Goal: Task Accomplishment & Management: Manage account settings

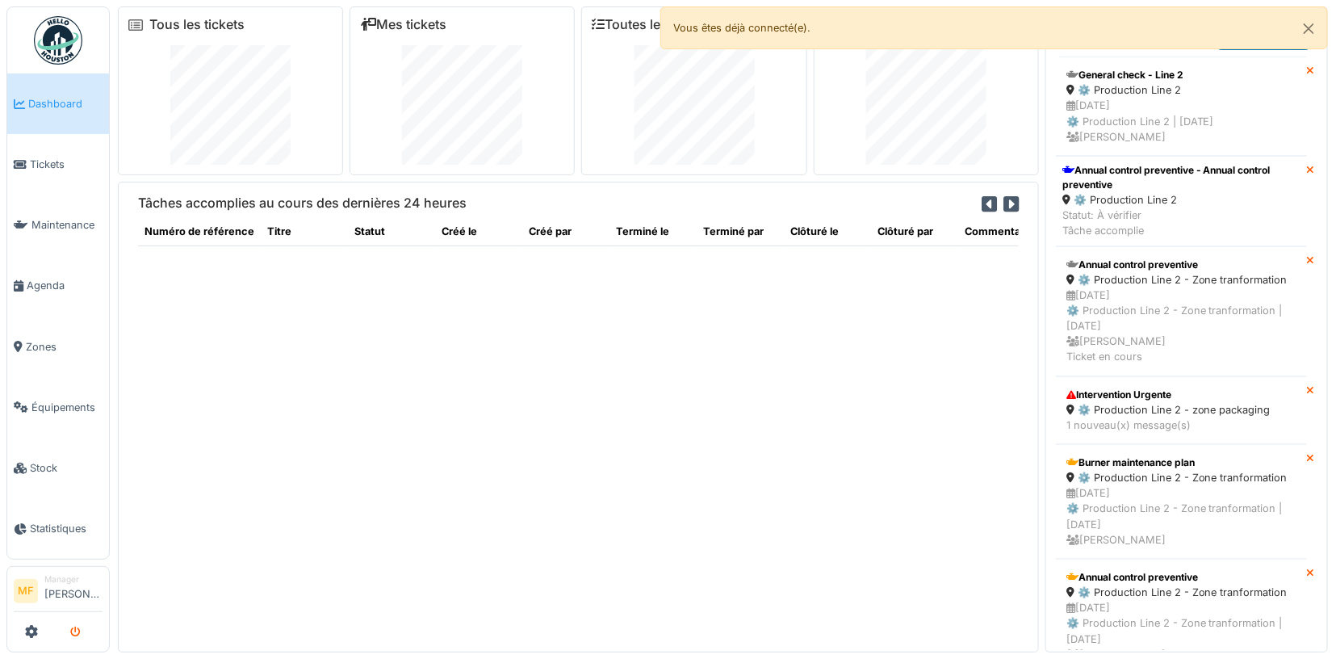
click at [79, 633] on icon "submit" at bounding box center [75, 632] width 10 height 10
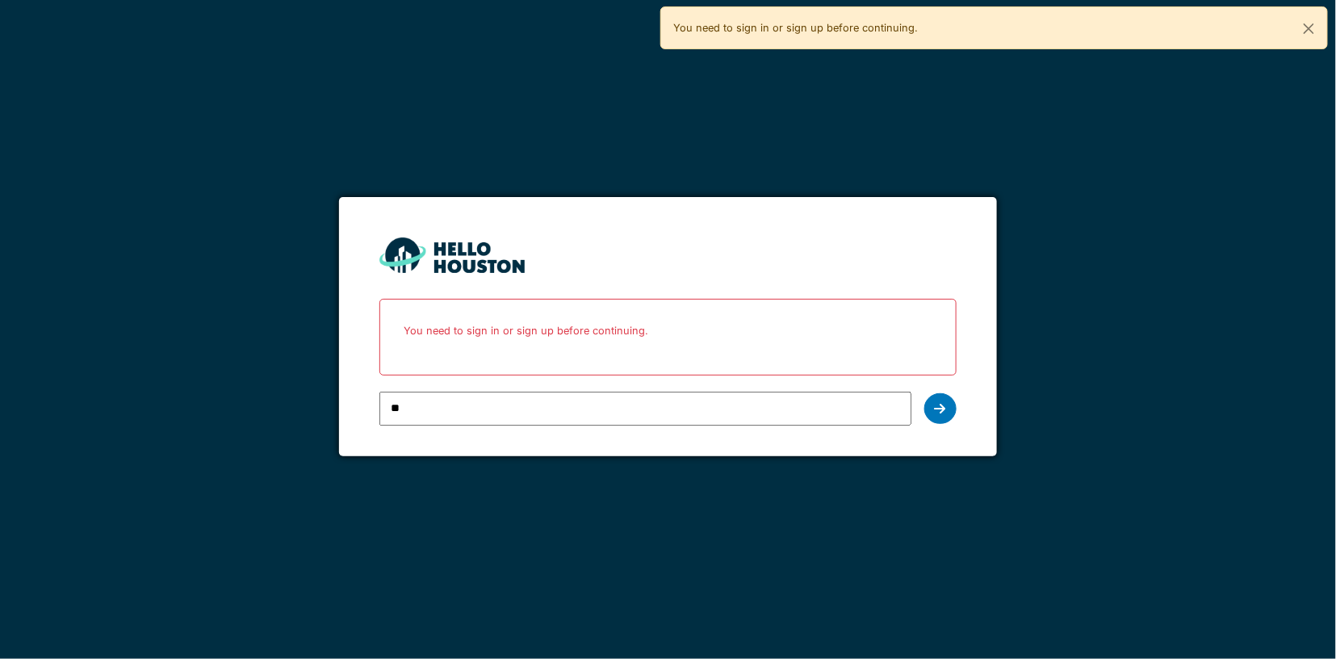
type input "*"
type input "**********"
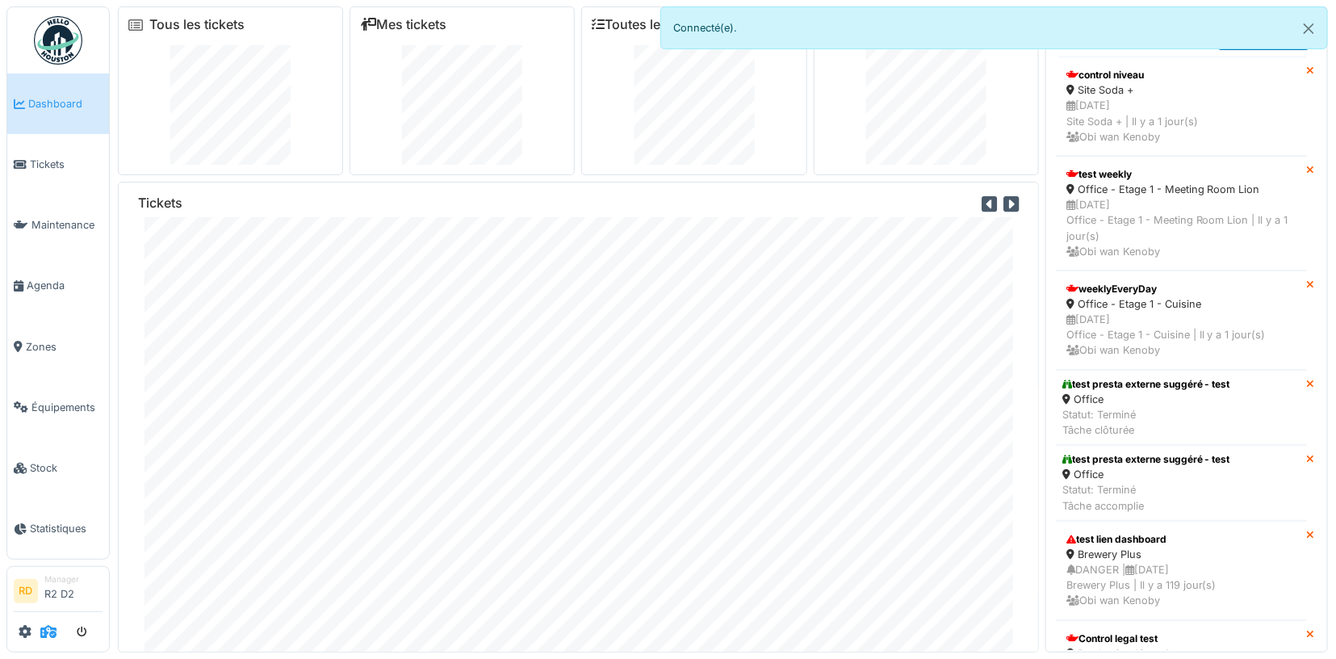
click at [46, 644] on span at bounding box center [48, 631] width 16 height 27
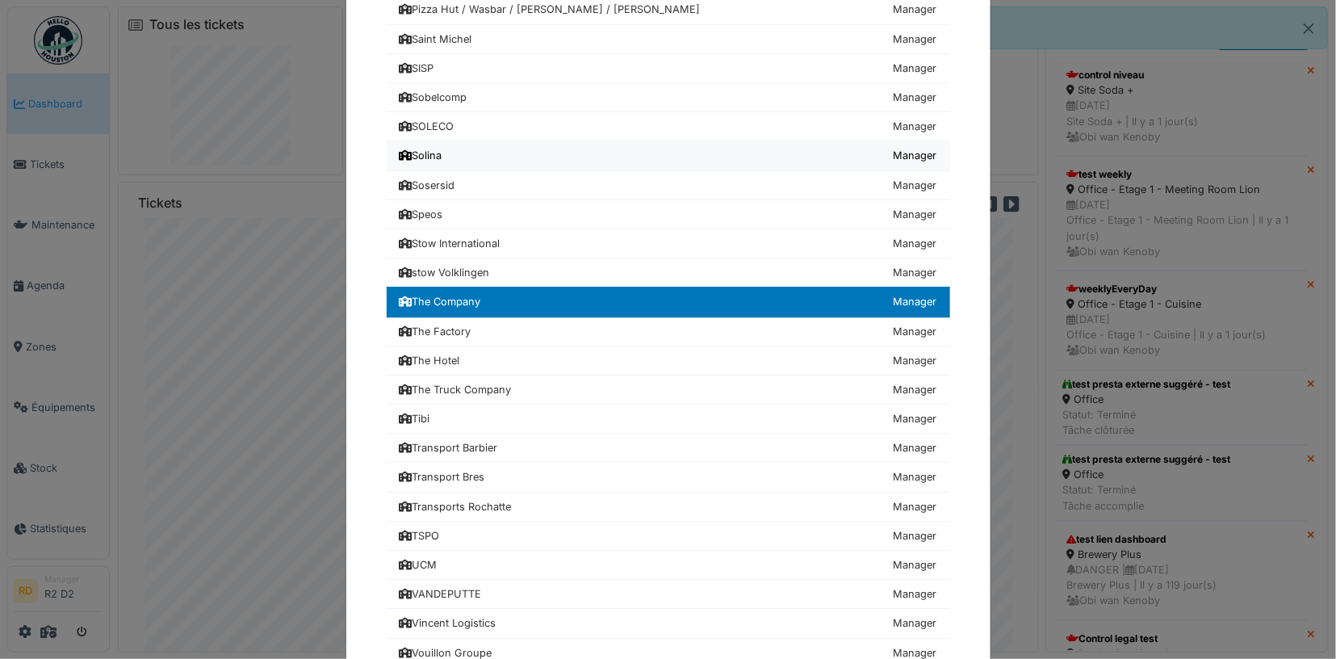
scroll to position [1790, 0]
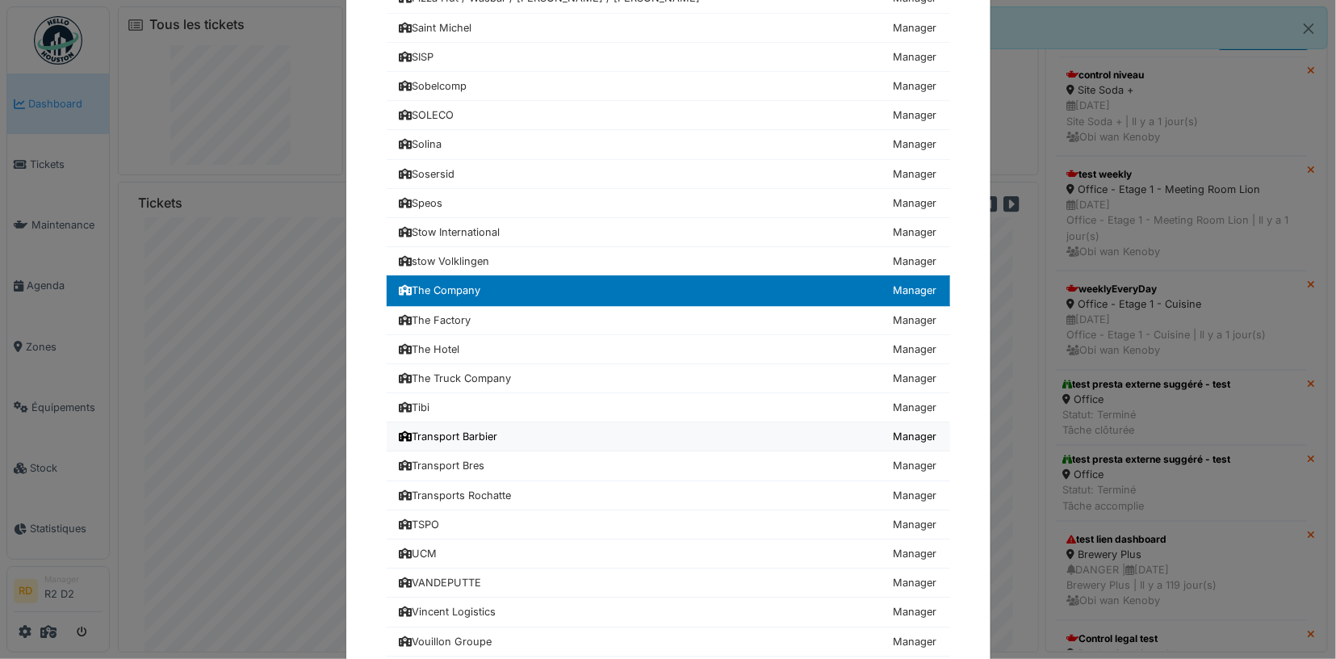
click at [451, 429] on div "Transport Barbier" at bounding box center [449, 436] width 99 height 15
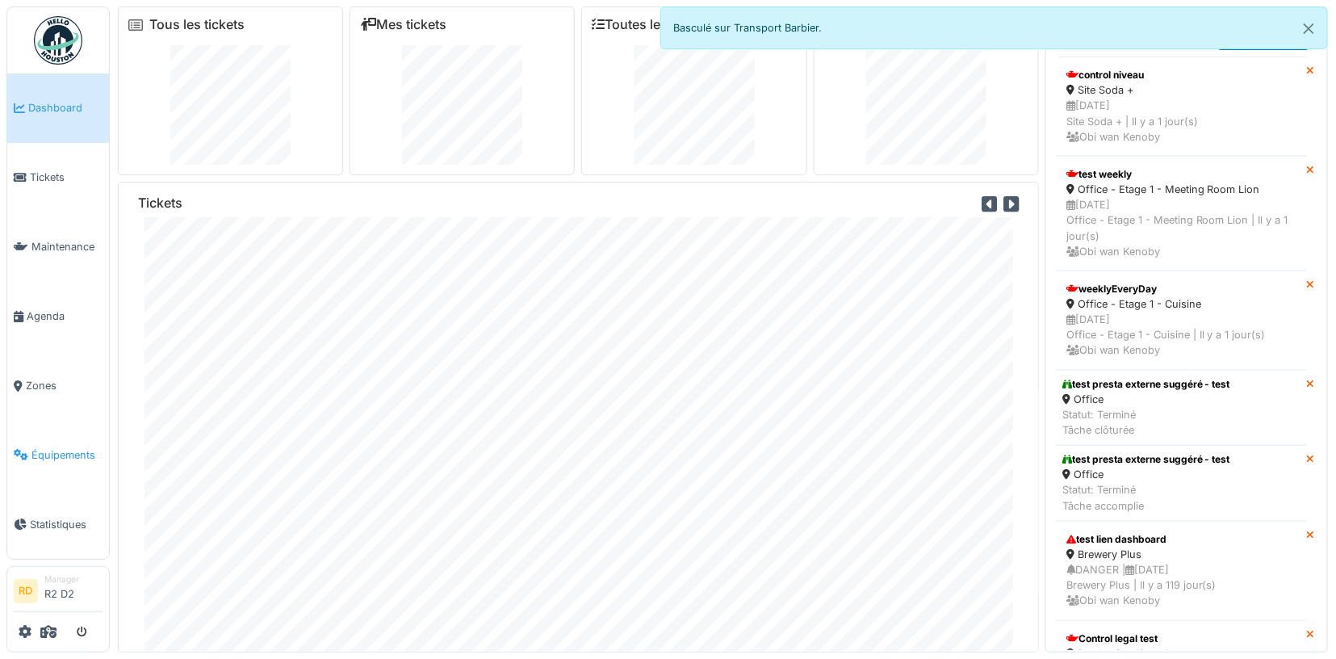
click at [56, 445] on link "Équipements" at bounding box center [58, 454] width 102 height 69
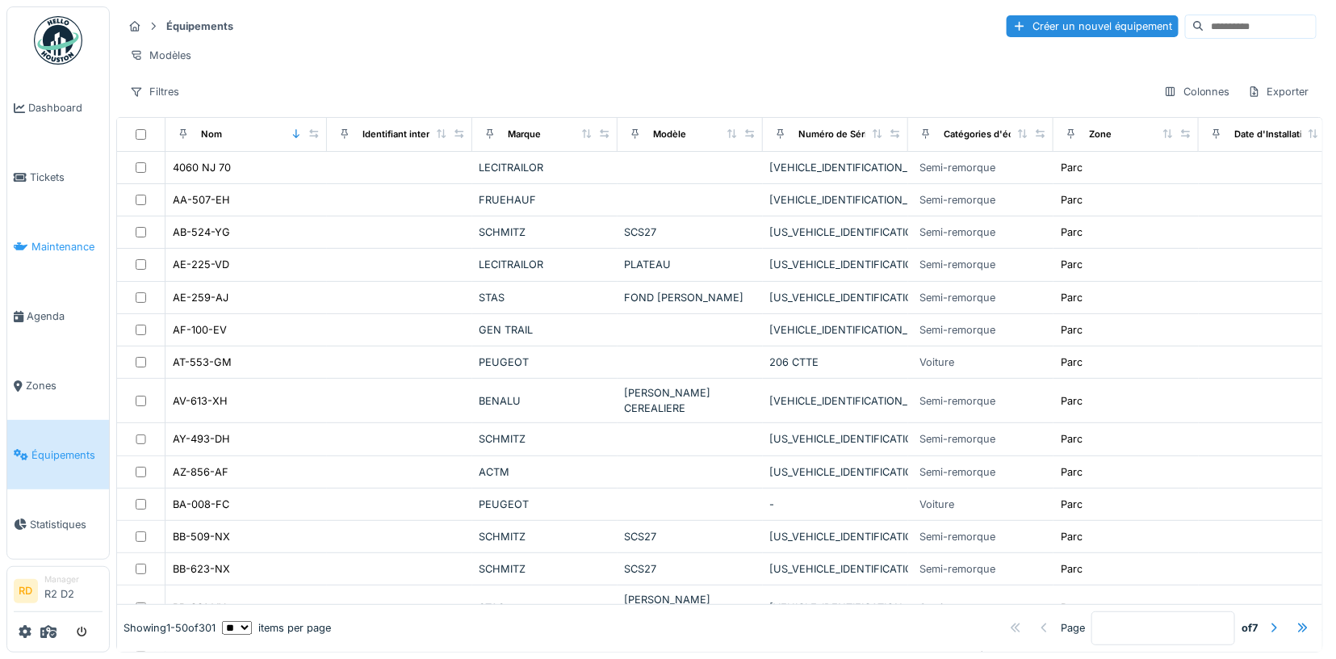
click at [35, 240] on span "Maintenance" at bounding box center [66, 246] width 71 height 15
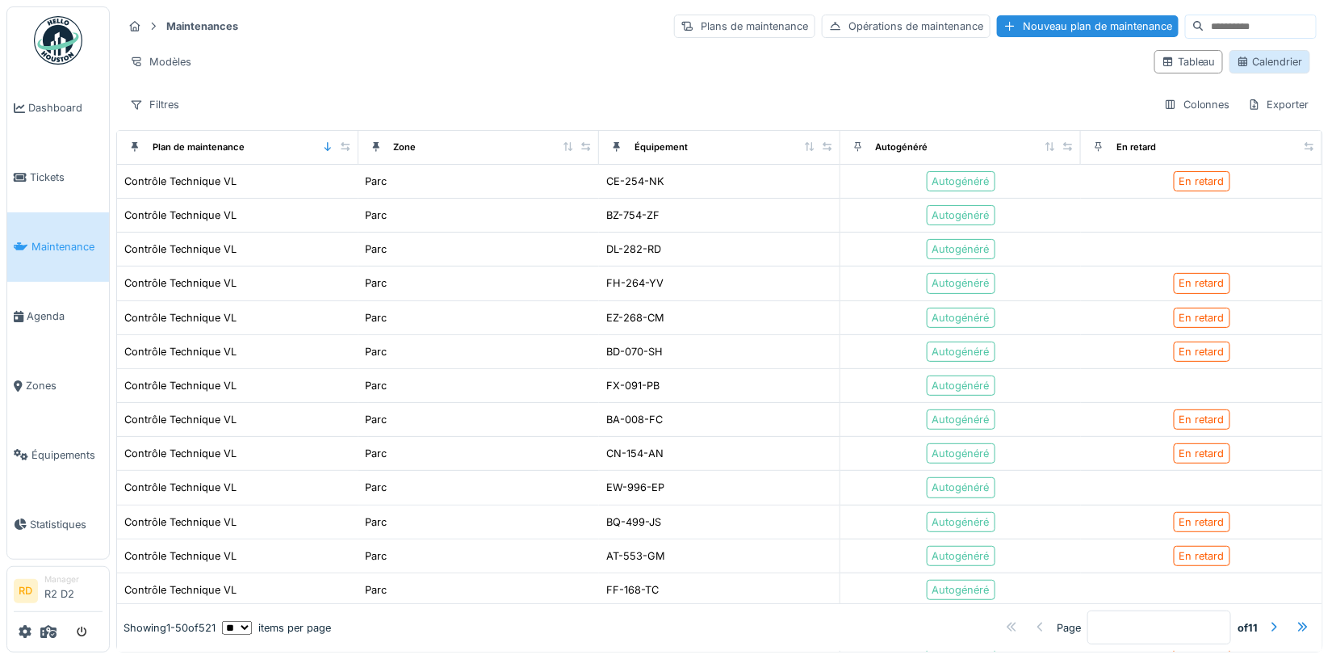
click at [1265, 54] on div "Calendrier" at bounding box center [1270, 61] width 66 height 15
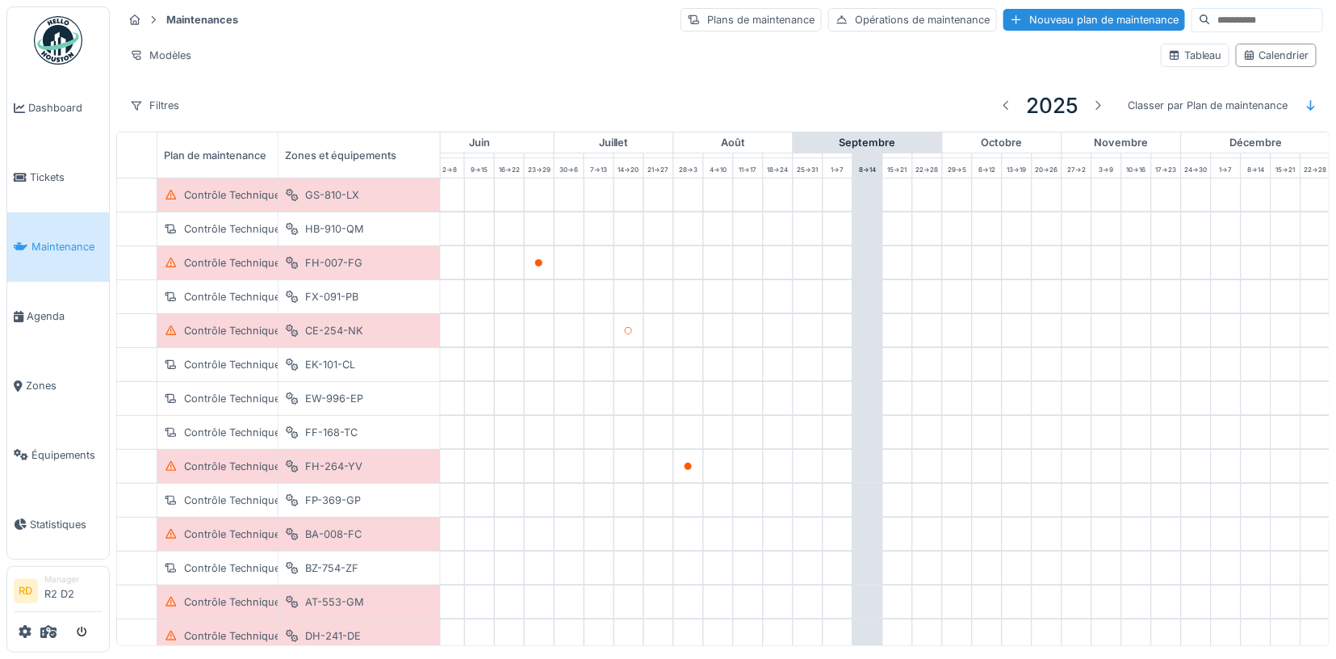
scroll to position [0, 705]
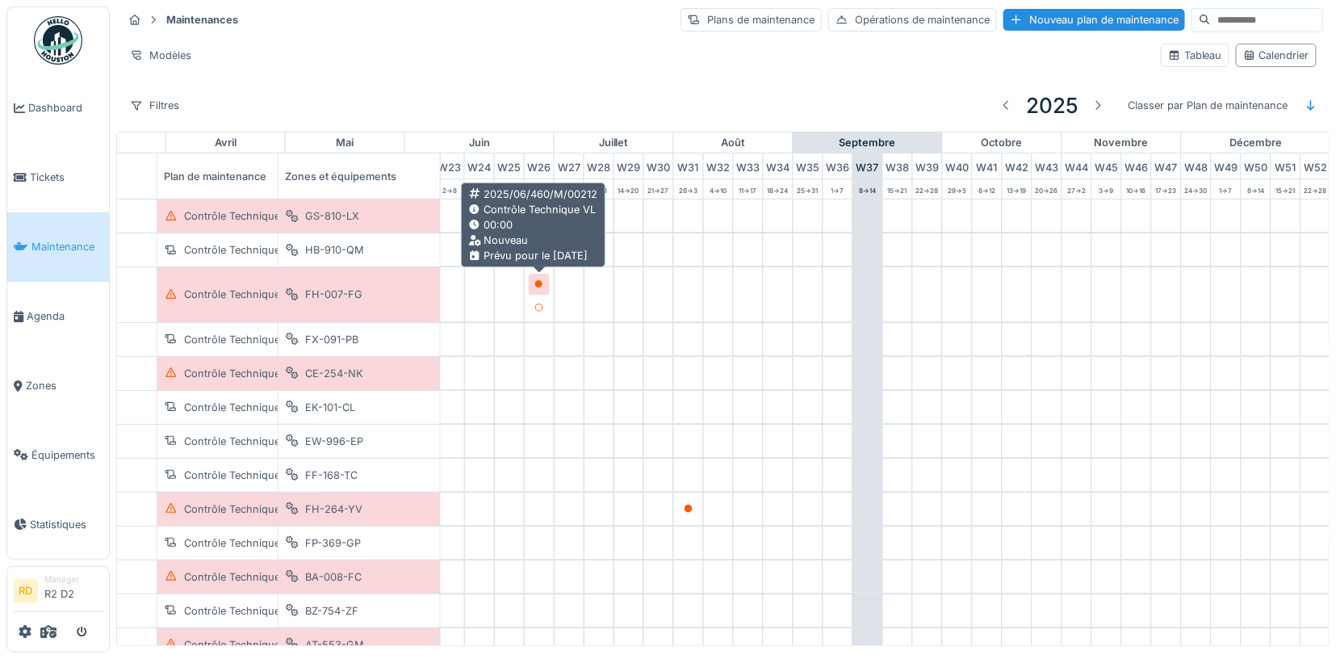
click at [542, 280] on icon at bounding box center [540, 284] width 10 height 8
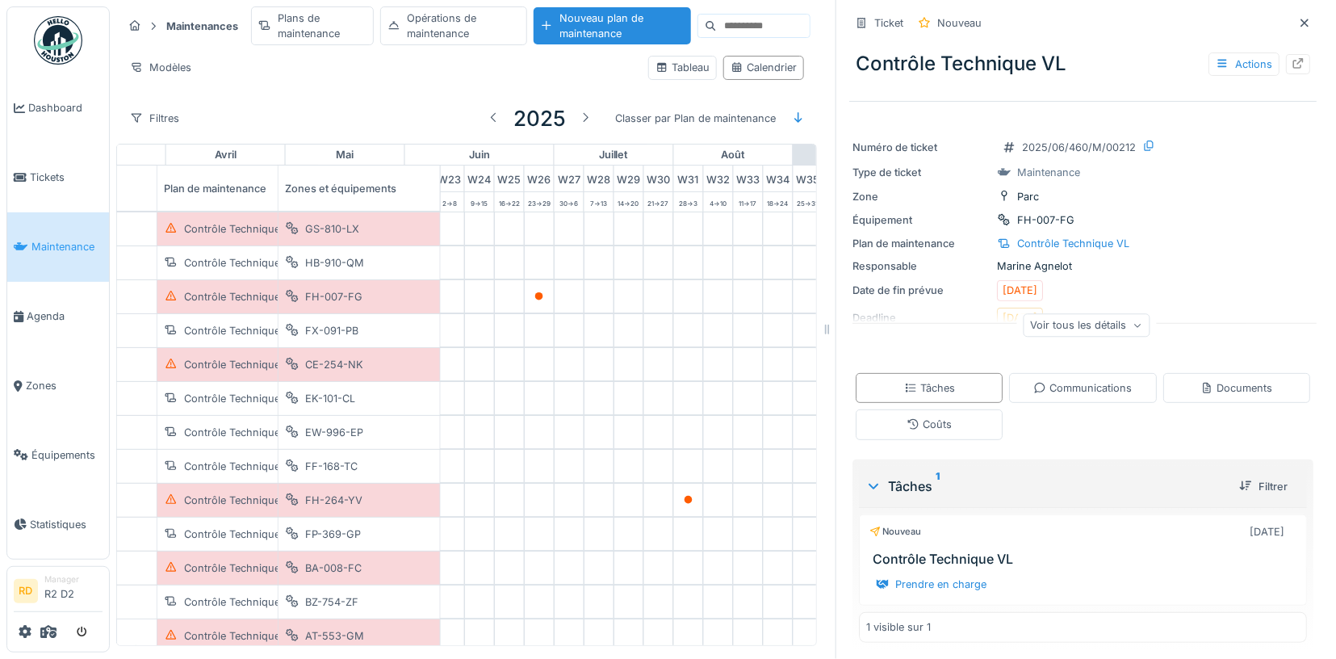
click at [1058, 334] on div "Voir tous les détails" at bounding box center [1086, 324] width 127 height 23
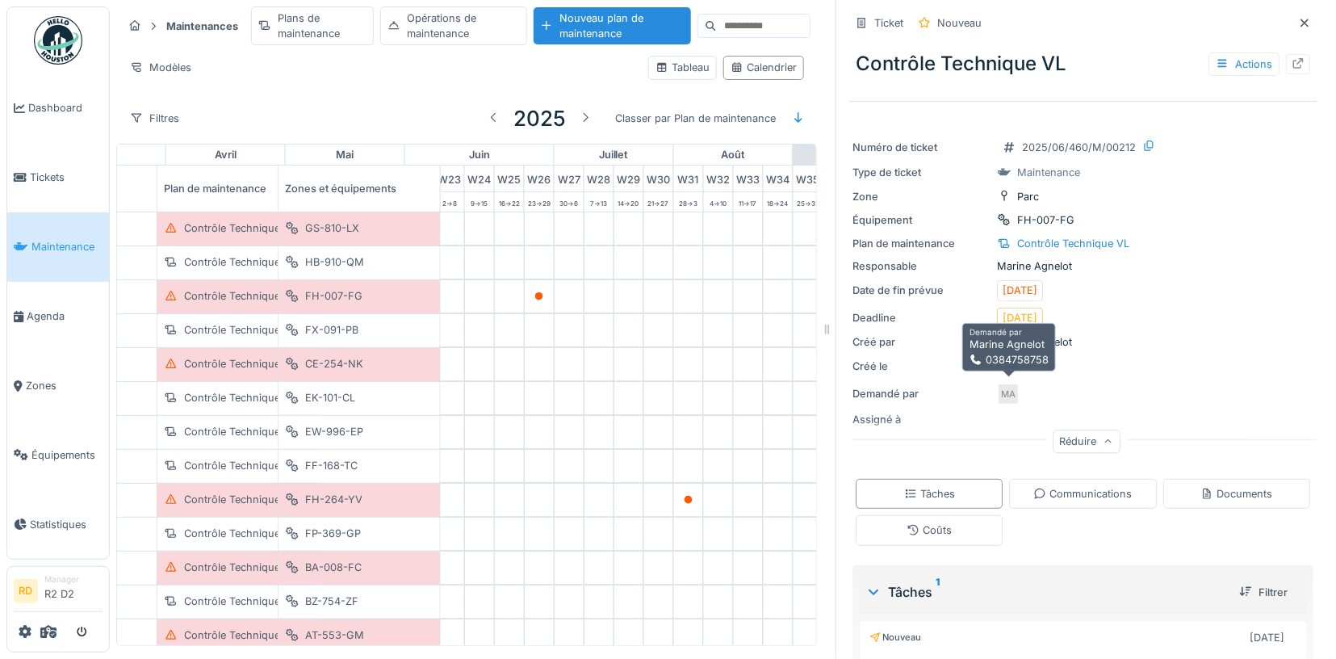
scroll to position [98, 0]
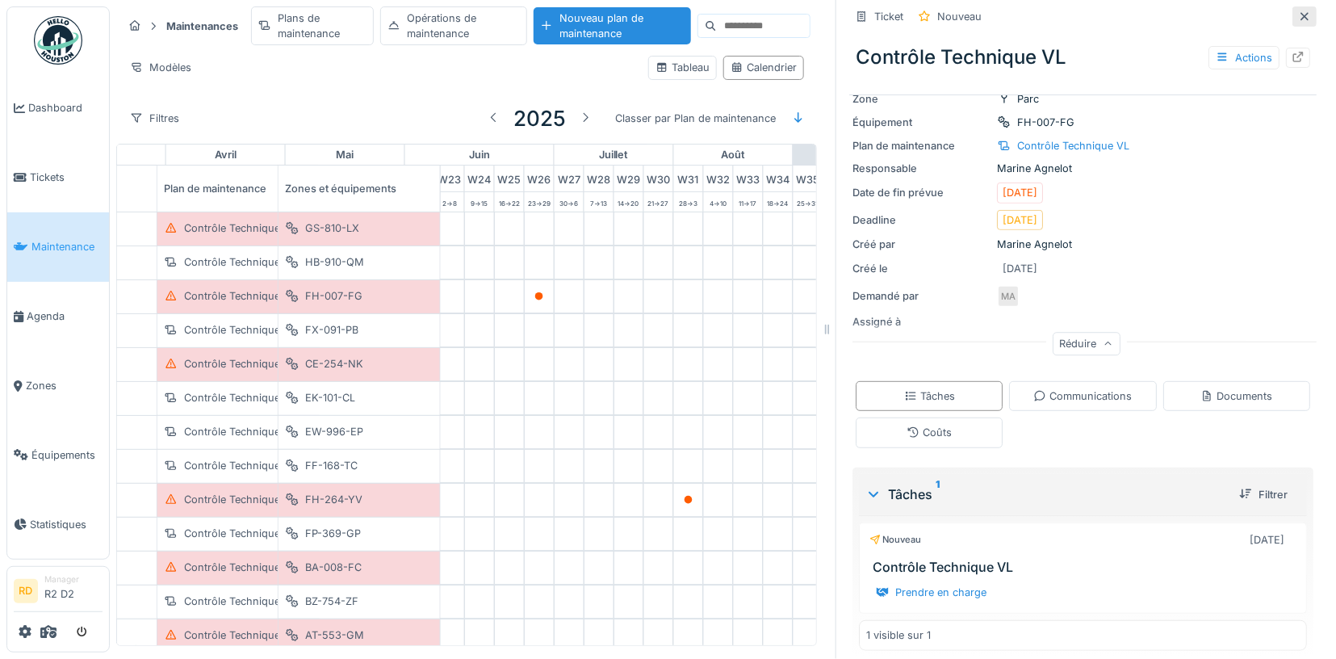
click at [1298, 14] on div at bounding box center [1305, 16] width 24 height 20
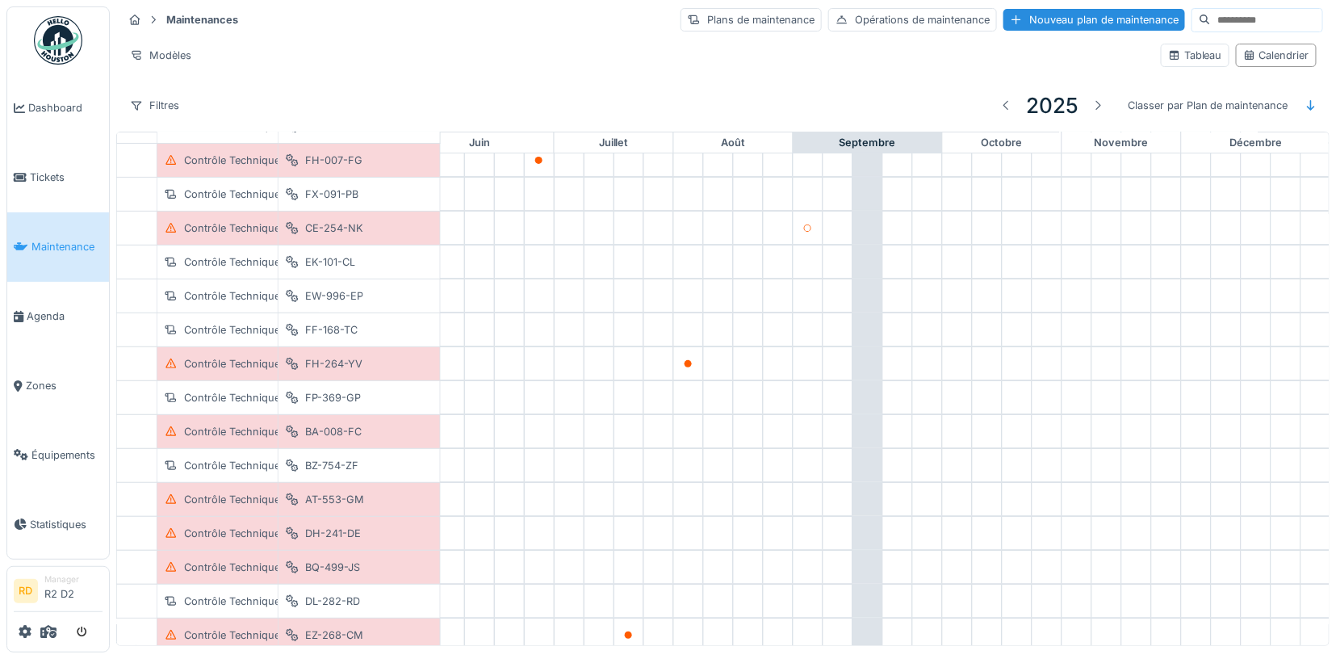
scroll to position [129, 705]
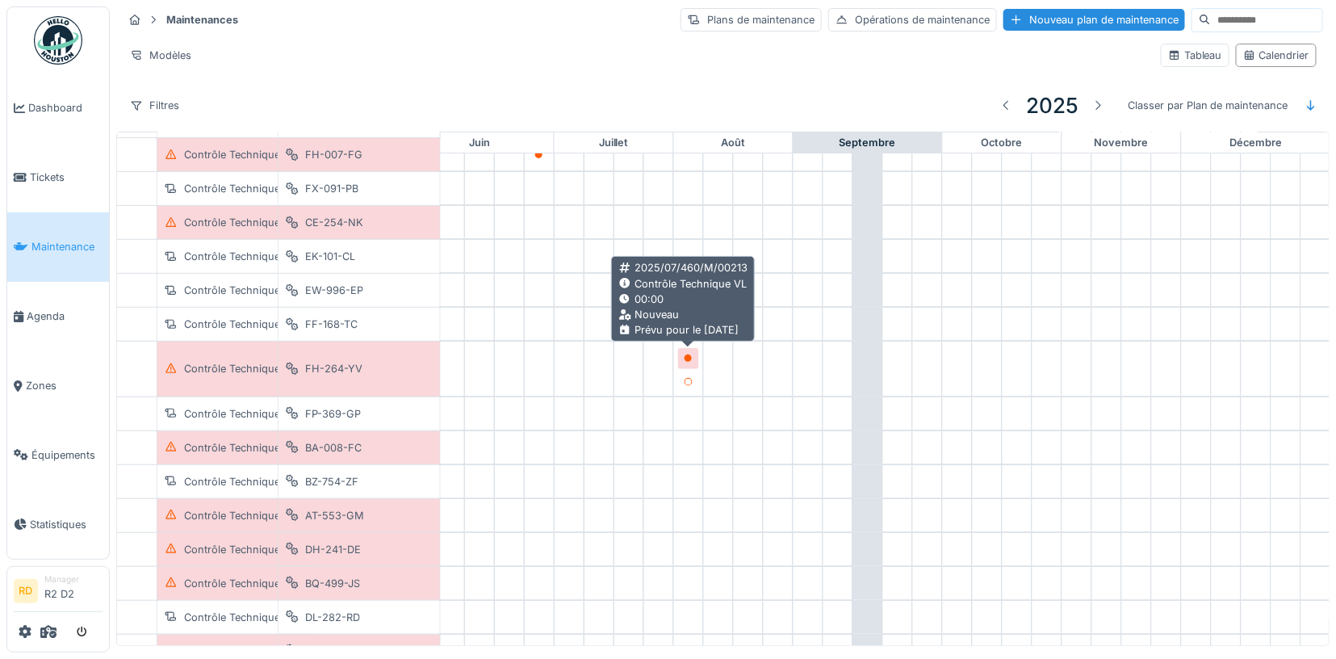
click at [690, 358] on icon at bounding box center [689, 358] width 8 height 8
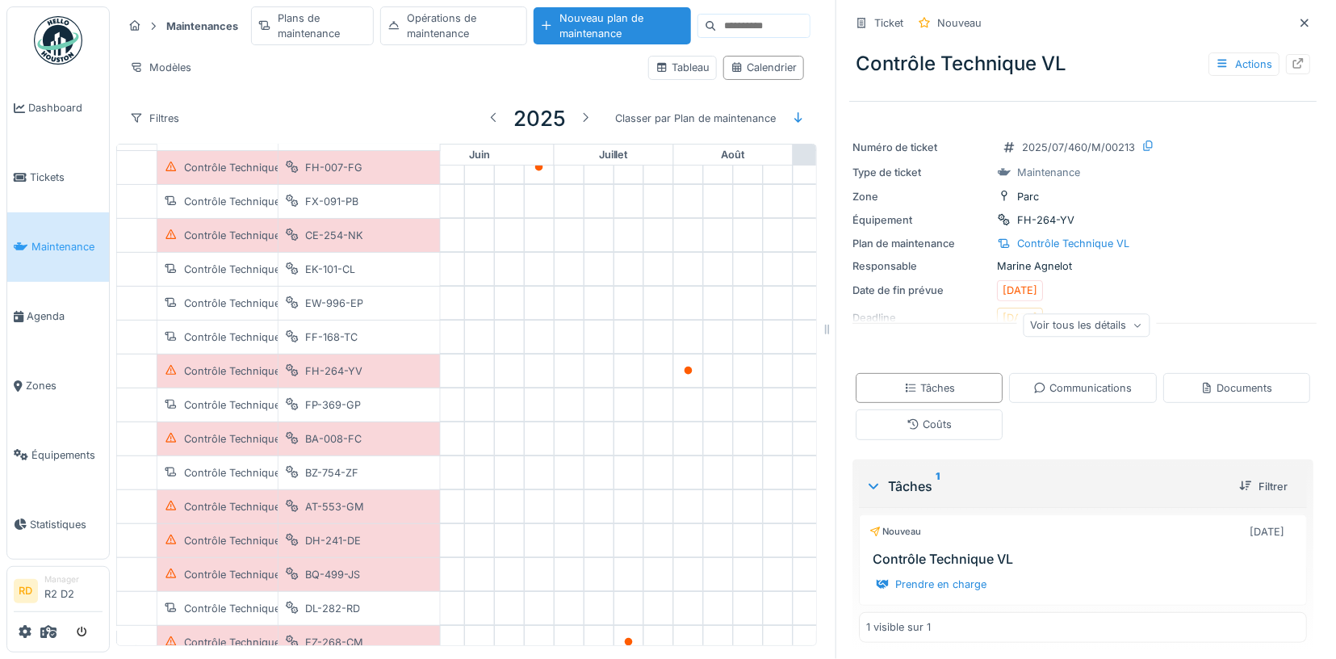
drag, startPoint x: 1113, startPoint y: 423, endPoint x: 1300, endPoint y: 55, distance: 412.7
click at [1300, 57] on div at bounding box center [1298, 64] width 13 height 15
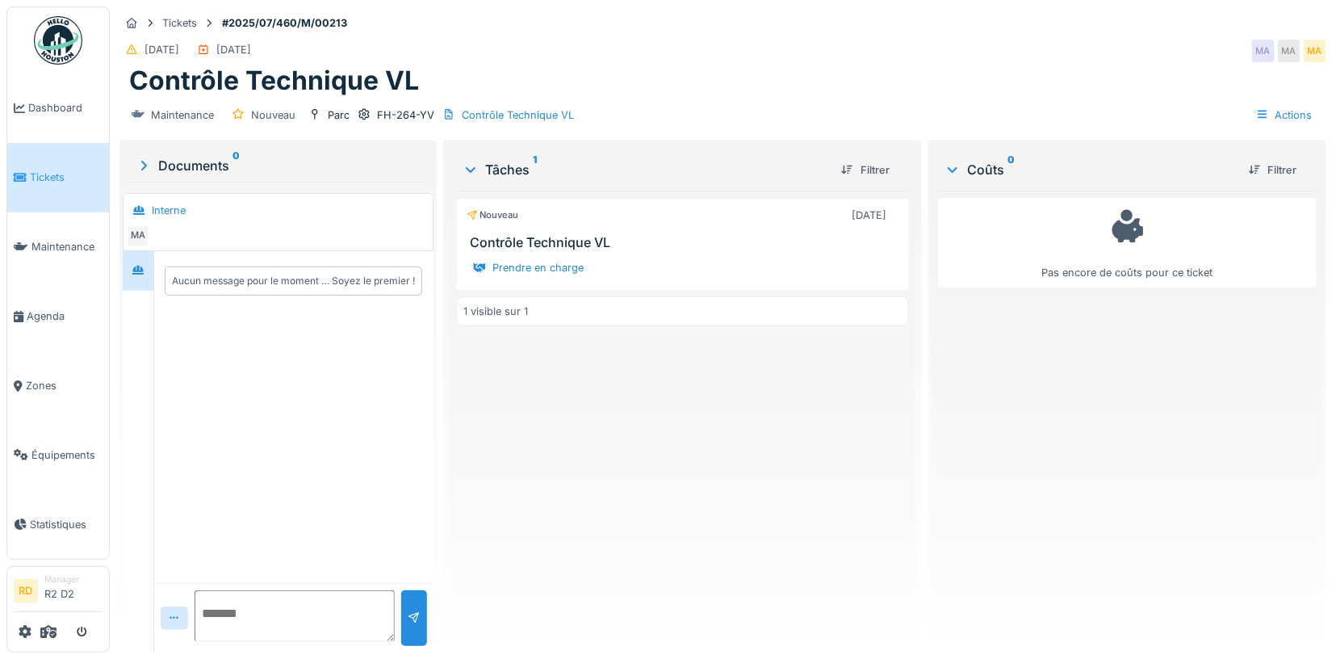
click at [778, 229] on div "Nouveau 31/07/2025 Contrôle Technique VL" at bounding box center [682, 224] width 453 height 52
click at [59, 250] on span "Maintenance" at bounding box center [66, 246] width 71 height 15
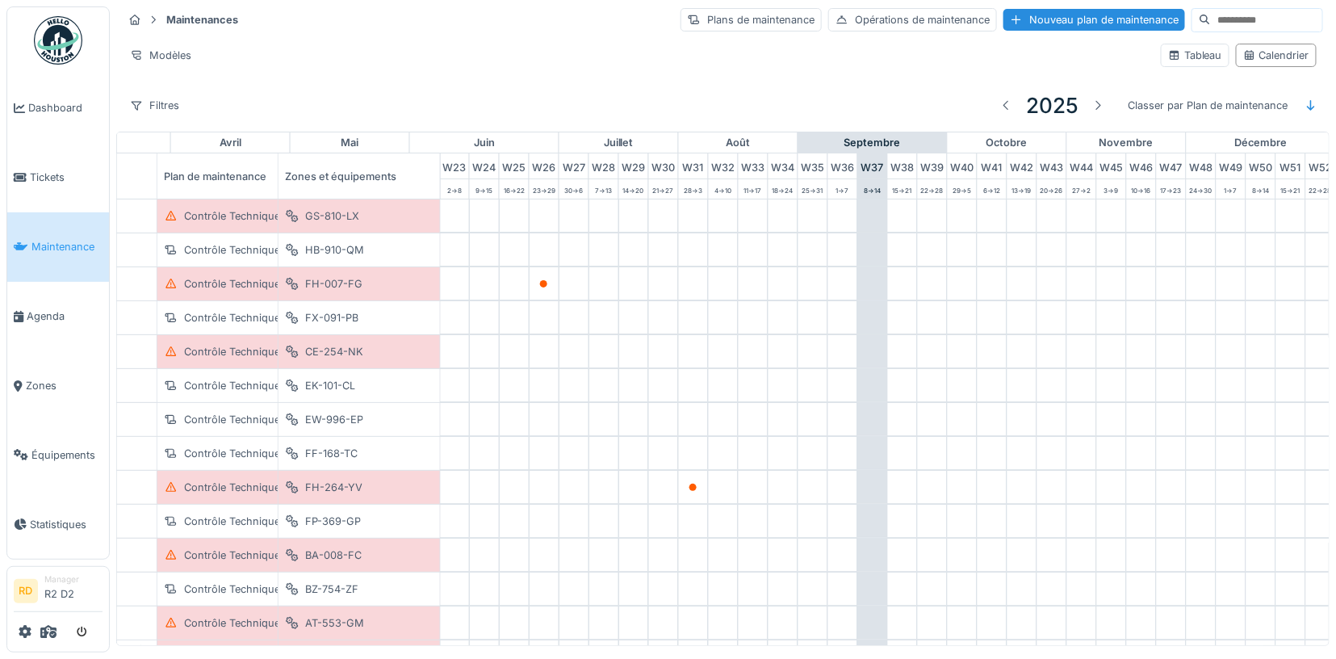
scroll to position [0, 705]
drag, startPoint x: 0, startPoint y: 0, endPoint x: 685, endPoint y: 484, distance: 838.3
click at [685, 484] on icon at bounding box center [689, 488] width 8 height 8
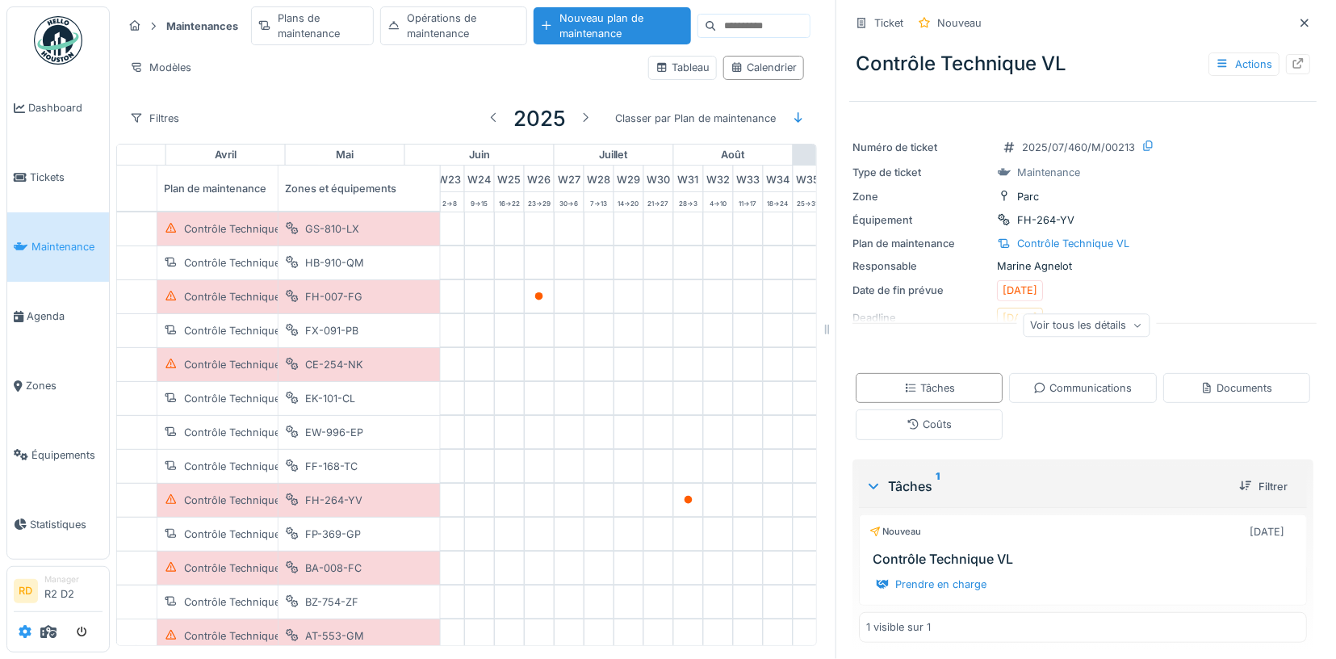
click at [23, 630] on icon at bounding box center [25, 631] width 13 height 13
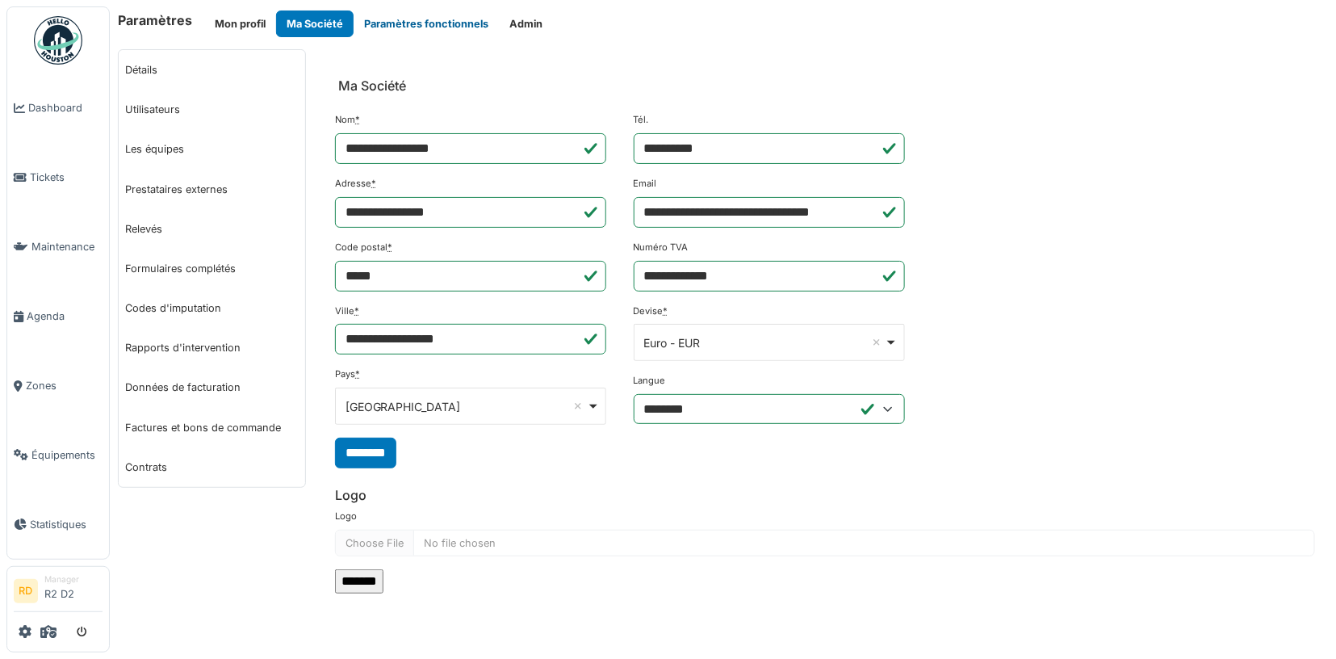
click at [392, 23] on button "Paramètres fonctionnels" at bounding box center [426, 23] width 145 height 27
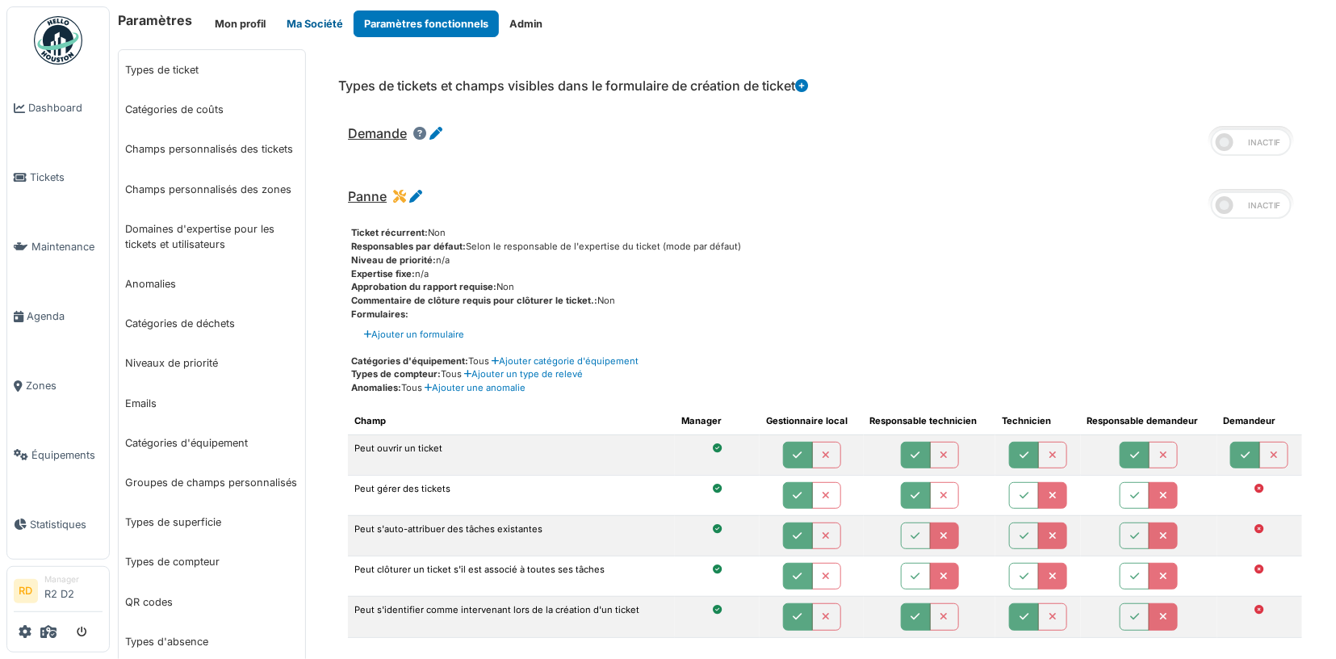
click at [325, 23] on button "Ma Société" at bounding box center [315, 23] width 78 height 27
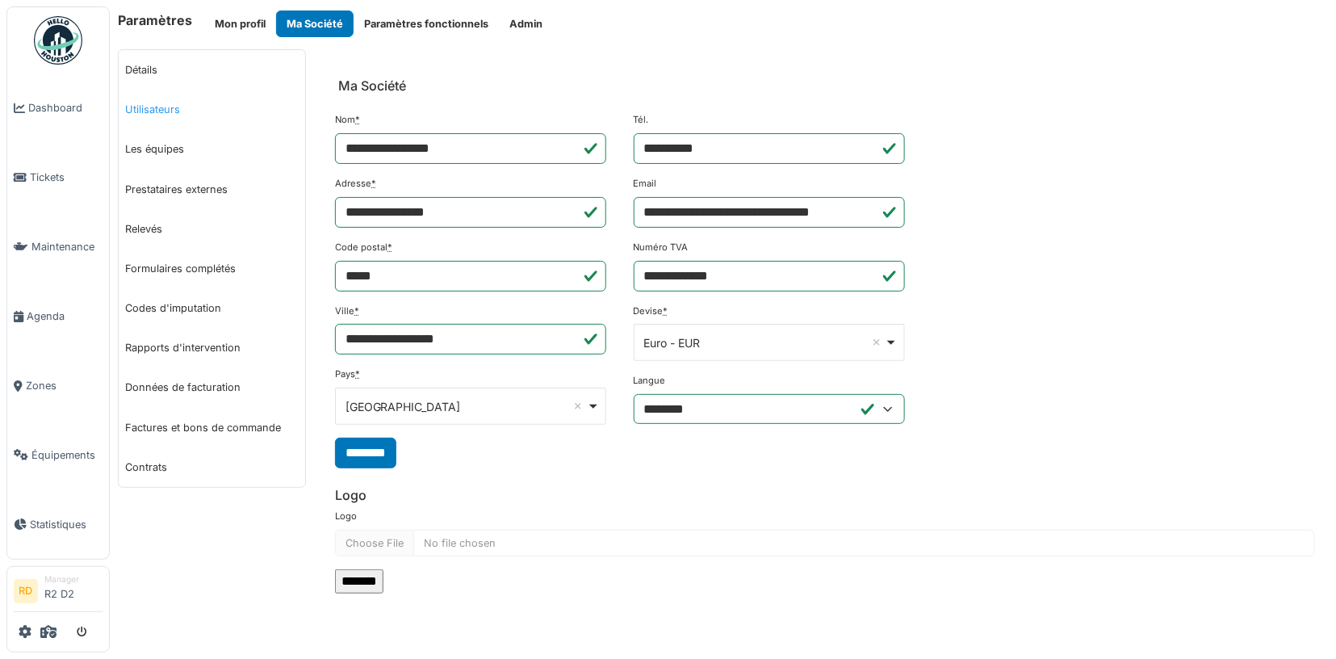
click at [167, 99] on link "Utilisateurs" at bounding box center [212, 110] width 187 height 40
select select "***"
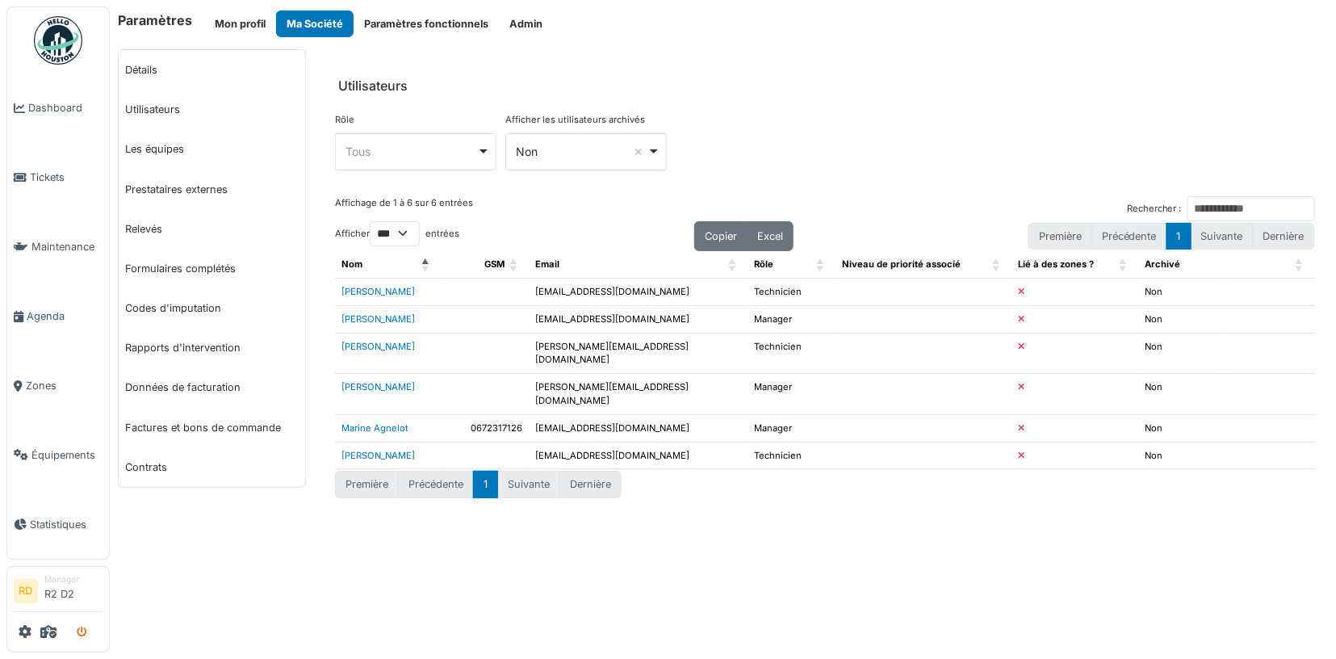
click at [84, 630] on icon "submit" at bounding box center [82, 632] width 10 height 10
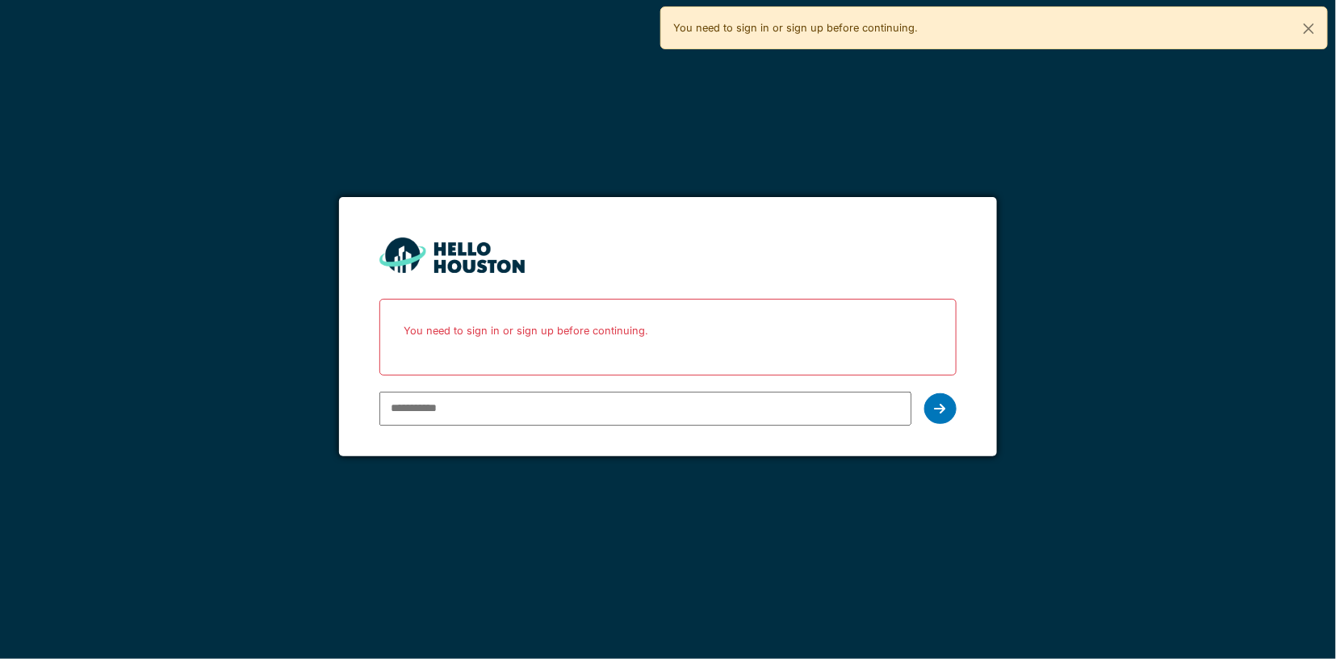
click at [446, 402] on input "email" at bounding box center [645, 409] width 532 height 34
type input "**********"
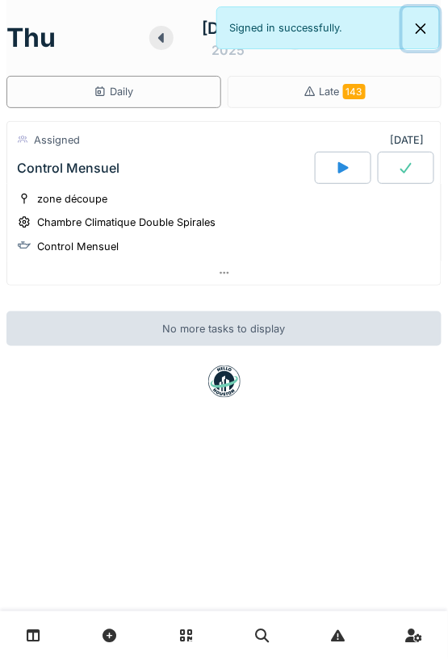
click at [421, 31] on button "Close" at bounding box center [421, 28] width 36 height 43
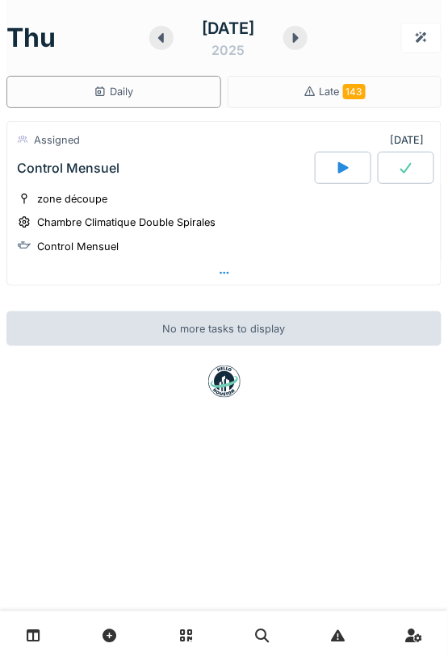
click at [227, 272] on icon at bounding box center [224, 273] width 13 height 10
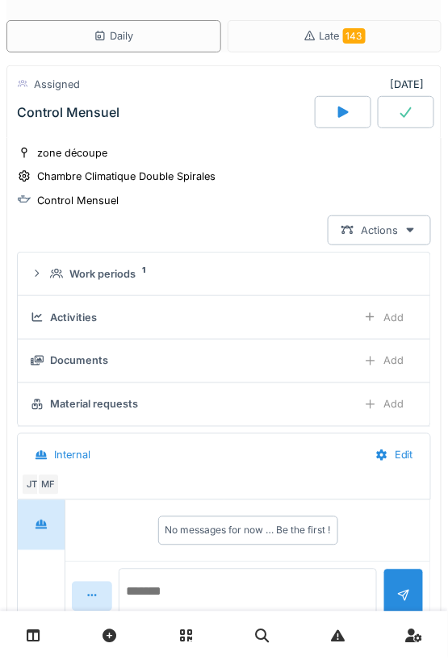
scroll to position [57, 0]
click at [409, 114] on icon at bounding box center [406, 111] width 16 height 13
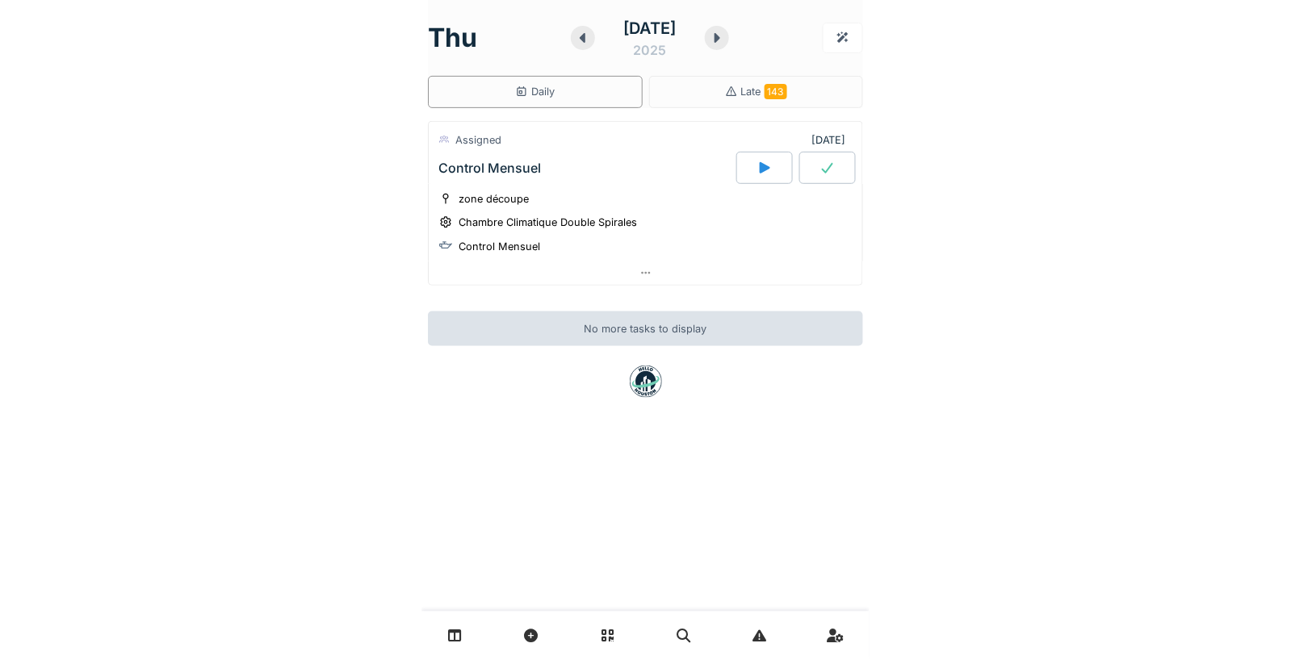
scroll to position [0, 0]
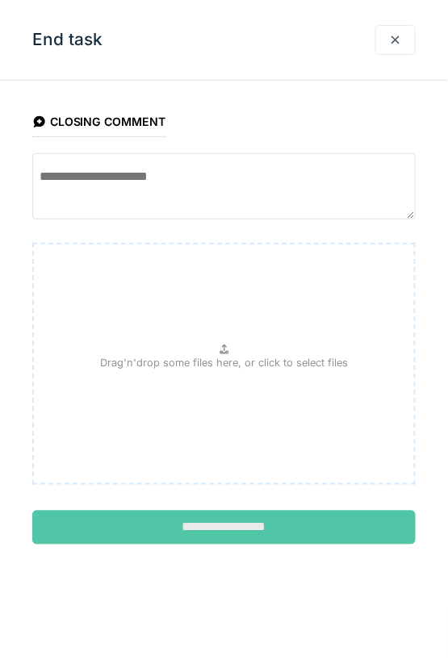
click at [220, 520] on input "**********" at bounding box center [224, 528] width 384 height 34
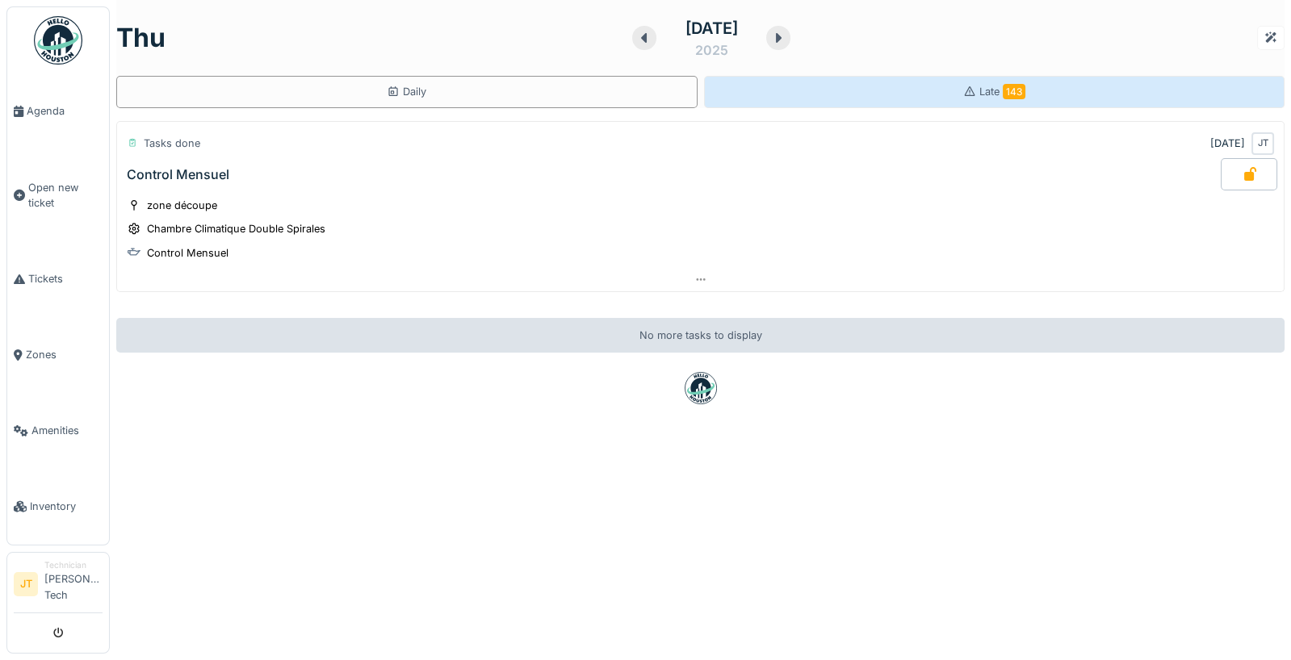
click at [966, 99] on div "Late 143" at bounding box center [994, 91] width 62 height 15
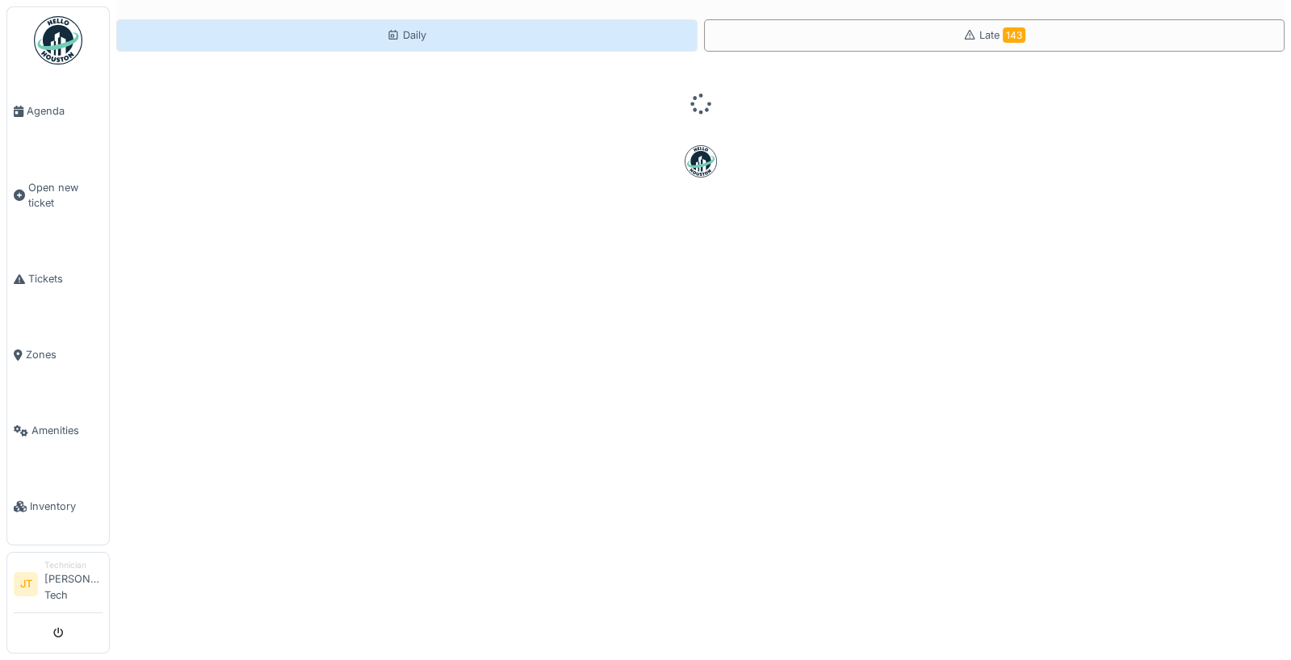
click at [398, 38] on icon at bounding box center [393, 35] width 13 height 10
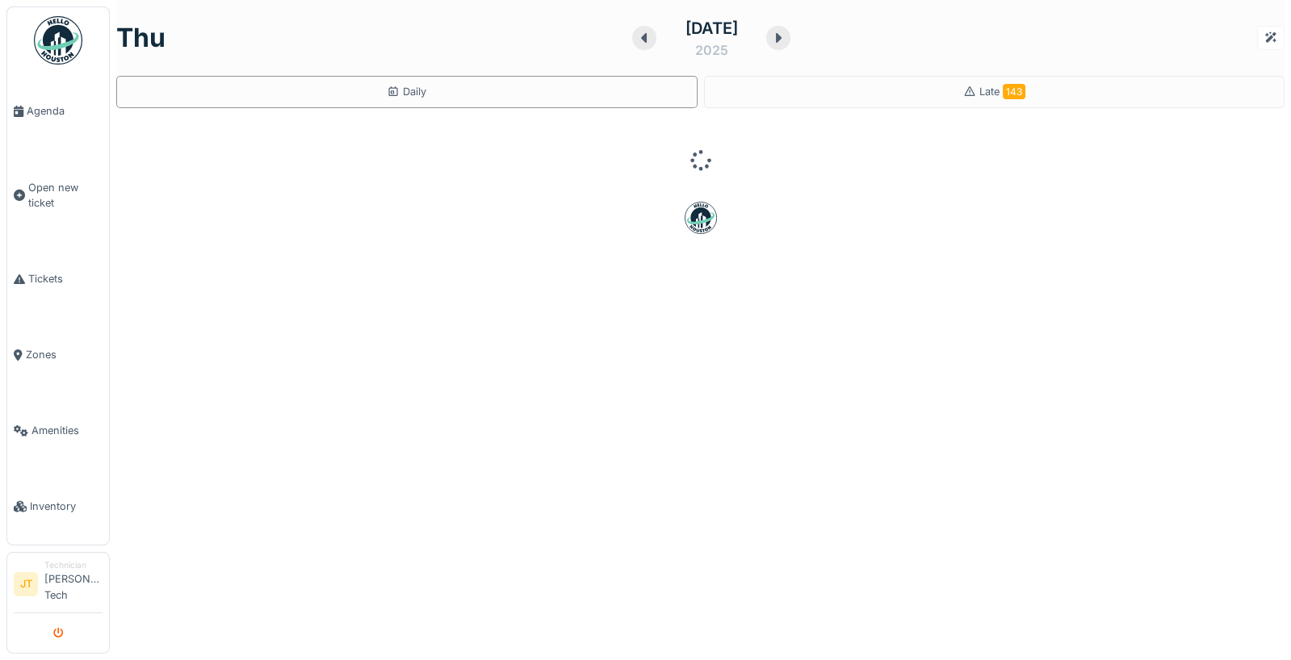
click at [62, 632] on icon "submit" at bounding box center [58, 634] width 10 height 10
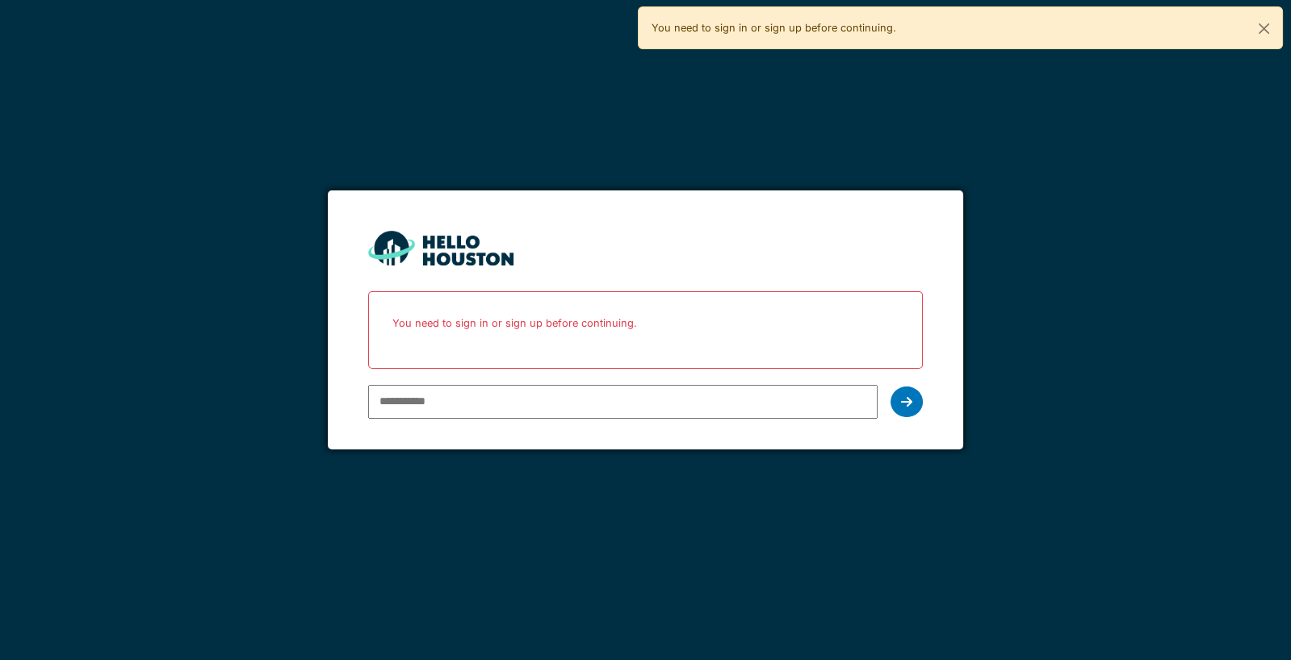
click at [423, 406] on input "email" at bounding box center [622, 402] width 509 height 34
type input "**********"
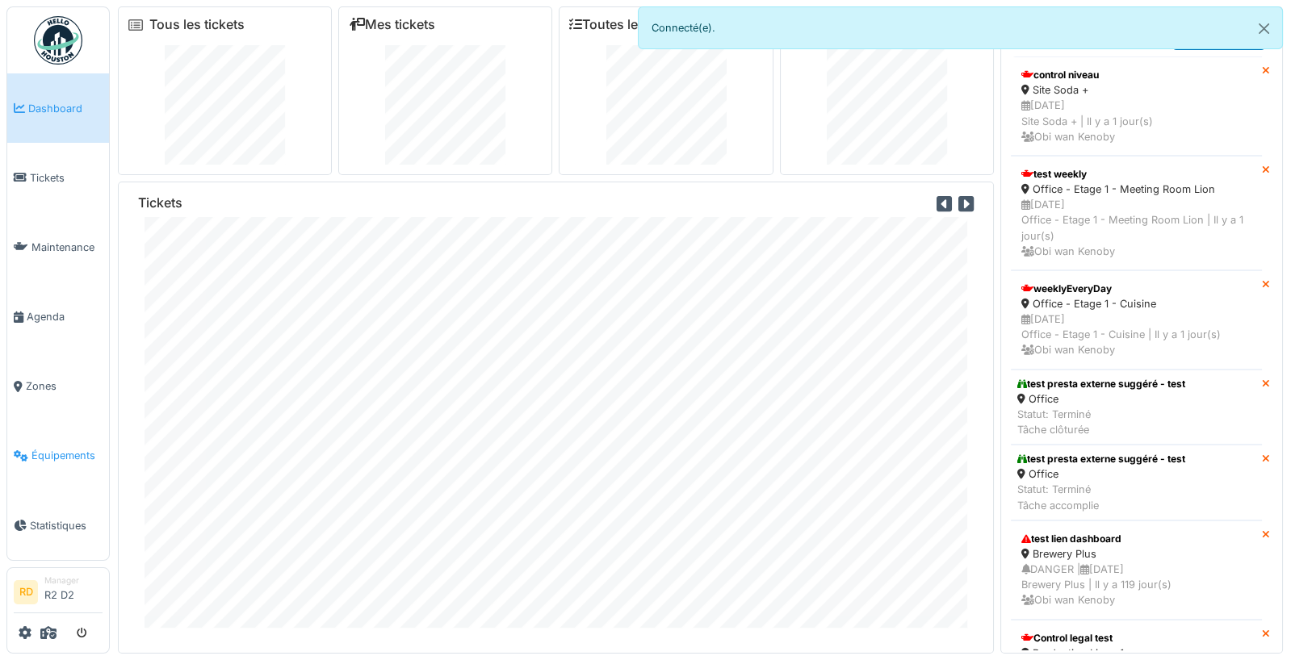
click at [65, 463] on span "Équipements" at bounding box center [66, 455] width 71 height 15
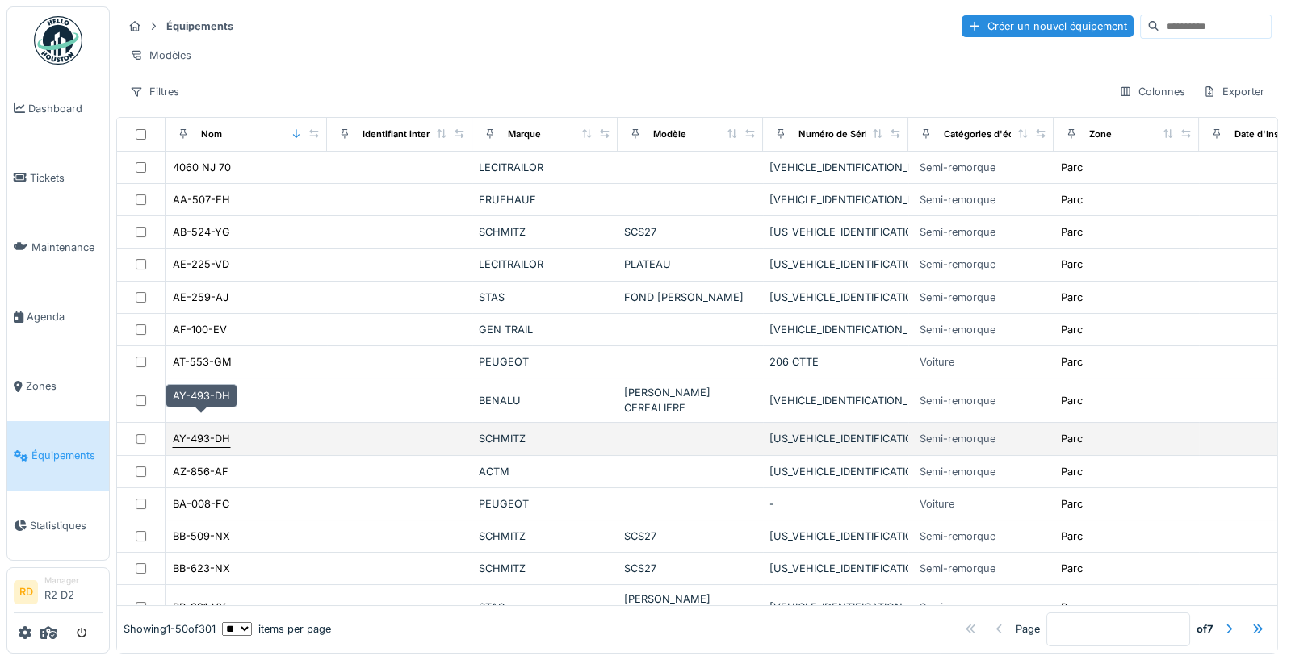
click at [201, 431] on div "AY-493-DH" at bounding box center [201, 438] width 57 height 15
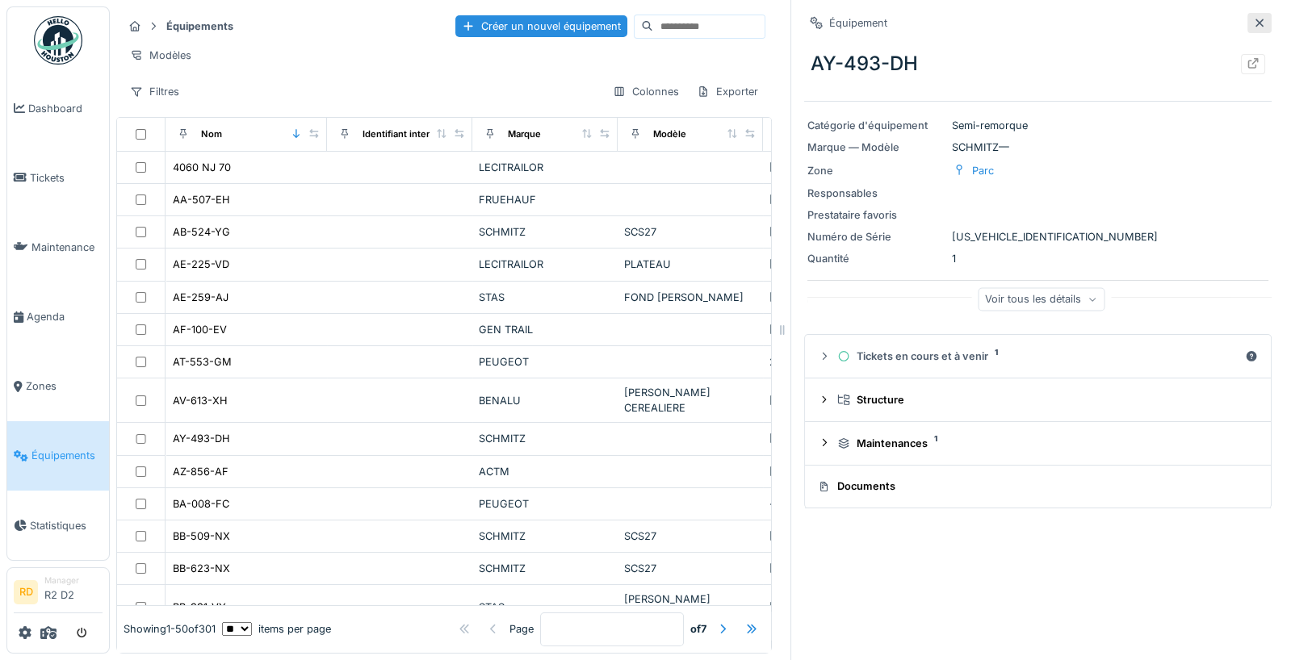
click at [1268, 24] on div at bounding box center [1259, 23] width 24 height 20
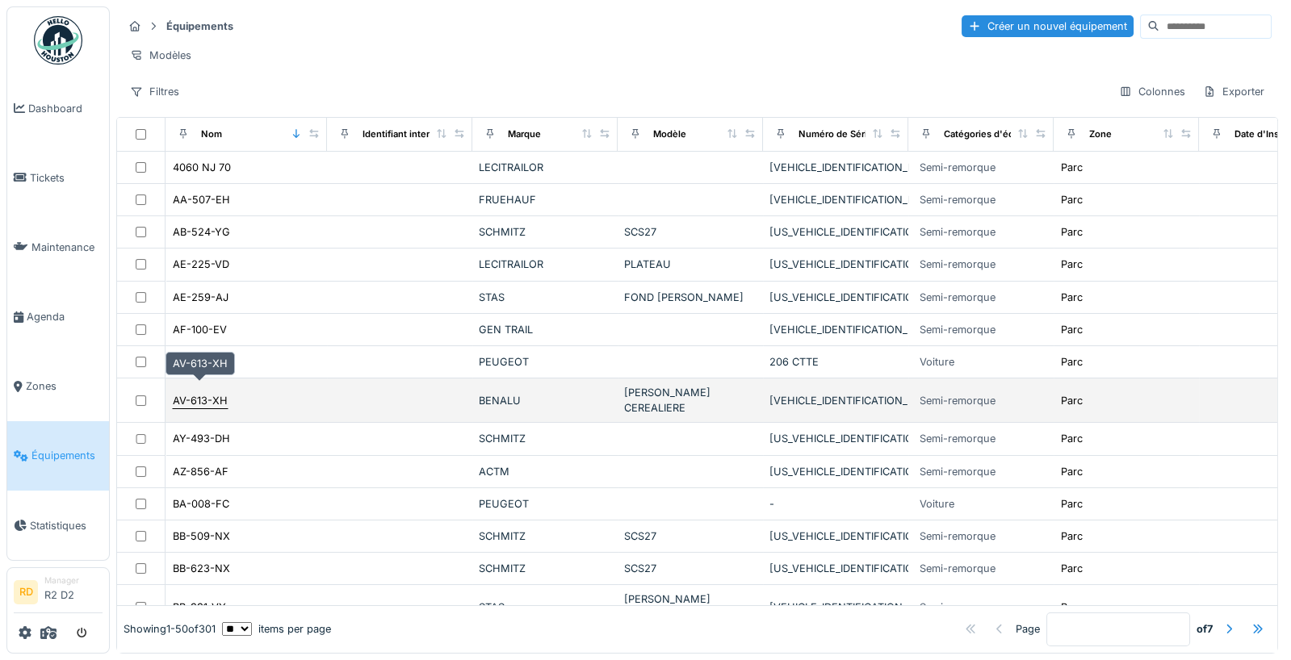
click at [213, 393] on div "AV-613-XH" at bounding box center [200, 400] width 55 height 15
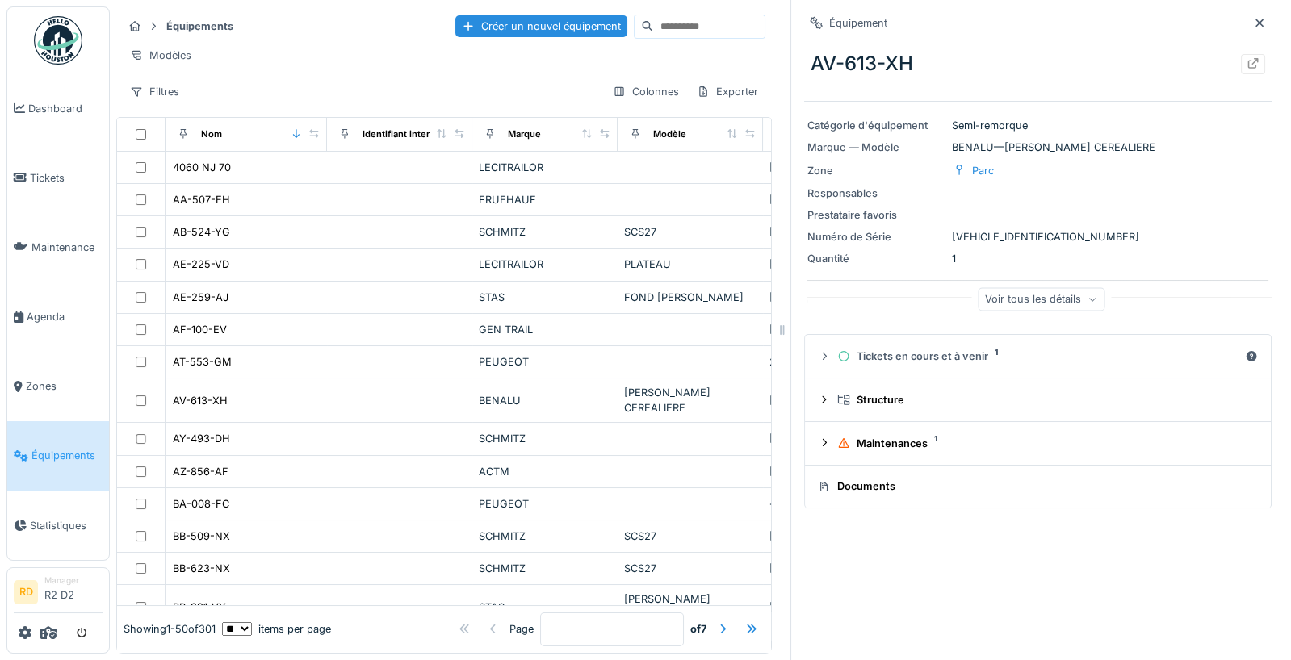
click at [1021, 61] on div "AV-613-XH" at bounding box center [1037, 64] width 467 height 42
click at [54, 241] on span "Maintenance" at bounding box center [66, 247] width 71 height 15
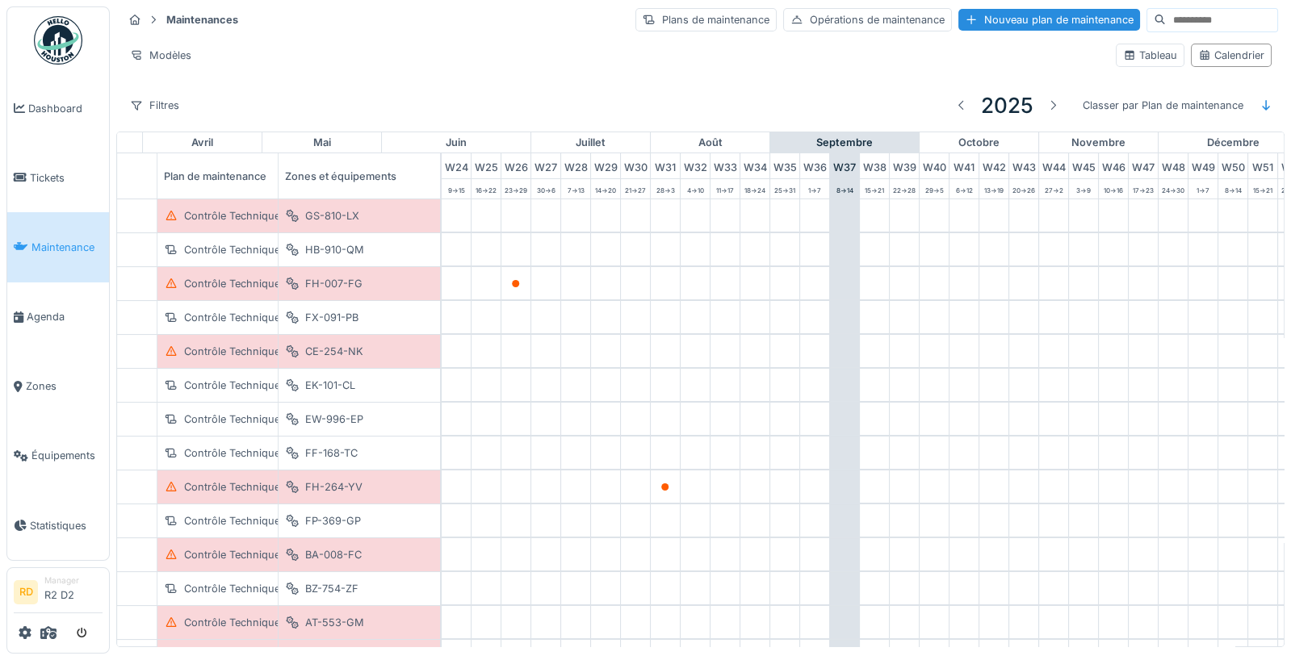
scroll to position [0, 751]
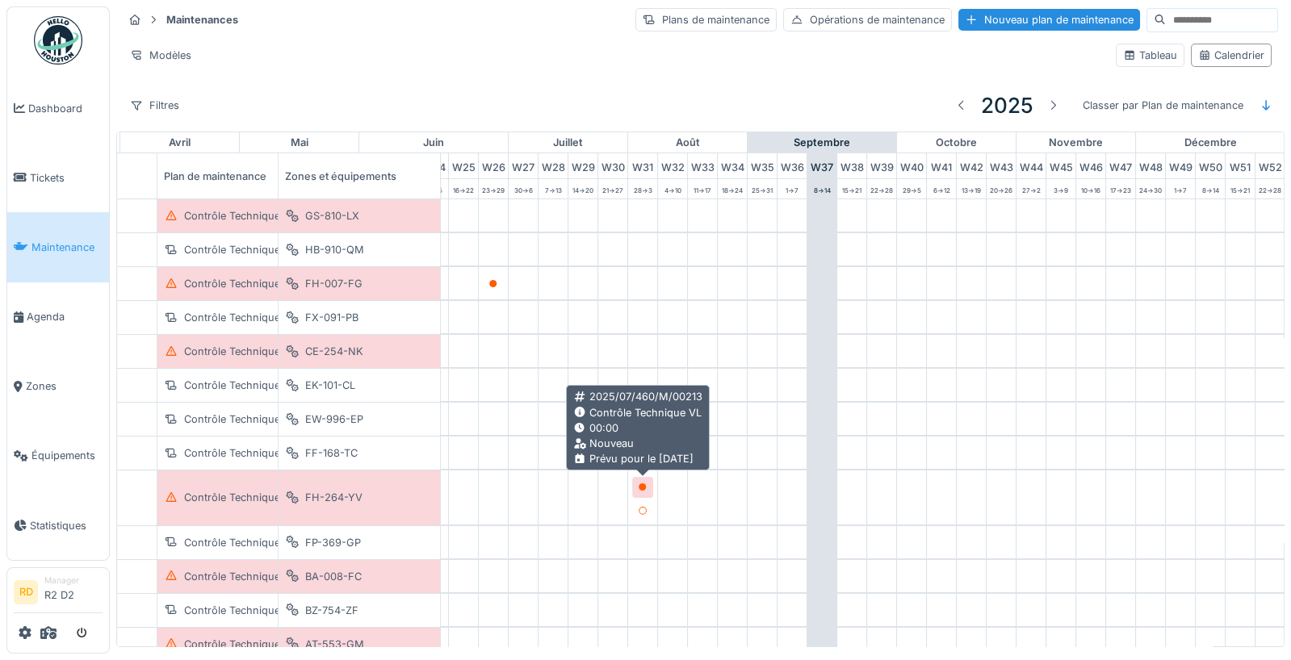
click at [644, 484] on icon at bounding box center [643, 488] width 8 height 8
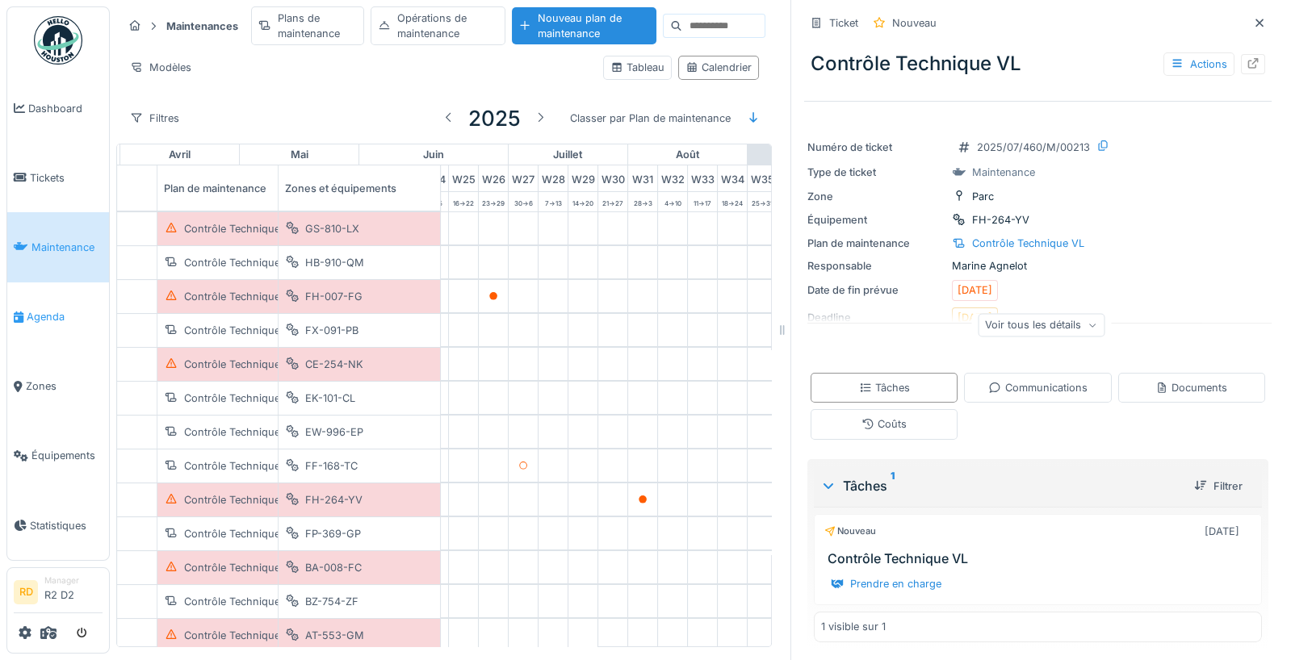
click at [49, 315] on span "Agenda" at bounding box center [65, 316] width 76 height 15
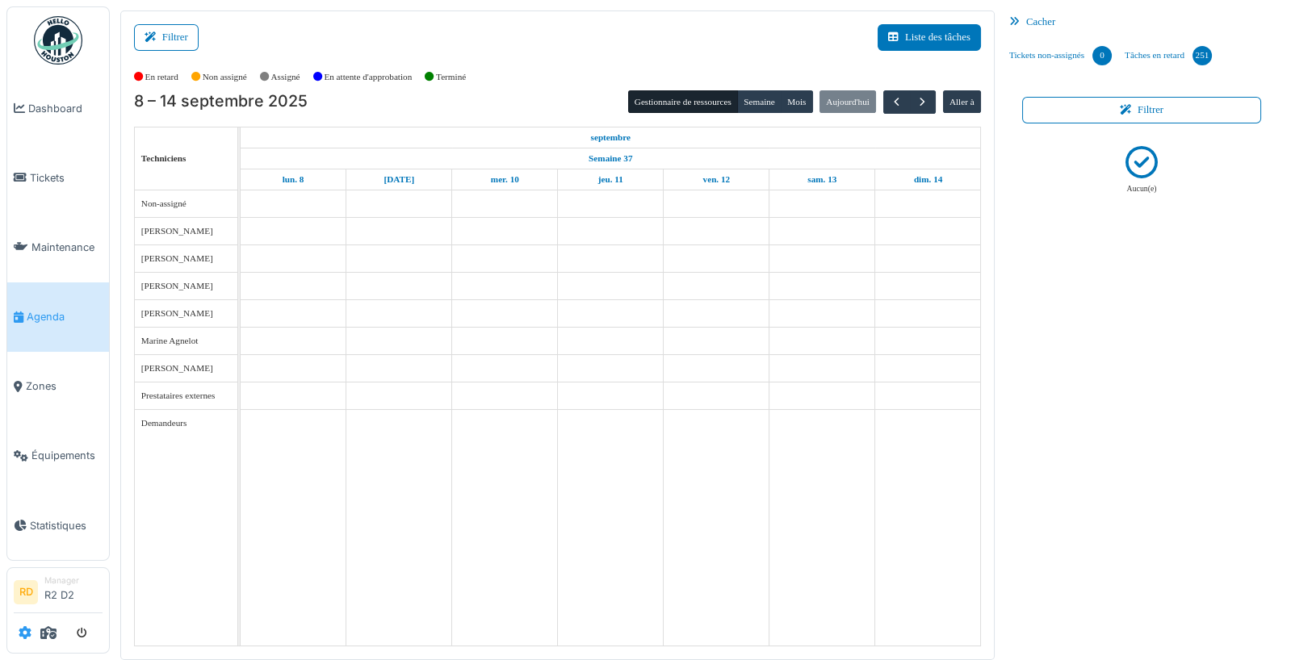
click at [31, 633] on icon at bounding box center [25, 633] width 13 height 13
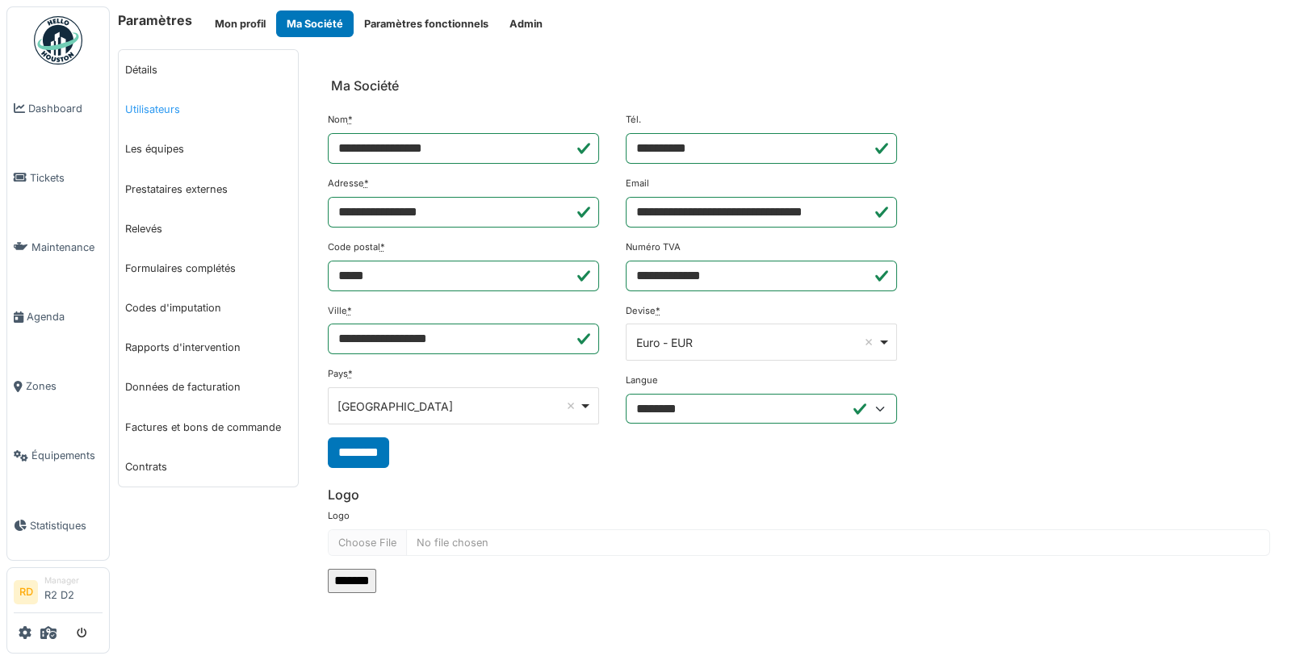
click at [172, 107] on link "Utilisateurs" at bounding box center [208, 110] width 179 height 40
select select "***"
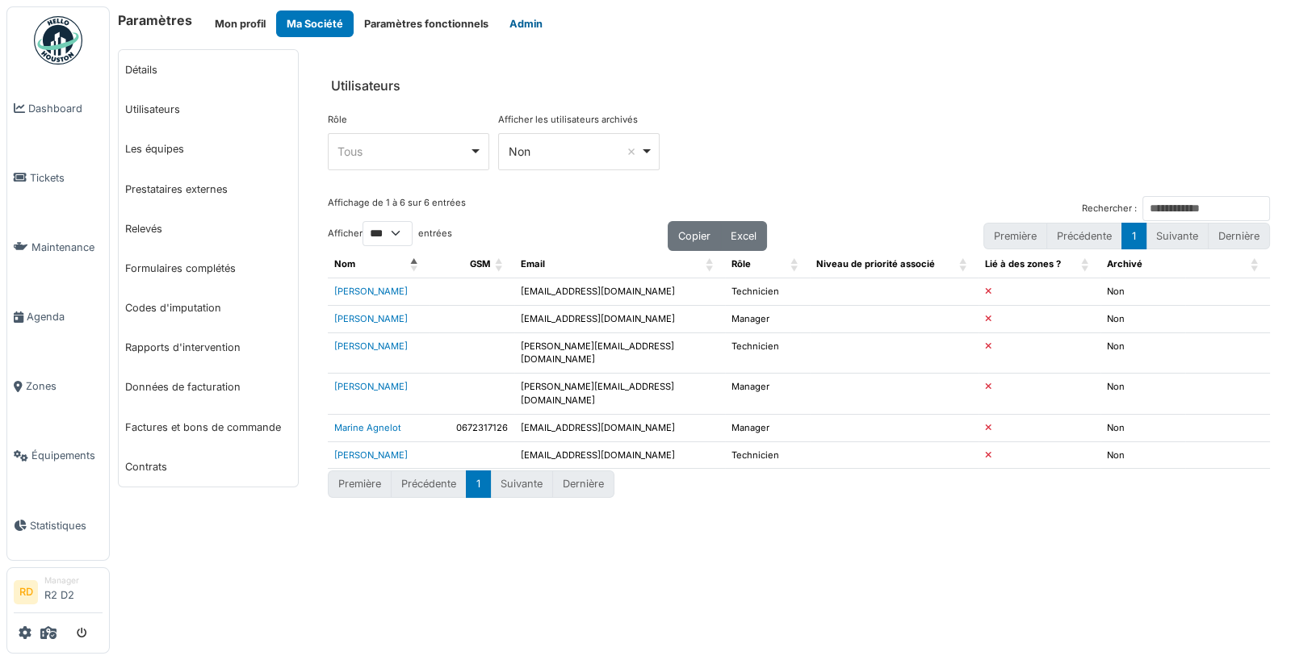
click at [510, 18] on button "Admin" at bounding box center [526, 23] width 54 height 27
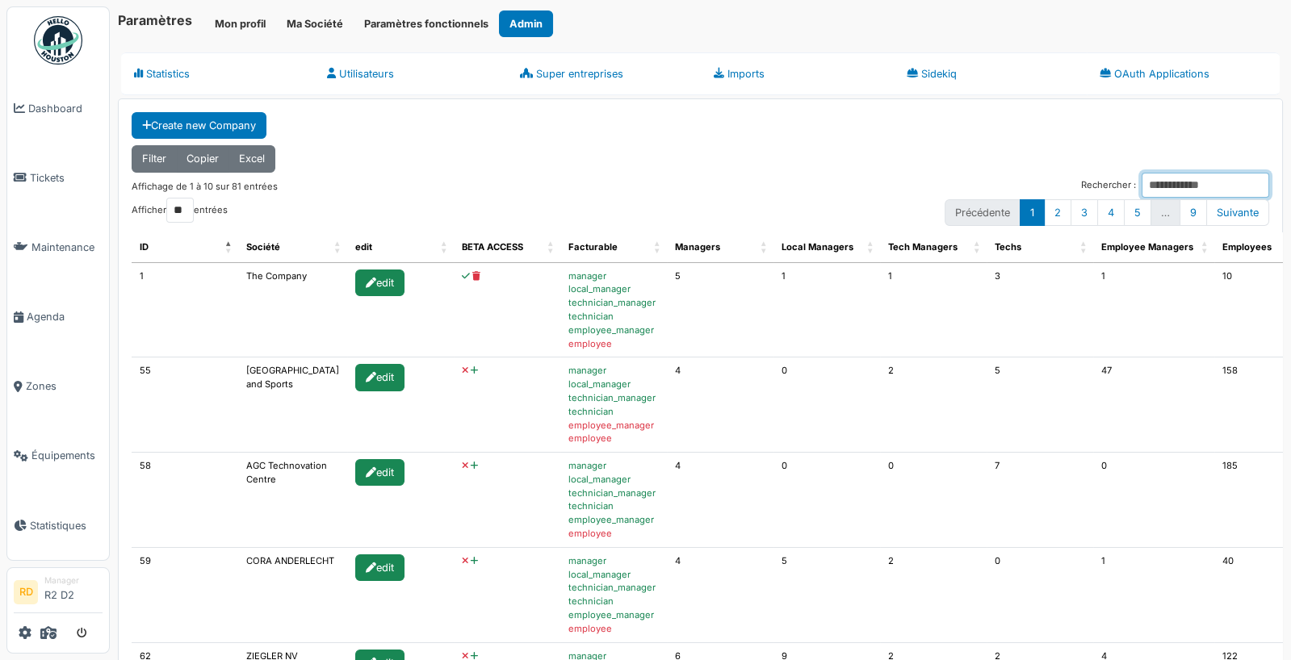
click at [1172, 185] on input "Rechercher :" at bounding box center [1206, 185] width 128 height 25
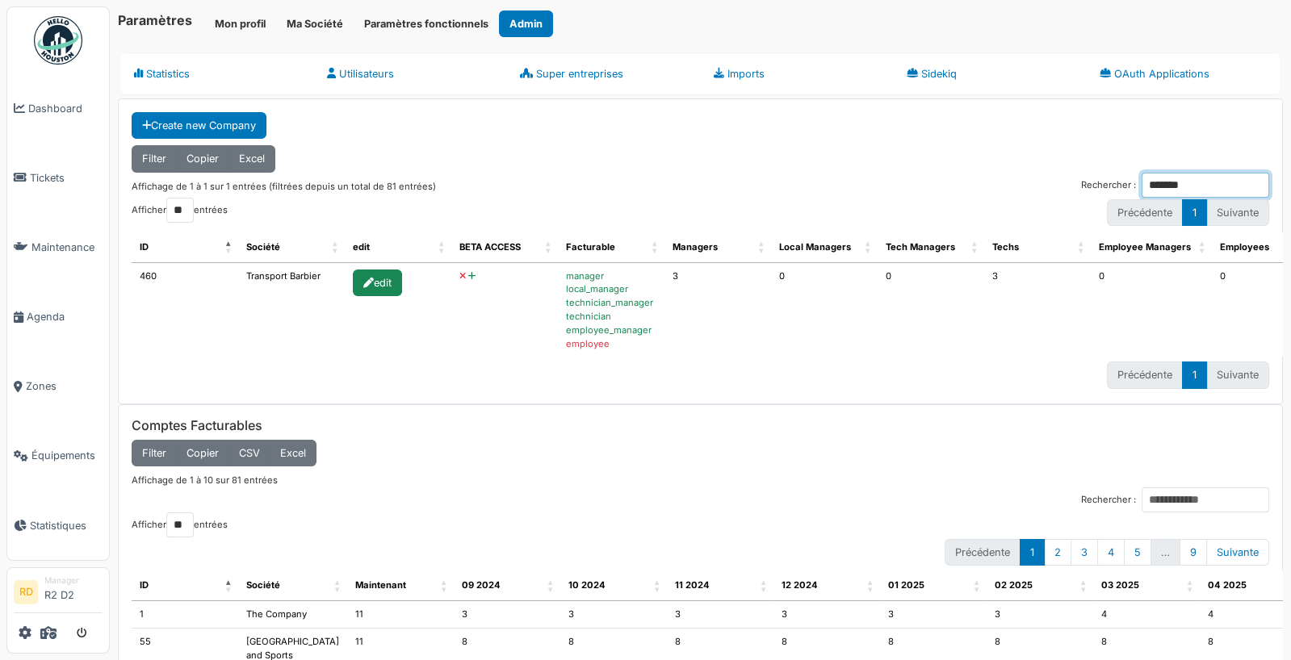
type input "*******"
click at [468, 272] on icon at bounding box center [471, 276] width 7 height 9
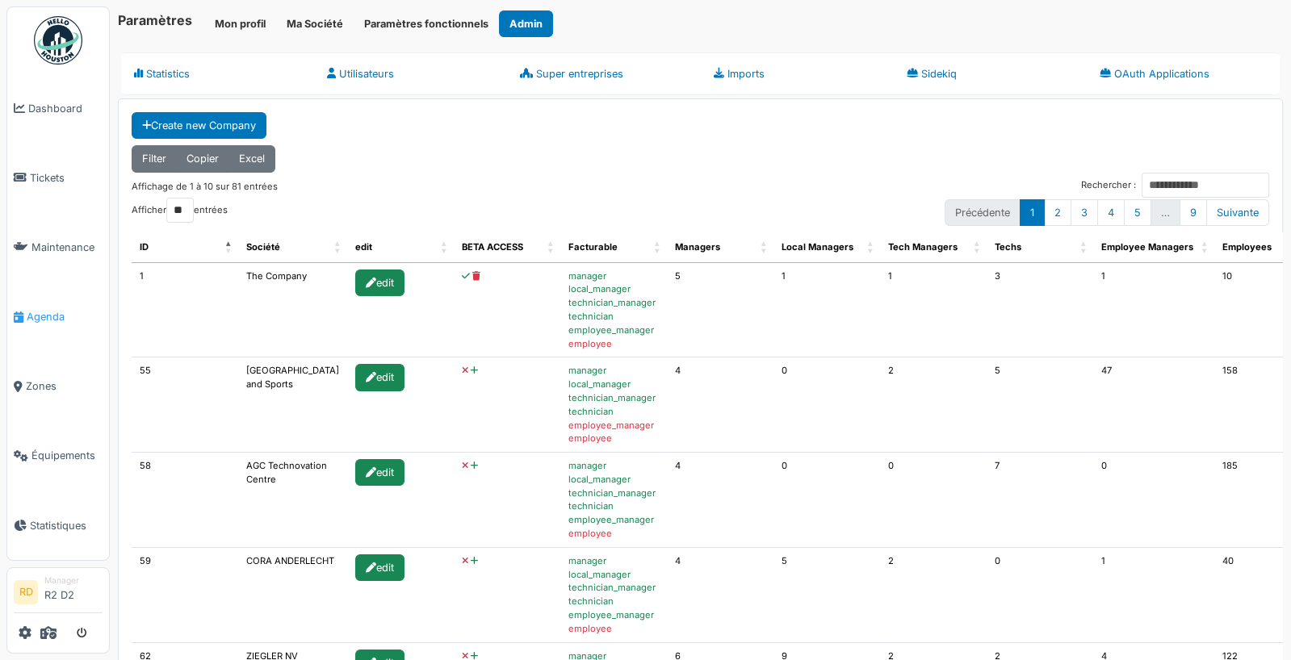
click at [52, 317] on span "Agenda" at bounding box center [65, 316] width 76 height 15
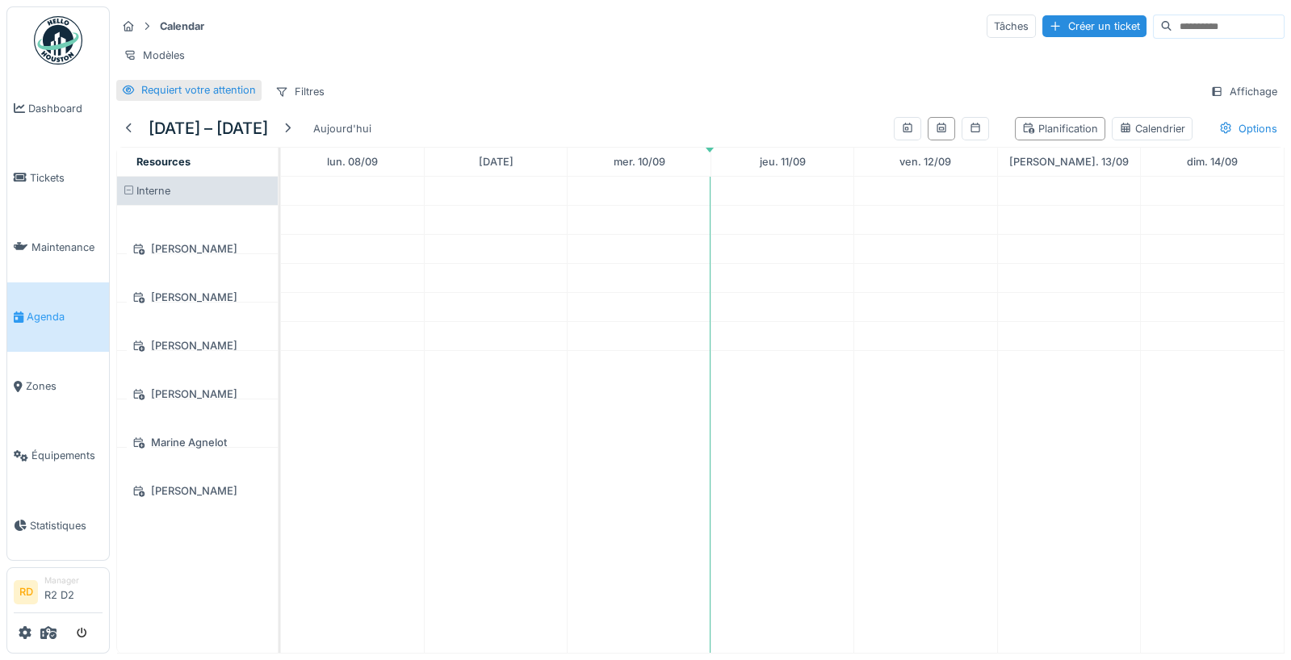
click at [184, 86] on div "Requiert votre attention" at bounding box center [198, 89] width 115 height 15
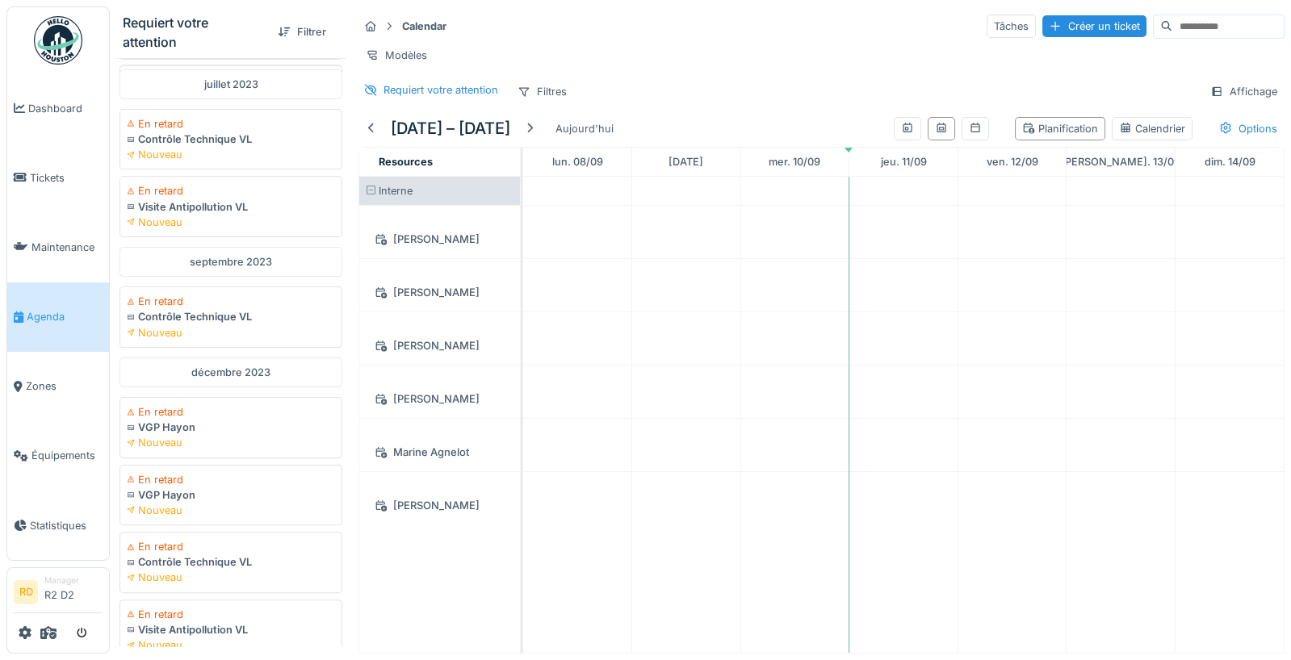
scroll to position [1155, 0]
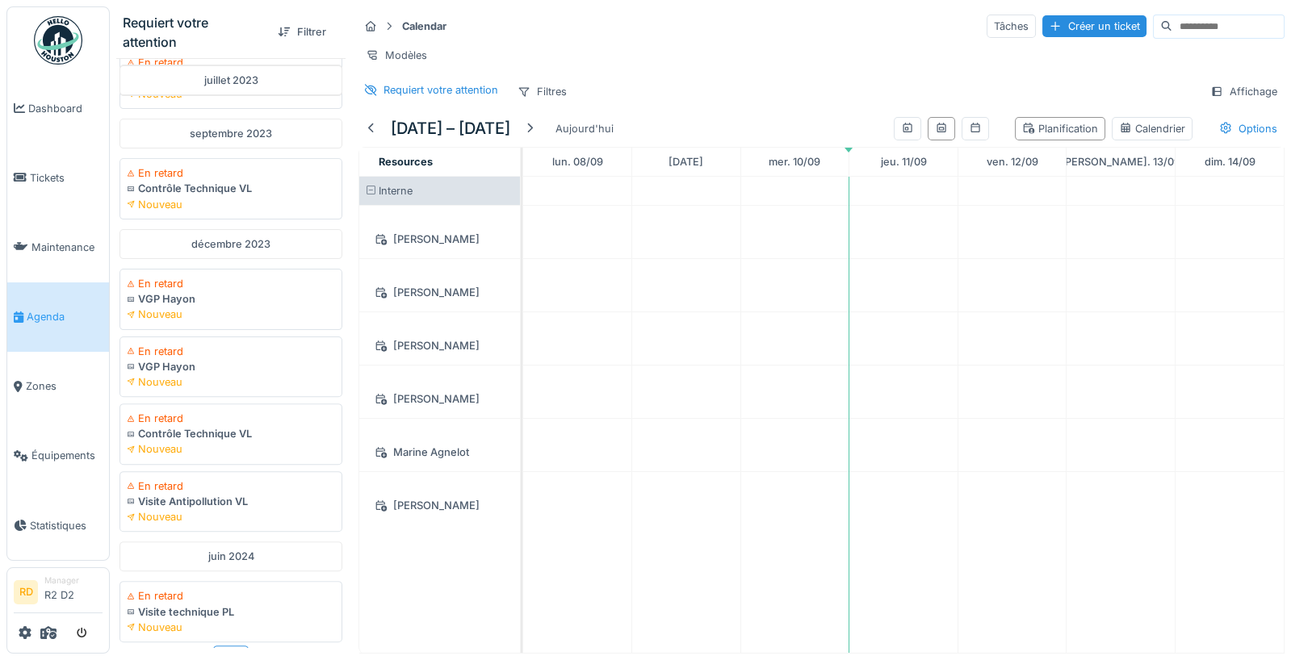
click at [230, 646] on div "Plus" at bounding box center [231, 657] width 36 height 23
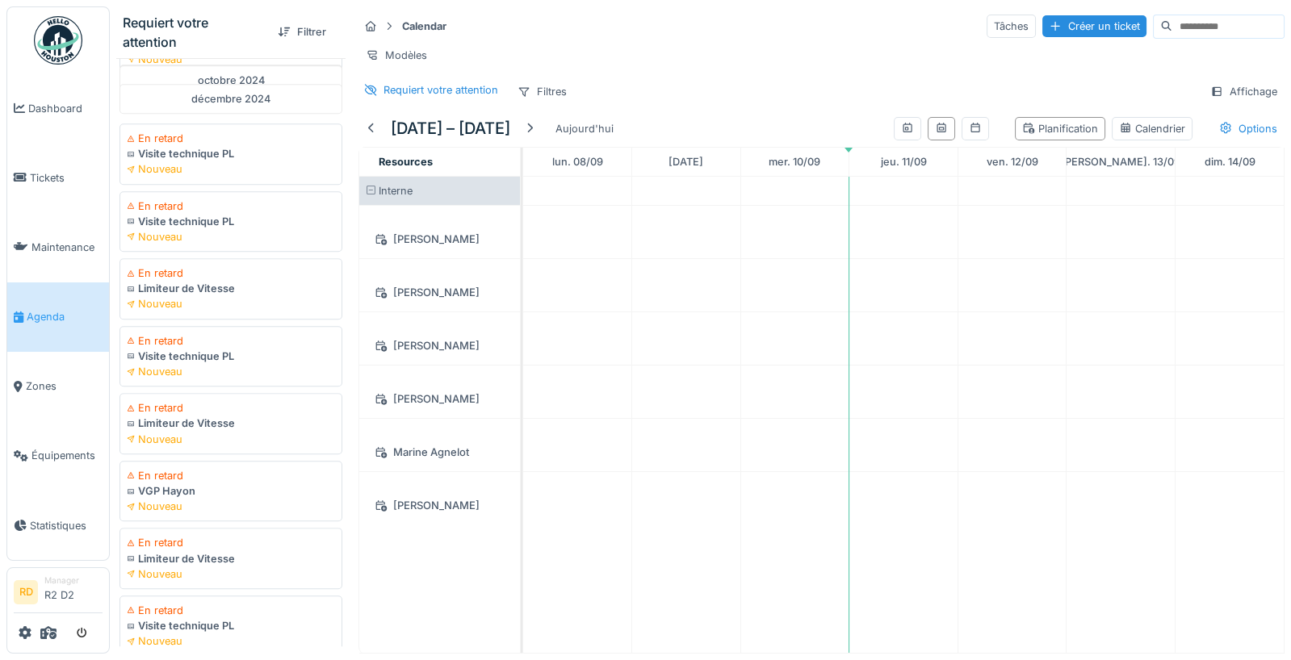
scroll to position [2702, 0]
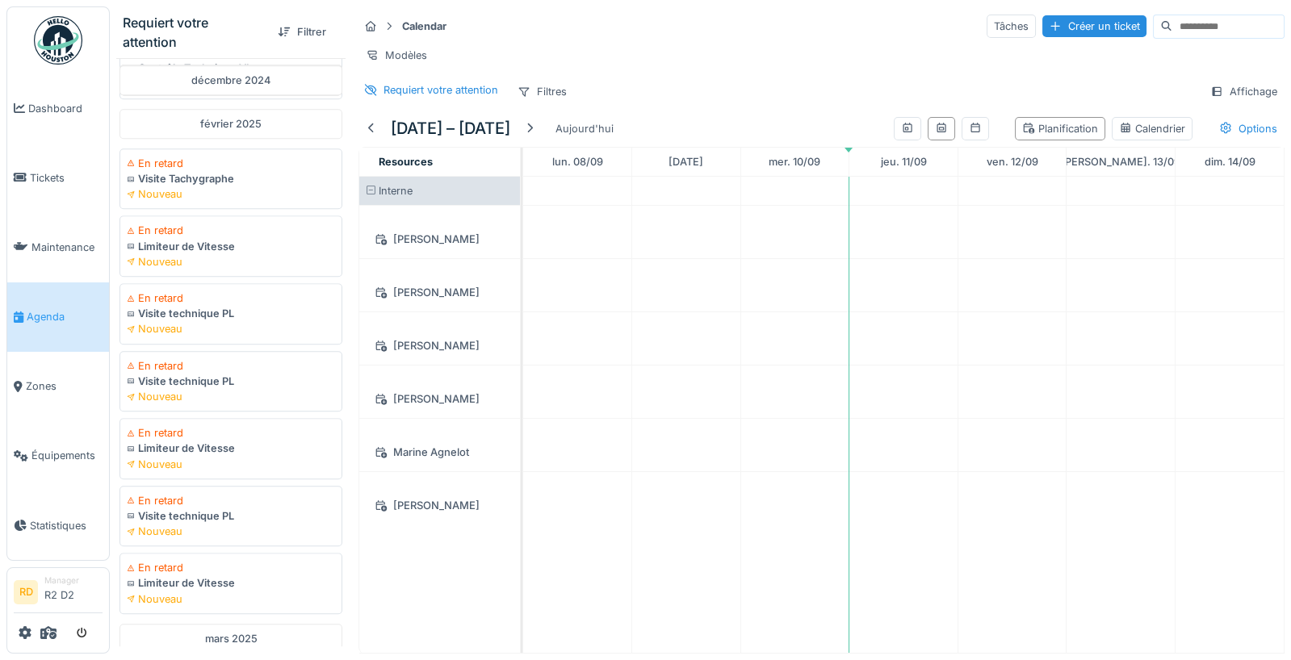
scroll to position [4122, 0]
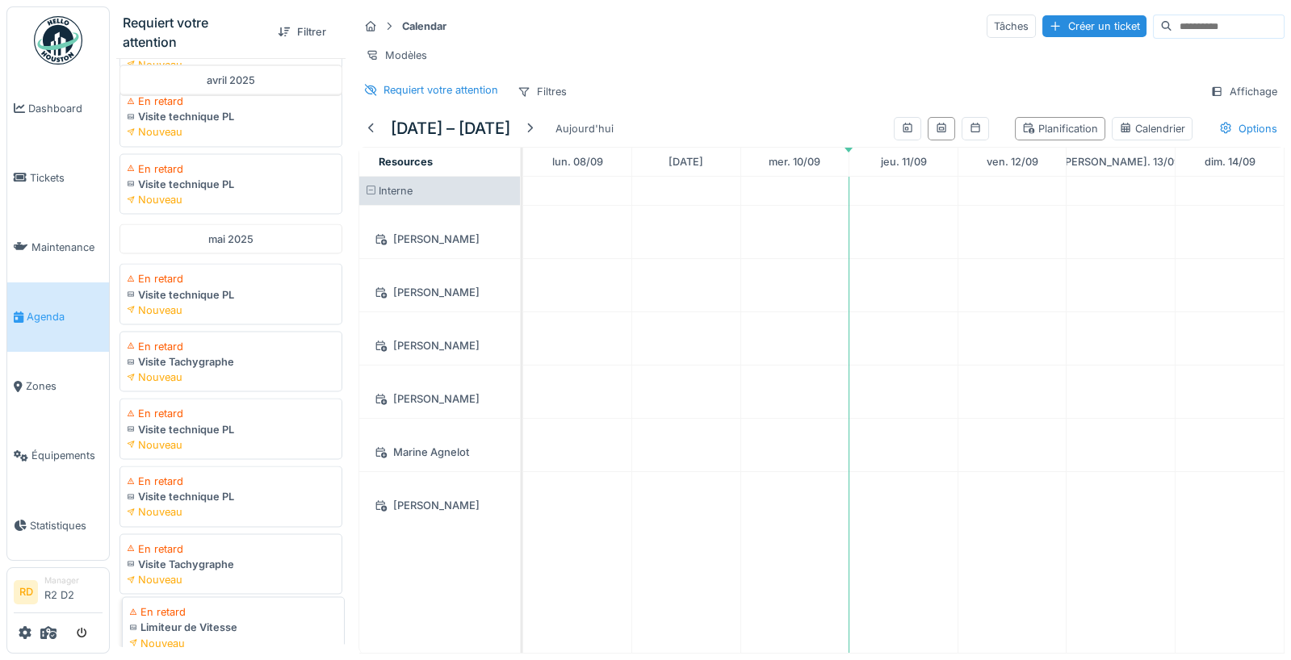
scroll to position [6877, 0]
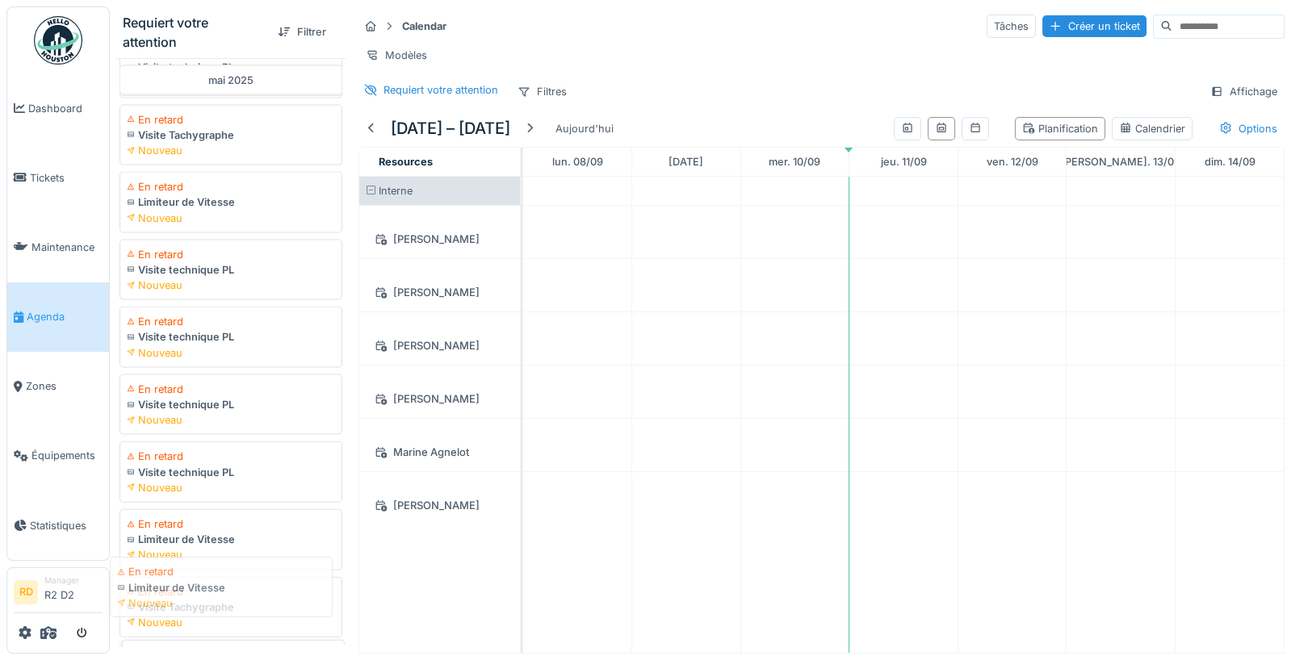
drag, startPoint x: 175, startPoint y: 587, endPoint x: 165, endPoint y: 581, distance: 12.3
click at [165, 660] on div "Limiteur de Vitesse" at bounding box center [233, 670] width 208 height 15
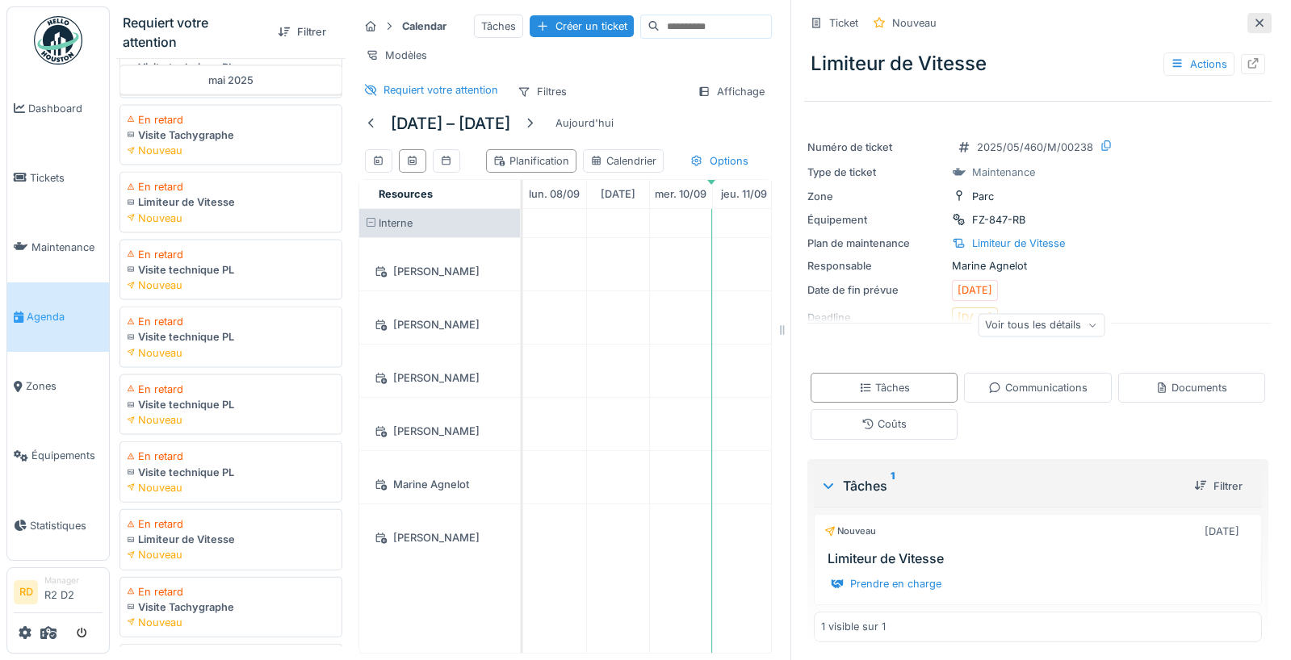
click at [1256, 18] on icon at bounding box center [1259, 23] width 13 height 10
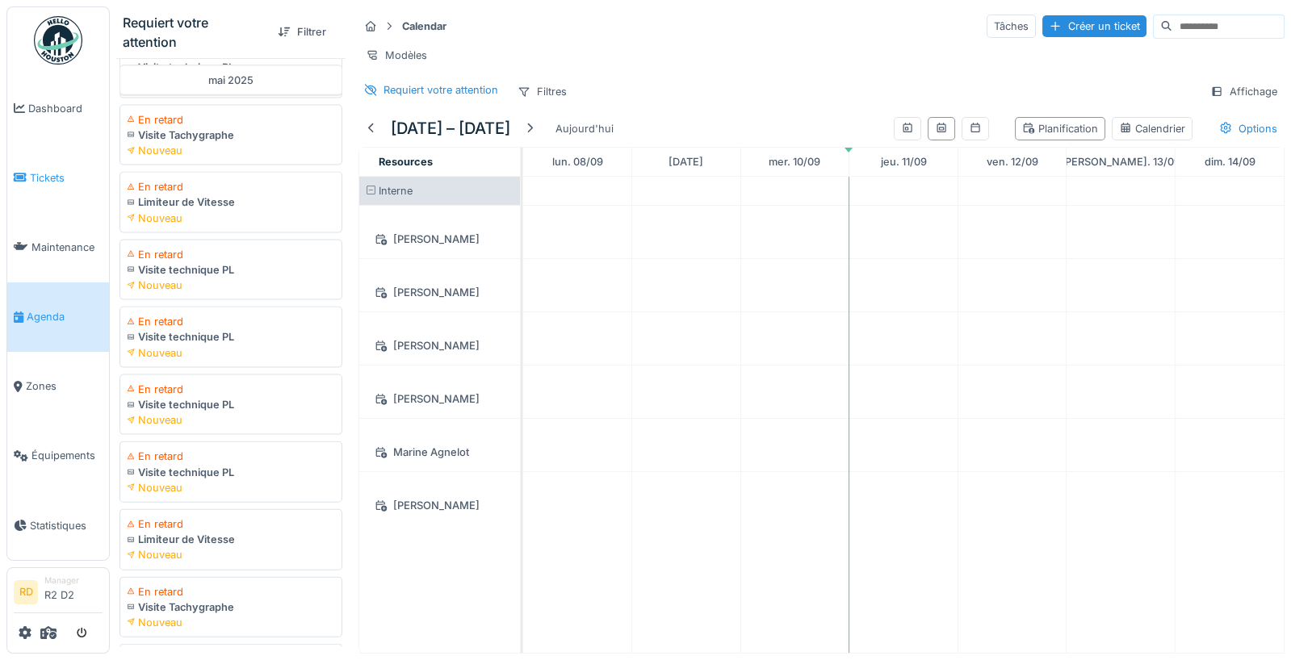
click at [59, 170] on span "Tickets" at bounding box center [66, 177] width 73 height 15
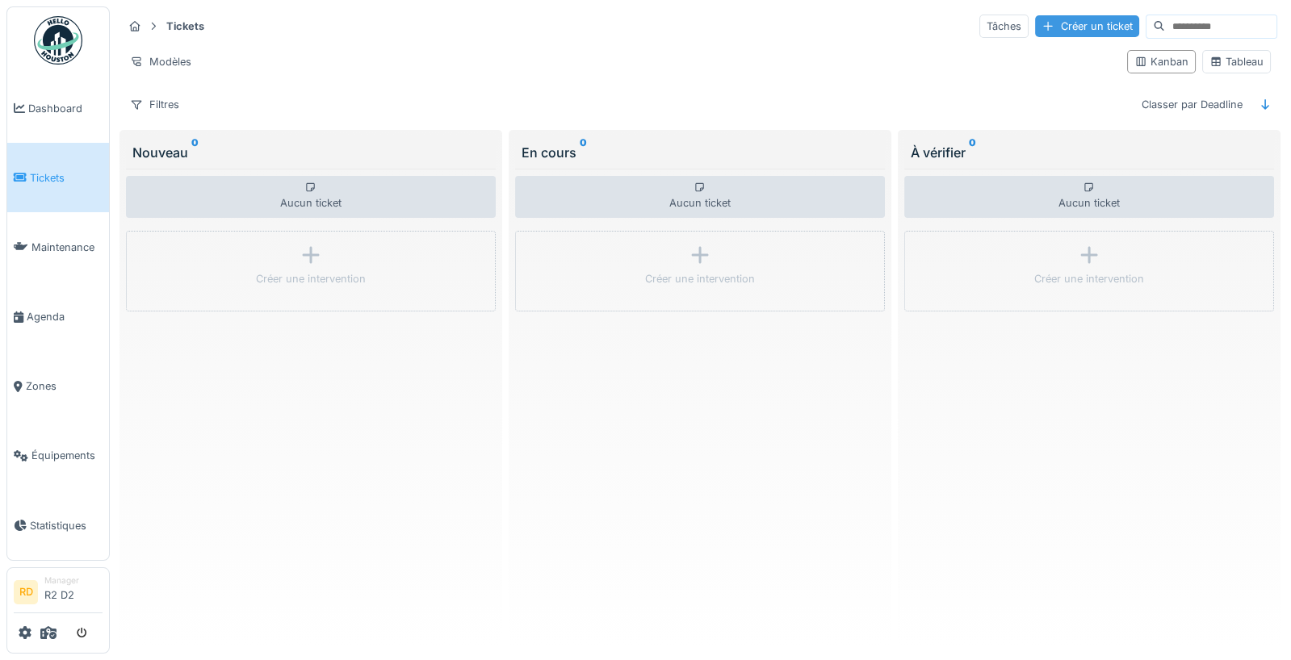
click at [1102, 30] on div "Créer un ticket" at bounding box center [1087, 26] width 104 height 22
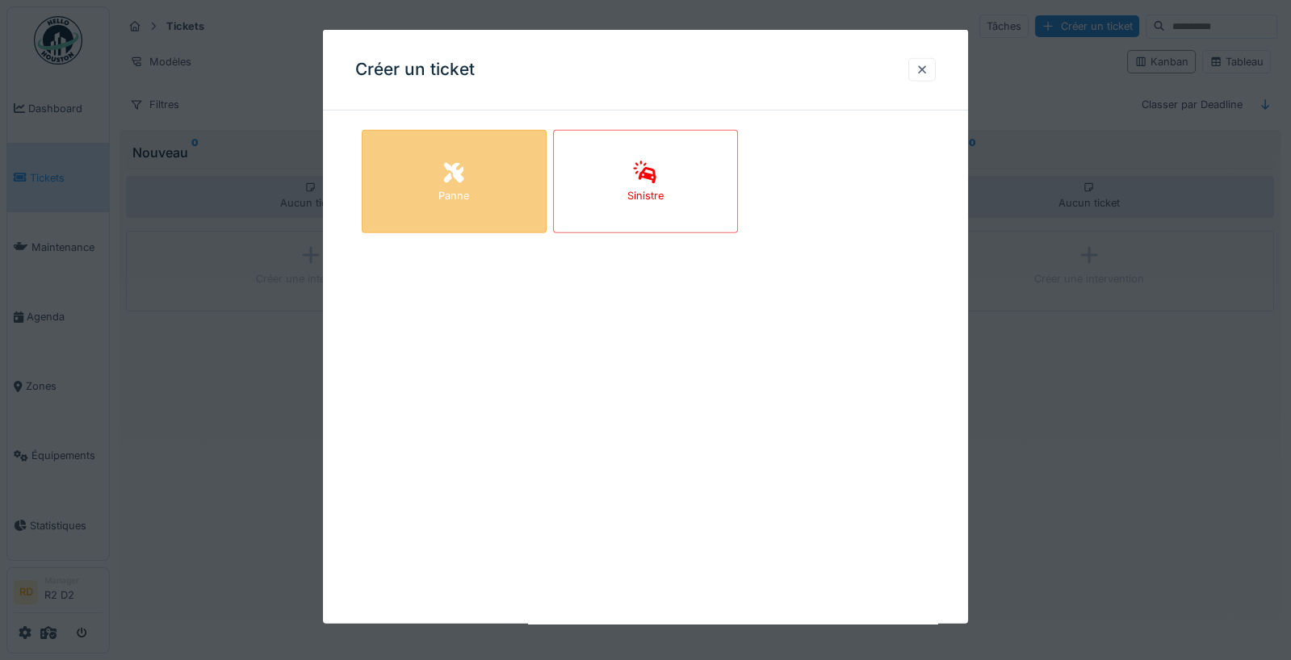
click at [458, 195] on div "Panne" at bounding box center [453, 195] width 31 height 15
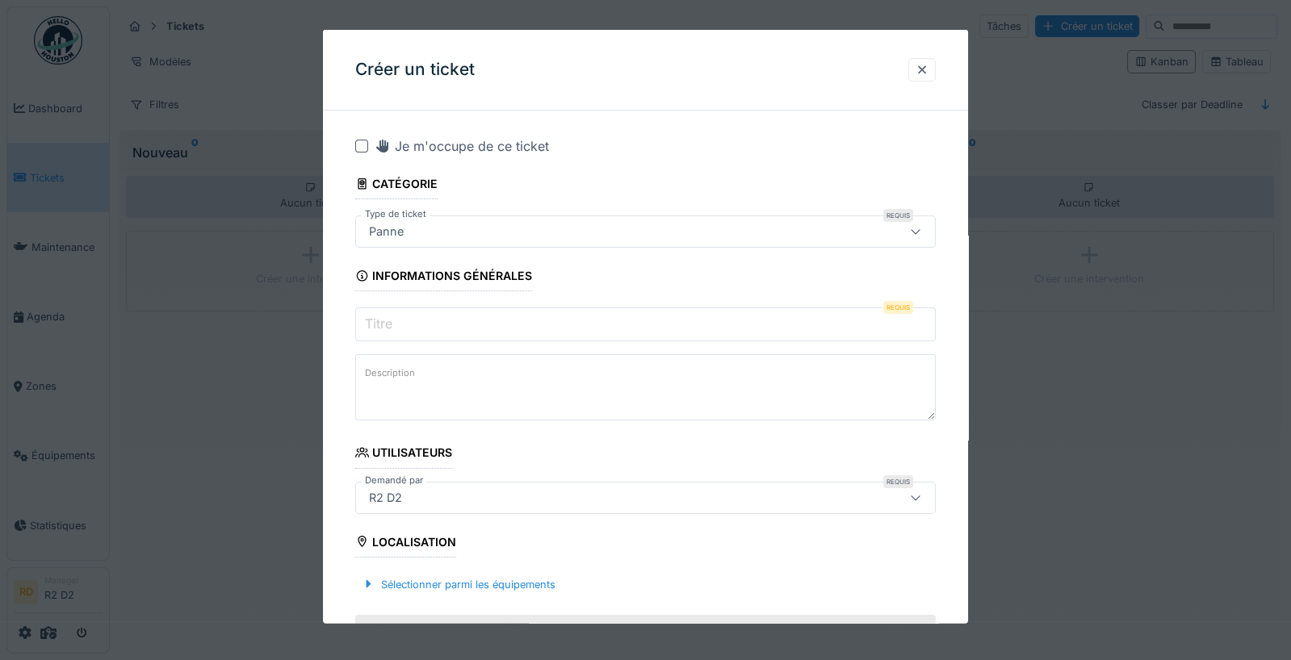
click at [396, 318] on input "Titre" at bounding box center [645, 325] width 581 height 34
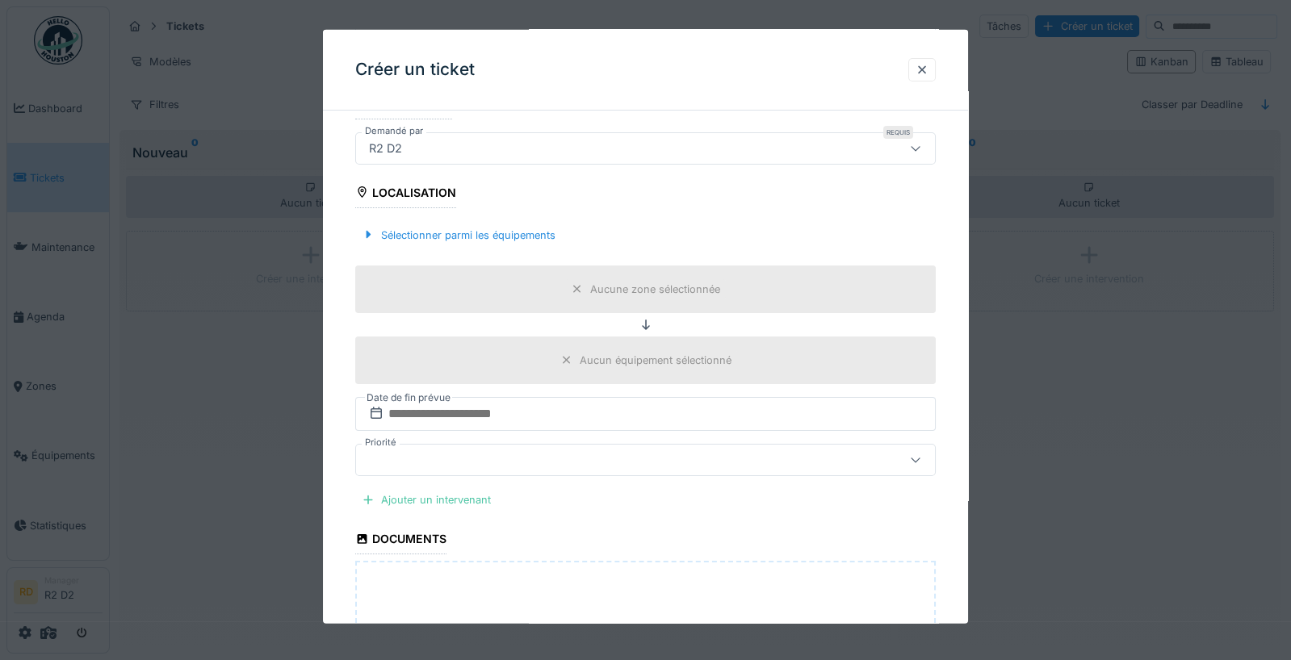
type input "****"
click at [593, 152] on div "R2 D2" at bounding box center [611, 148] width 497 height 18
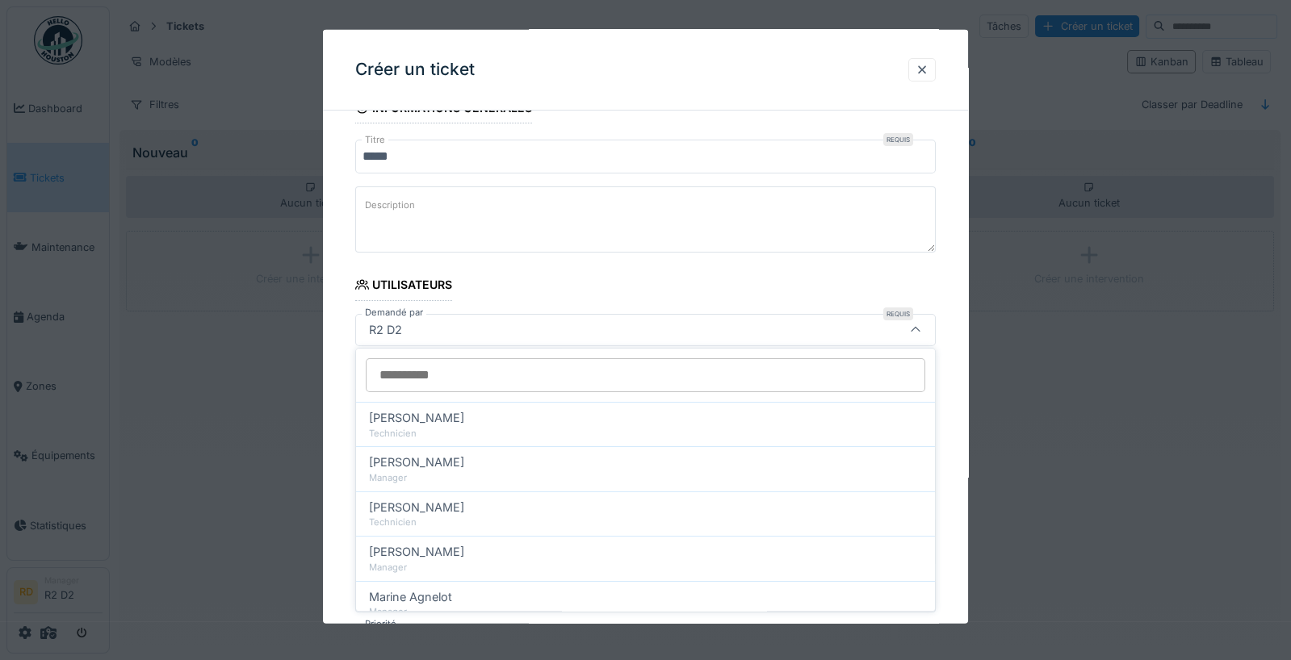
click at [416, 321] on div "R2 D2" at bounding box center [611, 330] width 497 height 18
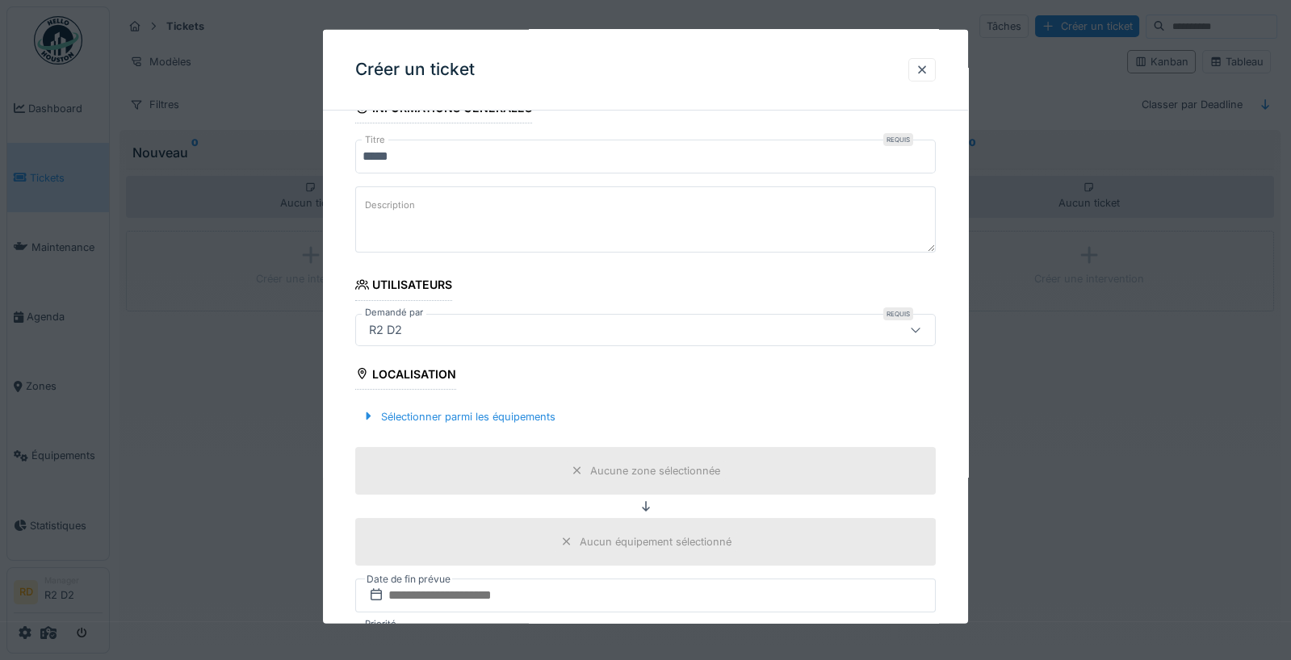
click at [475, 333] on div "R2 D2" at bounding box center [611, 330] width 497 height 18
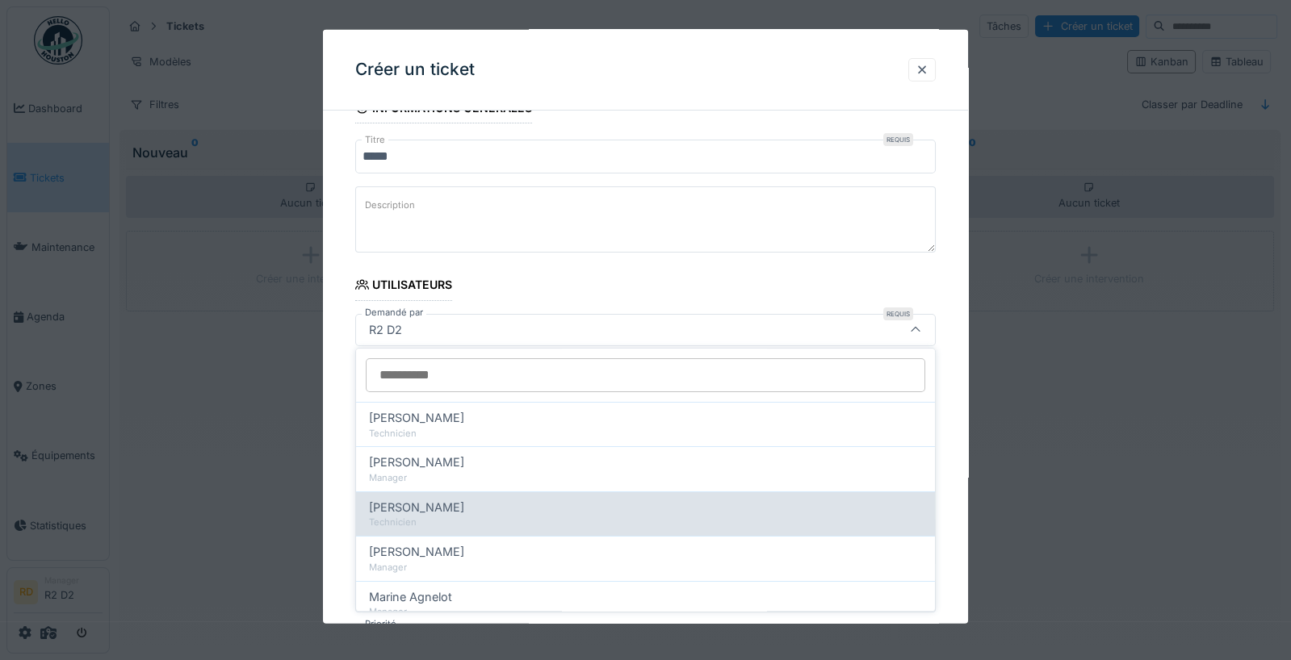
scroll to position [84, 0]
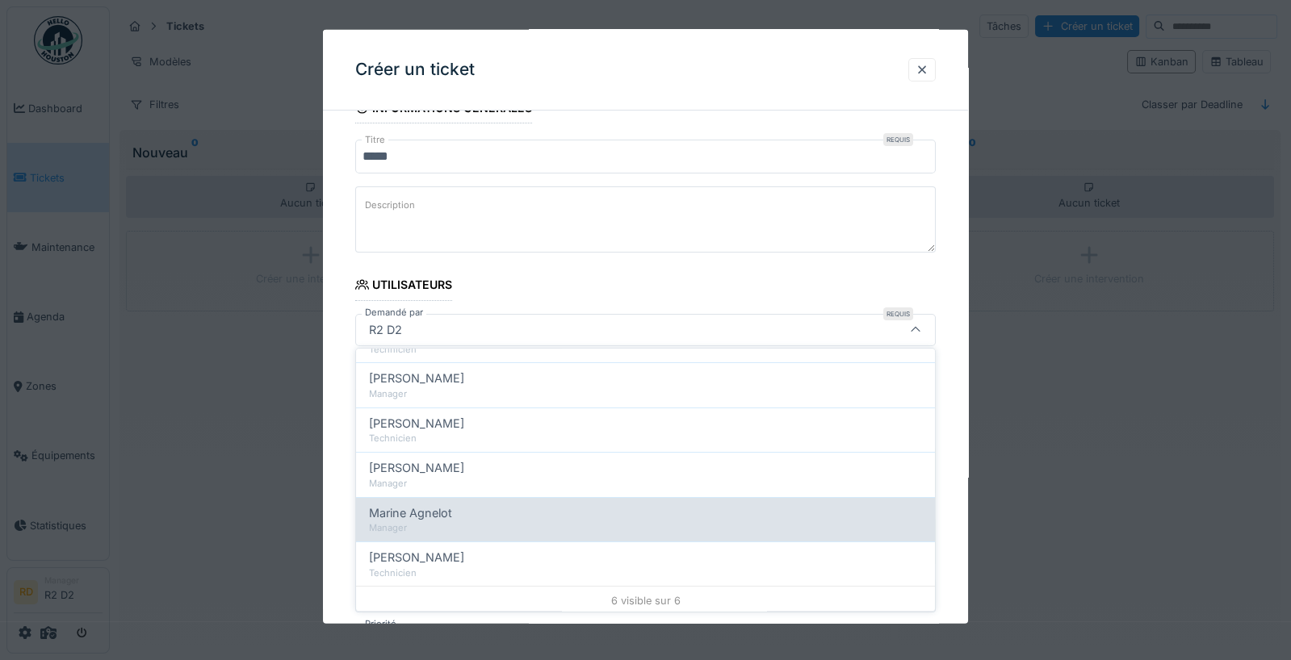
click at [462, 511] on div "Marine Agnelot" at bounding box center [645, 514] width 553 height 18
type input "*****"
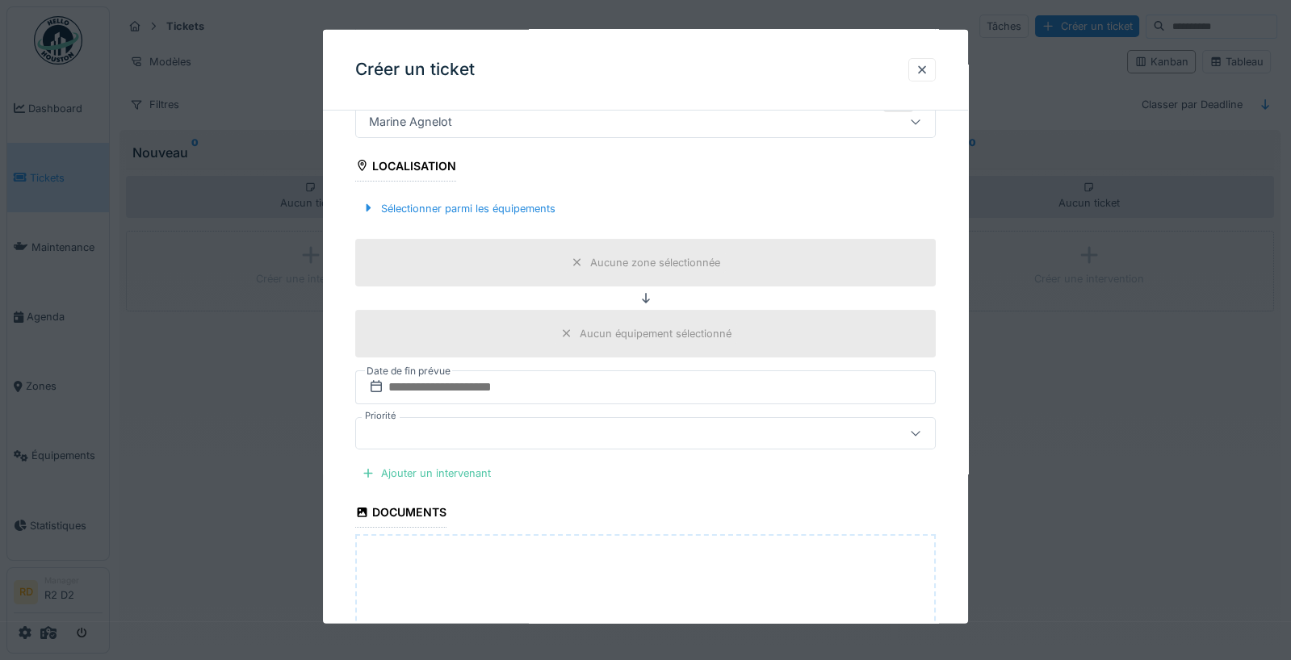
scroll to position [384, 0]
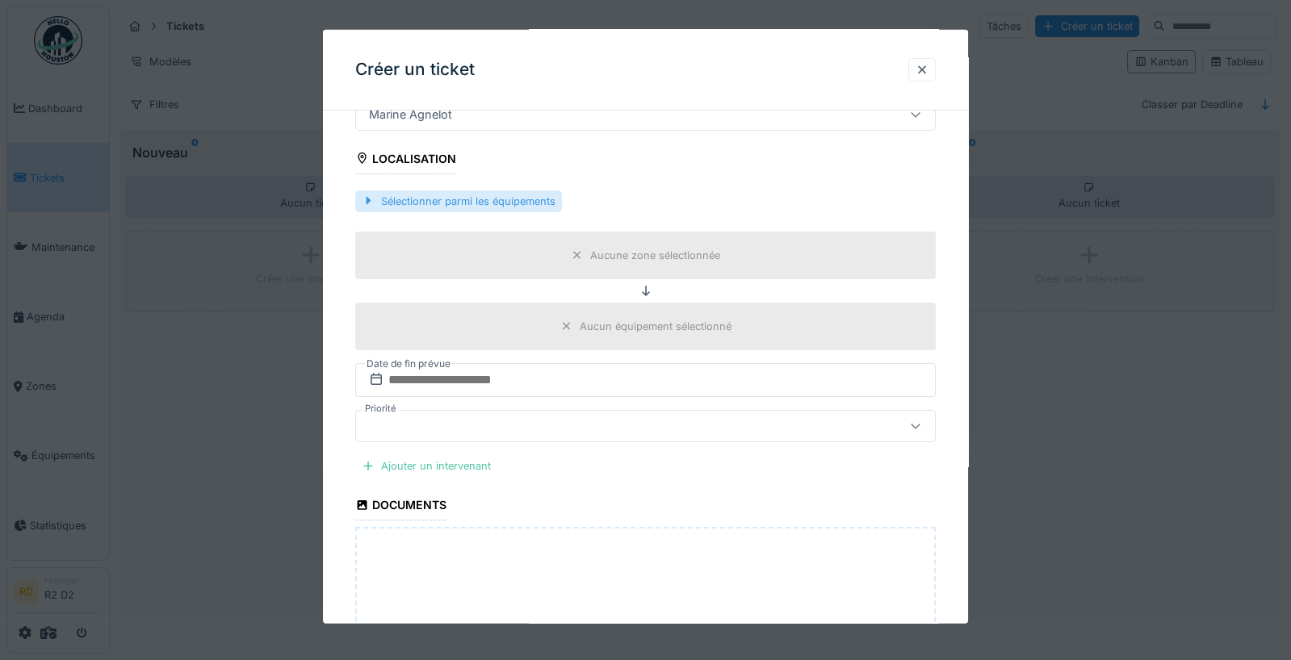
click at [500, 190] on div "Sélectionner parmi les équipements" at bounding box center [458, 201] width 207 height 22
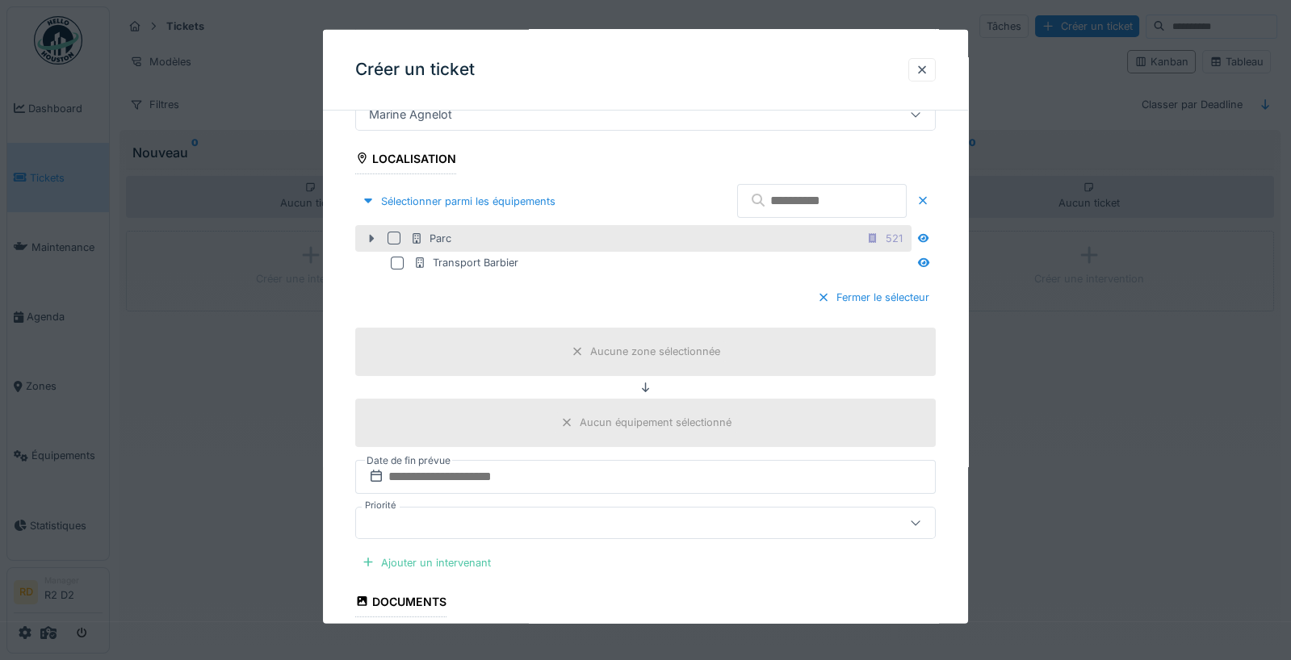
click at [372, 235] on icon at bounding box center [371, 238] width 5 height 8
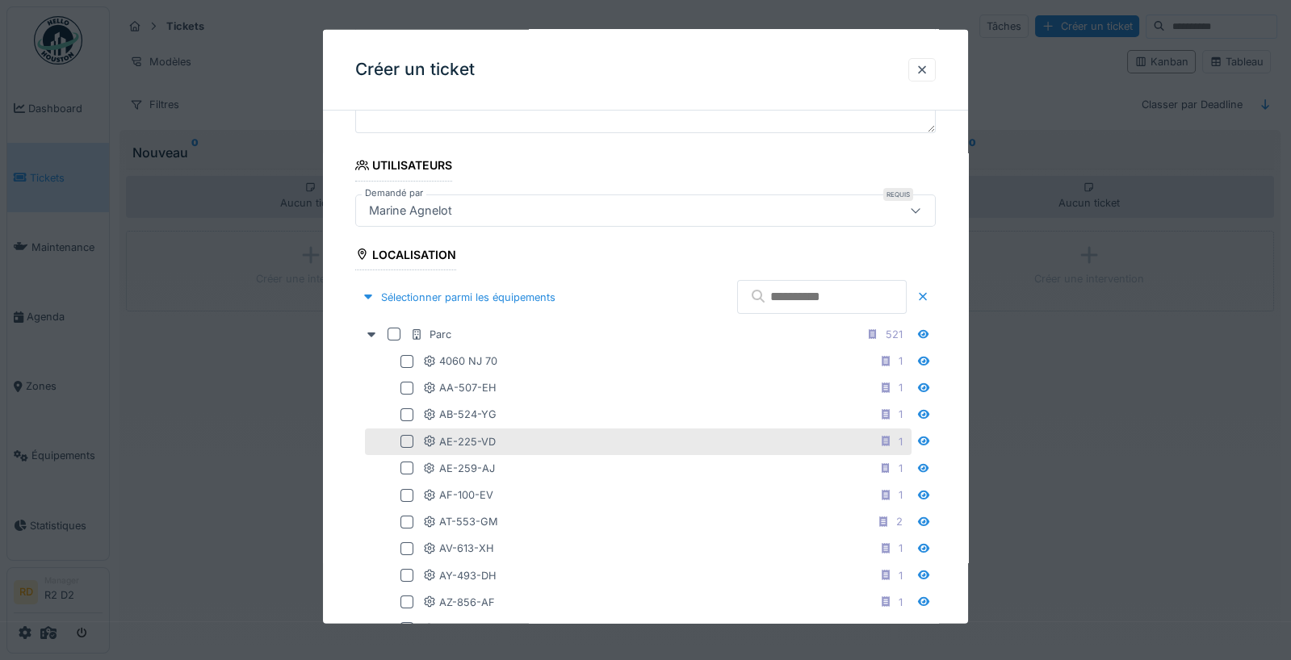
scroll to position [289, 0]
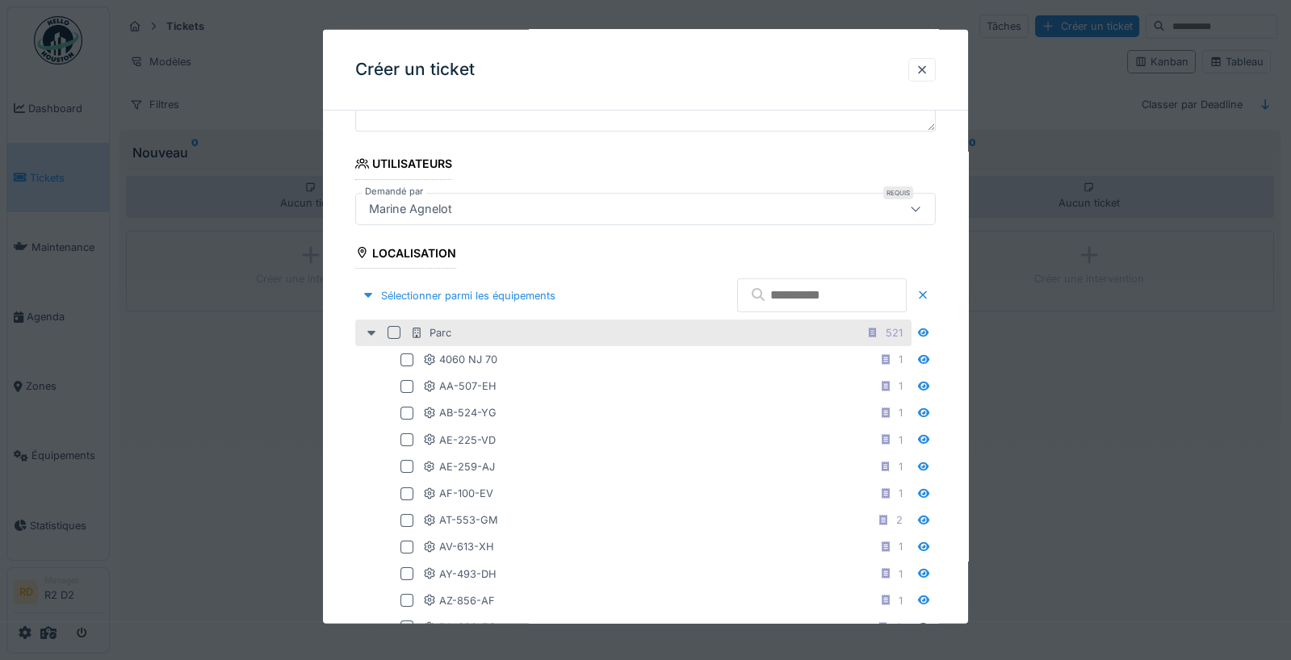
click at [371, 331] on icon at bounding box center [371, 333] width 8 height 5
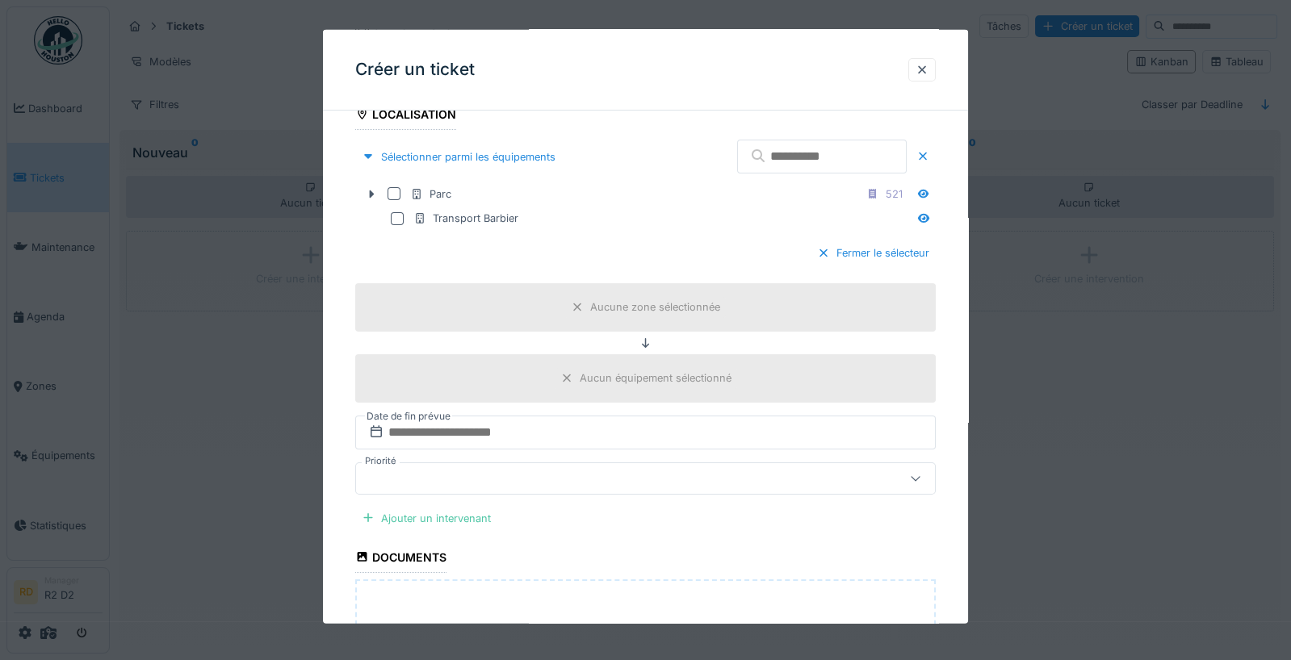
scroll to position [452, 0]
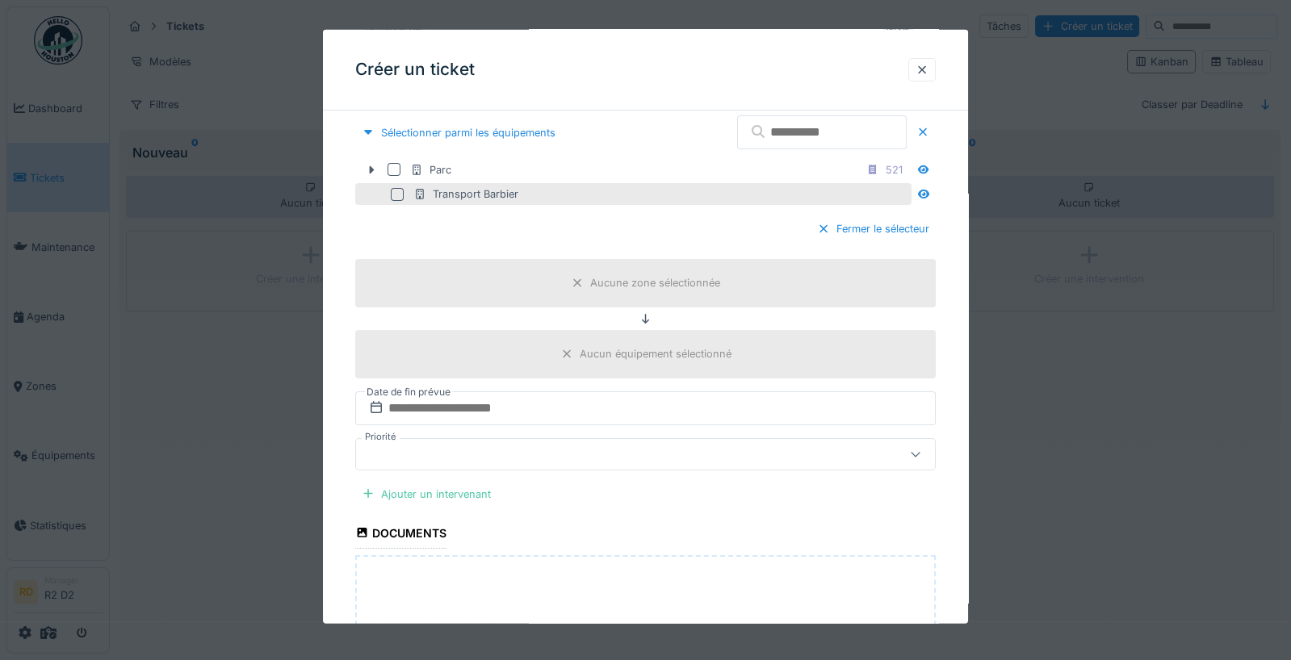
click at [395, 191] on div at bounding box center [397, 193] width 13 height 13
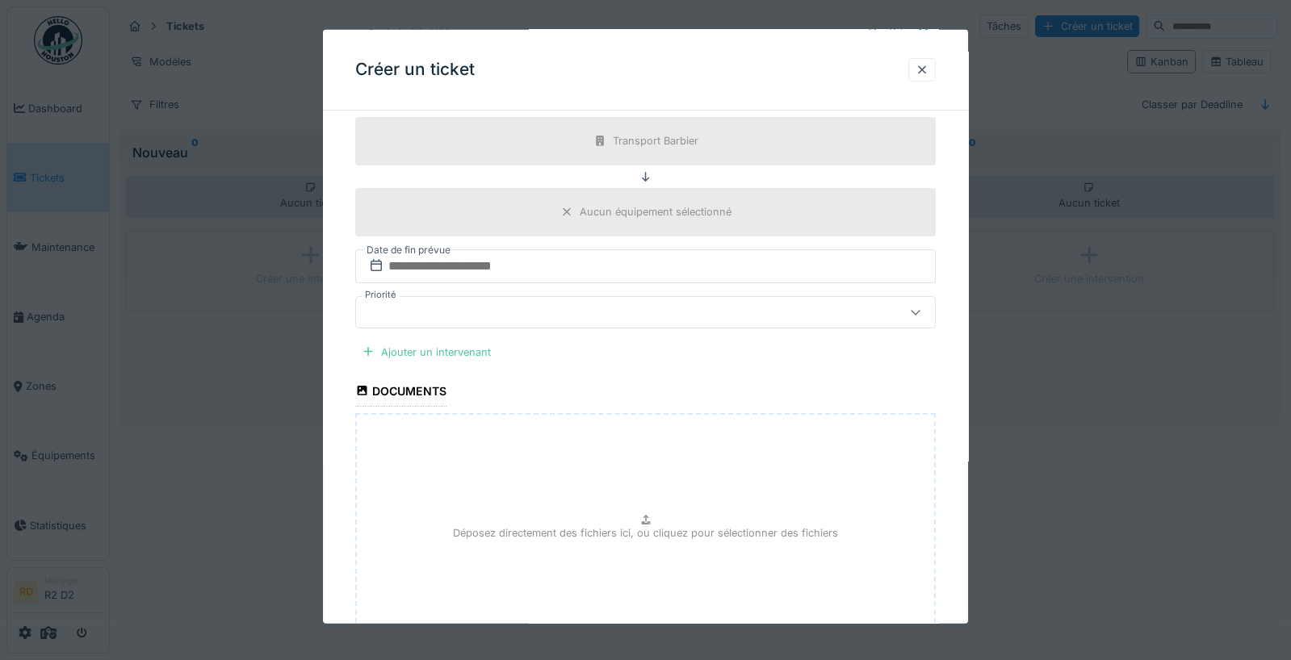
scroll to position [603, 0]
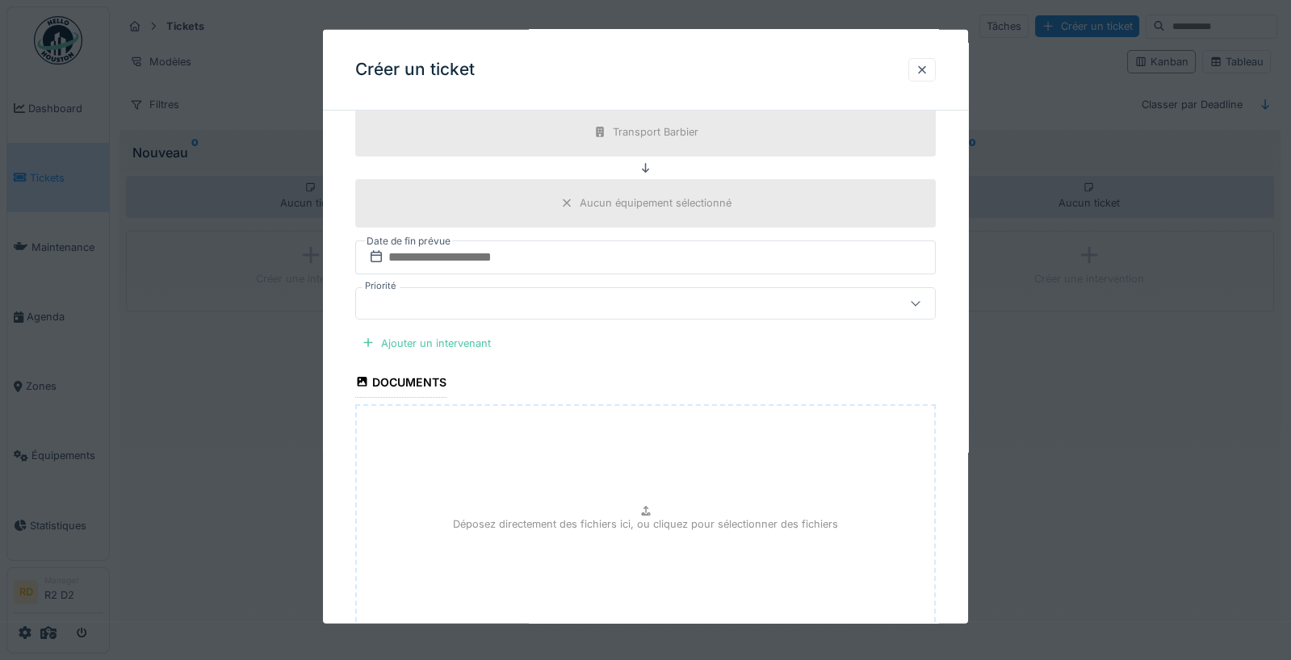
click at [458, 294] on div at bounding box center [611, 303] width 497 height 18
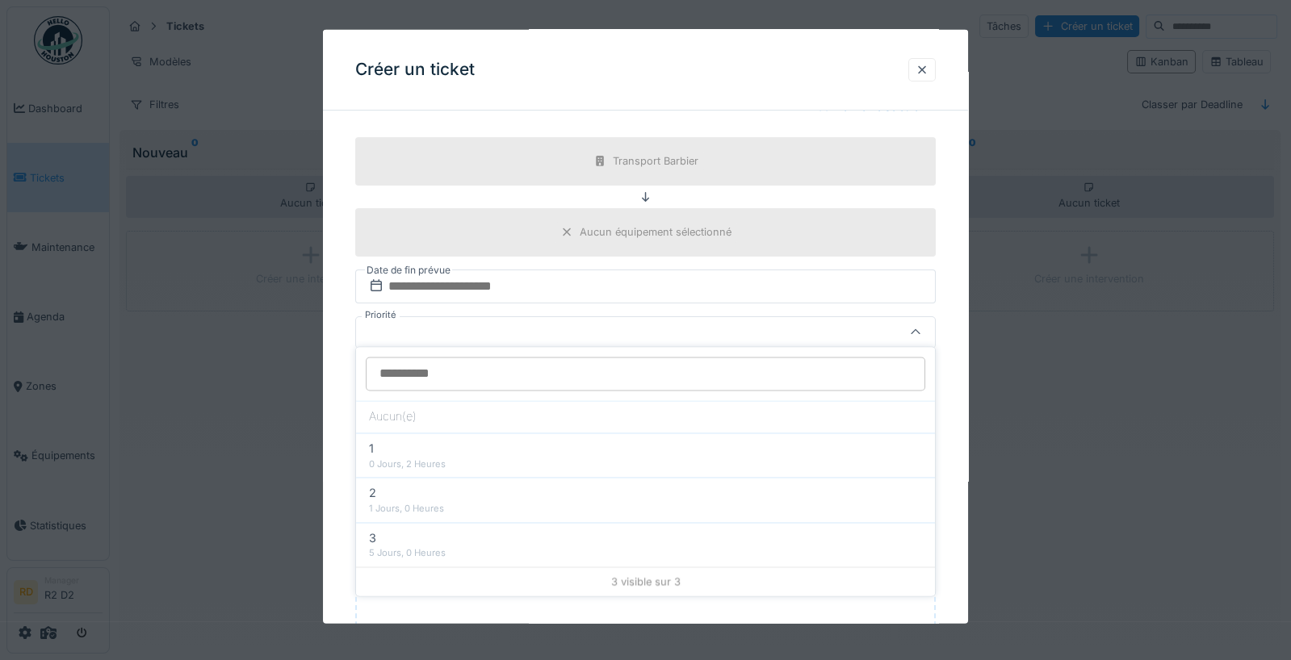
scroll to position [572, 0]
click at [329, 362] on div "**********" at bounding box center [646, 167] width 646 height 1231
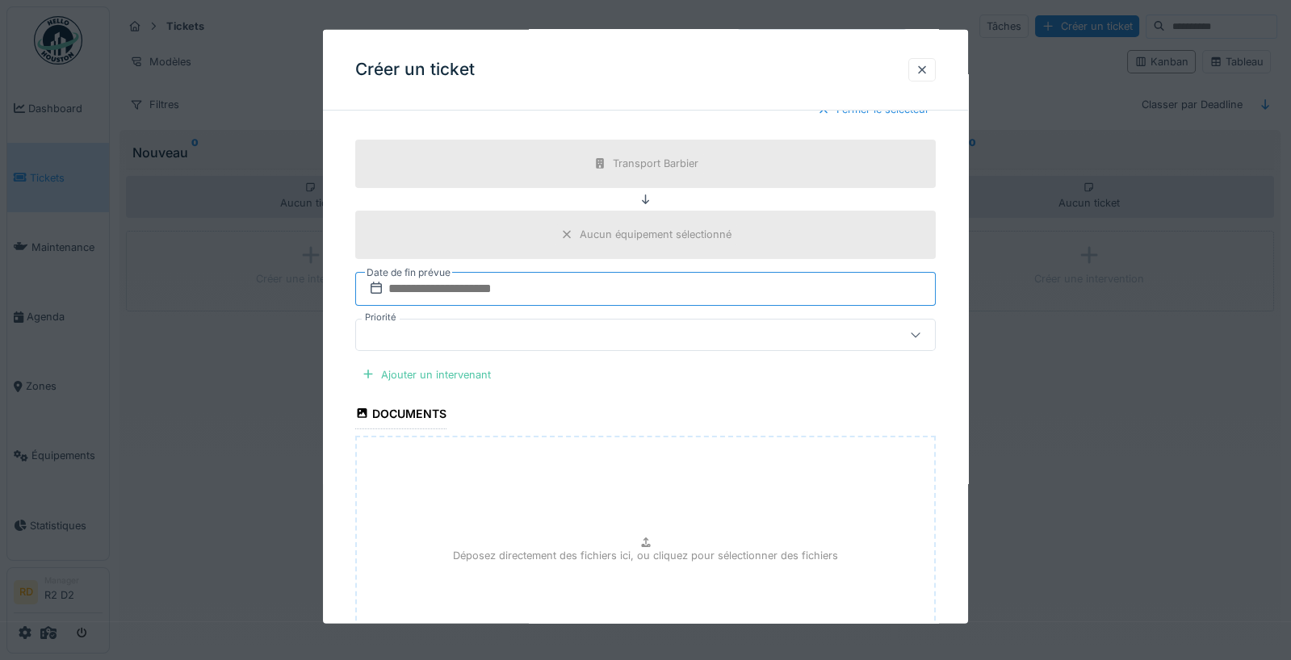
click at [554, 283] on input "text" at bounding box center [645, 288] width 581 height 34
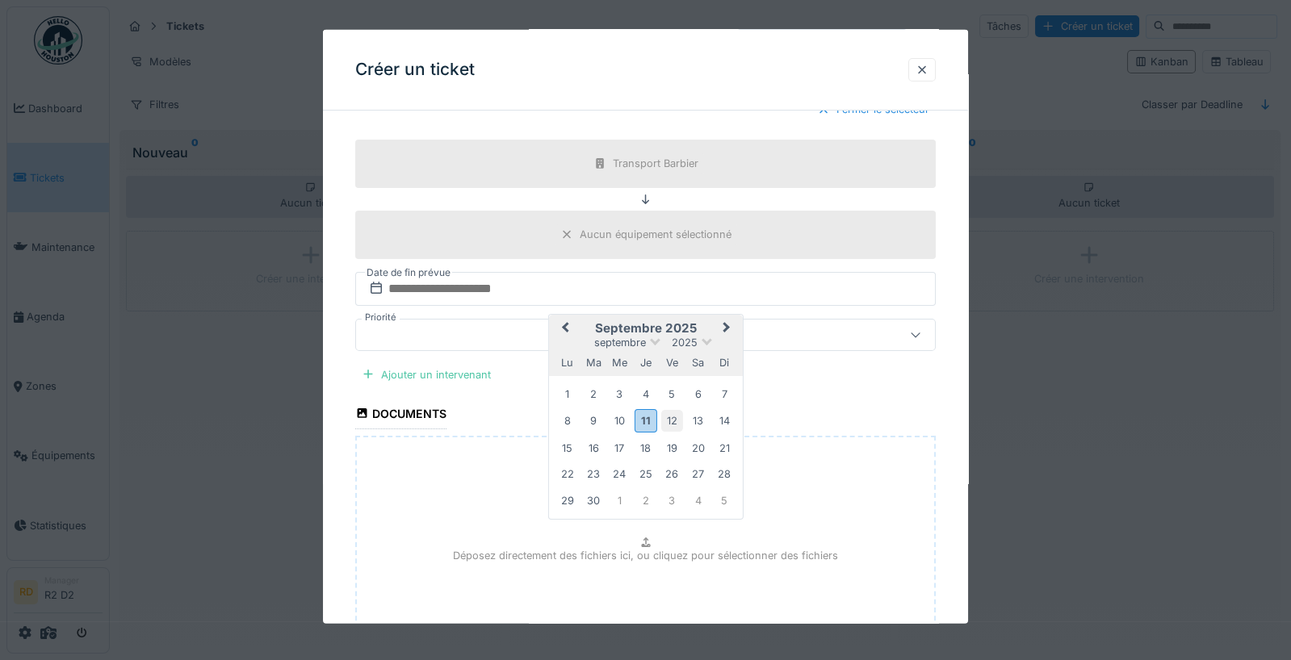
click at [679, 414] on div "12" at bounding box center [672, 420] width 22 height 22
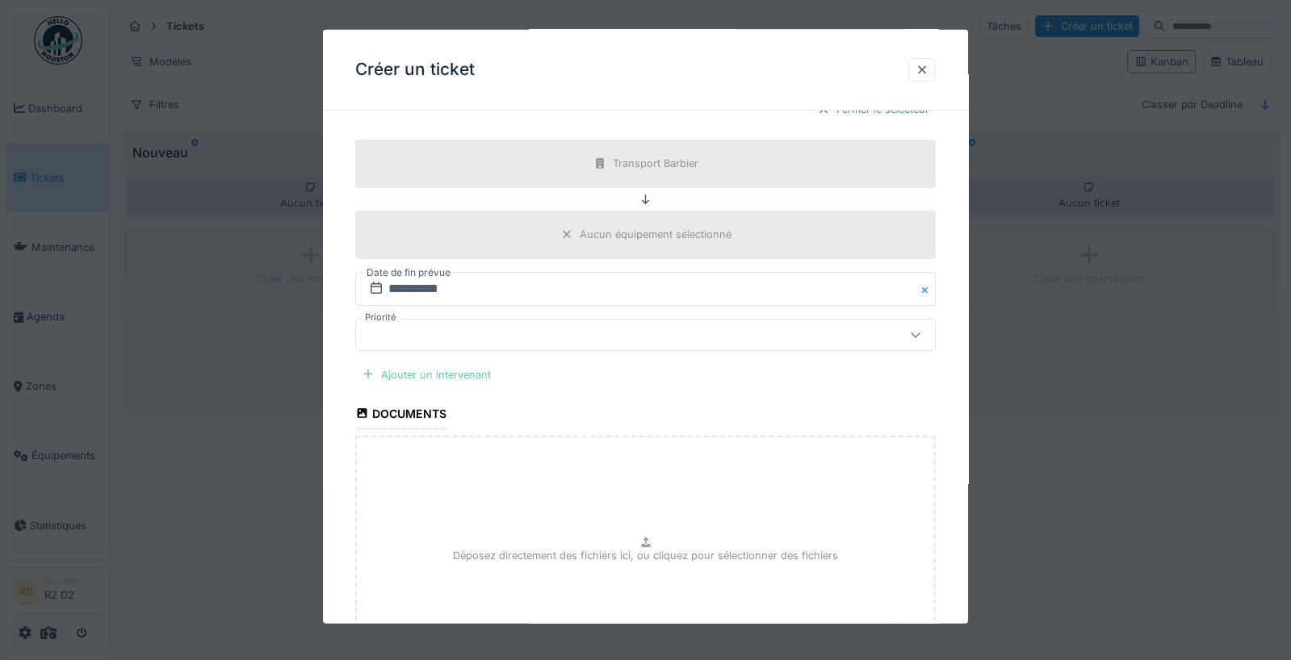
click at [436, 363] on div "Ajouter un intervenant" at bounding box center [426, 374] width 142 height 22
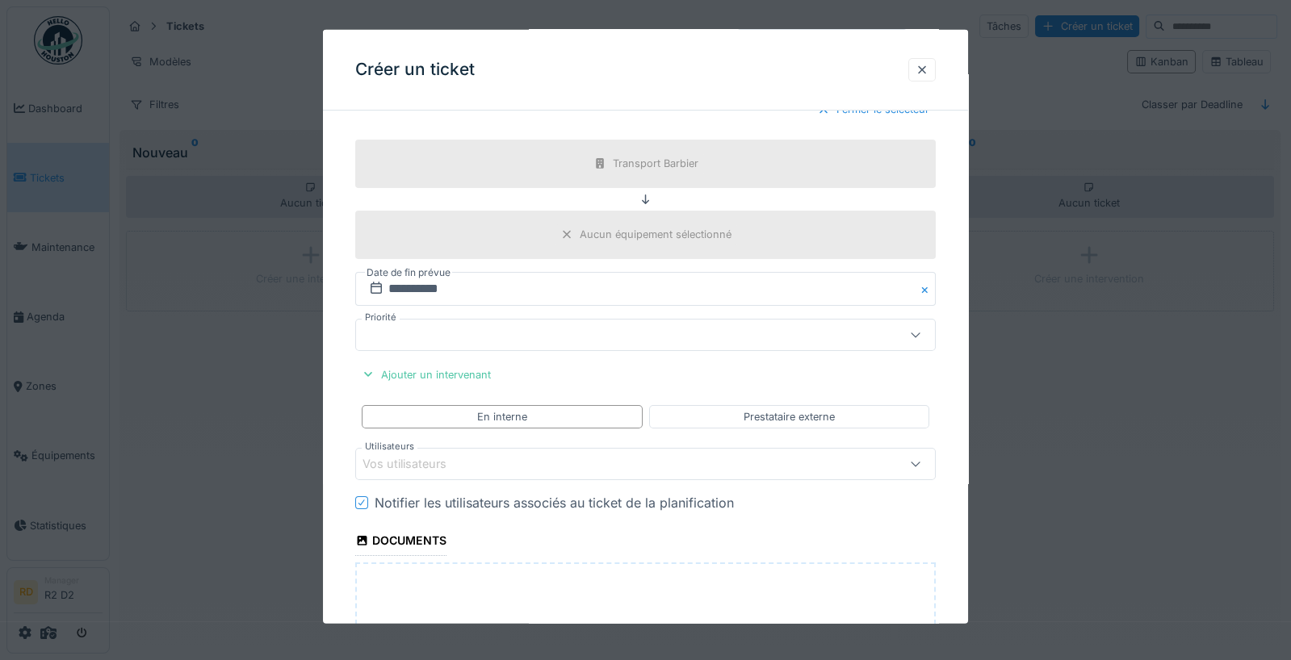
click at [441, 461] on div "Vos utilisateurs" at bounding box center [416, 464] width 107 height 18
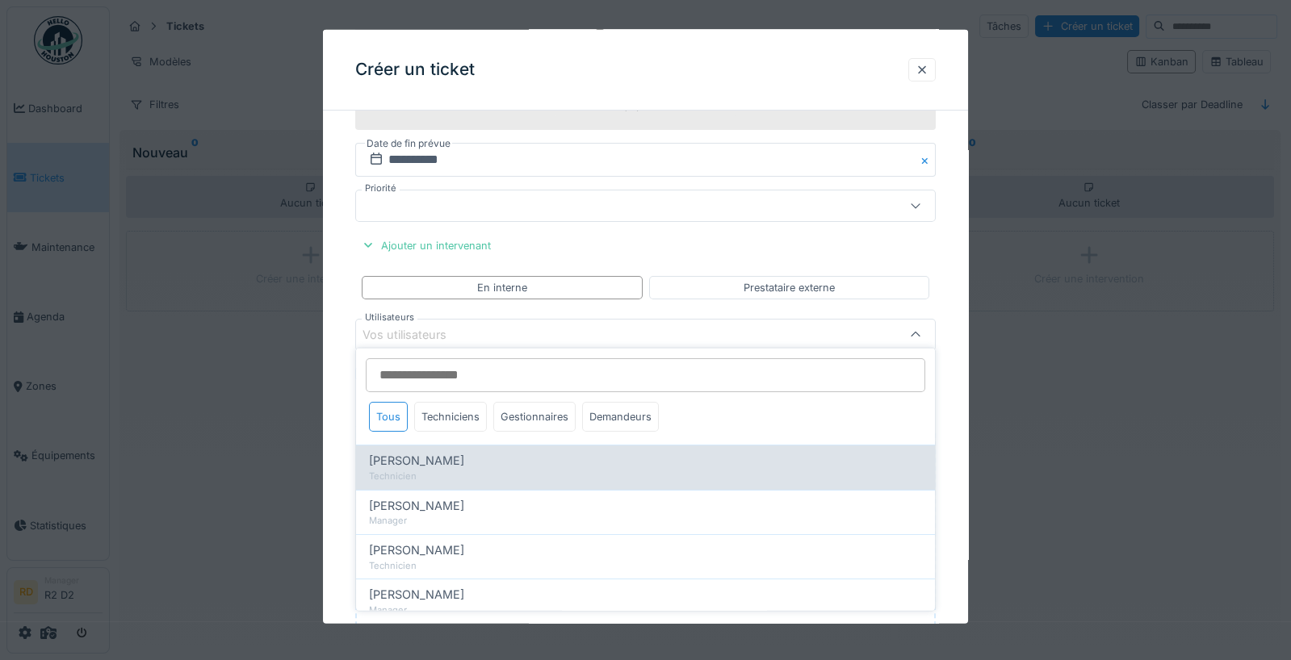
scroll to position [126, 0]
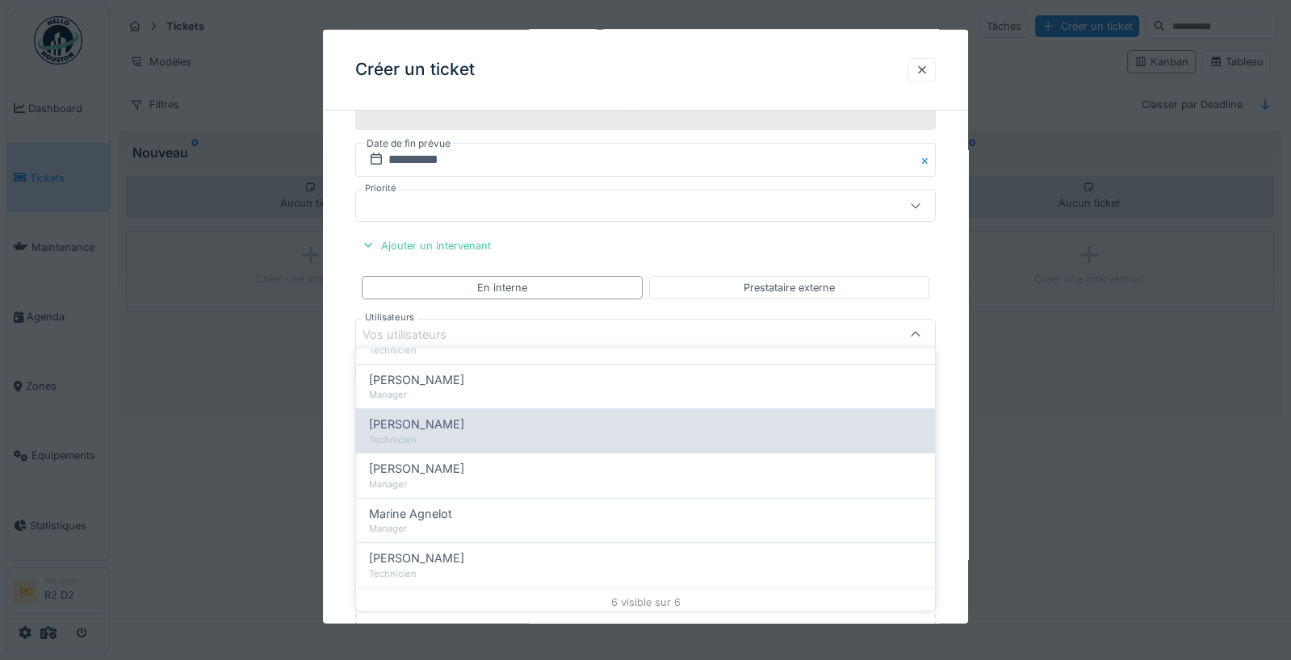
click at [487, 420] on div "Franck Bourgeois" at bounding box center [645, 425] width 553 height 18
type input "*****"
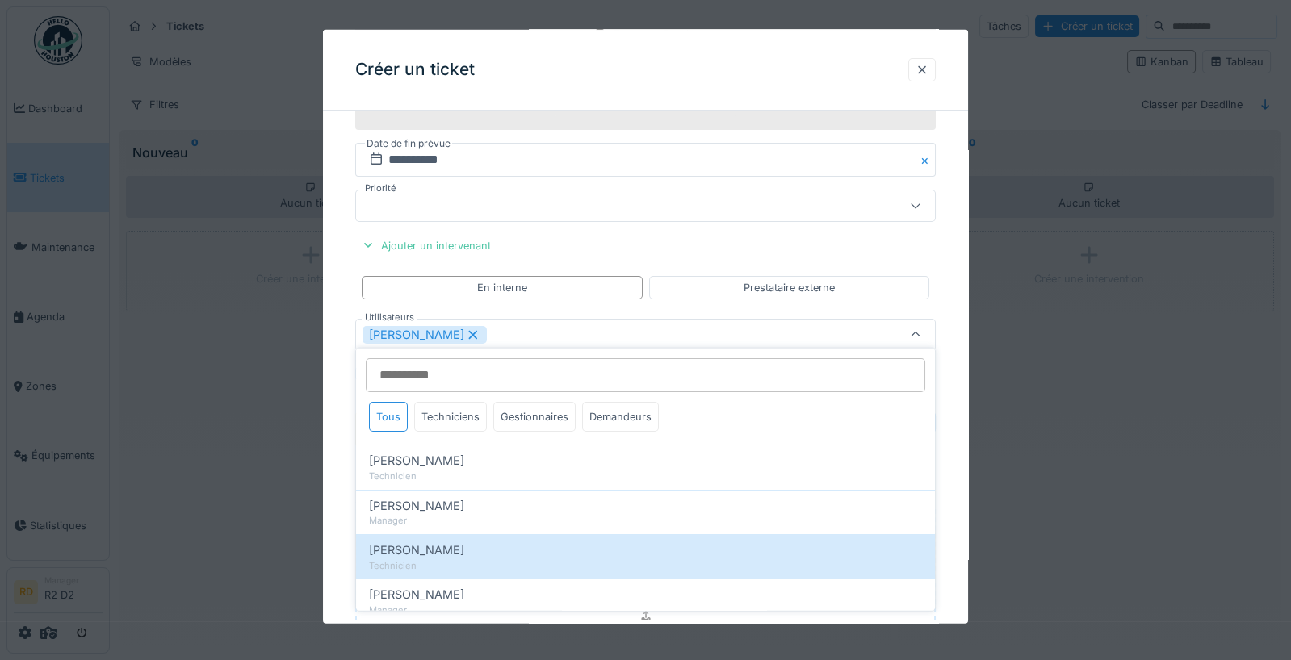
click at [342, 379] on div "**********" at bounding box center [646, 140] width 646 height 1434
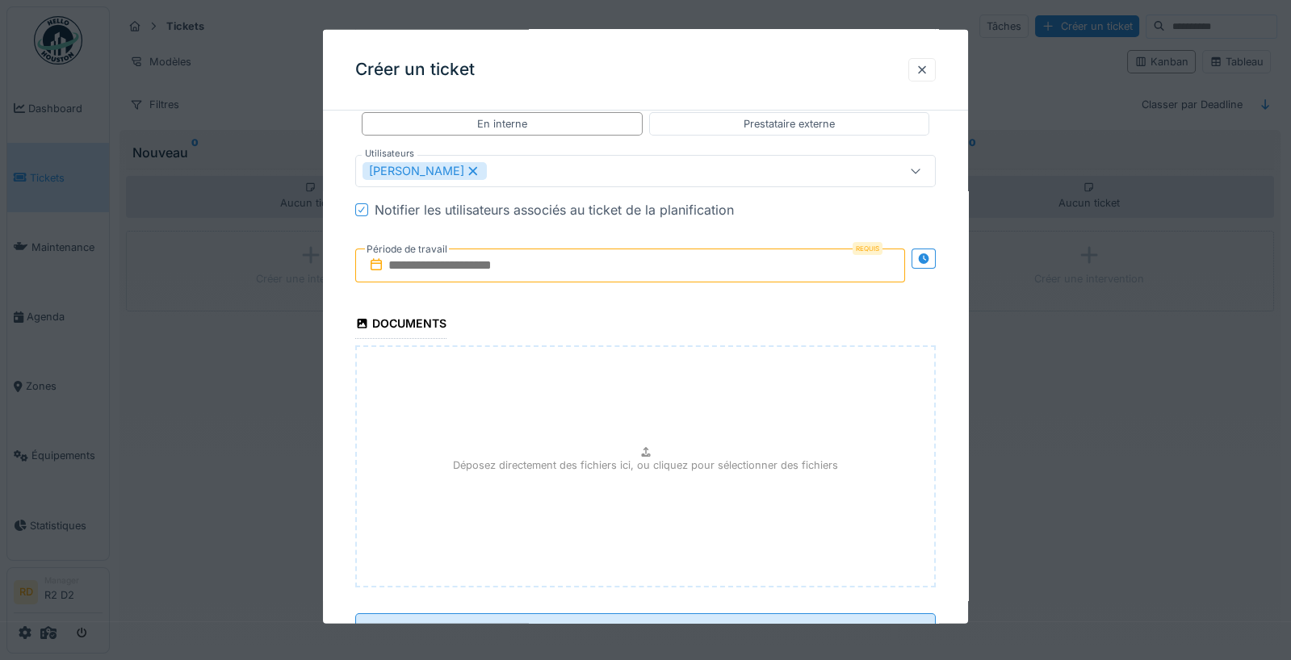
scroll to position [900, 0]
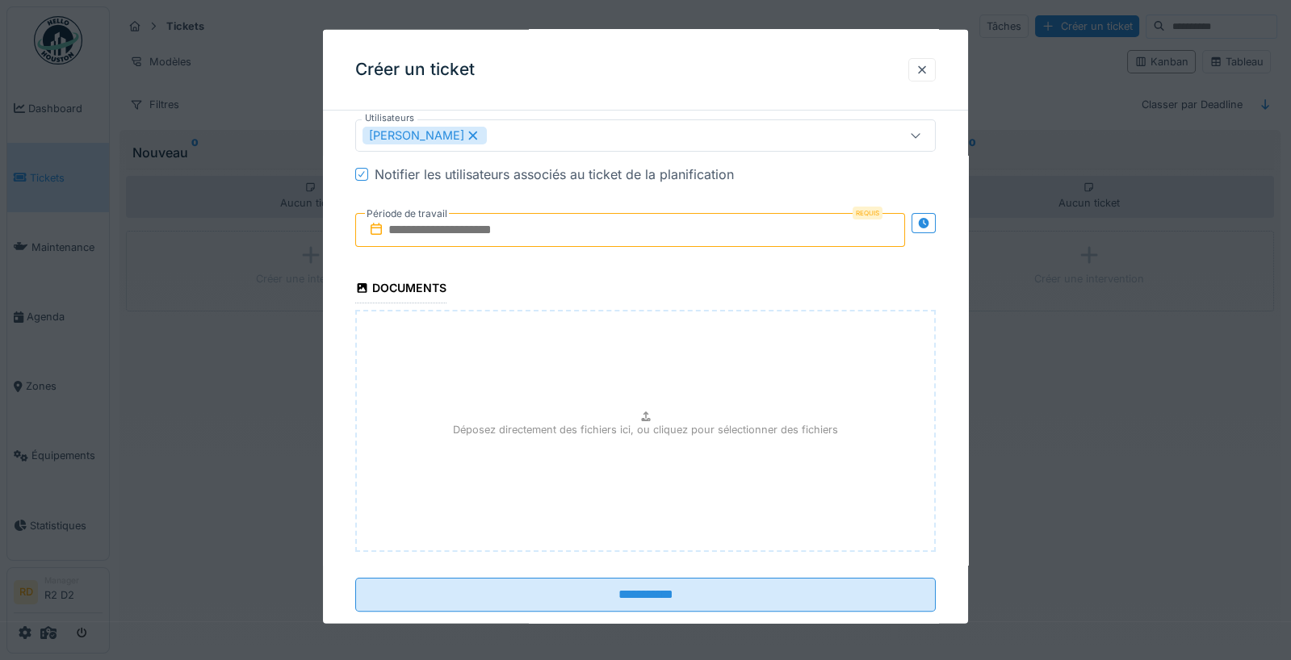
click at [590, 220] on input "text" at bounding box center [630, 230] width 551 height 34
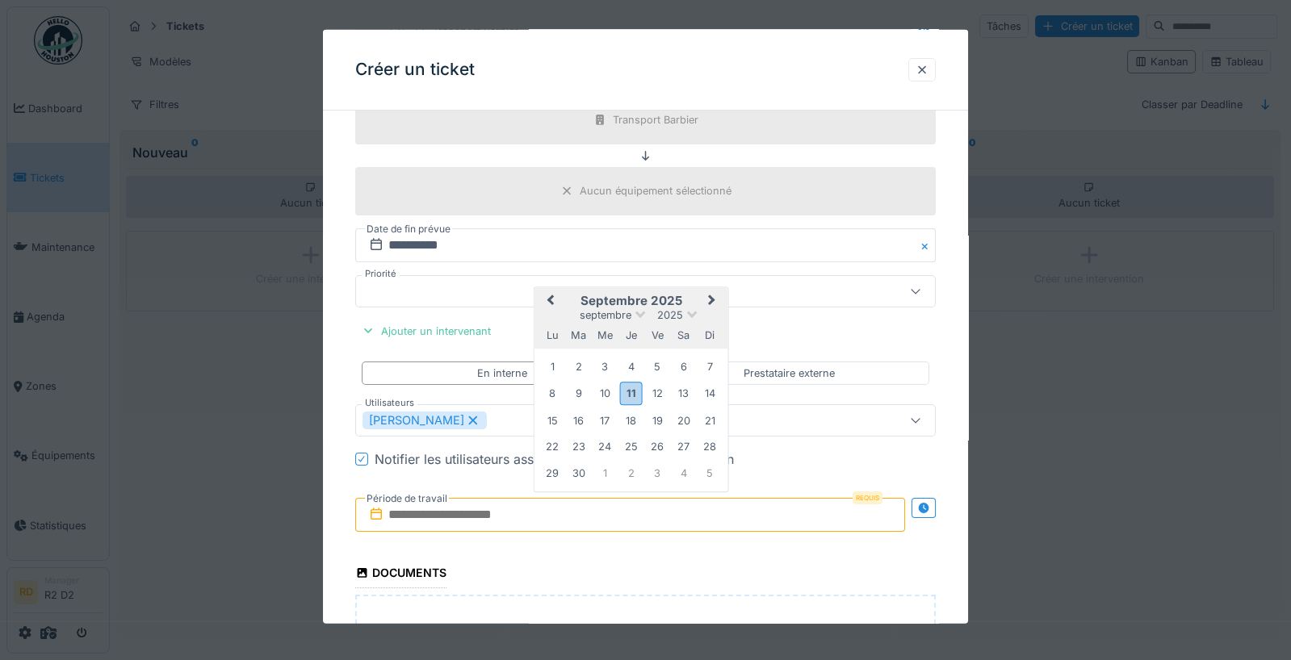
scroll to position [610, 0]
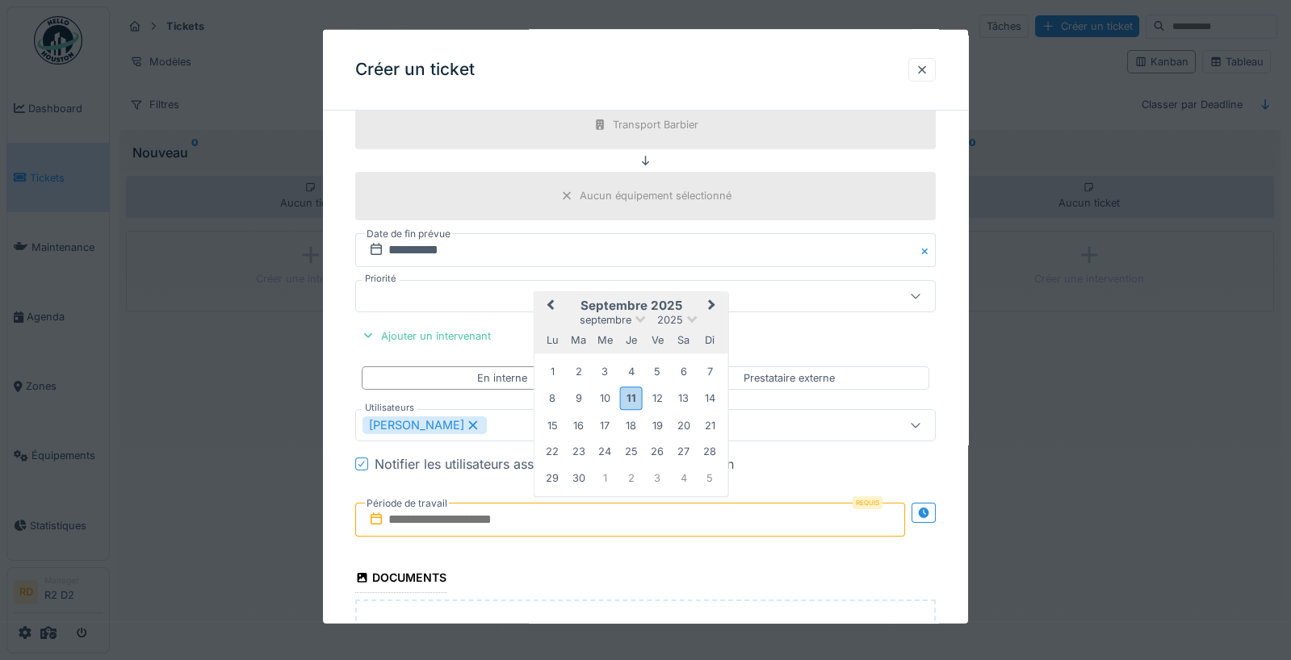
click at [459, 509] on input "text" at bounding box center [630, 520] width 551 height 34
click at [634, 388] on div "11" at bounding box center [631, 398] width 22 height 23
click at [634, 389] on div "11" at bounding box center [631, 398] width 22 height 23
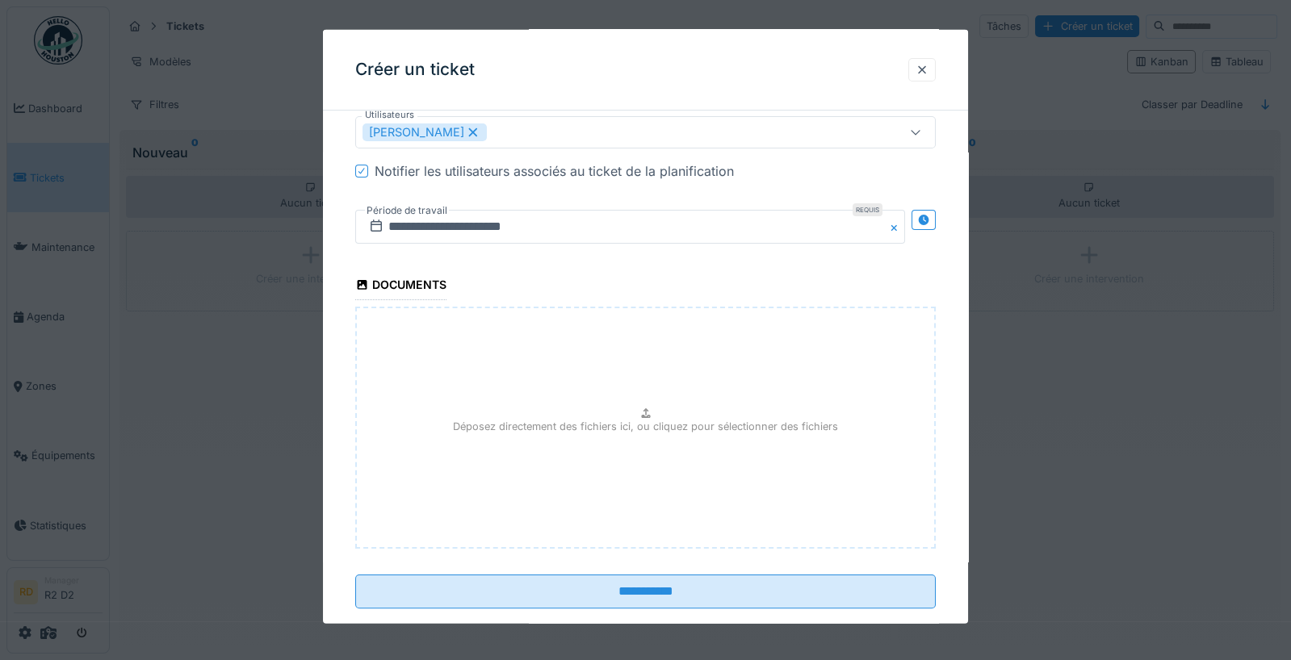
scroll to position [923, 0]
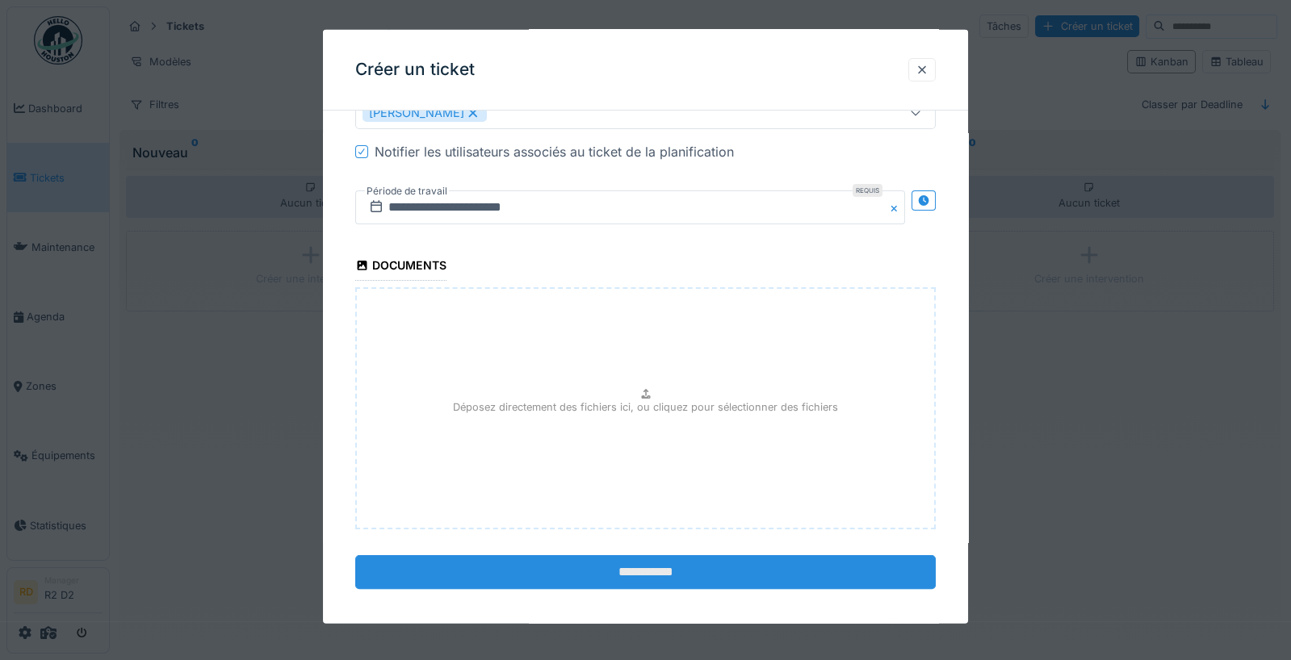
click at [653, 572] on input "**********" at bounding box center [645, 573] width 581 height 34
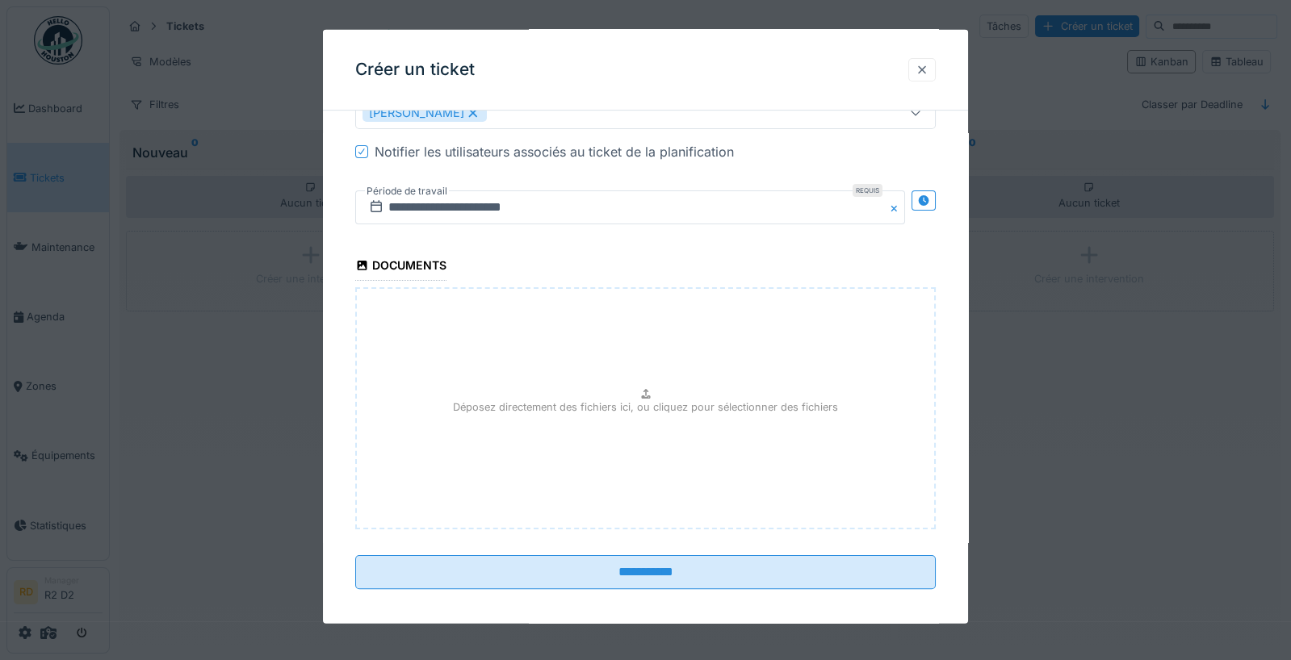
click at [923, 66] on div at bounding box center [922, 69] width 13 height 15
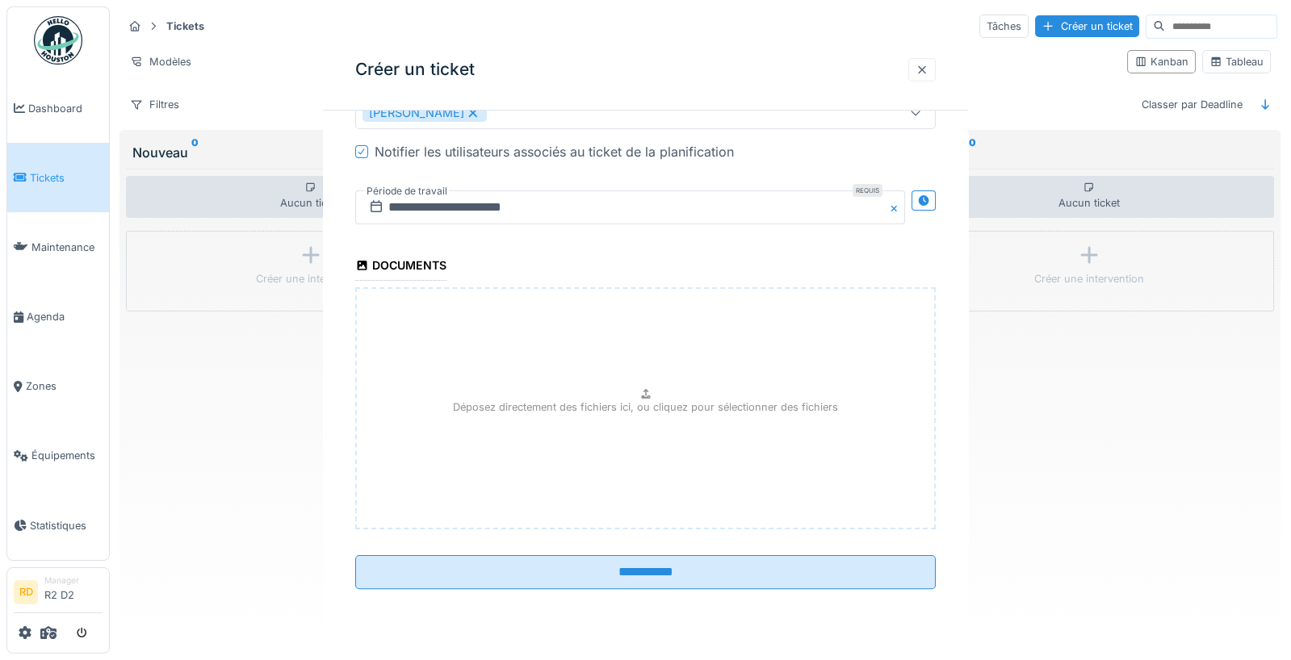
scroll to position [0, 0]
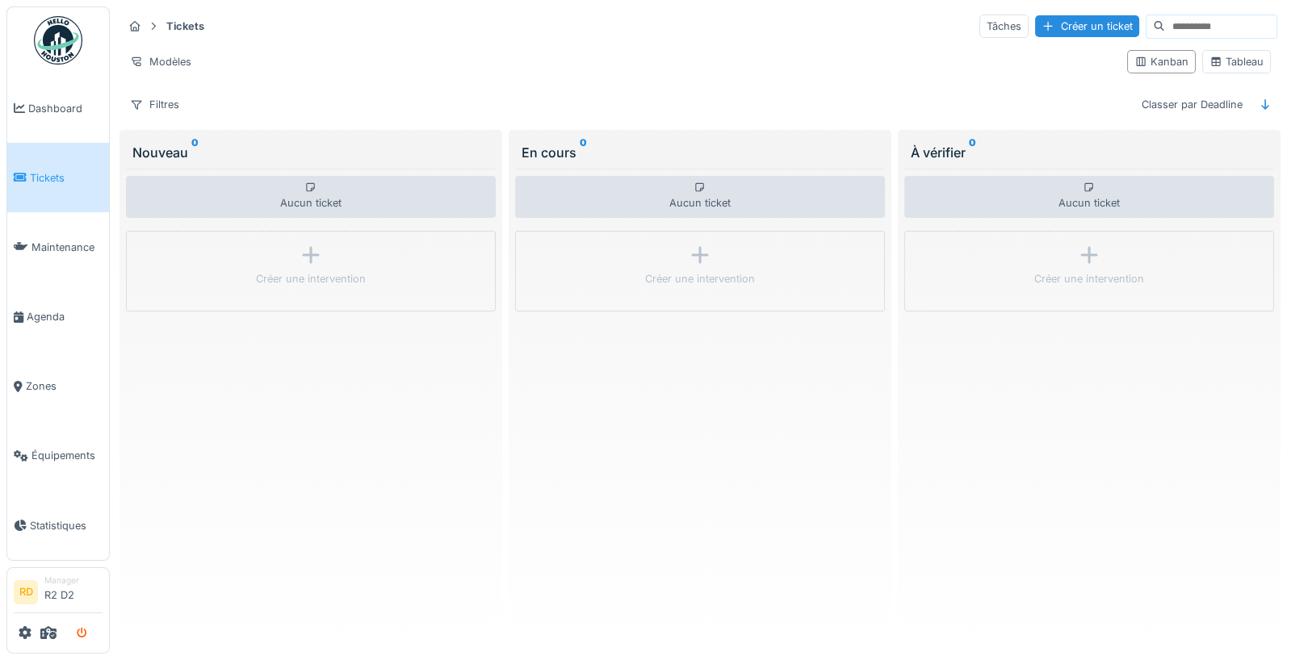
click at [84, 631] on icon "submit" at bounding box center [82, 634] width 10 height 10
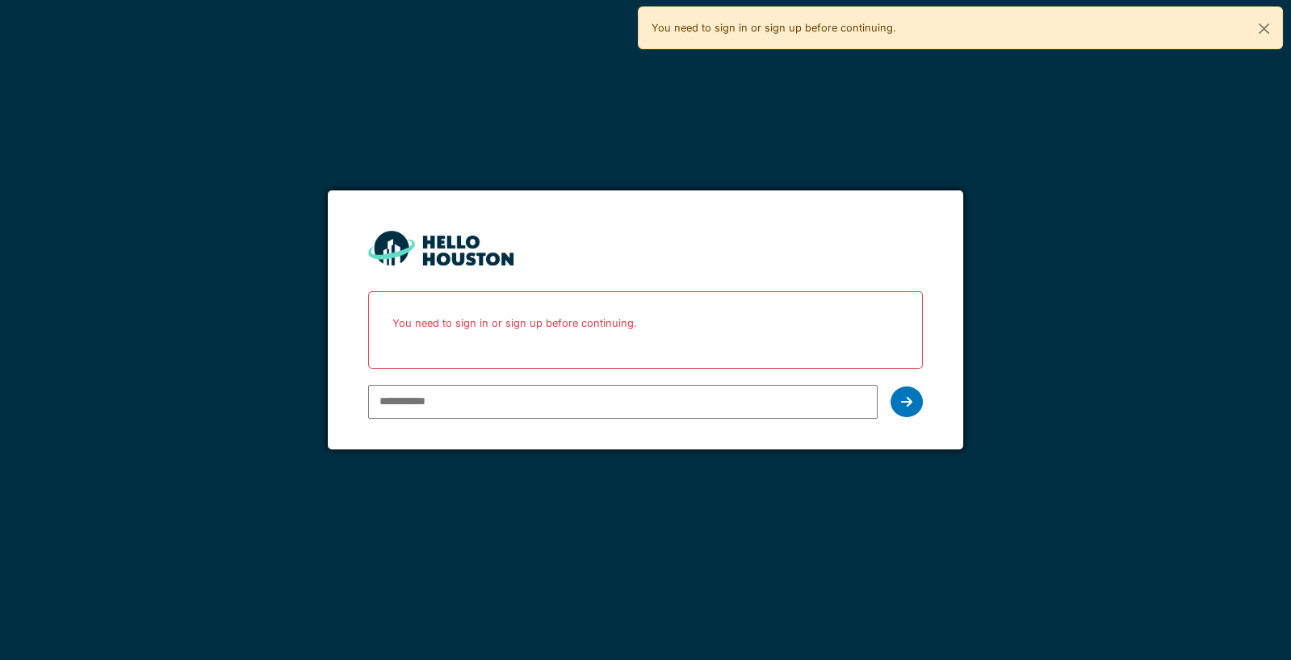
type input "**********"
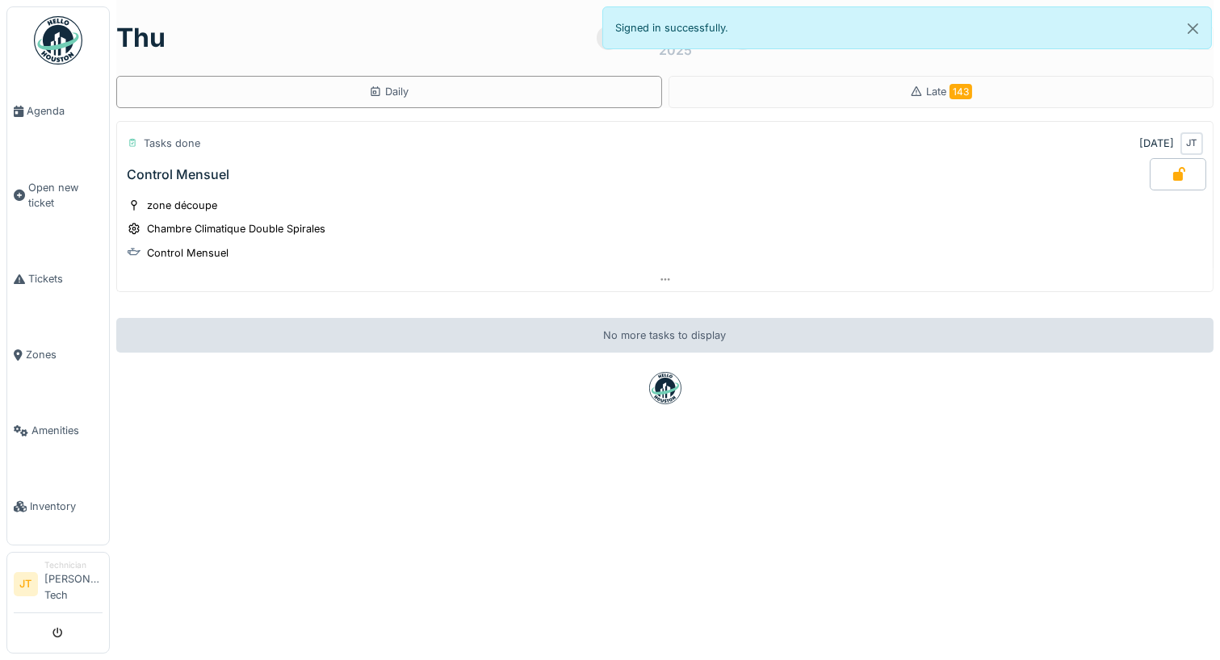
click at [1187, 166] on div at bounding box center [1178, 174] width 57 height 32
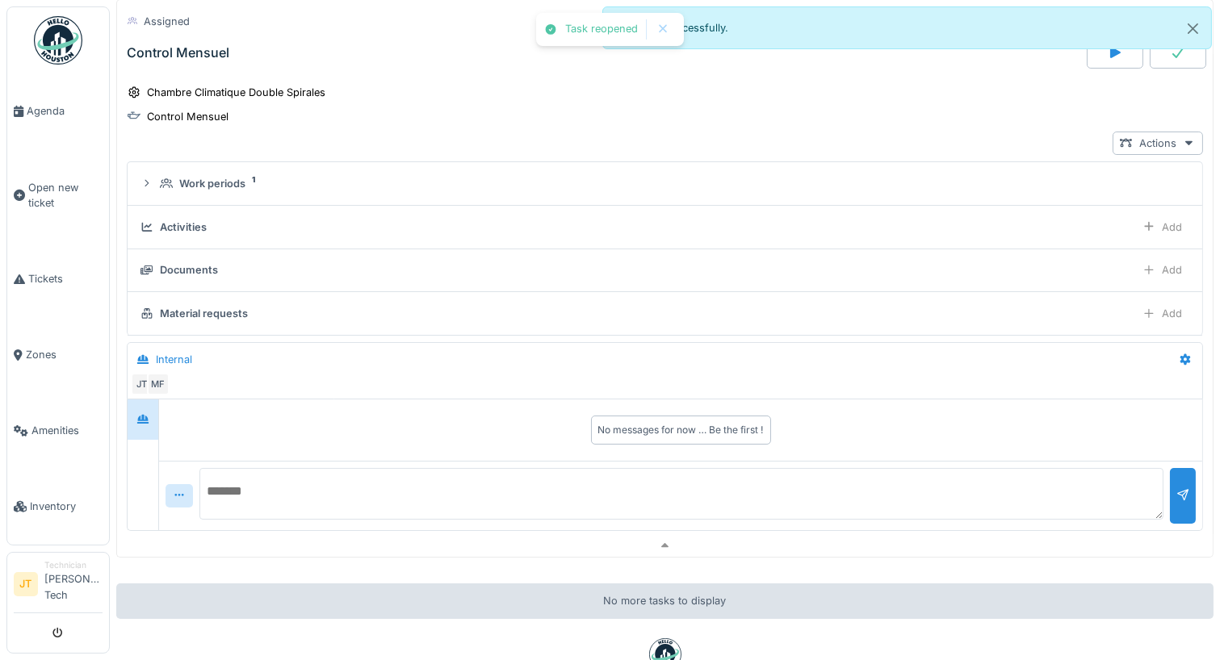
scroll to position [235, 0]
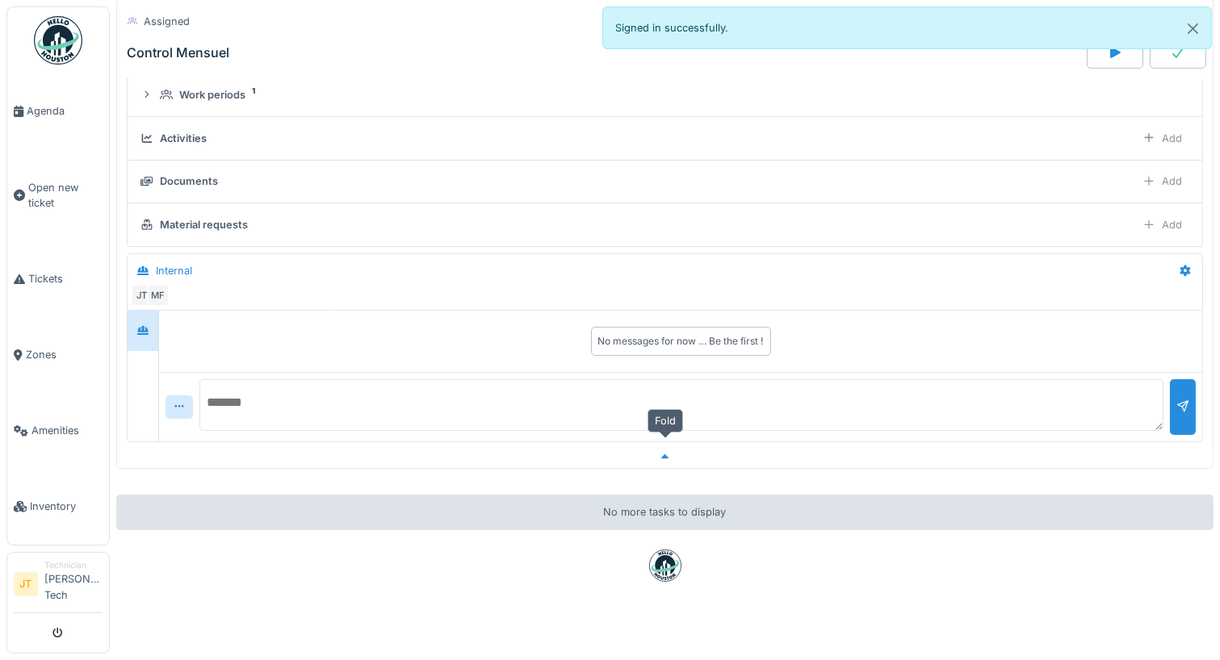
click at [665, 452] on icon at bounding box center [665, 457] width 13 height 10
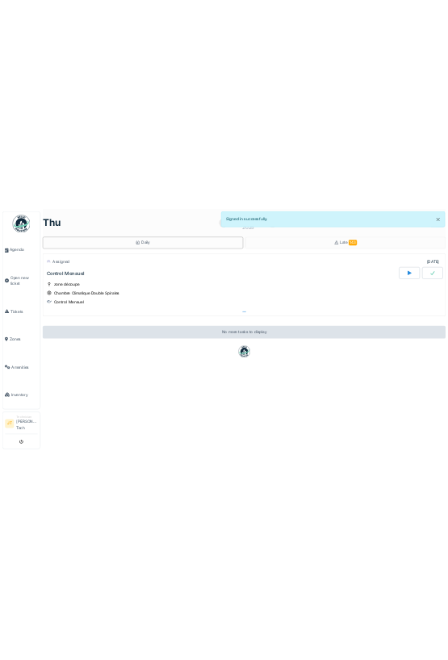
scroll to position [0, 0]
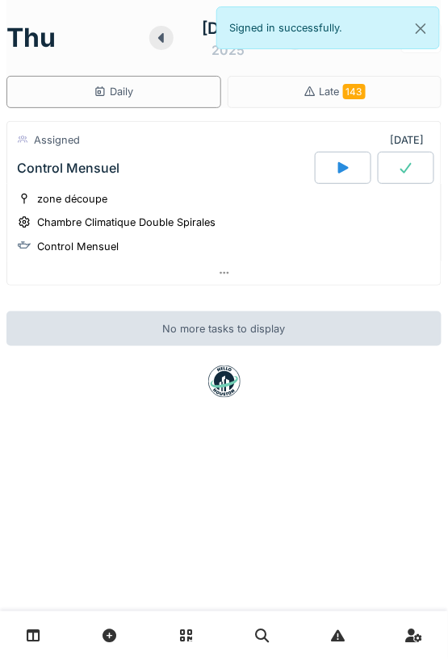
click at [414, 174] on div at bounding box center [406, 168] width 57 height 32
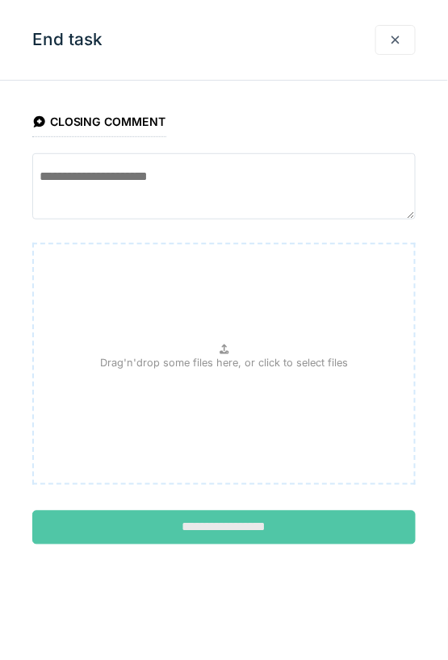
click at [279, 530] on input "**********" at bounding box center [224, 528] width 384 height 34
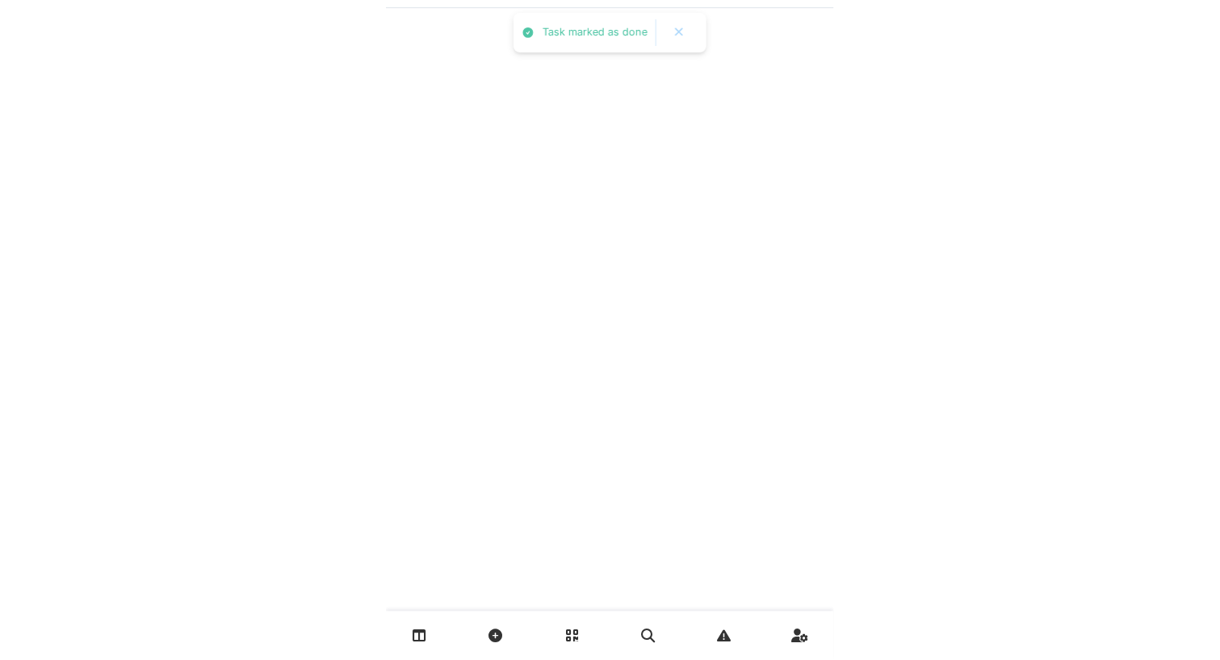
scroll to position [0, 0]
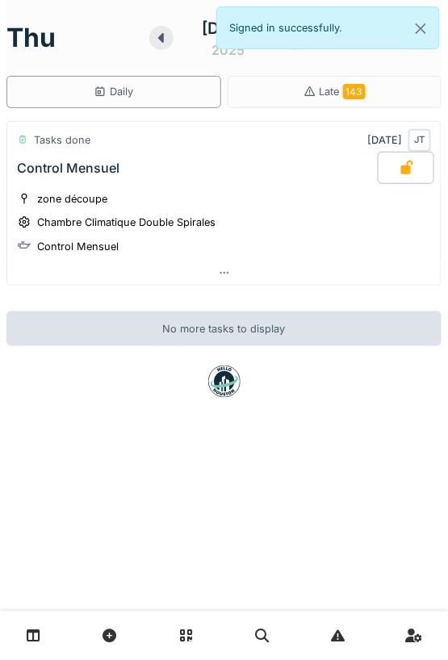
click at [445, 270] on div "Thu September 11 2025 Daily Late 143 Tasks done 9/11/2025 JT Control Mensuel zo…" at bounding box center [224, 330] width 448 height 660
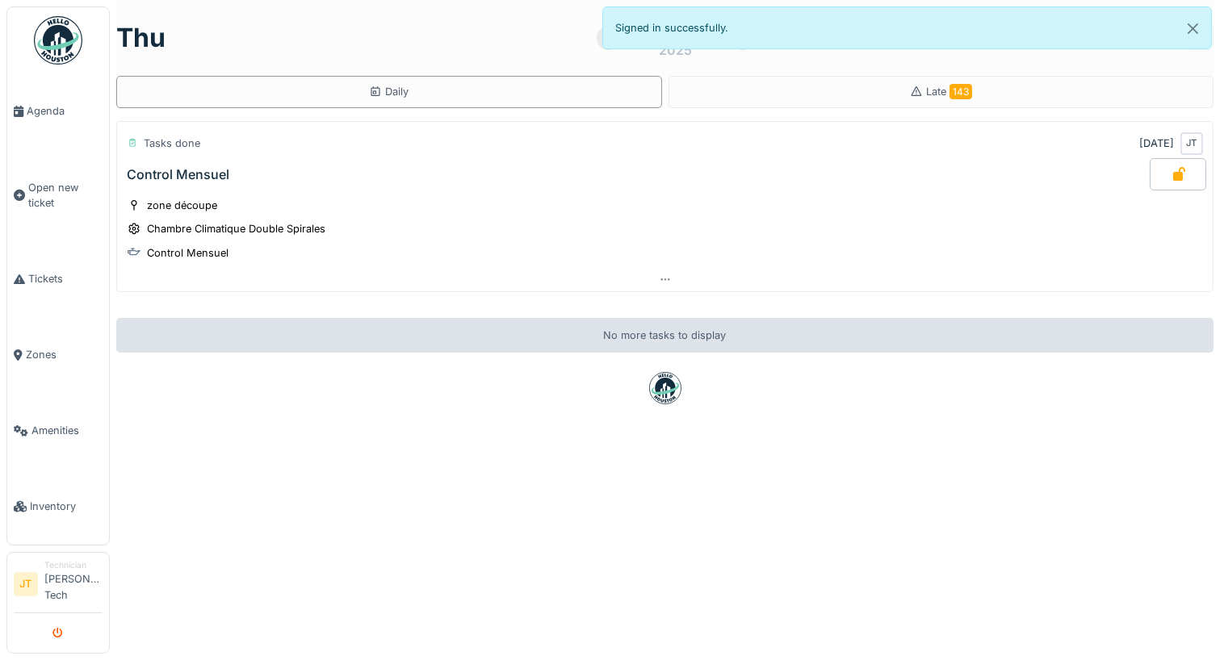
click at [55, 623] on button "submit" at bounding box center [58, 633] width 31 height 27
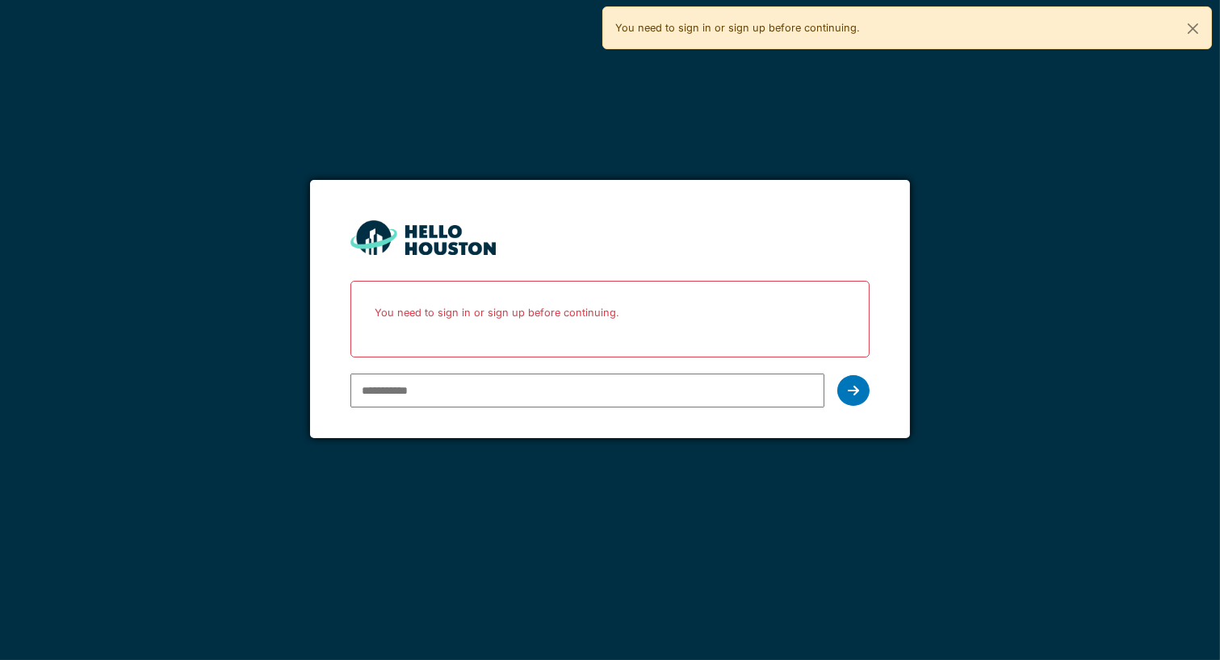
click at [401, 391] on input "email" at bounding box center [587, 391] width 474 height 34
type input "**********"
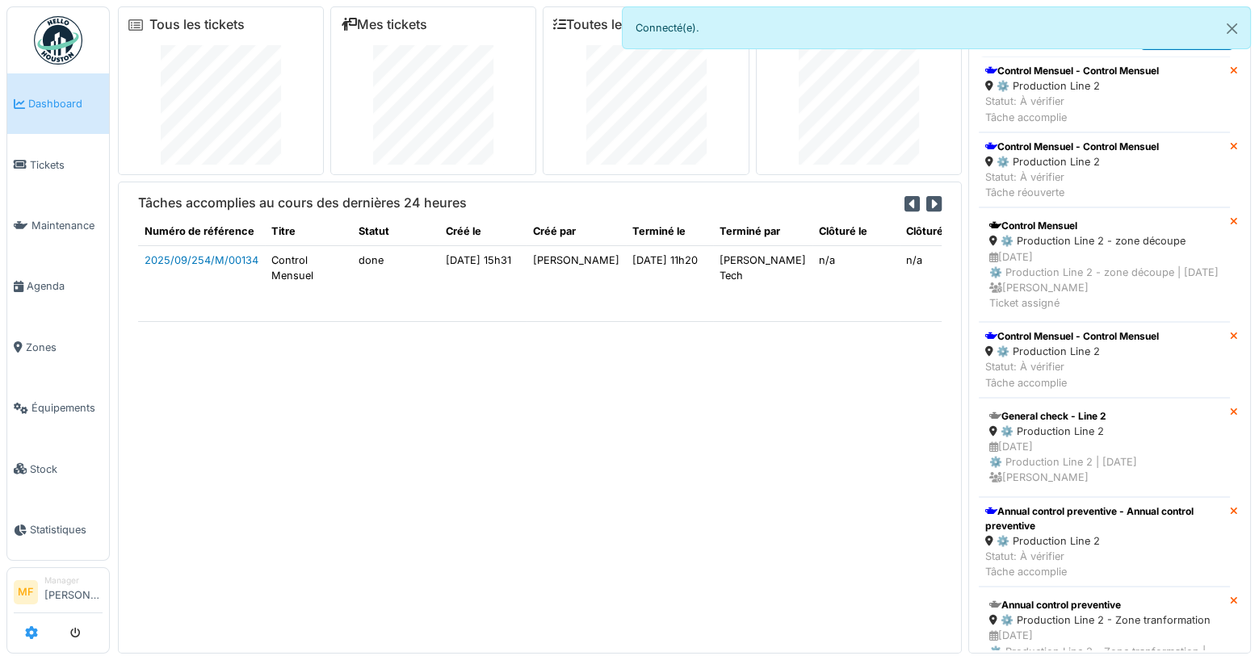
click at [32, 637] on icon at bounding box center [31, 633] width 13 height 13
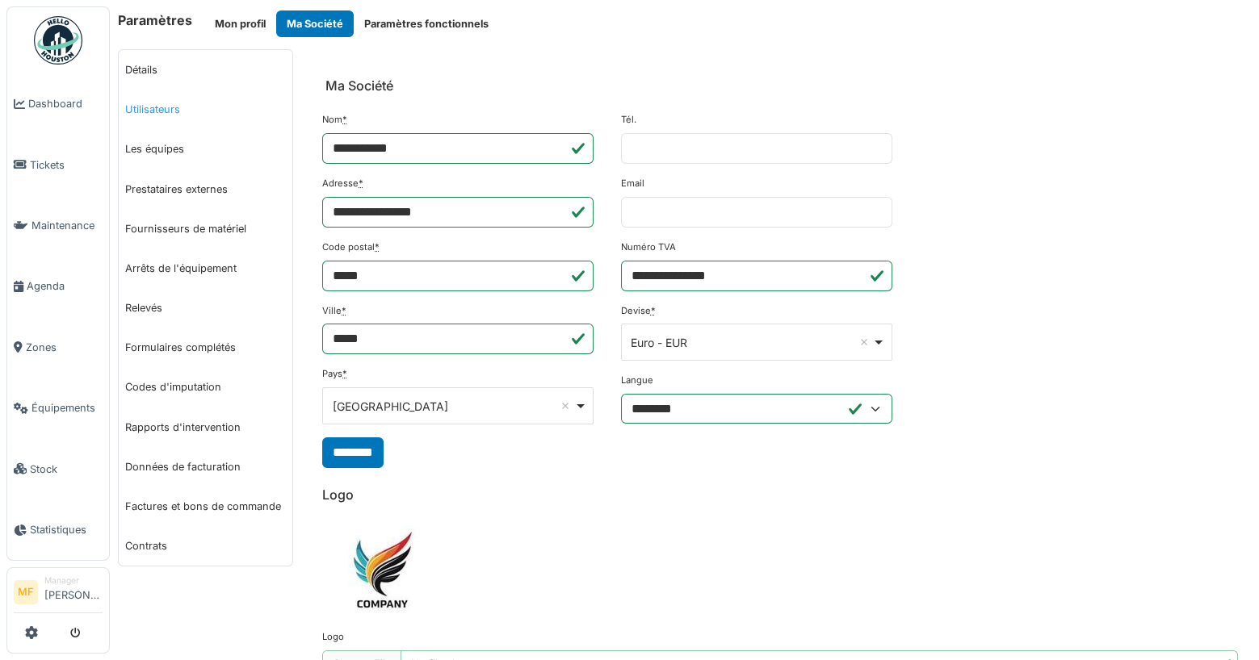
click at [158, 104] on link "Utilisateurs" at bounding box center [206, 110] width 174 height 40
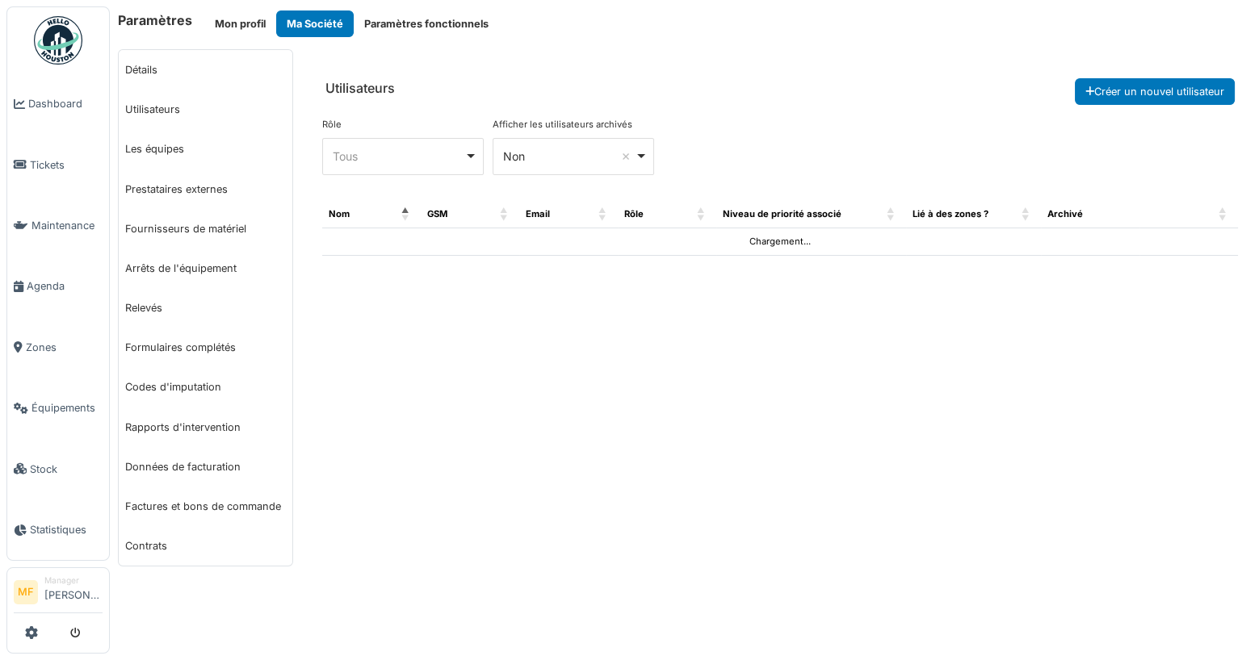
select select "***"
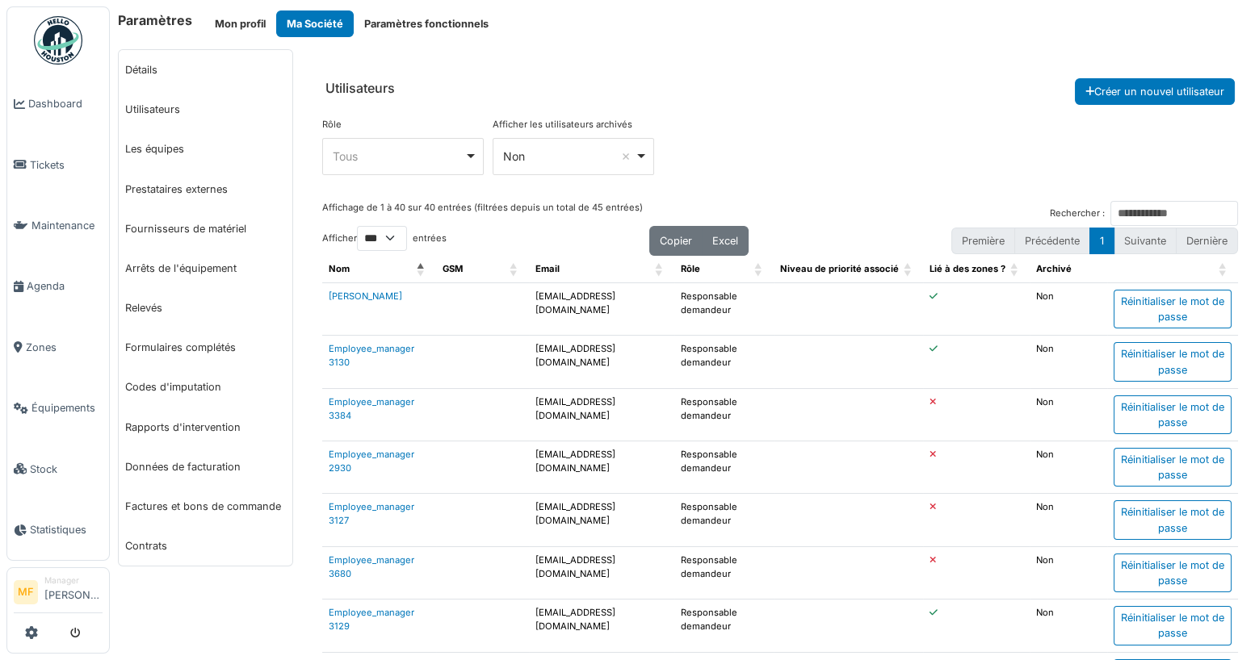
click at [379, 161] on div "Tous Remove item" at bounding box center [399, 156] width 132 height 17
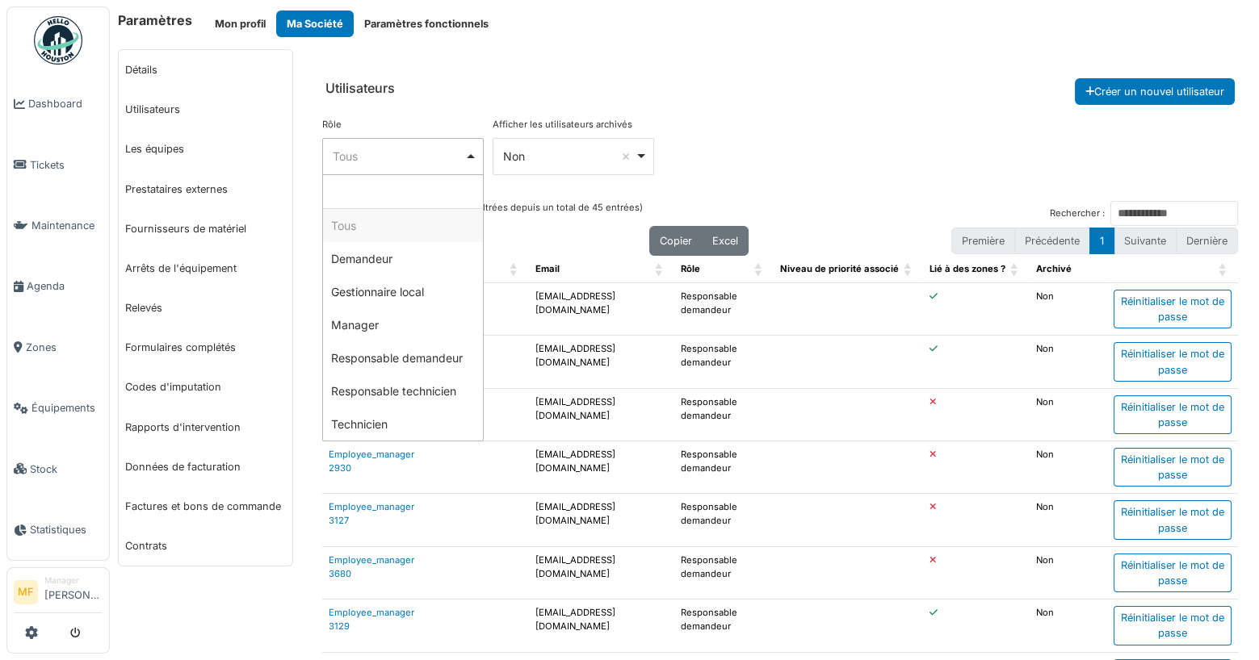
click at [635, 90] on header "Utilisateurs Créer un nouvel utilisateur" at bounding box center [779, 77] width 941 height 56
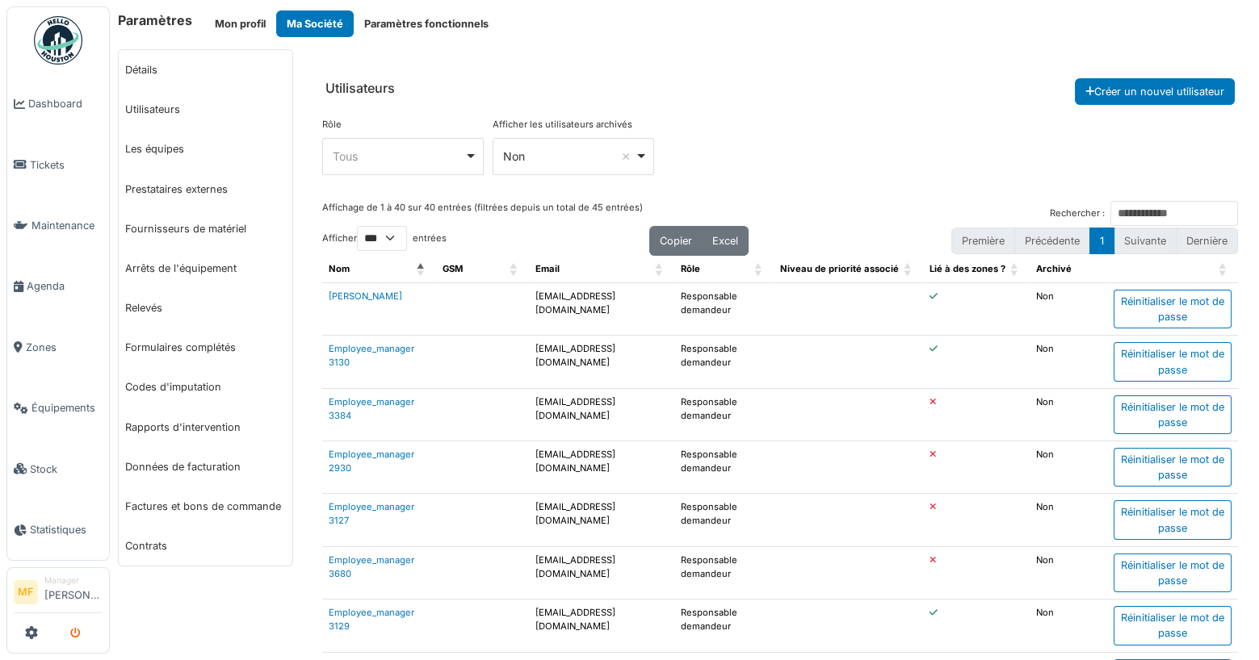
click at [75, 644] on button "submit" at bounding box center [75, 633] width 31 height 27
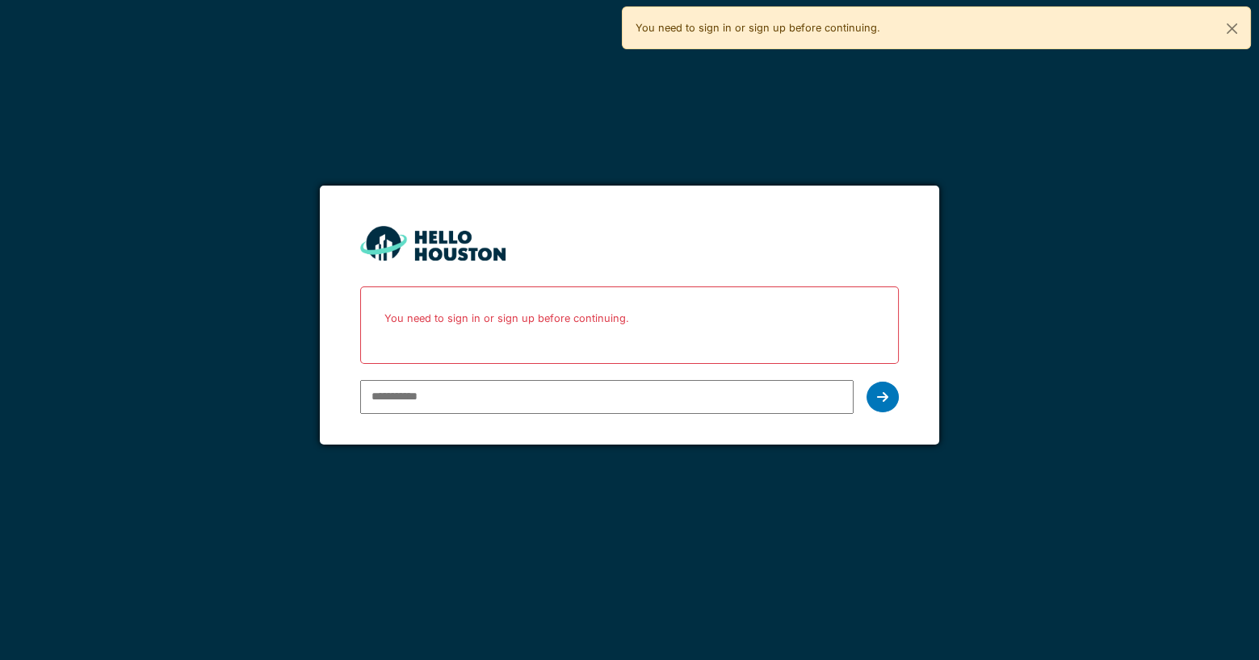
click at [438, 401] on input "email" at bounding box center [606, 397] width 493 height 34
type input "**********"
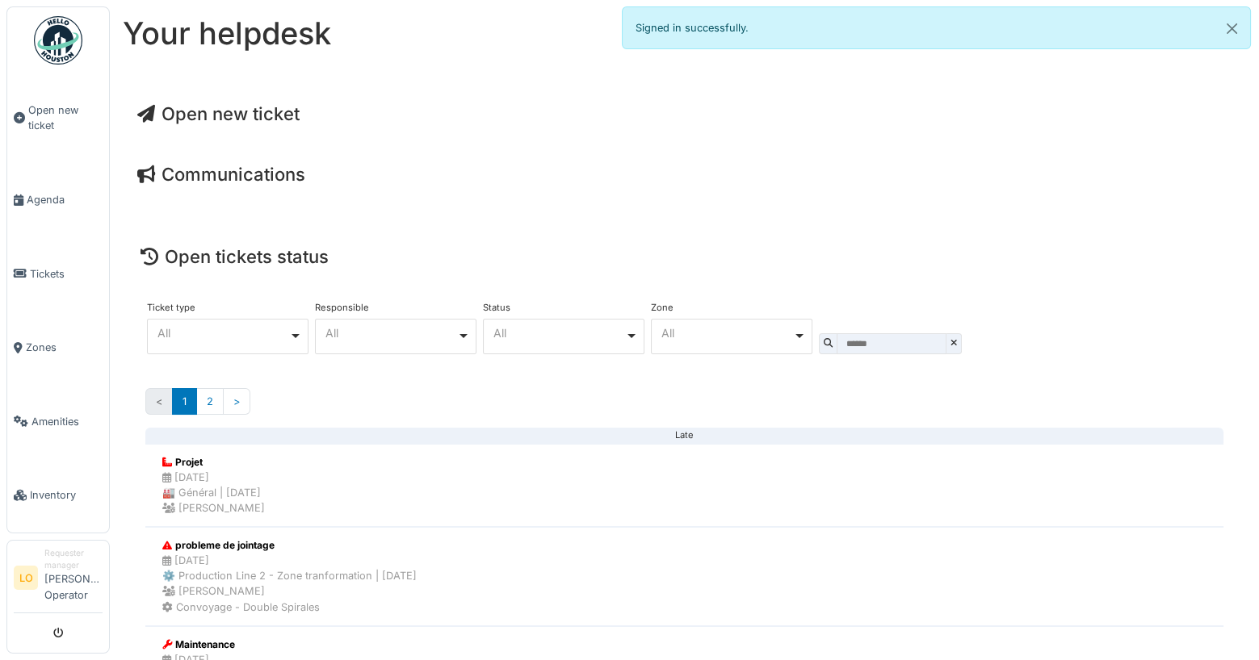
click at [207, 111] on span "Open new ticket" at bounding box center [218, 113] width 162 height 21
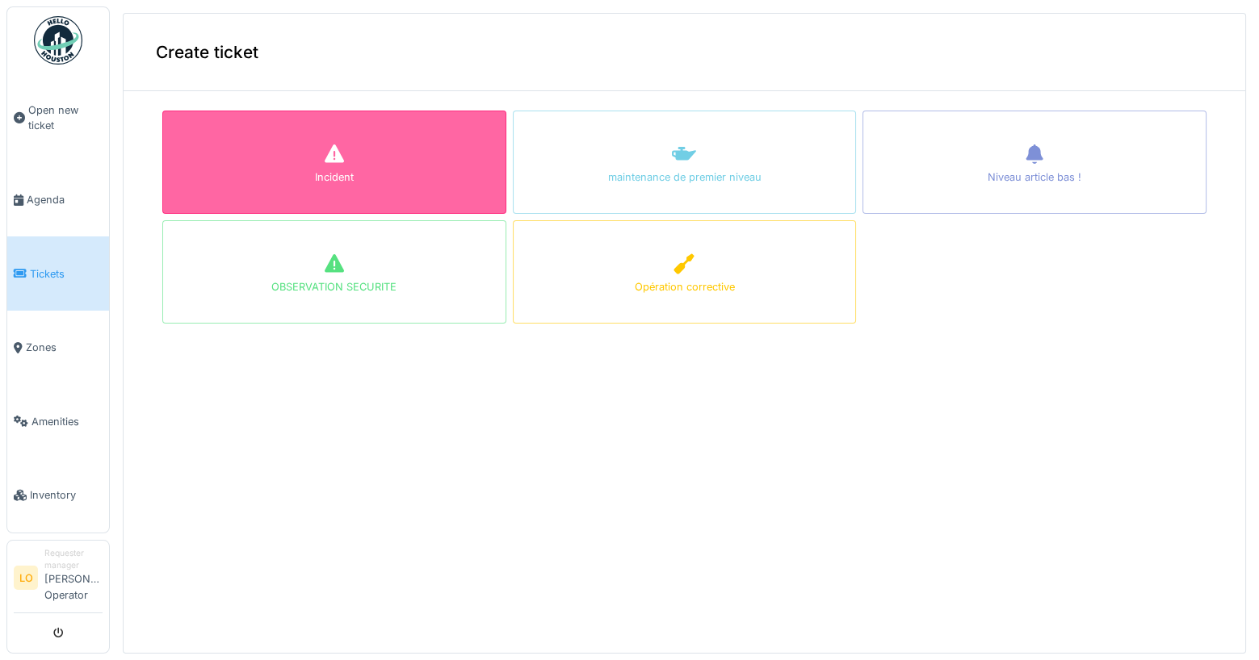
click at [381, 178] on div "Incident" at bounding box center [334, 162] width 344 height 103
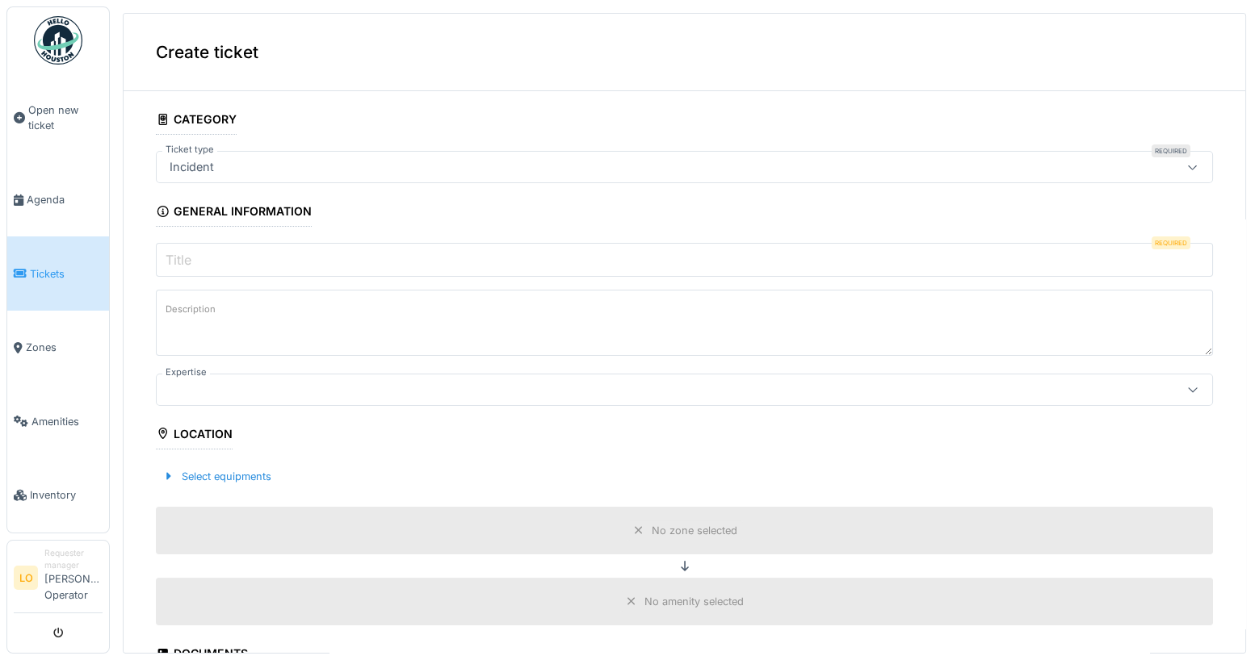
click at [208, 269] on input "Title" at bounding box center [684, 260] width 1057 height 34
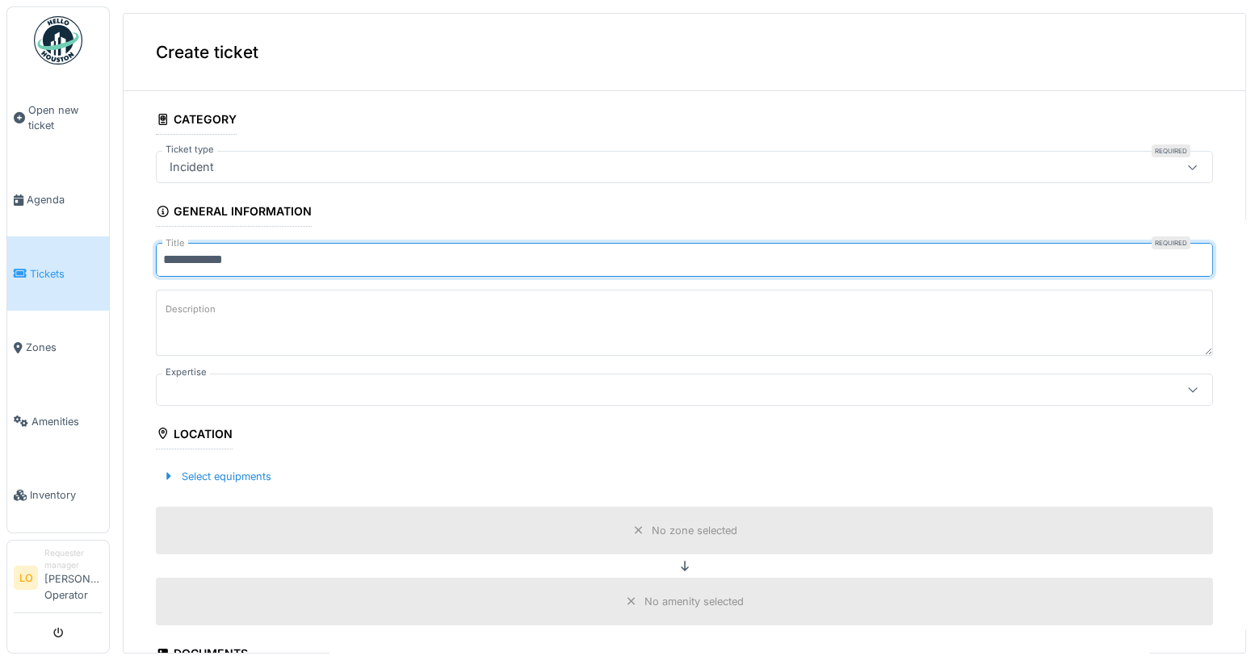
type input "**********"
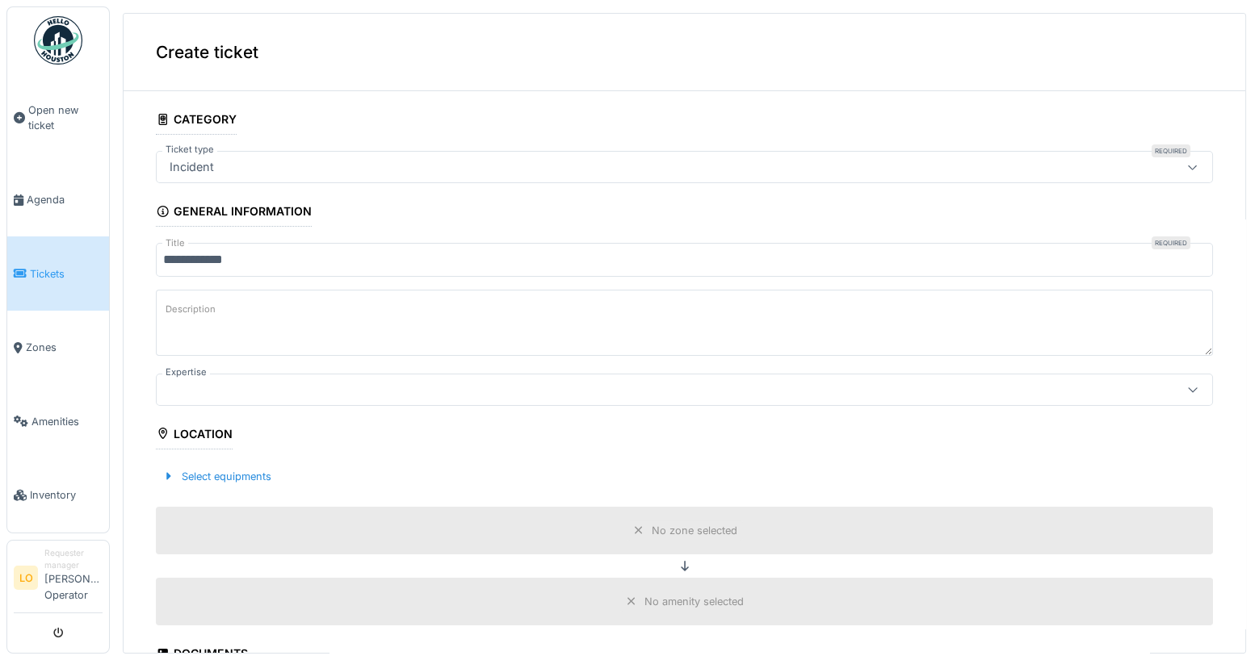
click at [209, 396] on div at bounding box center [684, 390] width 1057 height 32
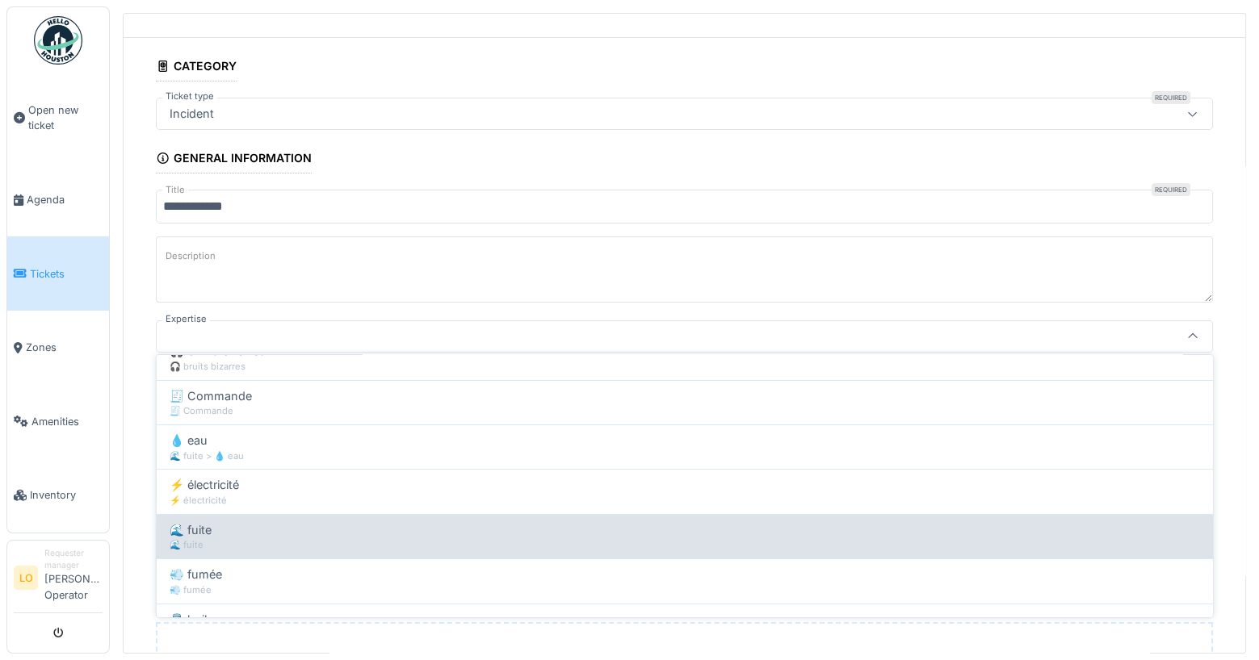
scroll to position [293, 0]
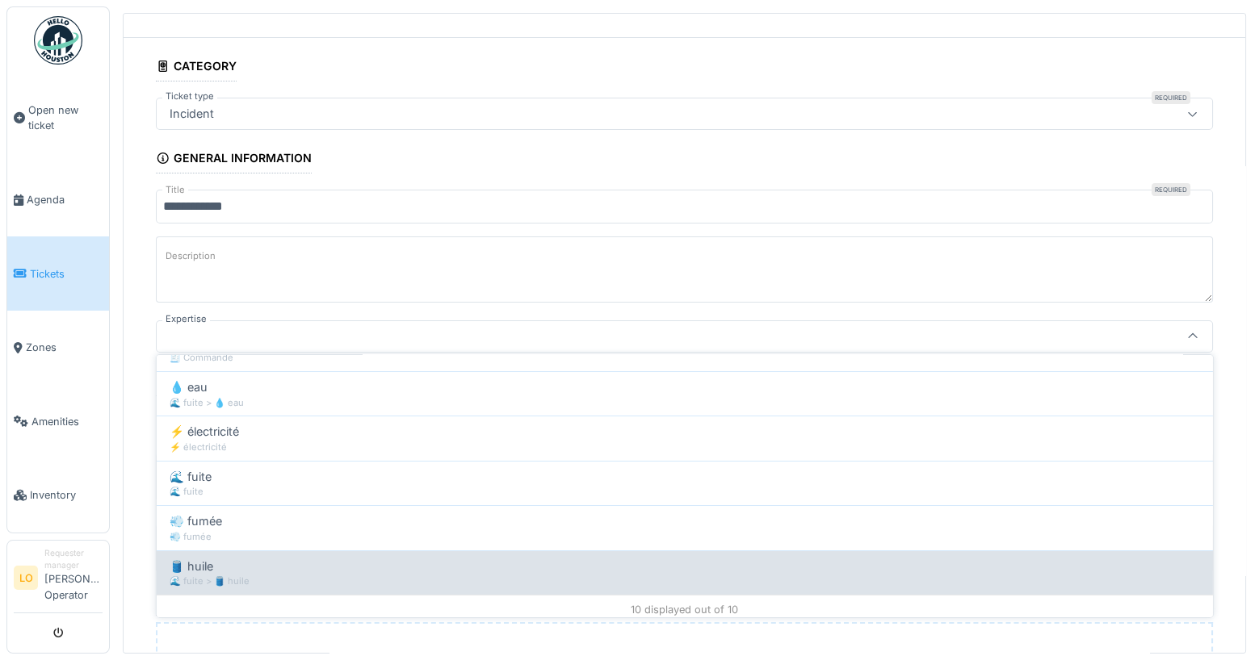
click at [261, 551] on div "🛢️ huile 🌊 fuite > 🛢️ huile" at bounding box center [685, 573] width 1056 height 44
type input "***"
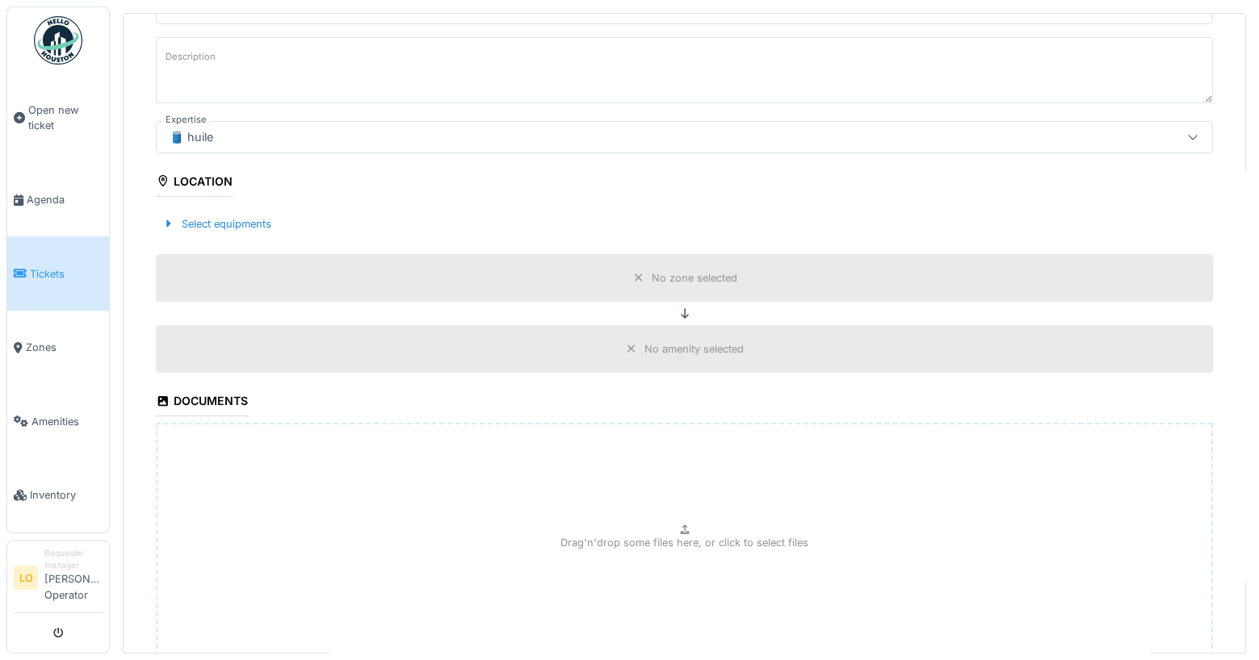
scroll to position [265, 0]
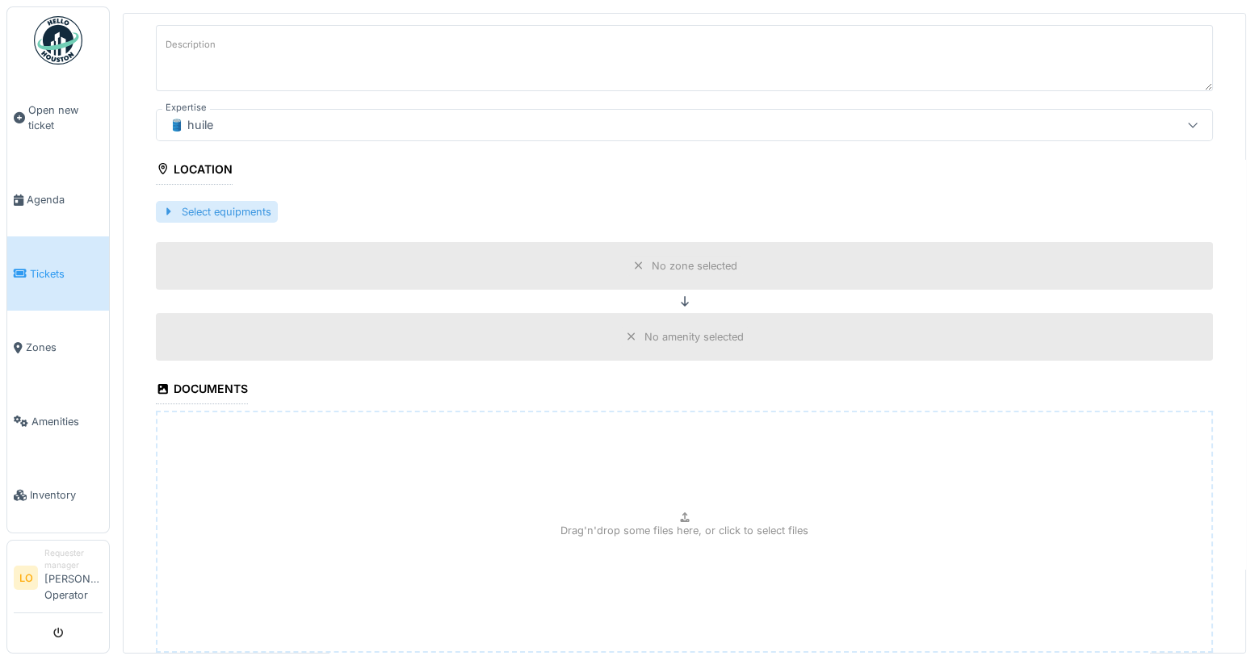
click at [239, 204] on div "Select equipments" at bounding box center [217, 212] width 122 height 22
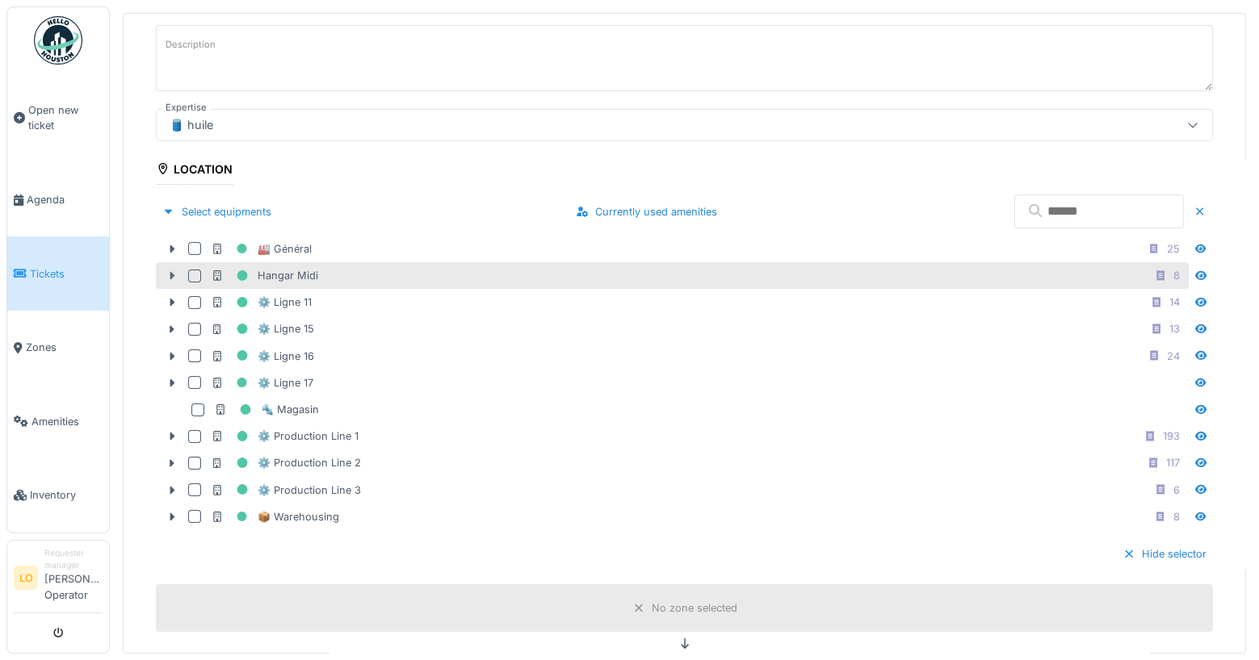
click at [171, 272] on icon at bounding box center [172, 276] width 5 height 8
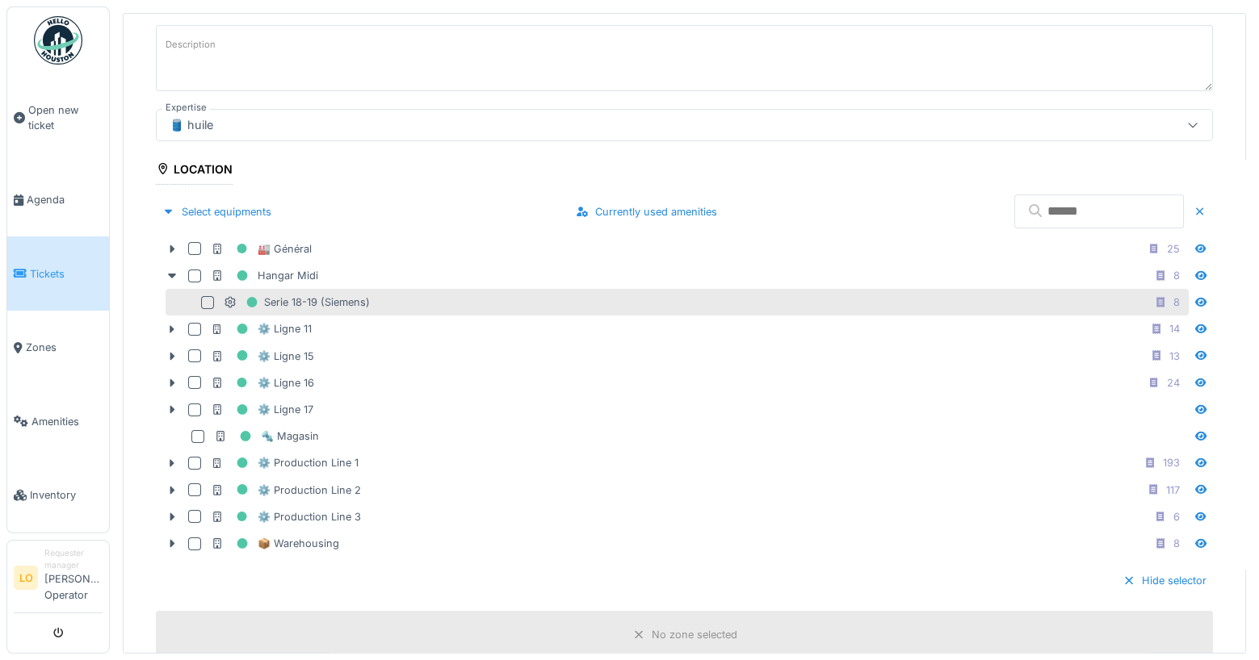
click at [204, 296] on div at bounding box center [207, 302] width 13 height 13
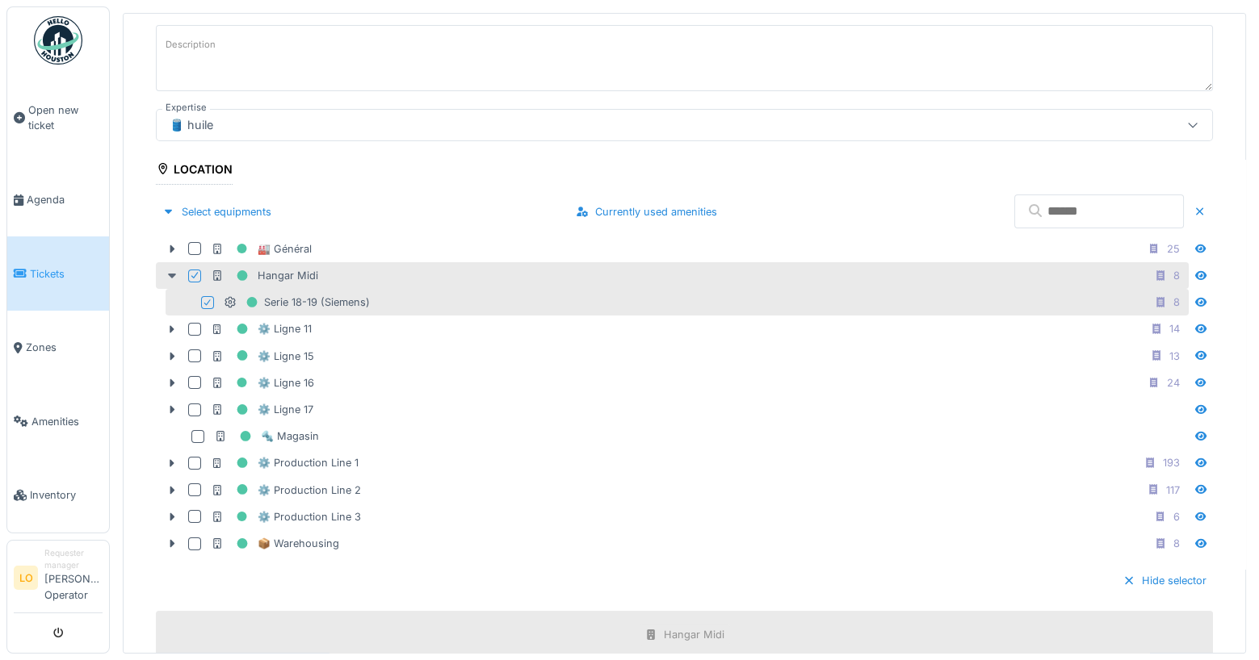
click at [172, 274] on icon at bounding box center [172, 276] width 8 height 5
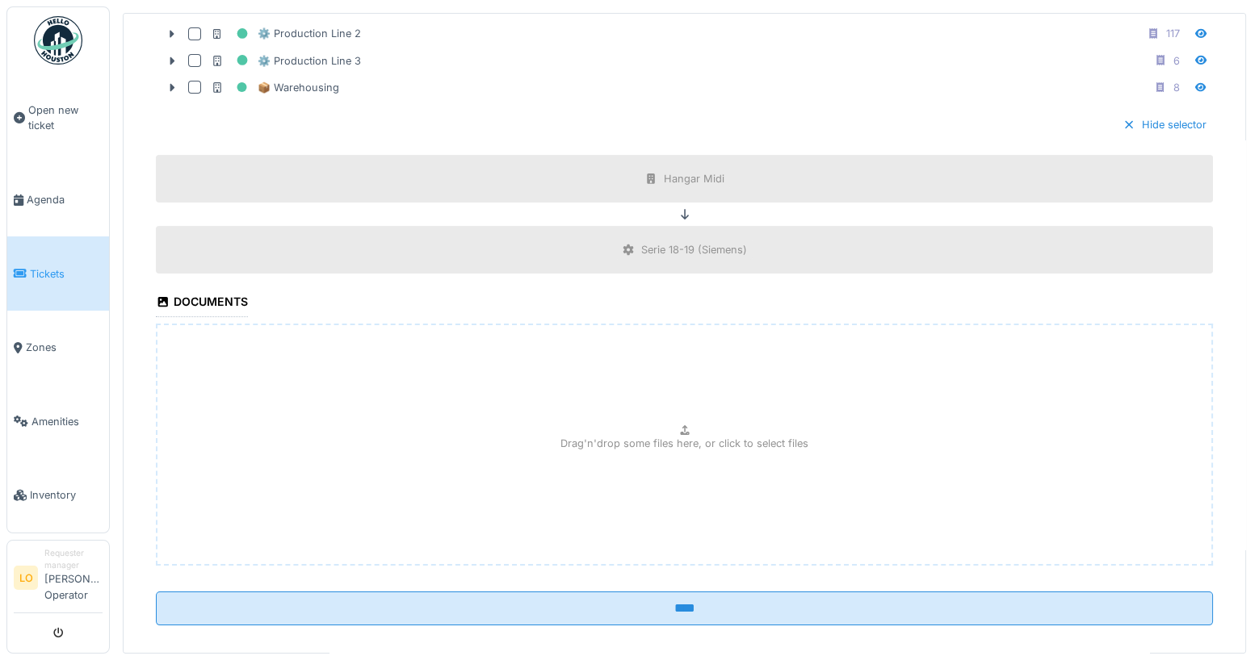
scroll to position [697, 0]
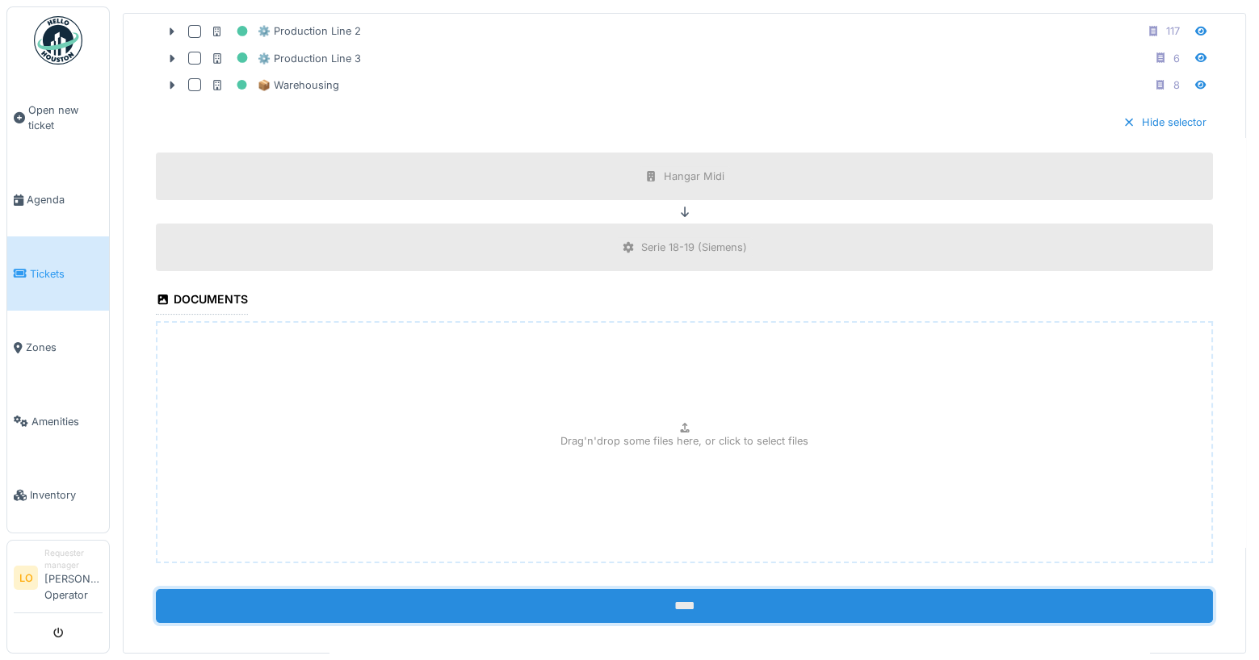
click at [706, 601] on input "****" at bounding box center [684, 606] width 1057 height 34
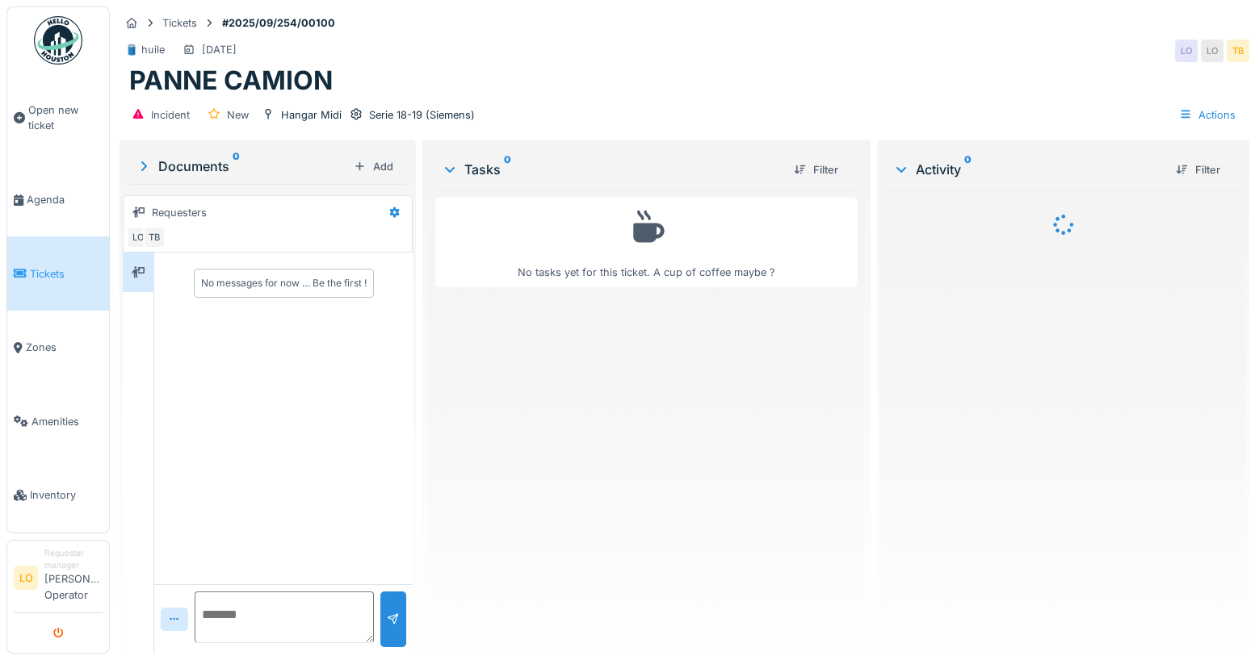
click at [51, 634] on button "submit" at bounding box center [58, 633] width 31 height 27
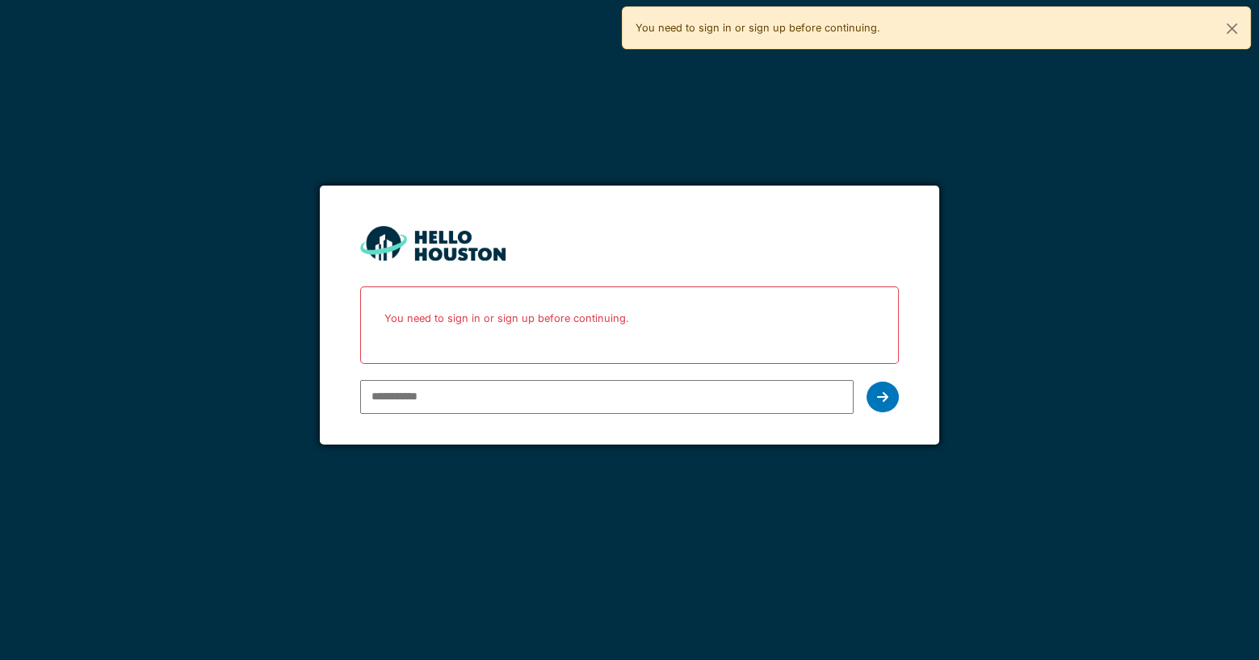
type input "**********"
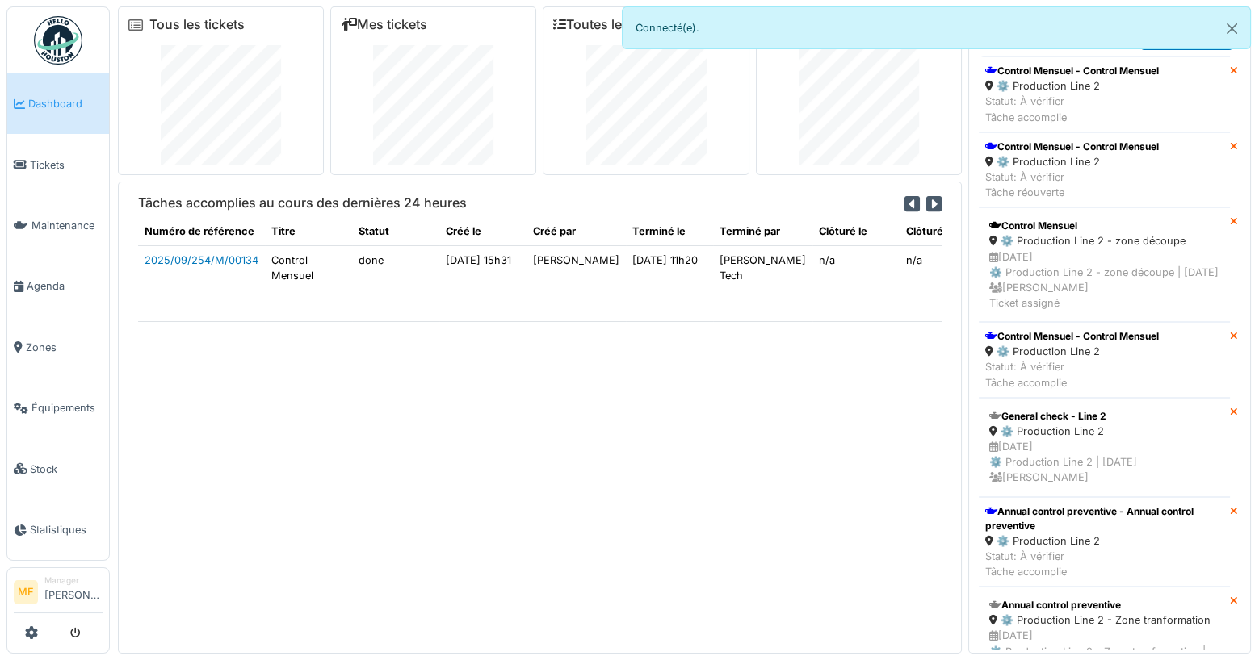
click at [61, 96] on span "Dashboard" at bounding box center [65, 103] width 74 height 15
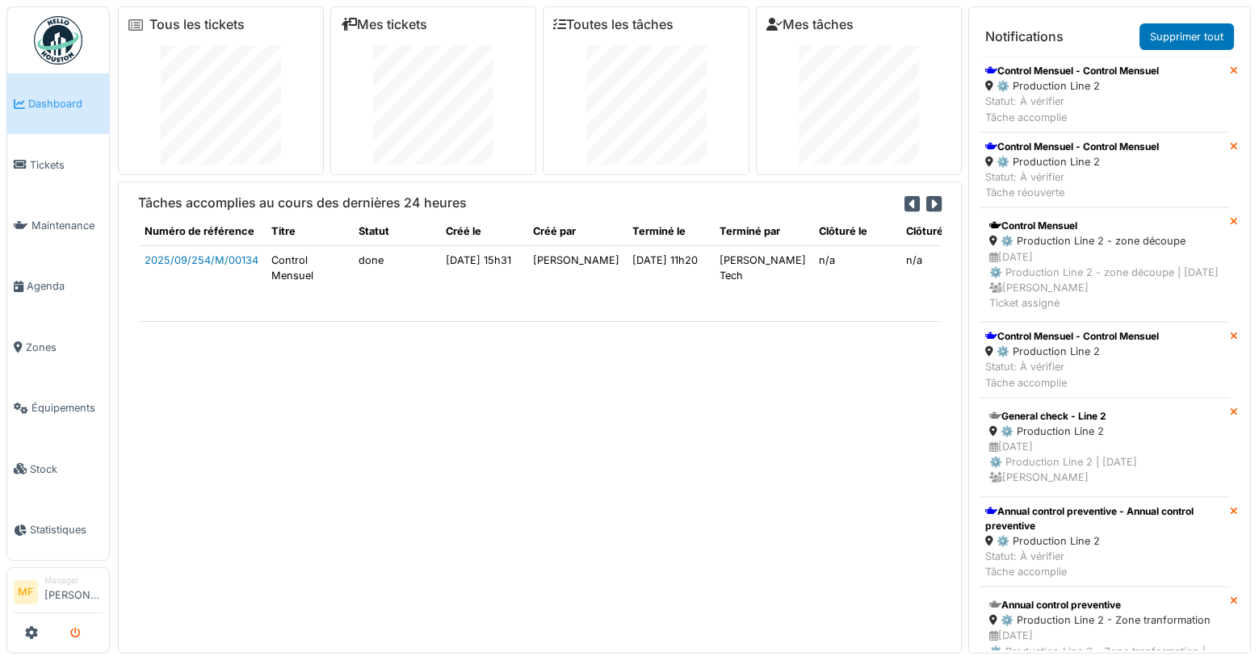
click at [72, 633] on icon "submit" at bounding box center [75, 634] width 10 height 10
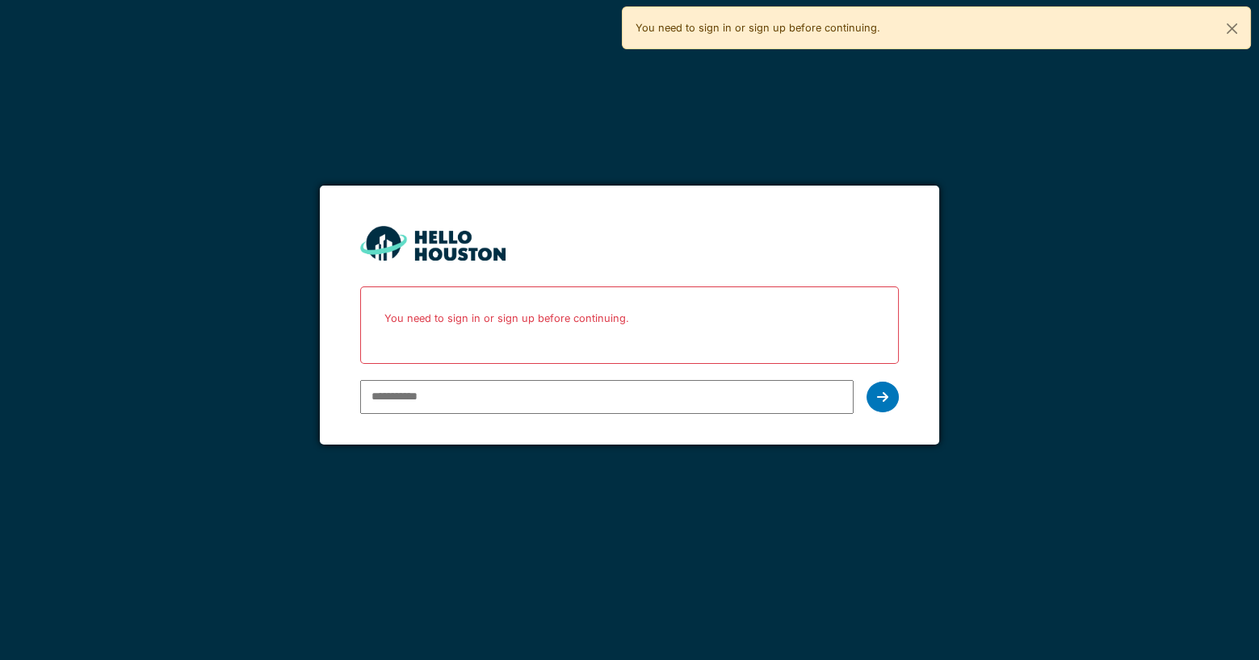
type input "**********"
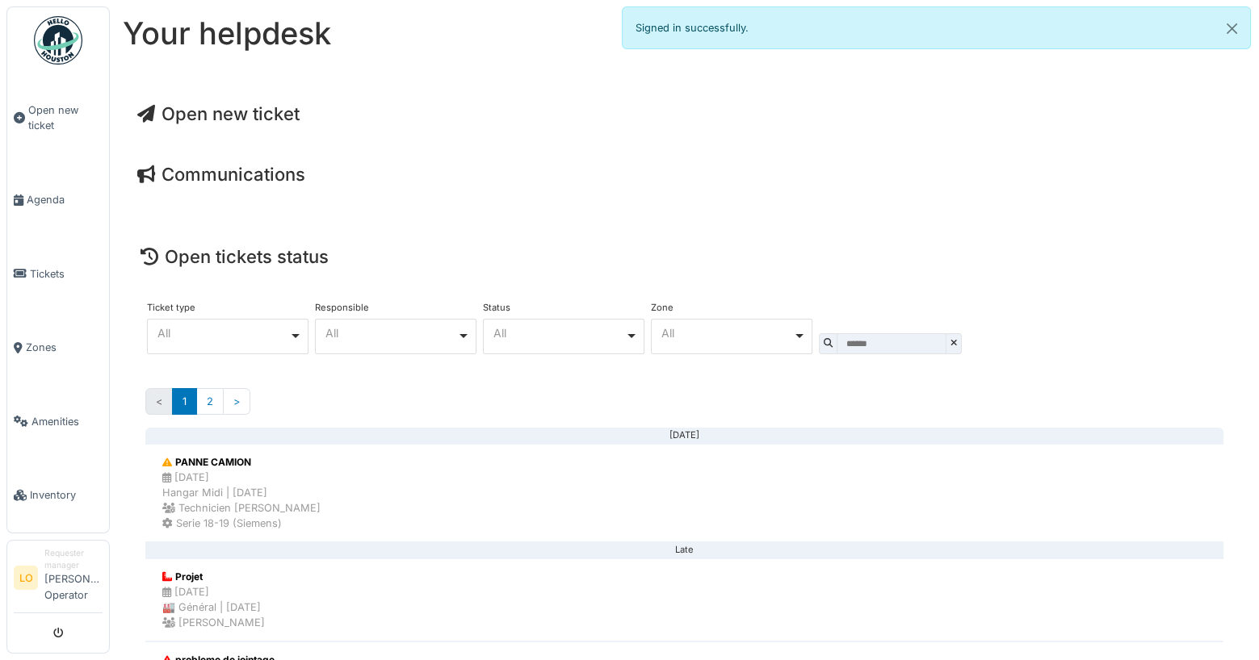
click at [249, 102] on div "Open new ticket" at bounding box center [684, 116] width 1120 height 53
click at [255, 509] on div "18/09/2025 Hangar Midi | 0 day(s) ago Technicien Bertrand" at bounding box center [241, 493] width 158 height 47
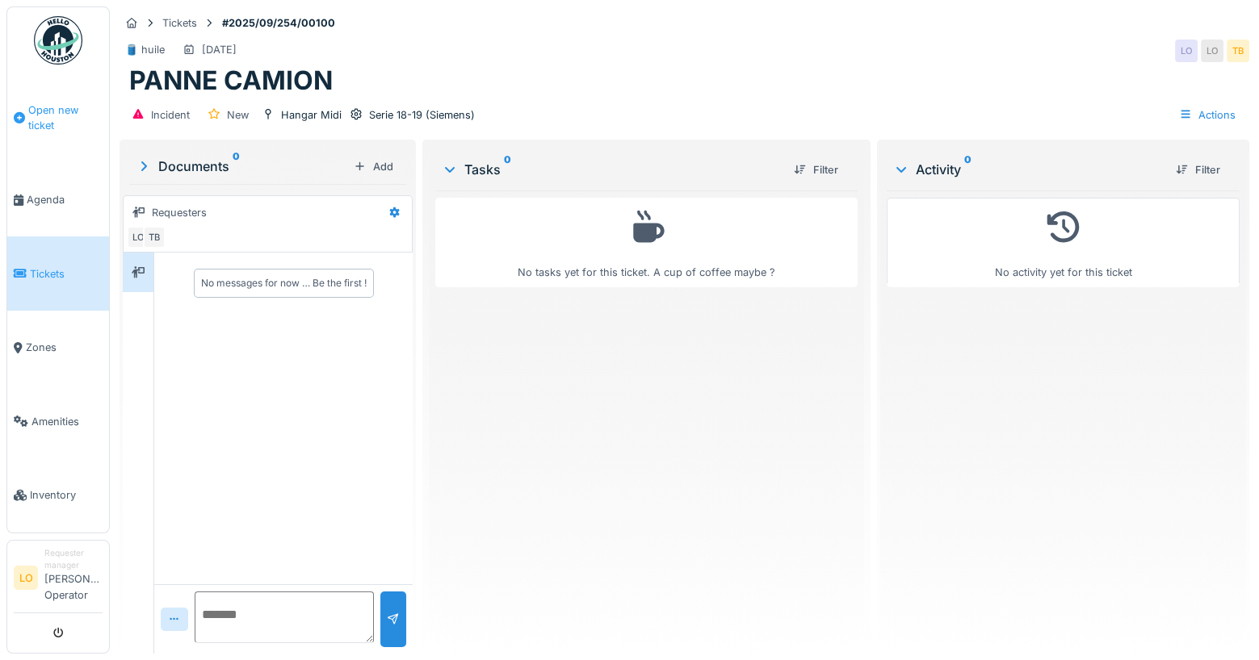
click at [59, 126] on span "Open new ticket" at bounding box center [65, 118] width 74 height 31
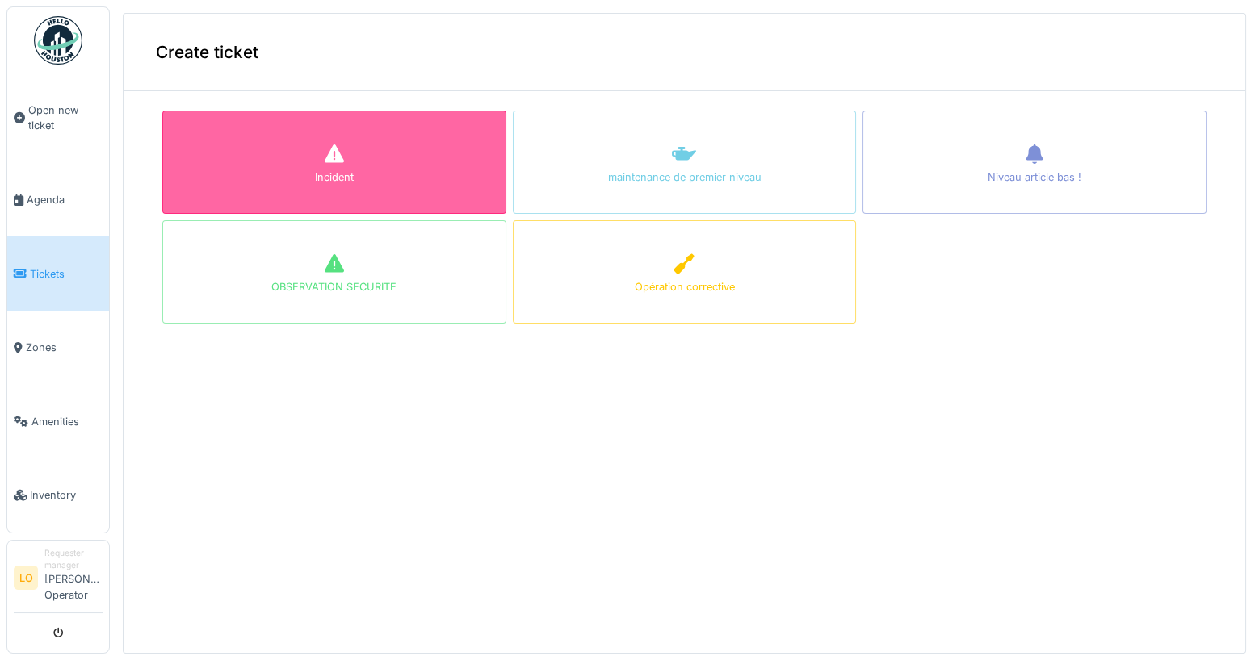
click at [384, 172] on div "Incident" at bounding box center [334, 162] width 344 height 103
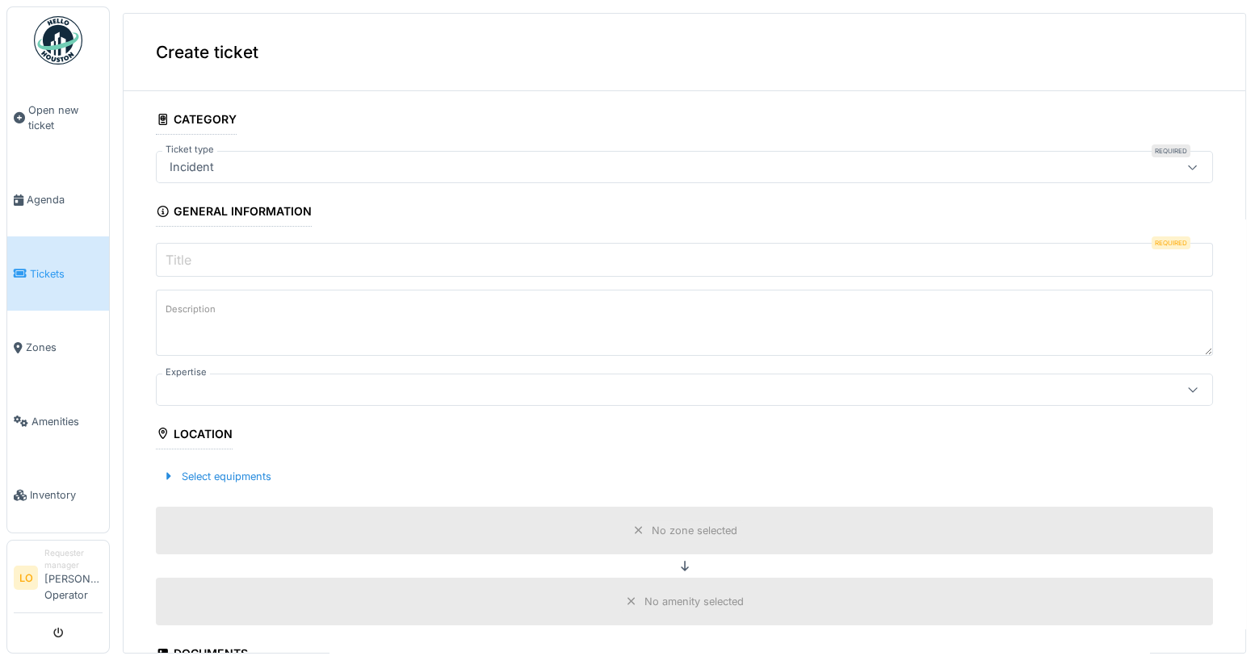
click at [285, 246] on input "Title" at bounding box center [684, 260] width 1057 height 34
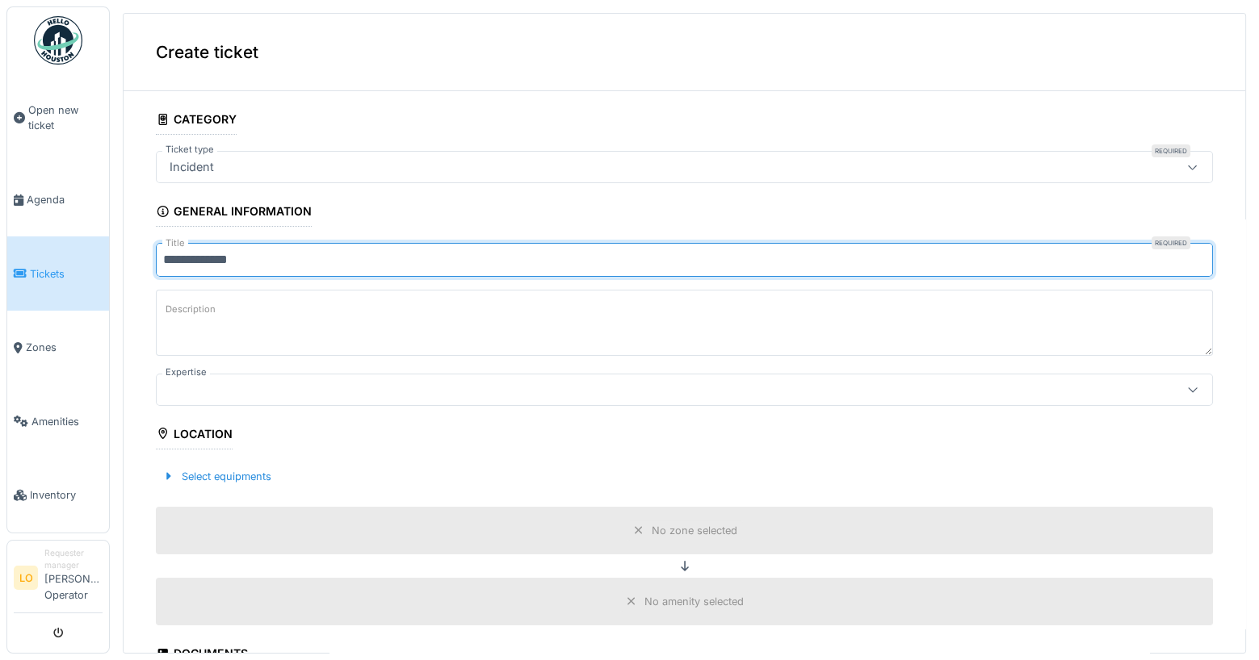
type input "**********"
click at [233, 374] on div at bounding box center [684, 390] width 1057 height 32
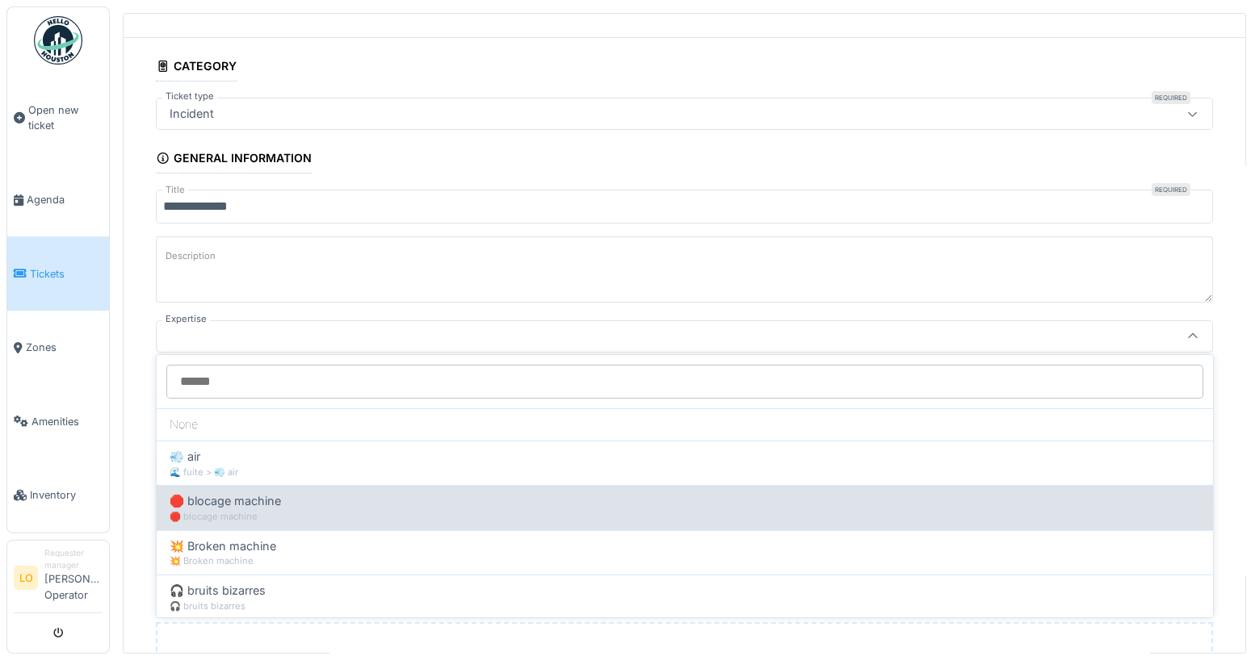
scroll to position [293, 0]
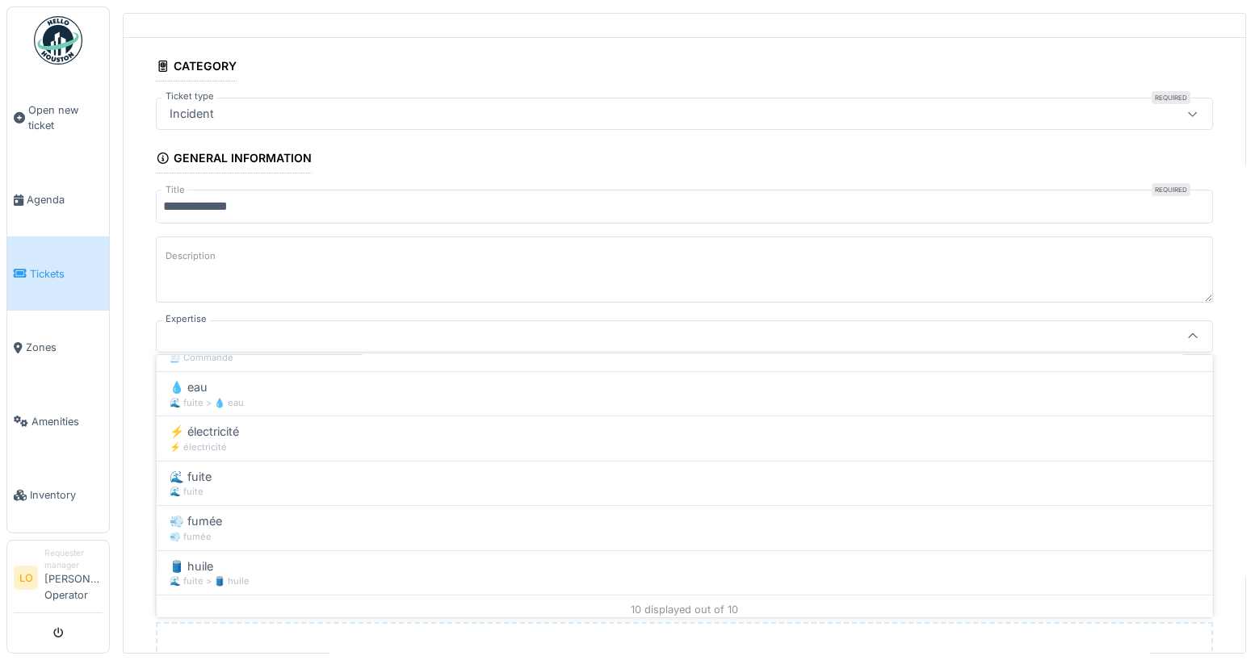
click at [256, 595] on div "10 displayed out of 10" at bounding box center [685, 609] width 1056 height 29
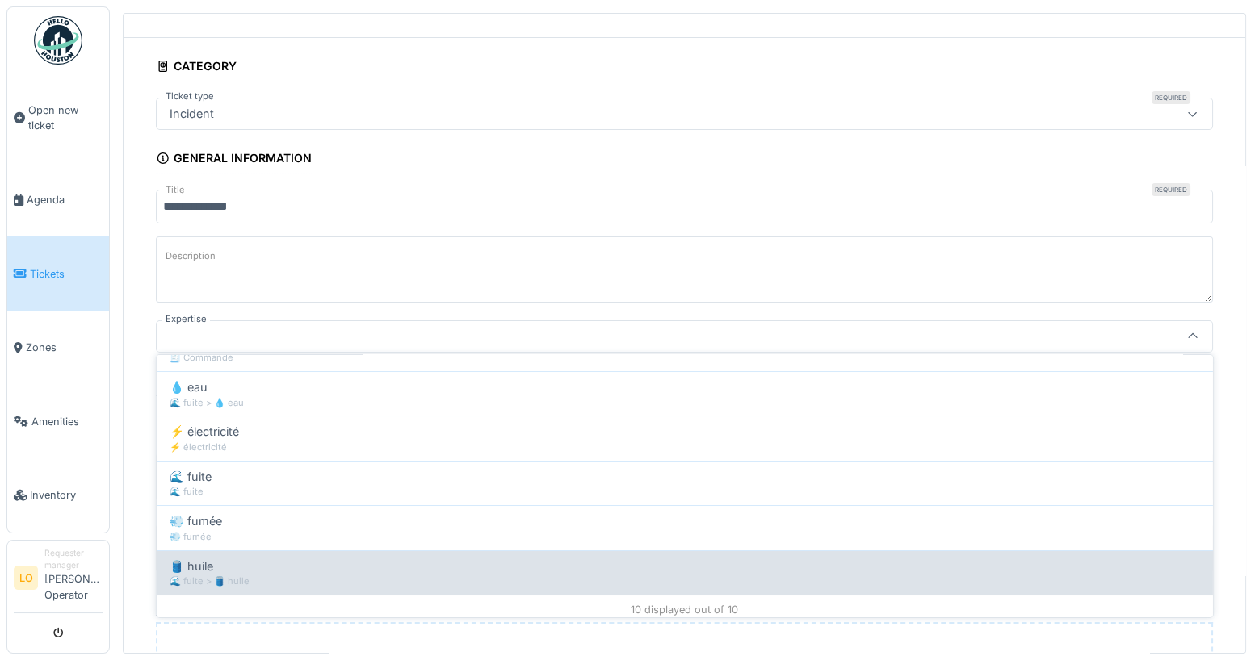
click at [260, 575] on div "🌊 fuite > 🛢️ huile" at bounding box center [685, 582] width 1030 height 14
type input "***"
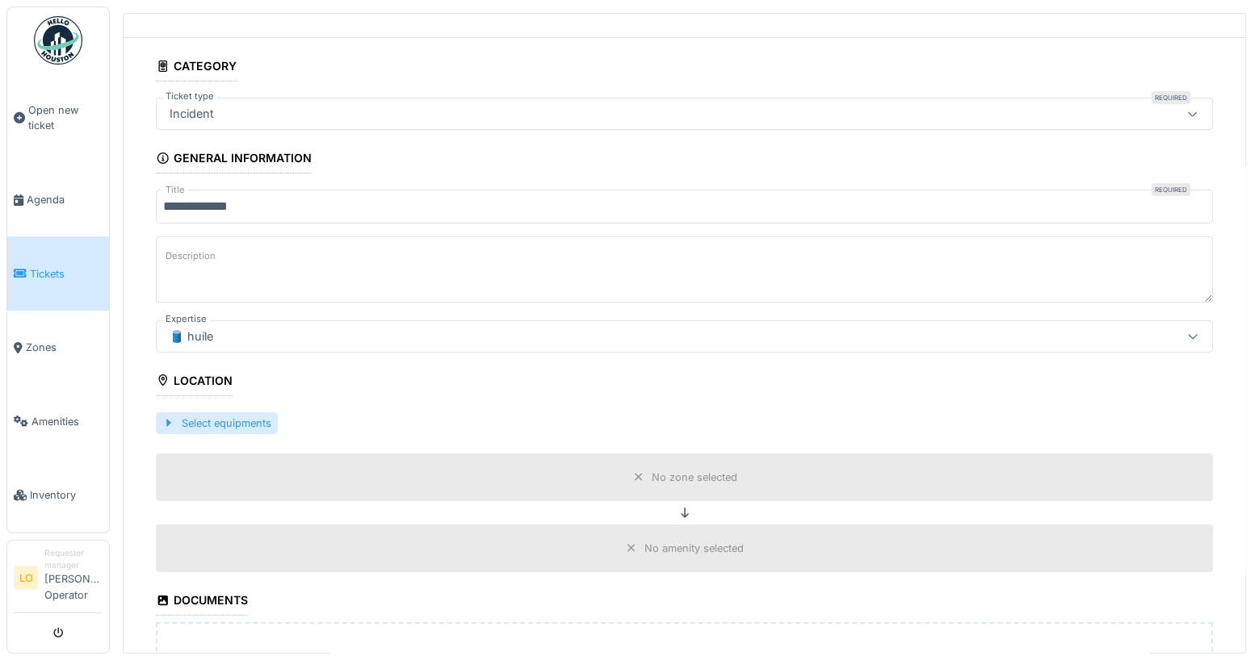
click at [264, 416] on div "Select equipments" at bounding box center [217, 424] width 122 height 22
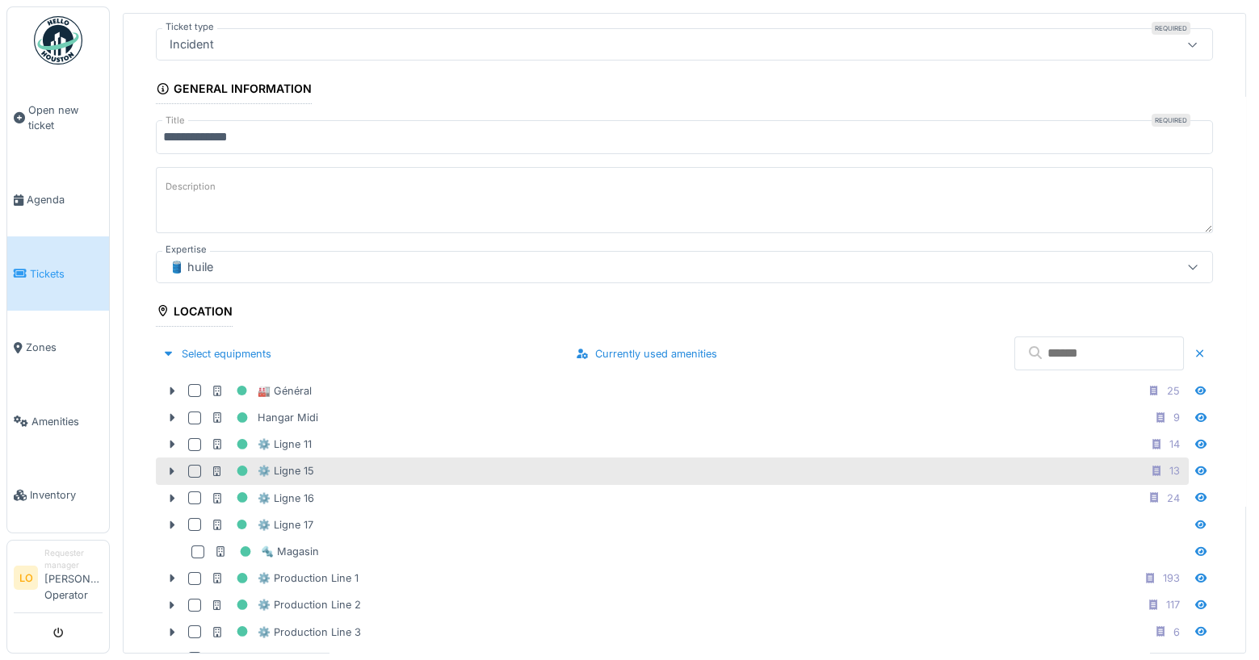
scroll to position [142, 0]
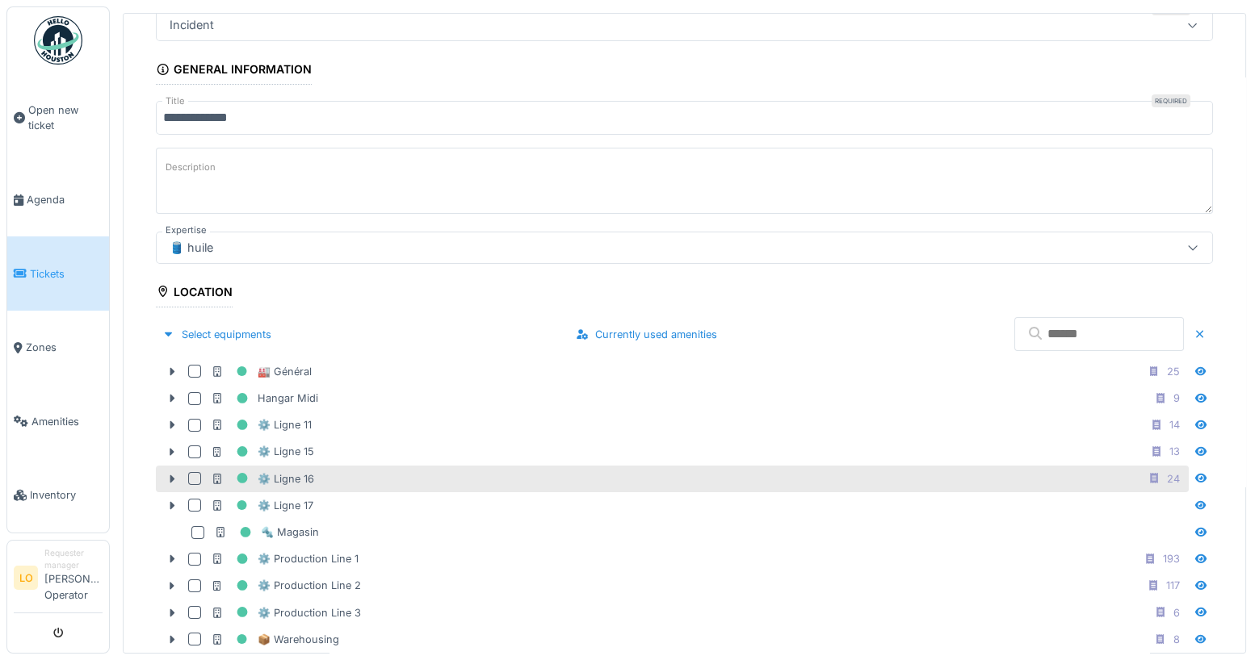
click at [196, 472] on div at bounding box center [194, 478] width 13 height 13
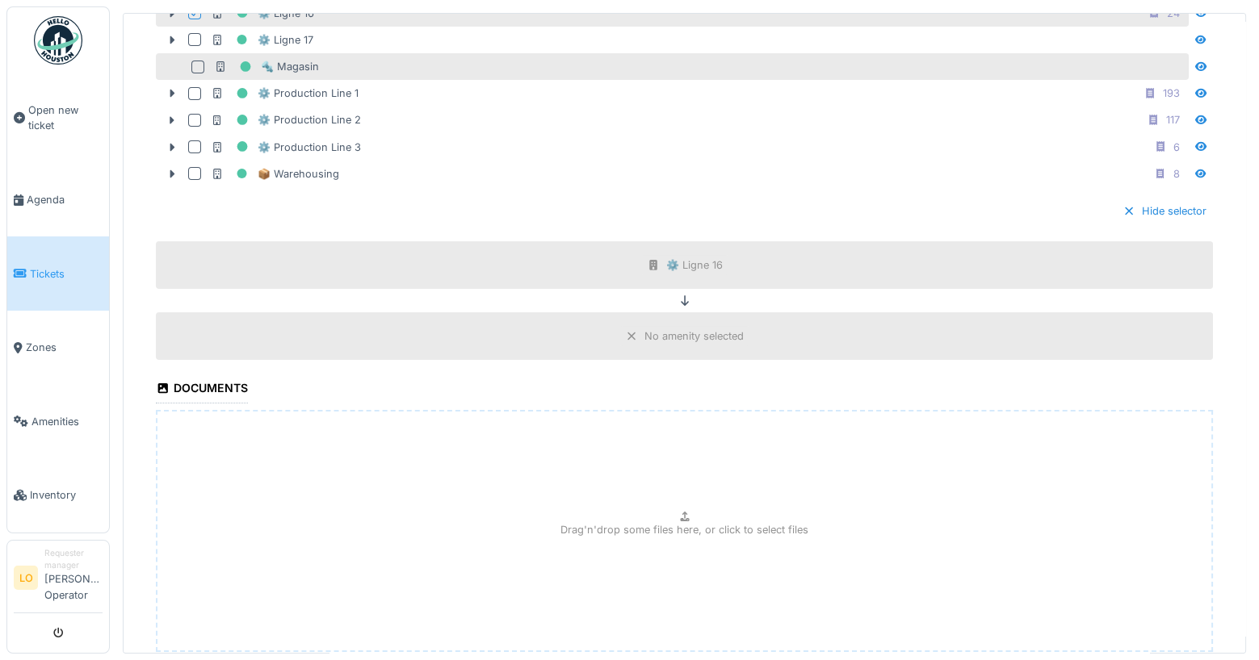
scroll to position [697, 0]
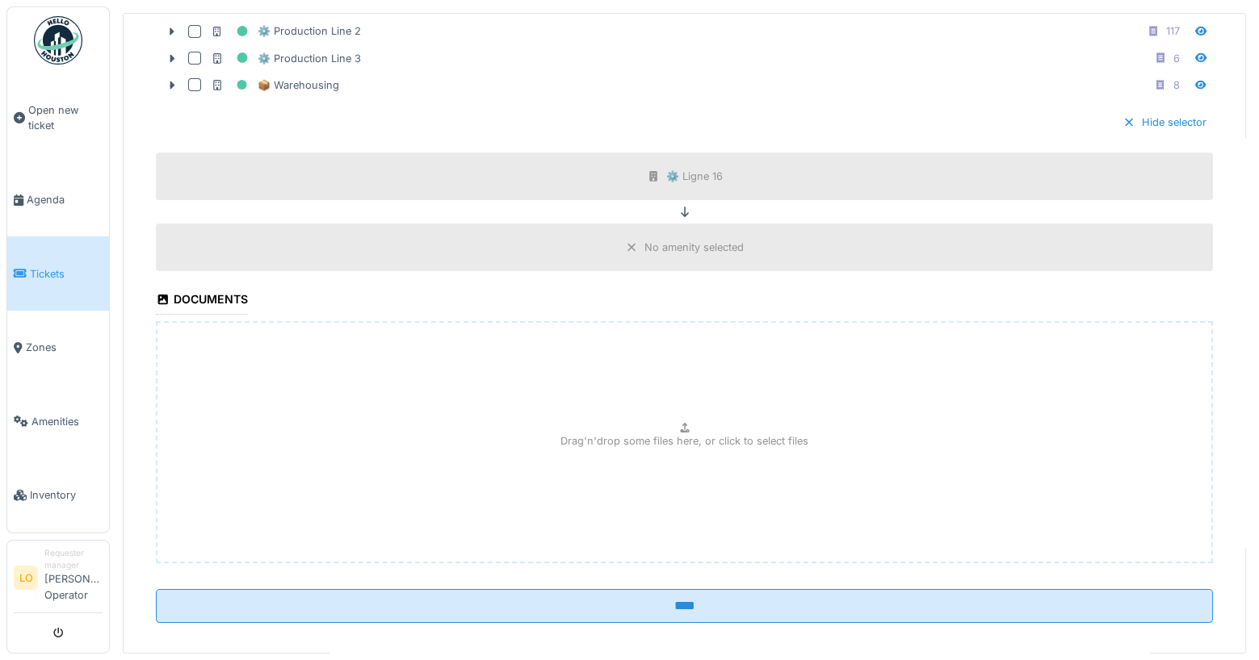
click at [577, 618] on fieldset "**********" at bounding box center [684, 21] width 1057 height 1229
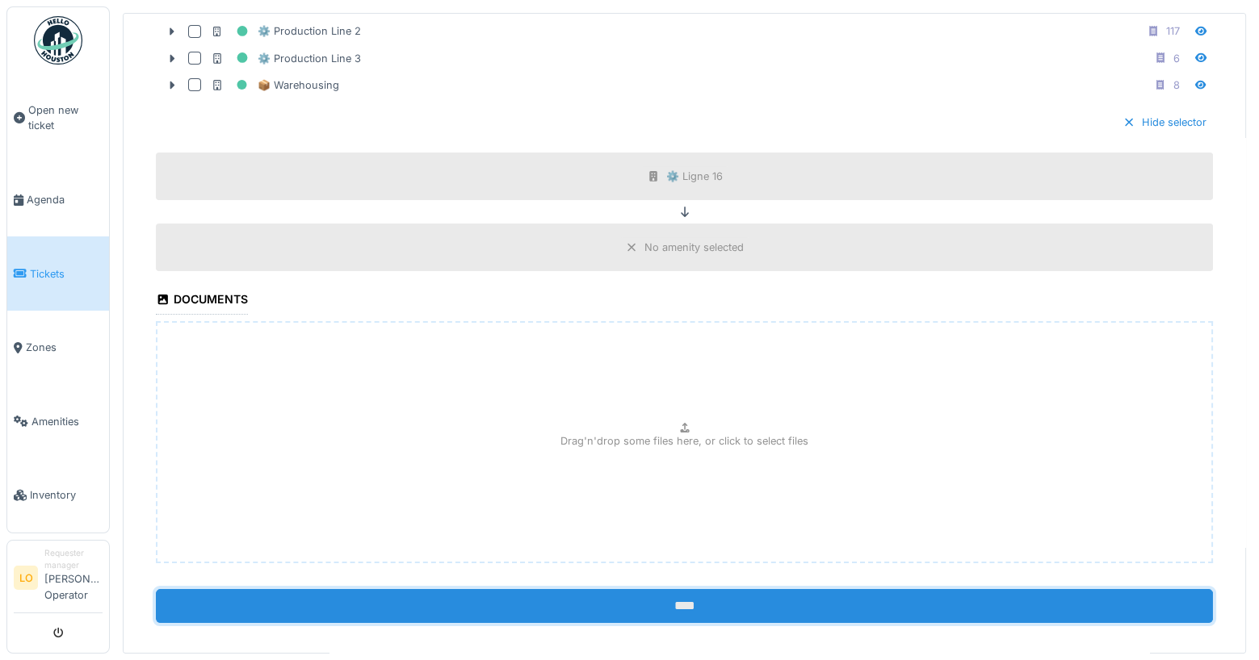
click at [580, 589] on input "****" at bounding box center [684, 606] width 1057 height 34
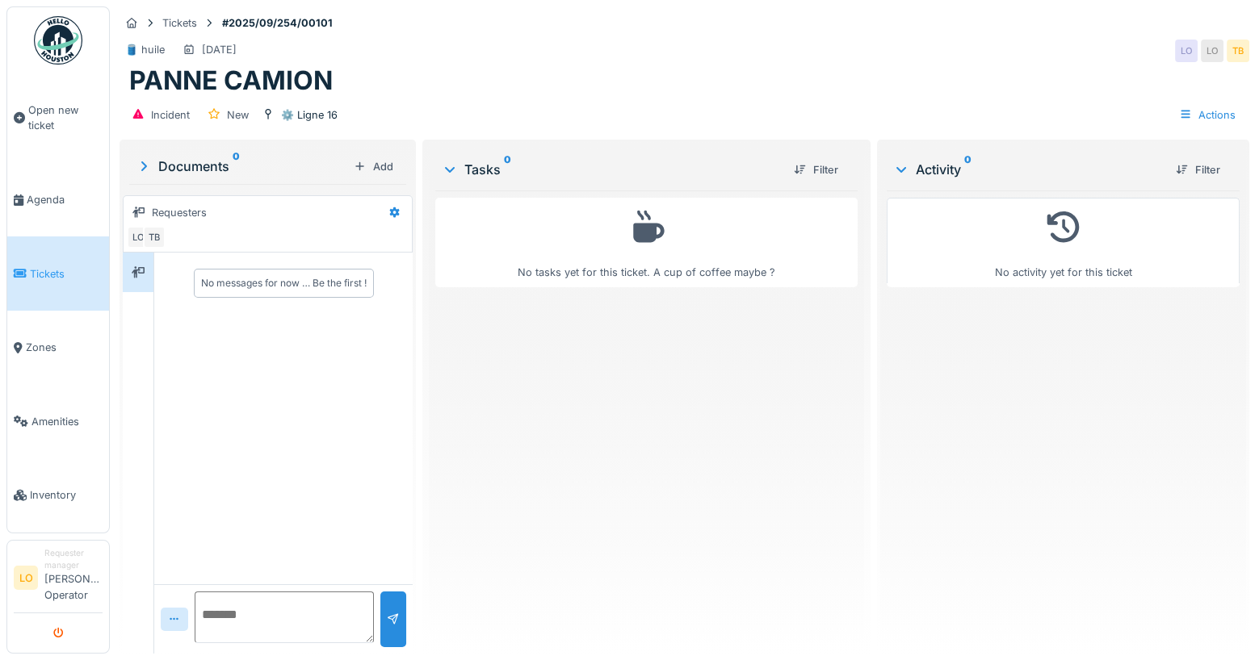
click at [56, 631] on icon "submit" at bounding box center [58, 634] width 10 height 10
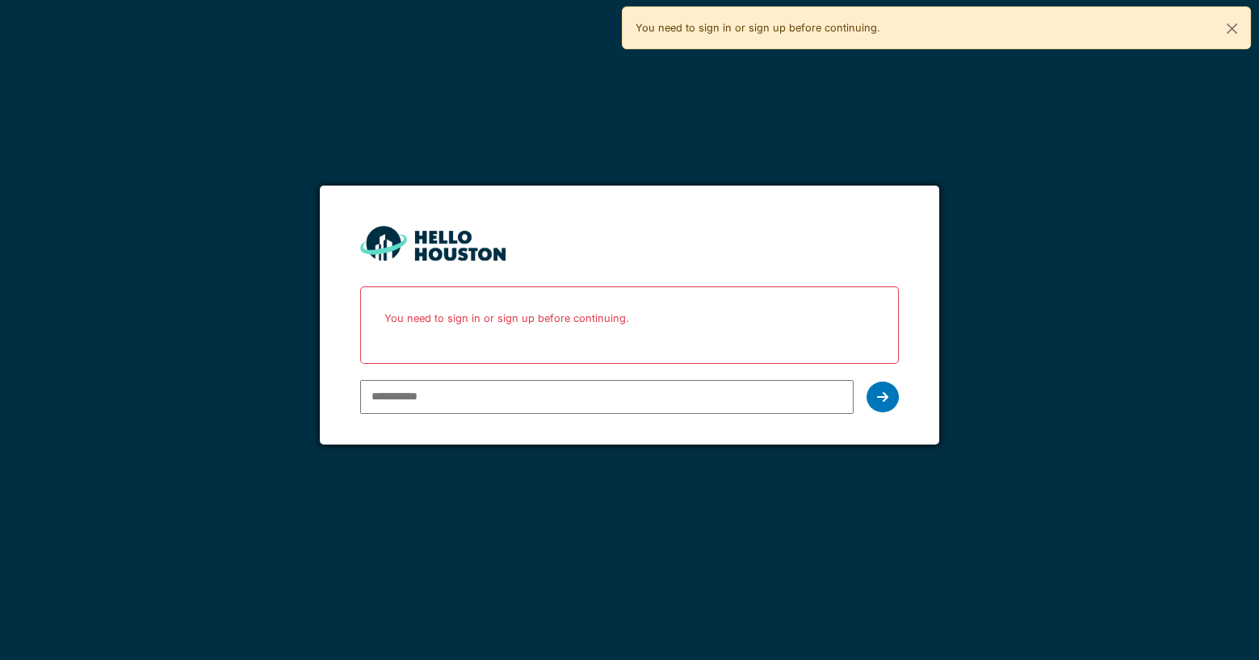
type input "**********"
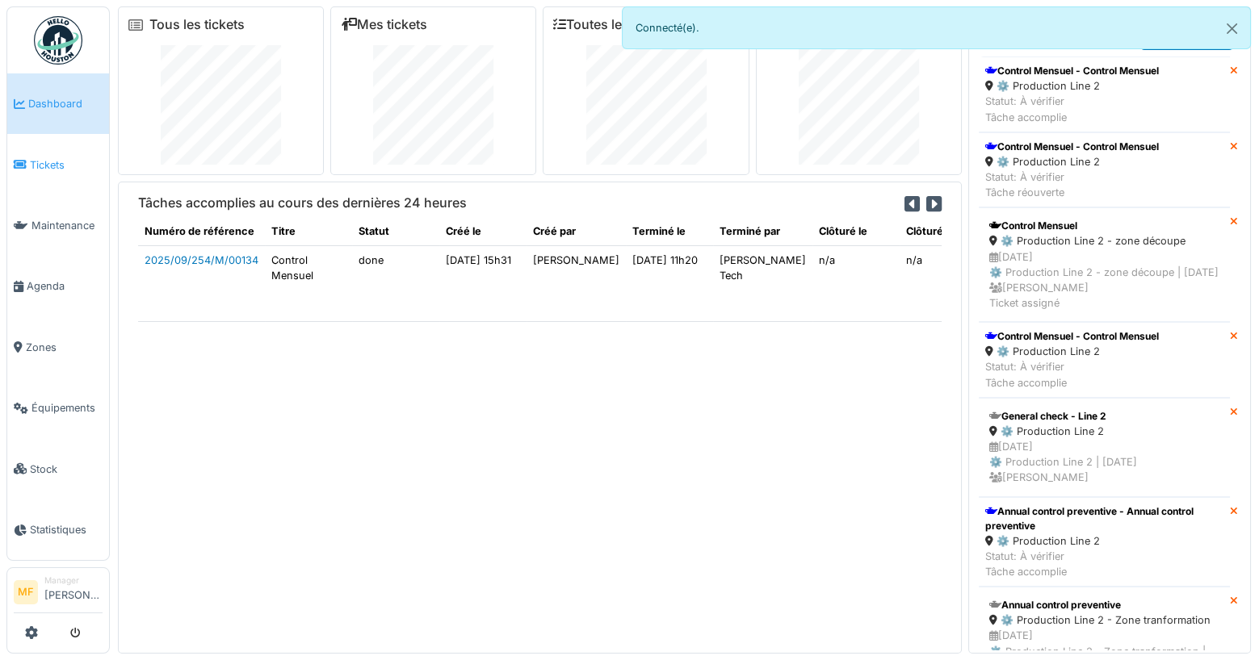
click at [57, 147] on link "Tickets" at bounding box center [58, 164] width 102 height 61
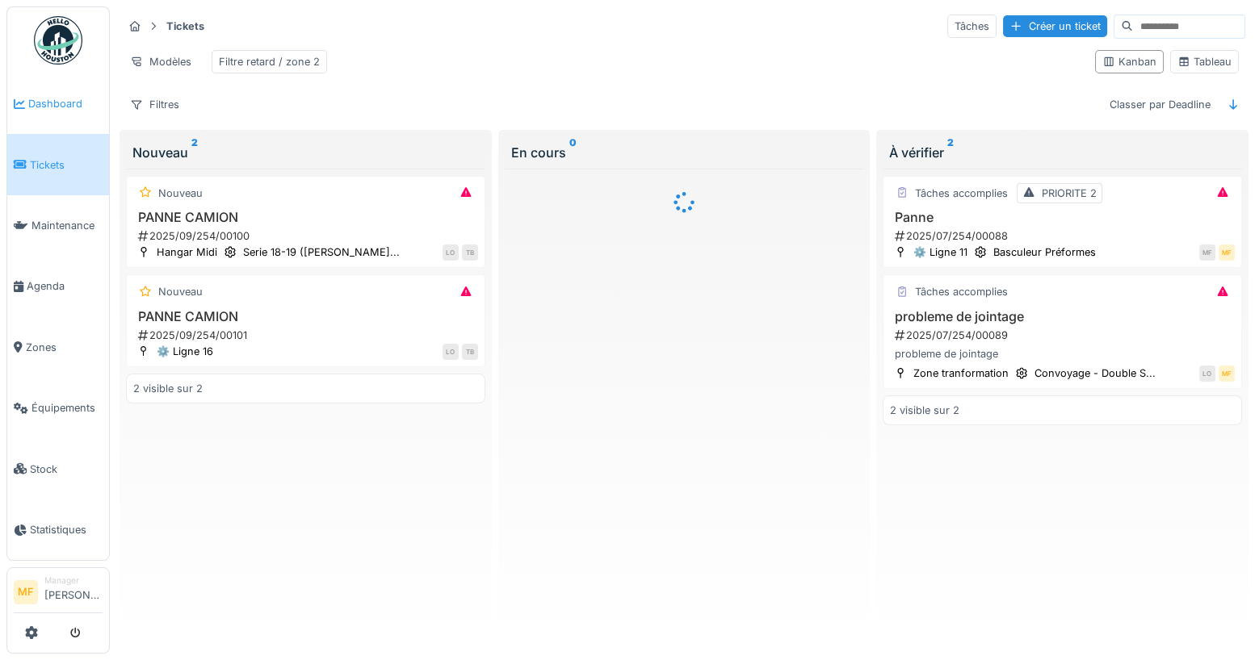
click at [44, 99] on span "Dashboard" at bounding box center [65, 103] width 74 height 15
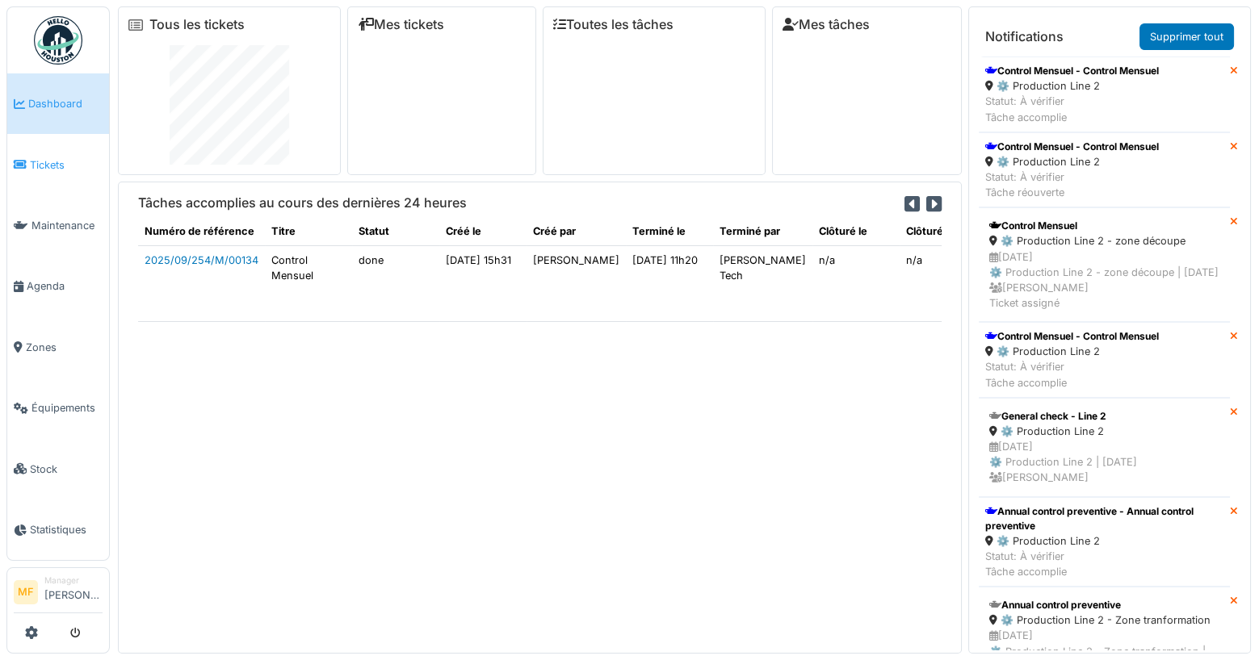
click at [27, 157] on li "Tickets" at bounding box center [58, 164] width 89 height 15
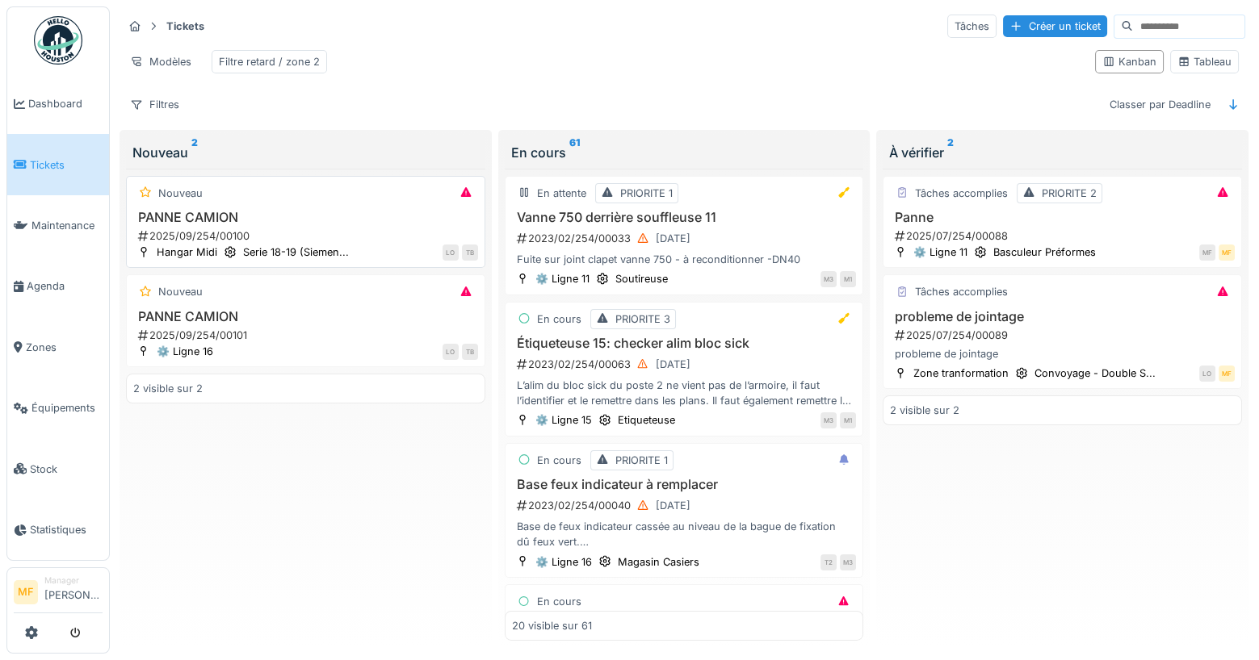
click at [230, 210] on h3 "PANNE CAMION" at bounding box center [305, 217] width 345 height 15
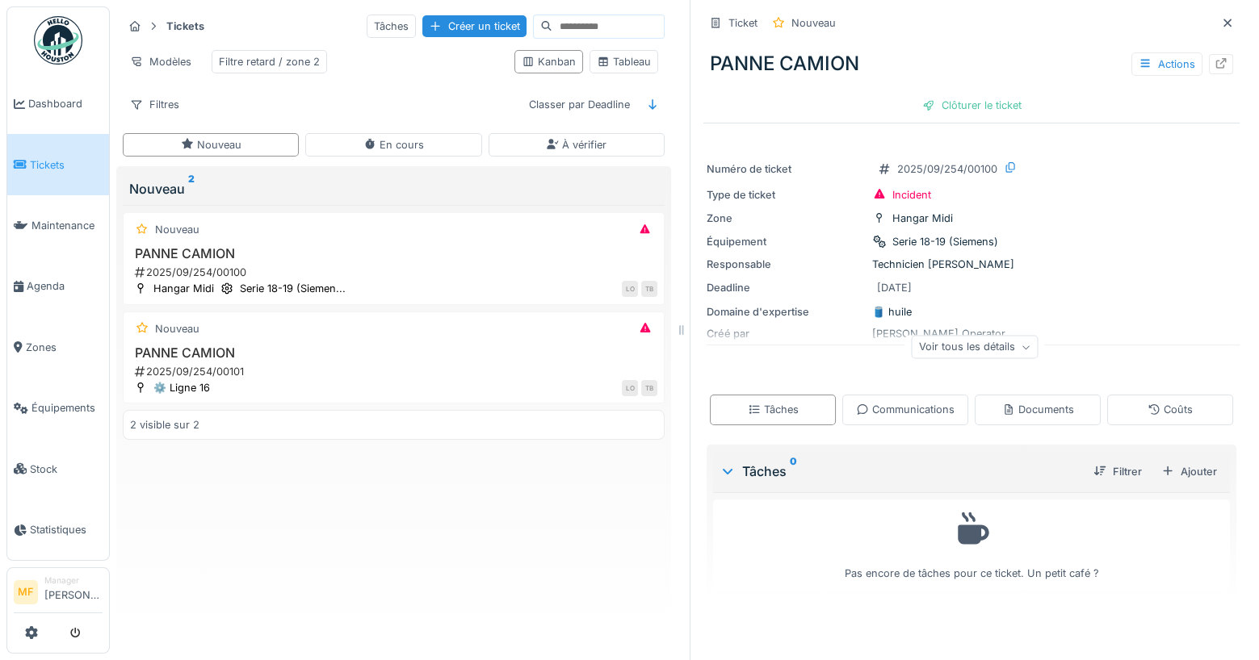
click at [982, 350] on div "Voir tous les détails" at bounding box center [975, 347] width 127 height 23
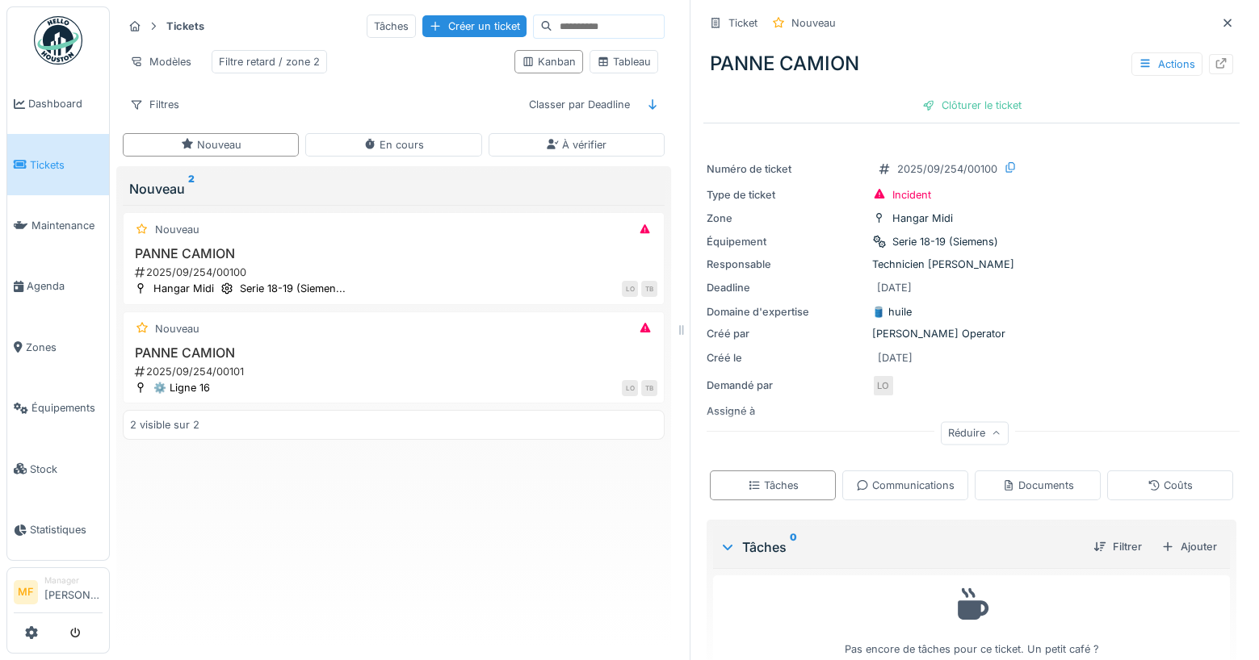
scroll to position [24, 0]
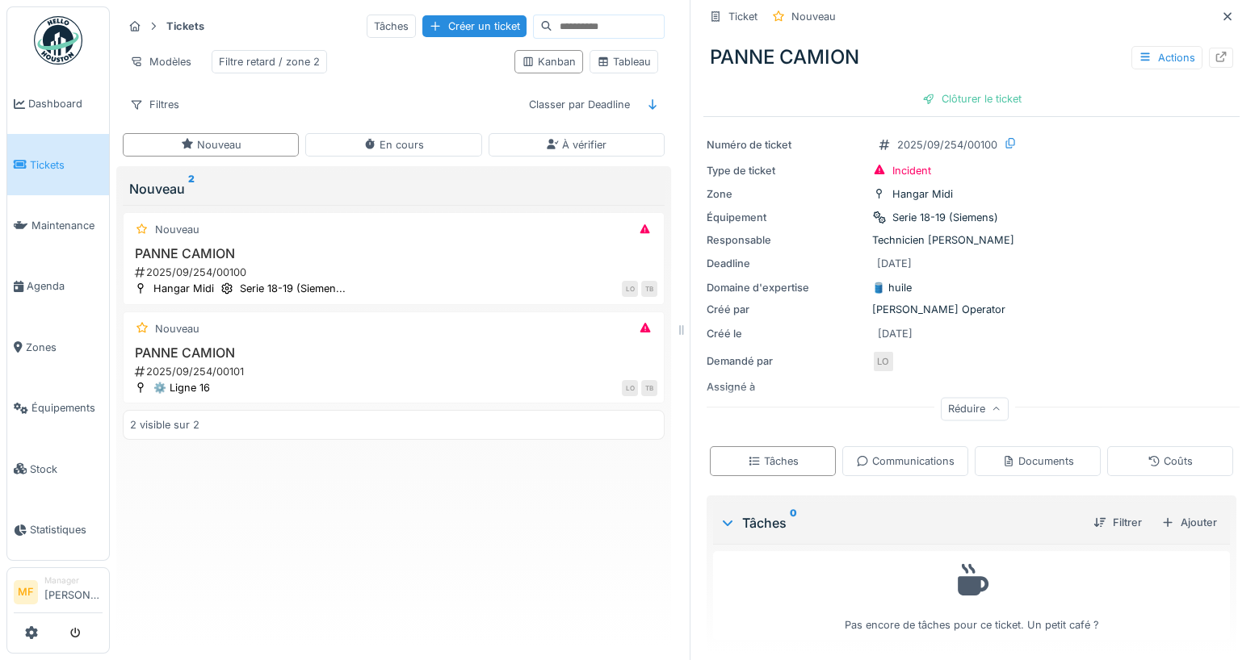
click at [1192, 535] on div "Tâches 0 Filtrer Ajouter" at bounding box center [971, 522] width 517 height 41
click at [1189, 523] on div "Ajouter" at bounding box center [1189, 523] width 69 height 22
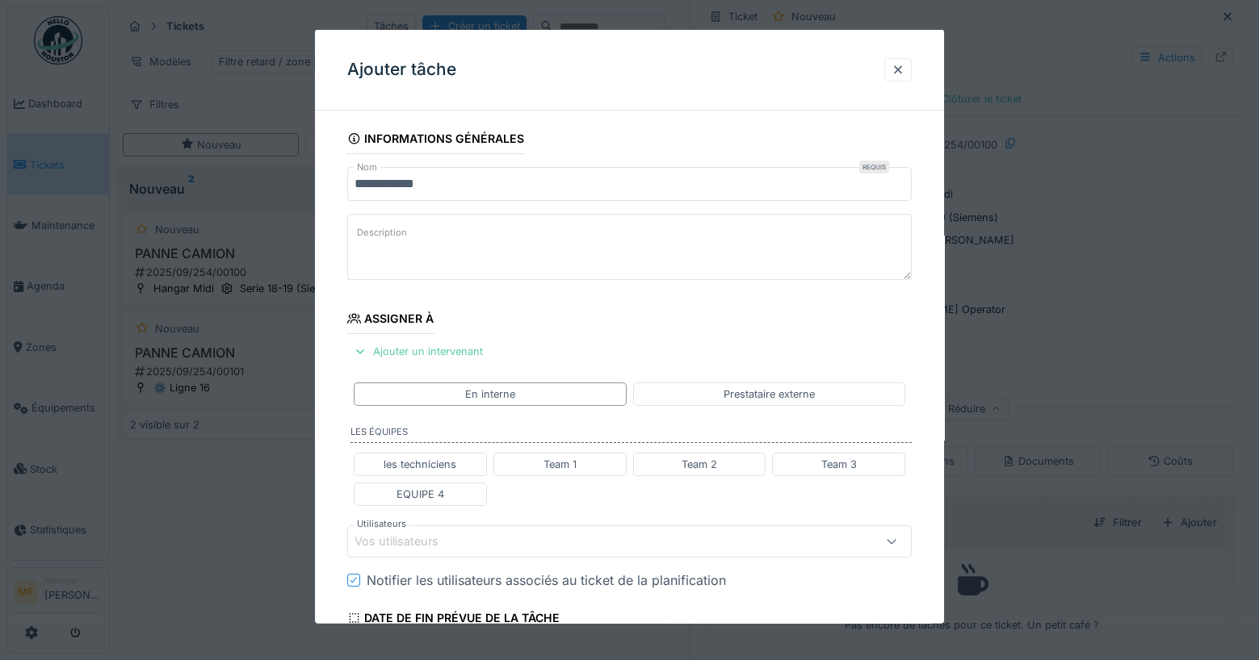
click at [423, 346] on div "Ajouter un intervenant" at bounding box center [418, 352] width 142 height 22
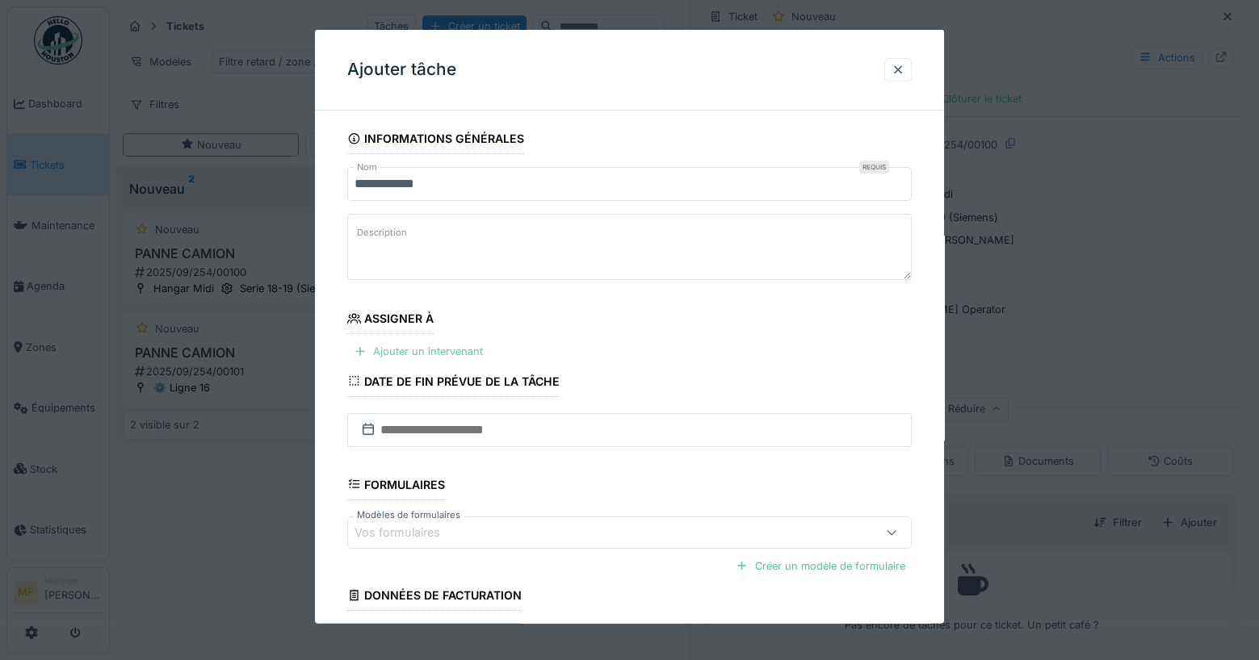
click at [423, 346] on div "Ajouter un intervenant" at bounding box center [418, 352] width 142 height 22
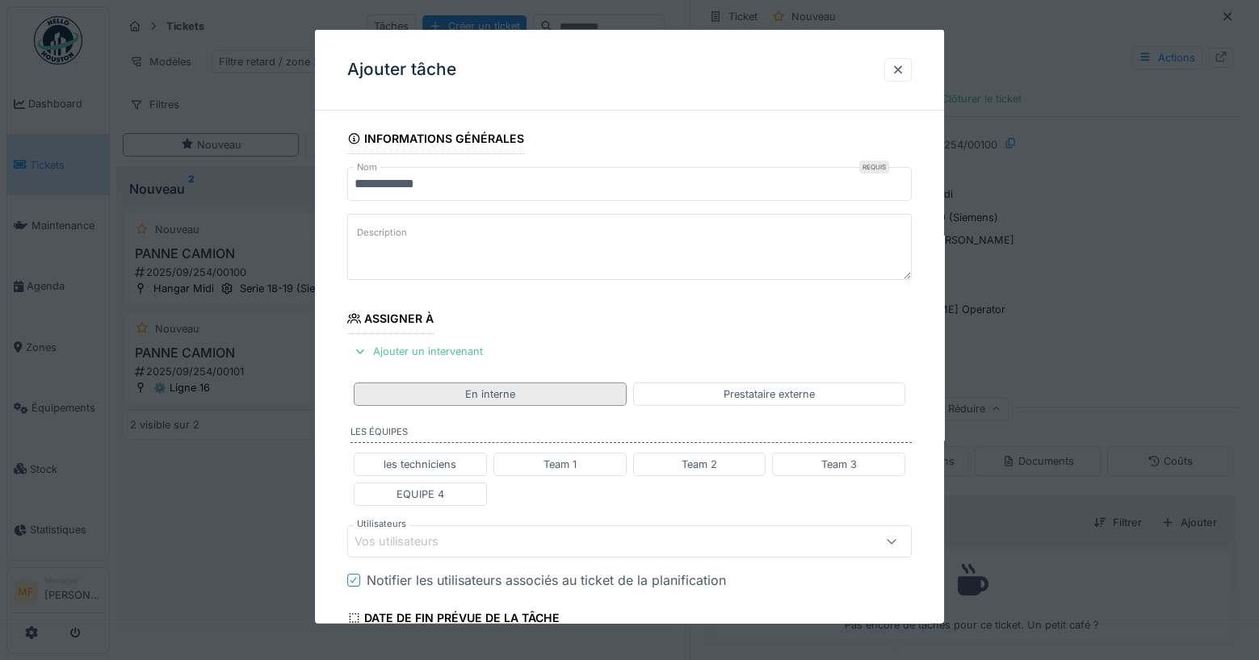
click at [430, 397] on div "En interne" at bounding box center [490, 393] width 273 height 23
click at [428, 446] on div "les techniciens Team 1 Team 2 Team 3 EQUIPE 4" at bounding box center [629, 479] width 565 height 66
click at [427, 456] on div "les techniciens" at bounding box center [420, 463] width 73 height 15
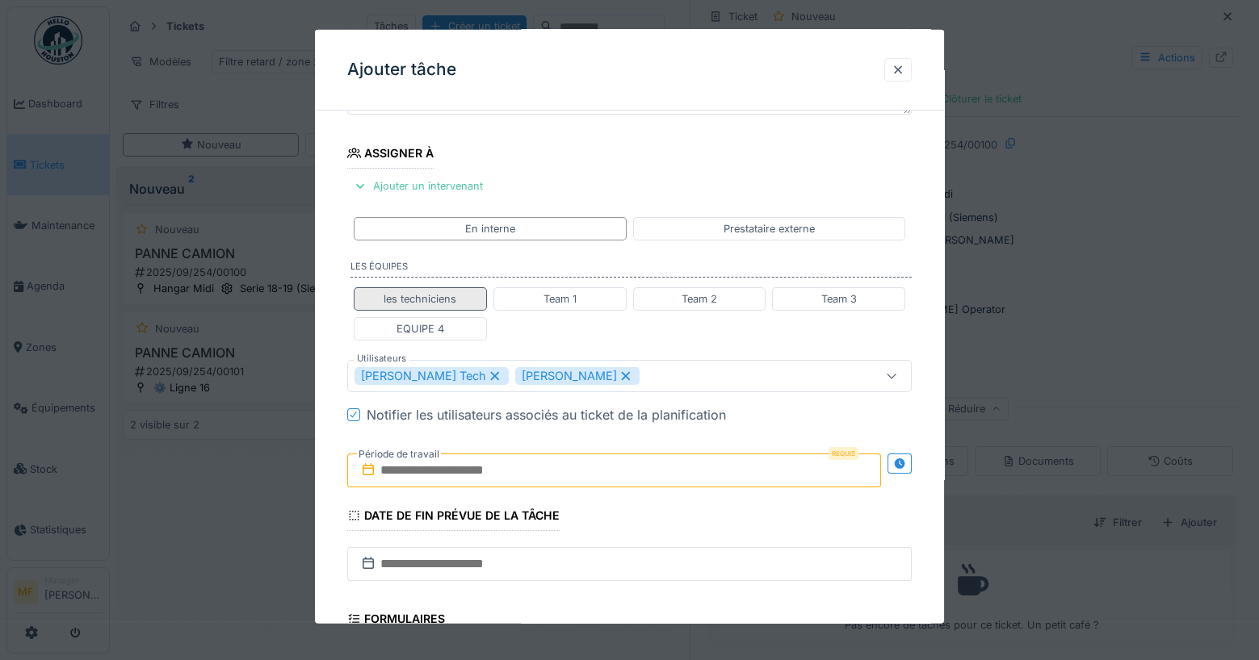
scroll to position [233, 0]
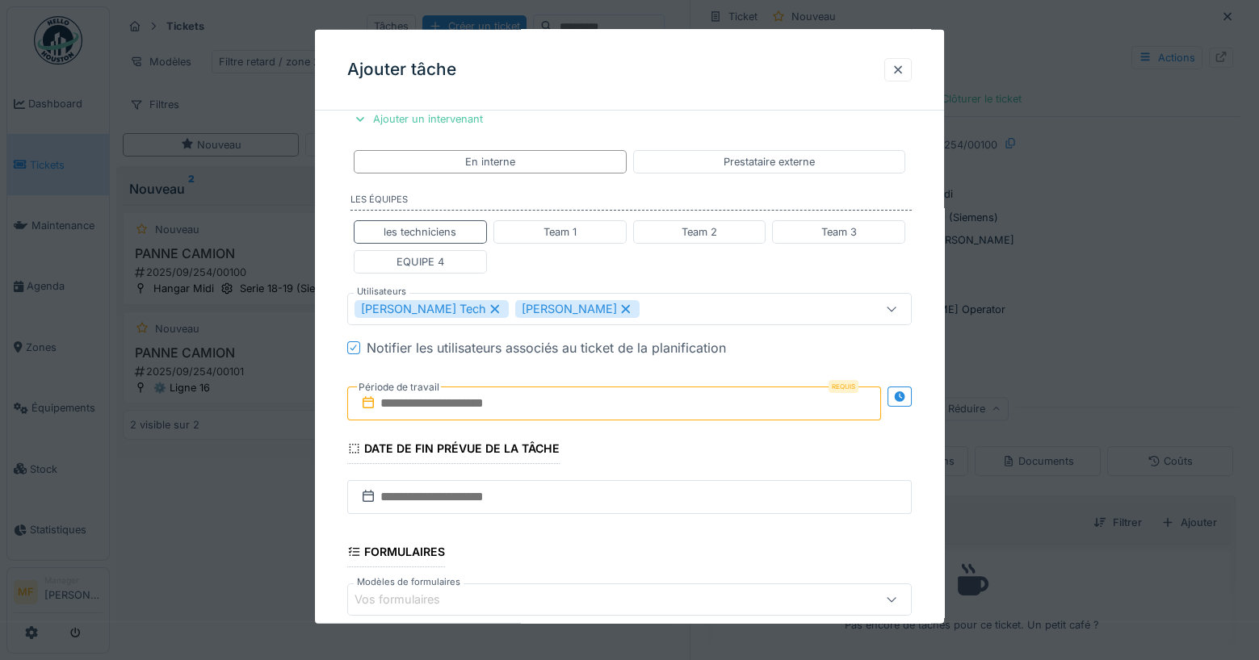
click at [618, 304] on icon at bounding box center [625, 309] width 15 height 11
type input "****"
click at [496, 389] on input "text" at bounding box center [614, 404] width 535 height 34
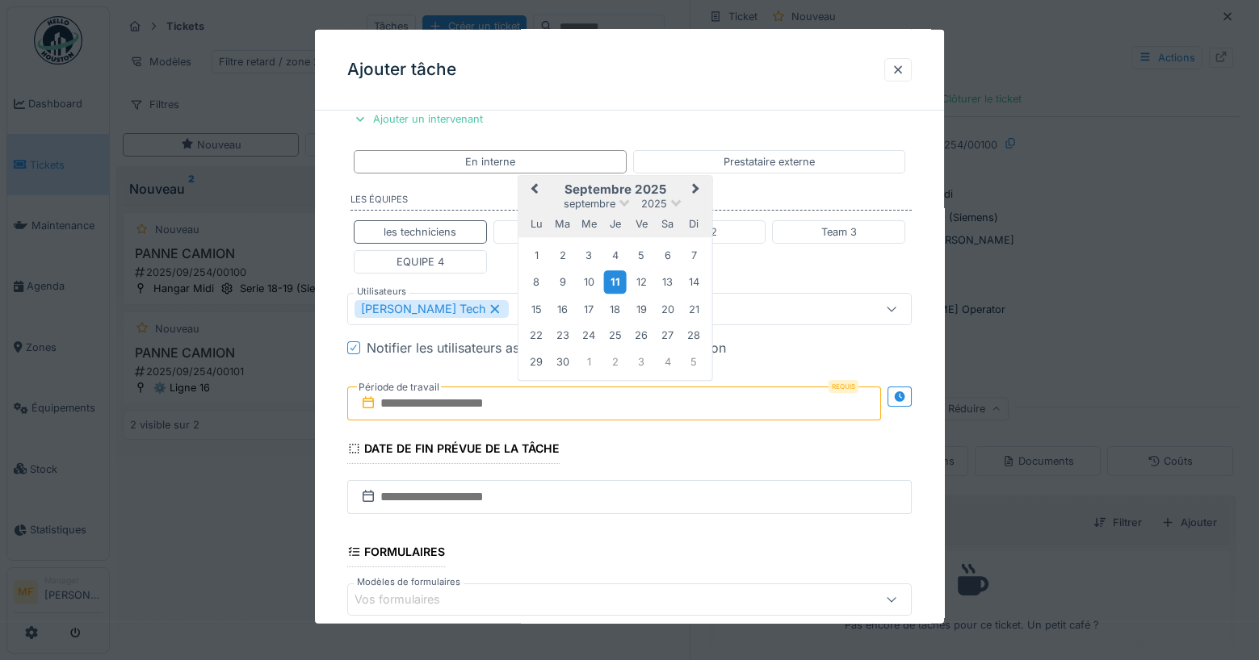
click at [623, 283] on div "11" at bounding box center [615, 281] width 22 height 23
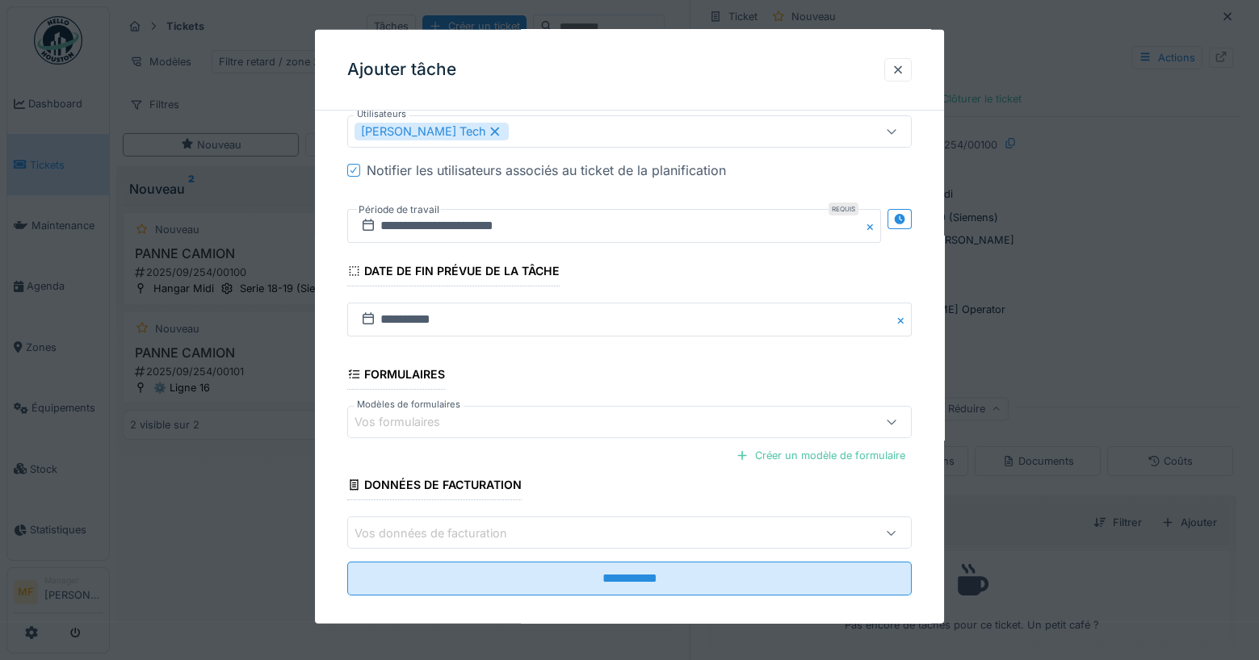
scroll to position [419, 0]
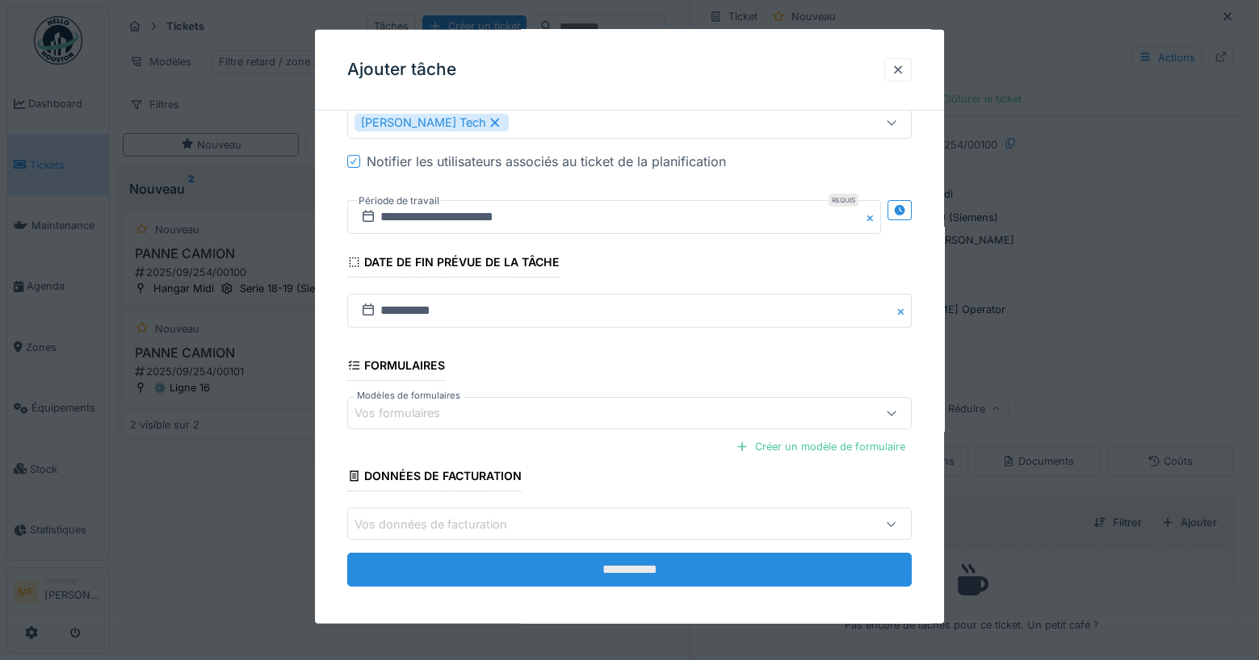
click at [540, 562] on input "**********" at bounding box center [629, 570] width 565 height 34
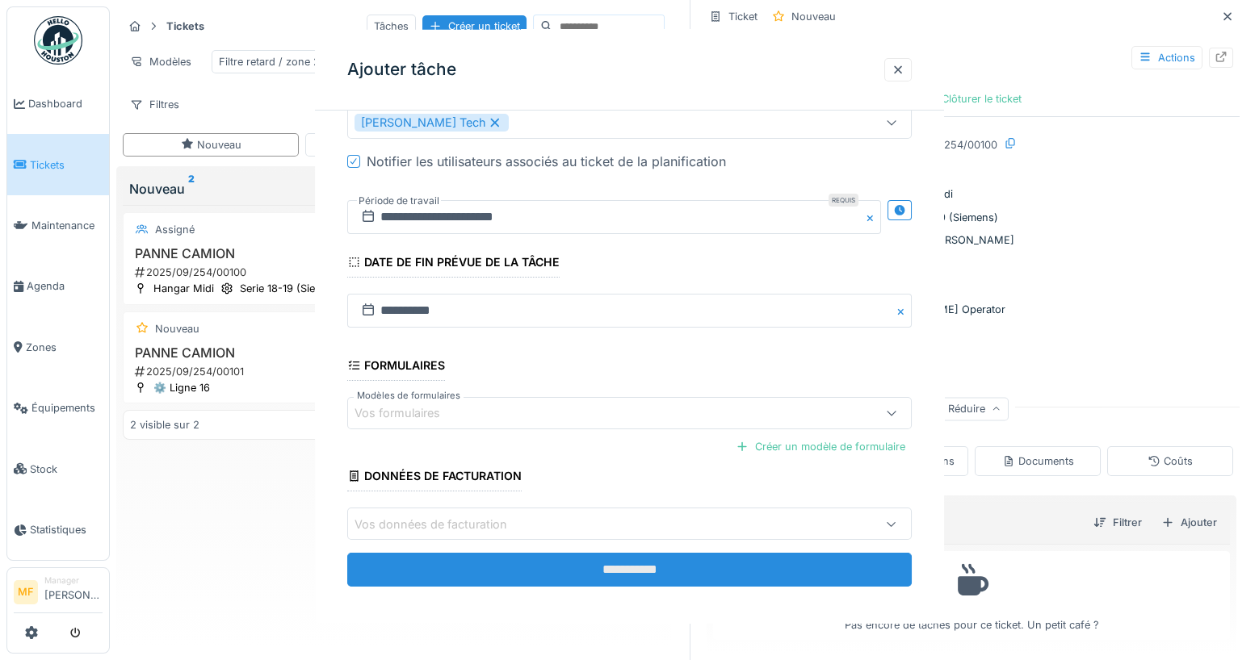
scroll to position [0, 0]
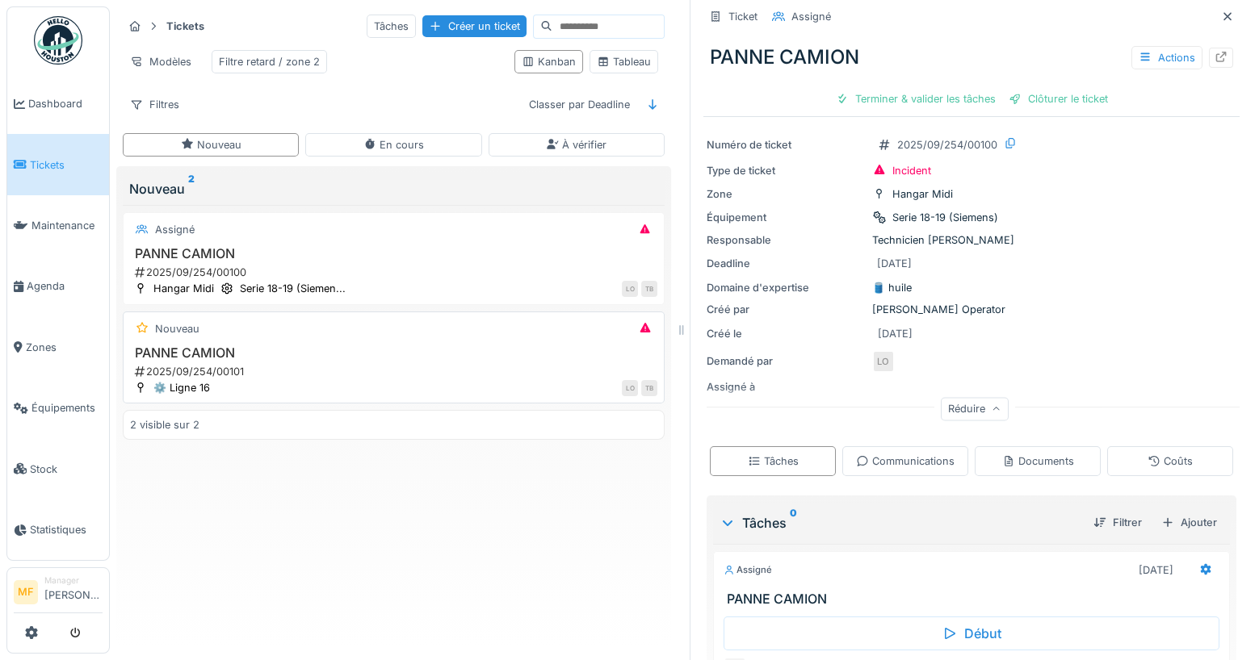
click at [194, 346] on h3 "PANNE CAMION" at bounding box center [393, 353] width 527 height 15
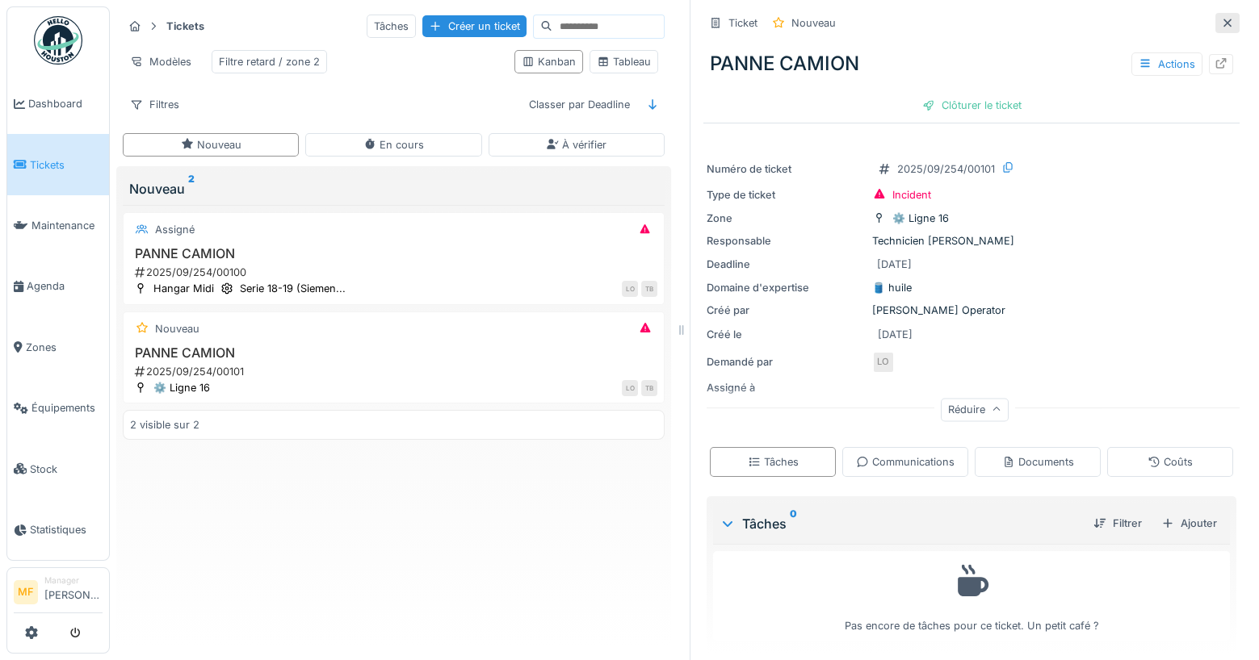
click at [1233, 18] on icon at bounding box center [1227, 23] width 13 height 10
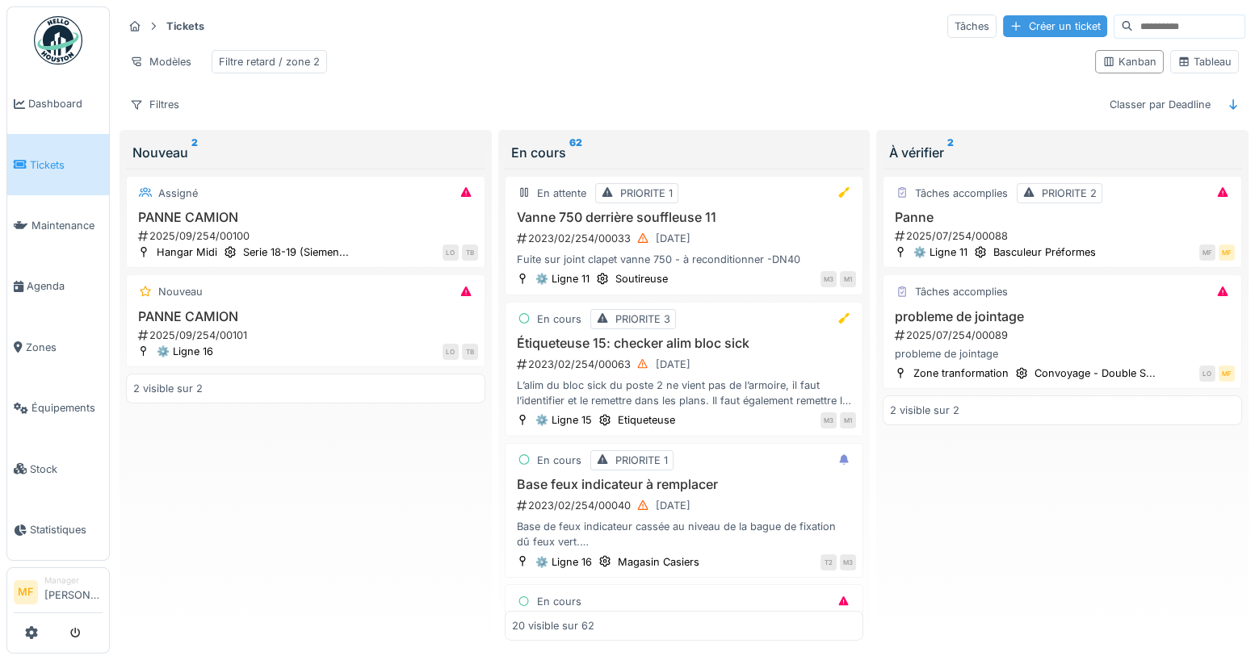
click at [1043, 23] on div "Créer un ticket" at bounding box center [1055, 26] width 104 height 22
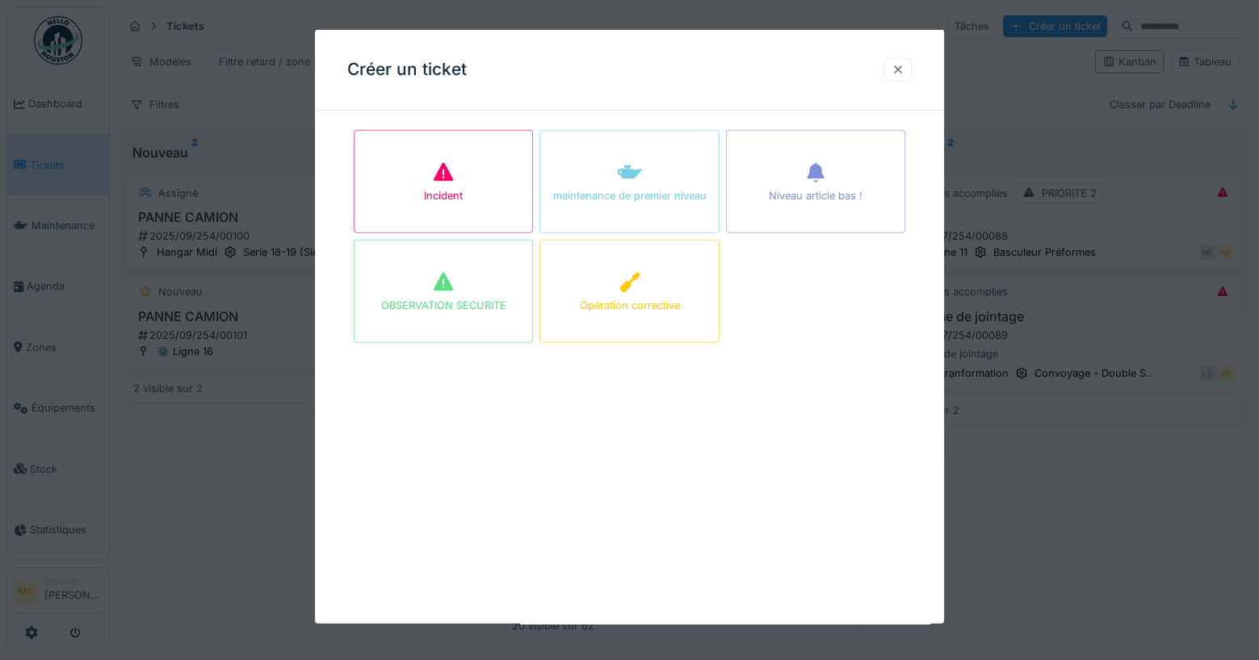
click at [899, 71] on div at bounding box center [897, 69] width 13 height 15
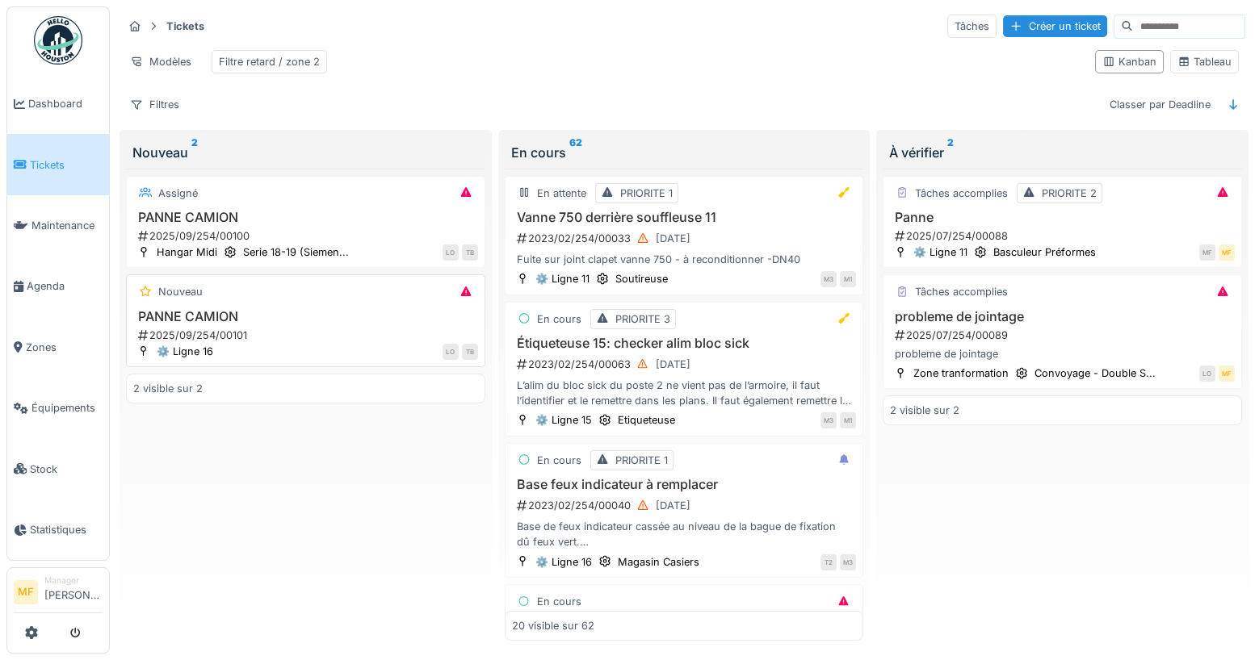
click at [174, 328] on div "2025/09/254/00101" at bounding box center [307, 335] width 342 height 15
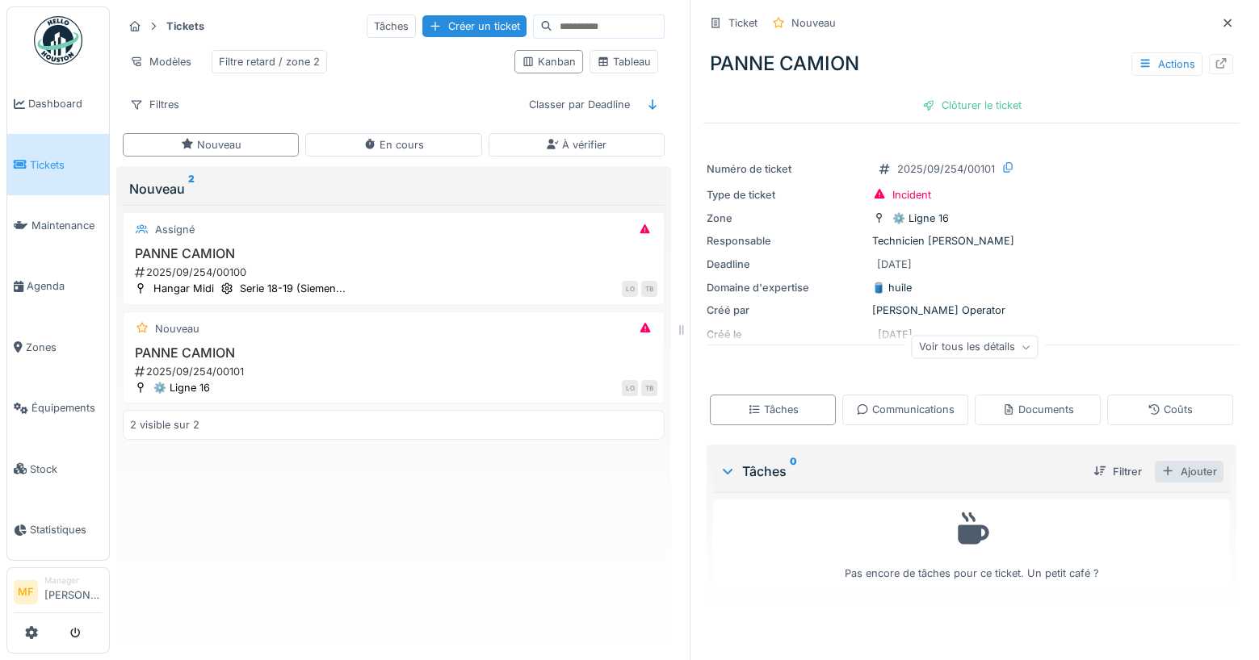
click at [1197, 478] on div "Ajouter" at bounding box center [1189, 472] width 69 height 22
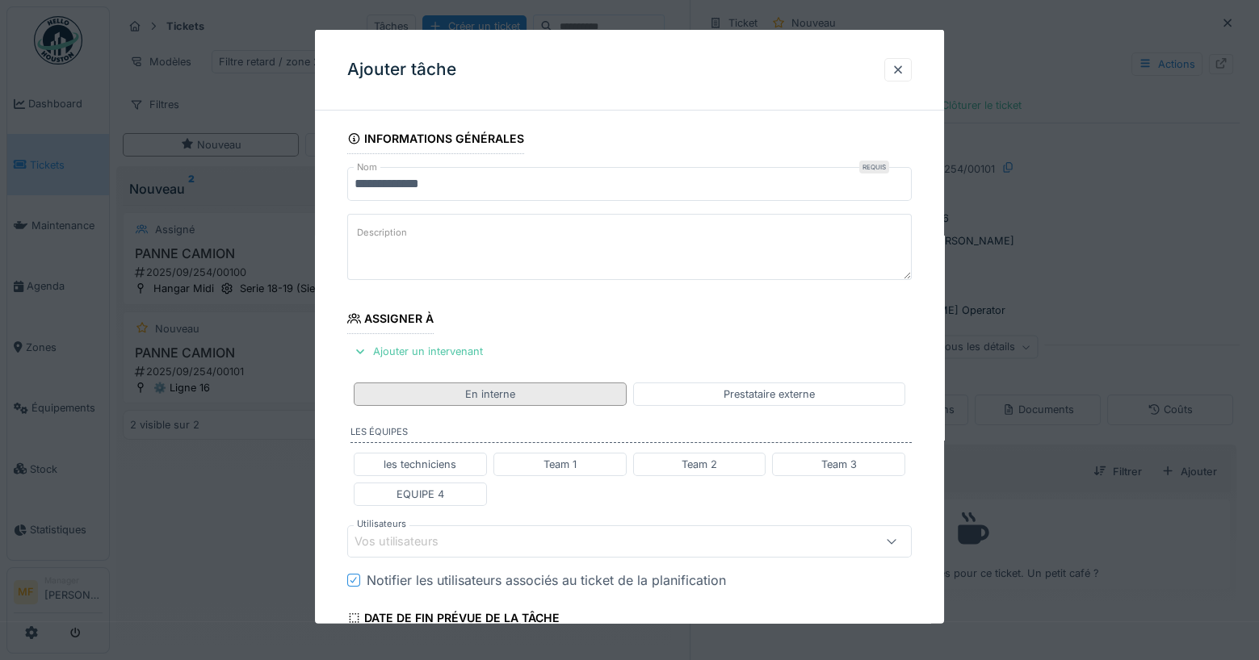
drag, startPoint x: 461, startPoint y: 396, endPoint x: 495, endPoint y: 384, distance: 36.0
click at [495, 384] on div "En interne" at bounding box center [490, 393] width 273 height 23
click at [526, 394] on div "En interne" at bounding box center [490, 393] width 273 height 23
click at [406, 459] on div "les techniciens" at bounding box center [420, 463] width 73 height 15
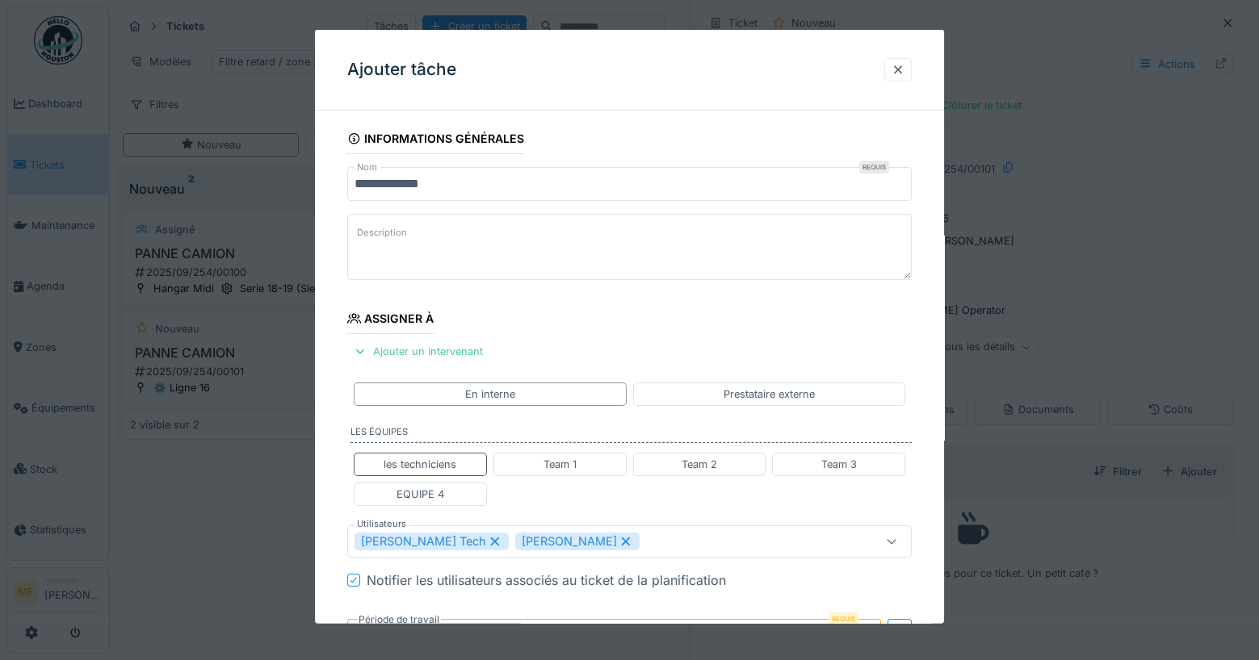
click at [618, 539] on icon at bounding box center [625, 541] width 15 height 11
type input "****"
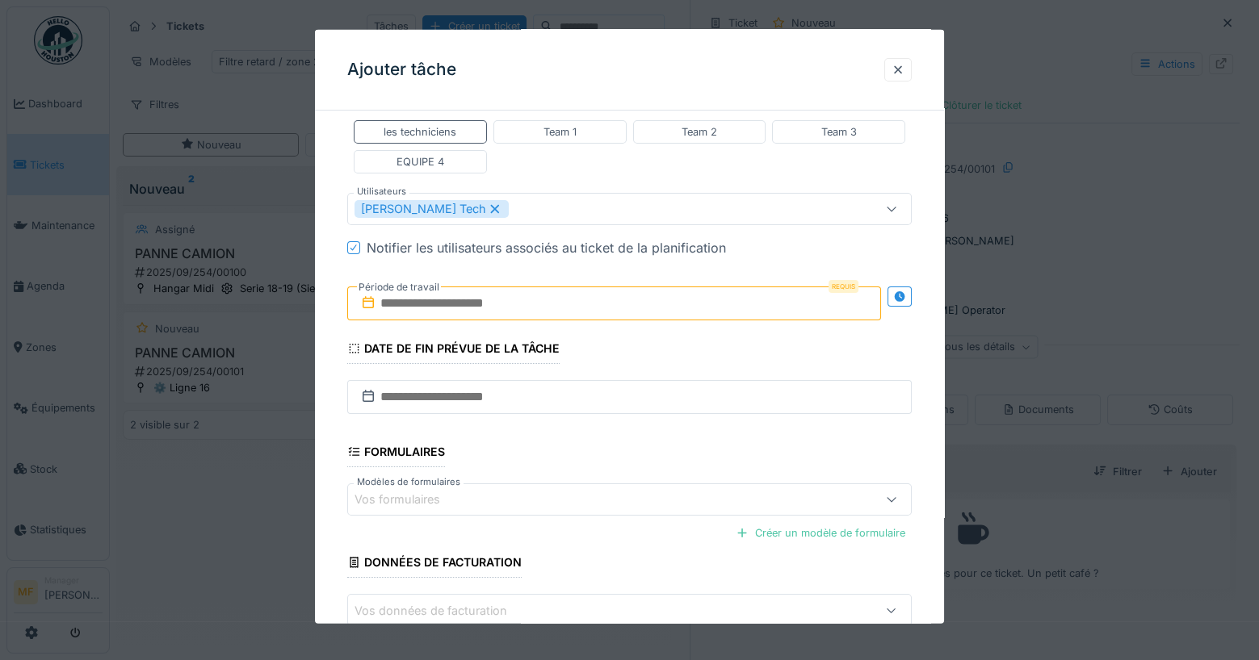
scroll to position [312, 0]
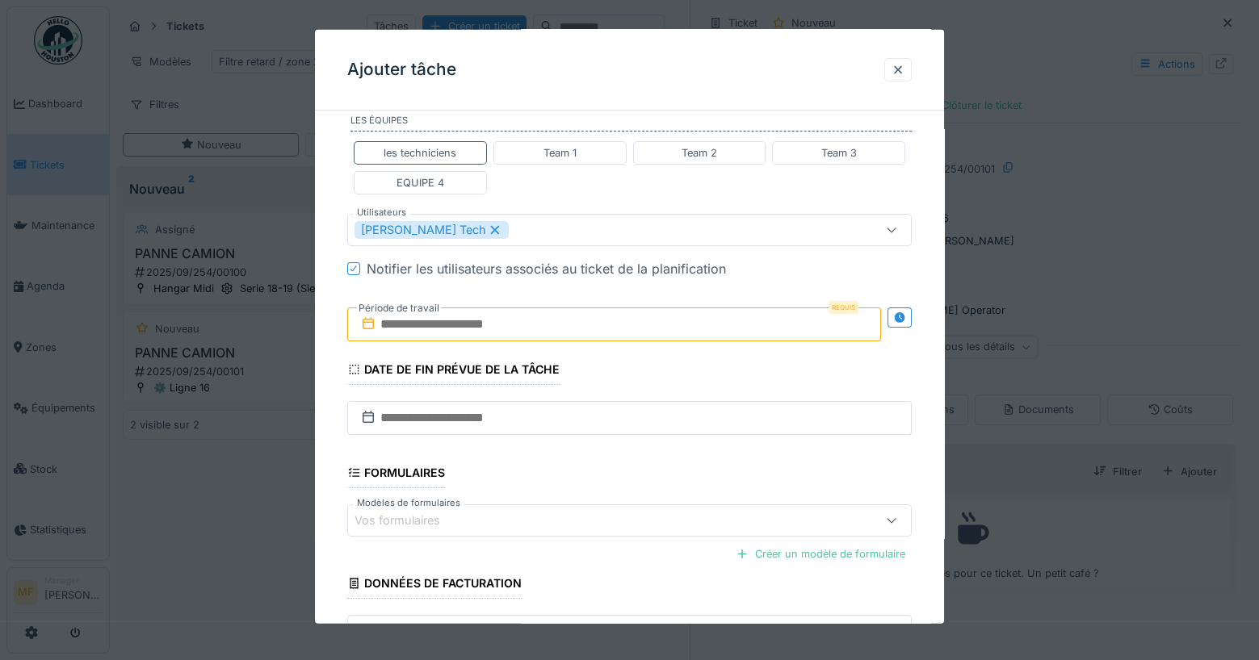
click at [488, 224] on icon at bounding box center [495, 229] width 15 height 11
click at [448, 227] on div "Vos utilisateurs" at bounding box center [407, 230] width 107 height 18
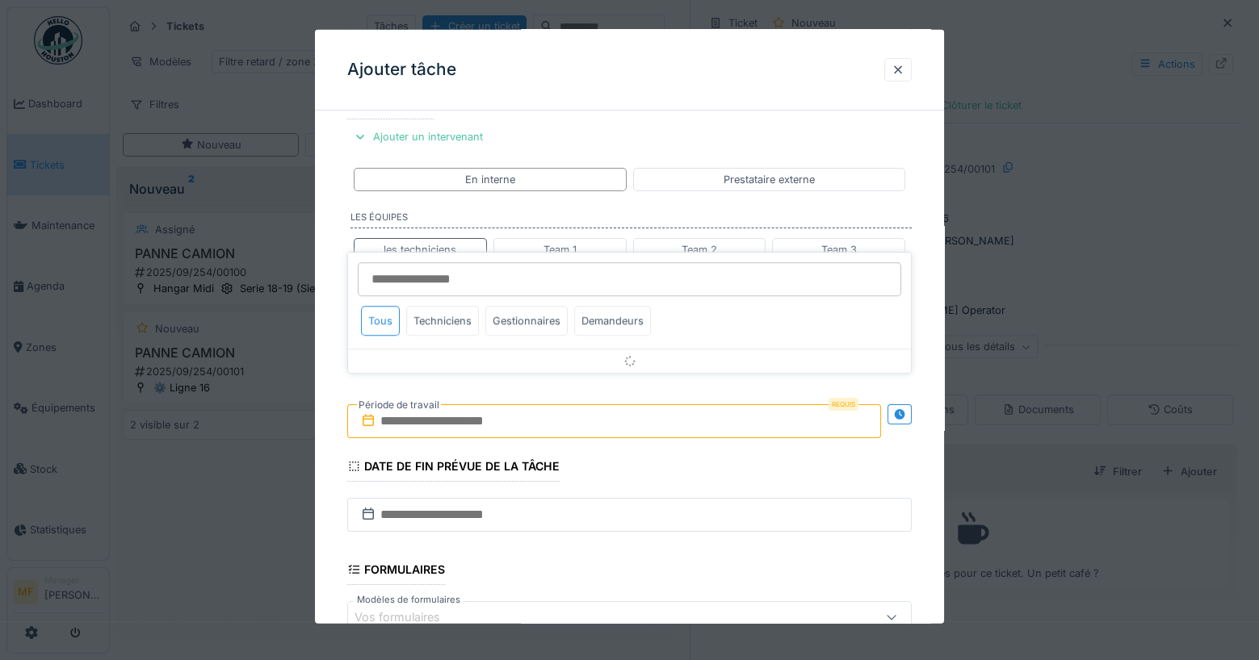
scroll to position [210, 0]
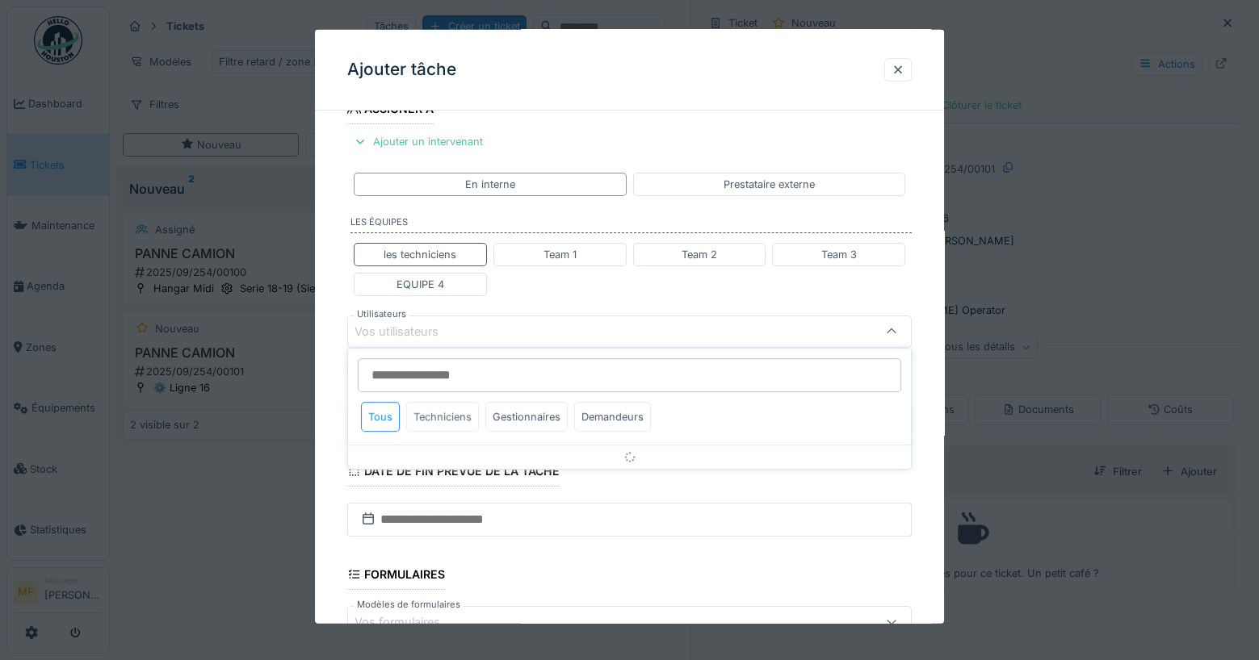
click at [446, 421] on div "Techniciens" at bounding box center [442, 417] width 73 height 30
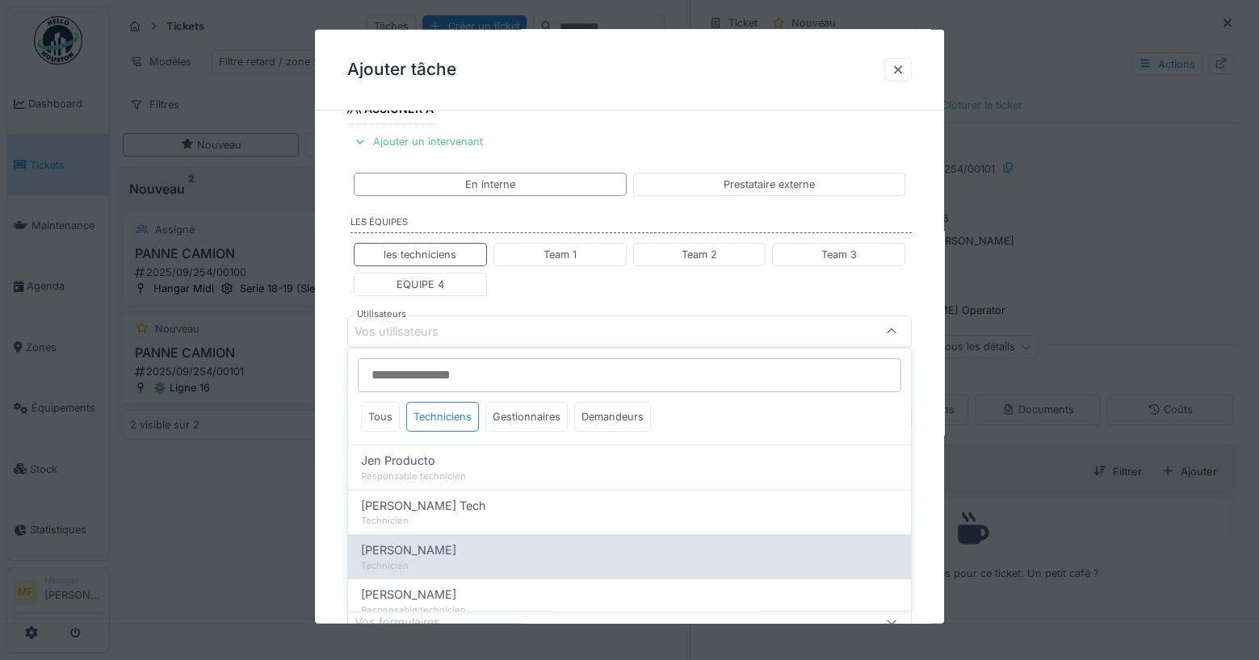
click at [433, 543] on span "Mike Mecanic" at bounding box center [408, 551] width 95 height 18
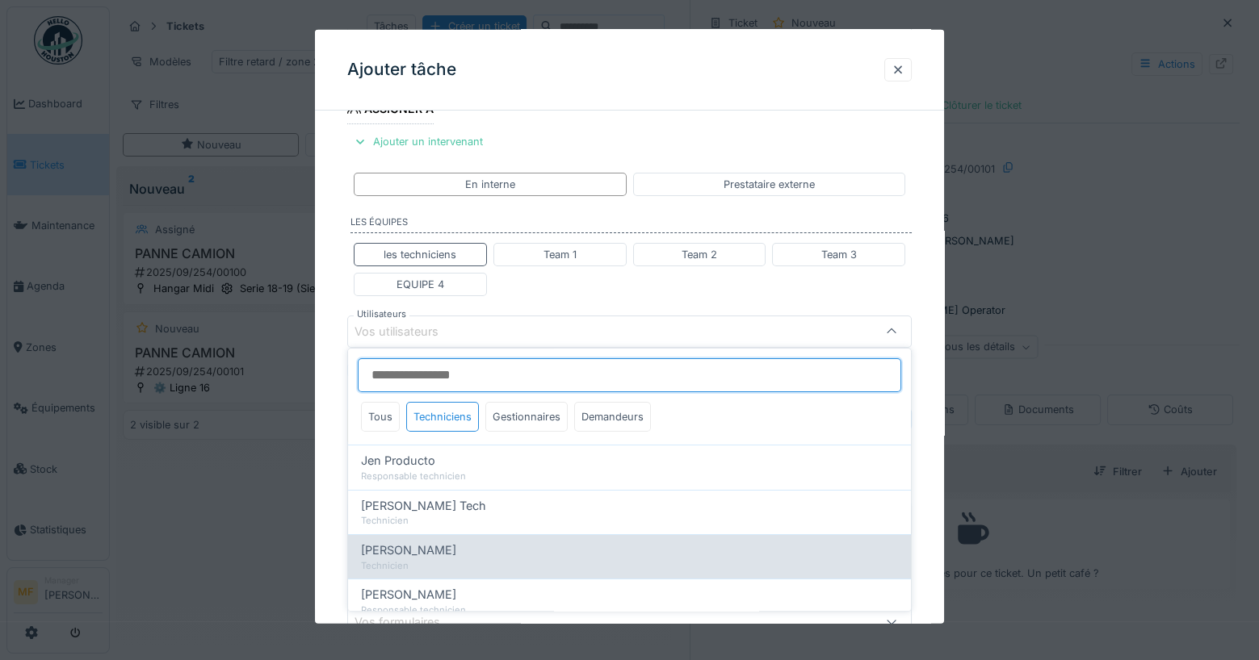
type input "****"
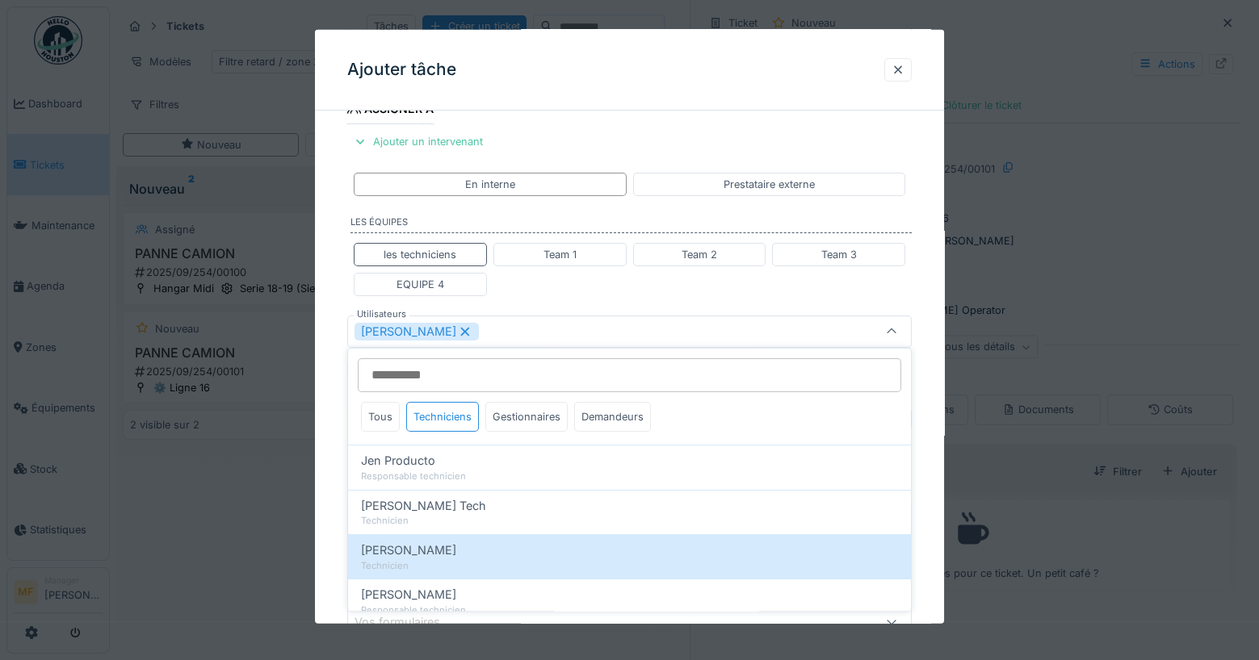
click at [589, 305] on fieldset "**********" at bounding box center [629, 361] width 565 height 895
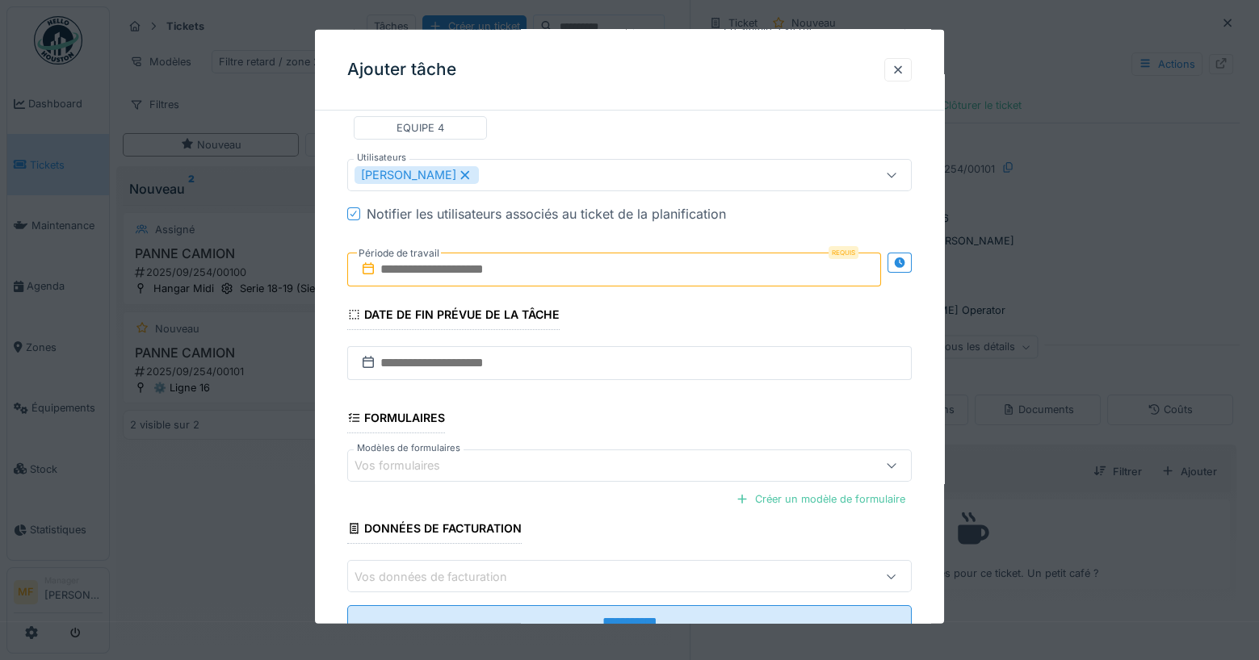
scroll to position [419, 0]
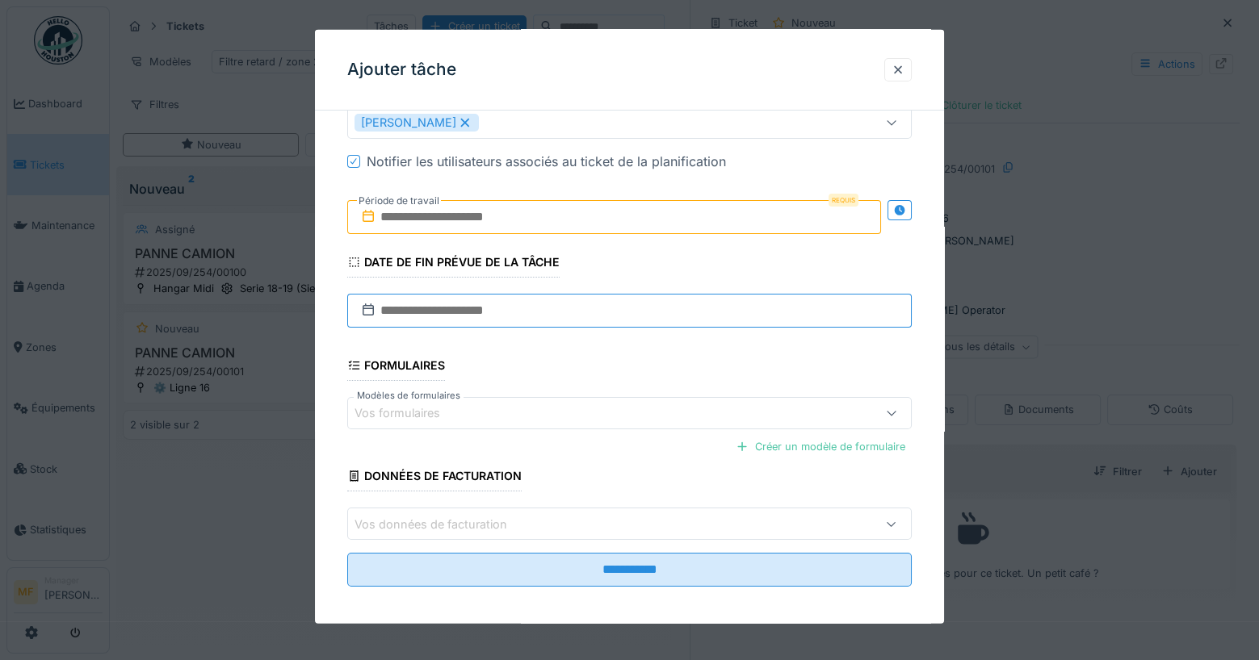
click at [440, 299] on input "text" at bounding box center [629, 311] width 565 height 34
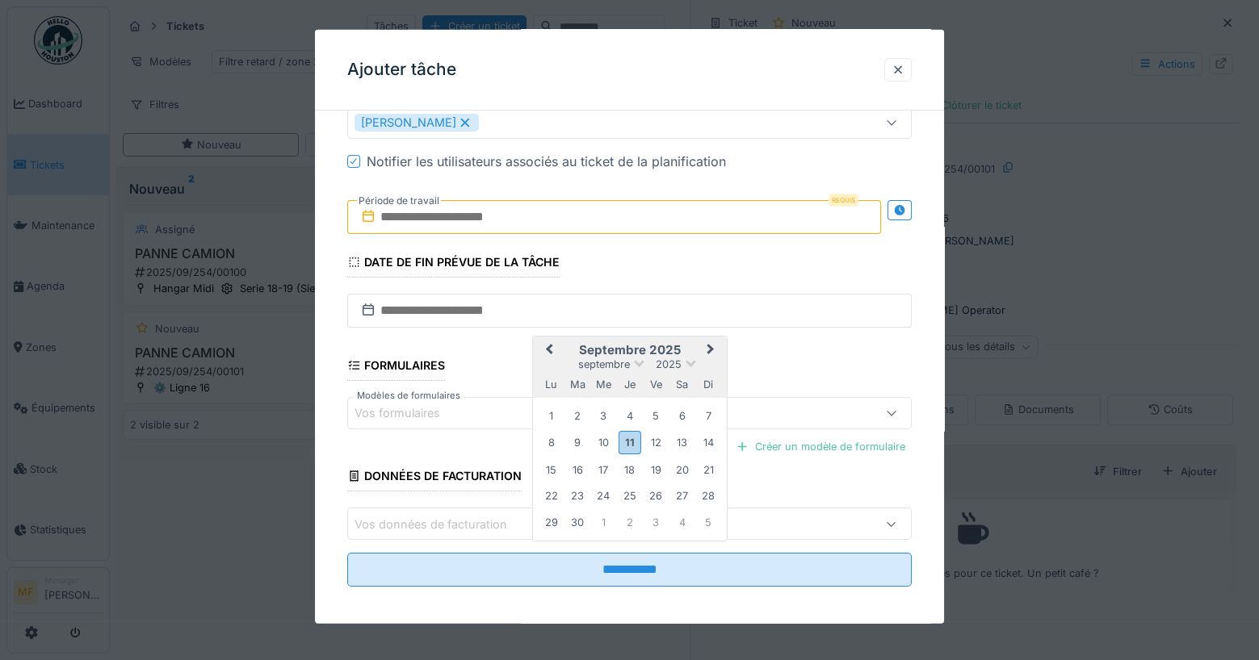
click at [455, 221] on input "text" at bounding box center [614, 217] width 535 height 34
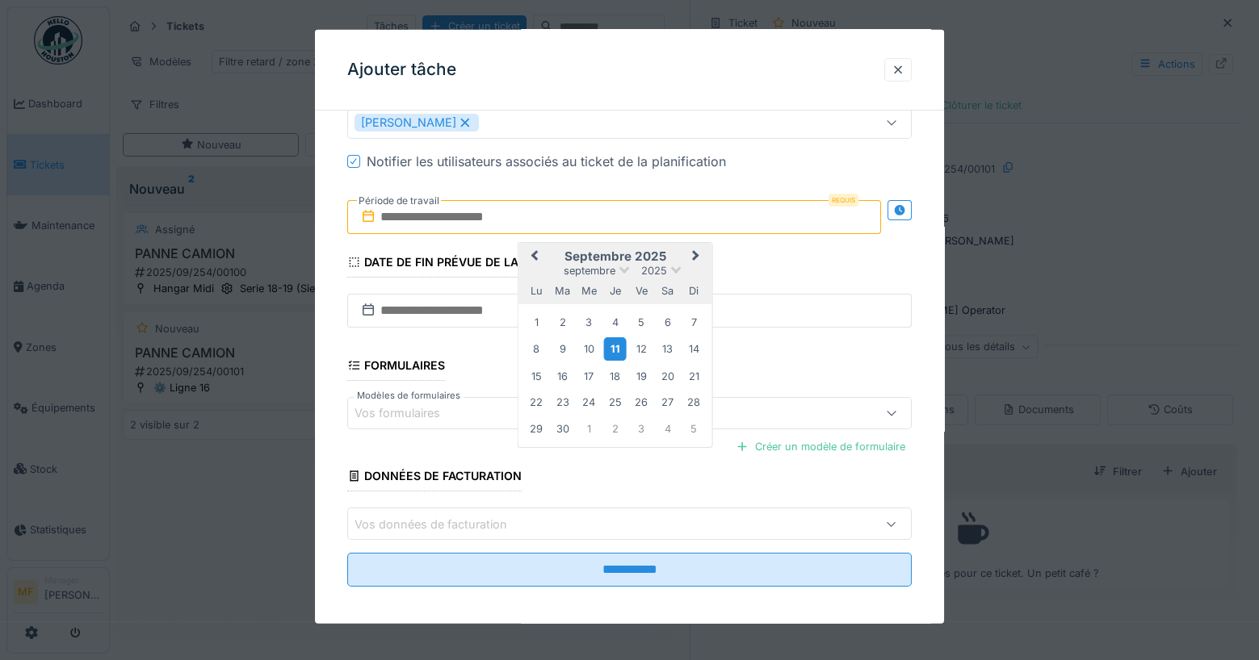
click at [615, 338] on div "11" at bounding box center [615, 349] width 22 height 23
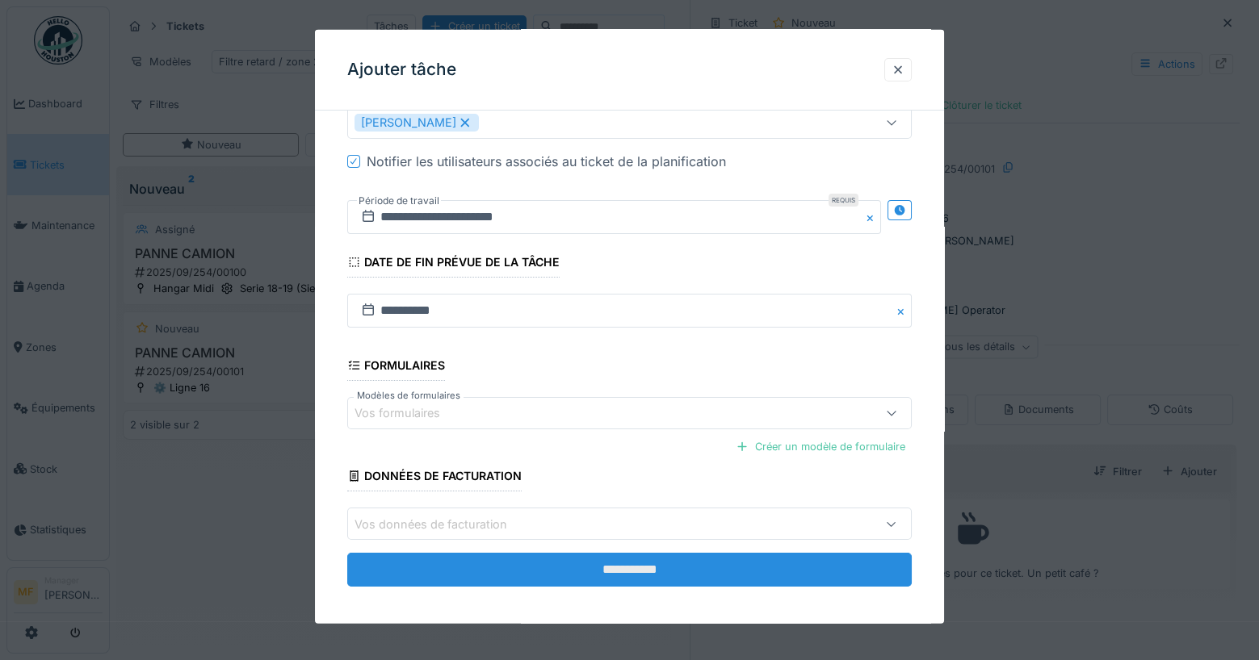
click at [596, 567] on input "**********" at bounding box center [629, 570] width 565 height 34
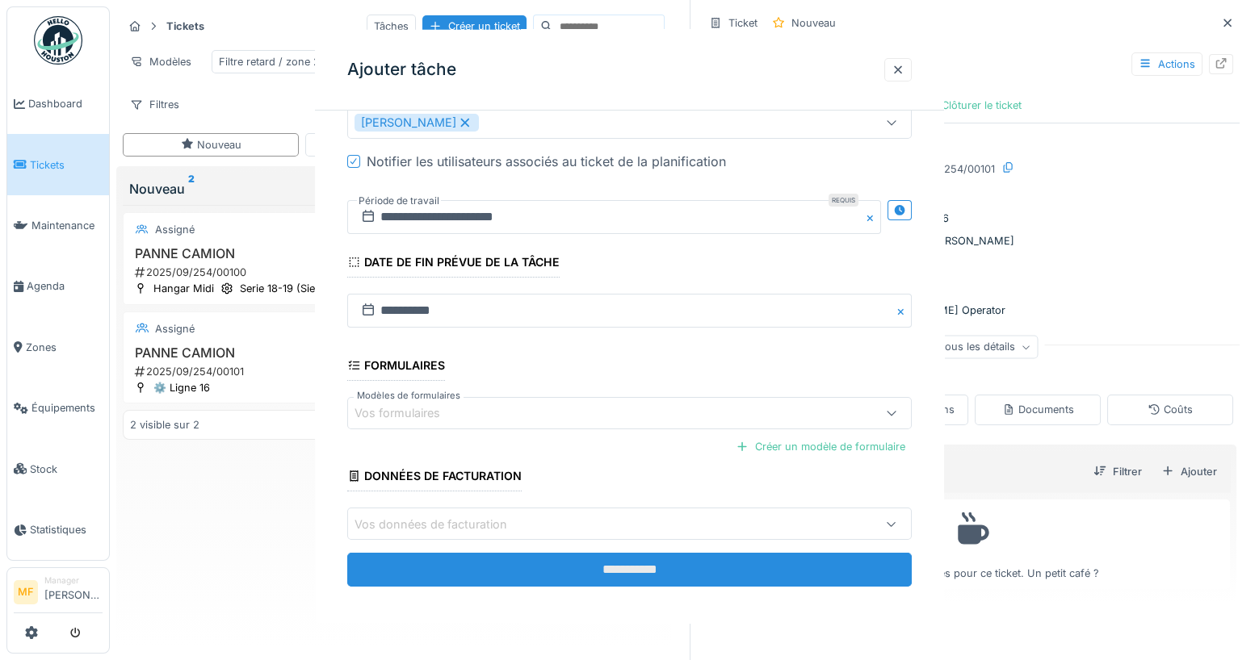
scroll to position [0, 0]
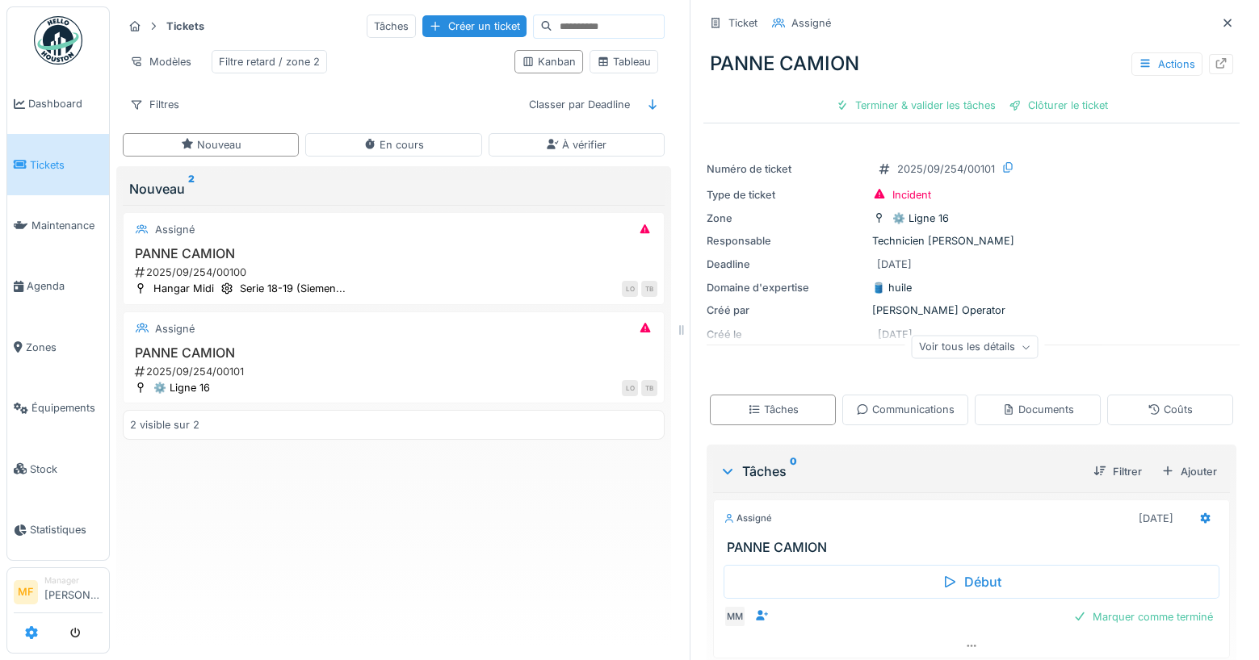
click at [30, 624] on link at bounding box center [31, 633] width 13 height 27
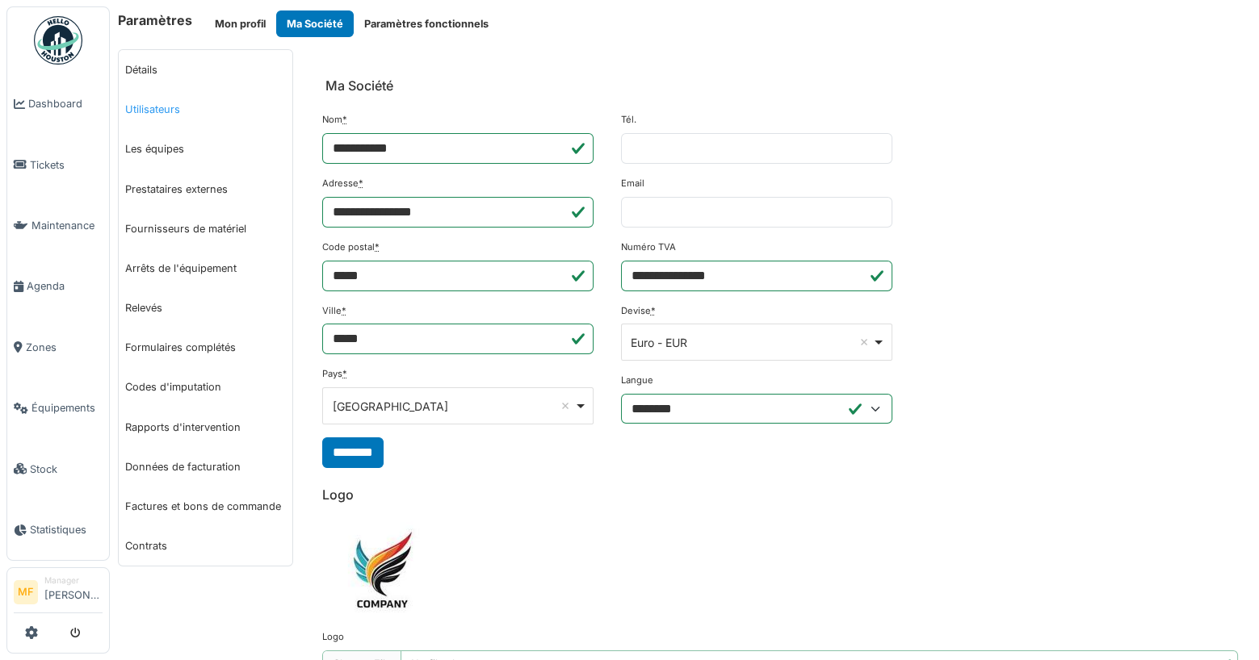
click at [177, 108] on link "Utilisateurs" at bounding box center [206, 110] width 174 height 40
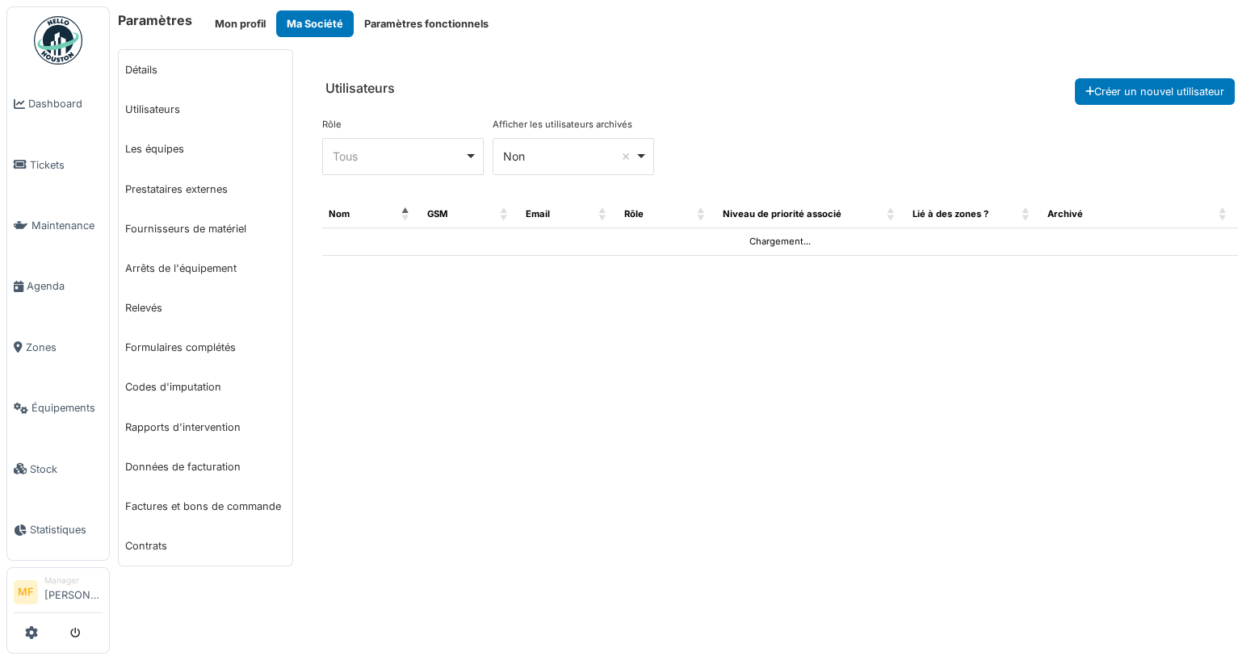
select select "***"
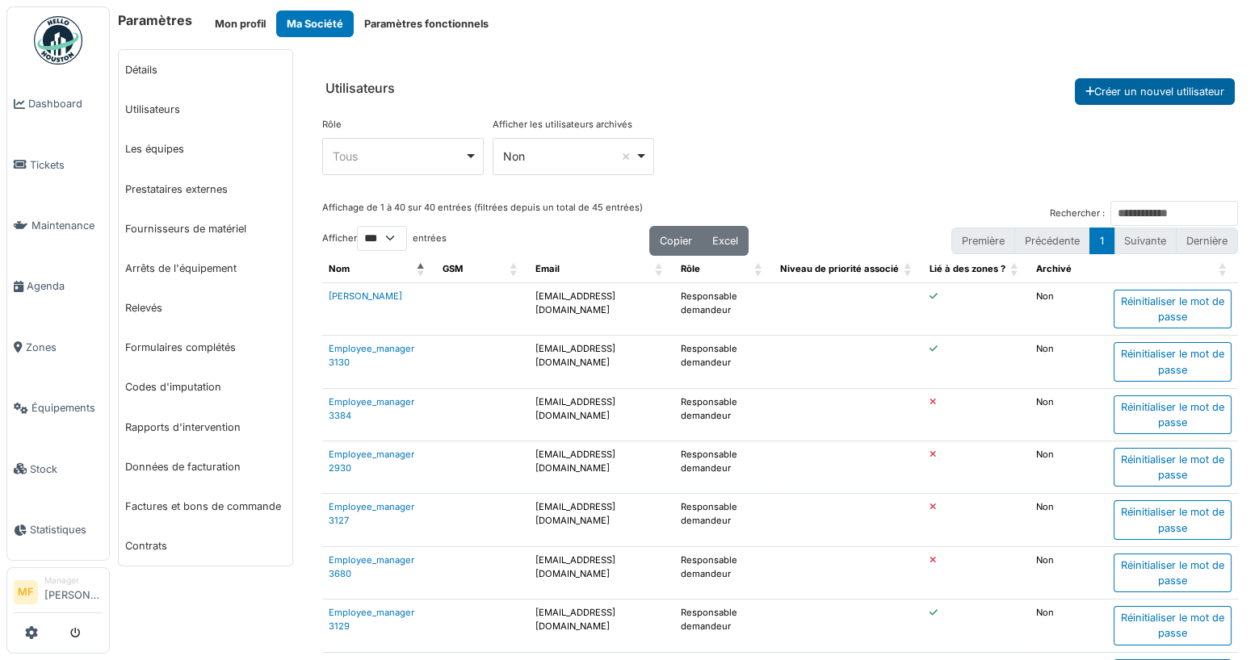
click at [1113, 87] on button "Créer un nouvel utilisateur" at bounding box center [1155, 91] width 160 height 27
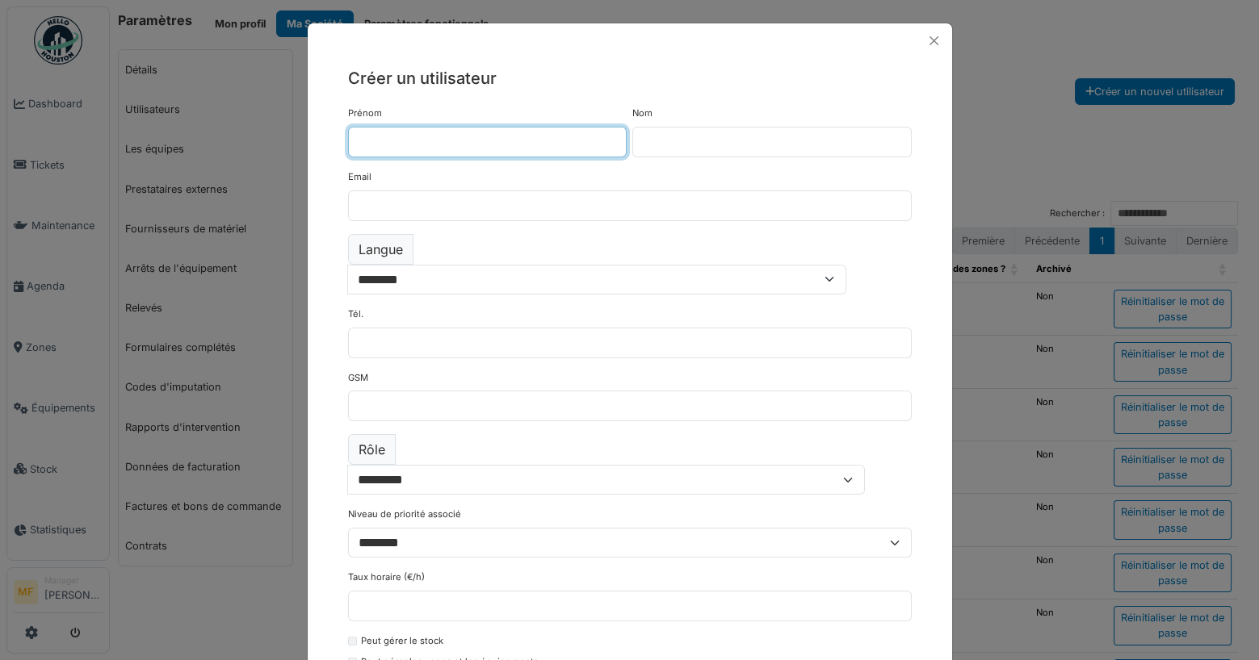
click at [413, 147] on input "Prénom" at bounding box center [487, 142] width 279 height 31
click at [749, 121] on div "Nom" at bounding box center [771, 132] width 279 height 51
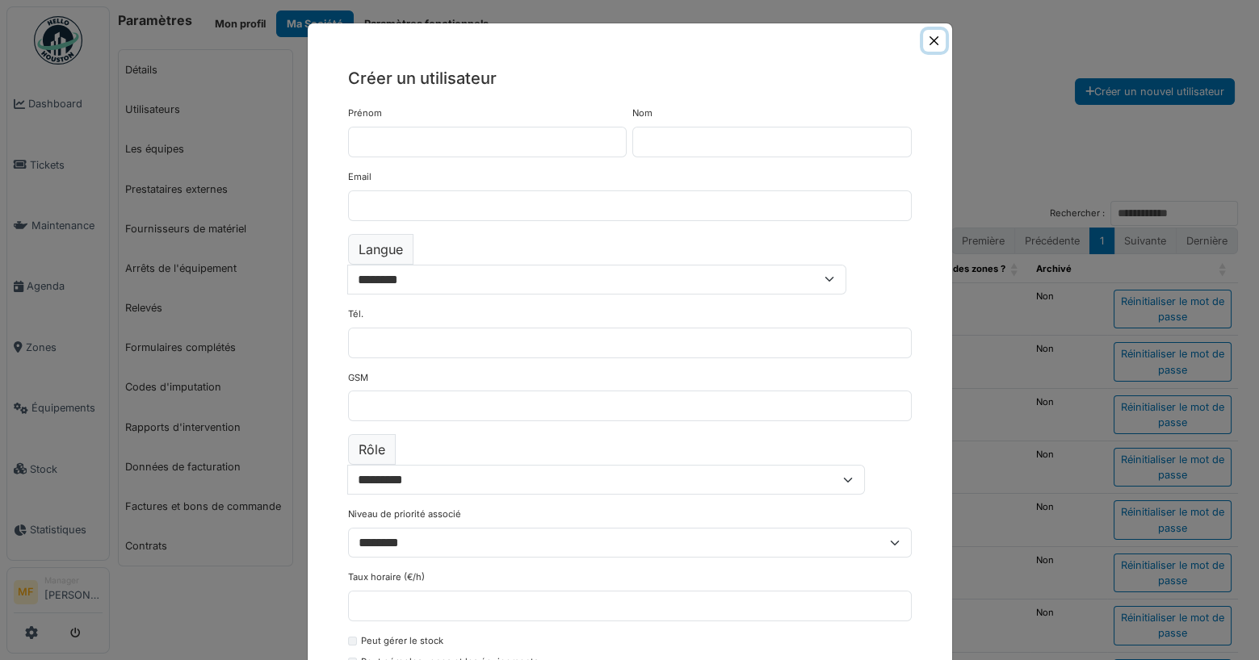
click at [930, 41] on button "Close" at bounding box center [934, 41] width 22 height 22
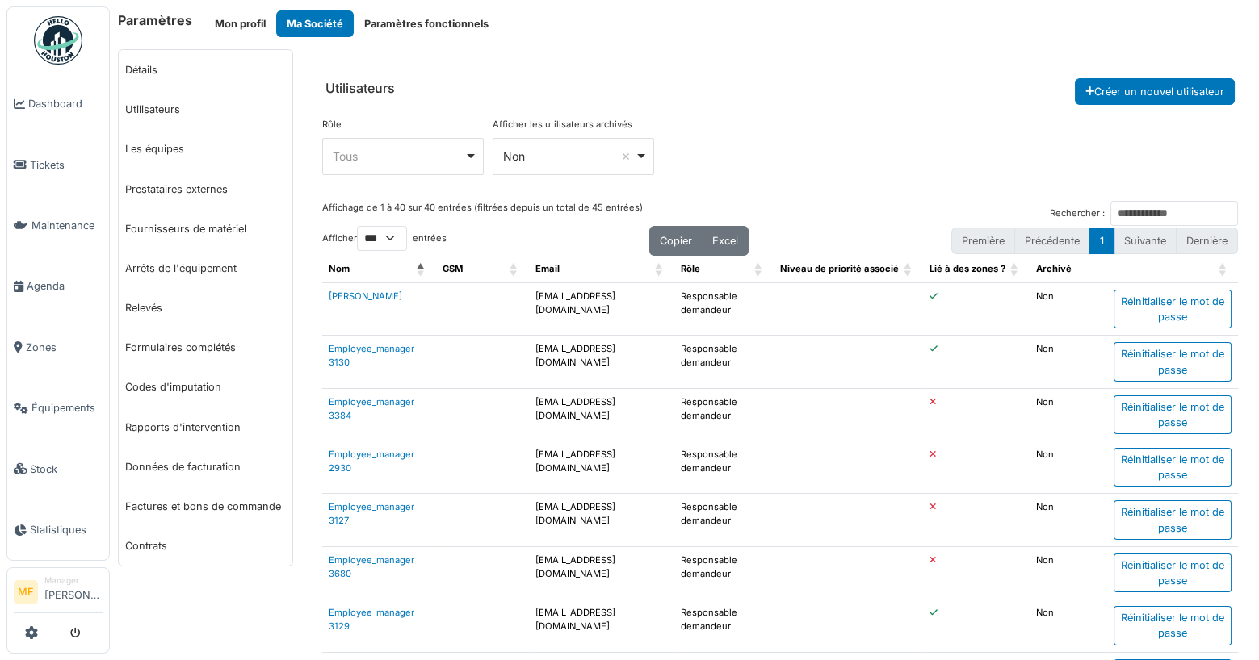
click at [38, 631] on div at bounding box center [58, 633] width 89 height 27
click at [56, 167] on span "Tickets" at bounding box center [66, 164] width 73 height 15
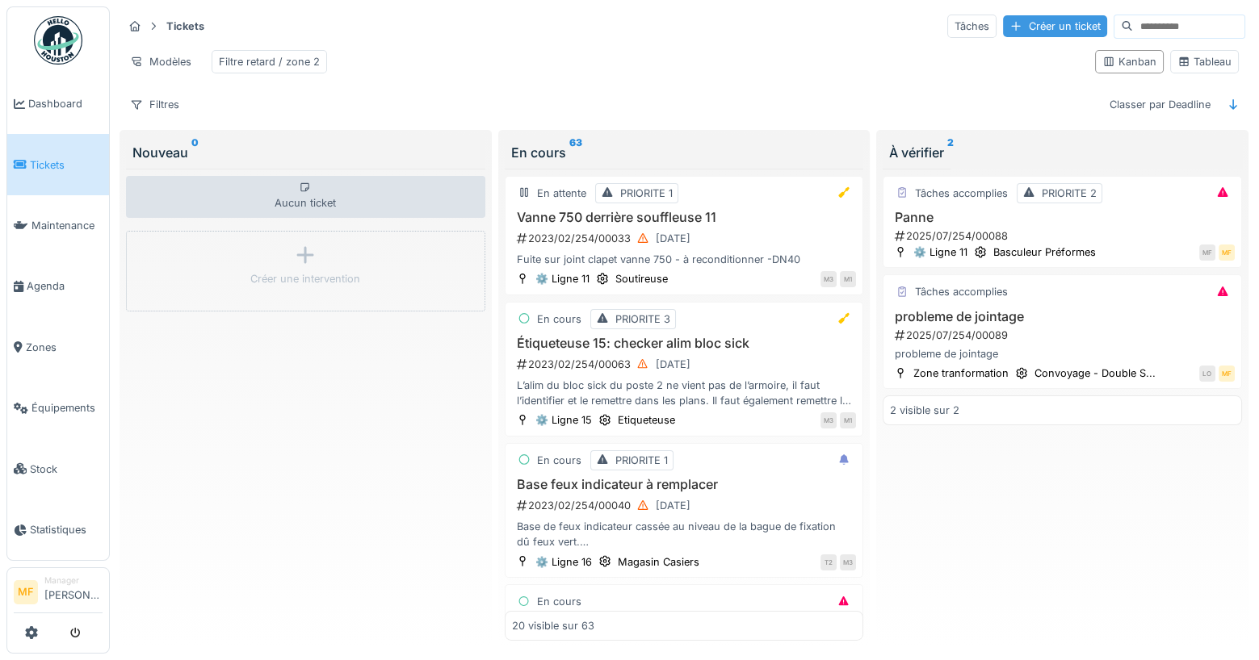
click at [1054, 30] on div "Créer un ticket" at bounding box center [1055, 26] width 104 height 22
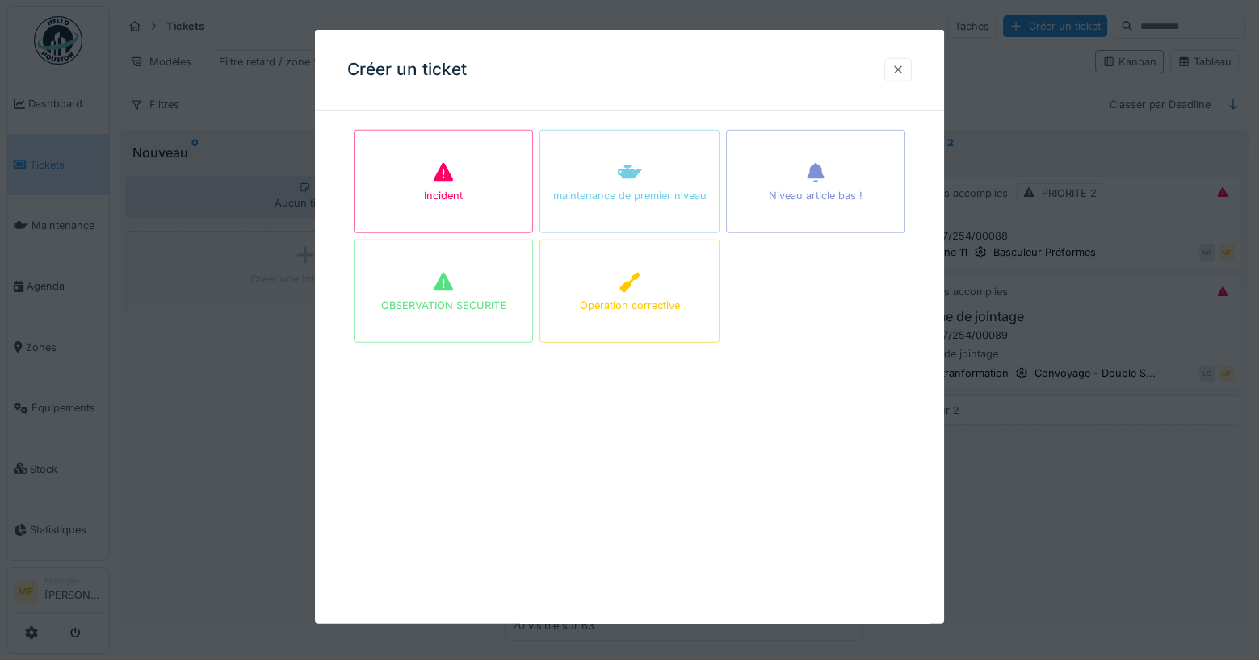
click at [891, 71] on div at bounding box center [897, 69] width 13 height 15
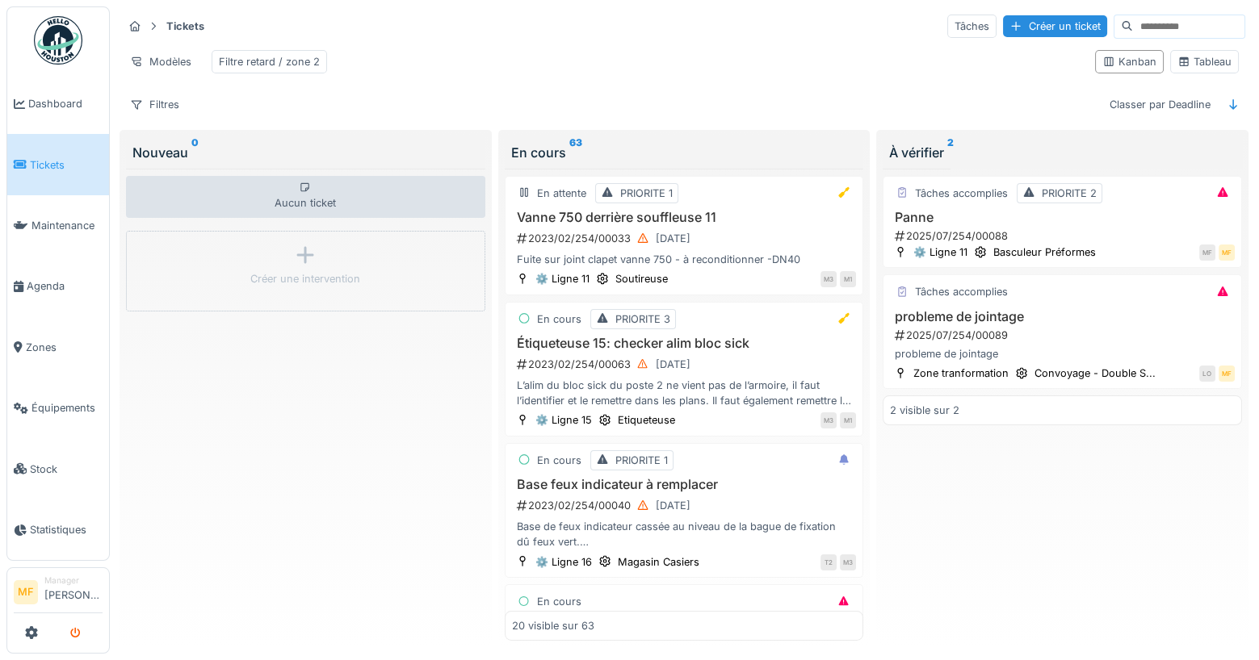
click at [80, 635] on icon "submit" at bounding box center [75, 634] width 10 height 10
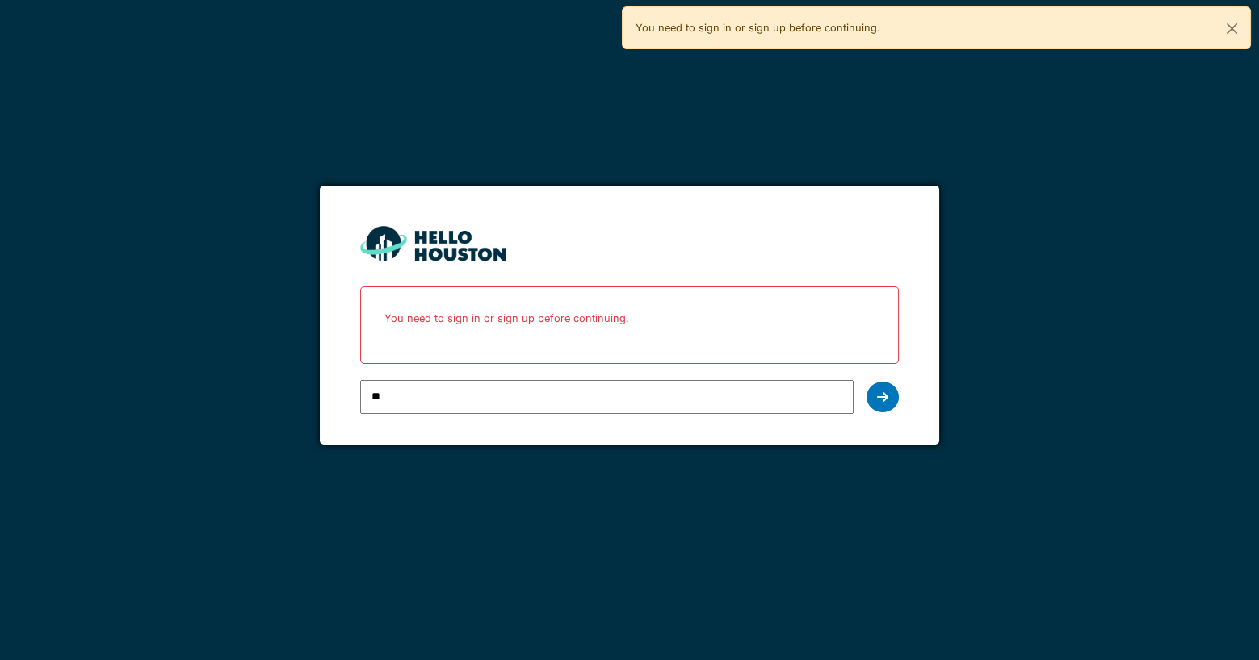
type input "**********"
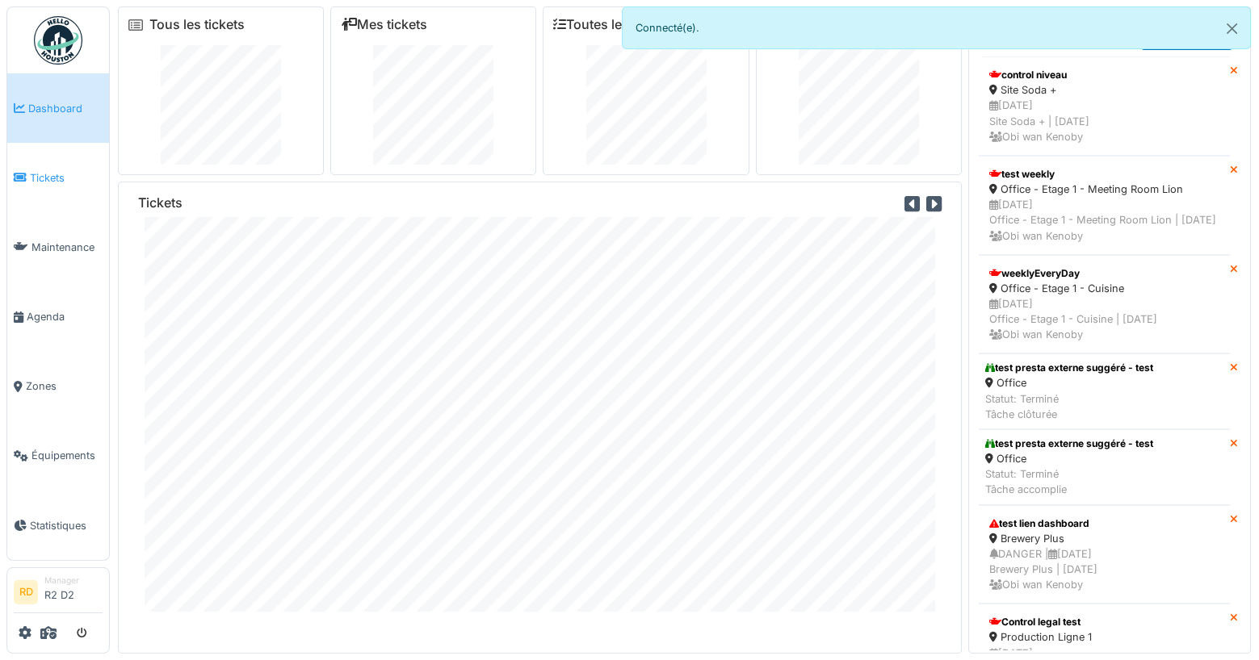
click at [44, 182] on span "Tickets" at bounding box center [66, 177] width 73 height 15
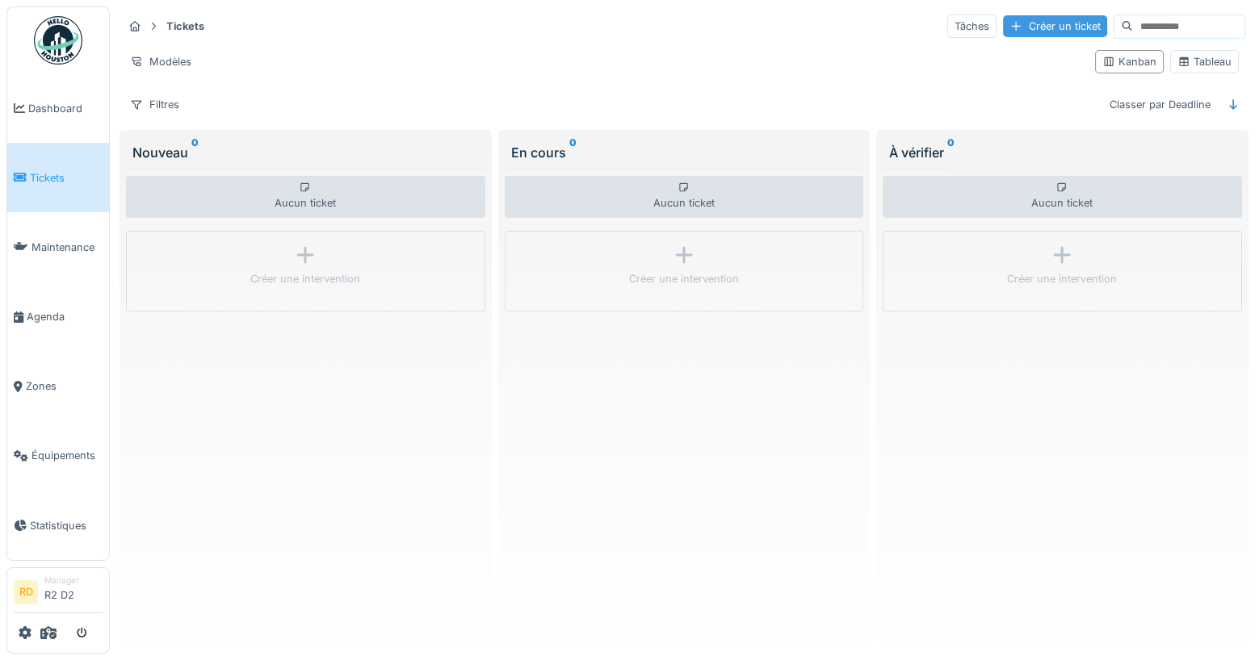
click at [1041, 20] on div "Créer un ticket" at bounding box center [1055, 26] width 104 height 22
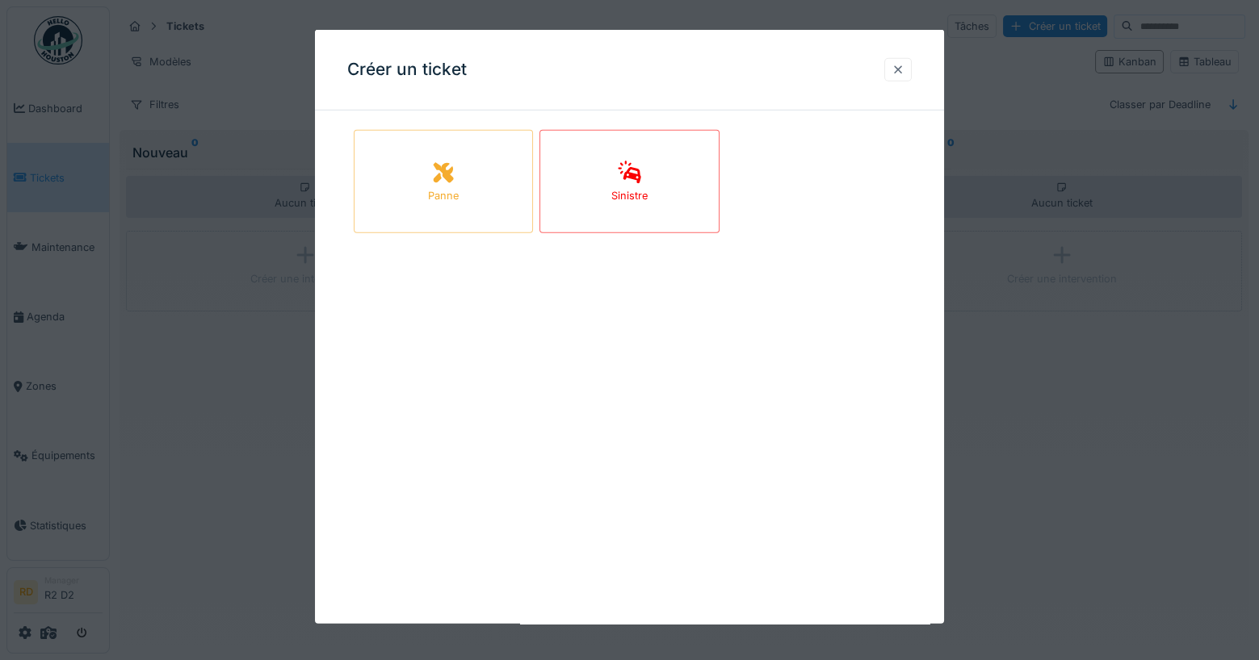
click at [904, 66] on div at bounding box center [897, 69] width 27 height 23
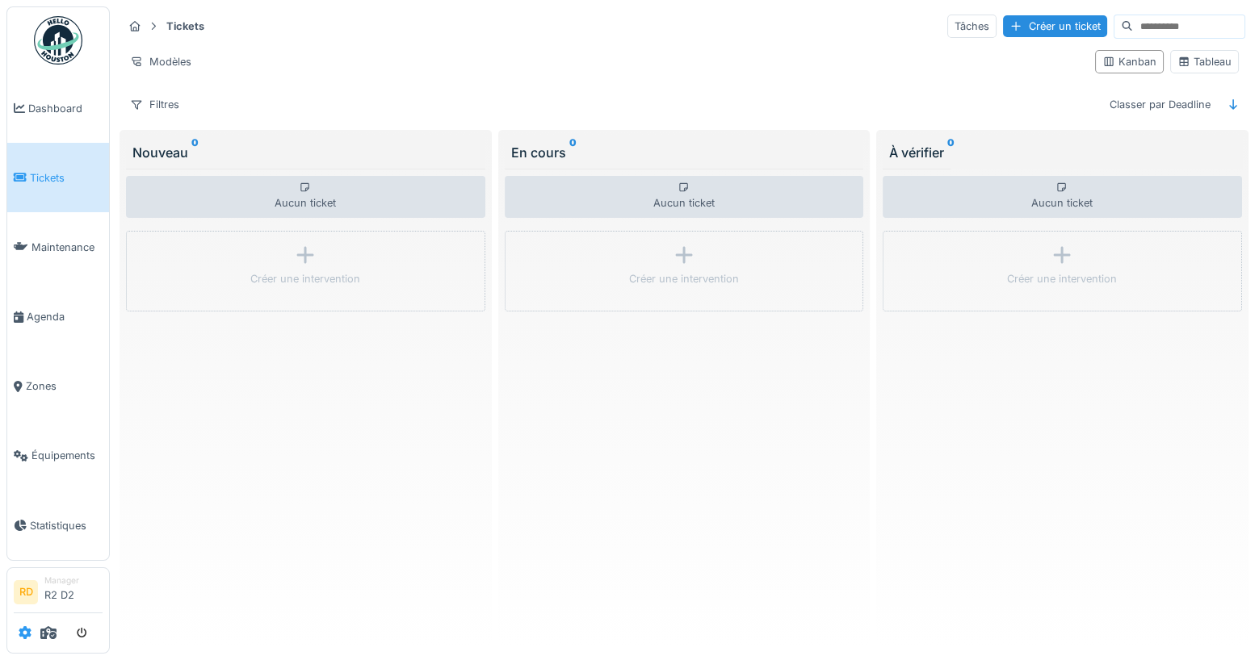
click at [20, 639] on icon at bounding box center [25, 633] width 13 height 13
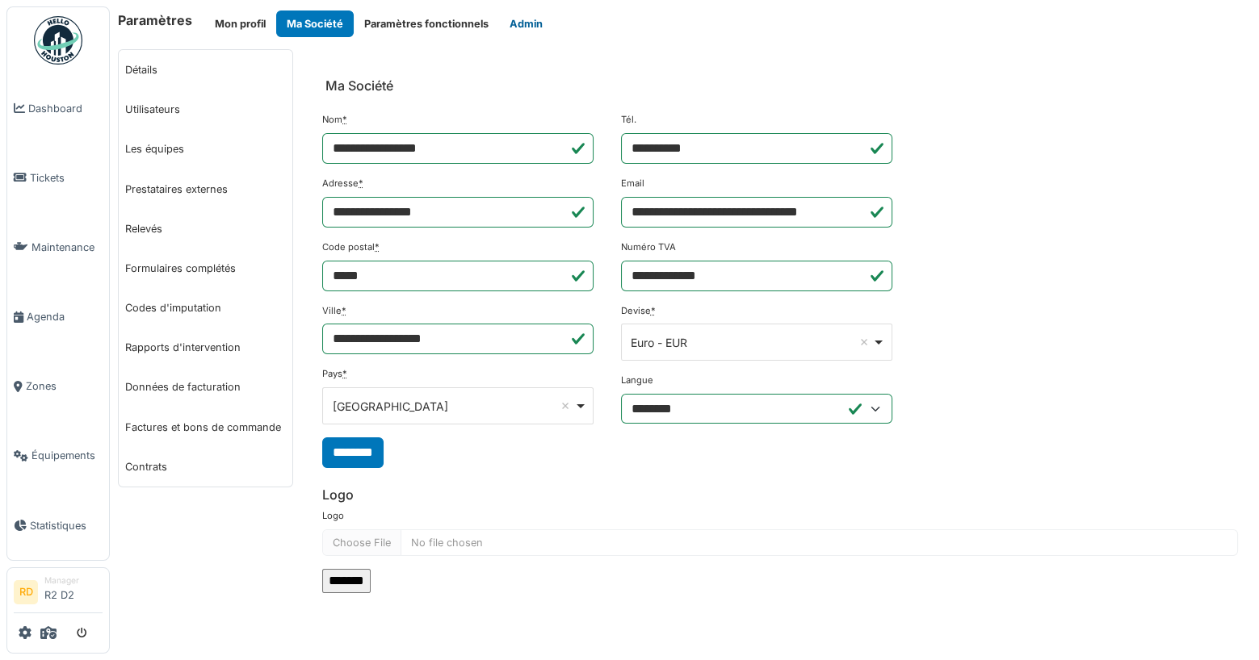
click at [522, 24] on button "Admin" at bounding box center [526, 23] width 54 height 27
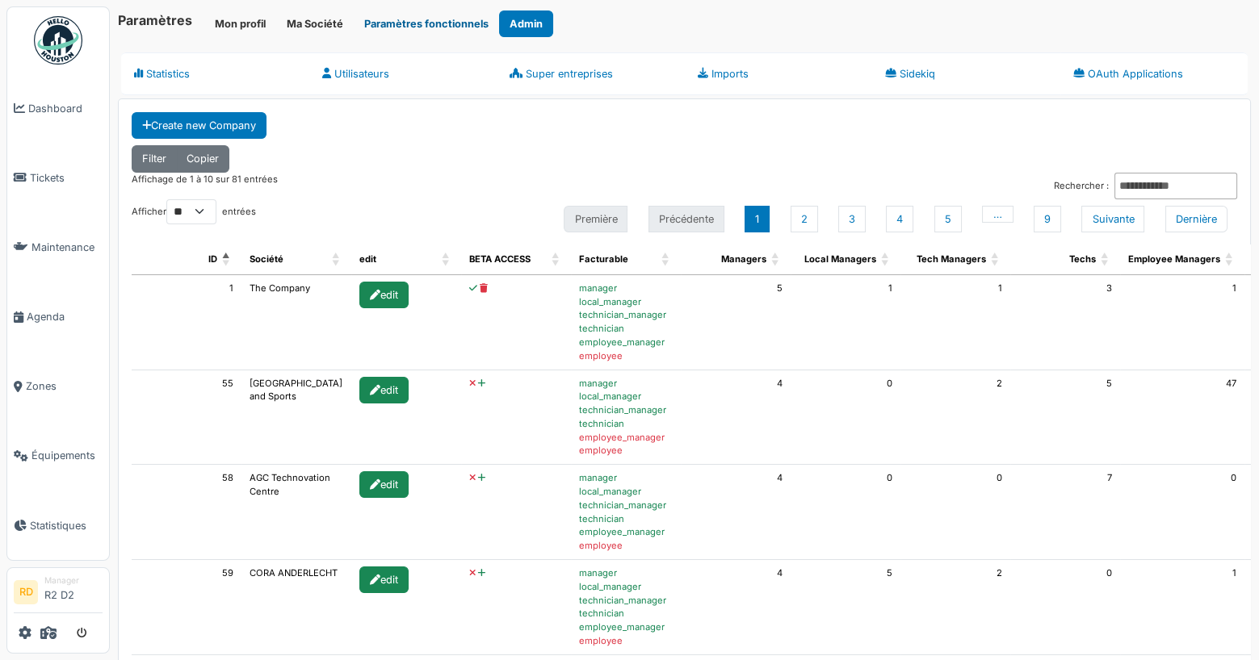
click at [400, 20] on button "Paramètres fonctionnels" at bounding box center [426, 23] width 145 height 27
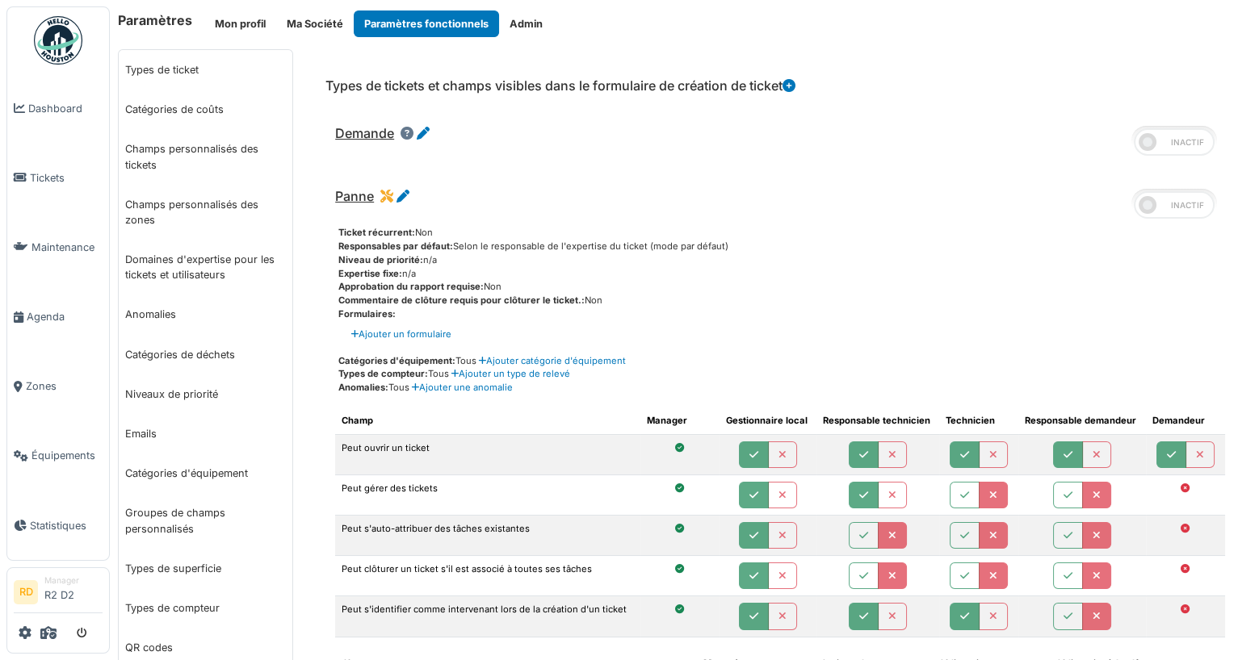
click at [795, 82] on icon at bounding box center [788, 85] width 13 height 13
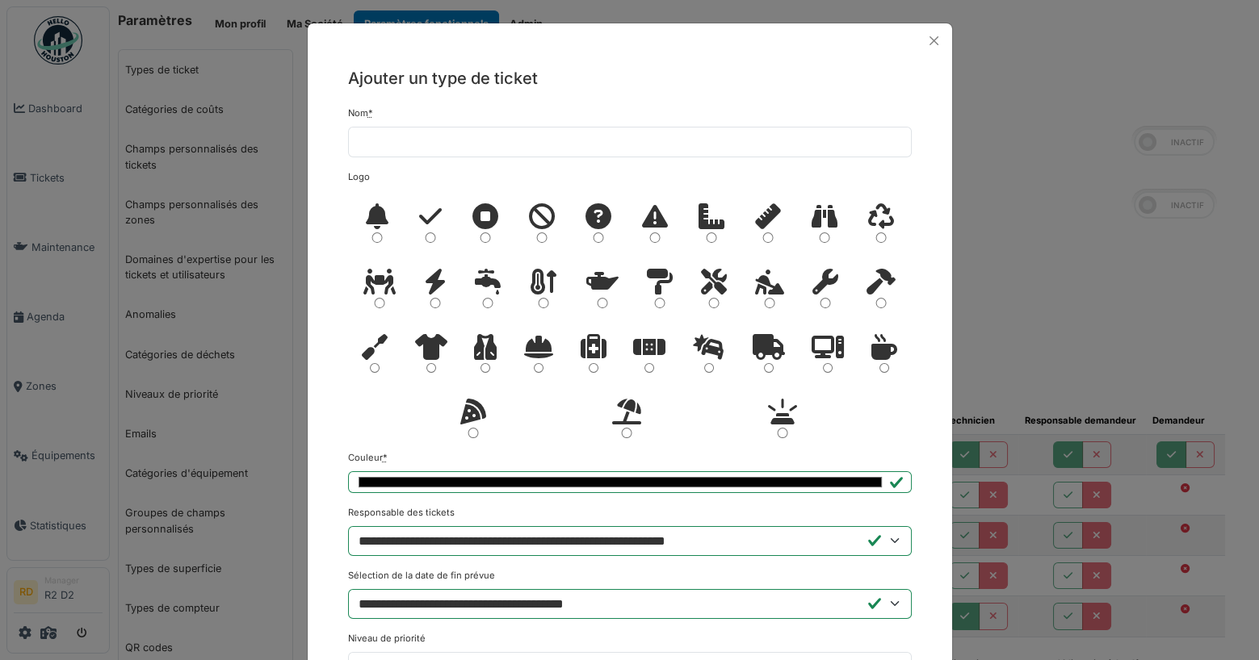
click at [470, 116] on div "Nom *" at bounding box center [630, 132] width 564 height 51
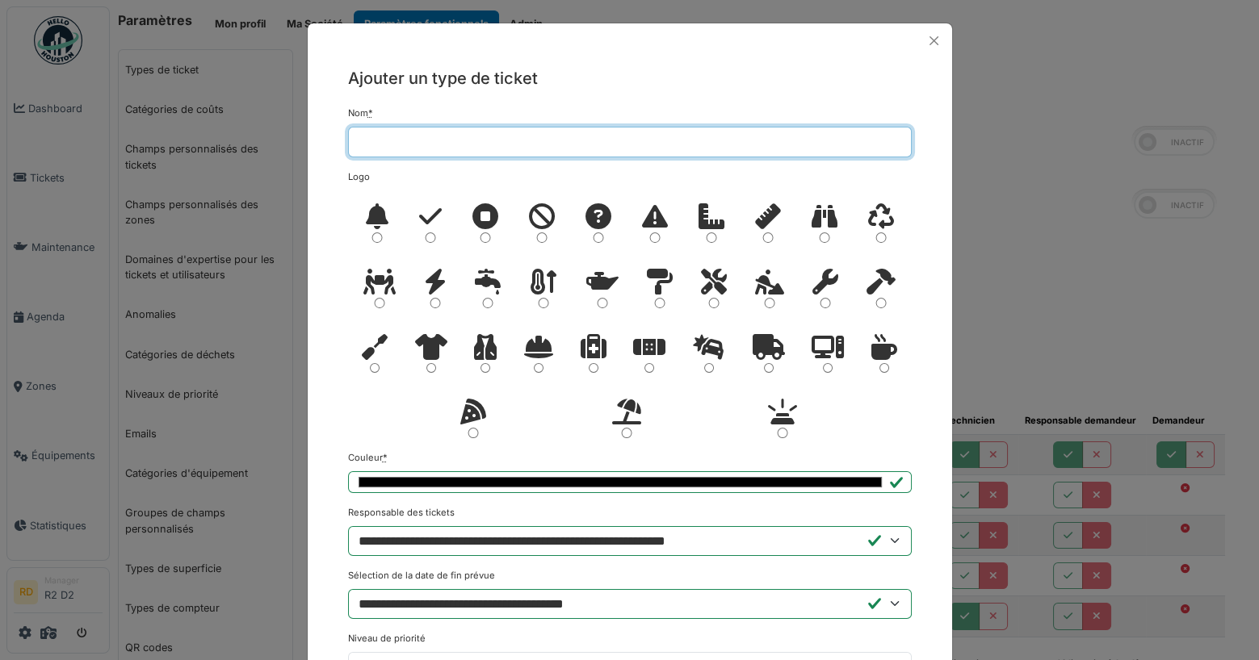
click at [456, 132] on input "Nom *" at bounding box center [630, 142] width 564 height 31
type input "**********"
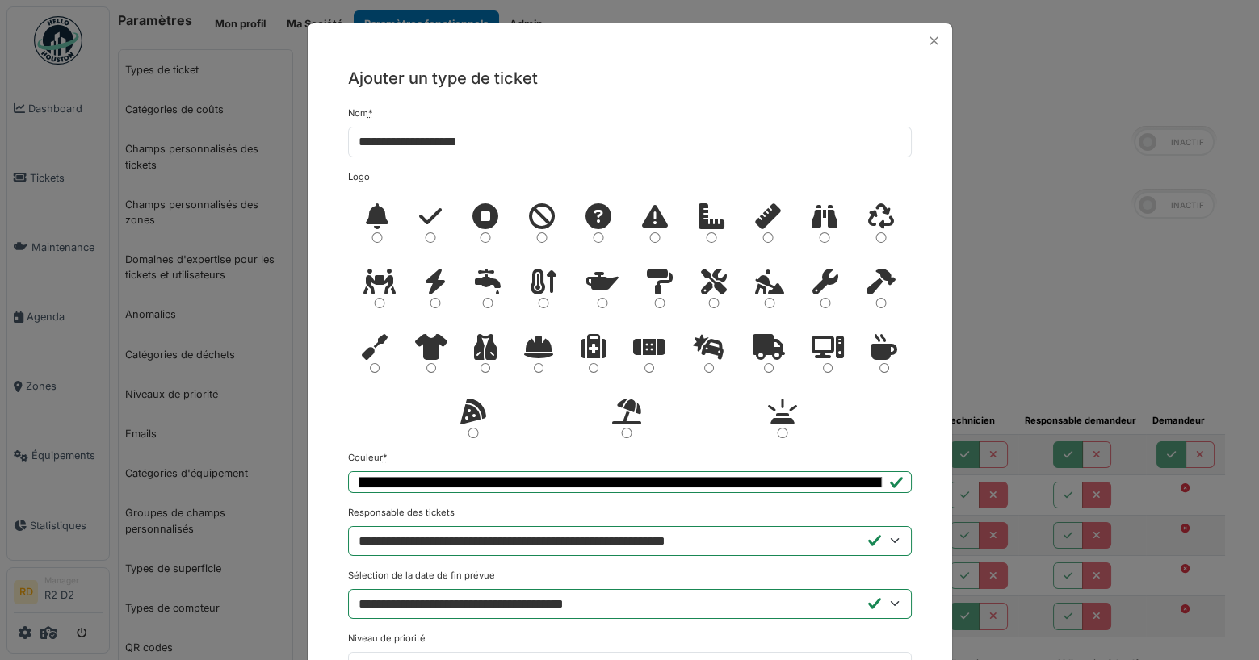
click at [692, 72] on h5 "Ajouter un type de ticket" at bounding box center [630, 78] width 564 height 24
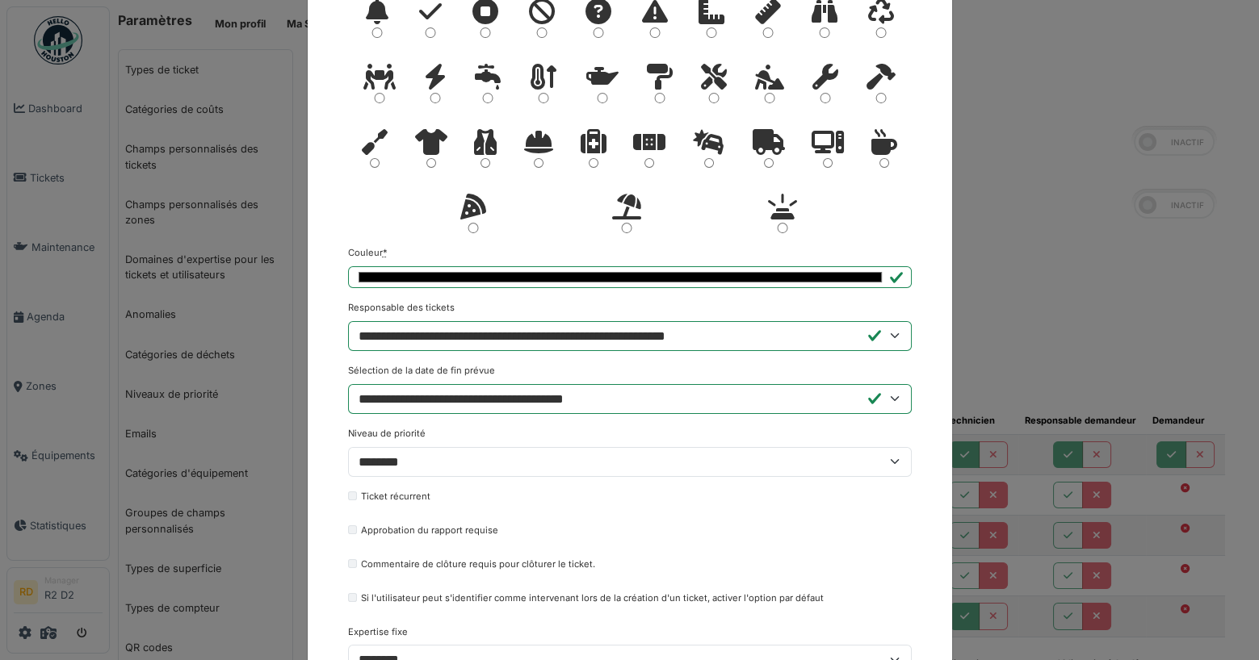
scroll to position [226, 0]
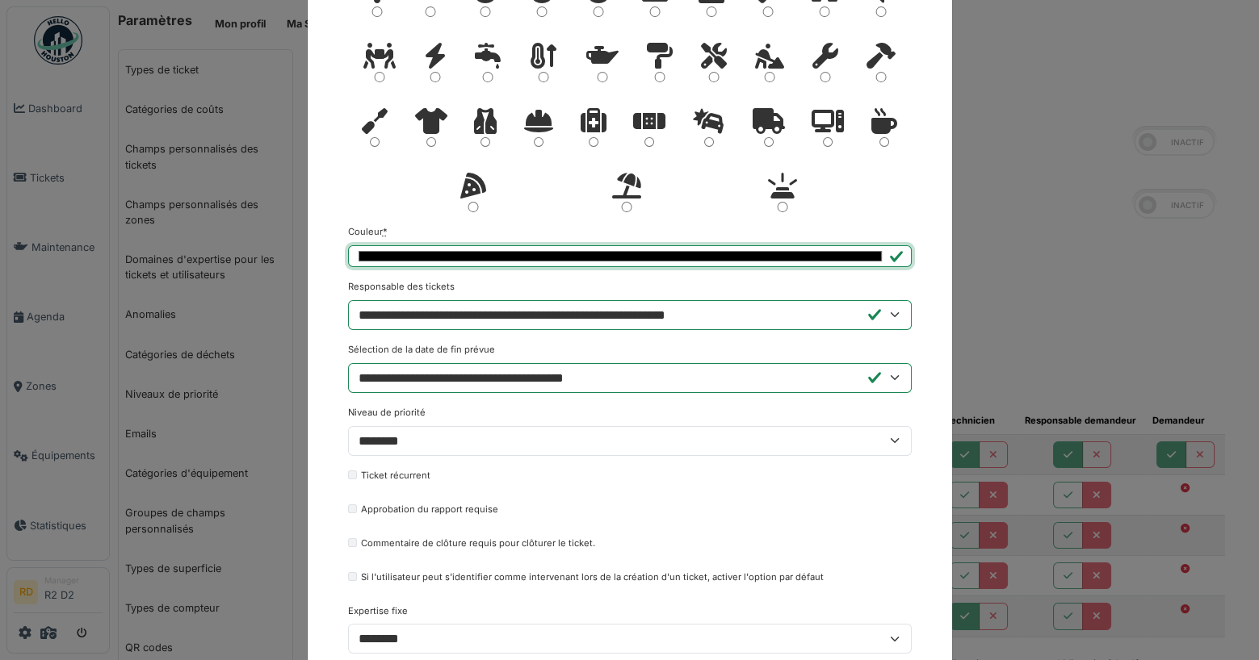
click at [606, 263] on input "*******" at bounding box center [630, 256] width 564 height 22
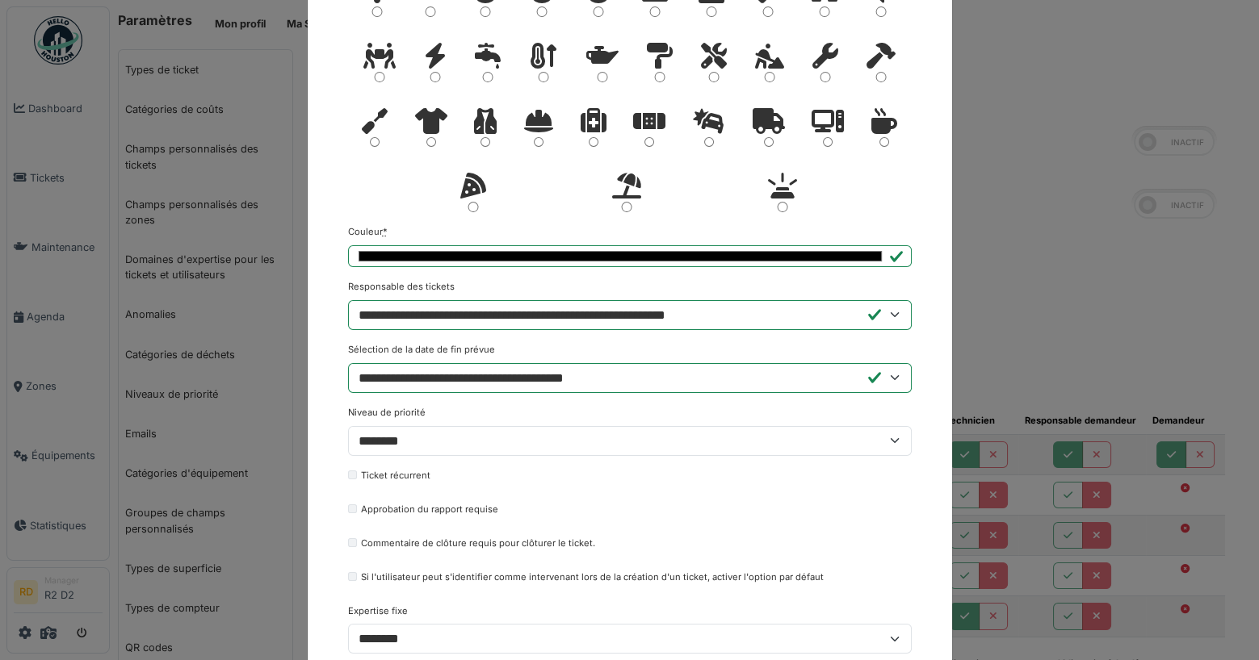
type input "*******"
click at [696, 205] on div at bounding box center [630, 95] width 564 height 262
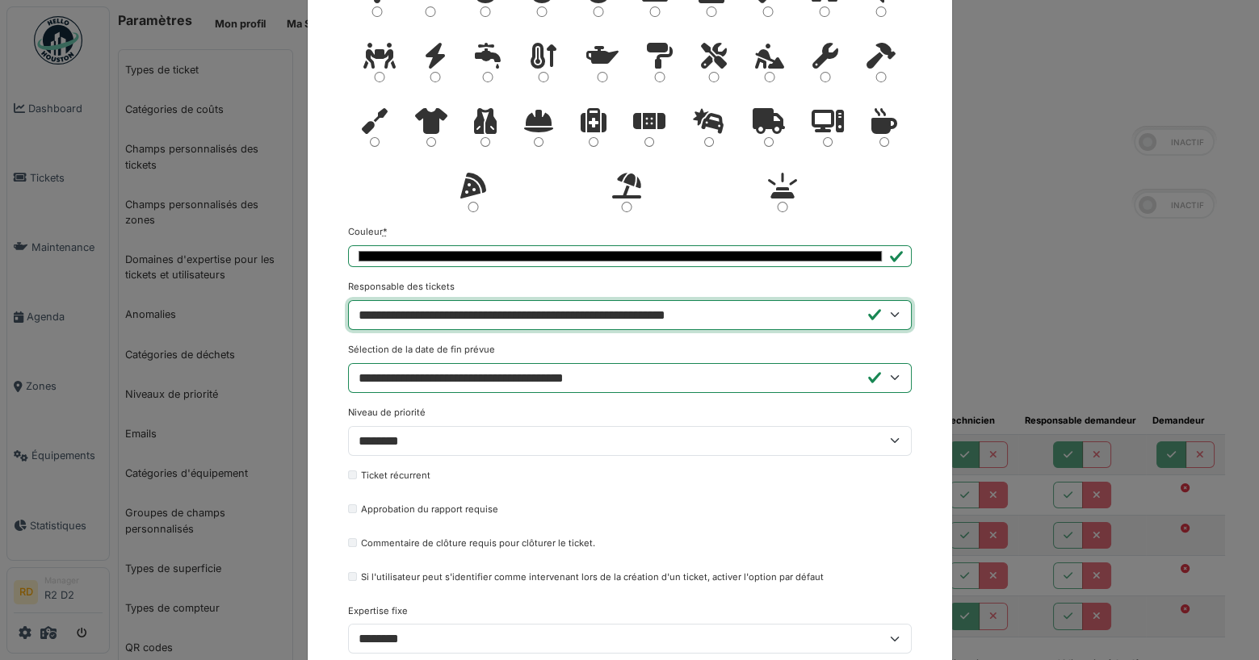
click at [600, 312] on select "**********" at bounding box center [630, 315] width 564 height 30
click at [348, 300] on select "**********" at bounding box center [630, 315] width 564 height 30
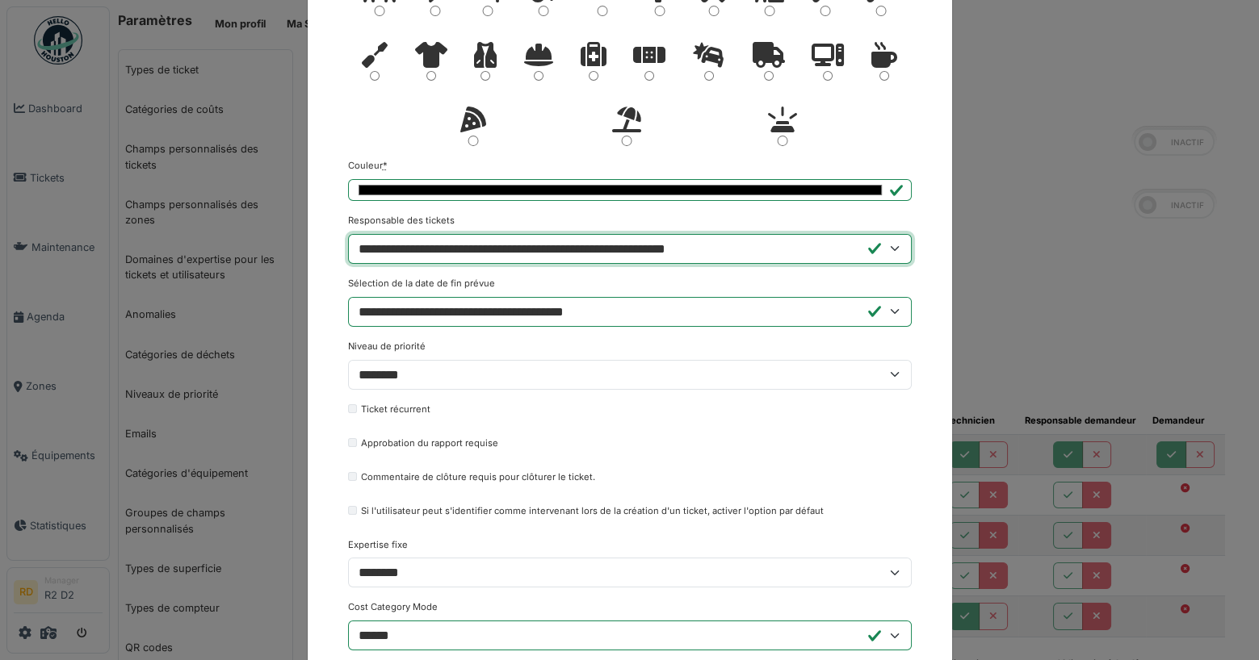
scroll to position [375, 0]
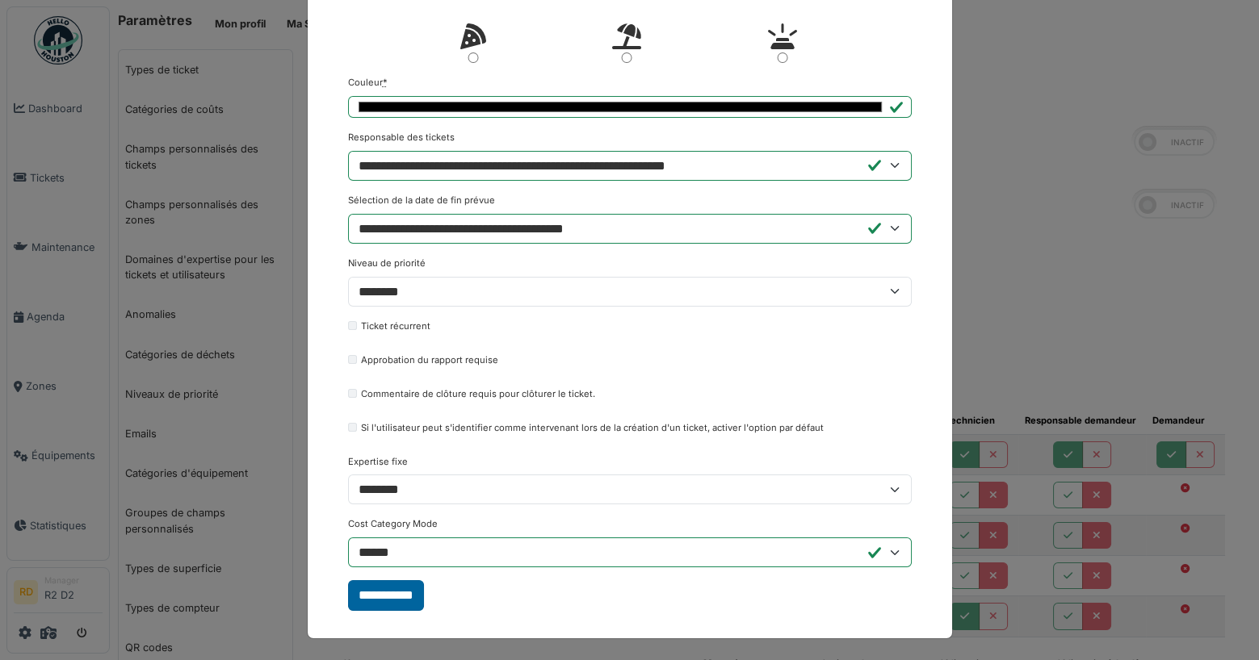
click at [398, 593] on input "**********" at bounding box center [386, 596] width 76 height 31
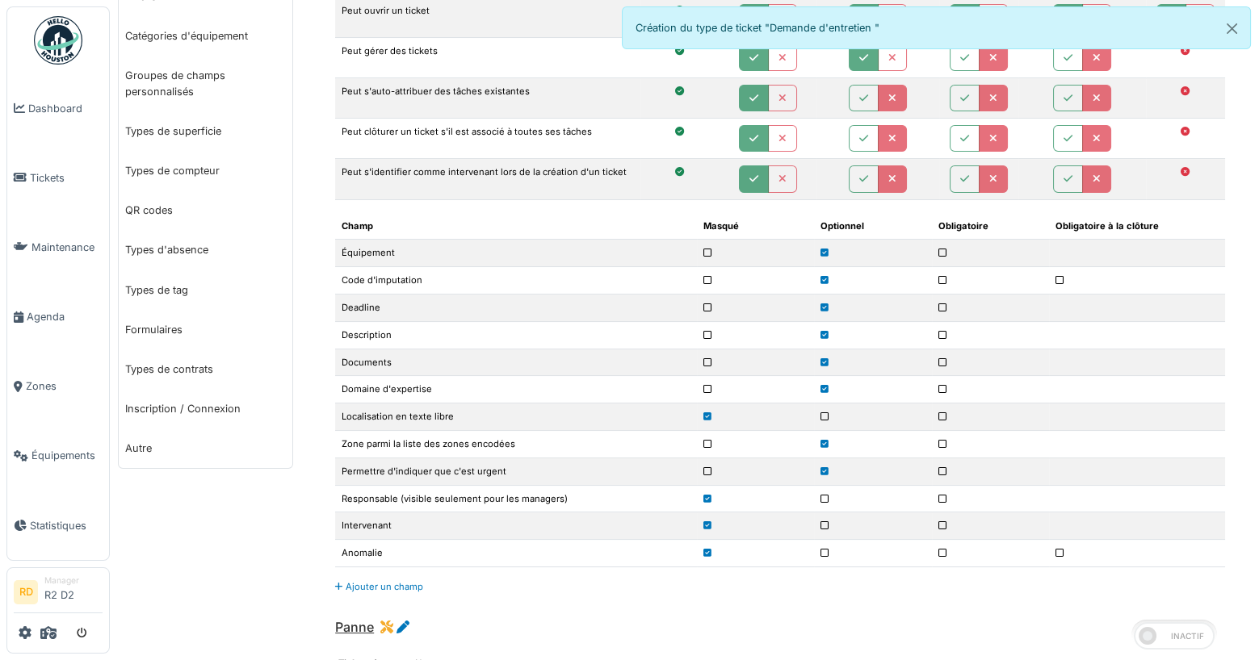
scroll to position [0, 0]
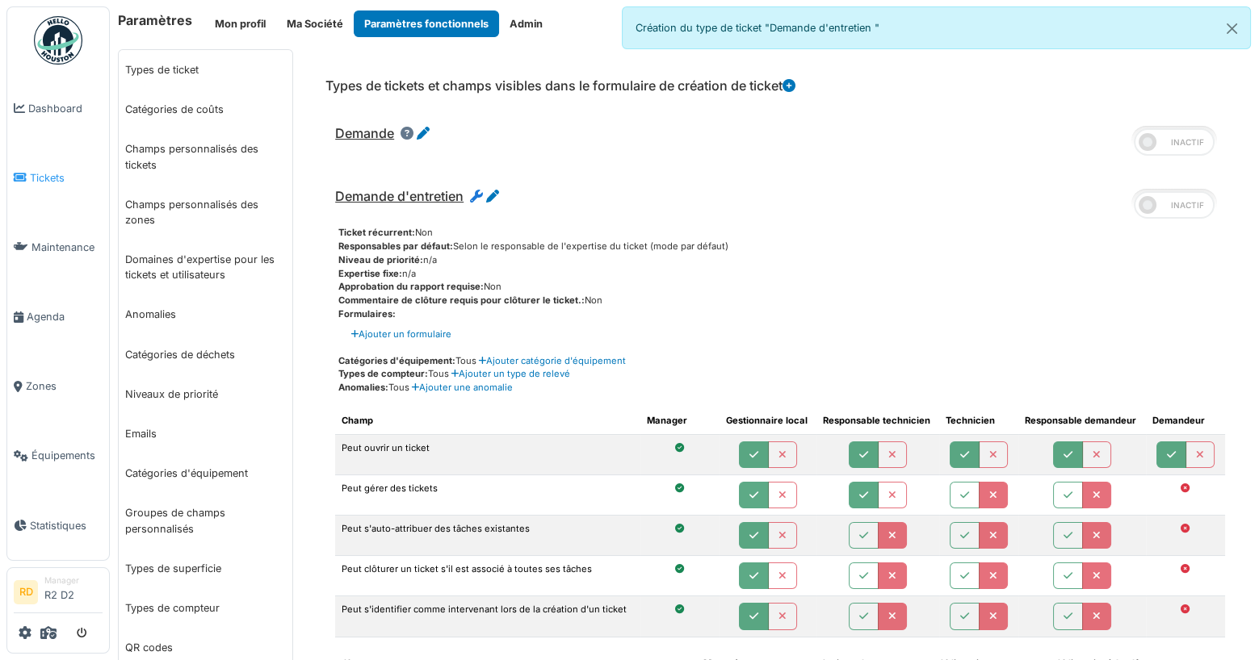
click at [53, 169] on link "Tickets" at bounding box center [58, 177] width 102 height 69
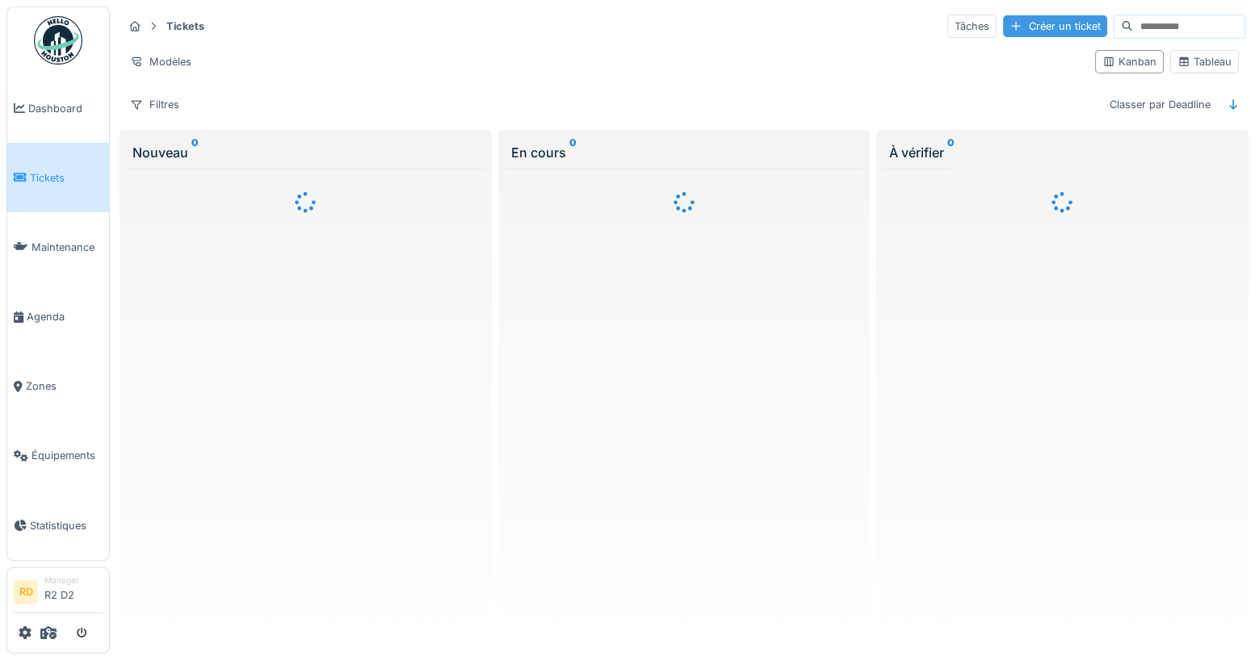
click at [1048, 32] on div "Créer un ticket" at bounding box center [1055, 26] width 104 height 22
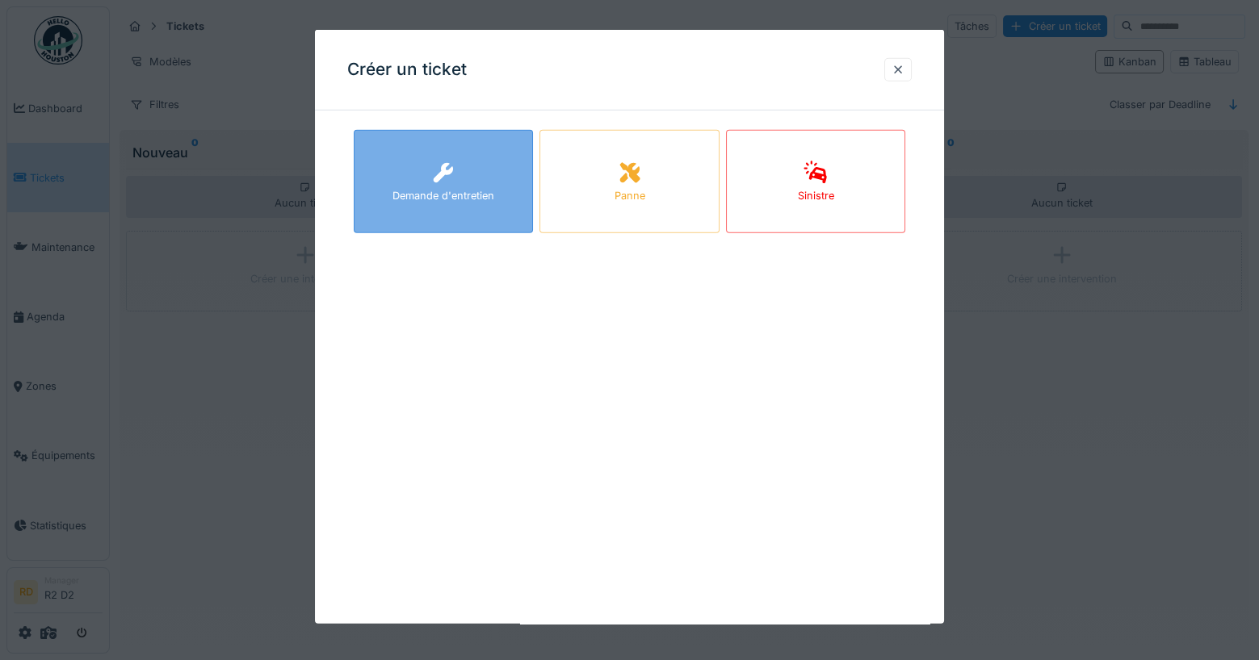
click at [461, 199] on div "Demande d'entretien" at bounding box center [443, 195] width 102 height 15
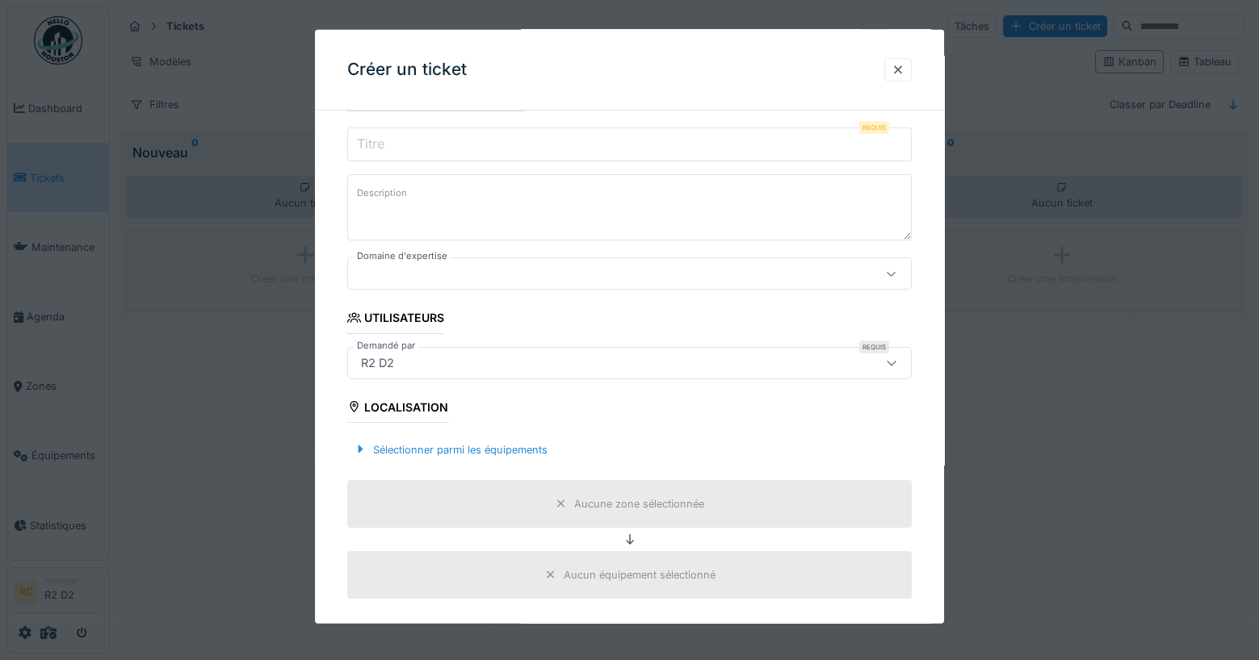
scroll to position [178, 0]
click at [898, 64] on div at bounding box center [897, 69] width 13 height 15
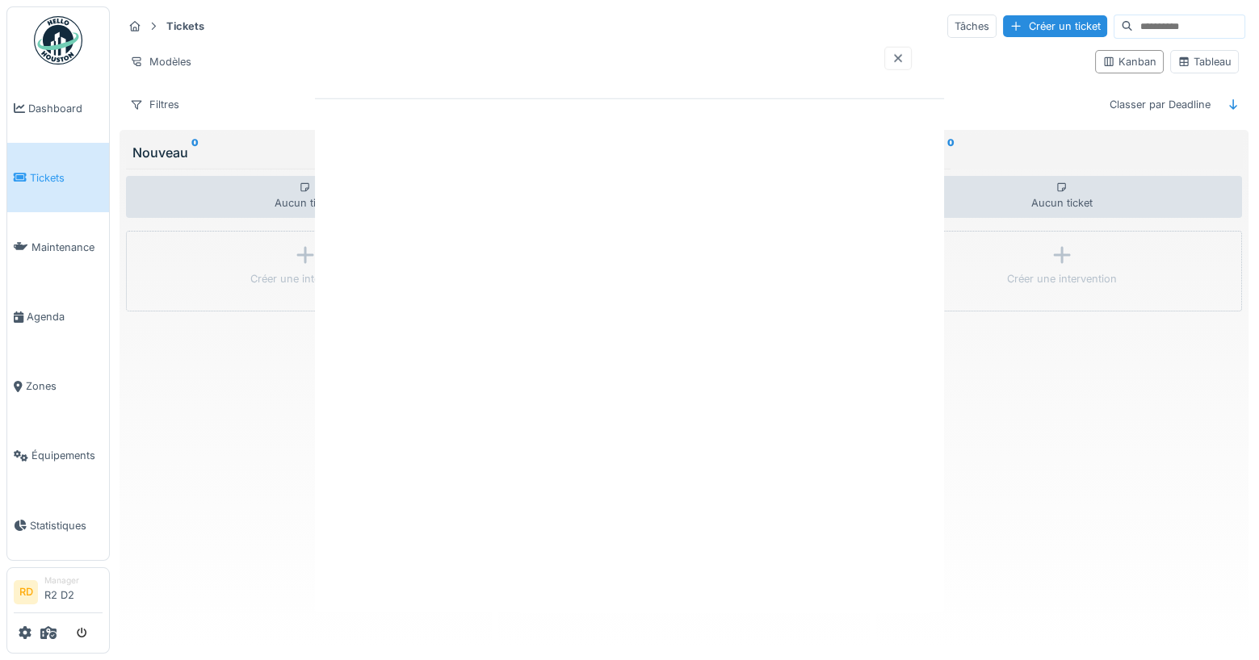
scroll to position [0, 0]
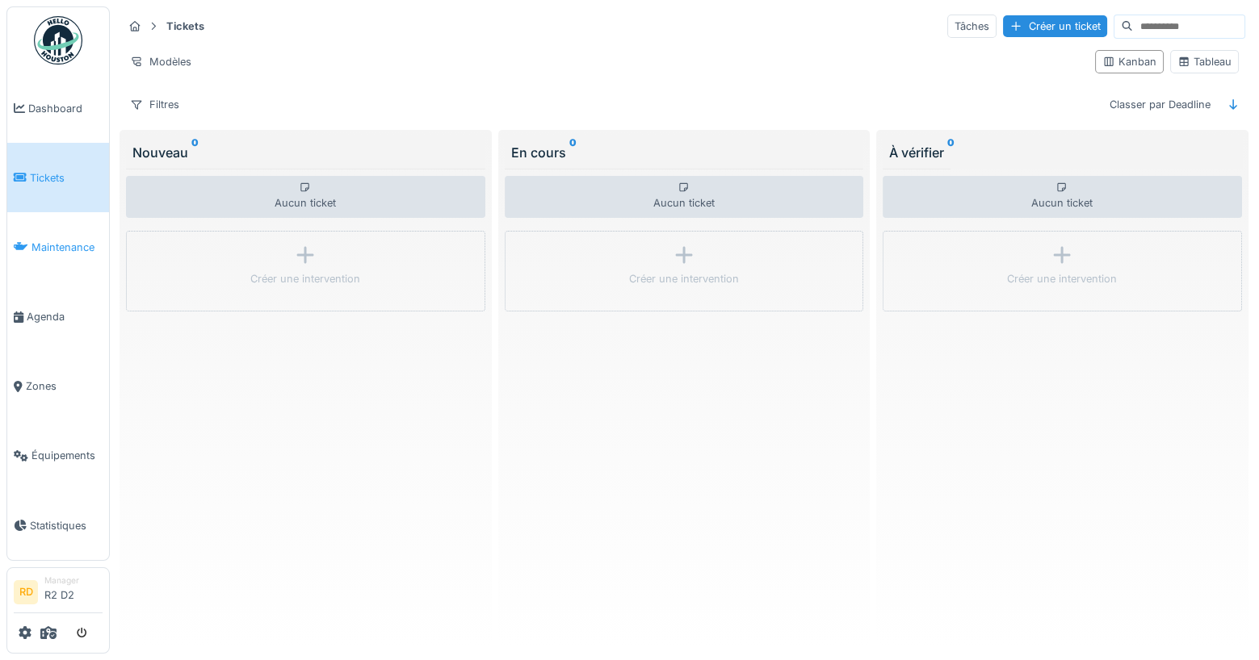
click at [94, 248] on span "Maintenance" at bounding box center [66, 247] width 71 height 15
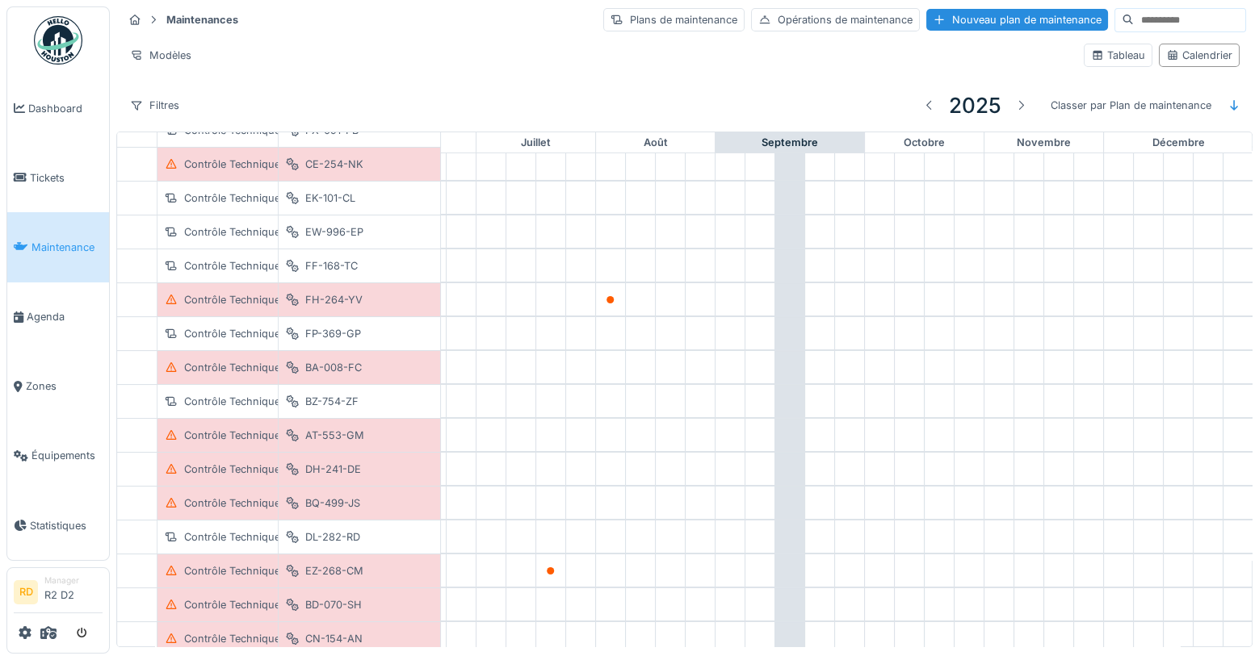
scroll to position [255, 783]
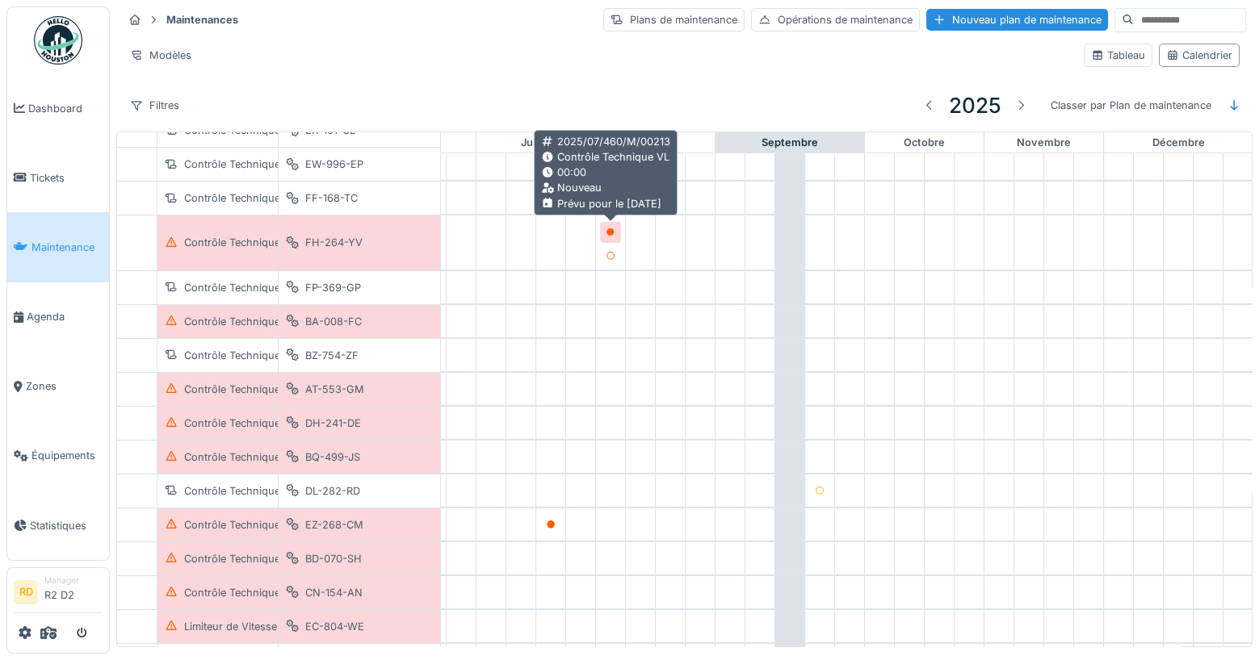
click at [607, 231] on icon at bounding box center [610, 233] width 8 height 8
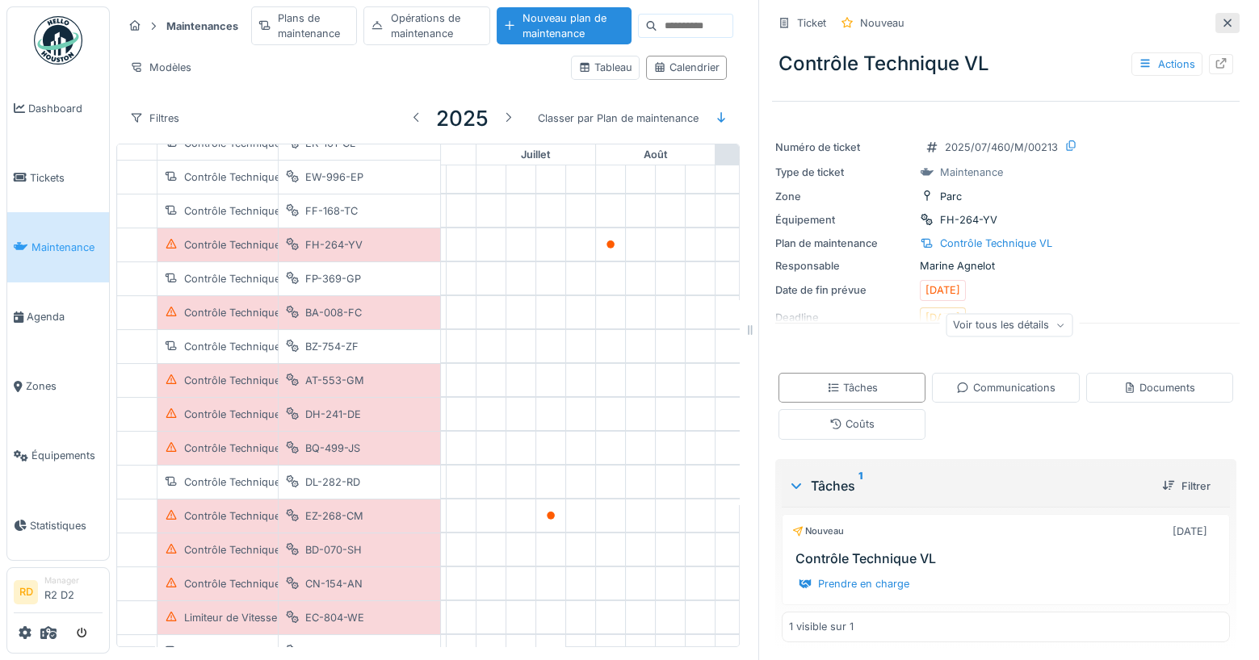
click at [1226, 27] on div at bounding box center [1227, 22] width 13 height 15
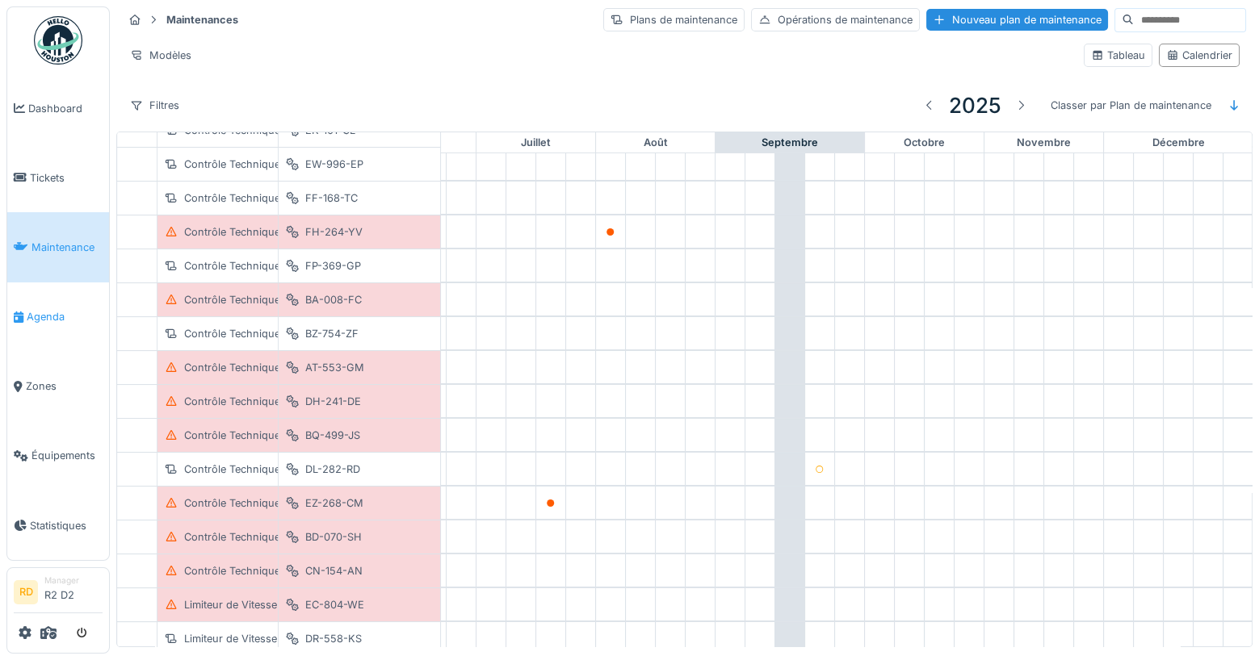
click at [38, 317] on span "Agenda" at bounding box center [65, 316] width 76 height 15
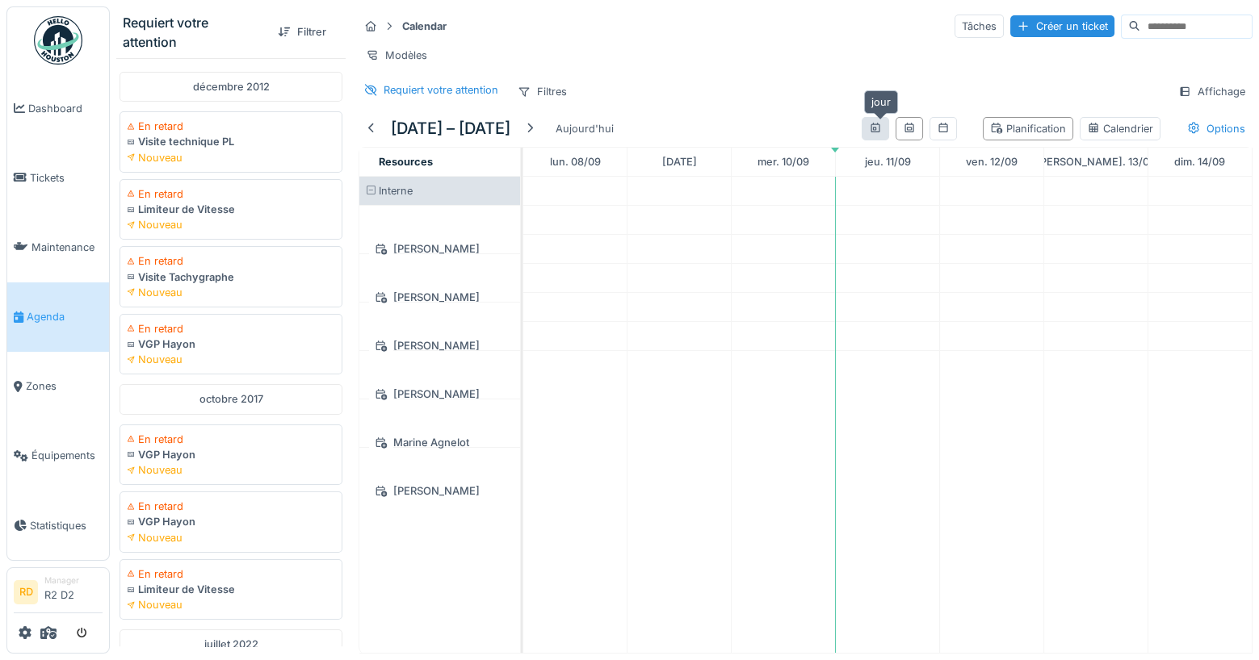
click at [879, 128] on icon at bounding box center [874, 128] width 9 height 10
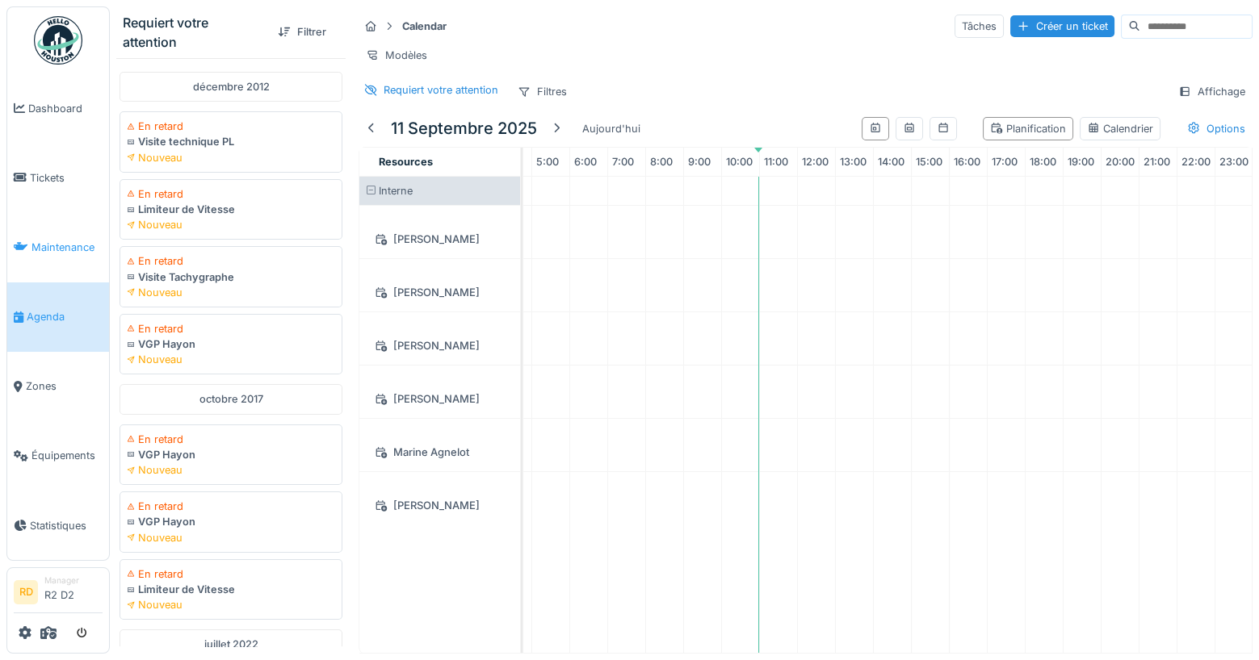
click at [37, 239] on link "Maintenance" at bounding box center [58, 246] width 102 height 69
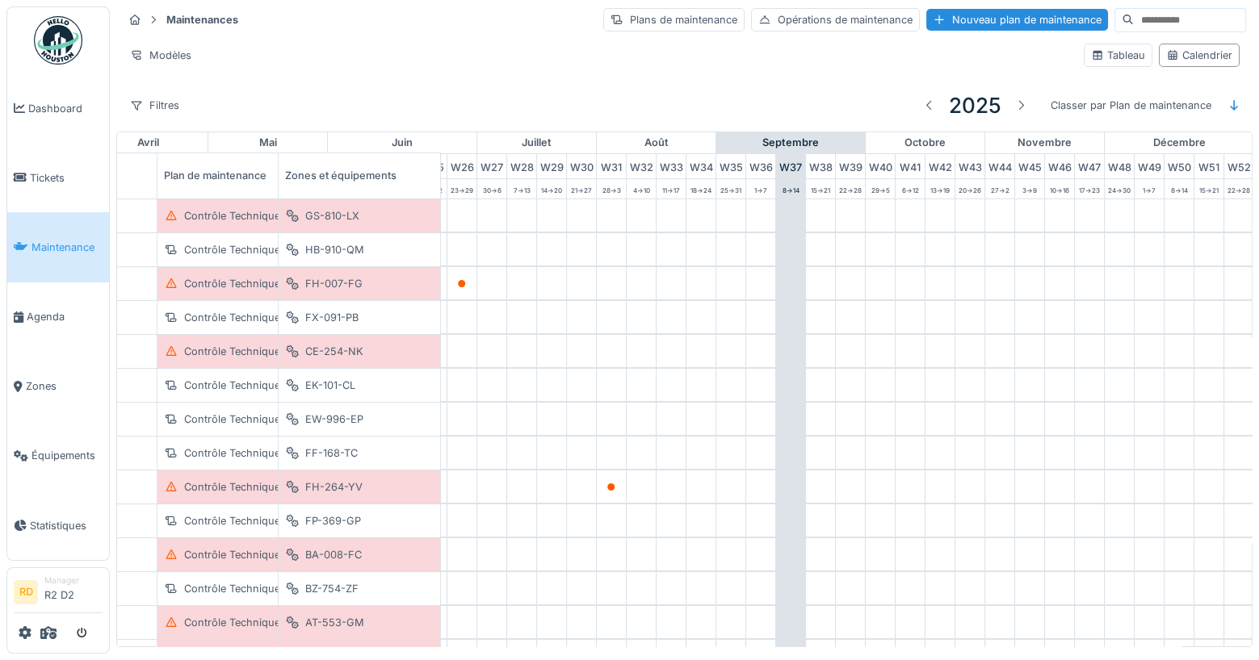
scroll to position [0, 783]
click at [1126, 51] on div "Tableau" at bounding box center [1118, 55] width 54 height 15
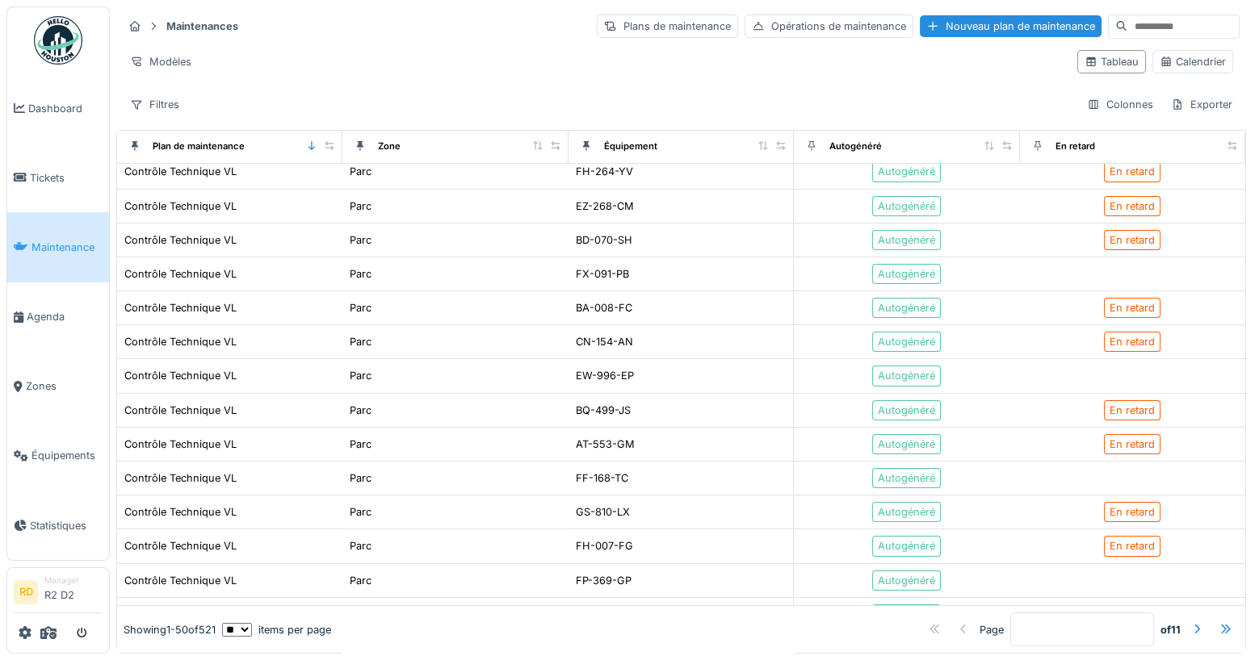
scroll to position [0, 0]
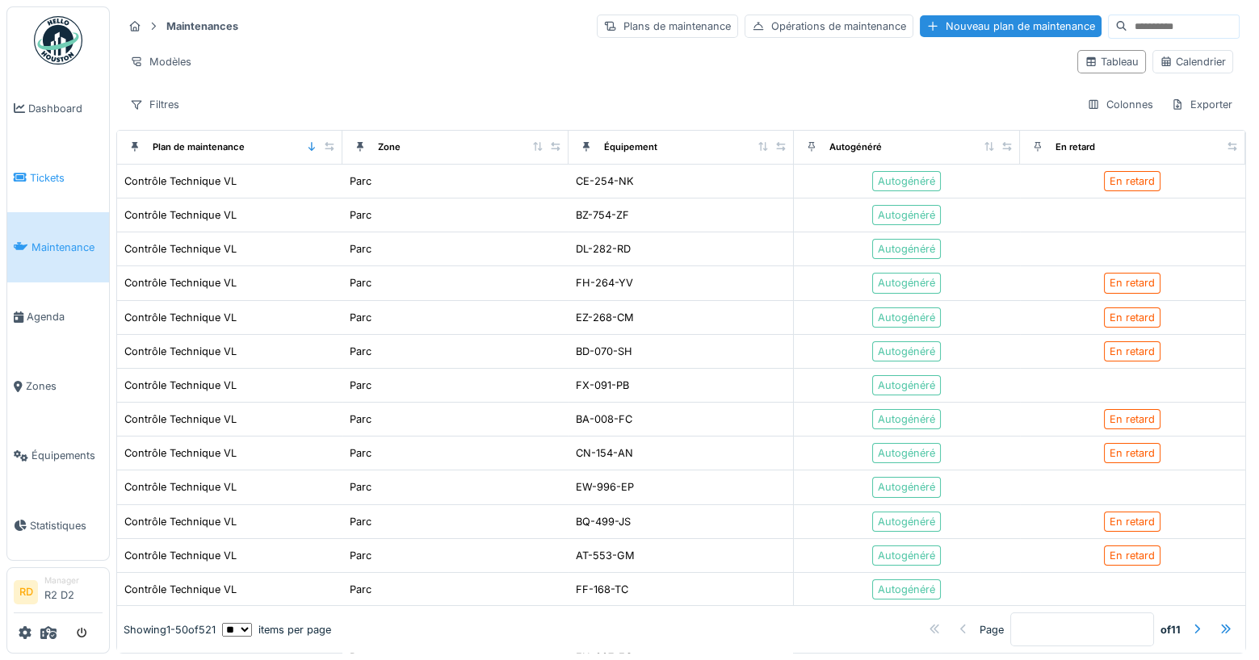
click at [62, 175] on span "Tickets" at bounding box center [66, 177] width 73 height 15
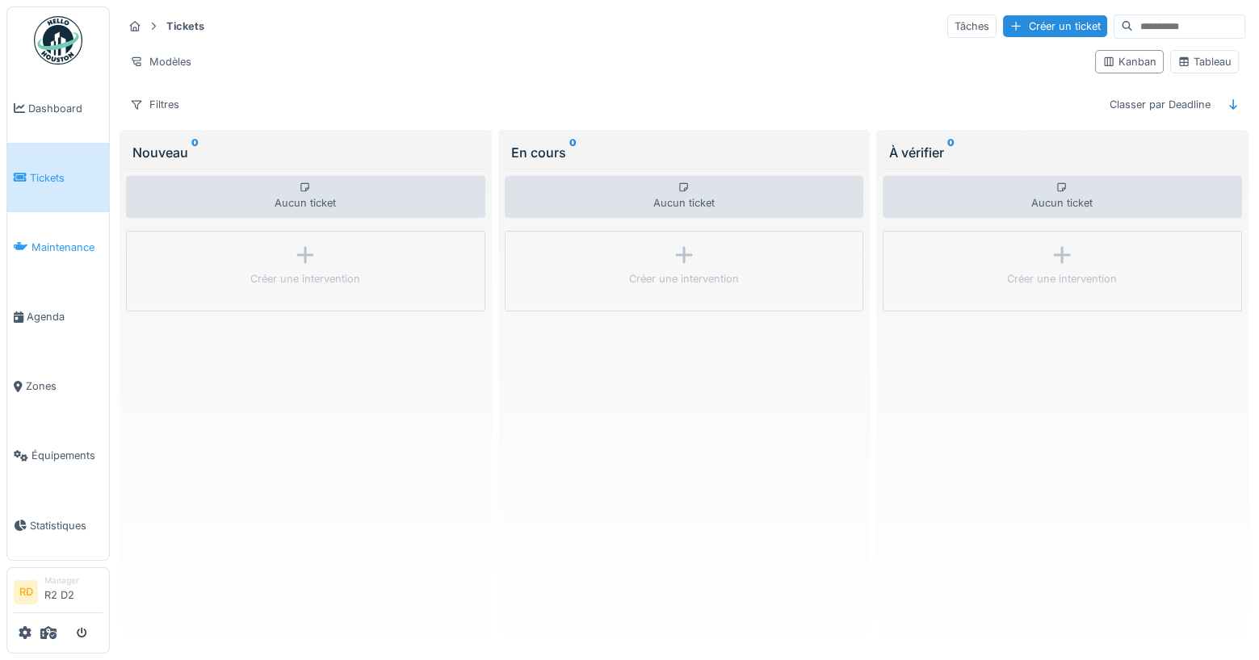
click at [51, 229] on link "Maintenance" at bounding box center [58, 246] width 102 height 69
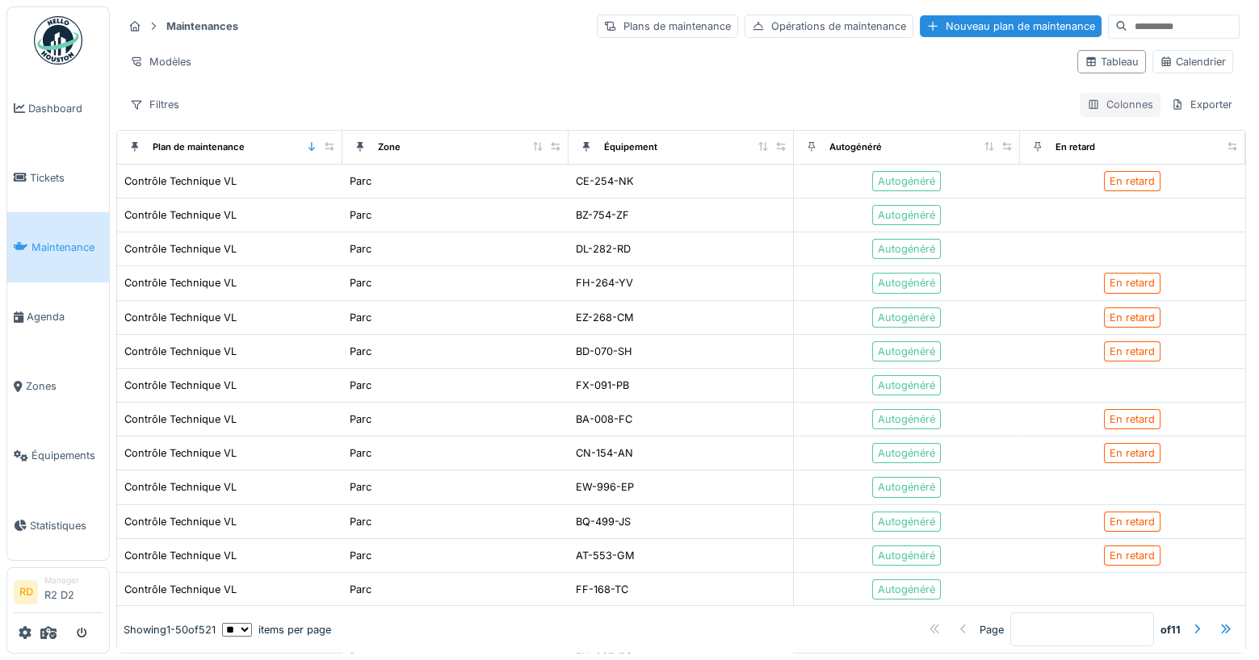
click at [1124, 107] on div "Colonnes" at bounding box center [1120, 104] width 81 height 23
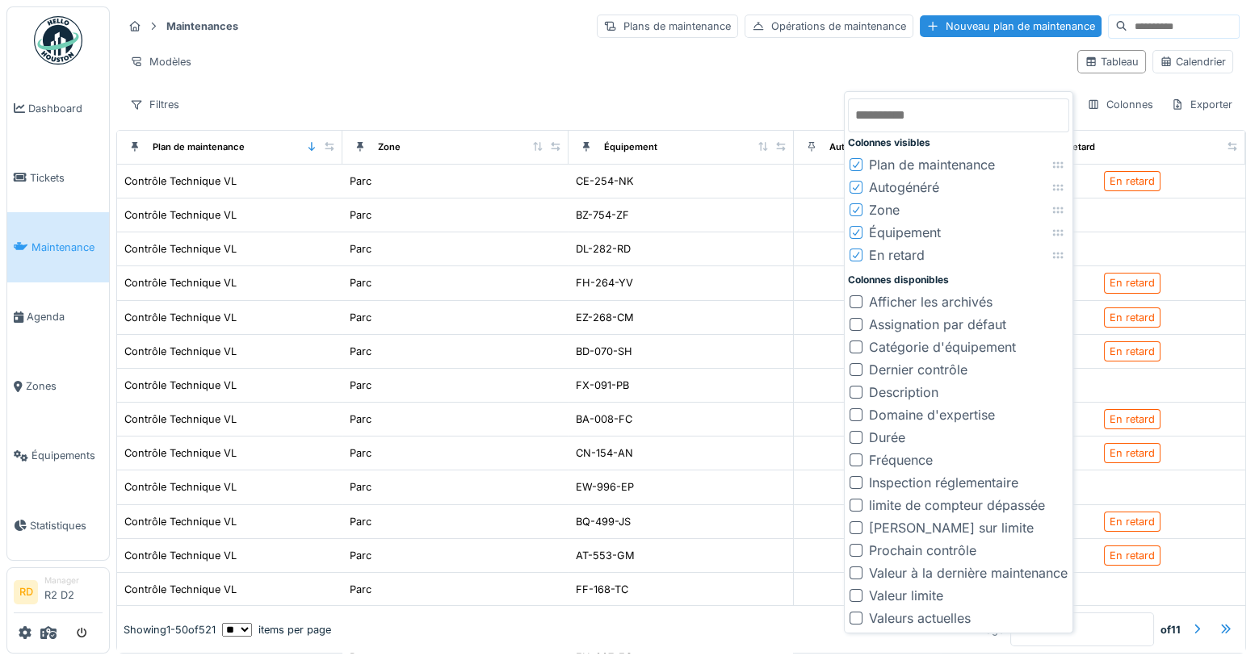
click at [855, 552] on div at bounding box center [855, 550] width 13 height 13
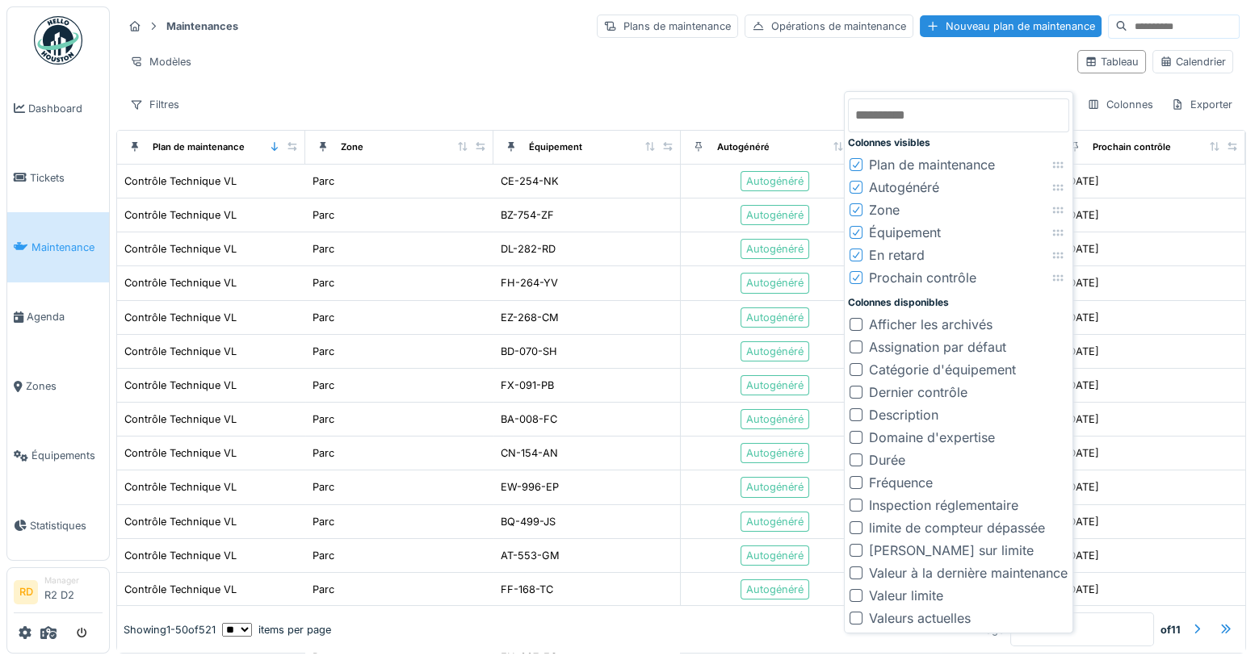
click at [839, 56] on div "Modèles" at bounding box center [593, 61] width 941 height 23
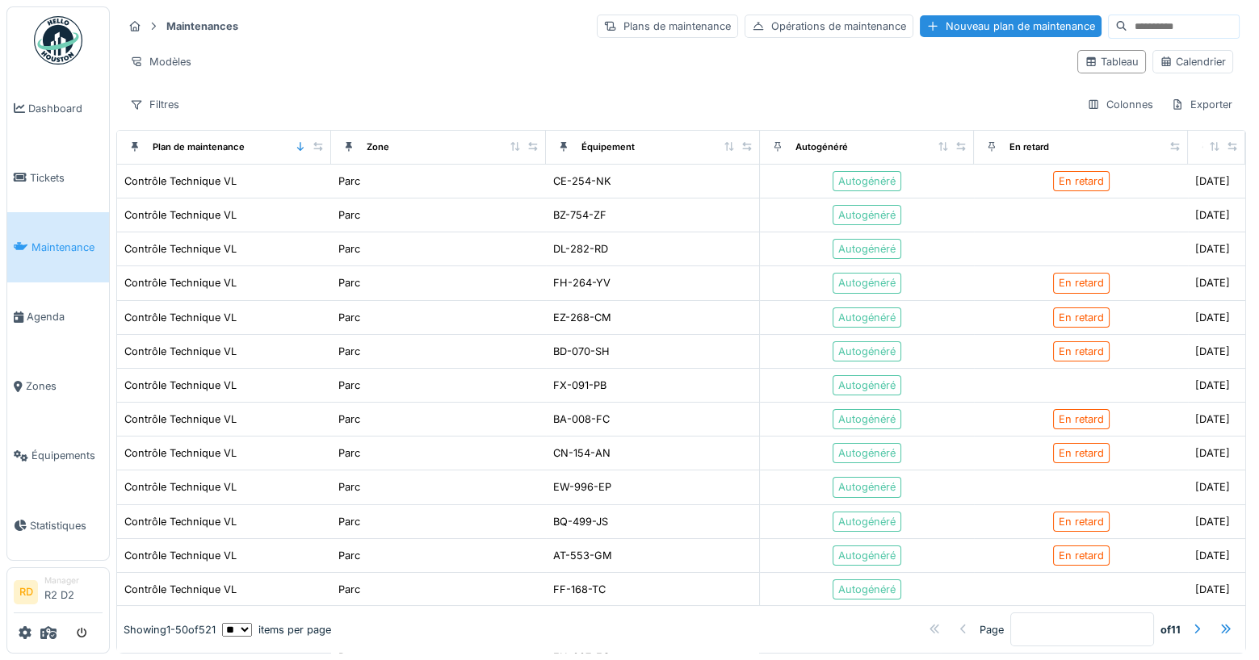
drag, startPoint x: 1235, startPoint y: 140, endPoint x: 1145, endPoint y: 135, distance: 89.8
click at [1145, 132] on tr "Plan de maintenance Zone Équipement Autogénéré En retard Prochain contrôle" at bounding box center [681, 148] width 1128 height 34
click at [1231, 142] on icon at bounding box center [1231, 146] width 11 height 9
drag, startPoint x: 1196, startPoint y: 145, endPoint x: 813, endPoint y: 142, distance: 382.7
click at [813, 142] on tr "Plan de maintenance Zone Équipement Autogénéré En retard Prochain contrôle" at bounding box center [681, 148] width 1128 height 34
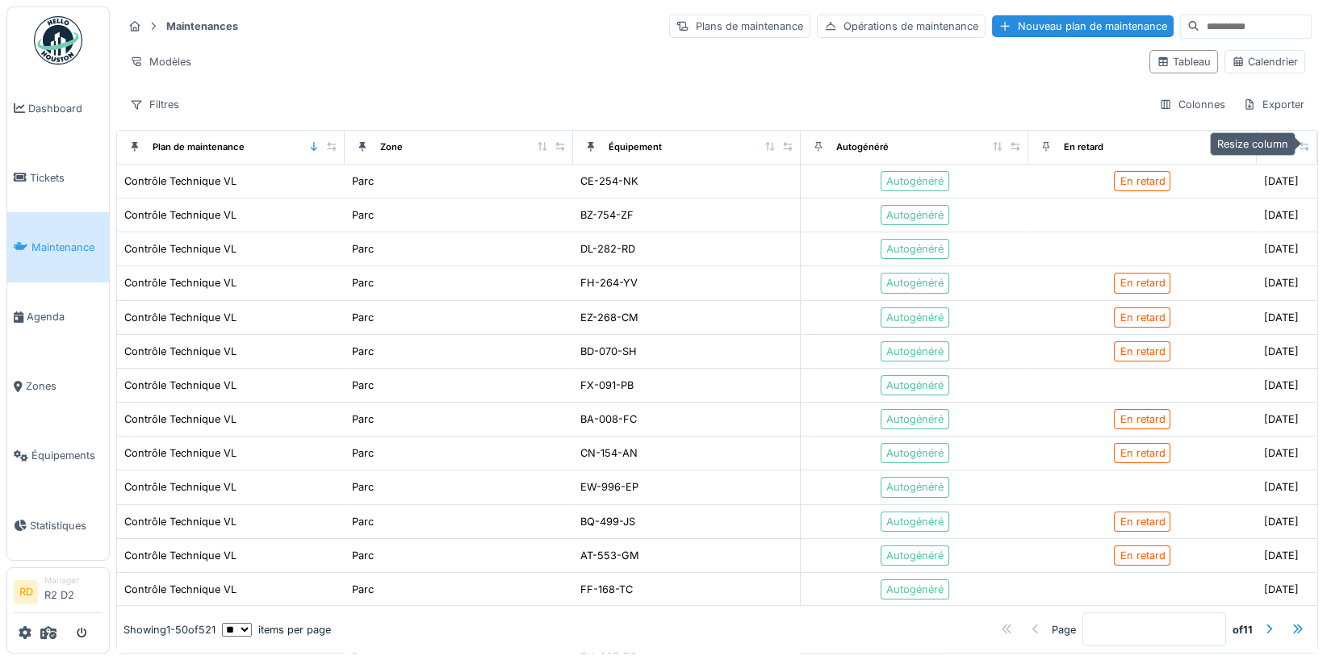
click at [1258, 142] on icon at bounding box center [1304, 146] width 9 height 9
click at [1258, 142] on icon at bounding box center [1274, 146] width 11 height 9
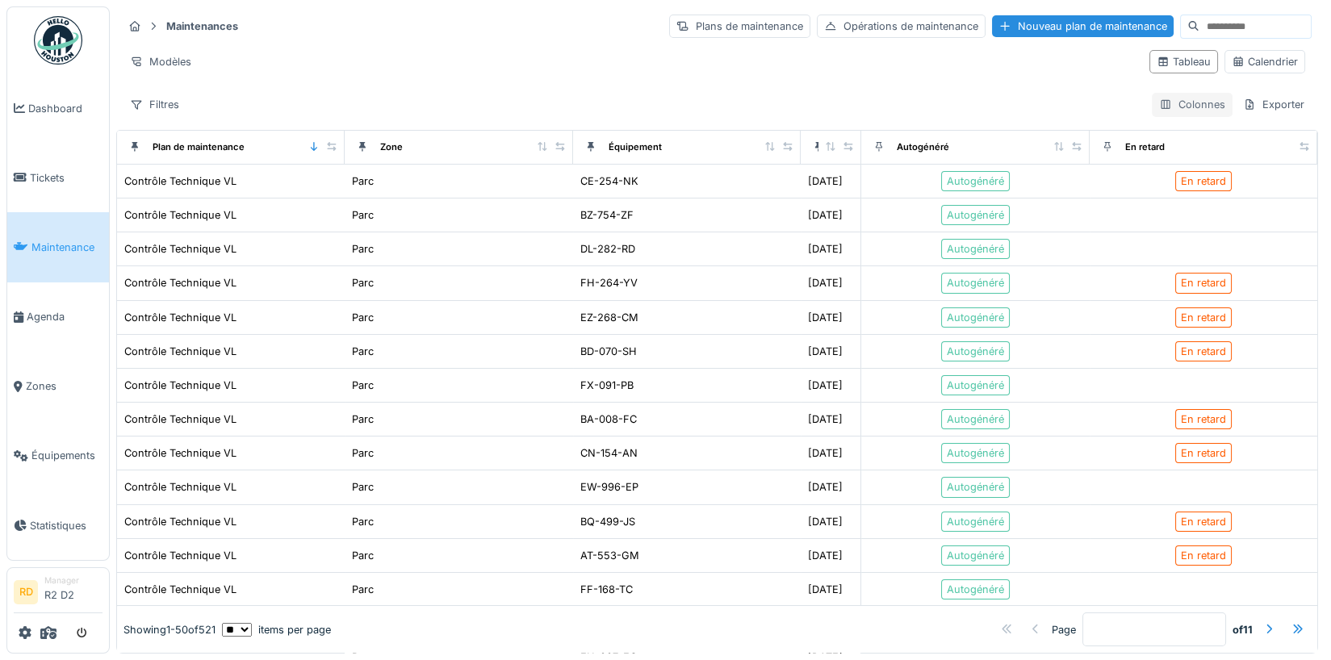
click at [1199, 108] on div "Colonnes" at bounding box center [1192, 104] width 81 height 23
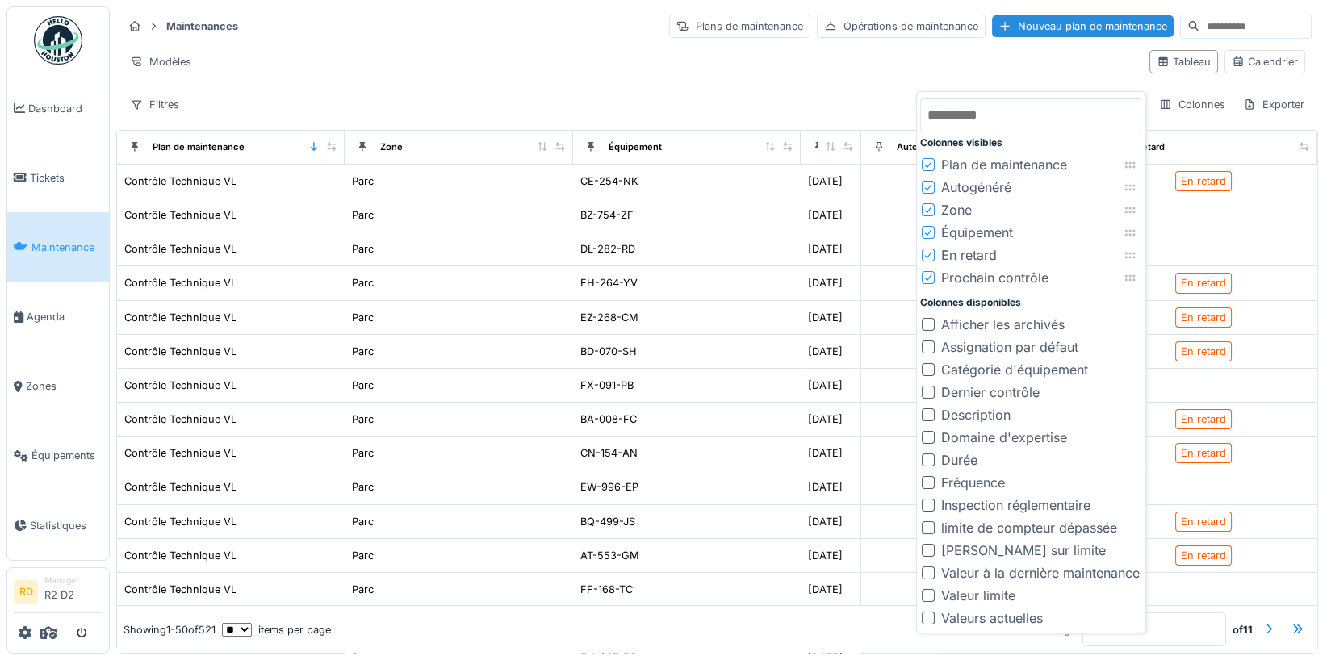
click at [864, 39] on div "Maintenances Plans de maintenance Opérations de maintenance Nouveau plan de mai…" at bounding box center [717, 64] width 1202 height 117
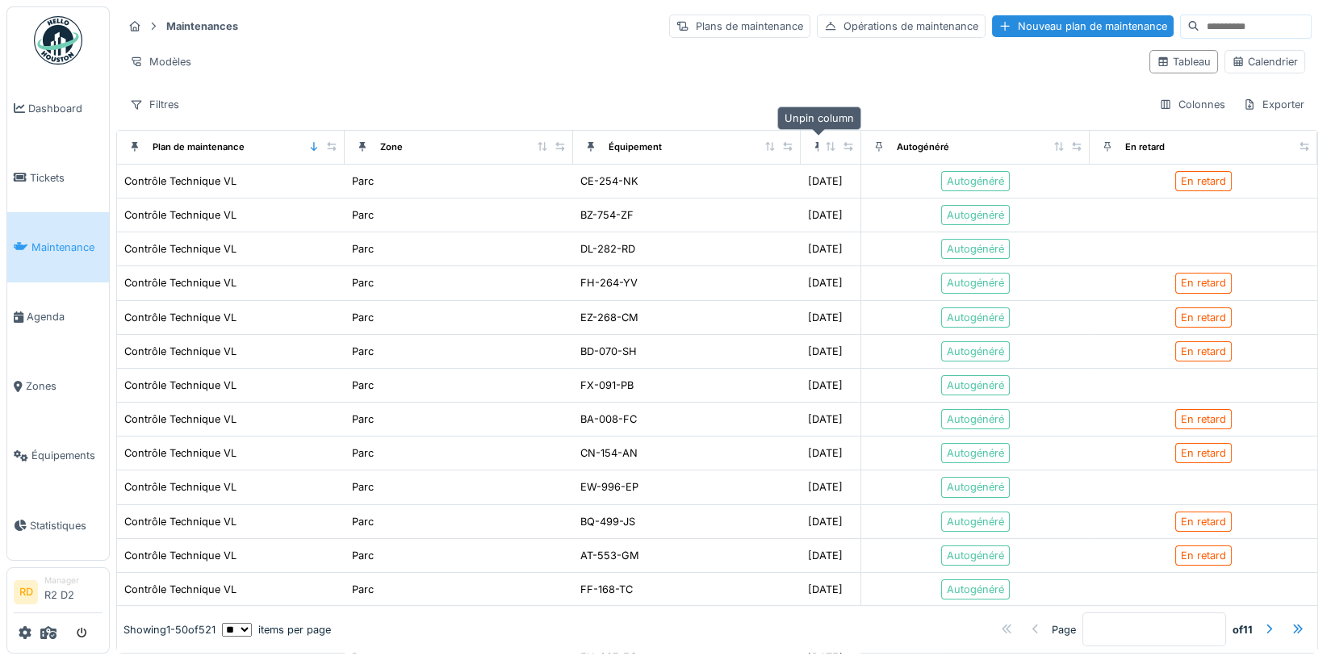
click at [819, 143] on icon at bounding box center [818, 147] width 6 height 10
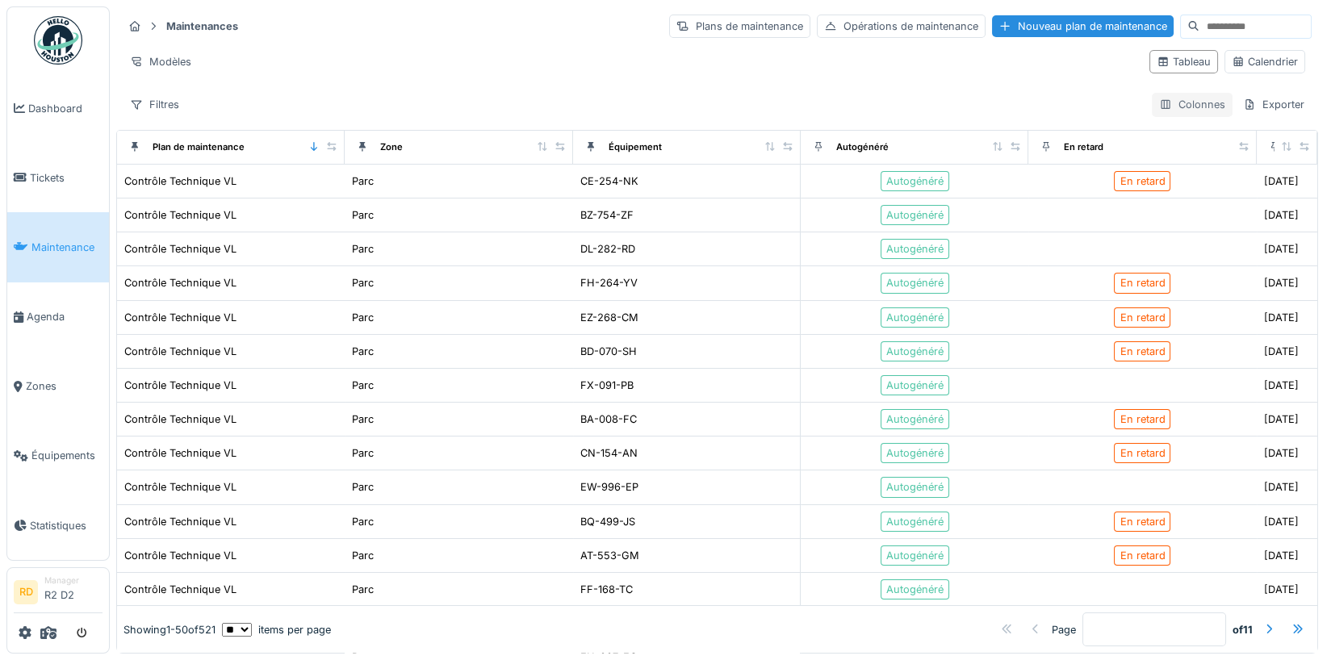
click at [1193, 107] on div "Colonnes" at bounding box center [1192, 104] width 81 height 23
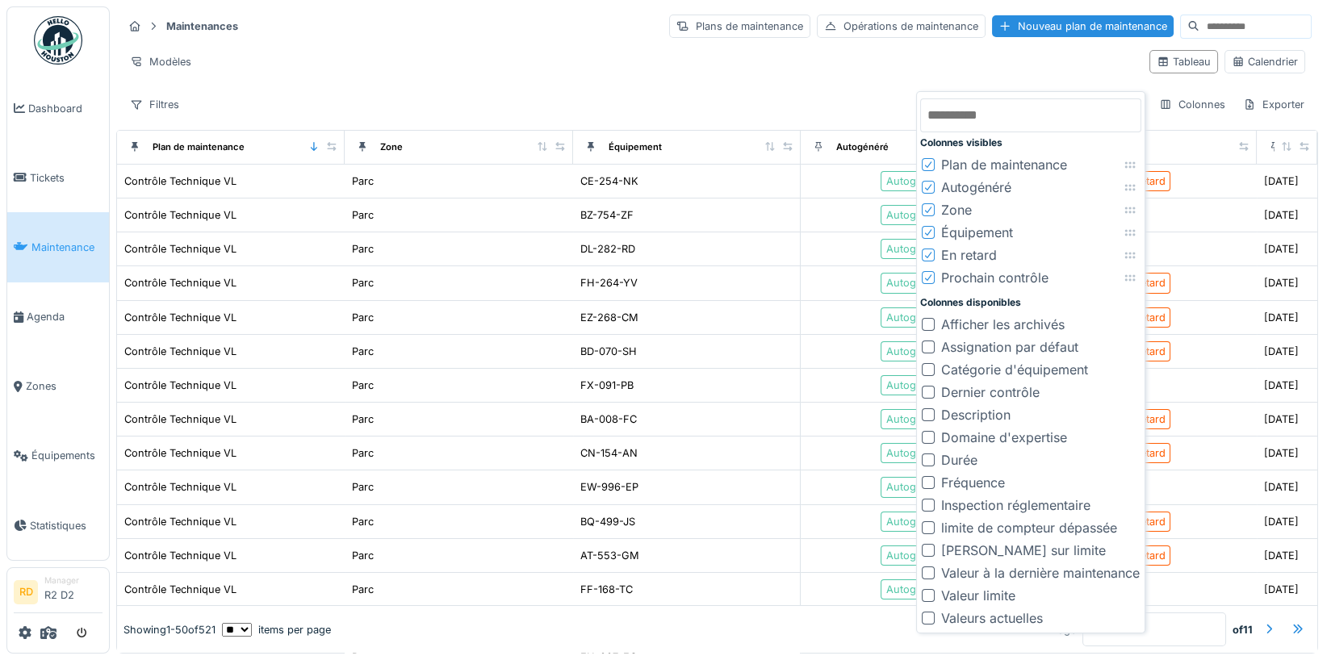
click at [929, 279] on icon at bounding box center [929, 278] width 10 height 8
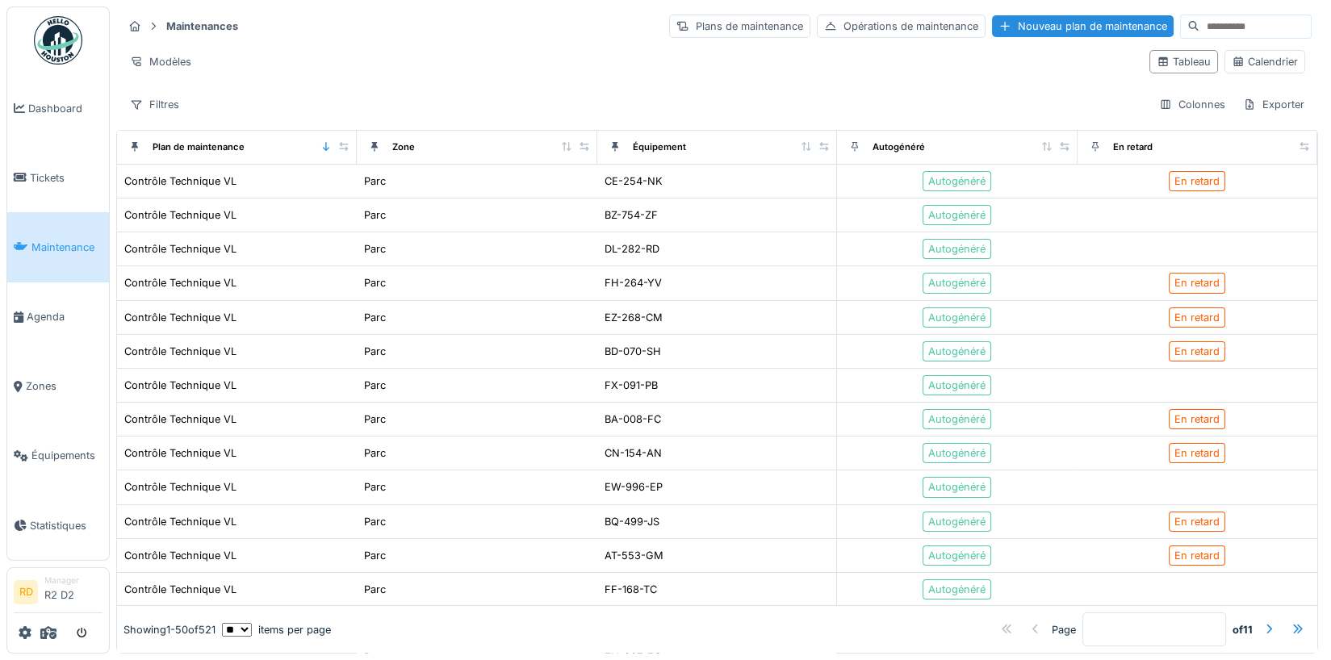
click at [853, 58] on div "Modèles" at bounding box center [630, 61] width 1014 height 23
click at [1185, 104] on div "Colonnes" at bounding box center [1192, 104] width 81 height 23
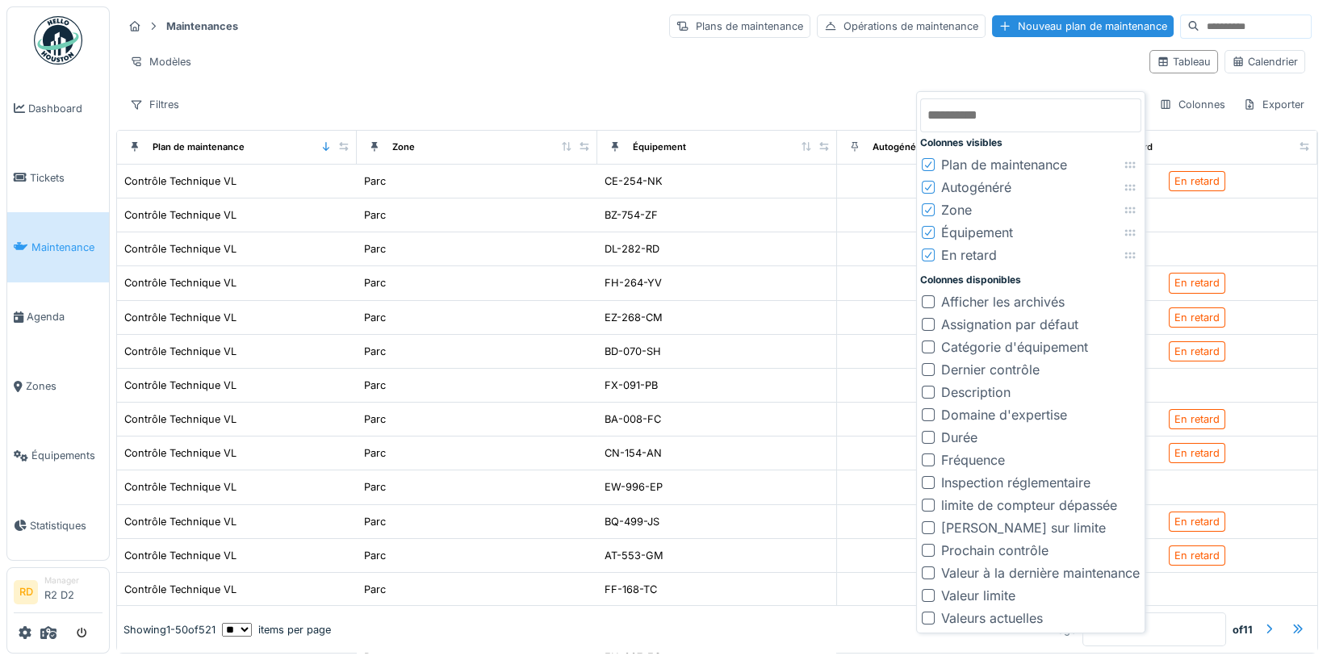
click at [929, 550] on div at bounding box center [928, 550] width 13 height 13
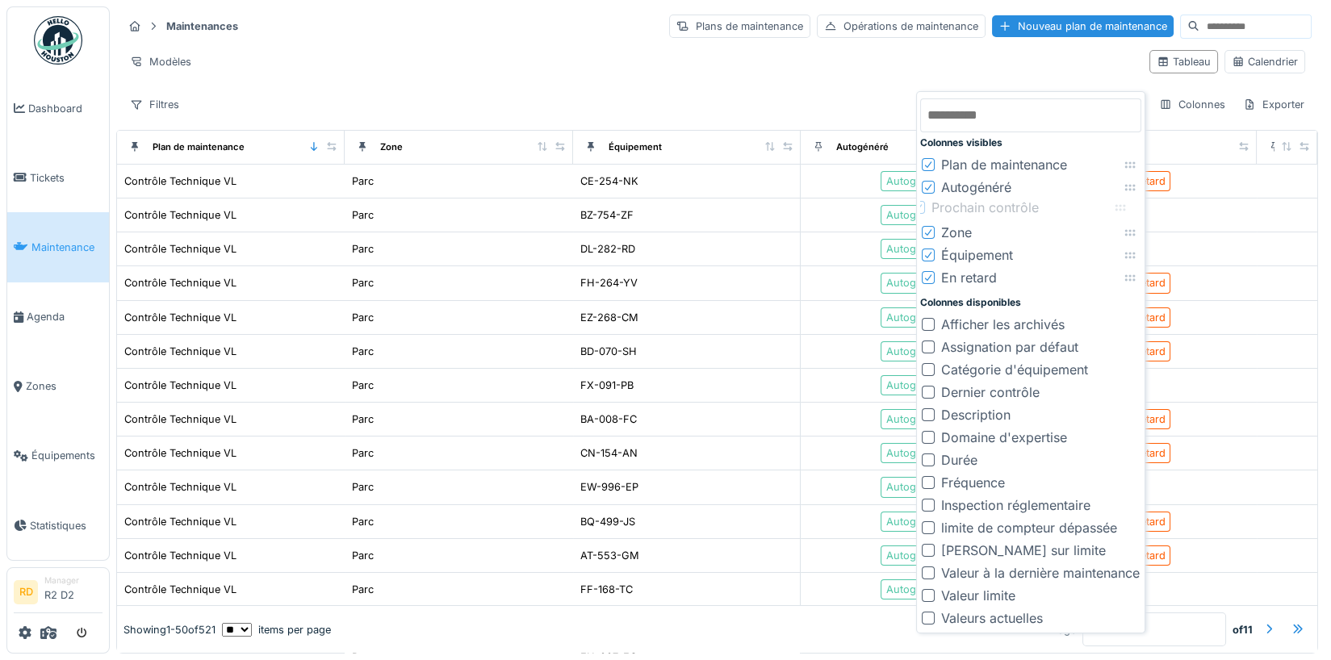
drag, startPoint x: 1130, startPoint y: 275, endPoint x: 1121, endPoint y: 204, distance: 70.8
click at [1121, 204] on icon at bounding box center [1121, 207] width 10 height 6
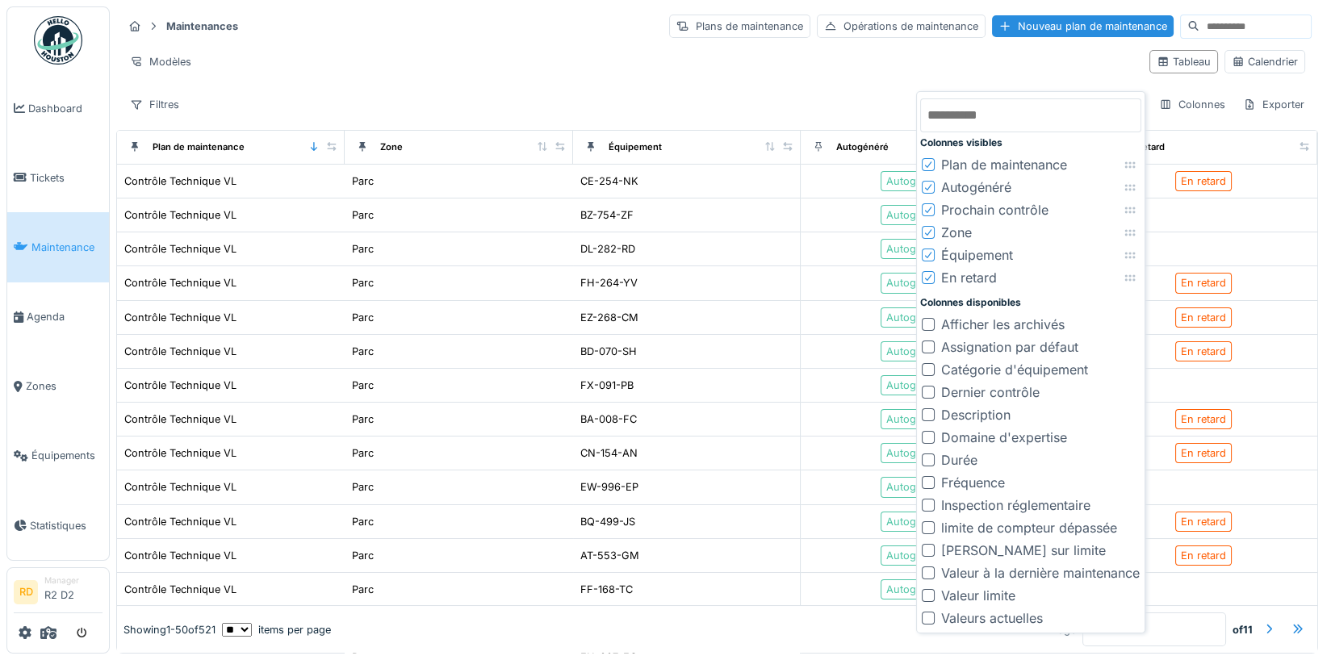
click at [974, 74] on div "Modèles Tableau Calendrier" at bounding box center [717, 62] width 1189 height 36
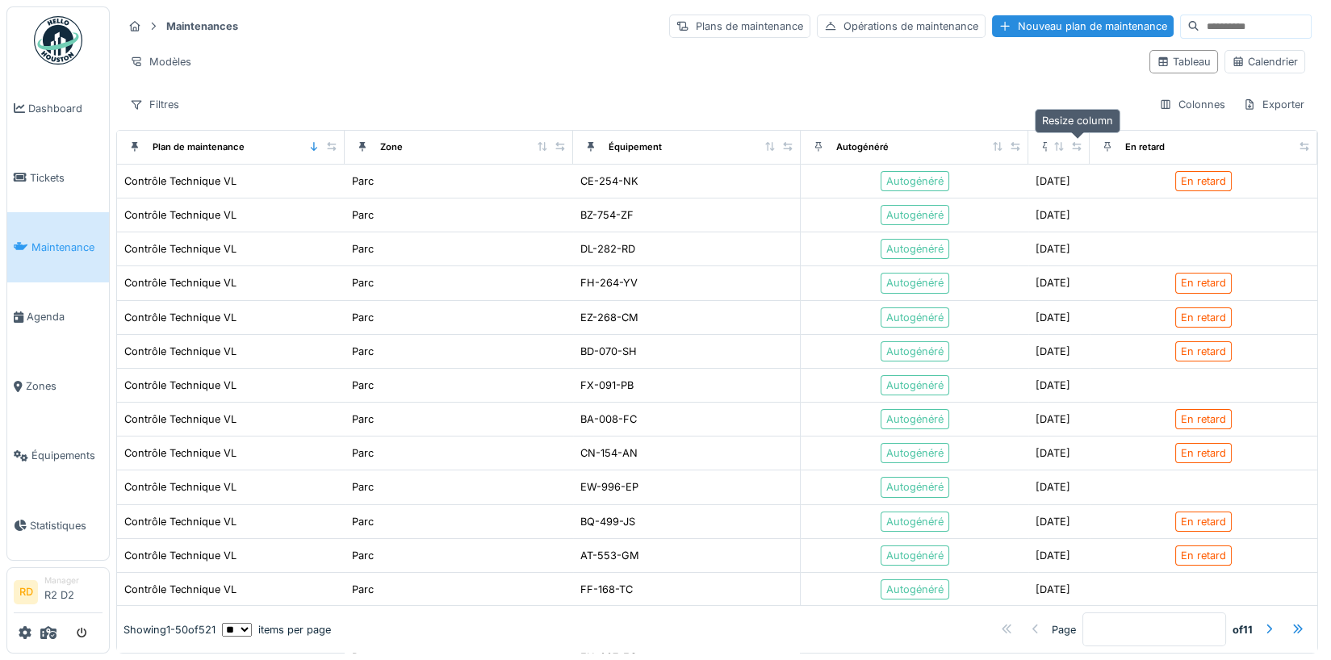
click at [1074, 142] on icon at bounding box center [1076, 146] width 9 height 9
click at [1017, 145] on icon at bounding box center [1016, 146] width 9 height 9
click at [144, 100] on div "Filtres" at bounding box center [155, 104] width 64 height 23
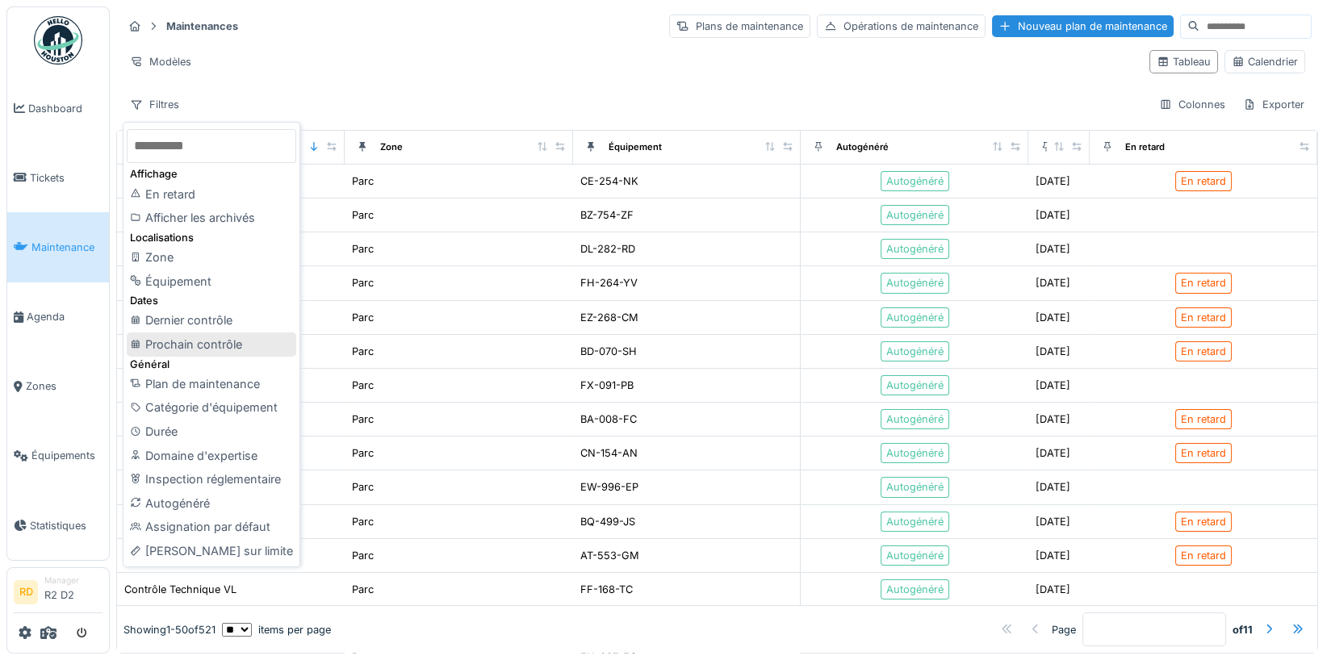
click at [199, 347] on div "Prochain contrôle" at bounding box center [212, 345] width 170 height 24
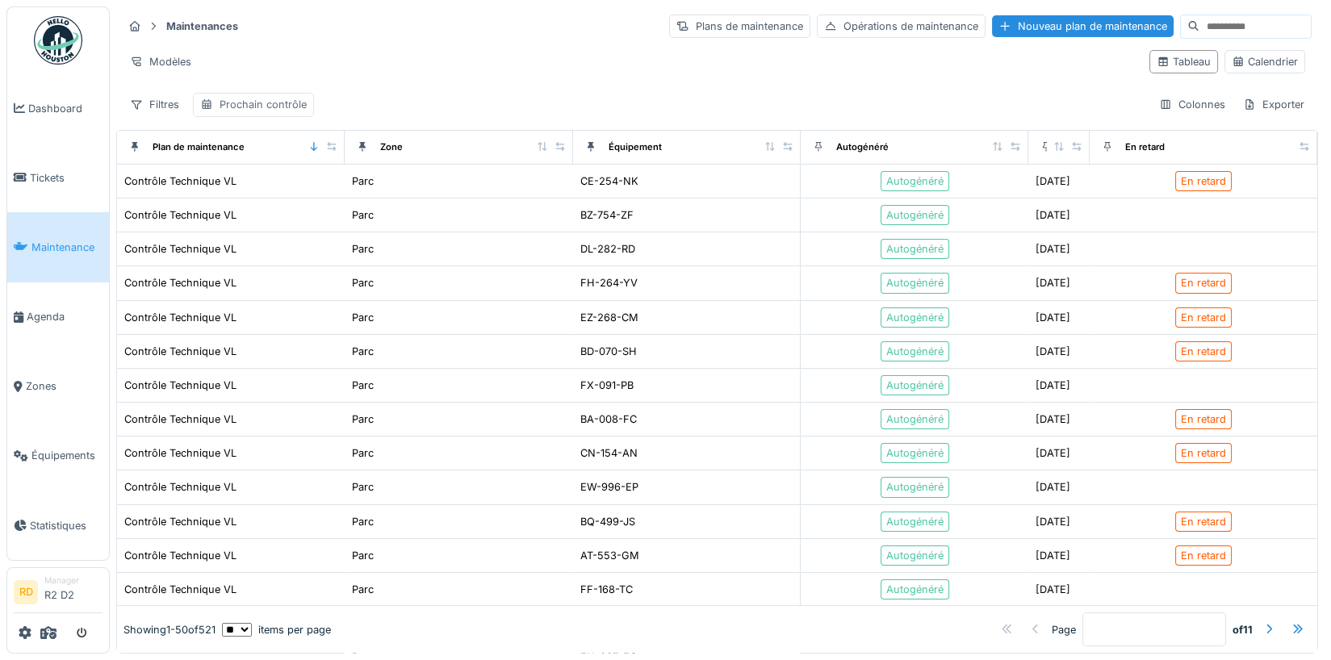
click at [283, 103] on div "Prochain contrôle" at bounding box center [263, 104] width 87 height 15
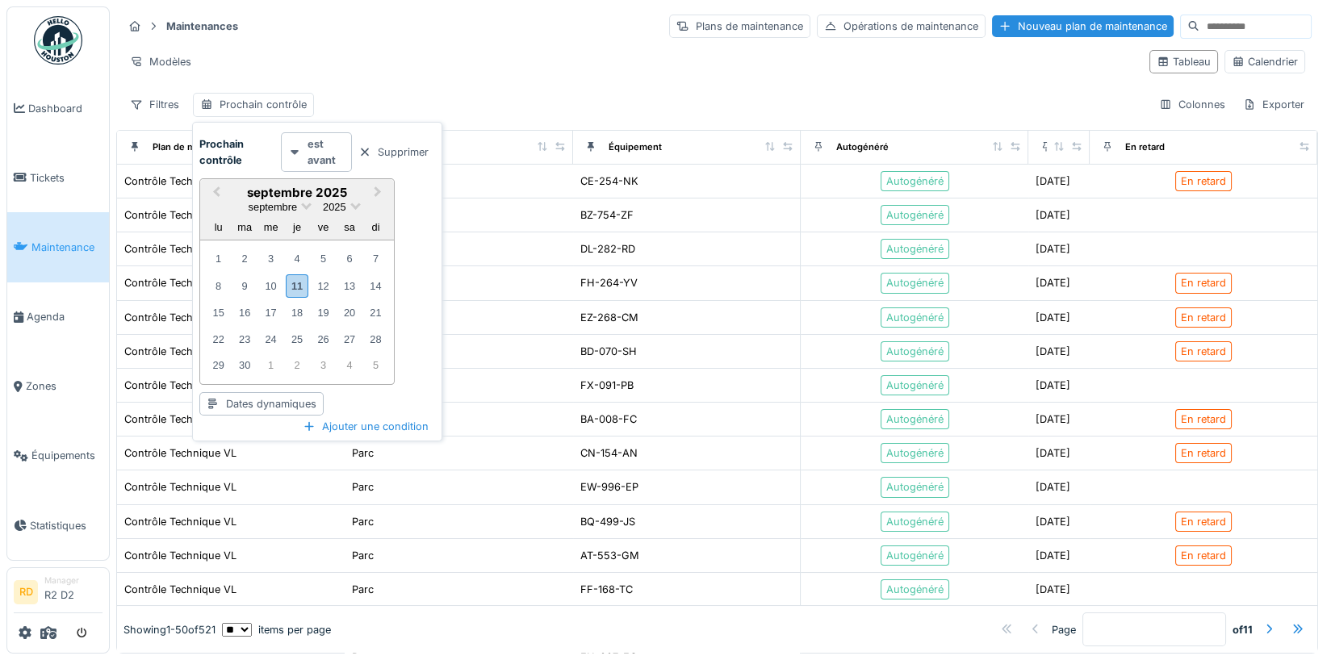
click at [333, 143] on strong "est avant" at bounding box center [326, 151] width 37 height 31
click at [330, 203] on div "est" at bounding box center [338, 194] width 107 height 24
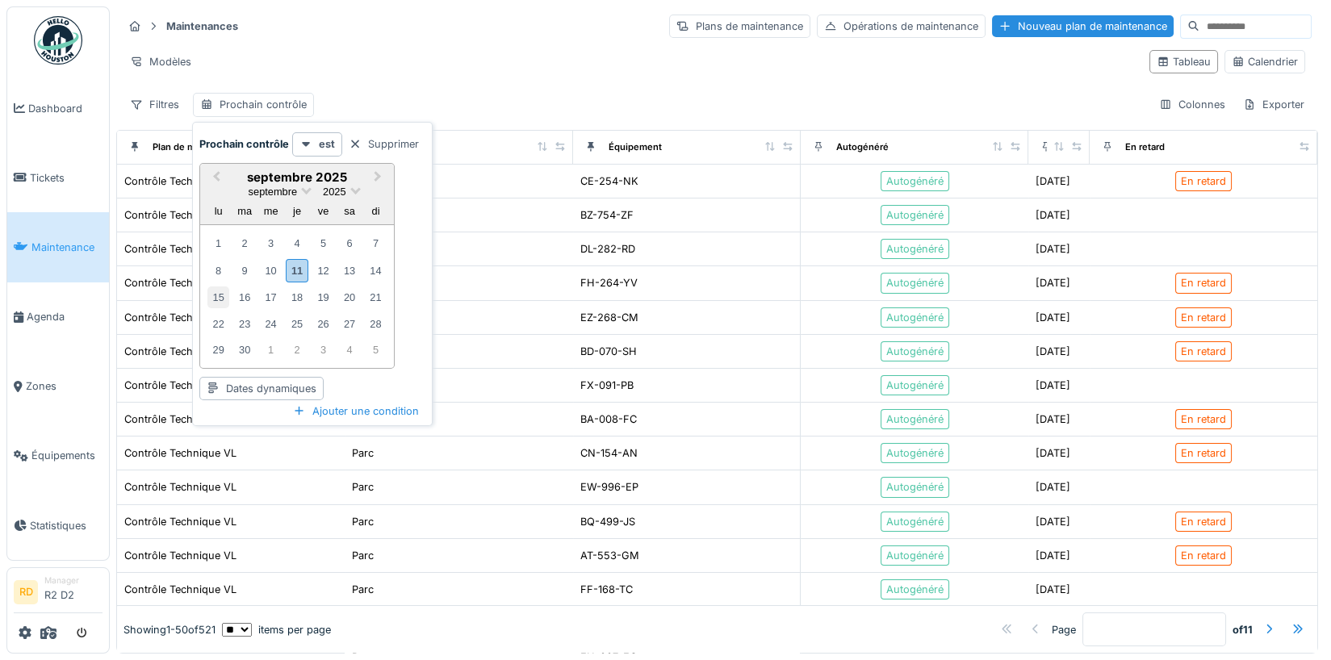
click at [221, 297] on div "15" at bounding box center [219, 298] width 22 height 22
click at [374, 297] on div "21" at bounding box center [376, 298] width 22 height 22
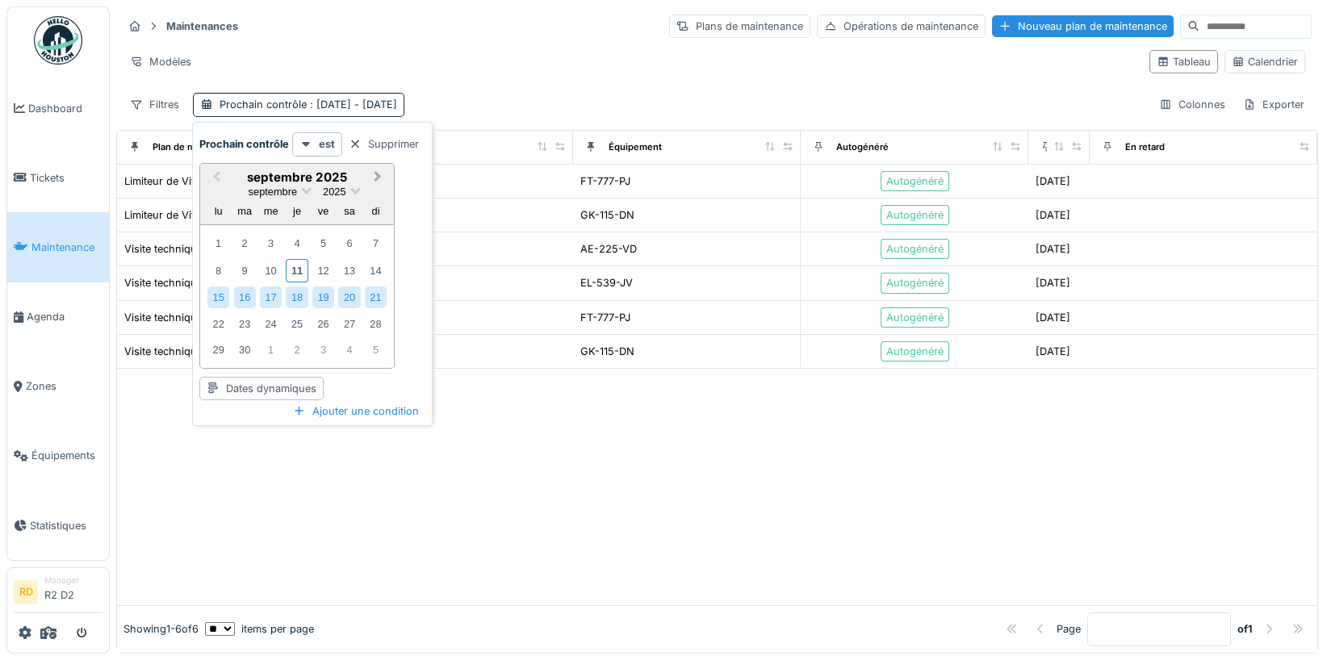
click at [378, 172] on span "Next Month" at bounding box center [378, 177] width 0 height 19
click at [277, 239] on div "1" at bounding box center [271, 244] width 22 height 22
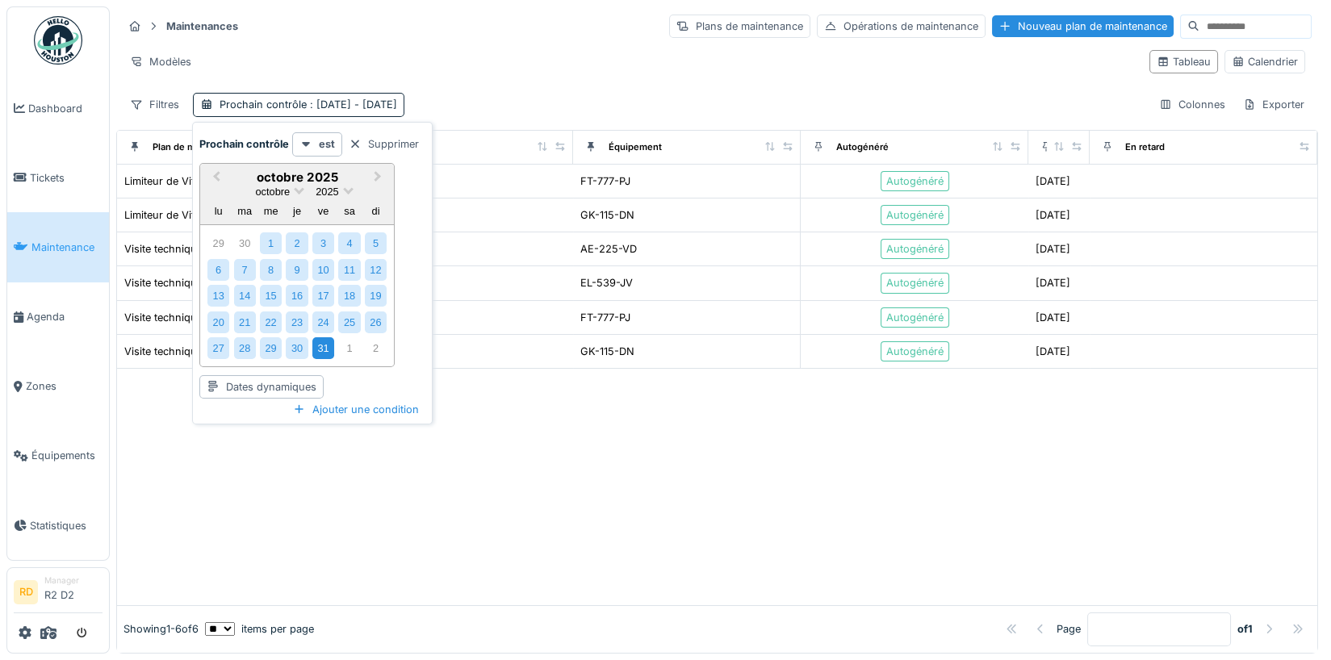
click at [326, 347] on div "31" at bounding box center [323, 349] width 22 height 22
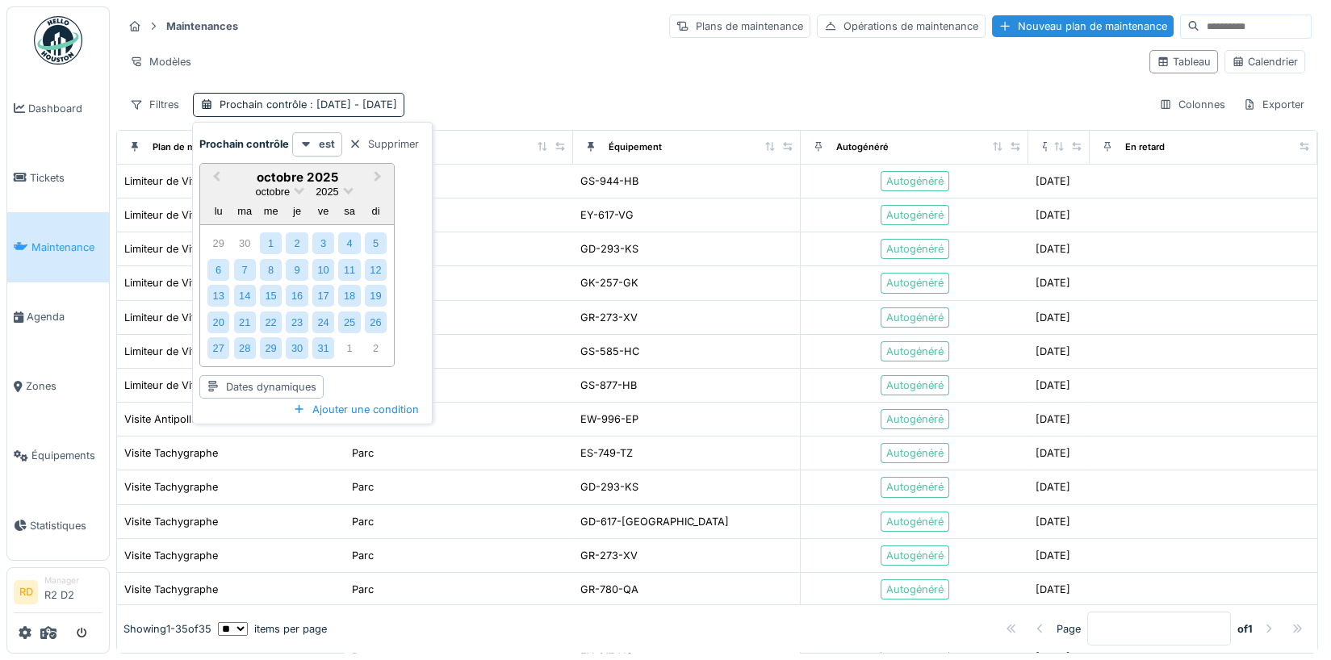
click at [528, 58] on div "Modèles" at bounding box center [630, 61] width 1014 height 23
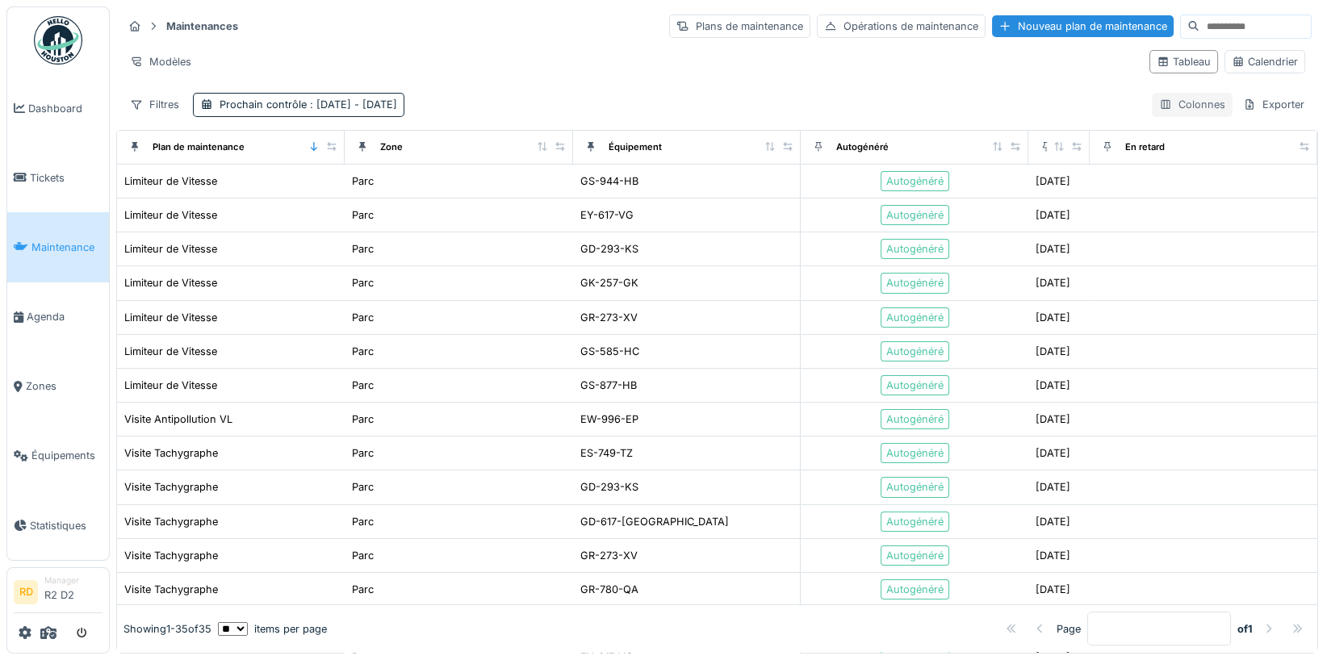
click at [1195, 102] on div "Colonnes" at bounding box center [1192, 104] width 81 height 23
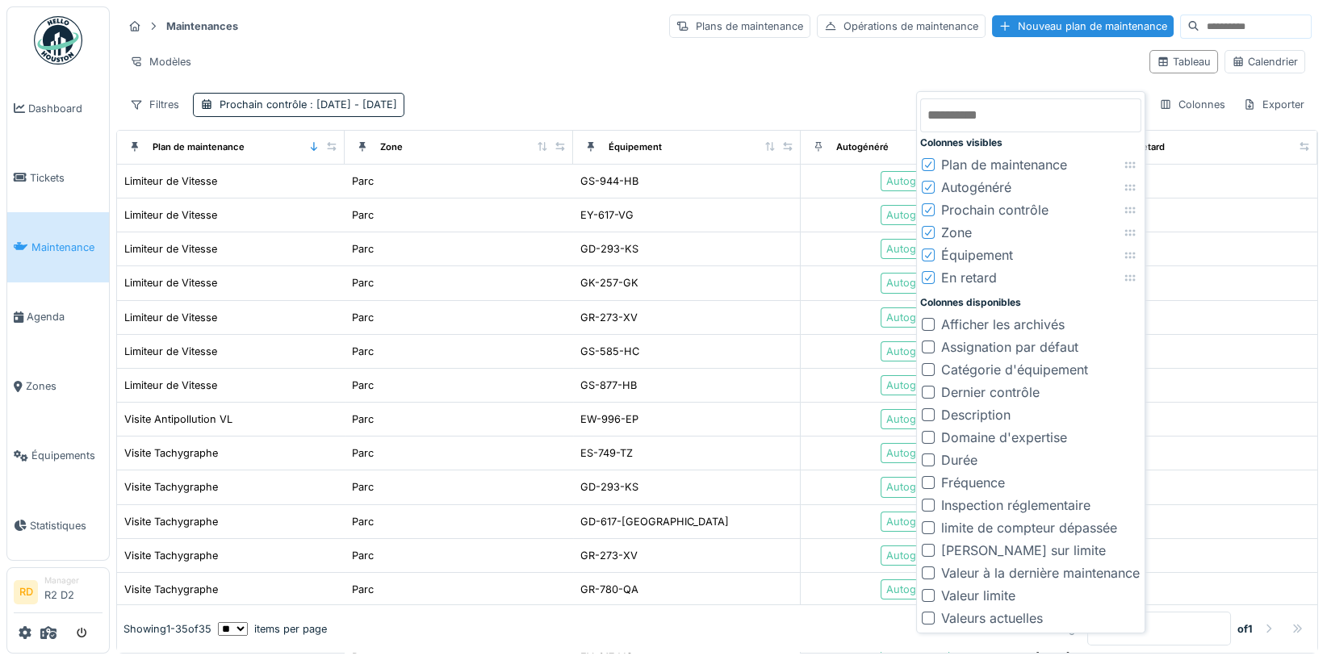
click at [929, 278] on icon at bounding box center [929, 278] width 10 height 8
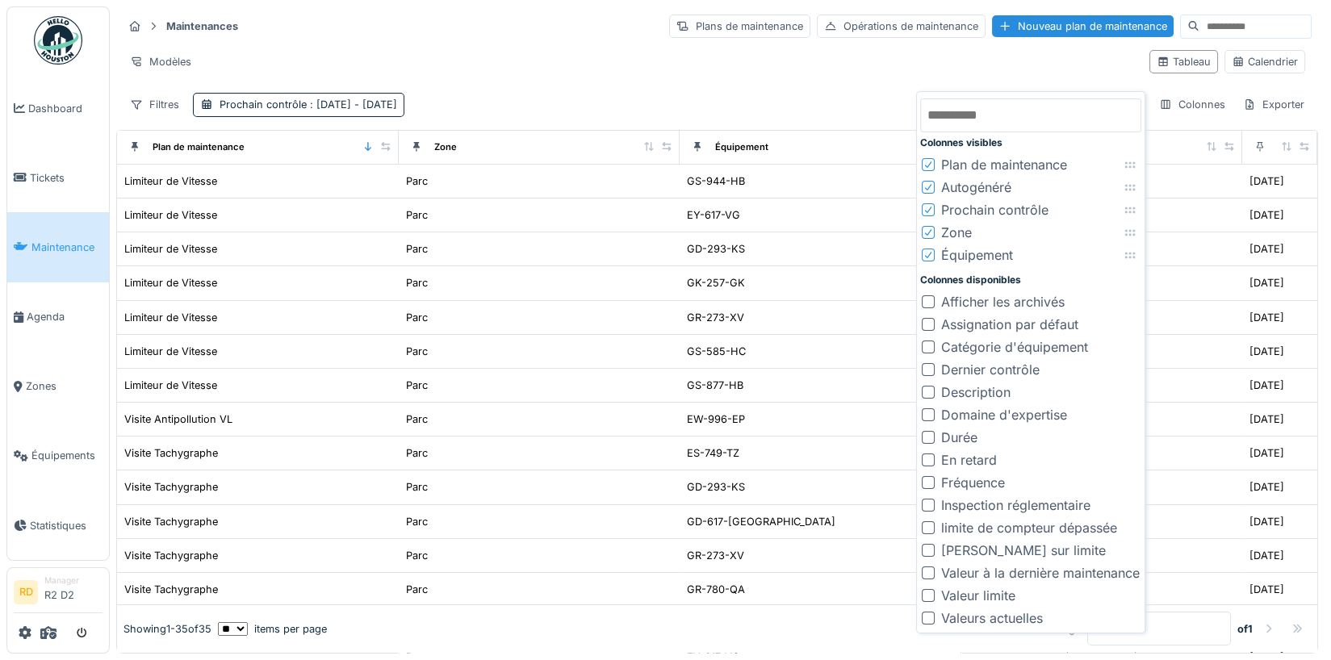
click at [897, 61] on div "Modèles" at bounding box center [630, 61] width 1014 height 23
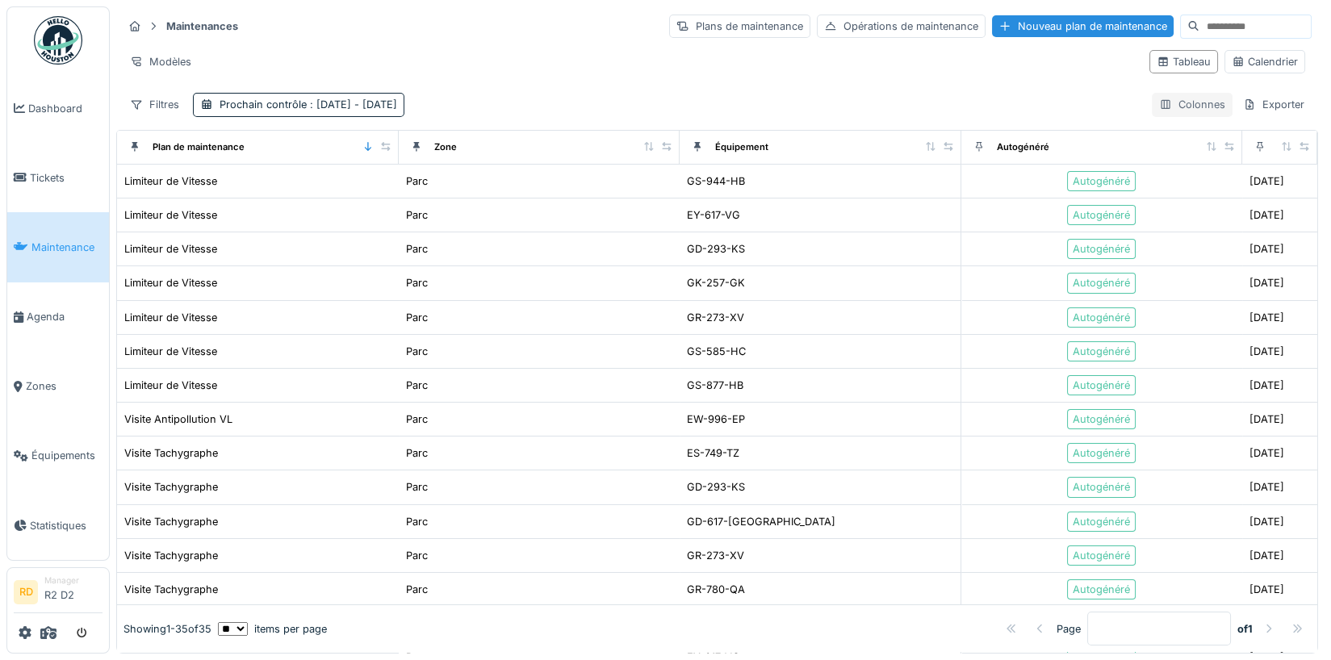
click at [1184, 103] on div "Colonnes" at bounding box center [1192, 104] width 81 height 23
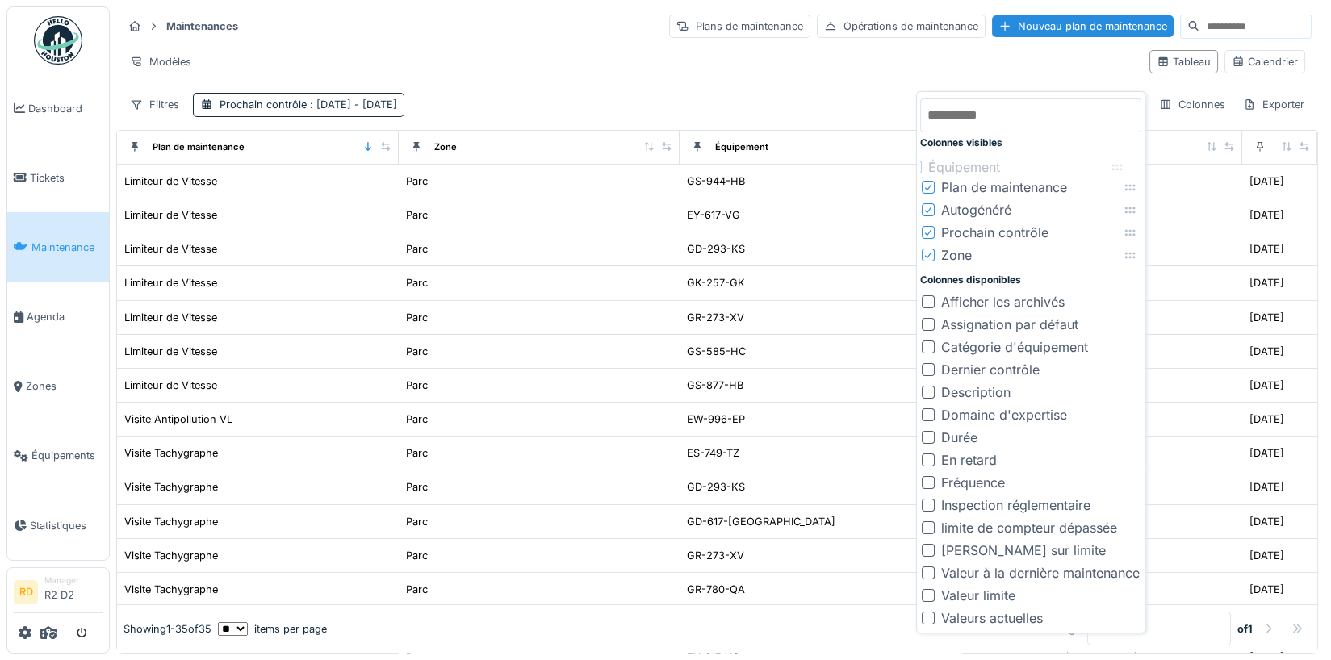
drag, startPoint x: 1132, startPoint y: 255, endPoint x: 1119, endPoint y: 167, distance: 89.0
click at [1119, 167] on icon at bounding box center [1117, 167] width 13 height 10
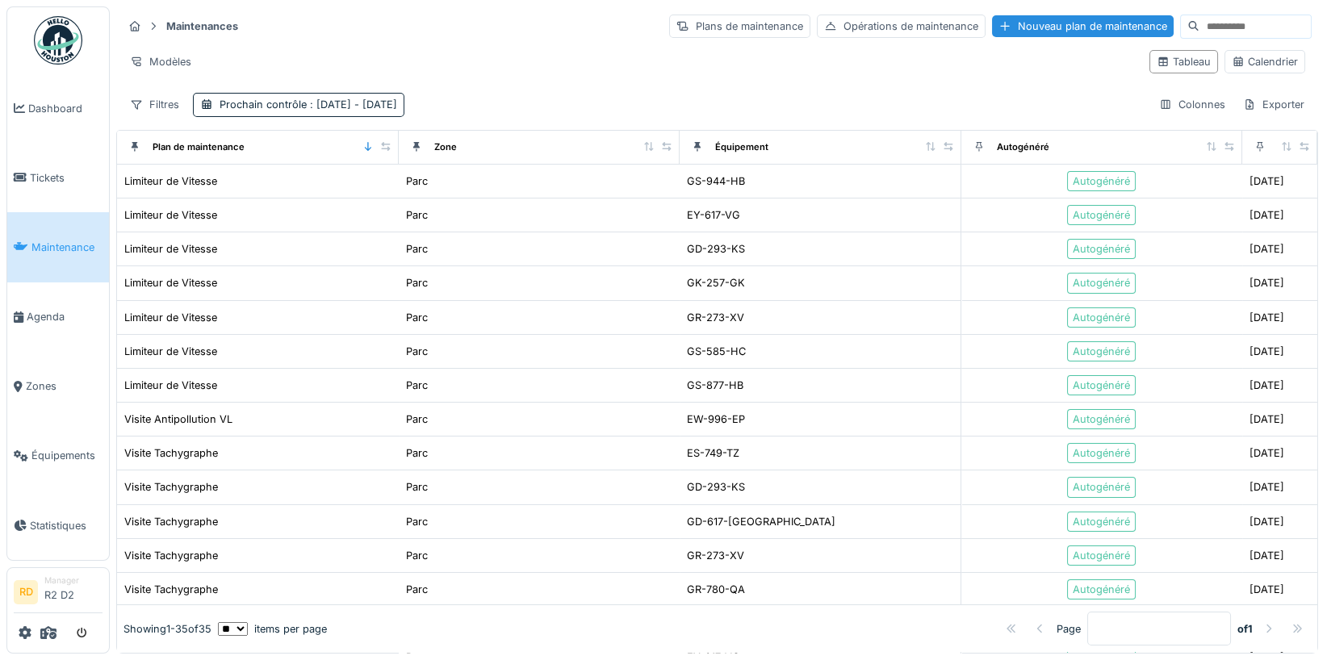
click at [806, 80] on div "Maintenances Plans de maintenance Opérations de maintenance Nouveau plan de mai…" at bounding box center [717, 64] width 1202 height 117
click at [132, 143] on icon at bounding box center [135, 147] width 6 height 10
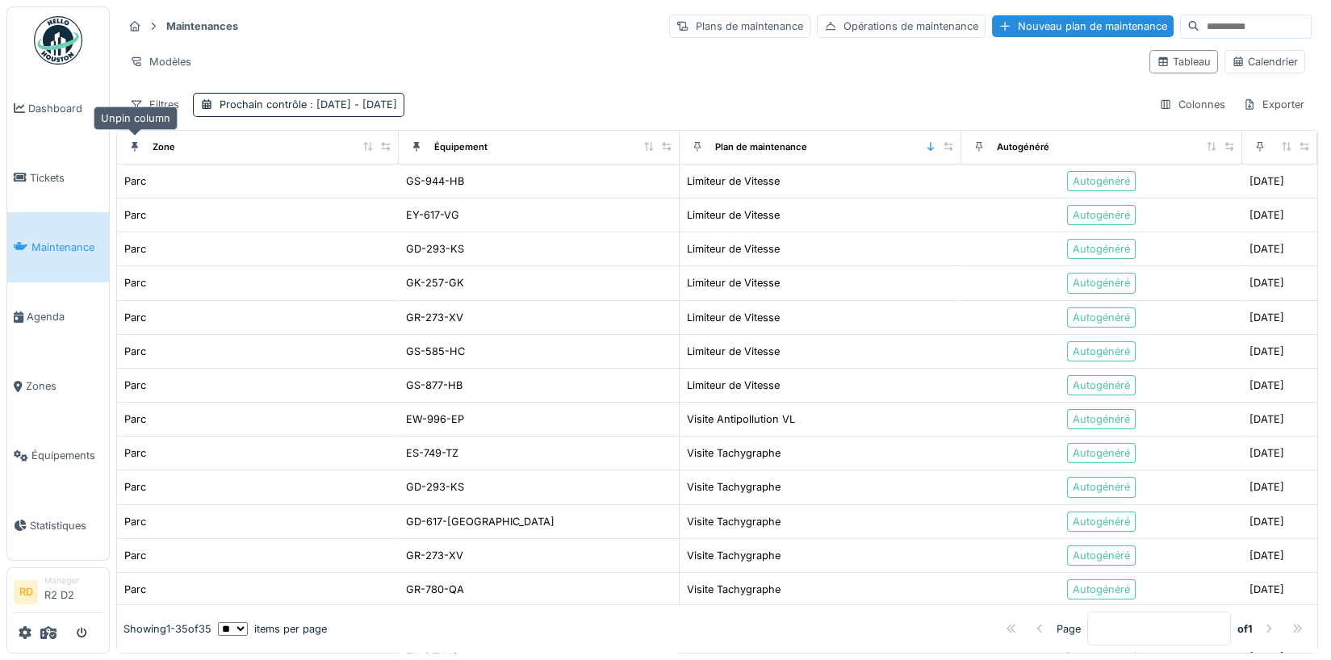
click at [132, 143] on icon at bounding box center [135, 147] width 6 height 10
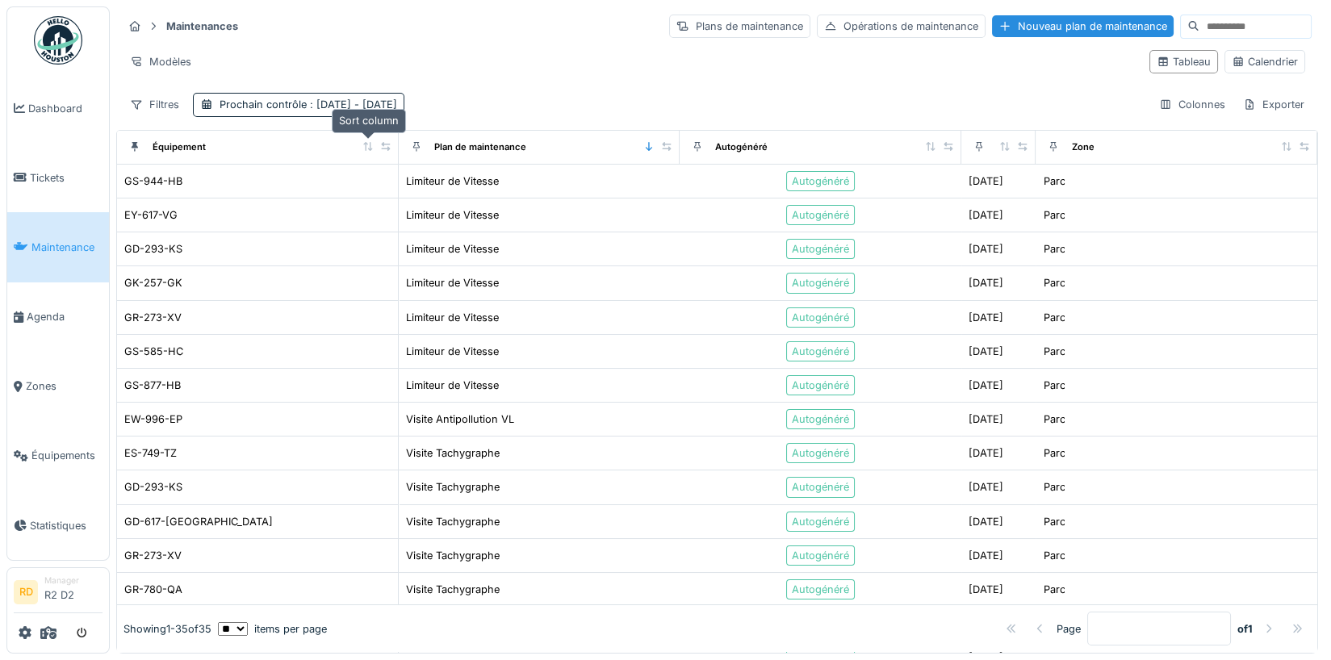
click at [371, 143] on icon at bounding box center [367, 146] width 9 height 9
click at [1193, 99] on div "Colonnes" at bounding box center [1192, 104] width 81 height 23
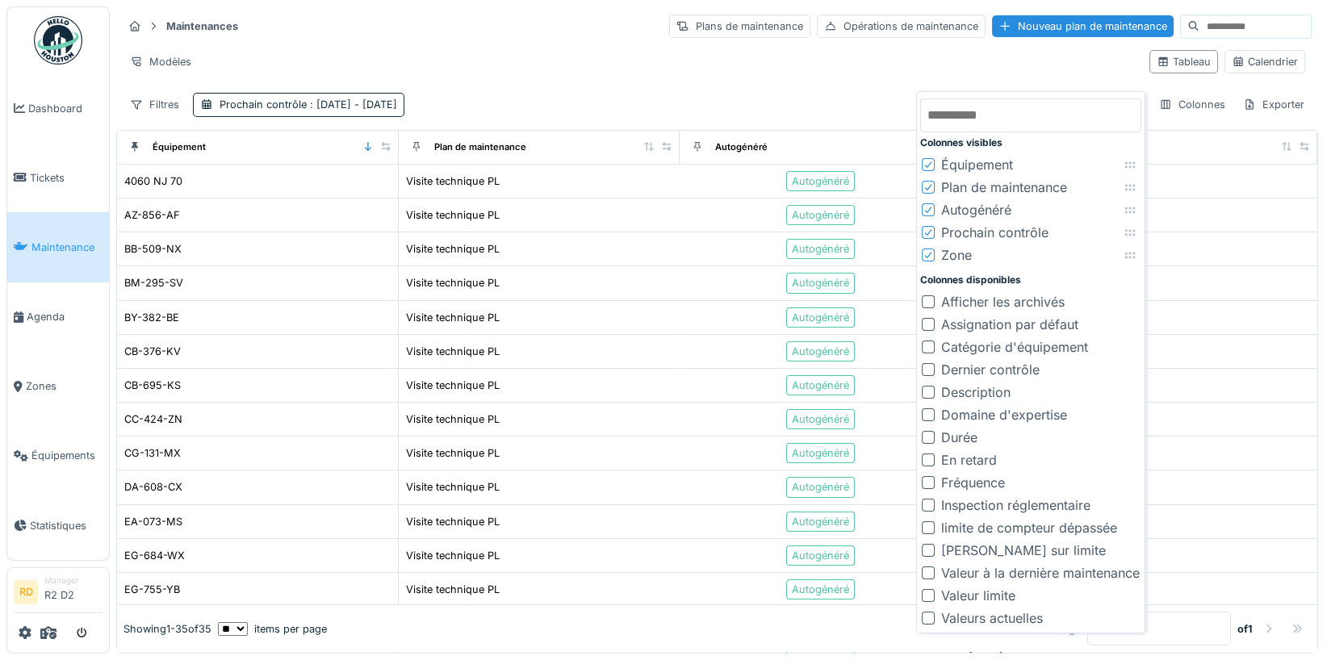
click at [985, 207] on div "Autogénéré" at bounding box center [976, 209] width 70 height 19
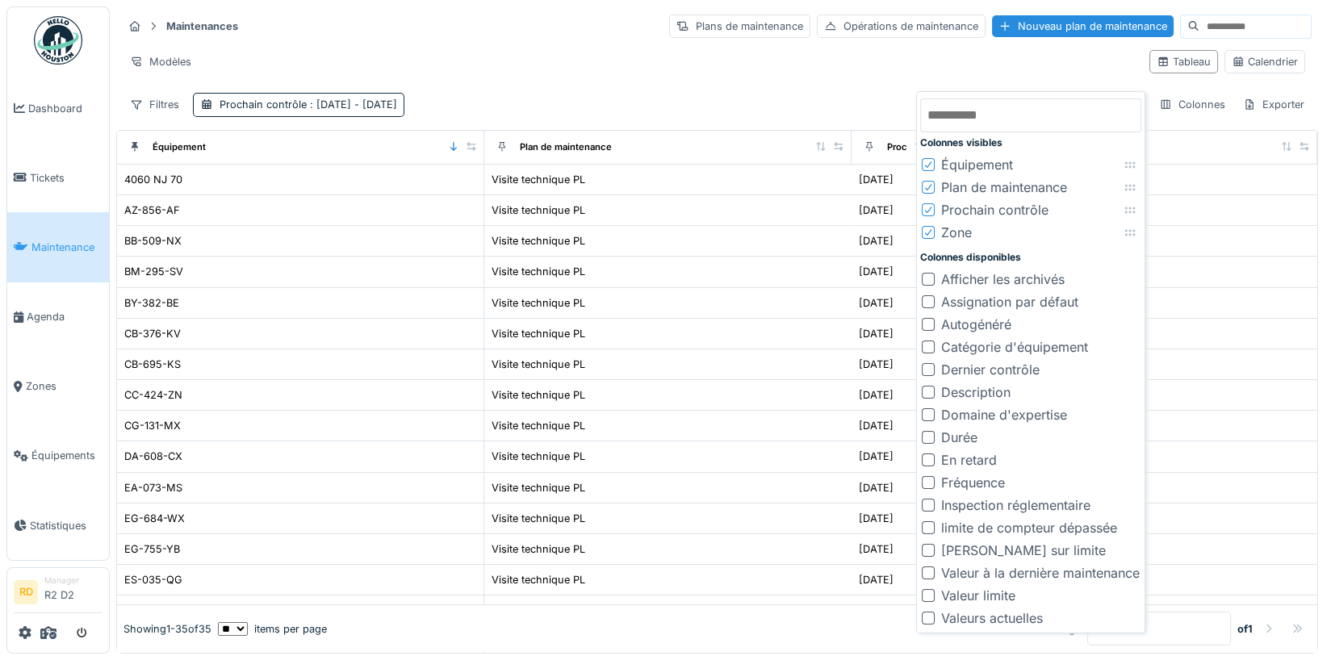
click at [817, 52] on div "Modèles" at bounding box center [630, 61] width 1014 height 23
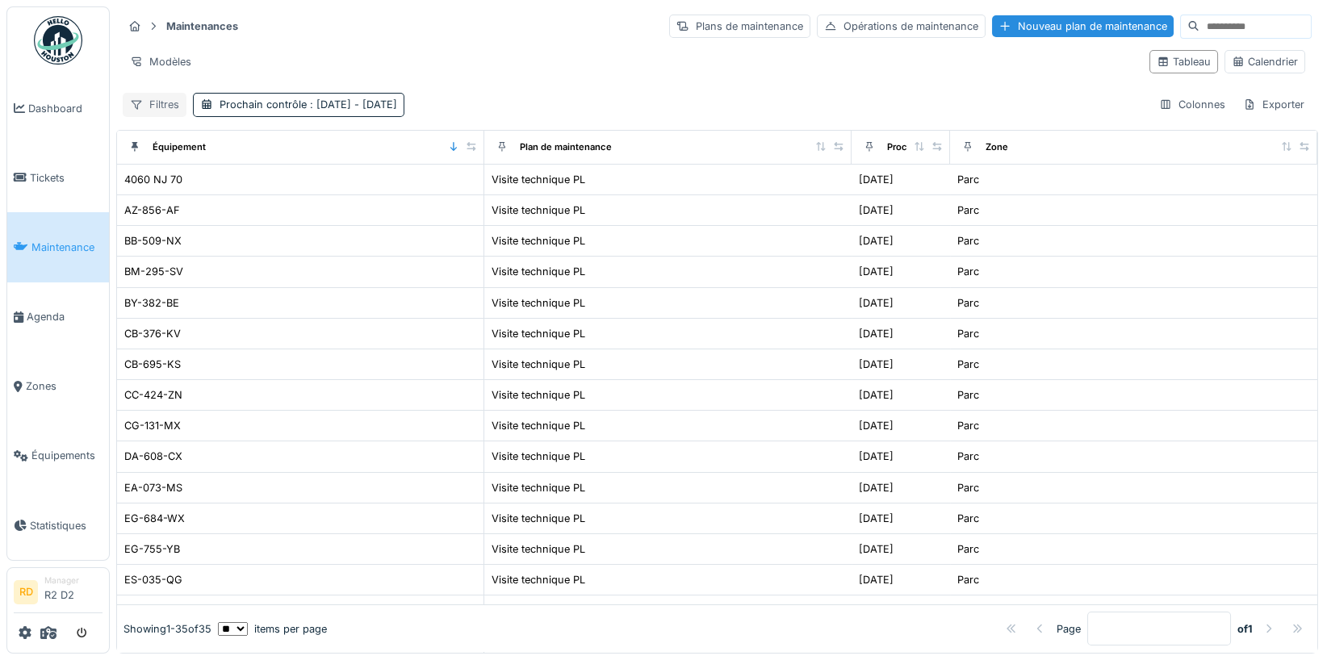
click at [157, 106] on div "Filtres" at bounding box center [155, 104] width 64 height 23
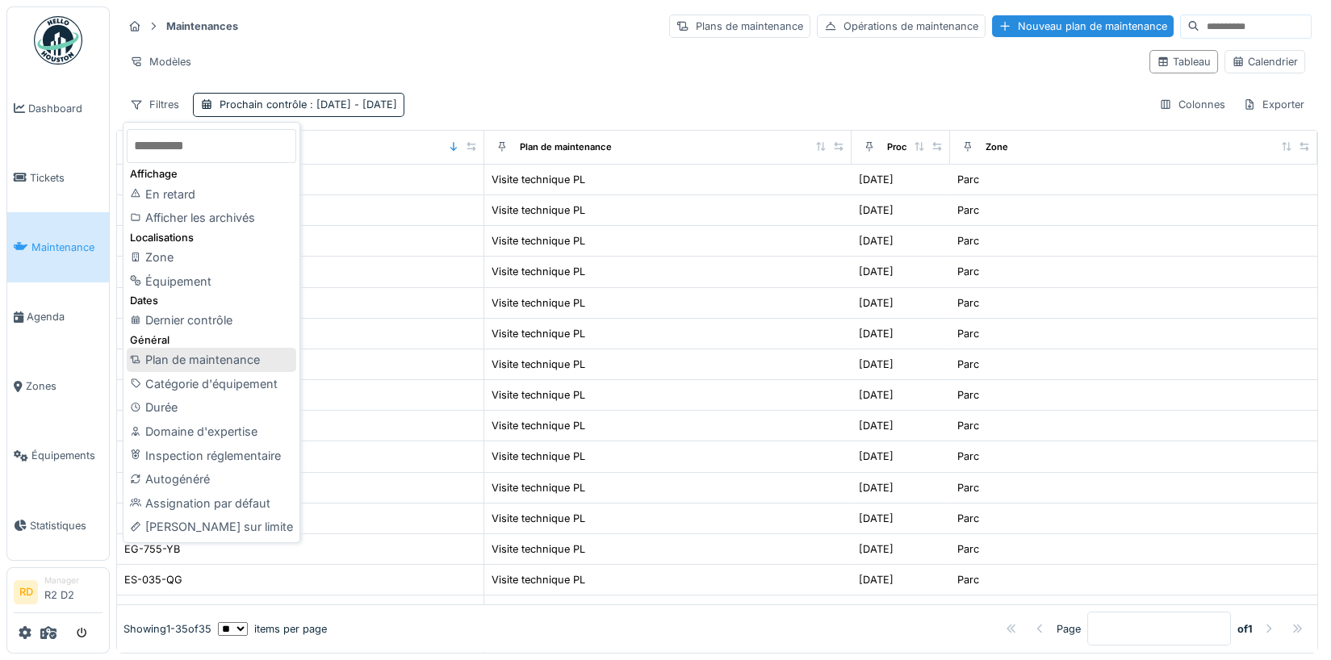
click at [216, 360] on div "Plan de maintenance" at bounding box center [212, 360] width 170 height 24
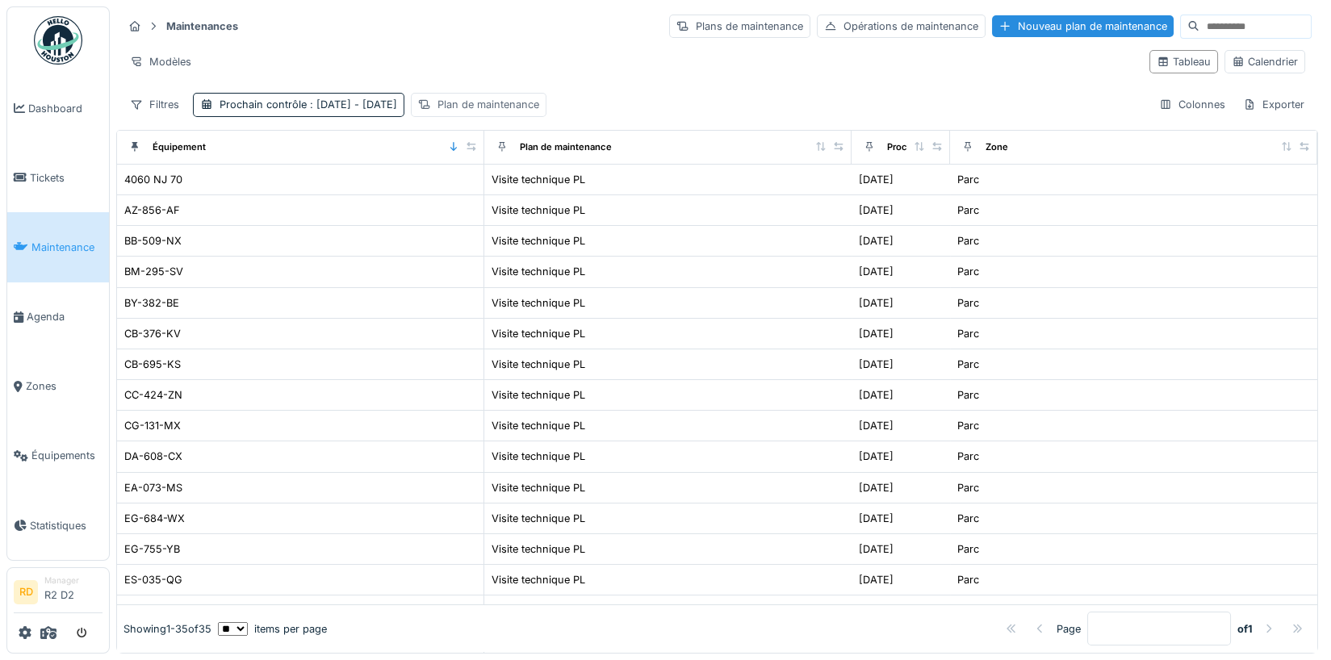
click at [537, 98] on div "Plan de maintenance" at bounding box center [489, 104] width 102 height 15
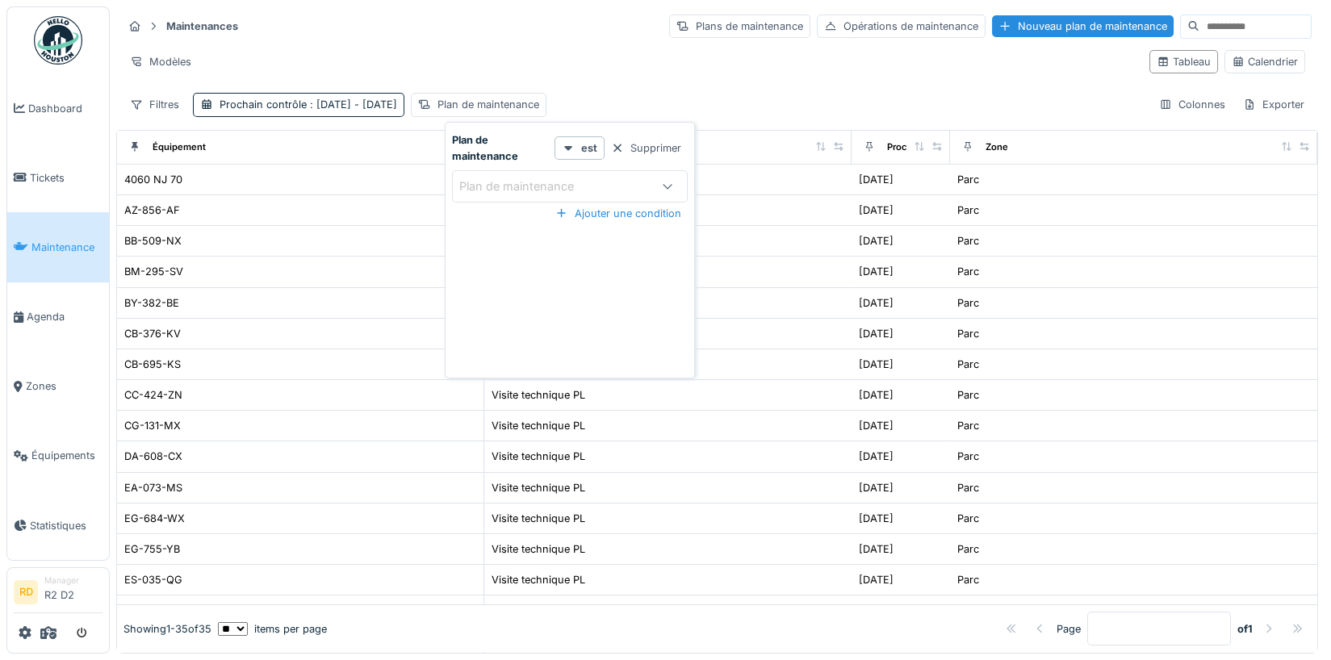
click at [549, 191] on div "Plan de maintenance" at bounding box center [527, 187] width 137 height 18
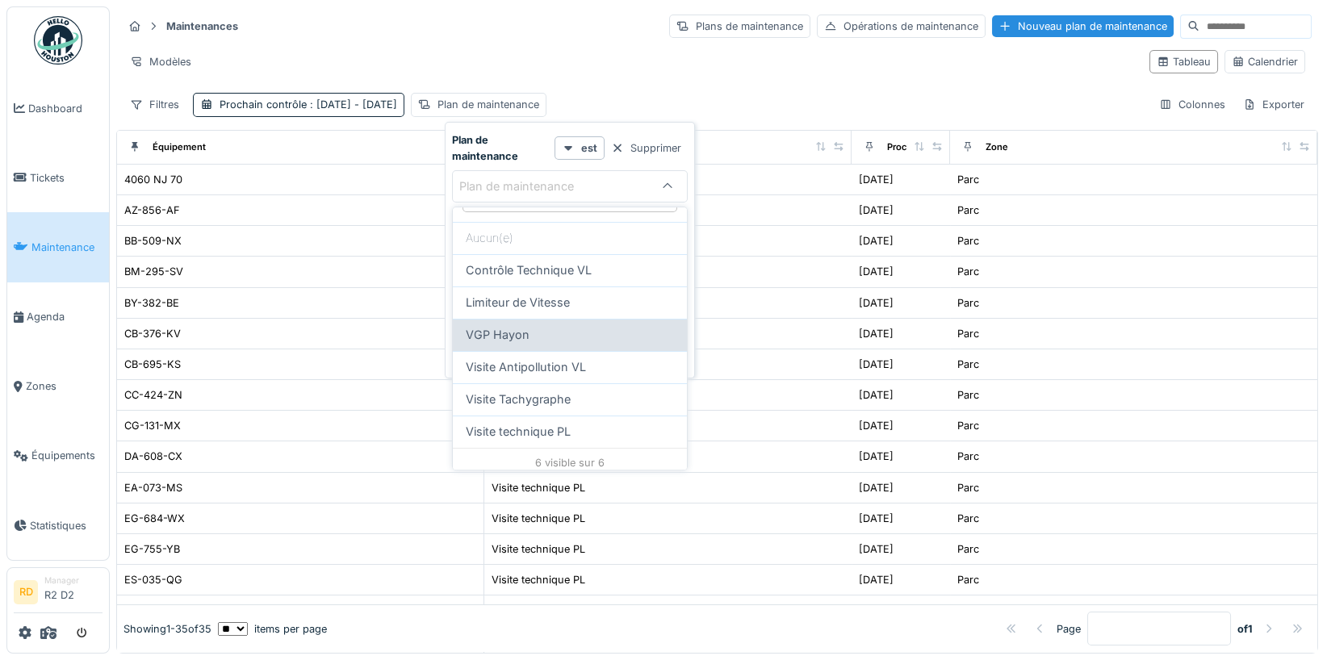
scroll to position [44, 0]
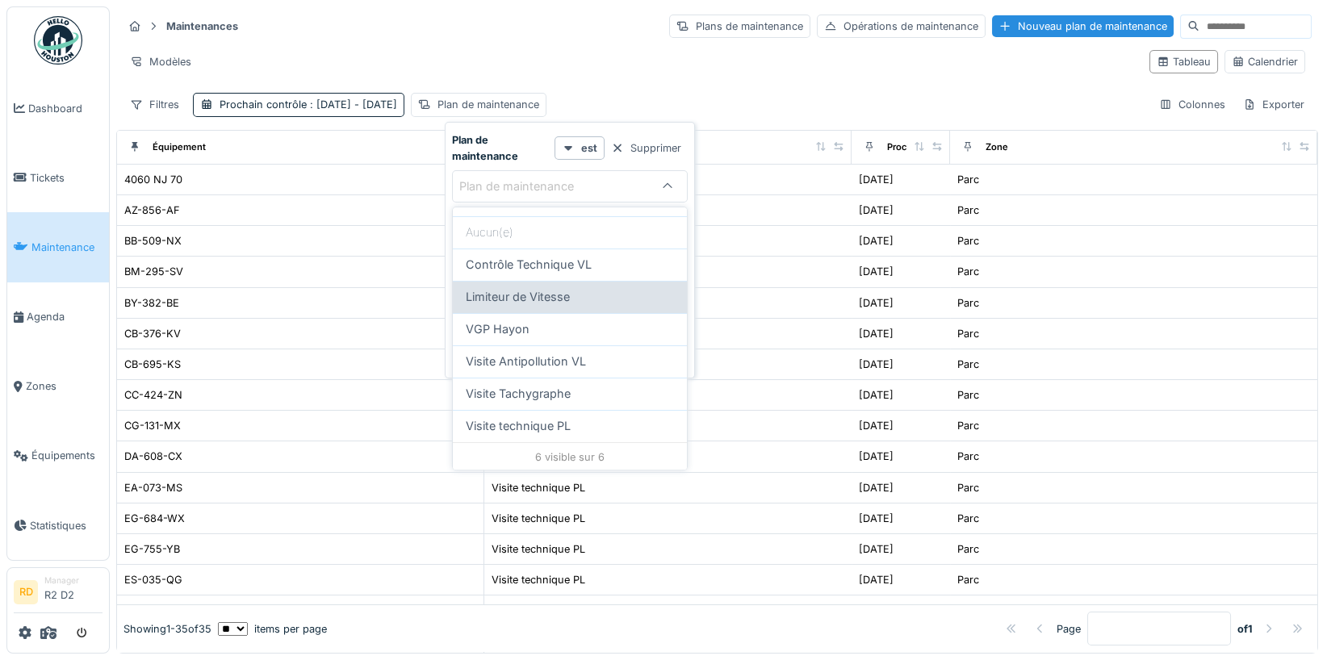
click at [557, 296] on span "Limiteur de Vitesse" at bounding box center [518, 297] width 104 height 18
type input "*****"
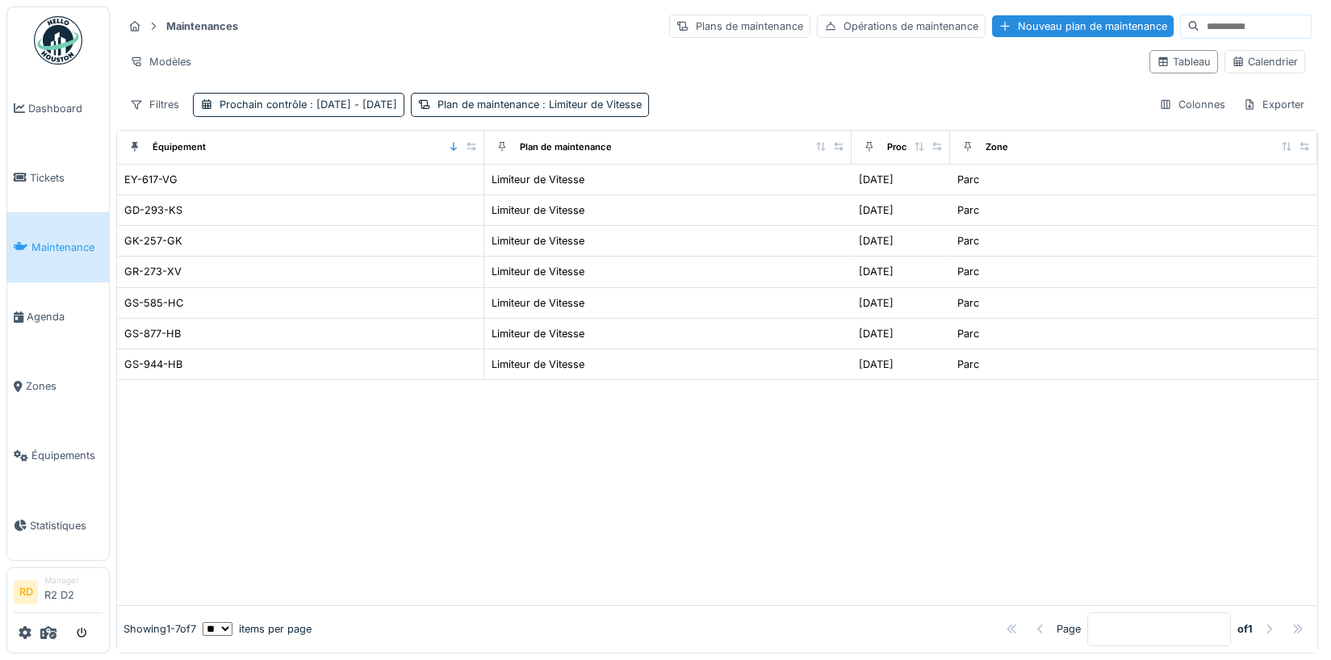
click at [535, 52] on div "Modèles" at bounding box center [630, 61] width 1014 height 23
click at [173, 62] on div "Modèles" at bounding box center [161, 61] width 76 height 23
click at [208, 95] on div "Nouvelle vue" at bounding box center [194, 96] width 135 height 24
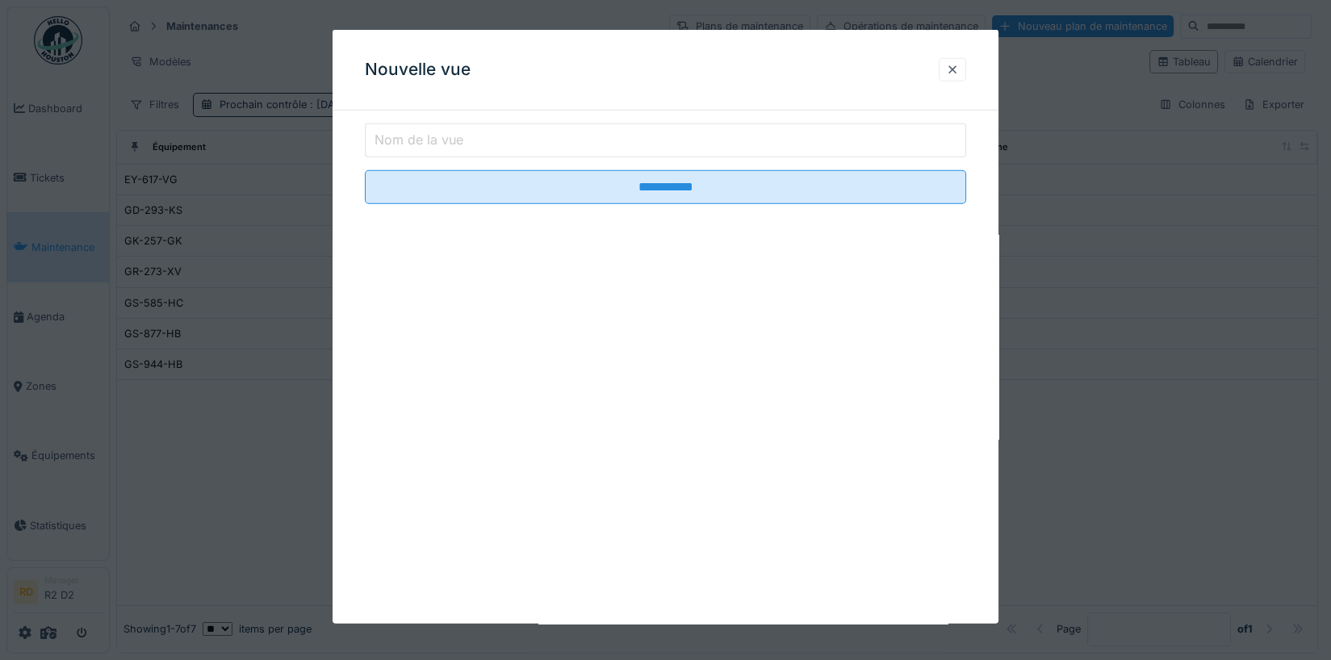
click at [447, 139] on label "Nom de la vue" at bounding box center [418, 139] width 95 height 19
click at [447, 139] on input "Nom de la vue" at bounding box center [666, 141] width 602 height 34
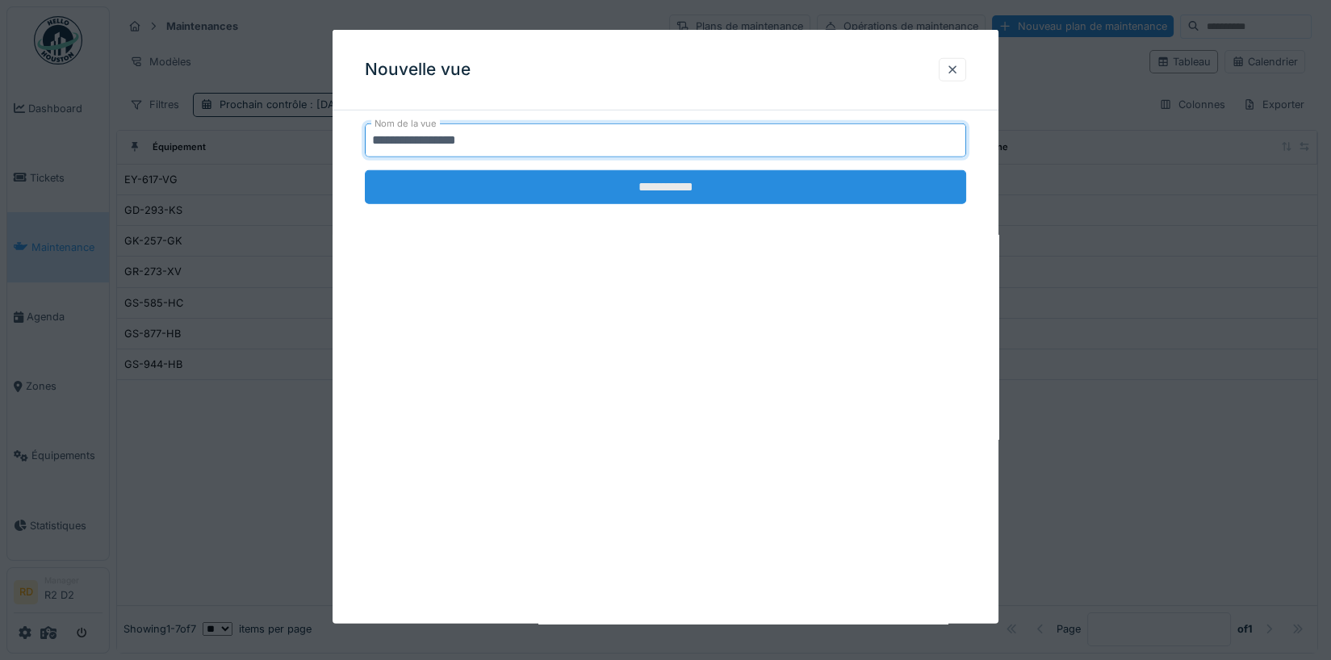
type input "**********"
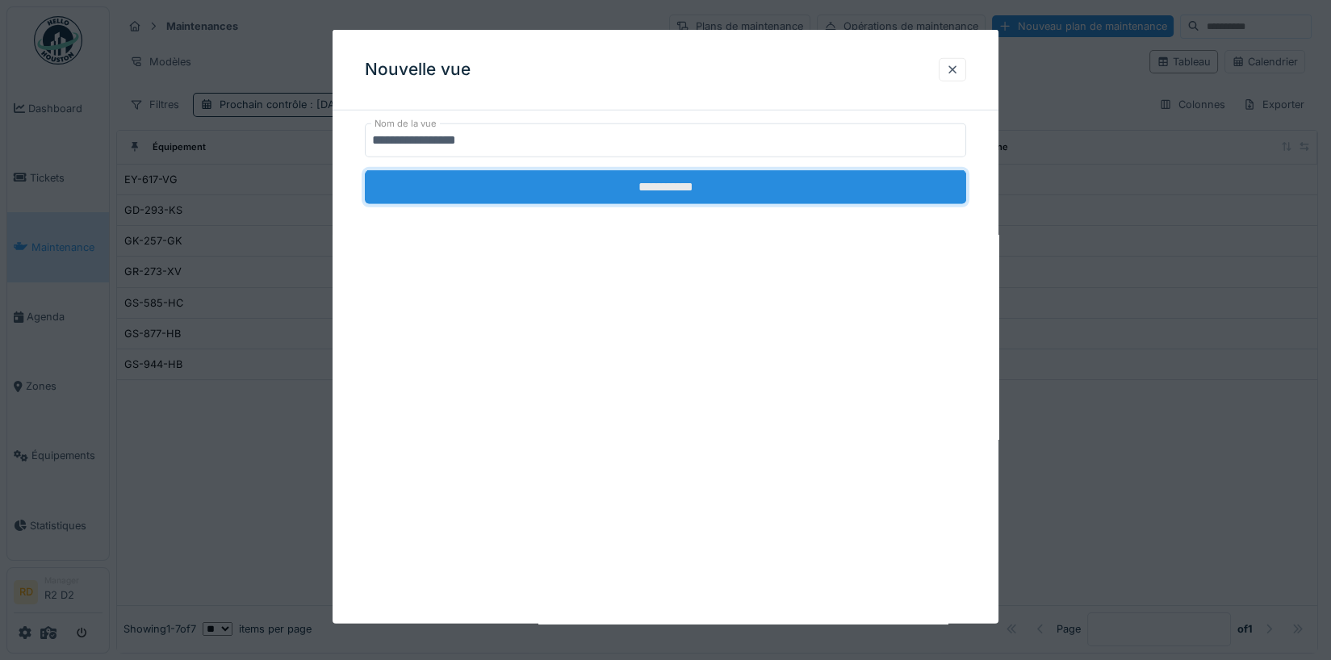
click at [732, 198] on input "**********" at bounding box center [666, 187] width 602 height 34
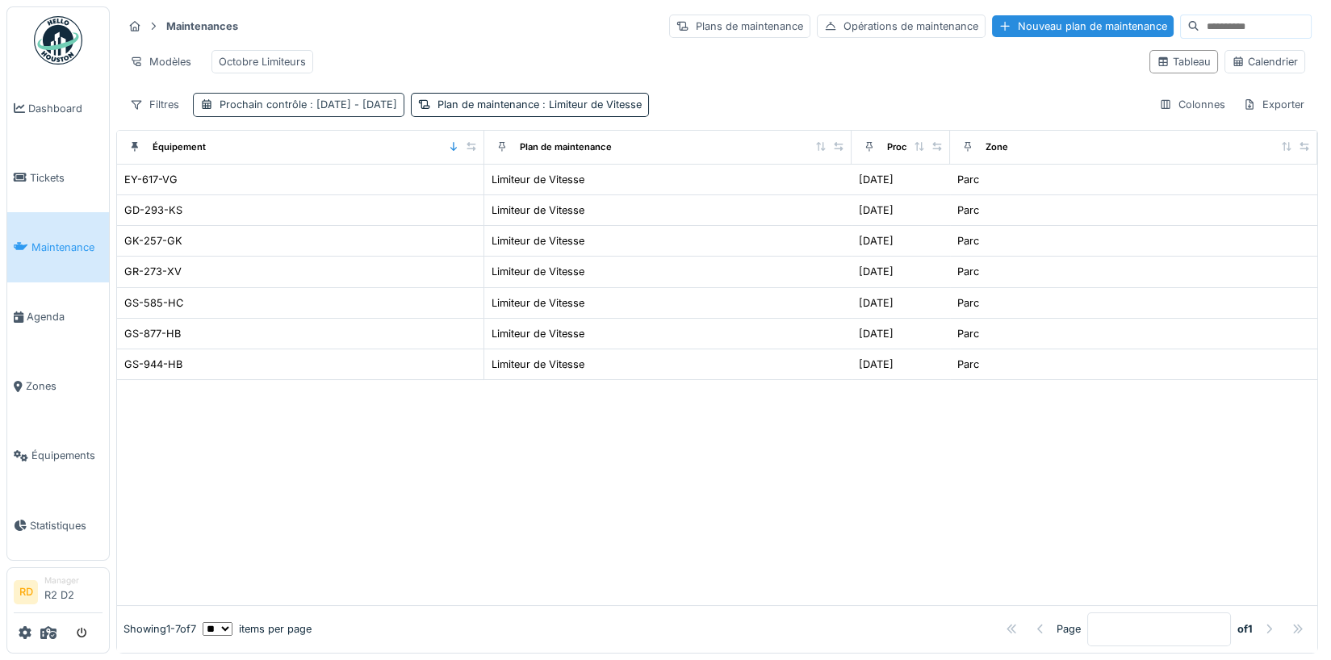
click at [397, 103] on span ": 01/10/2025 - 31/10/2025" at bounding box center [352, 105] width 90 height 12
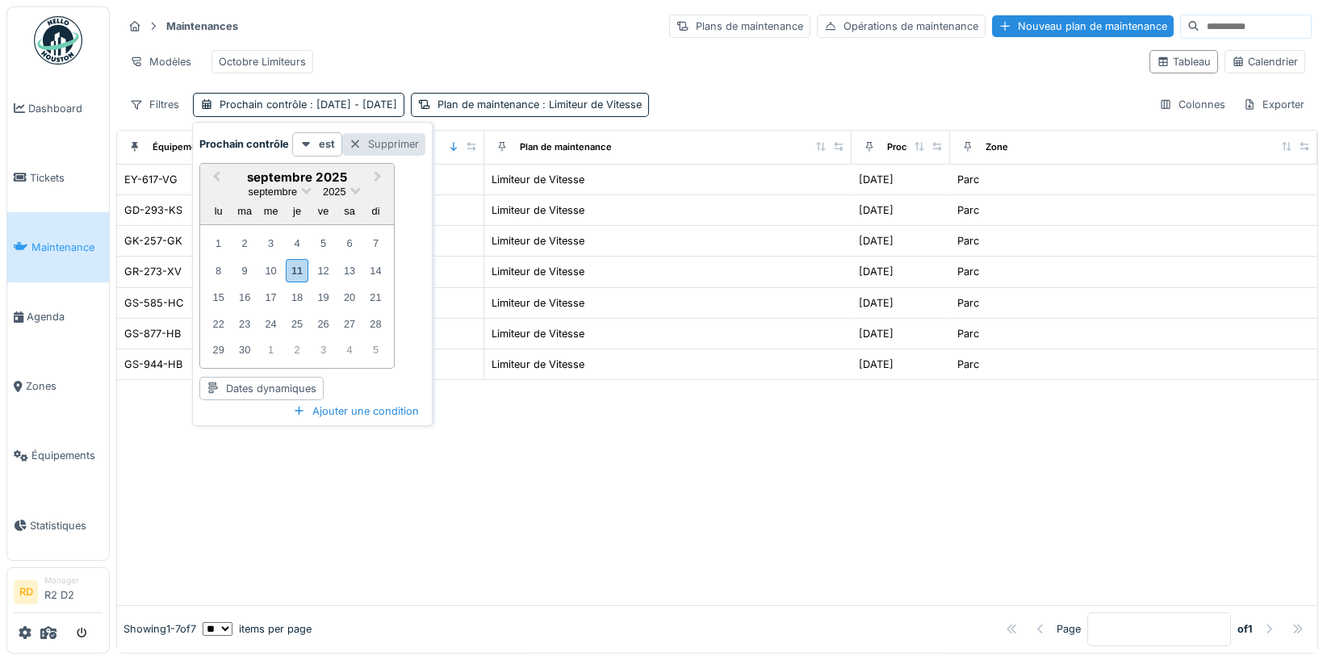
click at [376, 150] on div "Supprimer" at bounding box center [383, 144] width 83 height 22
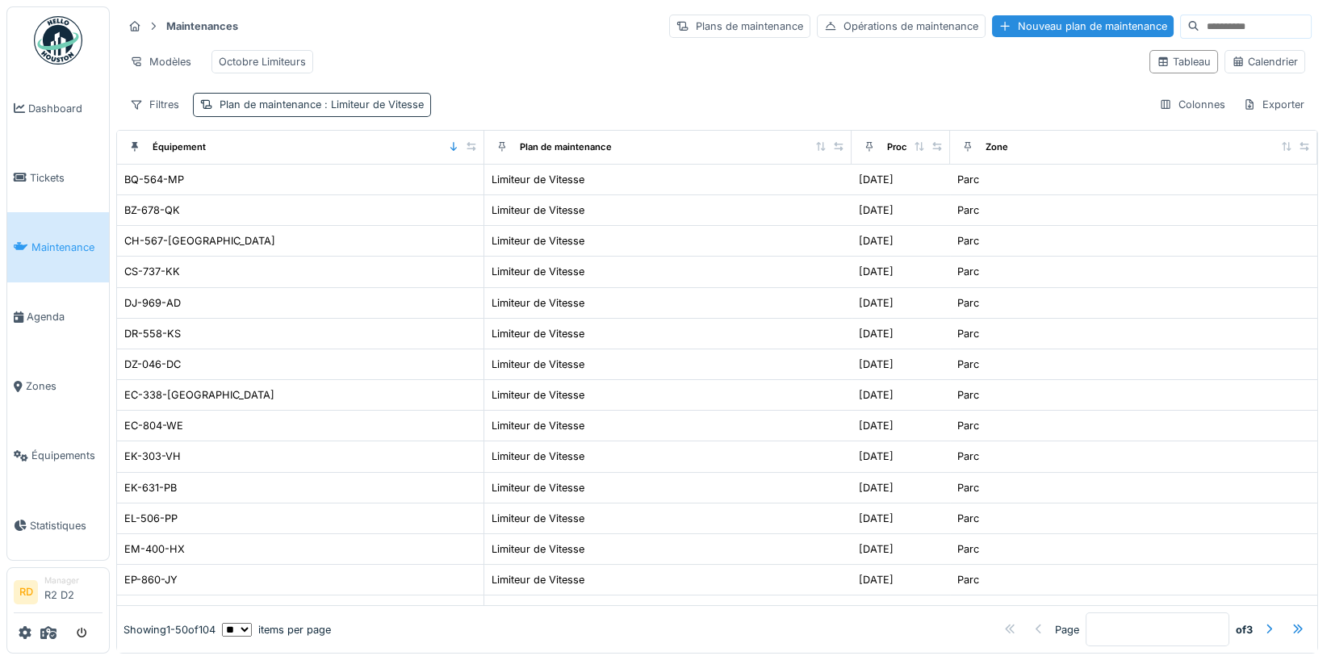
click at [404, 99] on span ": Limiteur de Vitesse" at bounding box center [372, 105] width 103 height 12
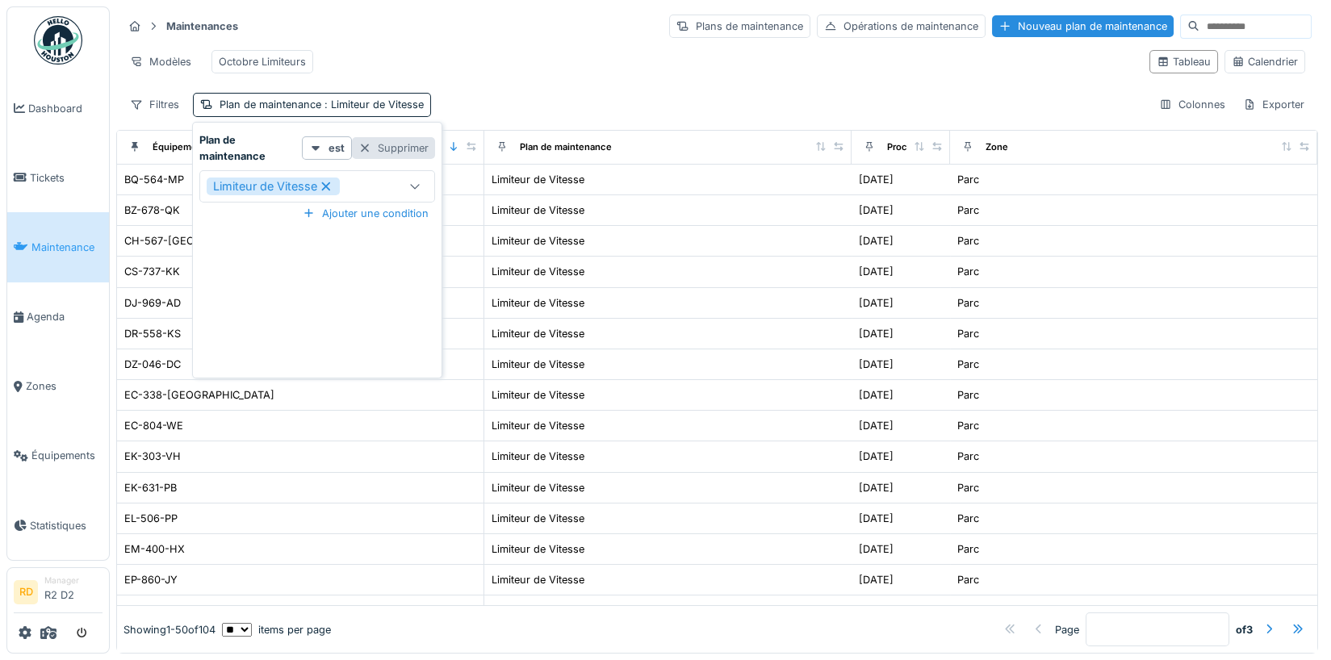
click at [393, 146] on div "Supprimer" at bounding box center [393, 148] width 83 height 22
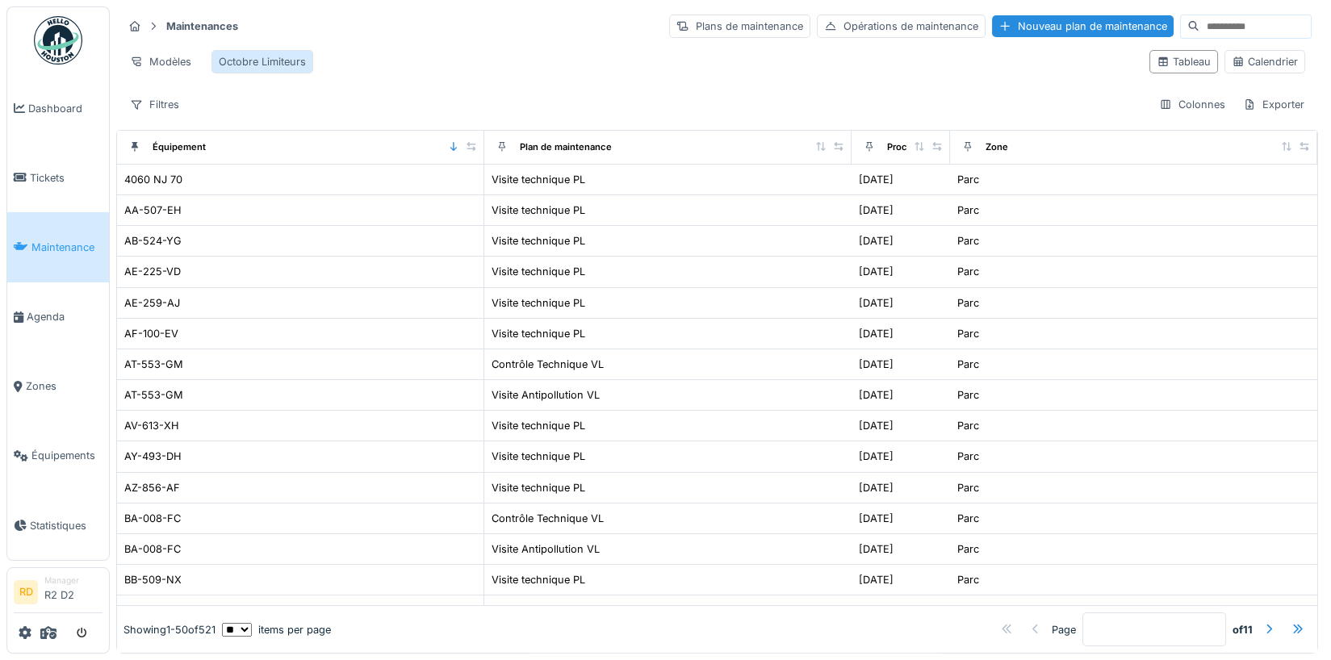
click at [269, 58] on div "Octobre Limiteurs" at bounding box center [262, 61] width 87 height 15
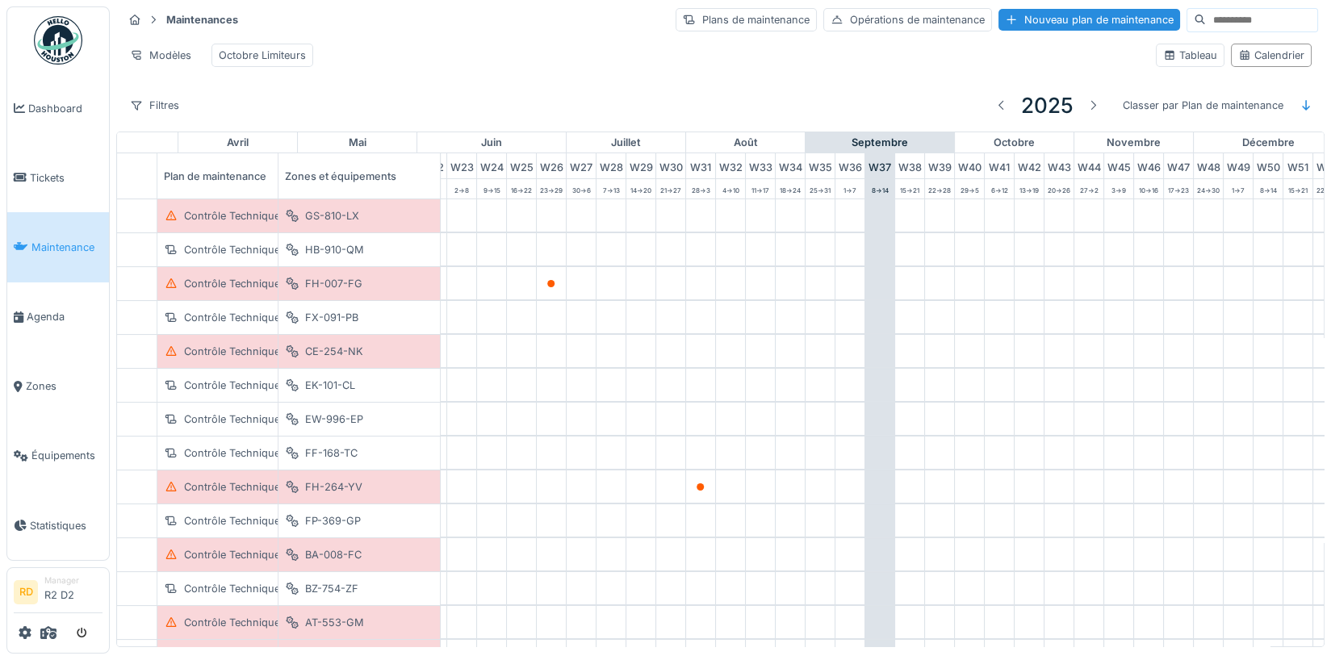
scroll to position [0, 711]
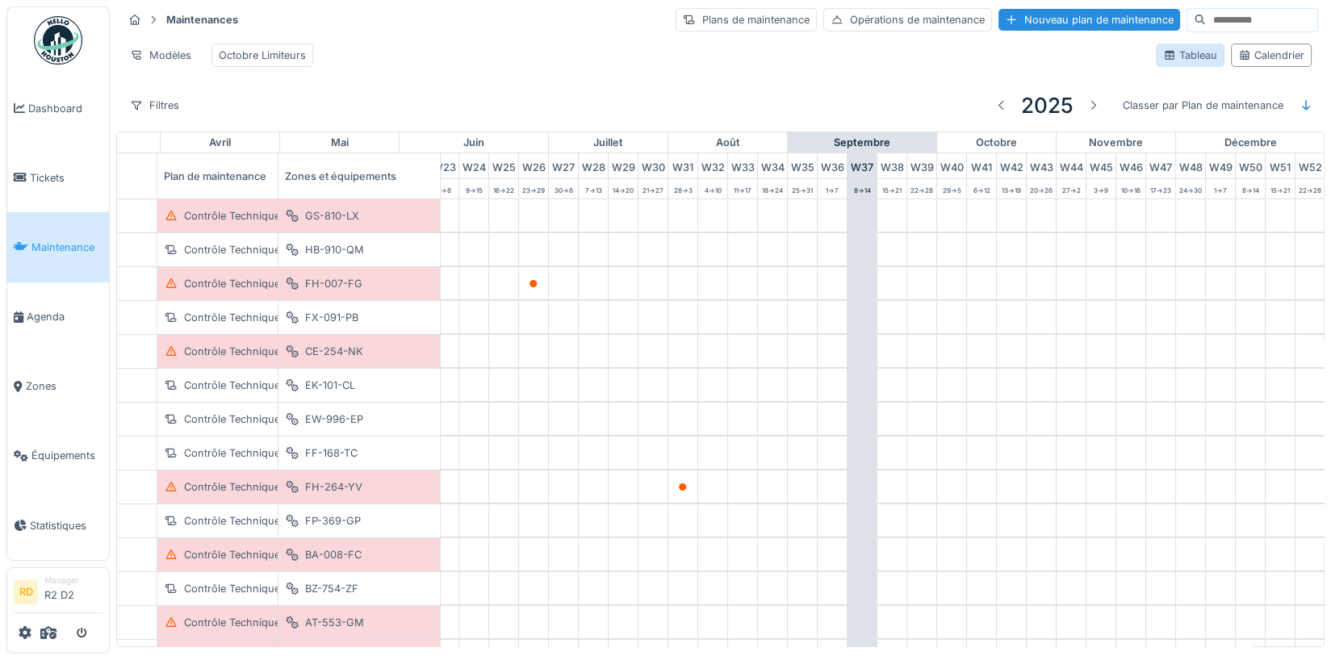
click at [1203, 54] on div "Tableau" at bounding box center [1190, 55] width 54 height 15
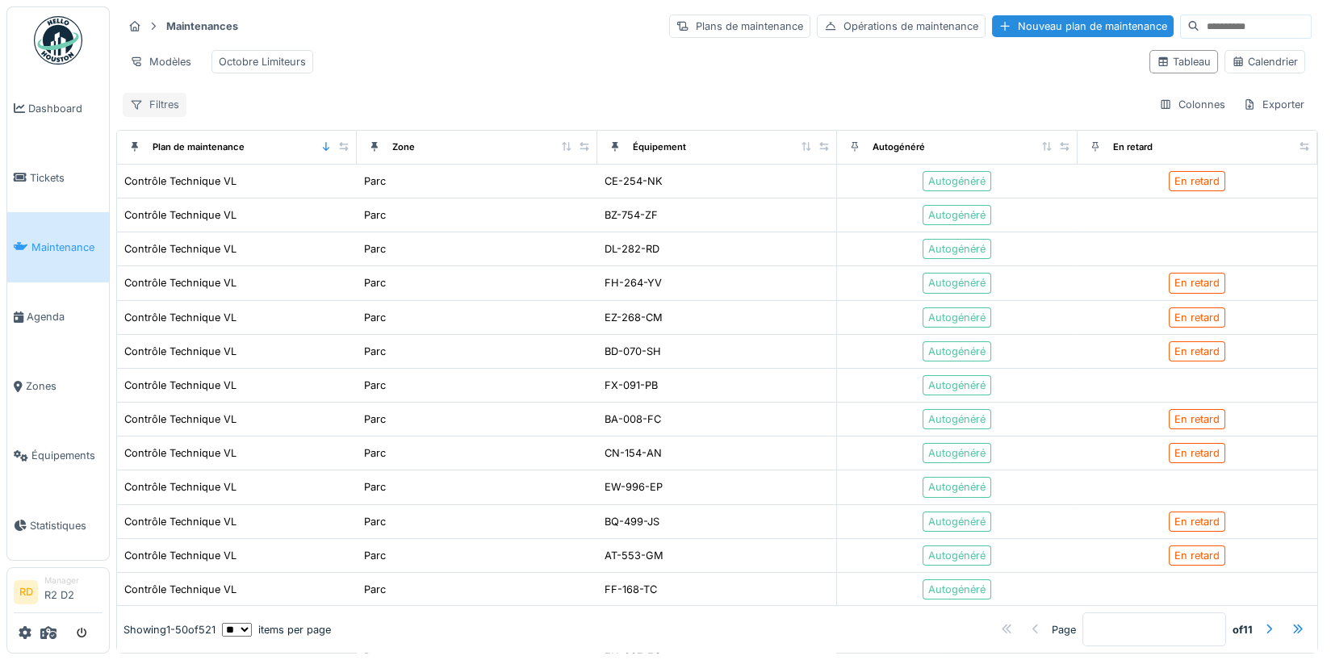
click at [158, 107] on div "Filtres" at bounding box center [155, 104] width 64 height 23
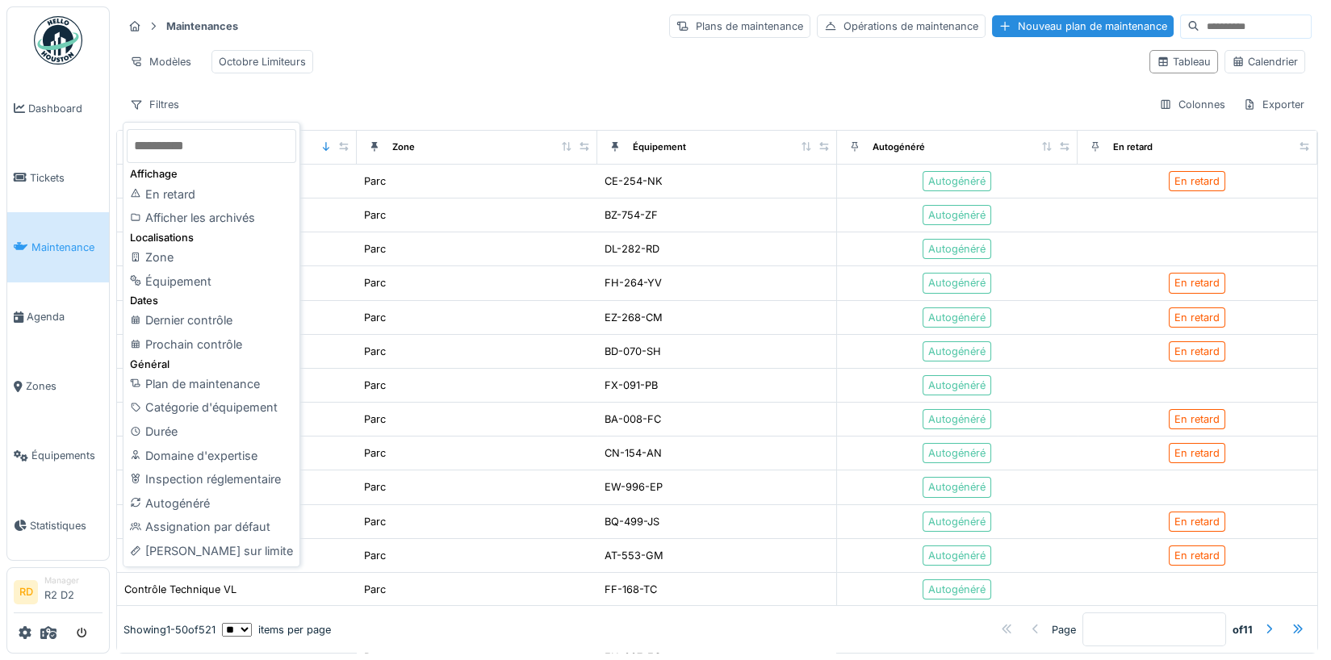
click at [537, 81] on div "Maintenances Plans de maintenance Opérations de maintenance Nouveau plan de mai…" at bounding box center [717, 64] width 1202 height 117
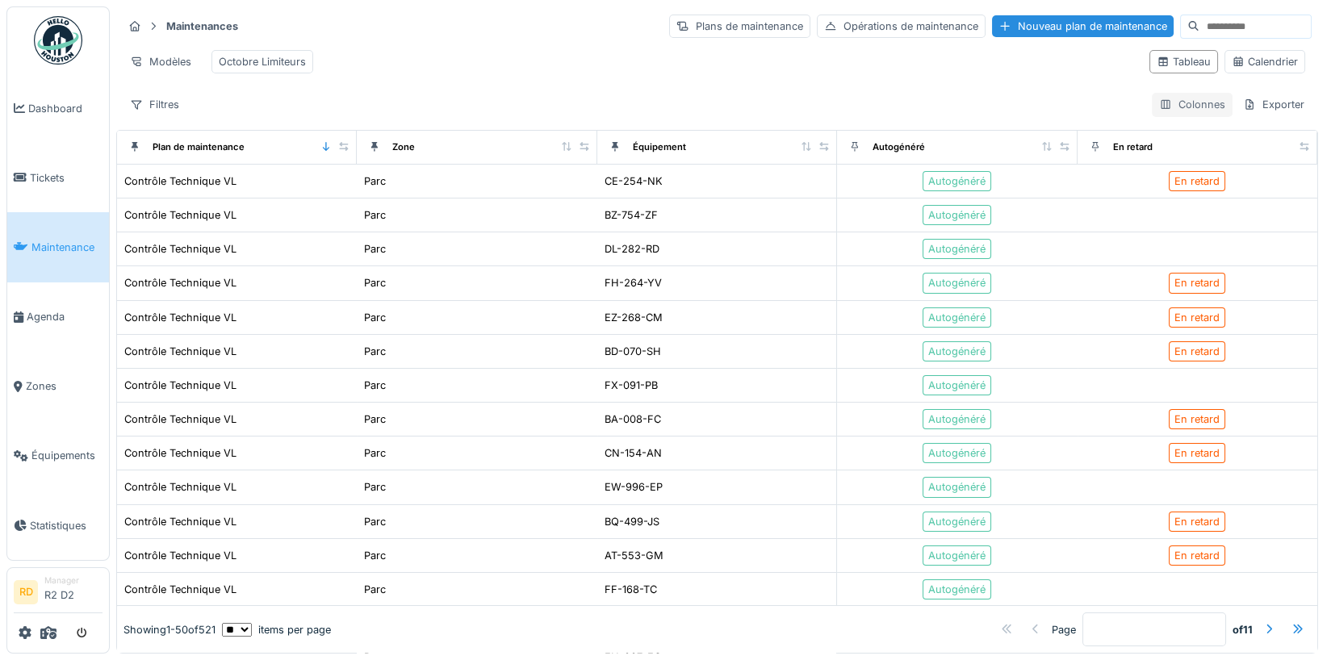
click at [1187, 106] on div "Colonnes" at bounding box center [1192, 104] width 81 height 23
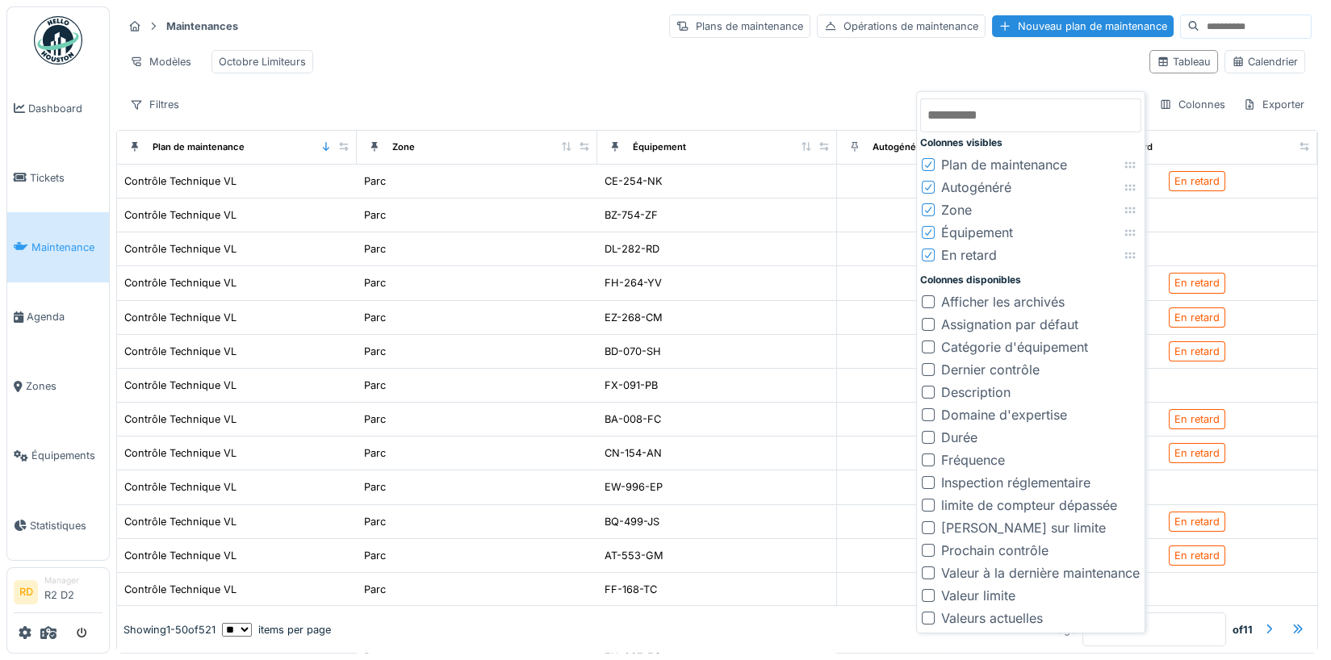
click at [924, 544] on div at bounding box center [928, 550] width 13 height 13
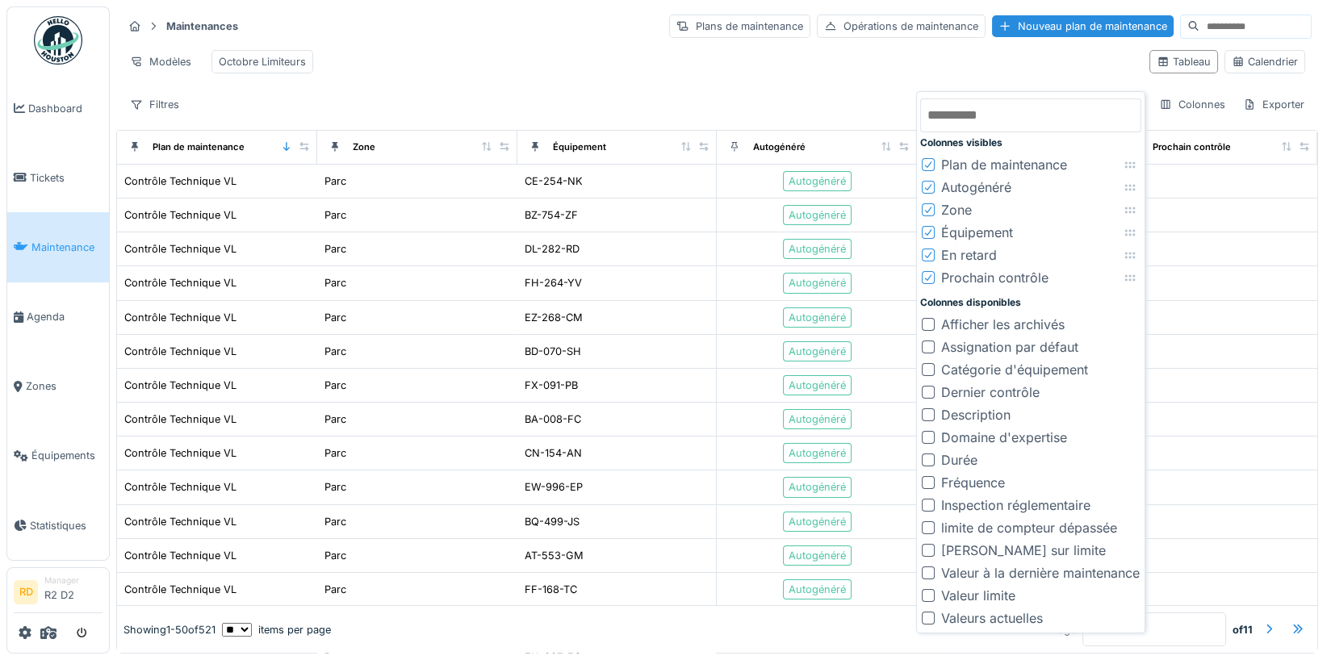
click at [933, 188] on div at bounding box center [928, 187] width 13 height 13
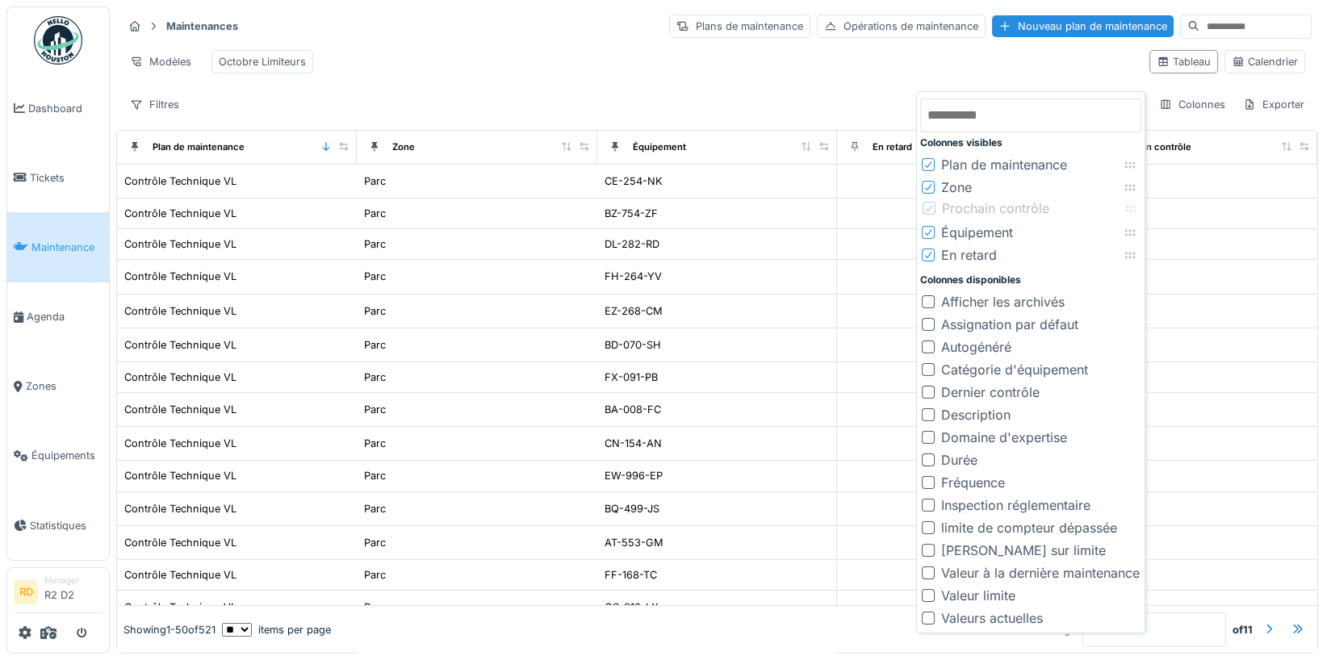
drag, startPoint x: 1131, startPoint y: 254, endPoint x: 1133, endPoint y: 203, distance: 50.9
click at [1133, 204] on icon at bounding box center [1131, 208] width 13 height 10
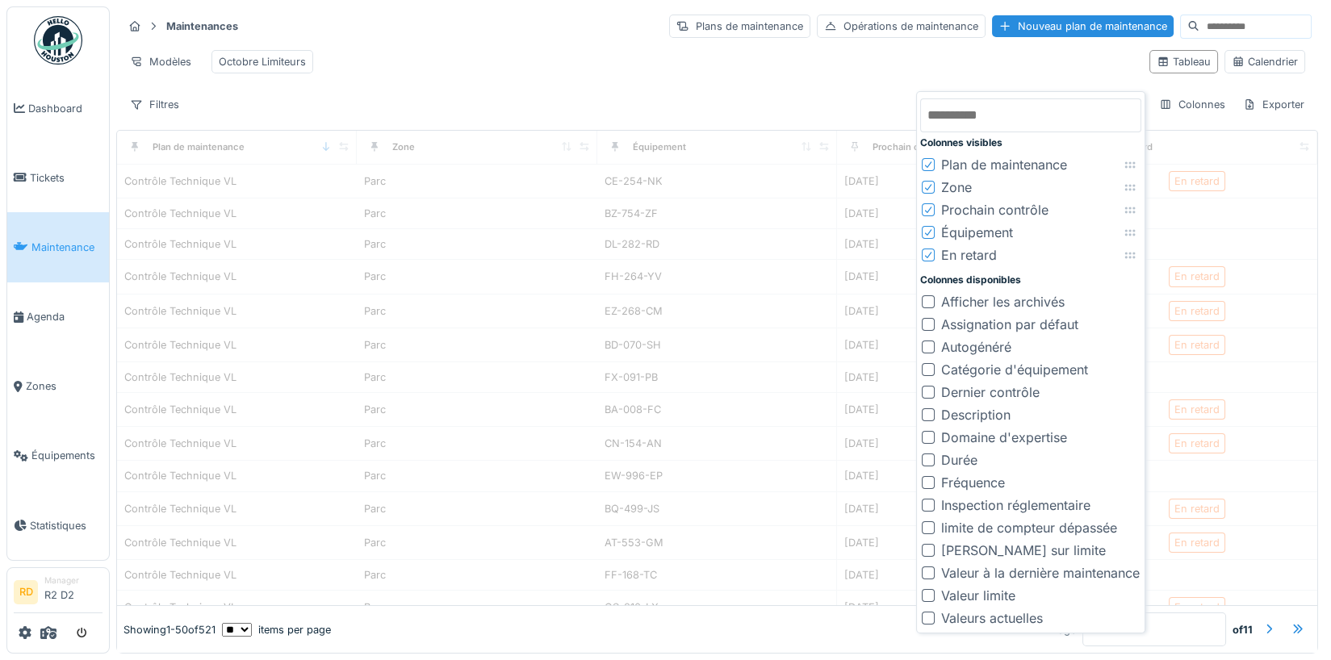
click at [592, 46] on div "Modèles Octobre Limiteurs" at bounding box center [630, 62] width 1014 height 36
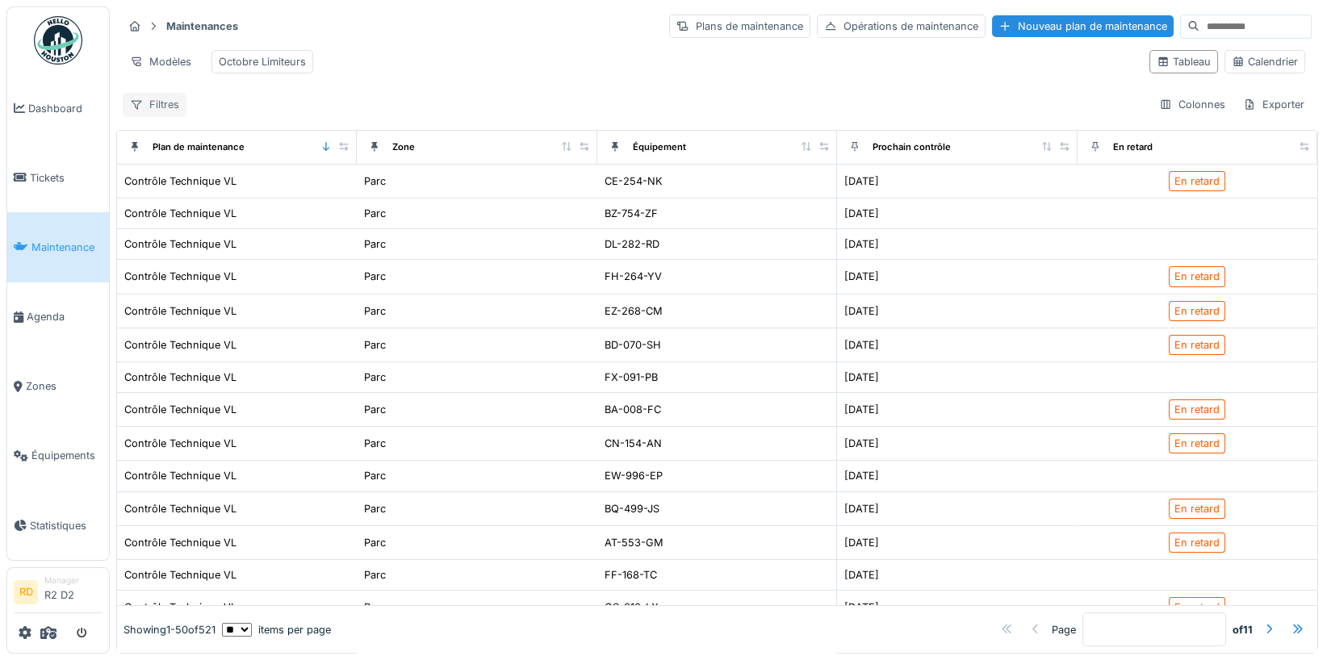
click at [165, 98] on div "Filtres" at bounding box center [155, 104] width 64 height 23
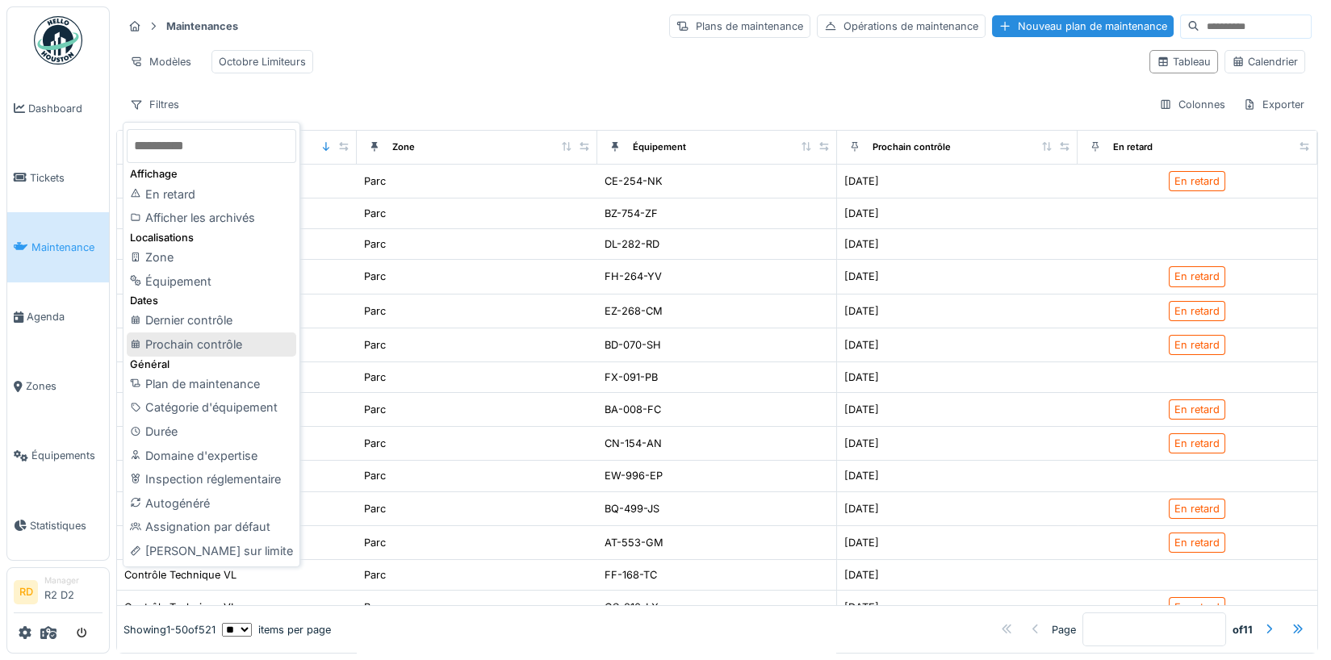
click at [195, 347] on div "Prochain contrôle" at bounding box center [212, 345] width 170 height 24
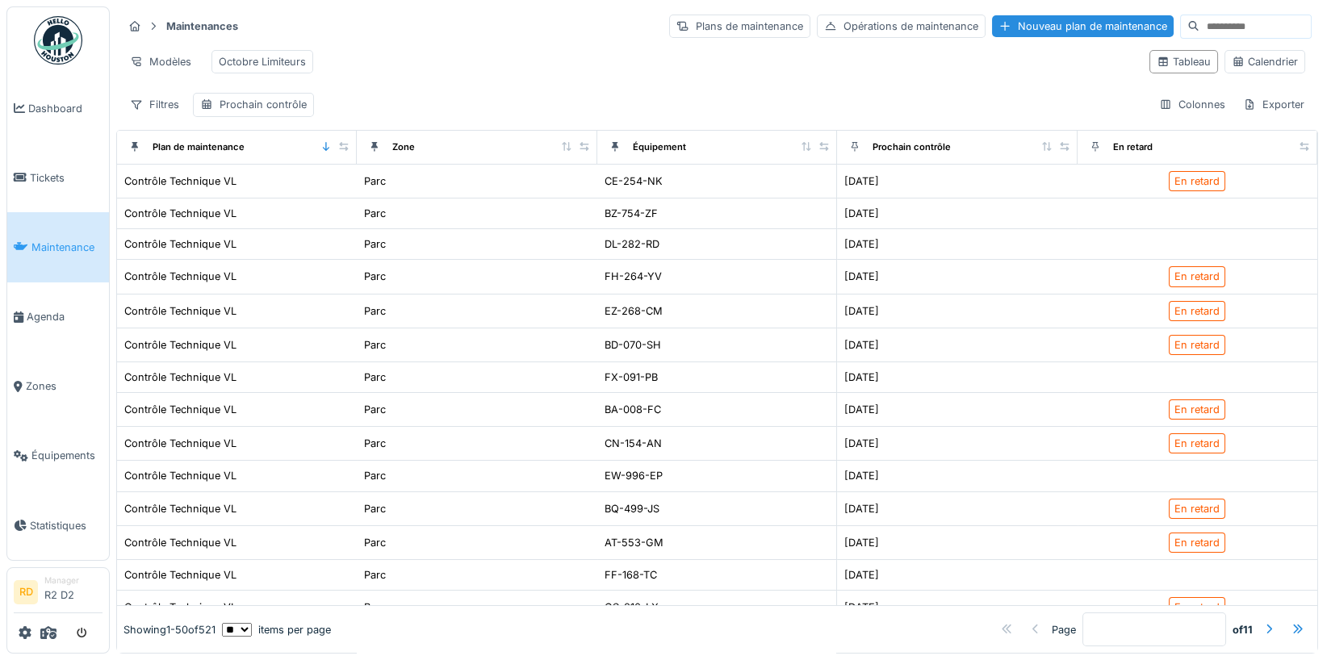
click at [507, 93] on div "Filtres Prochain contrôle Colonnes Exporter" at bounding box center [717, 104] width 1189 height 23
click at [171, 105] on div "Filtres" at bounding box center [155, 104] width 64 height 23
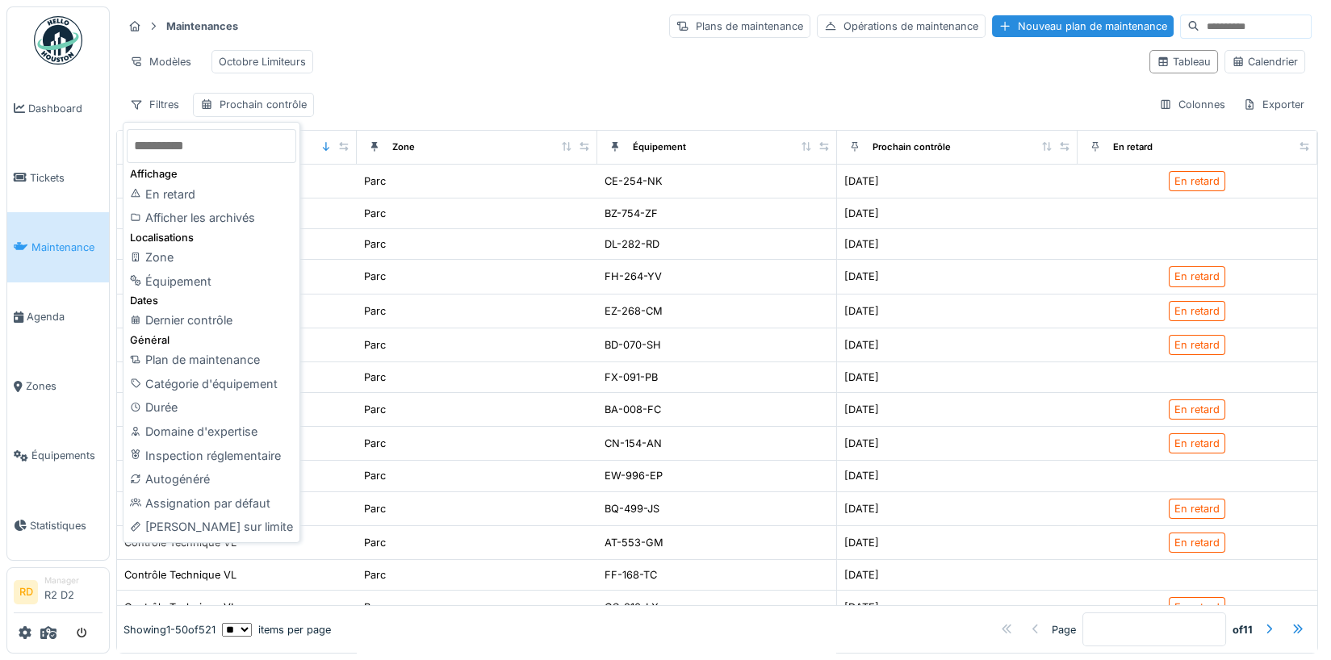
click at [462, 29] on div "Maintenances Plans de maintenance Opérations de maintenance Nouveau plan de mai…" at bounding box center [717, 26] width 1189 height 27
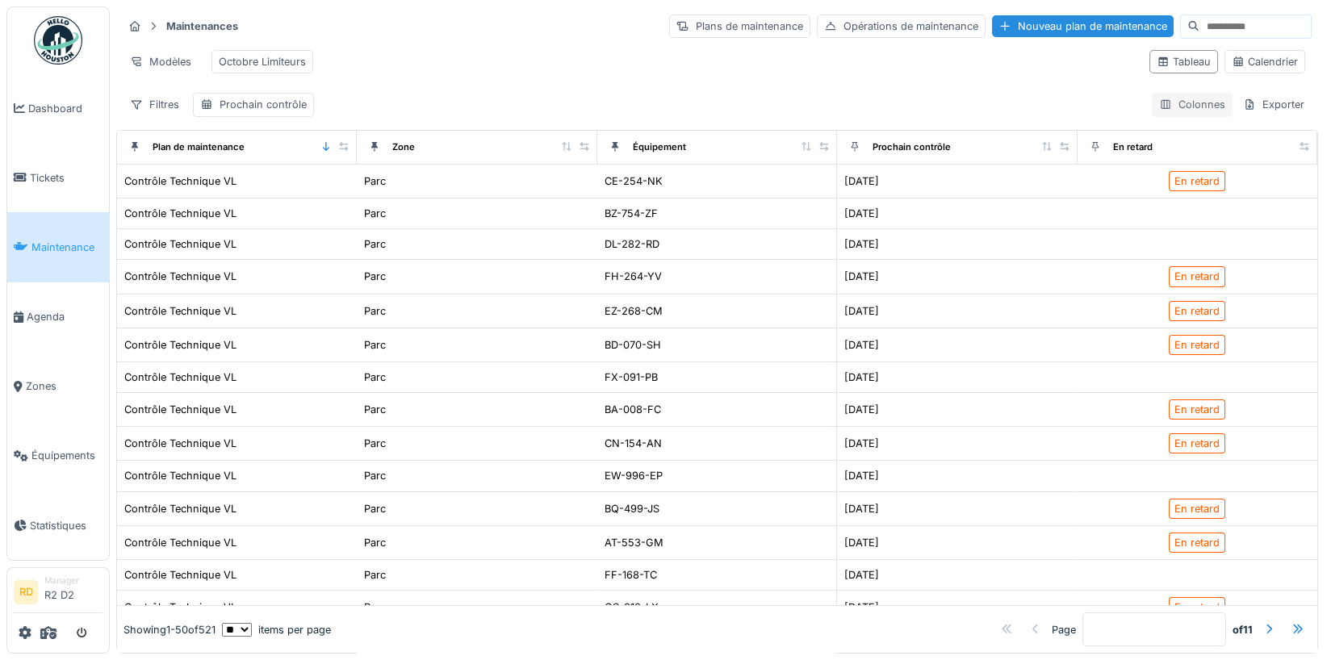
click at [1184, 100] on div "Colonnes" at bounding box center [1192, 104] width 81 height 23
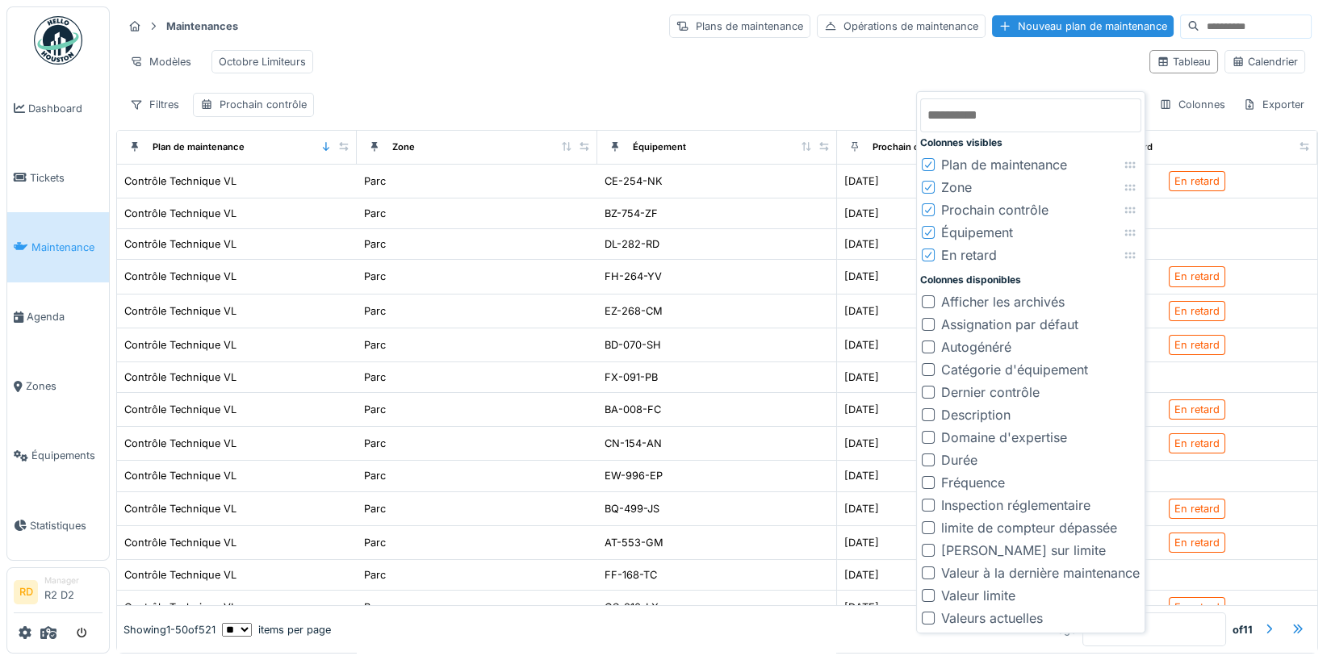
click at [930, 185] on icon at bounding box center [929, 187] width 10 height 8
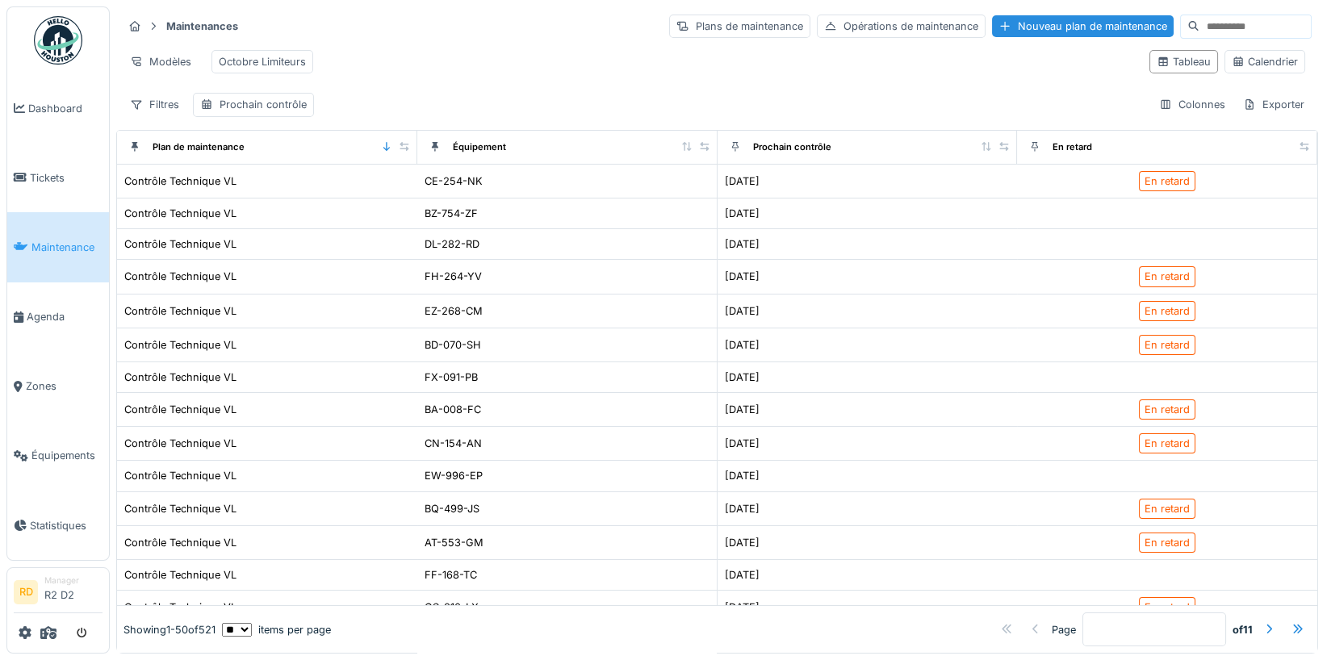
click at [804, 69] on div "Modèles Octobre Limiteurs" at bounding box center [630, 62] width 1014 height 36
click at [86, 632] on icon "submit" at bounding box center [82, 634] width 10 height 10
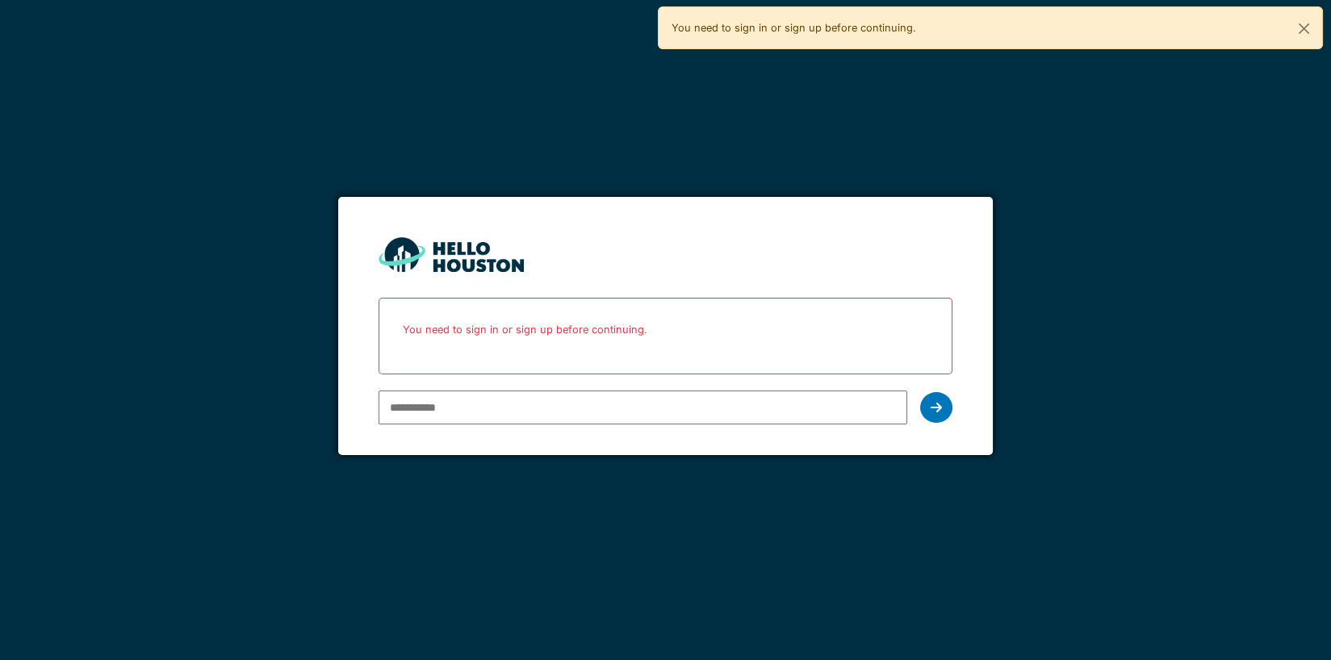
type input "**********"
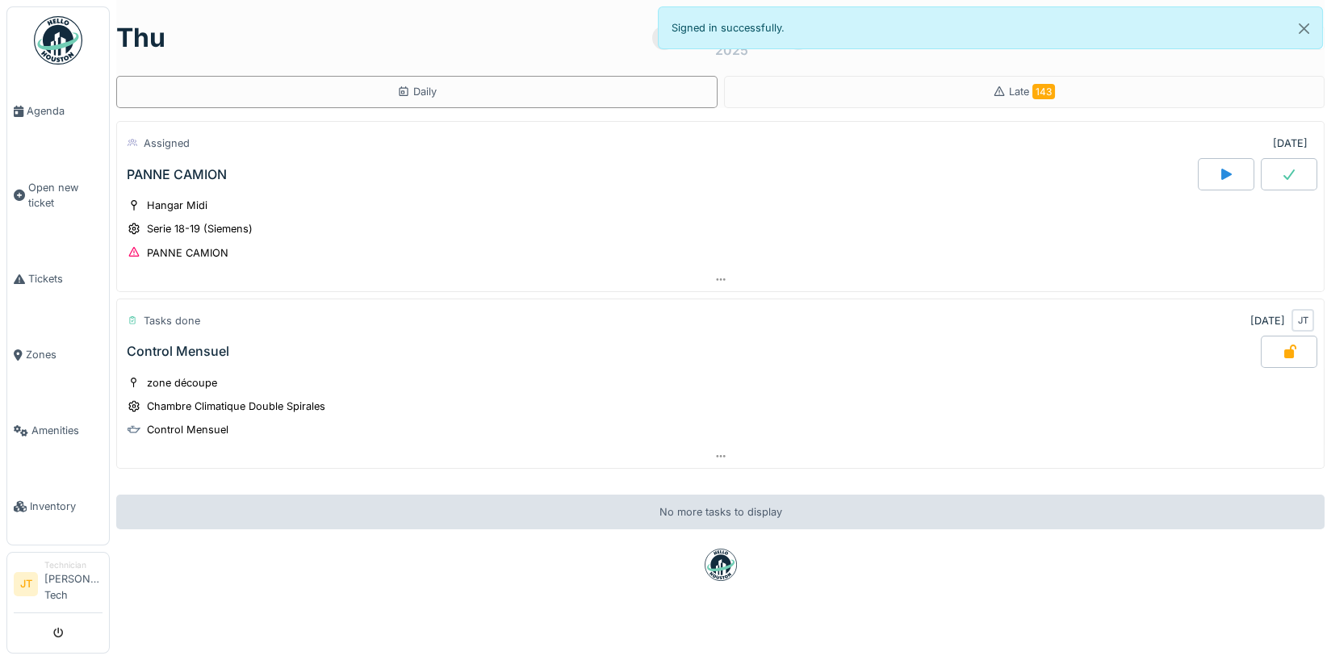
click at [191, 174] on div "PANNE CAMION" at bounding box center [177, 174] width 100 height 15
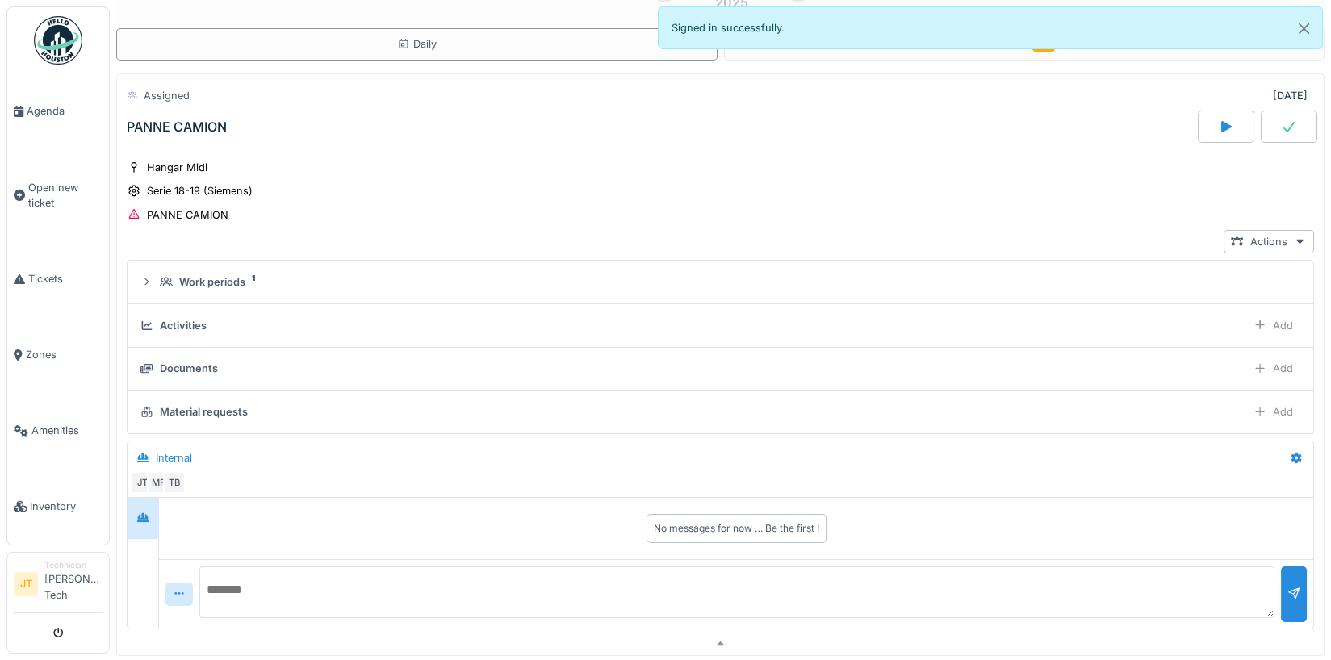
scroll to position [57, 0]
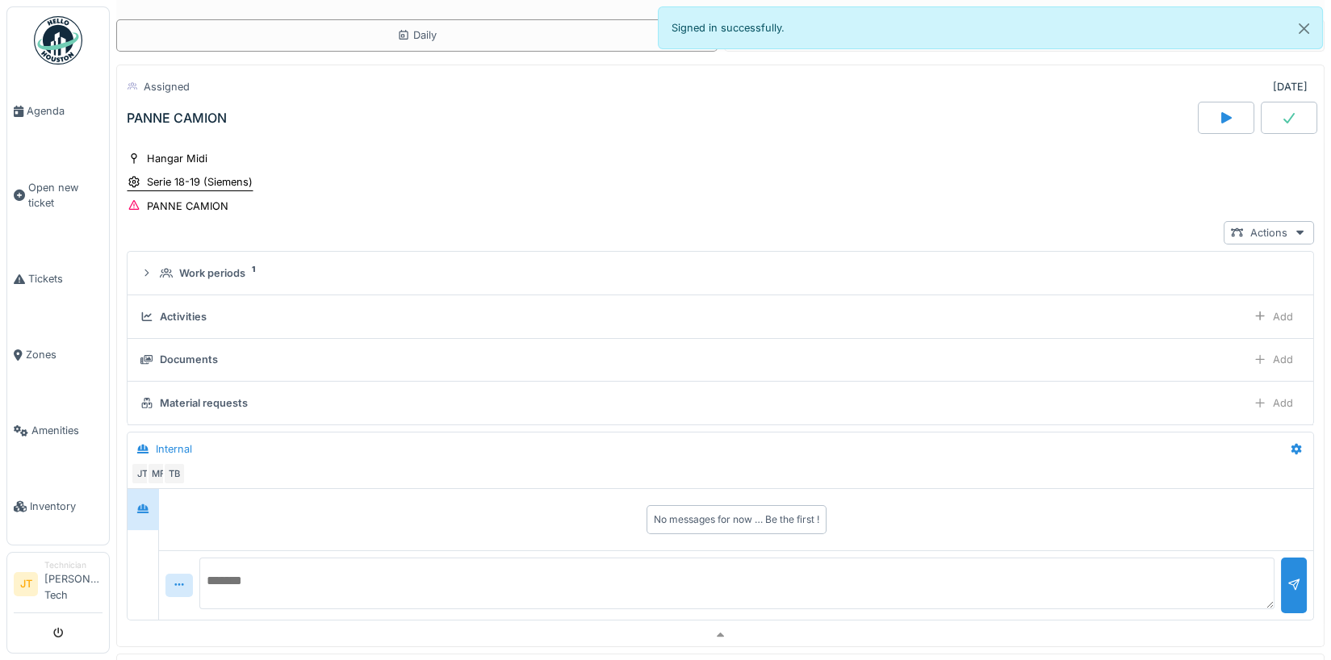
click at [187, 180] on div "Serie 18-19 (Siemens)" at bounding box center [200, 181] width 106 height 15
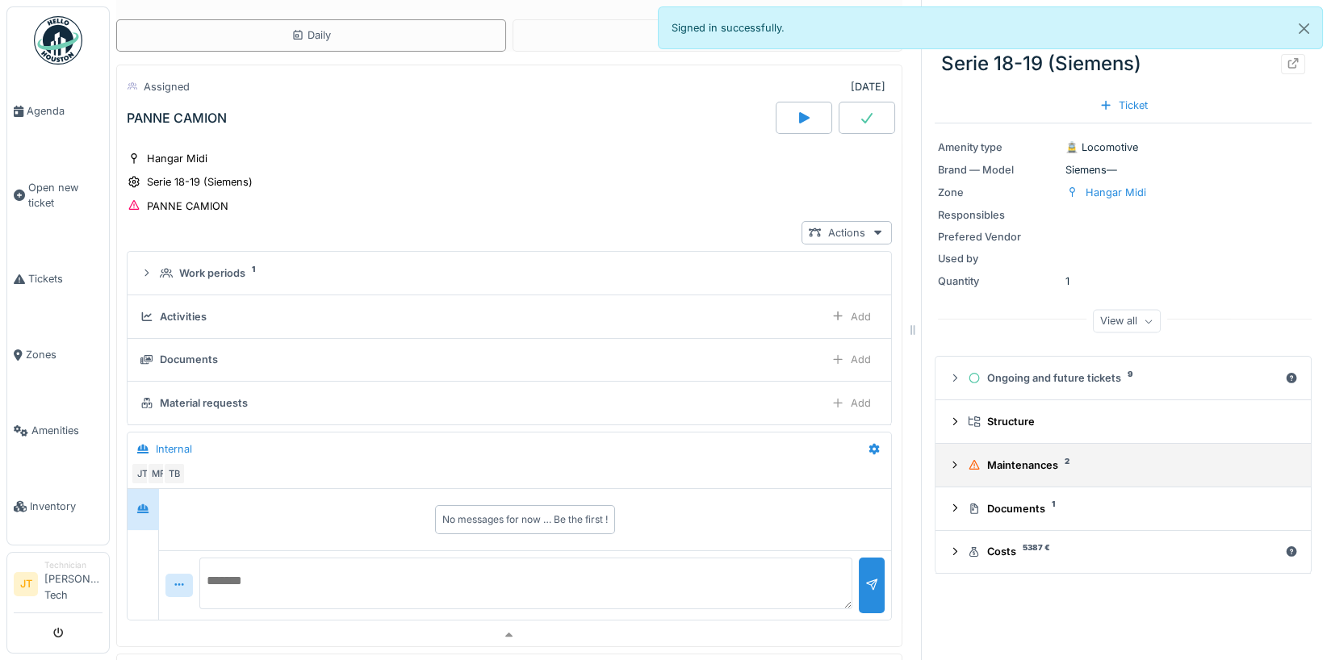
click at [1021, 463] on div "Maintenances 2" at bounding box center [1130, 465] width 324 height 15
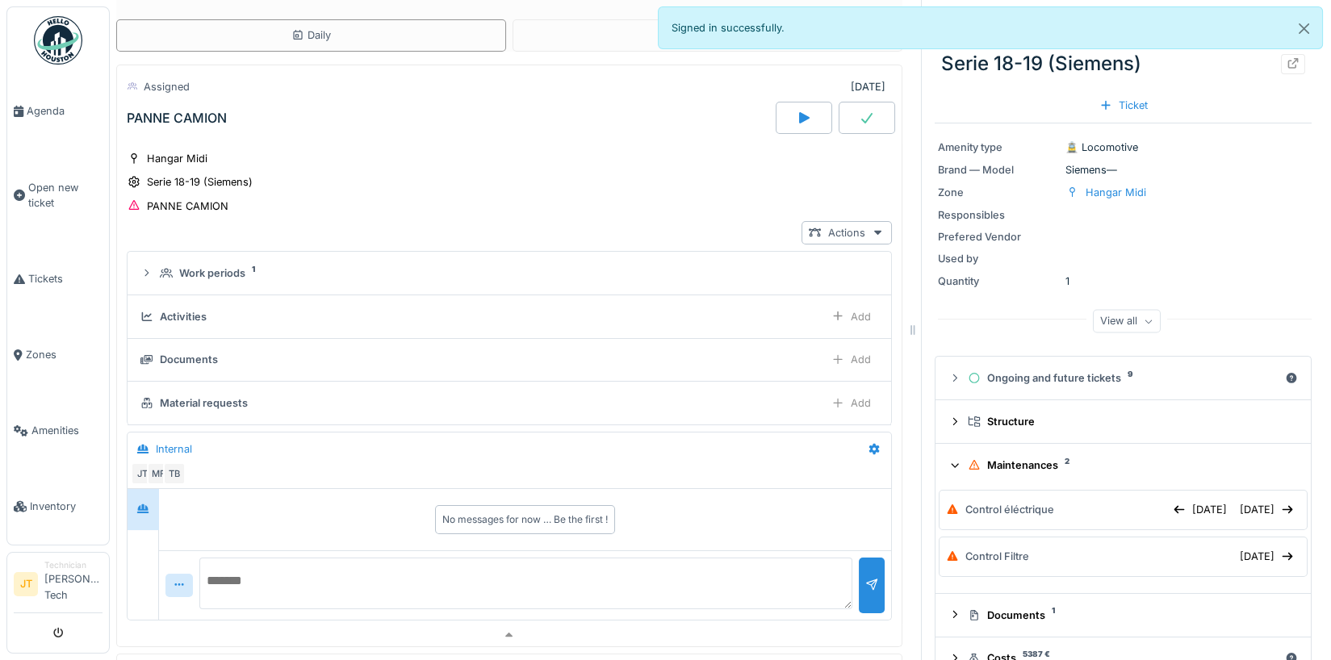
click at [1005, 472] on div "Maintenances 2" at bounding box center [1130, 465] width 324 height 15
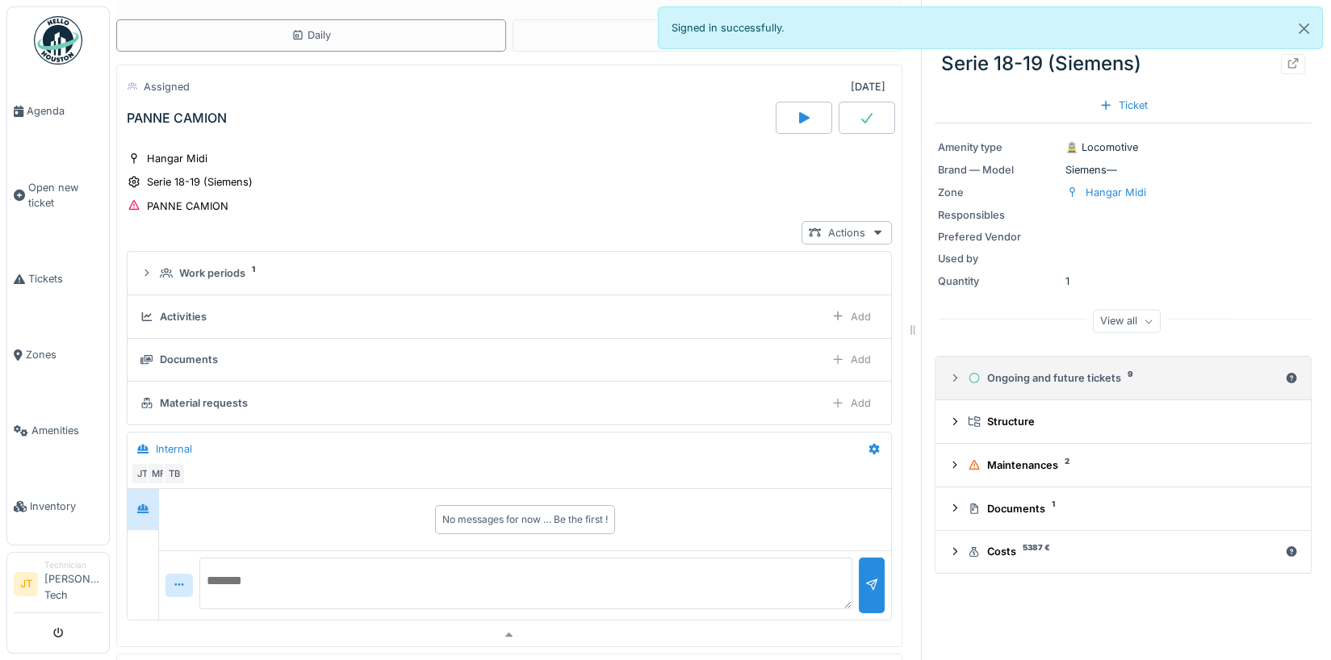
click at [1018, 375] on div "Ongoing and future tickets 9" at bounding box center [1123, 378] width 311 height 15
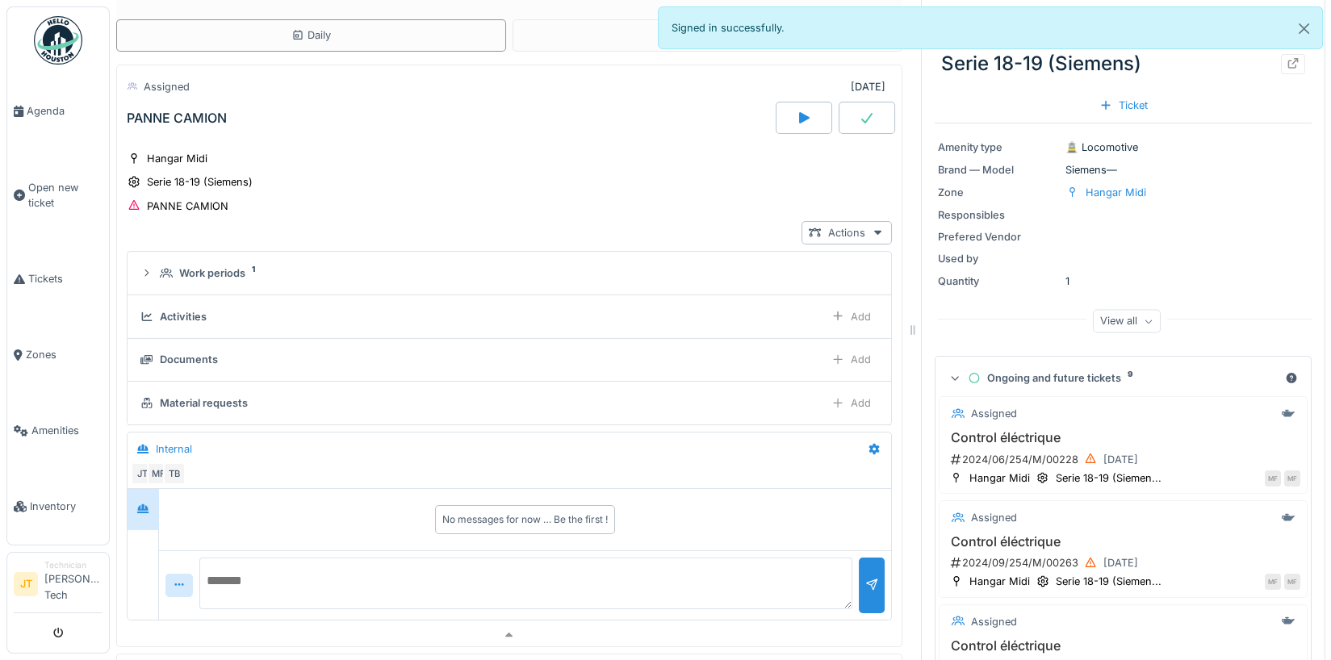
click at [1006, 375] on div "Ongoing and future tickets 9" at bounding box center [1123, 378] width 311 height 15
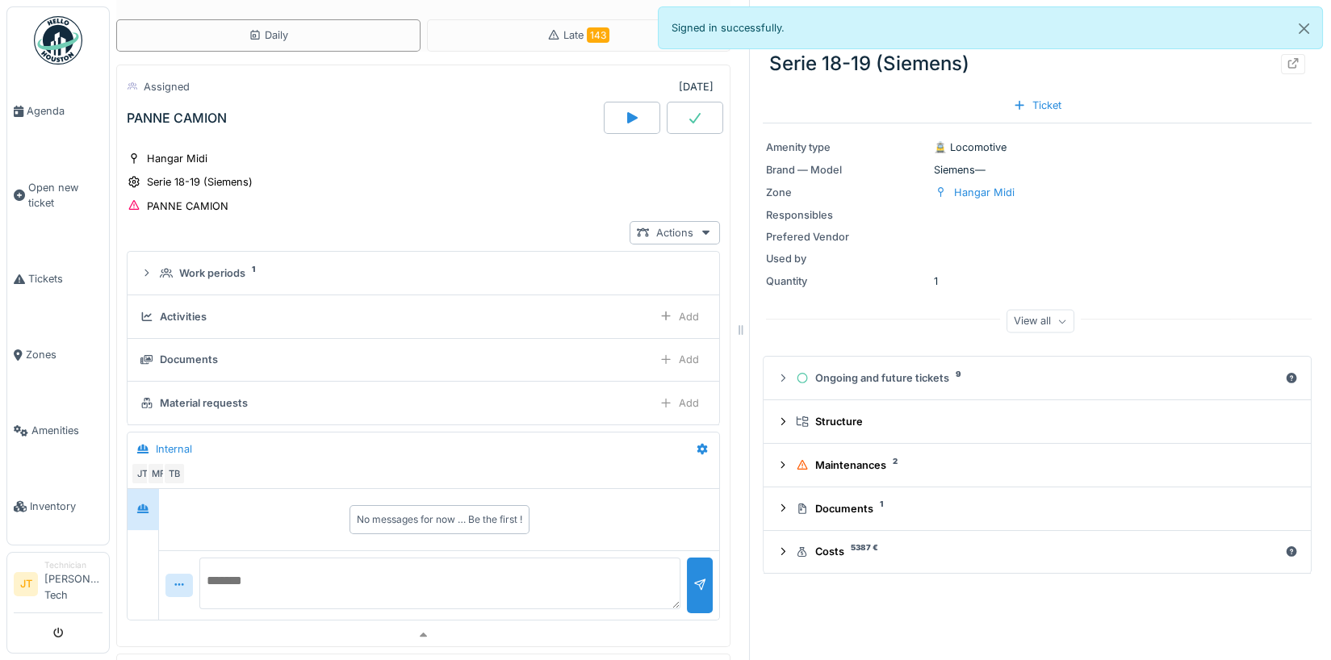
drag, startPoint x: 910, startPoint y: 329, endPoint x: 740, endPoint y: 329, distance: 170.4
click at [740, 329] on icon at bounding box center [741, 330] width 15 height 11
click at [53, 634] on icon "submit" at bounding box center [58, 634] width 10 height 10
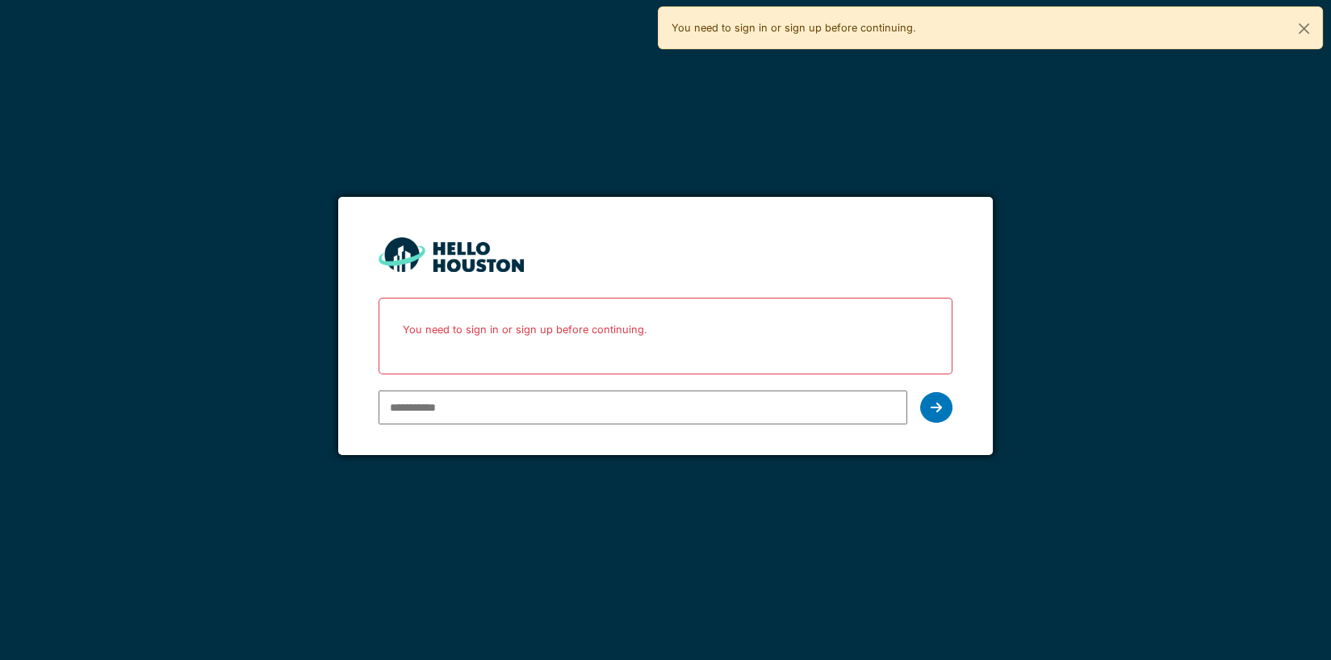
click at [467, 410] on input "email" at bounding box center [644, 408] width 530 height 34
type input "**********"
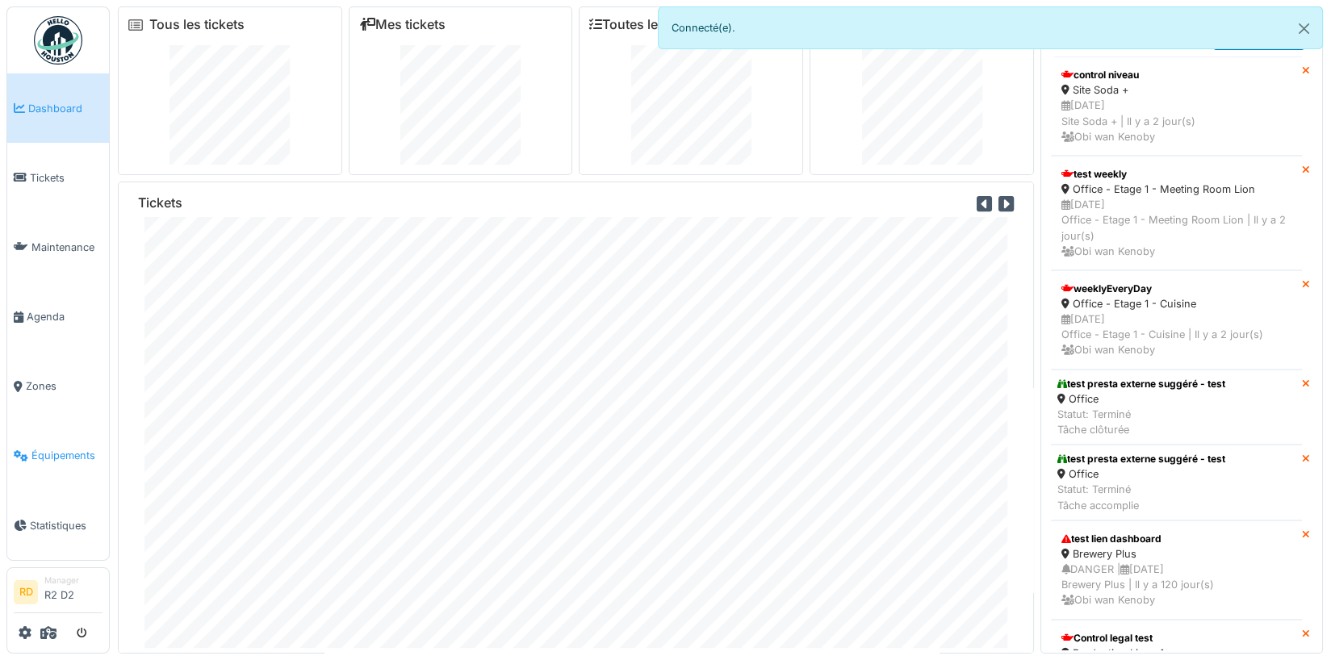
click at [65, 453] on span "Équipements" at bounding box center [66, 455] width 71 height 15
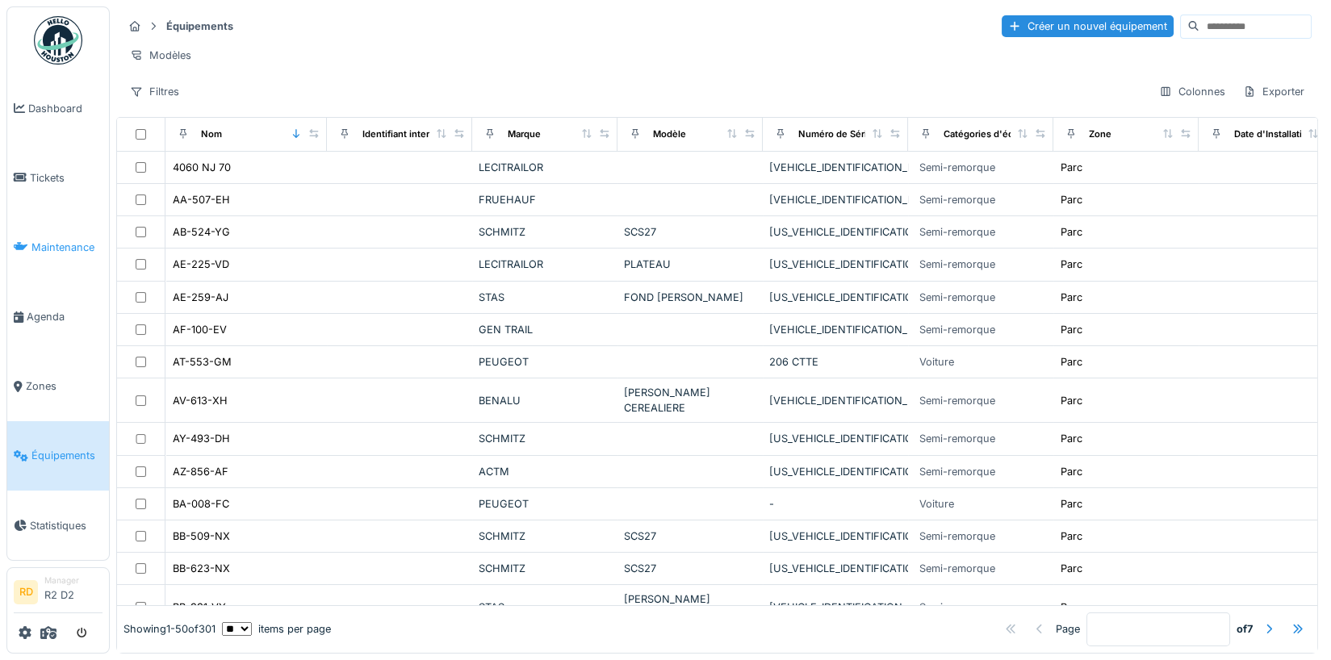
click at [48, 260] on link "Maintenance" at bounding box center [58, 246] width 102 height 69
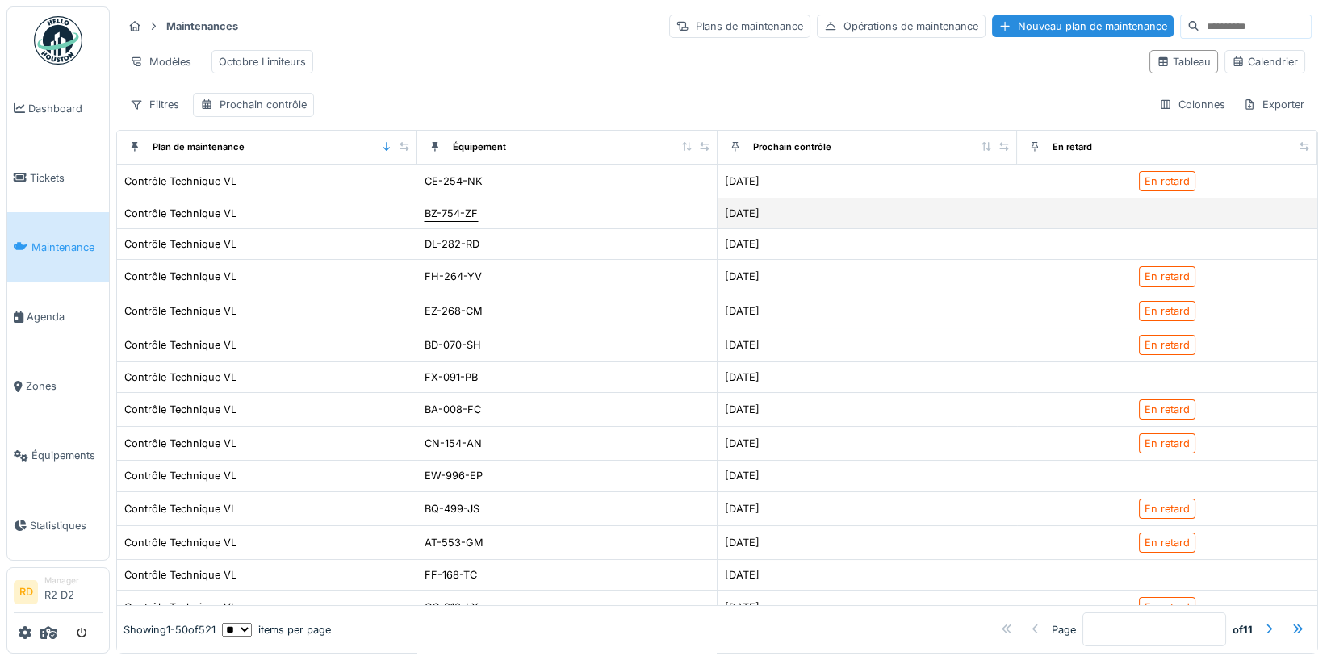
click at [455, 211] on div "BZ-754-ZF" at bounding box center [451, 213] width 53 height 15
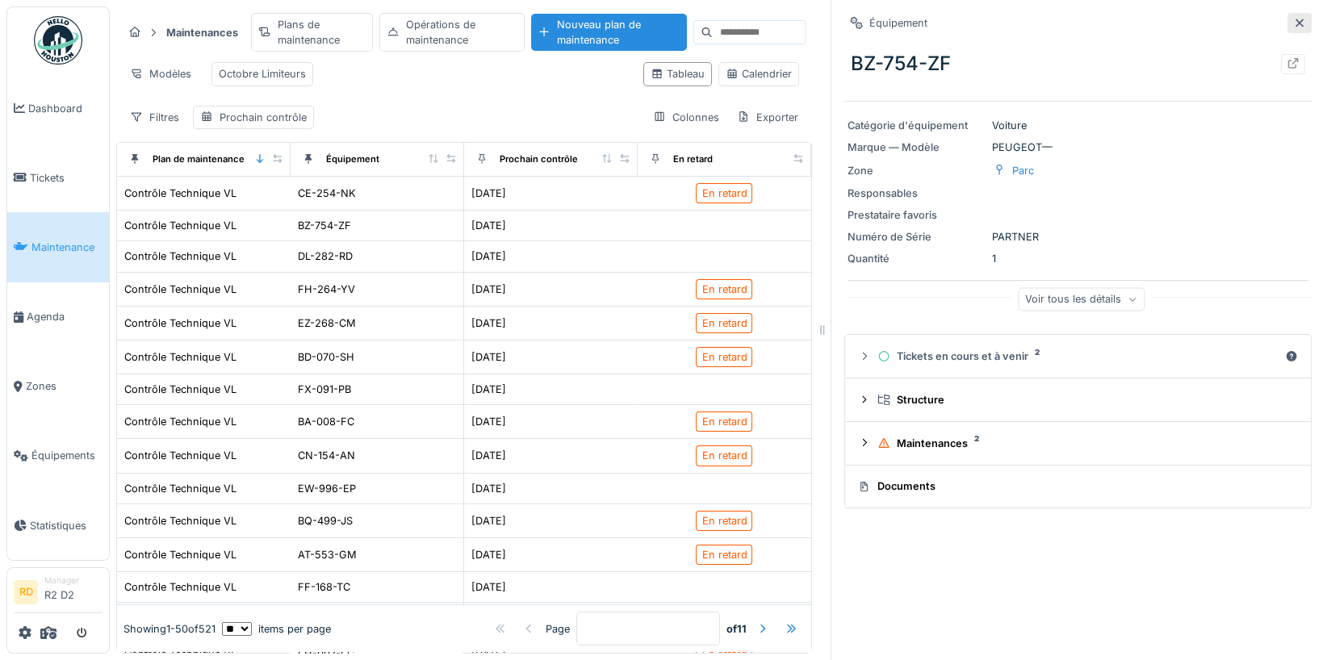
click at [1310, 19] on div at bounding box center [1300, 23] width 24 height 20
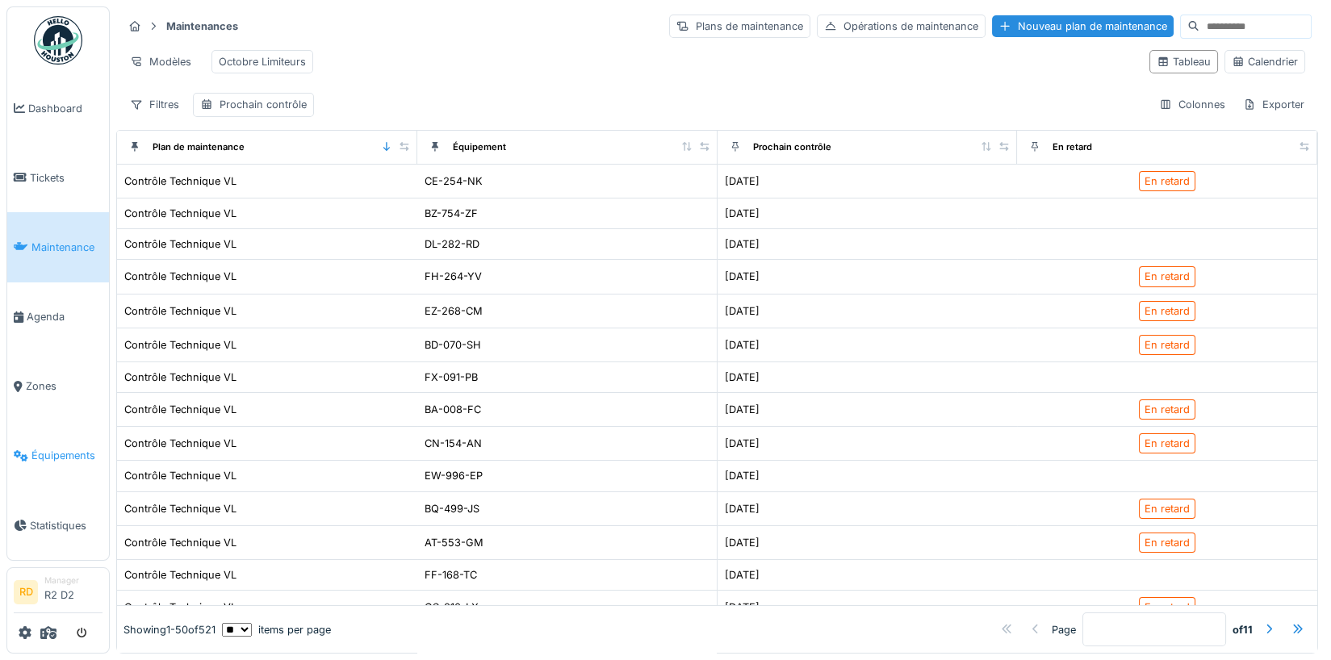
click at [61, 459] on span "Équipements" at bounding box center [66, 455] width 71 height 15
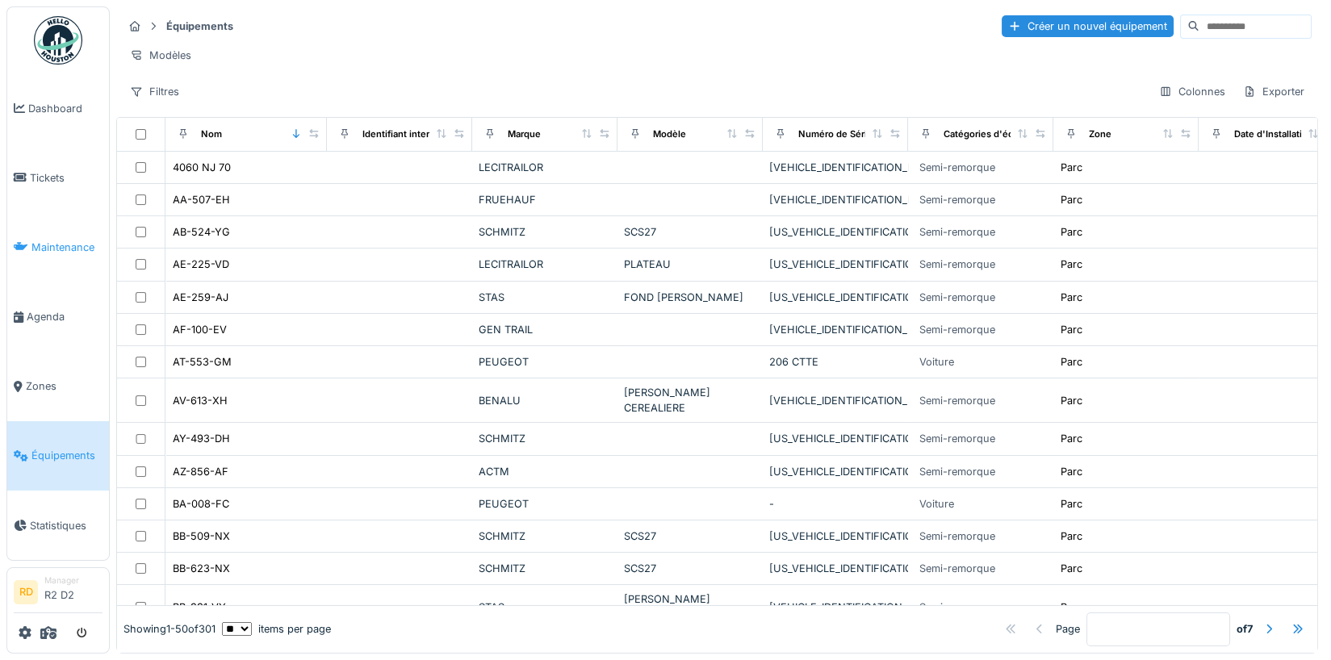
click at [56, 261] on link "Maintenance" at bounding box center [58, 246] width 102 height 69
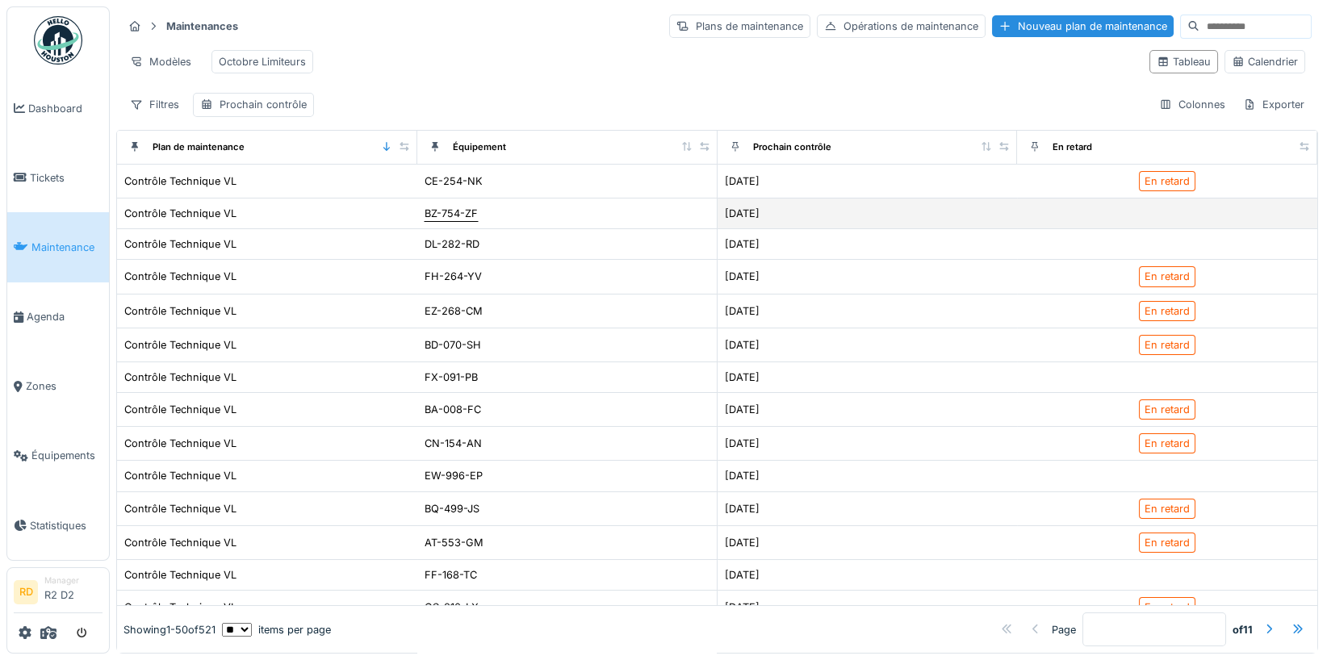
click at [460, 206] on div "BZ-754-ZF" at bounding box center [451, 213] width 53 height 15
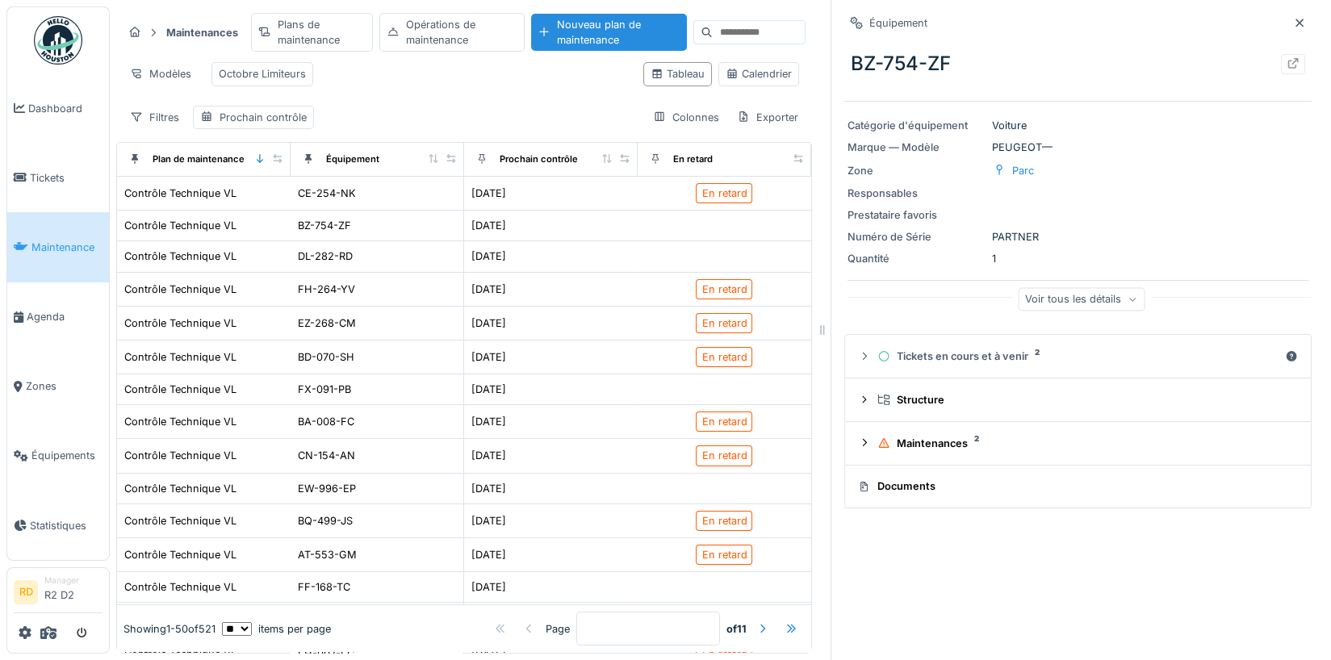
click at [922, 492] on div "Documents" at bounding box center [1075, 486] width 434 height 15
click at [917, 497] on summary "Documents" at bounding box center [1078, 487] width 453 height 30
click at [1299, 70] on div at bounding box center [1293, 64] width 13 height 15
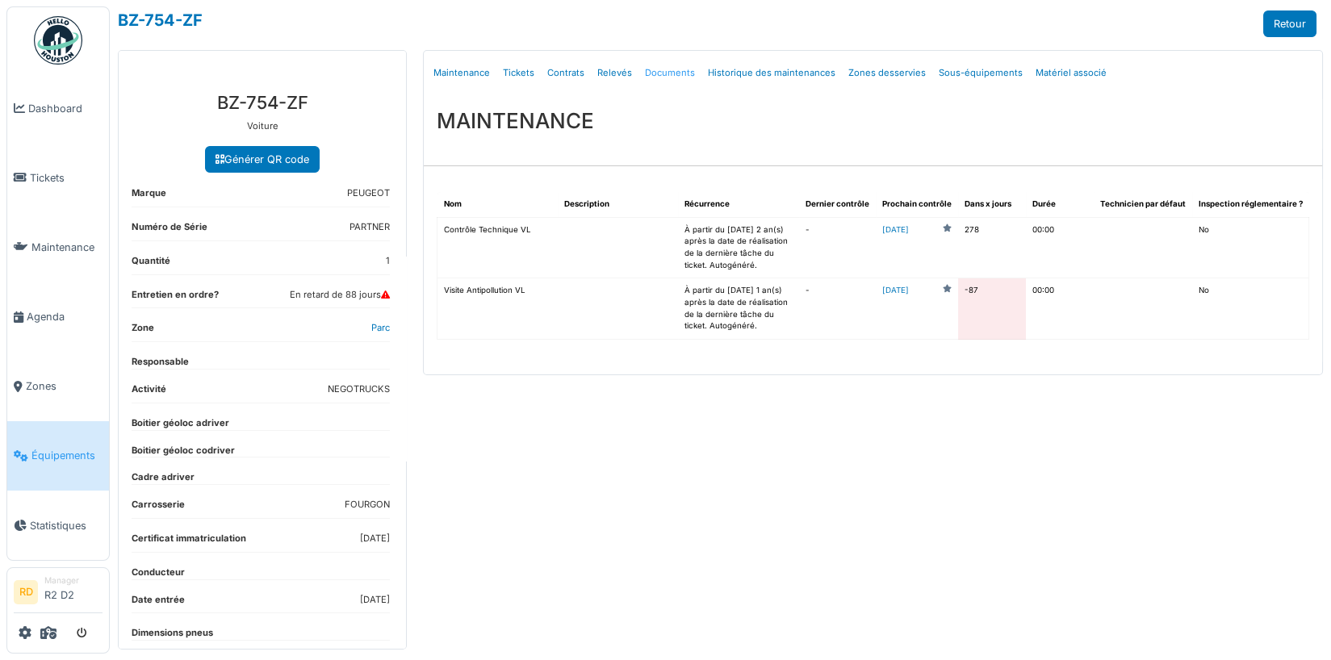
click at [664, 73] on link "Documents" at bounding box center [670, 73] width 63 height 38
select select "***"
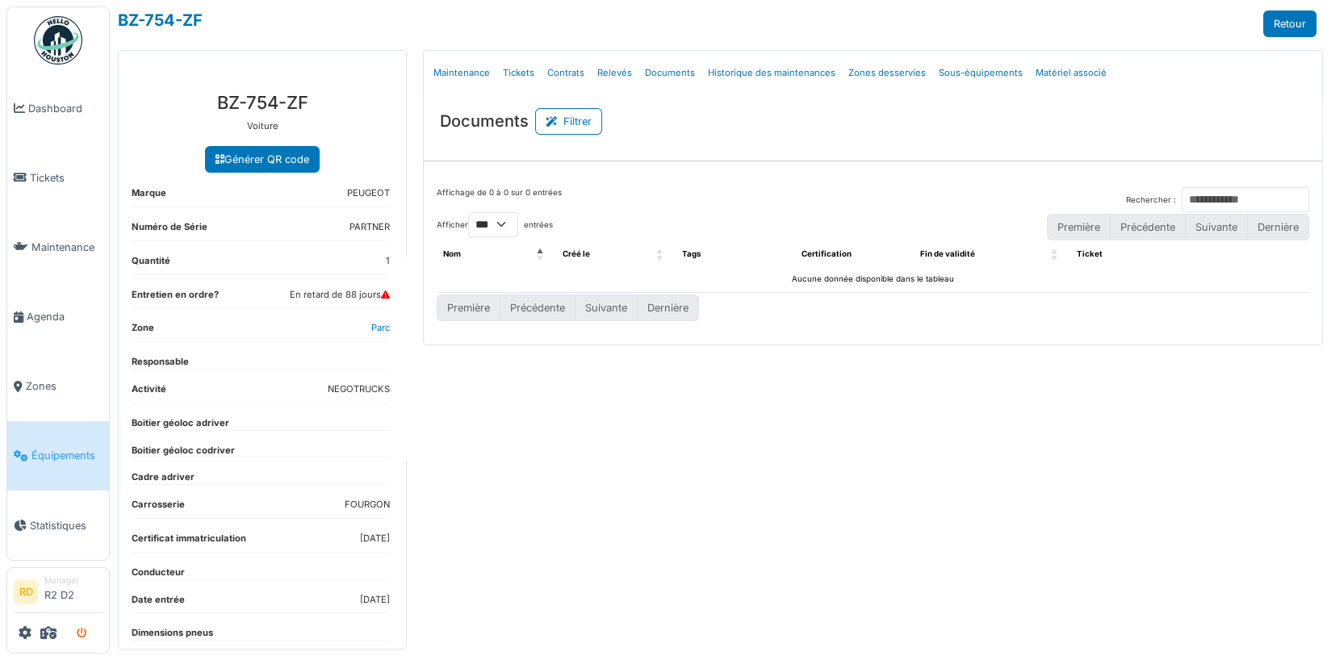
click at [85, 635] on icon "submit" at bounding box center [82, 634] width 10 height 10
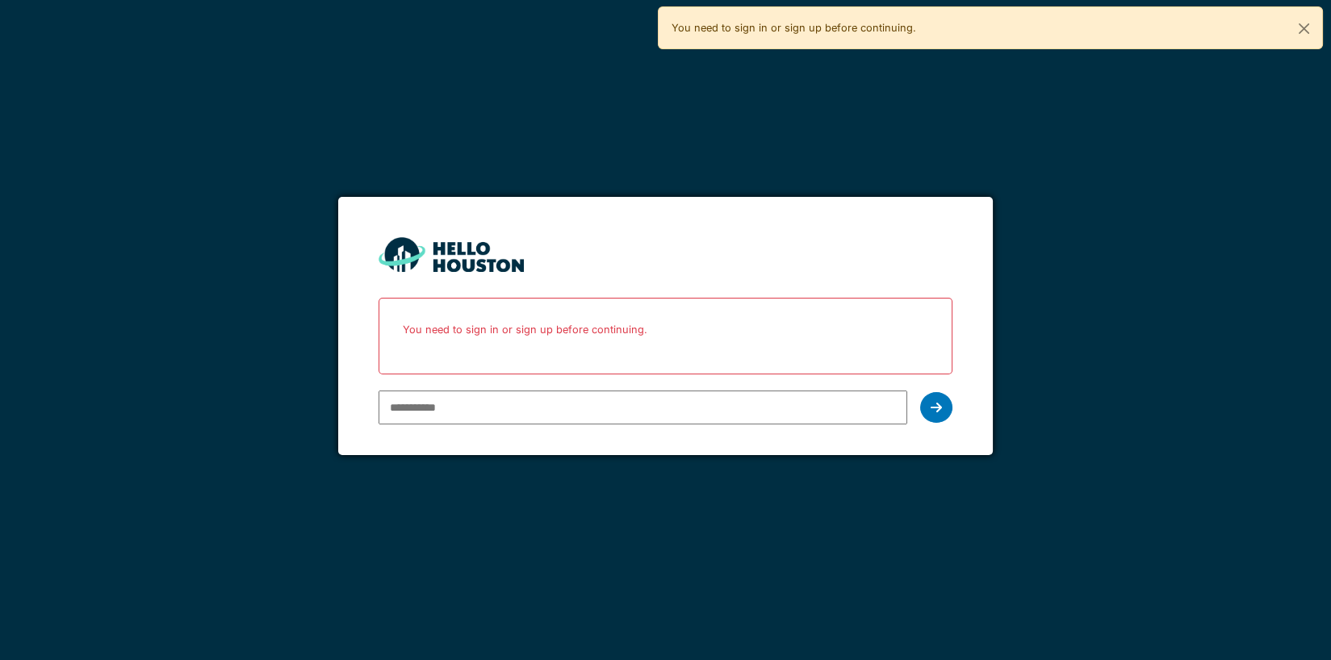
click at [421, 399] on input "email" at bounding box center [644, 408] width 530 height 34
type input "**********"
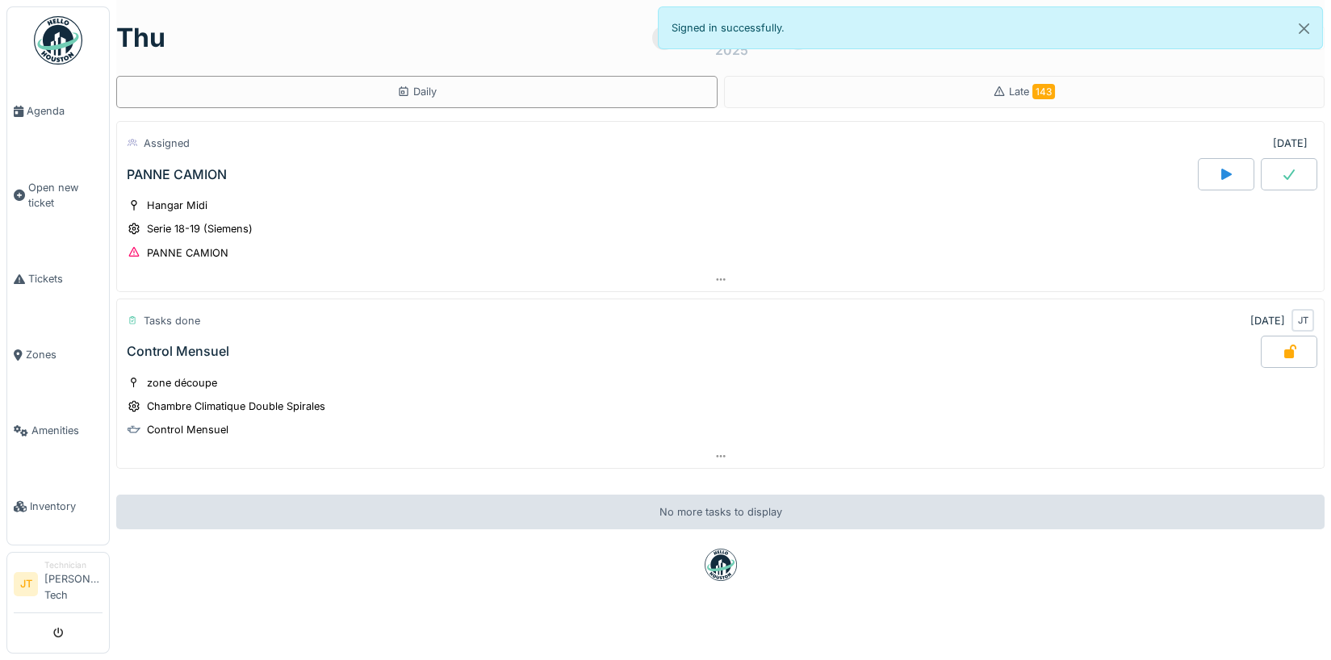
click at [307, 217] on div "Hangar Midi Serie 18-19 (Siemens) PANNE CAMION" at bounding box center [721, 229] width 1188 height 65
click at [198, 178] on div "PANNE CAMION" at bounding box center [177, 174] width 100 height 15
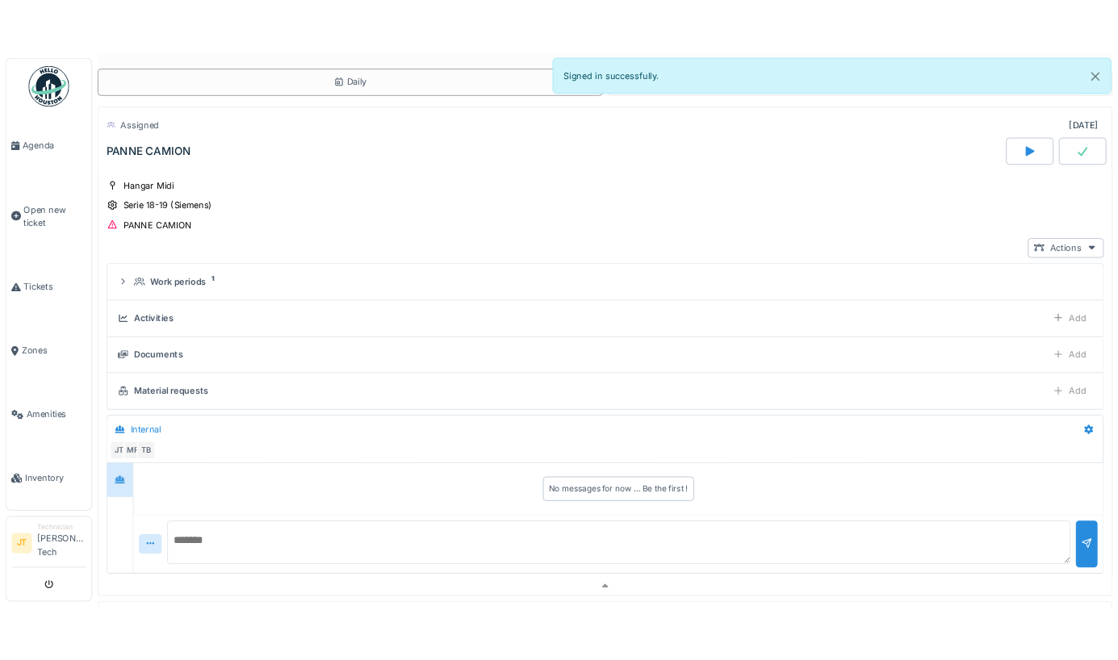
scroll to position [105, 0]
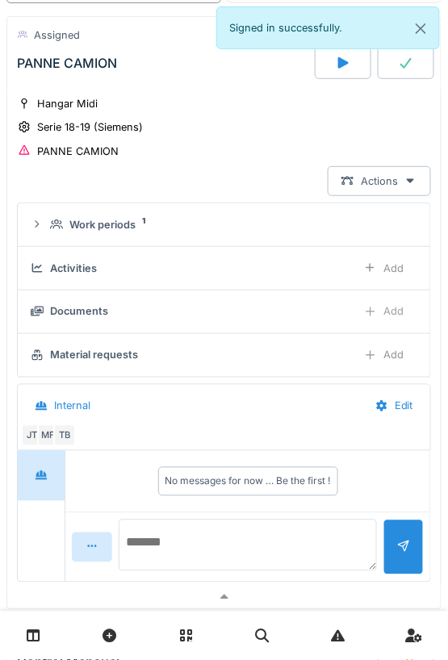
click at [385, 307] on div "Add" at bounding box center [383, 312] width 67 height 30
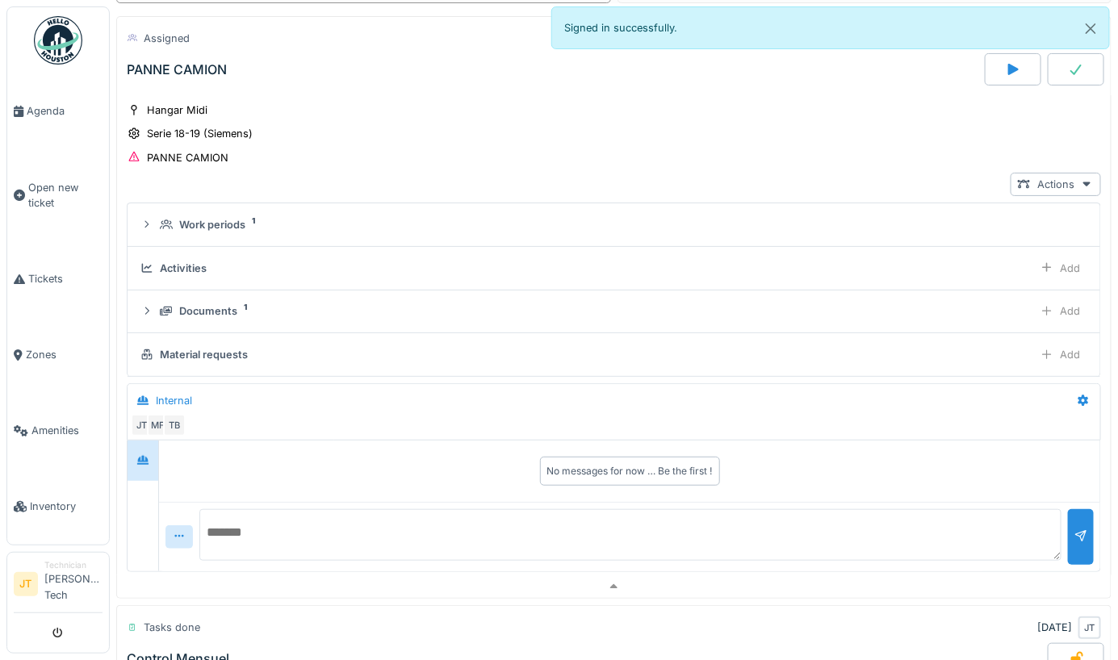
click at [1081, 73] on icon at bounding box center [1076, 69] width 16 height 13
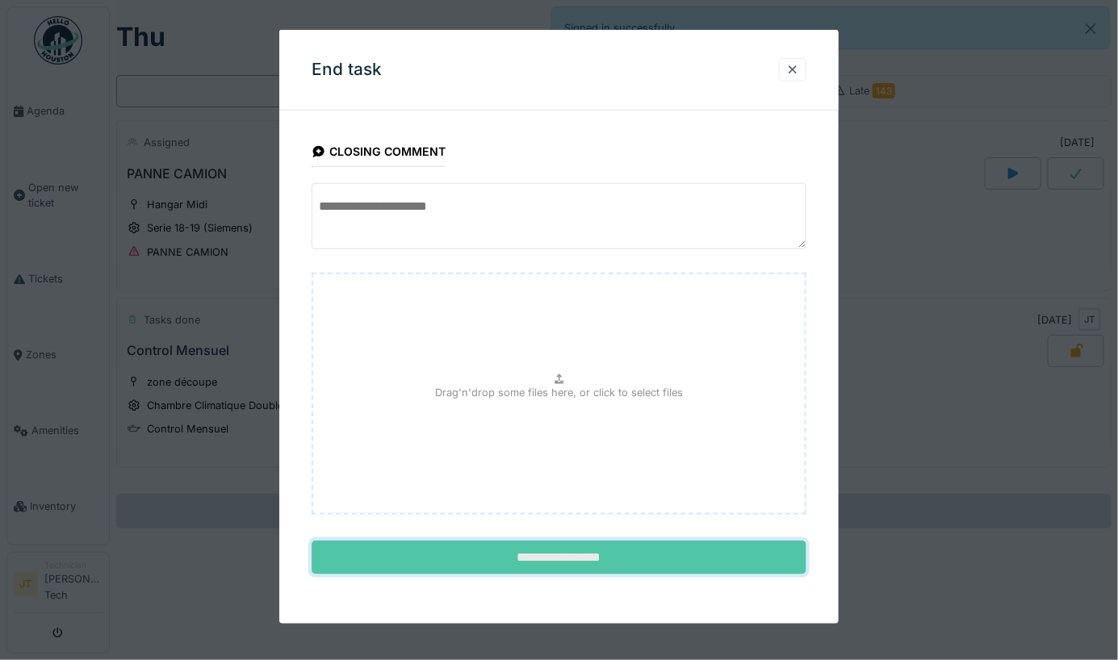
click at [572, 560] on input "**********" at bounding box center [559, 558] width 495 height 34
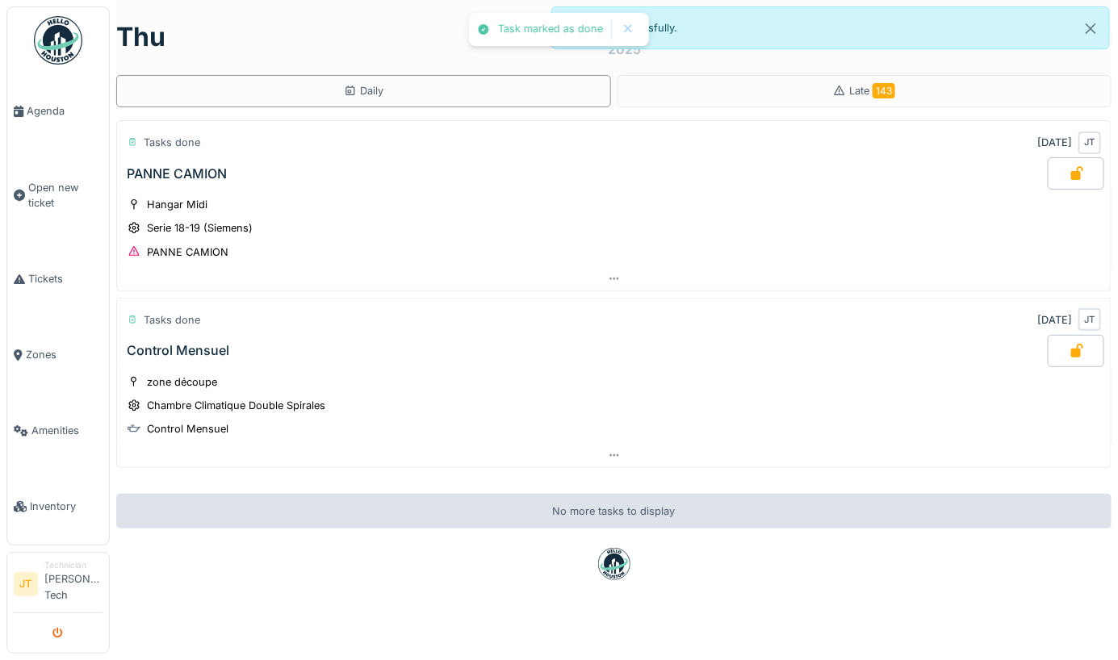
click at [53, 634] on icon "submit" at bounding box center [58, 634] width 10 height 10
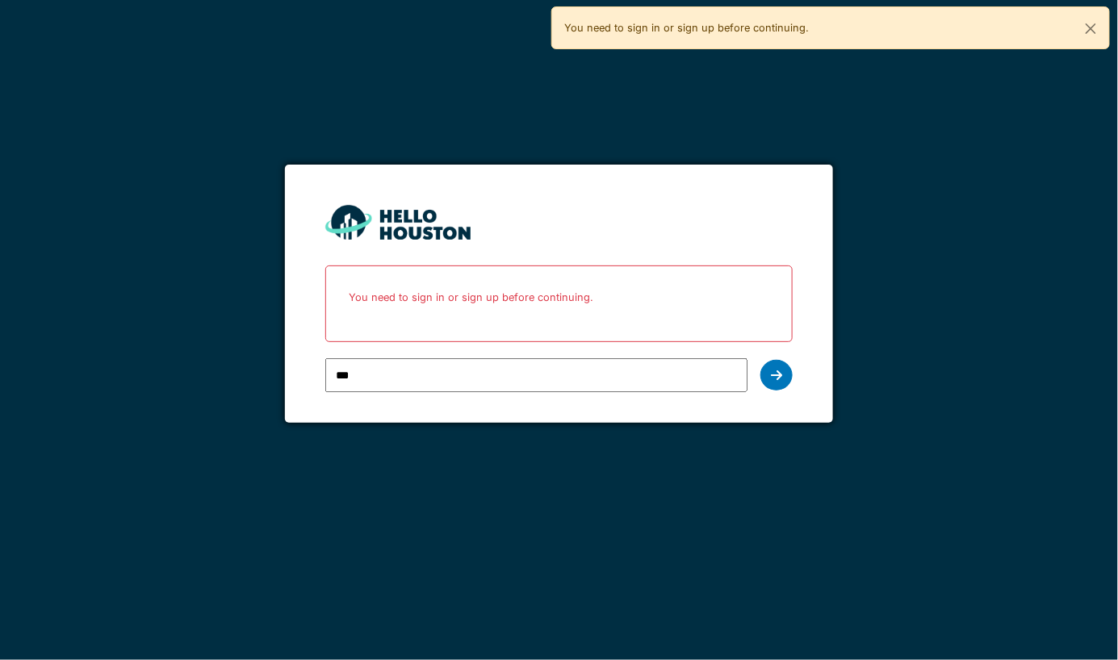
type input "**********"
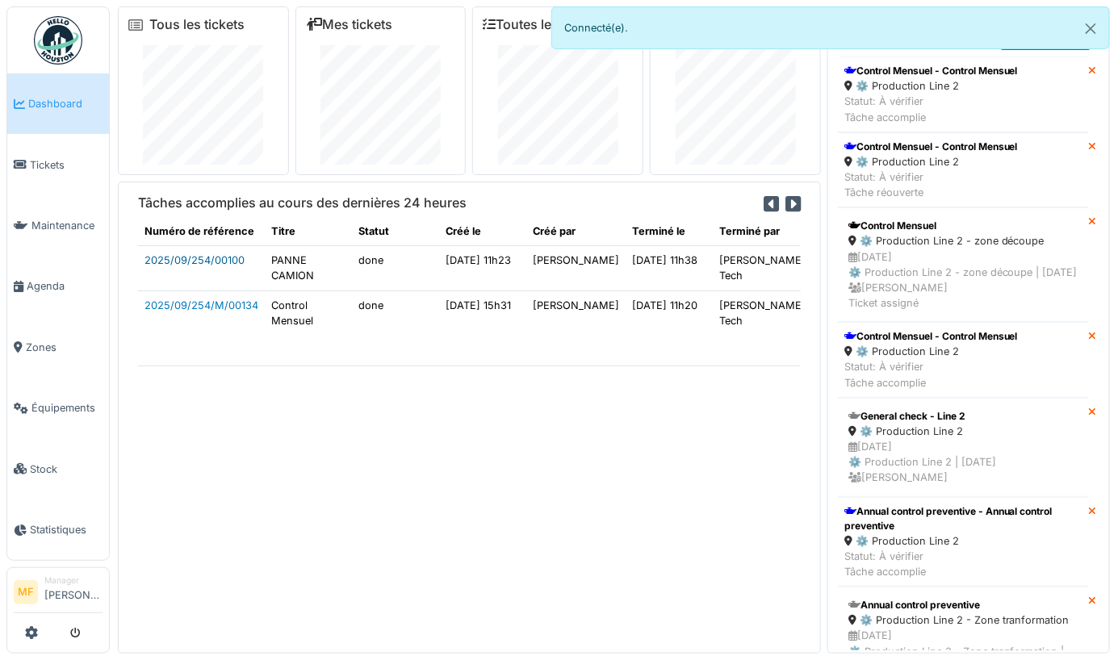
click at [211, 255] on link "2025/09/254/00100" at bounding box center [195, 260] width 100 height 12
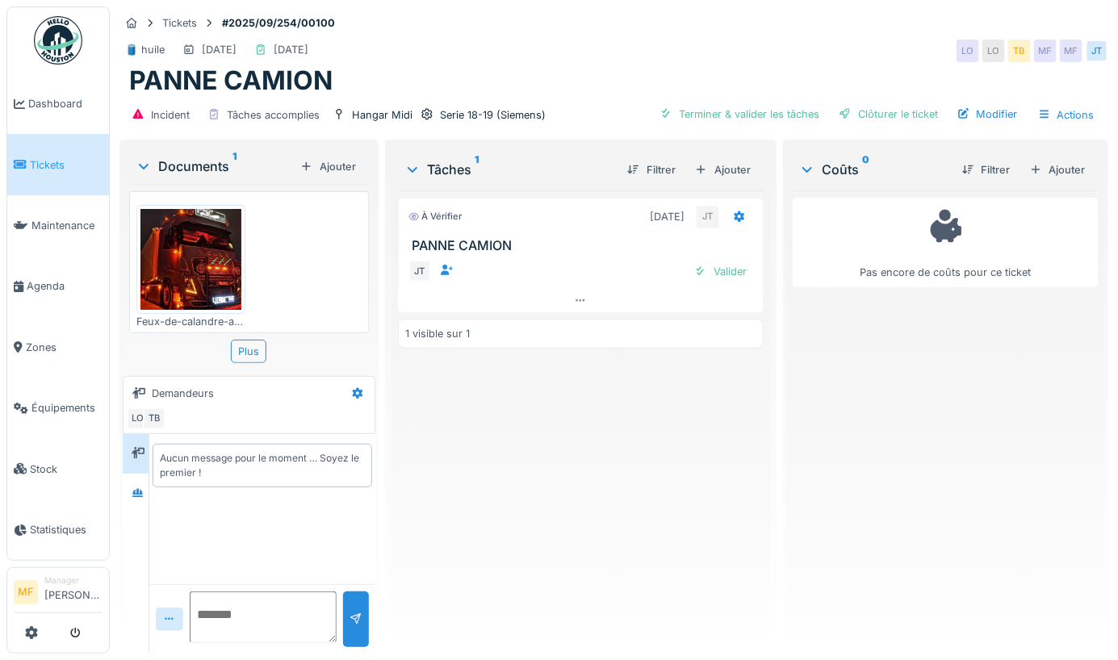
click at [202, 240] on img at bounding box center [190, 259] width 101 height 101
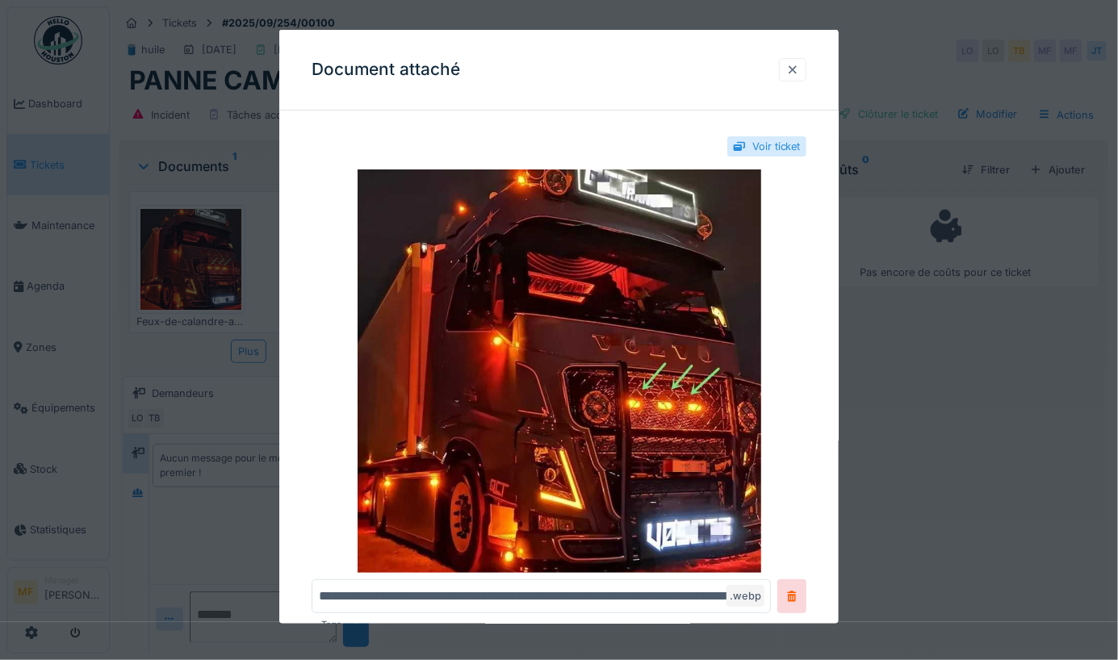
click at [794, 68] on div at bounding box center [792, 69] width 13 height 15
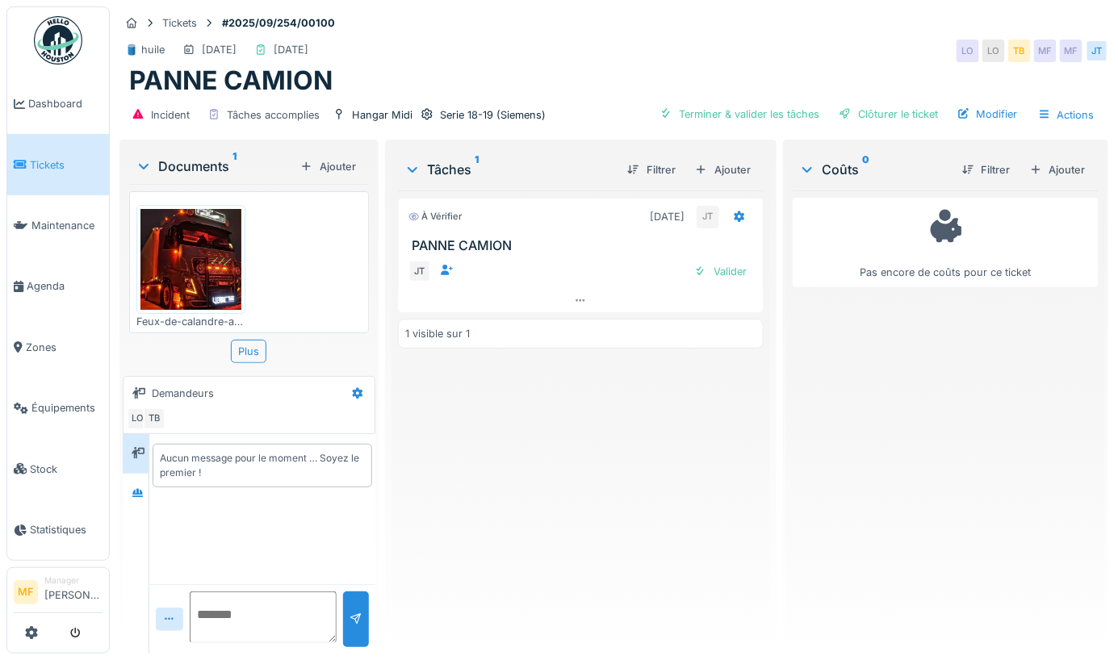
click at [64, 158] on span "Tickets" at bounding box center [66, 164] width 73 height 15
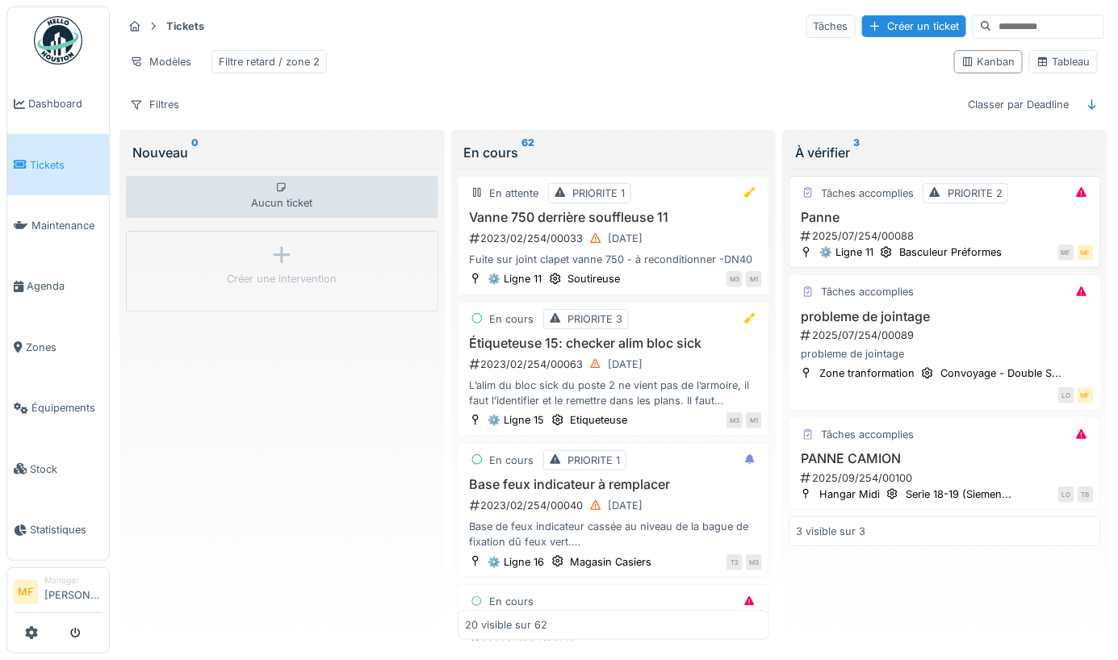
click at [852, 212] on h3 "Panne" at bounding box center [945, 217] width 298 height 15
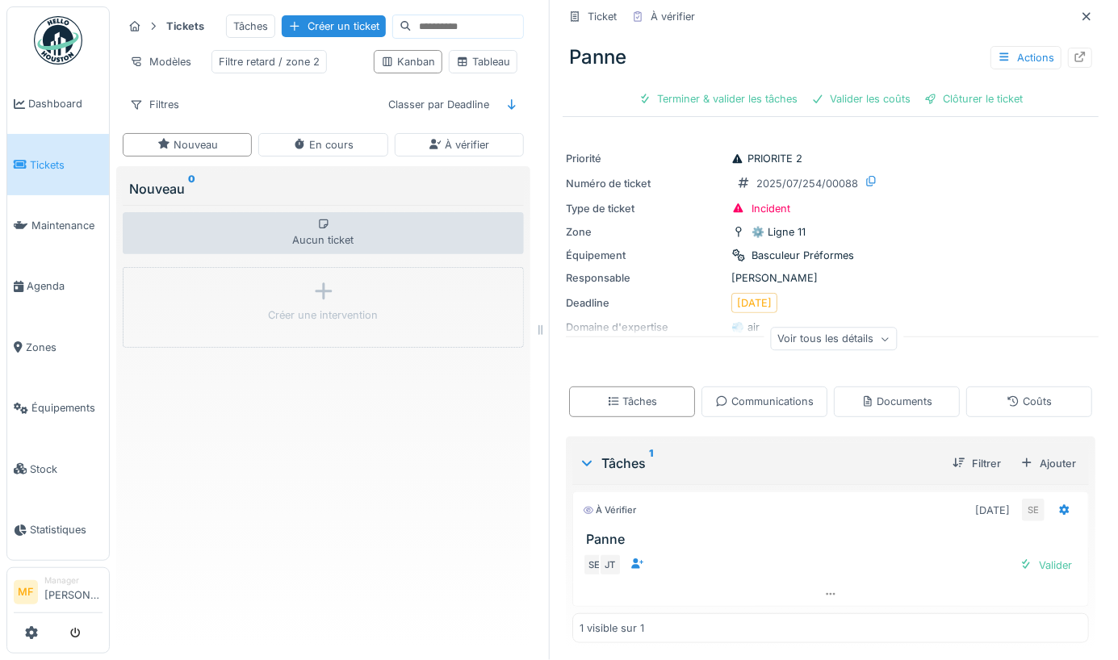
scroll to position [2, 0]
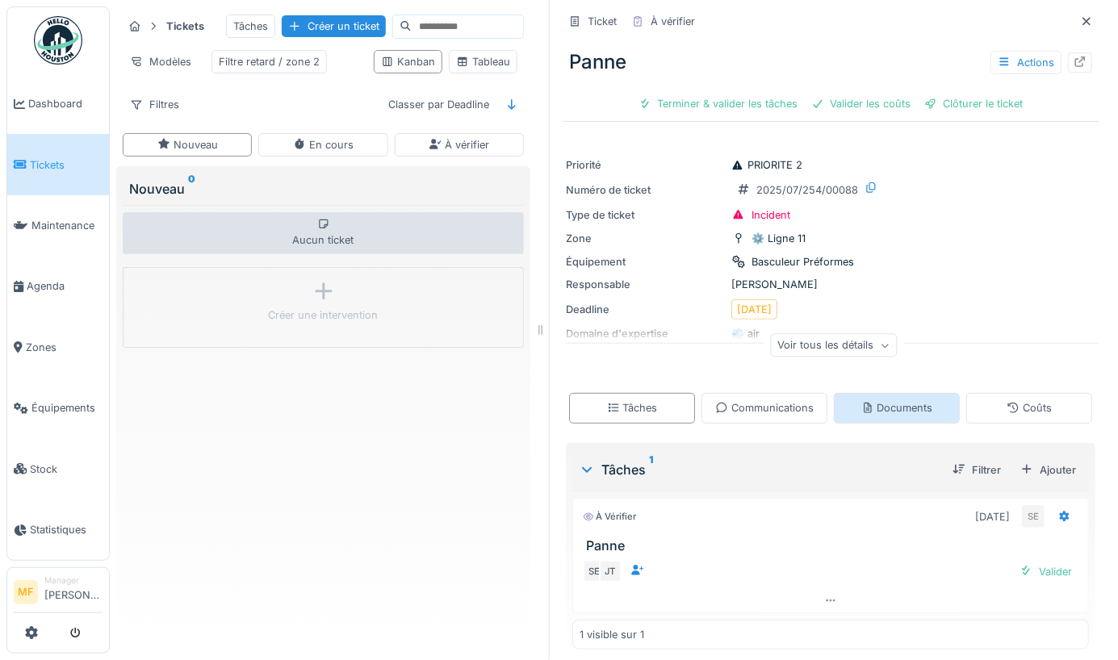
click at [897, 401] on div "Documents" at bounding box center [898, 407] width 72 height 15
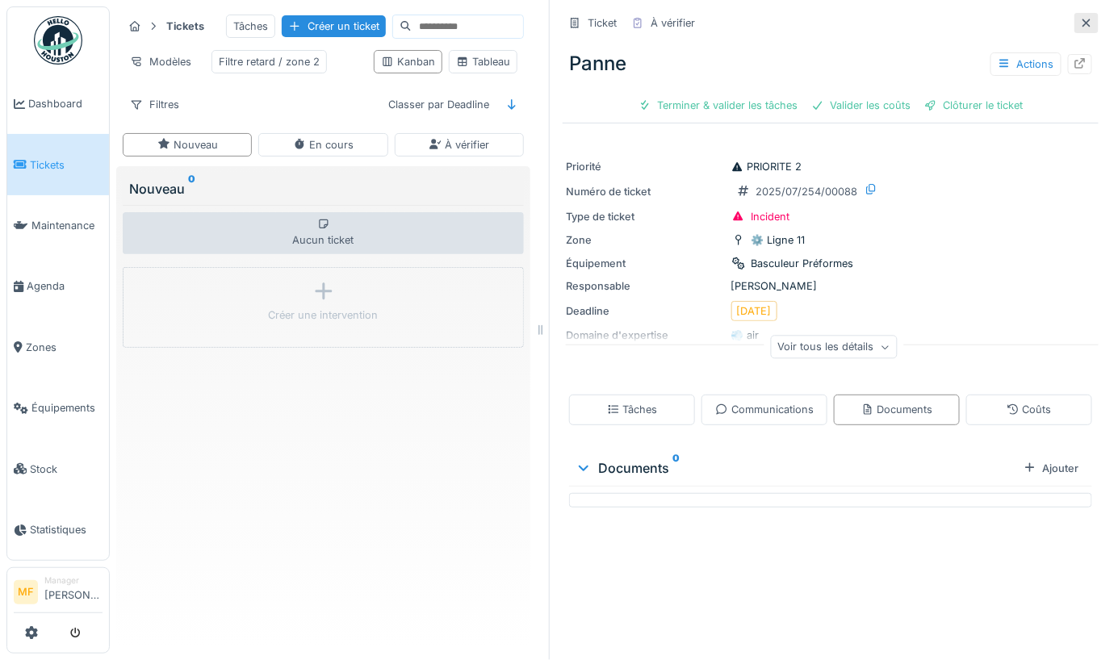
click at [1090, 19] on icon at bounding box center [1087, 23] width 8 height 8
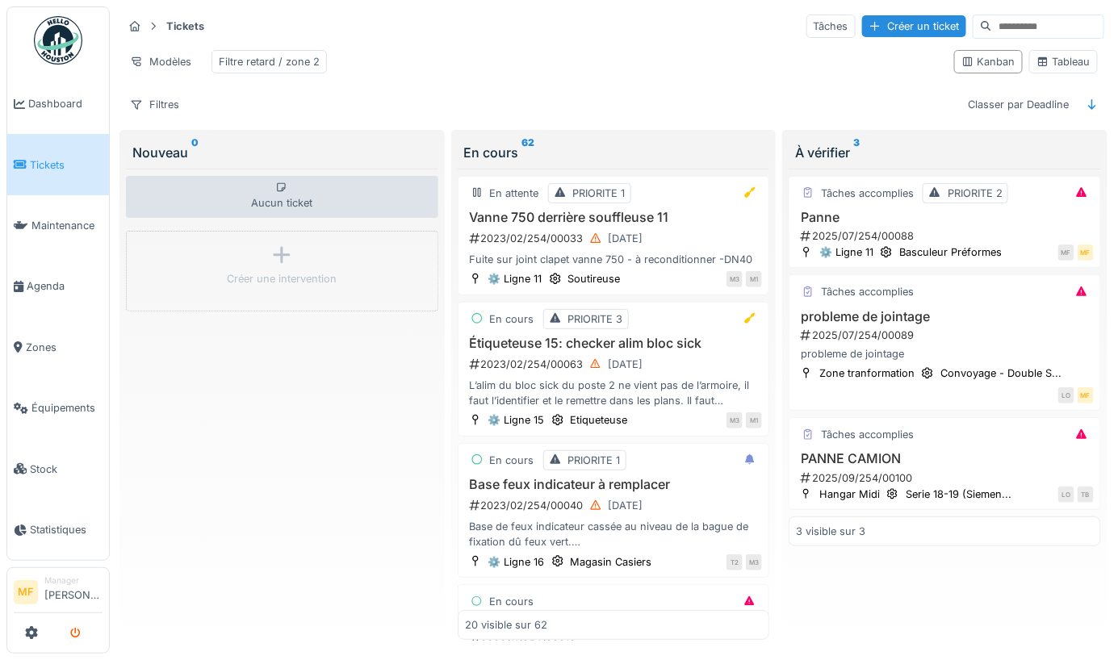
click at [74, 631] on icon "submit" at bounding box center [75, 634] width 10 height 10
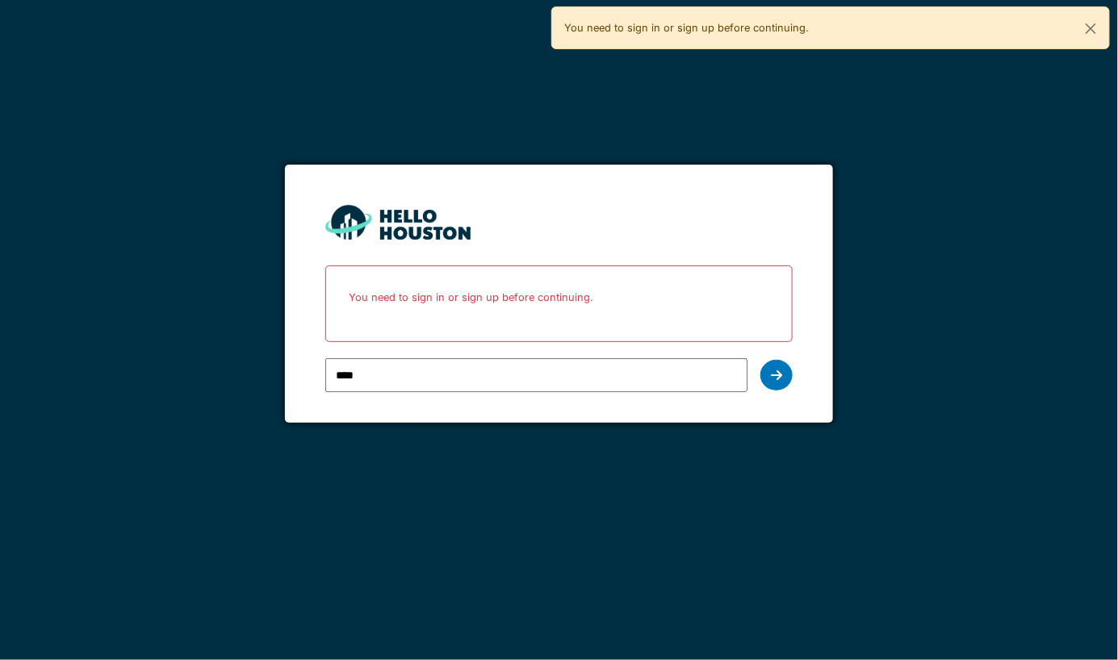
type input "**********"
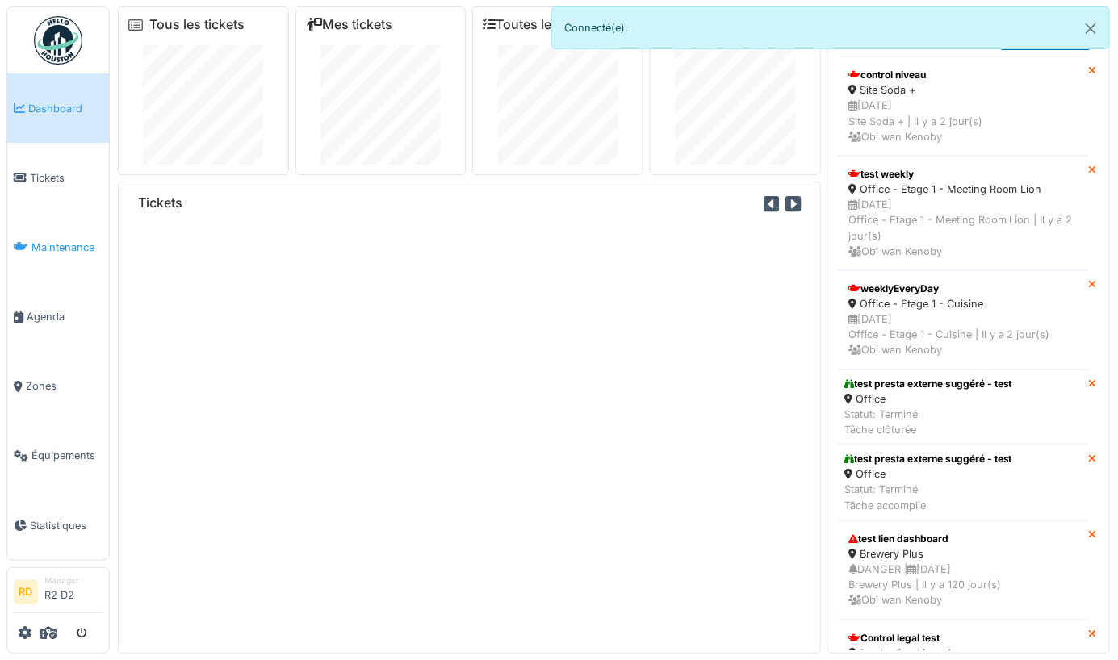
click at [35, 248] on span "Maintenance" at bounding box center [66, 247] width 71 height 15
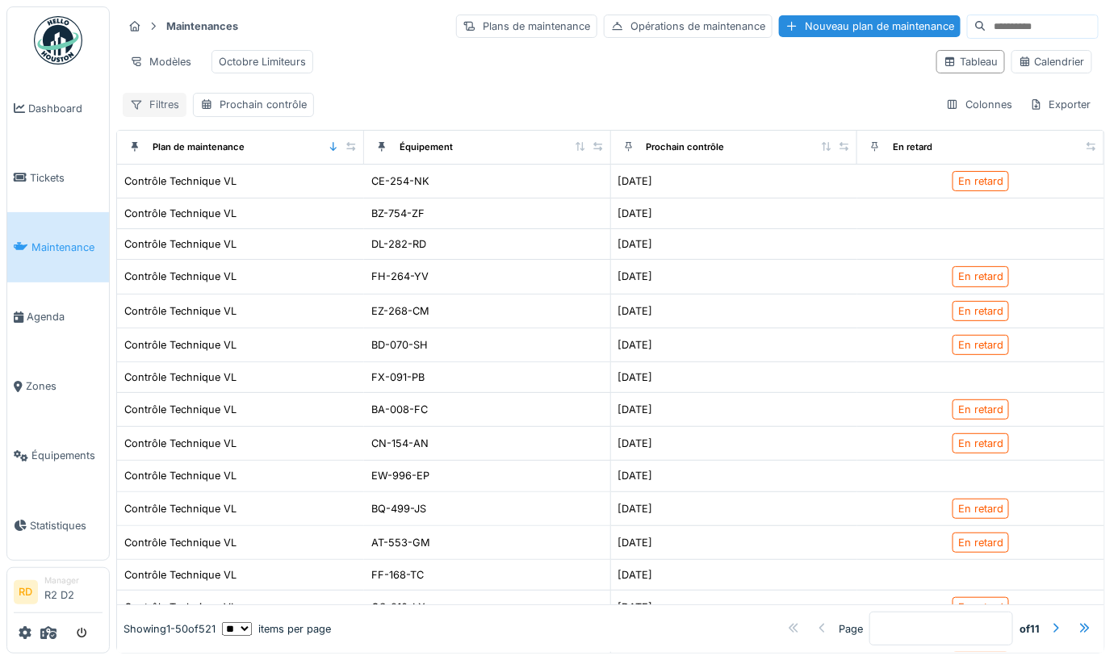
click at [136, 103] on icon at bounding box center [136, 104] width 13 height 10
click at [265, 103] on div "Prochain contrôle" at bounding box center [263, 104] width 87 height 15
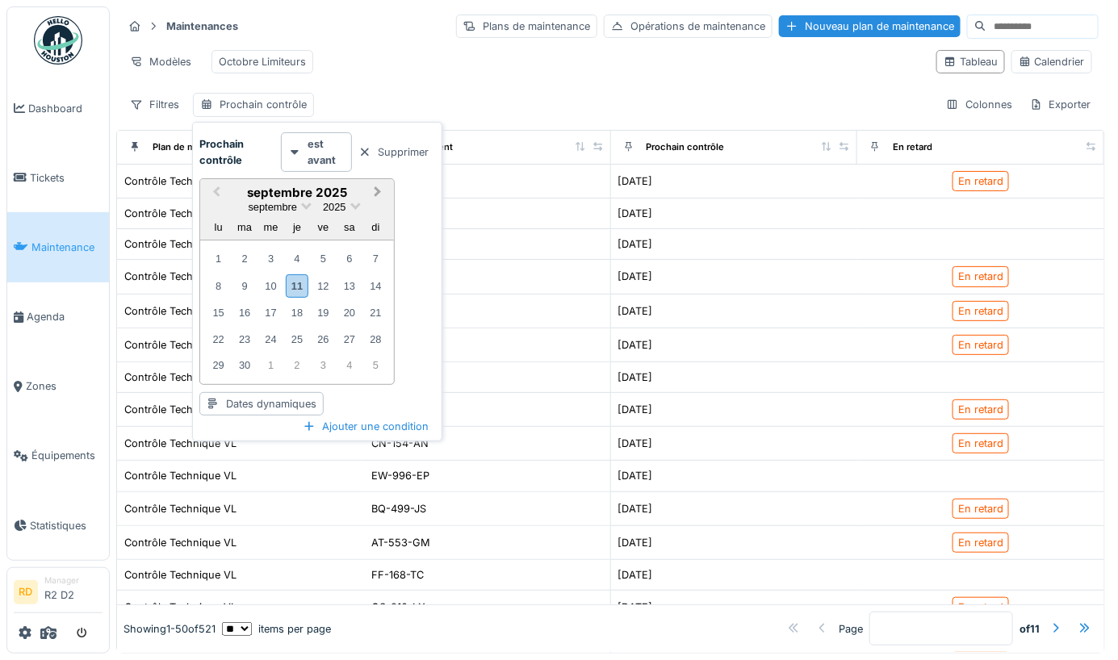
click at [378, 195] on span "Next Month" at bounding box center [378, 192] width 0 height 19
click at [266, 256] on div "1" at bounding box center [271, 259] width 22 height 22
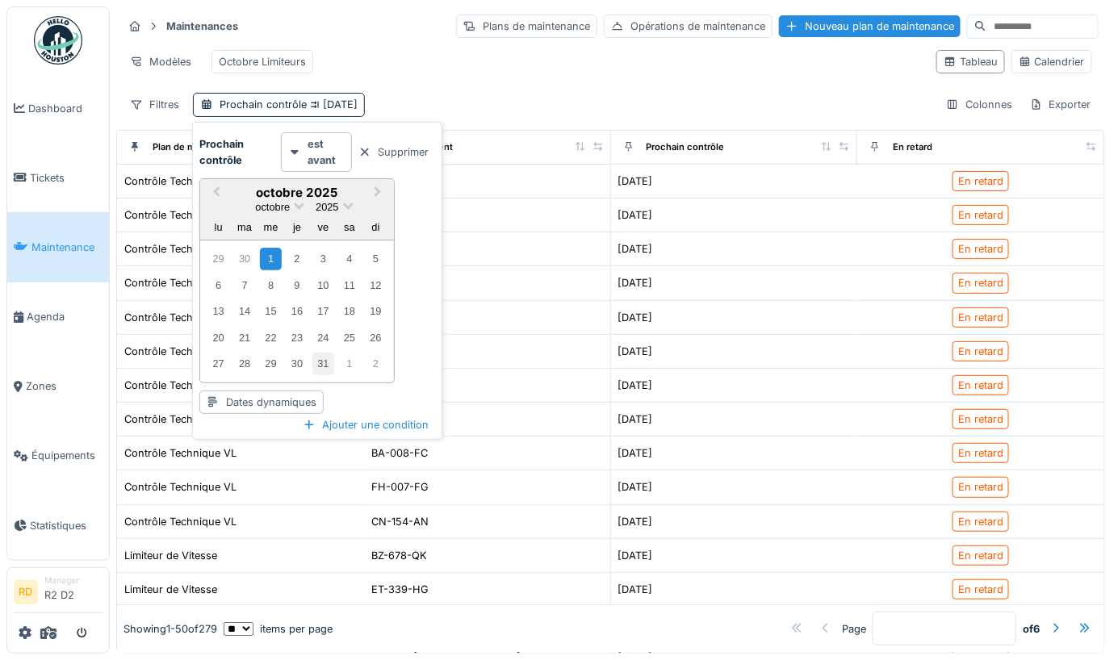
click at [324, 362] on div "31" at bounding box center [323, 364] width 22 height 22
click at [521, 54] on div "Modèles Octobre Limiteurs" at bounding box center [523, 62] width 801 height 36
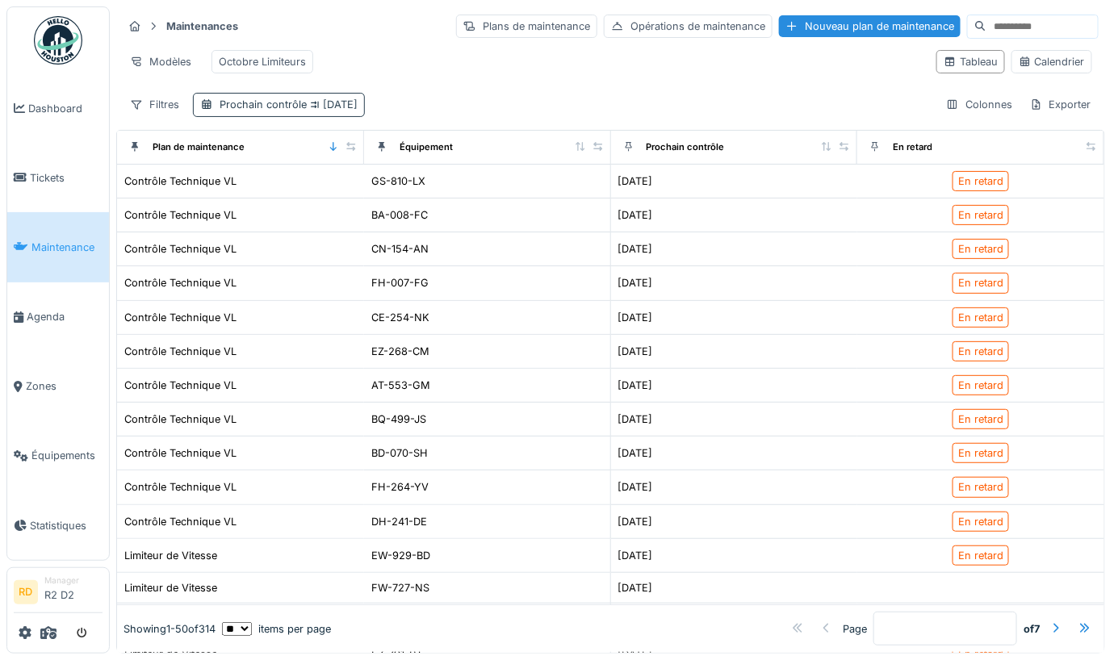
click at [354, 104] on span "31/10/2025" at bounding box center [332, 105] width 51 height 12
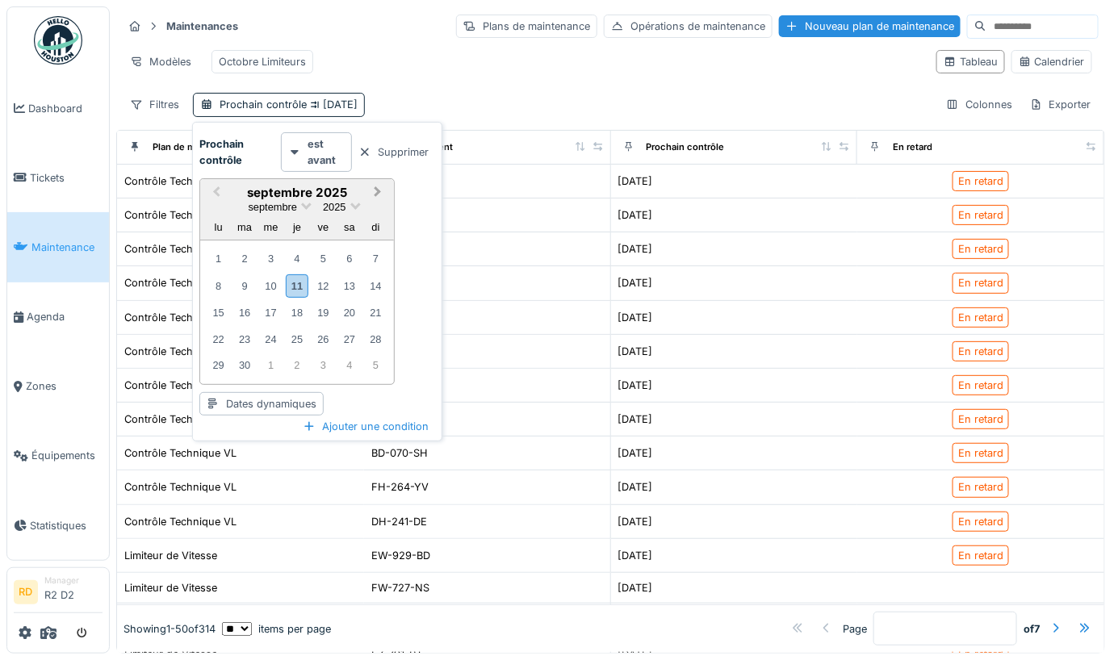
click at [378, 188] on span "Next Month" at bounding box center [378, 192] width 0 height 19
click at [322, 156] on strong "est avant" at bounding box center [326, 151] width 37 height 31
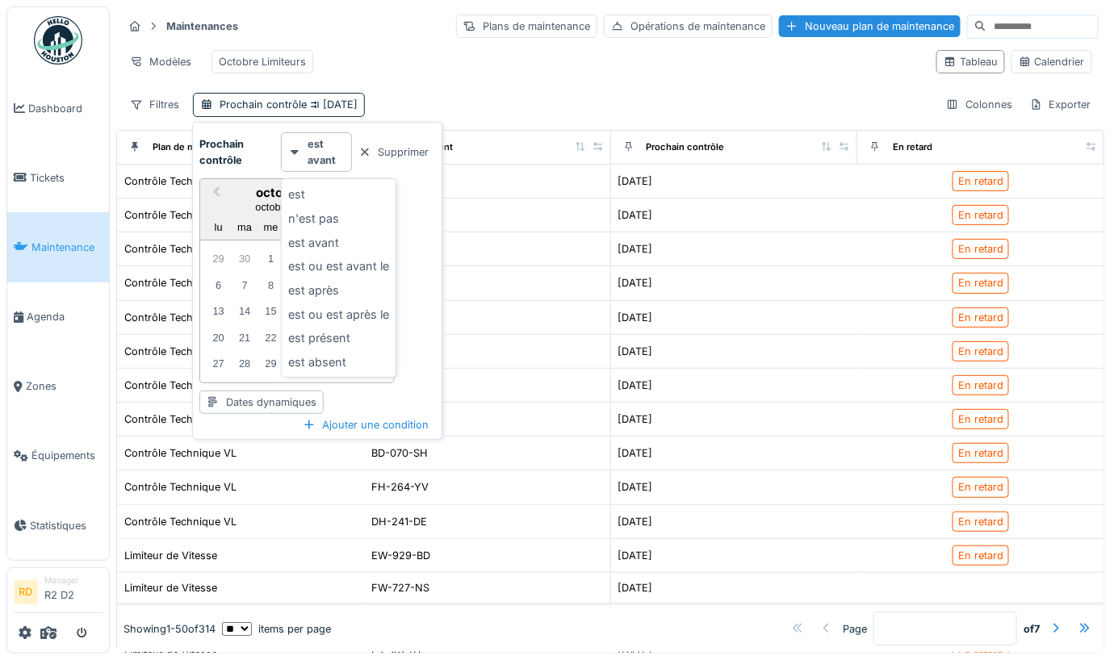
click at [338, 195] on div "est" at bounding box center [338, 194] width 107 height 24
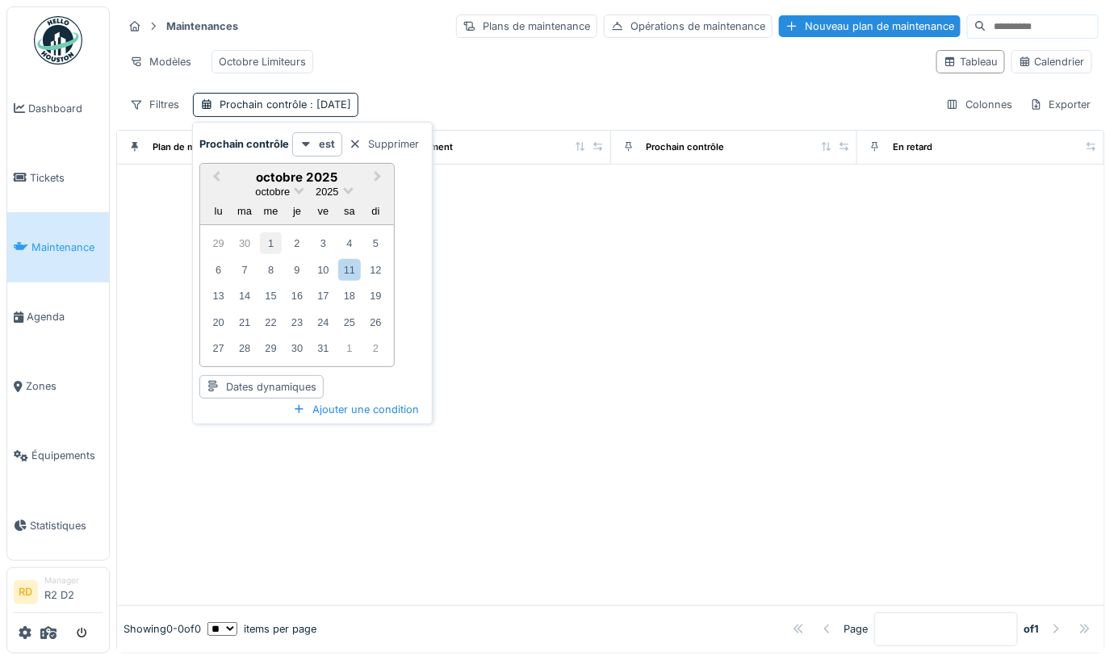
click at [272, 245] on div "1" at bounding box center [271, 244] width 22 height 22
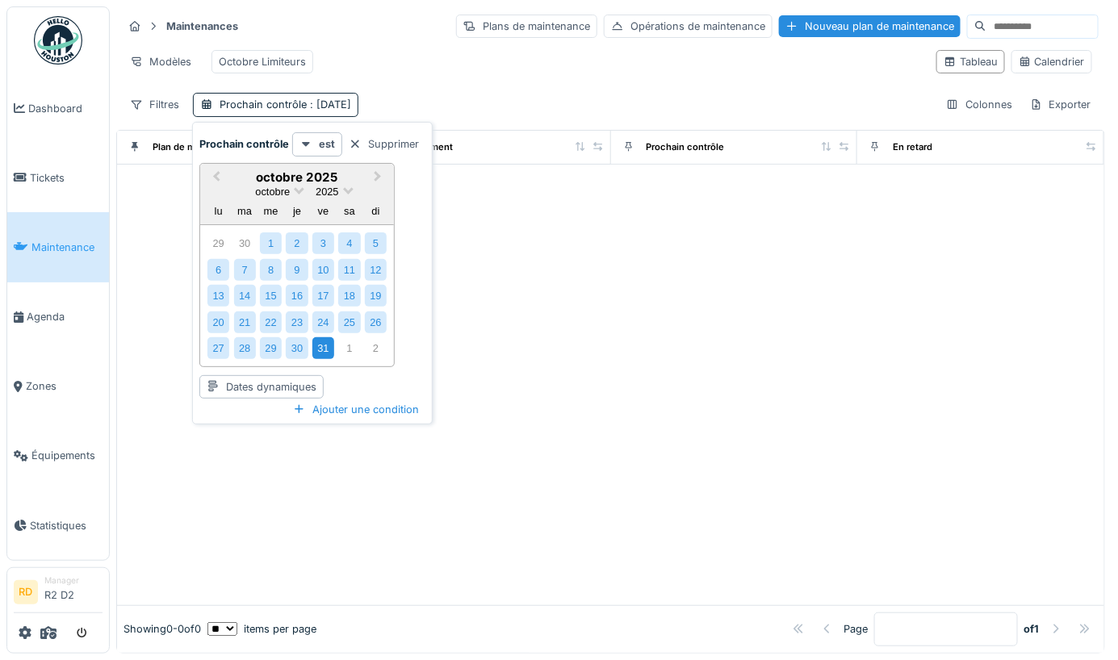
click at [327, 345] on div "31" at bounding box center [323, 349] width 22 height 22
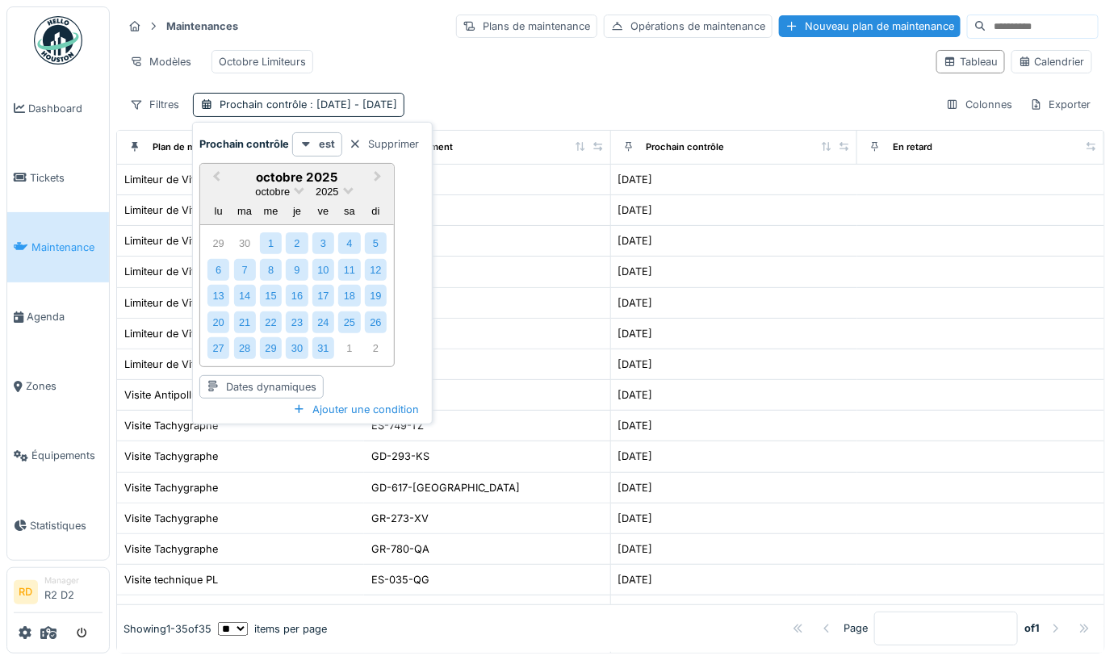
click at [647, 82] on div "Maintenances Plans de maintenance Opérations de maintenance Nouveau plan de mai…" at bounding box center [610, 64] width 989 height 117
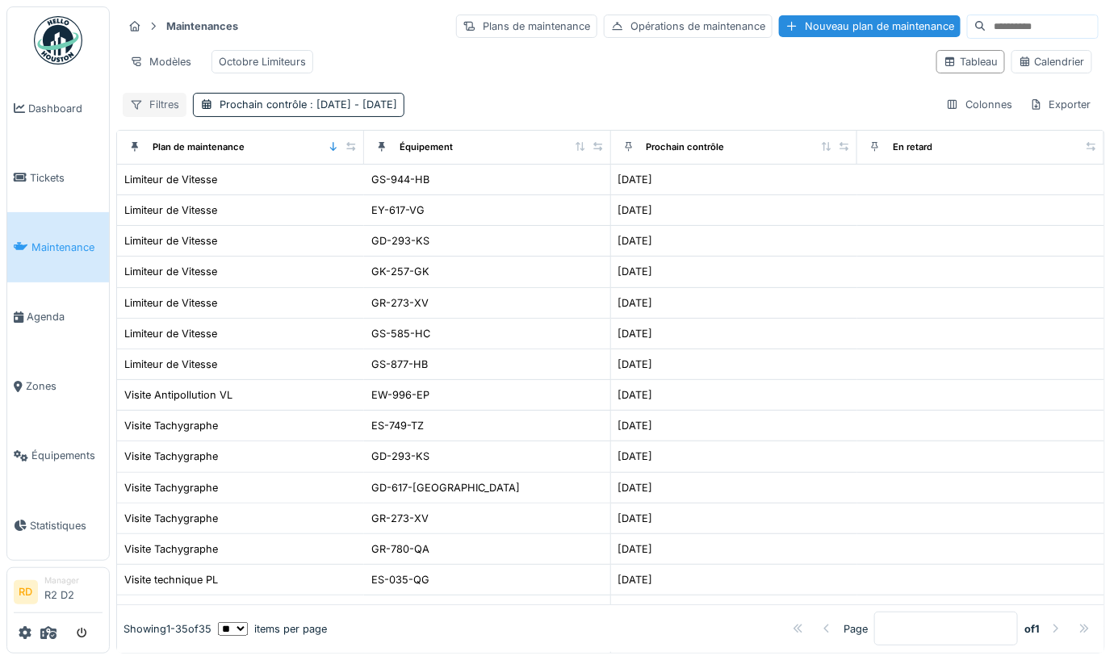
click at [156, 104] on div "Filtres" at bounding box center [155, 104] width 64 height 23
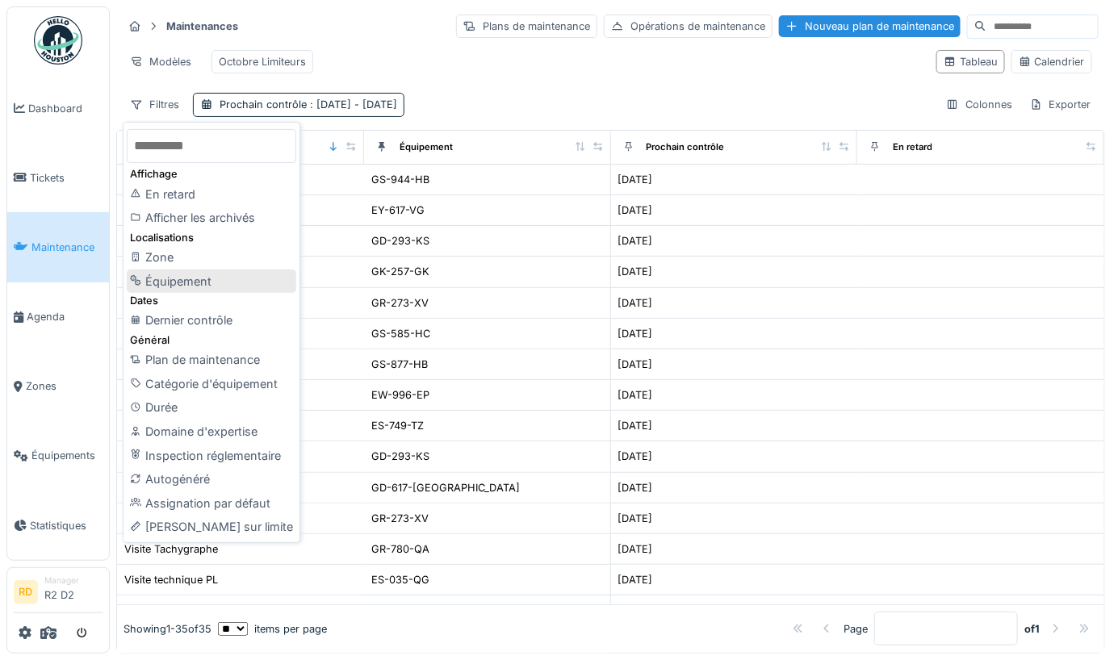
click at [205, 275] on div "Équipement" at bounding box center [212, 282] width 170 height 24
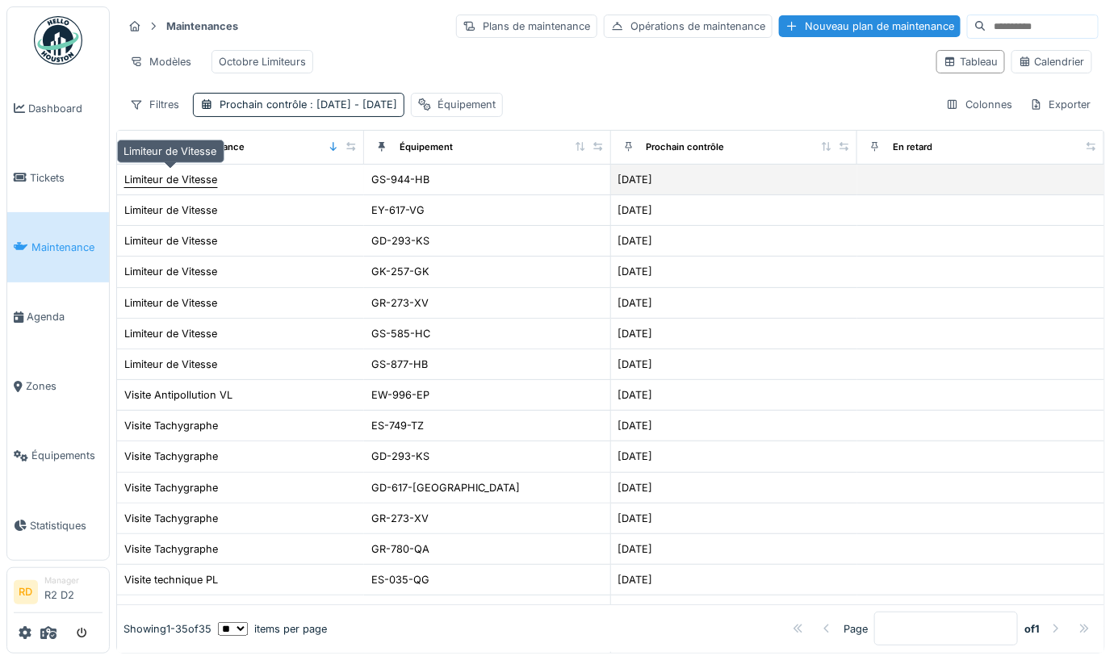
click at [202, 178] on div "Limiteur de Vitesse" at bounding box center [170, 179] width 93 height 15
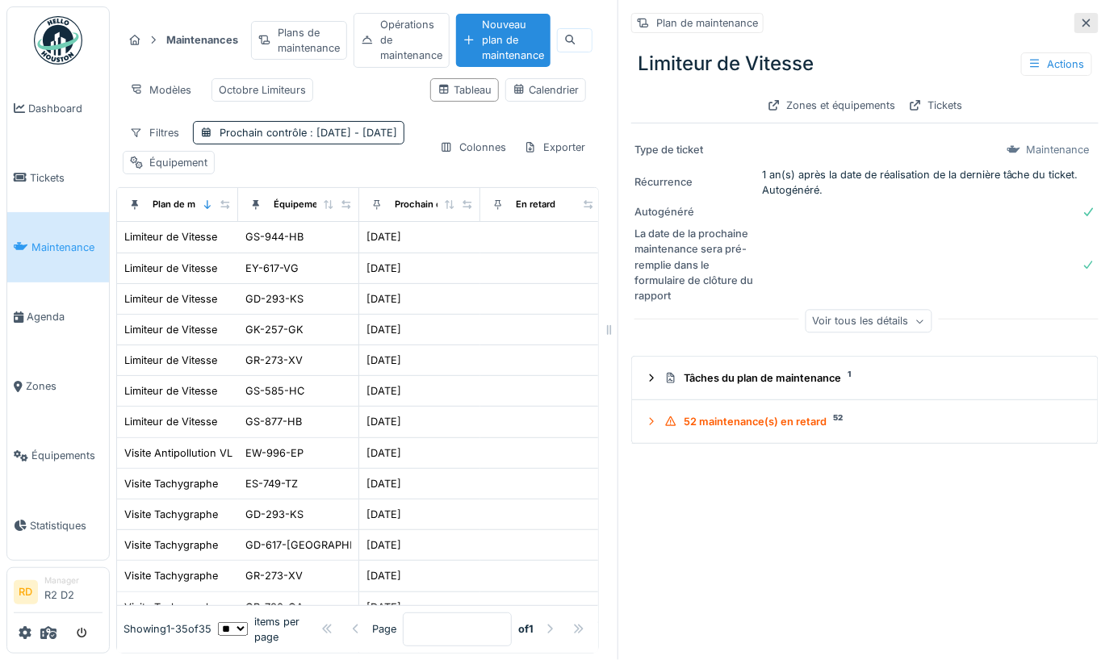
click at [1089, 21] on icon at bounding box center [1086, 23] width 13 height 10
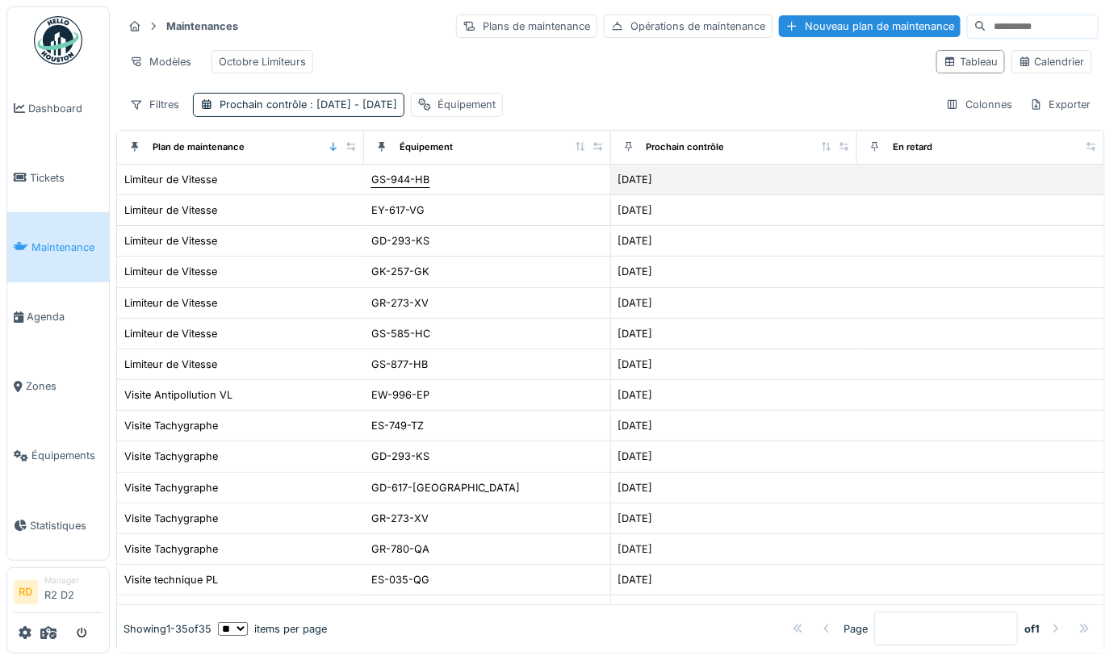
click at [400, 172] on div "GS-944-HB" at bounding box center [400, 179] width 58 height 15
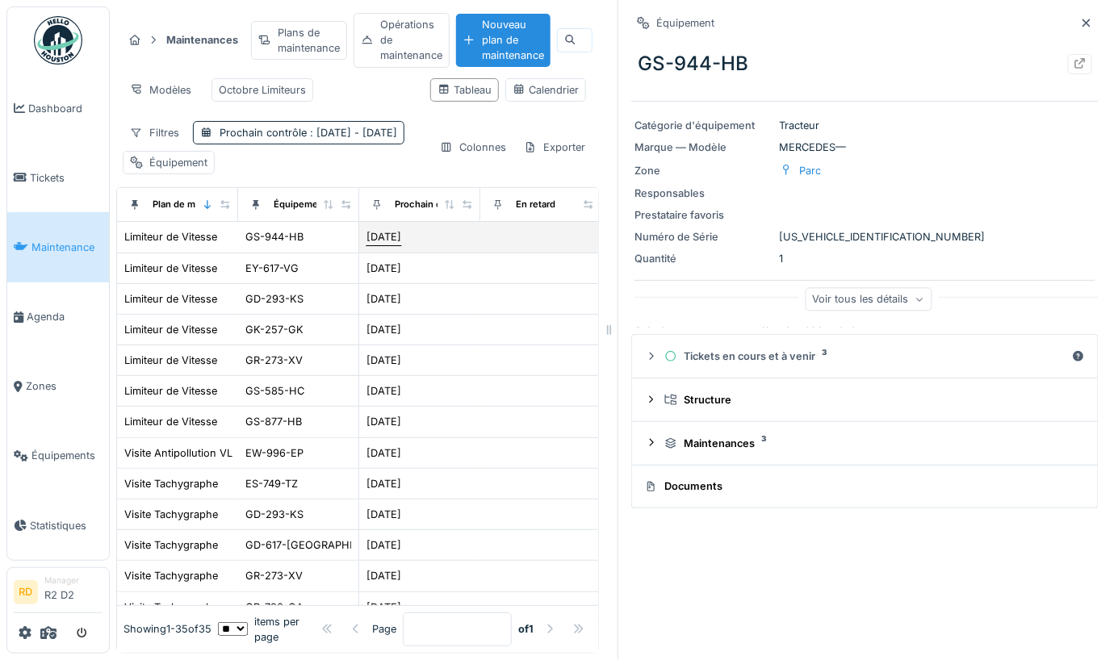
click at [388, 245] on div "21/10/2025" at bounding box center [384, 236] width 35 height 15
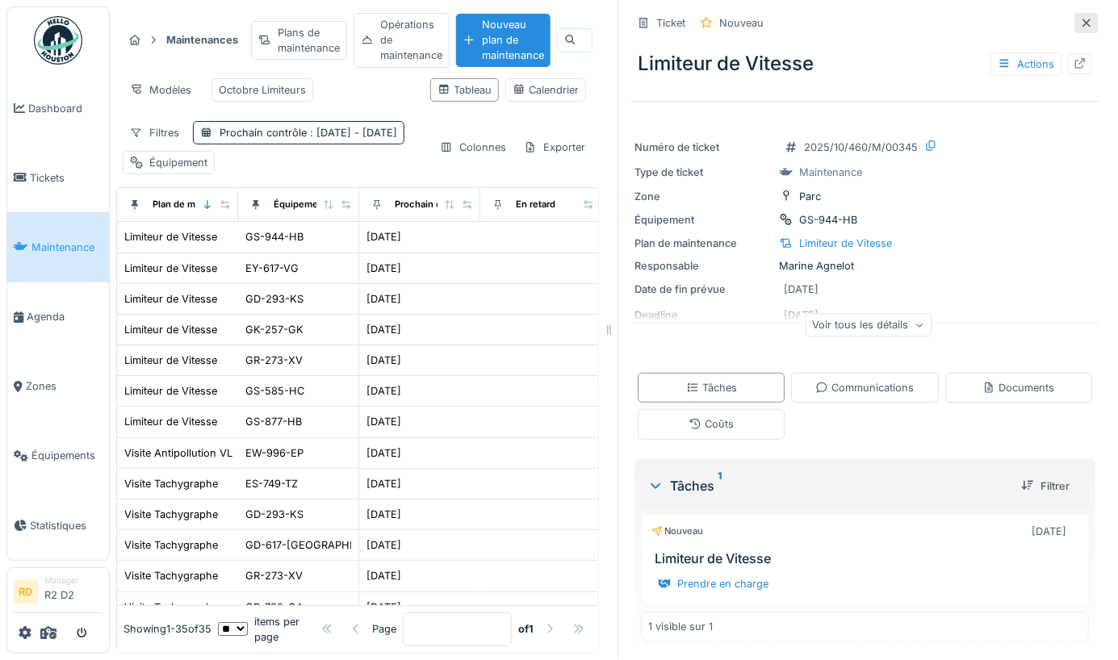
click at [1081, 22] on icon at bounding box center [1086, 23] width 13 height 10
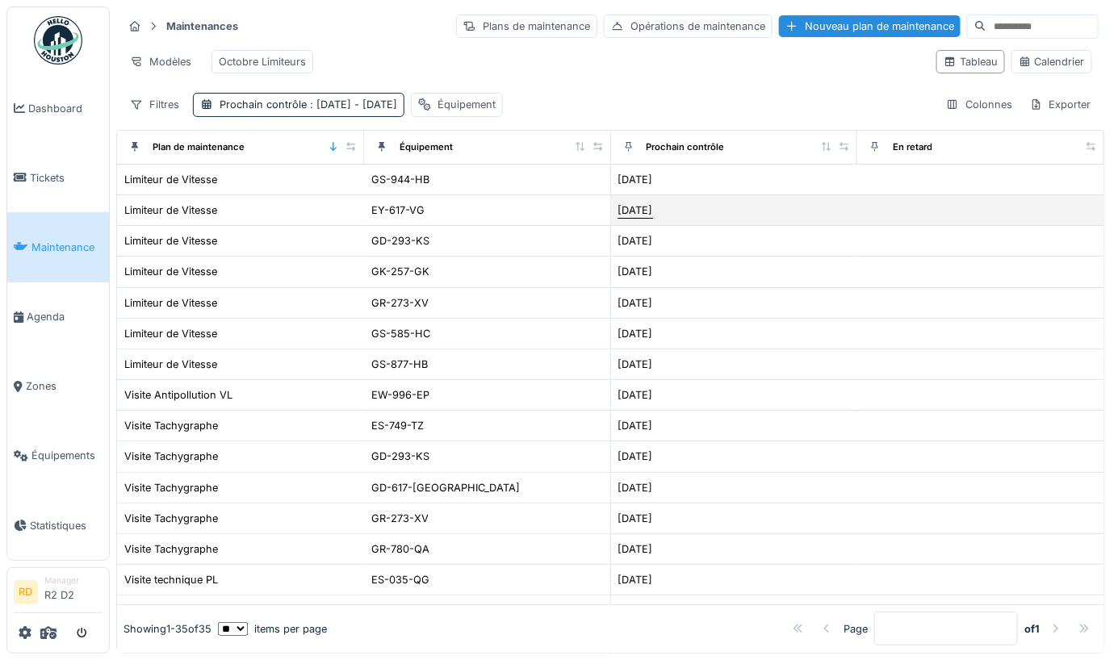
click at [653, 203] on div "25/10/2025" at bounding box center [635, 210] width 35 height 15
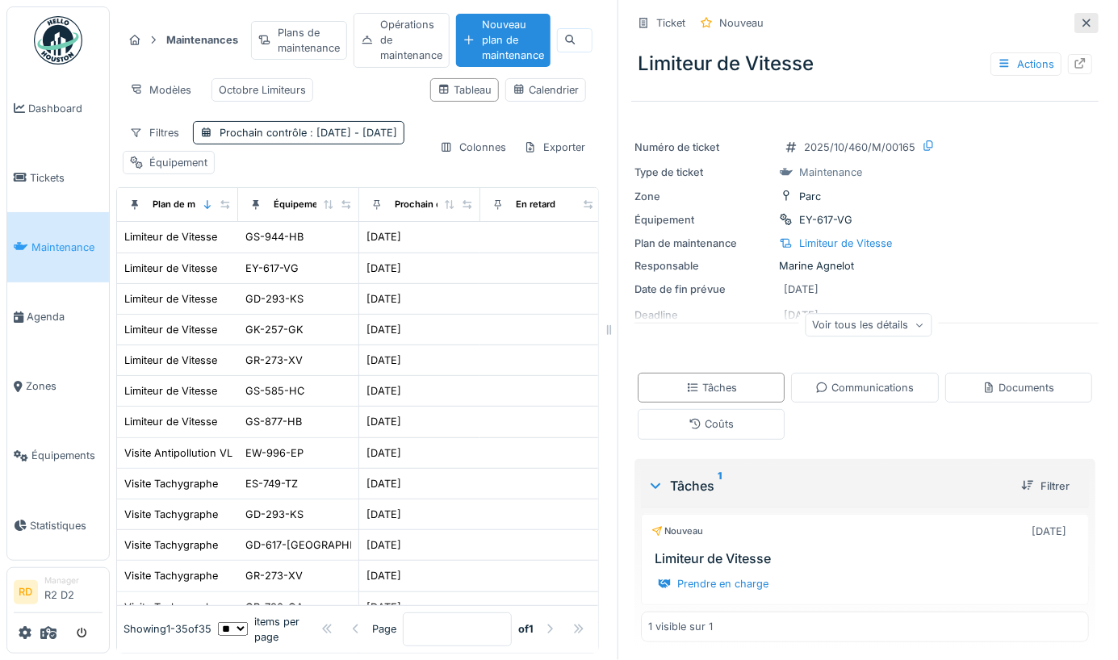
click at [1091, 18] on icon at bounding box center [1086, 23] width 13 height 10
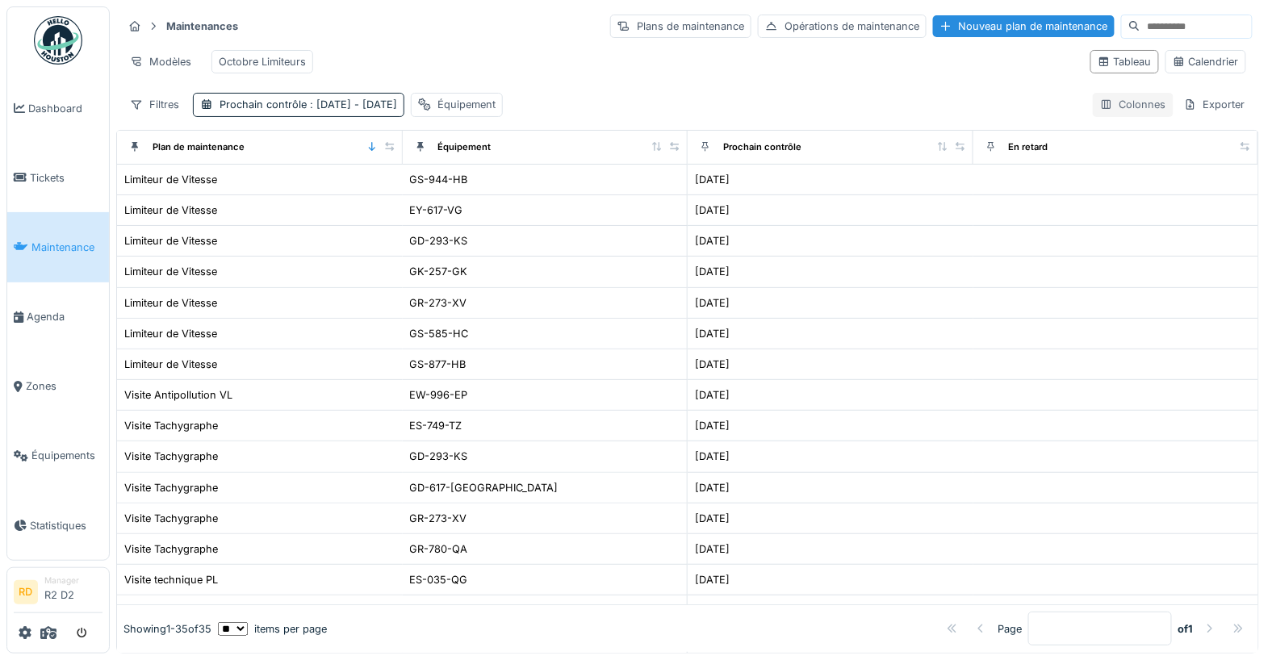
click at [1117, 103] on div "Colonnes" at bounding box center [1133, 104] width 81 height 23
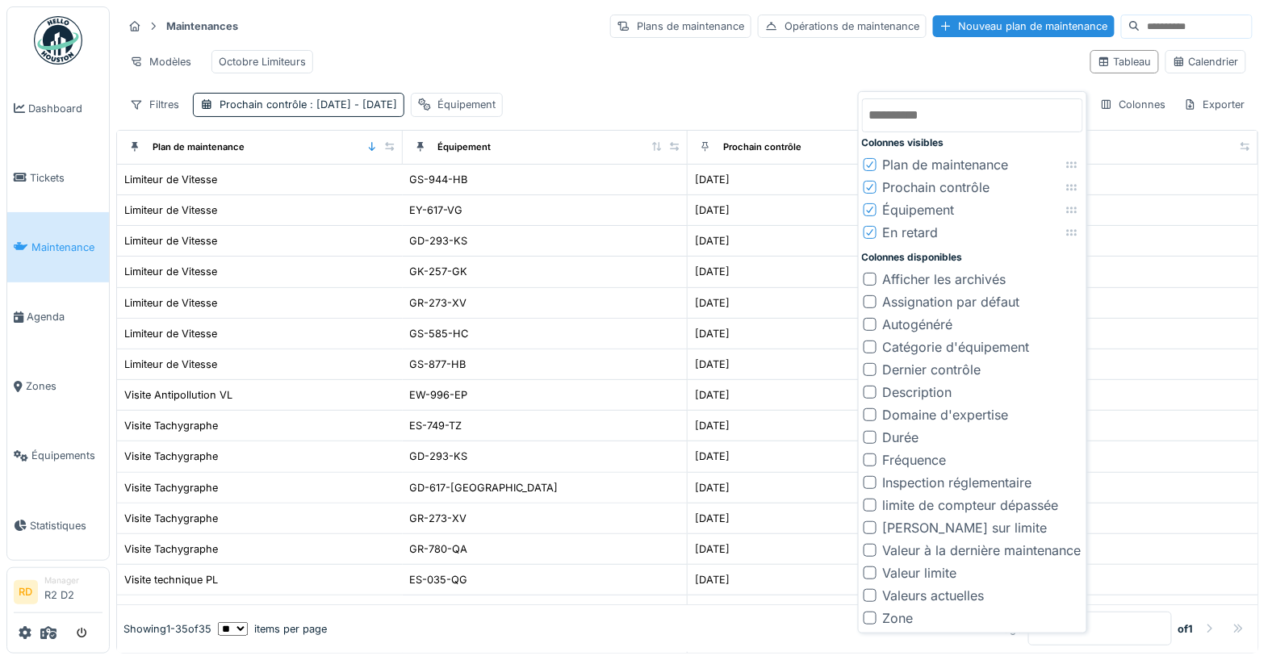
click at [870, 230] on icon at bounding box center [871, 233] width 10 height 8
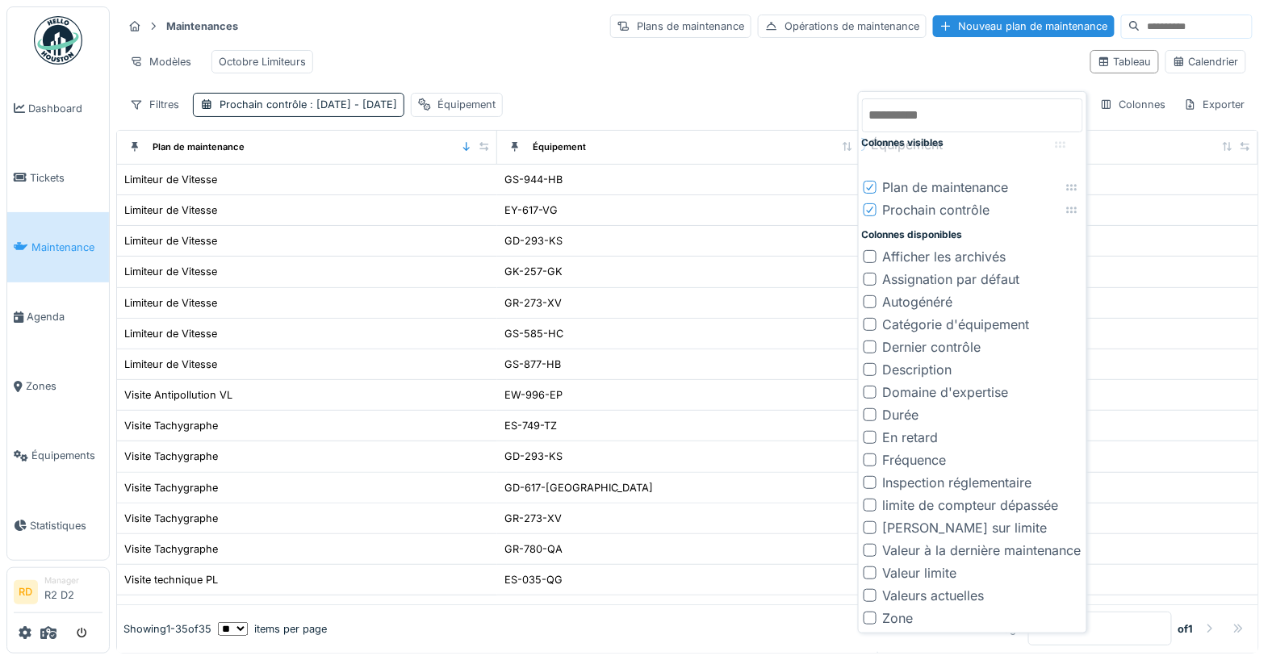
drag, startPoint x: 1079, startPoint y: 210, endPoint x: 1067, endPoint y: 155, distance: 56.2
click at [1067, 150] on icon at bounding box center [1060, 145] width 13 height 10
click at [851, 56] on div "Modèles Octobre Limiteurs" at bounding box center [600, 62] width 955 height 36
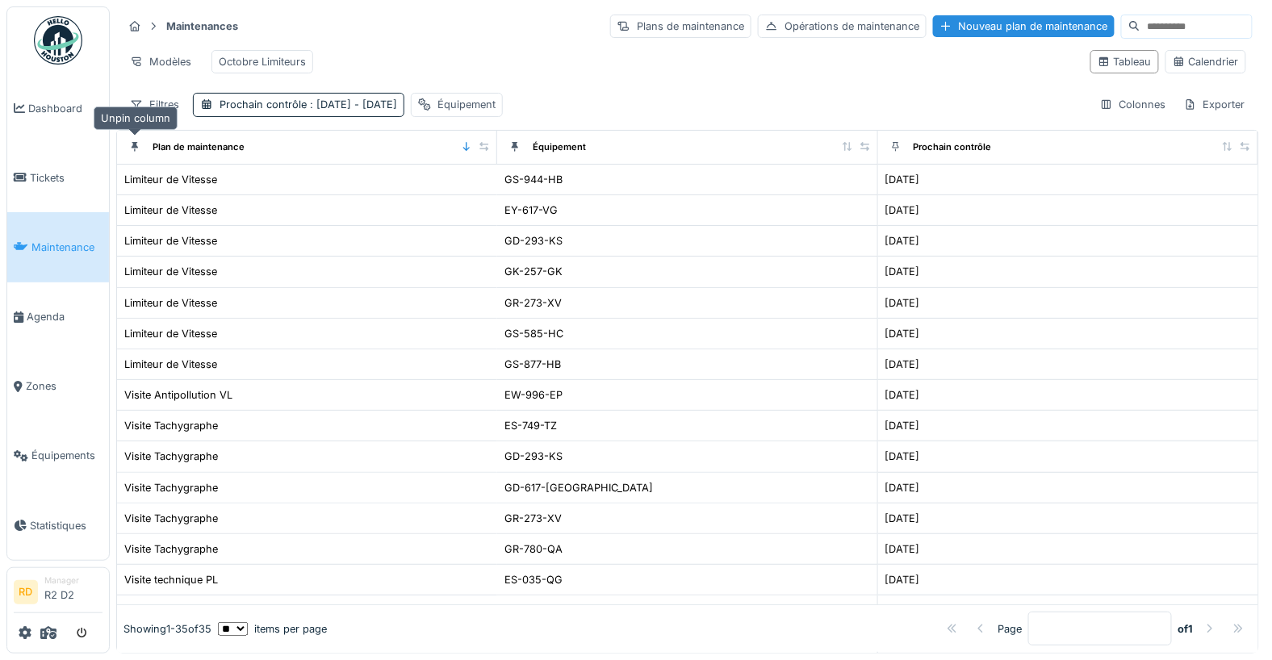
click at [136, 142] on icon at bounding box center [135, 147] width 6 height 10
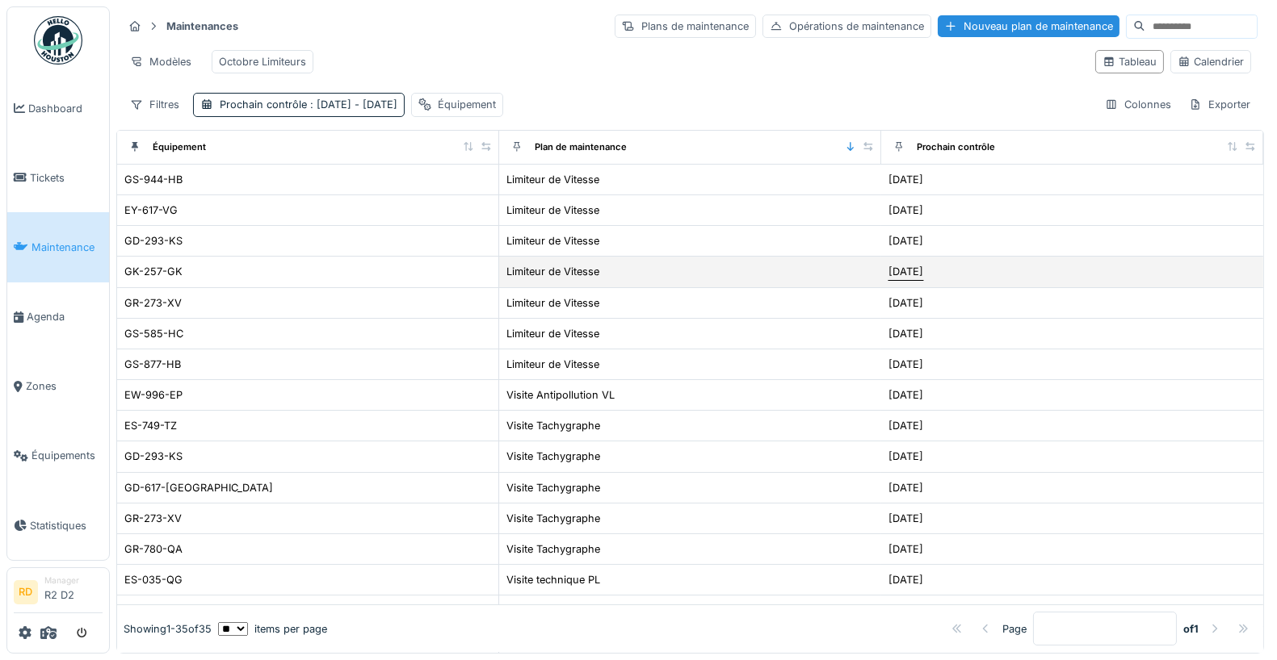
click at [923, 265] on div "[DATE]" at bounding box center [905, 271] width 35 height 15
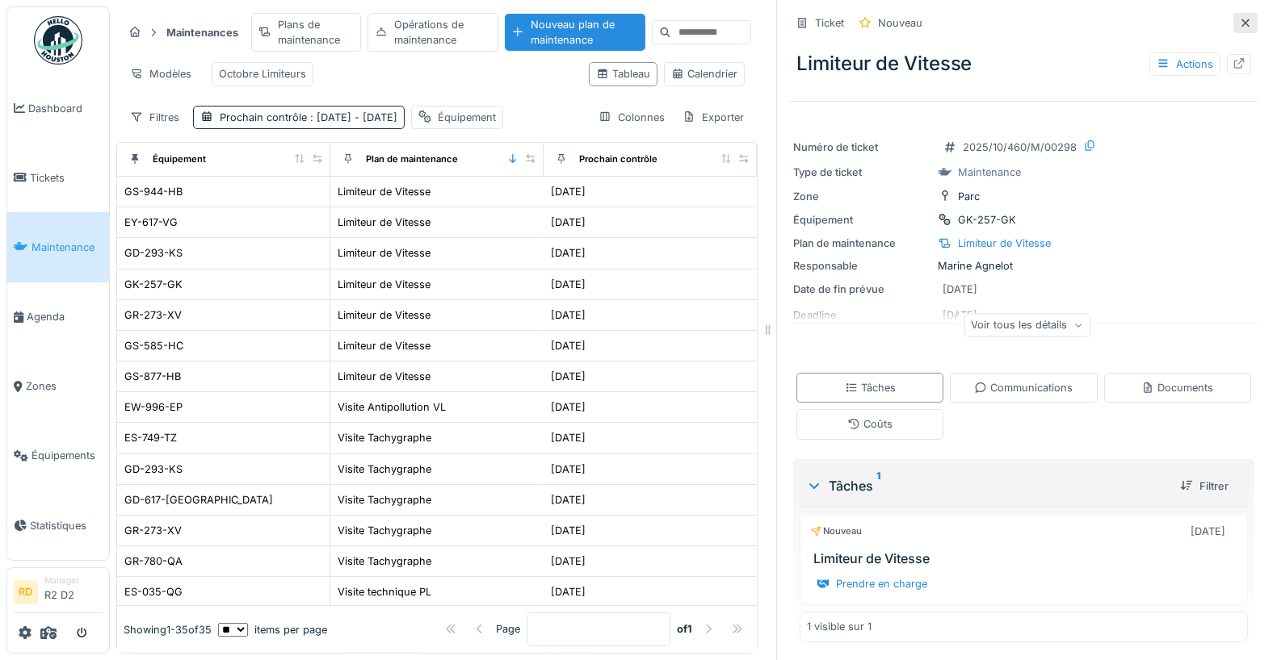
click at [1117, 18] on icon at bounding box center [1245, 23] width 13 height 10
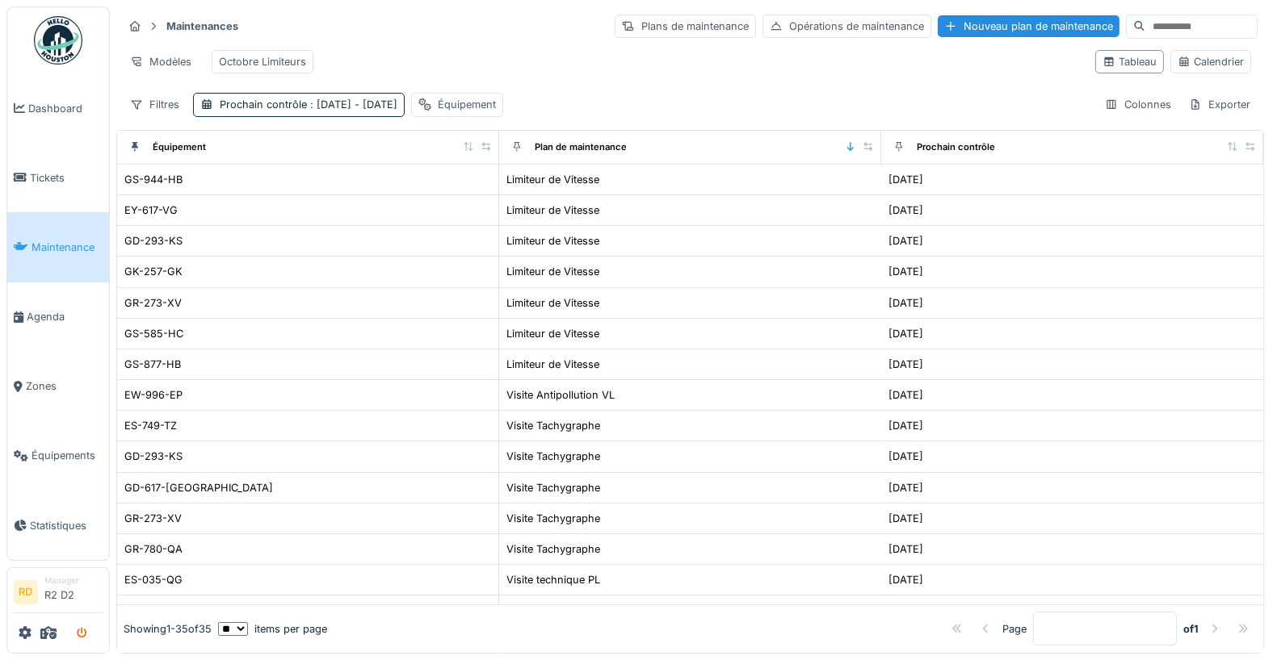
click at [82, 635] on icon "submit" at bounding box center [82, 634] width 10 height 10
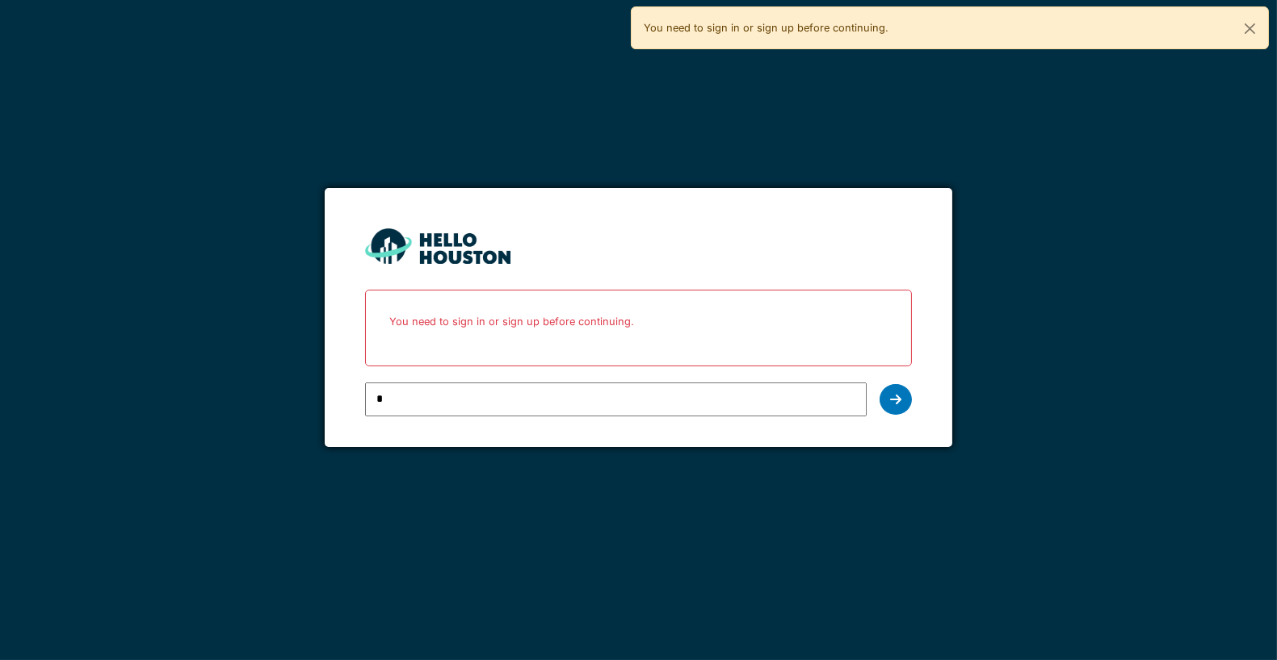
type input "**********"
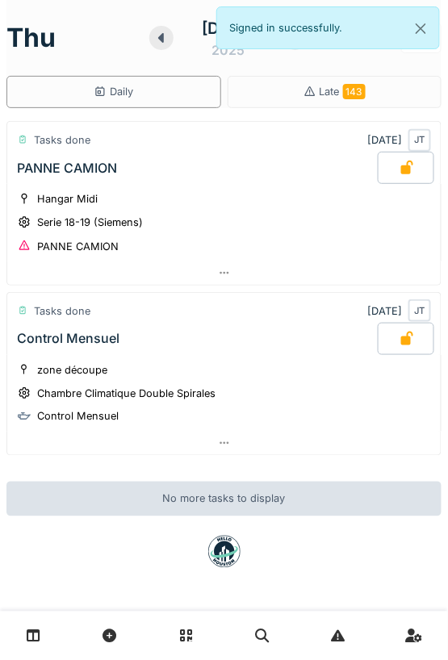
click at [412, 162] on icon at bounding box center [406, 167] width 16 height 13
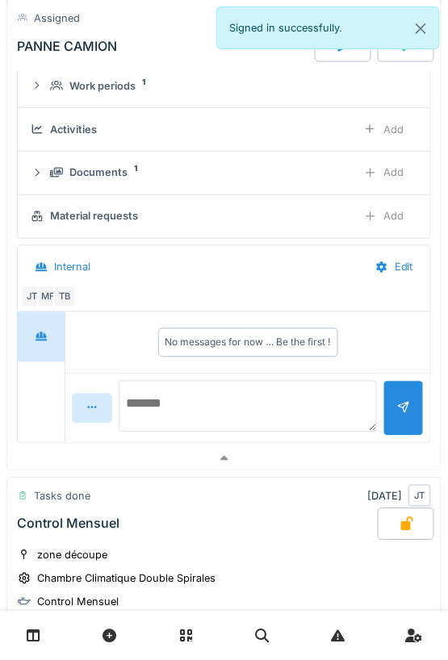
scroll to position [245, 0]
click at [222, 453] on icon at bounding box center [224, 458] width 13 height 10
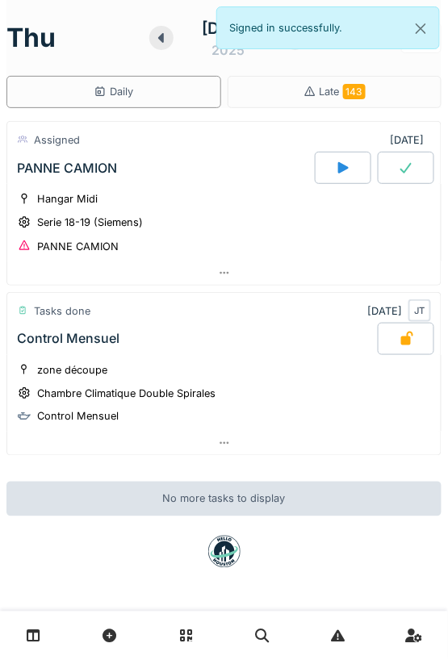
click at [417, 168] on div at bounding box center [406, 168] width 57 height 32
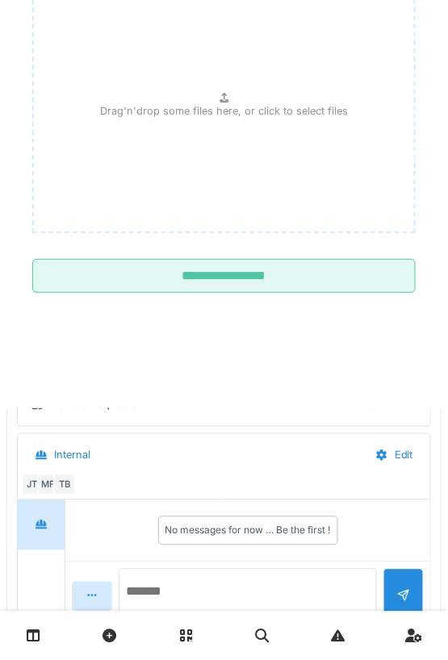
scroll to position [57, 0]
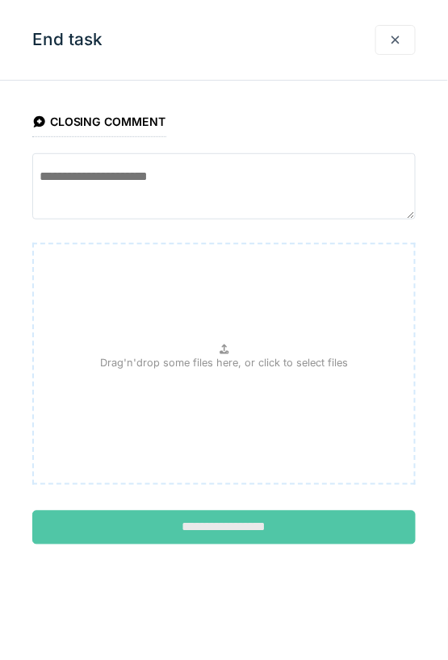
click at [277, 534] on input "**********" at bounding box center [224, 528] width 384 height 34
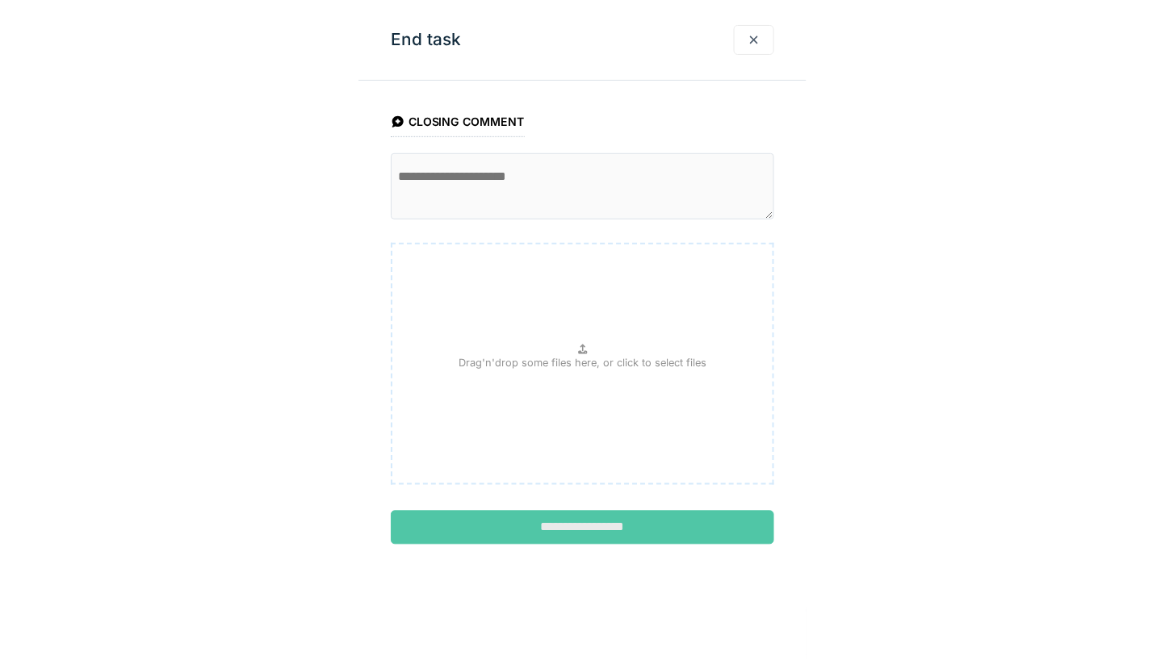
scroll to position [0, 0]
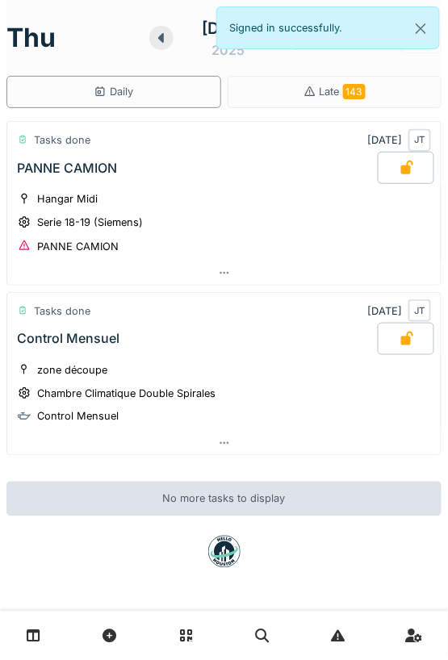
click at [445, 73] on div "Thu September 11 2025 Daily Late 143 Tasks done 9/11/2025 JT PANNE CAMION Hanga…" at bounding box center [224, 330] width 448 height 660
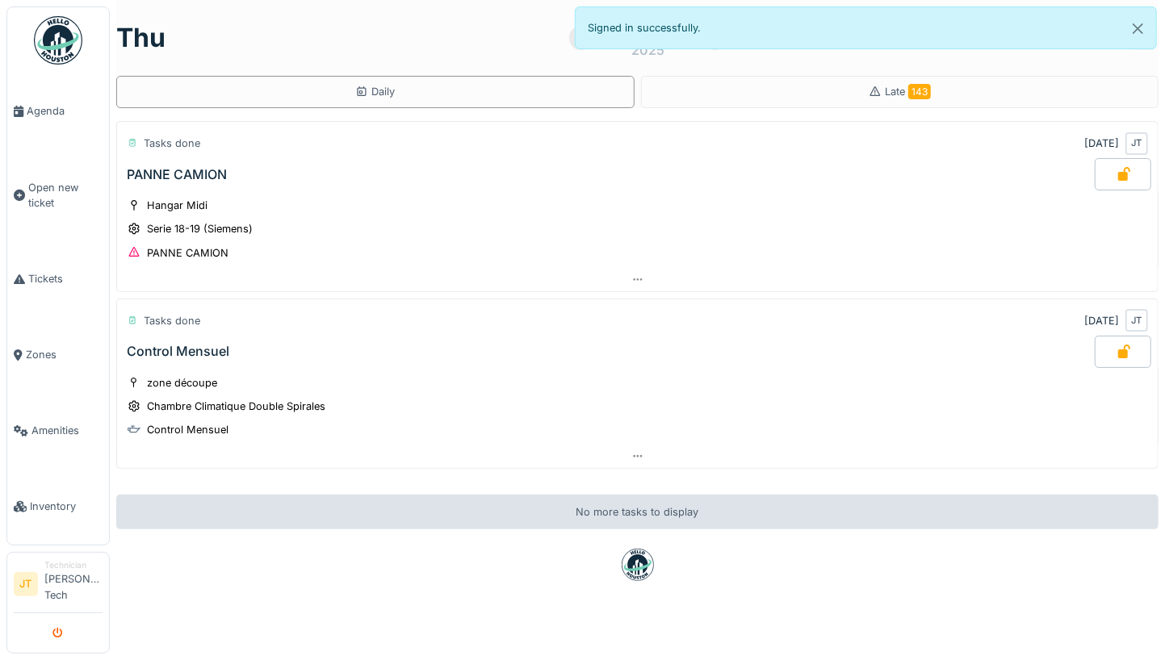
click at [61, 632] on icon "submit" at bounding box center [58, 634] width 10 height 10
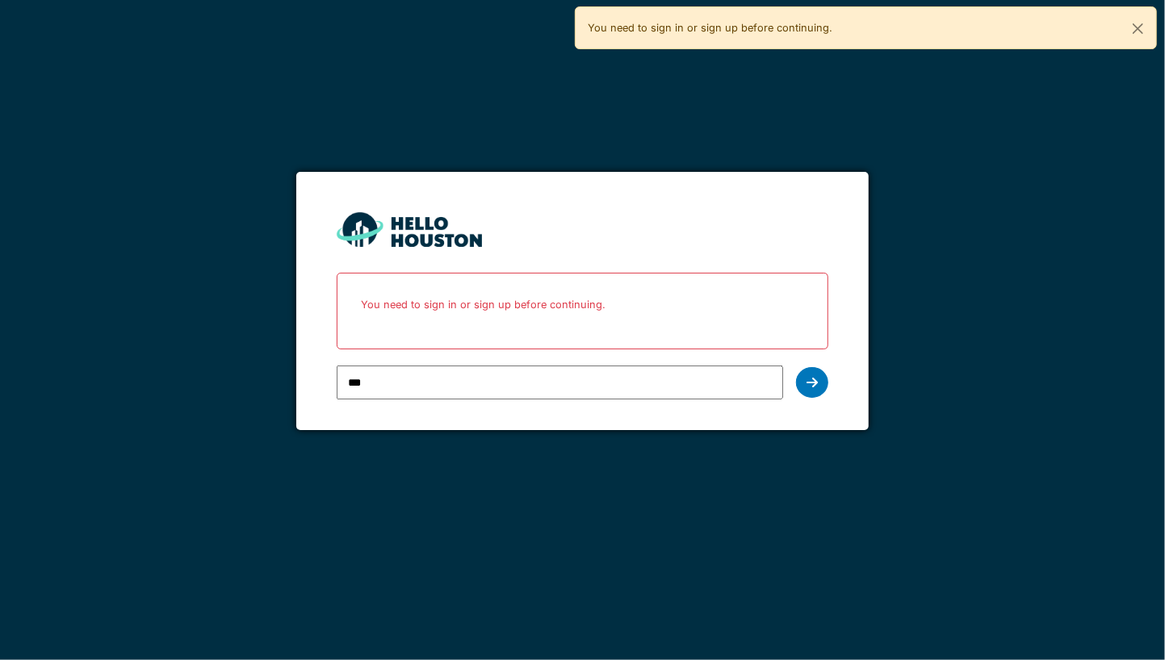
type input "**********"
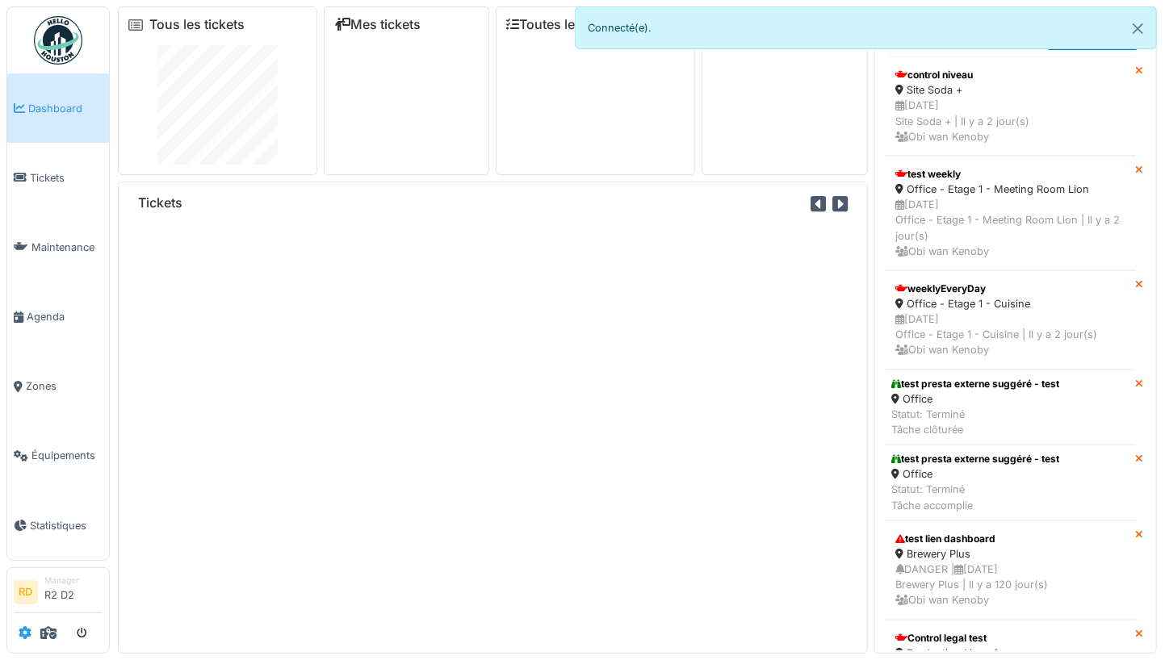
click at [19, 632] on icon at bounding box center [25, 633] width 13 height 13
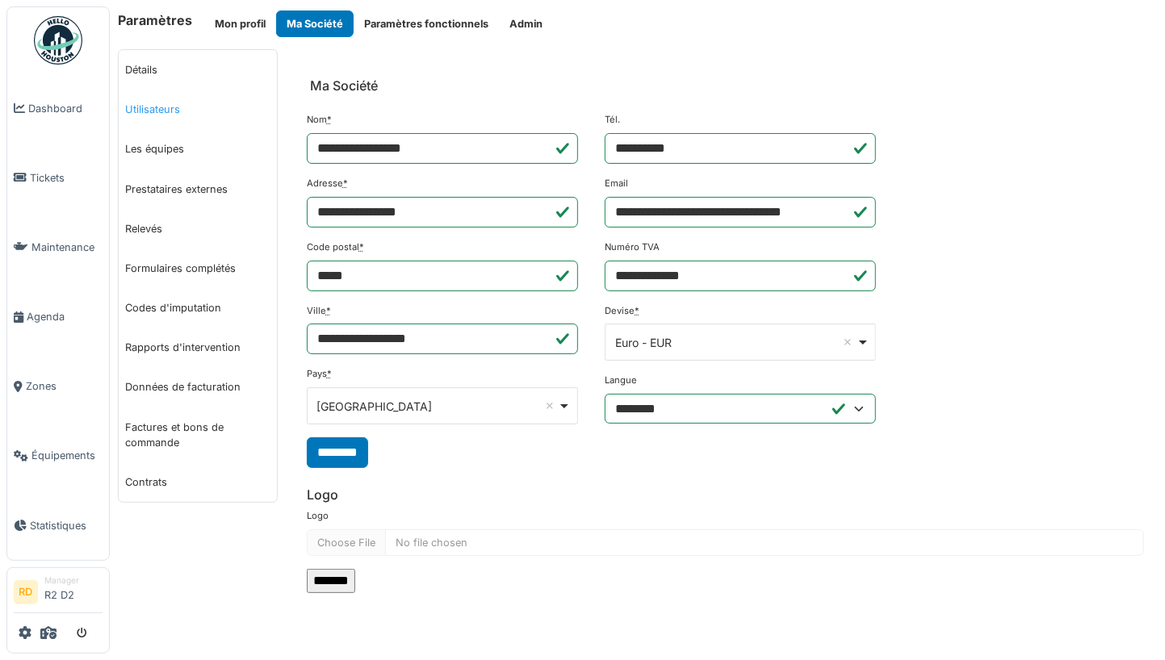
click at [184, 115] on link "Utilisateurs" at bounding box center [198, 110] width 158 height 40
select select "***"
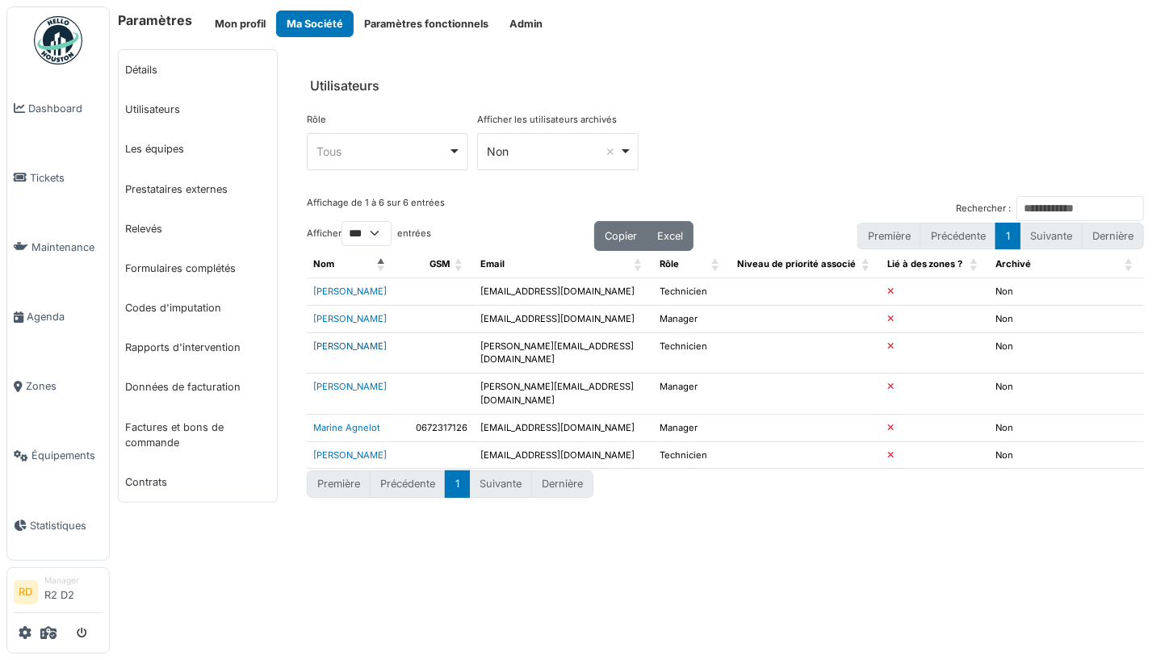
click at [367, 342] on link "Franck Bourgeois" at bounding box center [349, 346] width 73 height 11
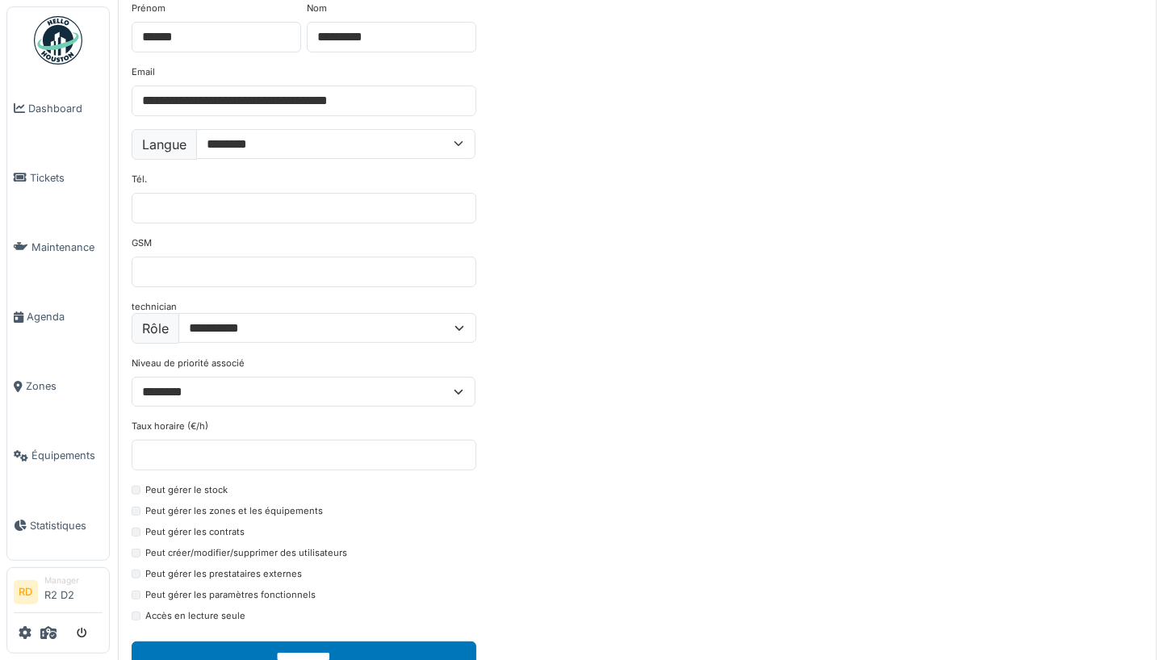
scroll to position [92, 0]
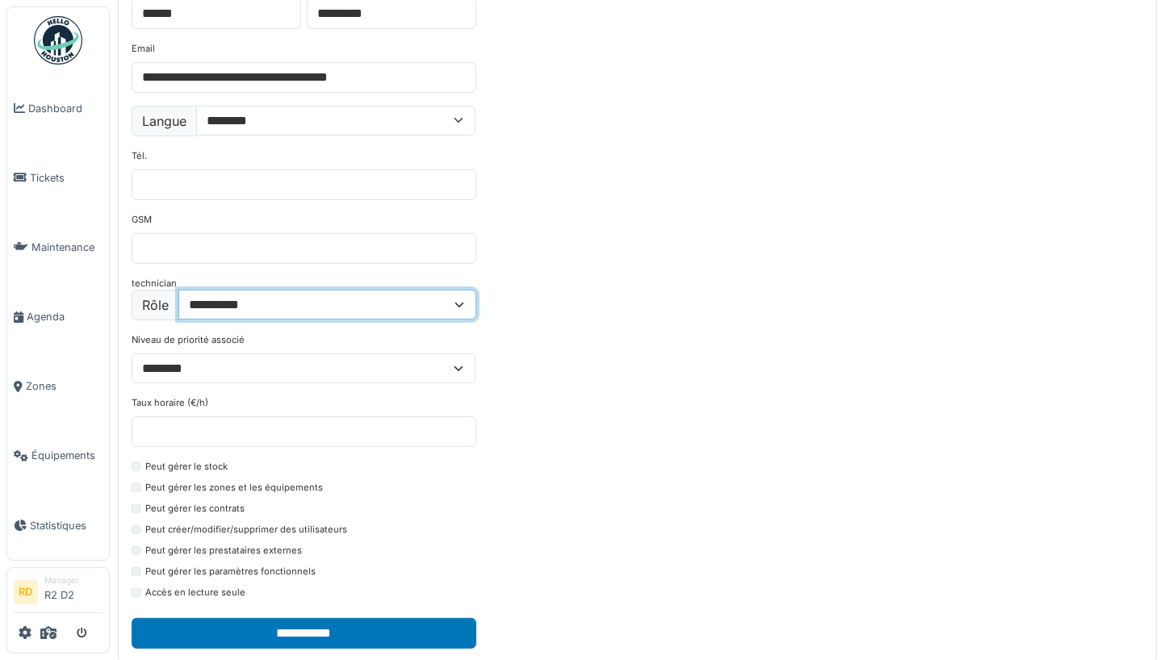
click at [266, 303] on select "**********" at bounding box center [327, 305] width 298 height 30
select select "*******"
click at [178, 290] on select "**********" at bounding box center [327, 305] width 298 height 30
click at [137, 481] on div "Peut gérer les zones et les équipements" at bounding box center [304, 490] width 345 height 19
click at [137, 496] on div "Peut gérer le stock Peut gérer les zones et les équipements Peut gérer les cont…" at bounding box center [304, 532] width 345 height 145
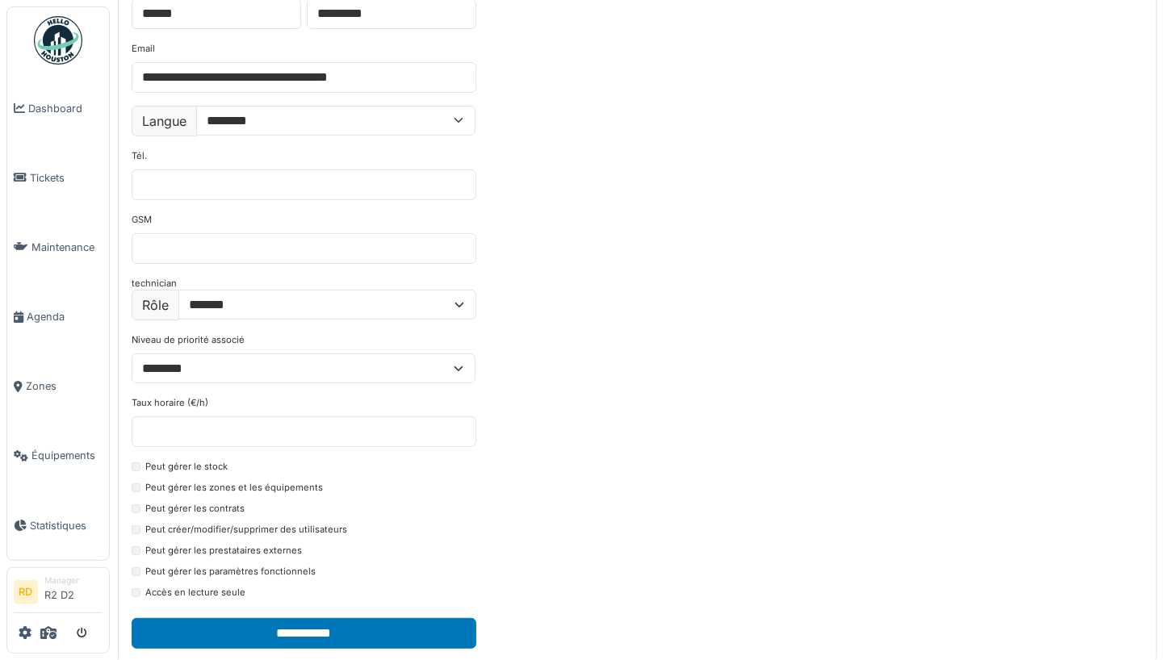
click at [137, 502] on div "Peut gérer les contrats" at bounding box center [304, 511] width 345 height 19
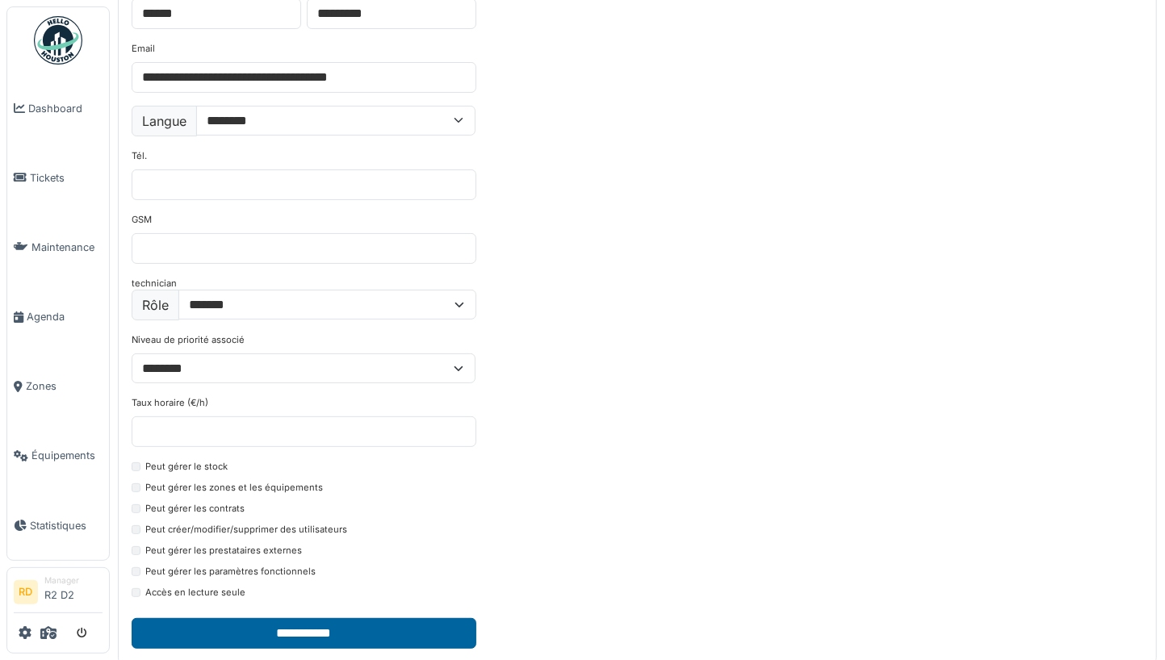
click at [338, 620] on input "**********" at bounding box center [304, 633] width 345 height 31
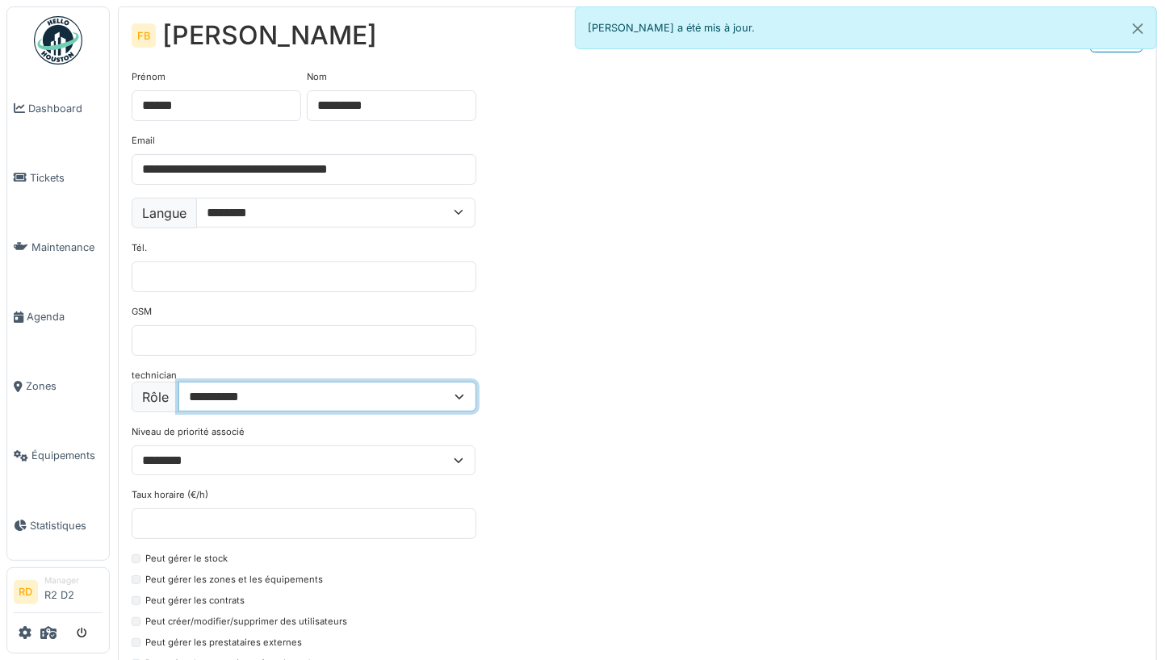
click at [327, 391] on select "**********" at bounding box center [327, 397] width 298 height 30
select select "*******"
click at [178, 382] on select "**********" at bounding box center [327, 397] width 298 height 30
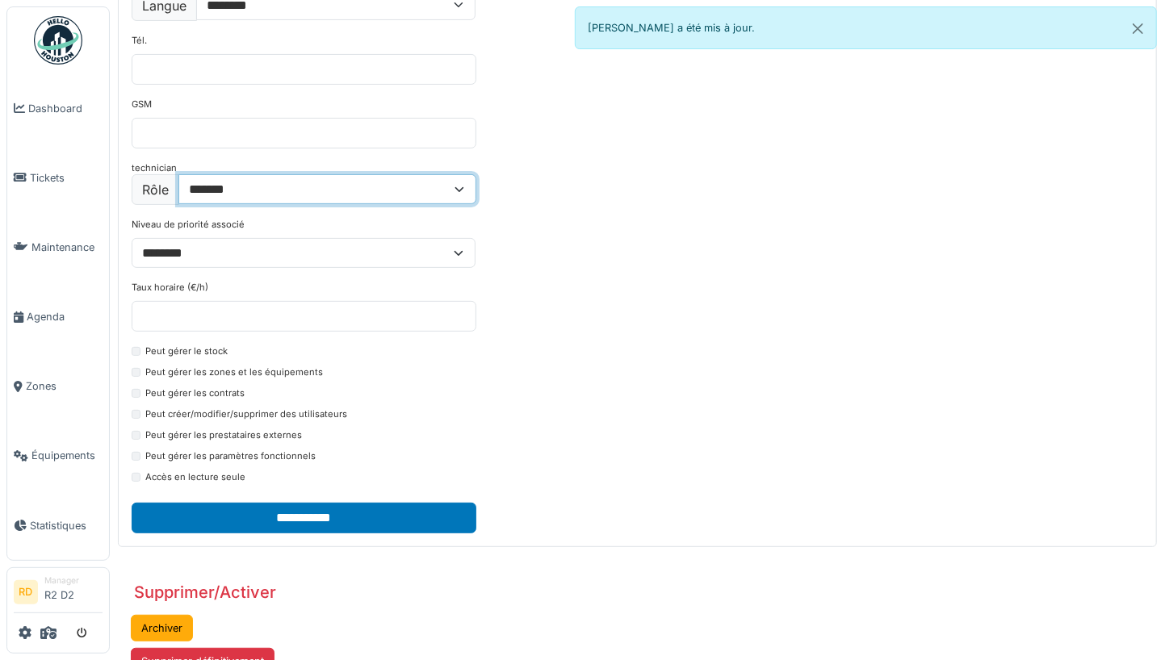
scroll to position [248, 0]
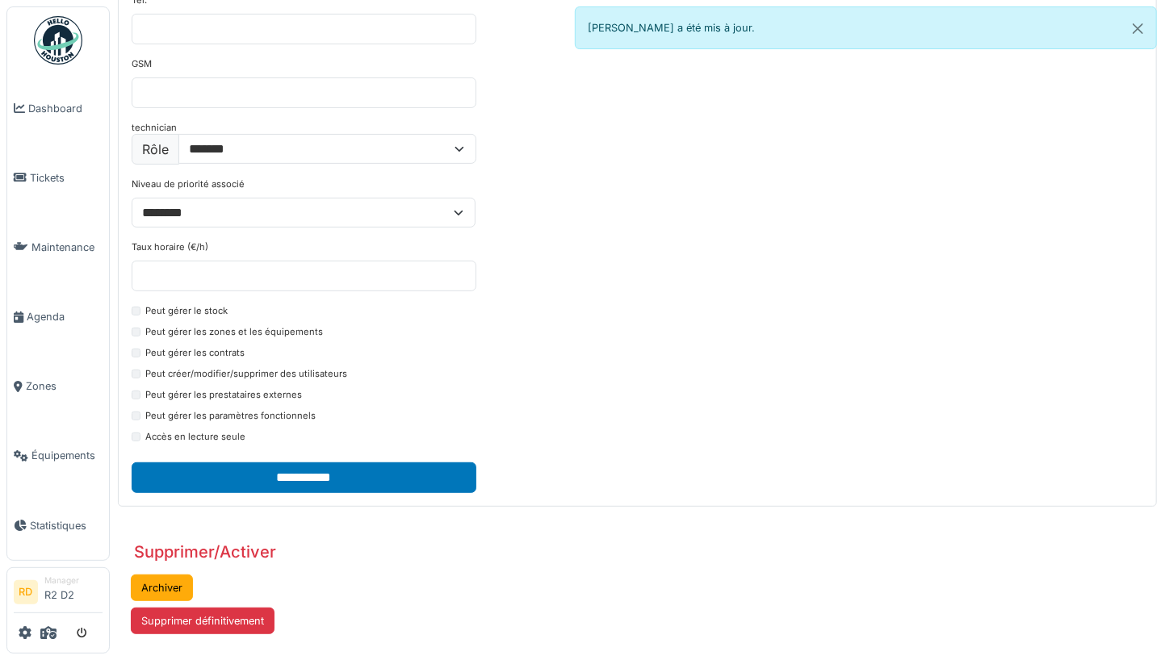
click at [138, 310] on div "Peut gérer le stock" at bounding box center [304, 313] width 345 height 19
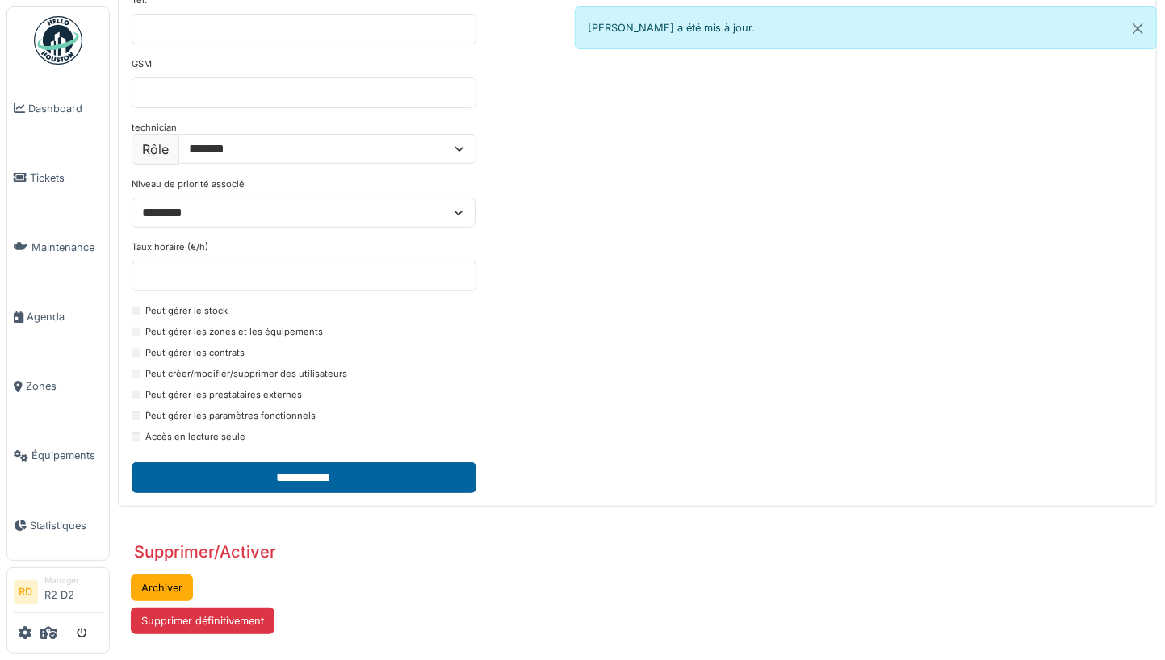
click at [406, 467] on input "**********" at bounding box center [304, 478] width 345 height 31
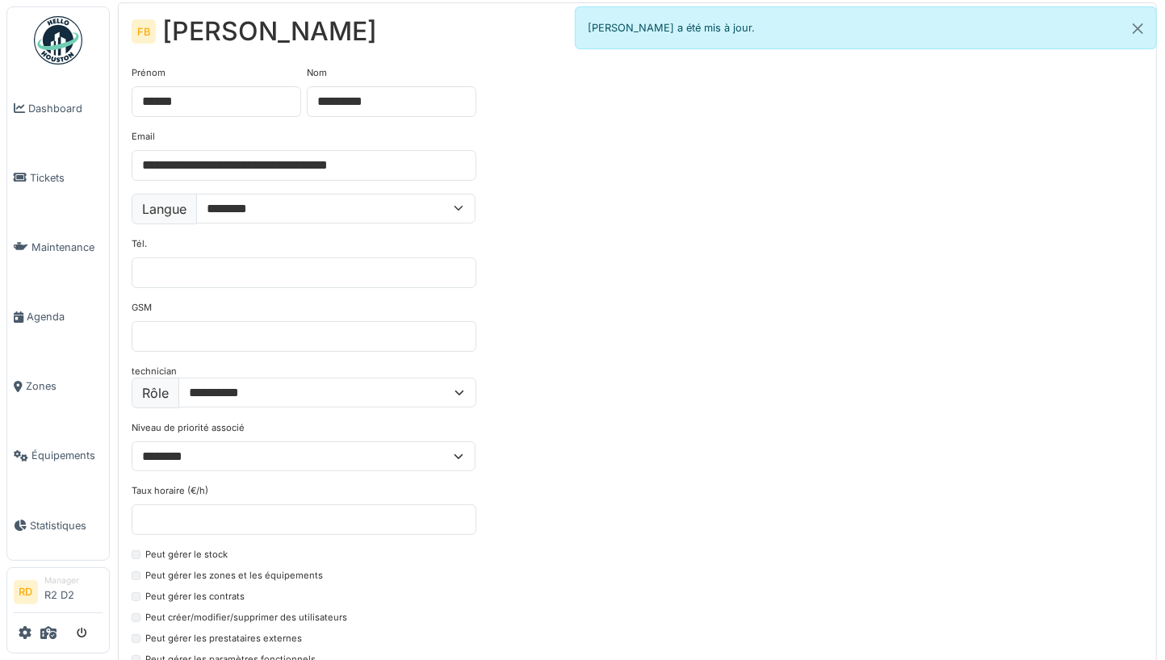
scroll to position [0, 0]
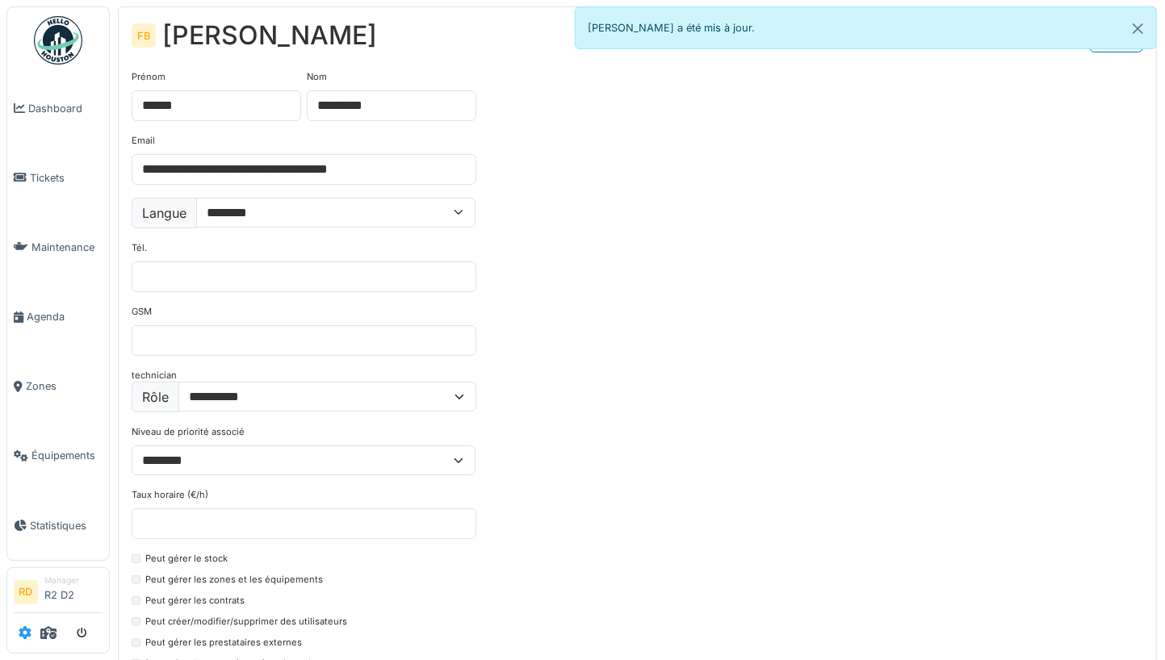
click at [28, 637] on icon at bounding box center [25, 633] width 13 height 13
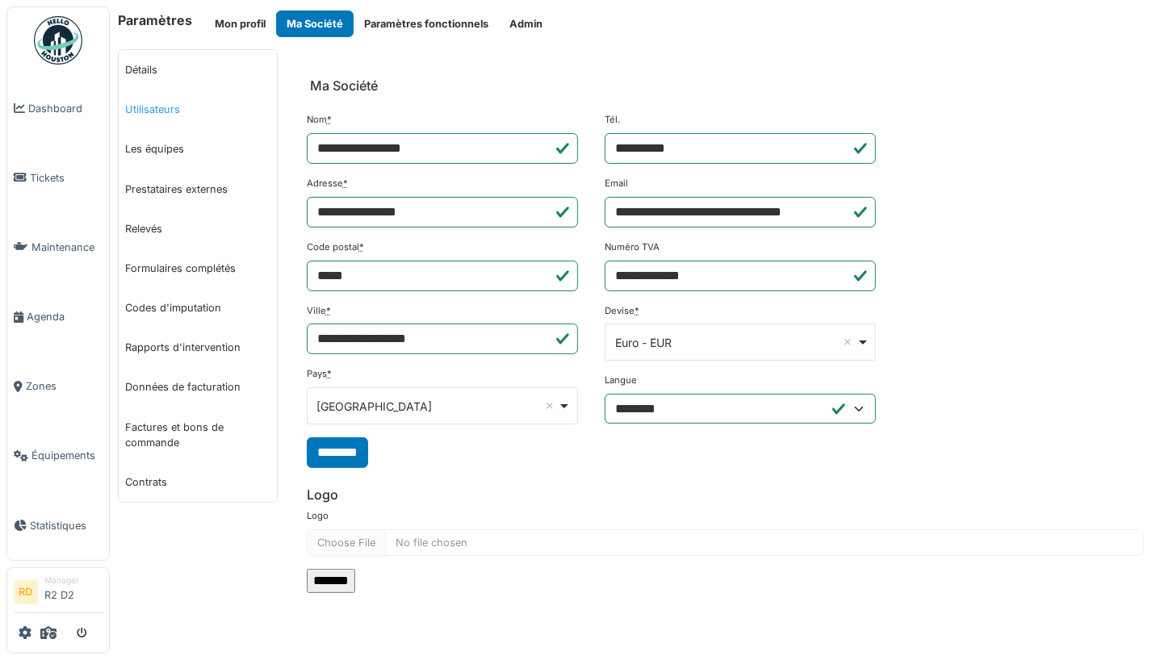
click at [156, 107] on link "Utilisateurs" at bounding box center [198, 110] width 158 height 40
select select "***"
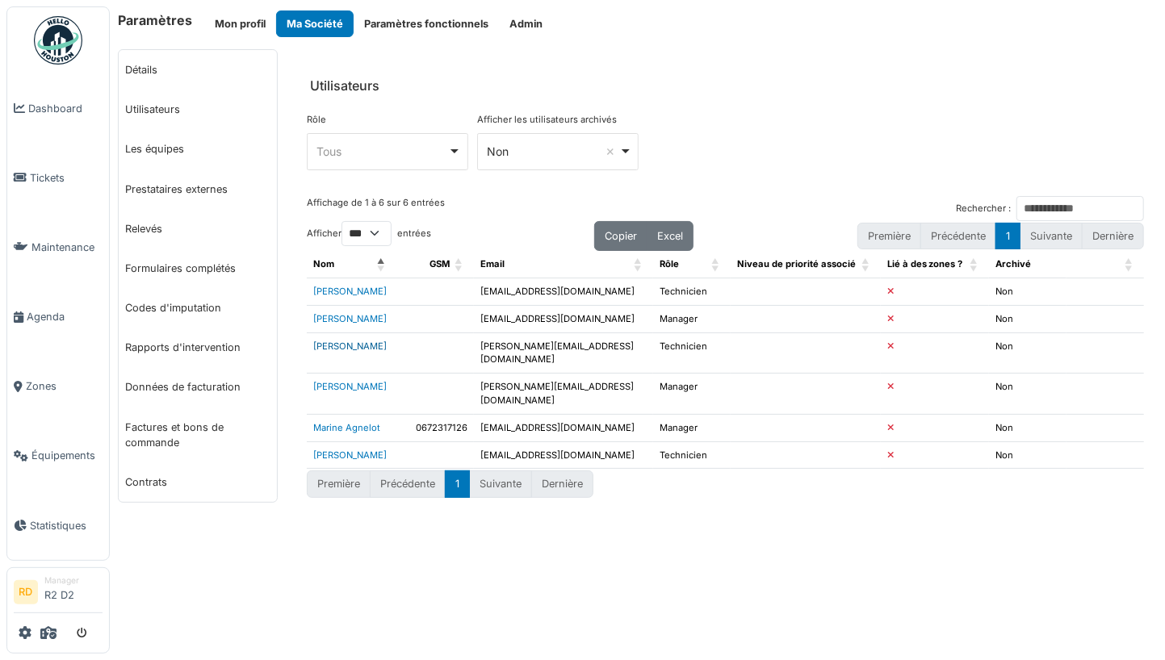
click at [358, 342] on link "Franck Bourgeois" at bounding box center [349, 346] width 73 height 11
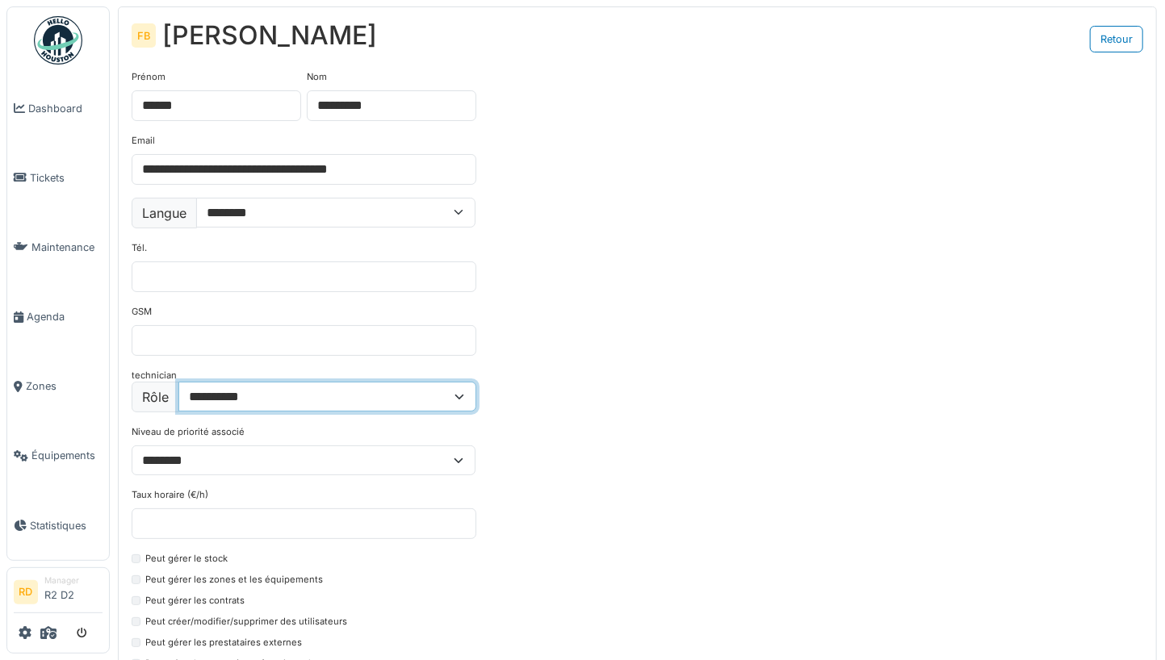
click at [272, 396] on select "**********" at bounding box center [327, 397] width 298 height 30
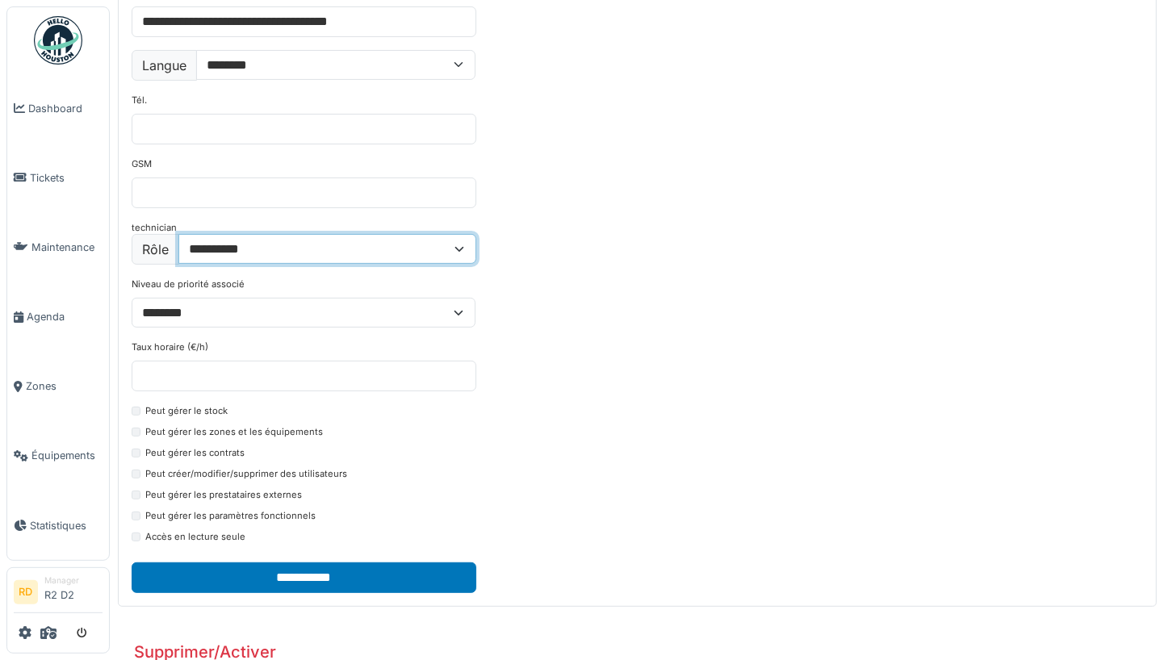
scroll to position [188, 0]
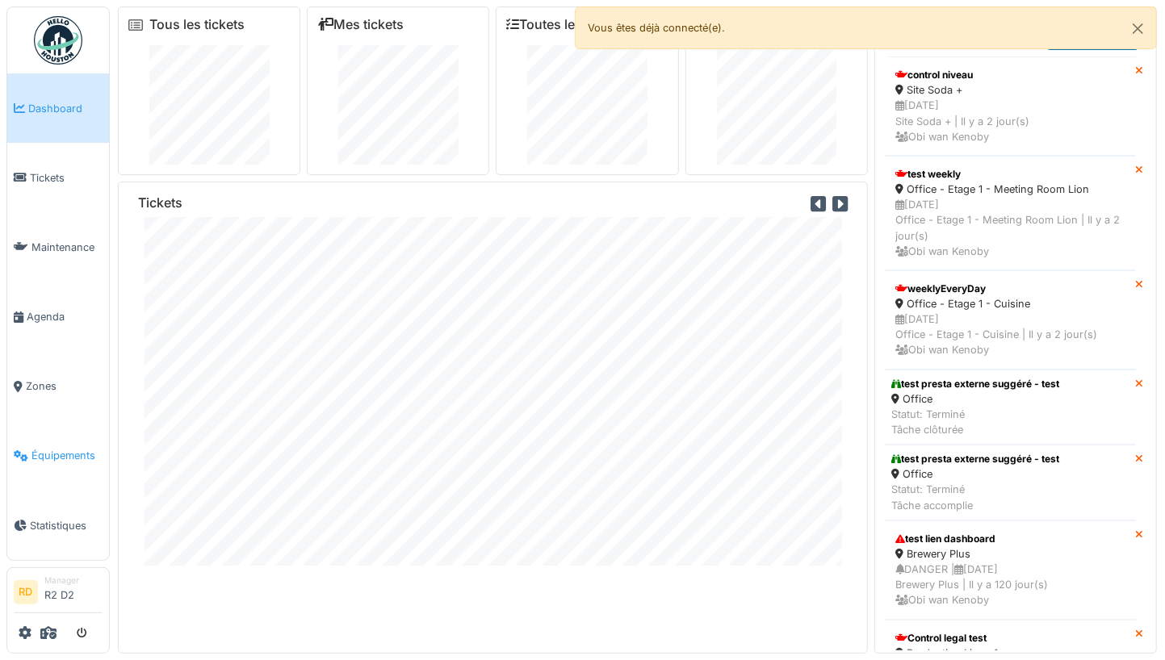
click at [55, 450] on span "Équipements" at bounding box center [66, 455] width 71 height 15
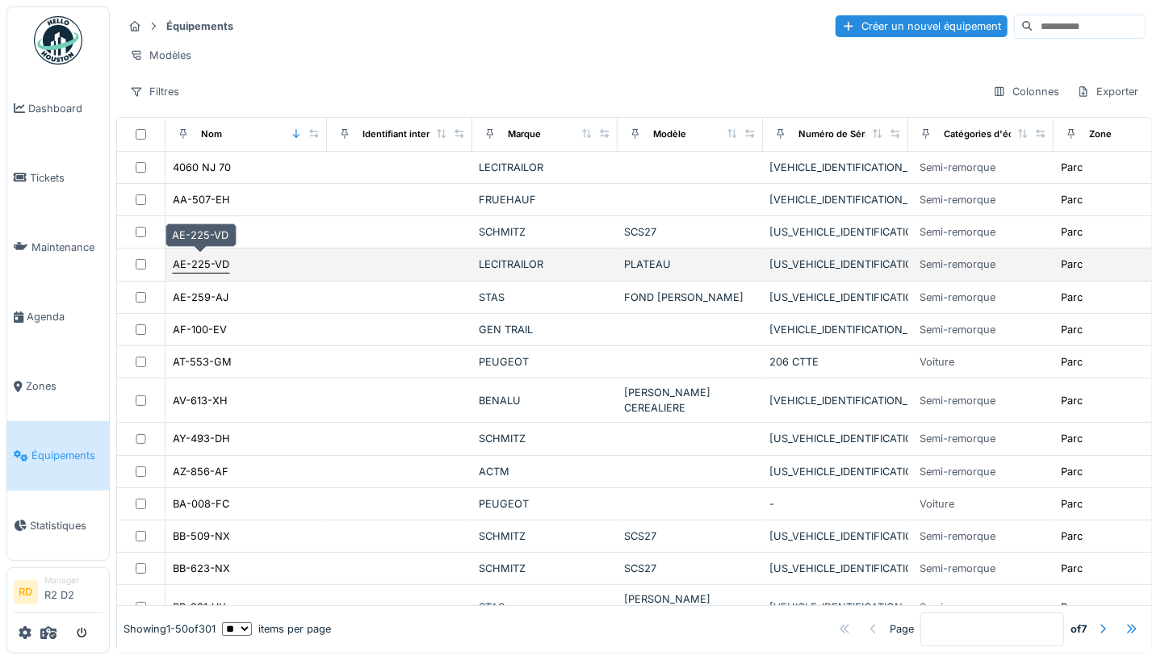
click at [201, 264] on div "AE-225-VD" at bounding box center [201, 264] width 57 height 15
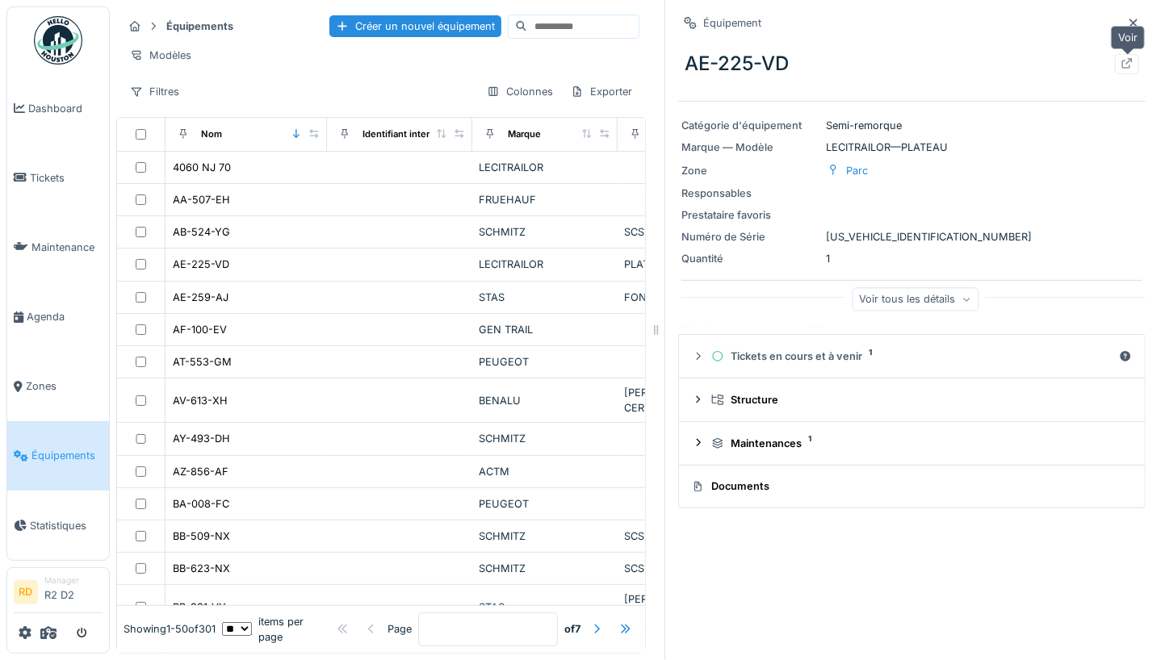
click at [1128, 55] on div at bounding box center [1127, 64] width 24 height 20
click at [84, 629] on icon "submit" at bounding box center [82, 634] width 10 height 10
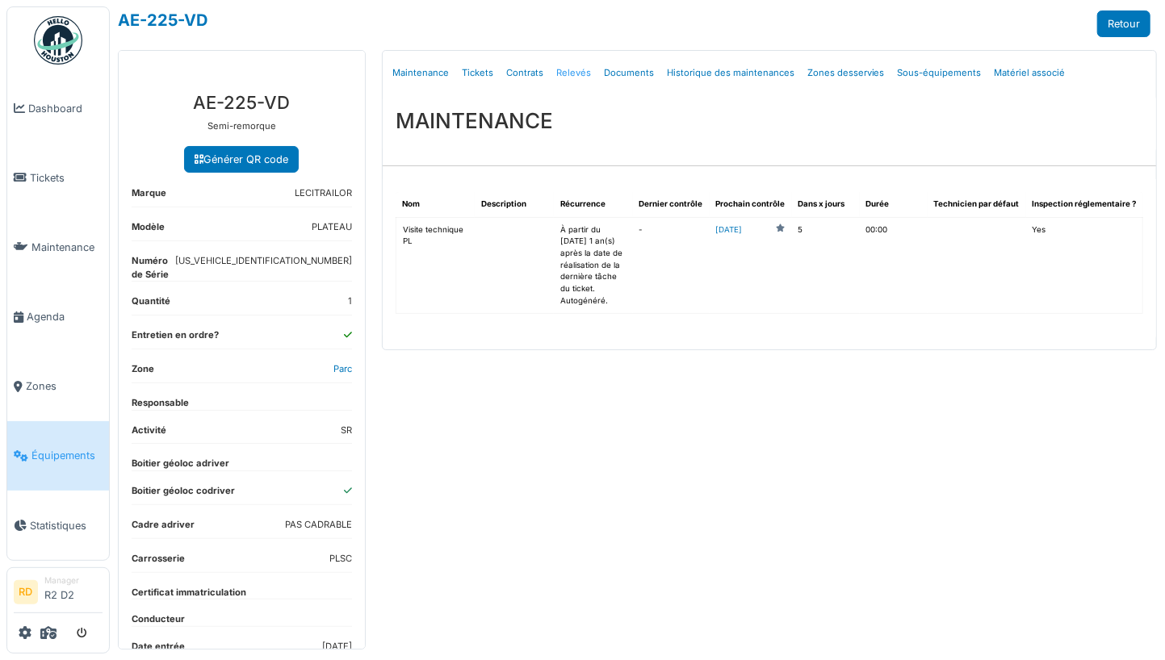
click at [571, 73] on link "Relevés" at bounding box center [574, 73] width 48 height 38
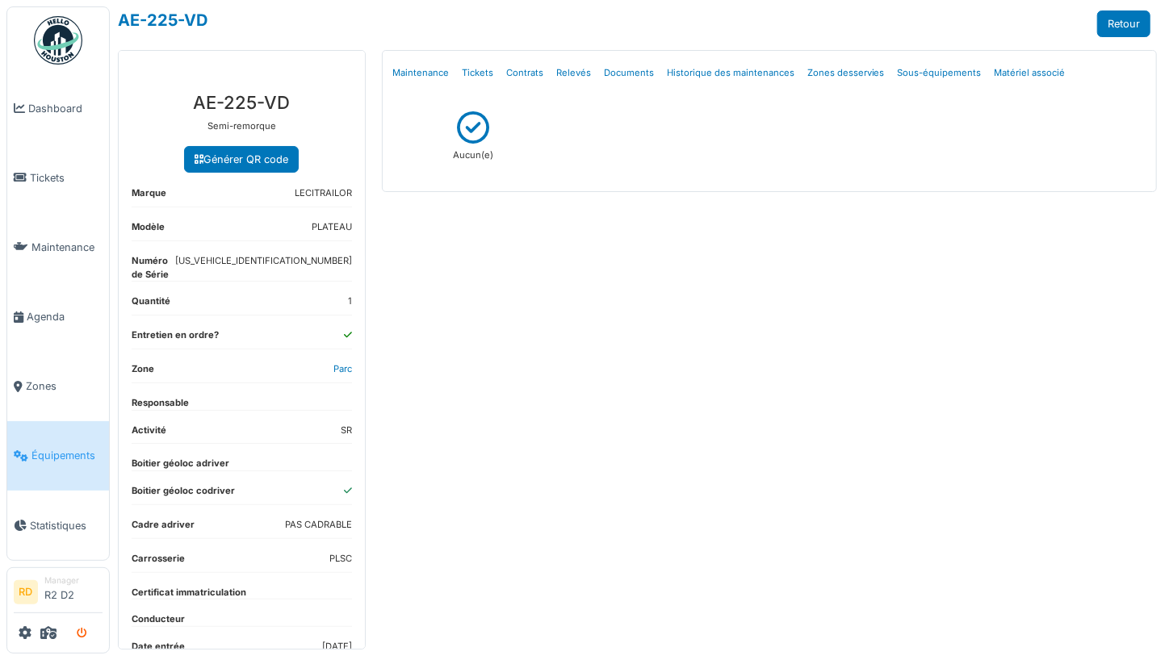
click at [86, 627] on button "submit" at bounding box center [81, 633] width 31 height 27
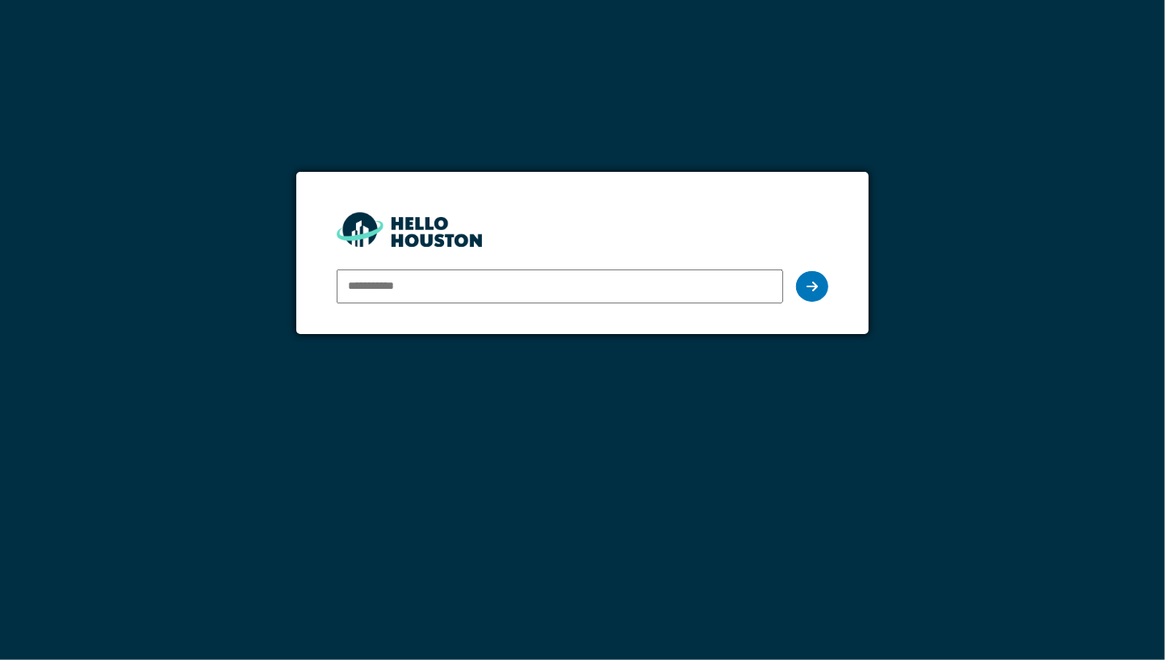
type input "**********"
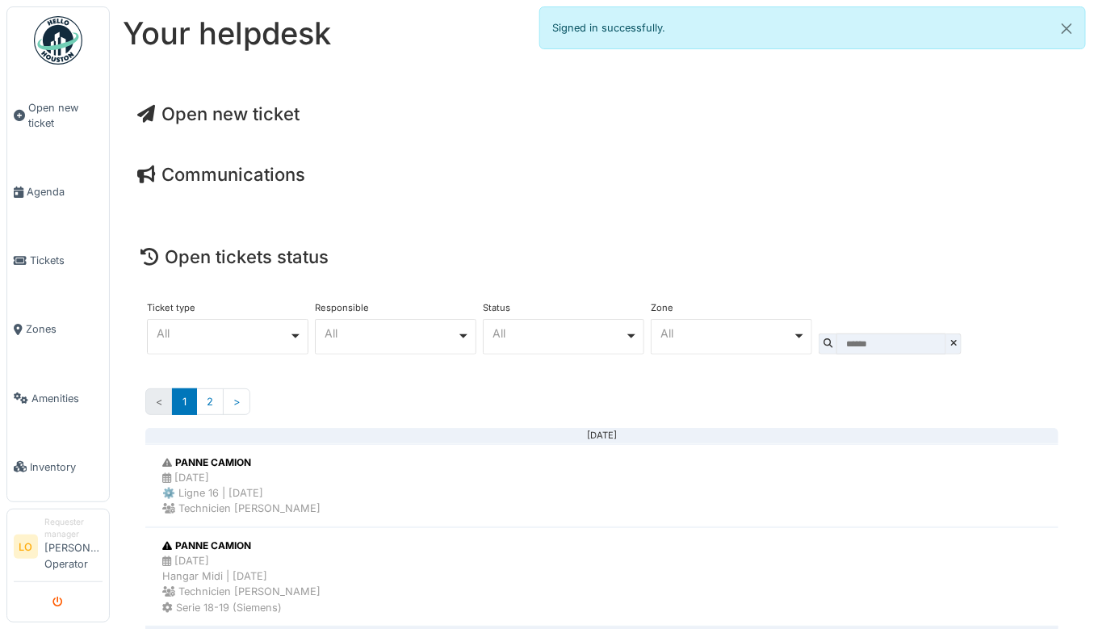
click at [57, 599] on icon "submit" at bounding box center [58, 602] width 10 height 10
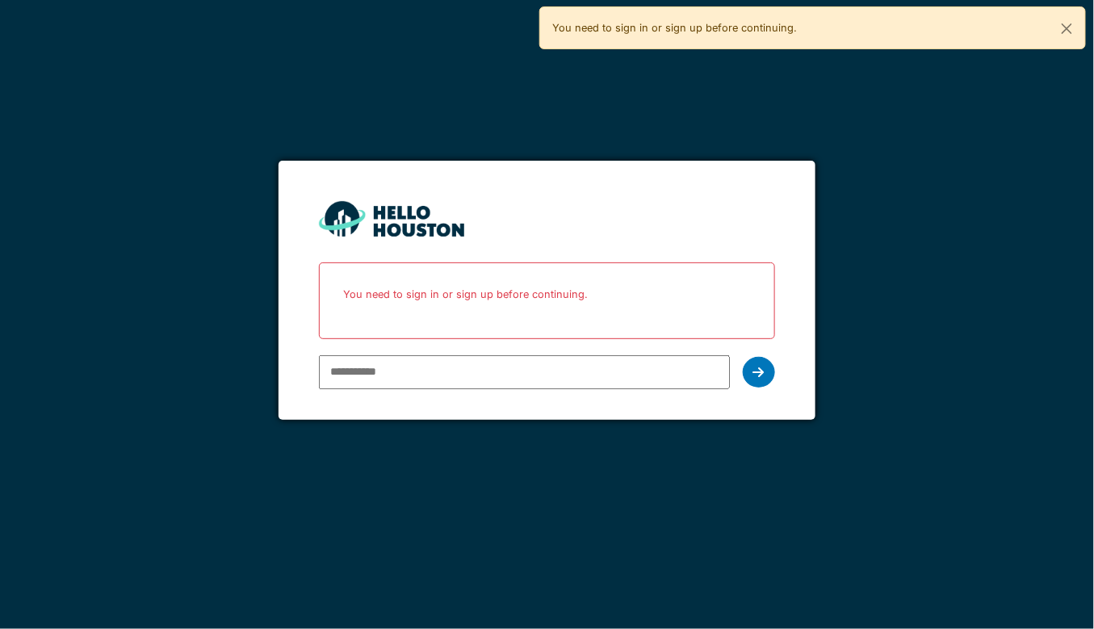
type input "**********"
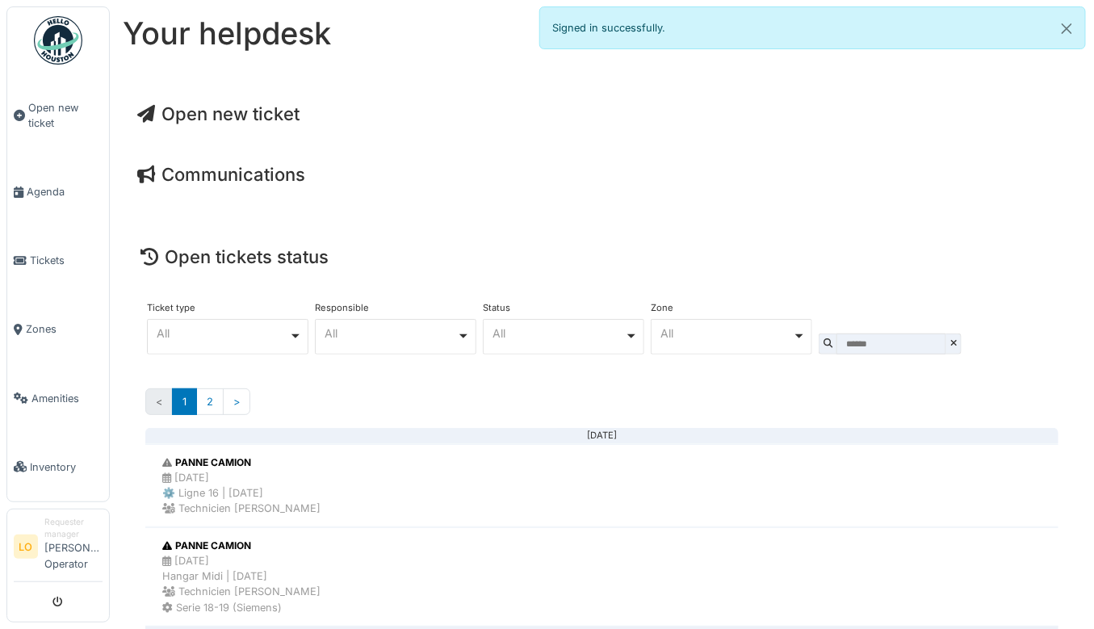
click at [59, 564] on li "Requester manager [PERSON_NAME] Operator" at bounding box center [73, 547] width 58 height 62
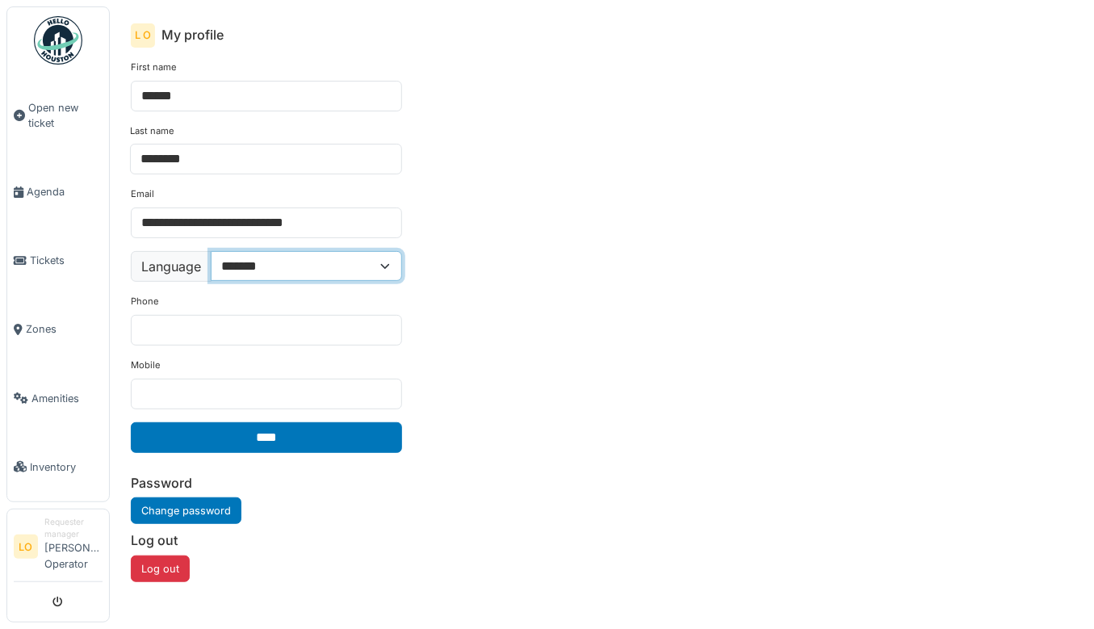
click at [269, 253] on select "**********" at bounding box center [306, 266] width 191 height 30
select select "**"
click at [211, 251] on select "**********" at bounding box center [306, 266] width 191 height 30
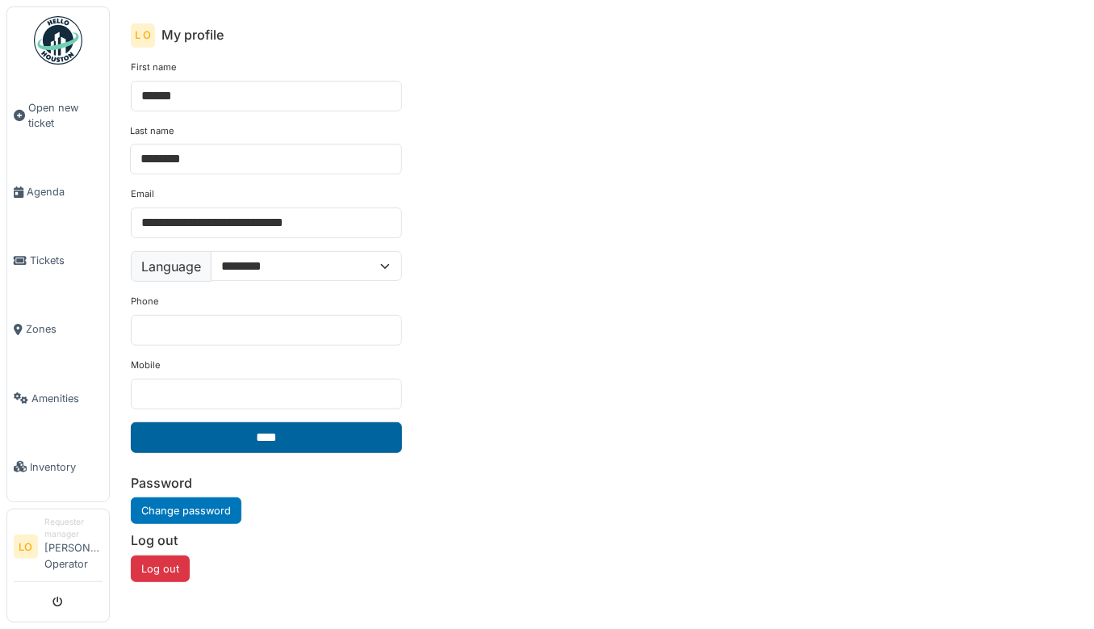
click at [275, 425] on input "****" at bounding box center [266, 437] width 271 height 31
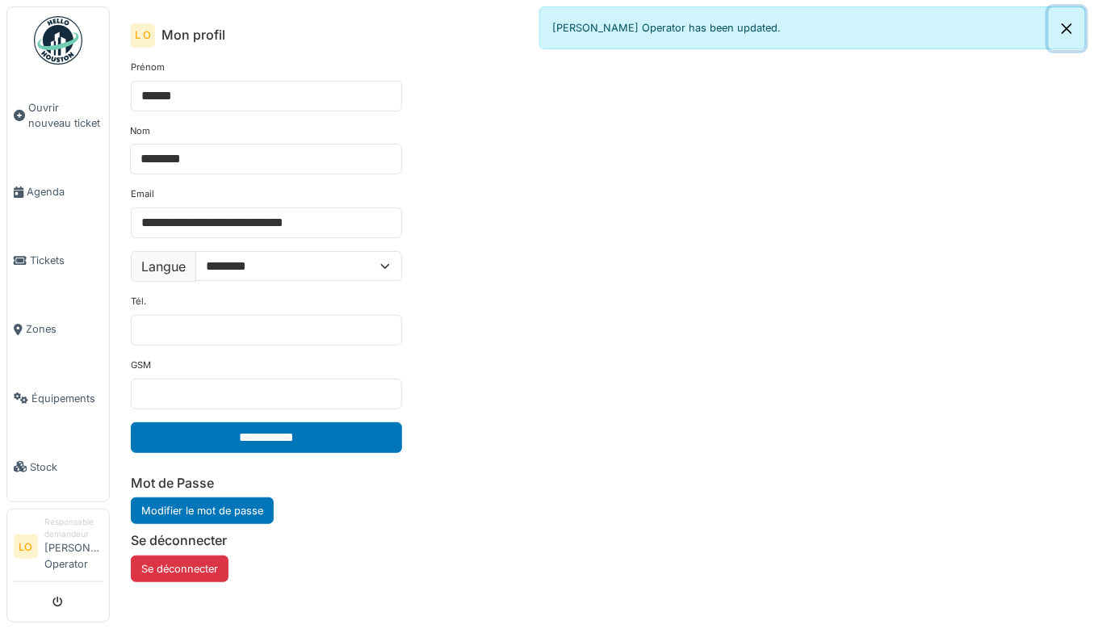
click at [1074, 22] on button "Close" at bounding box center [1067, 28] width 36 height 43
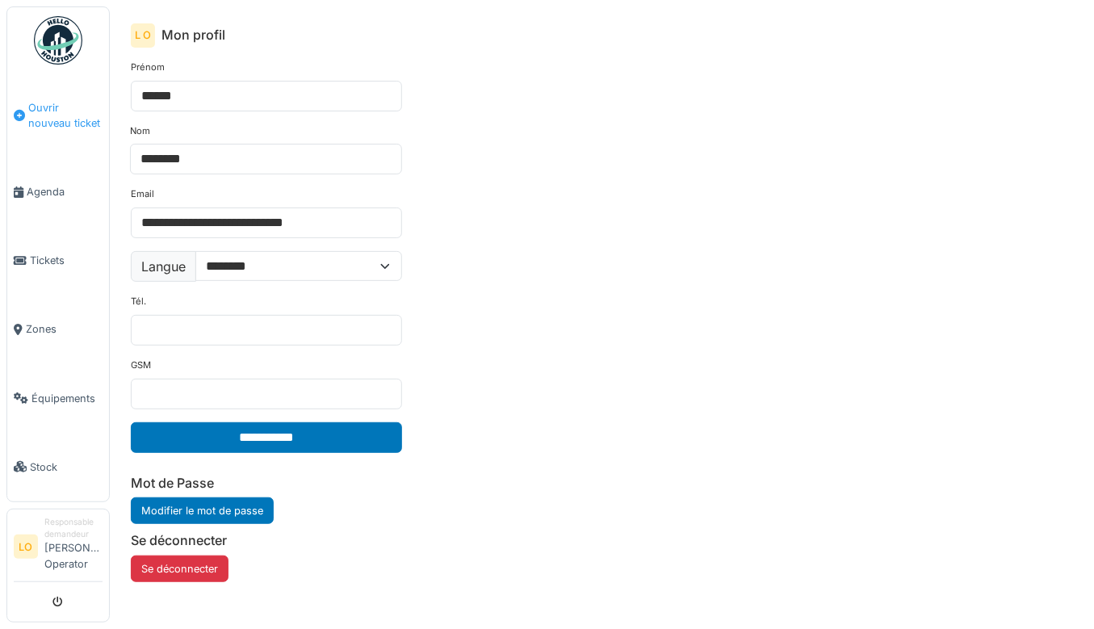
click at [66, 98] on link "Ouvrir nouveau ticket" at bounding box center [58, 115] width 102 height 84
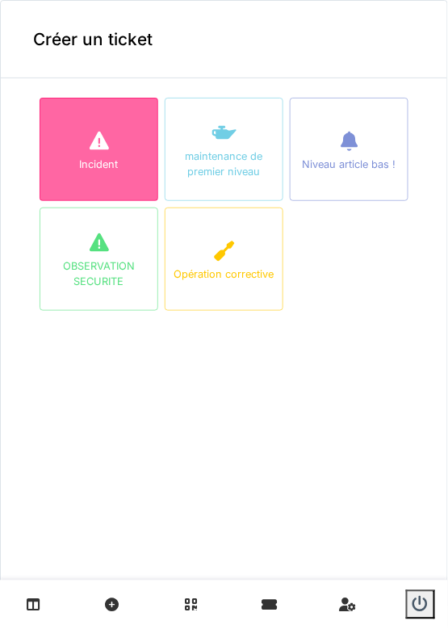
click at [132, 171] on div "Incident" at bounding box center [99, 149] width 119 height 103
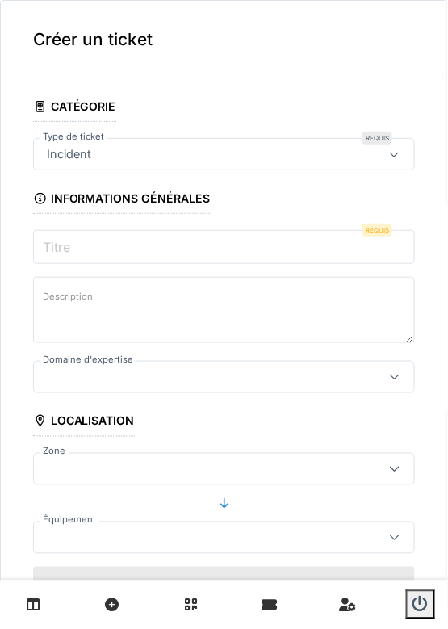
click at [140, 267] on fieldset "**********" at bounding box center [224, 580] width 382 height 979
click at [36, 604] on icon at bounding box center [34, 605] width 14 height 14
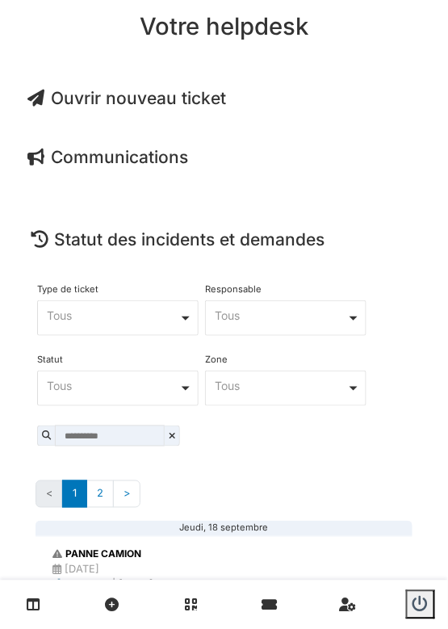
click at [166, 92] on span "Ouvrir nouveau ticket" at bounding box center [126, 98] width 199 height 20
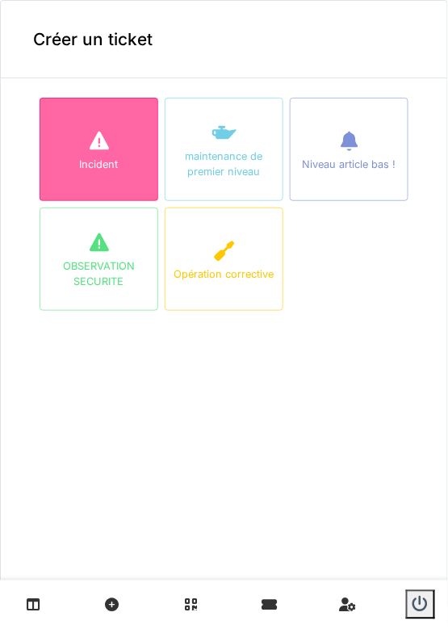
click at [120, 166] on div "Incident" at bounding box center [99, 149] width 119 height 103
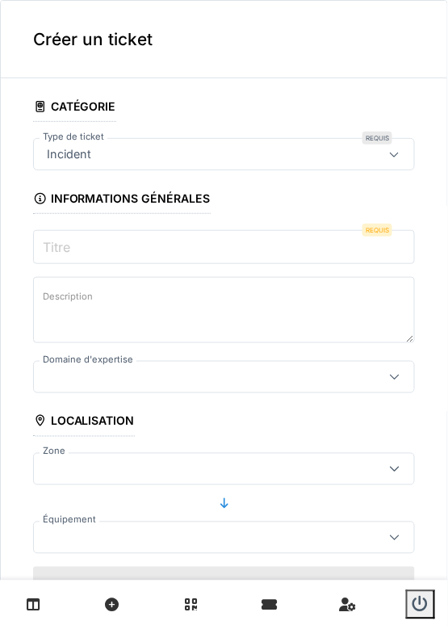
click at [174, 382] on div at bounding box center [199, 377] width 318 height 18
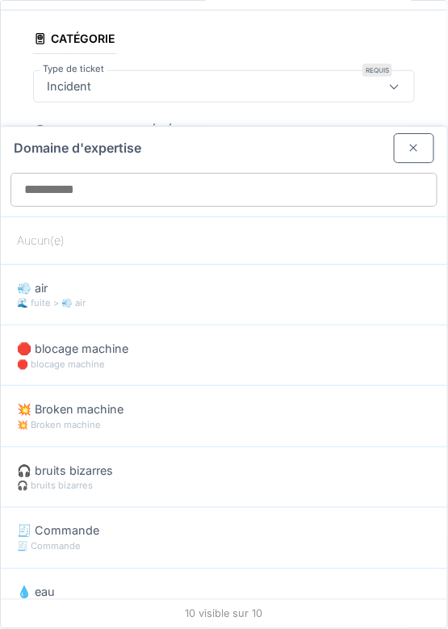
scroll to position [69, 0]
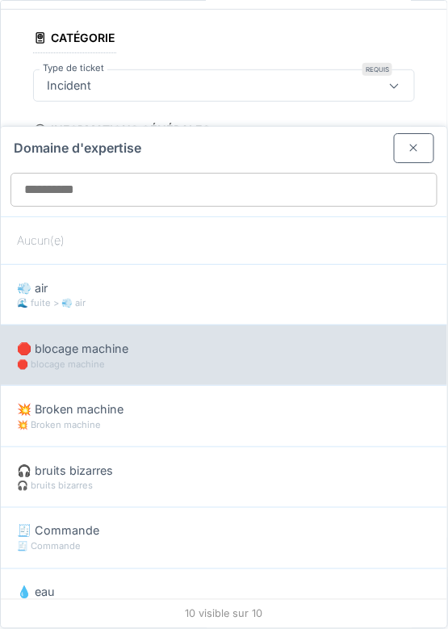
click at [121, 349] on span "🛑 blocage machine" at bounding box center [72, 349] width 111 height 18
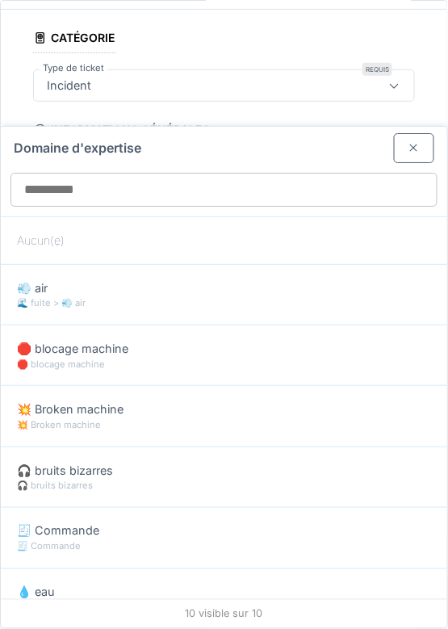
type input "***"
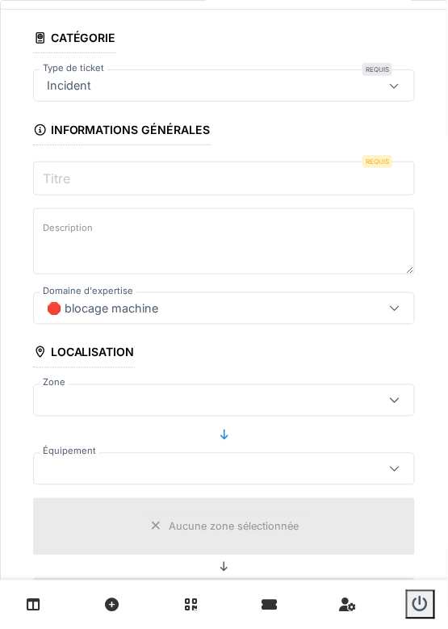
click at [69, 183] on label "Titre" at bounding box center [57, 178] width 34 height 19
click at [69, 183] on input "Titre" at bounding box center [224, 178] width 382 height 34
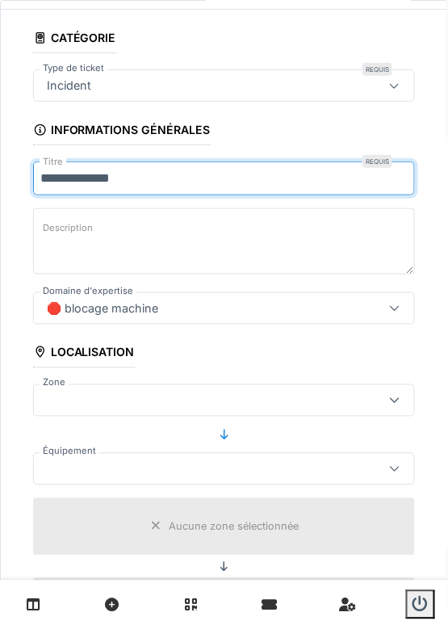
type input "**********"
click at [128, 239] on textarea "Description" at bounding box center [224, 241] width 382 height 66
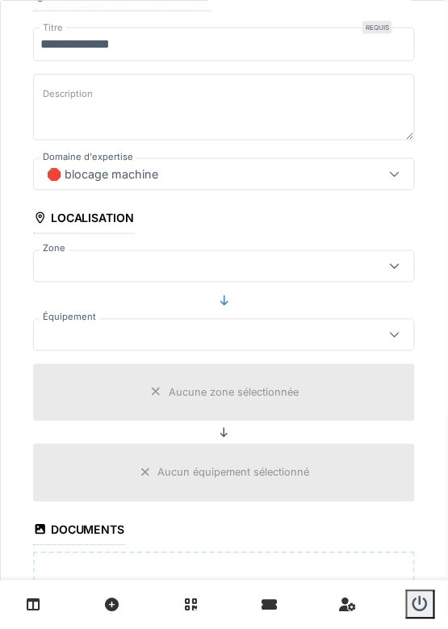
scroll to position [204, 0]
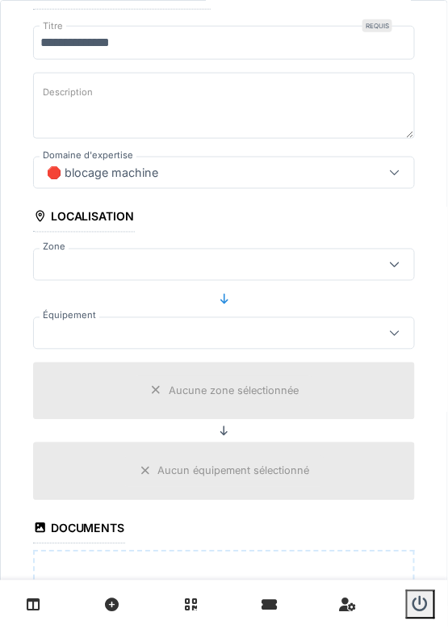
click at [193, 263] on div at bounding box center [199, 265] width 318 height 18
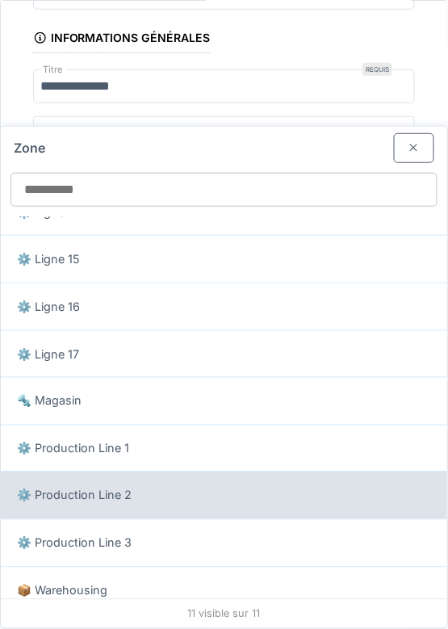
scroll to position [172, 0]
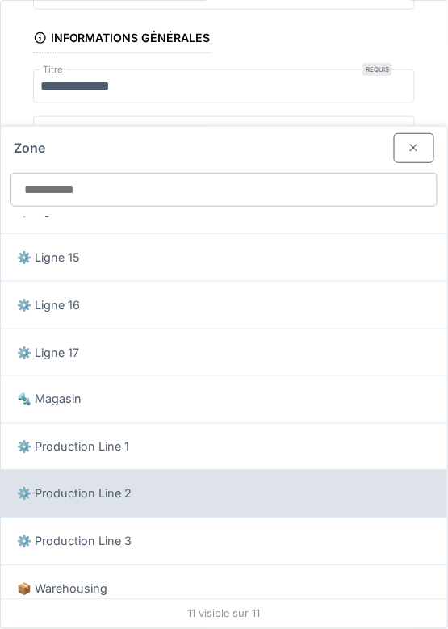
click at [145, 496] on div "⚙️ Production Line 2" at bounding box center [224, 494] width 414 height 18
type input "*****"
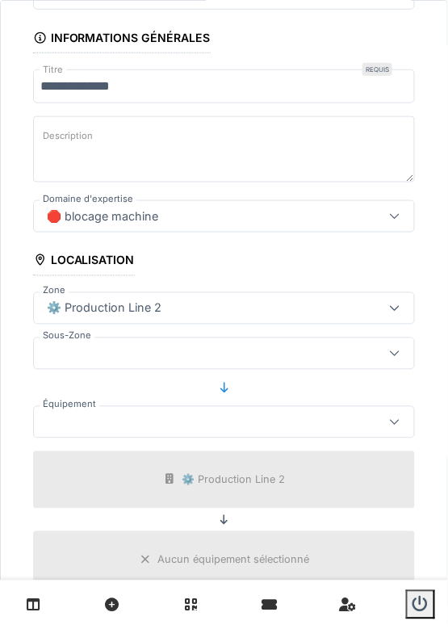
click at [126, 432] on div at bounding box center [224, 422] width 382 height 32
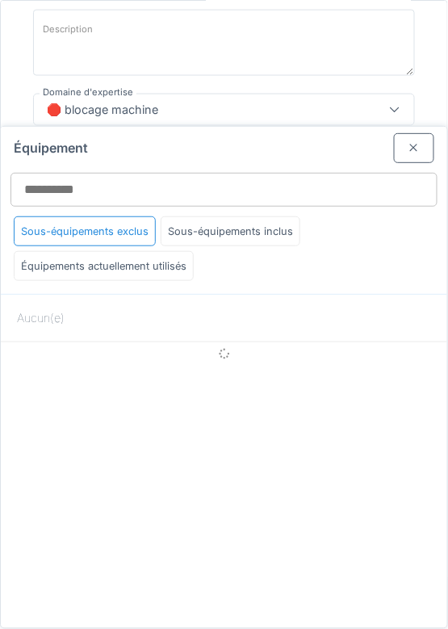
scroll to position [275, 0]
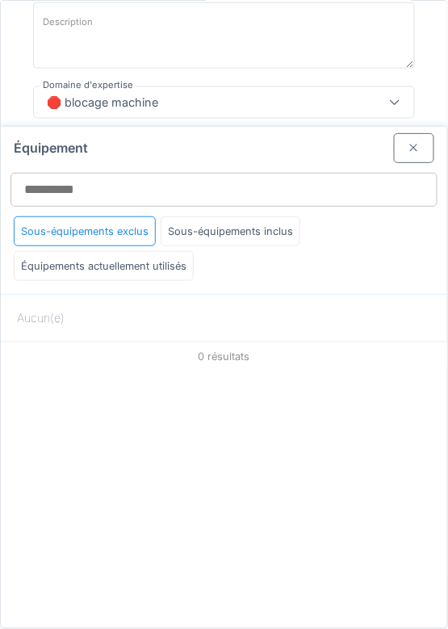
click at [421, 153] on div at bounding box center [414, 147] width 13 height 15
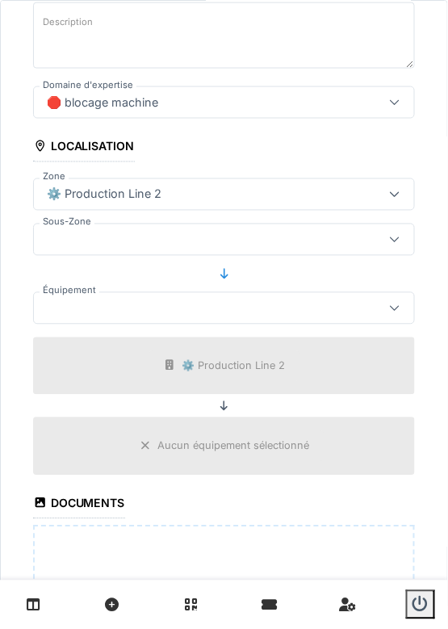
click at [153, 308] on div at bounding box center [199, 309] width 318 height 18
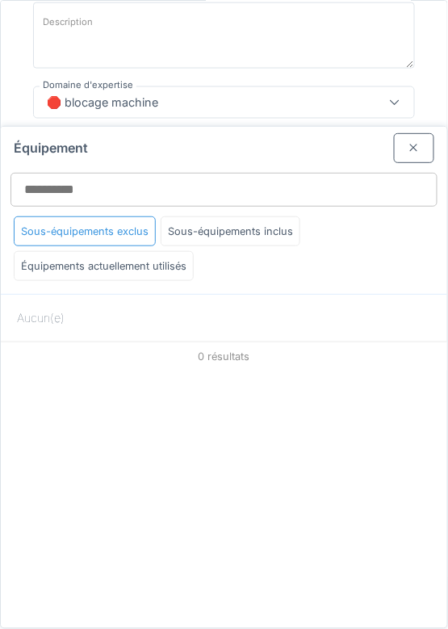
click at [138, 227] on div "Sous-équipements exclus" at bounding box center [85, 231] width 142 height 30
click at [426, 148] on div at bounding box center [414, 148] width 40 height 30
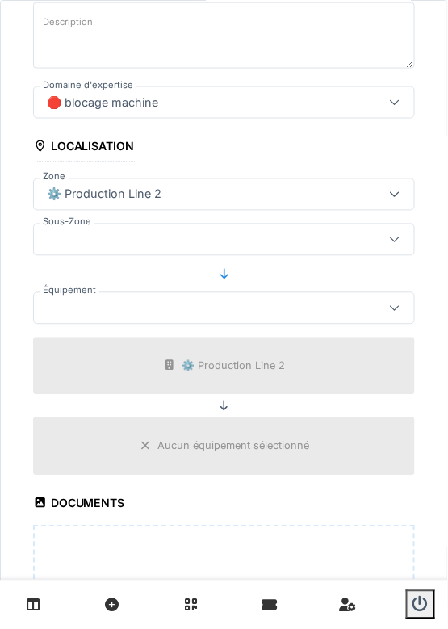
click at [186, 241] on div at bounding box center [199, 240] width 318 height 18
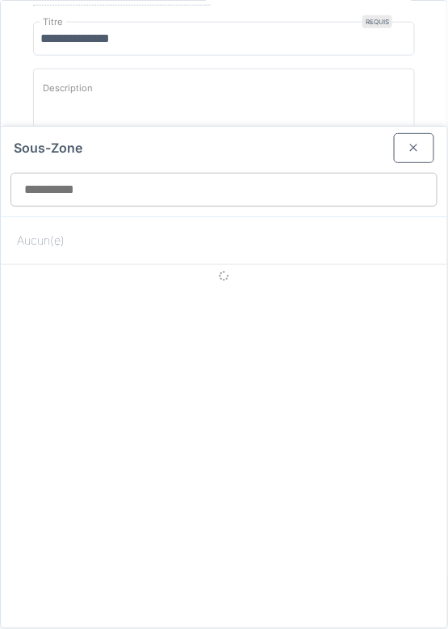
scroll to position [206, 0]
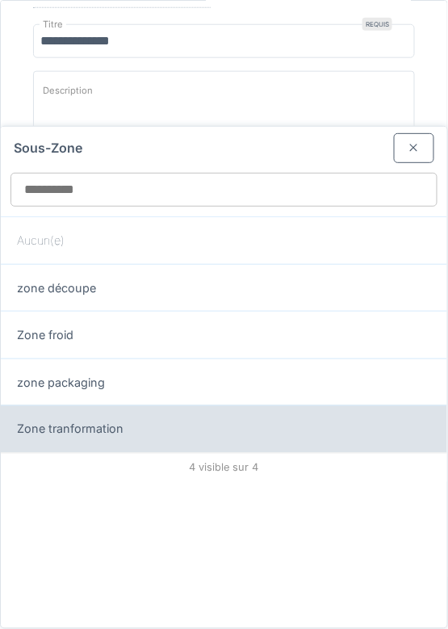
click at [136, 425] on div "Zone tranformation" at bounding box center [224, 430] width 414 height 18
type input "*****"
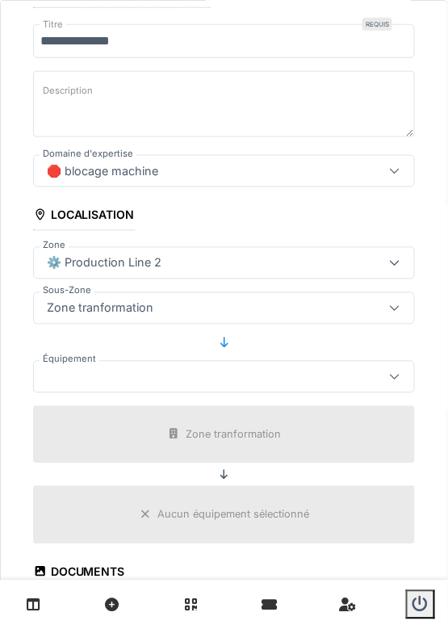
click at [128, 381] on div at bounding box center [199, 377] width 318 height 18
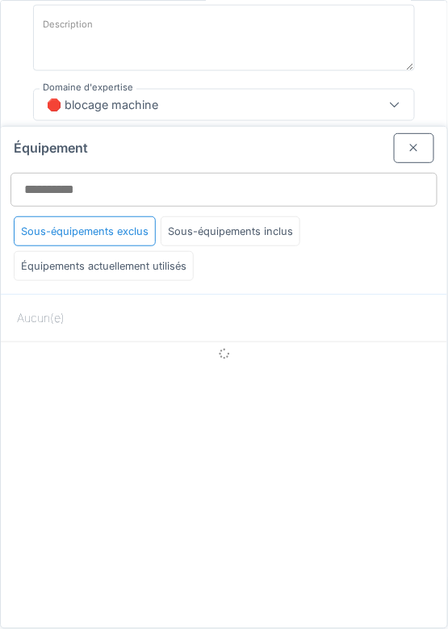
scroll to position [275, 0]
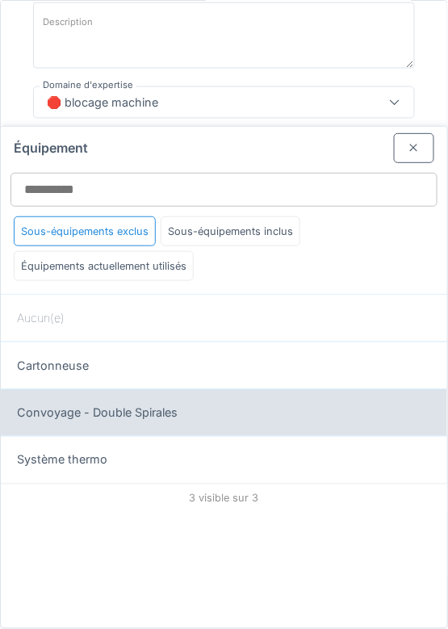
click at [138, 411] on span "Convoyage - Double Spirales" at bounding box center [97, 414] width 161 height 18
type input "******"
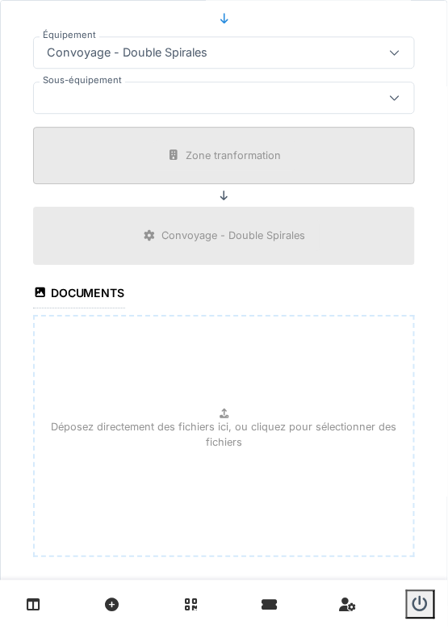
scroll to position [571, 0]
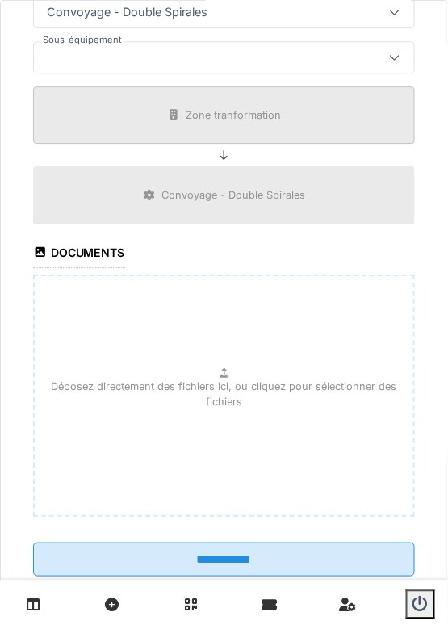
click at [219, 384] on p "Déposez directement des fichiers ici, ou cliquez pour sélectionner des fichiers" at bounding box center [224, 394] width 353 height 31
type input "**********"
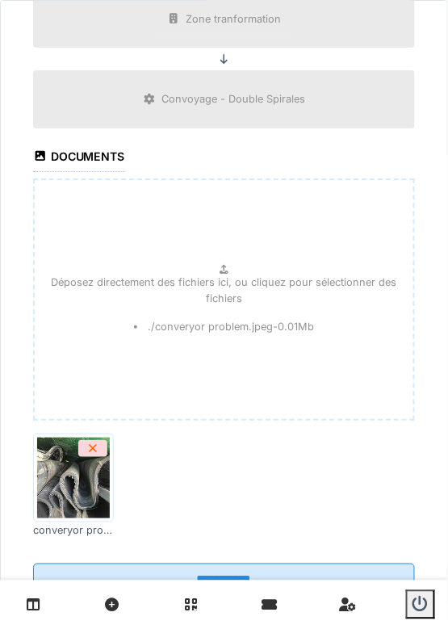
scroll to position [716, 0]
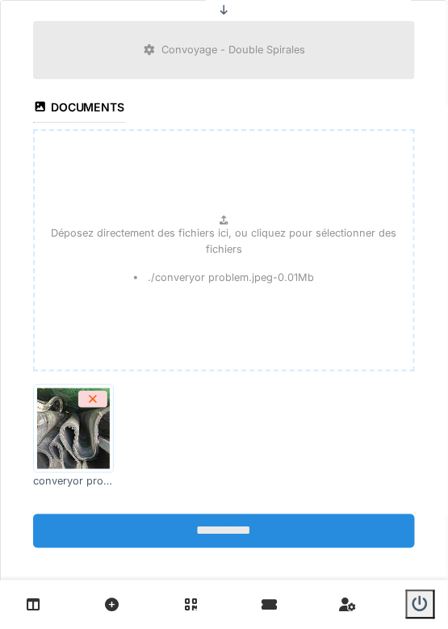
click at [224, 531] on input "**********" at bounding box center [224, 531] width 382 height 34
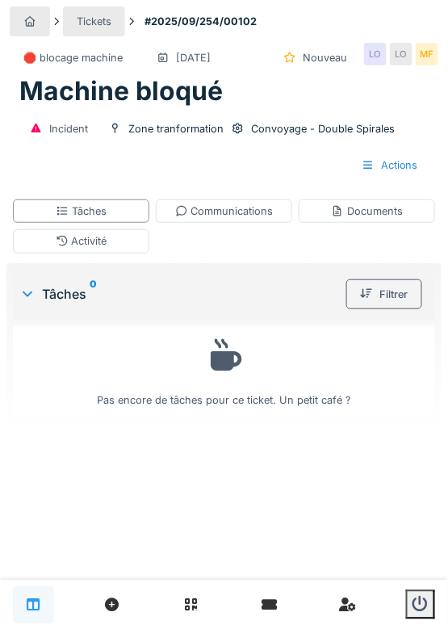
click at [34, 601] on icon at bounding box center [34, 605] width 14 height 14
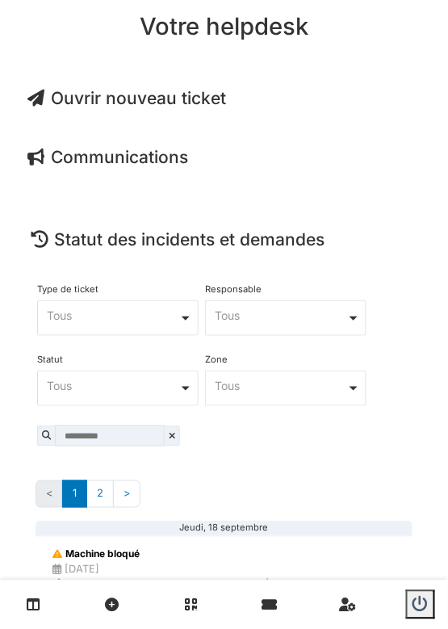
click at [136, 103] on span "Ouvrir nouveau ticket" at bounding box center [126, 98] width 199 height 20
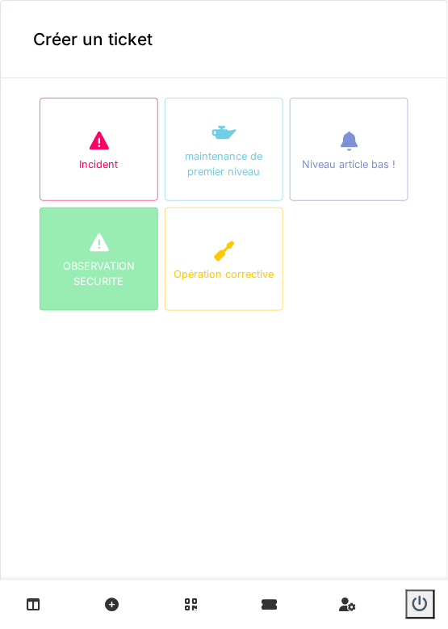
click at [99, 284] on div "OBSERVATION SECURITE" at bounding box center [98, 273] width 117 height 31
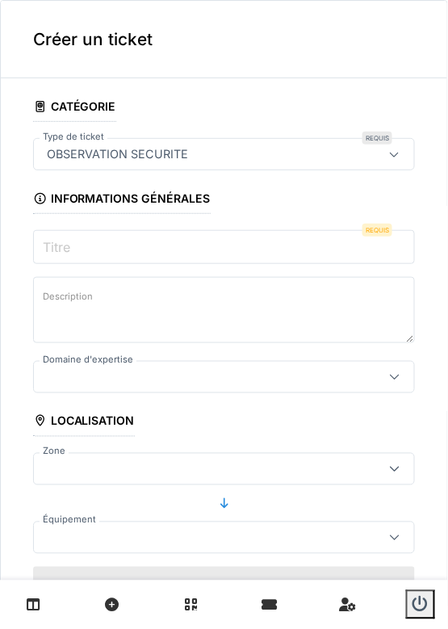
scroll to position [342, 0]
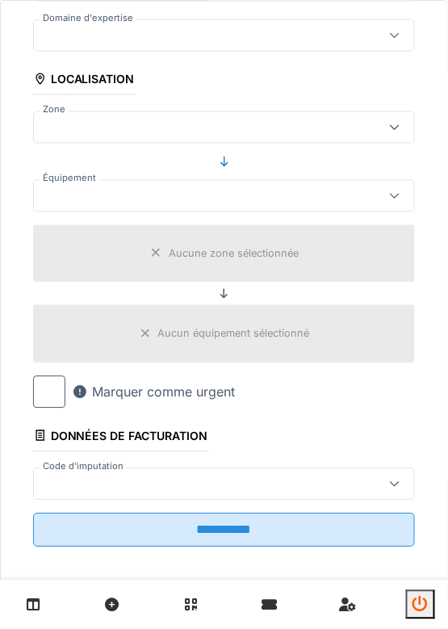
click at [420, 603] on icon "submit" at bounding box center [421, 605] width 16 height 16
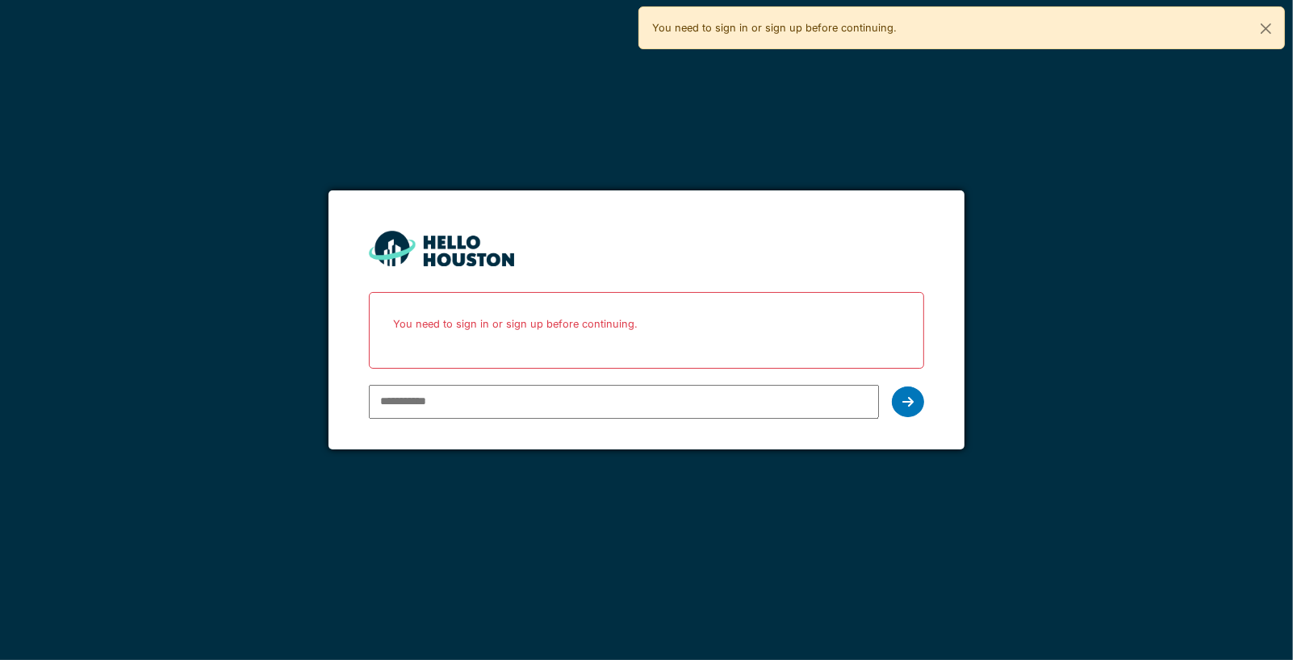
click at [447, 403] on input "email" at bounding box center [624, 402] width 510 height 34
type input "**********"
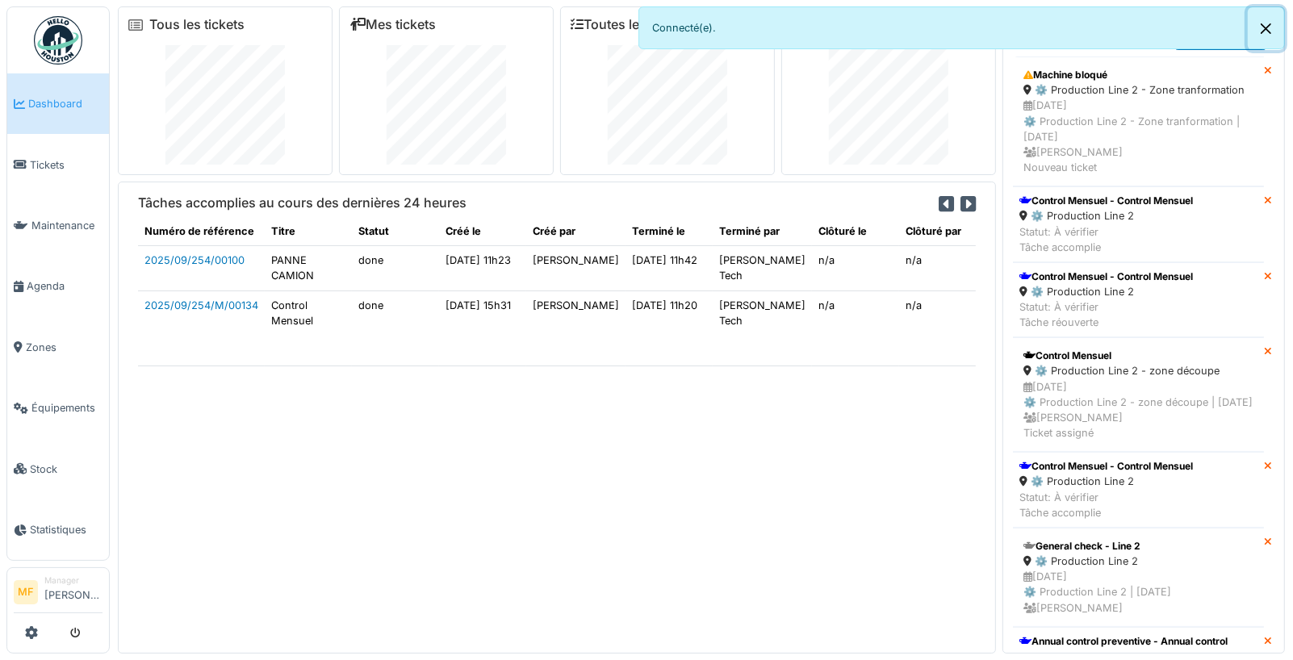
click at [1264, 17] on button "Close" at bounding box center [1266, 28] width 36 height 43
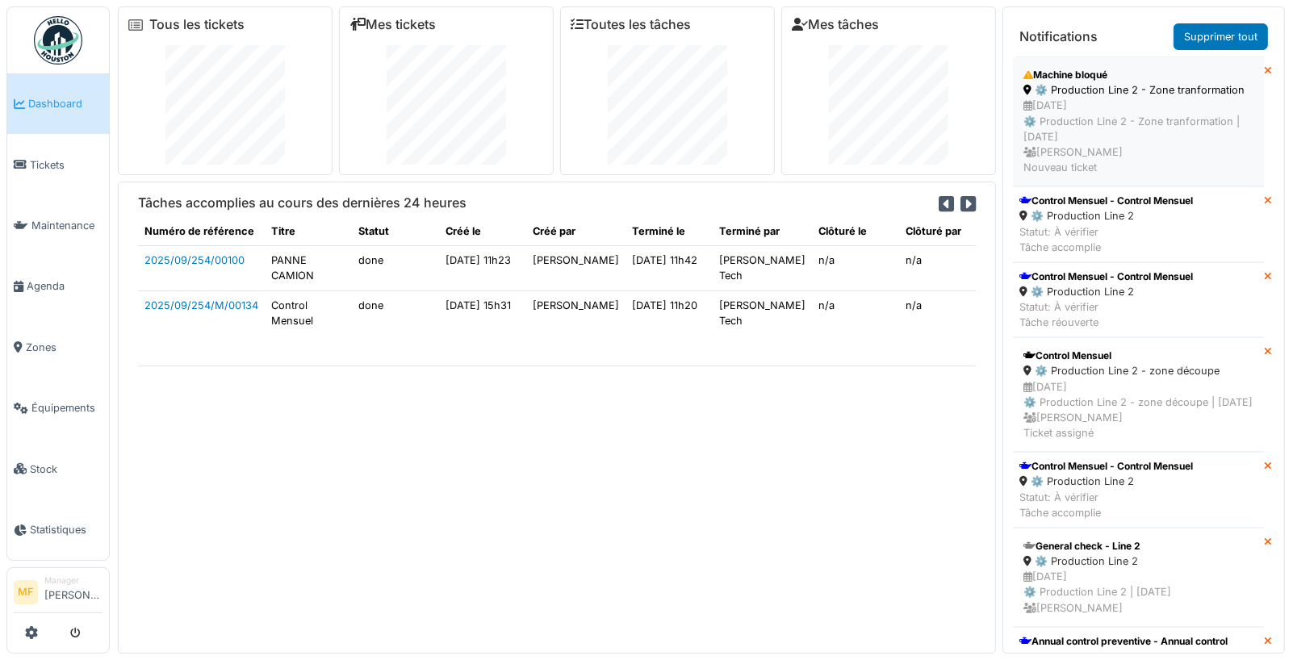
click at [1082, 108] on div "18/09/2025 ⚙️ Production Line 2 - Zone tranformation | Il y a 0 jour(s) Michael…" at bounding box center [1139, 137] width 230 height 78
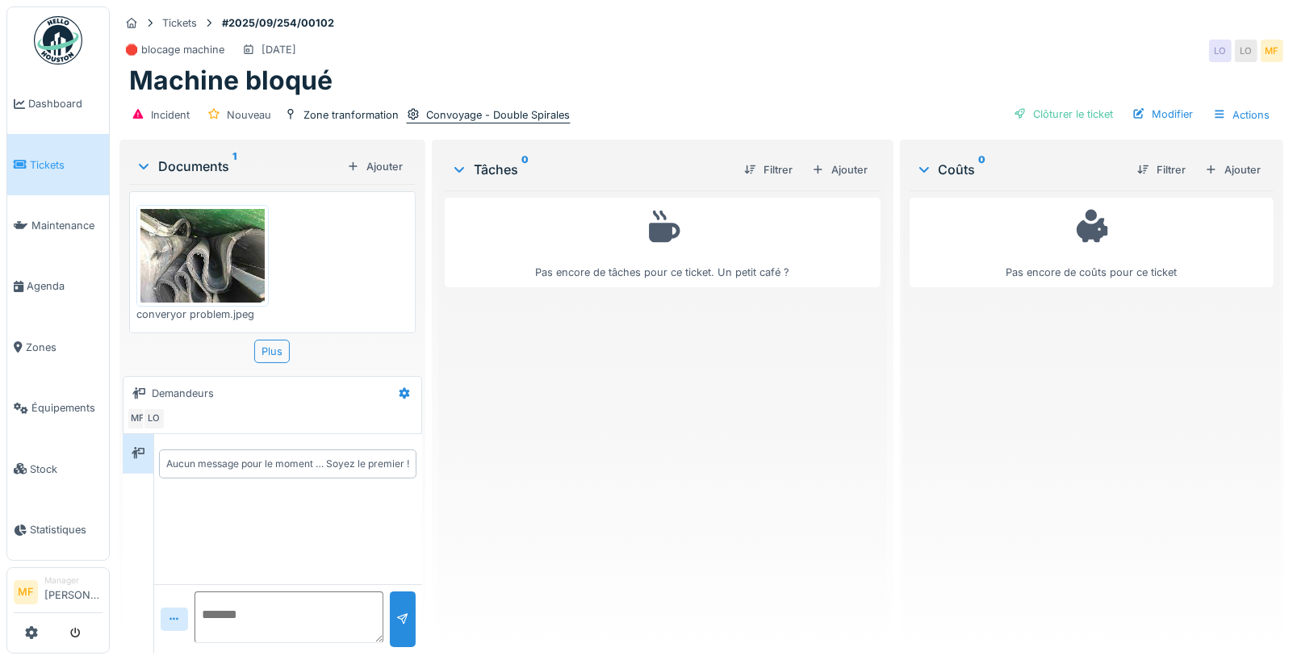
click at [521, 114] on div "Convoyage - Double Spirales" at bounding box center [498, 114] width 144 height 15
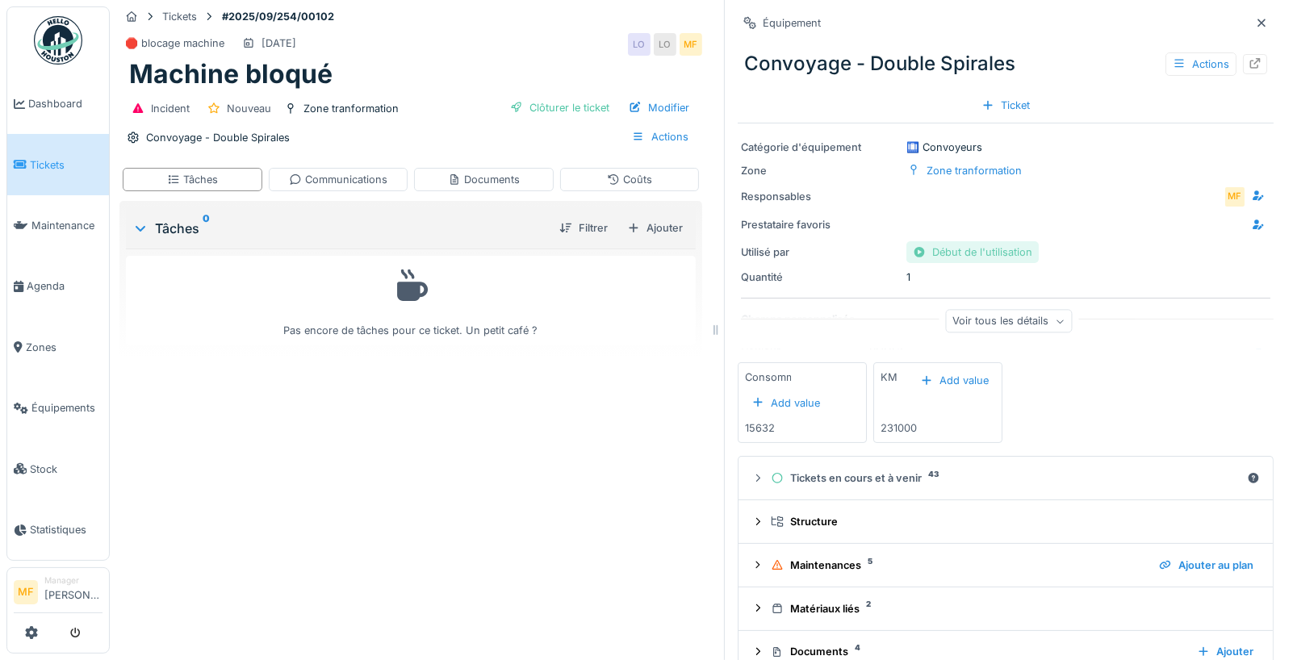
scroll to position [69, 0]
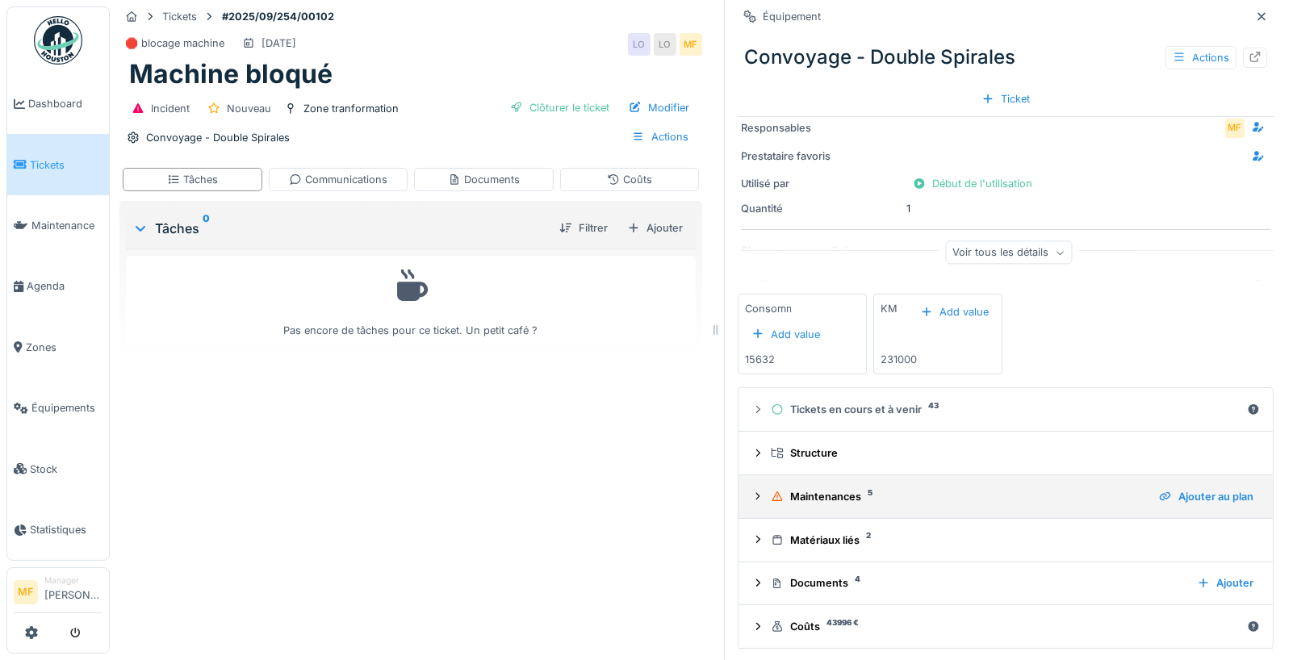
click at [778, 494] on icon at bounding box center [778, 497] width 10 height 10
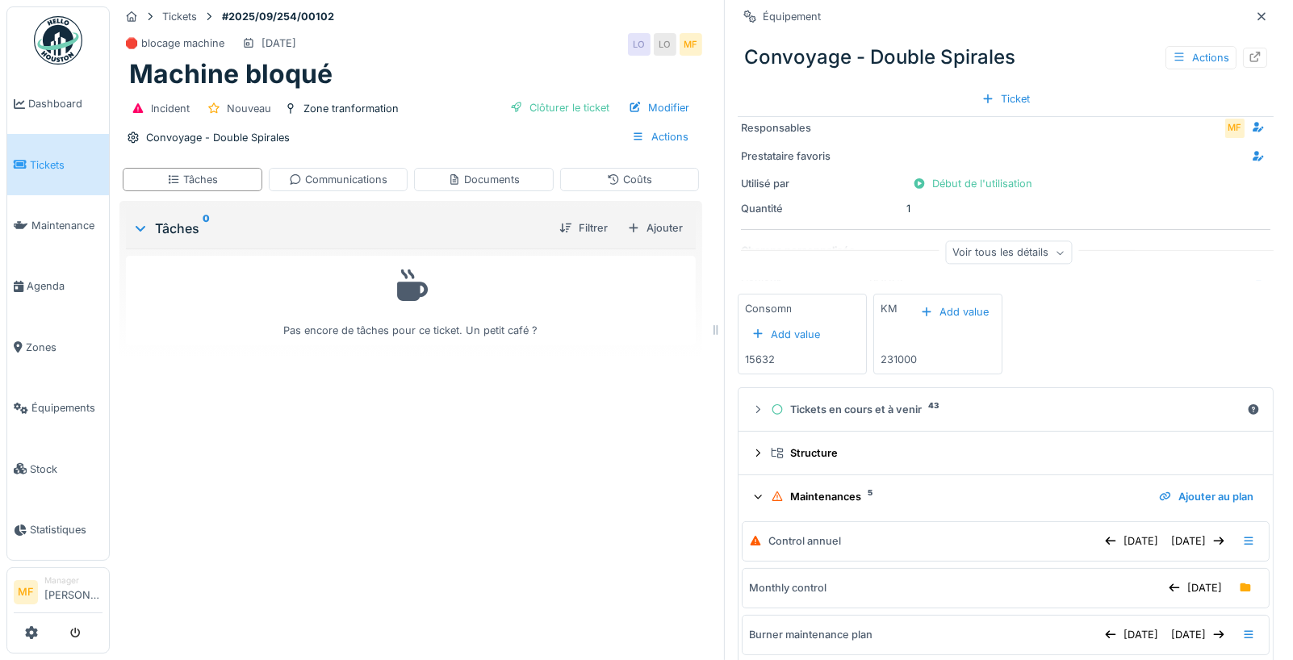
click at [760, 494] on icon at bounding box center [758, 496] width 10 height 13
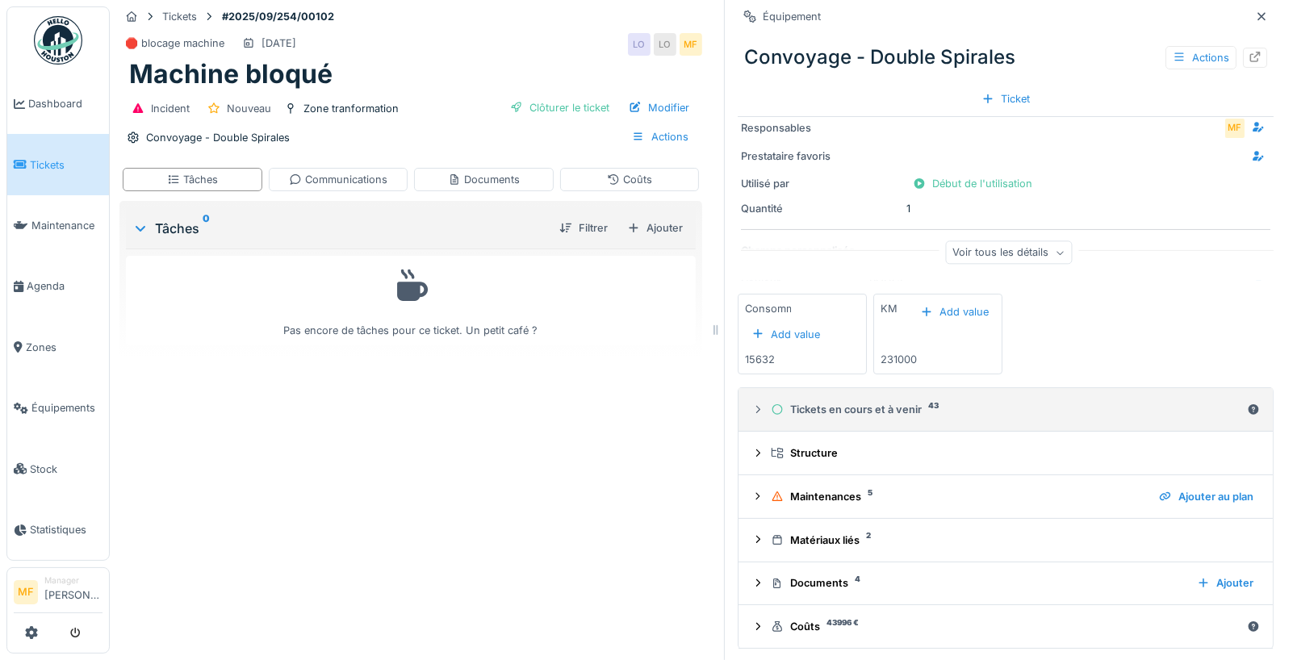
click at [761, 407] on icon at bounding box center [758, 410] width 13 height 10
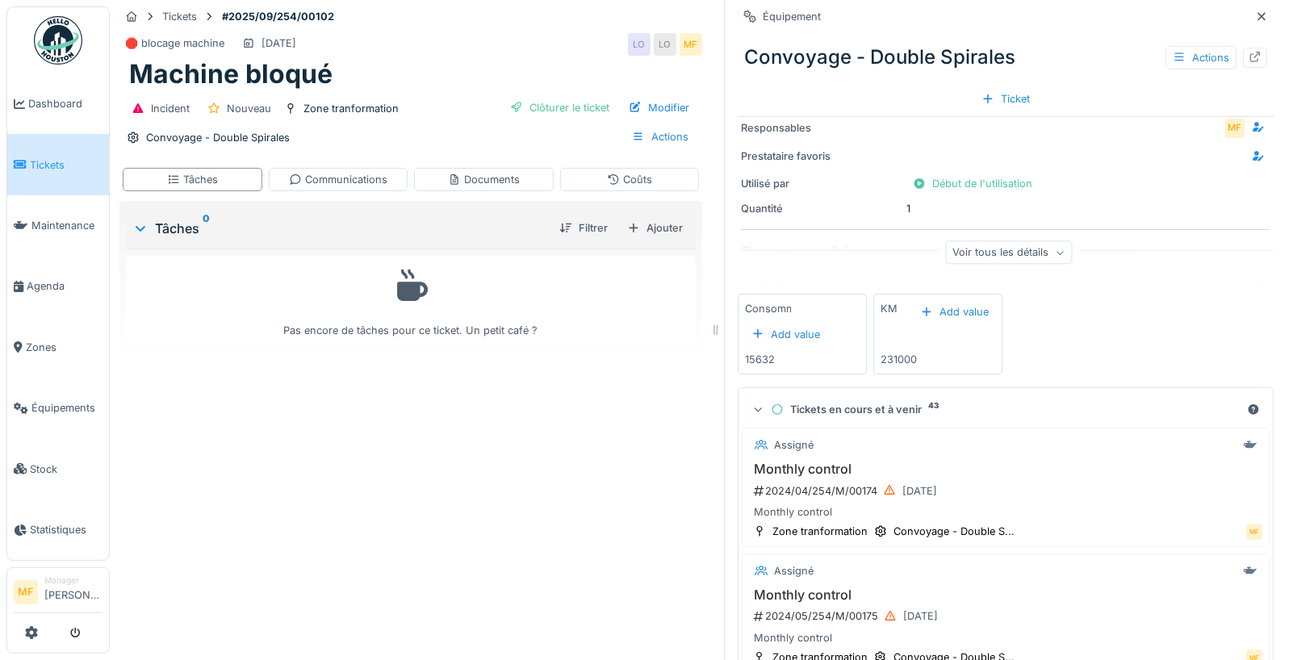
click at [761, 407] on icon at bounding box center [758, 410] width 10 height 13
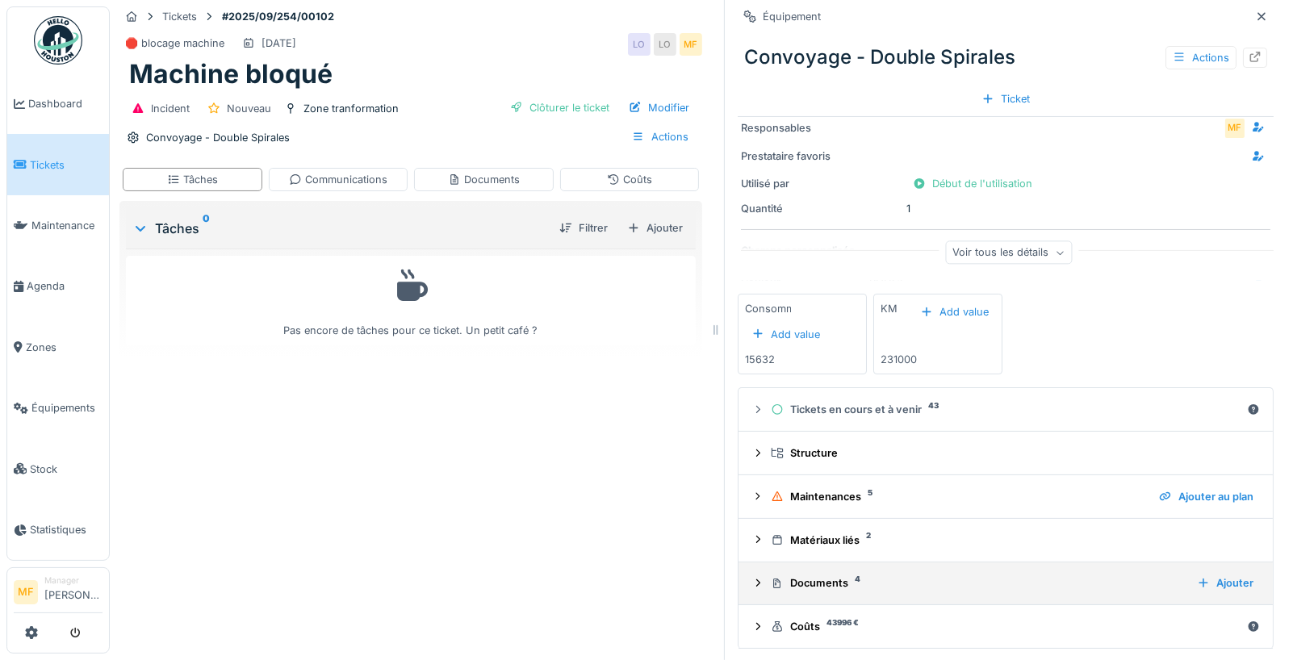
click at [761, 584] on icon at bounding box center [758, 583] width 13 height 10
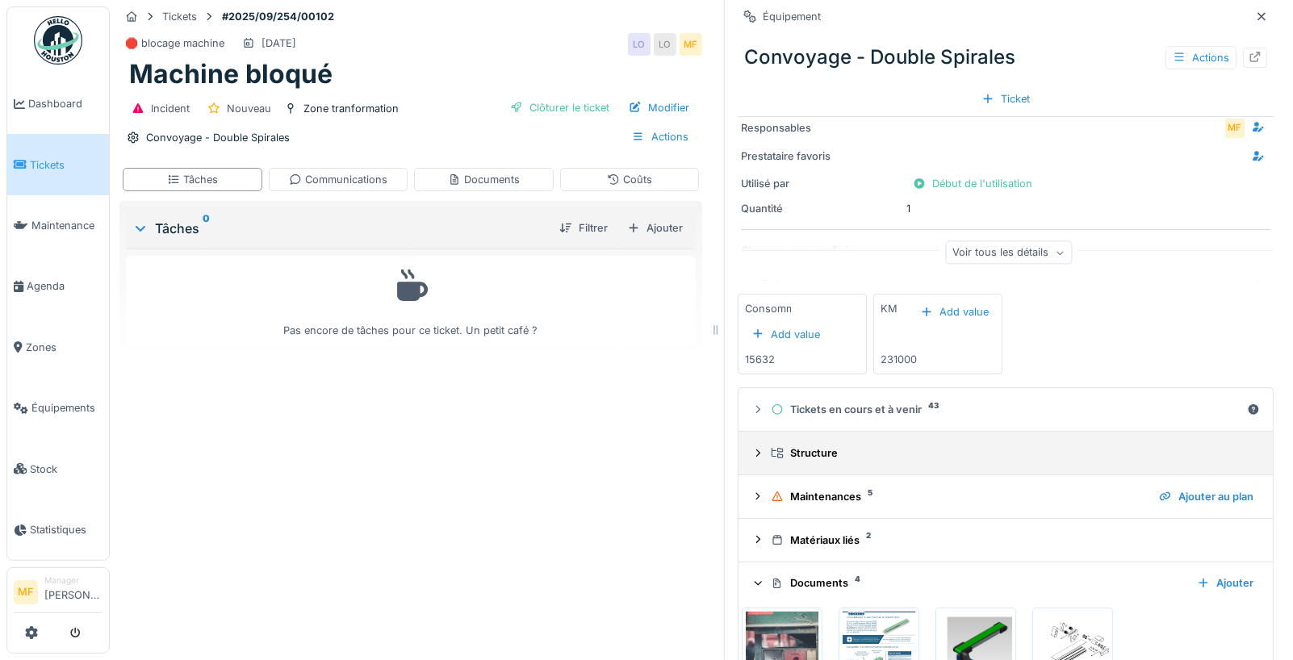
scroll to position [212, 0]
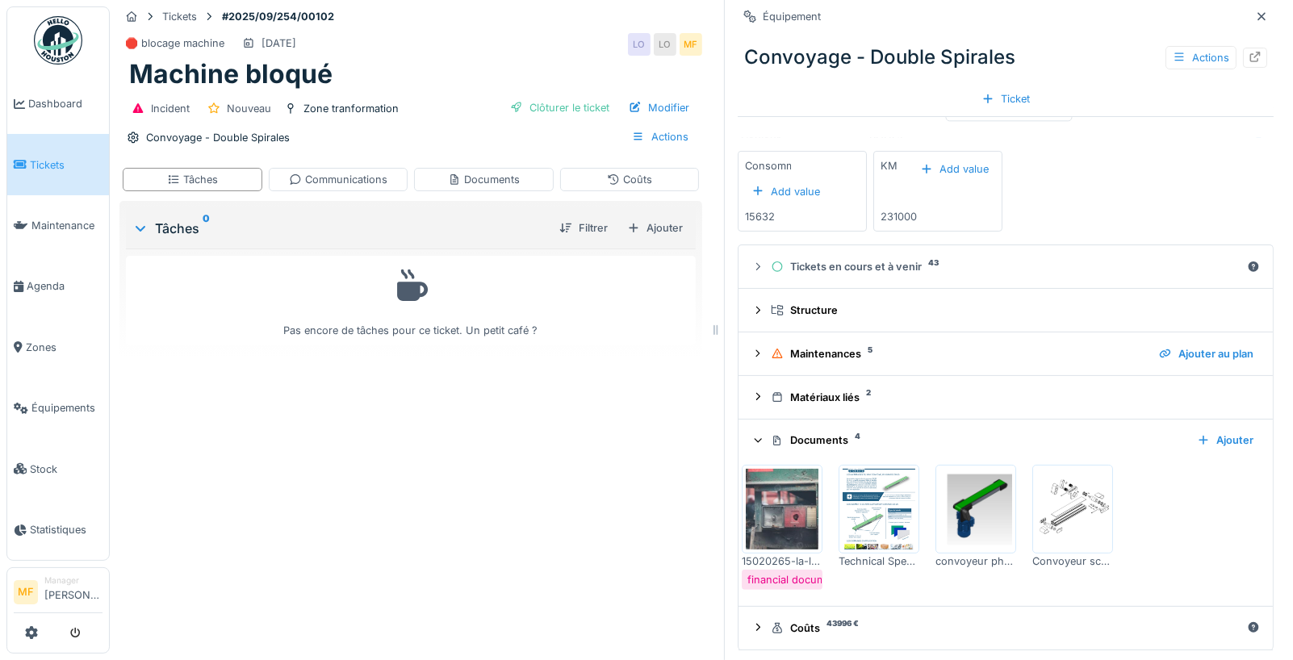
click at [883, 505] on img at bounding box center [879, 509] width 73 height 81
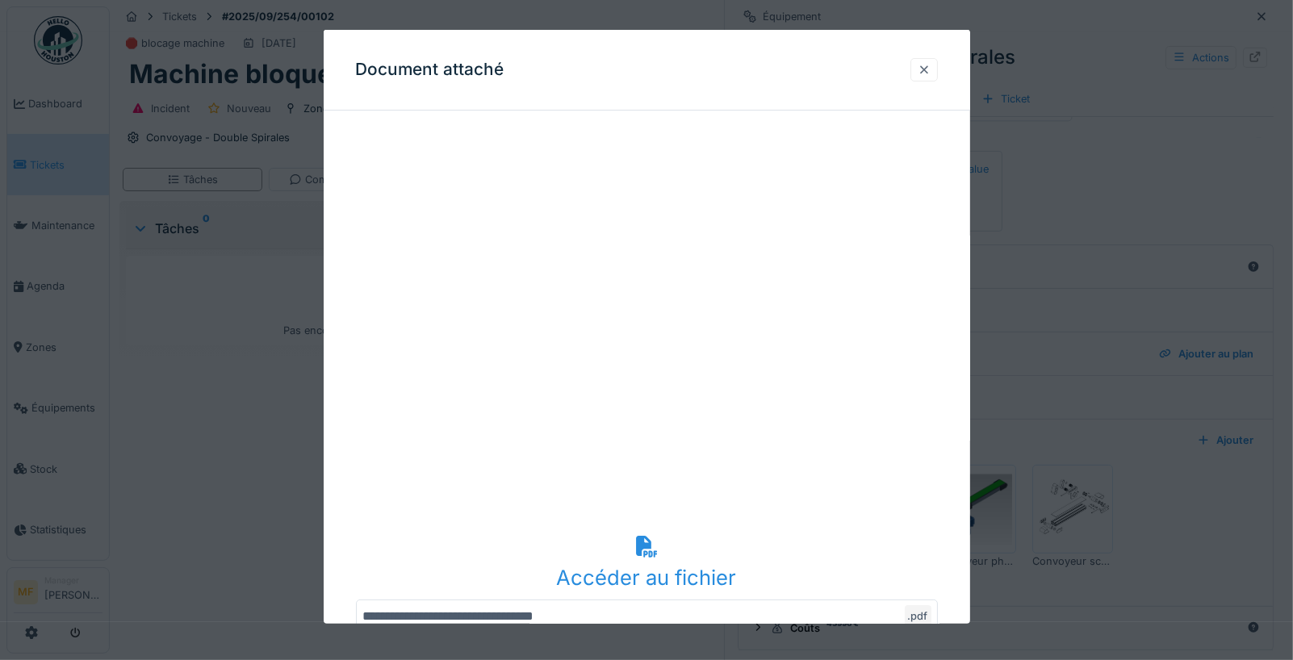
click at [924, 71] on div at bounding box center [924, 69] width 13 height 15
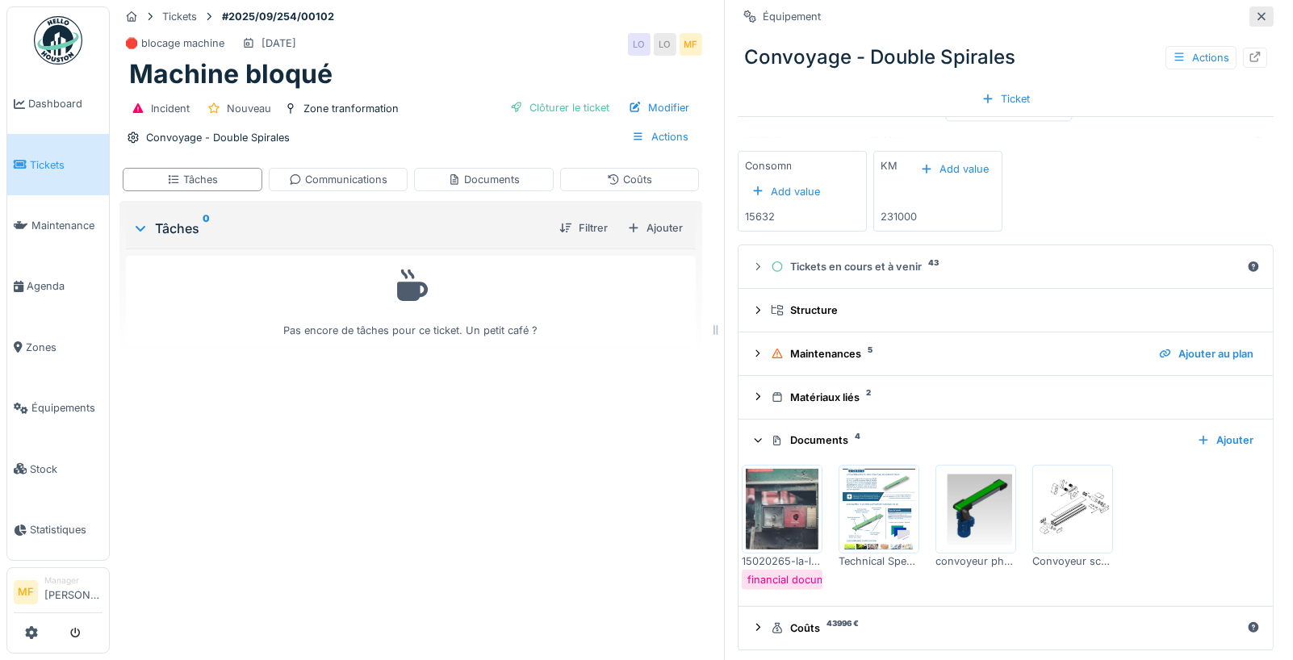
click at [1262, 18] on icon at bounding box center [1262, 16] width 13 height 10
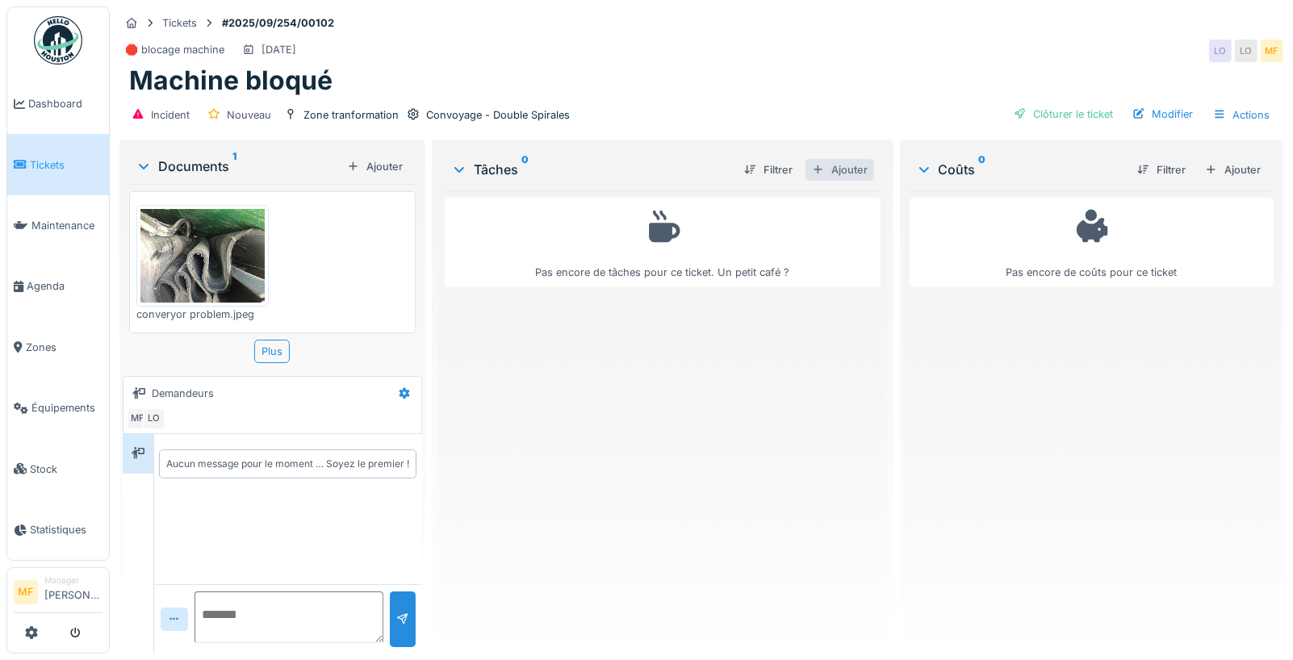
click at [854, 167] on div "Ajouter" at bounding box center [840, 170] width 69 height 22
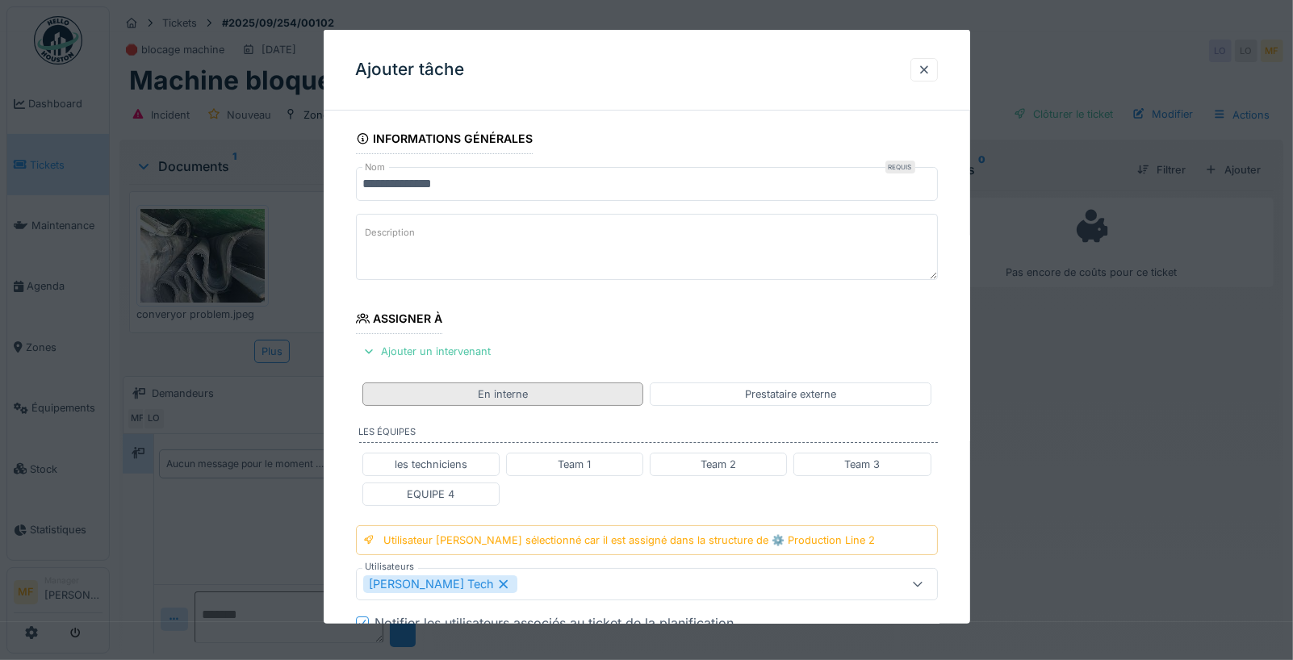
click at [476, 398] on div "En interne" at bounding box center [504, 393] width 282 height 23
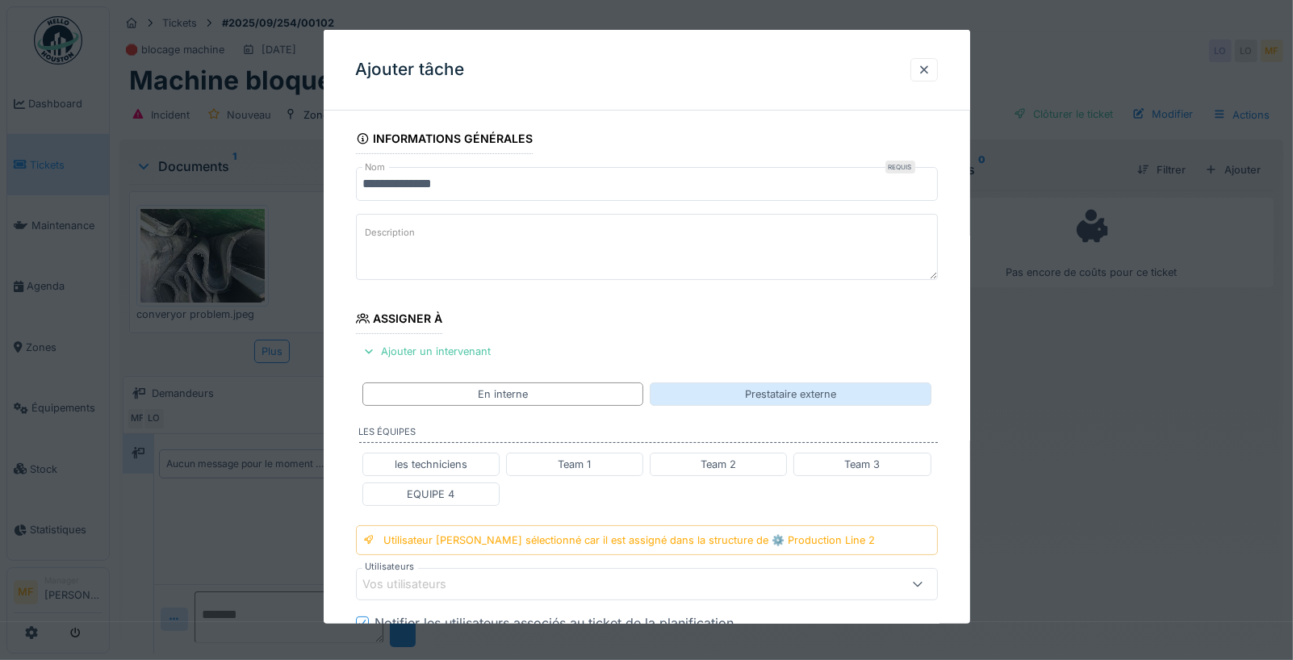
drag, startPoint x: 447, startPoint y: 457, endPoint x: 719, endPoint y: 381, distance: 282.5
click at [719, 381] on fieldset "**********" at bounding box center [647, 562] width 582 height 876
click at [785, 386] on div "Prestataire externe" at bounding box center [790, 393] width 91 height 15
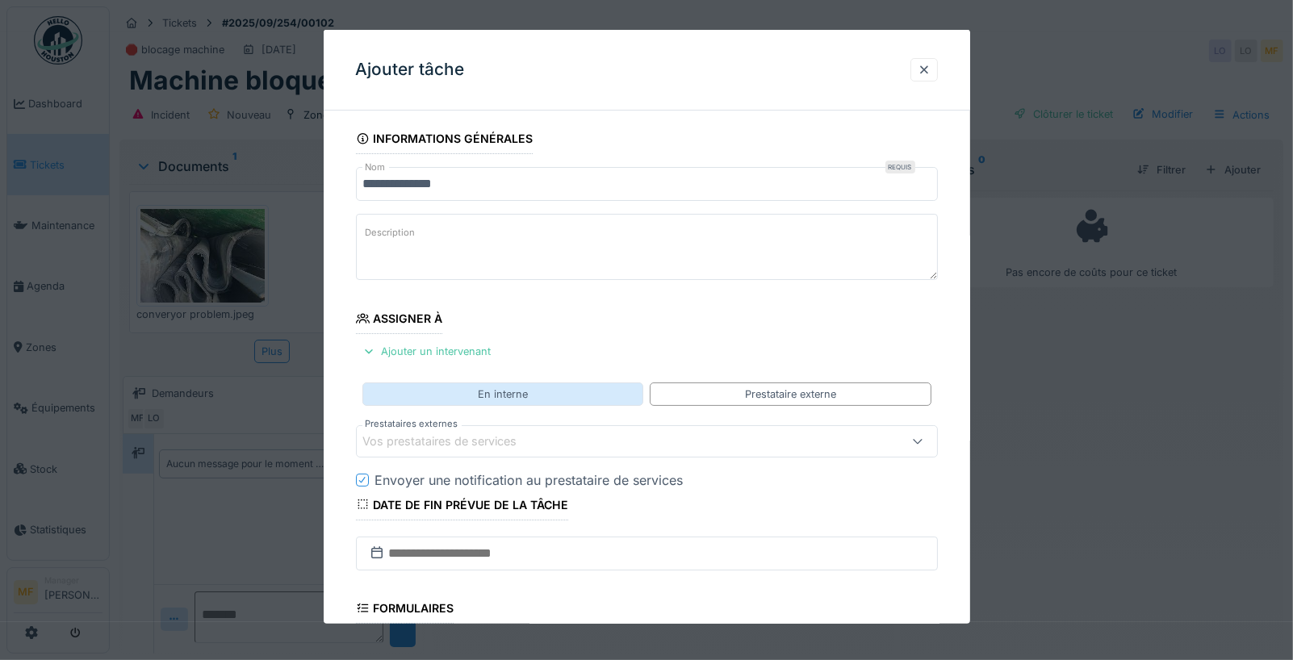
click at [555, 389] on div "En interne" at bounding box center [504, 393] width 282 height 23
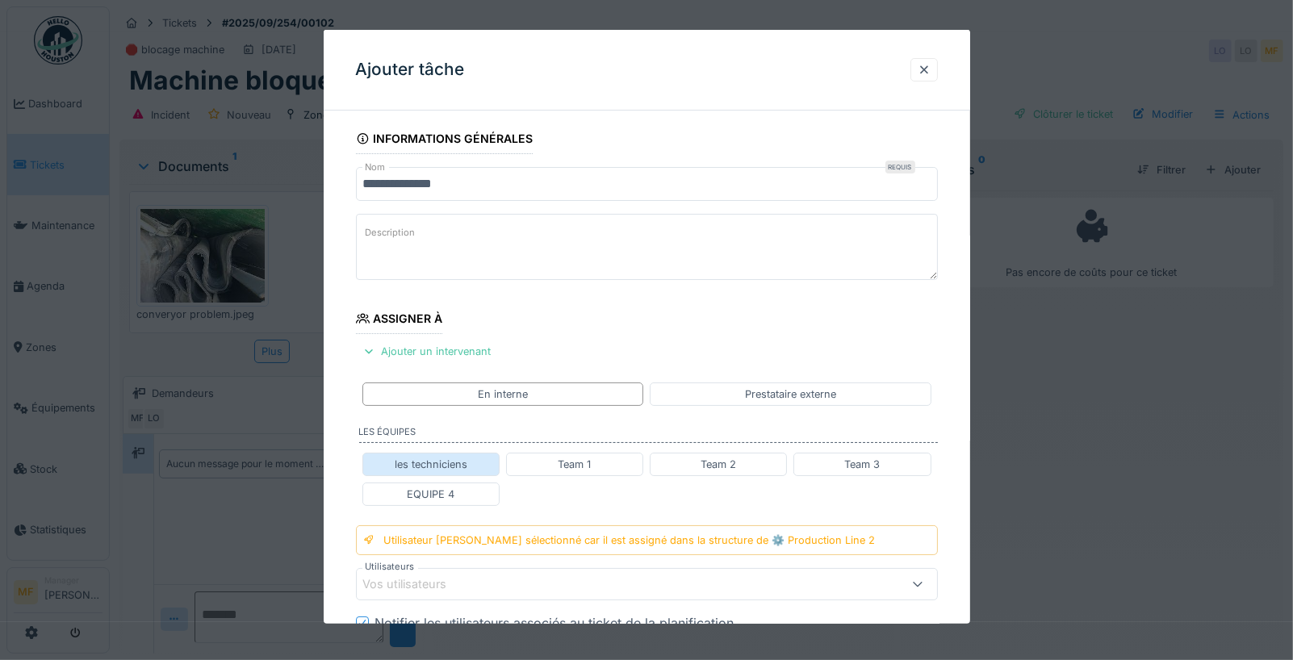
click at [429, 463] on div "les techniciens" at bounding box center [431, 463] width 73 height 15
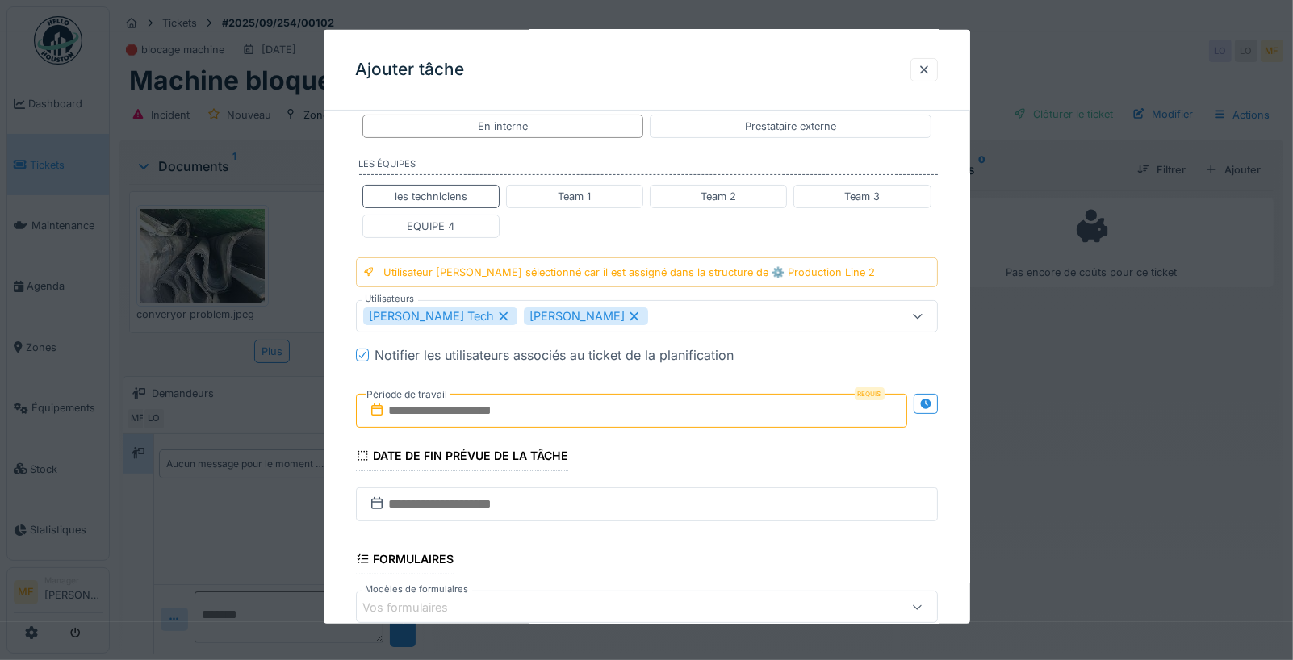
click at [547, 300] on div "John Tech Mike Mecanic" at bounding box center [647, 316] width 582 height 32
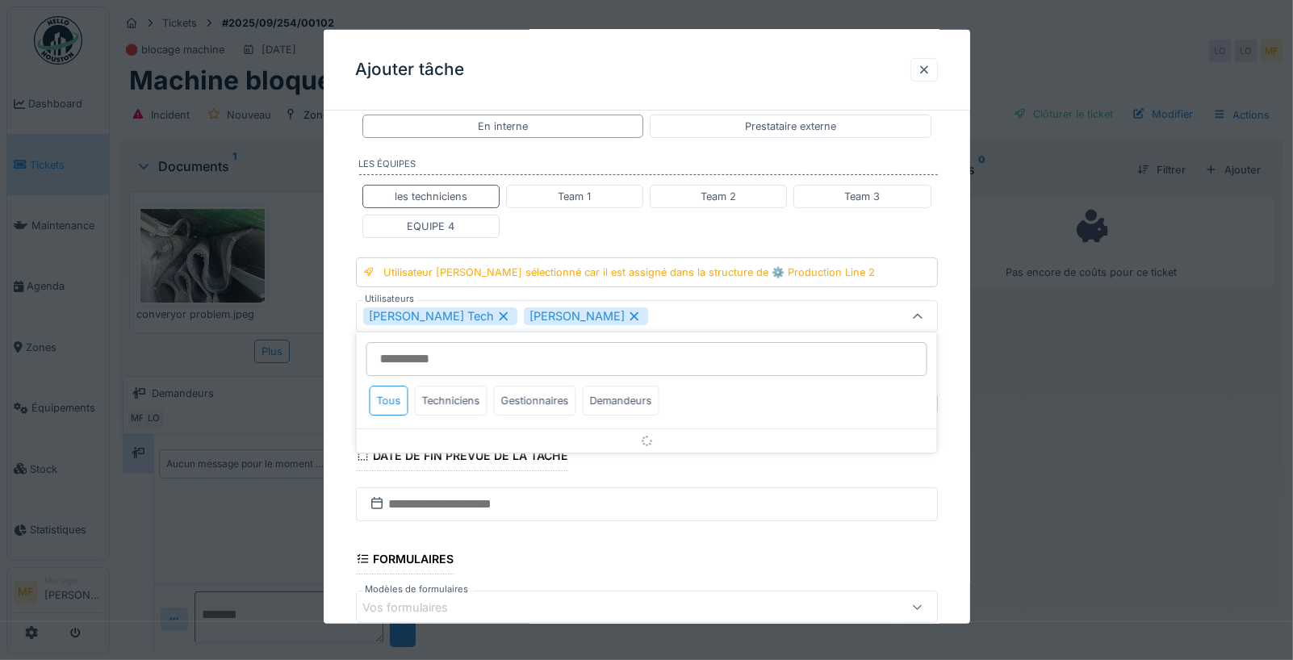
scroll to position [252, 0]
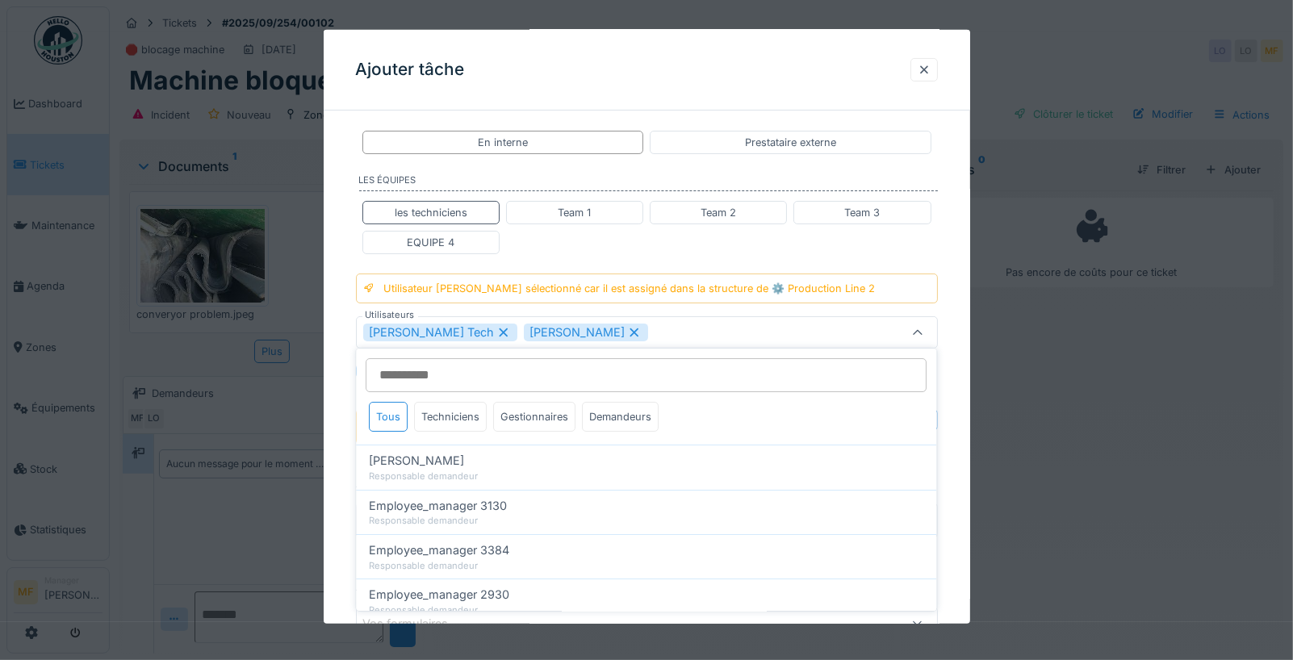
click at [627, 331] on icon at bounding box center [634, 332] width 15 height 11
type input "****"
click at [551, 250] on div "les techniciens Team 1 Team 2 Team 3 EQUIPE 4" at bounding box center [647, 227] width 582 height 66
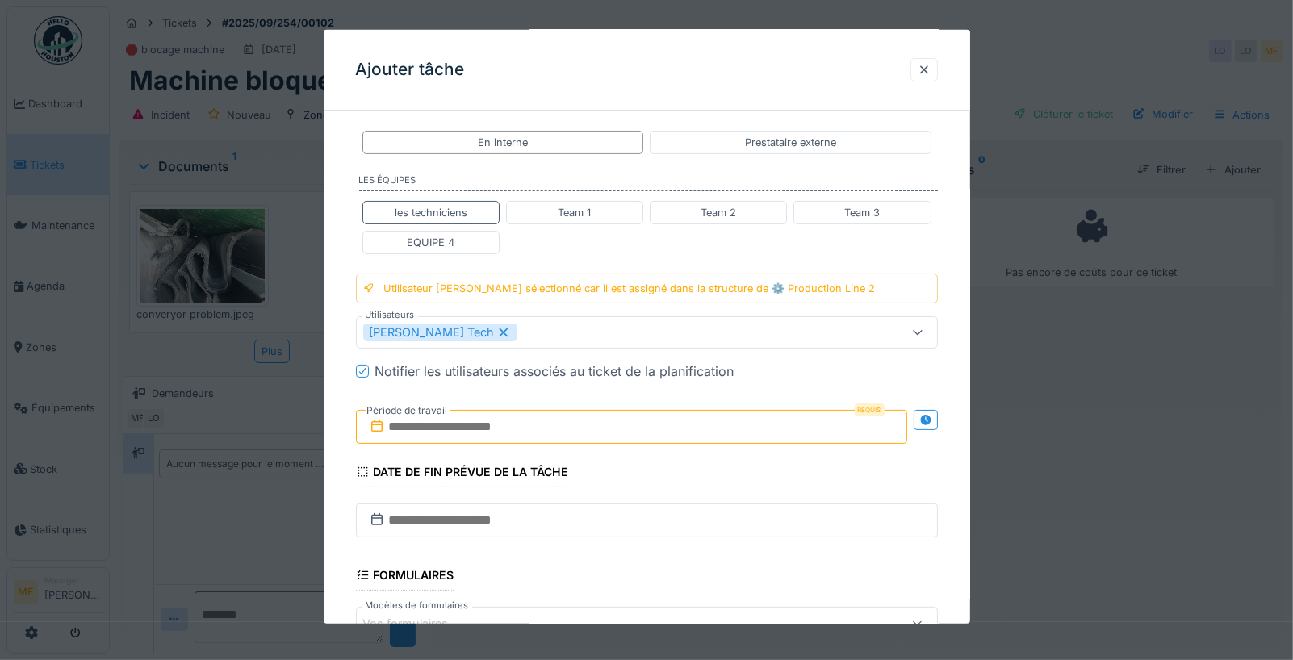
click at [543, 427] on input "text" at bounding box center [631, 427] width 551 height 34
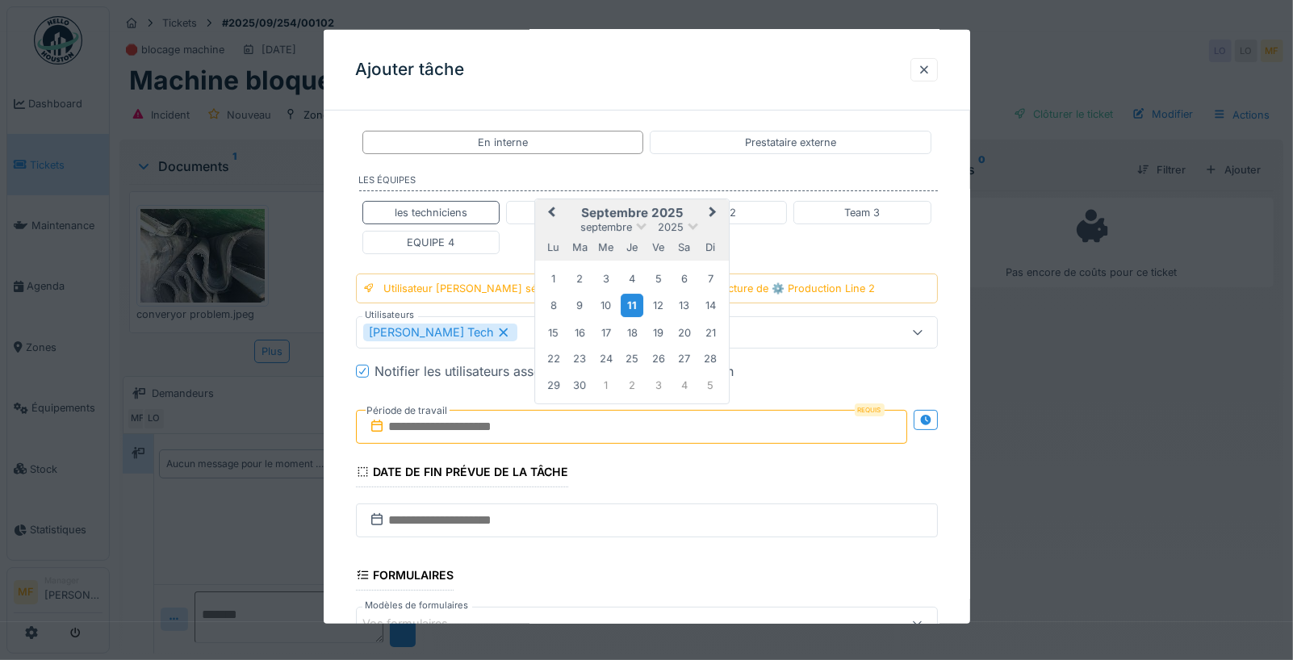
click at [635, 305] on div "11" at bounding box center [632, 305] width 22 height 23
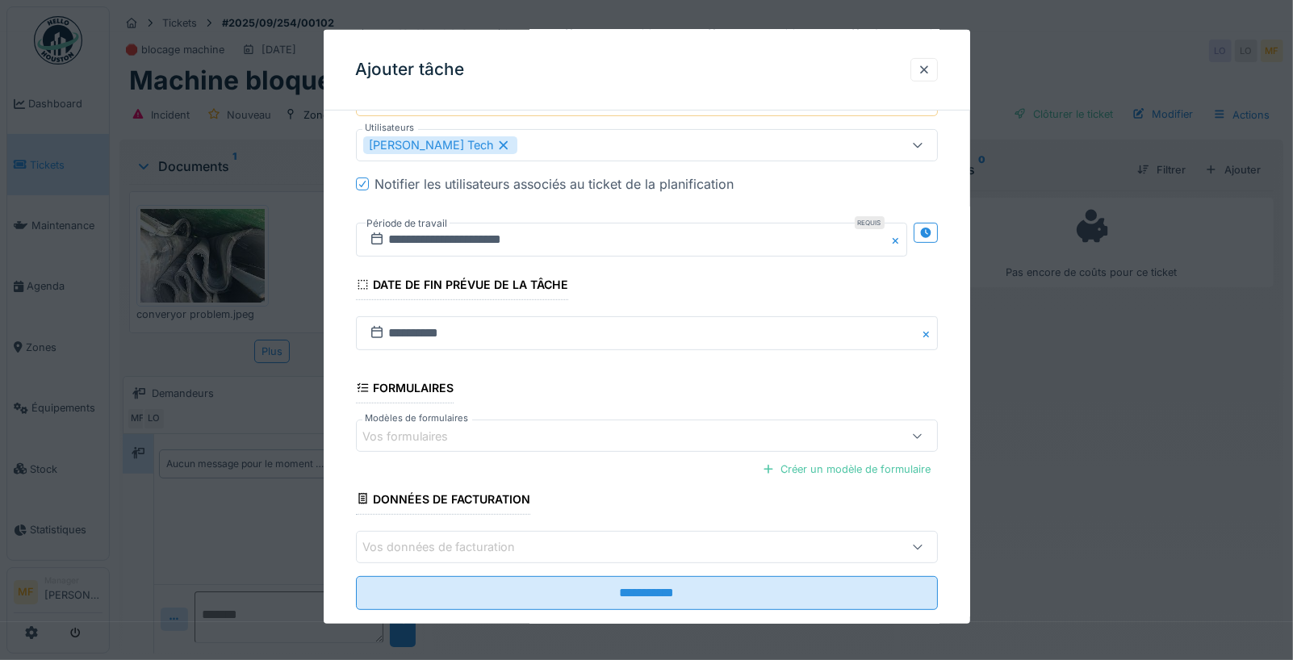
scroll to position [445, 0]
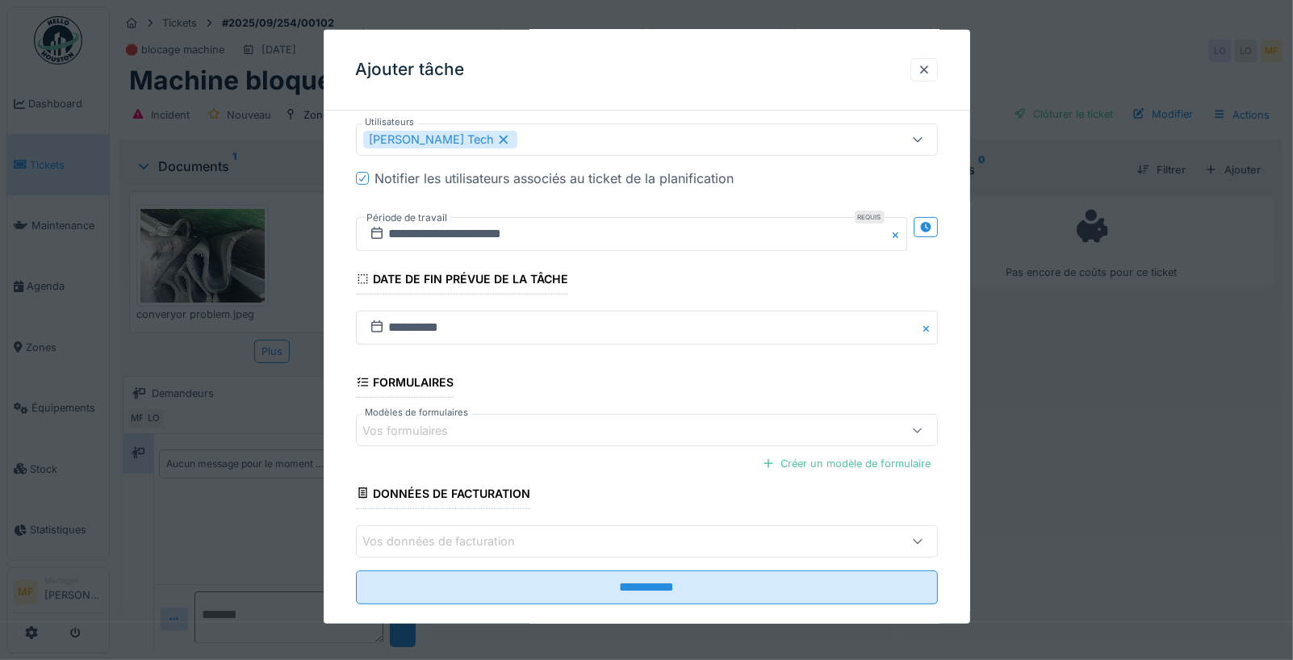
click at [603, 423] on div "Vos formulaires" at bounding box center [612, 430] width 498 height 18
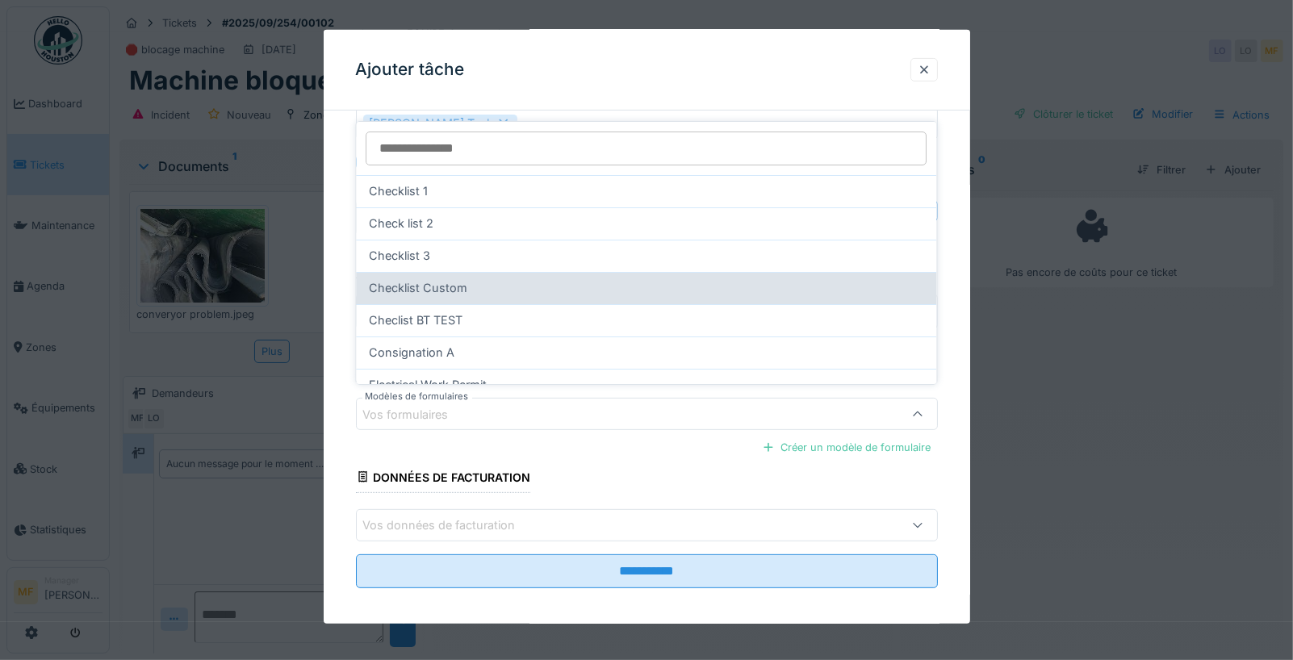
click at [547, 285] on div "Checklist Custom" at bounding box center [647, 288] width 555 height 18
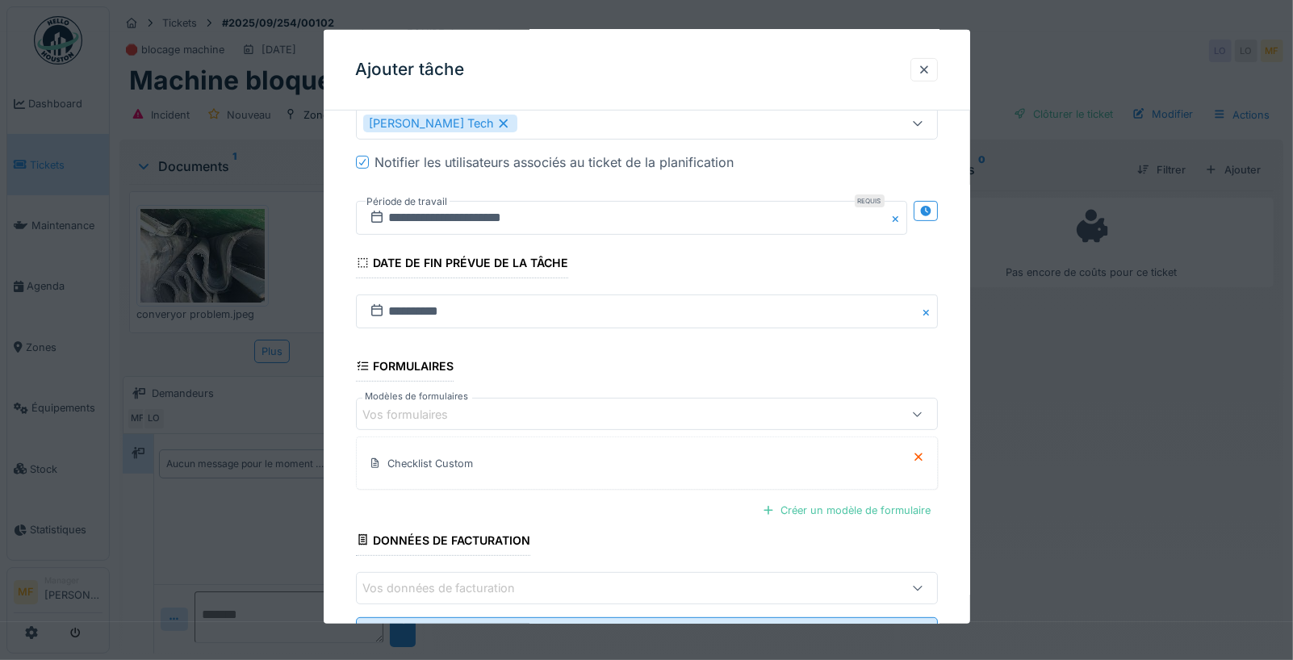
click at [486, 418] on div "Vos formulaires" at bounding box center [647, 414] width 582 height 32
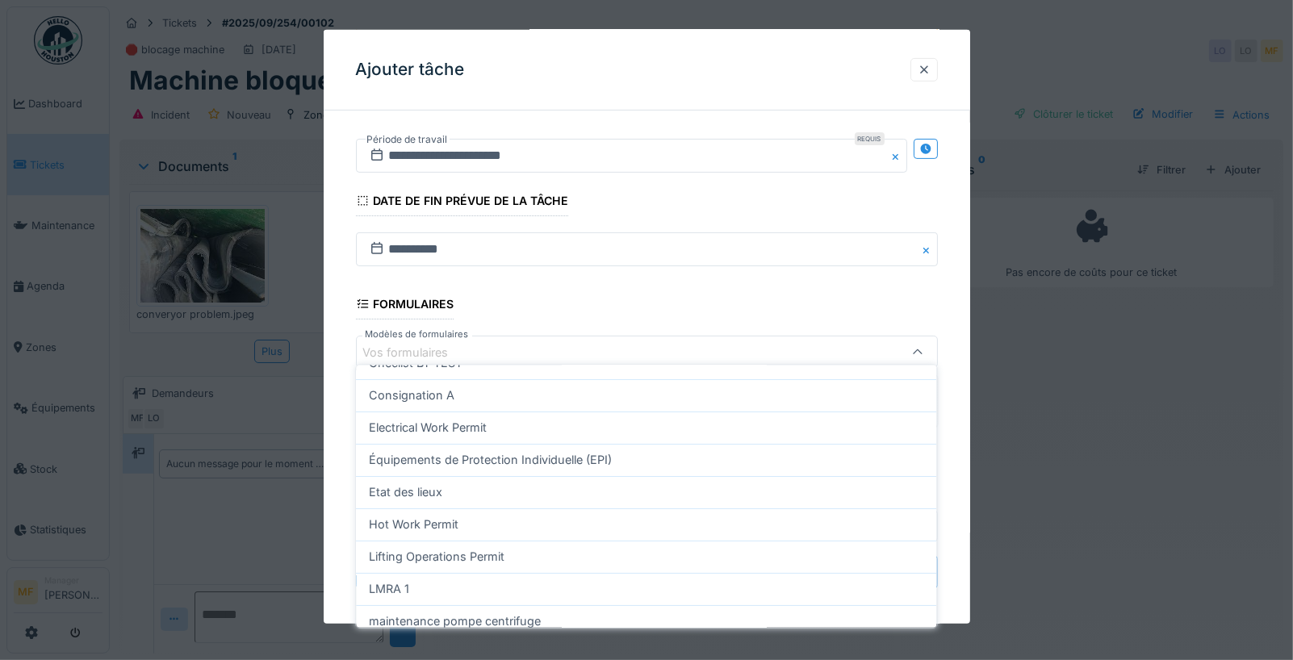
scroll to position [270, 0]
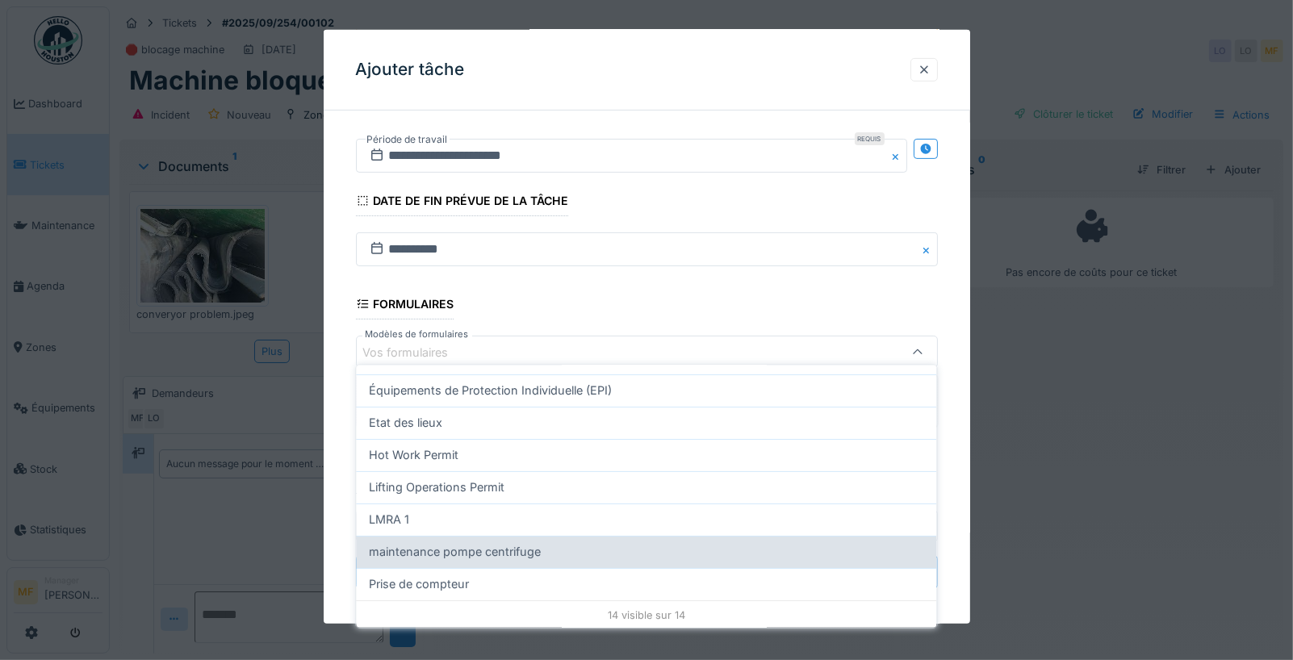
click at [473, 551] on span "maintenance pompe centrifuge" at bounding box center [456, 552] width 172 height 18
click at [473, 551] on fieldset "**********" at bounding box center [647, 101] width 582 height 1002
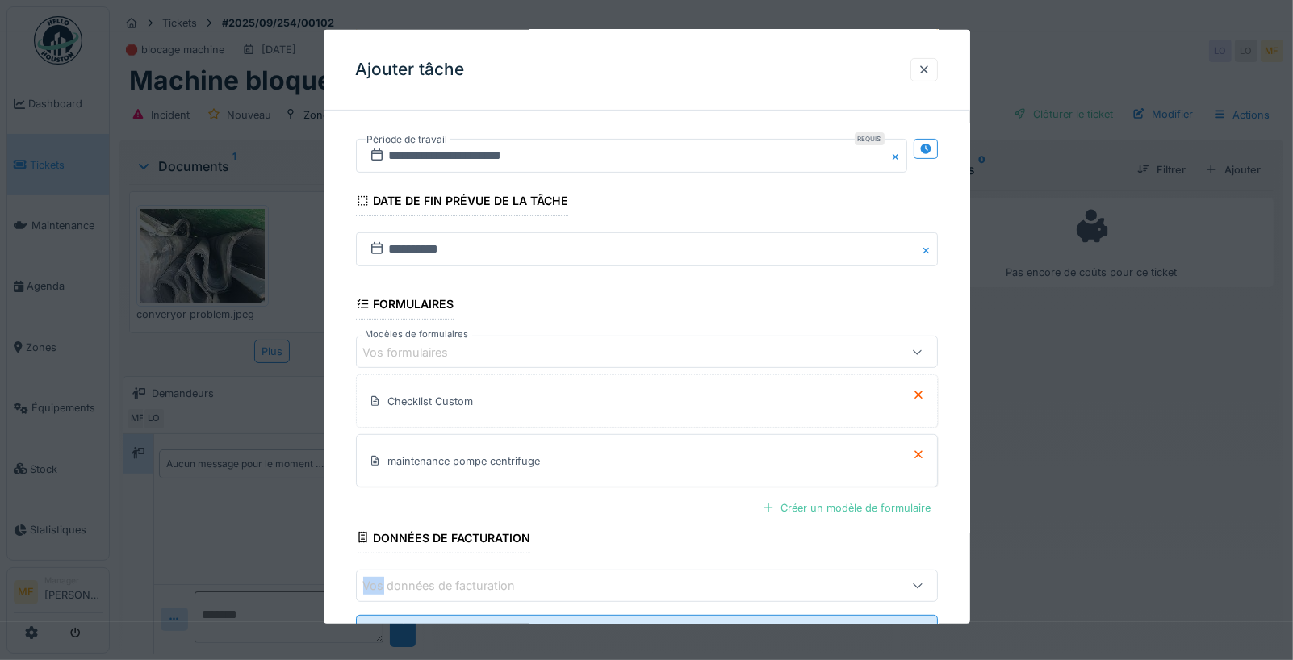
scroll to position [582, 0]
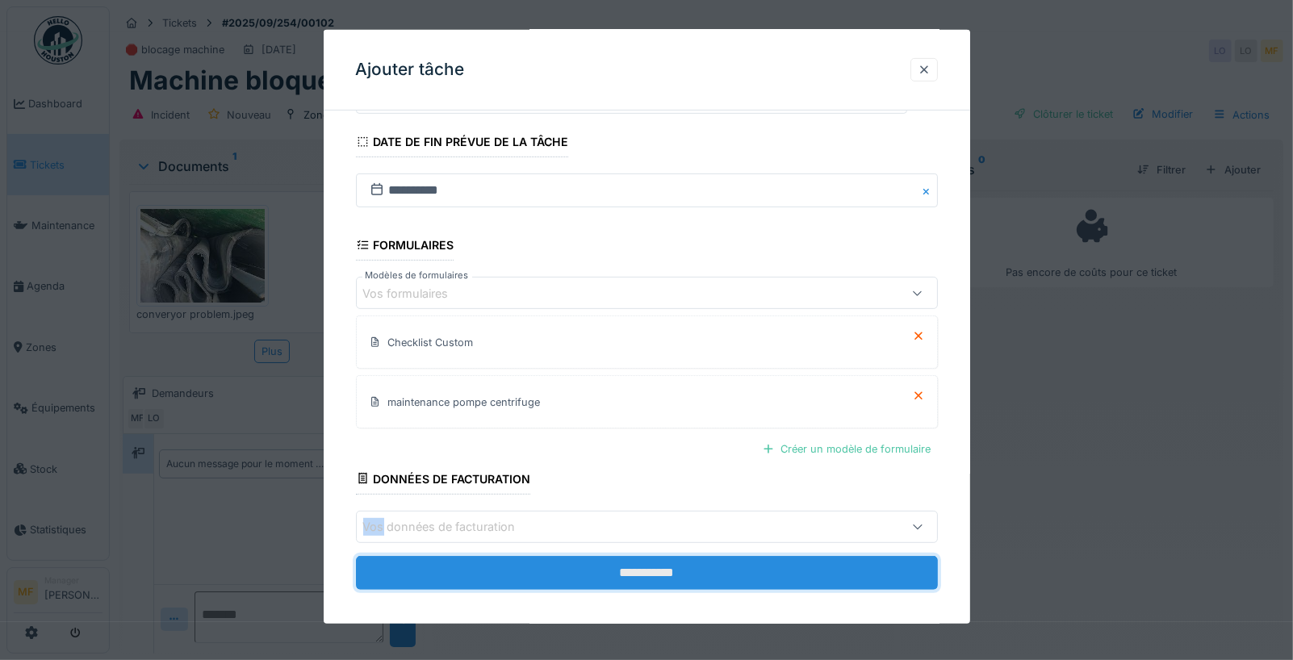
click at [584, 566] on input "**********" at bounding box center [647, 573] width 582 height 34
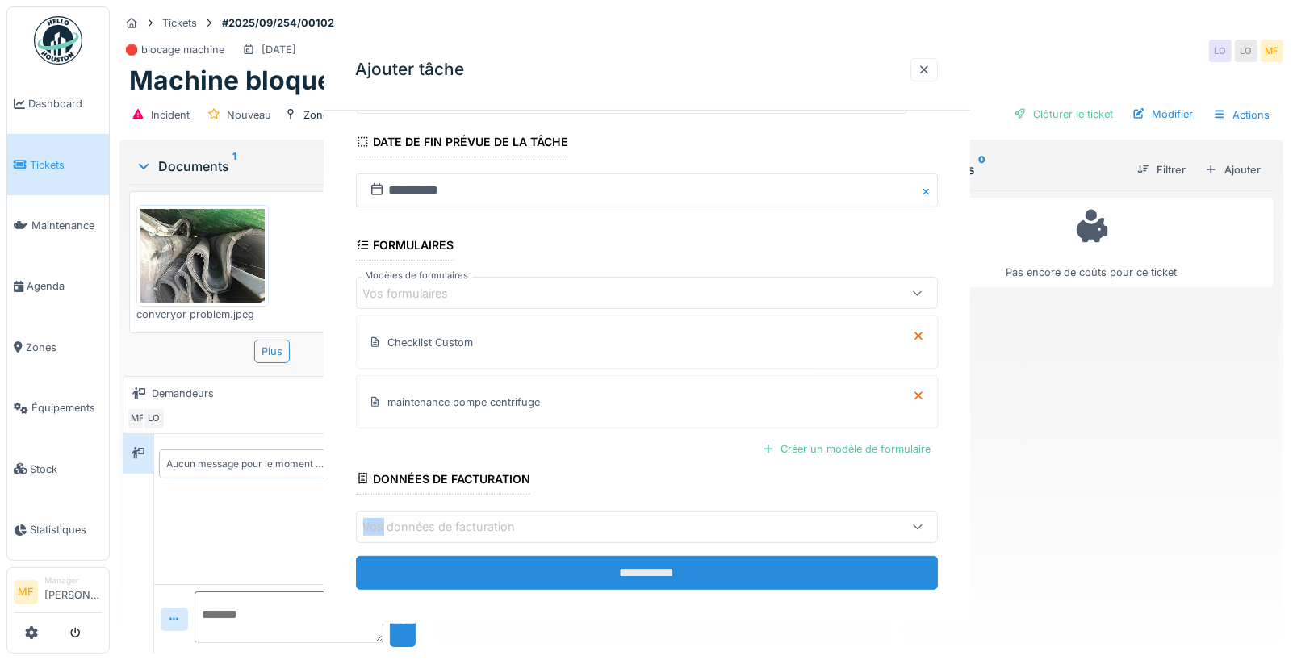
scroll to position [0, 0]
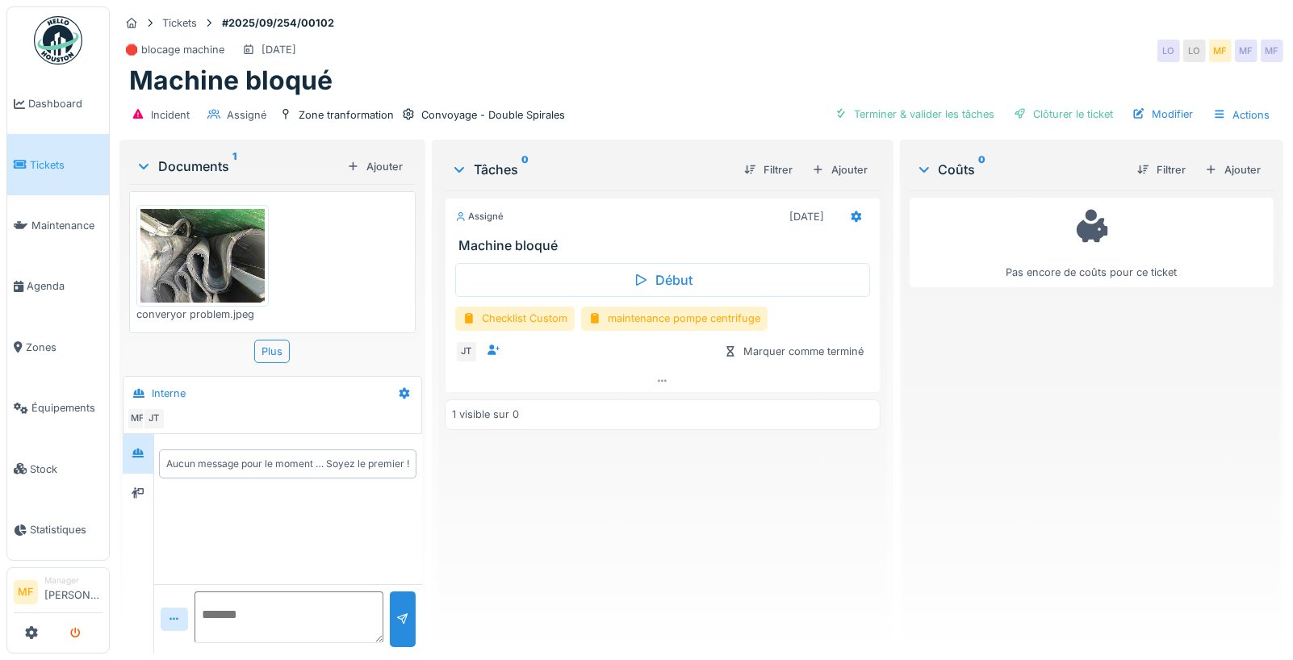
click at [78, 631] on icon "submit" at bounding box center [75, 634] width 10 height 10
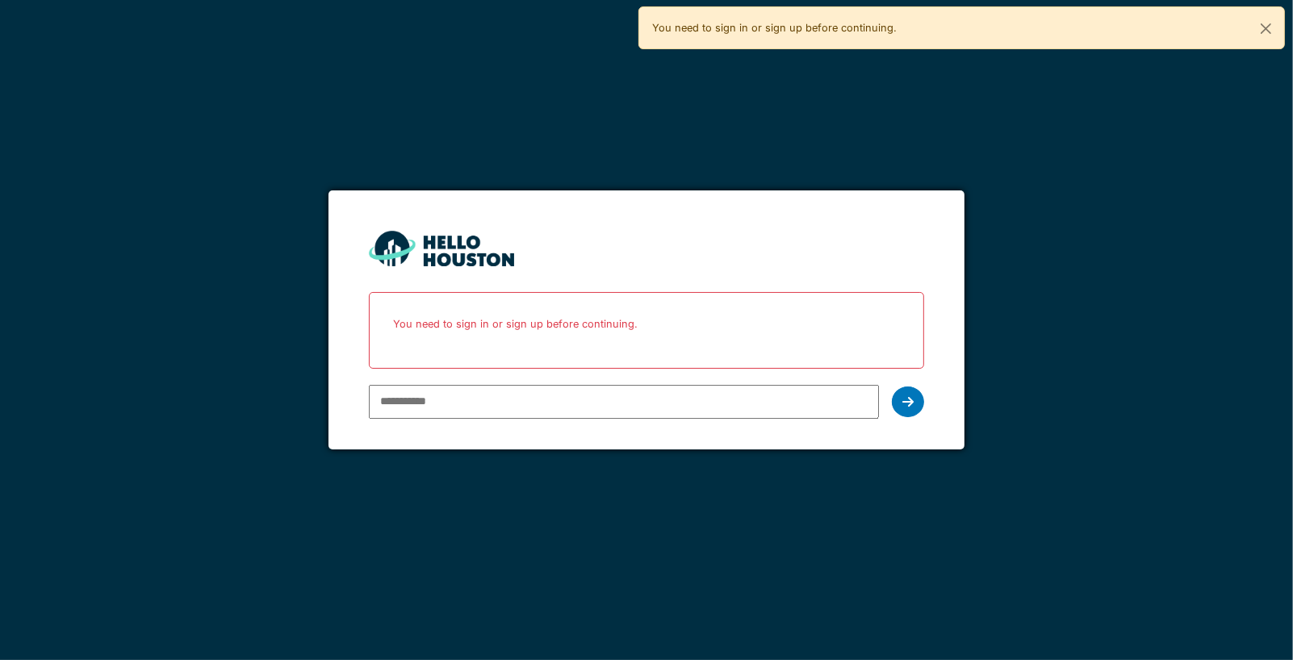
click at [493, 406] on input "email" at bounding box center [624, 402] width 510 height 34
type input "**********"
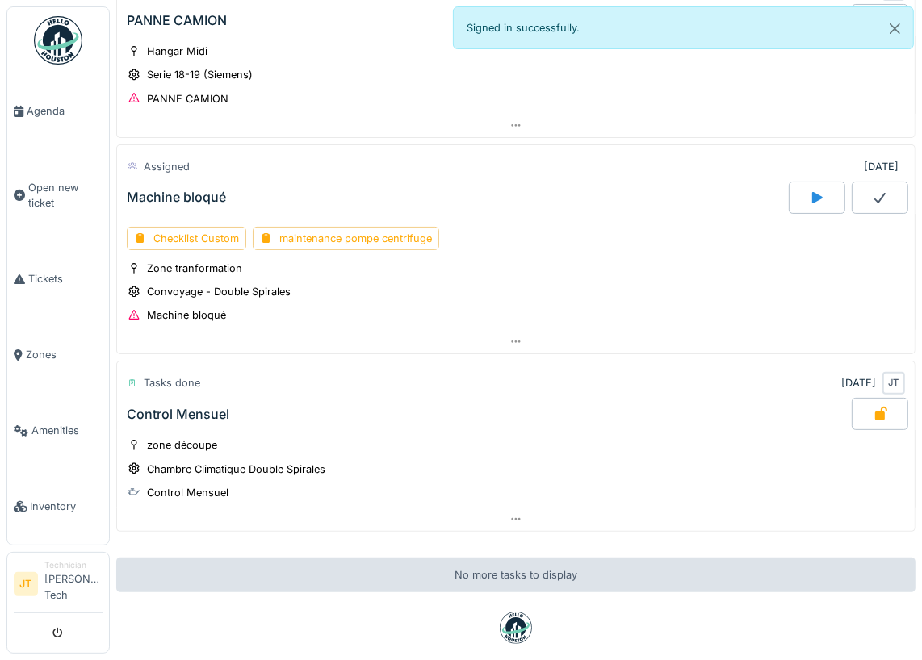
scroll to position [159, 0]
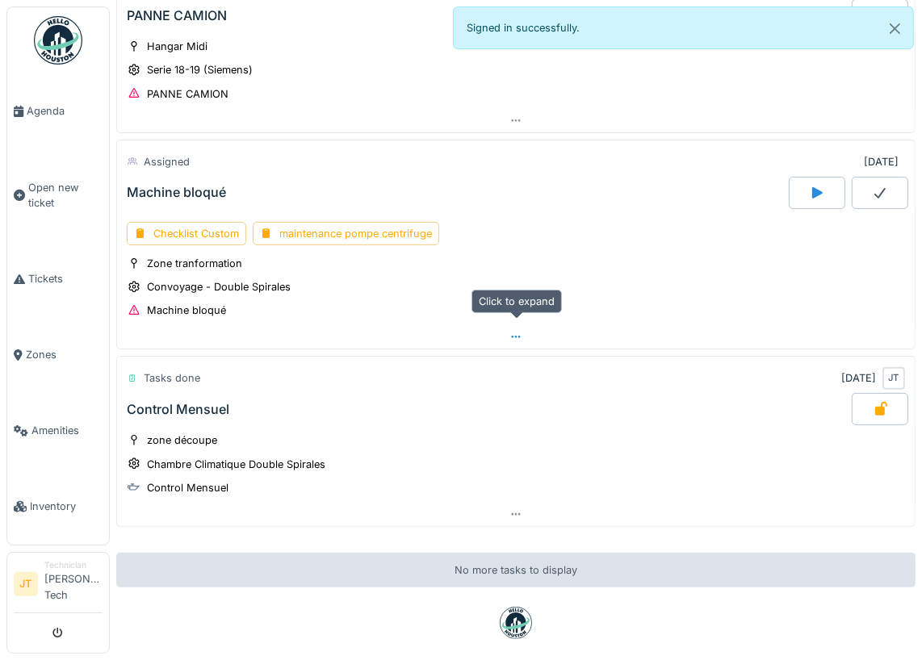
click at [529, 329] on div at bounding box center [516, 336] width 798 height 23
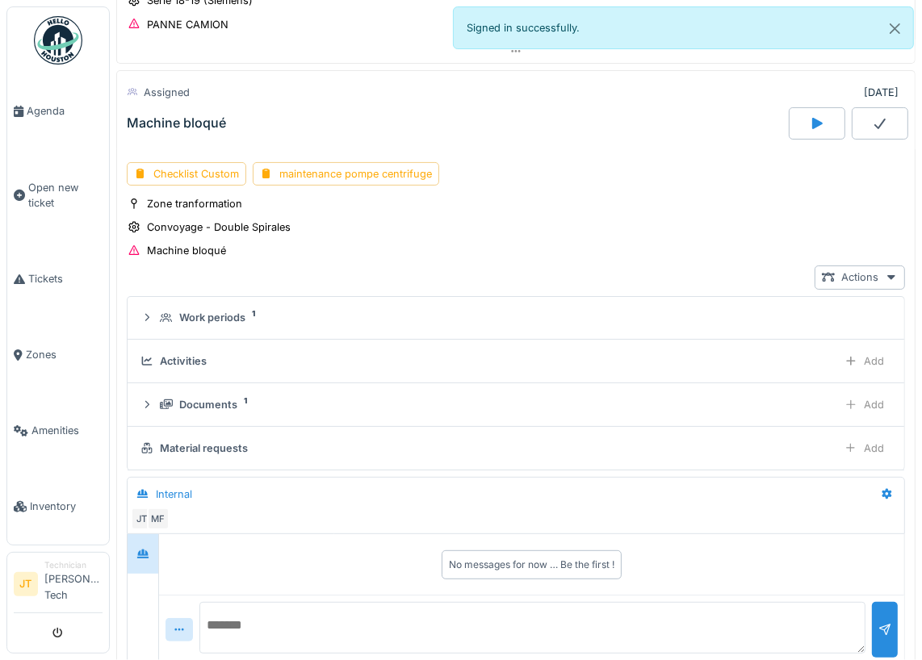
scroll to position [230, 0]
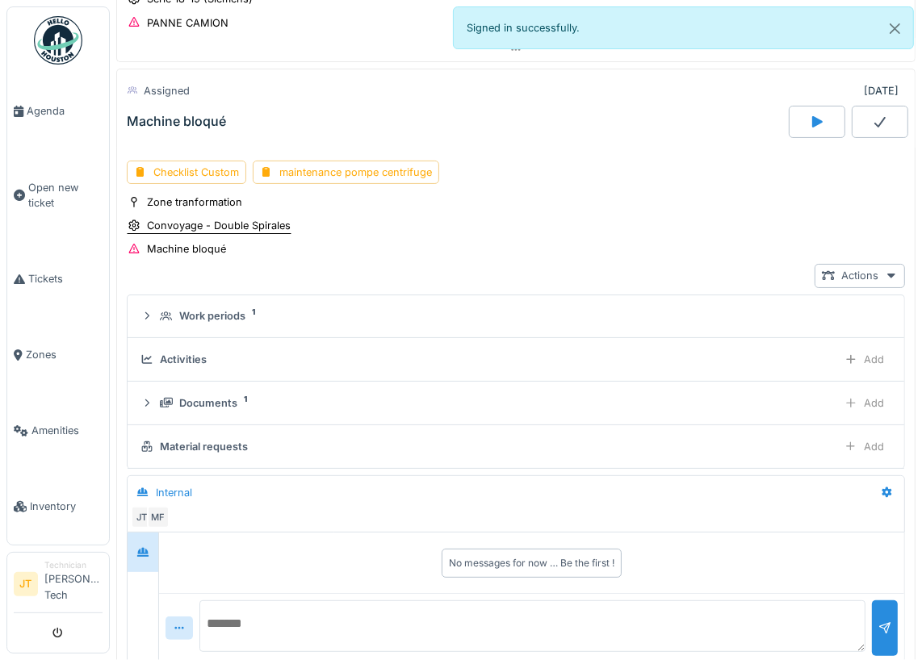
click at [216, 223] on div "Convoyage - Double Spirales" at bounding box center [219, 225] width 144 height 15
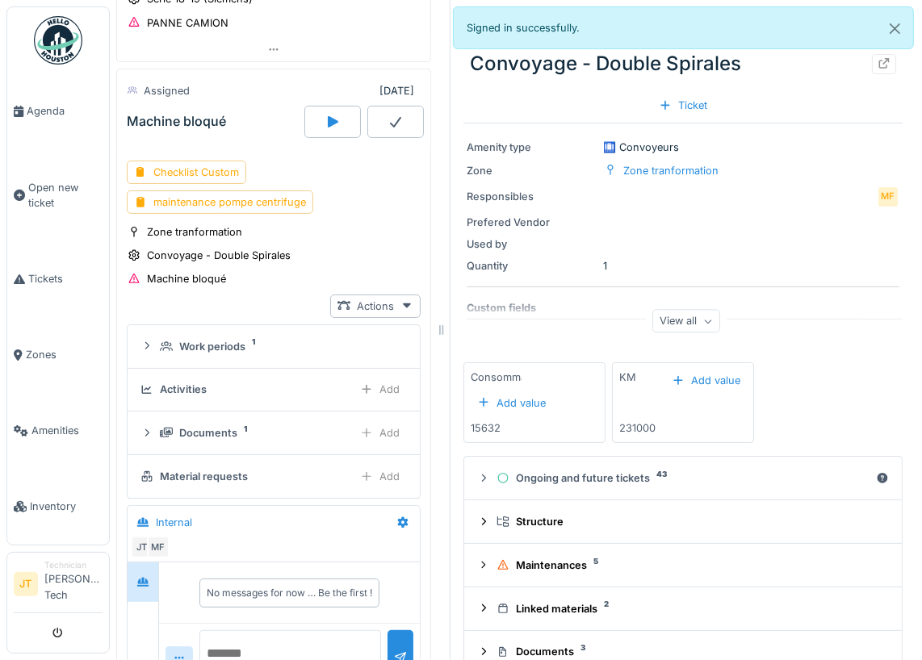
drag, startPoint x: 335, startPoint y: 332, endPoint x: 442, endPoint y: 332, distance: 106.6
click at [442, 332] on icon at bounding box center [441, 330] width 15 height 11
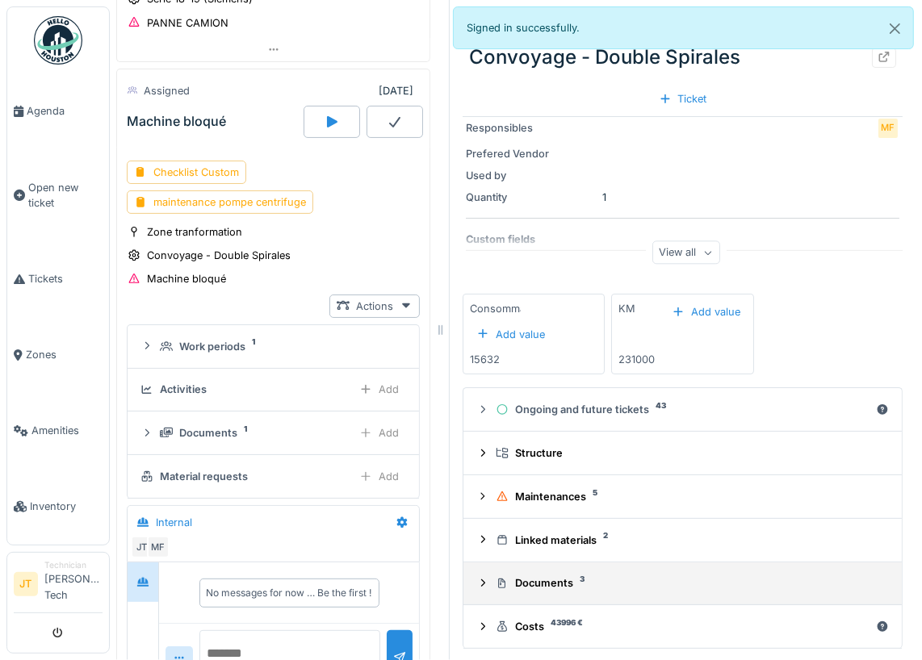
click at [553, 580] on div "Documents 3" at bounding box center [689, 583] width 387 height 15
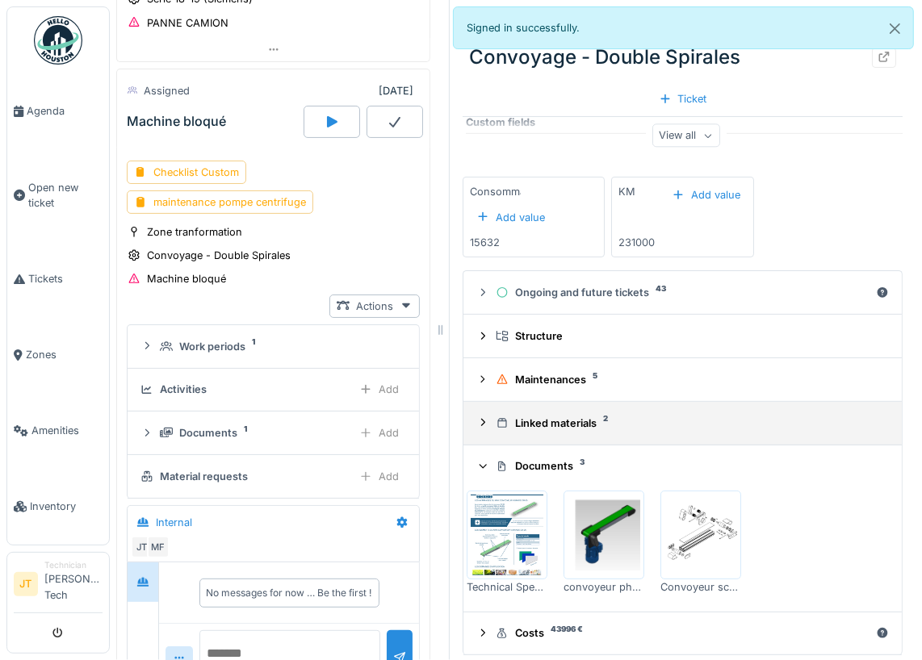
scroll to position [191, 0]
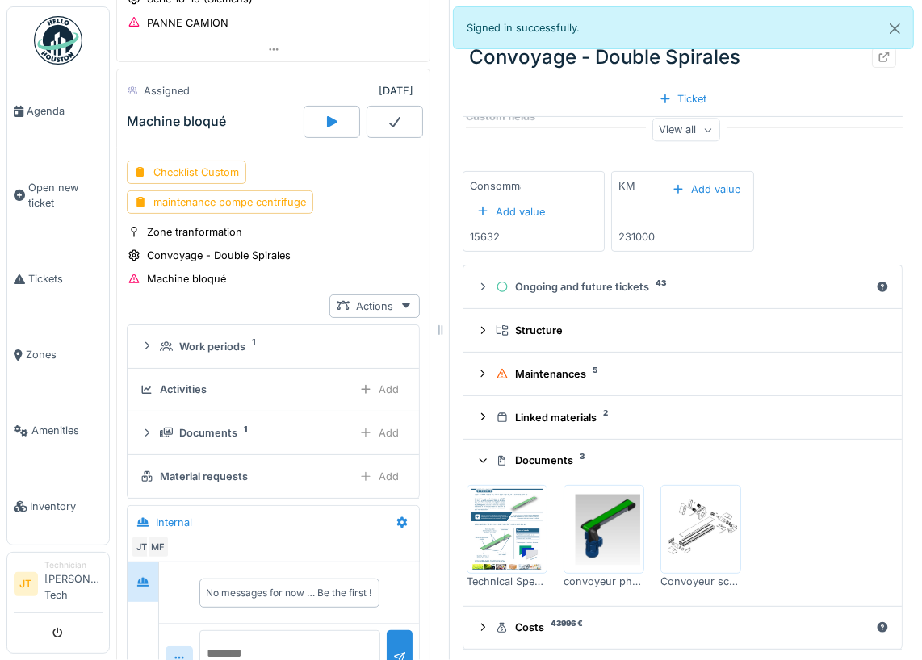
click at [538, 529] on img at bounding box center [507, 529] width 73 height 81
click at [891, 31] on button "Close" at bounding box center [895, 28] width 36 height 43
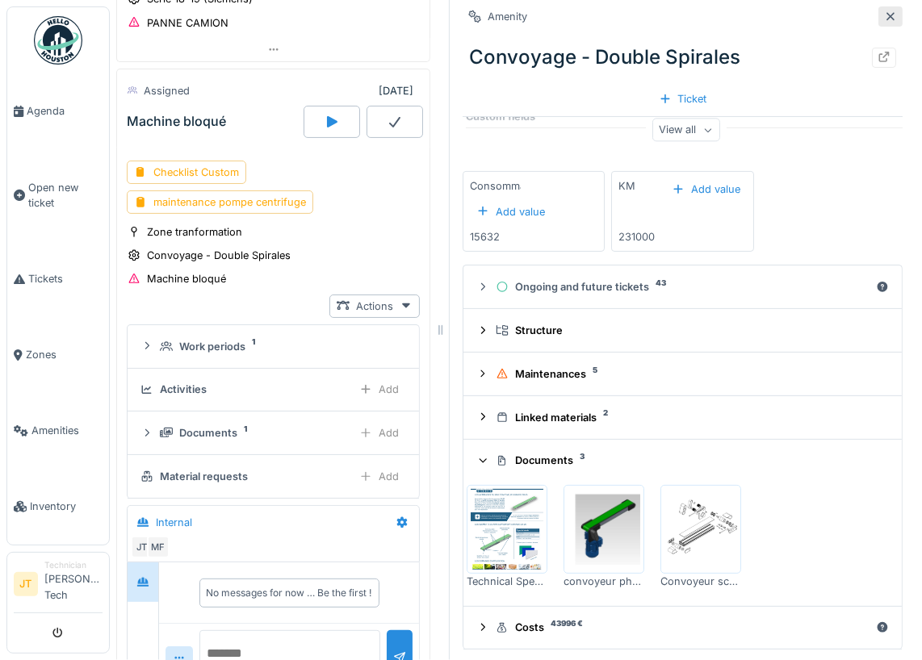
click at [892, 19] on icon at bounding box center [890, 16] width 13 height 10
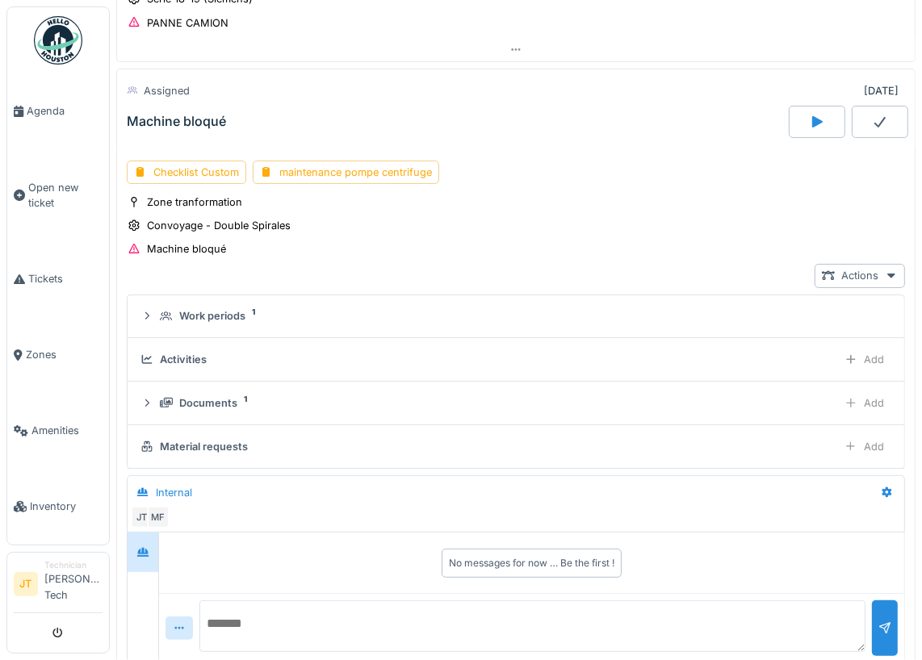
click at [808, 115] on div at bounding box center [817, 122] width 57 height 32
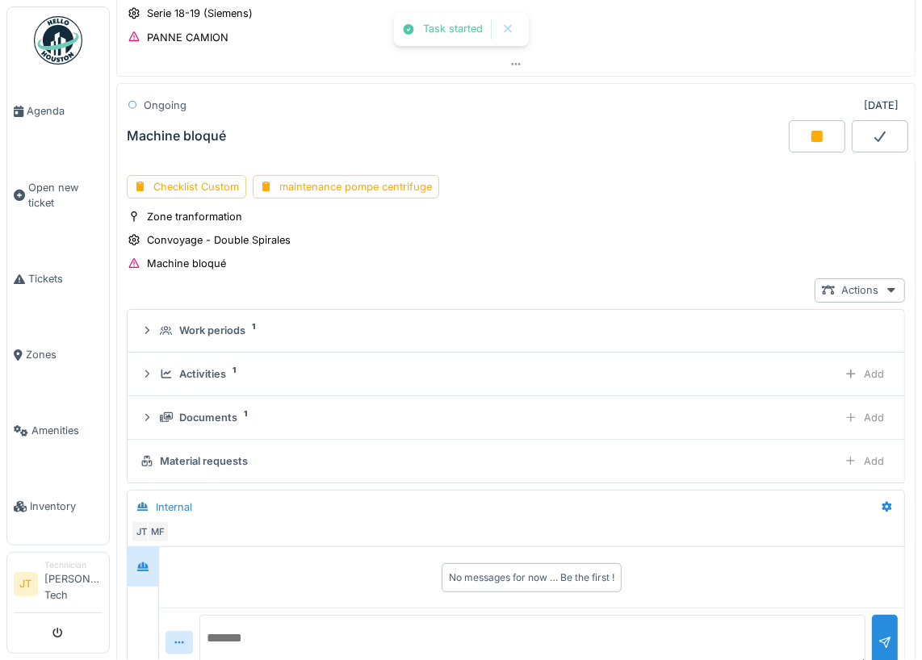
scroll to position [230, 0]
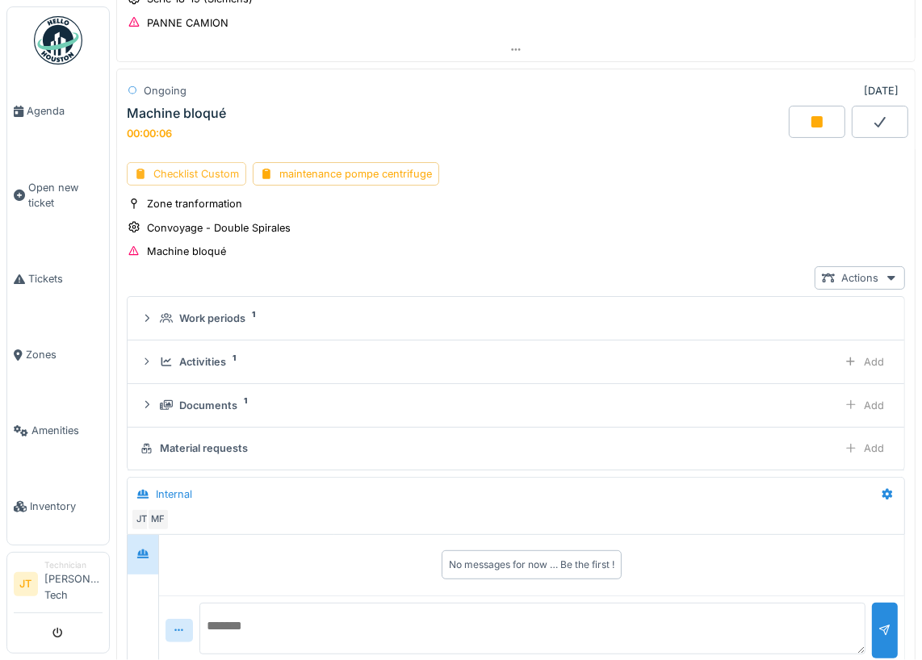
click at [203, 164] on div "Checklist Custom" at bounding box center [186, 173] width 119 height 23
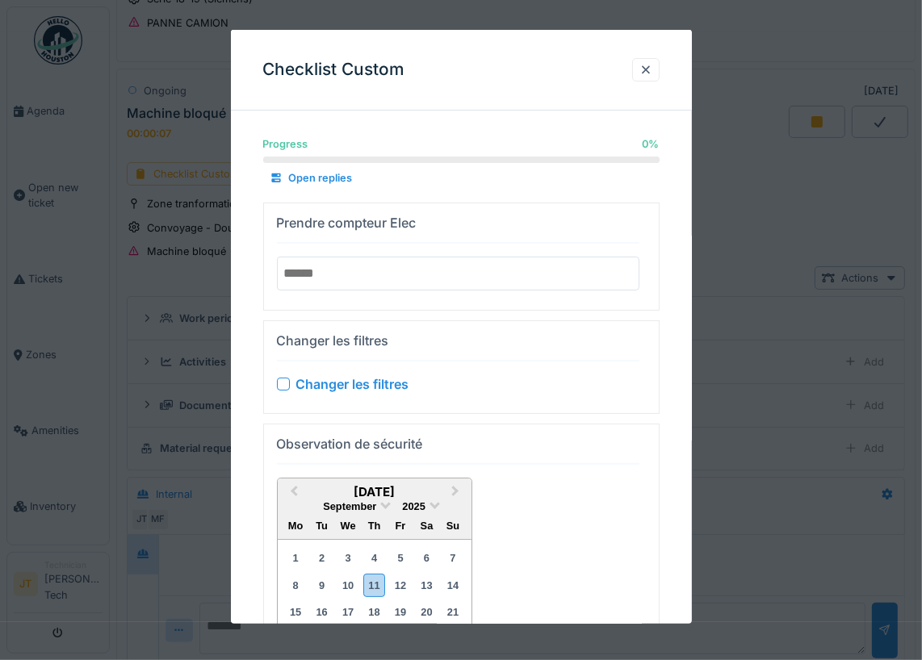
click at [342, 285] on input "number" at bounding box center [458, 273] width 363 height 34
click at [357, 251] on div "Prendre compteur Elec" at bounding box center [458, 256] width 363 height 94
click at [335, 264] on input "number" at bounding box center [458, 273] width 363 height 34
type input "****"
click at [464, 317] on div "Progress 0 % 0 % Open replies Prendre compteur Elec **** Changer les filtres Ch…" at bounding box center [461, 437] width 461 height 627
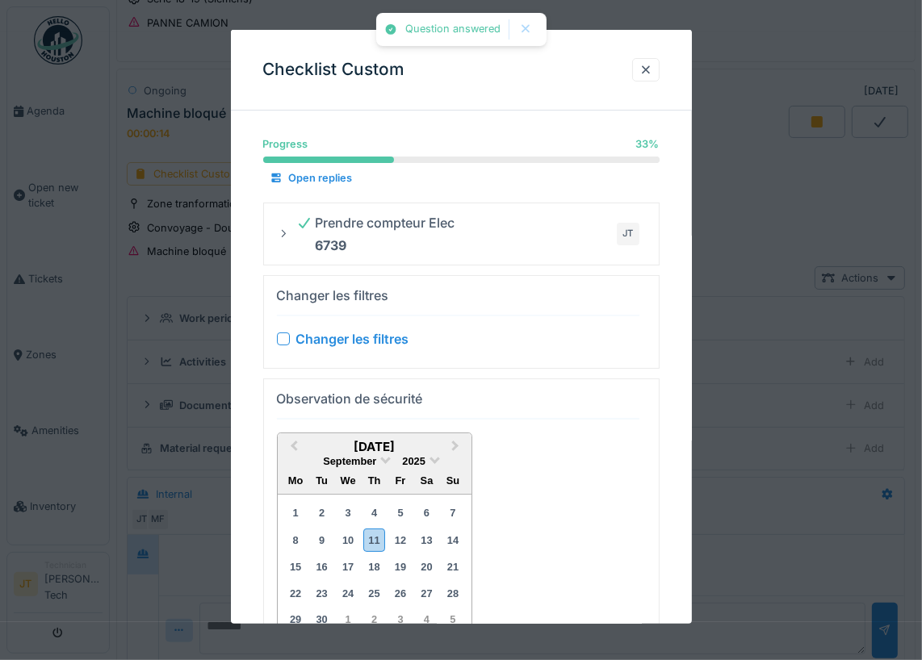
click at [287, 342] on div "Changer les filtres" at bounding box center [458, 338] width 363 height 19
click at [282, 333] on div at bounding box center [283, 338] width 13 height 13
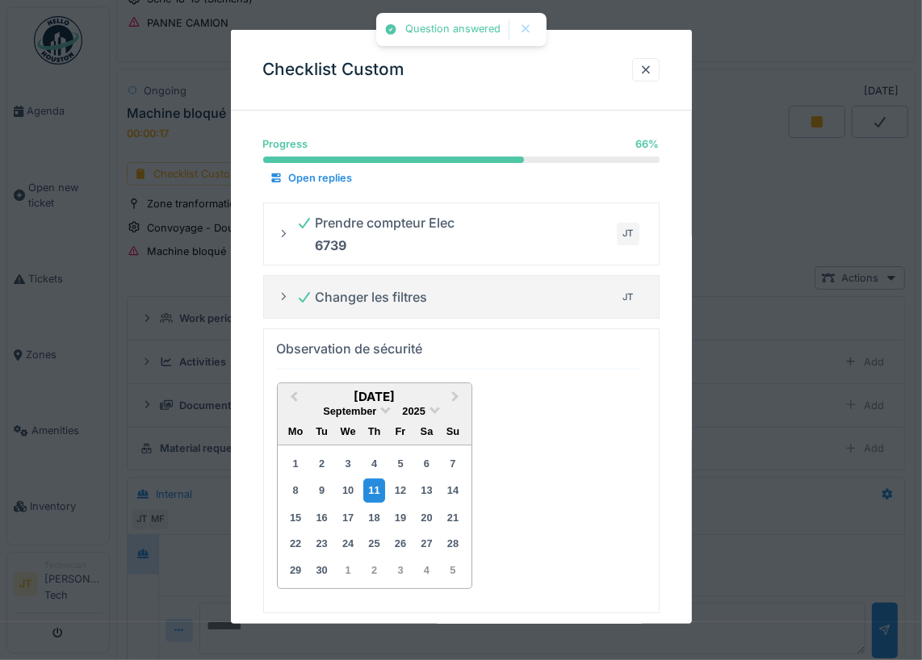
click at [378, 488] on div "11" at bounding box center [374, 490] width 22 height 23
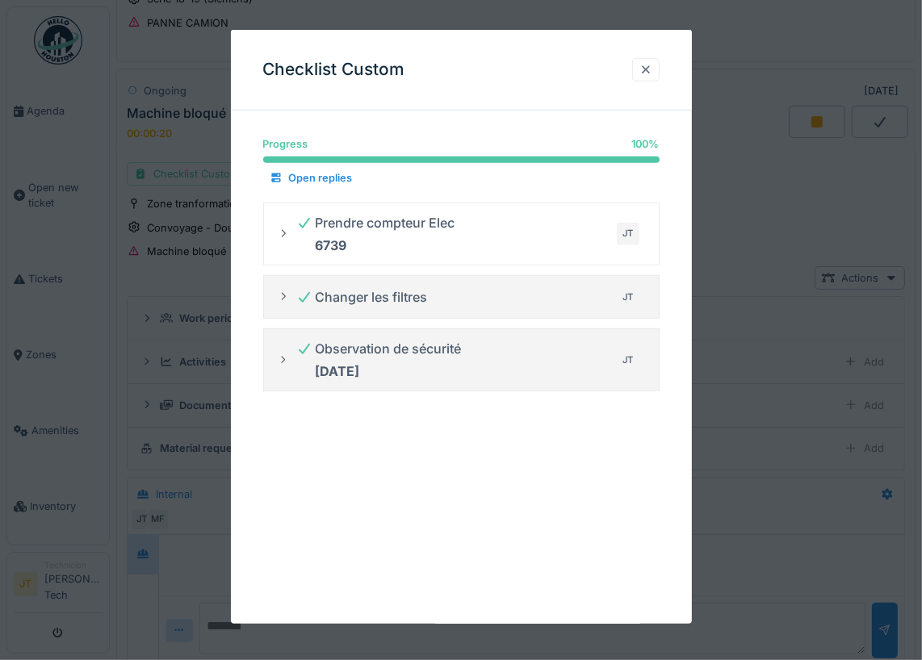
click at [646, 70] on div at bounding box center [645, 69] width 13 height 15
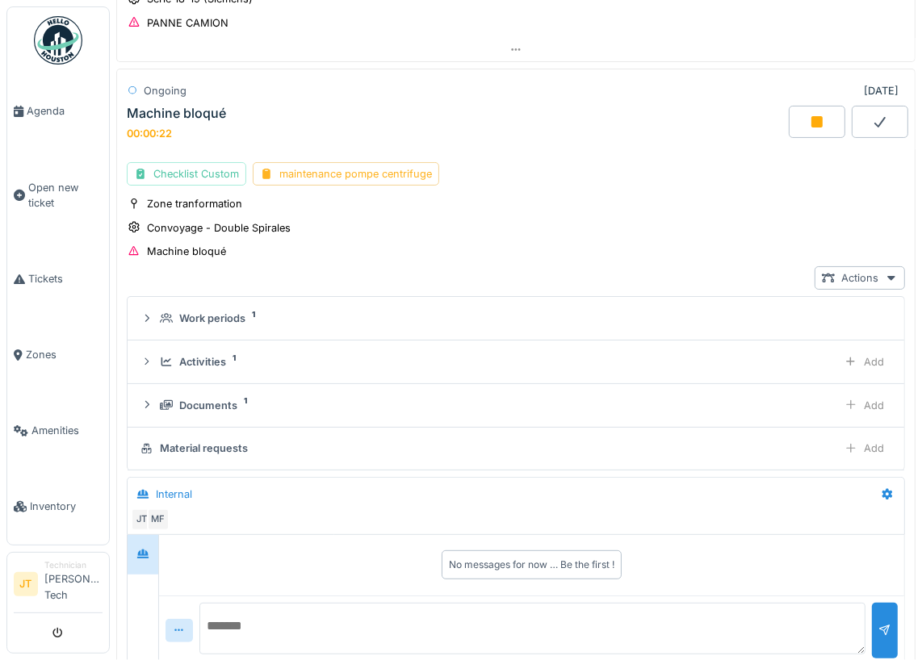
click at [374, 174] on div "maintenance pompe centrifuge" at bounding box center [346, 173] width 187 height 23
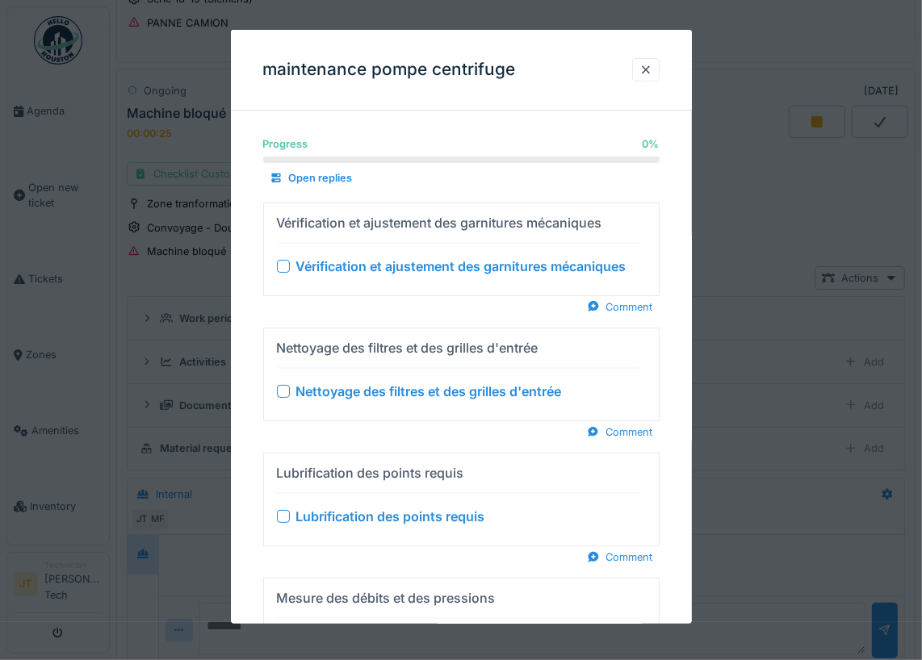
click at [284, 264] on div at bounding box center [283, 265] width 13 height 13
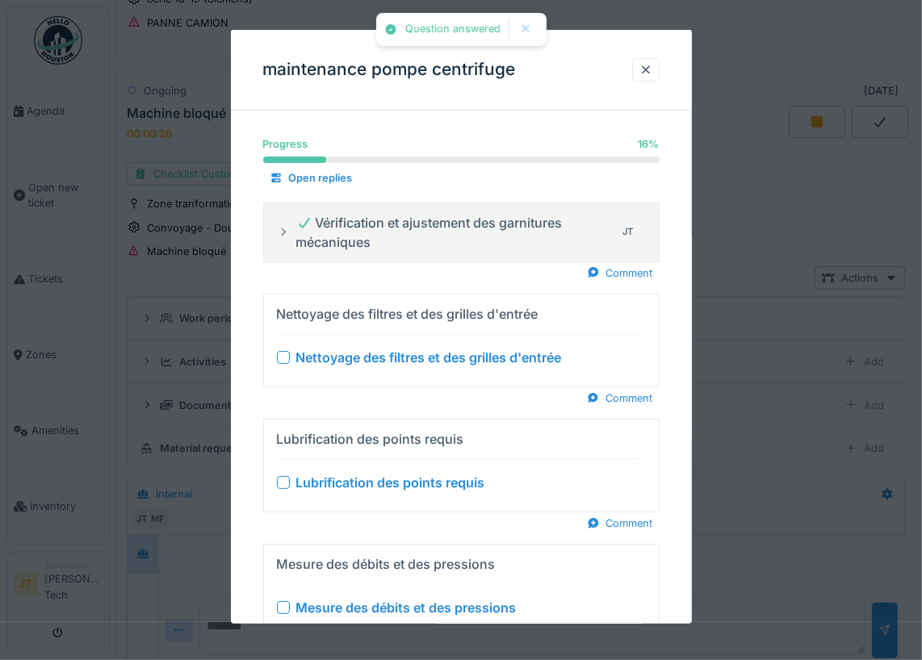
click at [283, 358] on div at bounding box center [283, 357] width 13 height 13
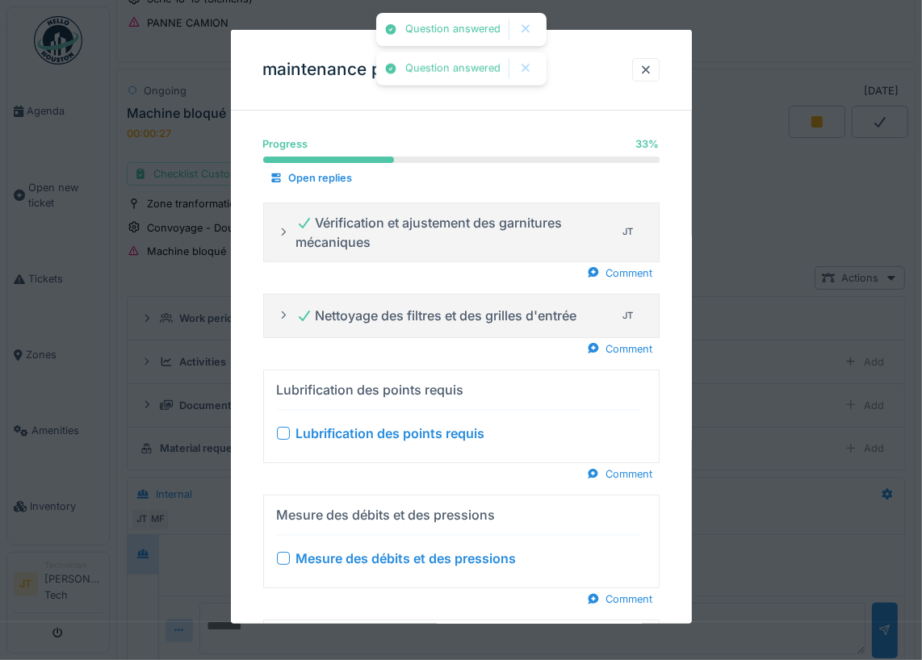
click at [284, 431] on div at bounding box center [283, 433] width 13 height 13
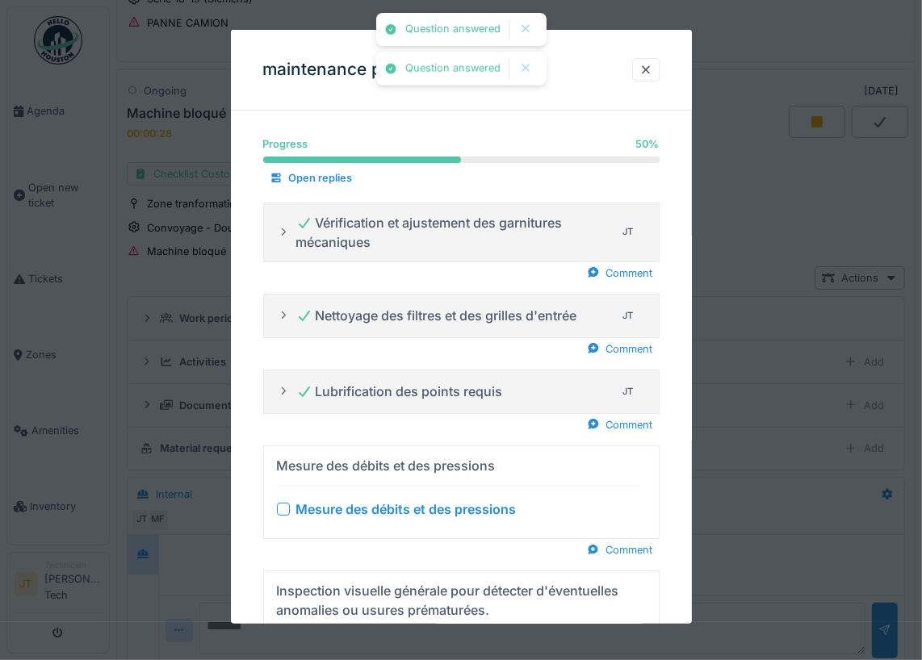
click at [279, 511] on div at bounding box center [283, 509] width 13 height 13
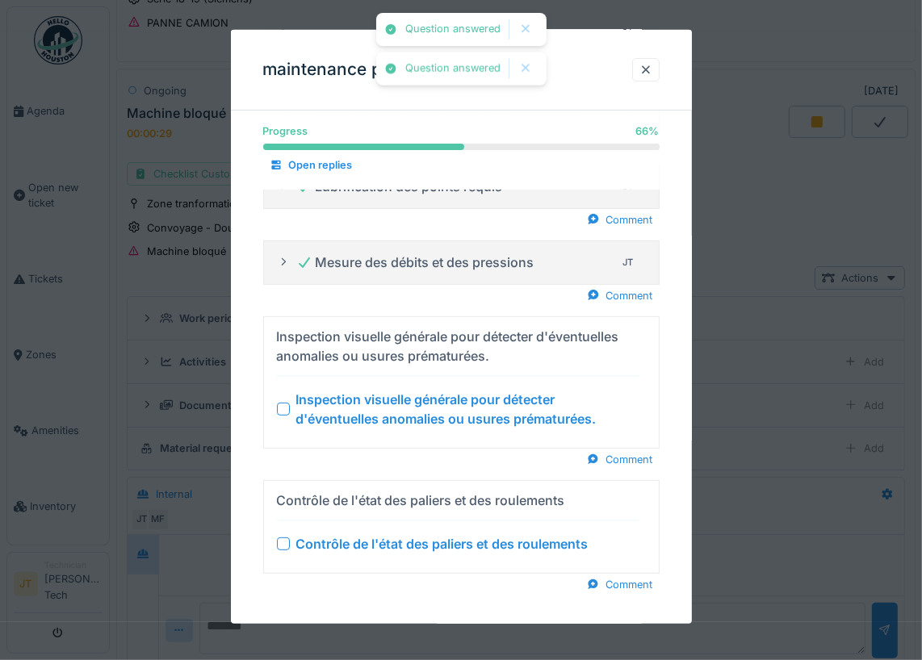
scroll to position [212, 0]
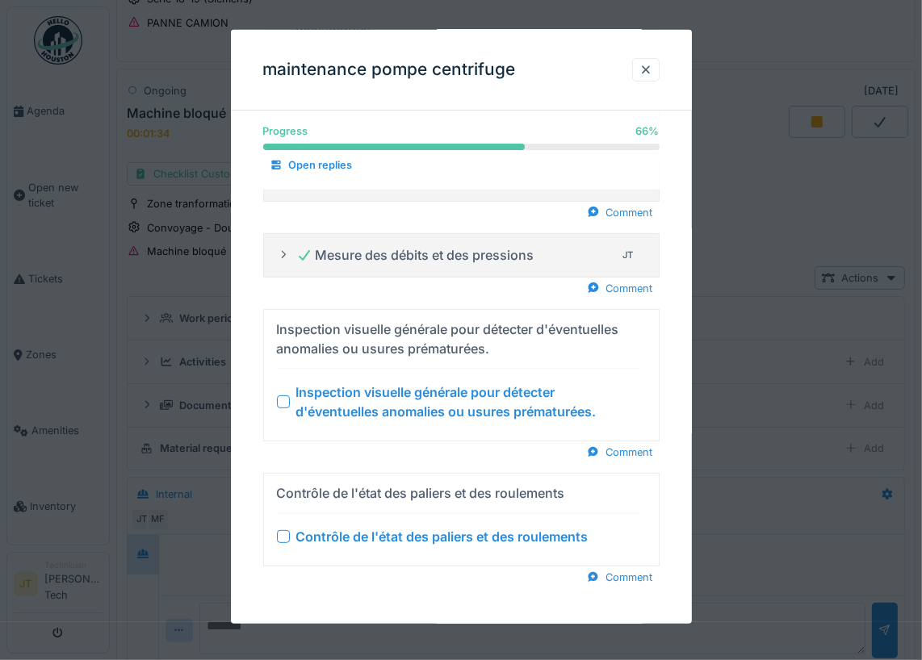
click at [287, 405] on div "Inspection visuelle générale pour détecter d'éventuelles anomalies ou usures pr…" at bounding box center [458, 402] width 363 height 39
click at [285, 399] on div at bounding box center [283, 402] width 13 height 13
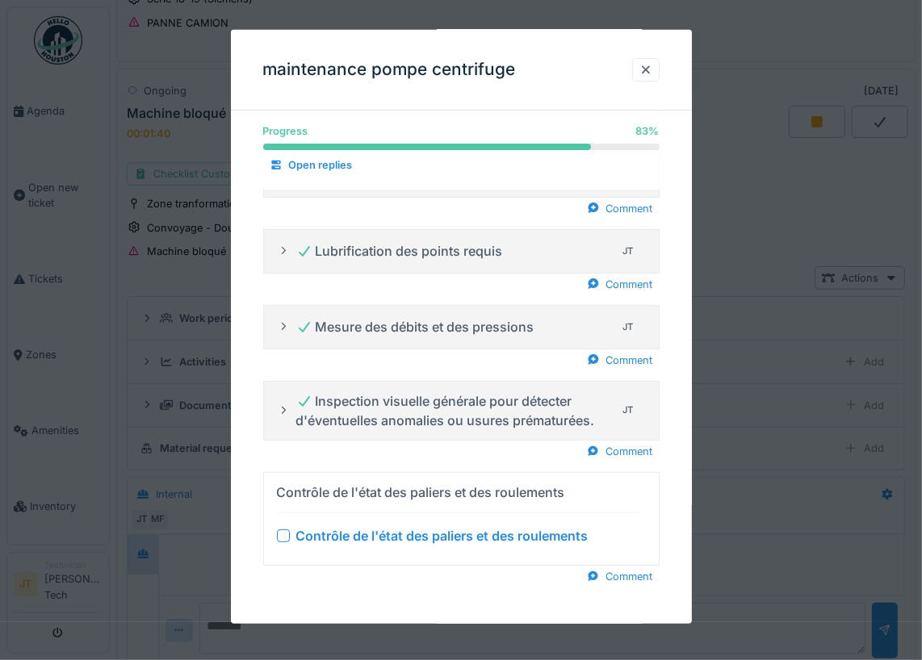
click at [282, 531] on div at bounding box center [283, 536] width 13 height 13
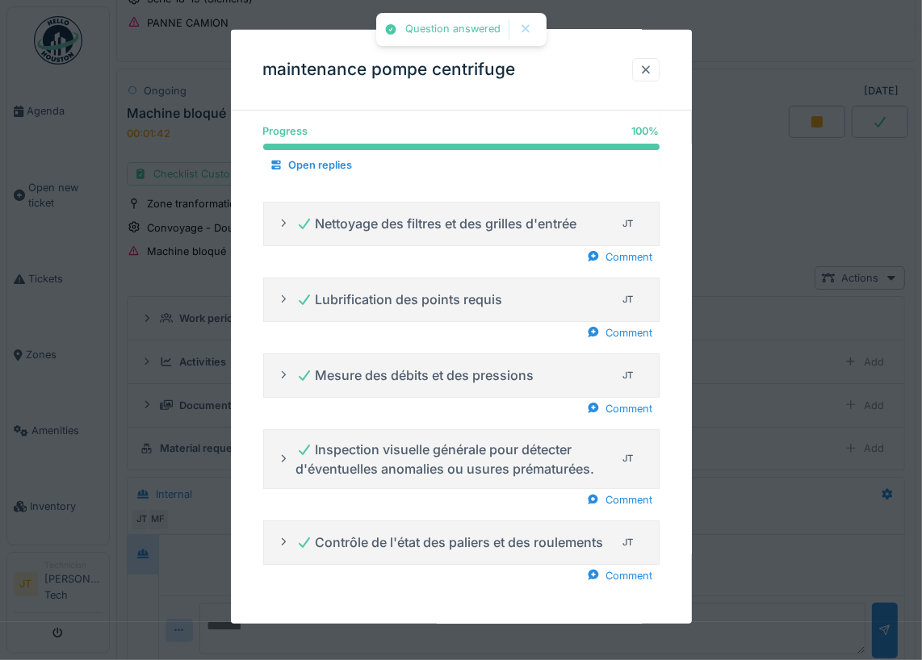
click at [652, 67] on div at bounding box center [645, 69] width 13 height 15
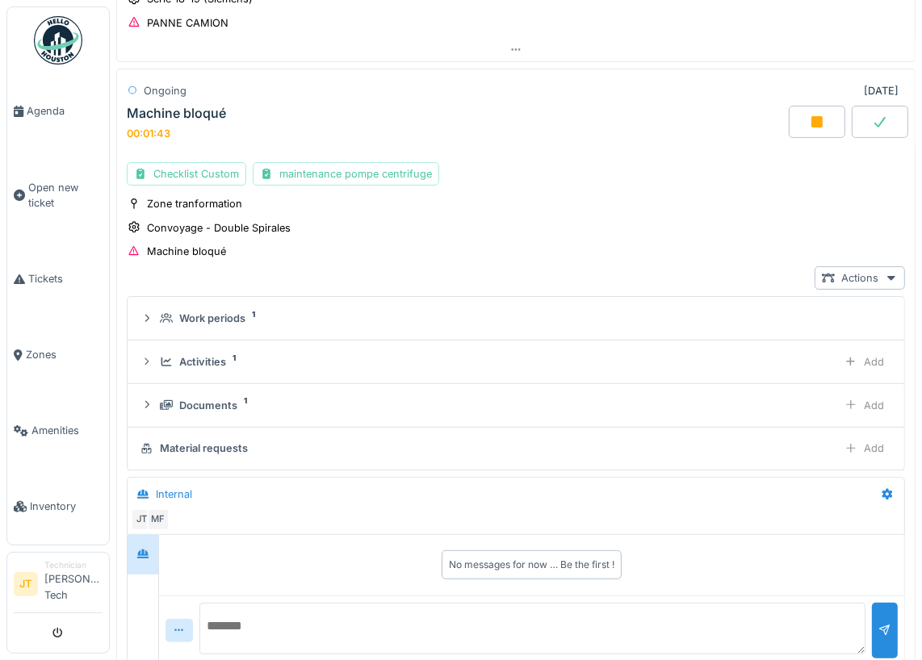
scroll to position [246, 0]
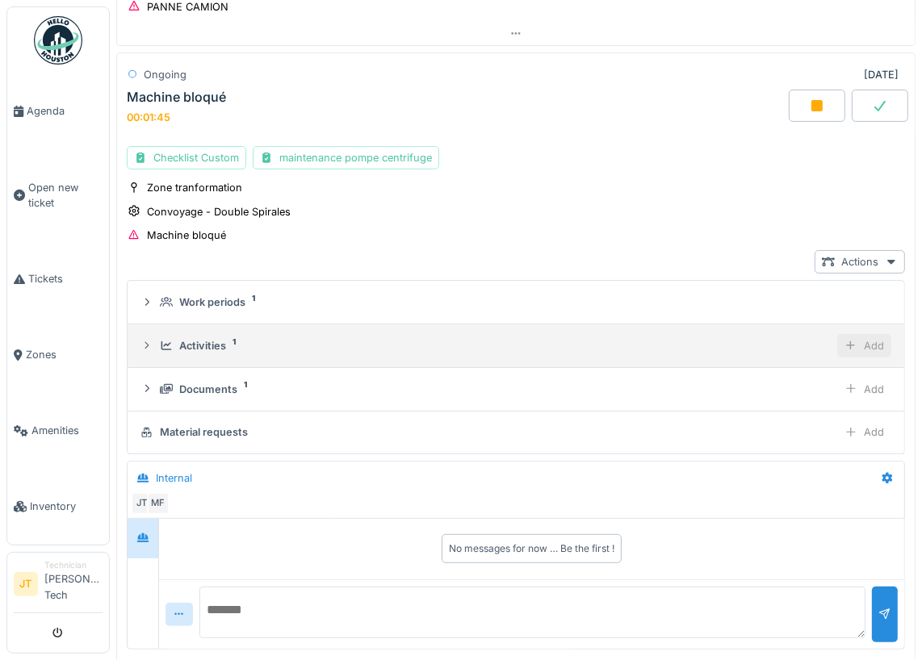
click at [863, 342] on div "Add" at bounding box center [864, 345] width 54 height 23
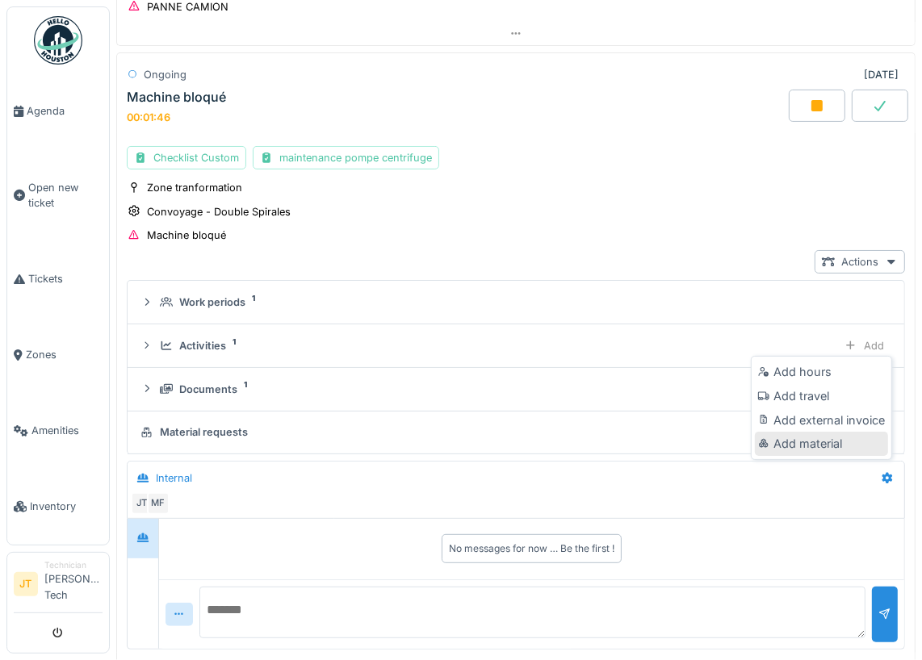
click at [820, 440] on div "Add material" at bounding box center [821, 444] width 133 height 24
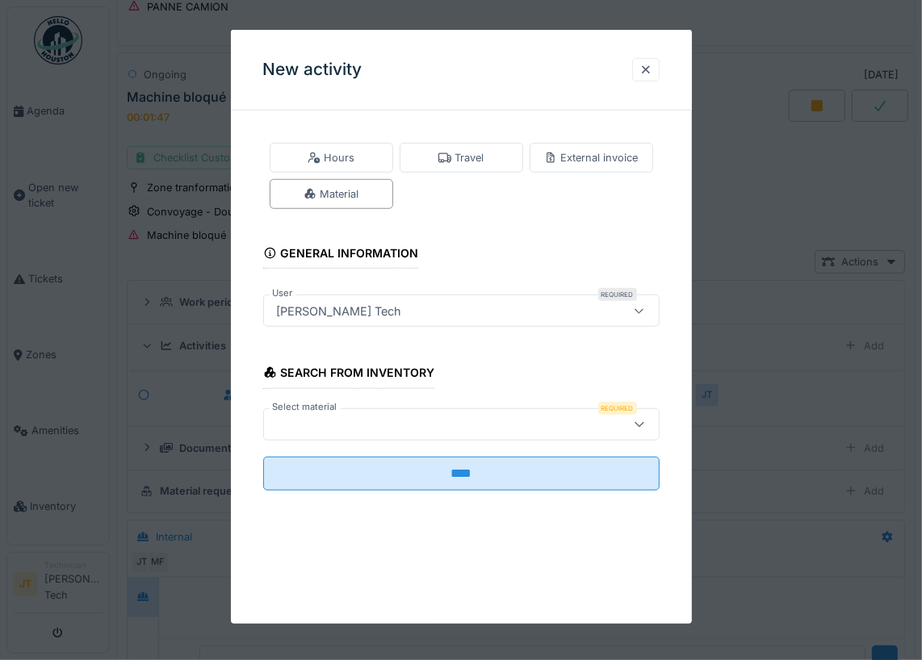
click at [402, 430] on div at bounding box center [435, 424] width 331 height 18
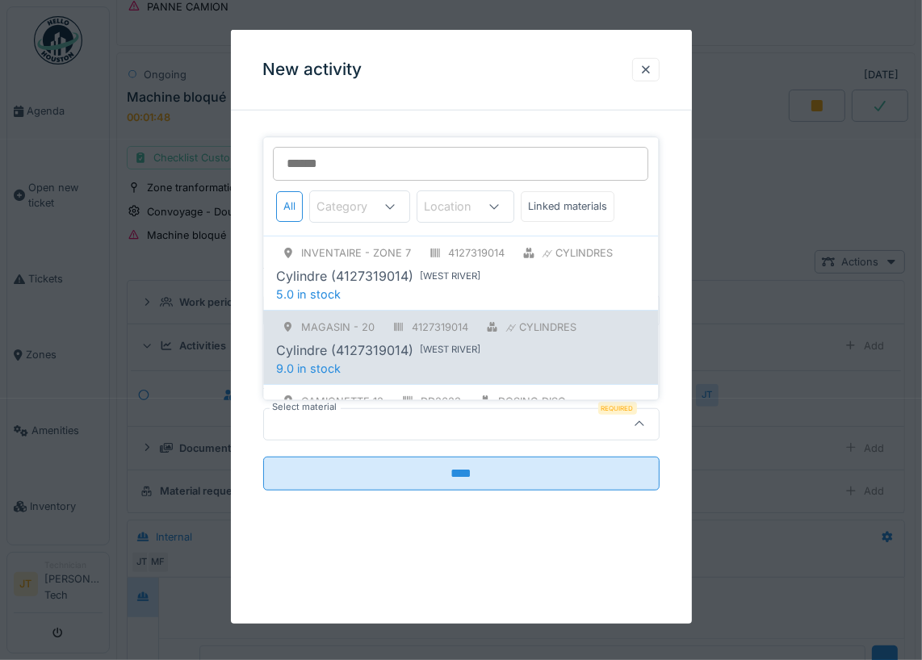
click at [403, 348] on div "Cylindre (4127319014)" at bounding box center [345, 350] width 137 height 19
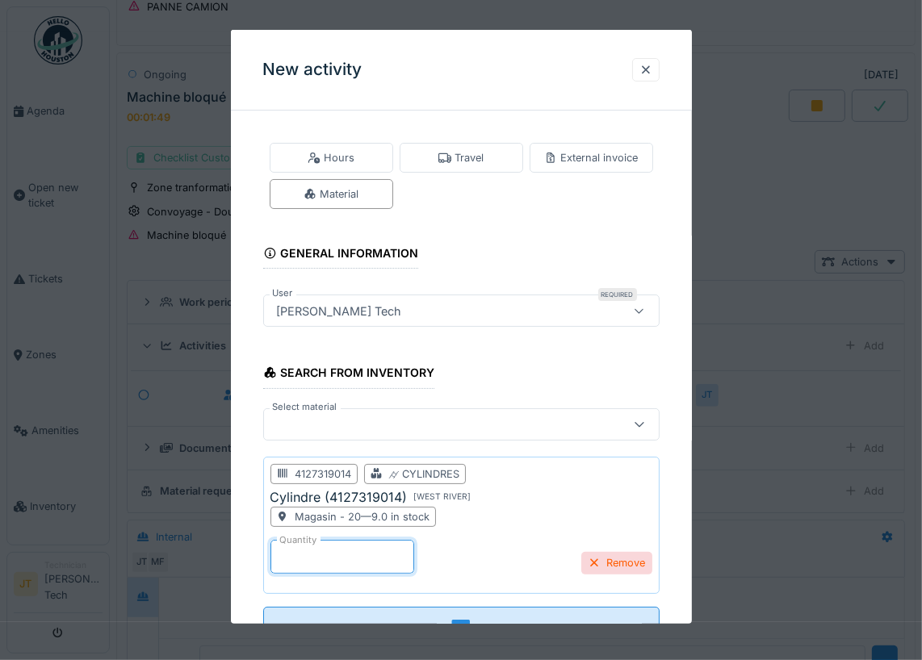
click at [291, 563] on input "*" at bounding box center [342, 557] width 144 height 34
type input "*"
click at [476, 597] on fieldset "Hours Travel External invoice Material General information User Required John T…" at bounding box center [461, 389] width 396 height 530
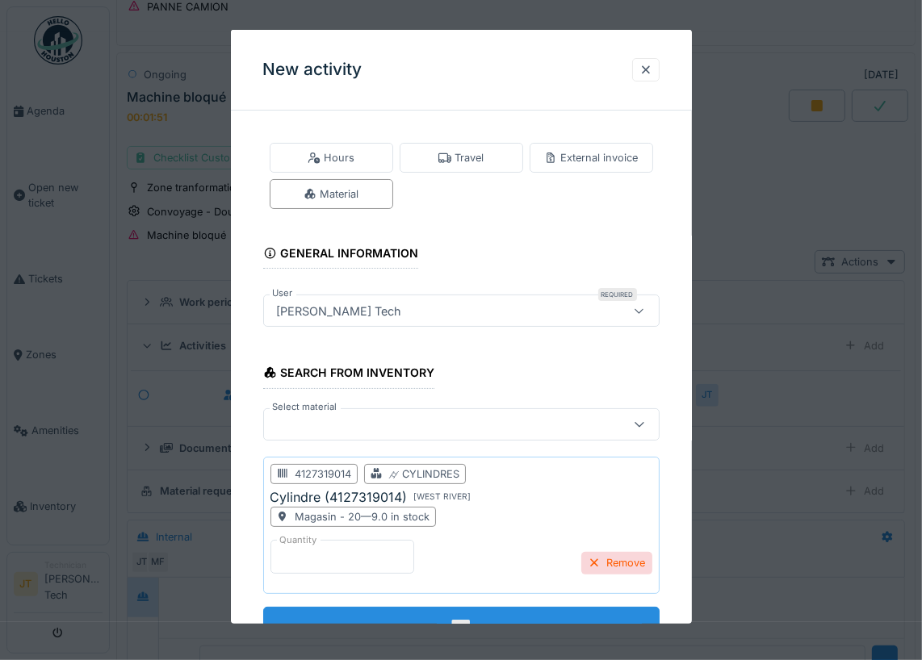
click at [476, 613] on input "****" at bounding box center [461, 624] width 396 height 34
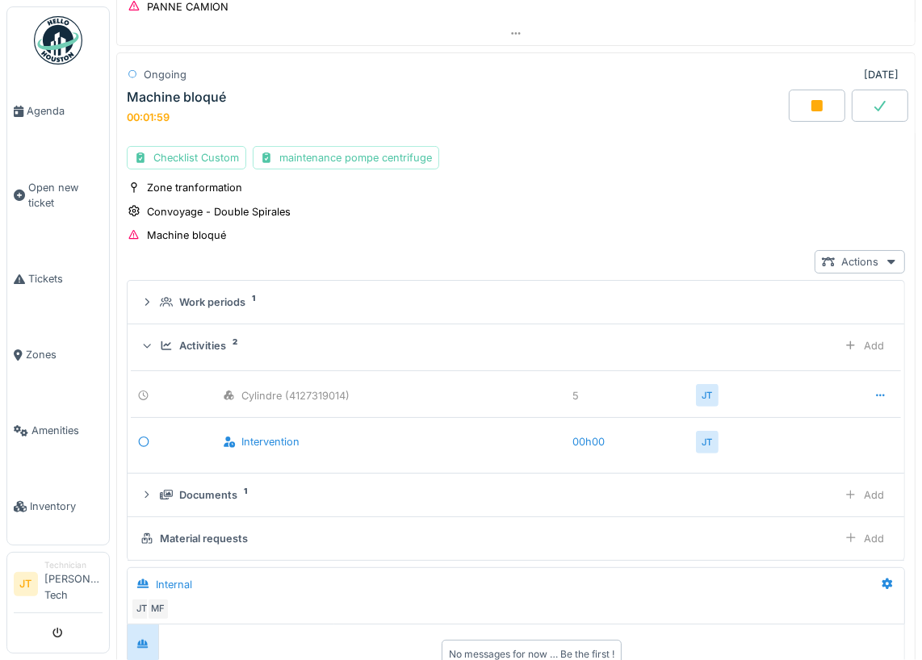
click at [825, 107] on div at bounding box center [817, 106] width 57 height 32
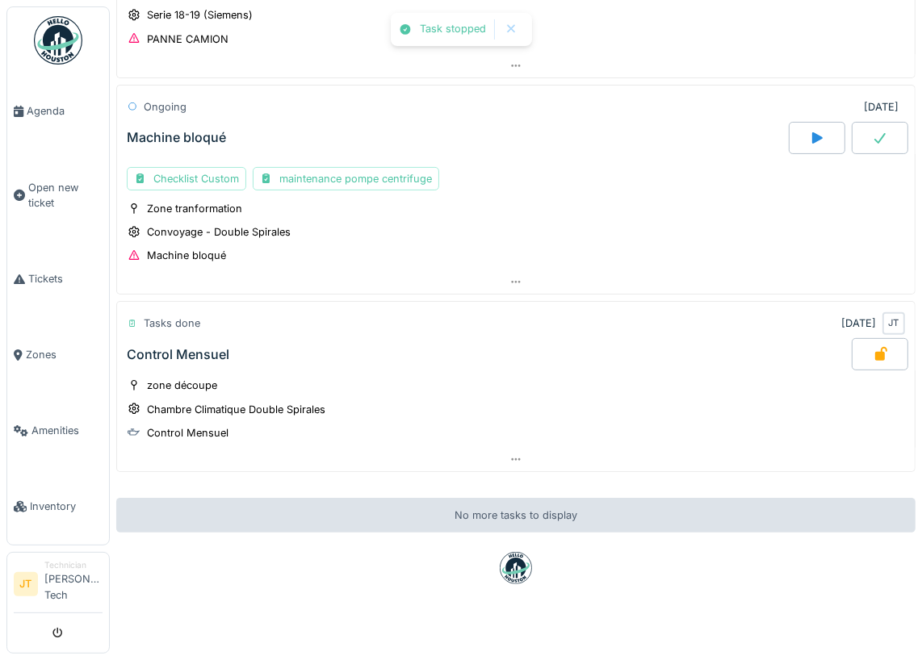
click at [888, 142] on div at bounding box center [880, 138] width 57 height 32
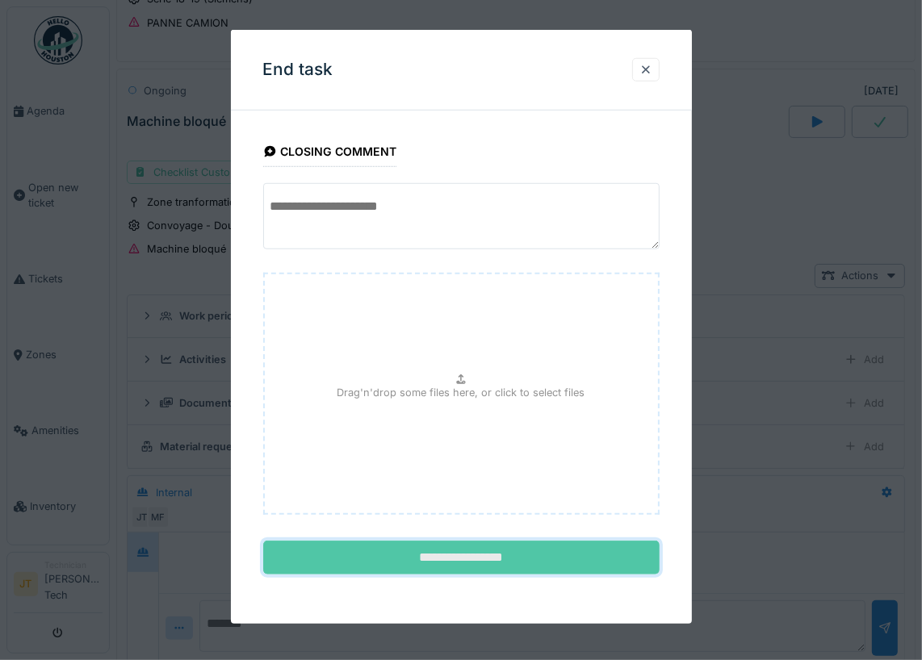
drag, startPoint x: 479, startPoint y: 547, endPoint x: 467, endPoint y: 569, distance: 25.3
click at [467, 564] on input "**********" at bounding box center [461, 558] width 396 height 34
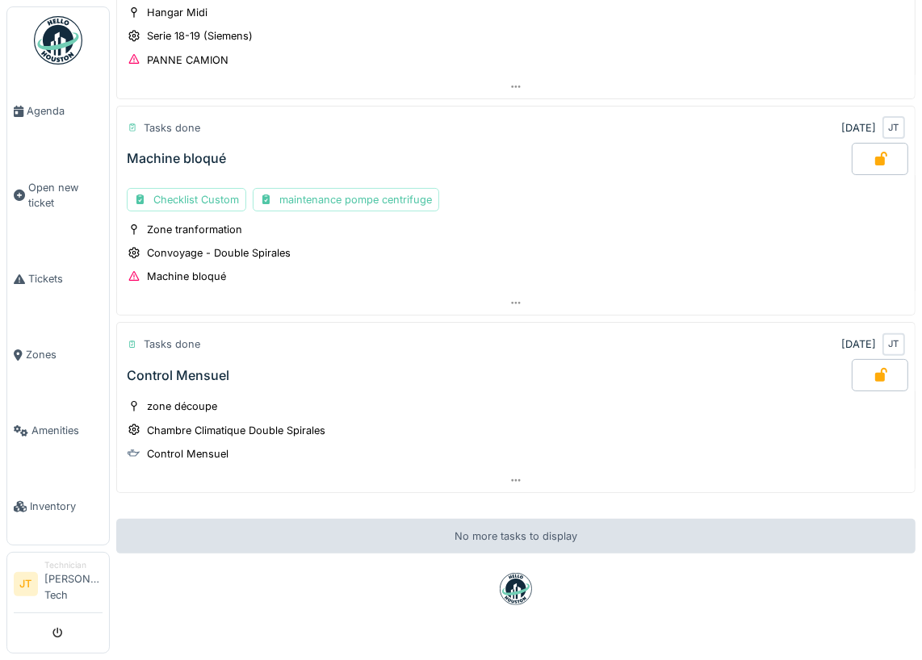
scroll to position [214, 0]
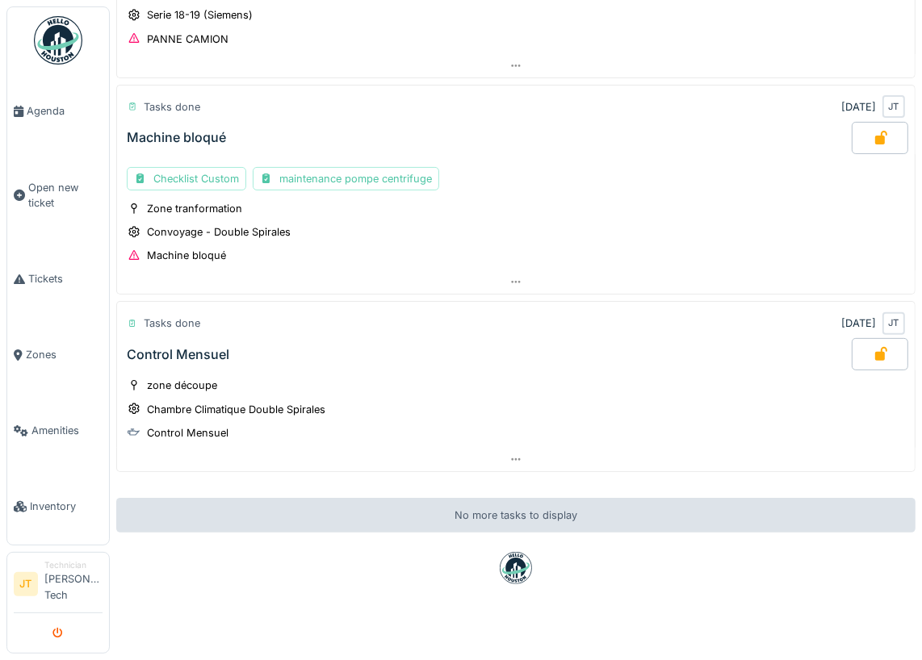
click at [59, 637] on icon "submit" at bounding box center [58, 634] width 10 height 10
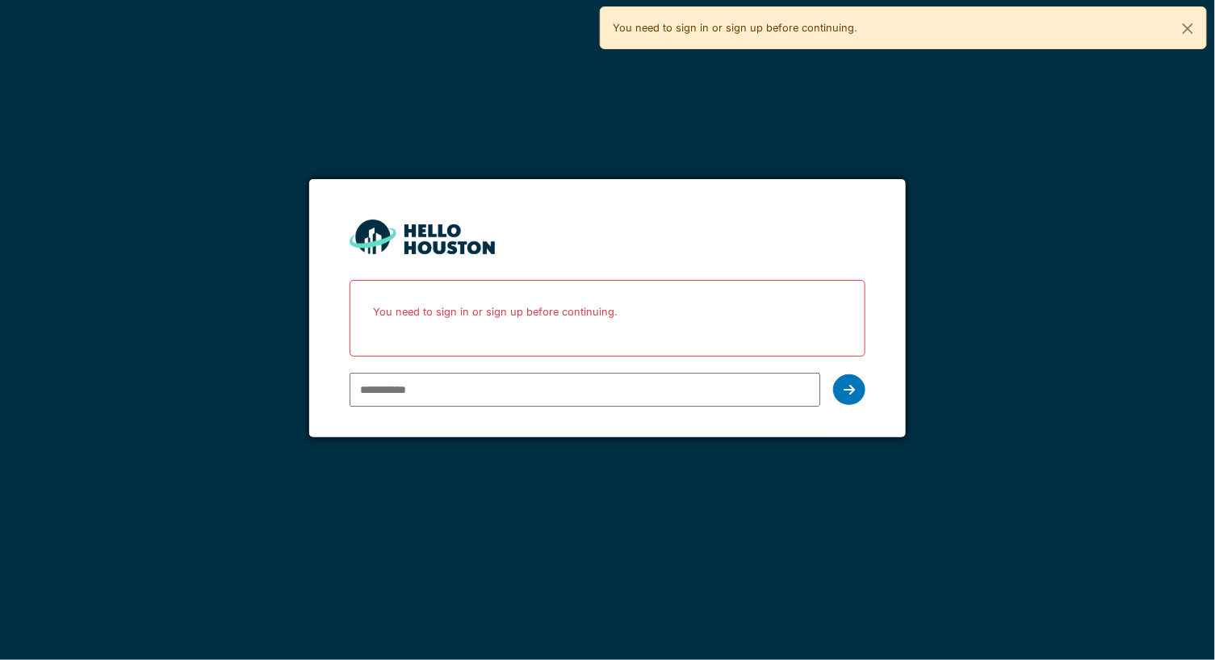
click at [447, 379] on input "email" at bounding box center [586, 390] width 472 height 34
type input "**********"
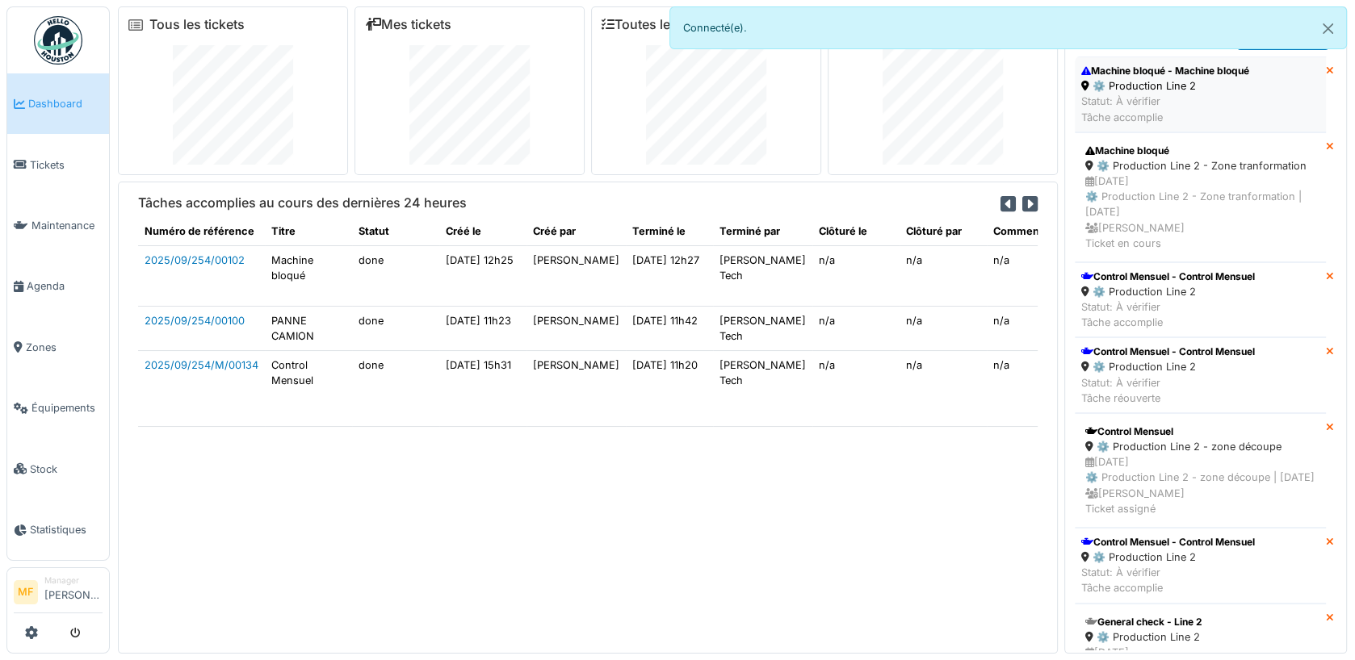
click at [1183, 101] on div "Statut: À vérifier Tâche accomplie" at bounding box center [1165, 109] width 168 height 31
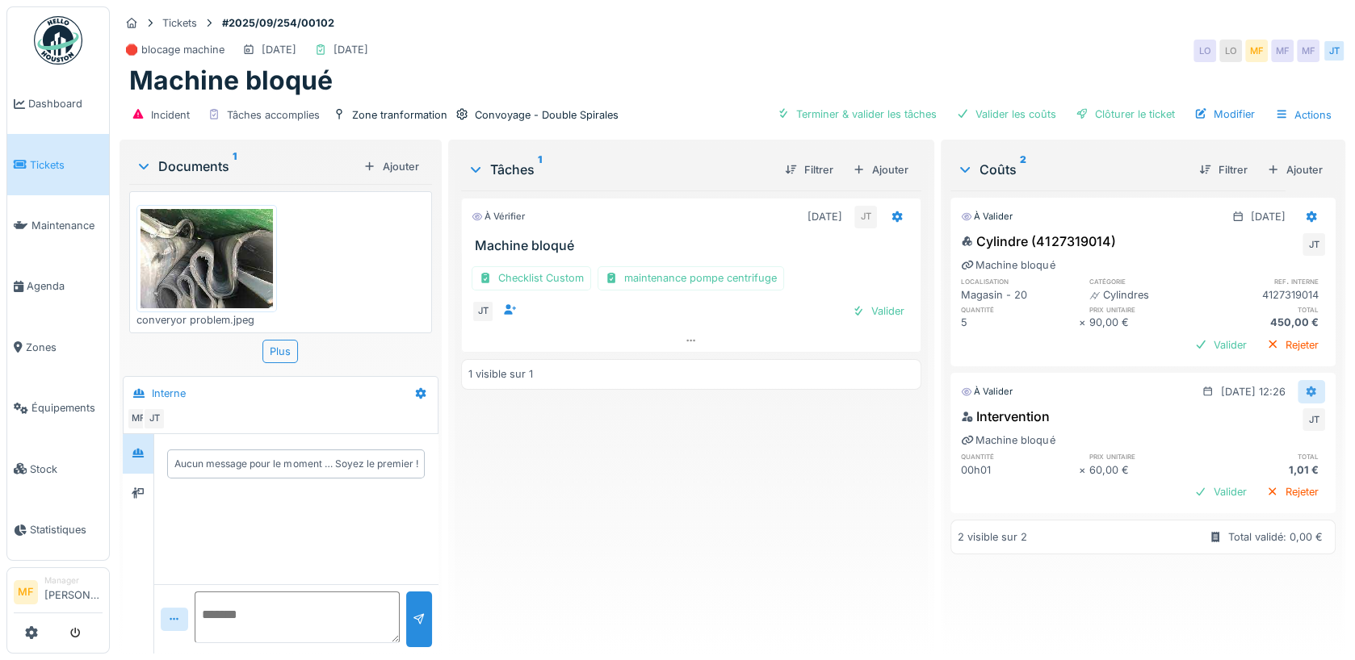
click at [1314, 388] on icon at bounding box center [1311, 391] width 10 height 11
click at [1290, 423] on div "Modifier" at bounding box center [1282, 424] width 78 height 24
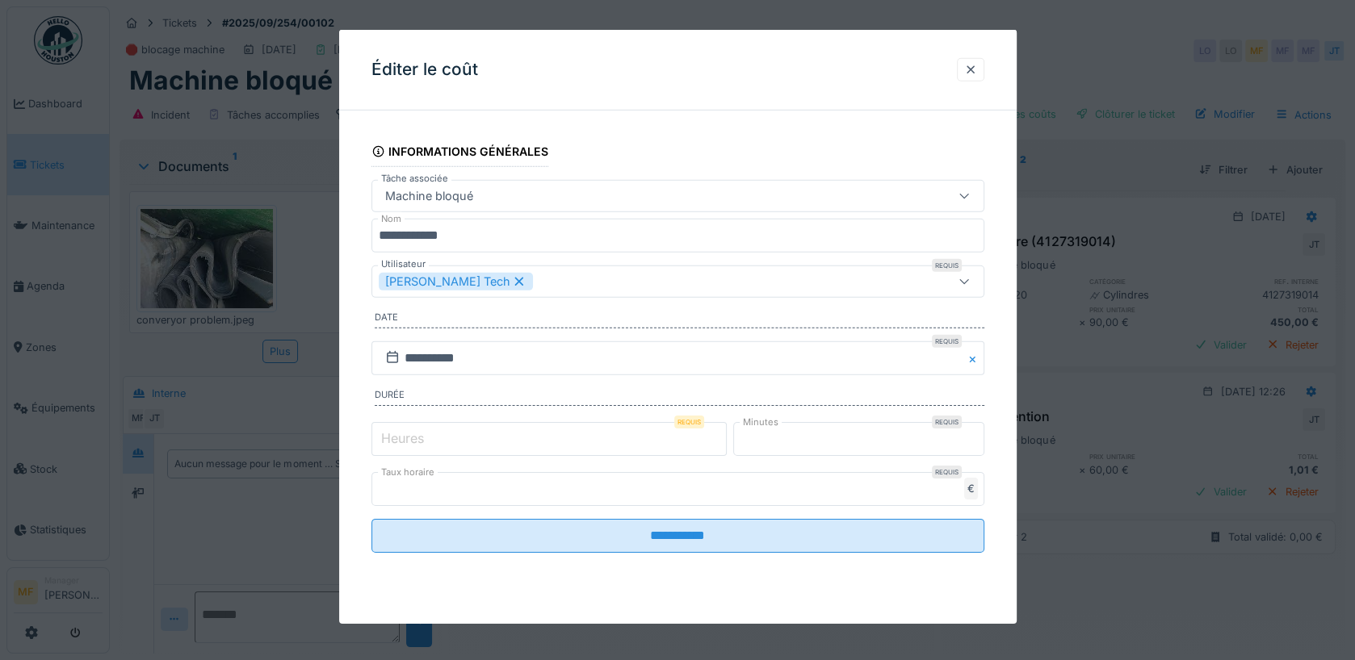
click at [383, 438] on label "Heures" at bounding box center [402, 438] width 49 height 19
click at [383, 438] on input "*" at bounding box center [548, 439] width 355 height 34
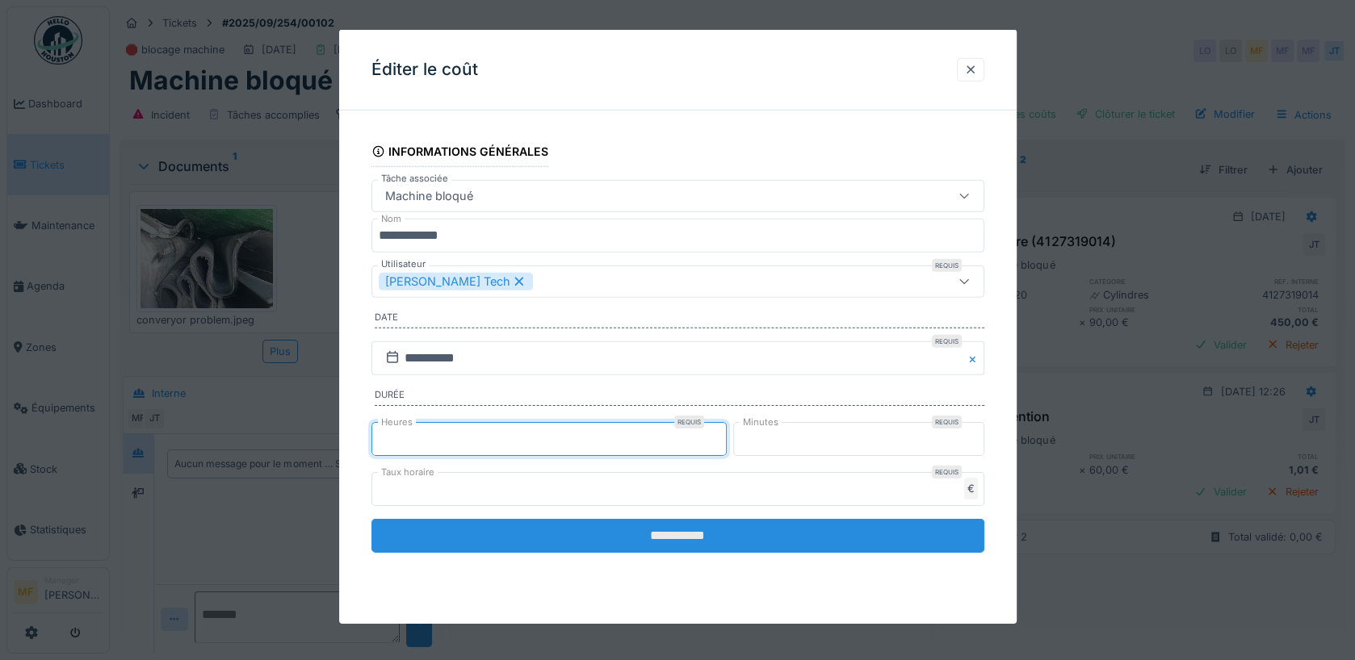
type input "*"
click at [593, 526] on input "**********" at bounding box center [677, 536] width 613 height 34
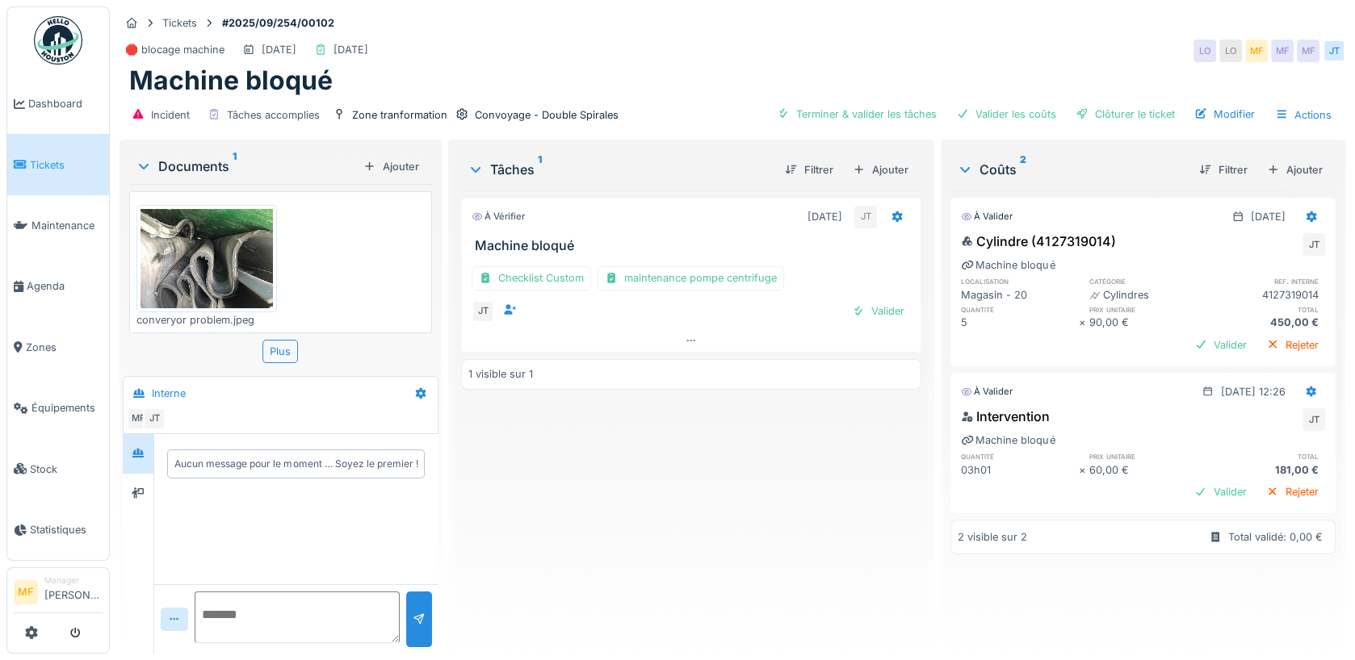
drag, startPoint x: 1136, startPoint y: 110, endPoint x: 838, endPoint y: 474, distance: 470.5
click at [838, 474] on div "Tickets #2025/09/254/00102 🛑 blocage machine 18/09/2025 11/09/2025 LO LO MF MF …" at bounding box center [732, 330] width 1245 height 660
click at [671, 278] on div "maintenance pompe centrifuge" at bounding box center [690, 277] width 187 height 23
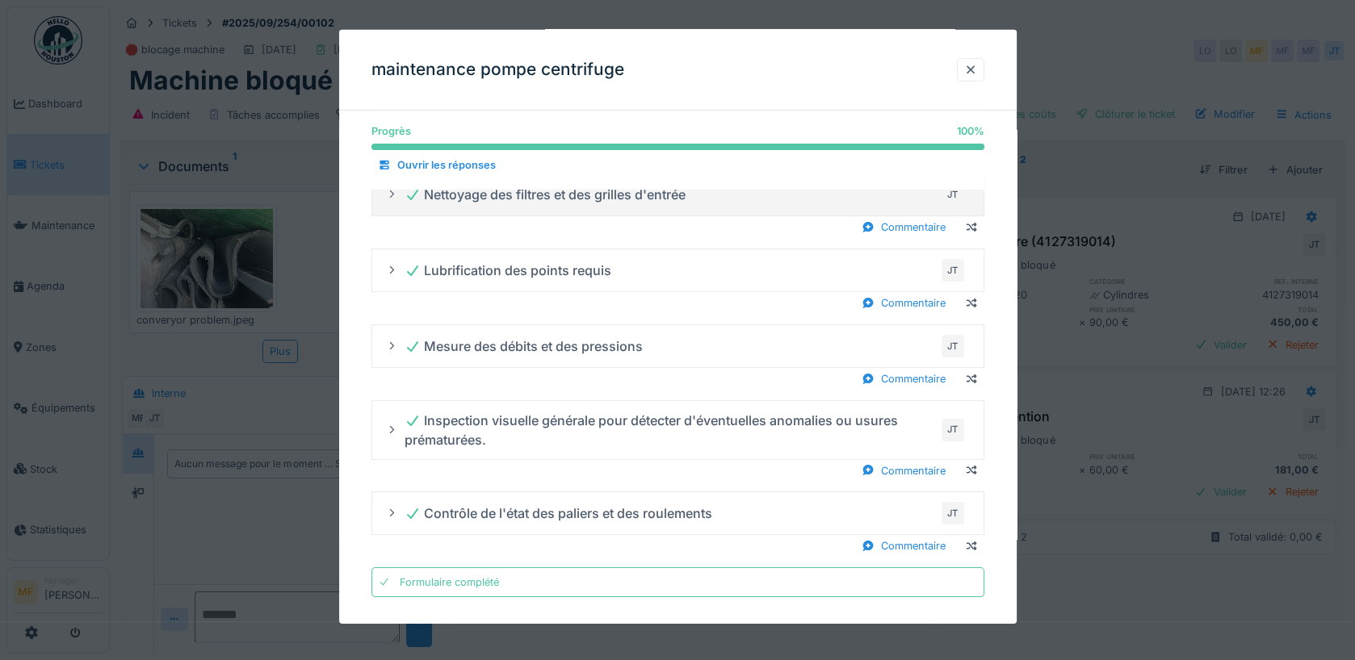
scroll to position [93, 0]
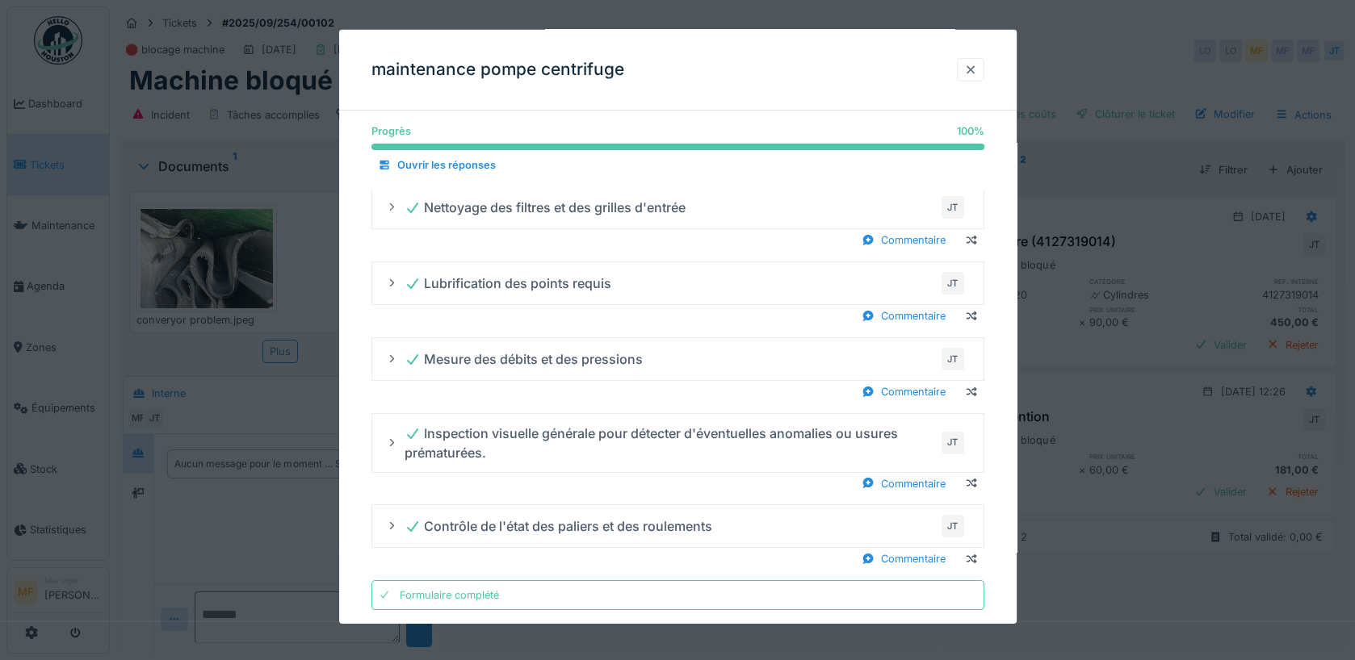
click at [979, 68] on div at bounding box center [970, 69] width 27 height 23
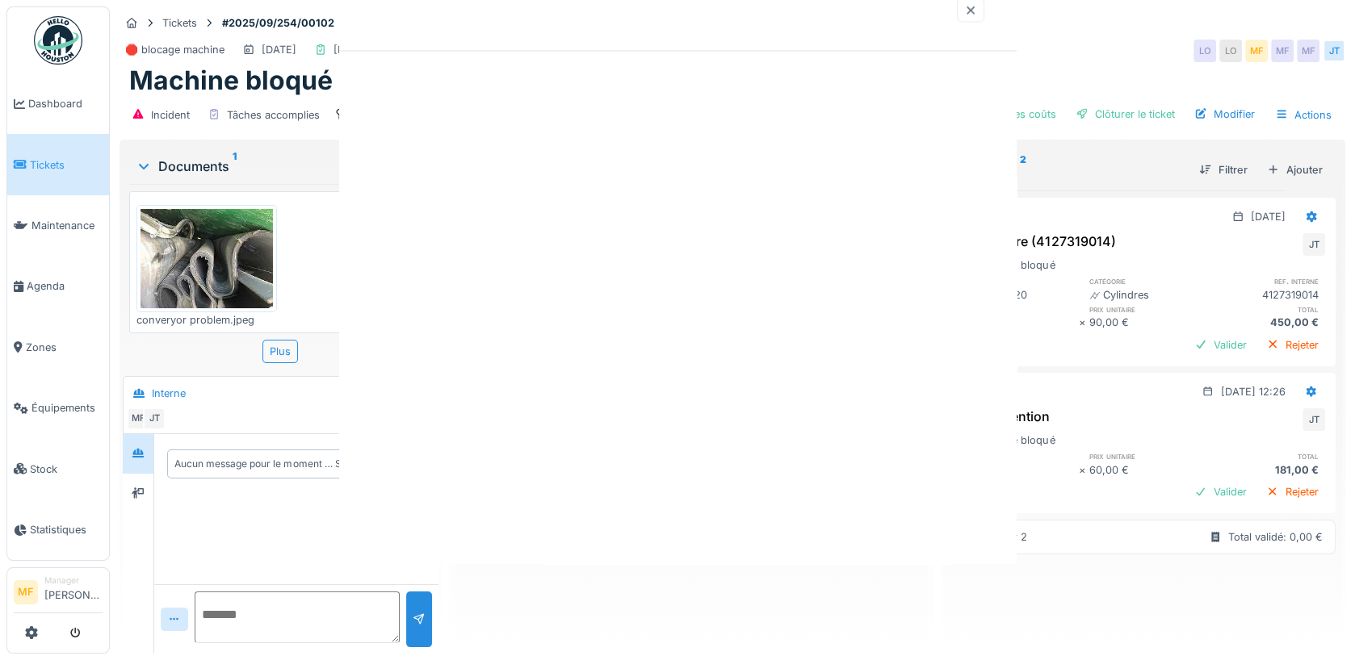
scroll to position [0, 0]
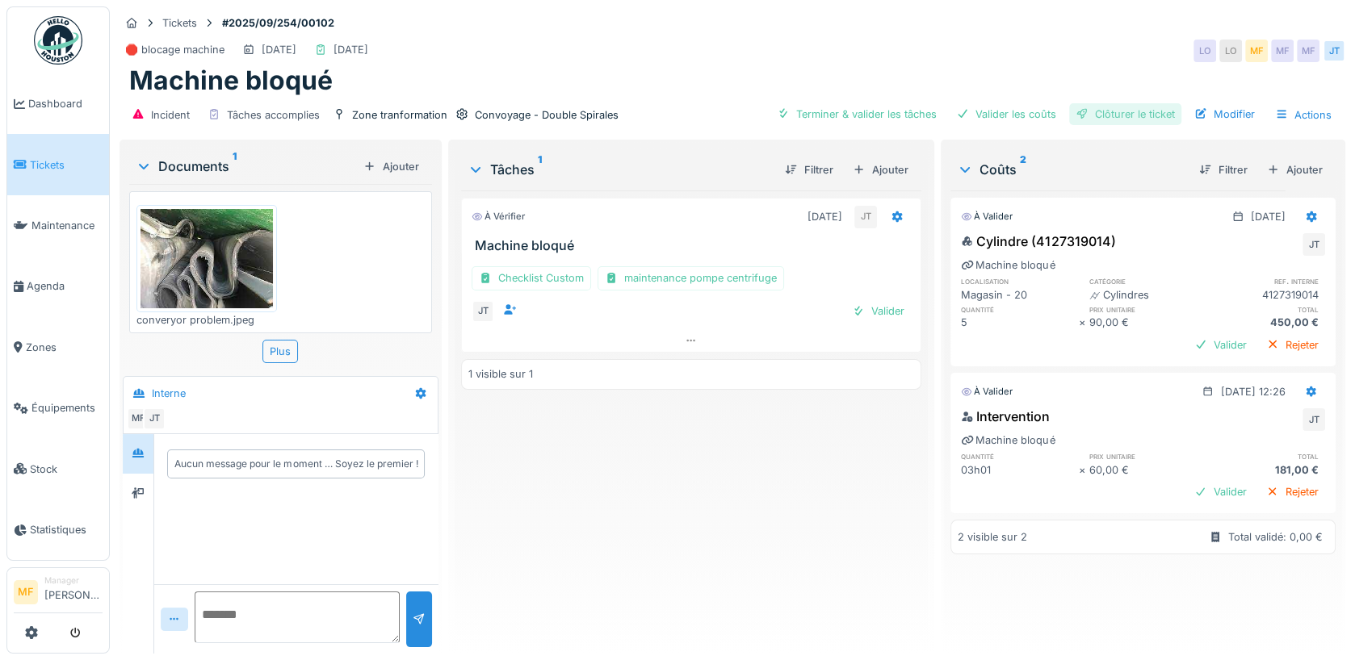
click at [1116, 107] on div "Clôturer le ticket" at bounding box center [1125, 114] width 112 height 22
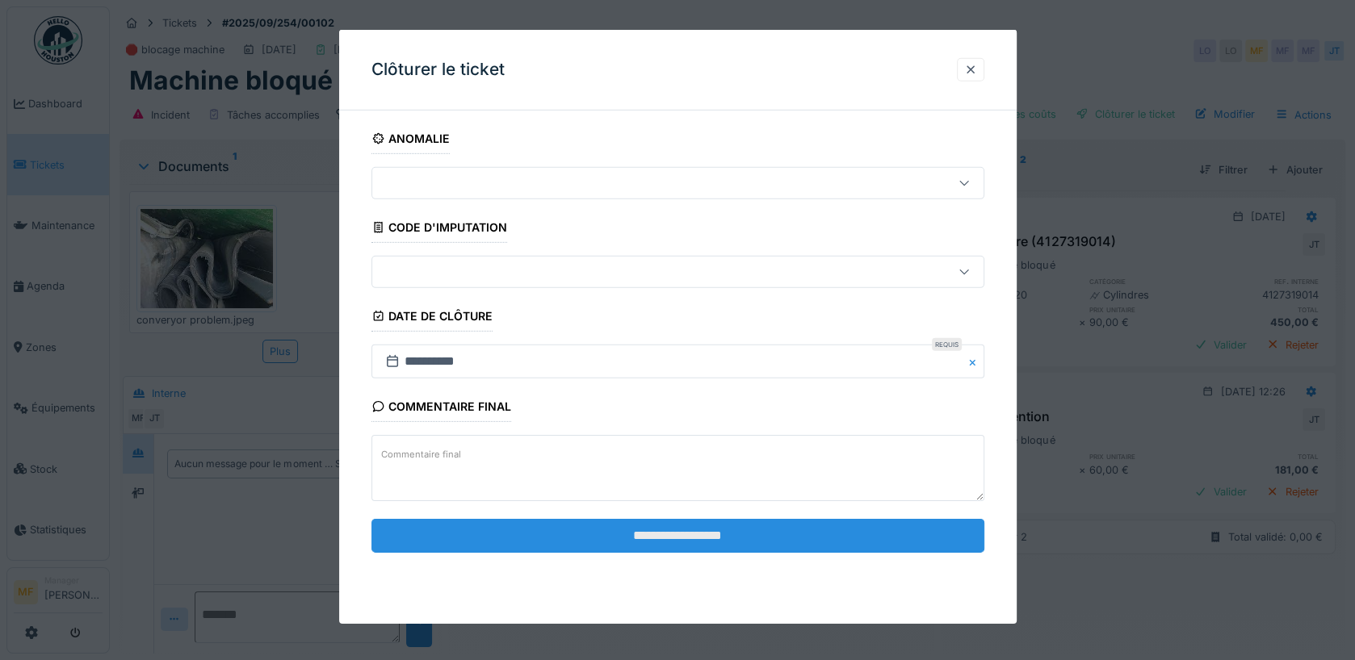
click at [665, 531] on input "**********" at bounding box center [677, 535] width 613 height 34
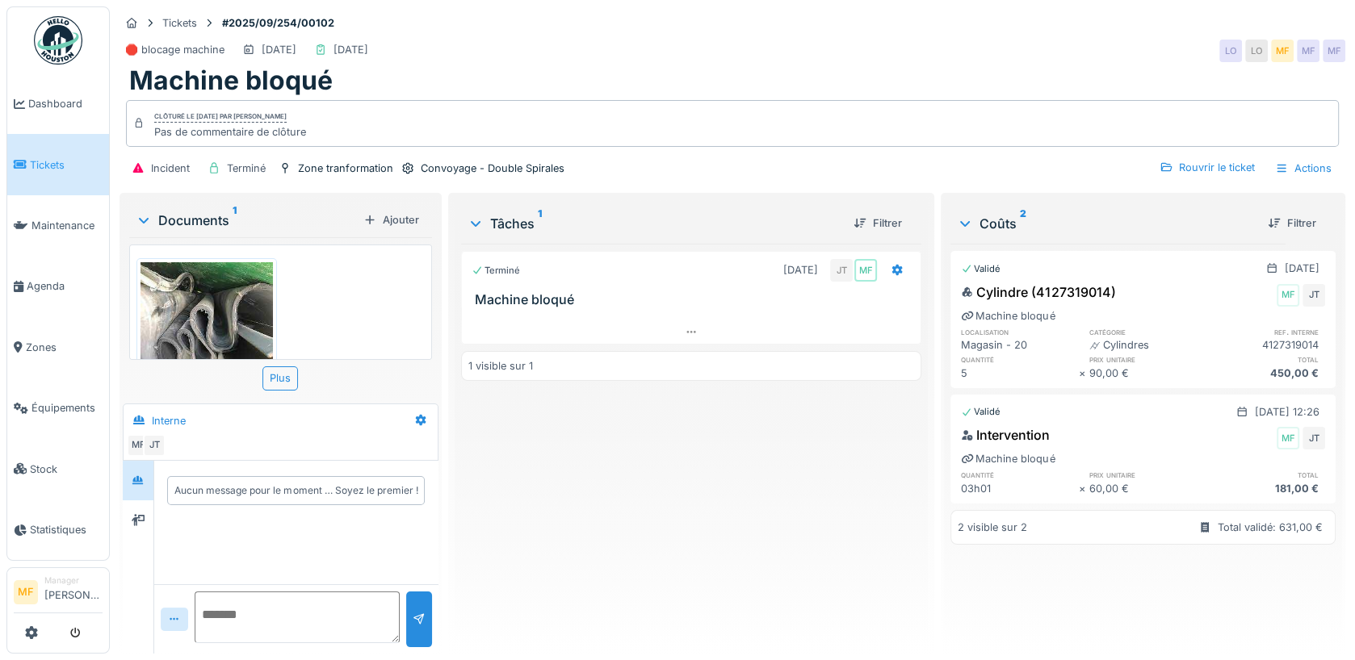
click at [53, 150] on link "Tickets" at bounding box center [58, 164] width 102 height 61
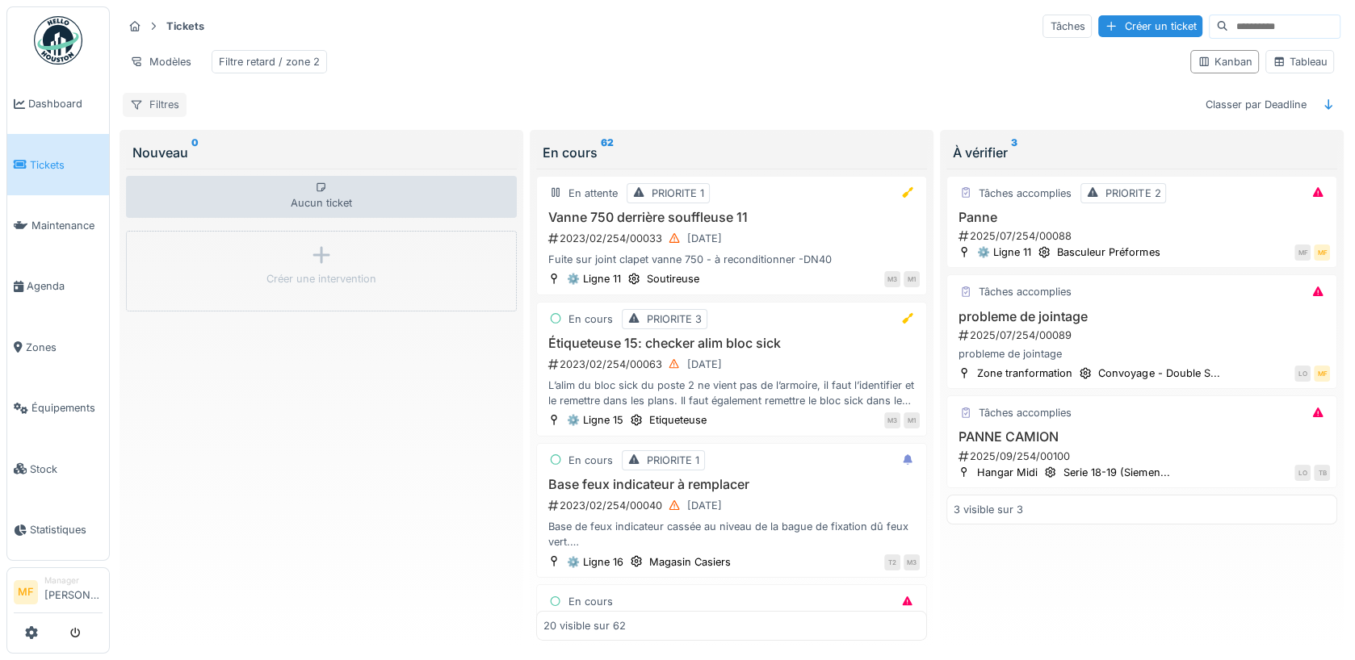
click at [139, 93] on div "Filtres" at bounding box center [155, 104] width 64 height 23
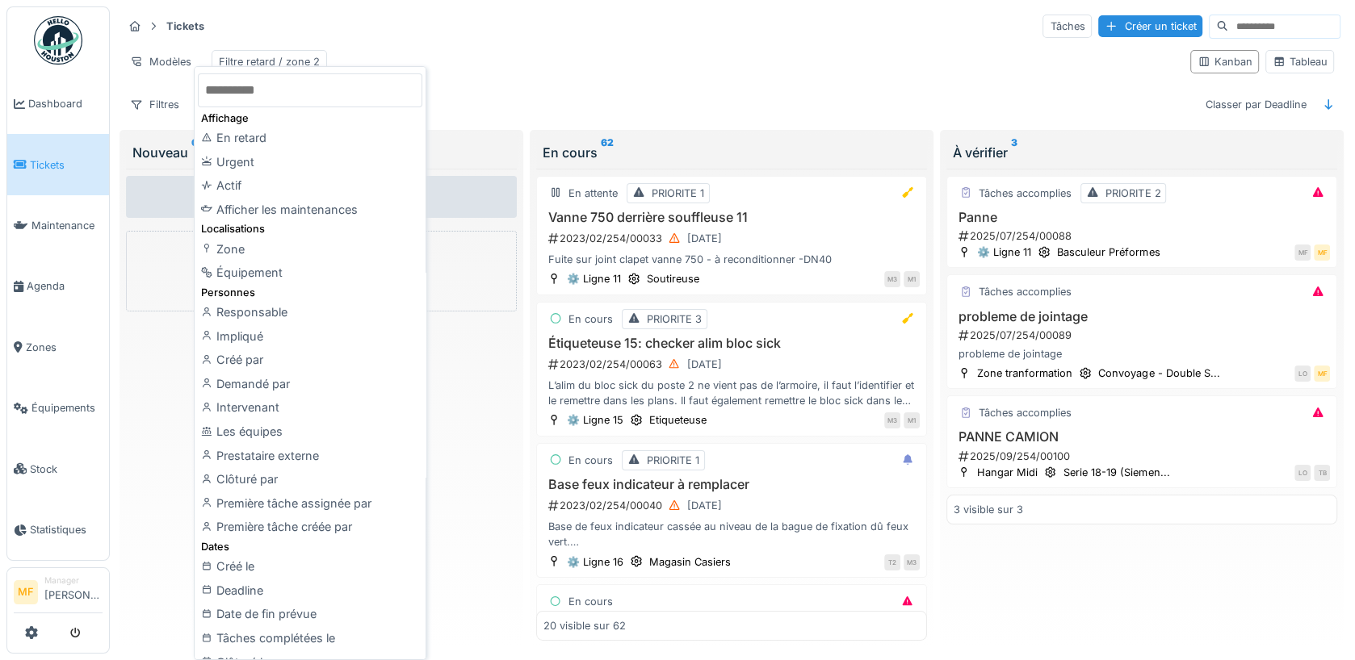
click at [615, 67] on div "Modèles Filtre retard / zone 2" at bounding box center [650, 62] width 1054 height 36
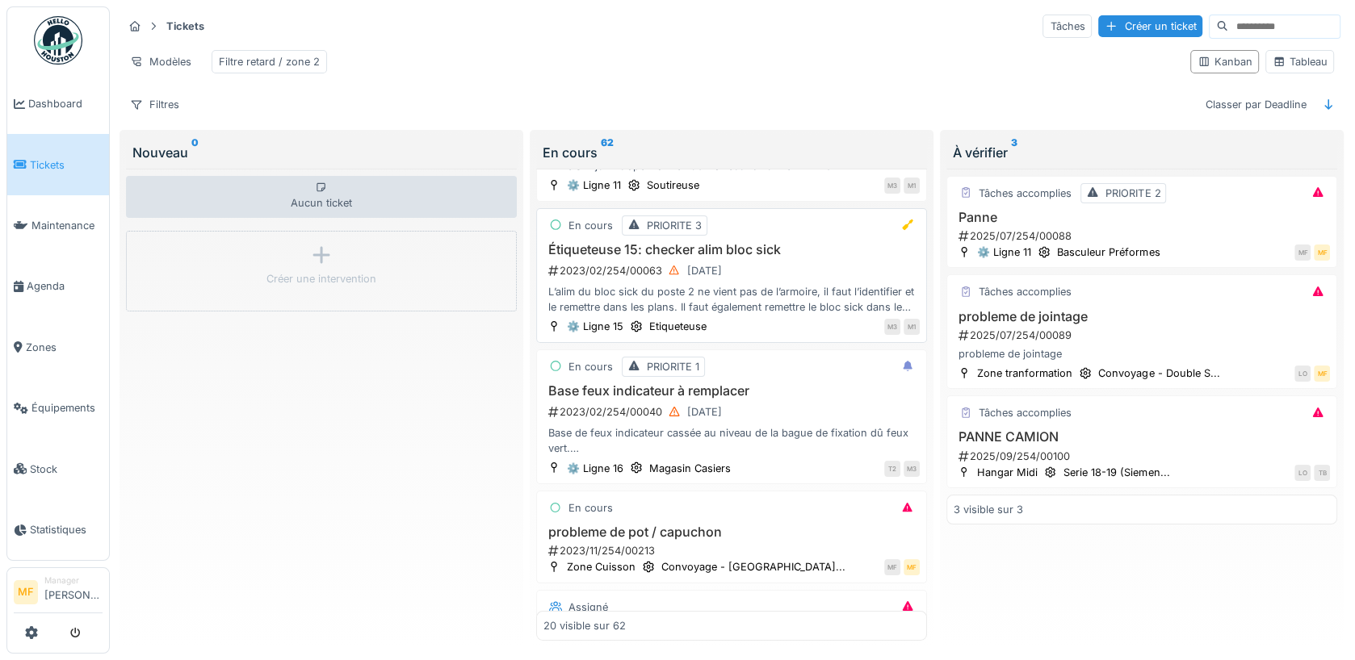
scroll to position [105, 0]
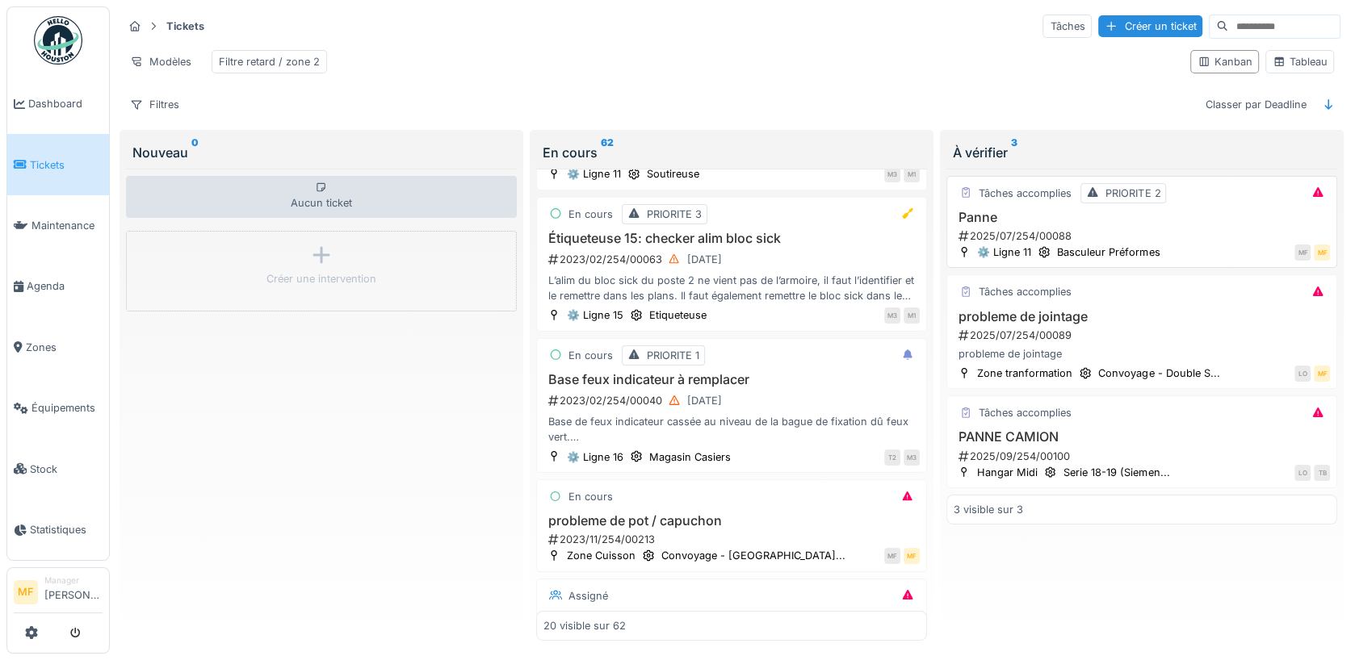
click at [1000, 213] on h3 "Panne" at bounding box center [1142, 217] width 376 height 15
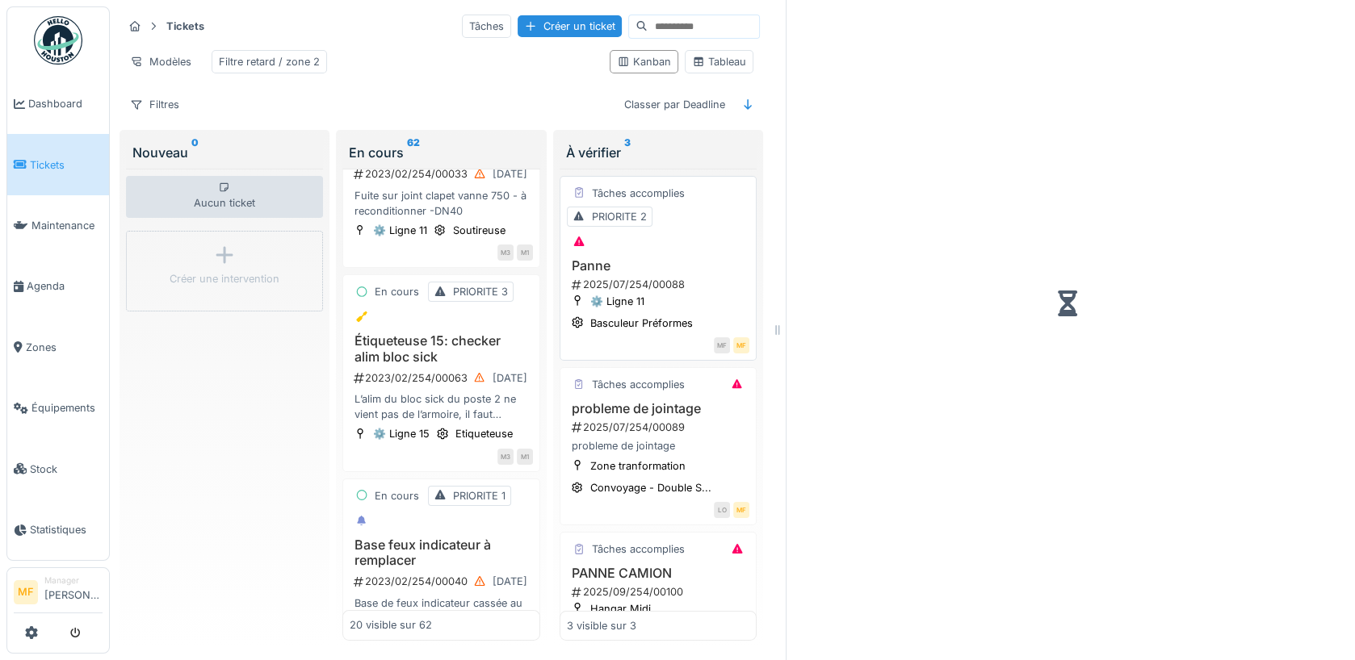
scroll to position [160, 0]
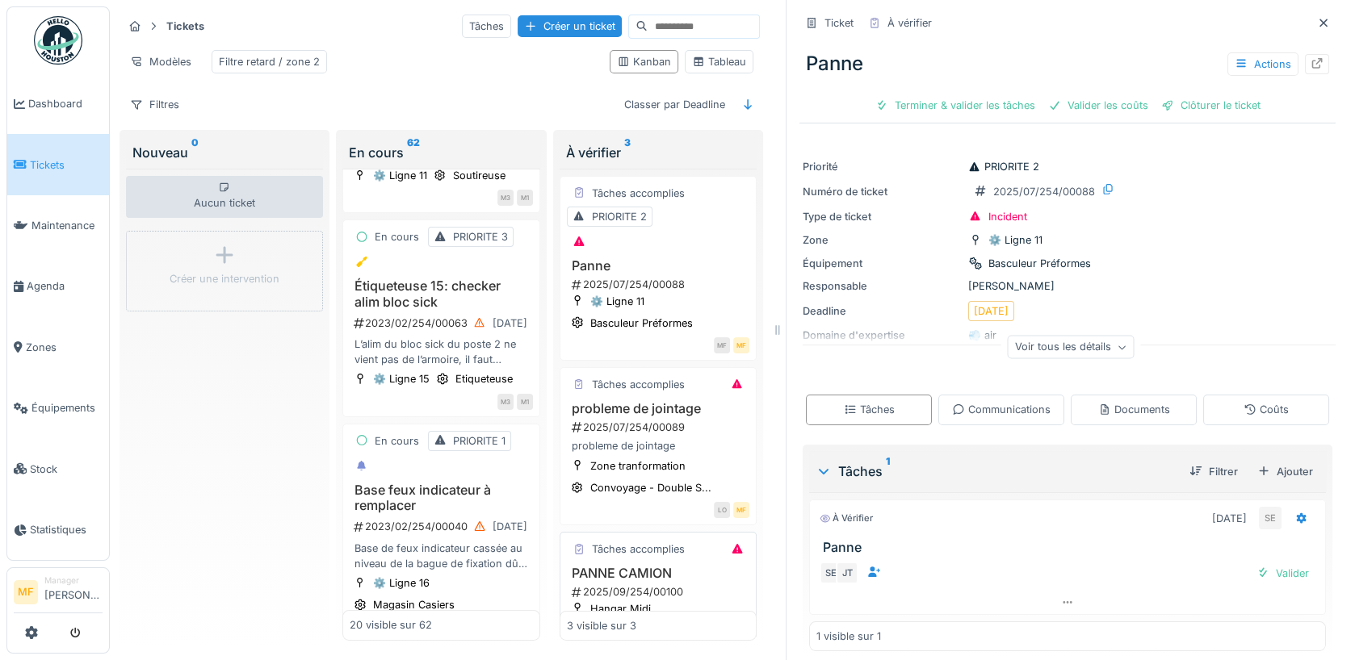
click at [624, 566] on h3 "PANNE CAMION" at bounding box center [658, 573] width 182 height 15
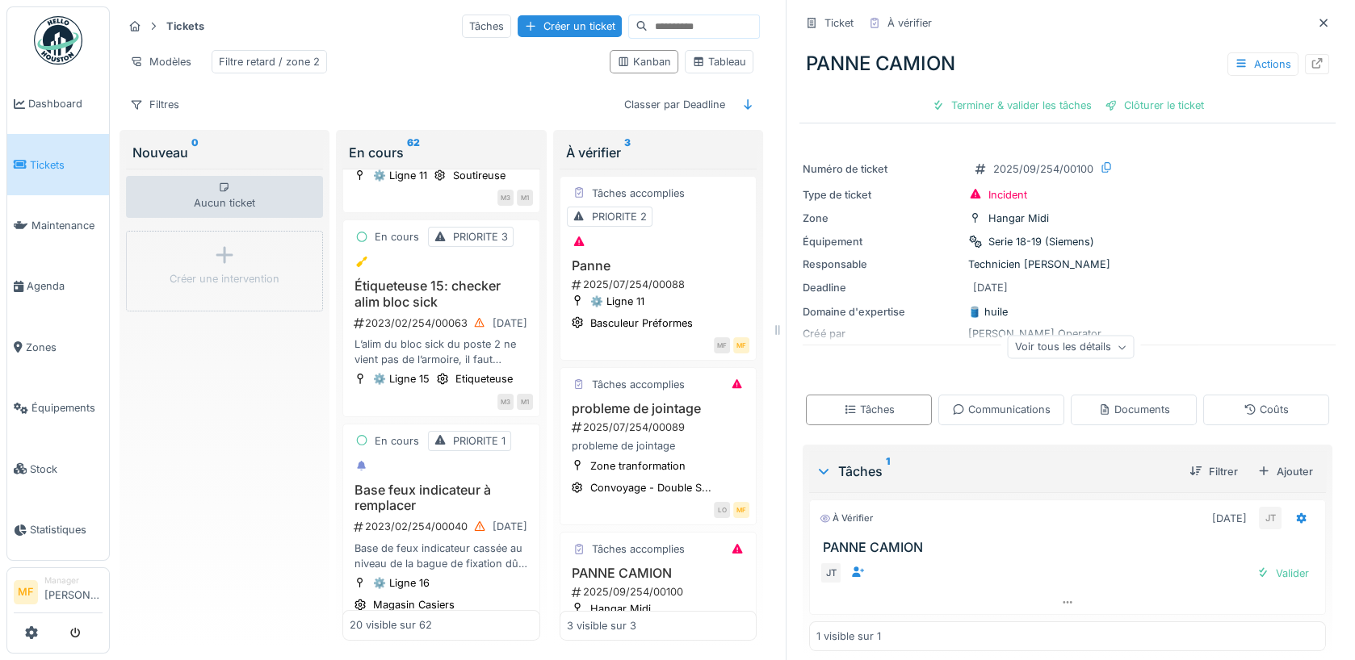
scroll to position [8, 0]
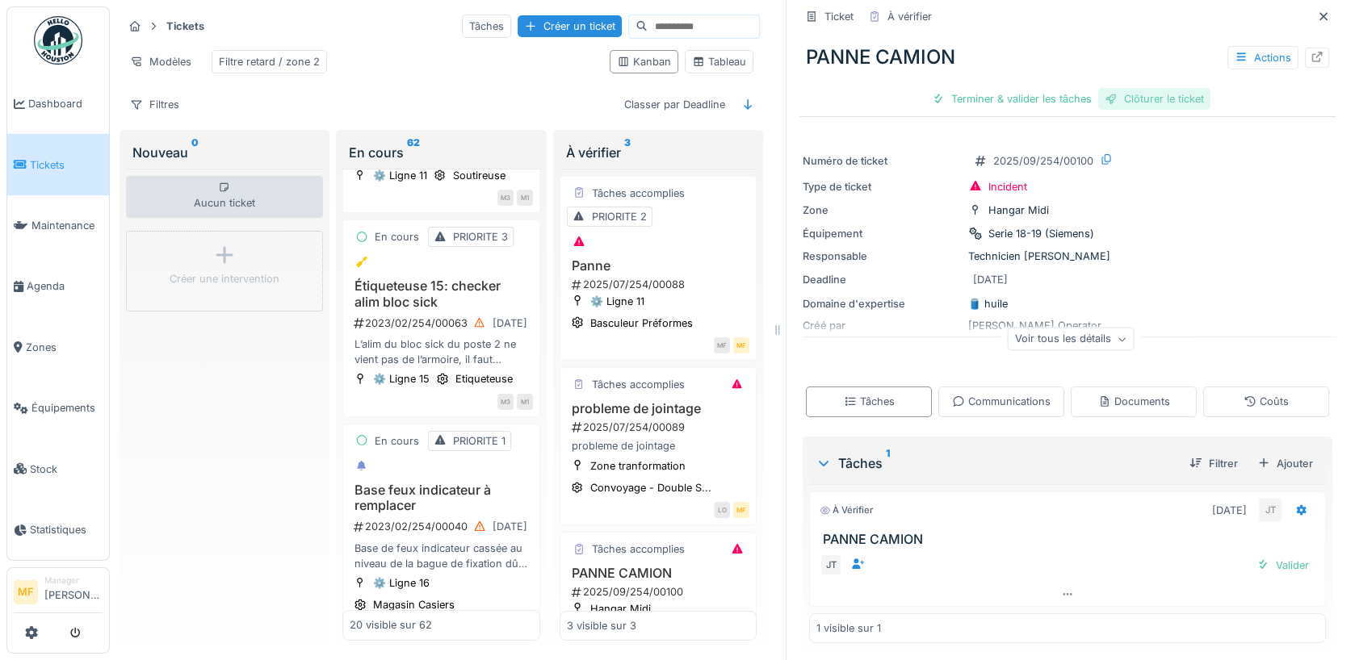
click at [1177, 96] on div "Clôturer le ticket" at bounding box center [1154, 99] width 112 height 22
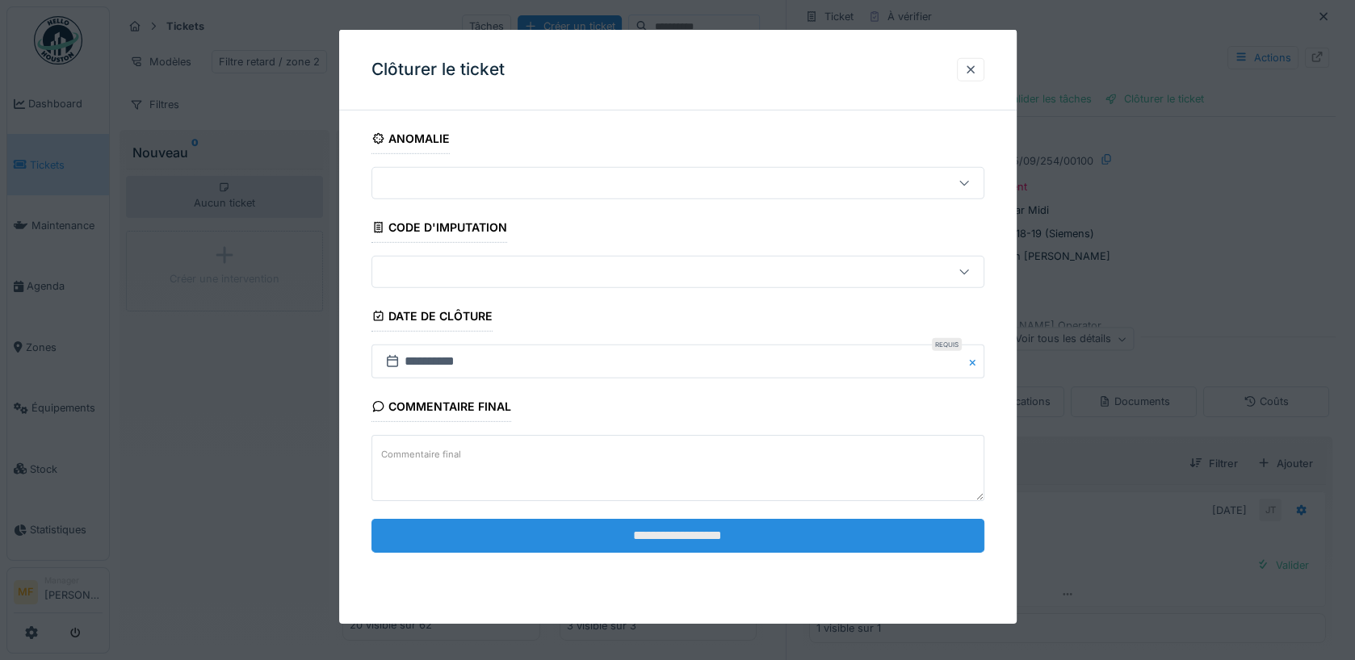
click at [644, 526] on input "**********" at bounding box center [677, 535] width 613 height 34
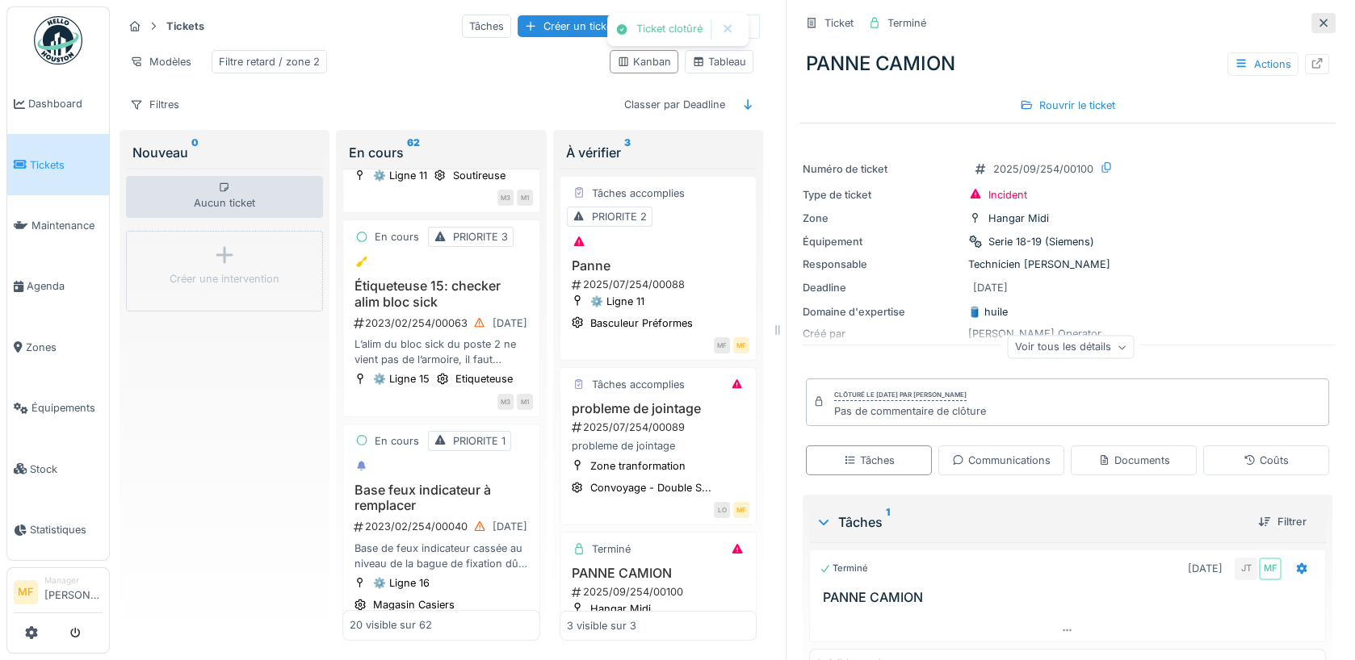
click at [1331, 19] on div at bounding box center [1323, 23] width 24 height 20
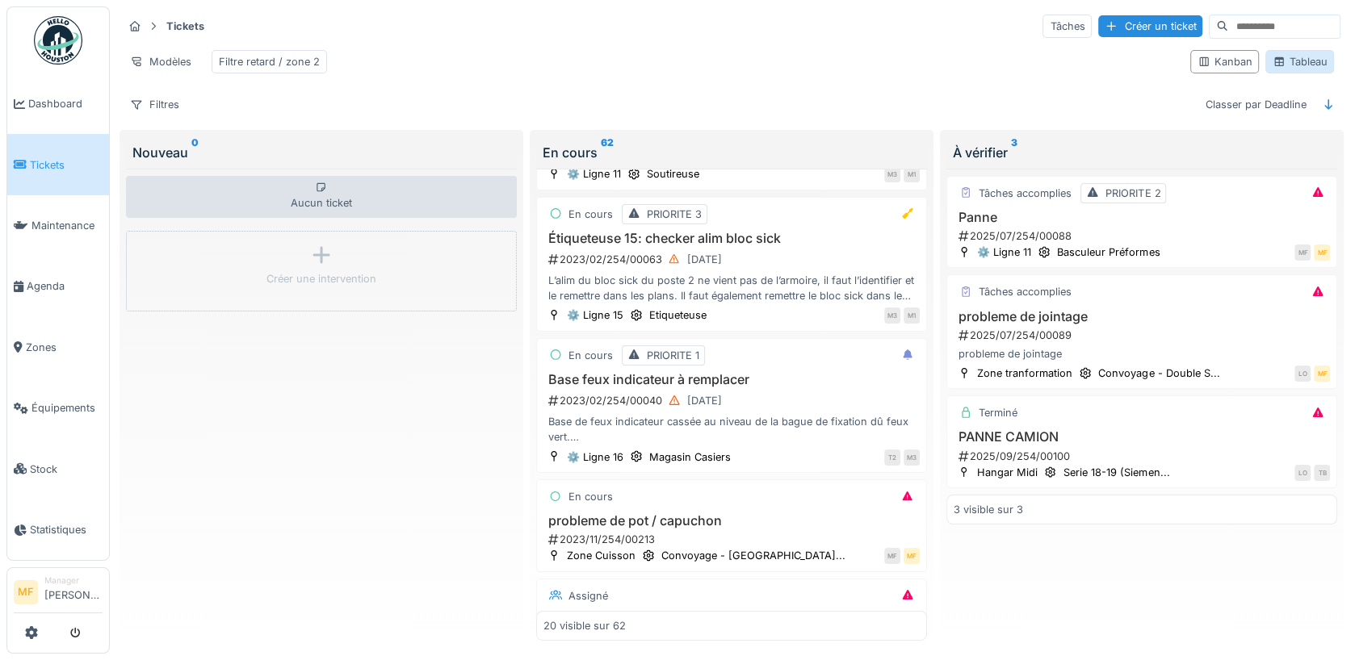
click at [1301, 68] on div "Tableau" at bounding box center [1299, 61] width 69 height 23
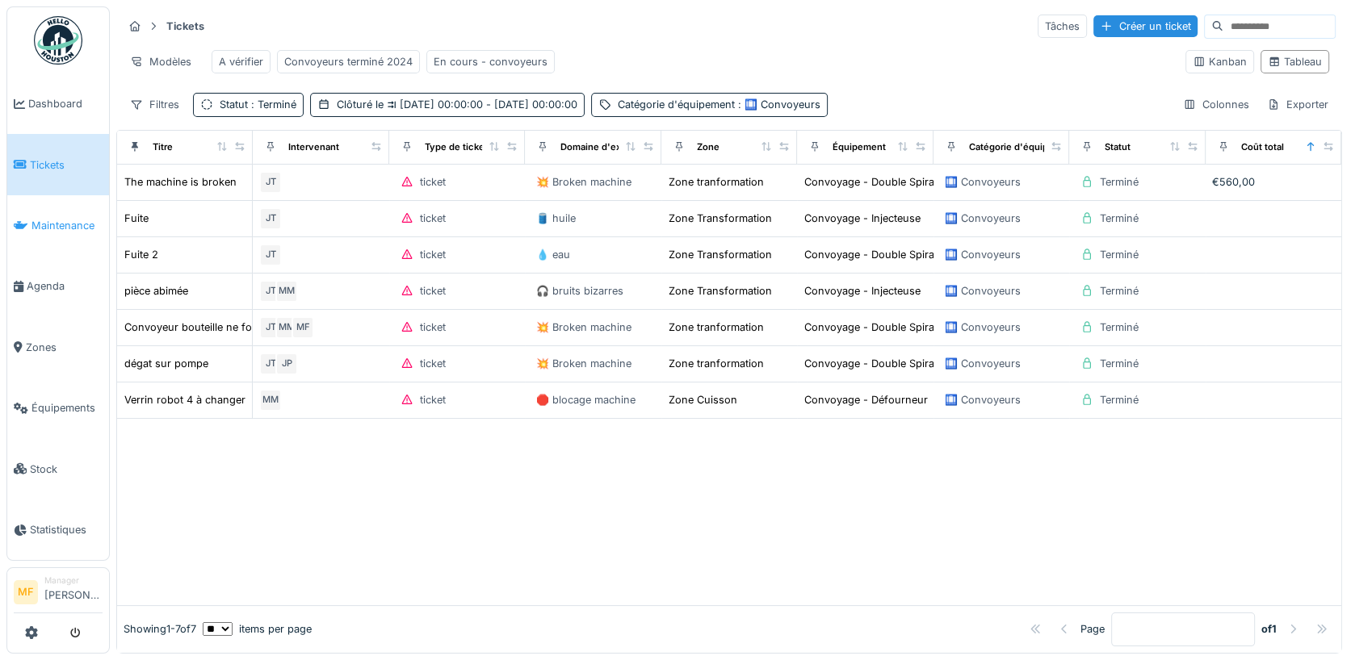
click at [44, 211] on link "Maintenance" at bounding box center [58, 225] width 102 height 61
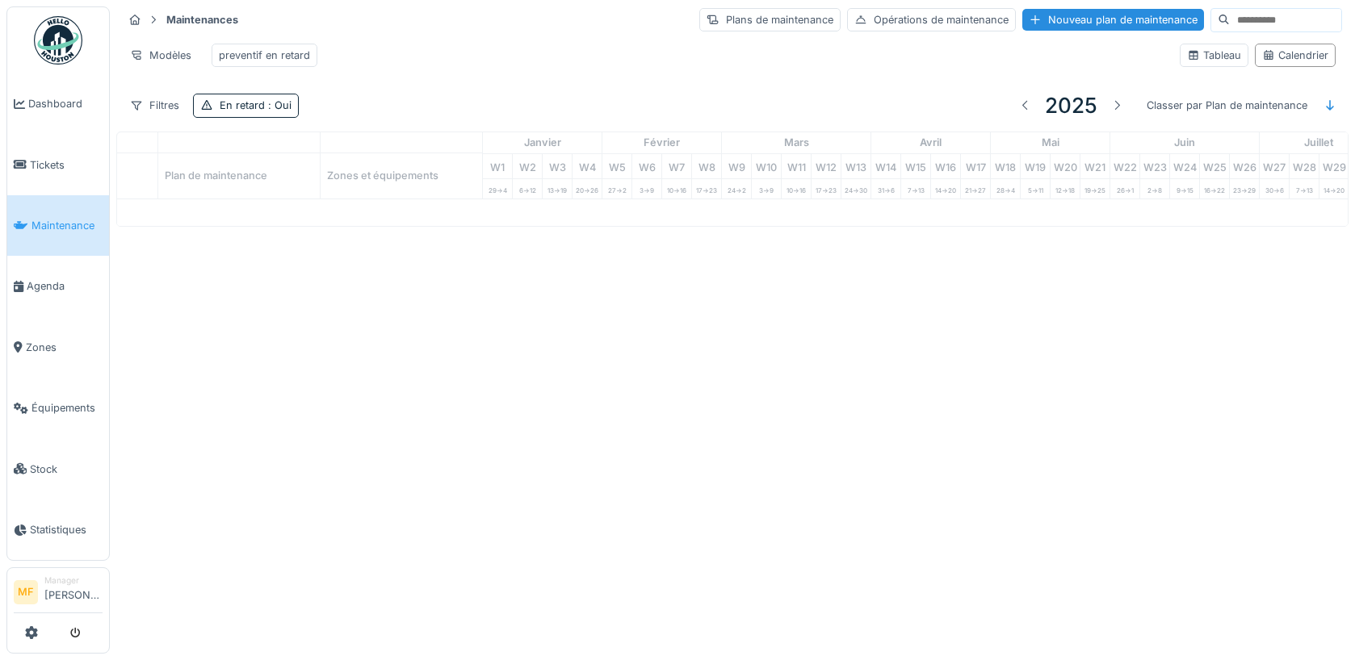
click at [48, 166] on div at bounding box center [677, 330] width 1355 height 660
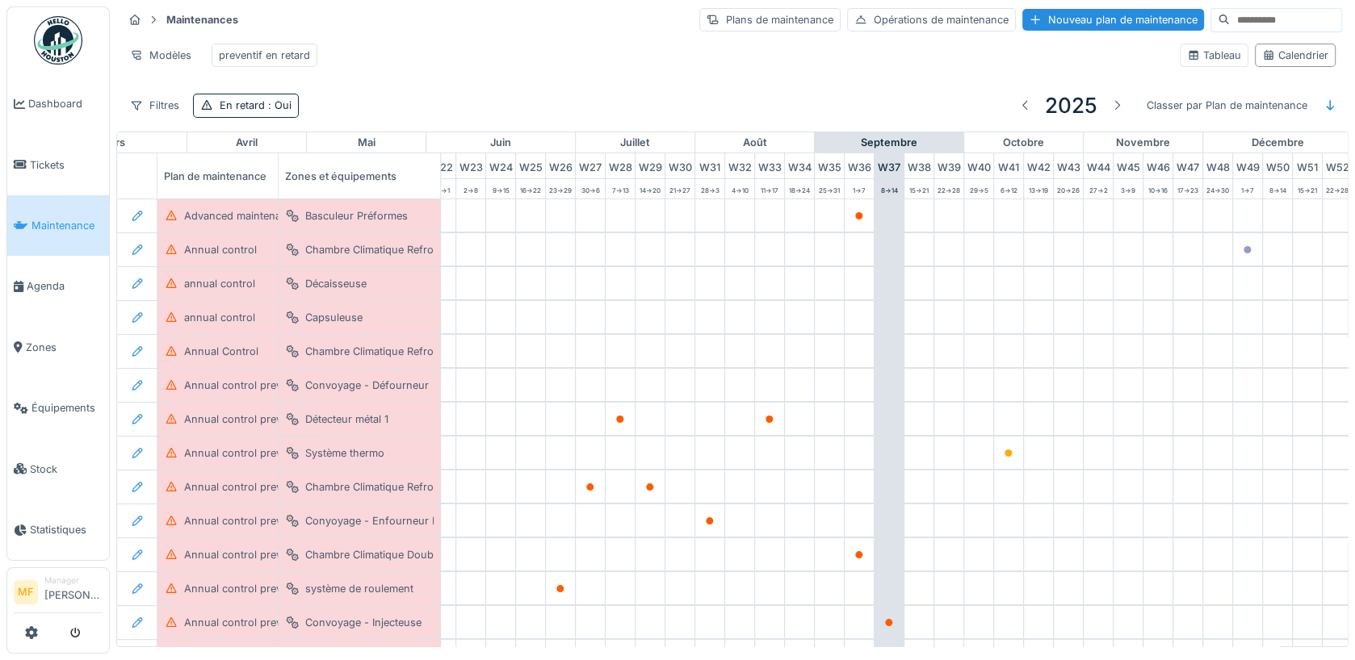
scroll to position [0, 687]
click at [45, 157] on span "Tickets" at bounding box center [66, 164] width 73 height 15
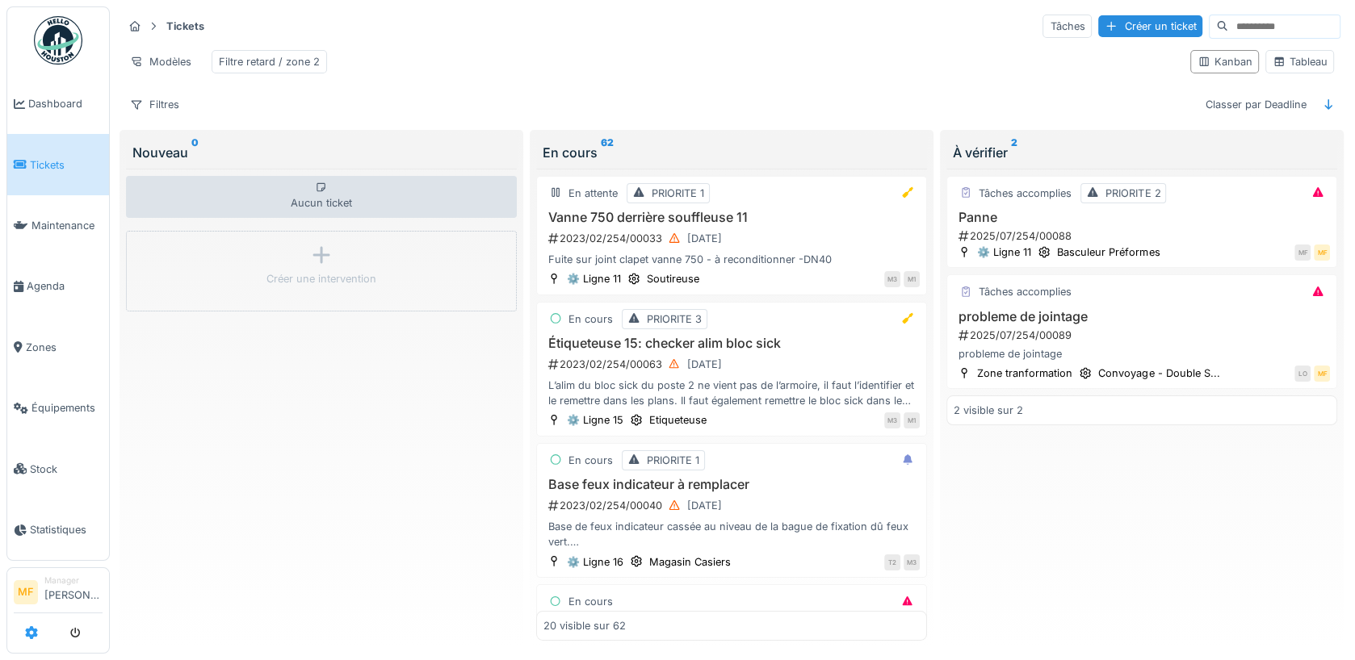
click at [30, 632] on icon at bounding box center [31, 633] width 13 height 13
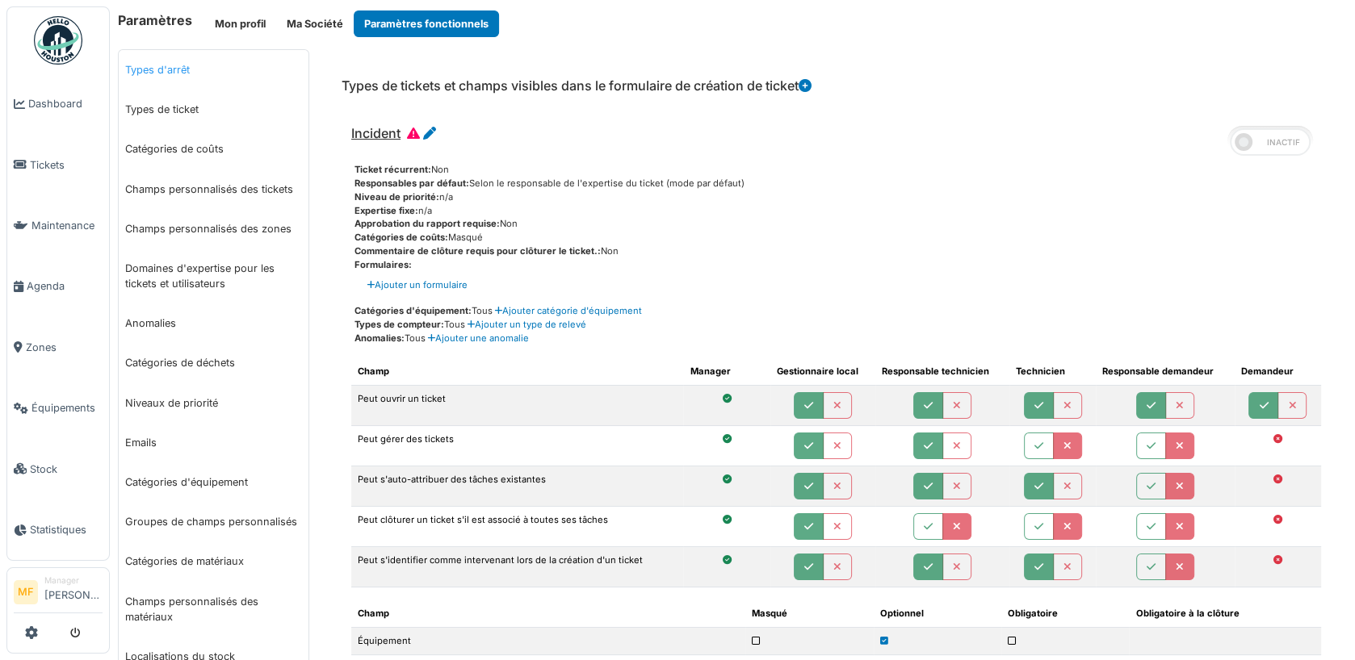
click at [179, 73] on link "Types d'arrêt" at bounding box center [214, 70] width 190 height 40
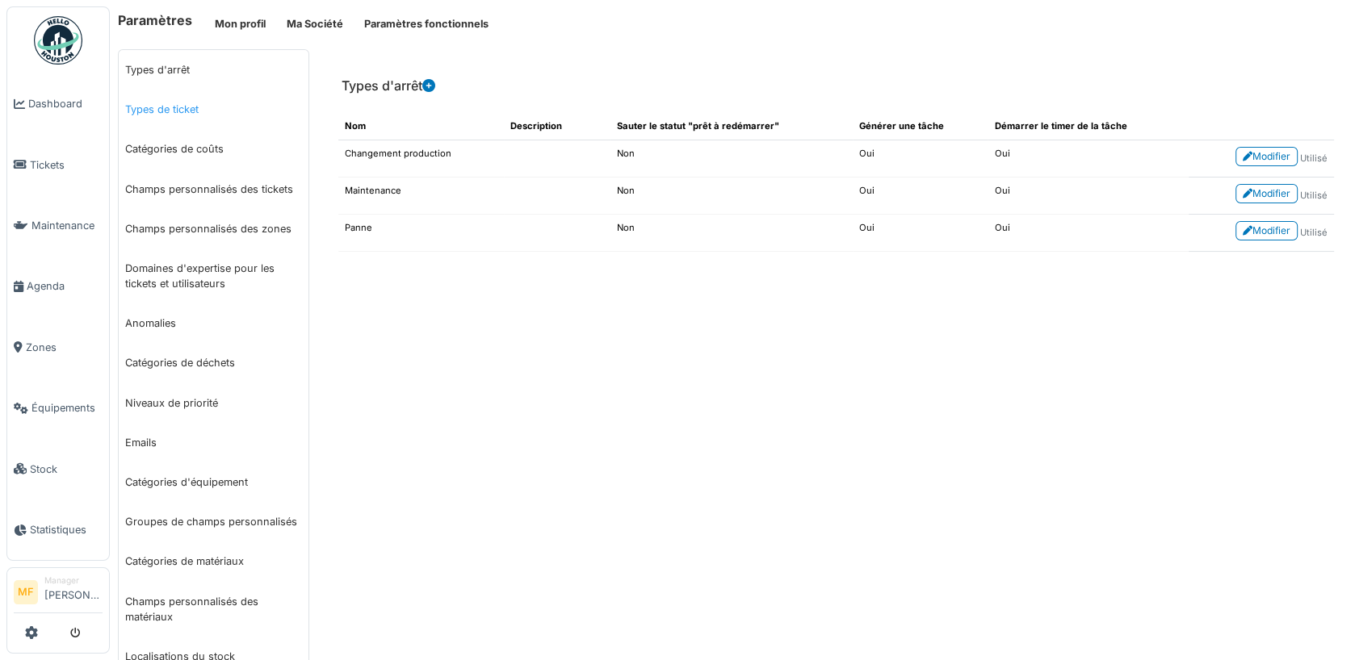
click at [153, 103] on link "Types de ticket" at bounding box center [214, 110] width 190 height 40
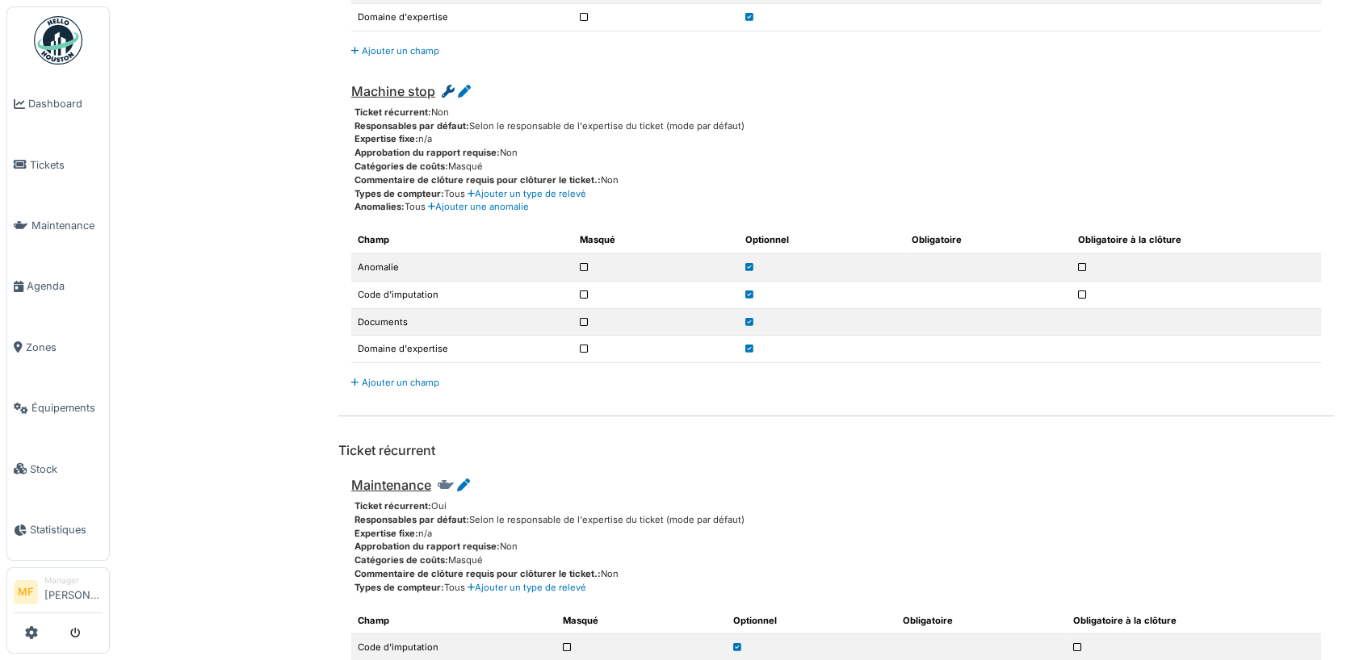
scroll to position [4994, 0]
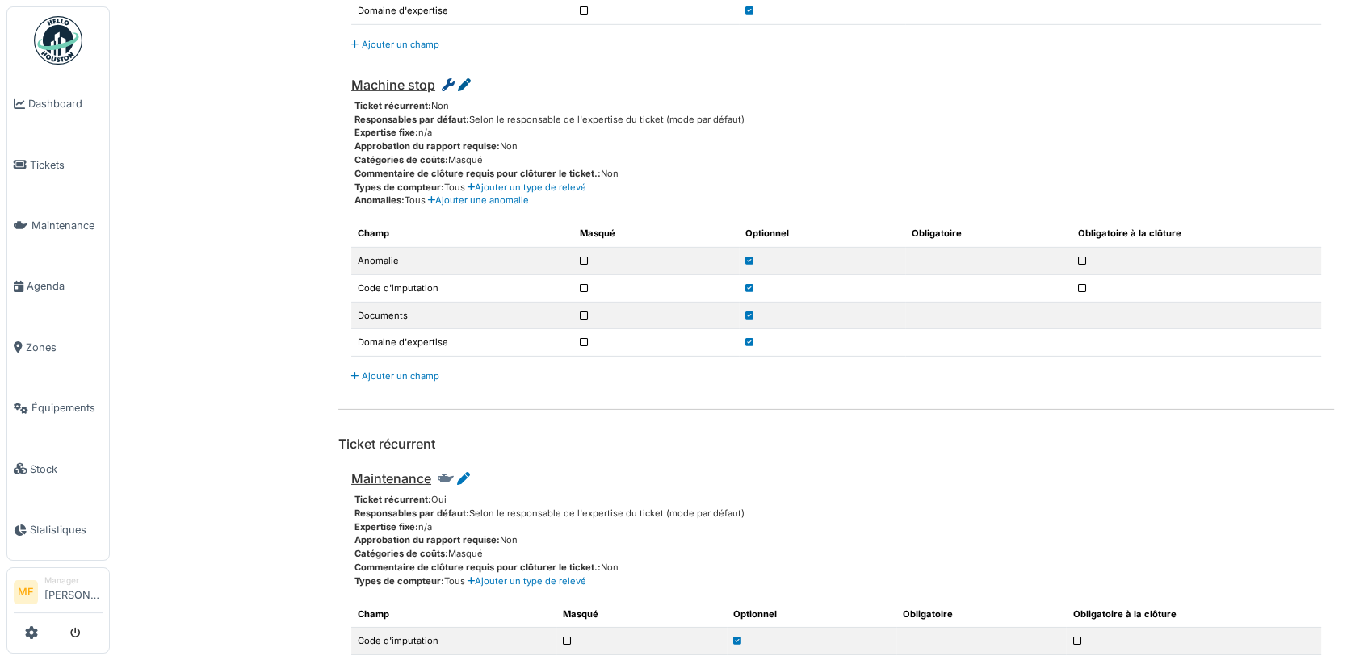
click at [466, 78] on icon at bounding box center [464, 84] width 13 height 13
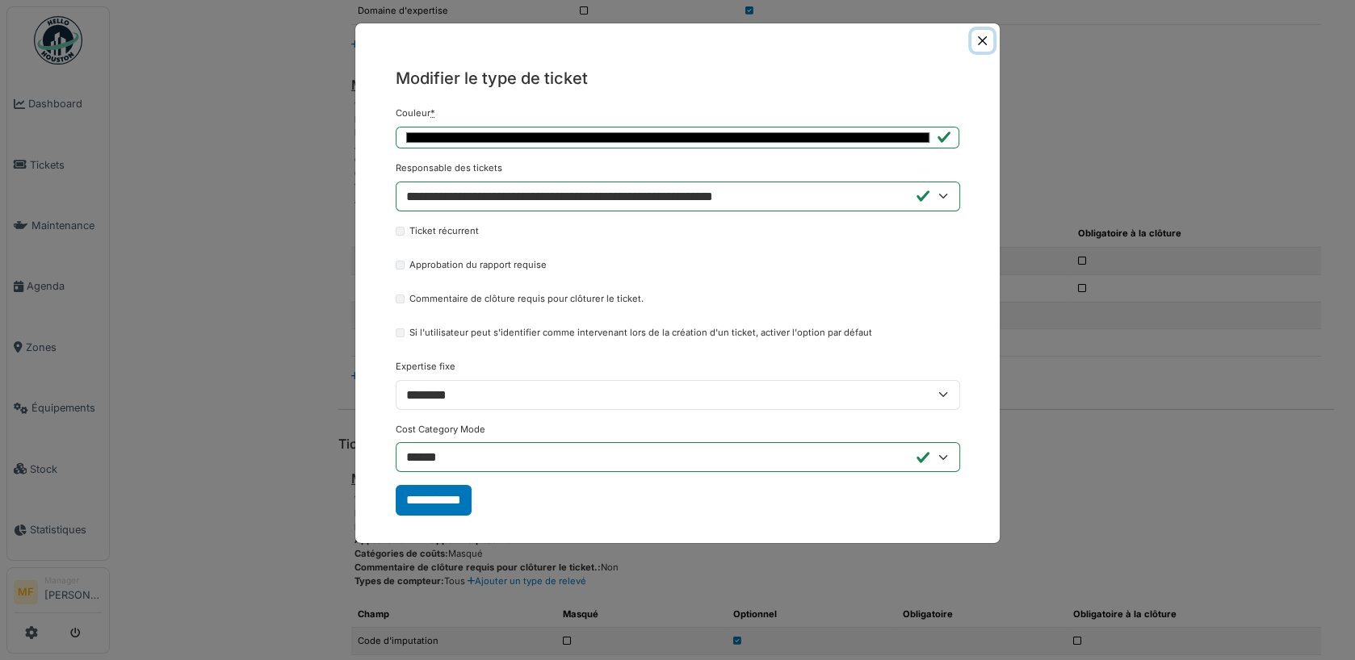
click at [984, 38] on button "Close" at bounding box center [982, 41] width 22 height 22
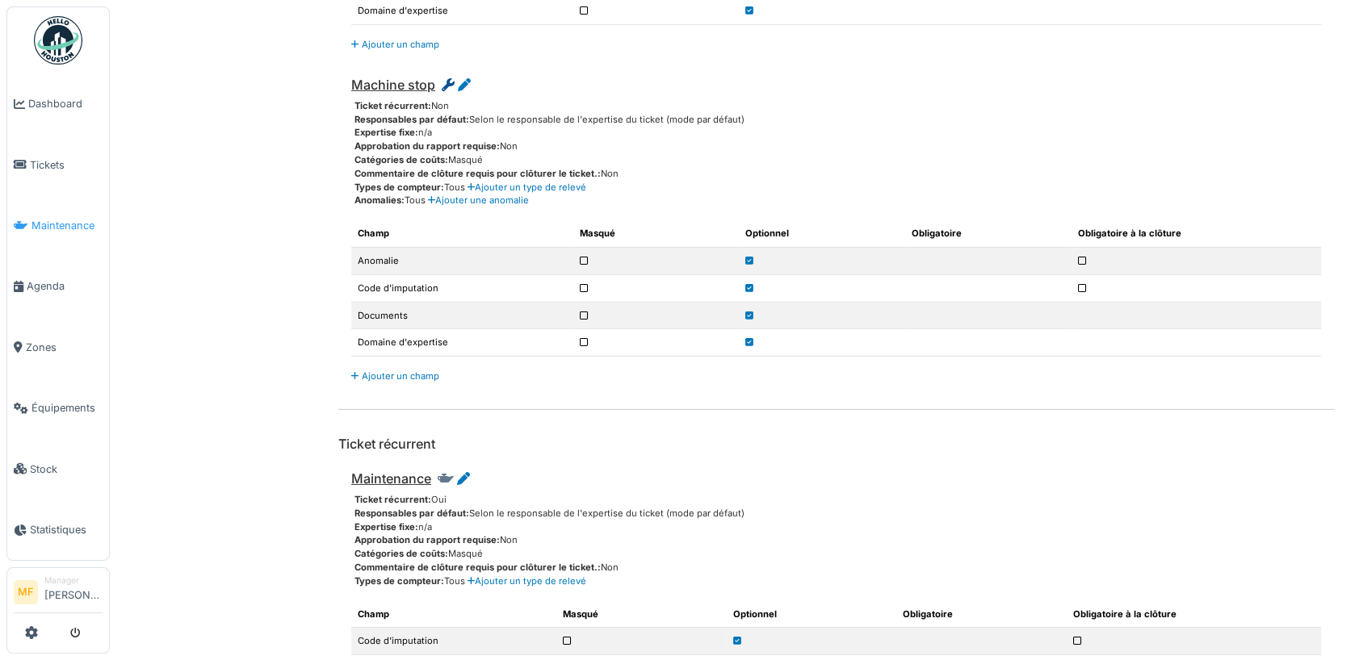
click at [59, 222] on span "Maintenance" at bounding box center [66, 225] width 71 height 15
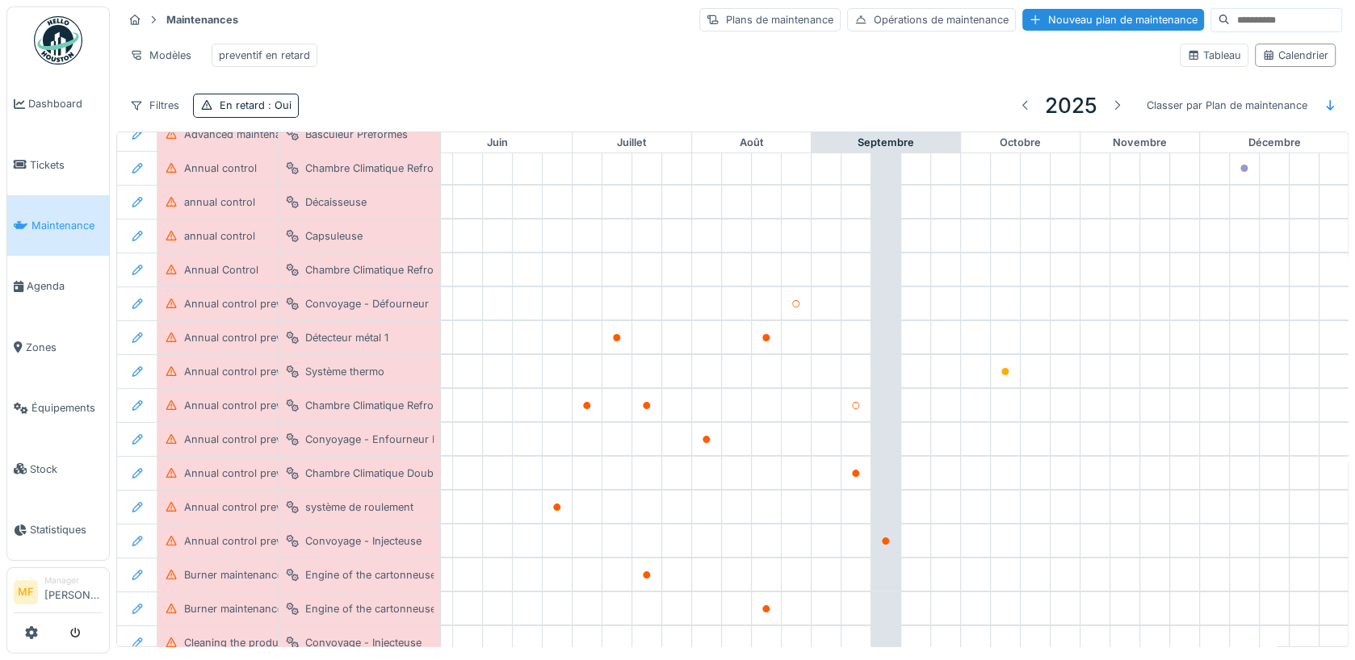
scroll to position [62, 687]
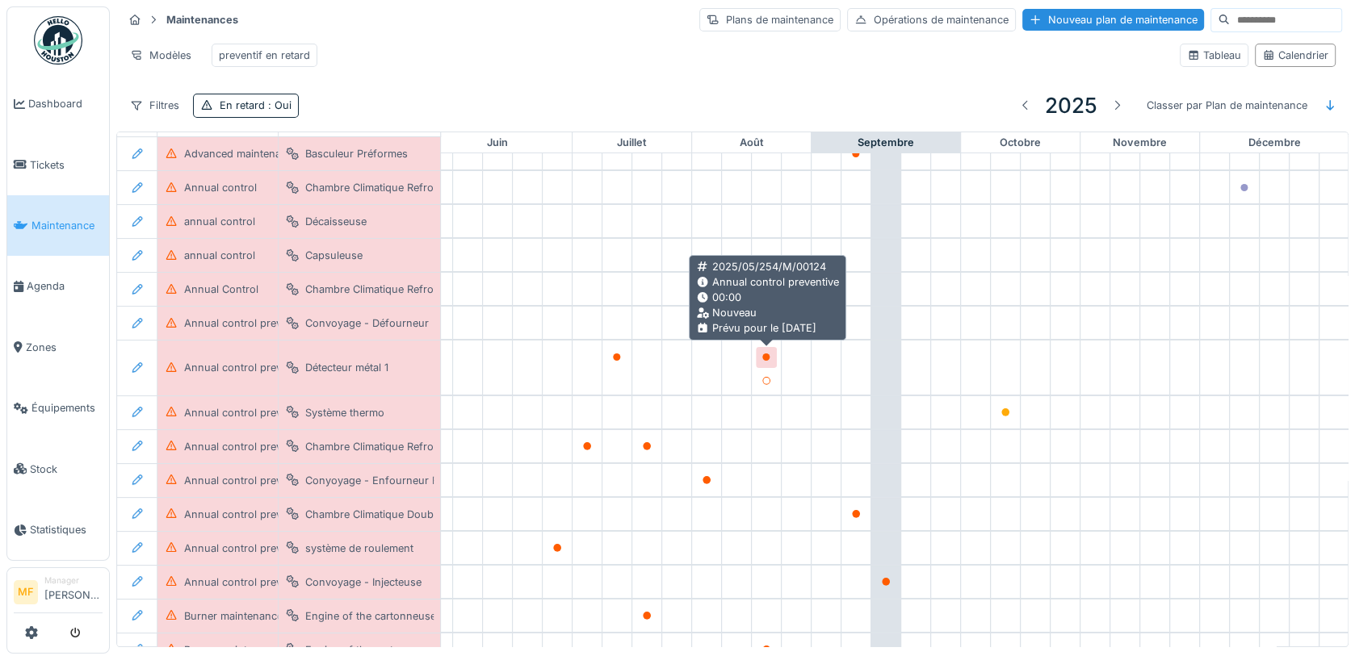
click at [769, 357] on icon at bounding box center [766, 358] width 10 height 8
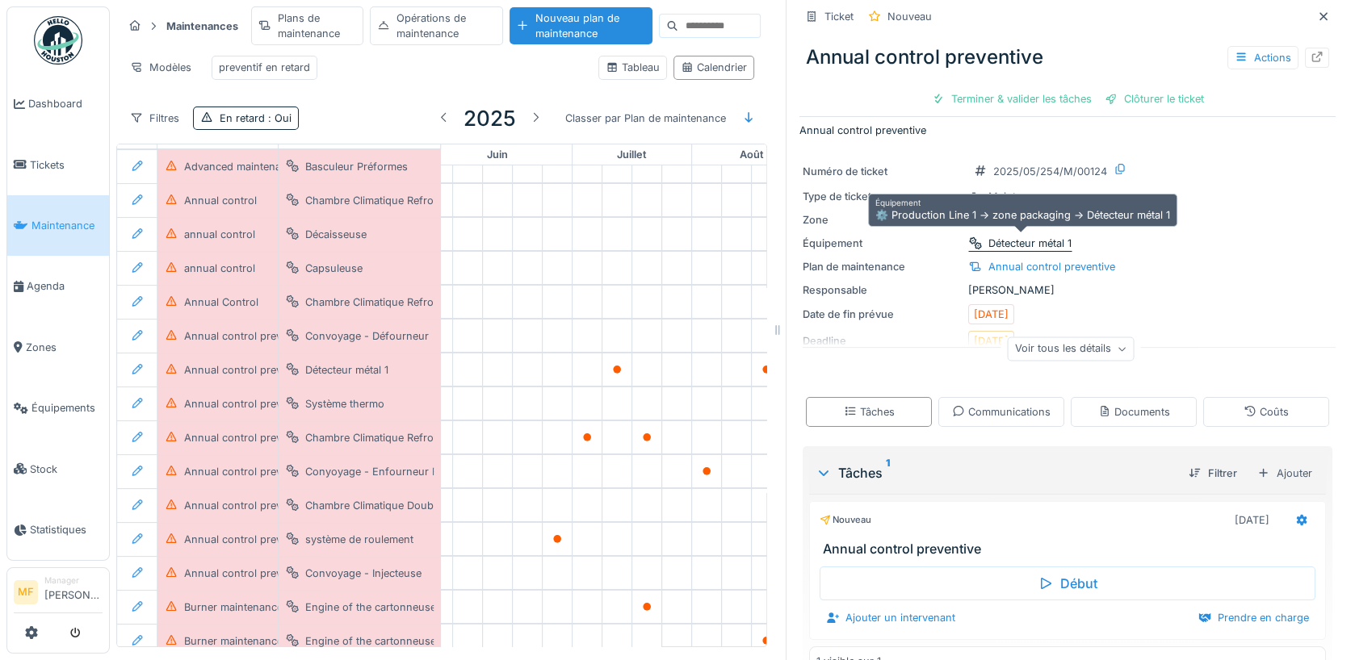
scroll to position [46, 0]
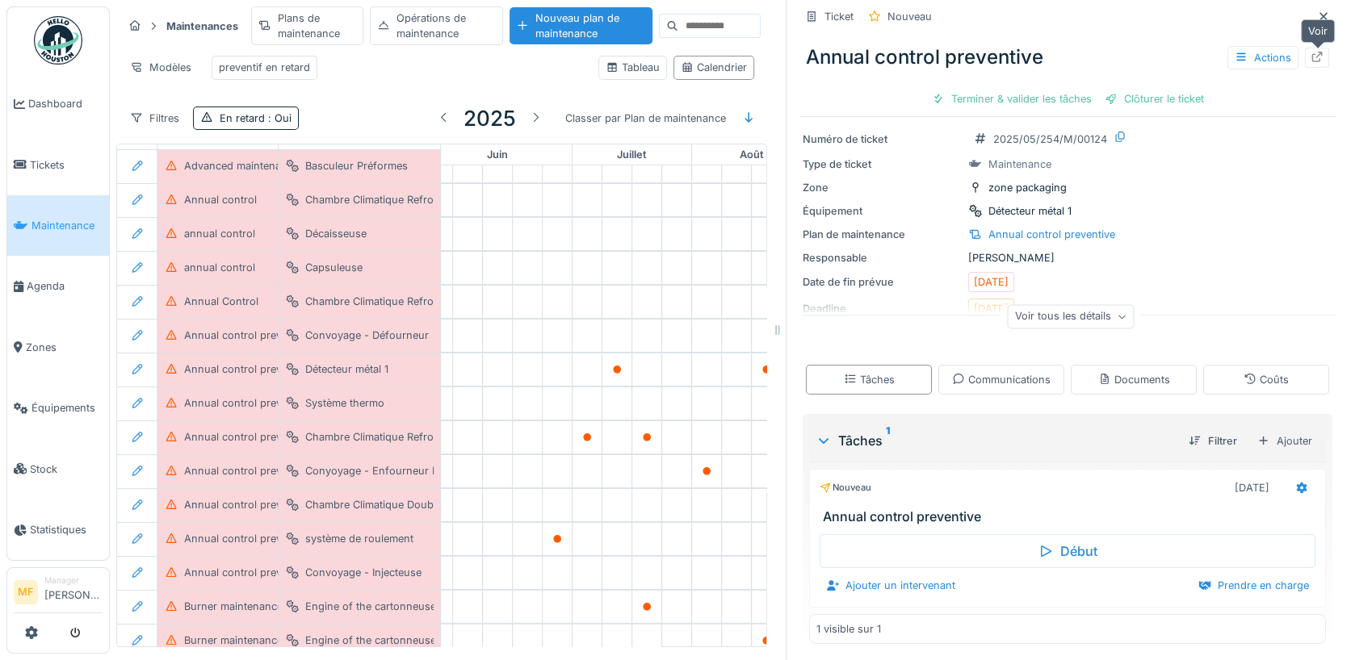
click at [1318, 56] on icon at bounding box center [1316, 57] width 13 height 10
click at [1319, 15] on icon at bounding box center [1323, 16] width 13 height 10
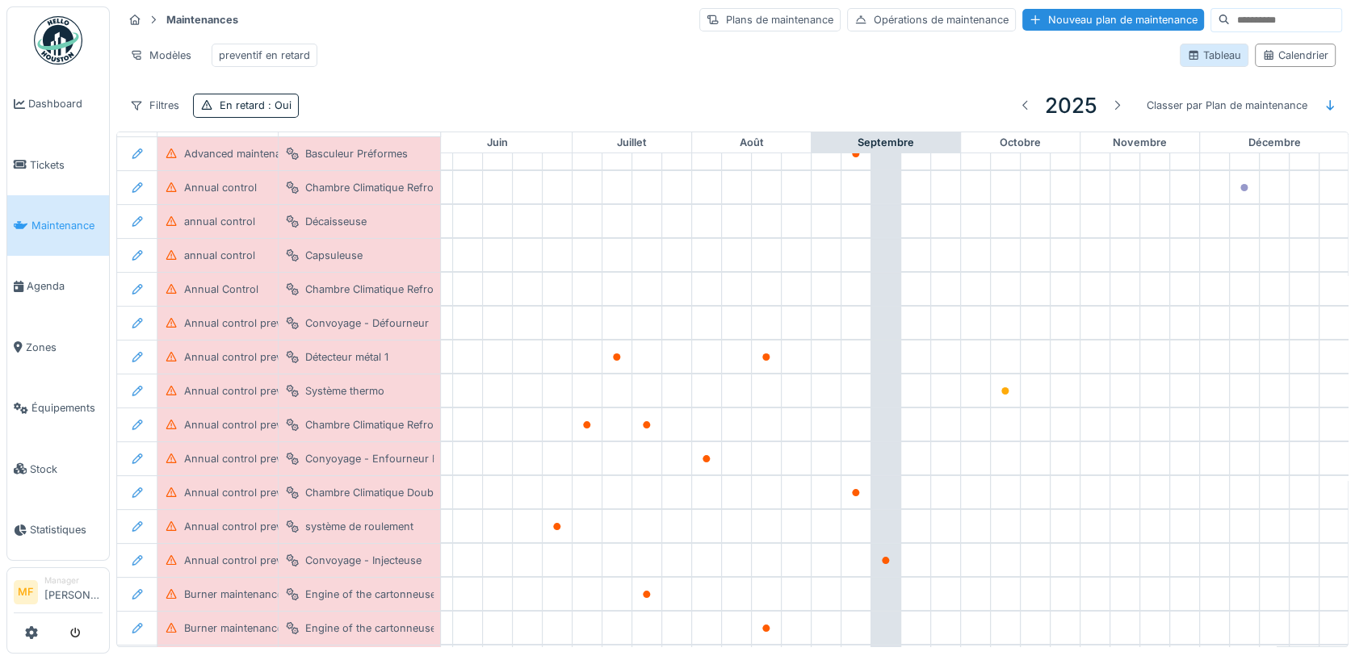
click at [1223, 61] on div "Tableau" at bounding box center [1214, 55] width 69 height 23
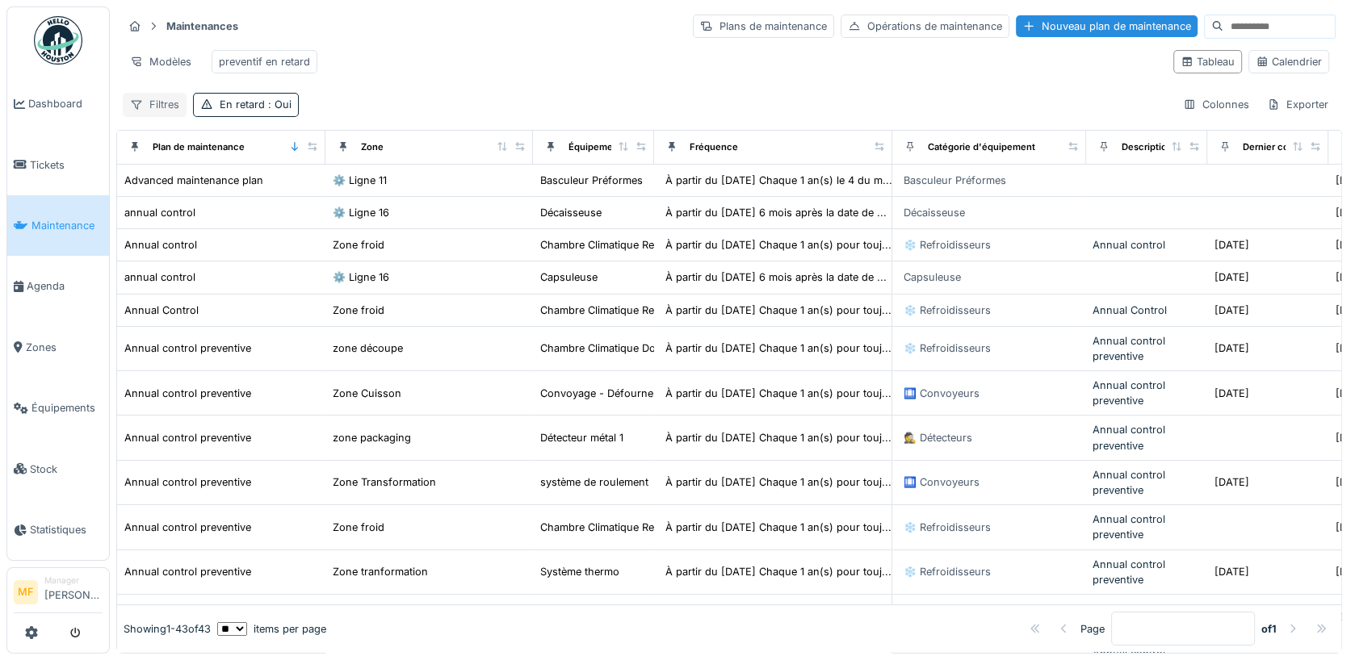
click at [160, 99] on div "Filtres" at bounding box center [155, 104] width 64 height 23
click at [639, 69] on div "Modèles preventif en retard" at bounding box center [642, 62] width 1038 height 36
click at [1211, 103] on div "Colonnes" at bounding box center [1216, 104] width 81 height 23
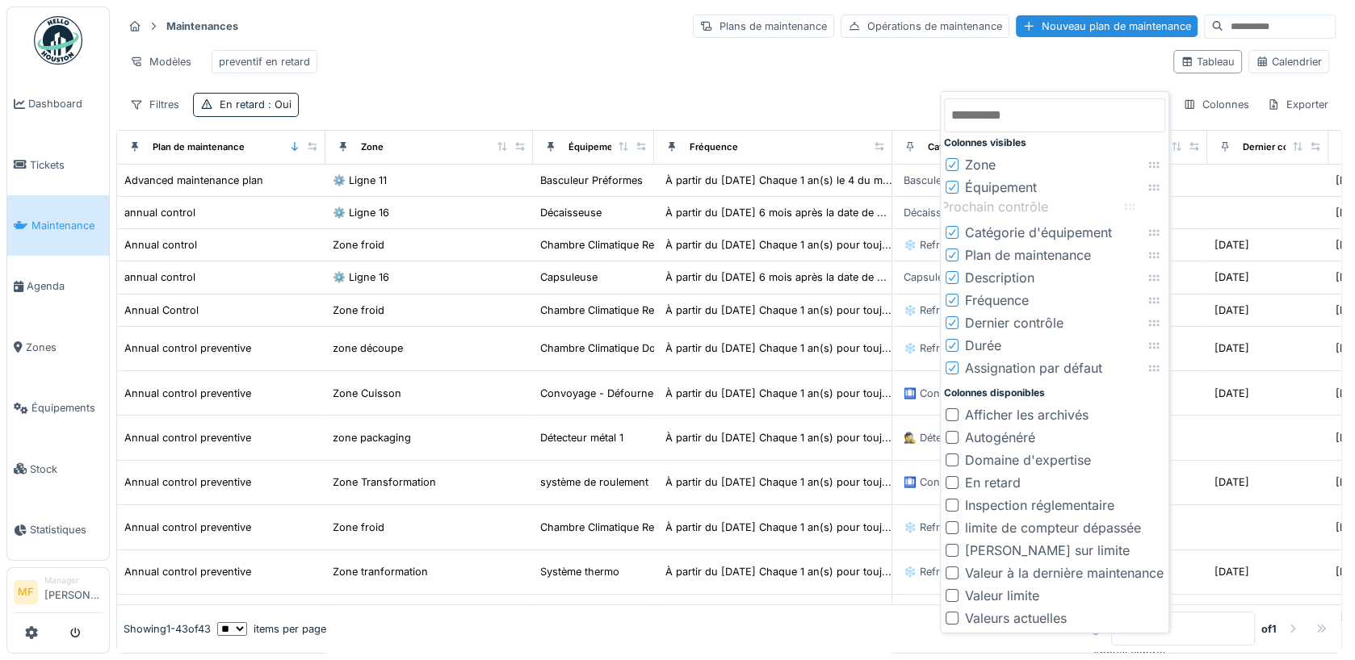
drag, startPoint x: 1156, startPoint y: 322, endPoint x: 1132, endPoint y: 207, distance: 118.0
click at [1132, 207] on icon at bounding box center [1129, 207] width 13 height 10
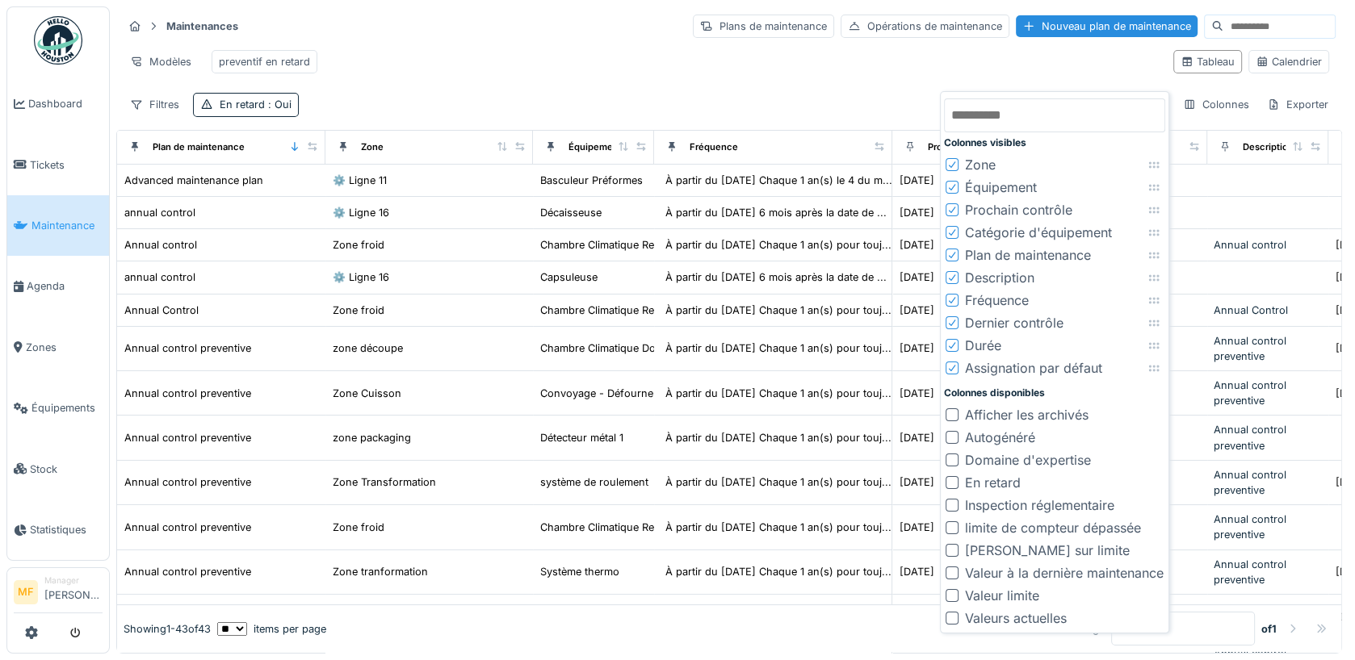
click at [953, 231] on icon at bounding box center [952, 233] width 10 height 8
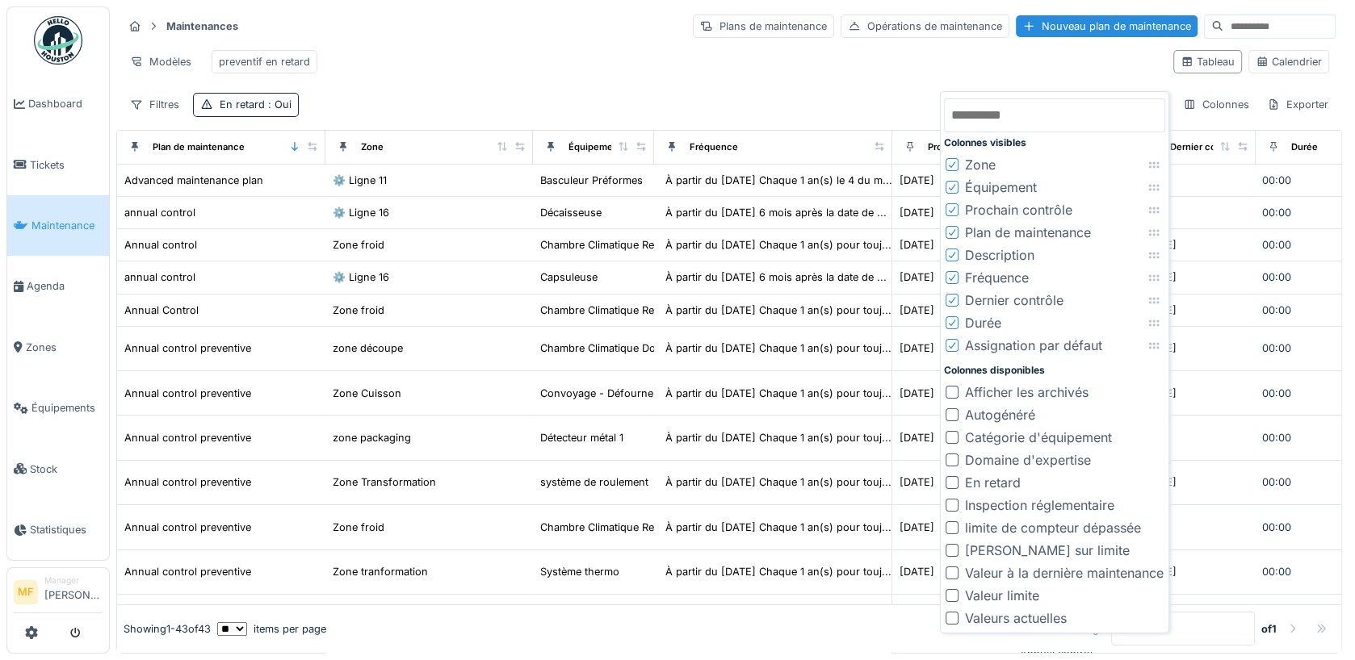
click at [955, 253] on icon at bounding box center [952, 255] width 10 height 8
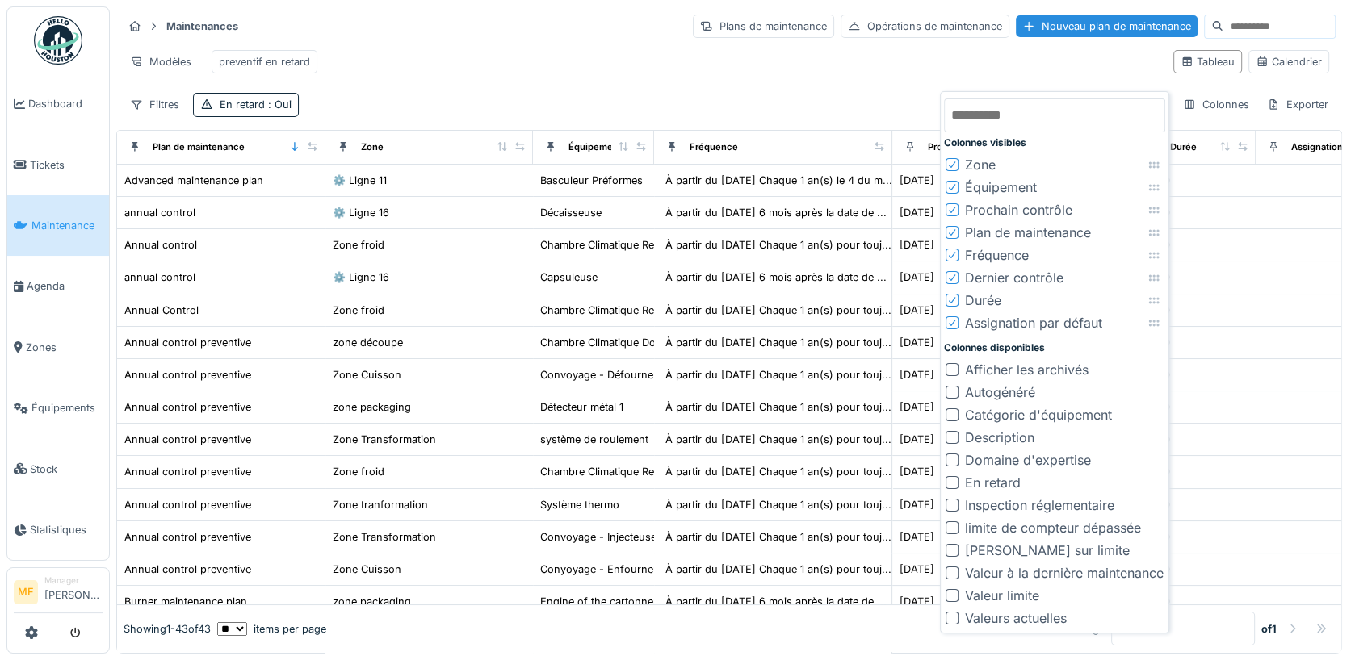
click at [951, 301] on icon at bounding box center [952, 300] width 10 height 8
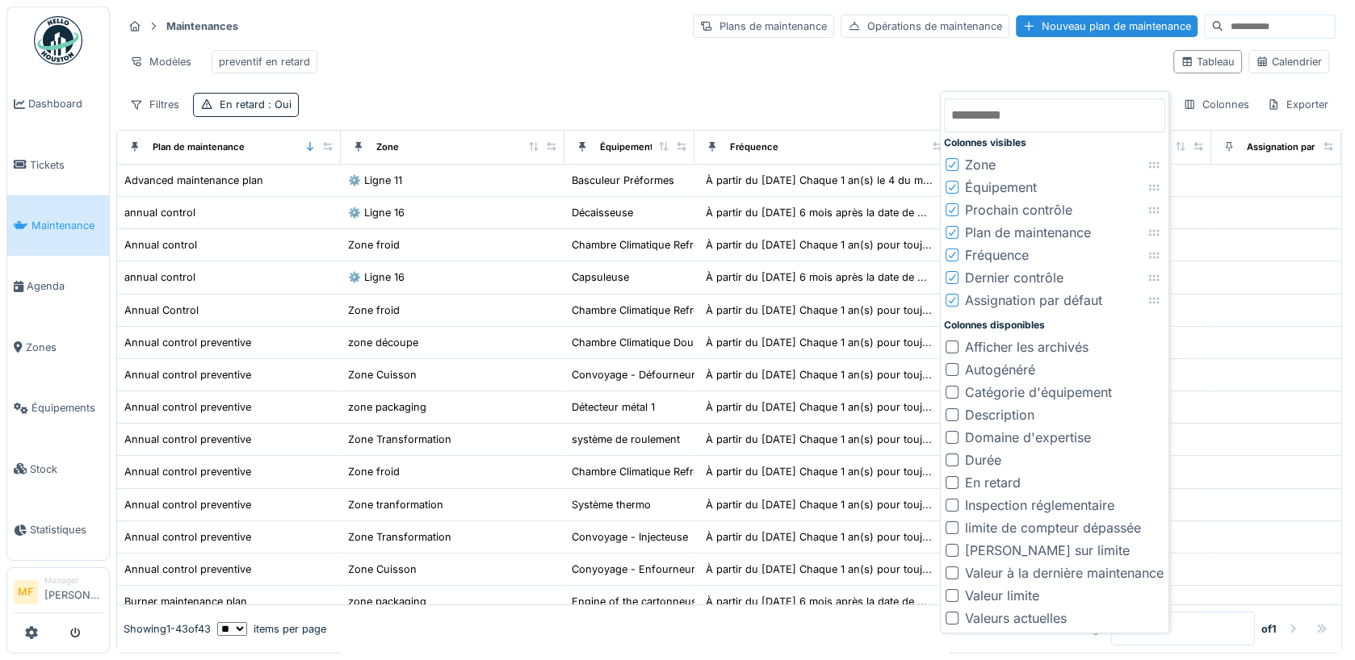
click at [949, 300] on icon at bounding box center [952, 300] width 6 height 6
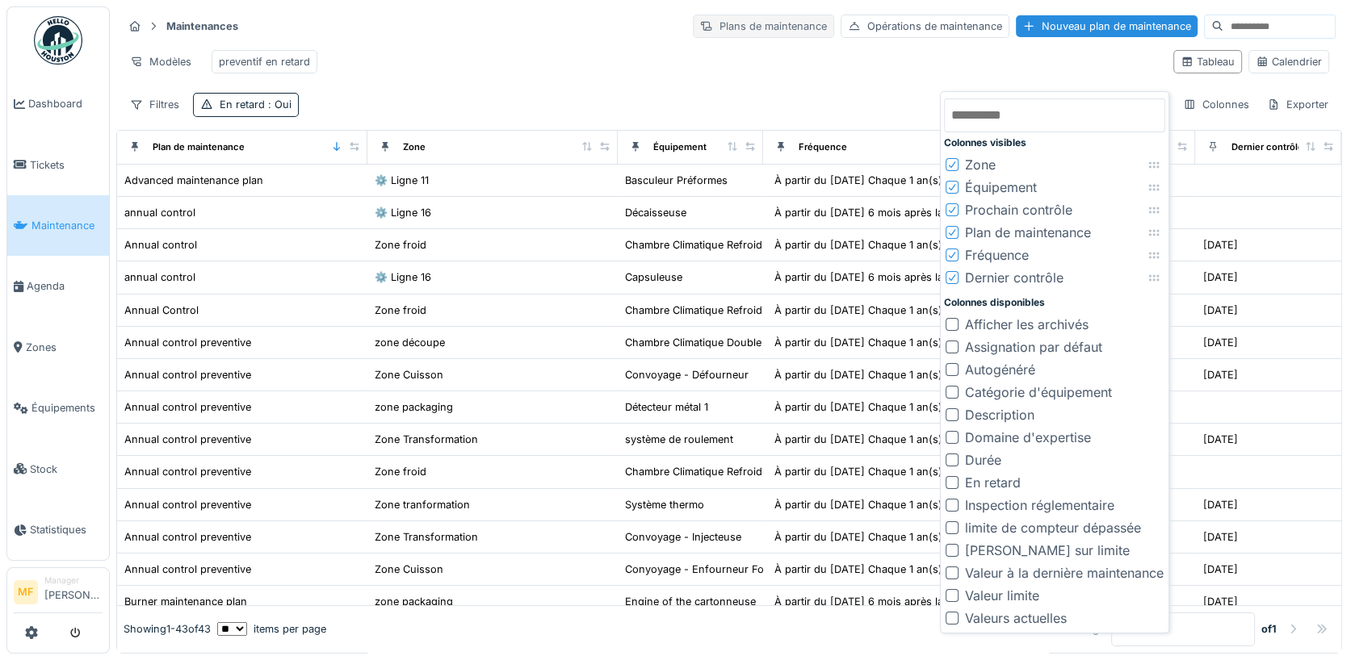
click at [802, 30] on div "Plans de maintenance" at bounding box center [763, 26] width 141 height 23
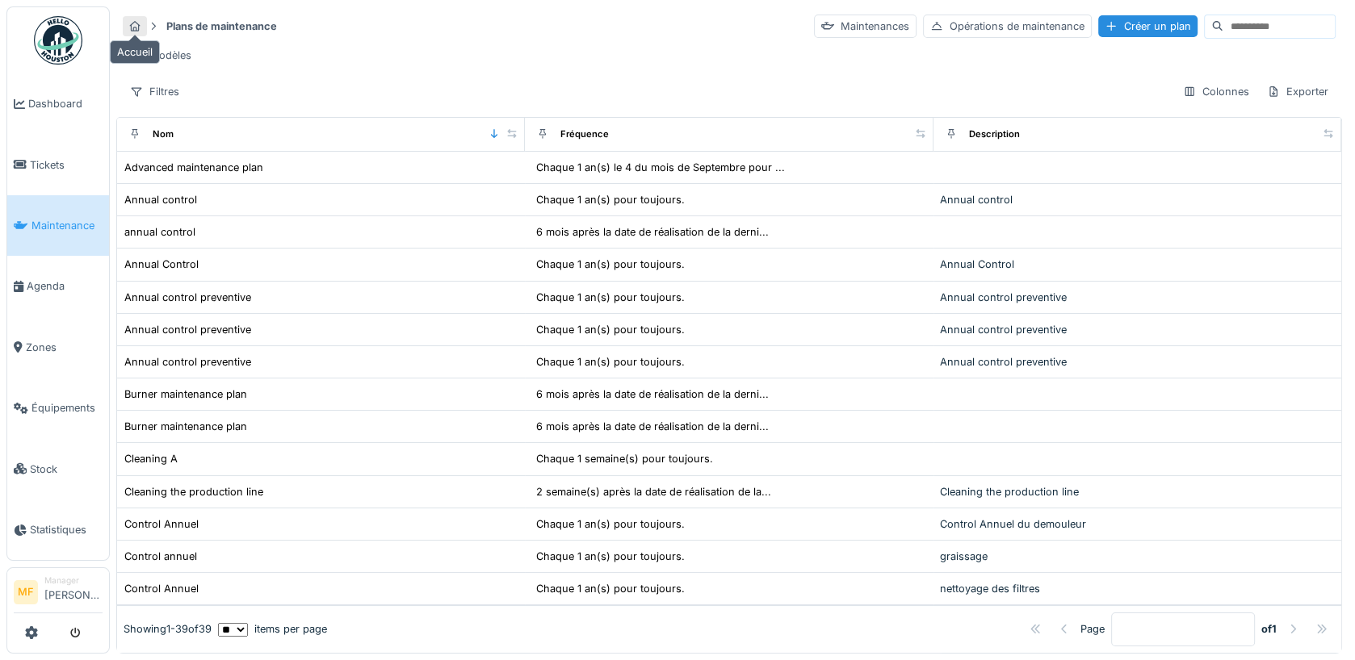
click at [131, 27] on icon at bounding box center [134, 26] width 13 height 10
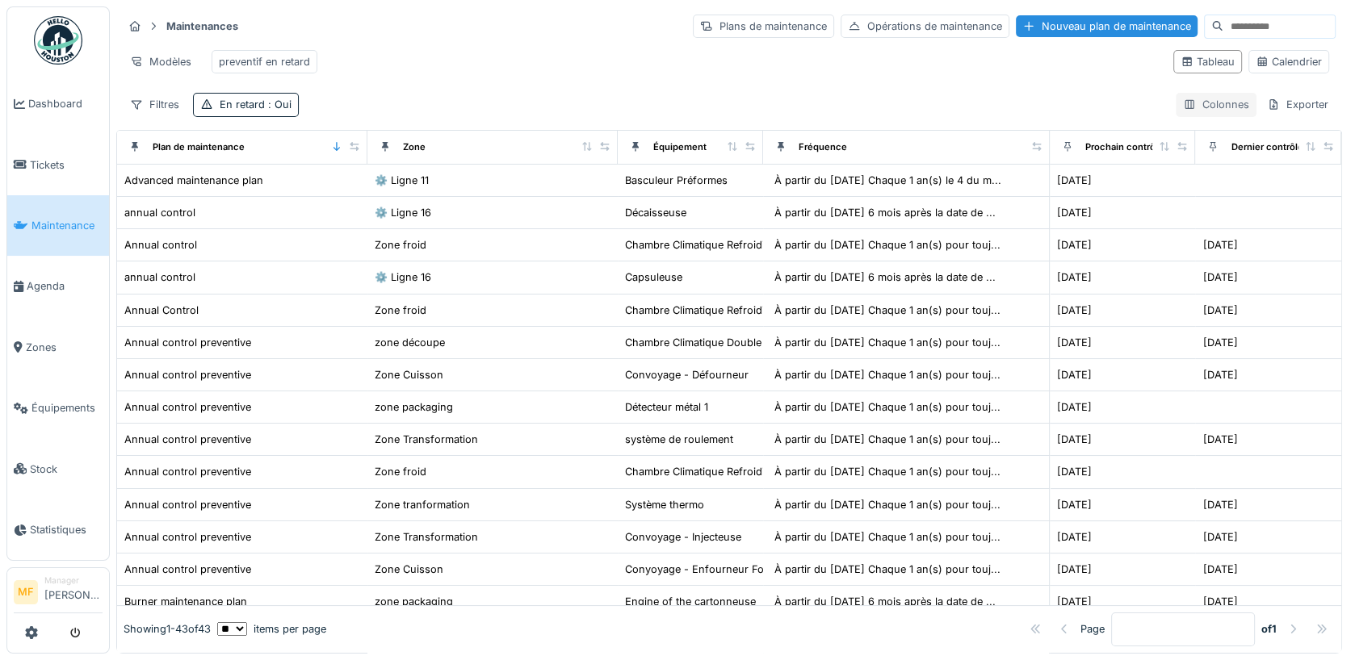
click at [1216, 103] on div "Colonnes" at bounding box center [1216, 104] width 81 height 23
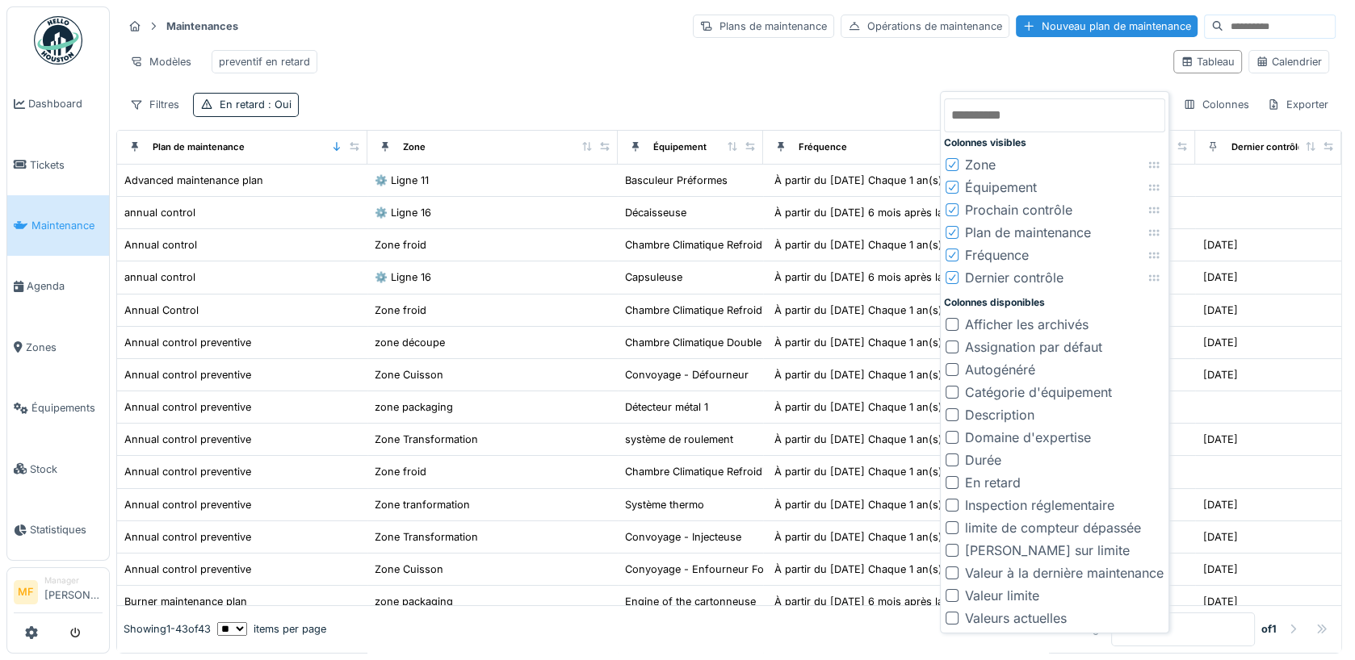
click at [1004, 255] on div "Fréquence" at bounding box center [997, 254] width 64 height 19
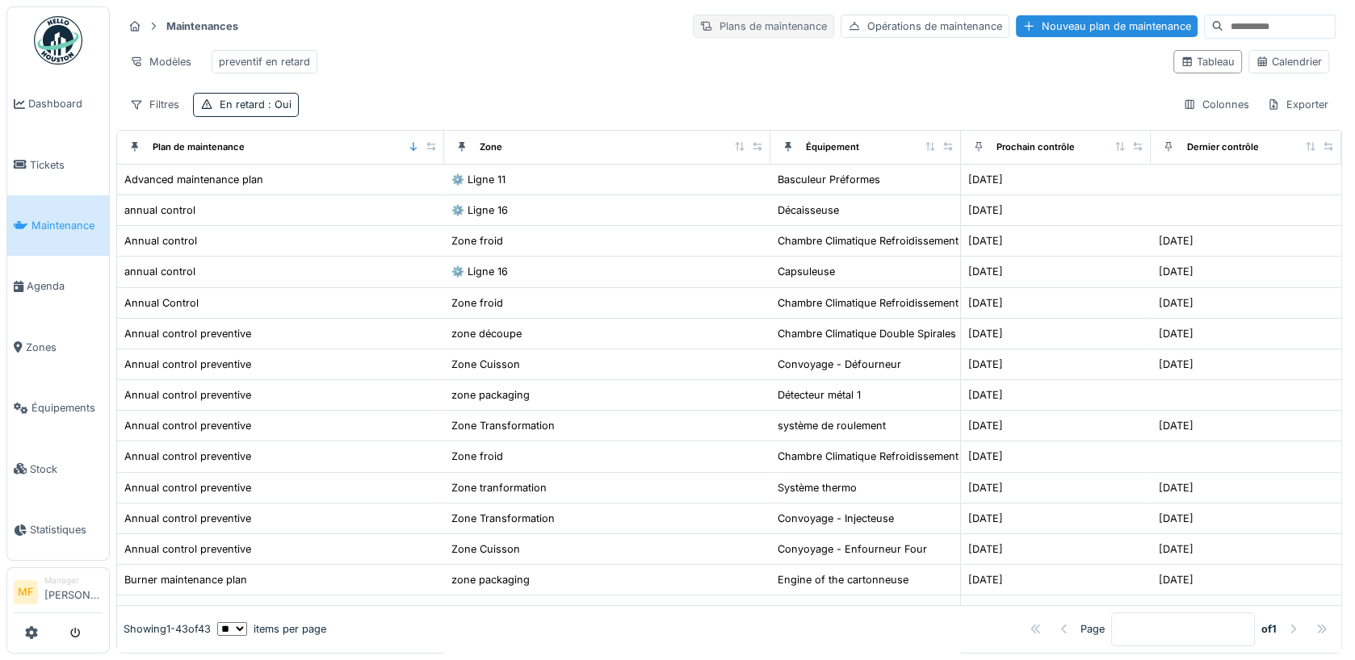
click at [747, 16] on div "Plans de maintenance" at bounding box center [763, 26] width 141 height 23
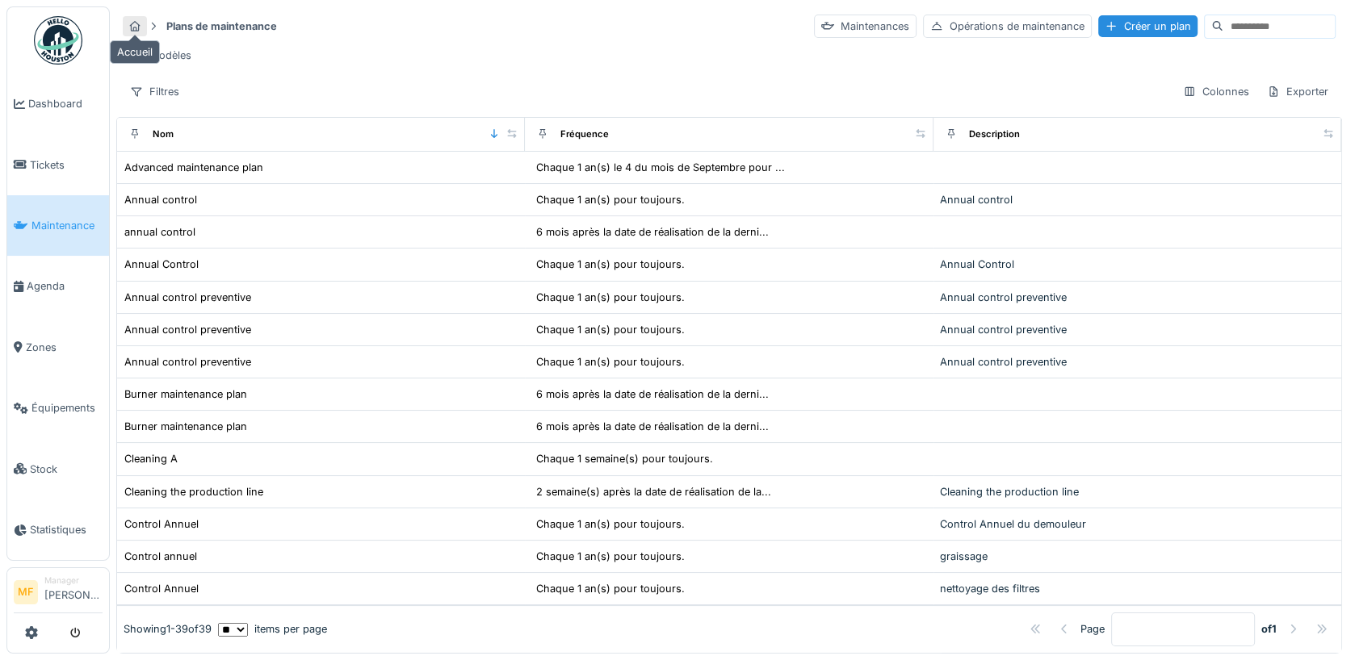
click at [140, 25] on icon at bounding box center [134, 26] width 13 height 10
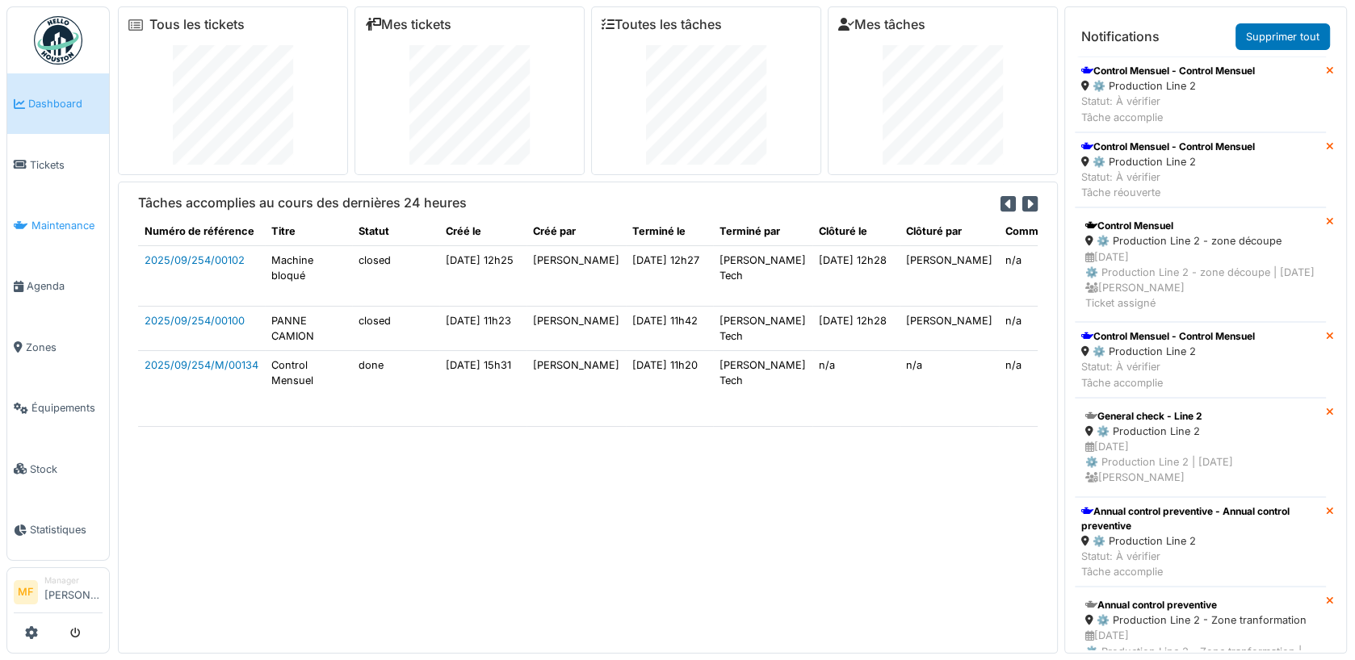
click at [52, 219] on span "Maintenance" at bounding box center [66, 225] width 71 height 15
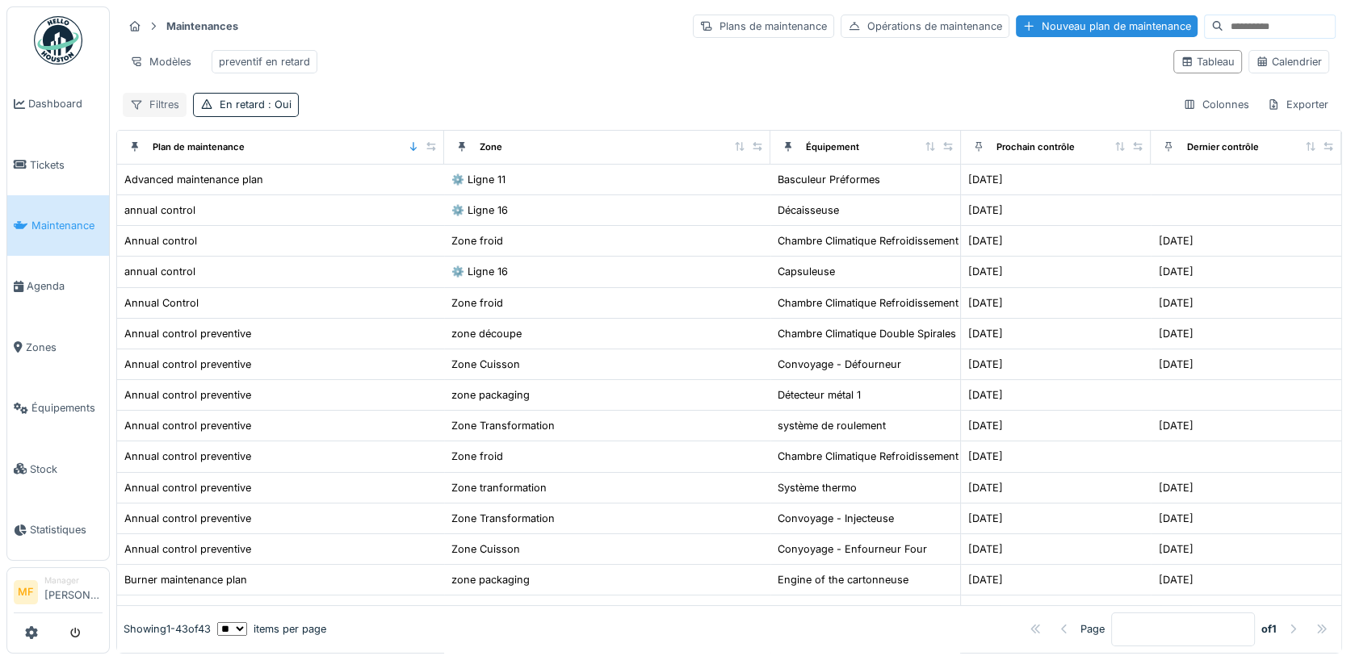
click at [170, 107] on div "Filtres" at bounding box center [155, 104] width 64 height 23
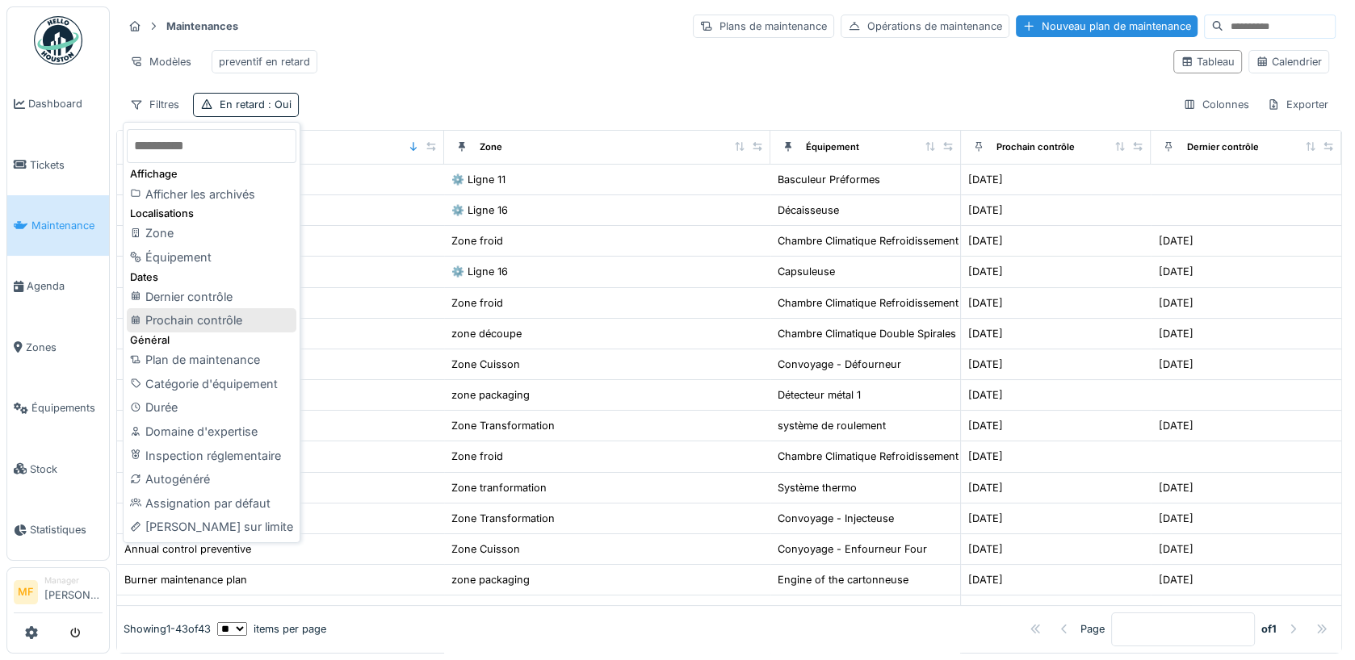
click at [193, 312] on div "Prochain contrôle" at bounding box center [212, 320] width 170 height 24
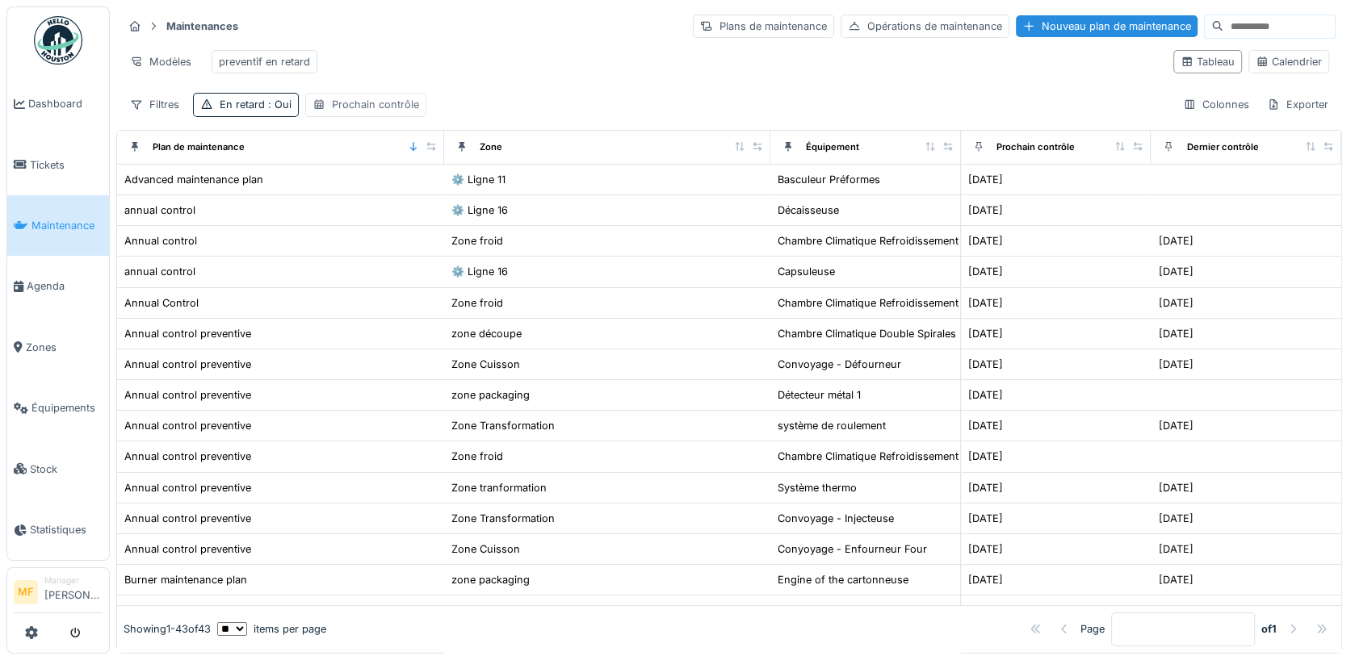
click at [367, 104] on div "Prochain contrôle" at bounding box center [375, 104] width 87 height 15
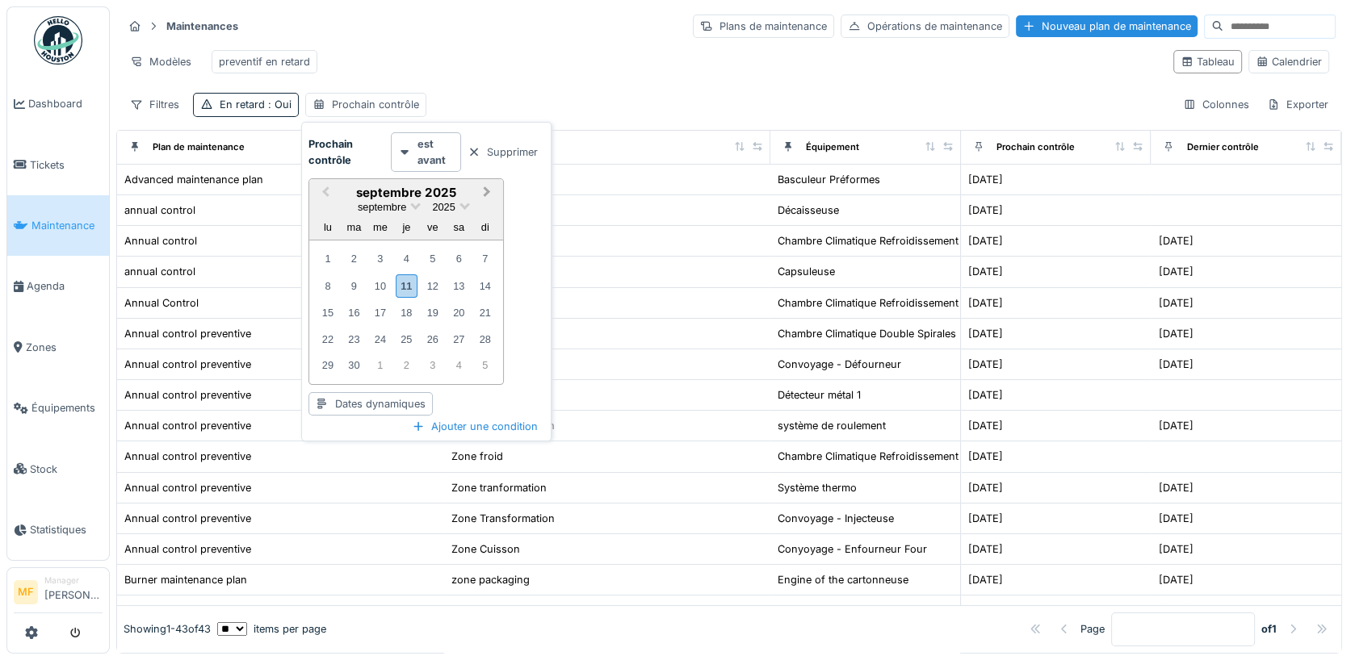
click at [487, 190] on span "Next Month" at bounding box center [487, 192] width 0 height 19
click at [383, 259] on div "1" at bounding box center [380, 259] width 22 height 22
click at [431, 365] on div "31" at bounding box center [432, 364] width 22 height 22
click at [438, 148] on strong "est avant" at bounding box center [435, 151] width 37 height 31
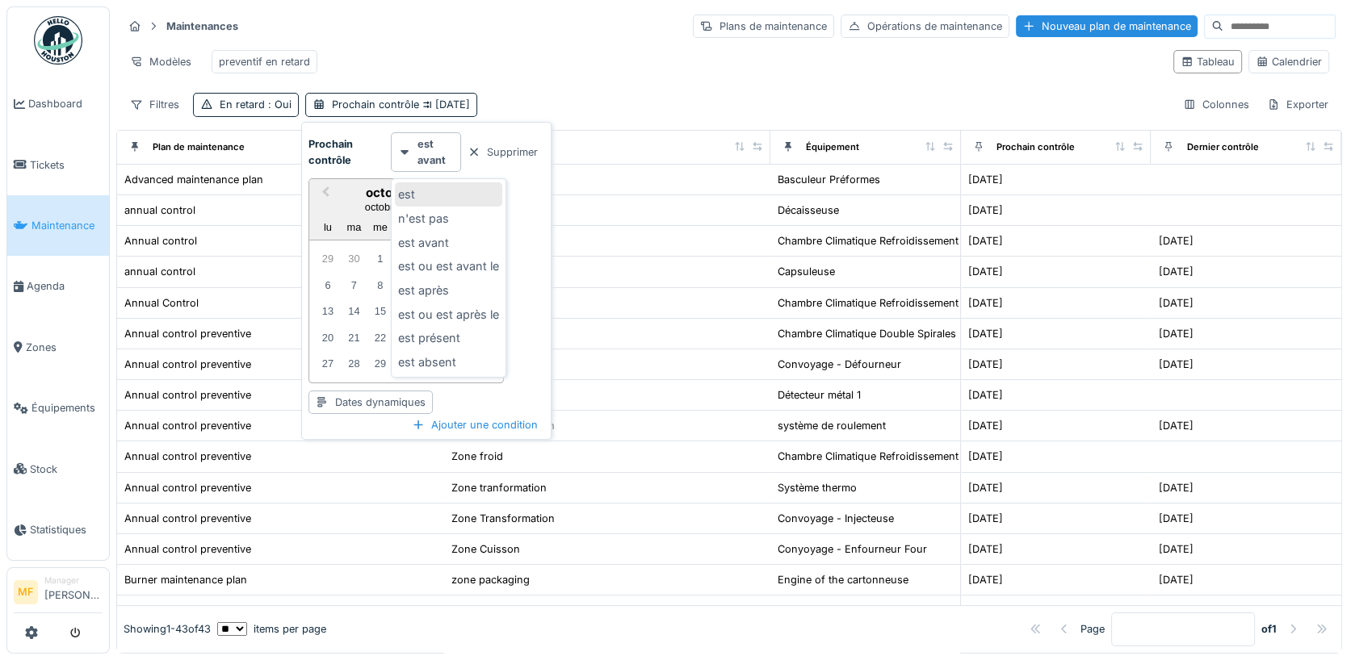
click at [434, 197] on div "est" at bounding box center [448, 194] width 107 height 24
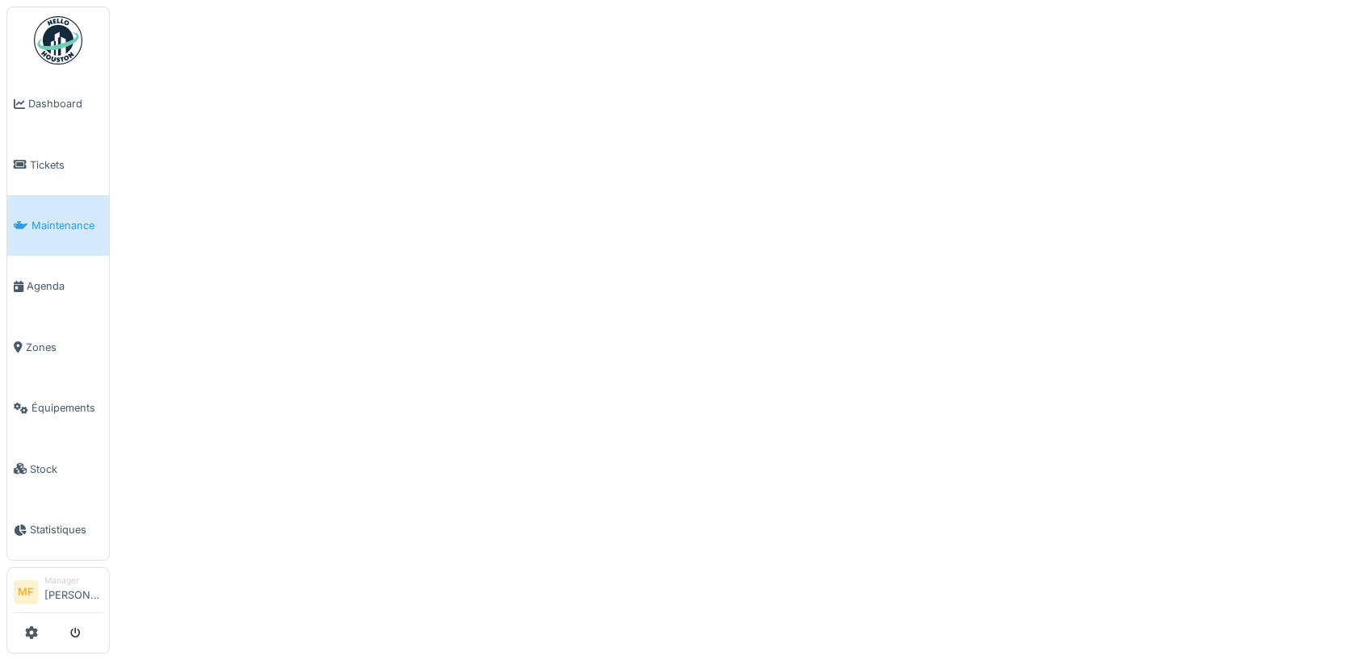
click at [50, 218] on span "Maintenance" at bounding box center [66, 225] width 71 height 15
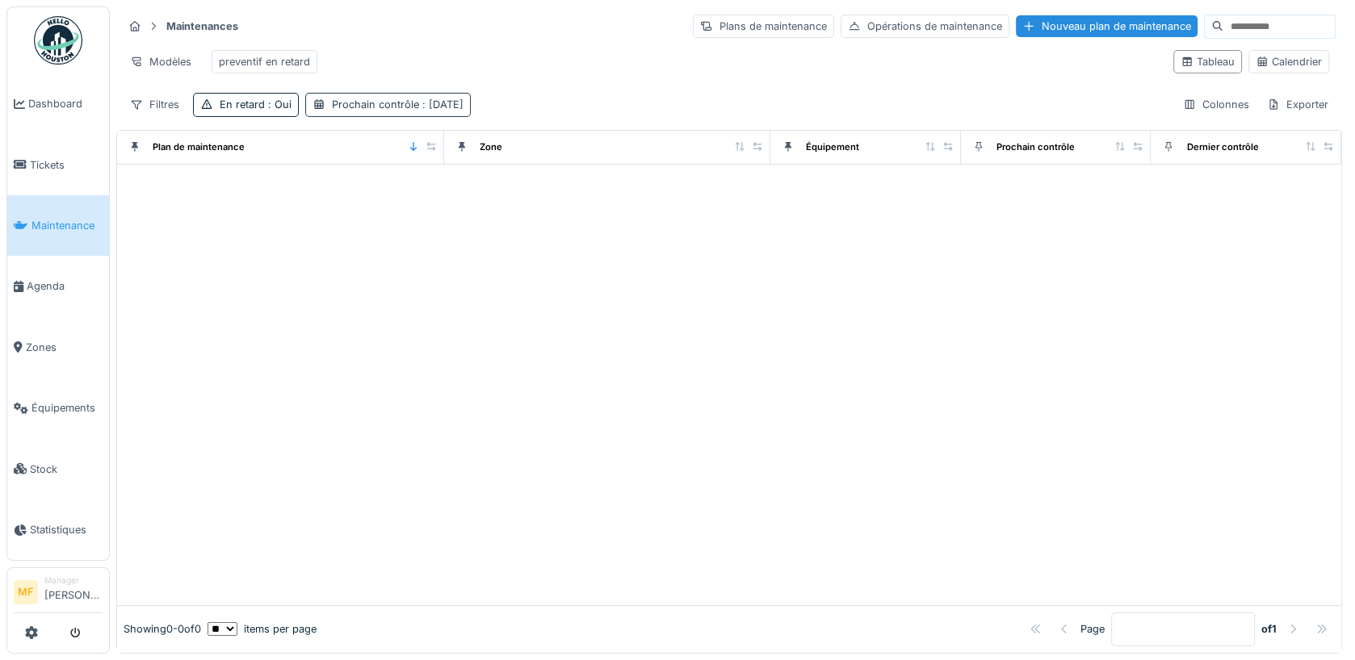
click at [397, 103] on div "Prochain contrôle : [DATE]" at bounding box center [398, 104] width 132 height 15
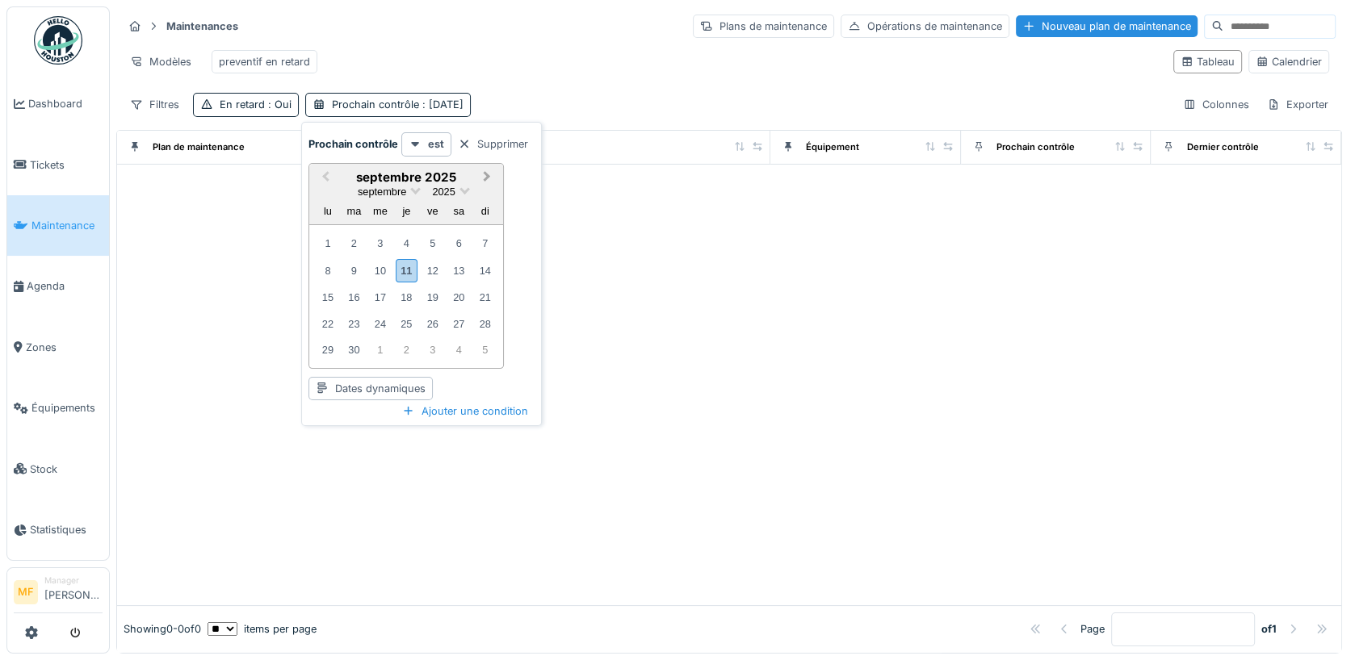
click at [486, 178] on button "Next Month" at bounding box center [489, 179] width 26 height 26
click at [383, 246] on div "1" at bounding box center [380, 244] width 22 height 22
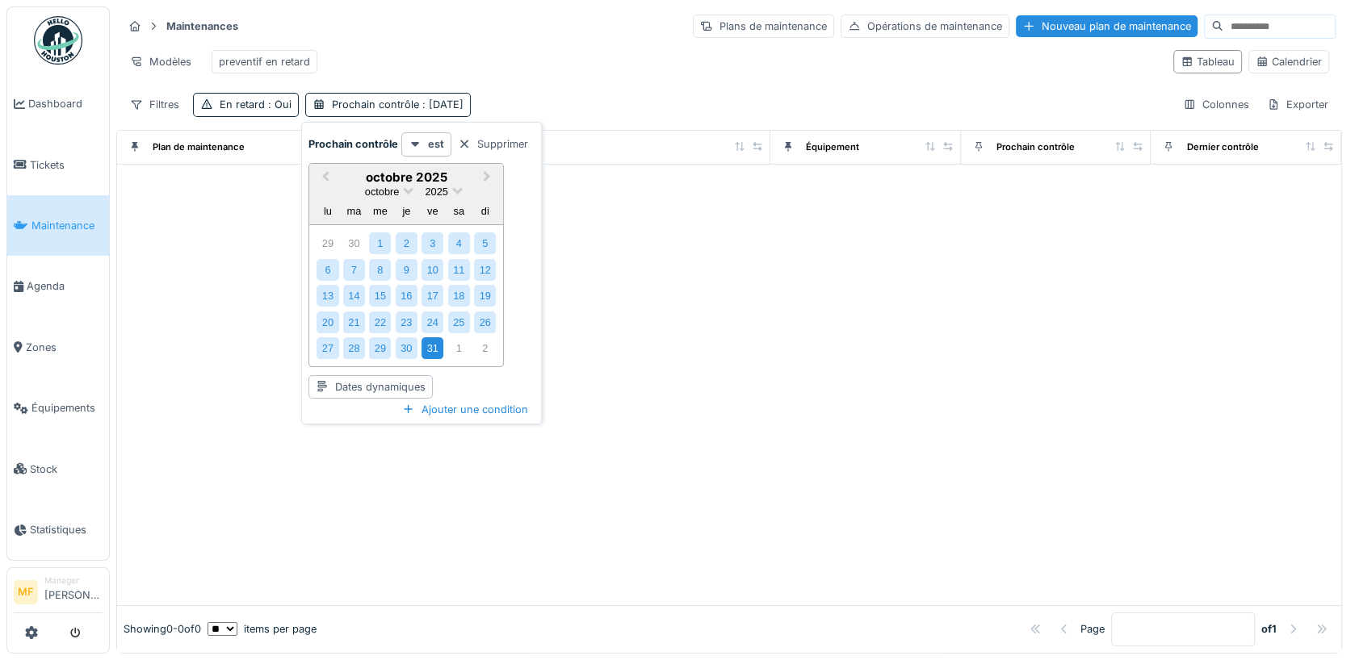
click at [431, 347] on div "31" at bounding box center [432, 349] width 22 height 22
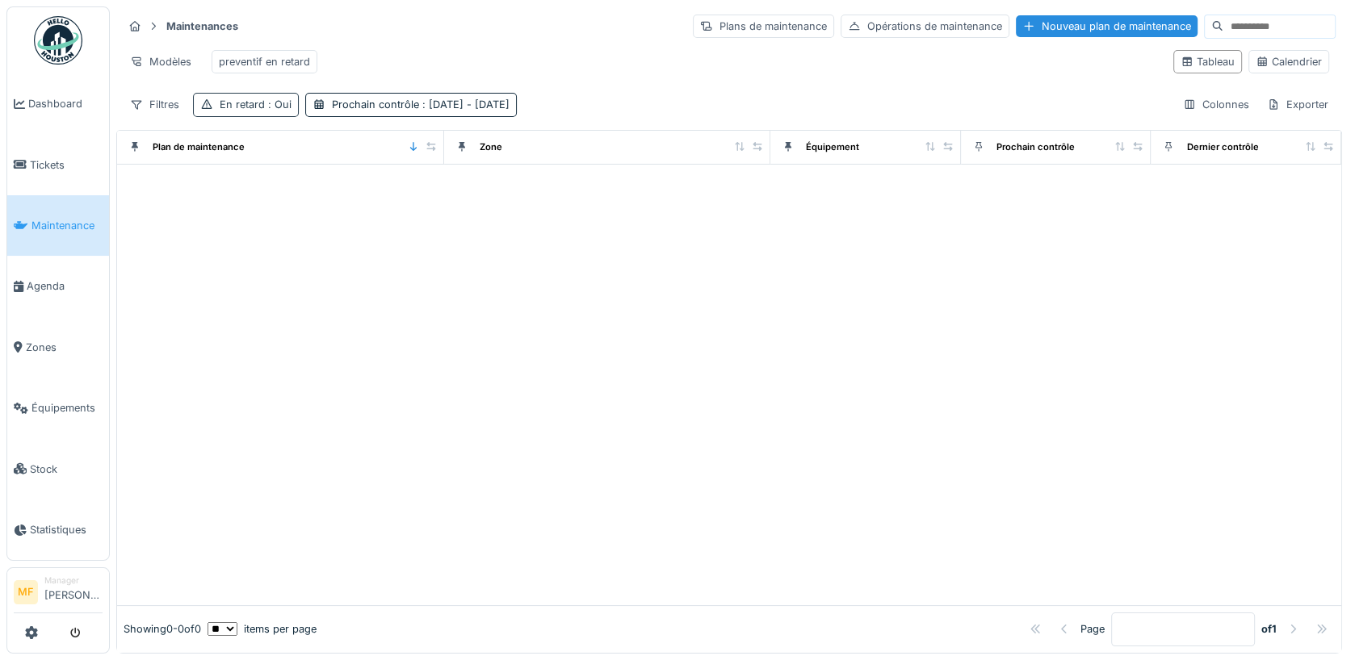
click at [266, 102] on span ": Oui" at bounding box center [278, 105] width 27 height 12
click at [322, 139] on div "Supprimer" at bounding box center [340, 144] width 83 height 22
click at [501, 57] on div "Modèles preventif en retard" at bounding box center [642, 62] width 1038 height 36
click at [370, 109] on div "Prochain contrôle : 01/10/2025 - 31/10/2025" at bounding box center [309, 104] width 178 height 15
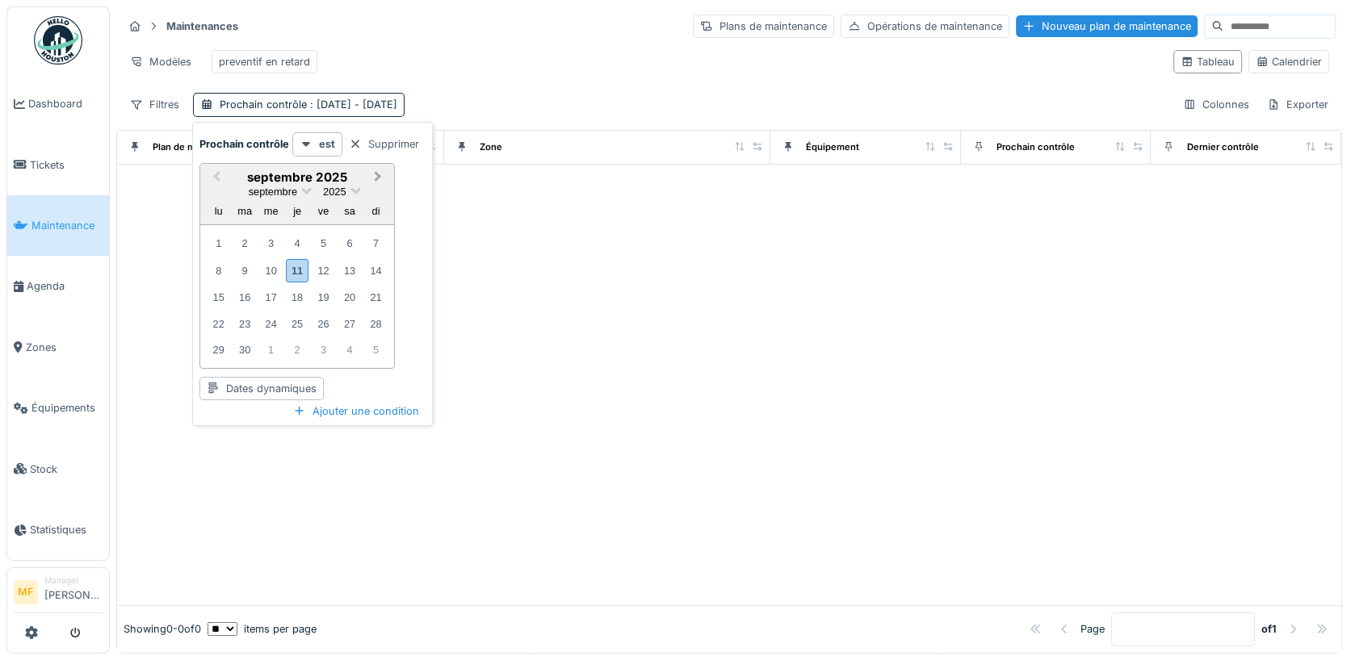
click at [378, 173] on span "Next Month" at bounding box center [378, 177] width 0 height 19
click at [279, 239] on div "1" at bounding box center [271, 244] width 22 height 22
click at [378, 174] on span "Next Month" at bounding box center [378, 177] width 0 height 19
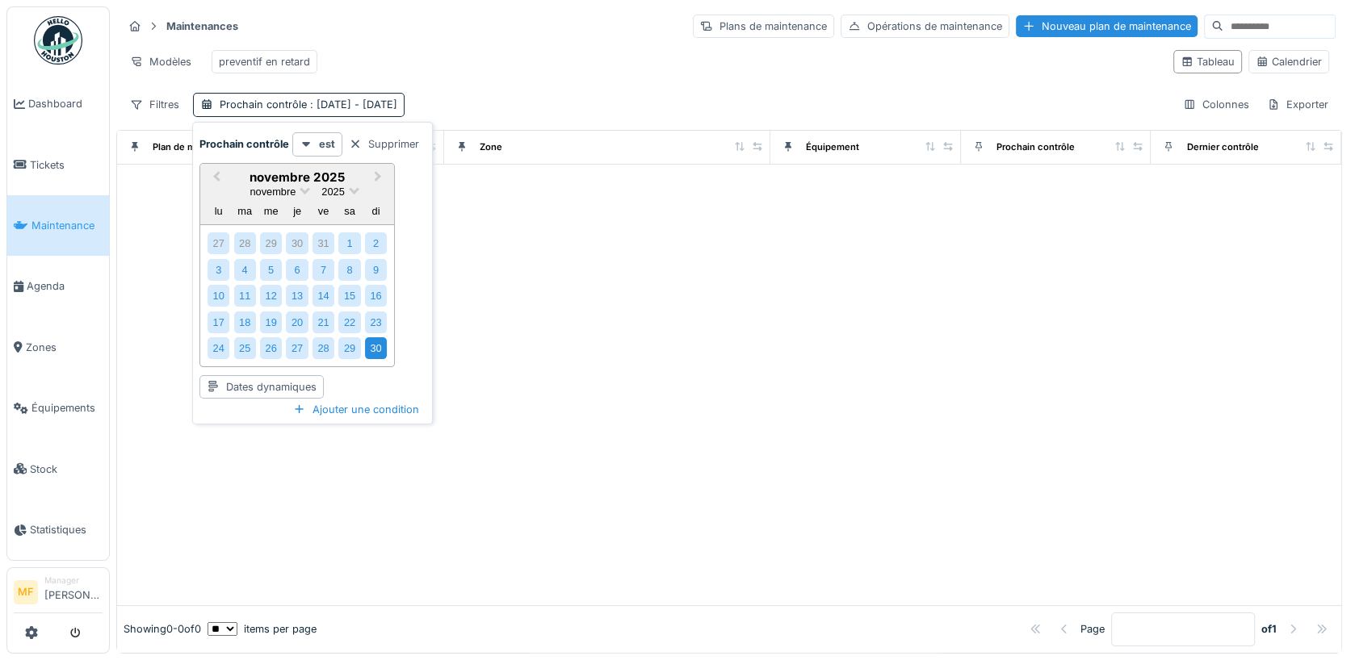
click at [371, 346] on div "30" at bounding box center [376, 349] width 22 height 22
click at [379, 169] on button "Next Month" at bounding box center [380, 179] width 26 height 26
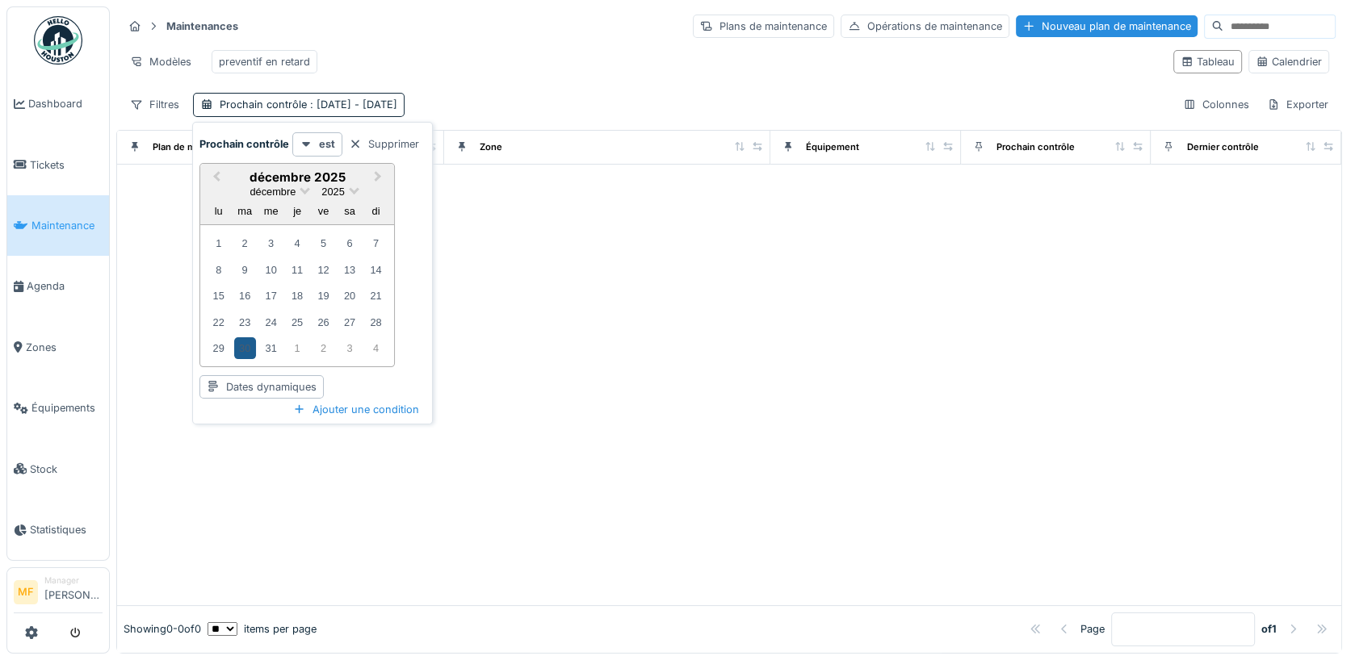
click at [245, 346] on div "30" at bounding box center [245, 349] width 22 height 22
click at [267, 346] on div "31" at bounding box center [271, 349] width 22 height 22
click at [247, 244] on div "2" at bounding box center [245, 244] width 22 height 22
click at [497, 62] on div "Modèles preventif en retard" at bounding box center [642, 62] width 1038 height 36
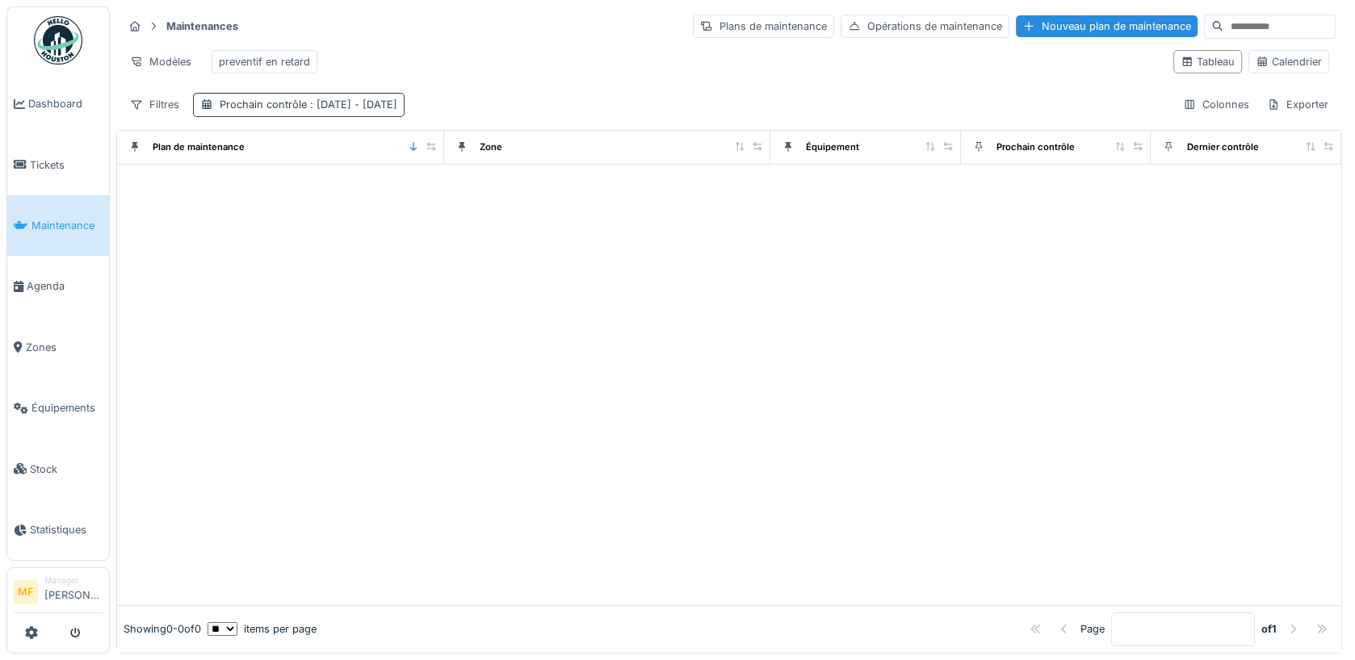
click at [363, 102] on span ": 30/12/2025 - 31/12/2025" at bounding box center [352, 105] width 90 height 12
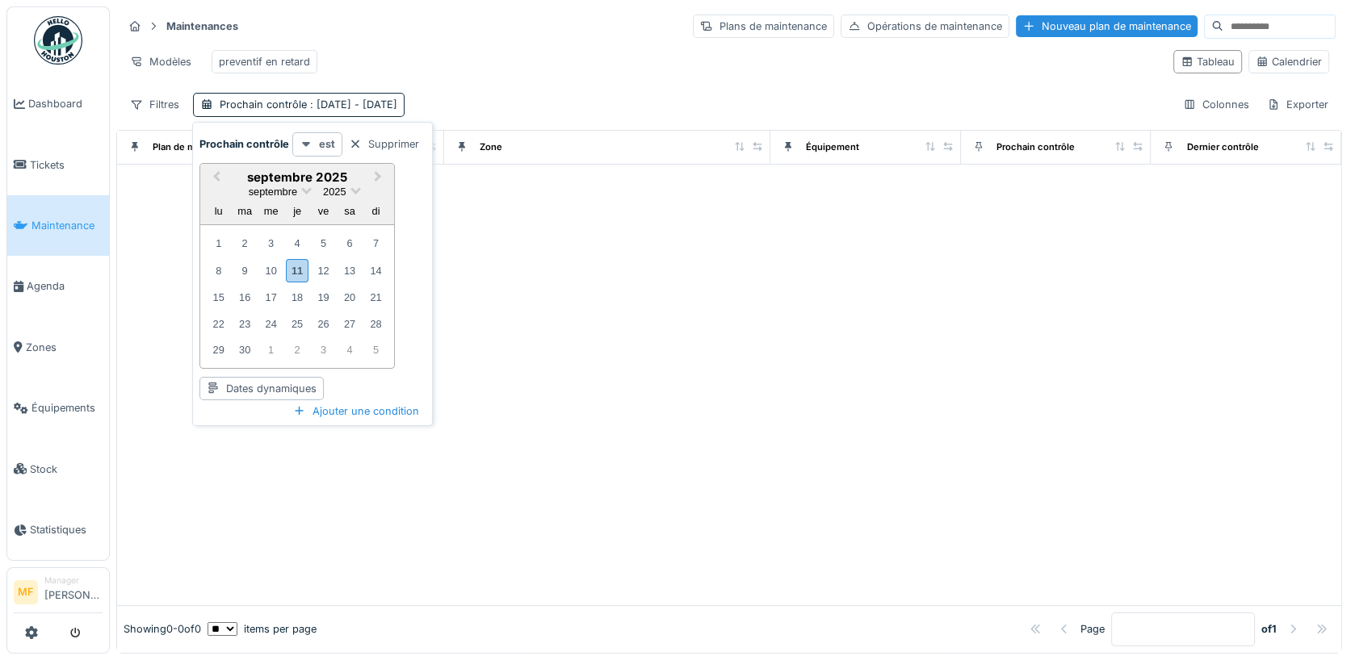
click at [316, 149] on div "est" at bounding box center [317, 143] width 50 height 23
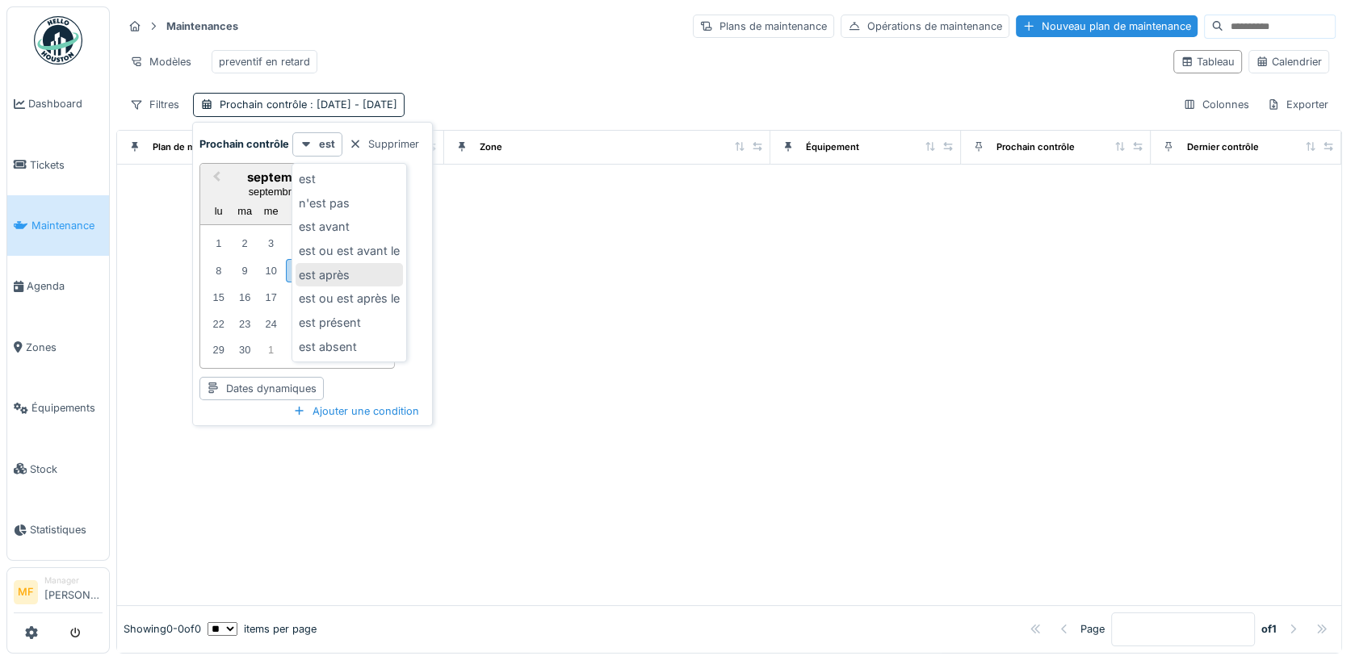
click at [341, 268] on div "est après" at bounding box center [349, 275] width 107 height 24
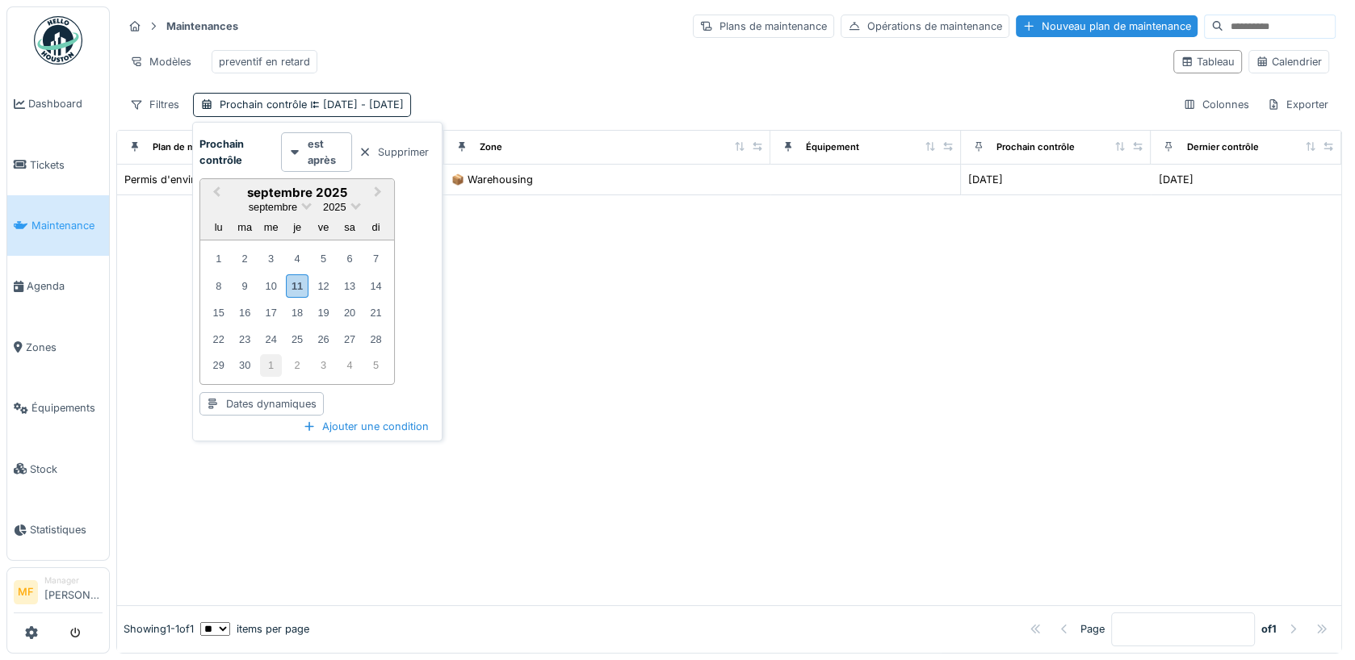
click at [272, 362] on div "1" at bounding box center [271, 365] width 22 height 22
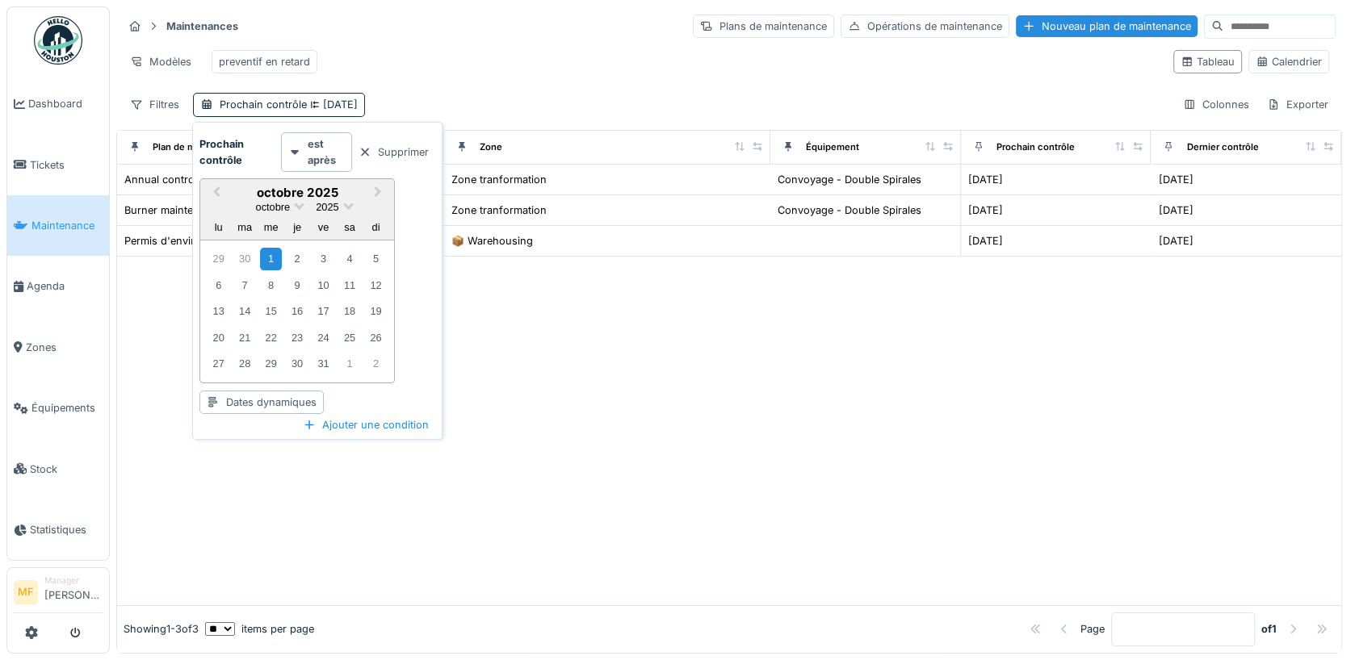
click at [553, 16] on div "Maintenances Plans de maintenance Opérations de maintenance Nouveau plan de mai…" at bounding box center [729, 26] width 1213 height 27
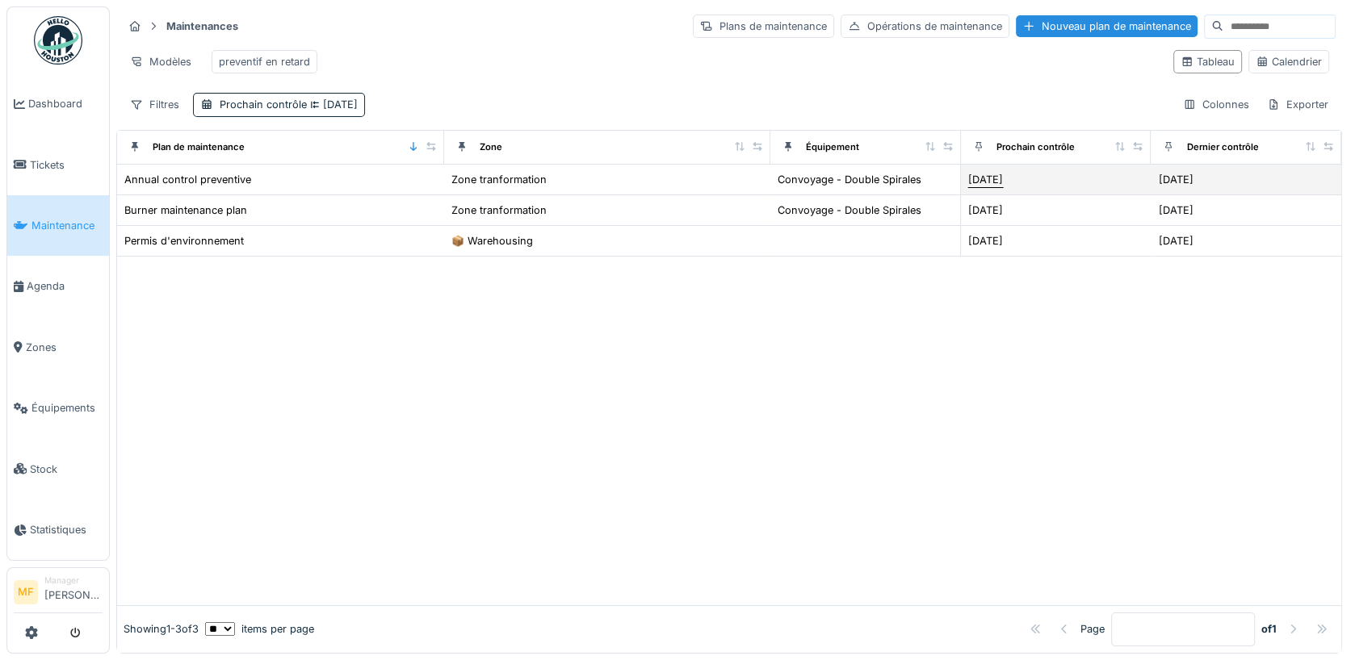
click at [996, 178] on div "30/09/2025" at bounding box center [985, 179] width 35 height 15
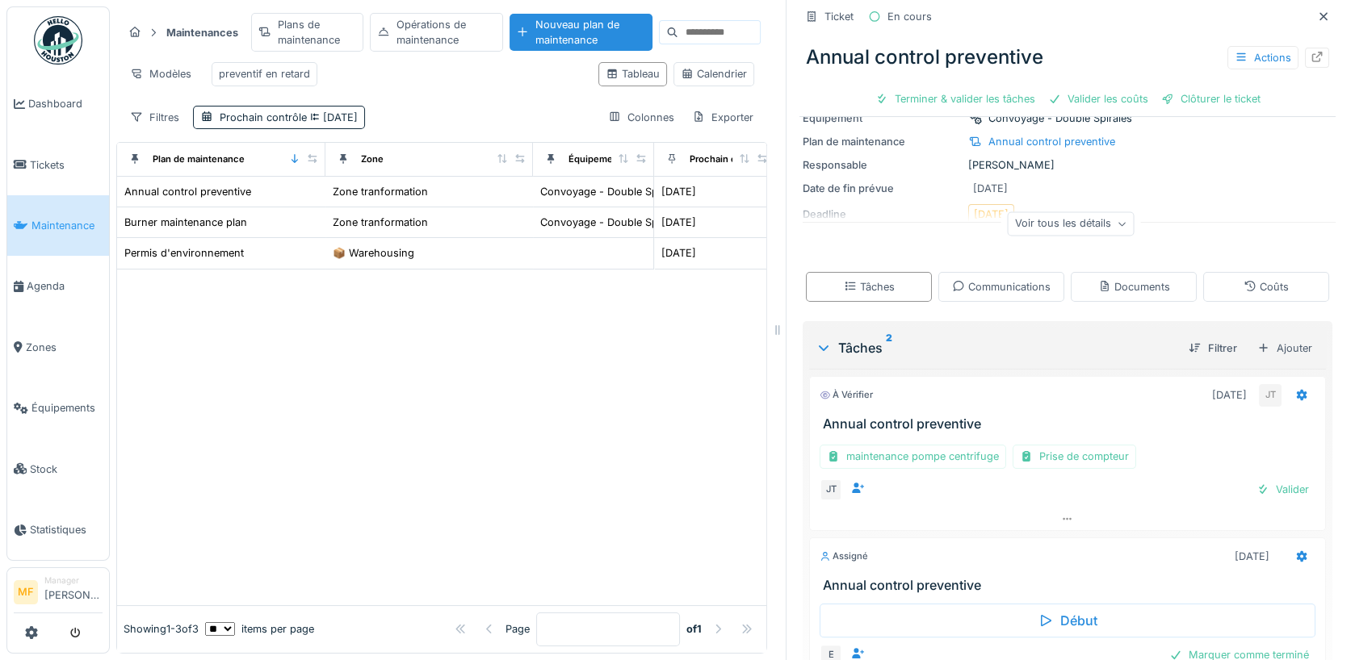
scroll to position [134, 0]
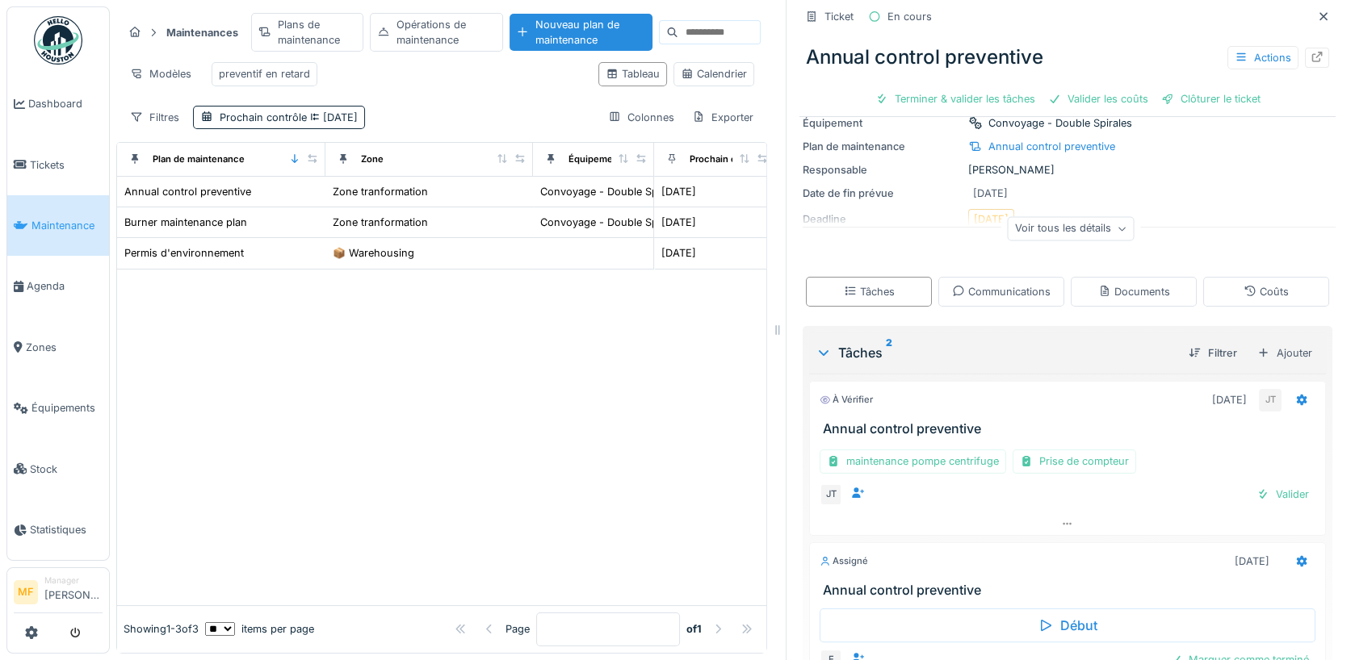
click at [516, 450] on div at bounding box center [441, 438] width 649 height 336
click at [1324, 19] on icon at bounding box center [1323, 16] width 13 height 10
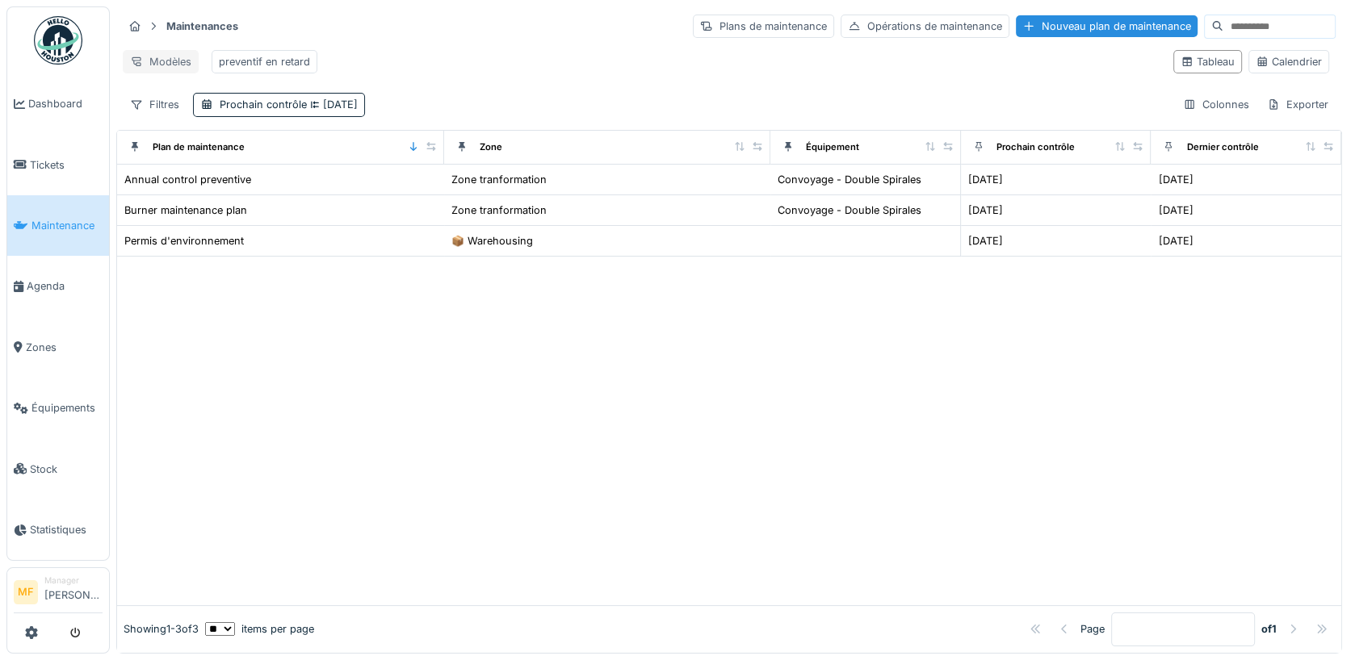
click at [169, 65] on div "Modèles" at bounding box center [161, 61] width 76 height 23
click at [227, 95] on div "Nouvelle vue" at bounding box center [194, 96] width 135 height 24
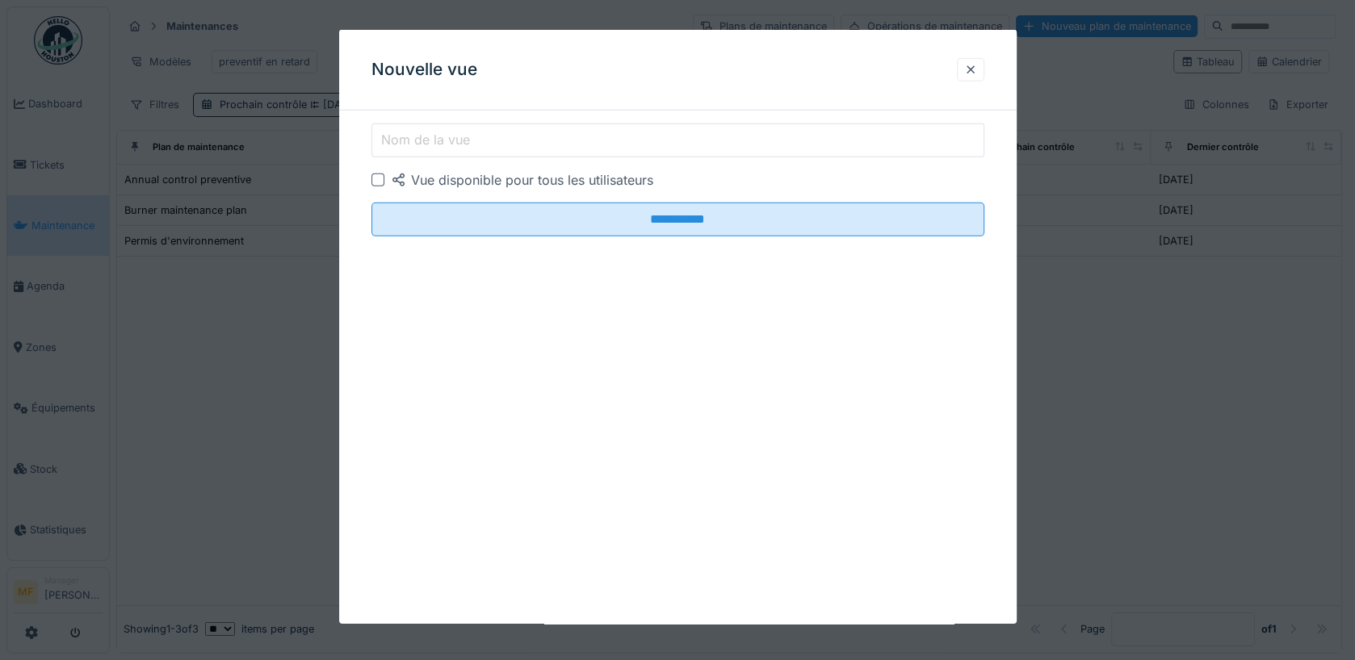
click at [437, 133] on label "Nom de la vue" at bounding box center [425, 139] width 95 height 19
click at [437, 133] on input "Nom de la vue" at bounding box center [677, 141] width 613 height 34
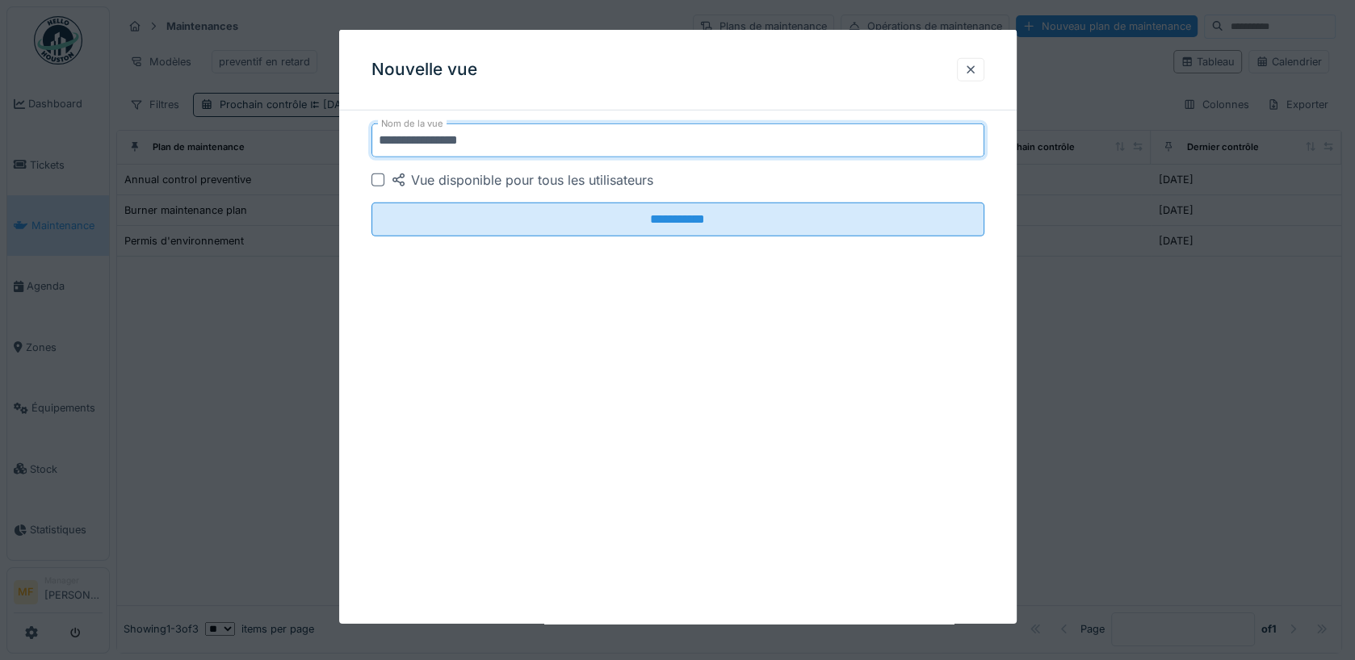
type input "**********"
click at [714, 58] on div "Nouvelle vue" at bounding box center [677, 70] width 677 height 81
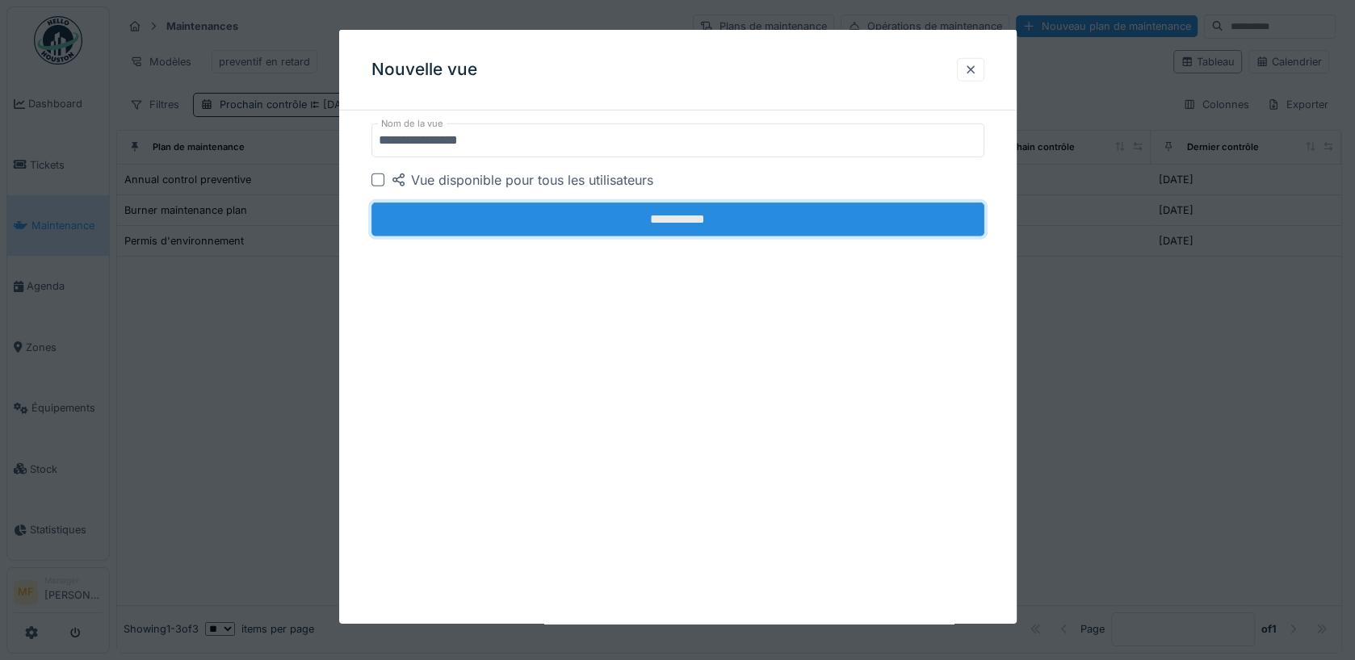
click at [644, 220] on input "**********" at bounding box center [677, 220] width 613 height 34
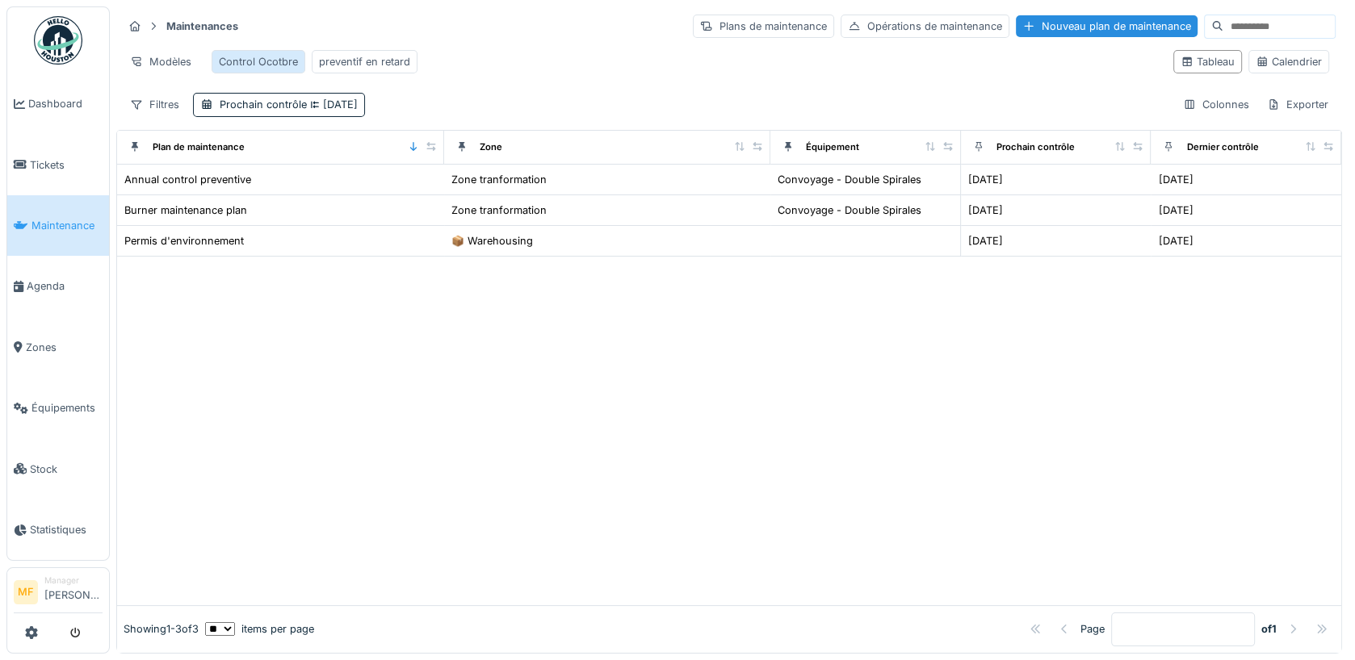
click at [264, 61] on div "Control Ocotbre" at bounding box center [258, 61] width 79 height 15
click at [346, 60] on div "preventif en retard" at bounding box center [364, 61] width 91 height 15
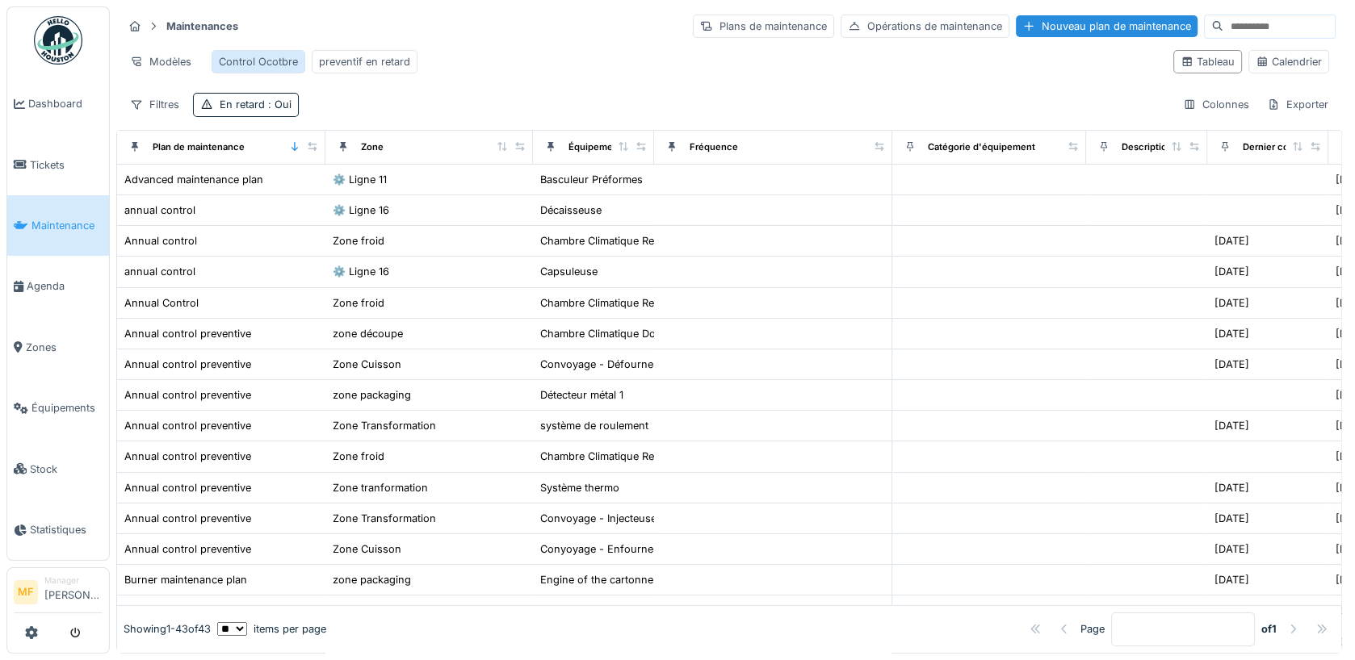
click at [261, 63] on div "Control Ocotbre" at bounding box center [258, 61] width 79 height 15
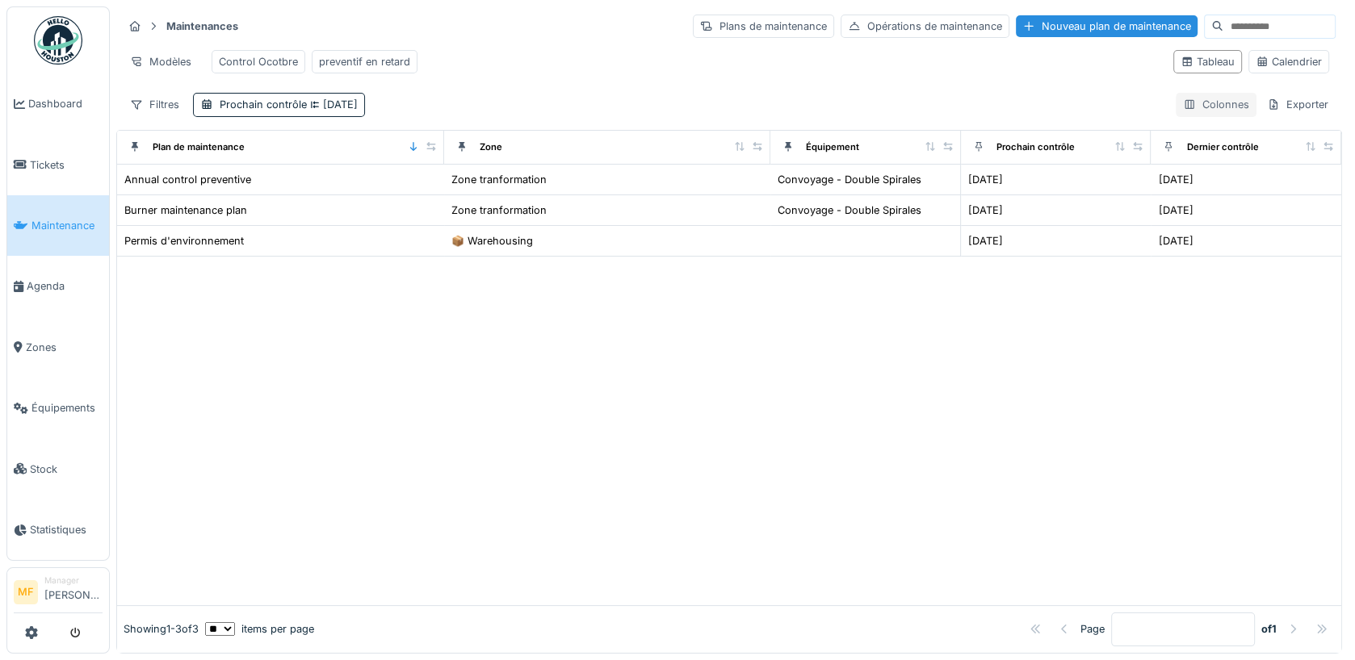
click at [1220, 105] on div "Colonnes" at bounding box center [1216, 104] width 81 height 23
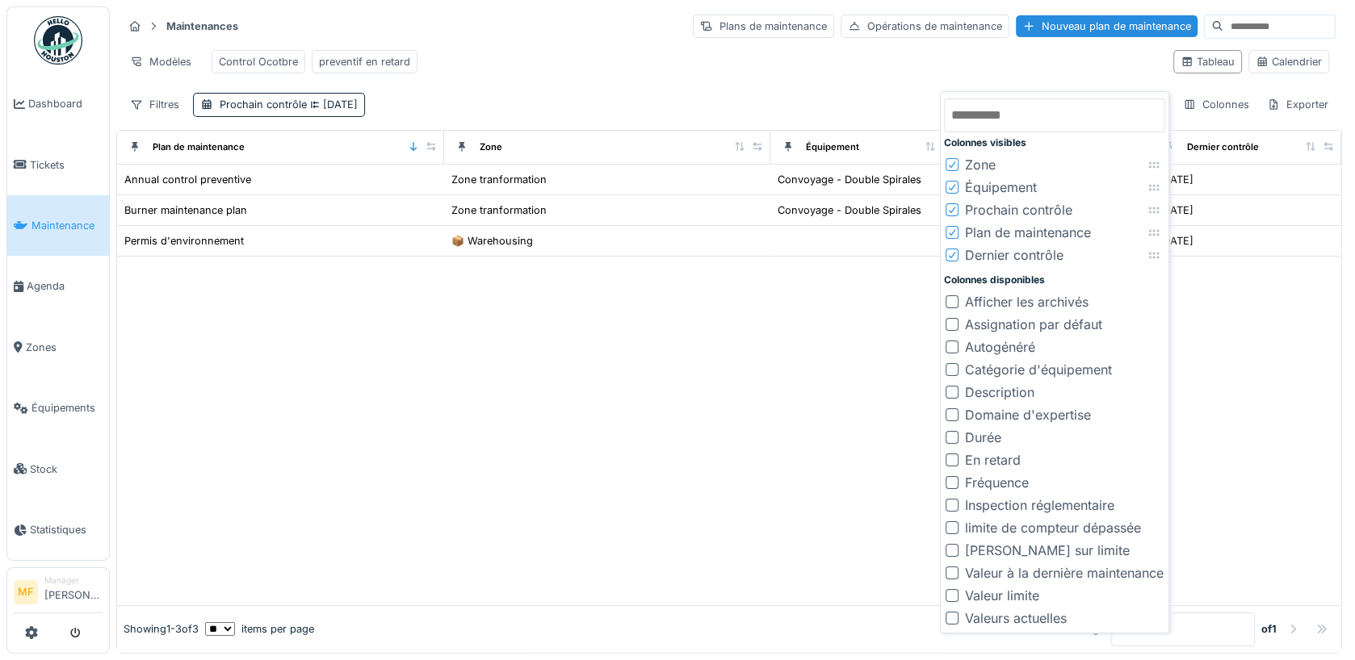
click at [954, 252] on icon at bounding box center [952, 255] width 10 height 8
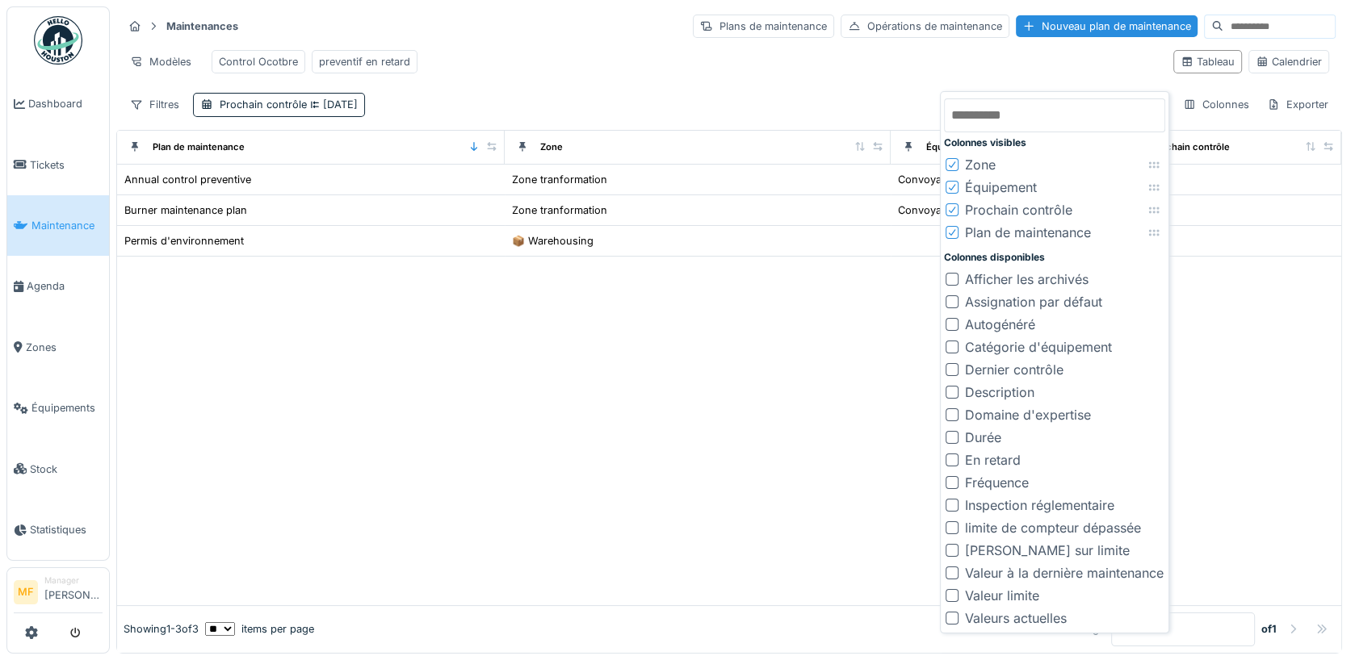
click at [769, 397] on div at bounding box center [729, 431] width 1224 height 348
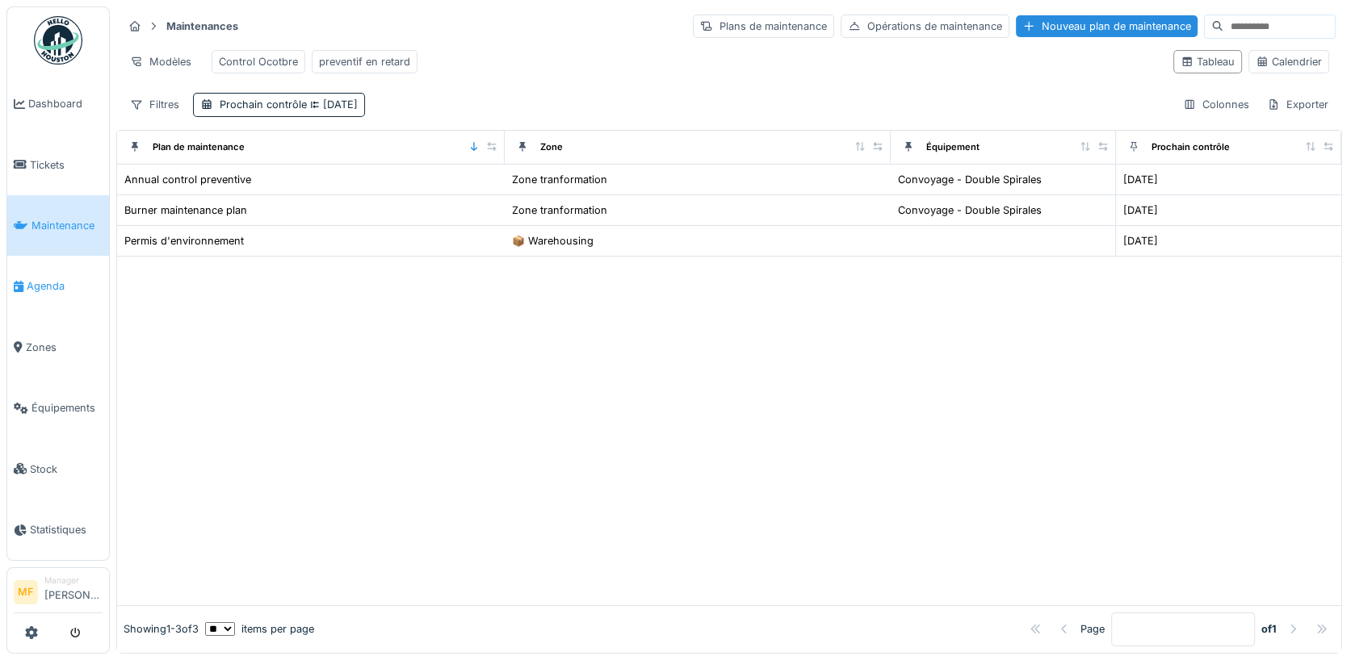
click at [40, 279] on span "Agenda" at bounding box center [65, 286] width 76 height 15
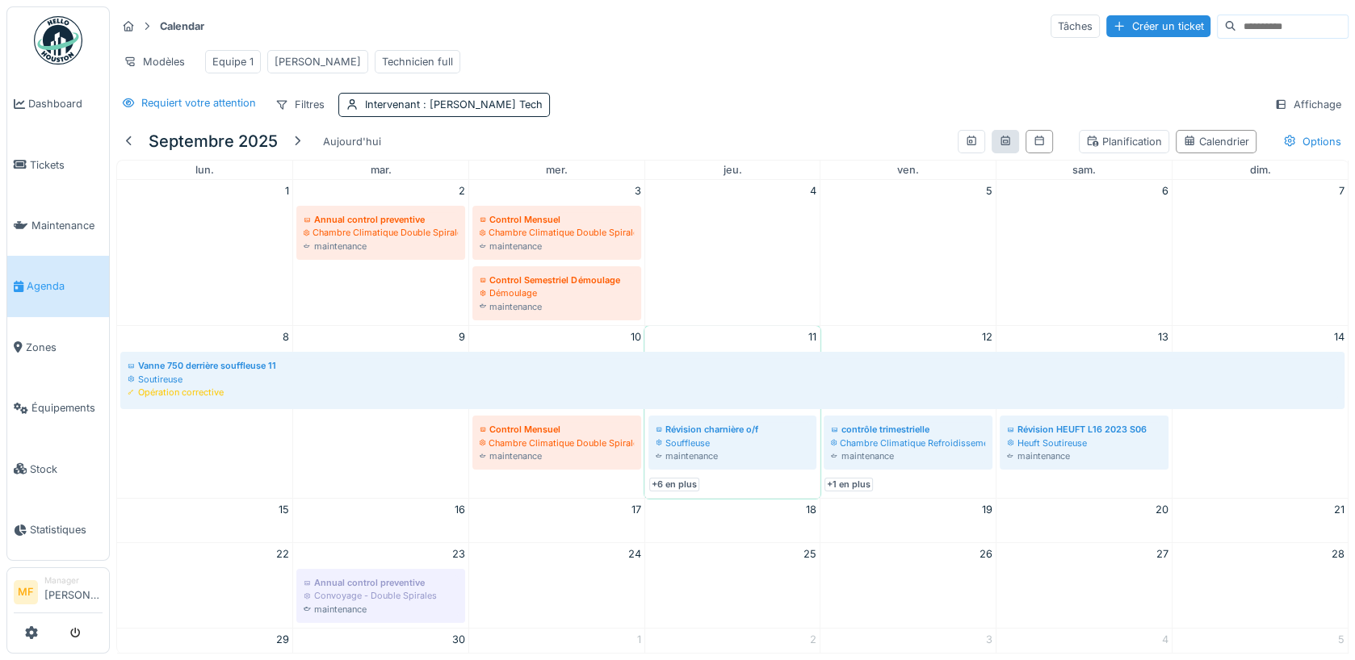
click at [1008, 141] on icon at bounding box center [1005, 141] width 13 height 10
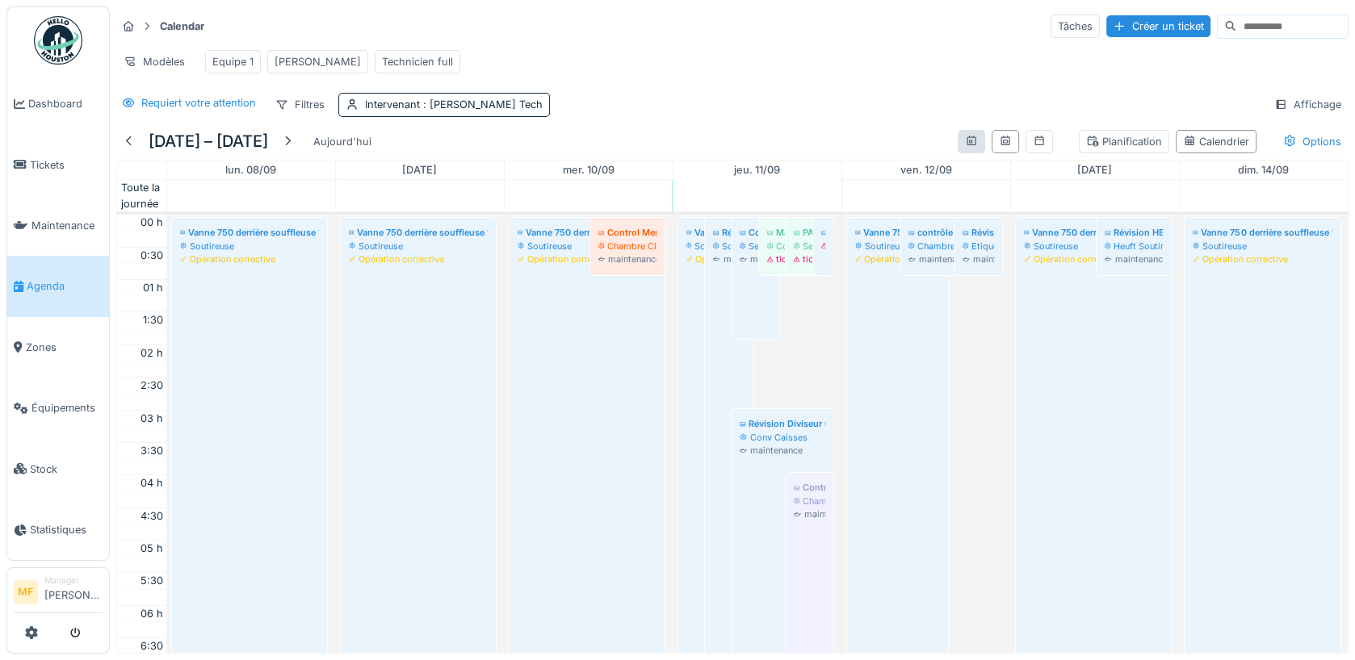
click at [971, 130] on div at bounding box center [971, 141] width 27 height 23
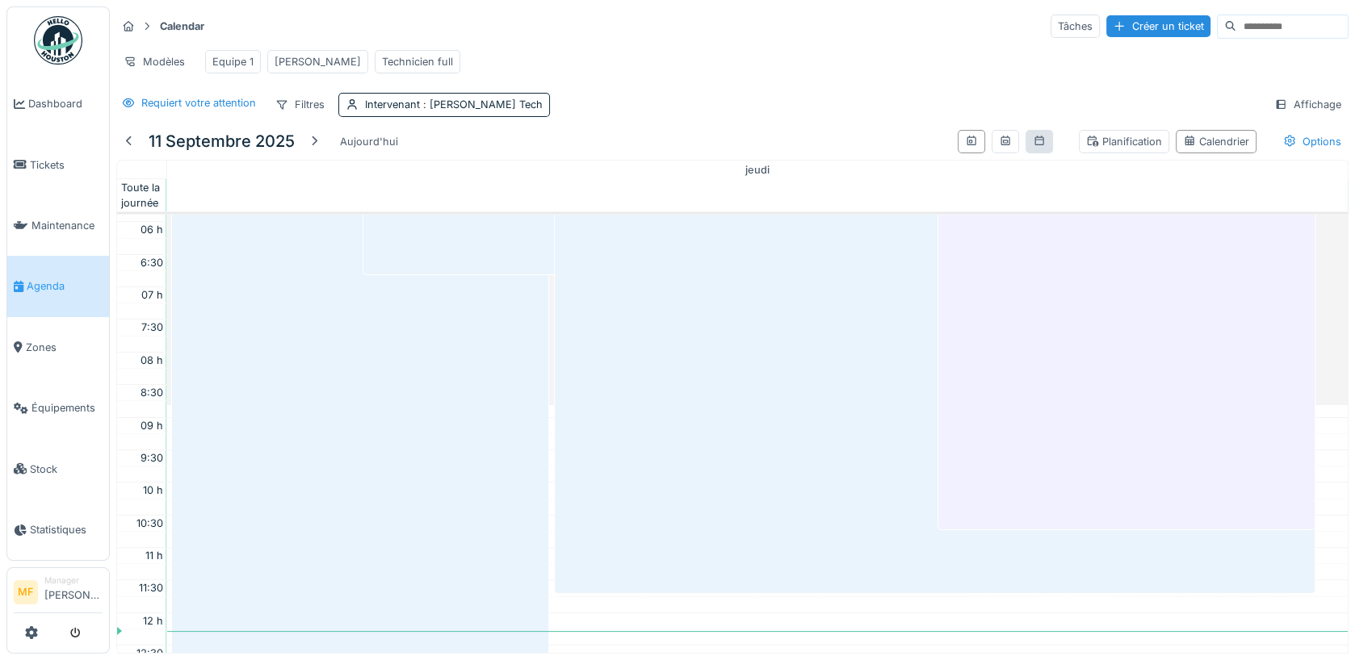
click at [1041, 146] on div at bounding box center [1038, 141] width 27 height 23
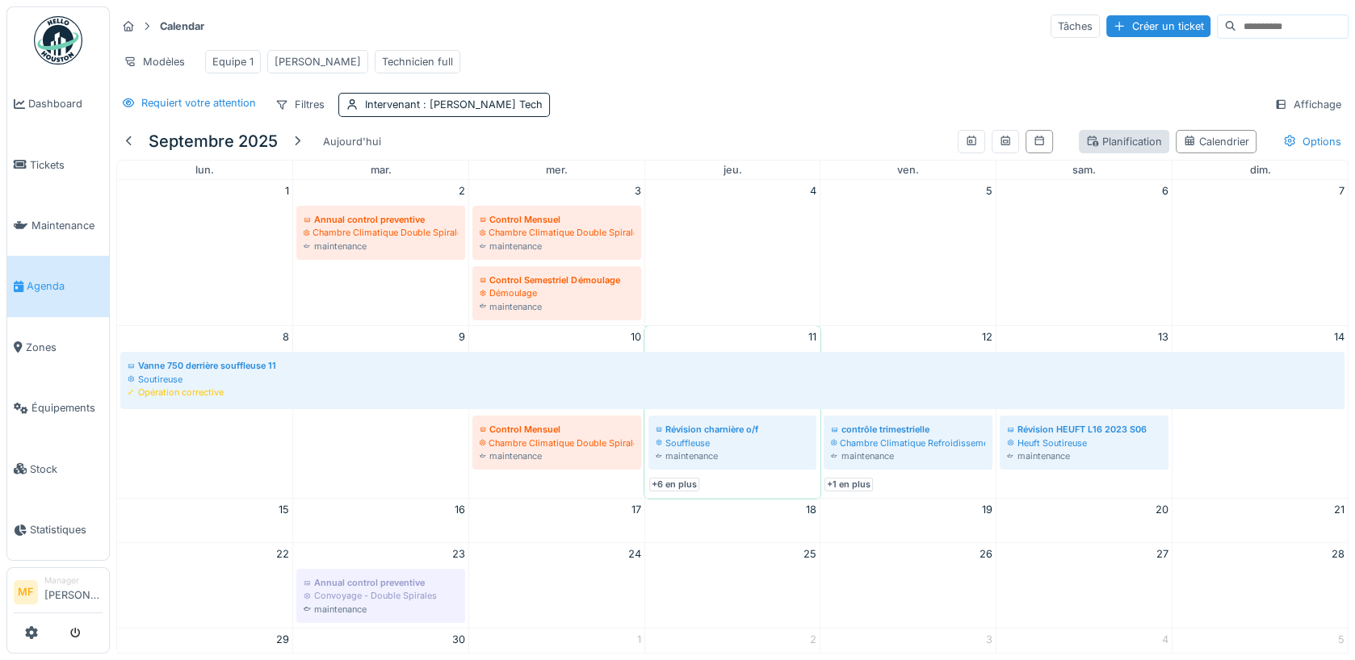
click at [1138, 138] on div "Planification" at bounding box center [1124, 141] width 76 height 15
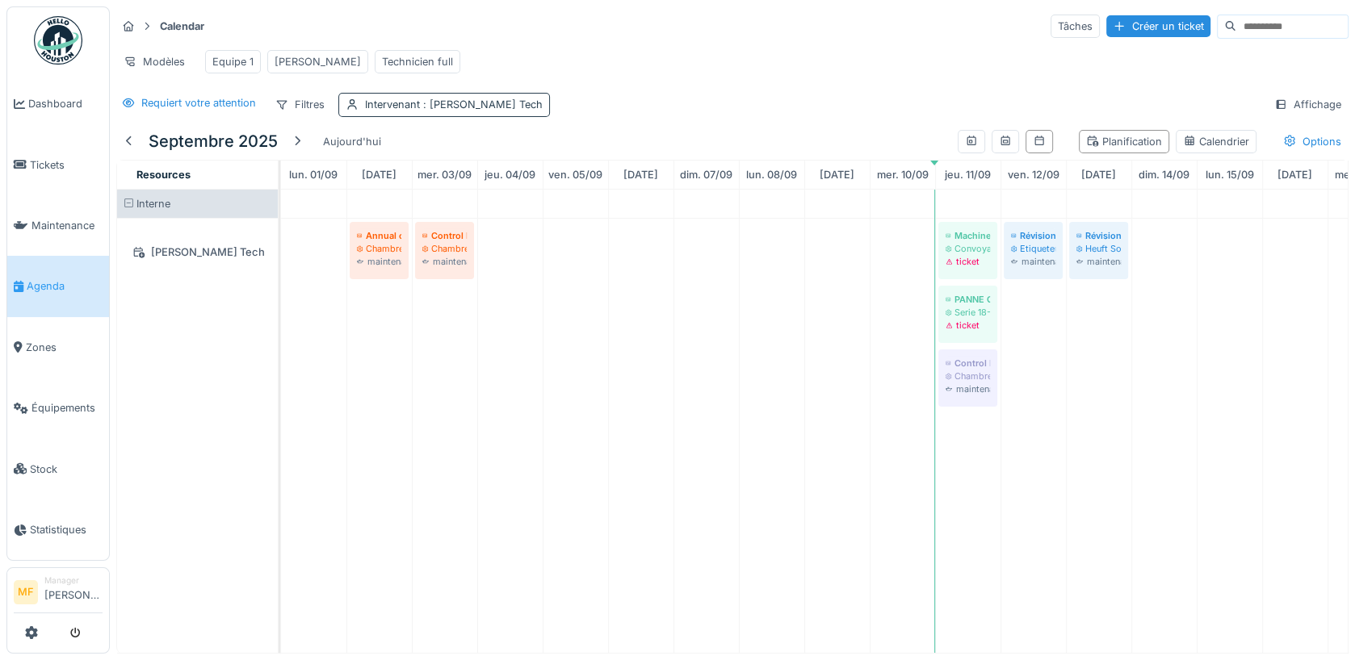
click at [472, 106] on span ": John Tech" at bounding box center [481, 105] width 123 height 12
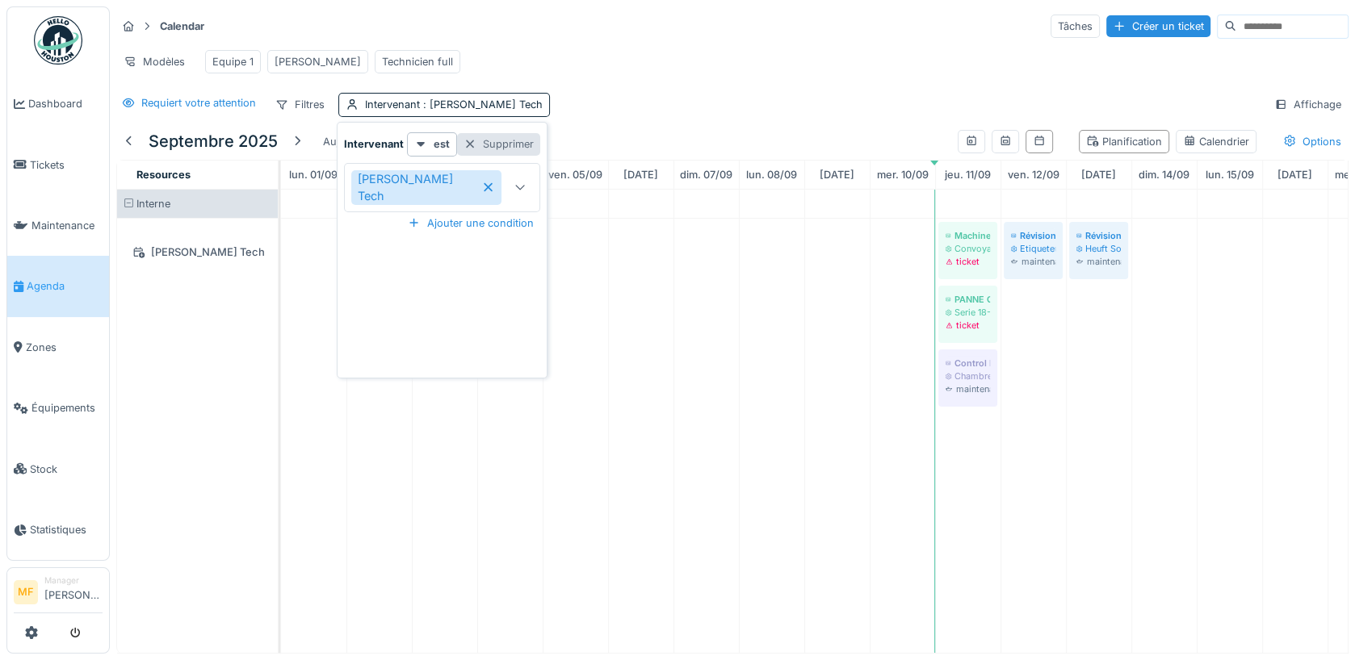
click at [494, 139] on div "Supprimer" at bounding box center [498, 144] width 83 height 22
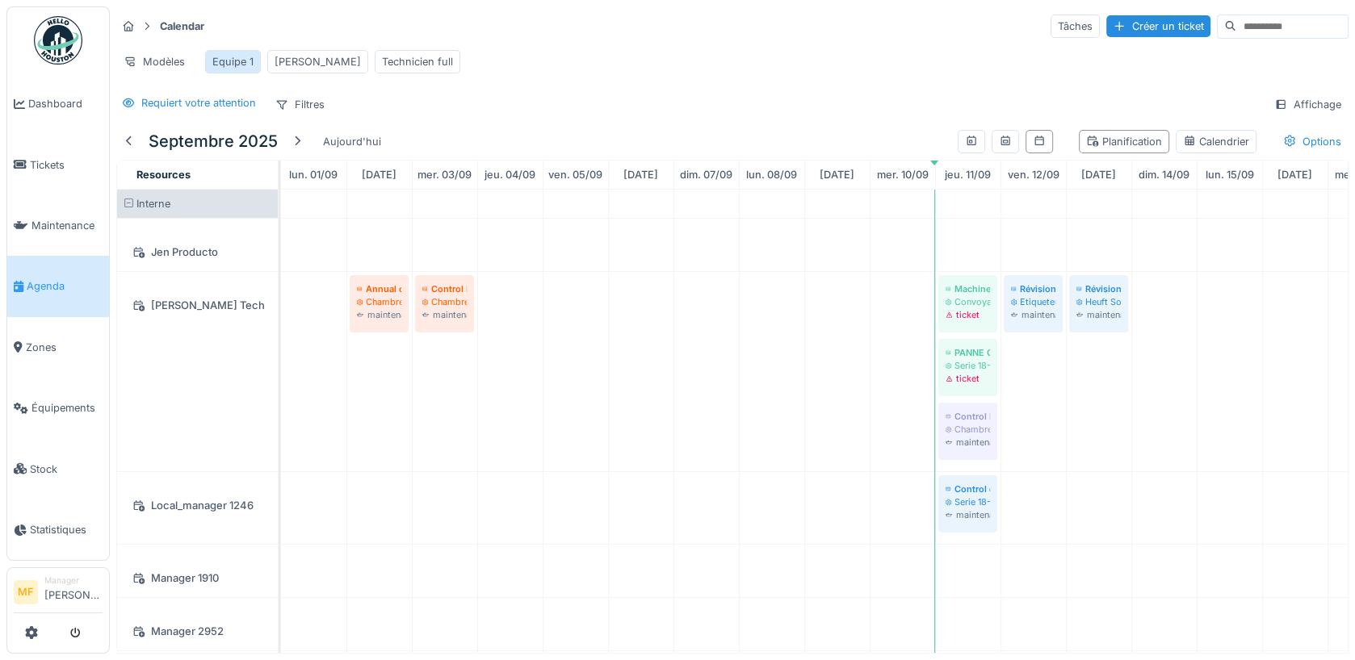
click at [231, 63] on div "Equipe 1" at bounding box center [232, 61] width 41 height 15
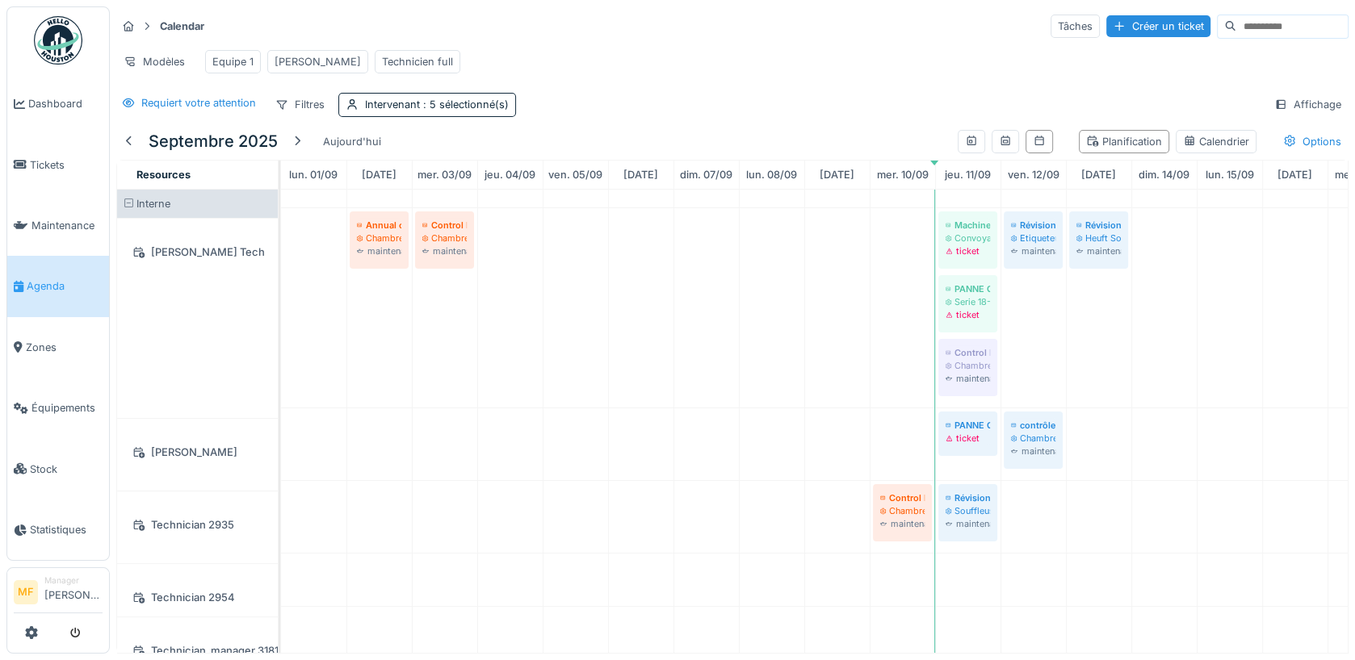
scroll to position [0, 0]
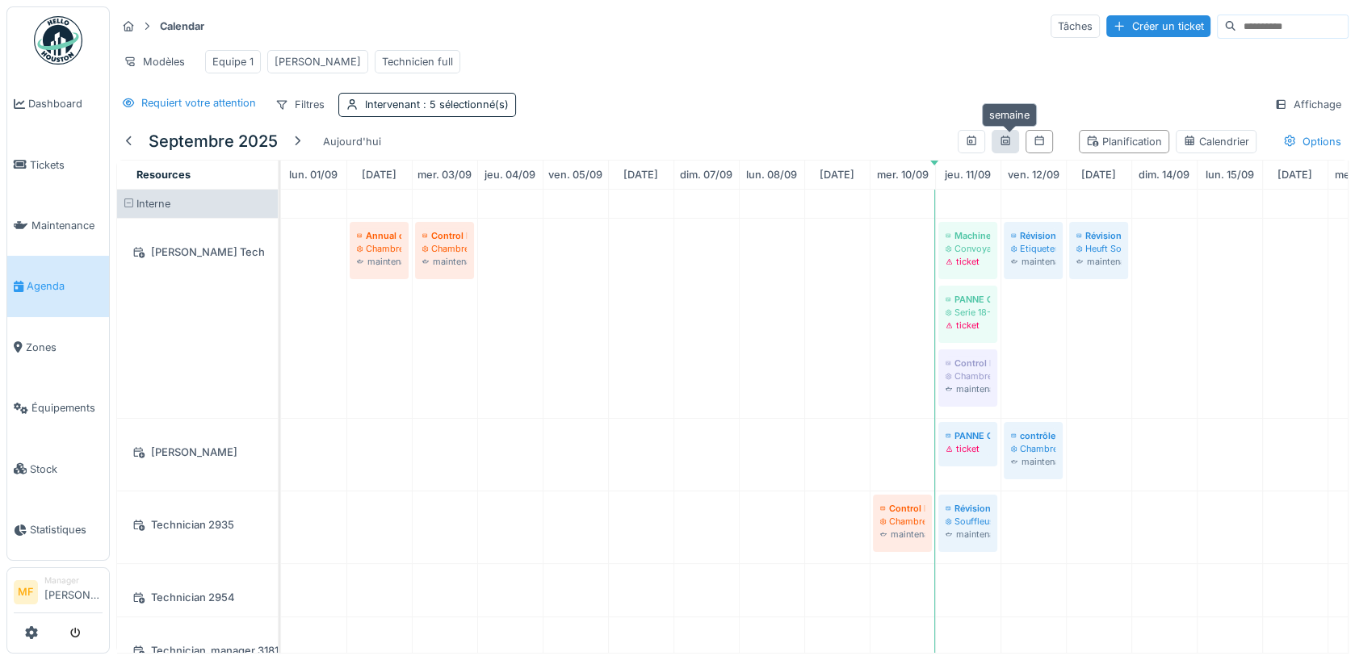
click at [1009, 138] on icon at bounding box center [1004, 141] width 9 height 10
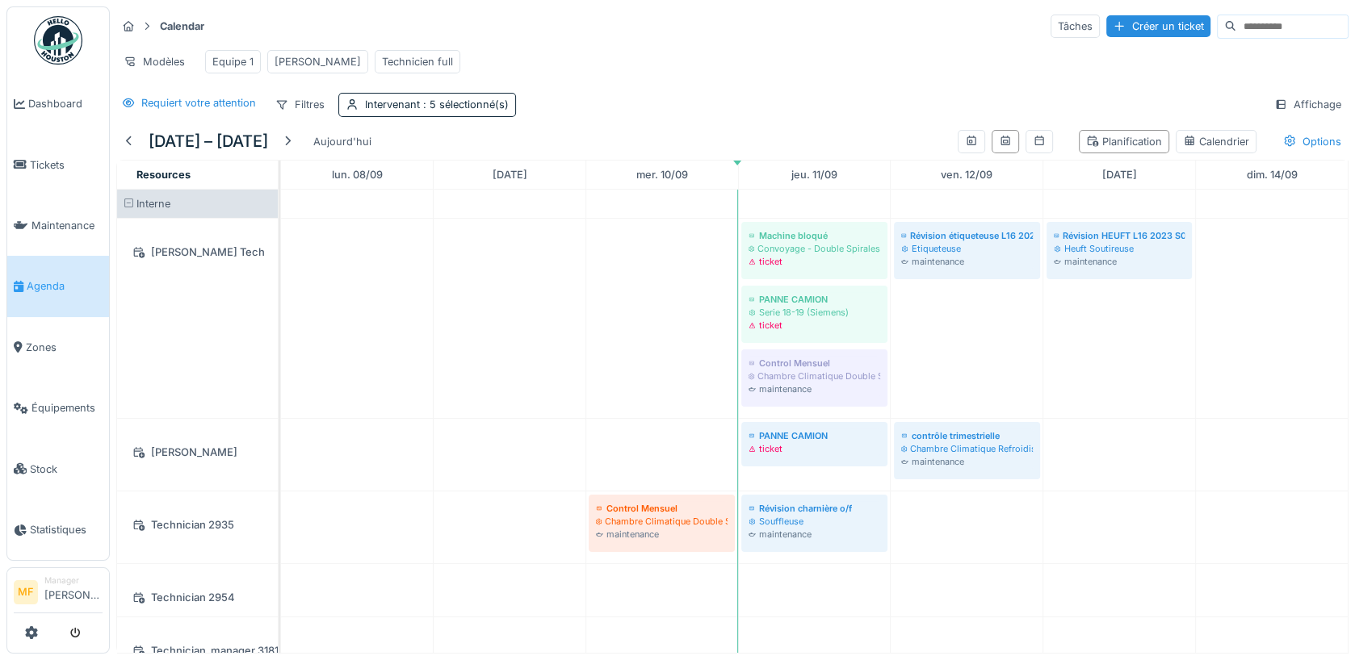
scroll to position [10, 0]
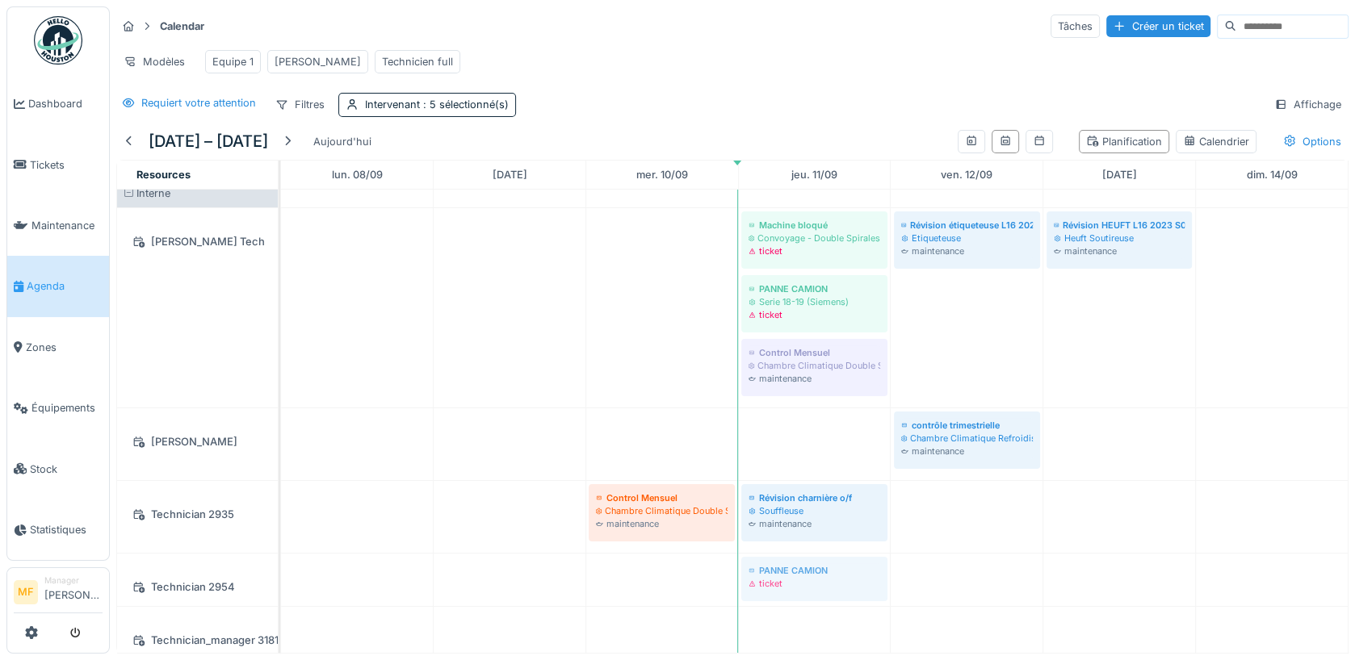
drag, startPoint x: 793, startPoint y: 433, endPoint x: 740, endPoint y: 580, distance: 156.3
click at [740, 580] on tbody "Machine bloqué Convoyage - Double Spirales ticket Révision étiqueteuse L16 2023…" at bounding box center [814, 419] width 1067 height 480
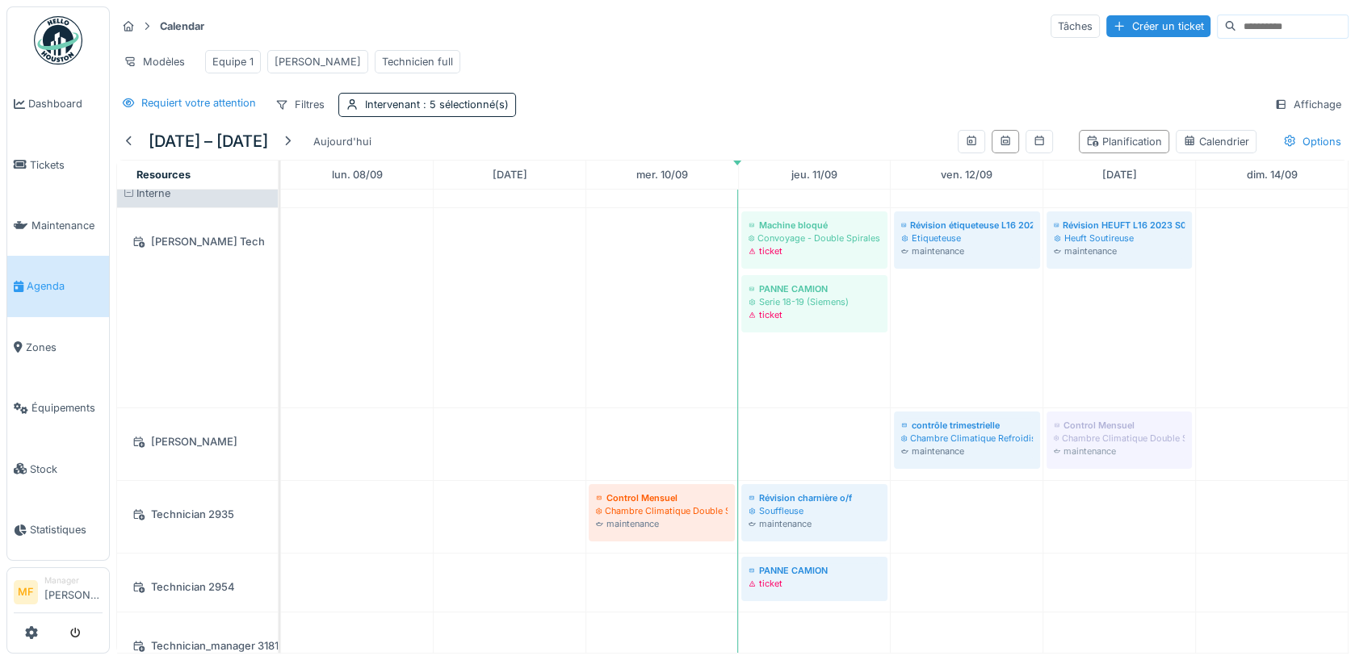
drag, startPoint x: 808, startPoint y: 349, endPoint x: 1067, endPoint y: 402, distance: 264.6
click at [1067, 402] on div "Machine bloqué Convoyage - Double Spirales ticket Révision étiqueteuse L16 2023…" at bounding box center [814, 422] width 1067 height 486
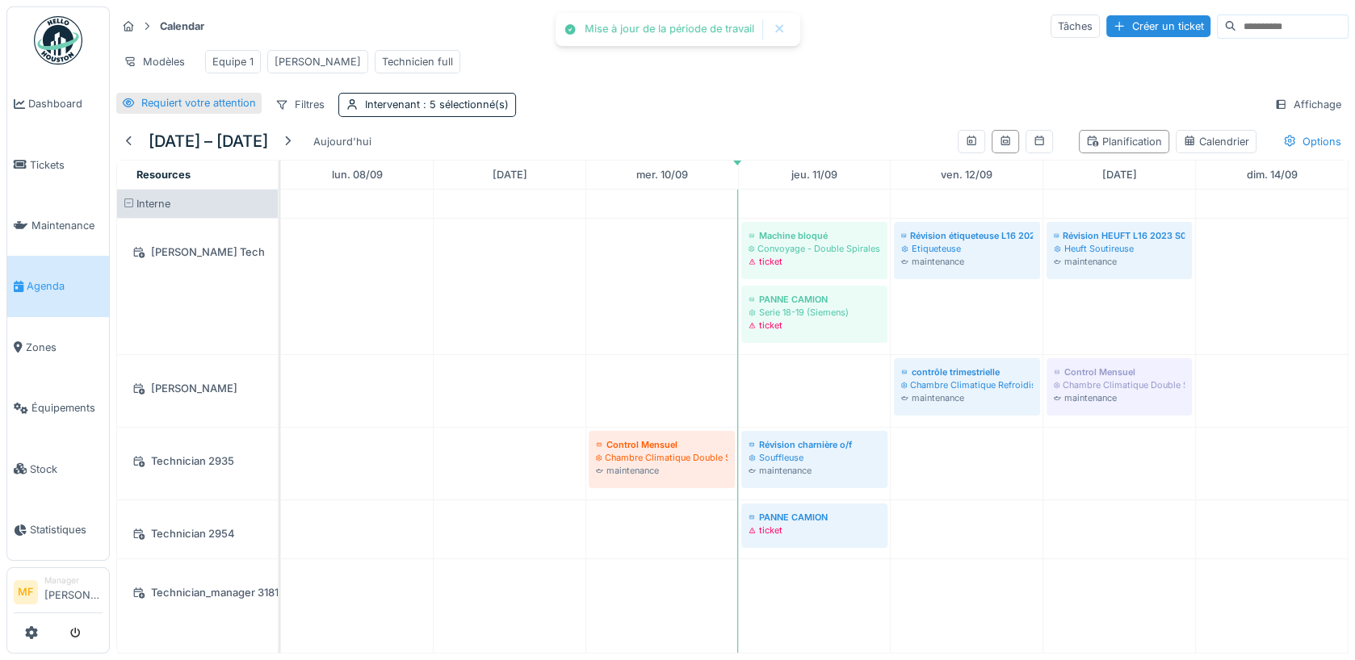
click at [163, 102] on div "Requiert votre attention" at bounding box center [198, 102] width 115 height 15
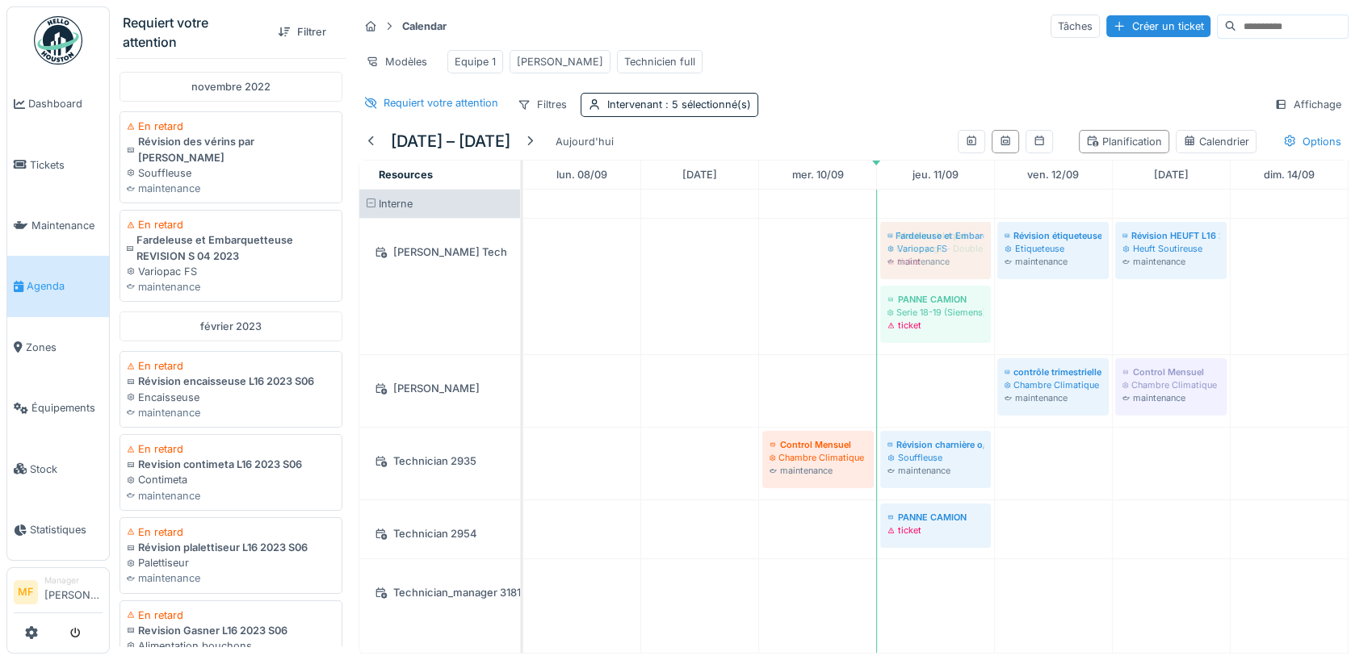
drag, startPoint x: 197, startPoint y: 223, endPoint x: 924, endPoint y: 346, distance: 737.1
click at [924, 346] on div "Requiert votre attention Filtrer novembre 2022 En retard Révision des vérins pa…" at bounding box center [732, 330] width 1245 height 660
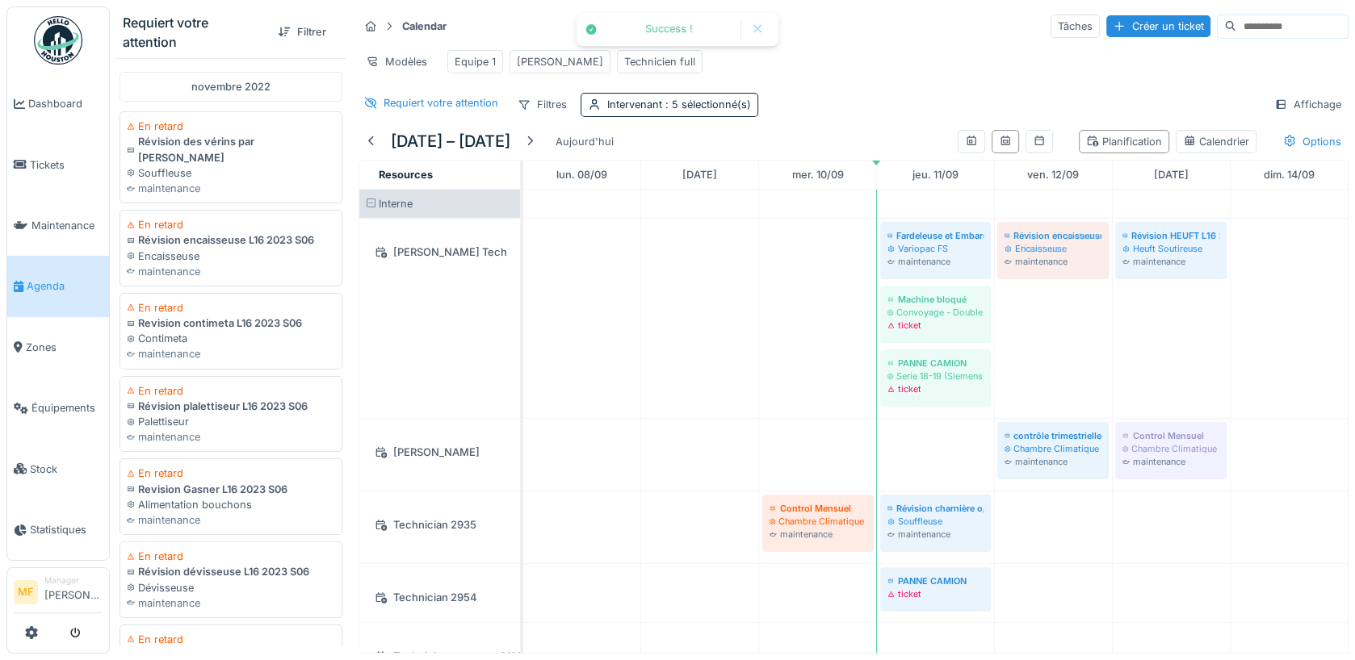
drag, startPoint x: 196, startPoint y: 222, endPoint x: 1052, endPoint y: 333, distance: 863.0
click at [1052, 333] on div "Requiert votre attention Filtrer novembre 2022 En retard Révision des vérins pa…" at bounding box center [732, 330] width 1245 height 660
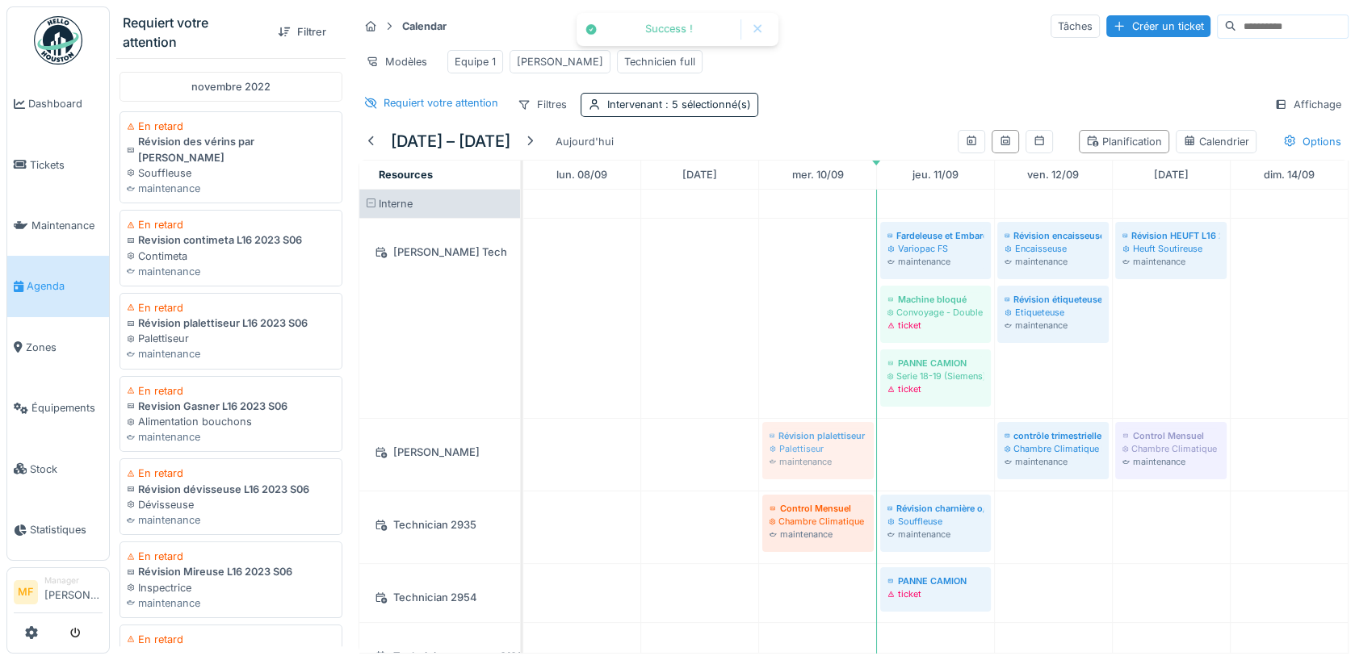
drag, startPoint x: 174, startPoint y: 303, endPoint x: 811, endPoint y: 411, distance: 645.4
click at [811, 411] on div "Requiert votre attention Filtrer novembre 2022 En retard Révision des vérins pa…" at bounding box center [732, 330] width 1245 height 660
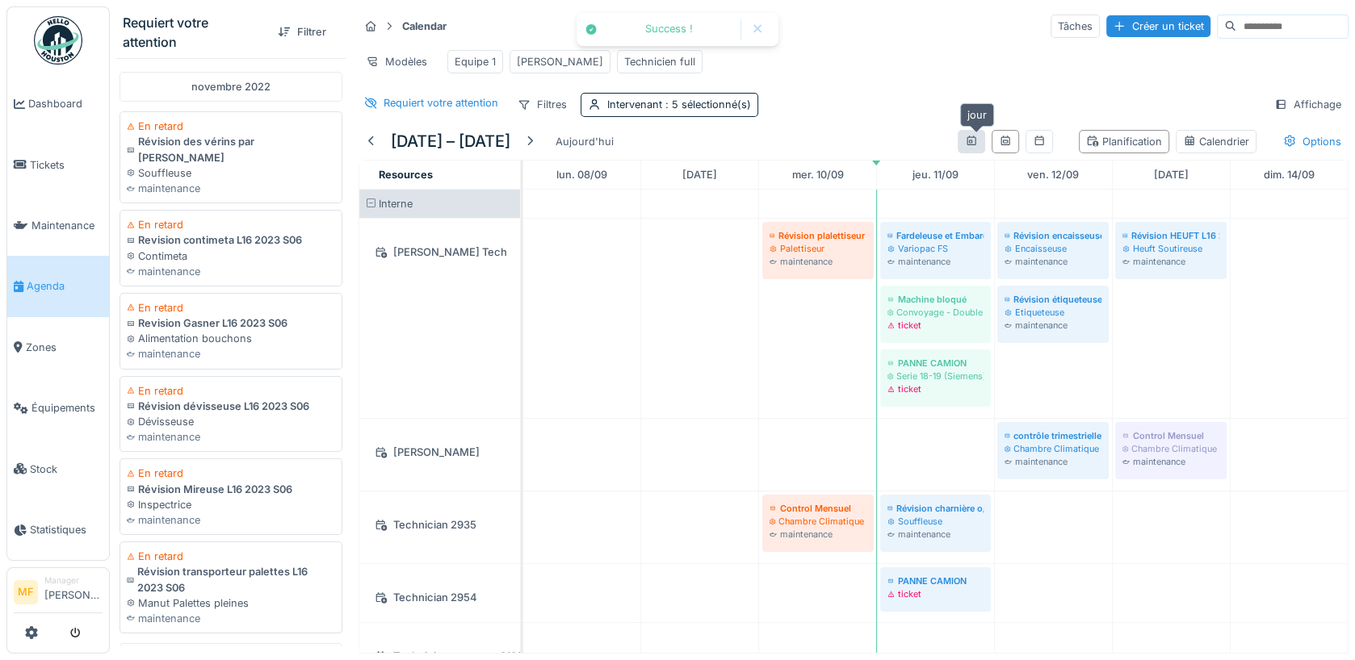
click at [975, 139] on icon at bounding box center [970, 141] width 9 height 10
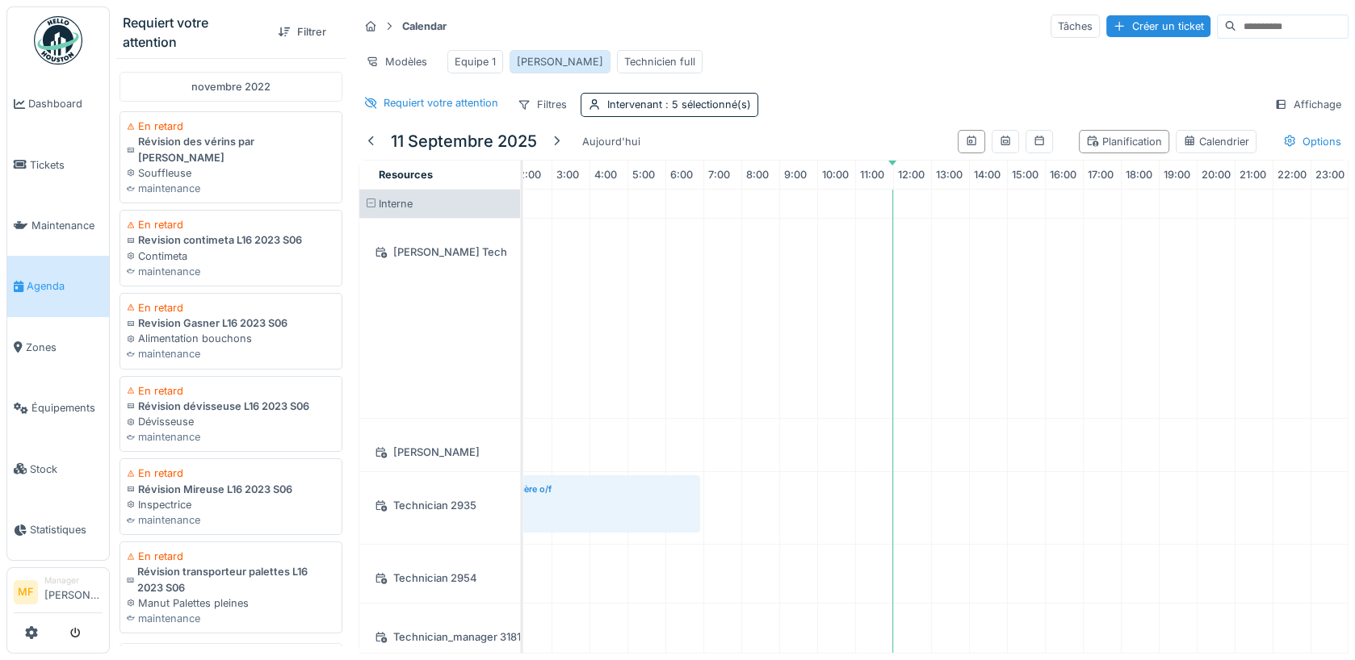
click at [520, 54] on div "John" at bounding box center [560, 61] width 86 height 15
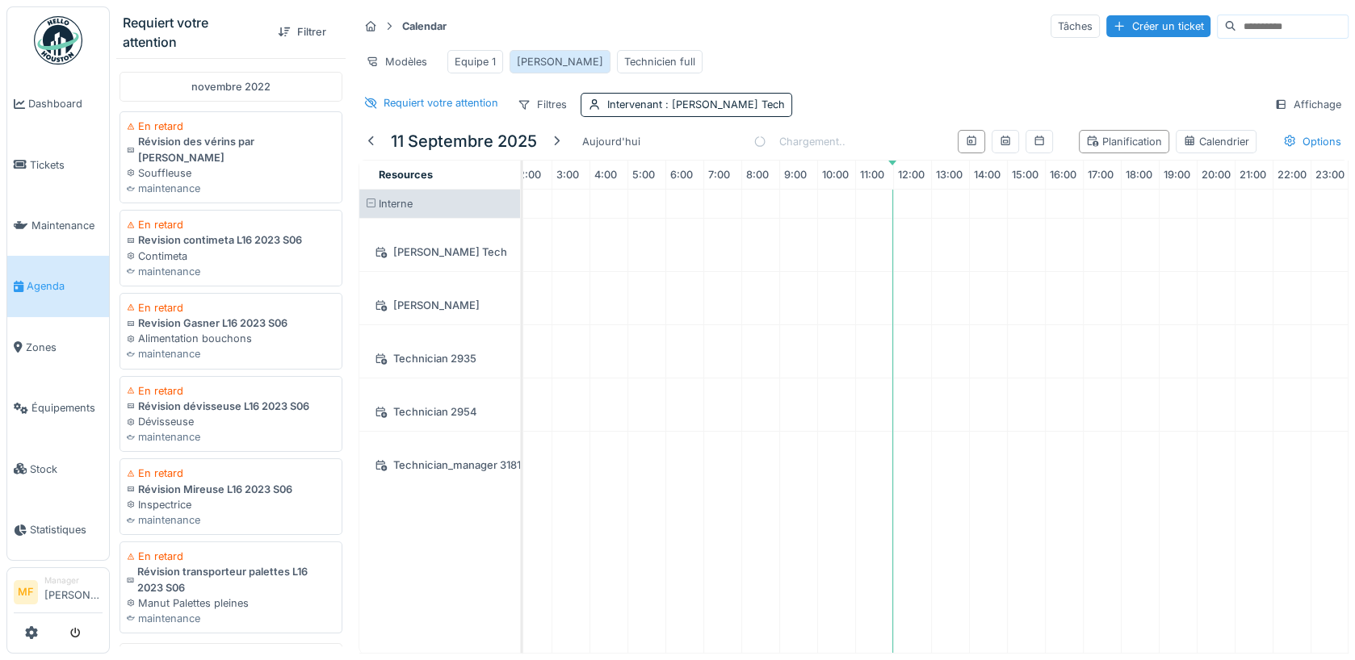
scroll to position [0, 0]
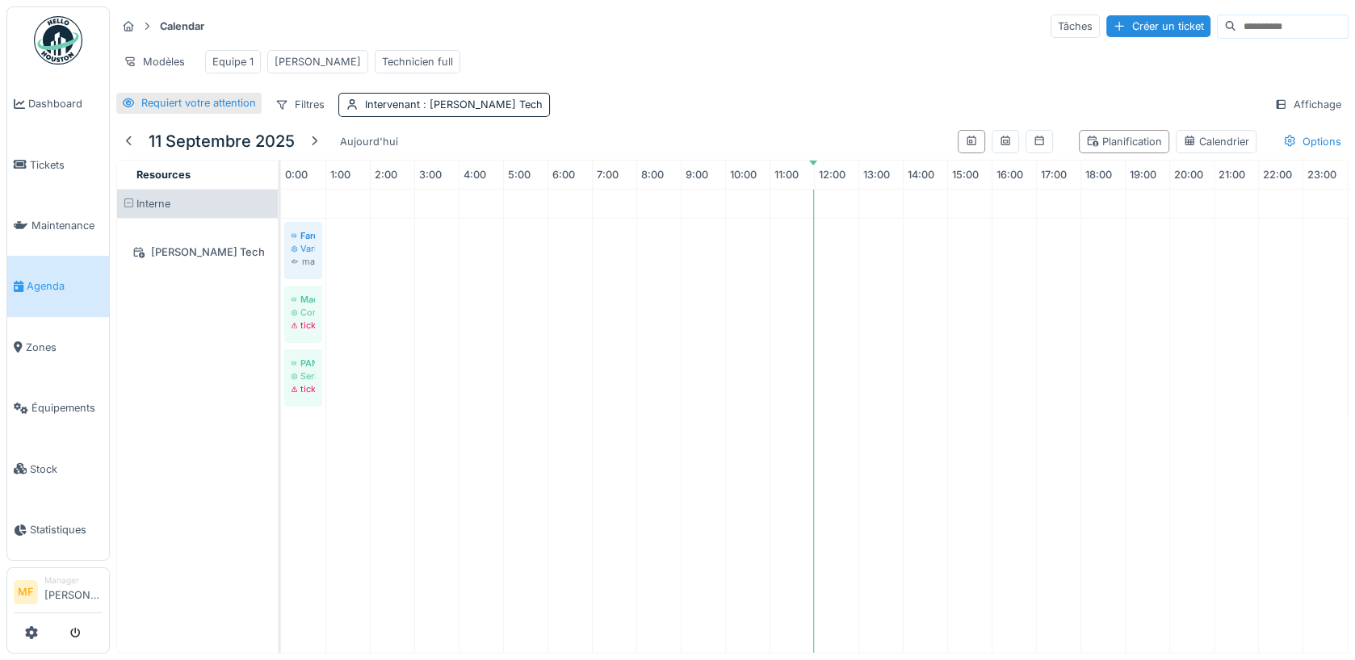
click at [218, 103] on div "Requiert votre attention" at bounding box center [198, 102] width 115 height 15
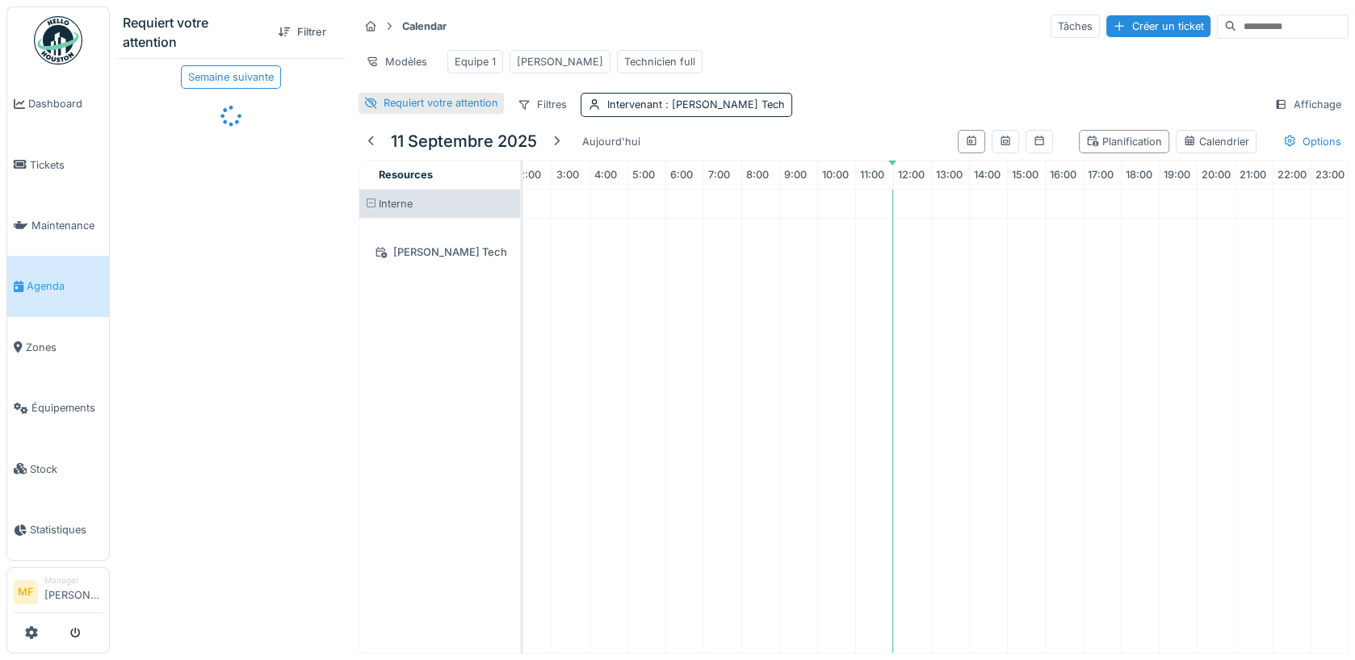
click at [414, 96] on div "Requiert votre attention" at bounding box center [441, 102] width 115 height 15
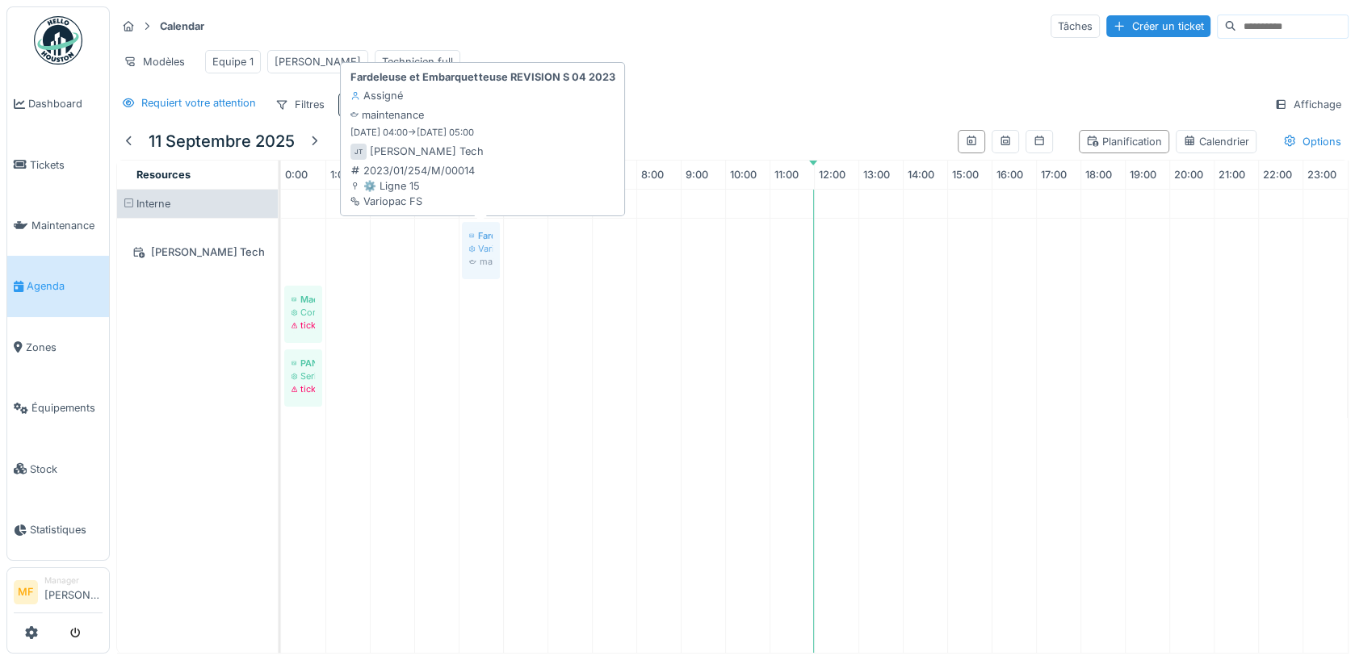
drag, startPoint x: 302, startPoint y: 240, endPoint x: 530, endPoint y: 240, distance: 228.5
click at [281, 240] on div "Fardeleuse et Embarquetteuse REVISION S 04 2023 Variopac FS maintenance Machine…" at bounding box center [281, 318] width 0 height 199
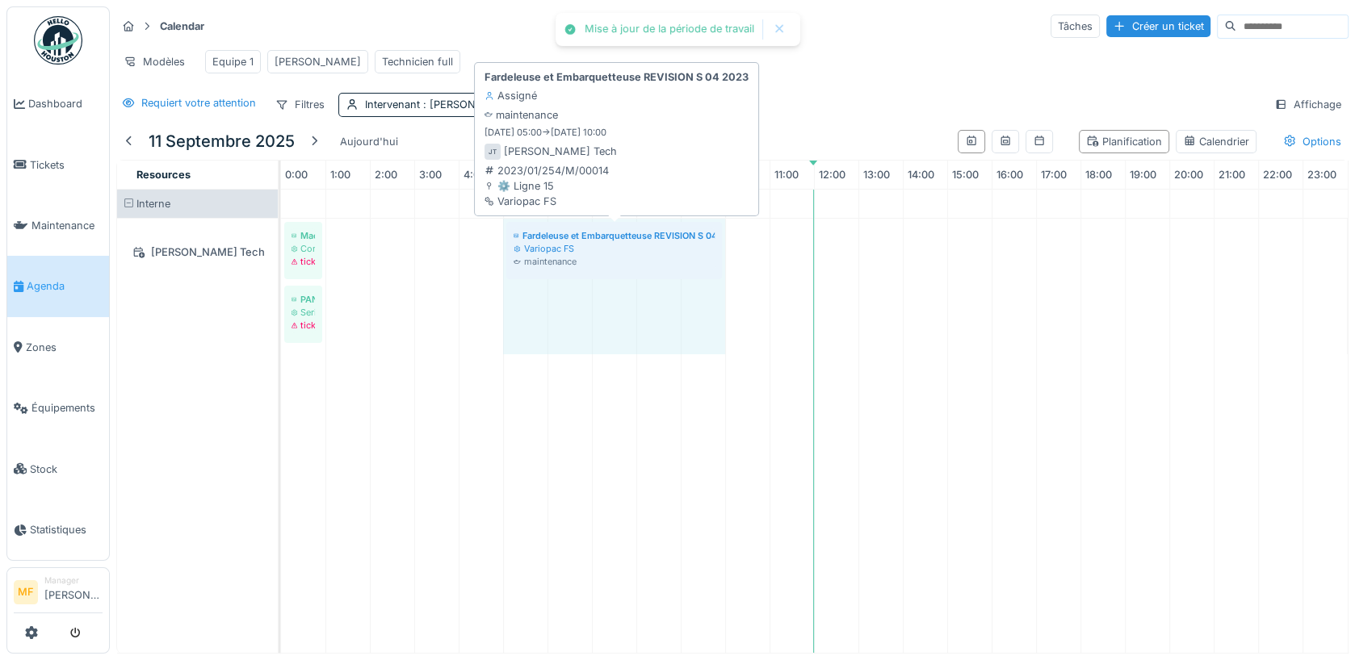
drag, startPoint x: 542, startPoint y: 241, endPoint x: 702, endPoint y: 241, distance: 160.7
click at [281, 241] on div "Machine bloqué Convoyage - Double Spirales ticket Fardeleuse et Embarquetteuse …" at bounding box center [281, 287] width 0 height 136
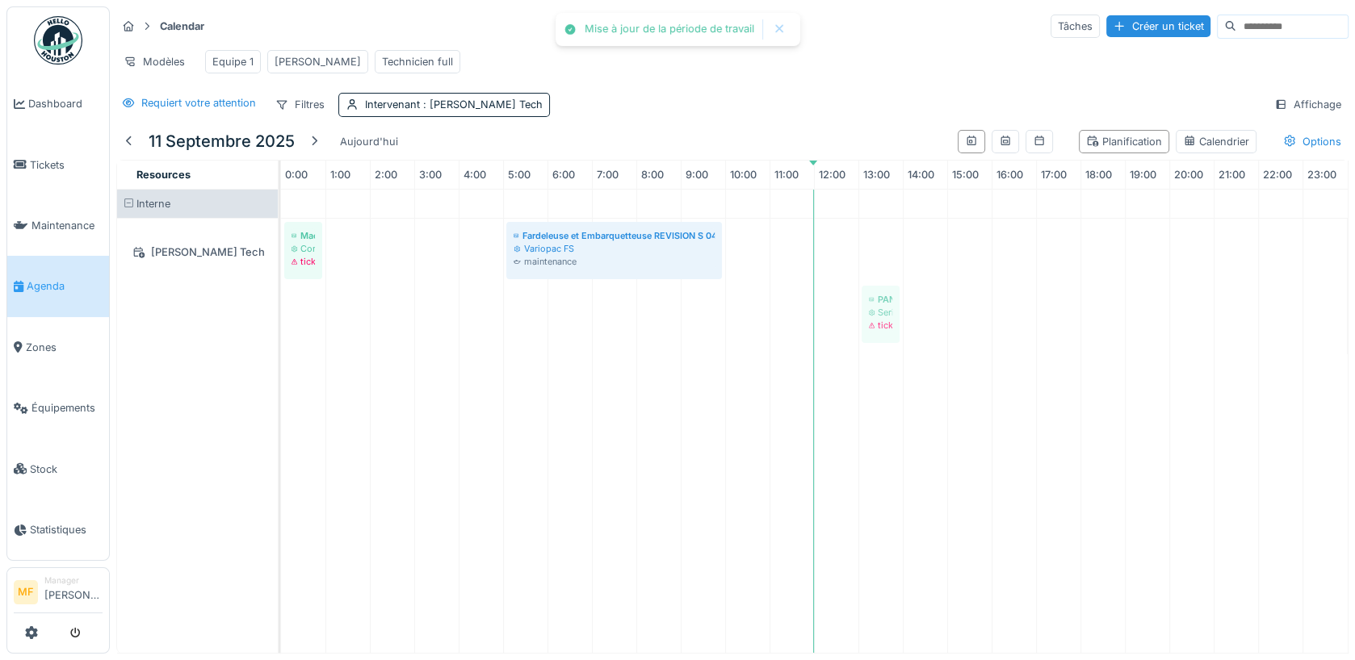
drag, startPoint x: 300, startPoint y: 303, endPoint x: 874, endPoint y: 226, distance: 578.4
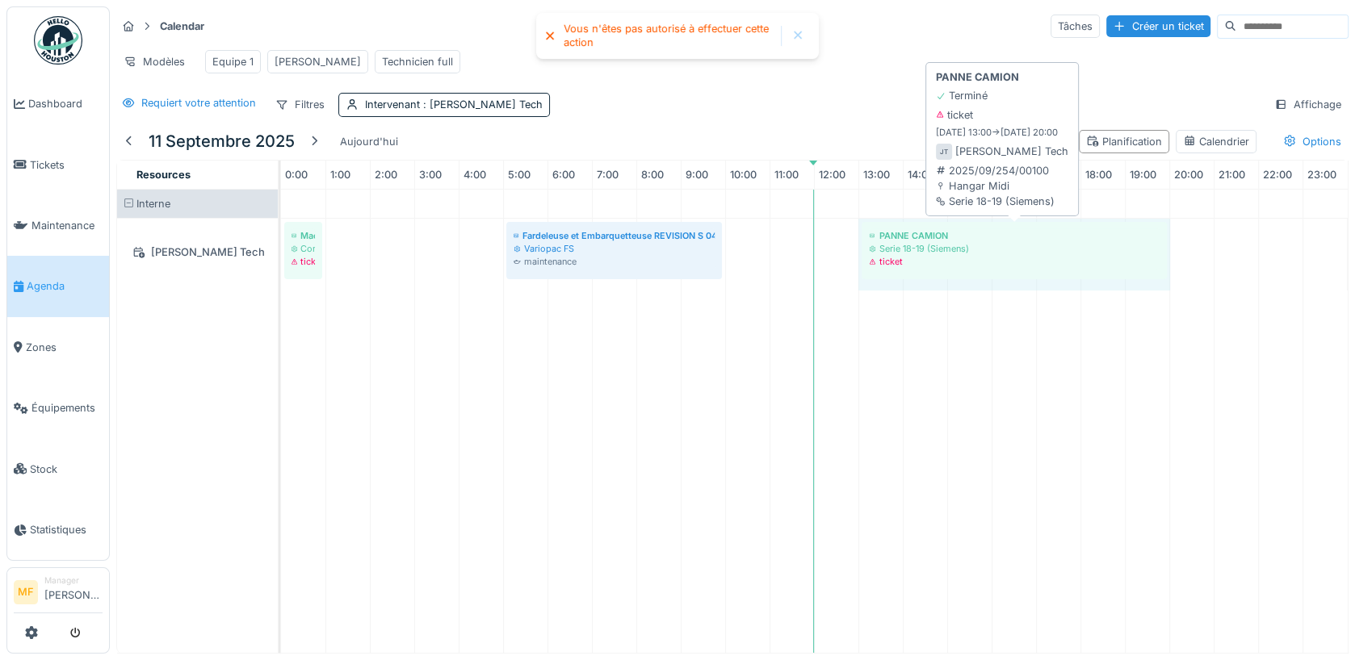
drag, startPoint x: 899, startPoint y: 242, endPoint x: 1147, endPoint y: 239, distance: 247.1
click at [281, 239] on div "Machine bloqué Convoyage - Double Spirales ticket Fardeleuse et Embarquetteuse …" at bounding box center [281, 255] width 0 height 72
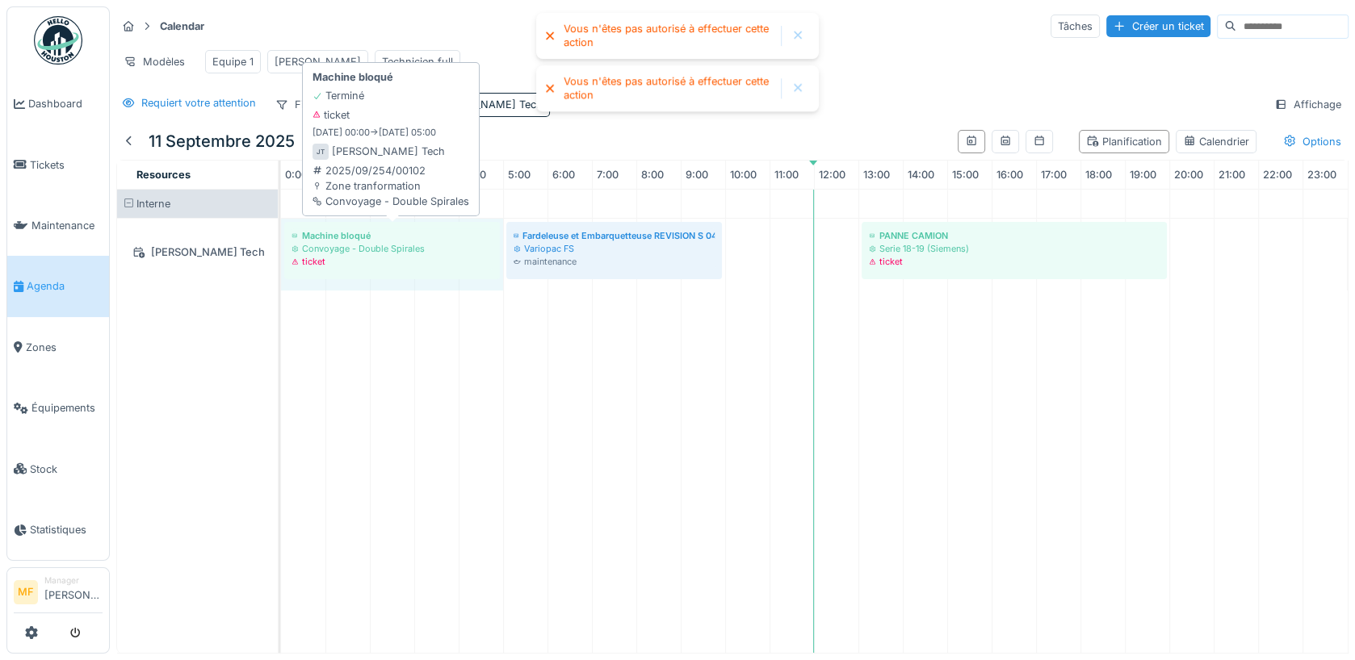
drag, startPoint x: 320, startPoint y: 251, endPoint x: 463, endPoint y: 250, distance: 143.7
click at [281, 250] on div "Machine bloqué Convoyage - Double Spirales ticket Fardeleuse et Embarquetteuse …" at bounding box center [281, 255] width 0 height 72
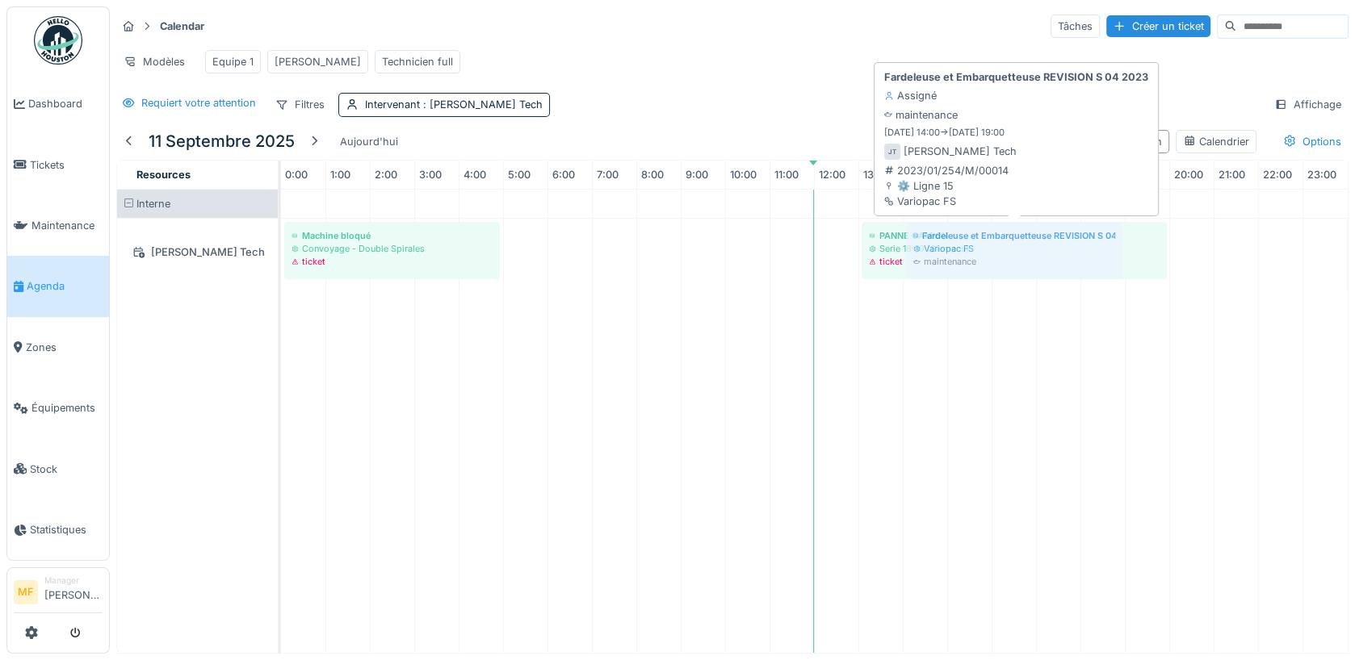
drag, startPoint x: 620, startPoint y: 247, endPoint x: 1021, endPoint y: 243, distance: 401.3
click at [281, 243] on div "Machine bloqué Convoyage - Double Spirales ticket Fardeleuse et Embarquetteuse …" at bounding box center [281, 255] width 0 height 72
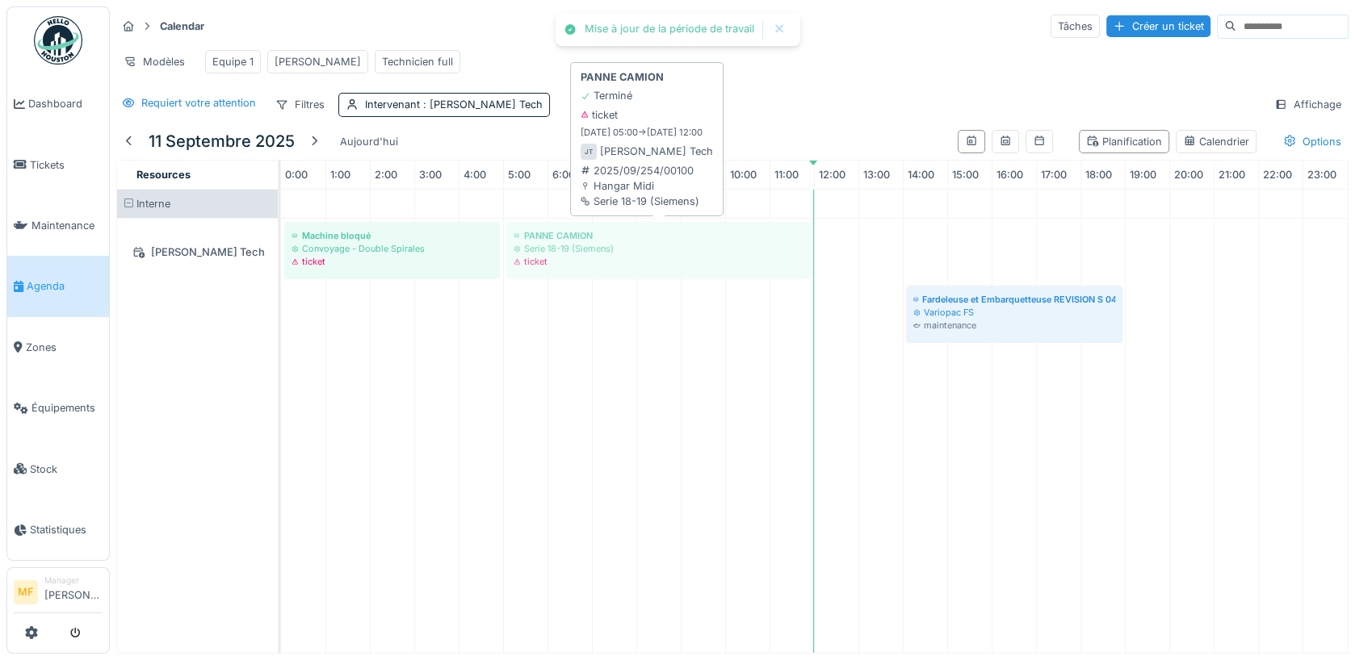
drag, startPoint x: 877, startPoint y: 238, endPoint x: 540, endPoint y: 243, distance: 336.7
click at [281, 243] on div "Machine bloqué Convoyage - Double Spirales ticket PANNE CAMION Serie 18-19 (Sie…" at bounding box center [281, 287] width 0 height 136
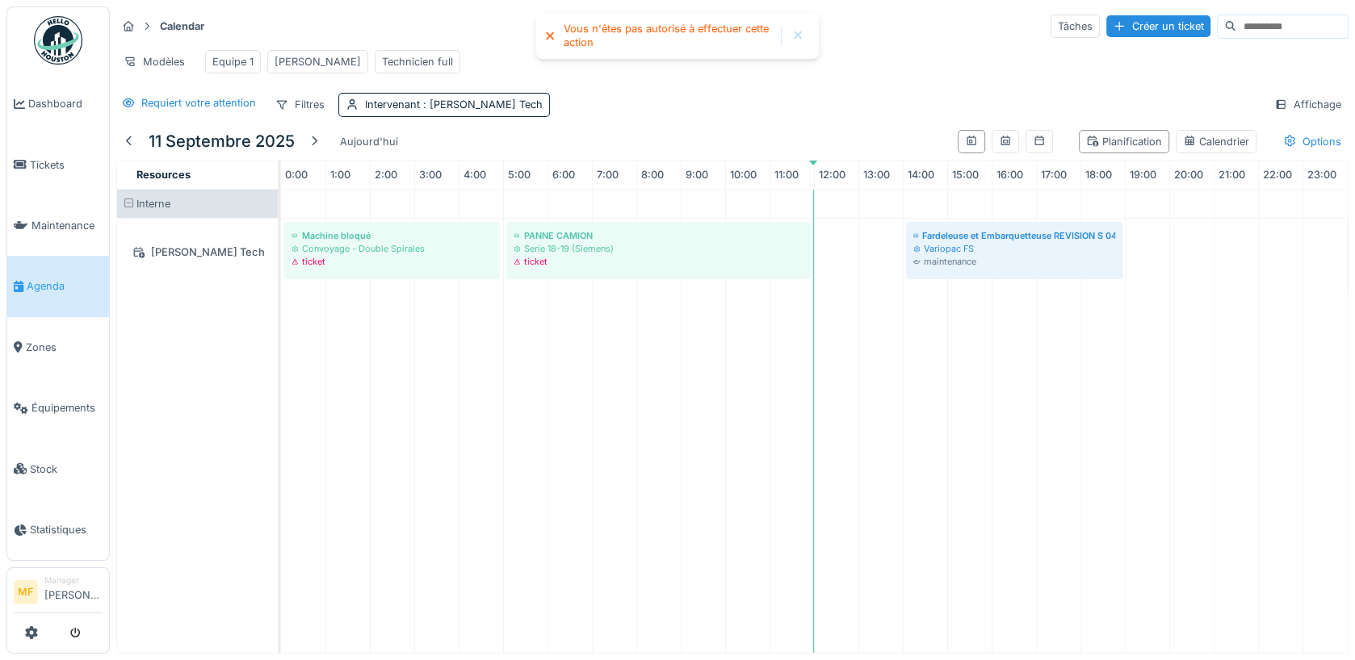
click at [803, 33] on div at bounding box center [797, 36] width 13 height 14
click at [62, 223] on span "Maintenance" at bounding box center [66, 225] width 71 height 15
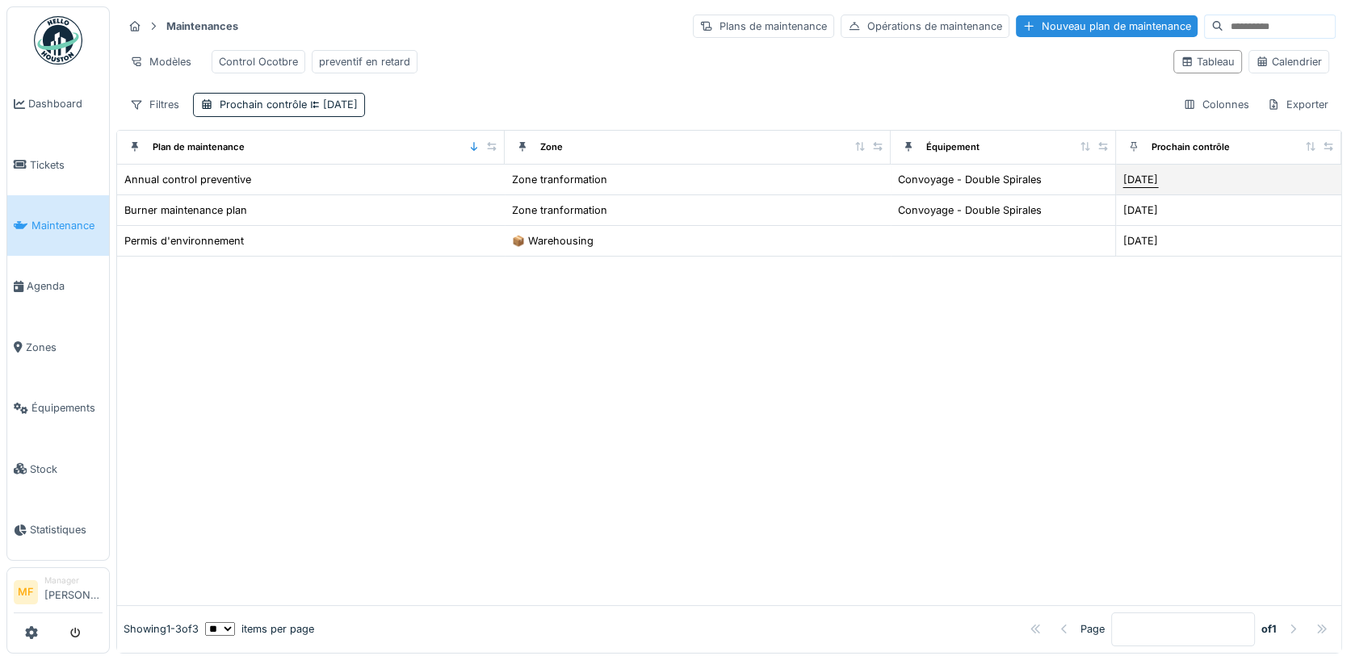
click at [1151, 174] on div "[DATE]" at bounding box center [1140, 179] width 35 height 15
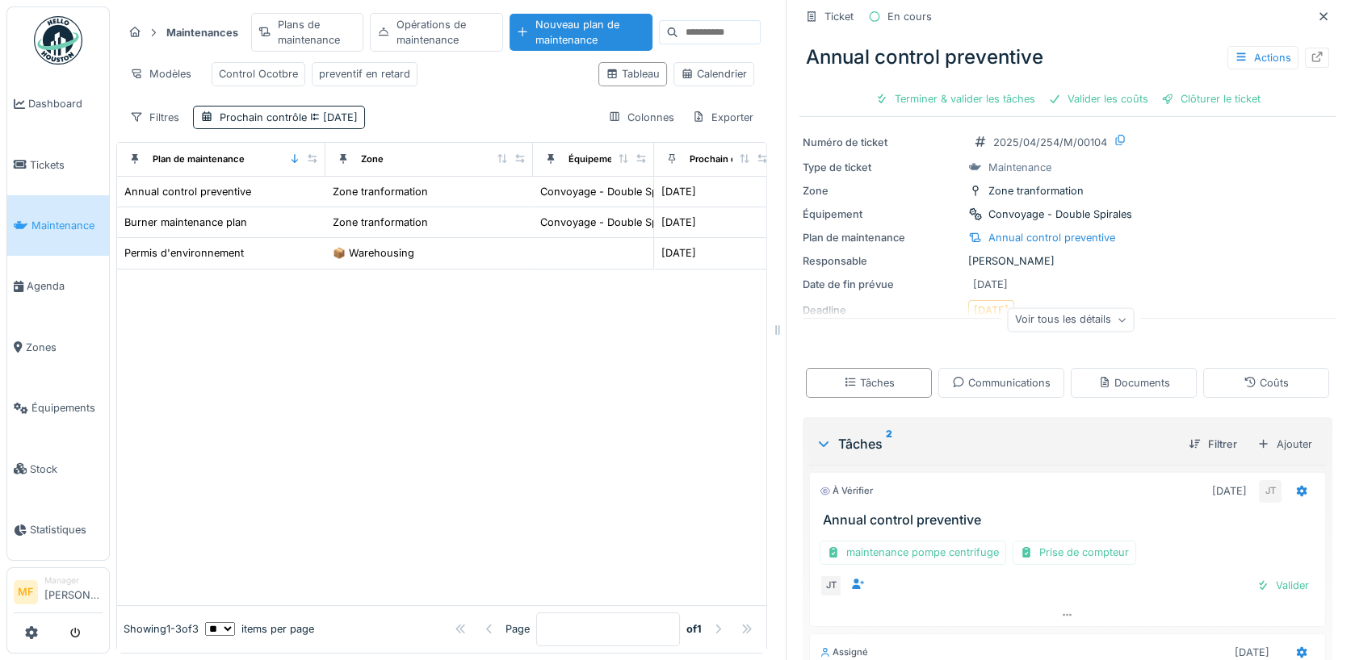
scroll to position [226, 0]
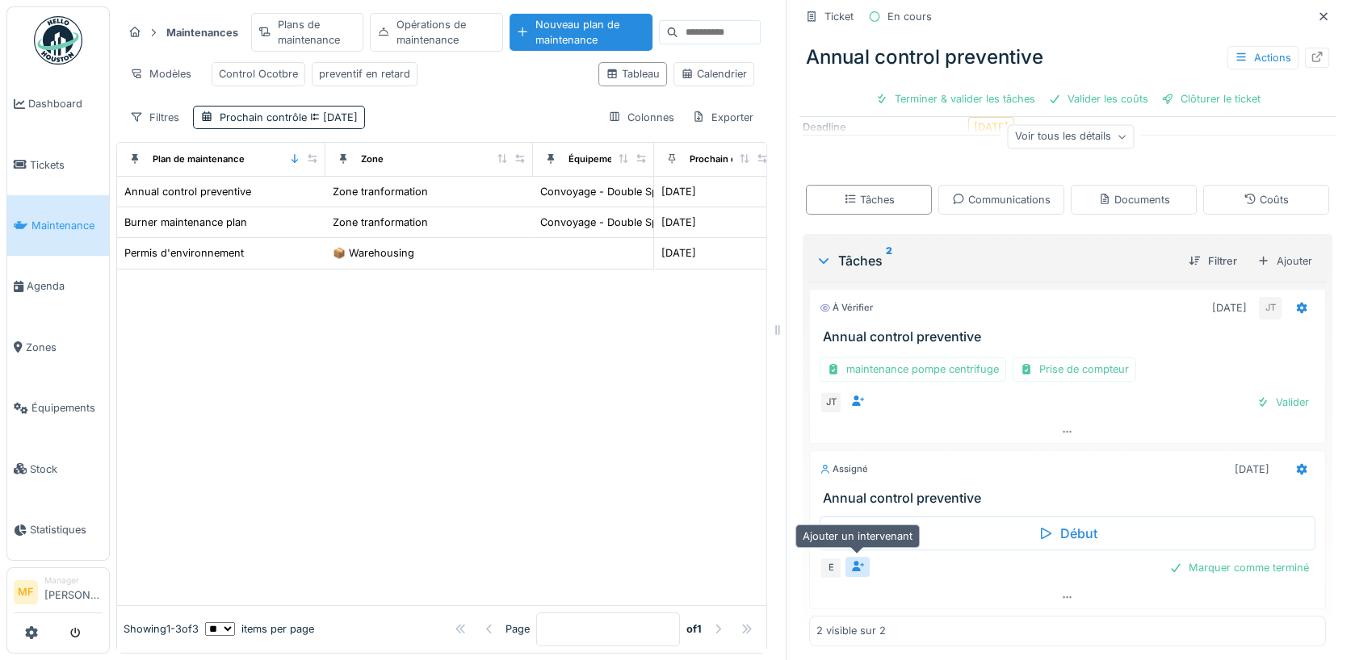
click at [852, 562] on icon at bounding box center [857, 566] width 13 height 10
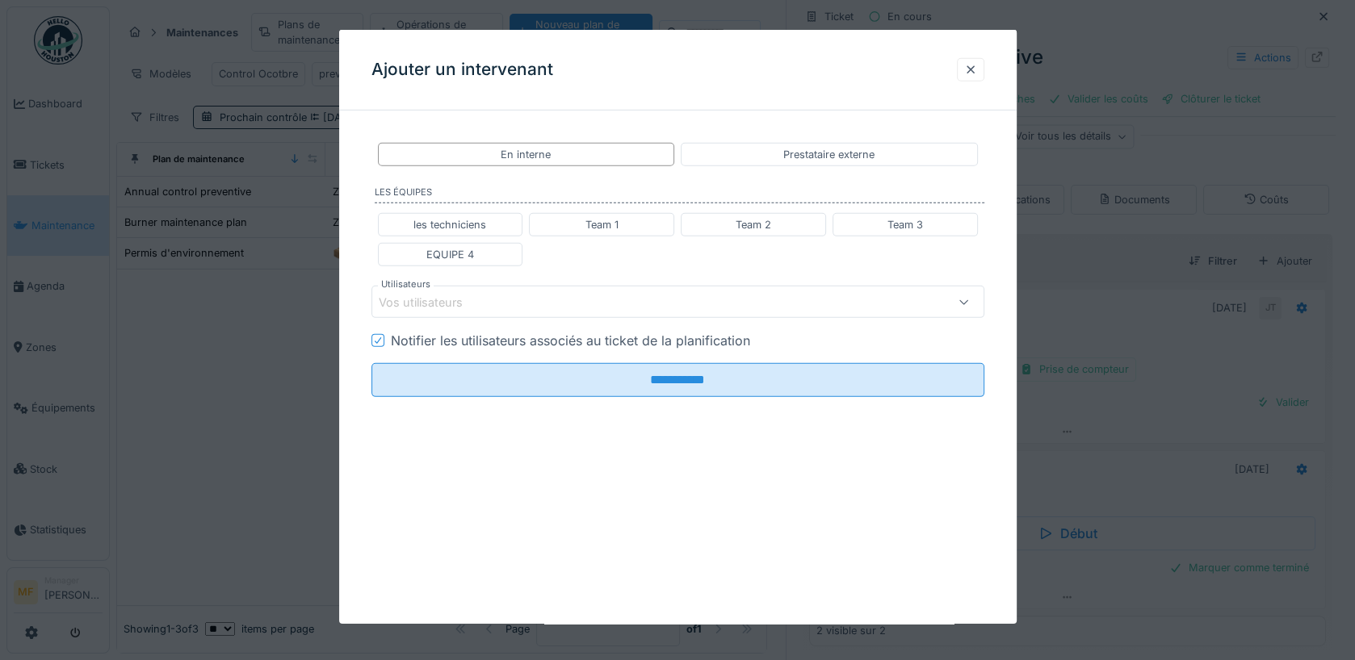
click at [445, 303] on div "Vos utilisateurs" at bounding box center [432, 302] width 107 height 18
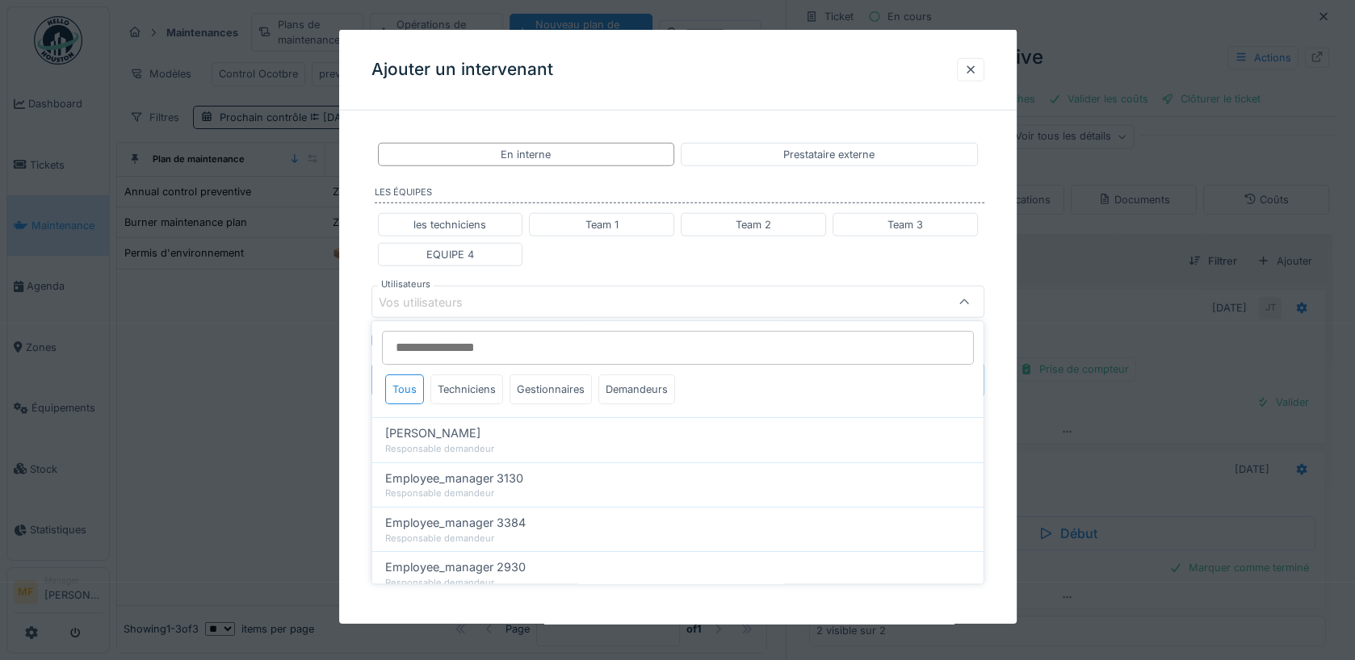
click at [467, 203] on fieldset "**********" at bounding box center [677, 267] width 613 height 287
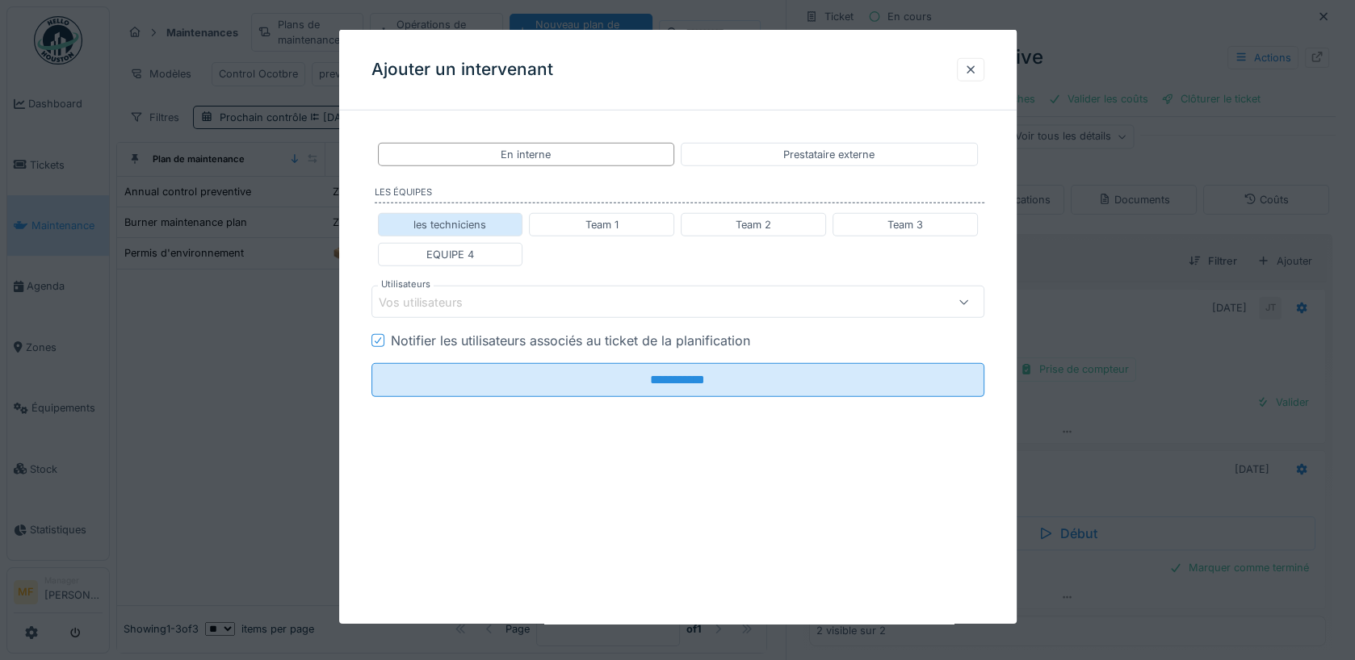
click at [444, 215] on div "les techniciens" at bounding box center [450, 224] width 145 height 23
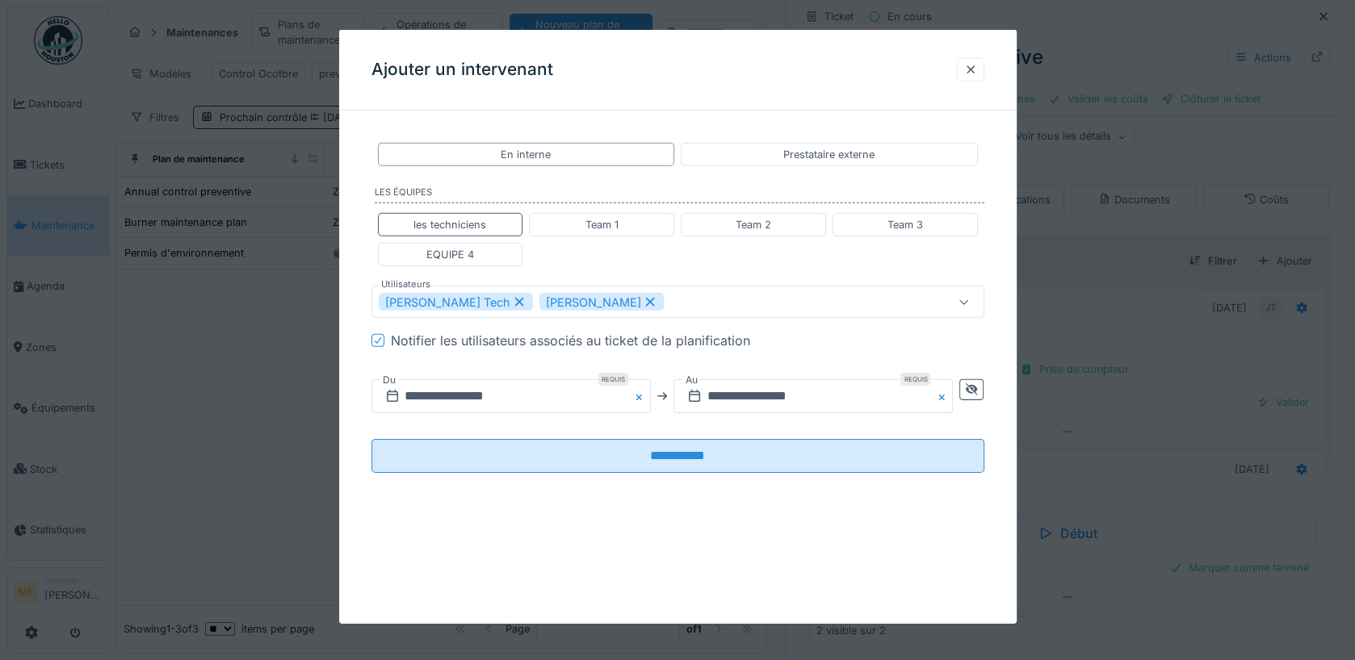
click at [569, 302] on div "[PERSON_NAME]" at bounding box center [601, 302] width 124 height 18
type input "****"
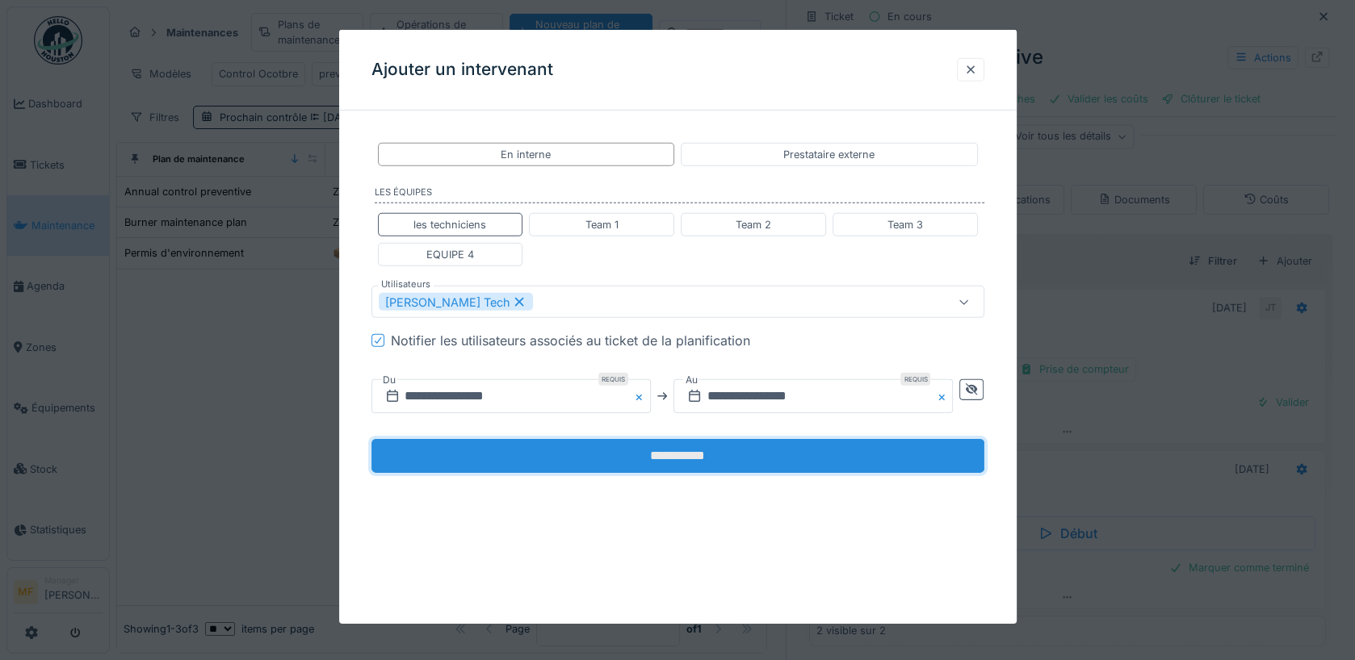
click at [674, 456] on input "**********" at bounding box center [677, 456] width 613 height 34
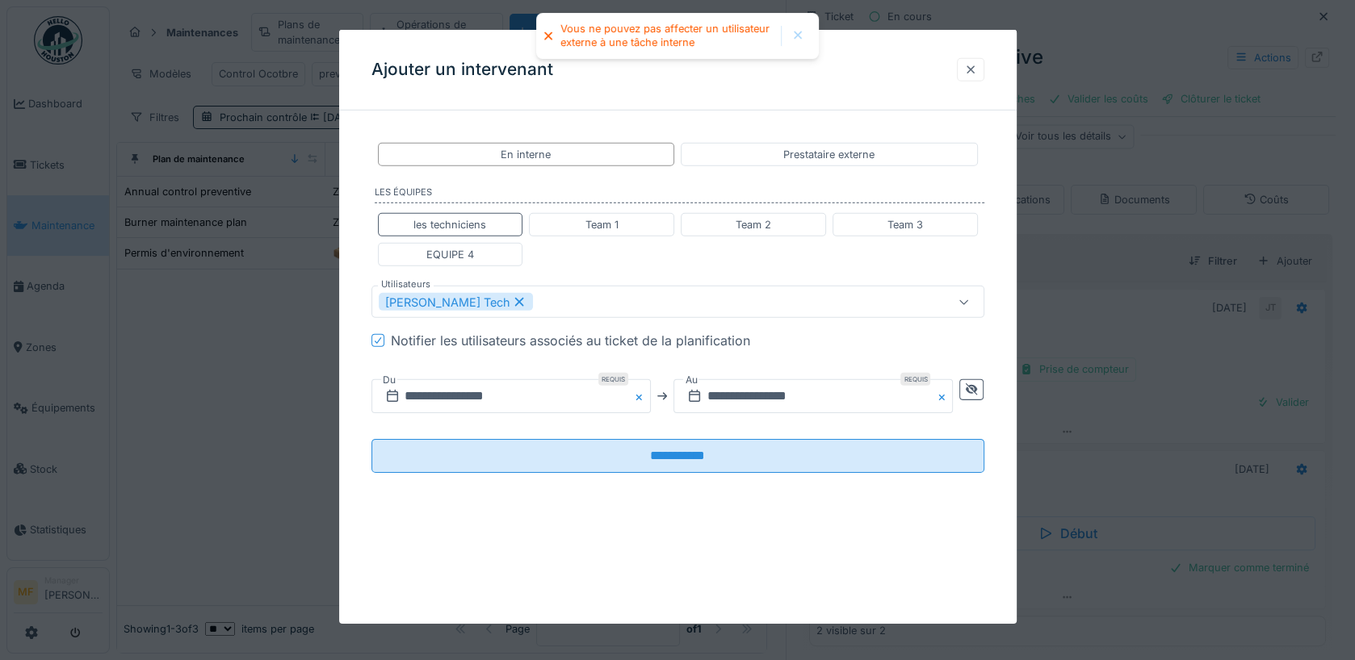
click at [970, 69] on div at bounding box center [970, 69] width 13 height 15
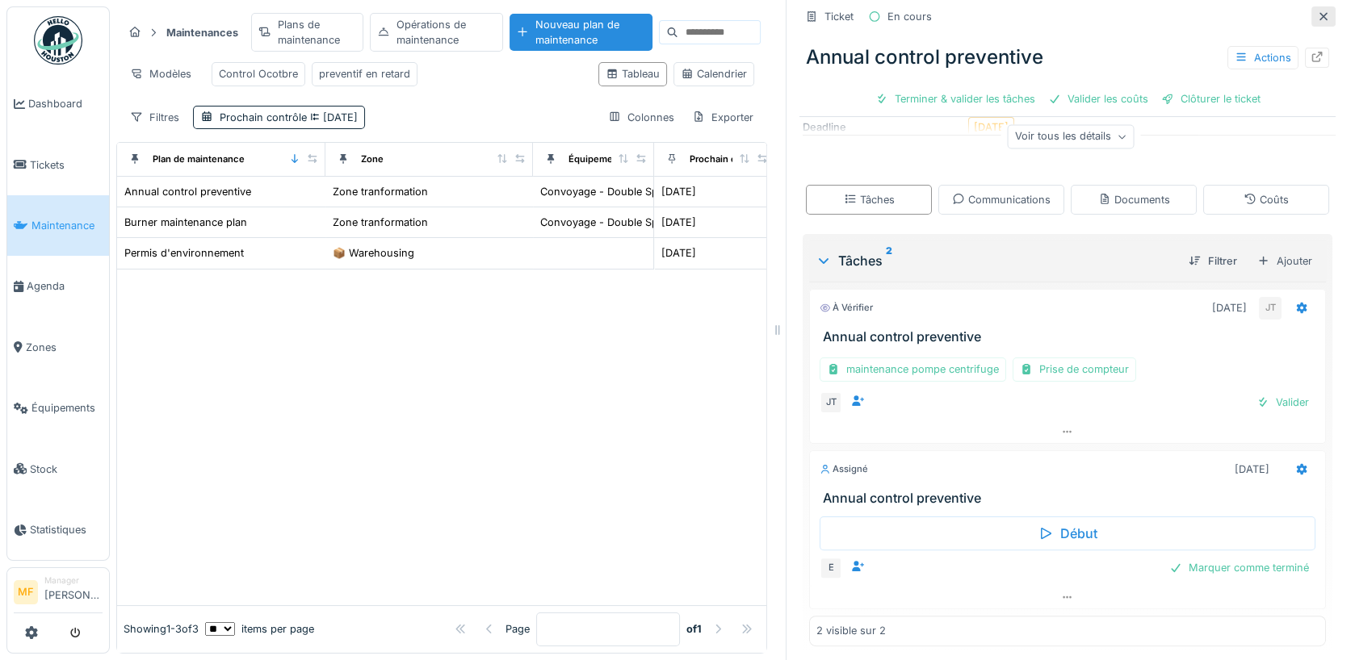
click at [1321, 10] on div at bounding box center [1323, 16] width 13 height 15
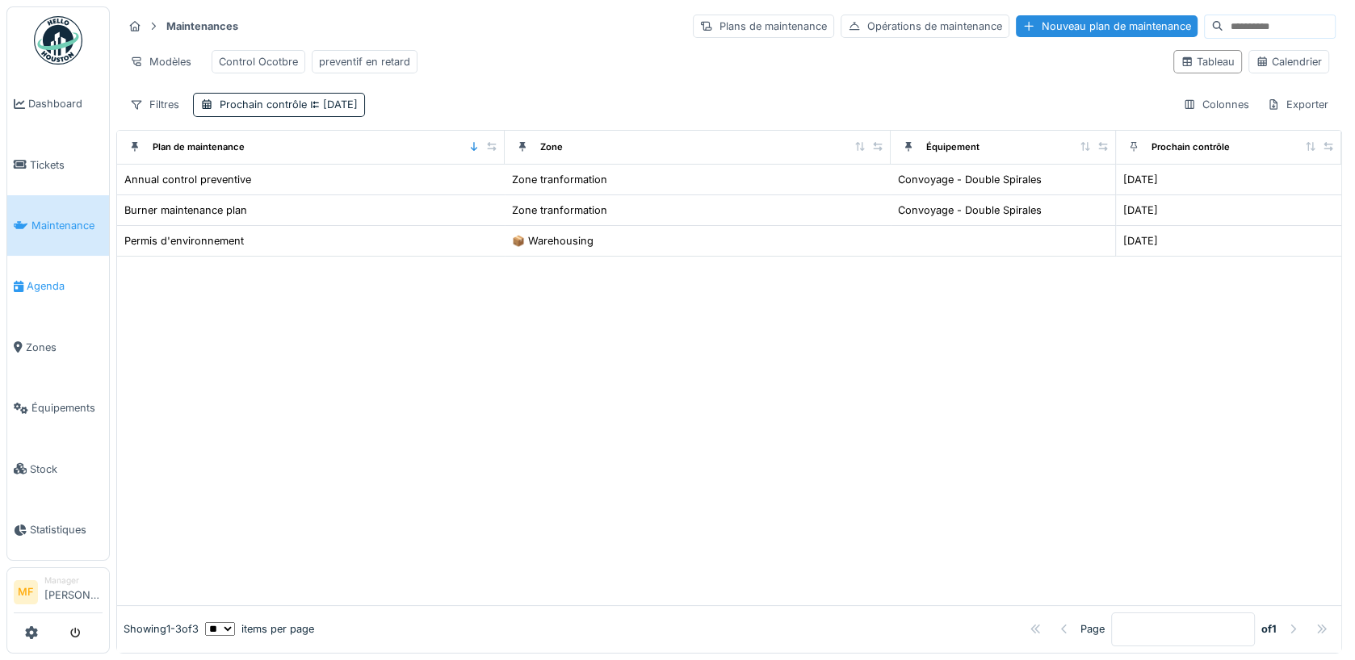
click at [39, 293] on link "Agenda" at bounding box center [58, 286] width 102 height 61
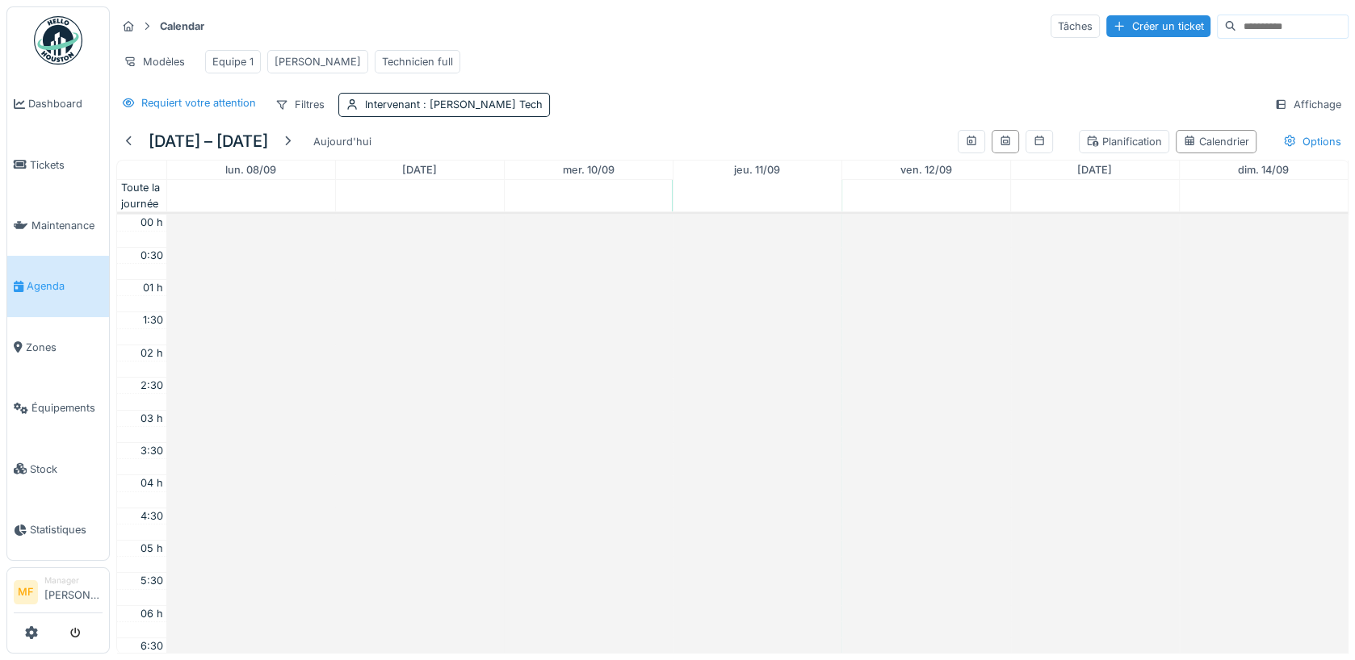
scroll to position [384, 0]
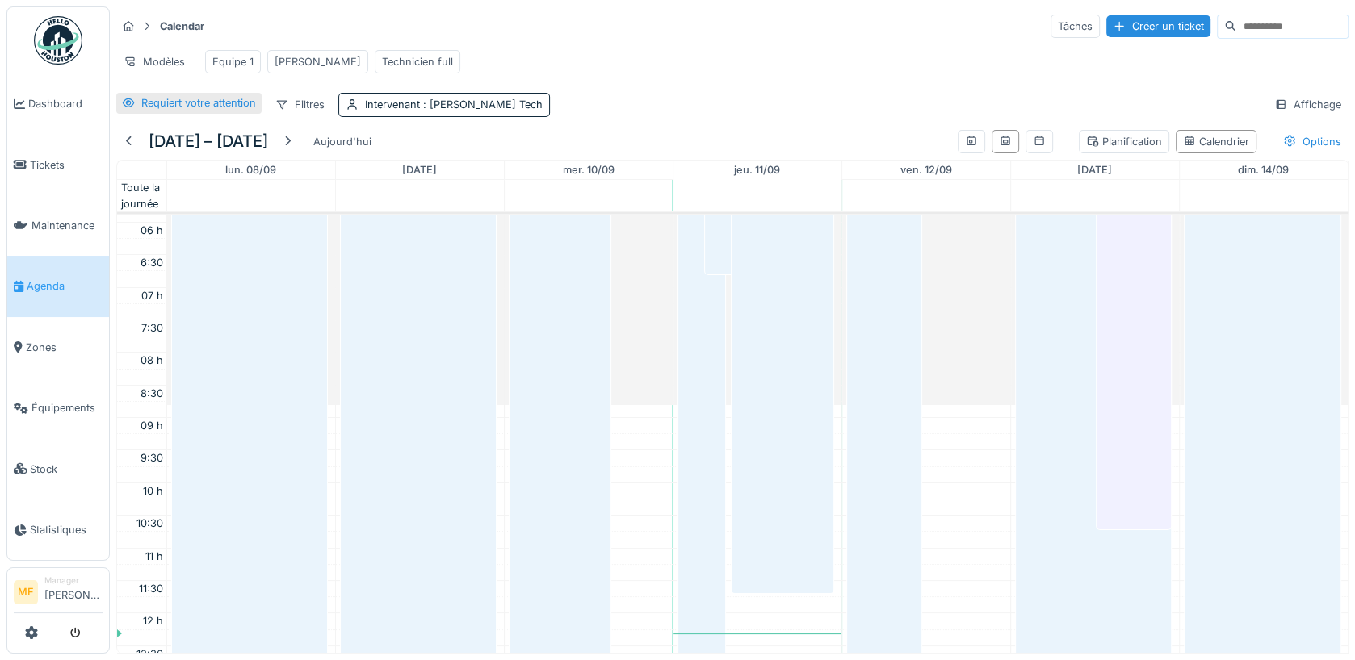
click at [204, 103] on div "Requiert votre attention" at bounding box center [198, 102] width 115 height 15
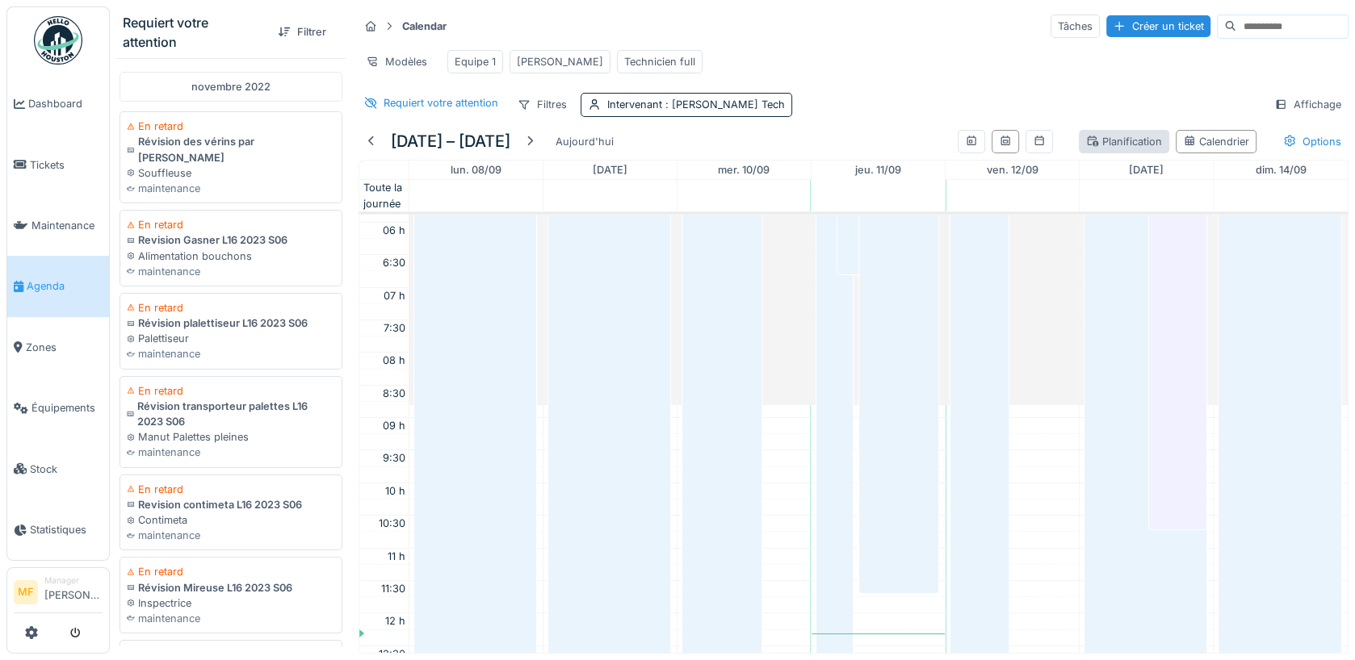
click at [1130, 147] on div "Planification" at bounding box center [1124, 141] width 90 height 23
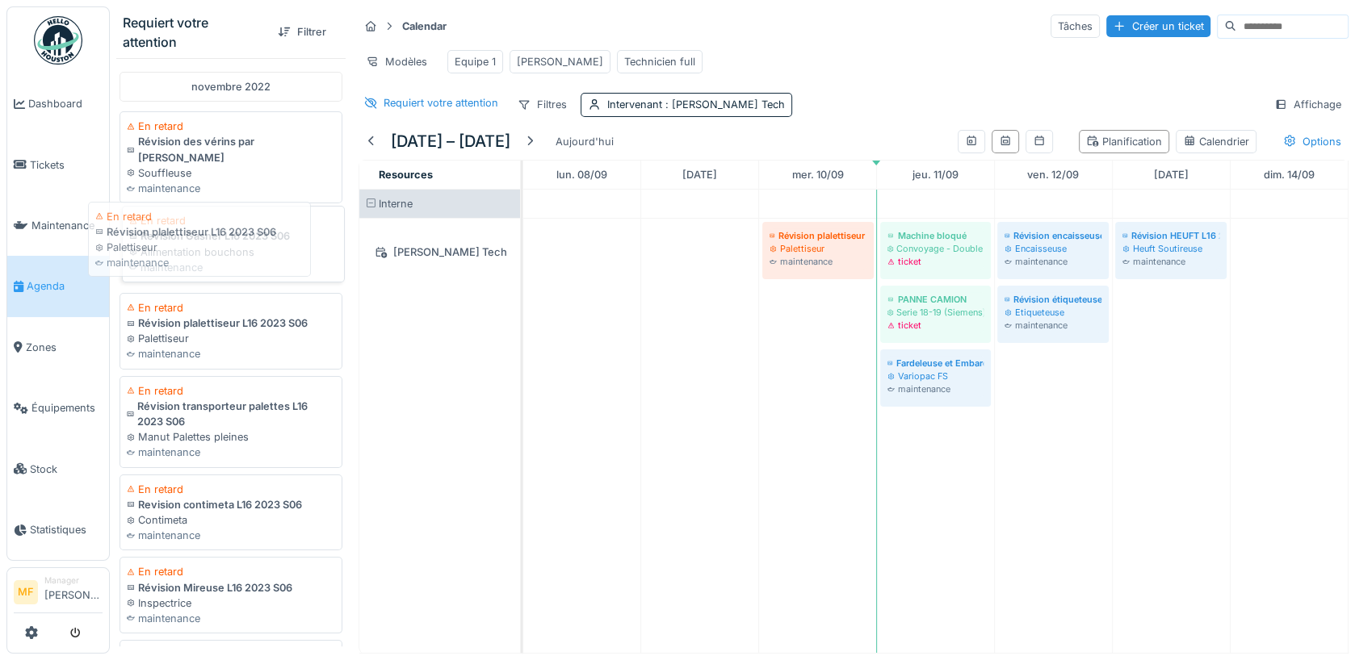
drag, startPoint x: 192, startPoint y: 313, endPoint x: 161, endPoint y: 237, distance: 82.9
click at [161, 237] on div "novembre 2022 En retard Révision des vérins par Hydroseb Souffleuse maintenance…" at bounding box center [230, 352] width 229 height 589
click at [712, 106] on span ": John Tech" at bounding box center [723, 105] width 123 height 12
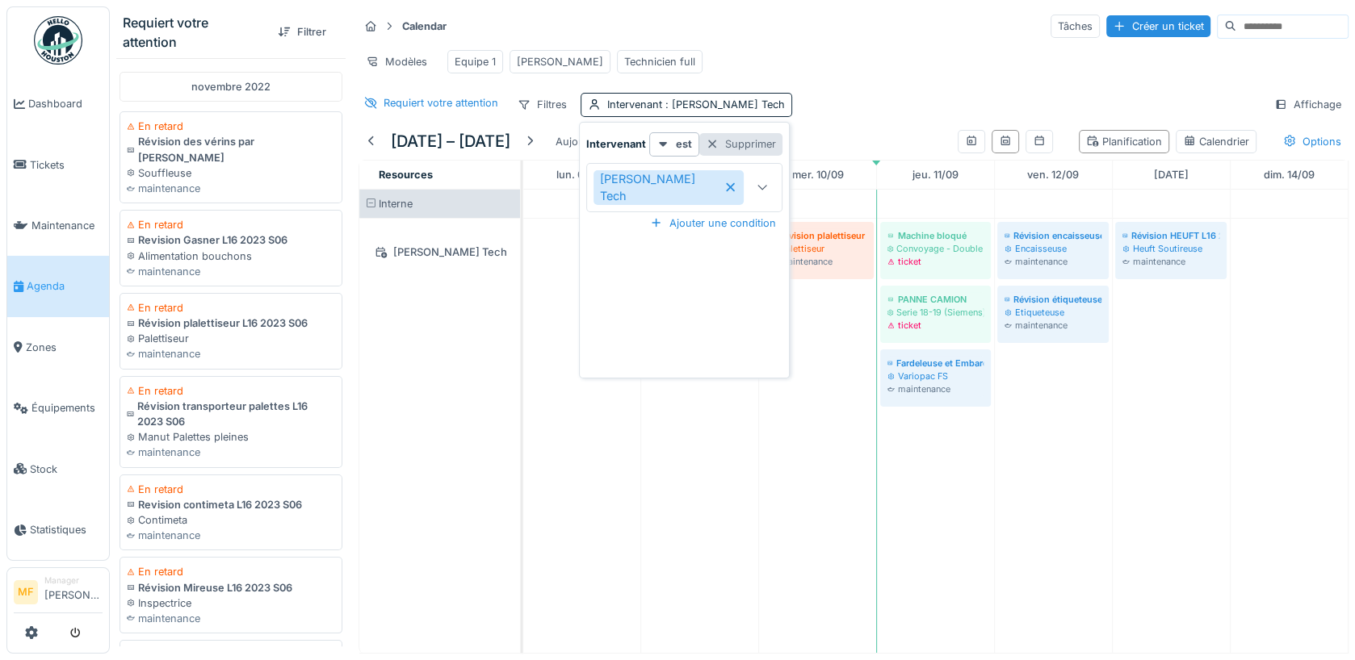
click at [736, 142] on div "Supprimer" at bounding box center [740, 144] width 83 height 22
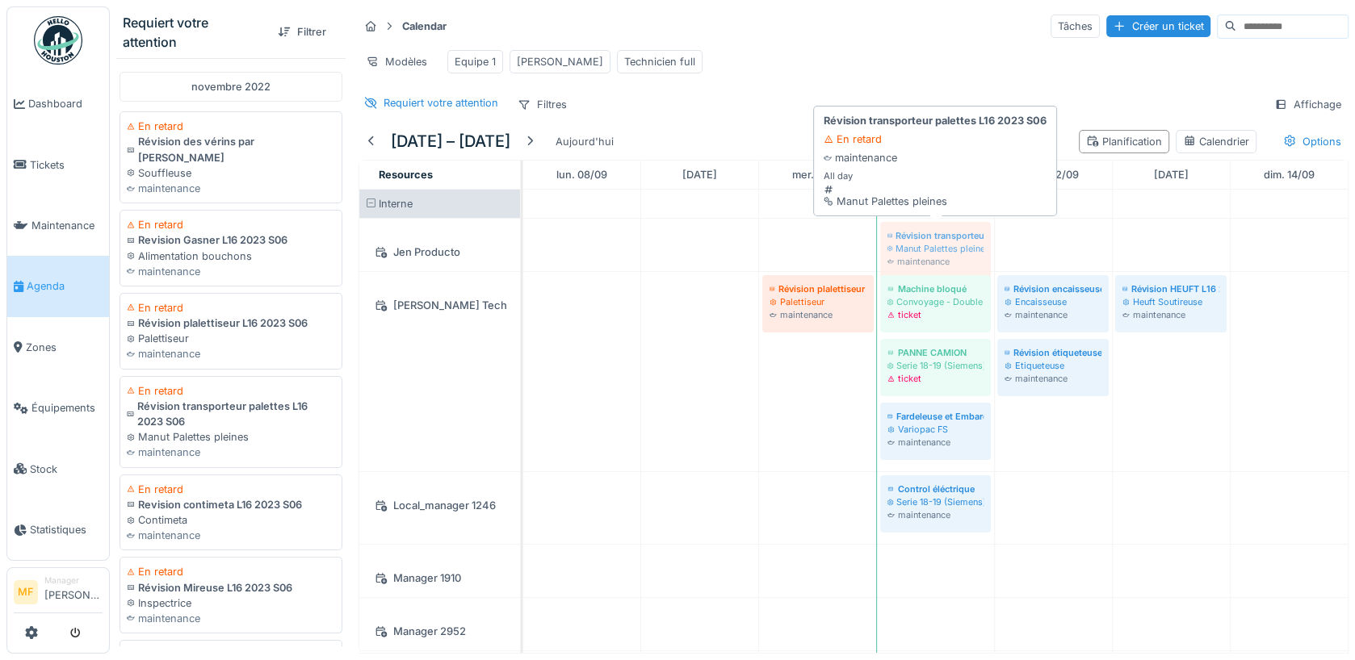
drag, startPoint x: 197, startPoint y: 392, endPoint x: 970, endPoint y: 237, distance: 788.1
click at [970, 237] on div "Requiert votre attention Filtrer novembre 2022 En retard Révision des vérins pa…" at bounding box center [732, 330] width 1245 height 660
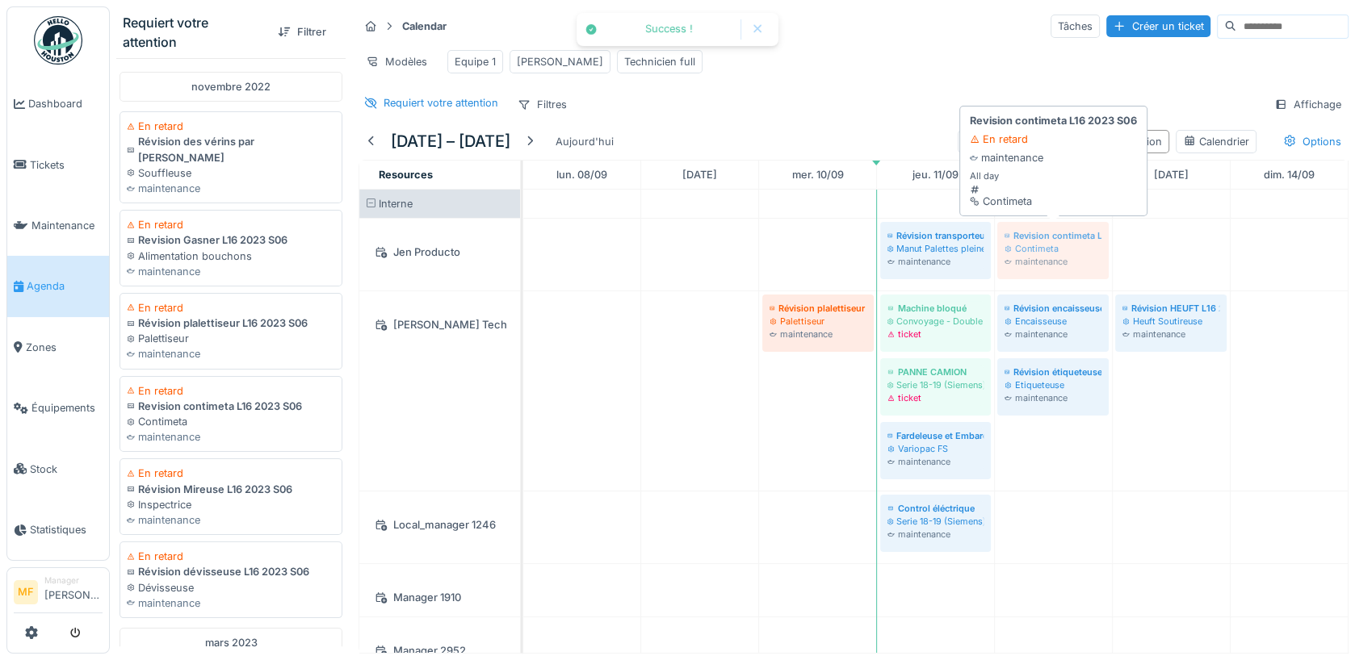
drag, startPoint x: 237, startPoint y: 387, endPoint x: 1025, endPoint y: 278, distance: 795.5
click at [1071, 262] on div "Requiert votre attention Filtrer novembre 2022 En retard Révision des vérins pa…" at bounding box center [732, 330] width 1245 height 660
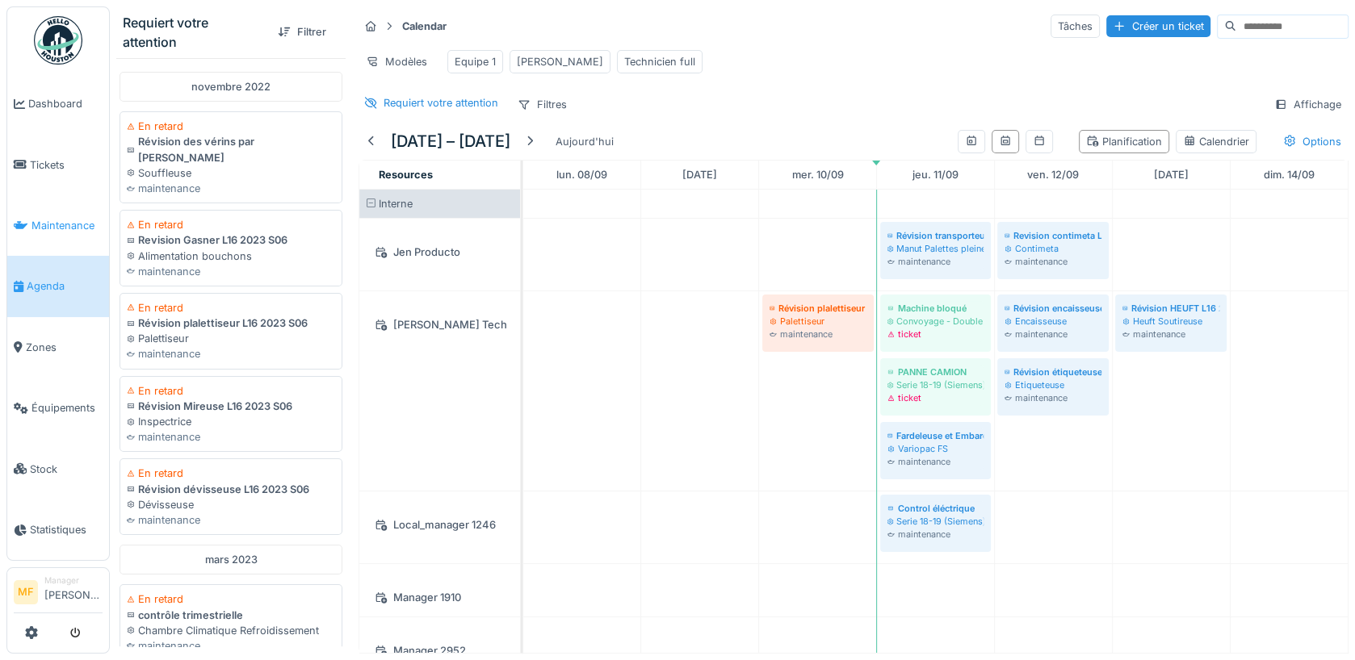
click at [54, 209] on link "Maintenance" at bounding box center [58, 225] width 102 height 61
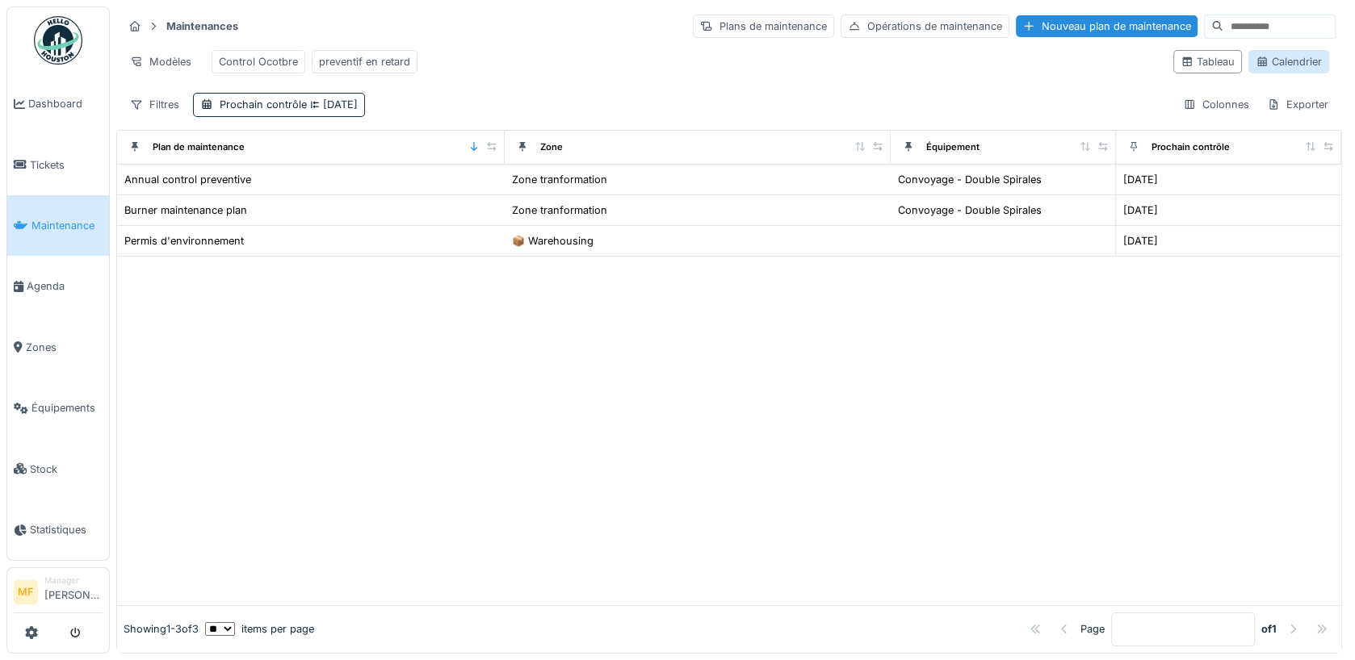
click at [1277, 60] on div "Calendrier" at bounding box center [1289, 61] width 66 height 15
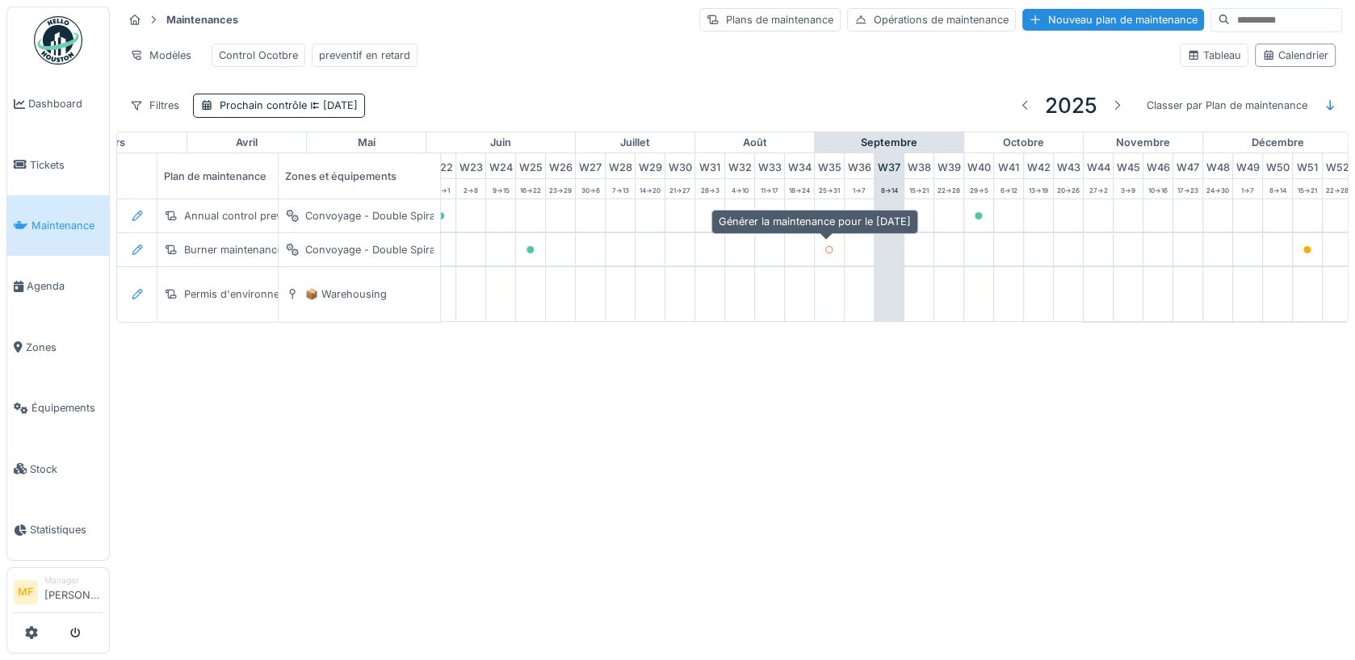
scroll to position [0, 687]
click at [1211, 50] on div "Tableau" at bounding box center [1214, 55] width 54 height 15
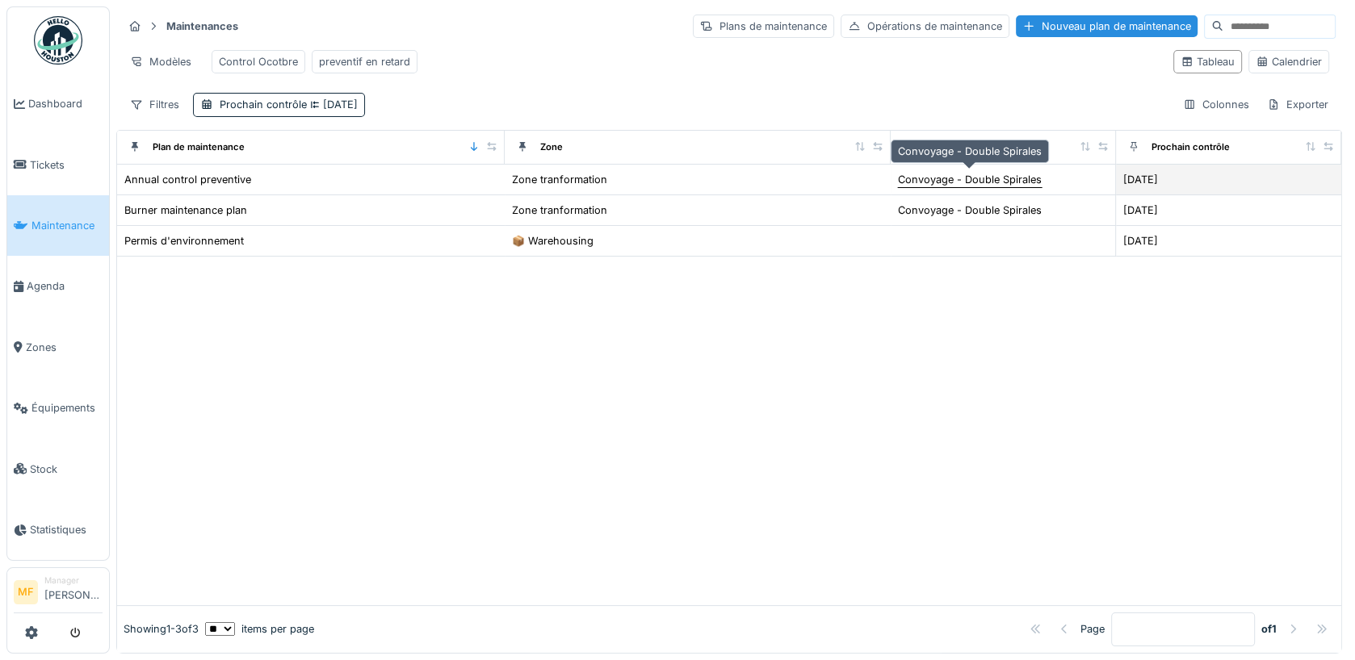
click at [916, 176] on div "Convoyage - Double Spirales" at bounding box center [970, 179] width 144 height 15
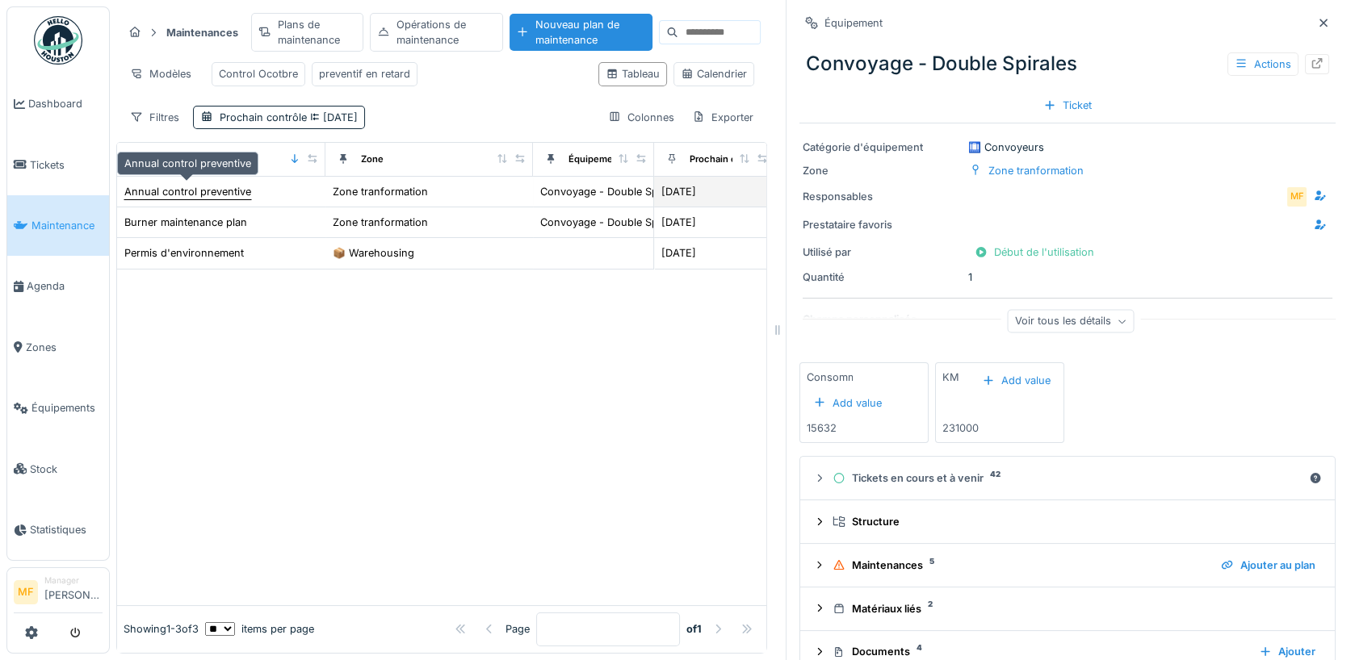
click at [178, 190] on div "Annual control preventive" at bounding box center [187, 191] width 127 height 15
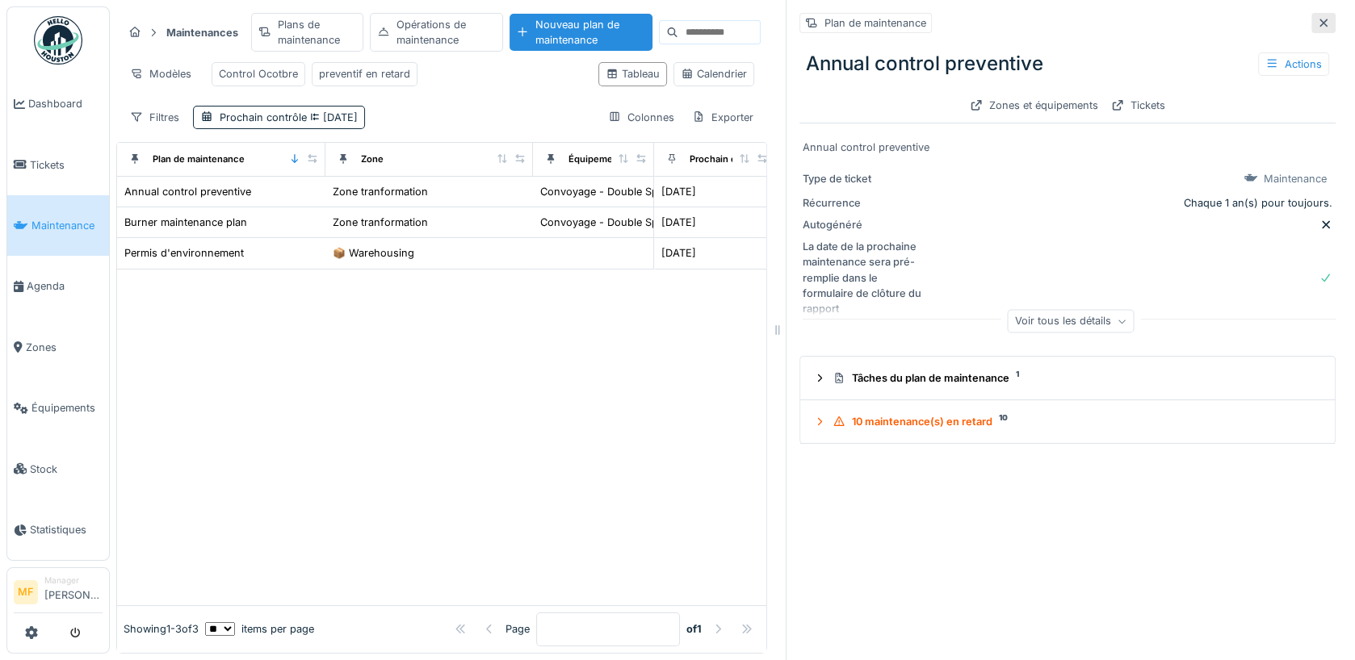
click at [1323, 20] on icon at bounding box center [1323, 23] width 13 height 10
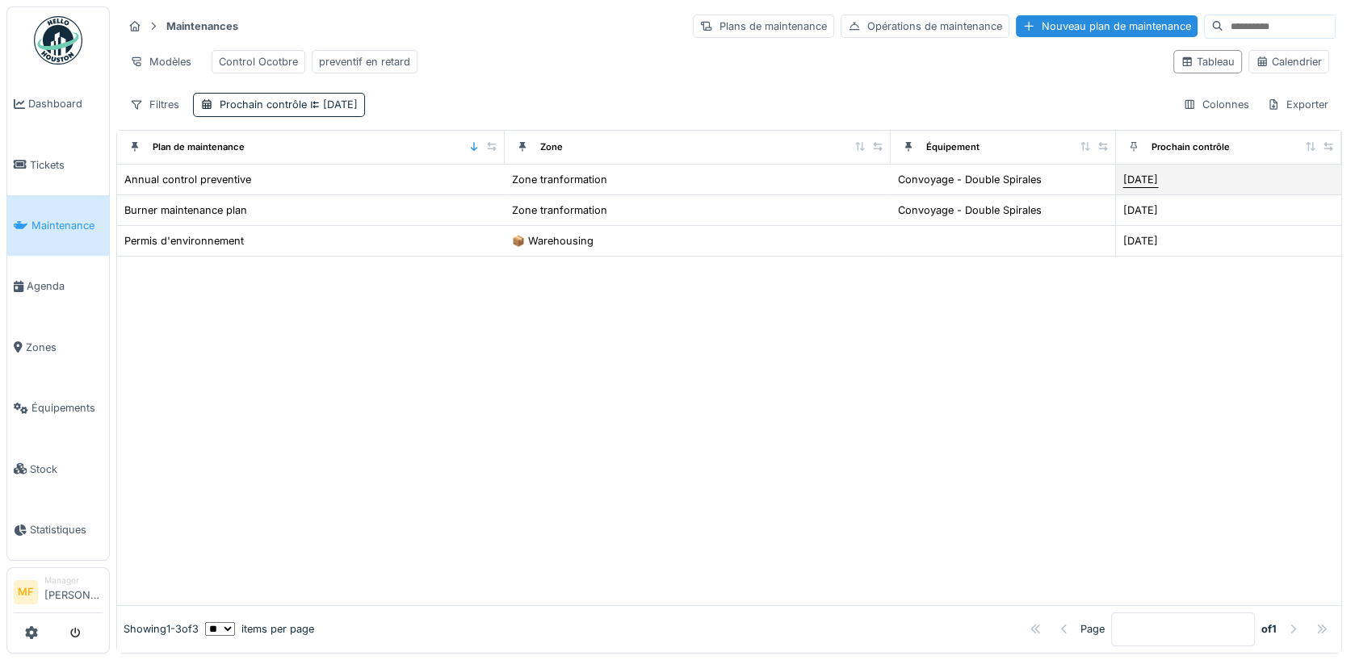
click at [1157, 173] on div "30/09/2025" at bounding box center [1140, 179] width 35 height 15
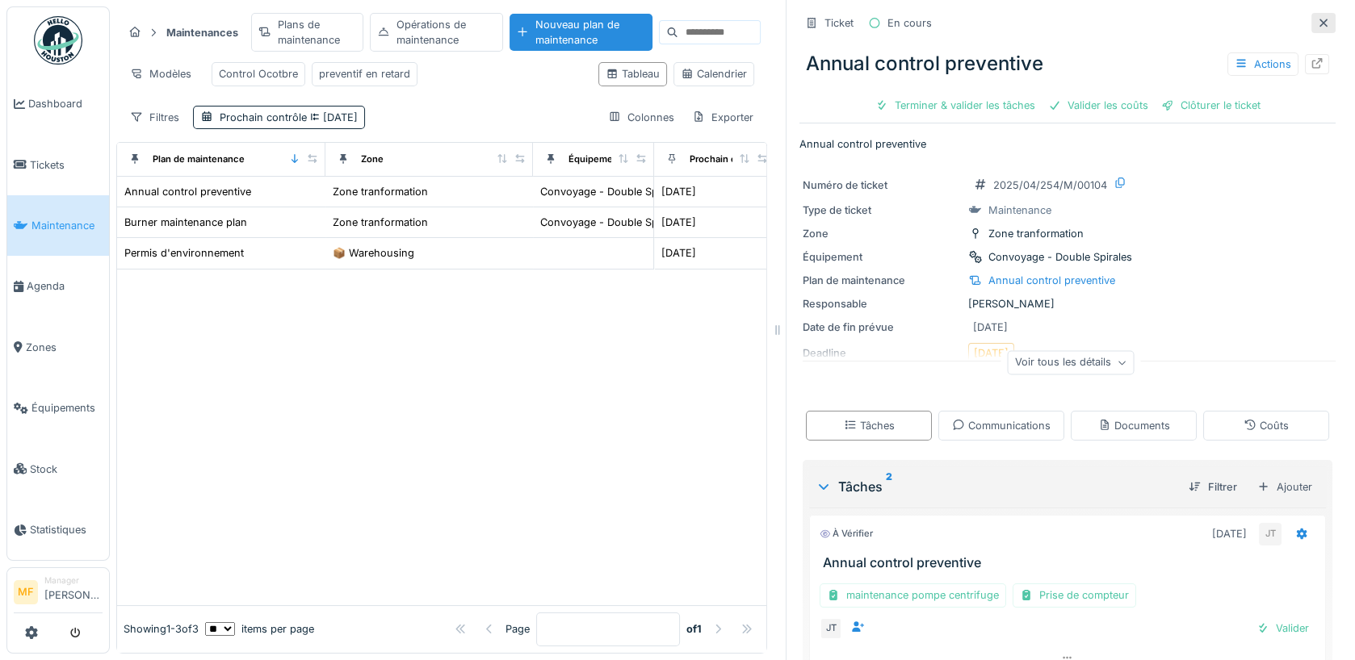
click at [1319, 18] on icon at bounding box center [1323, 23] width 13 height 10
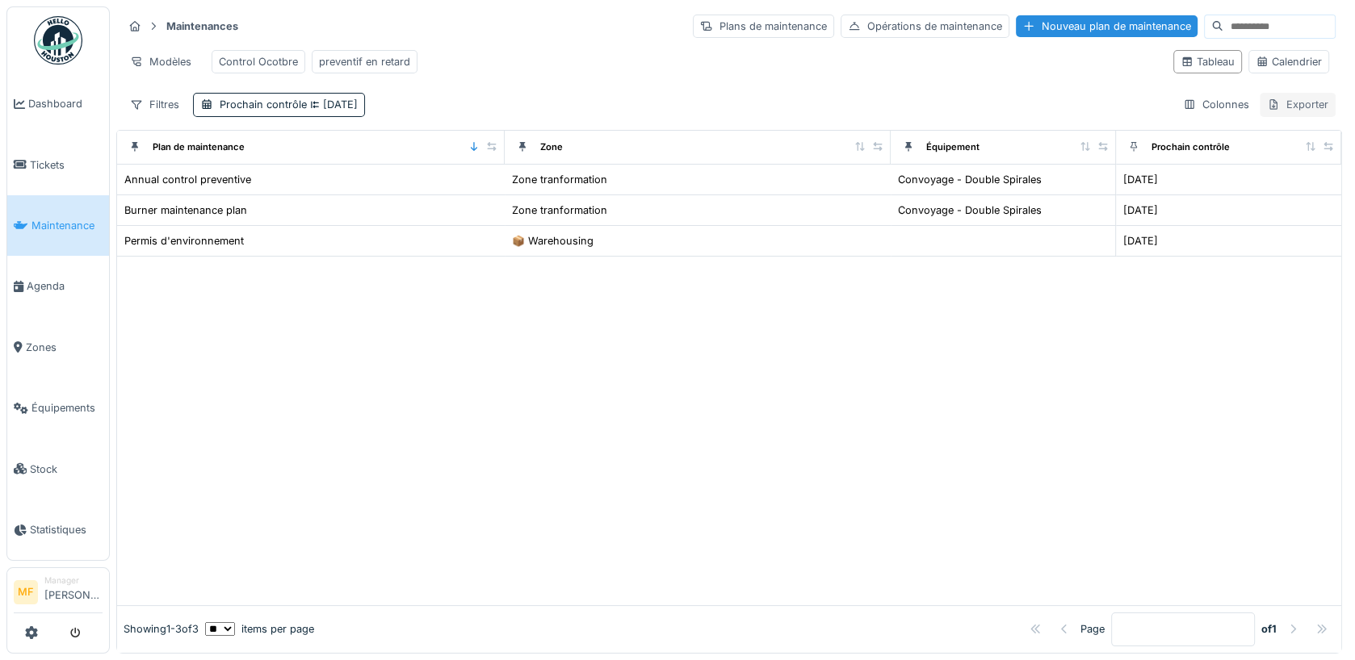
click at [1315, 100] on div "Exporter" at bounding box center [1298, 104] width 76 height 23
click at [1293, 103] on div "Exporter" at bounding box center [1298, 104] width 76 height 23
click at [1301, 94] on div "Exporter" at bounding box center [1298, 104] width 76 height 23
click at [1303, 111] on div "Exporter" at bounding box center [1298, 104] width 76 height 23
click at [878, 25] on div "Opérations de maintenance" at bounding box center [925, 26] width 169 height 23
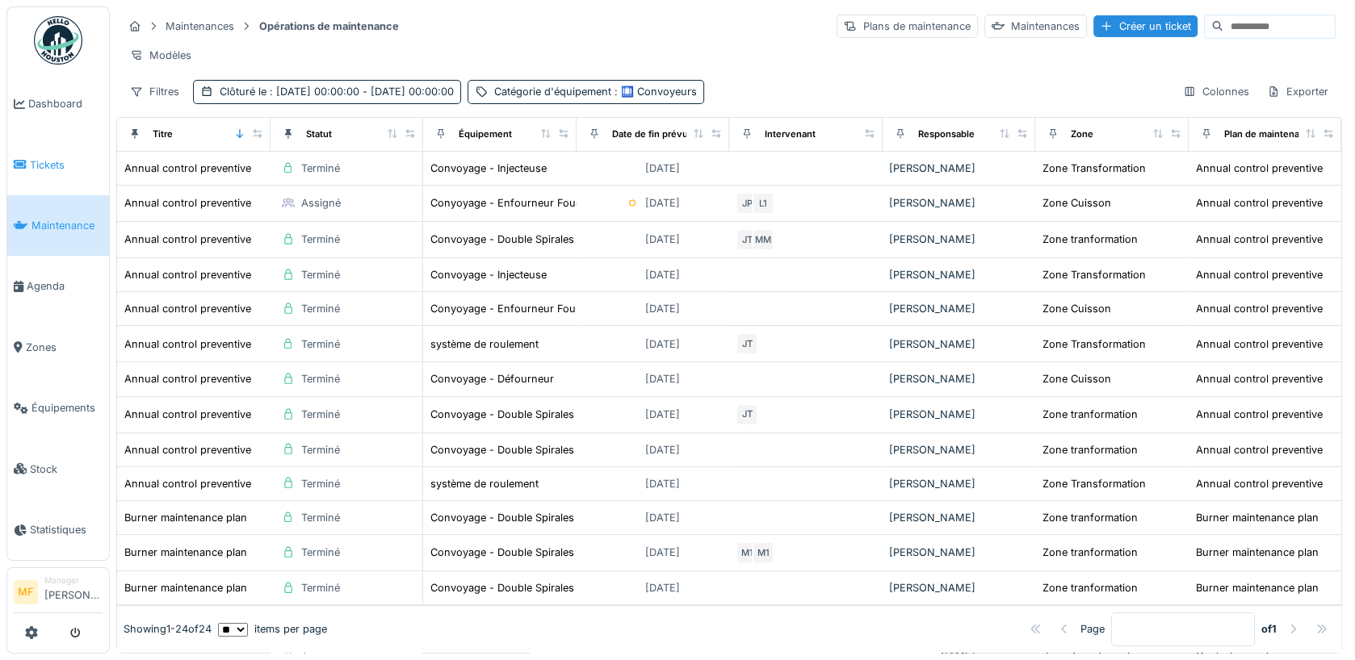
click at [30, 157] on span "Tickets" at bounding box center [66, 164] width 73 height 15
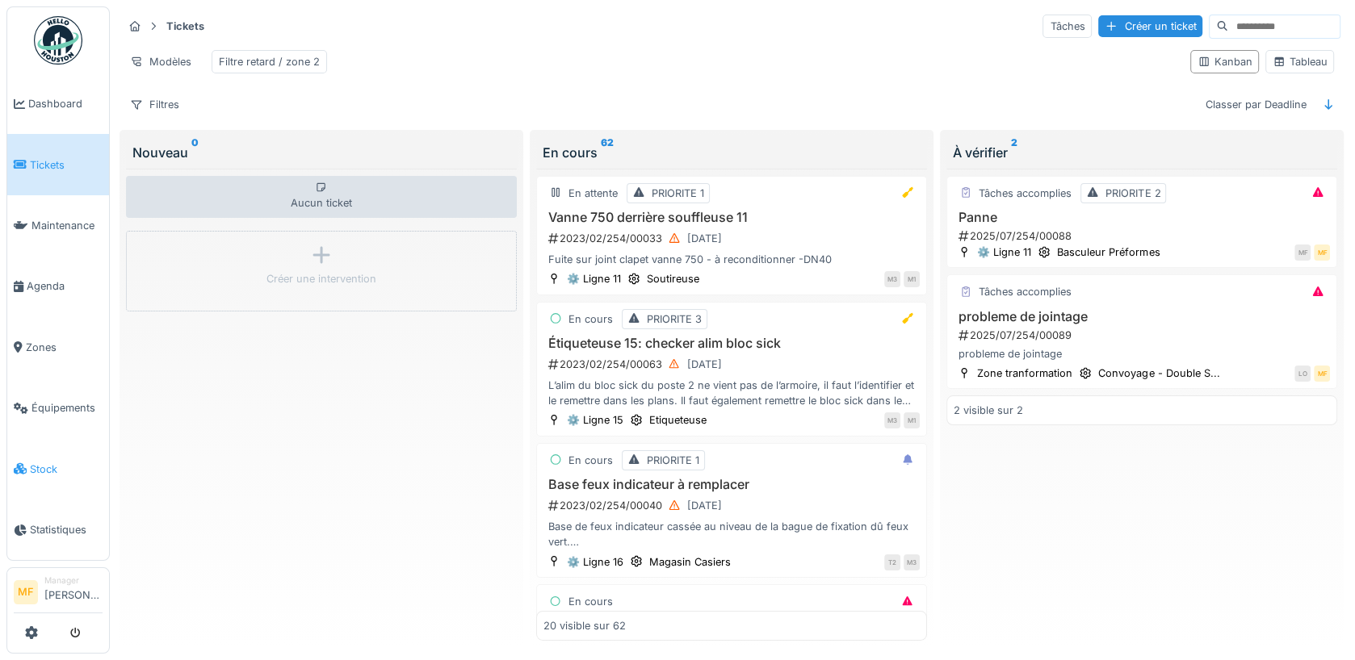
click at [51, 462] on span "Stock" at bounding box center [66, 469] width 73 height 15
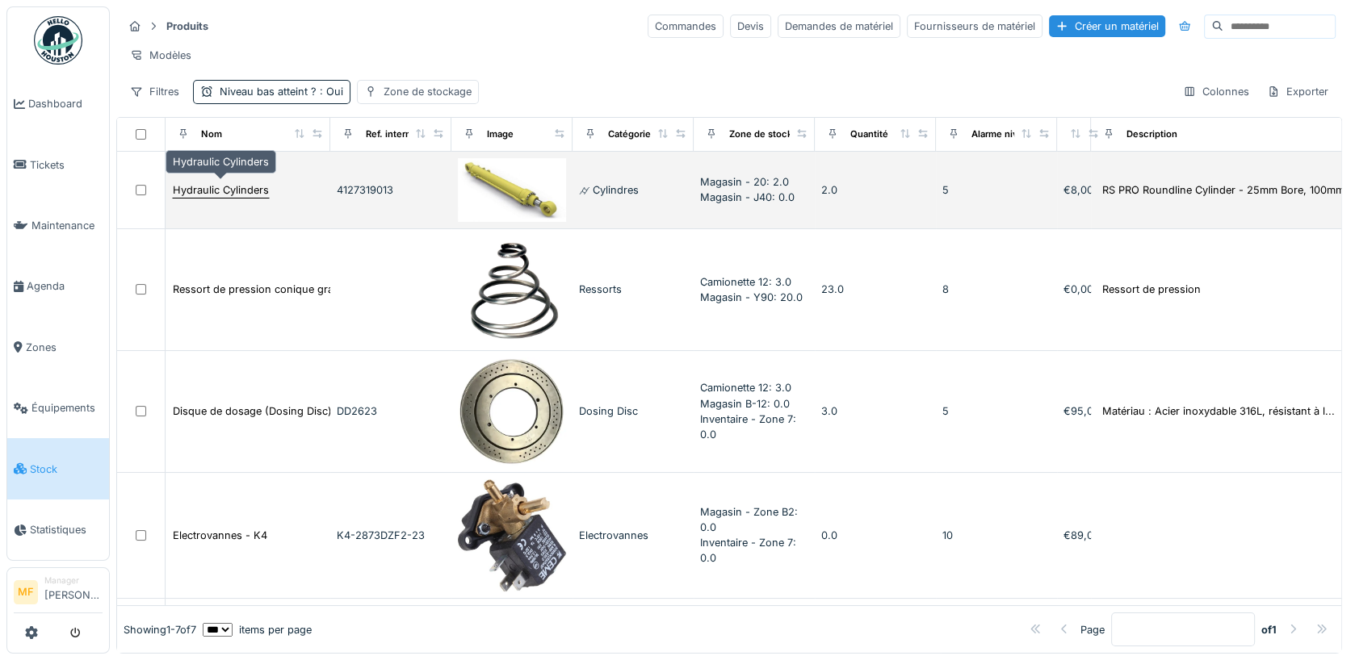
click at [213, 191] on div "Hydraulic Cylinders" at bounding box center [221, 189] width 96 height 15
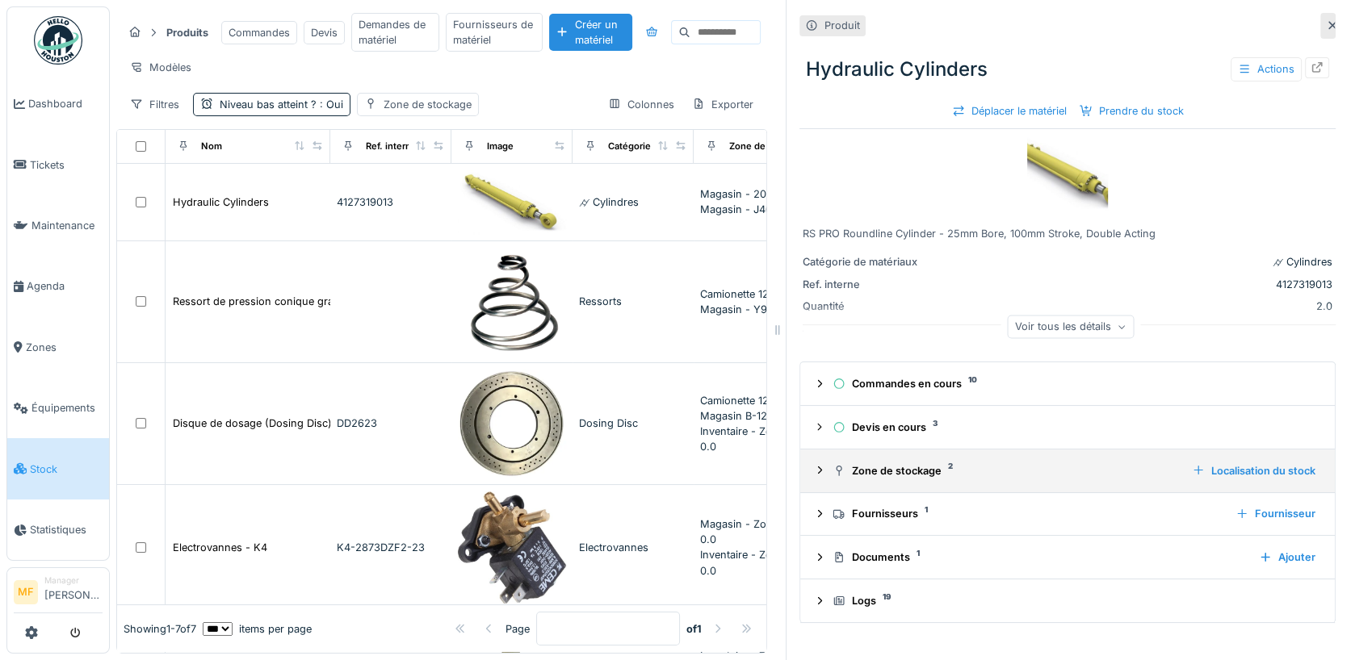
click at [897, 468] on div "Zone de stockage 2" at bounding box center [1005, 470] width 346 height 15
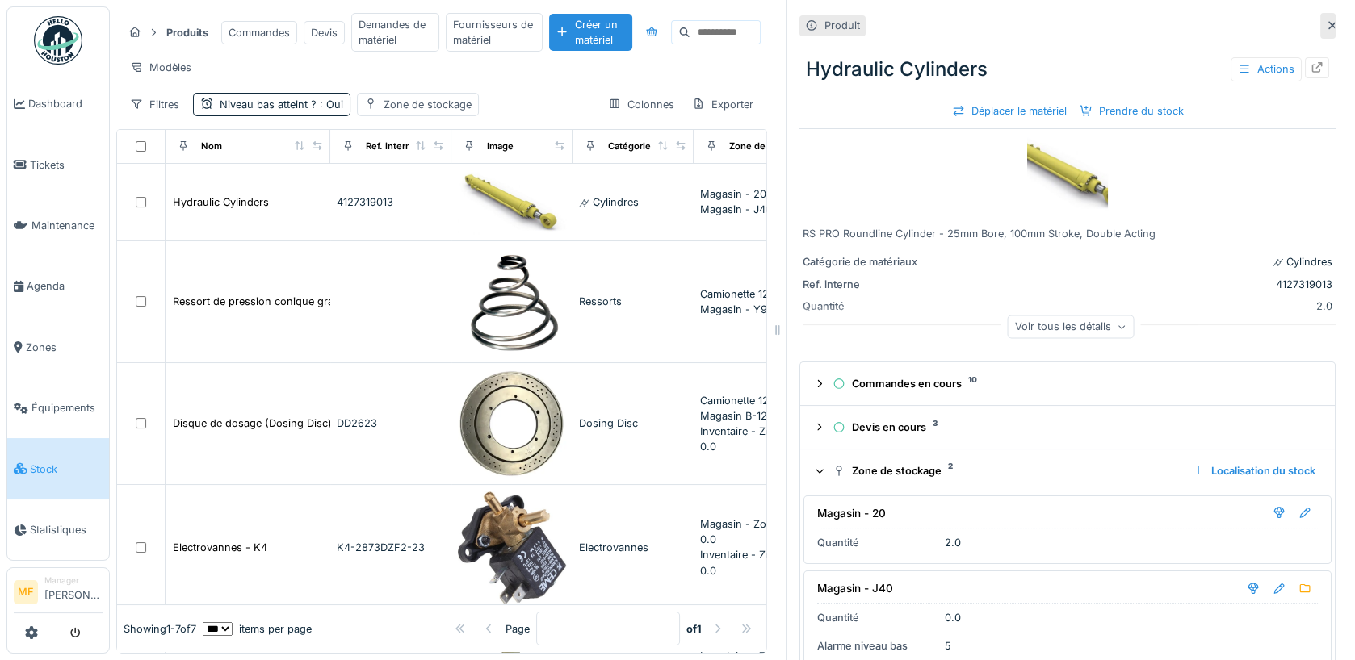
click at [881, 468] on div "Zone de stockage 2" at bounding box center [1005, 470] width 346 height 15
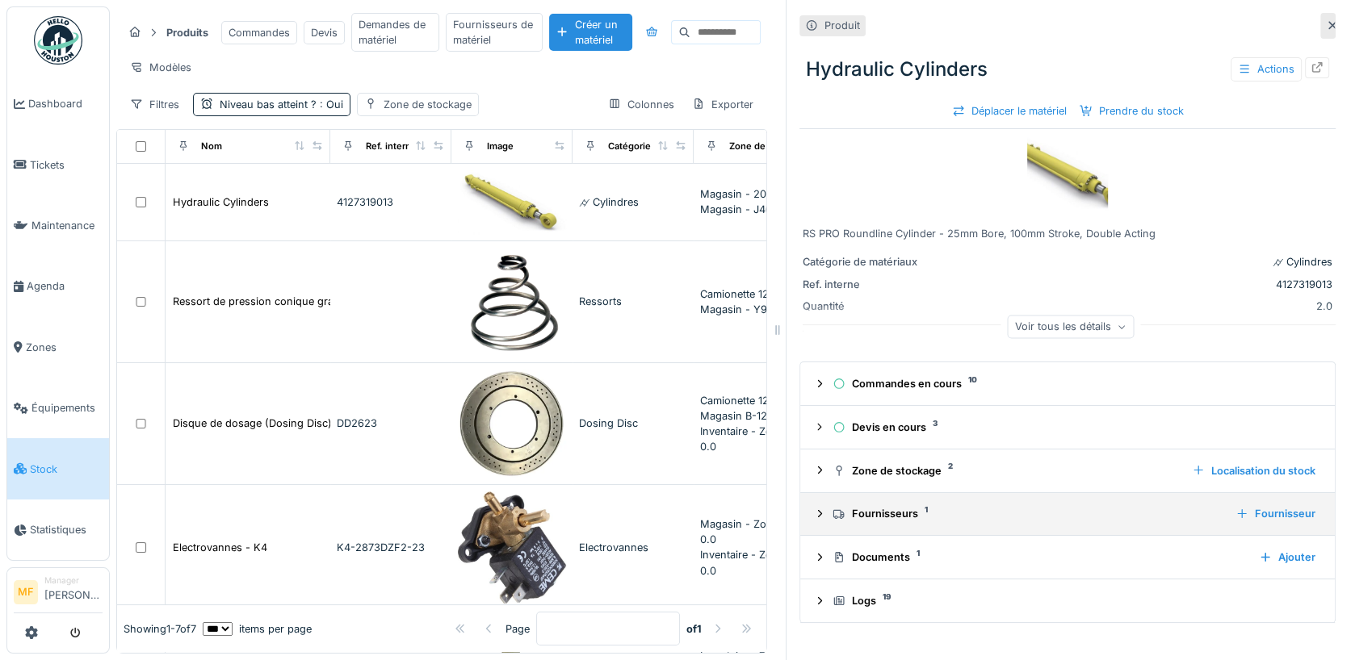
click at [906, 510] on div "Fournisseurs 1" at bounding box center [1027, 513] width 390 height 15
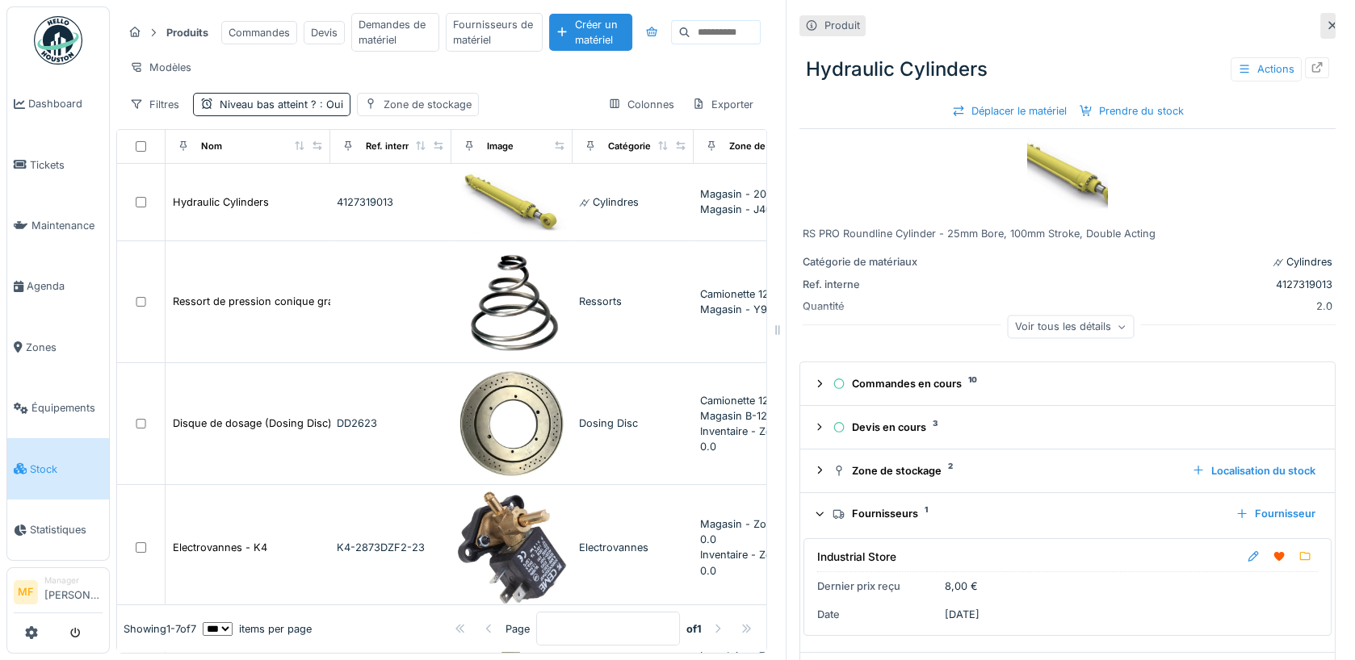
click at [906, 510] on div "Fournisseurs 1" at bounding box center [1027, 513] width 390 height 15
click at [1317, 76] on div at bounding box center [1317, 67] width 24 height 20
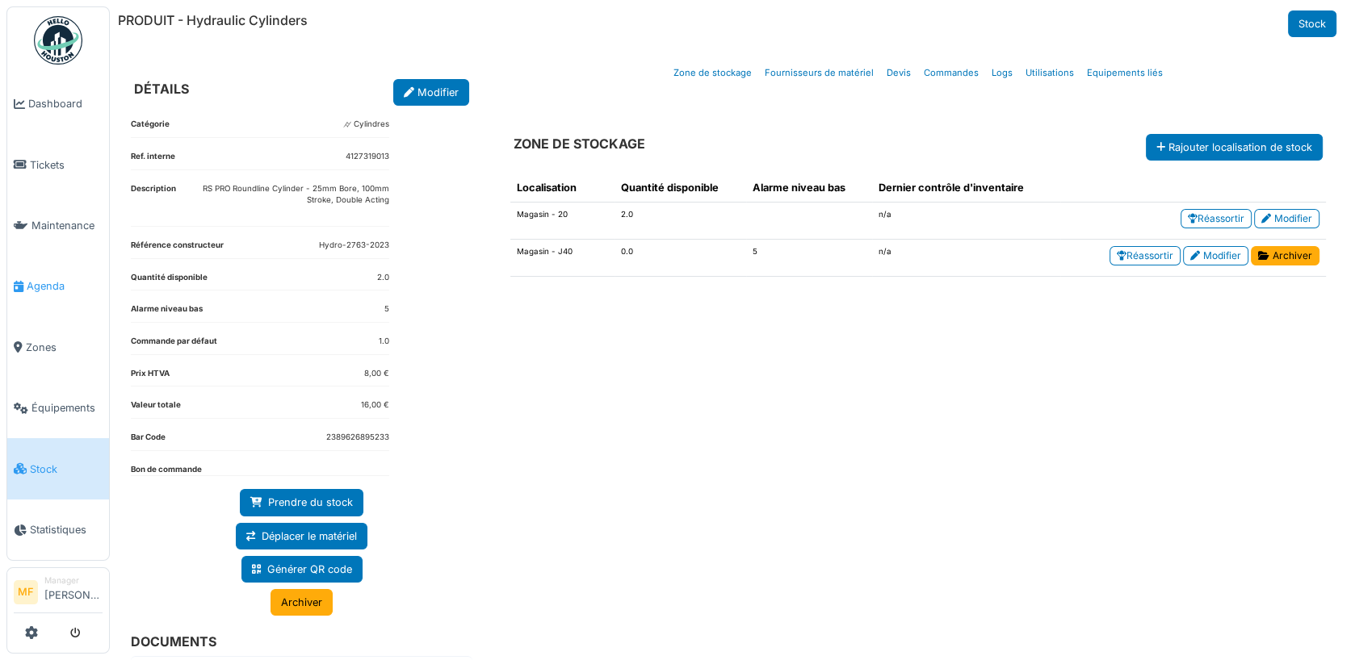
click at [20, 271] on link "Agenda" at bounding box center [58, 286] width 102 height 61
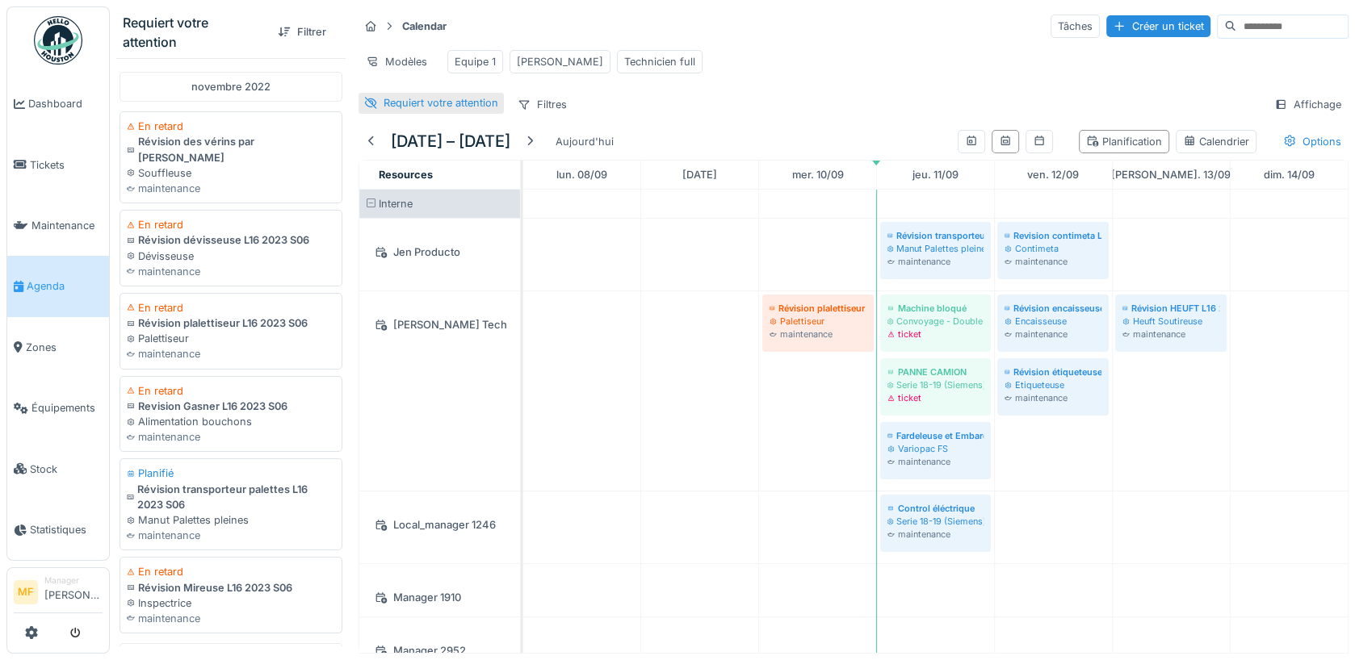
click at [421, 102] on div "Requiert votre attention" at bounding box center [441, 102] width 115 height 15
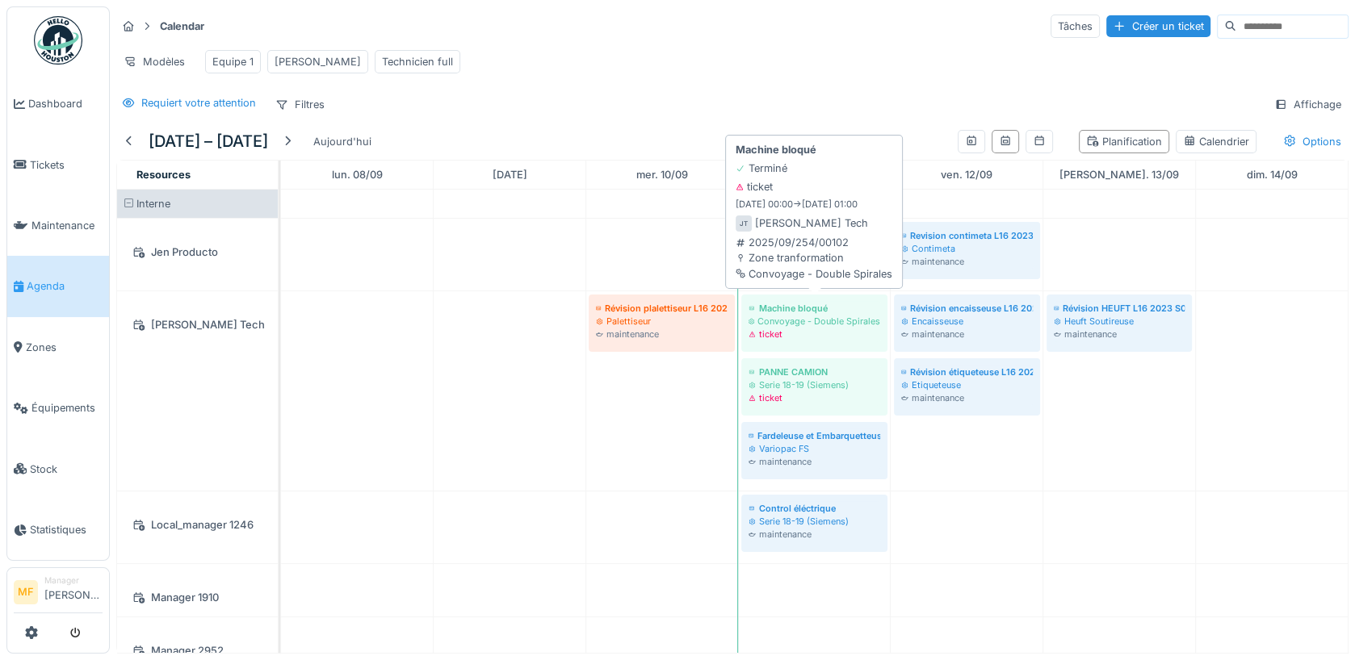
click at [755, 328] on div "ticket" at bounding box center [814, 334] width 132 height 13
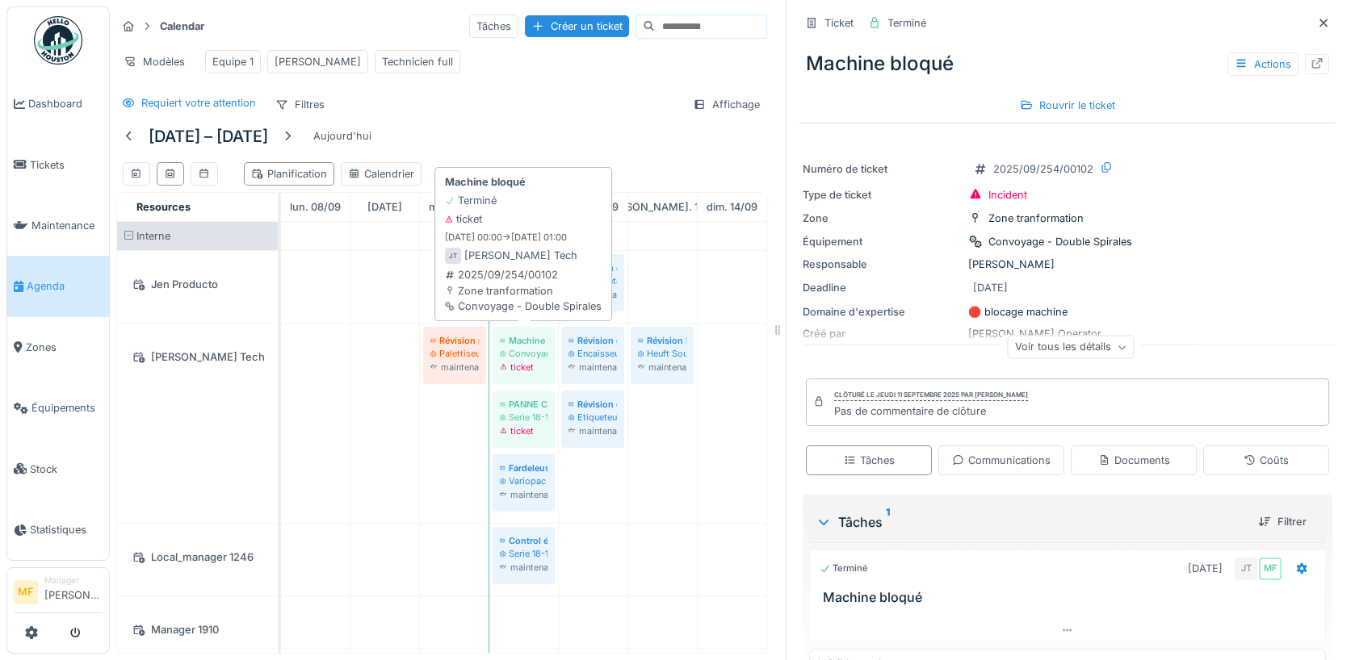
click at [525, 347] on div "Convoyage - Double Spirales" at bounding box center [524, 353] width 48 height 13
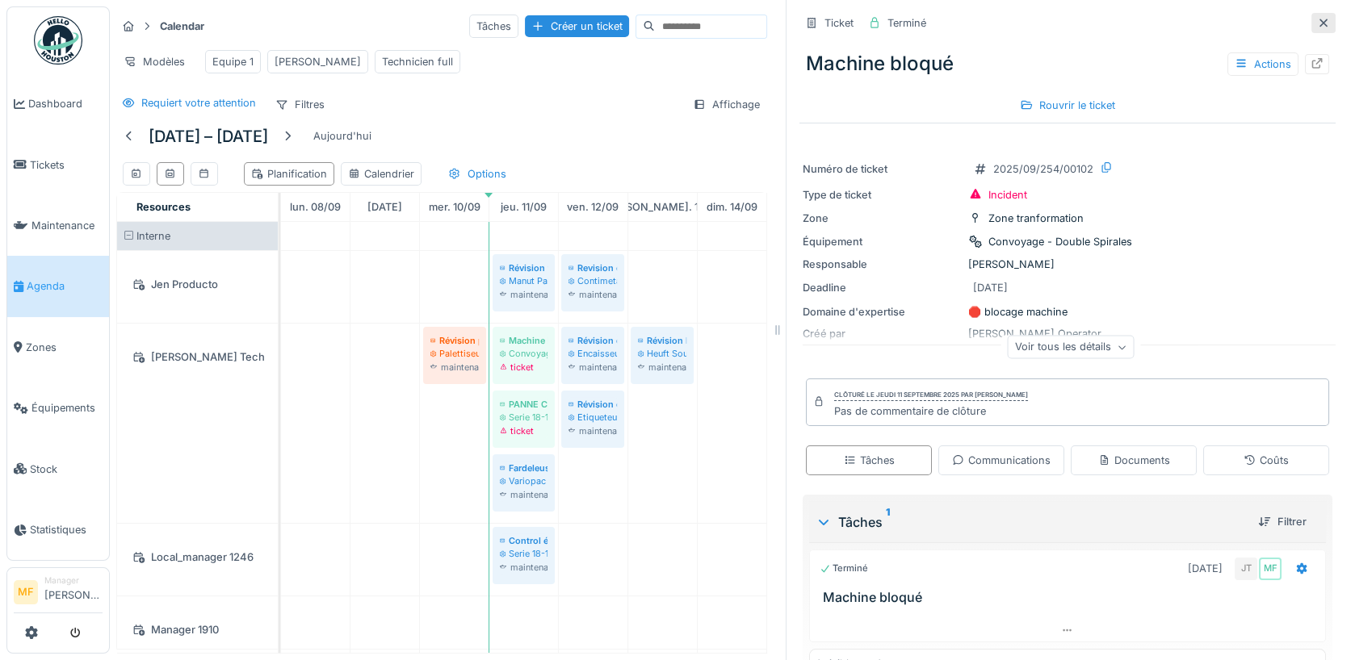
click at [1318, 23] on icon at bounding box center [1323, 23] width 13 height 10
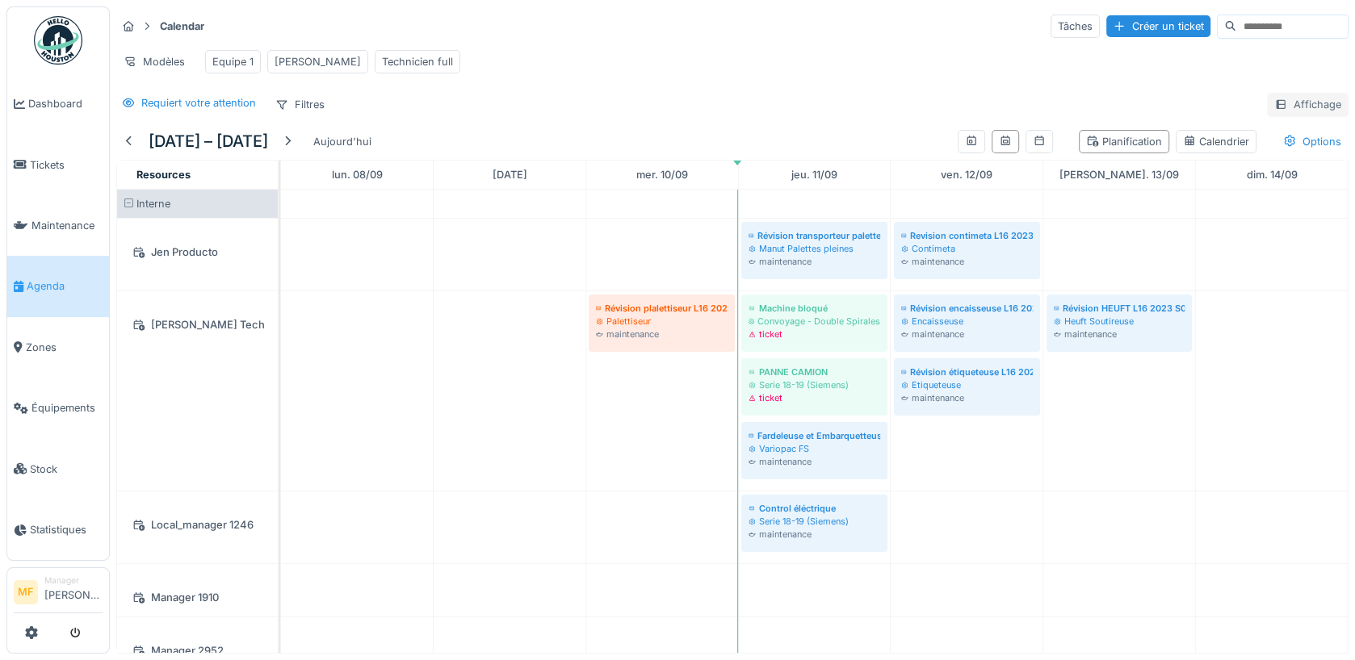
click at [1275, 97] on div at bounding box center [1280, 104] width 13 height 15
click at [938, 53] on div "Modèles Equipe 1 [PERSON_NAME] Technicien full" at bounding box center [732, 62] width 1232 height 36
click at [40, 220] on span "Maintenance" at bounding box center [66, 225] width 71 height 15
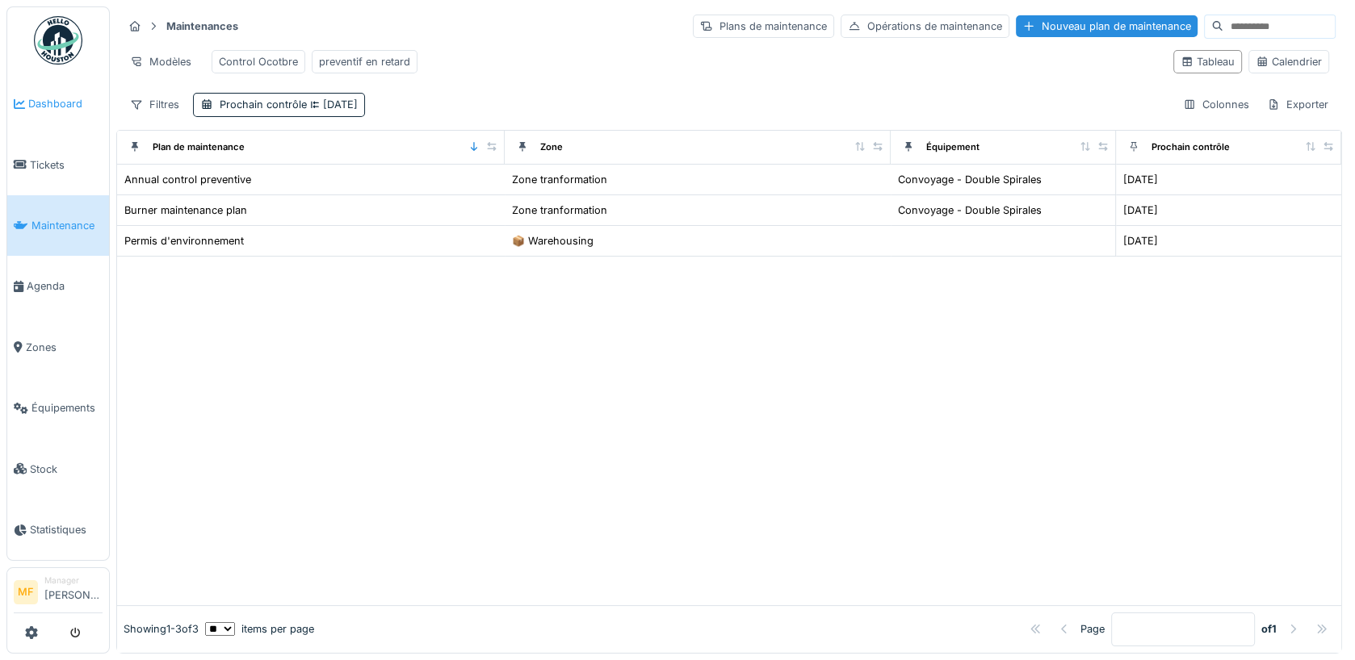
click at [57, 96] on span "Dashboard" at bounding box center [65, 103] width 74 height 15
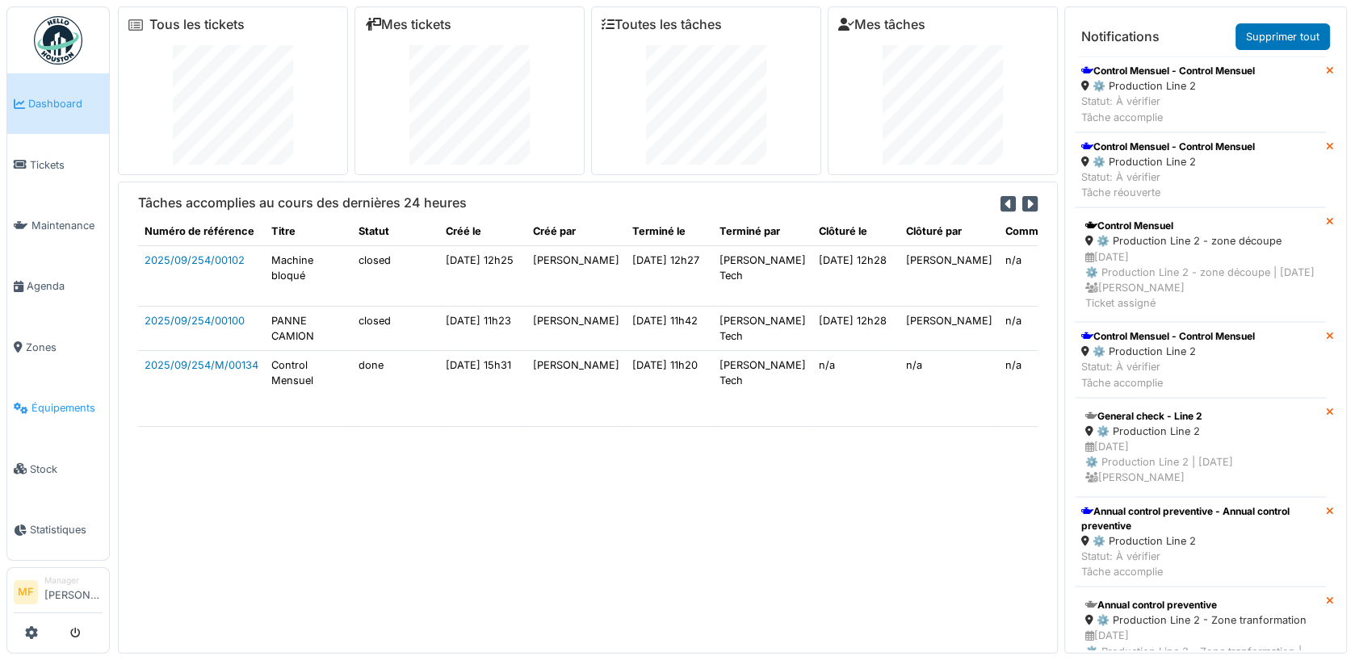
click at [57, 406] on span "Équipements" at bounding box center [66, 407] width 71 height 15
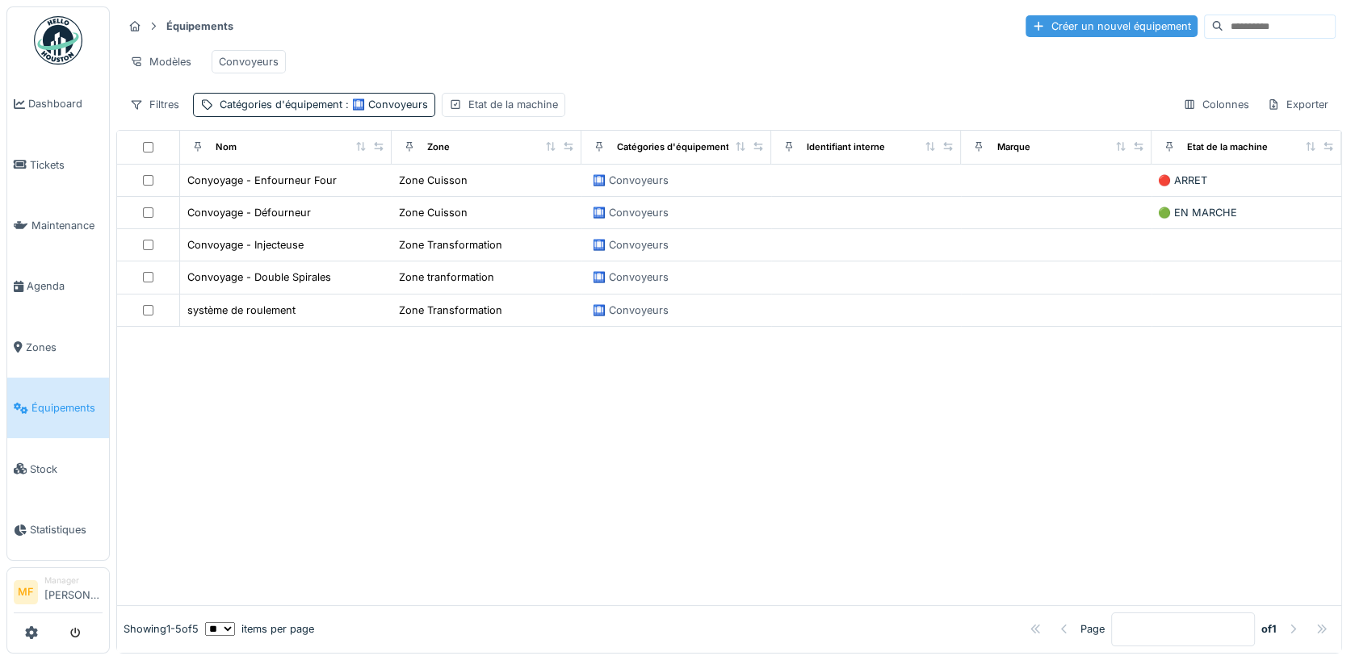
click at [1098, 30] on div "Créer un nouvel équipement" at bounding box center [1111, 26] width 172 height 22
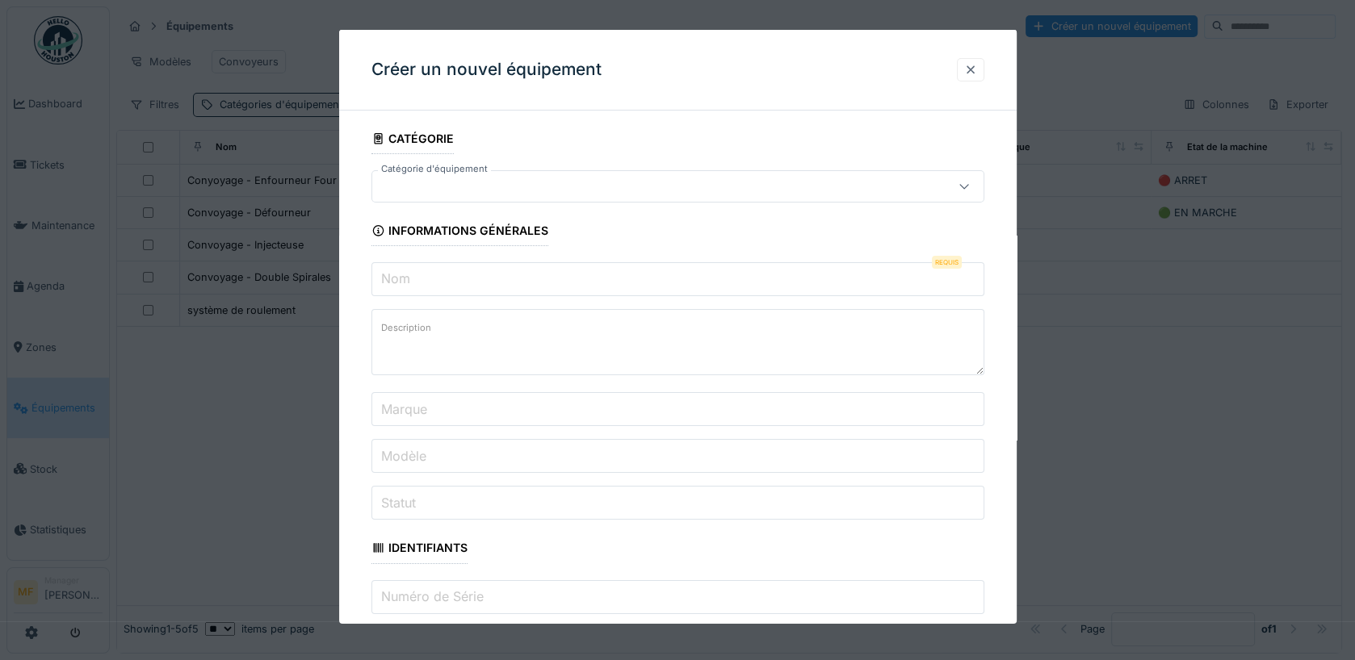
click at [965, 70] on div at bounding box center [970, 69] width 13 height 15
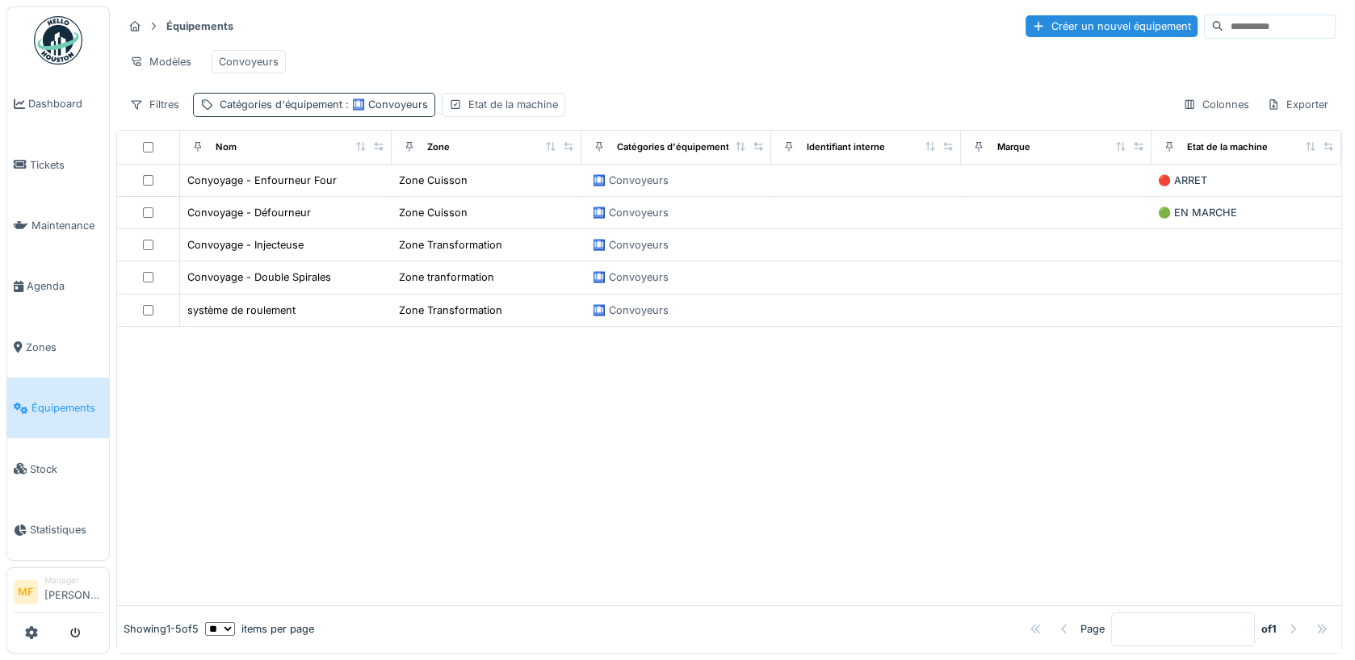
click at [279, 106] on div "Catégories d'équipement : 🛄 Convoyeurs" at bounding box center [324, 104] width 208 height 15
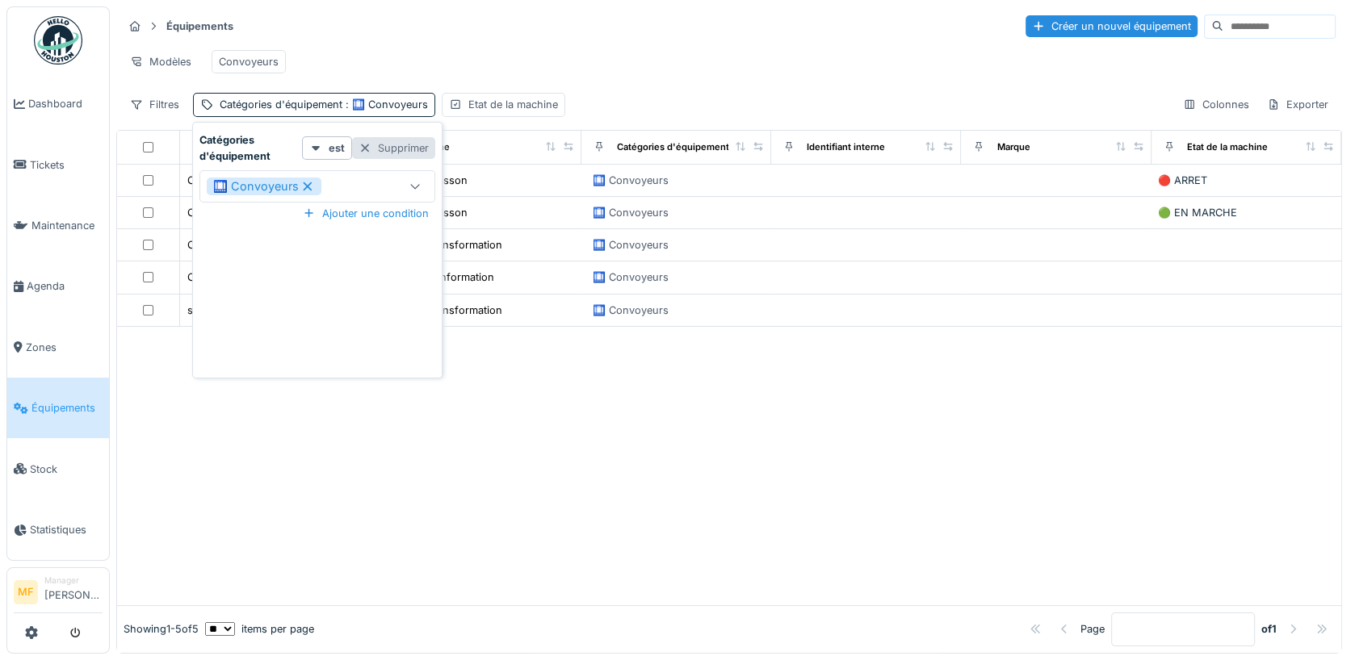
click at [401, 154] on div "Supprimer" at bounding box center [393, 148] width 83 height 22
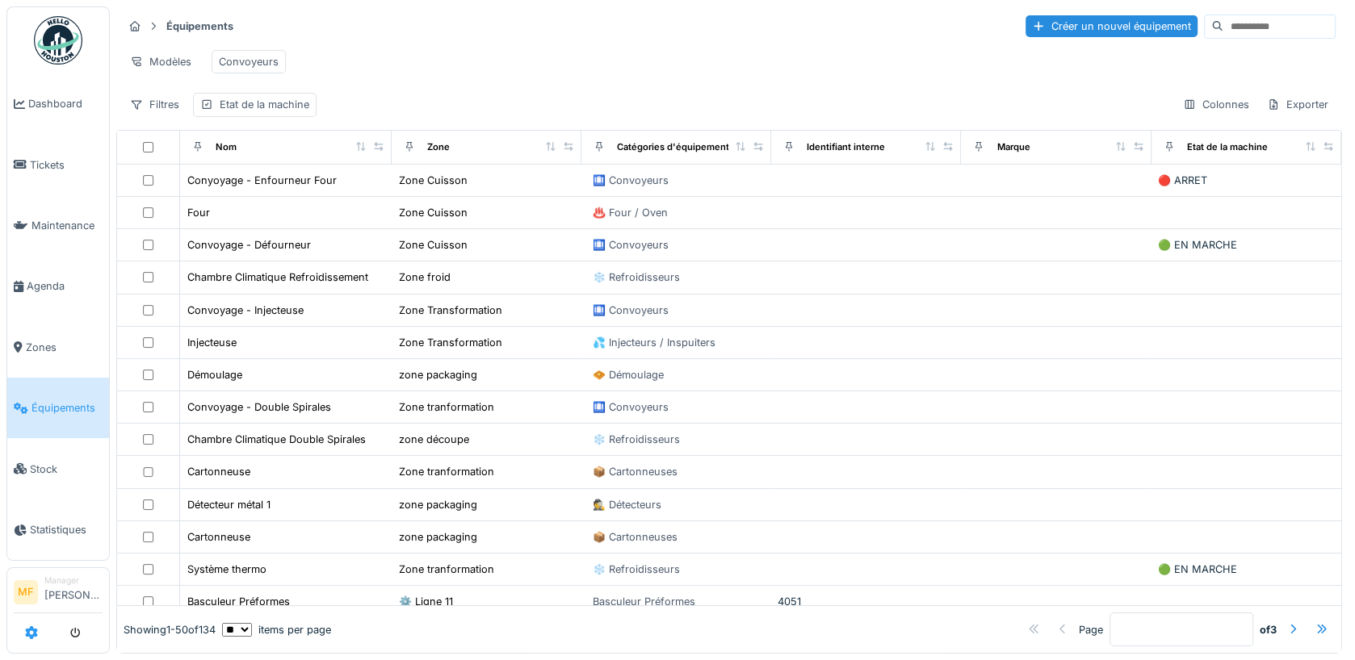
click at [25, 628] on icon at bounding box center [31, 633] width 13 height 13
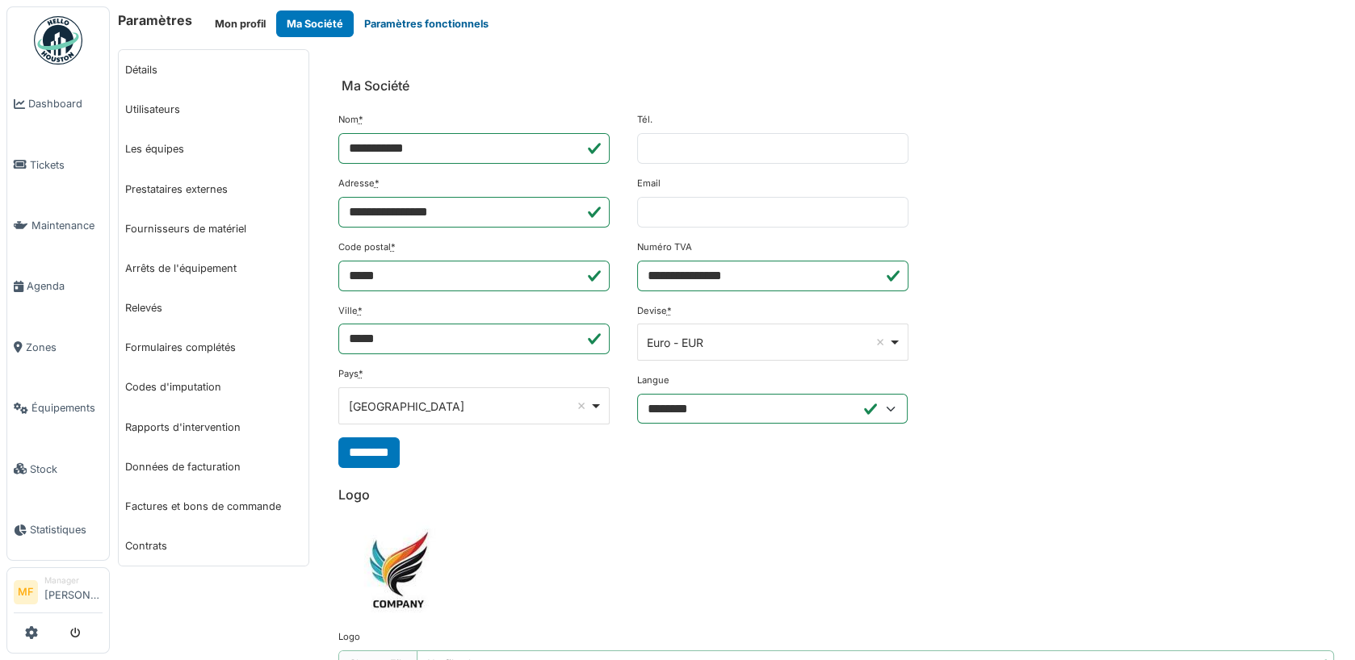
click at [404, 24] on button "Paramètres fonctionnels" at bounding box center [426, 23] width 145 height 27
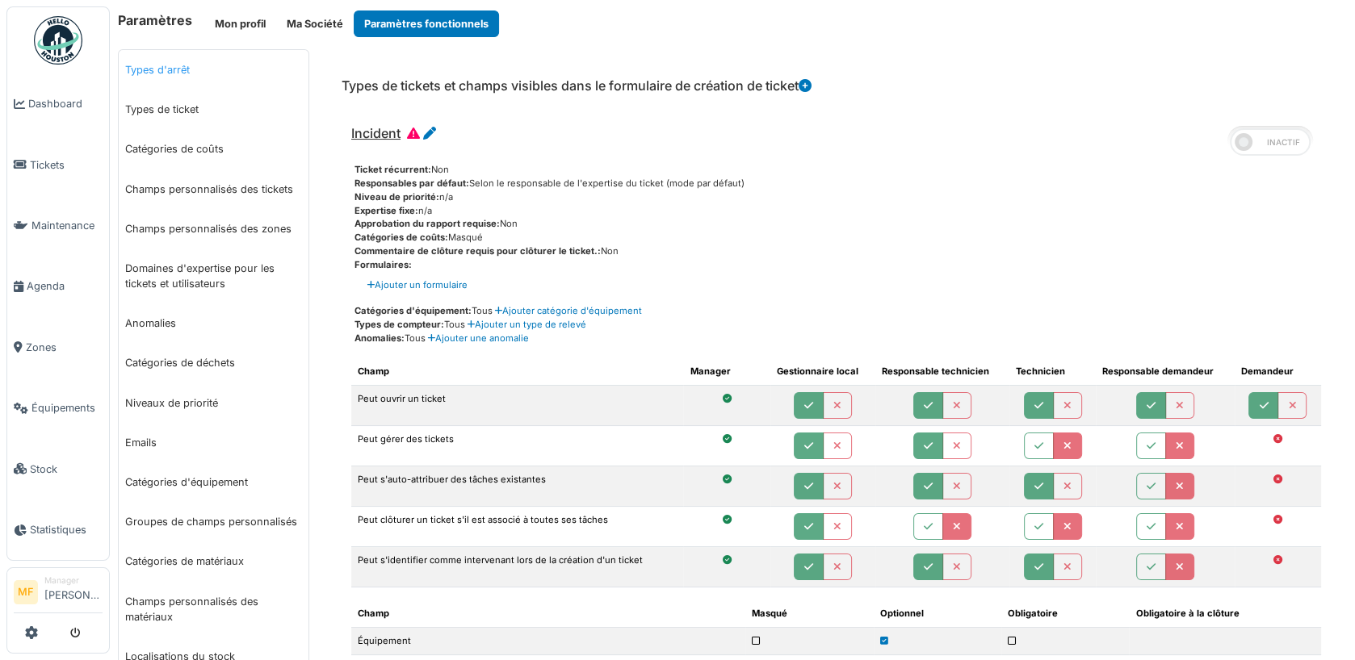
click at [178, 75] on link "Types d'arrêt" at bounding box center [214, 70] width 190 height 40
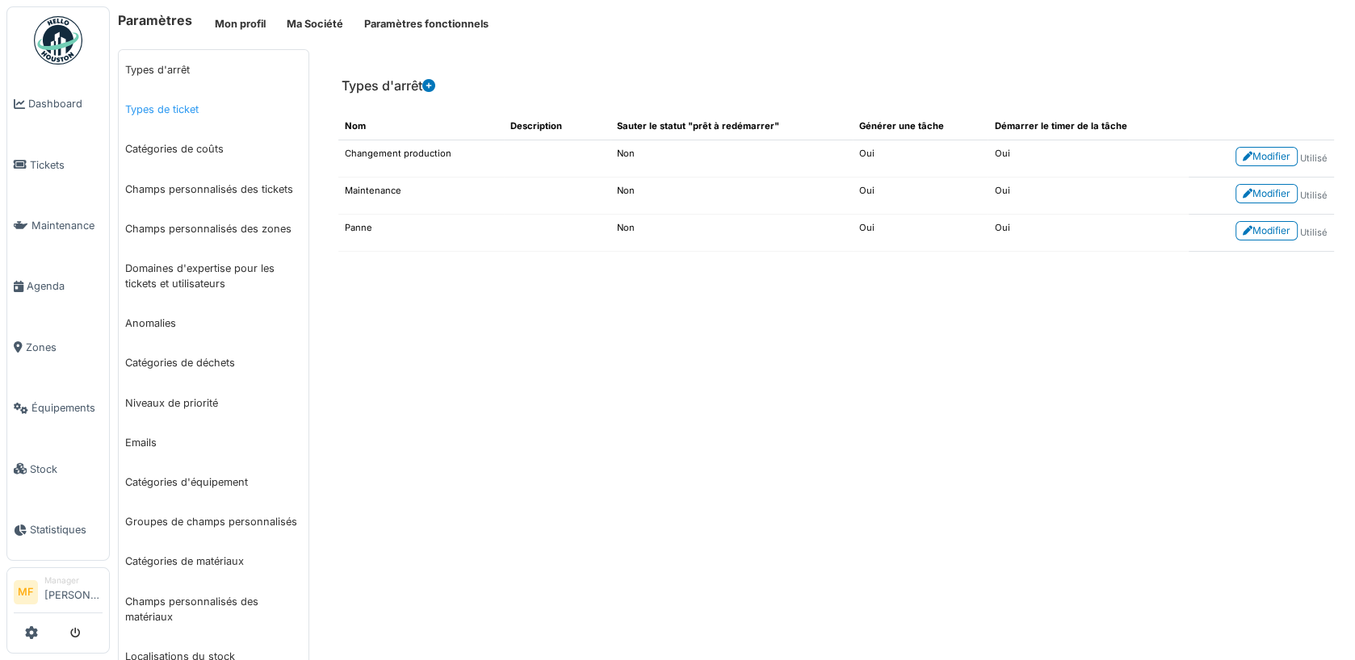
click at [192, 119] on link "Types de ticket" at bounding box center [214, 110] width 190 height 40
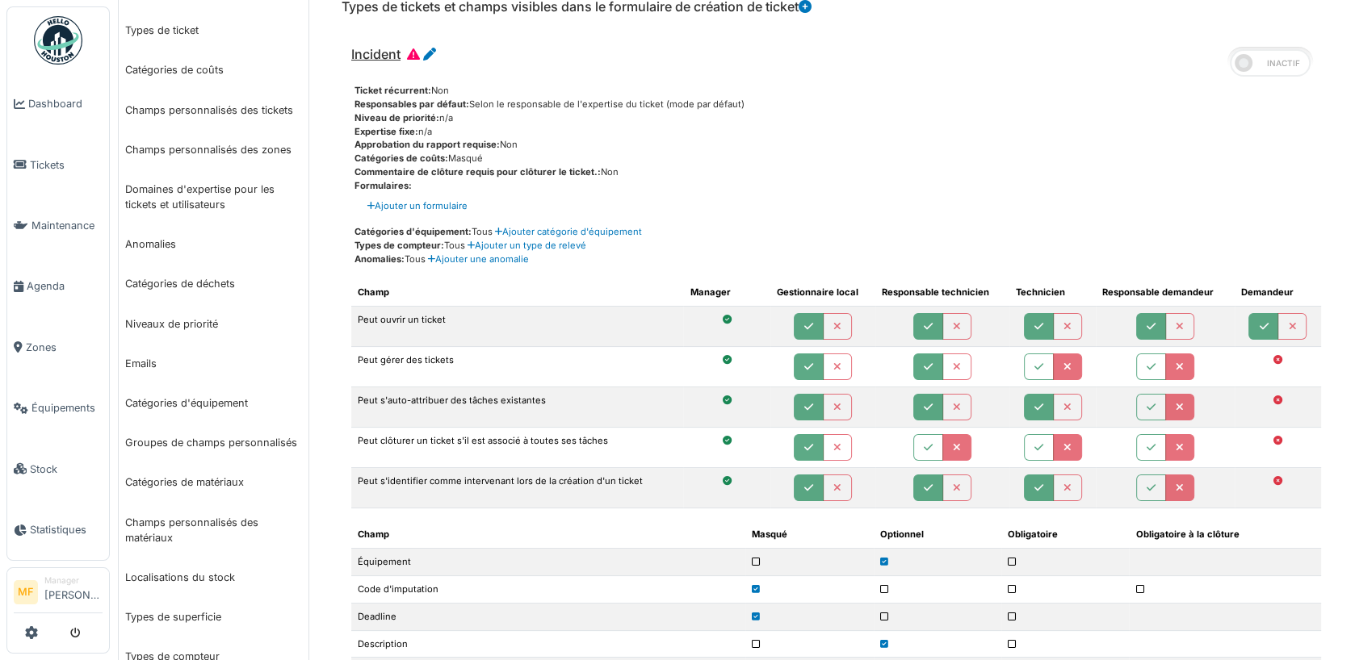
scroll to position [119, 0]
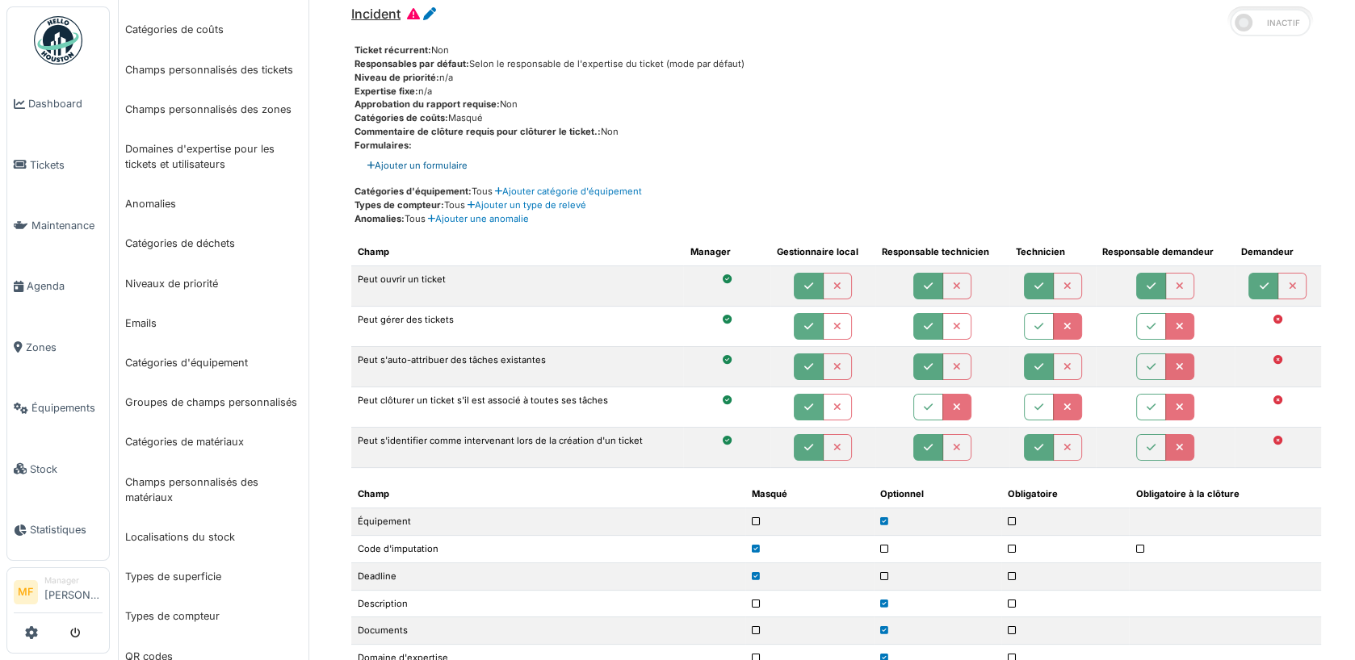
click at [463, 170] on link "Ajouter un formulaire" at bounding box center [417, 166] width 100 height 14
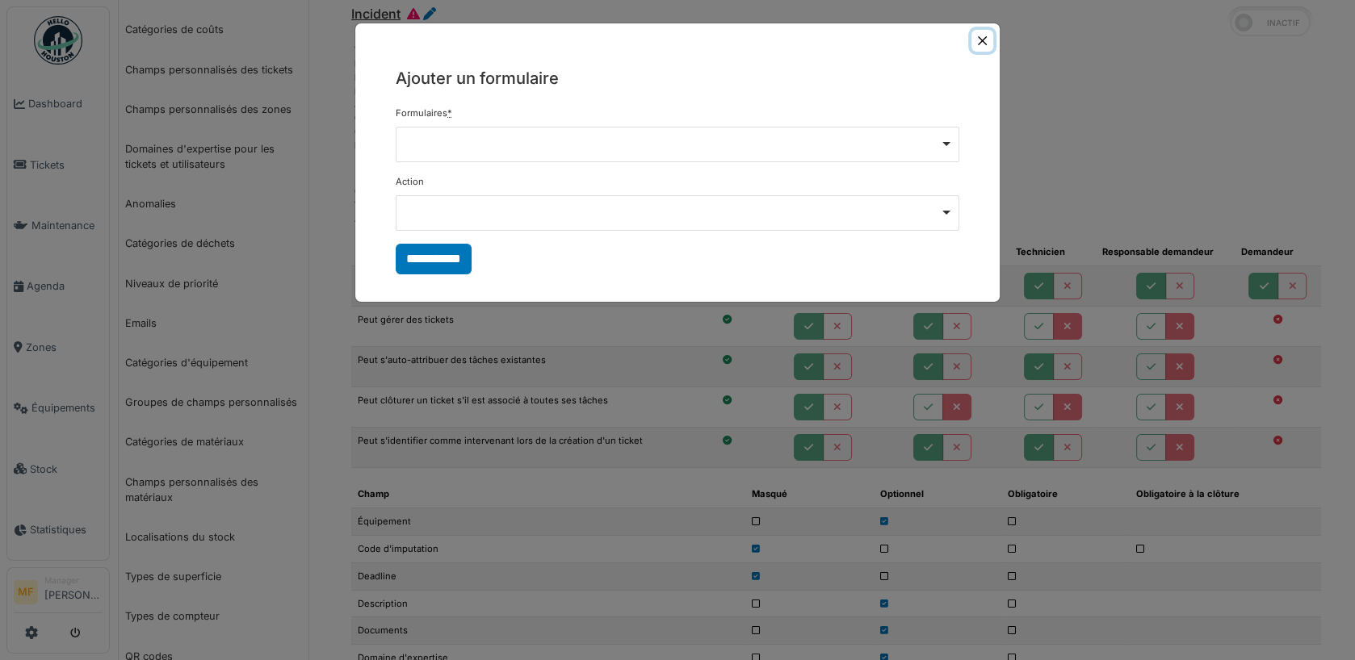
click at [983, 41] on button "Close" at bounding box center [982, 41] width 22 height 22
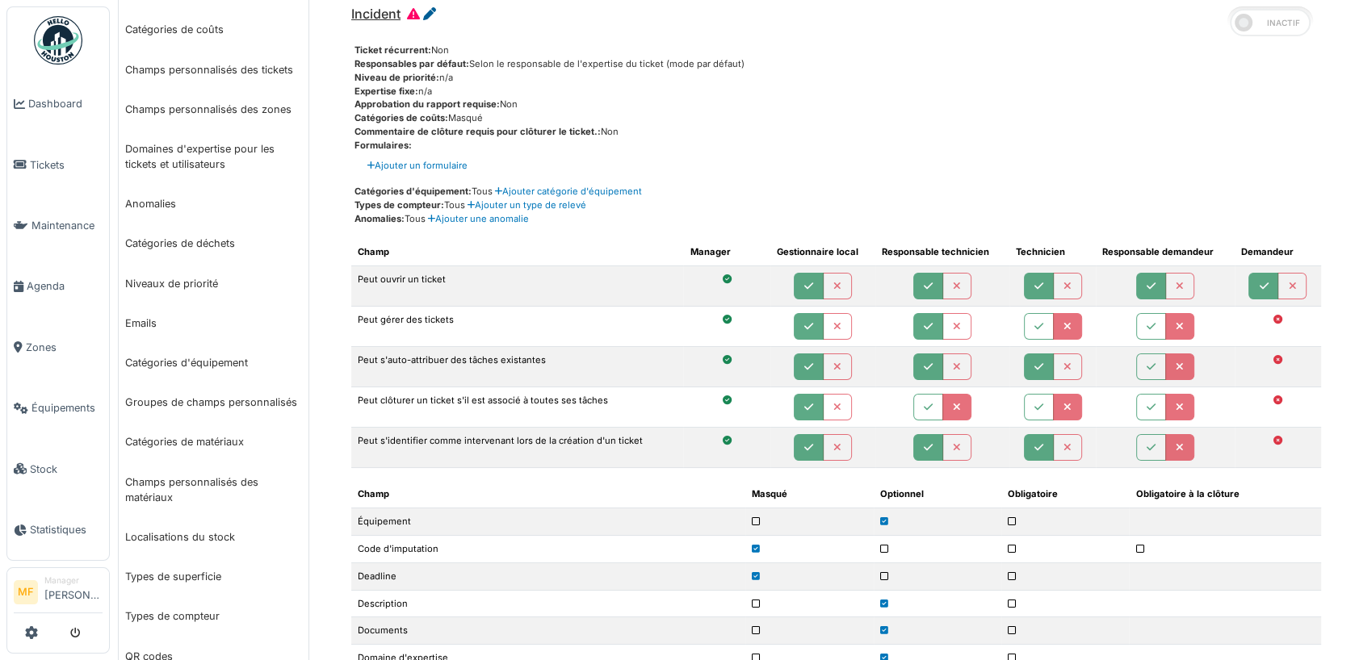
click at [434, 11] on icon at bounding box center [429, 13] width 13 height 13
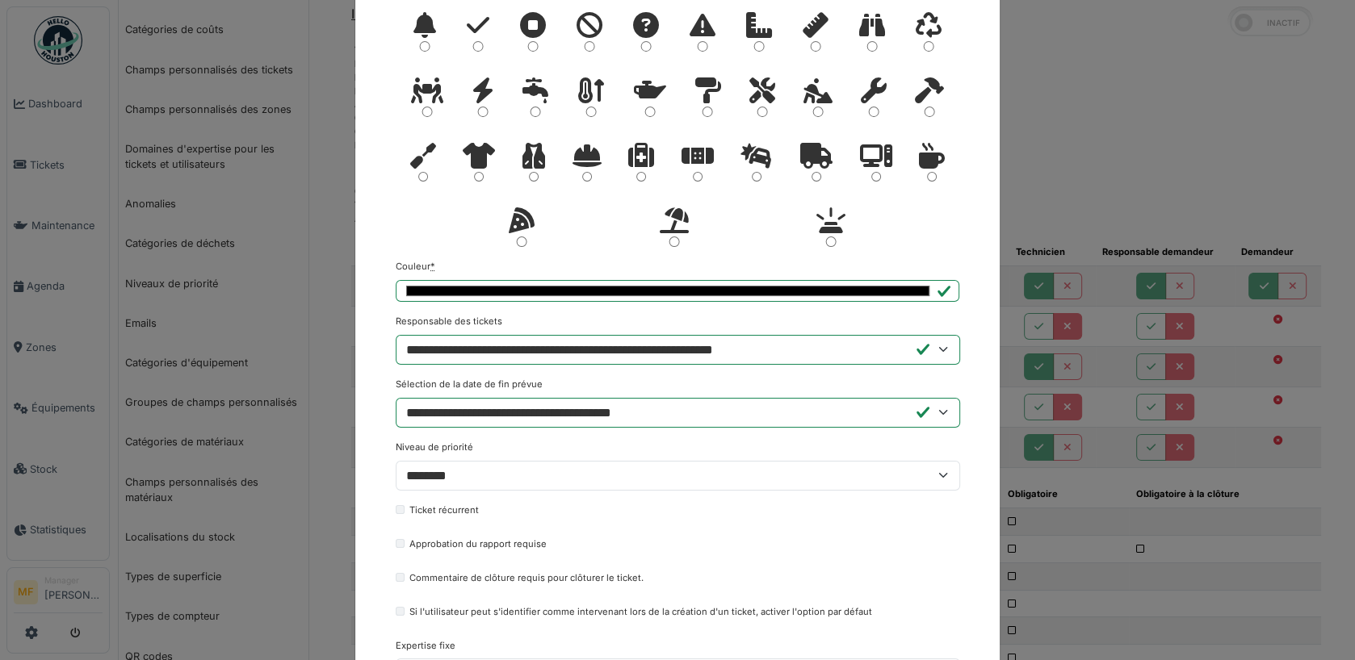
scroll to position [199, 0]
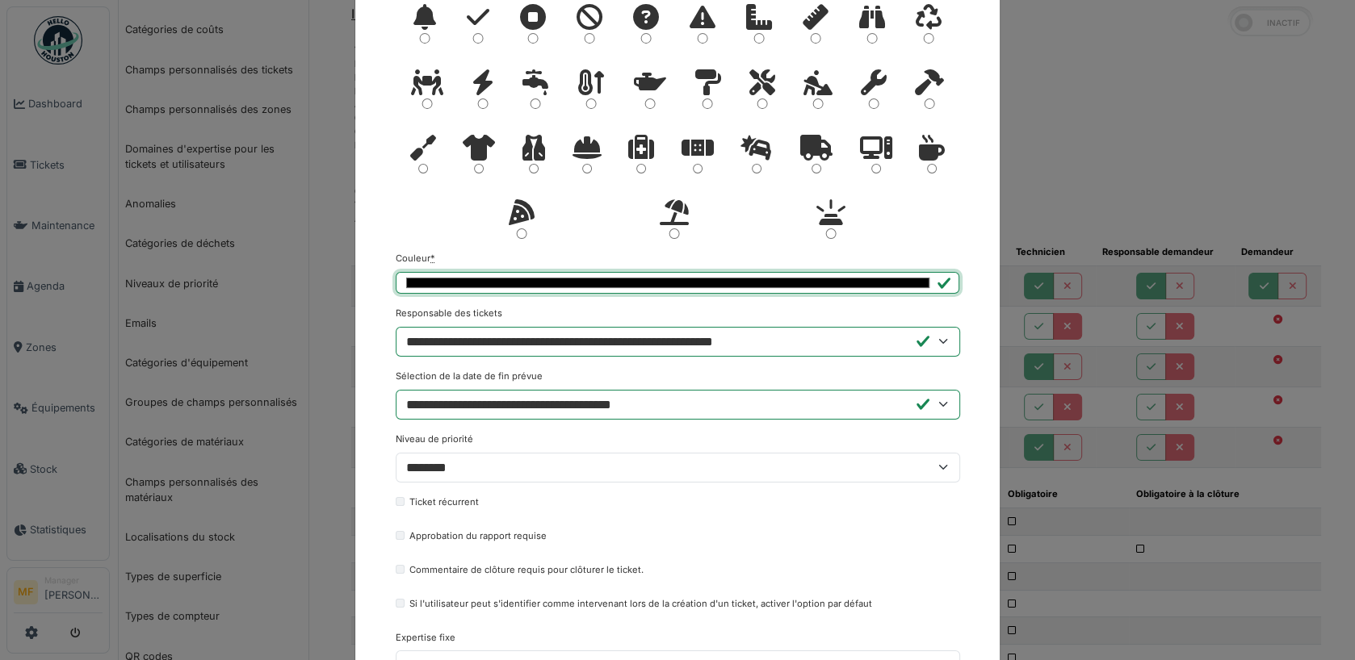
click at [723, 279] on input "*******" at bounding box center [678, 283] width 564 height 22
click at [898, 210] on div at bounding box center [678, 122] width 564 height 262
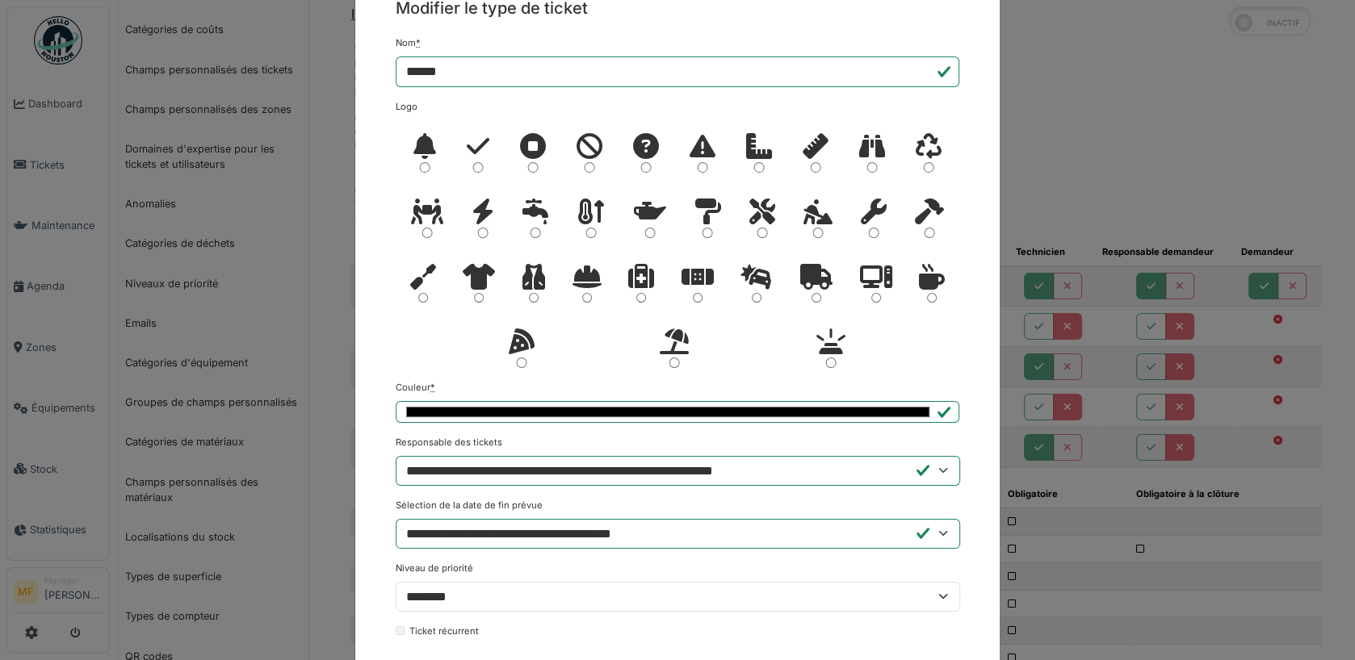
scroll to position [0, 0]
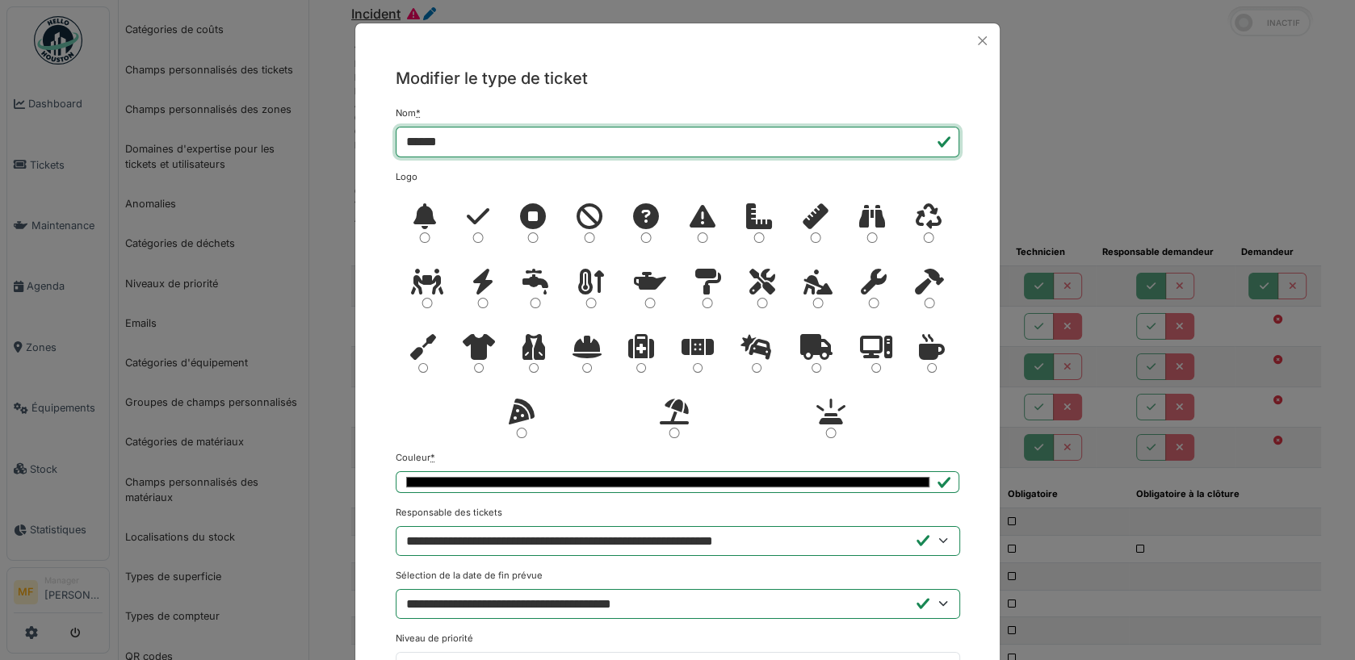
click at [431, 143] on input "******" at bounding box center [678, 142] width 564 height 31
type input "********"
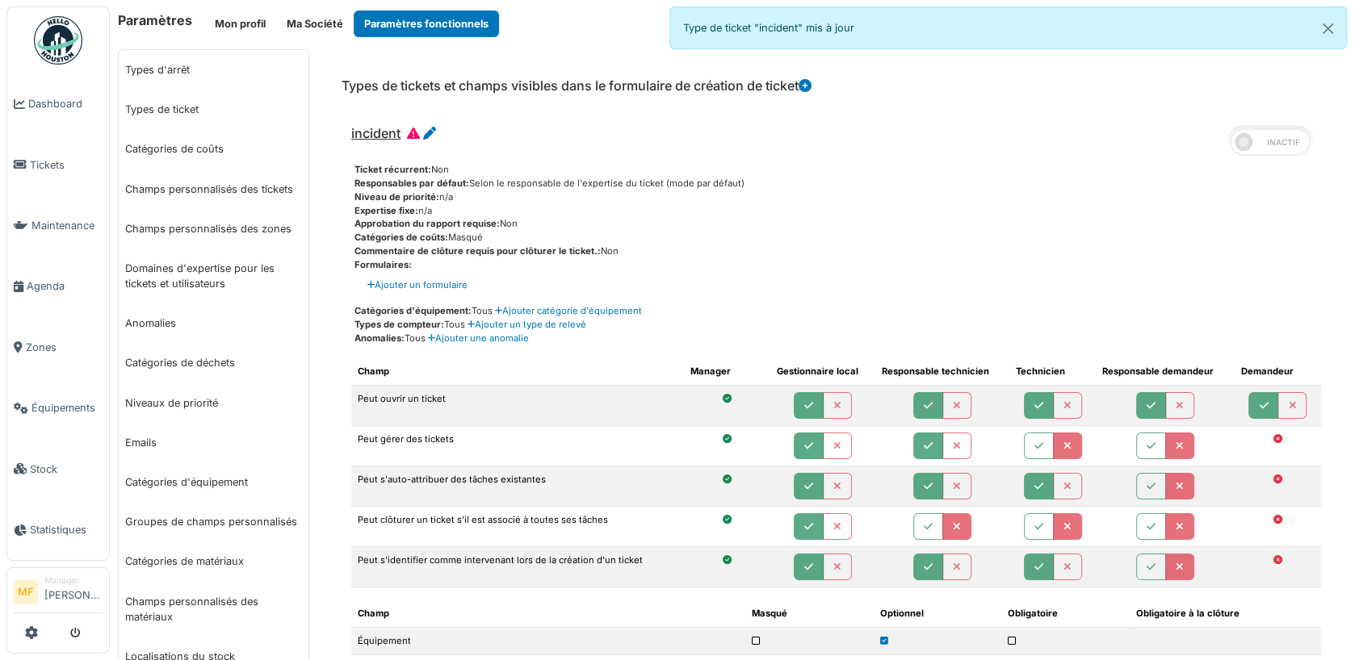
click at [585, 91] on h6 "Types de tickets et champs visibles dans le formulaire de création de ticket" at bounding box center [577, 85] width 470 height 15
click at [430, 132] on icon at bounding box center [429, 133] width 13 height 13
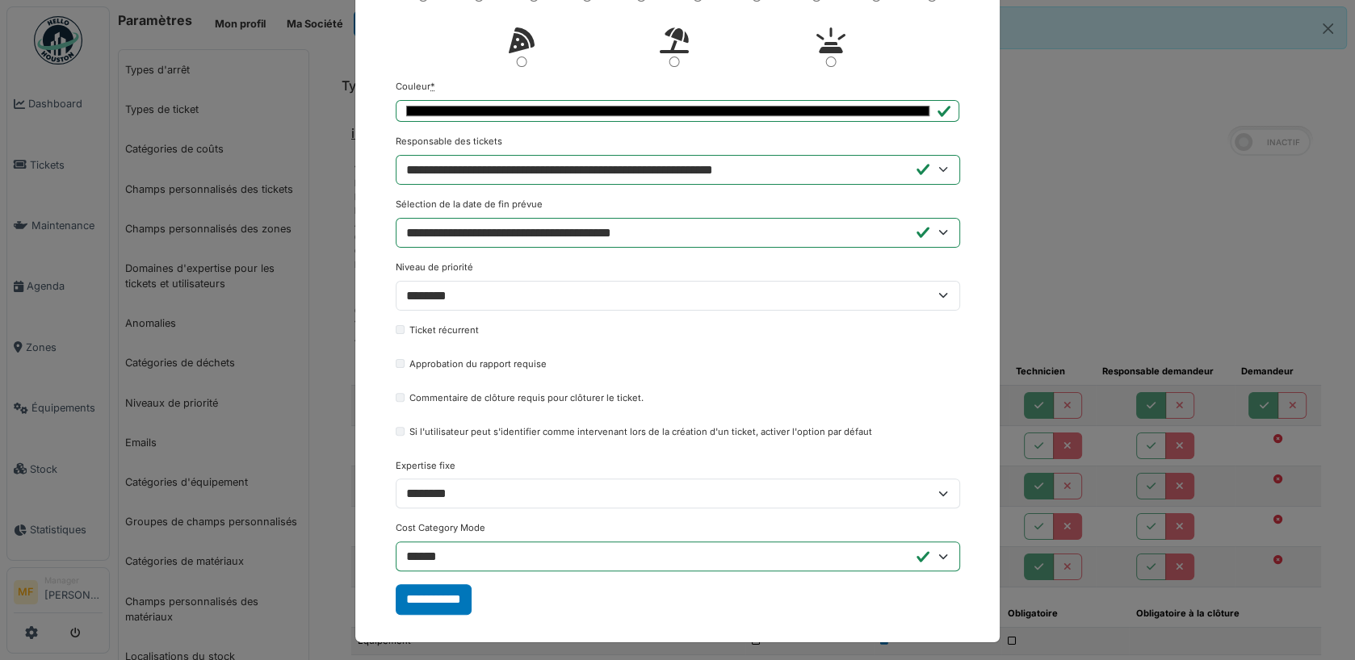
scroll to position [375, 0]
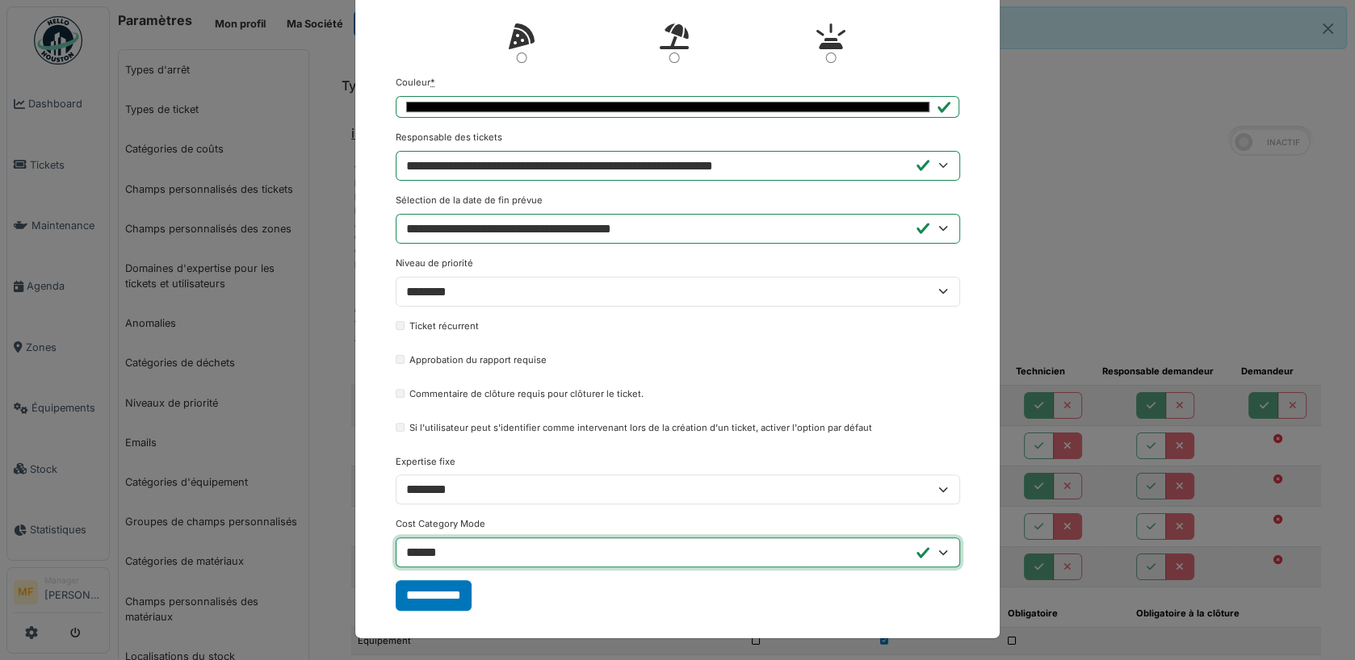
click at [579, 544] on select "**********" at bounding box center [678, 553] width 564 height 30
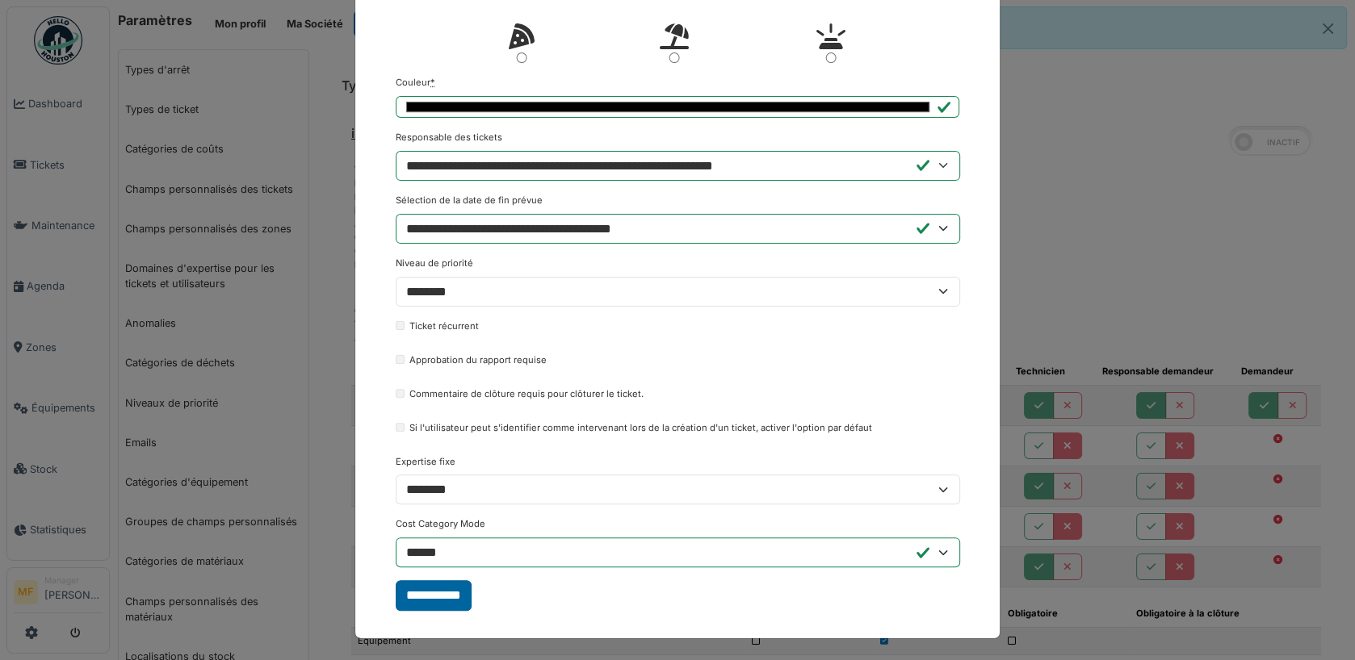
click at [468, 583] on input "**********" at bounding box center [434, 596] width 76 height 31
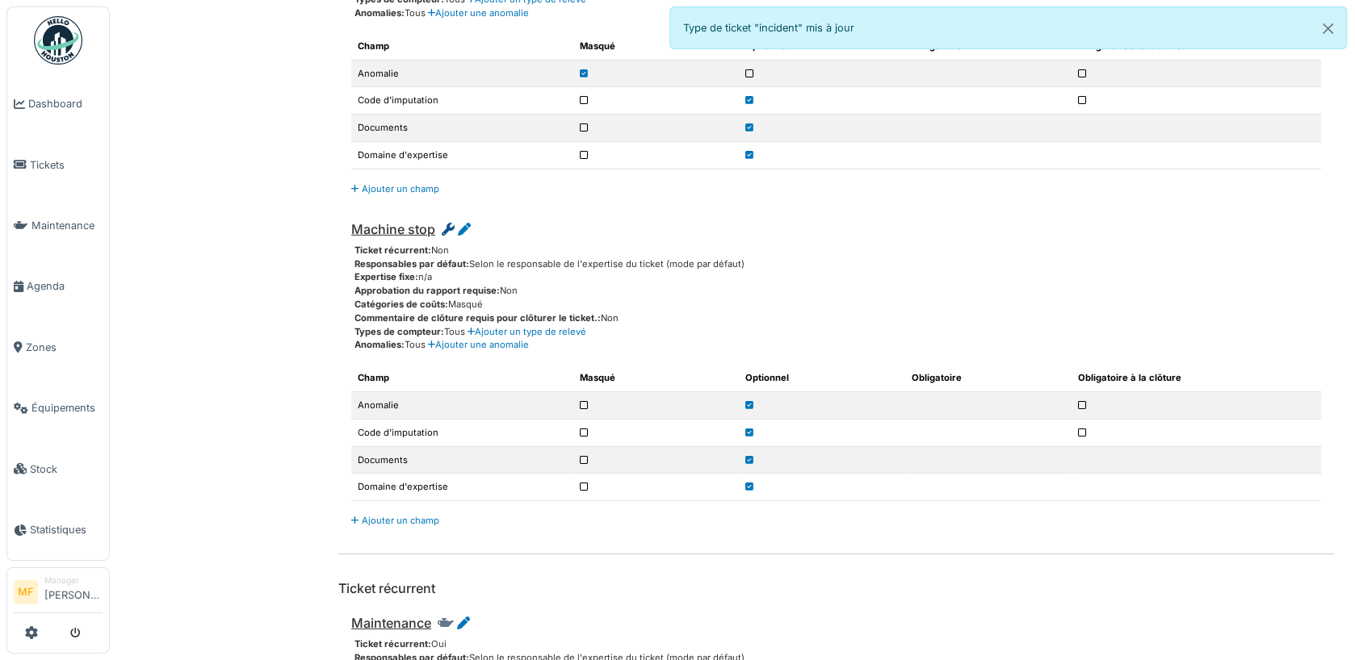
scroll to position [4847, 0]
click at [455, 224] on h6 "Machine stop" at bounding box center [410, 231] width 119 height 15
click at [463, 225] on icon at bounding box center [464, 231] width 13 height 13
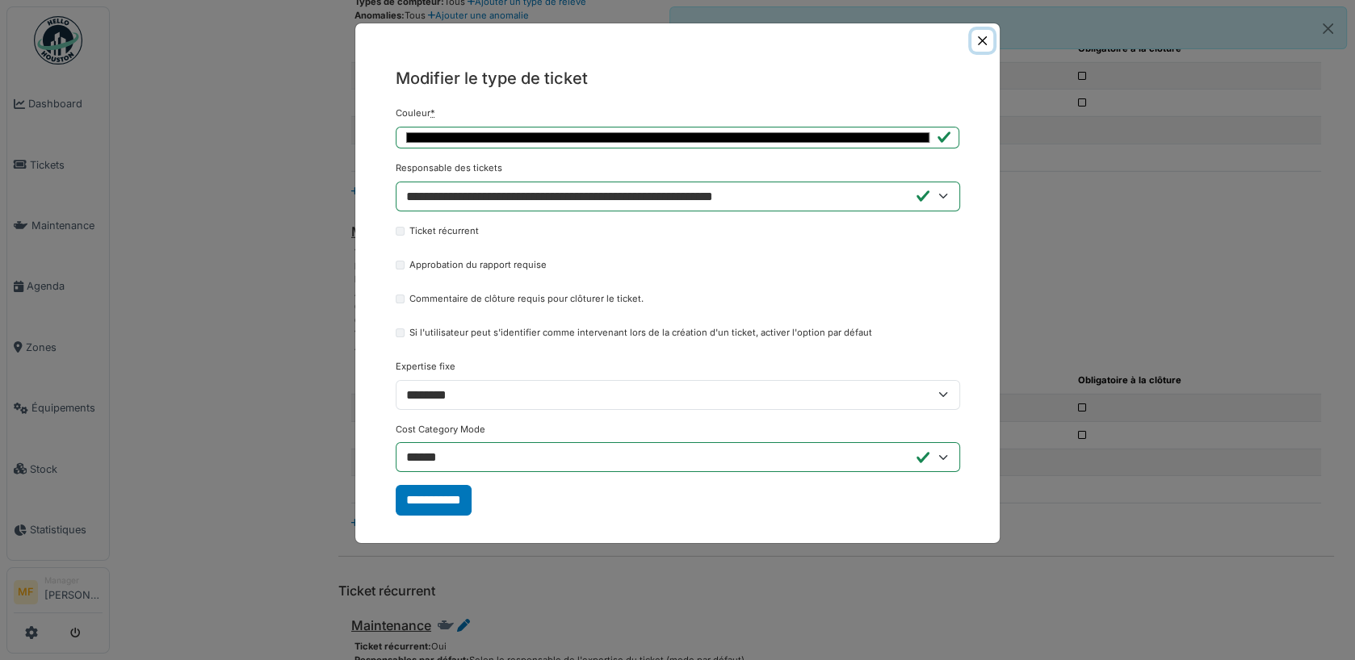
click at [983, 40] on button "Close" at bounding box center [982, 41] width 22 height 22
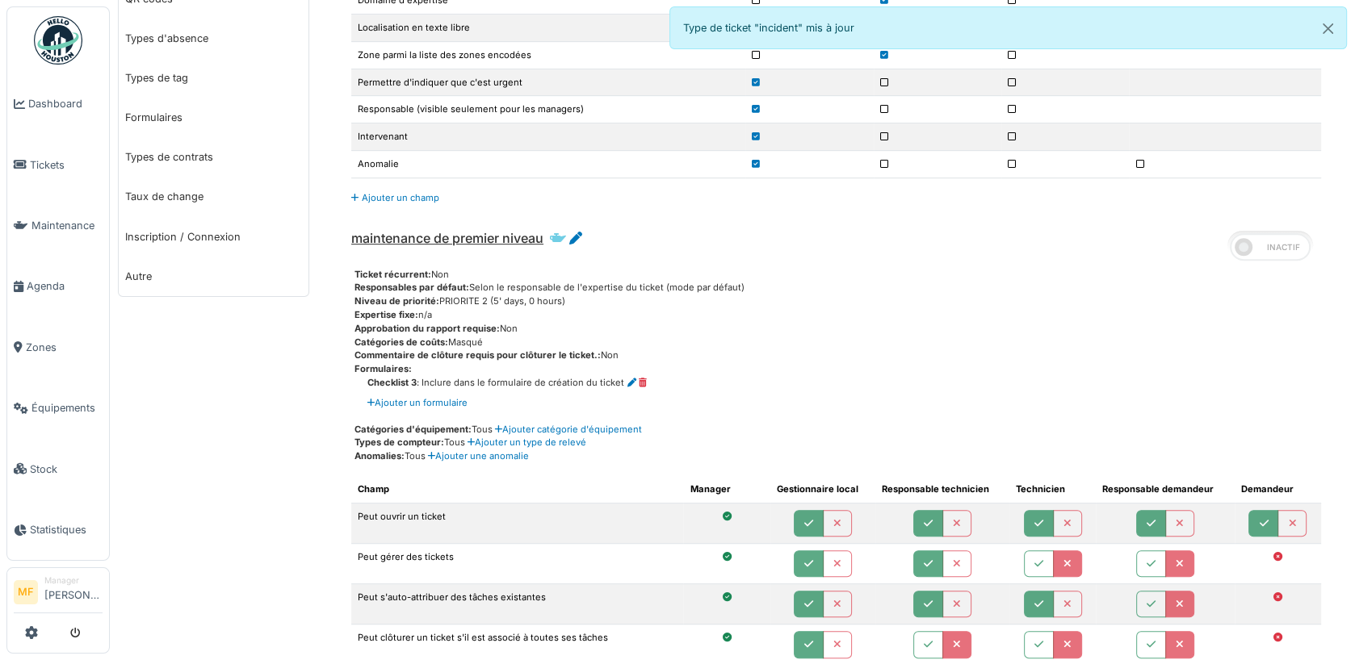
scroll to position [0, 0]
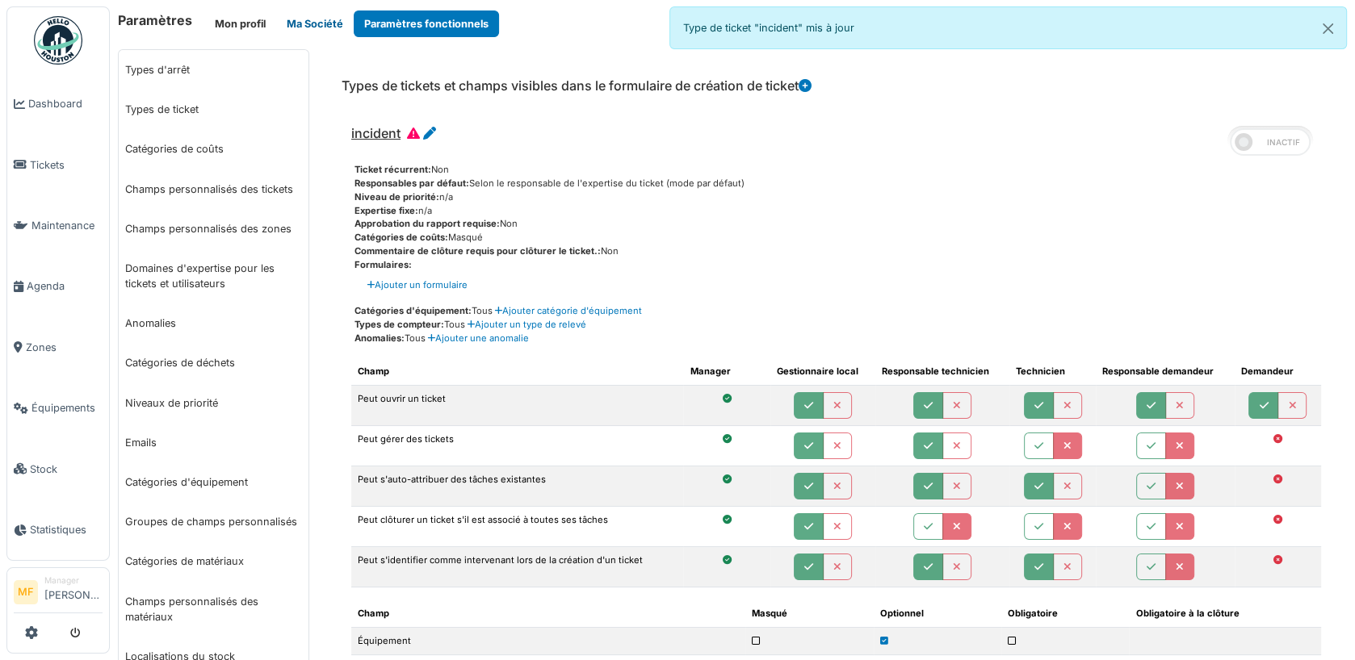
click at [308, 11] on button "Ma Société" at bounding box center [315, 23] width 78 height 27
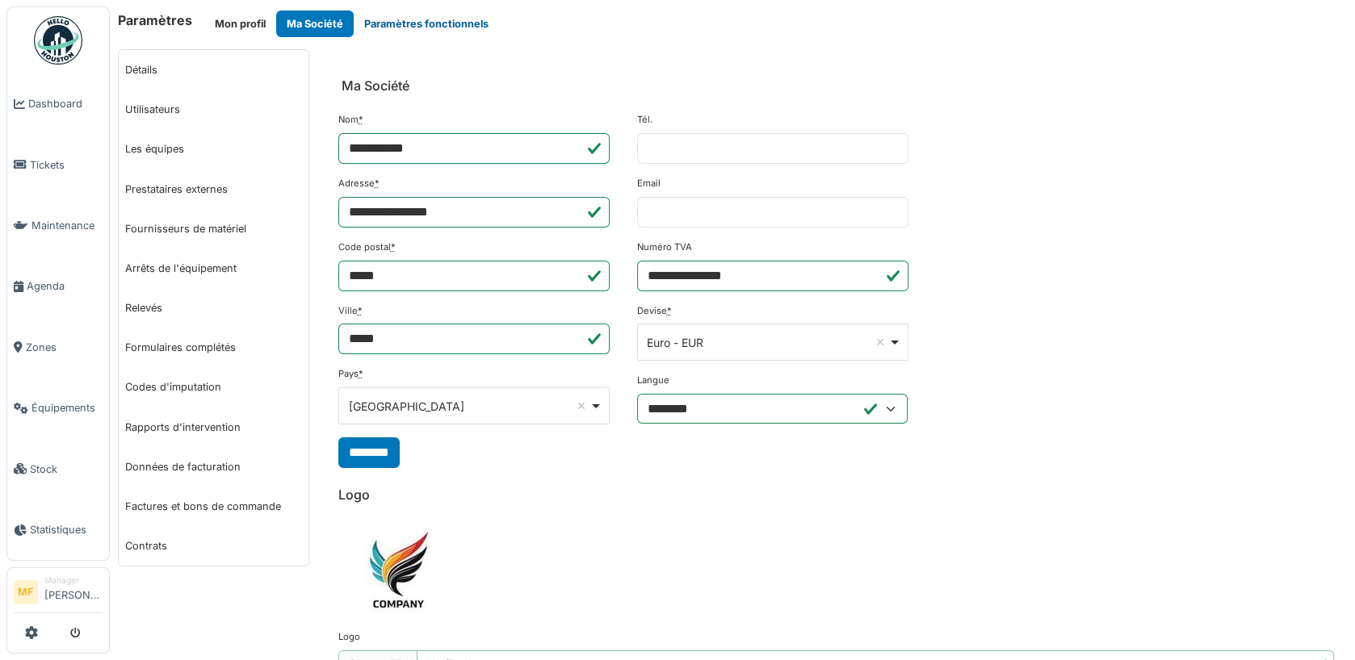
click at [421, 15] on button "Paramètres fonctionnels" at bounding box center [426, 23] width 145 height 27
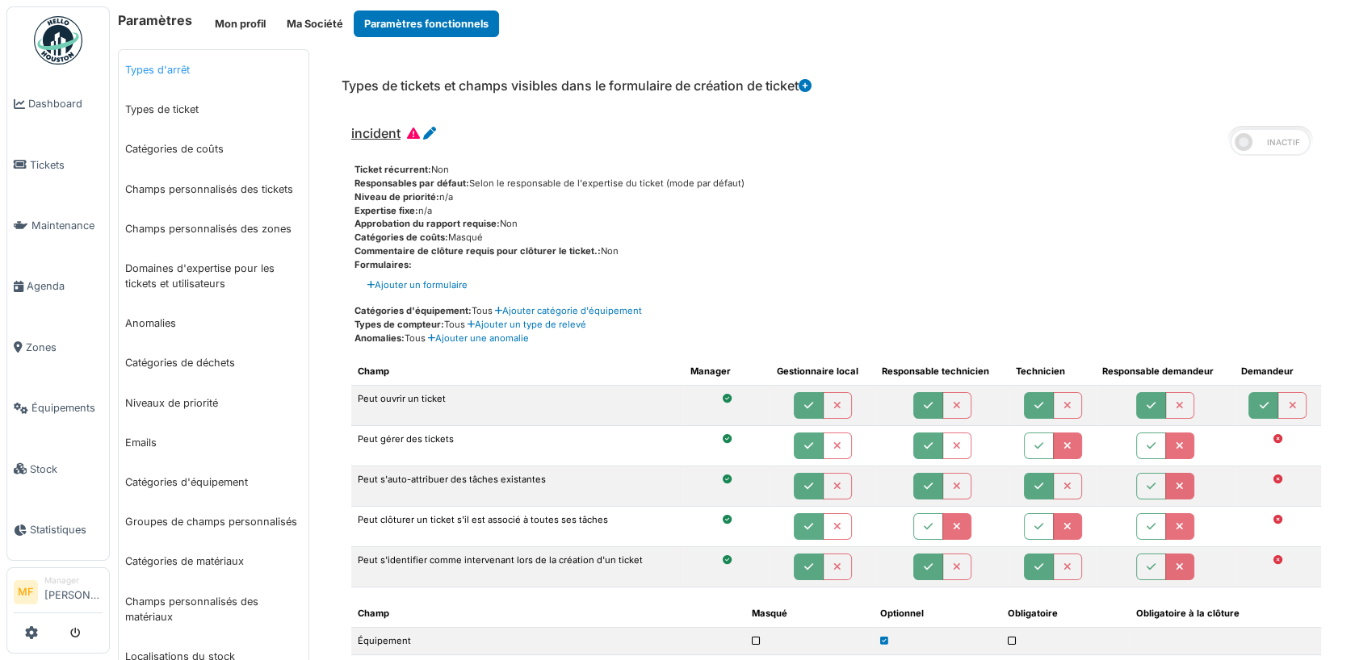
click at [186, 78] on link "Types d'arrêt" at bounding box center [214, 70] width 190 height 40
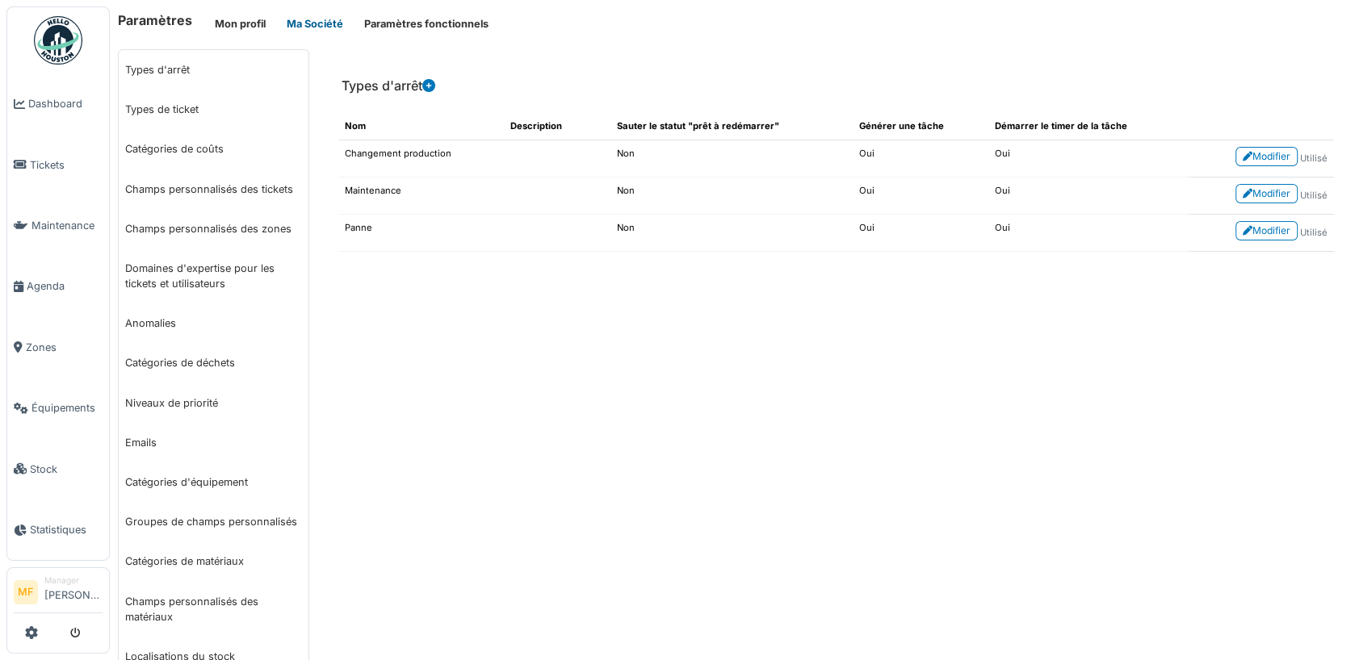
click at [321, 23] on button "Ma Société" at bounding box center [315, 23] width 78 height 27
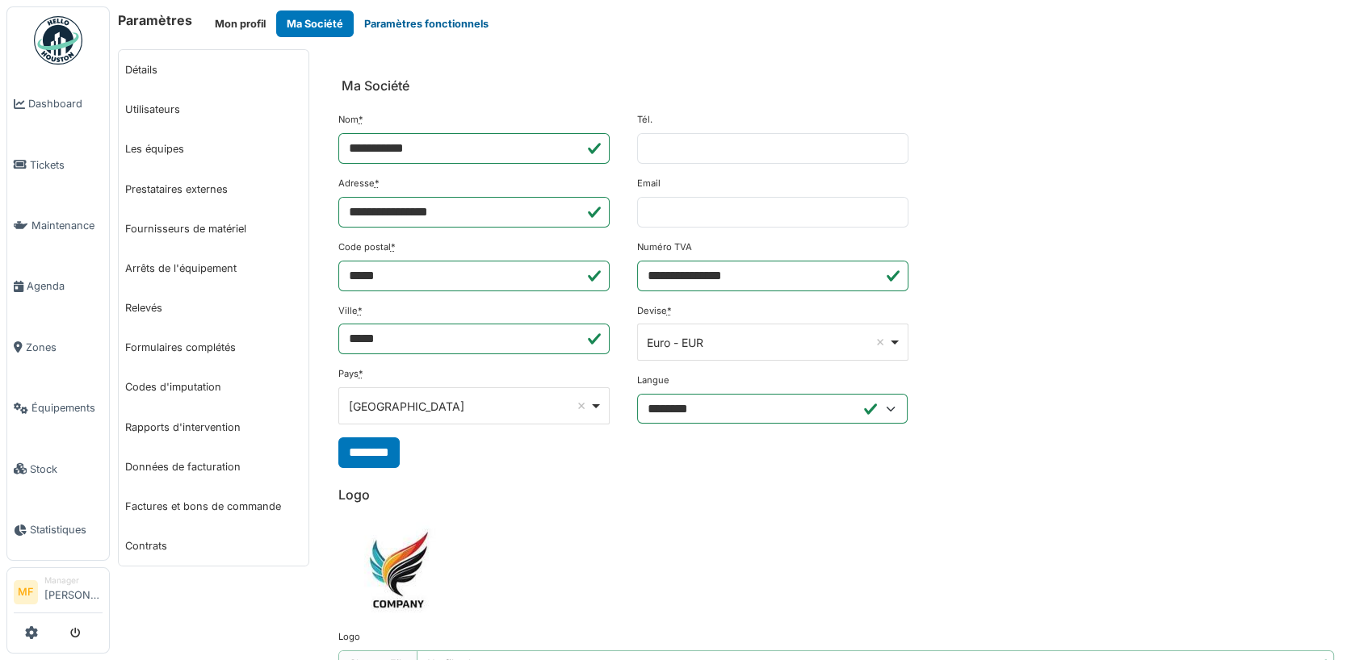
click at [400, 23] on button "Paramètres fonctionnels" at bounding box center [426, 23] width 145 height 27
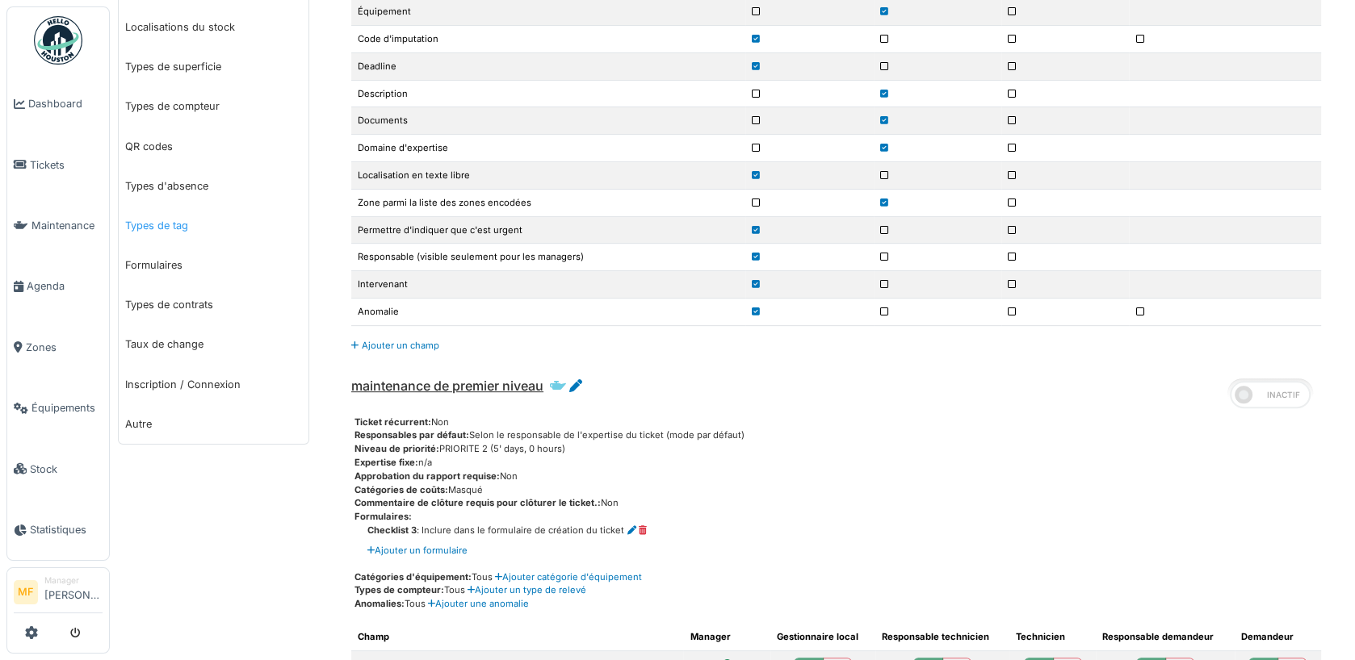
scroll to position [632, 0]
click at [145, 417] on link "Autre" at bounding box center [214, 422] width 190 height 40
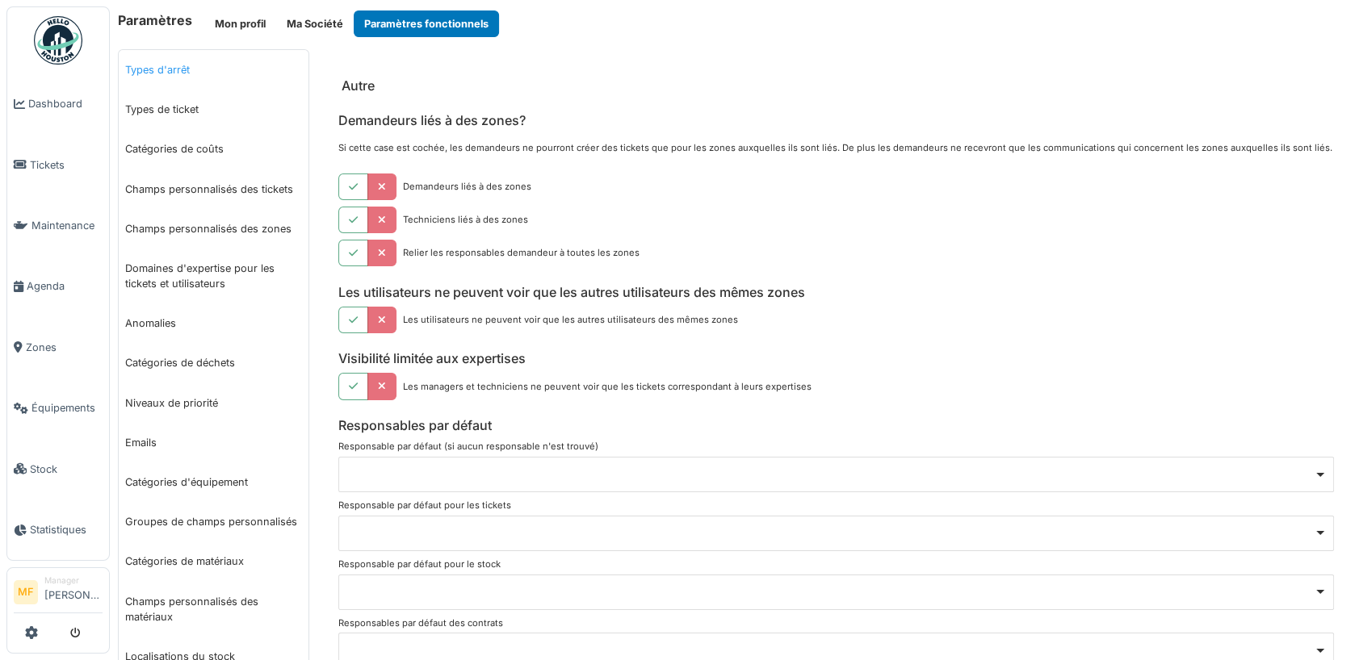
click at [177, 66] on link "Types d'arrêt" at bounding box center [214, 70] width 190 height 40
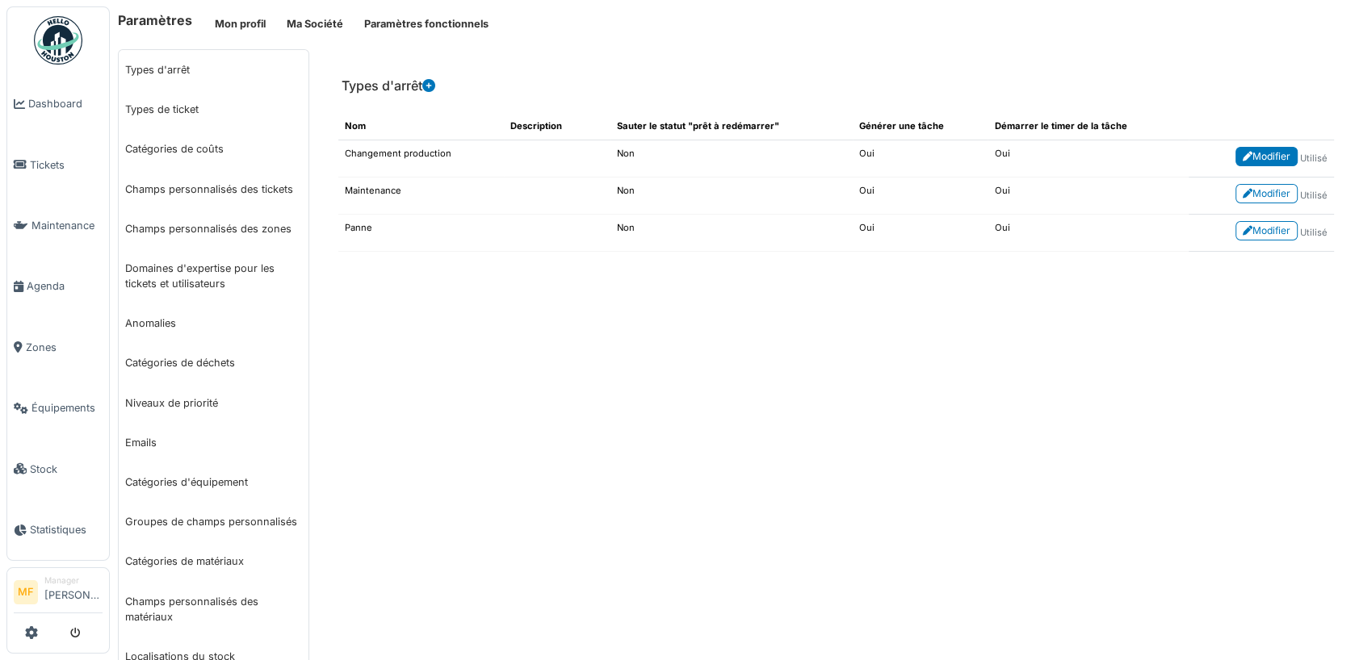
click at [1274, 161] on link "Modifier" at bounding box center [1266, 156] width 62 height 19
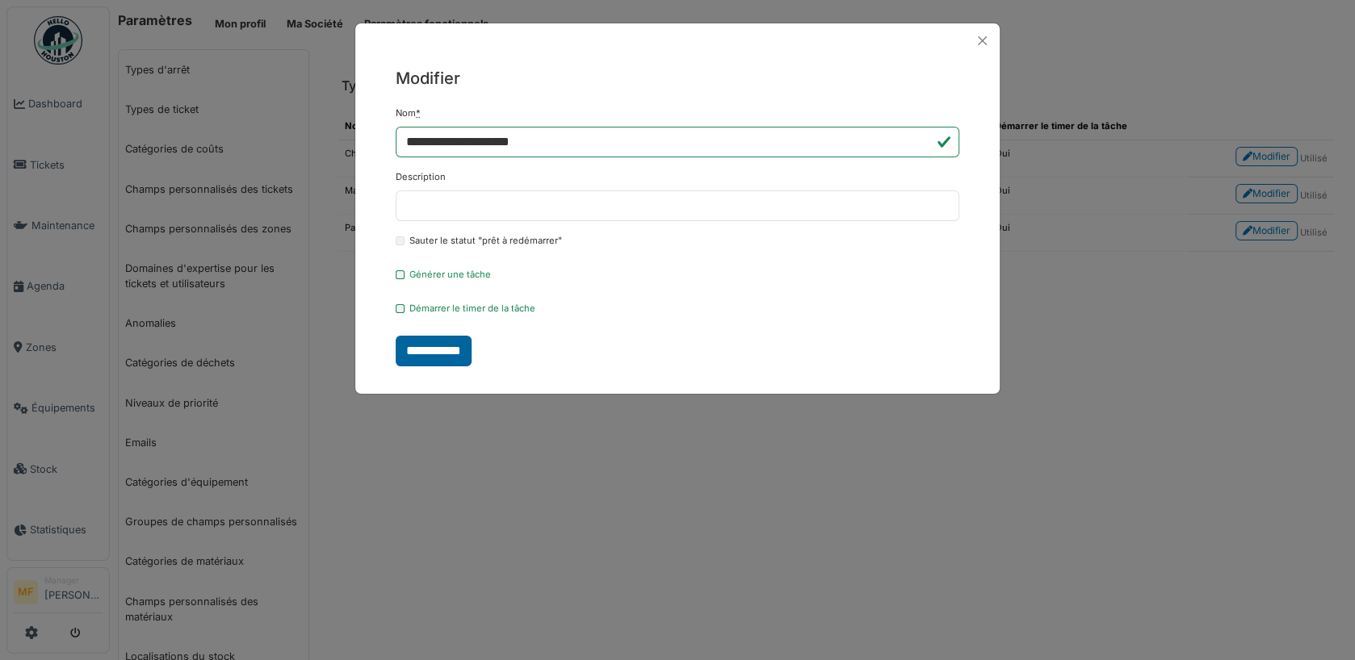
click at [449, 346] on input "**********" at bounding box center [434, 351] width 76 height 31
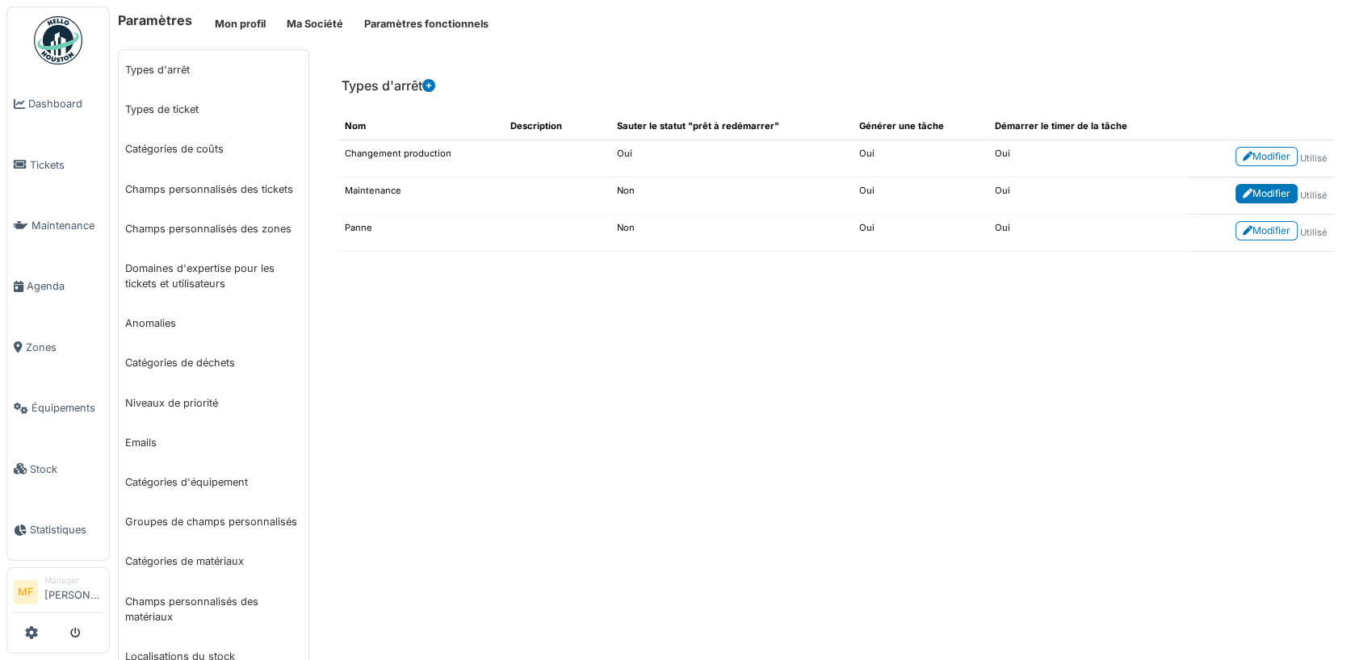
click at [1267, 196] on link "Modifier" at bounding box center [1266, 193] width 62 height 19
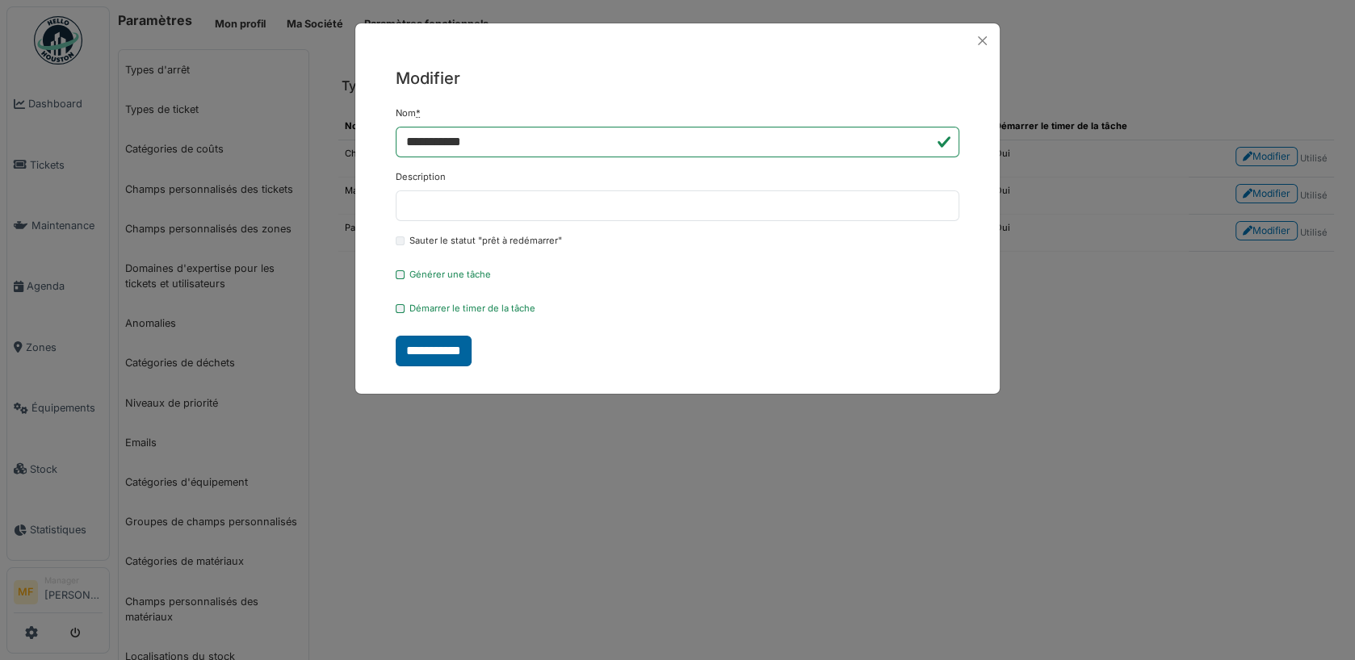
click at [431, 343] on input "**********" at bounding box center [434, 351] width 76 height 31
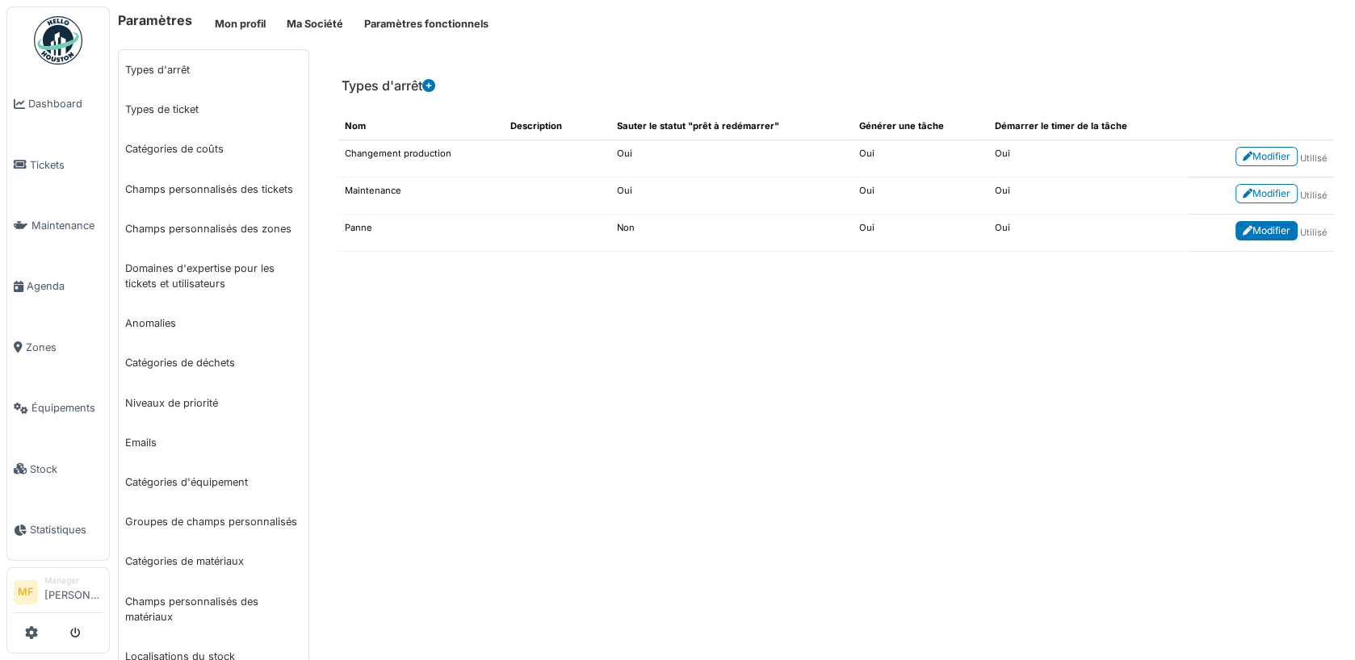
click at [1250, 224] on link "Modifier" at bounding box center [1266, 230] width 62 height 19
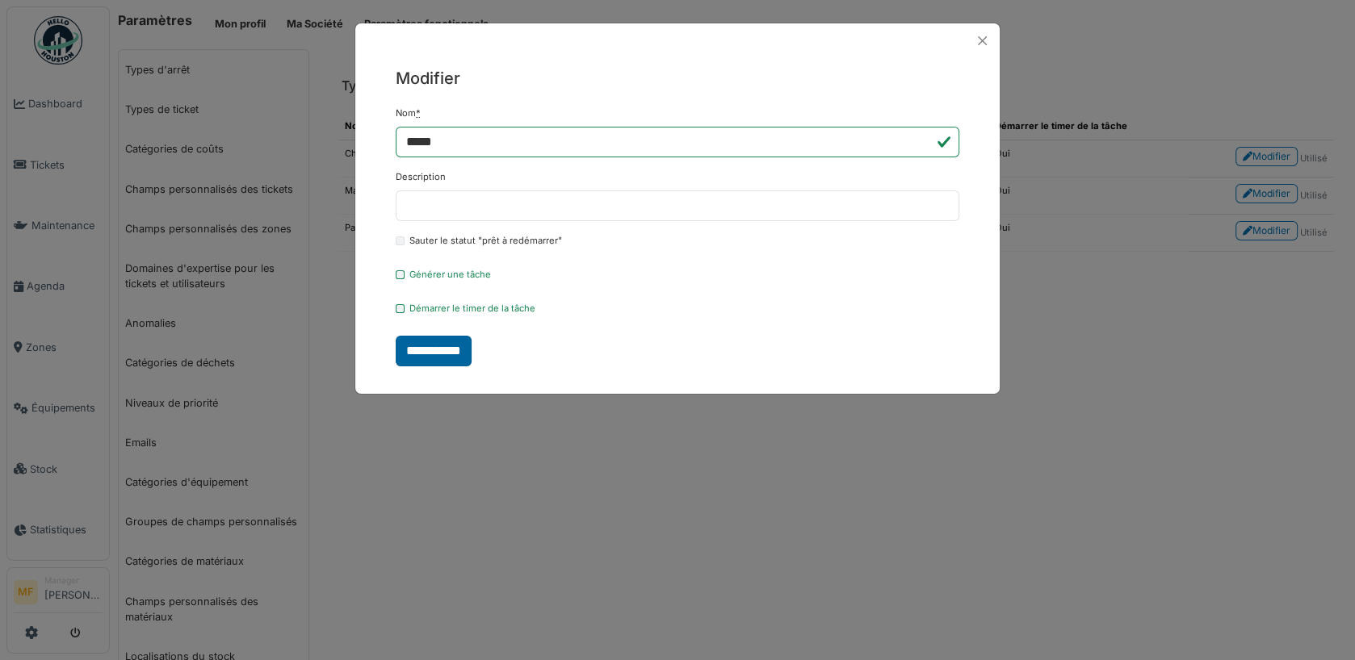
click at [427, 358] on input "**********" at bounding box center [434, 351] width 76 height 31
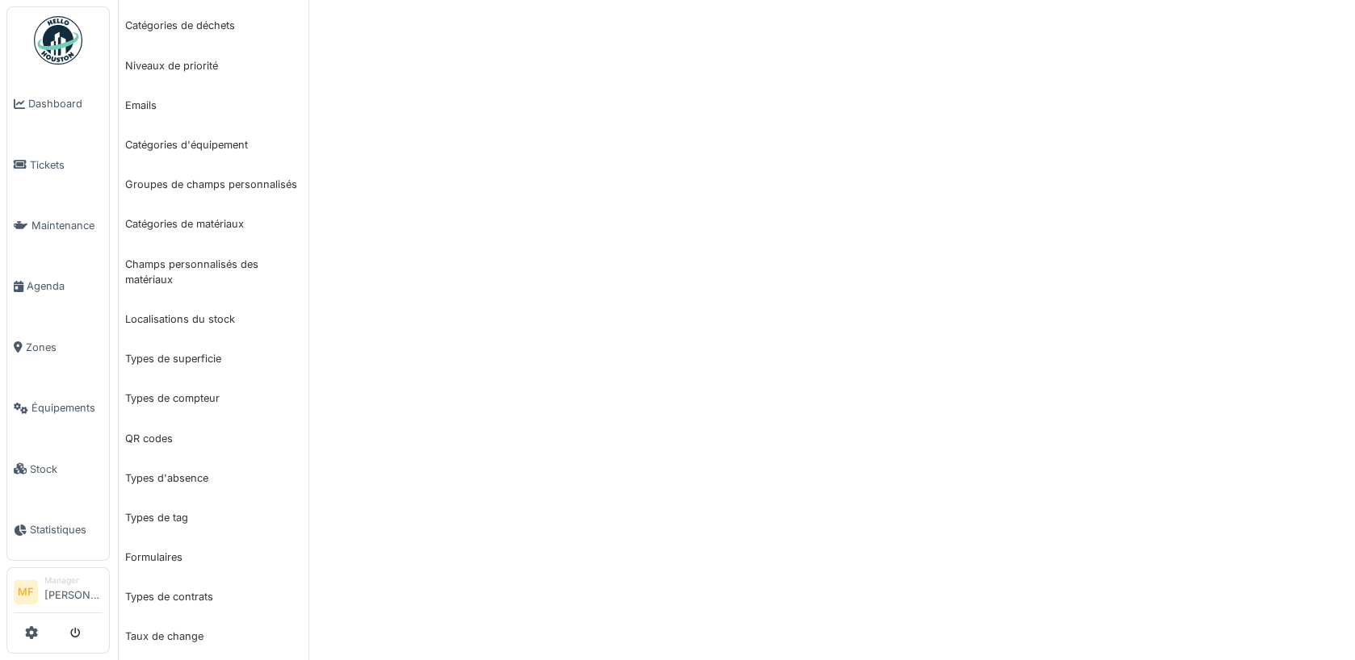
scroll to position [436, 0]
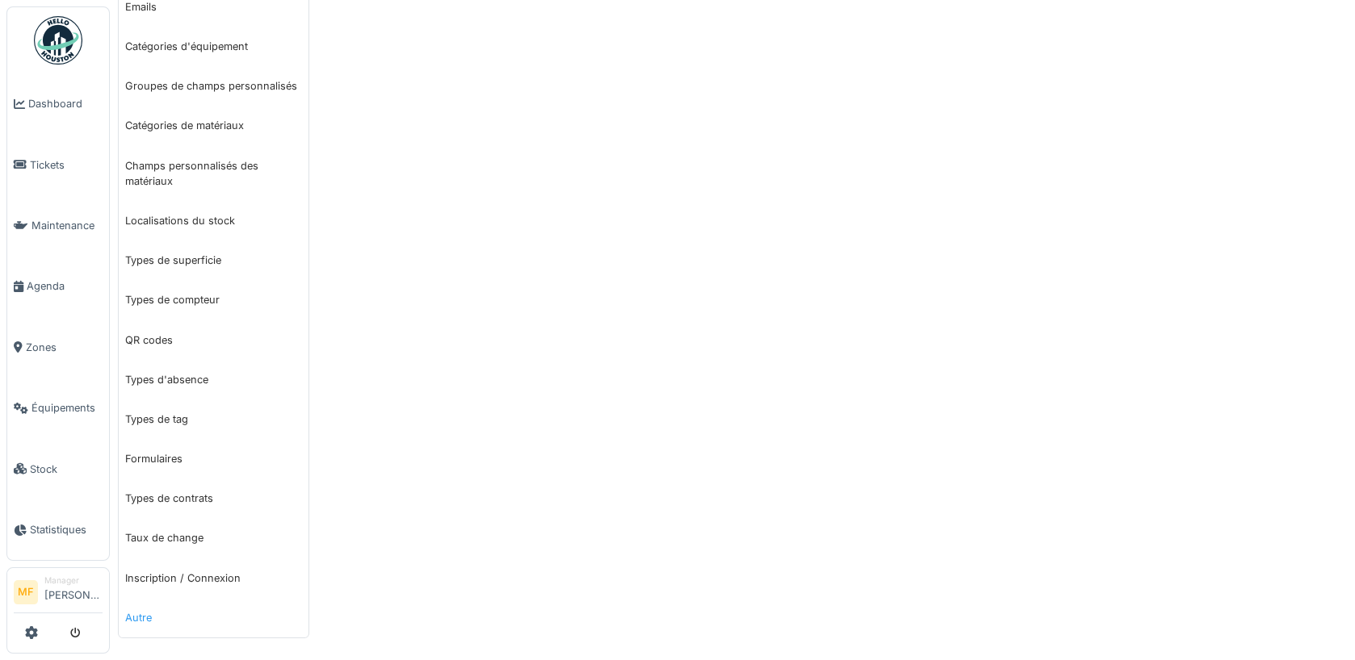
click at [138, 615] on link "Autre" at bounding box center [214, 618] width 190 height 40
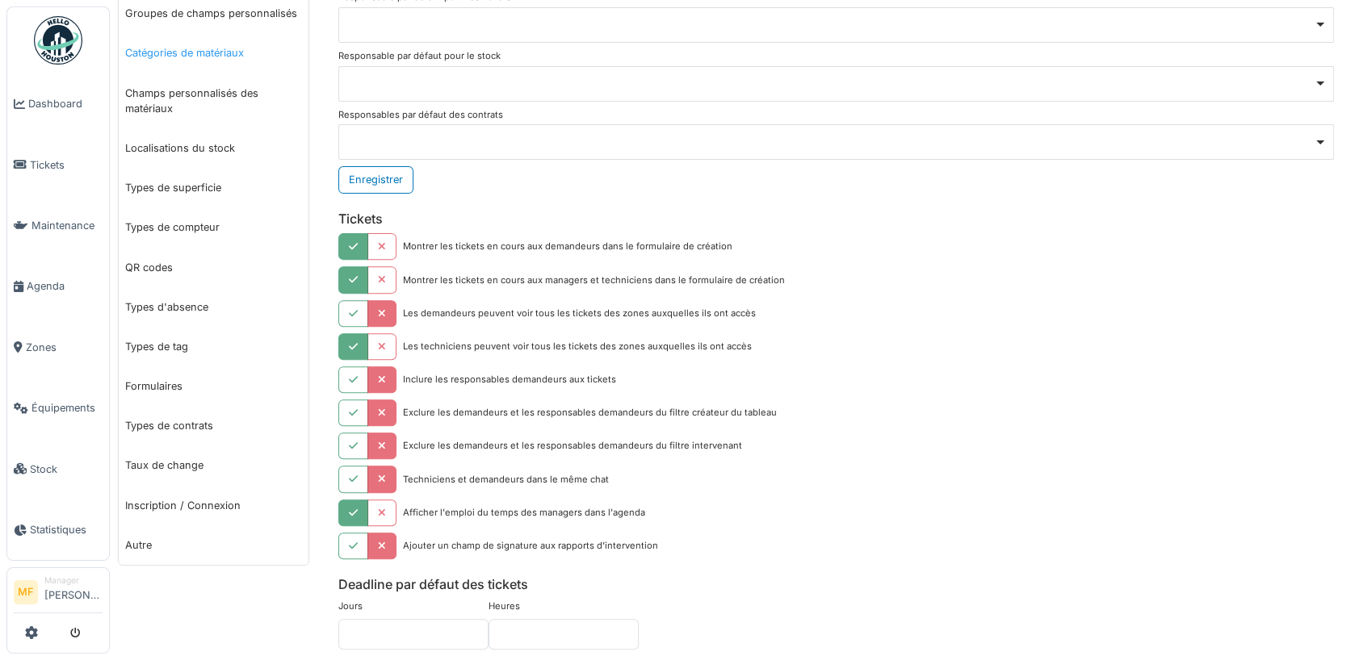
scroll to position [514, 0]
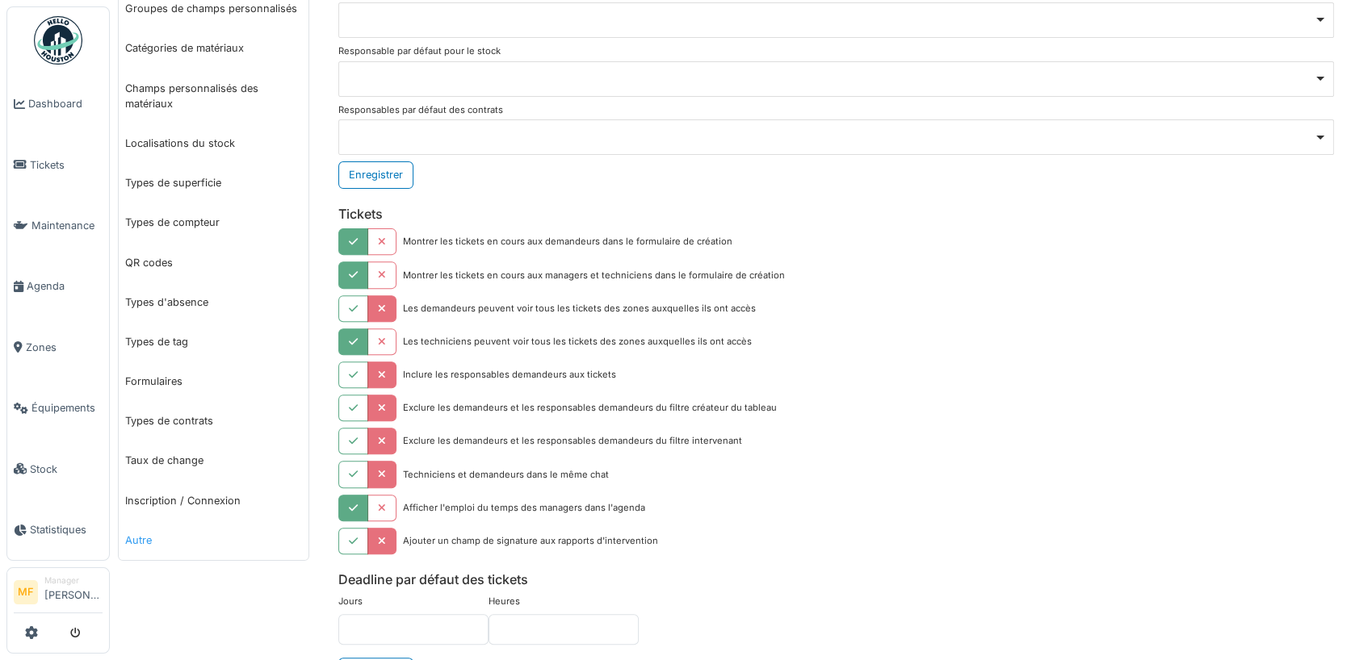
click at [145, 525] on link "Autre" at bounding box center [214, 541] width 190 height 40
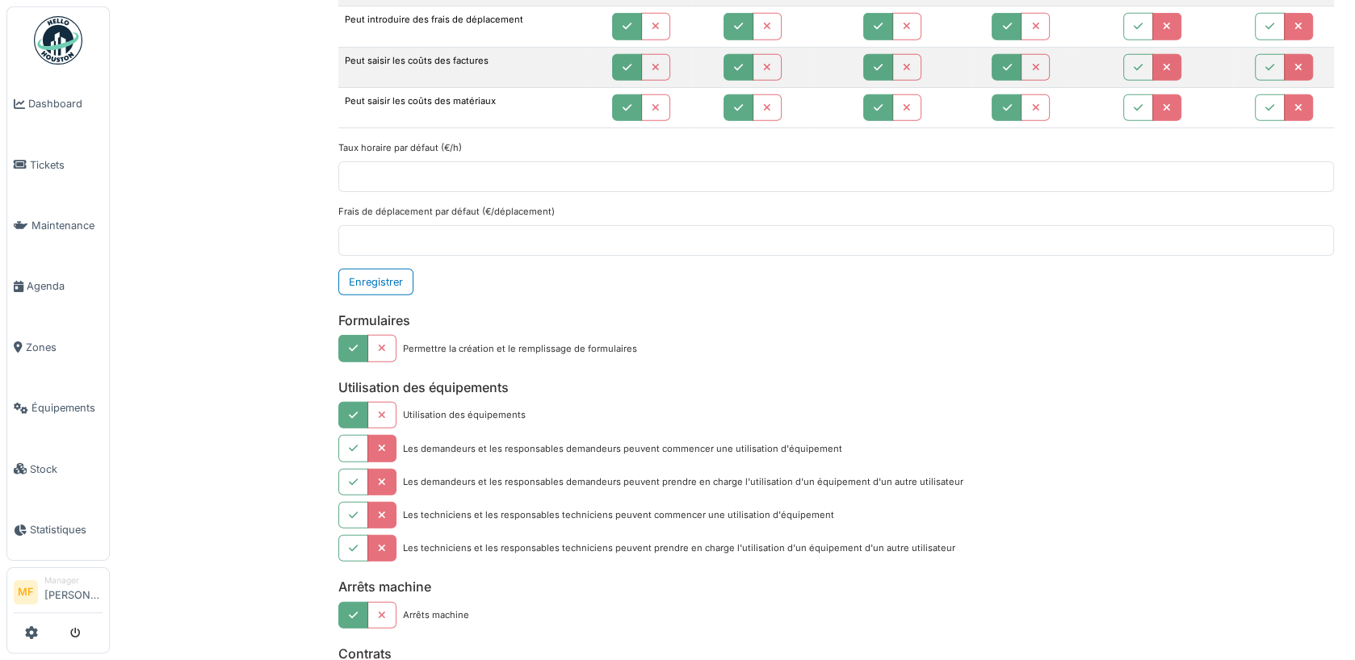
scroll to position [0, 0]
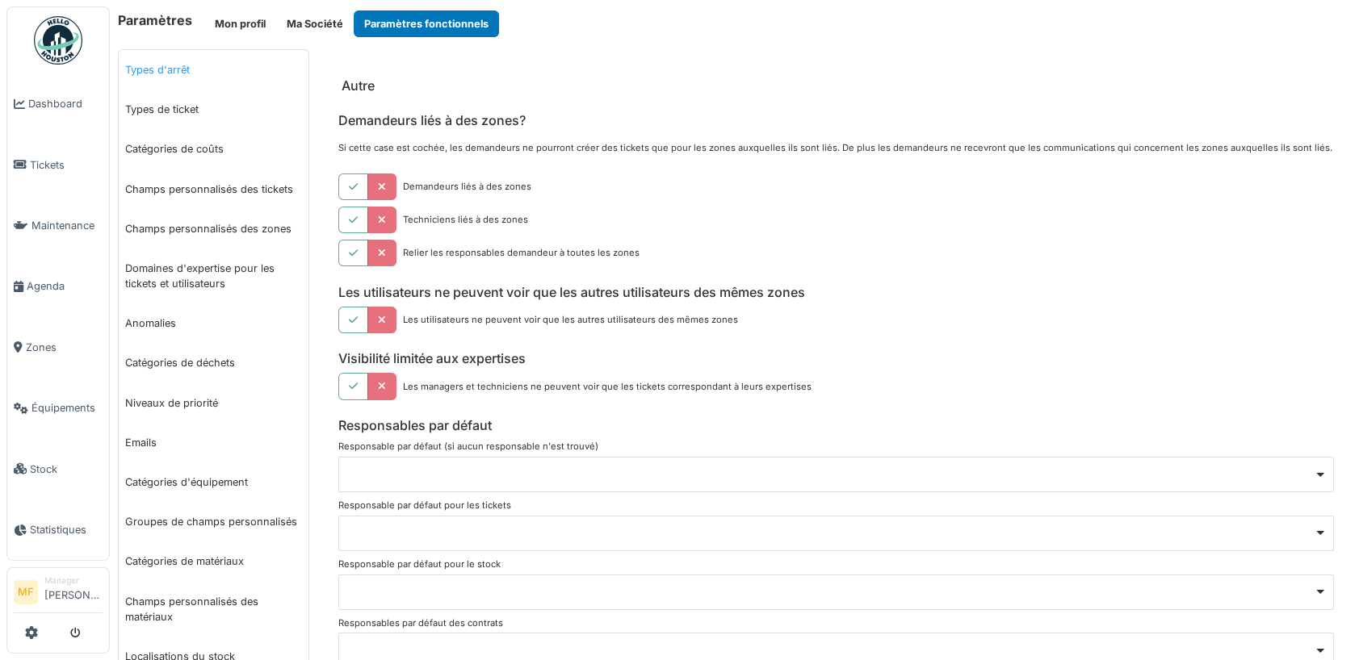
click at [166, 65] on link "Types d'arrêt" at bounding box center [214, 70] width 190 height 40
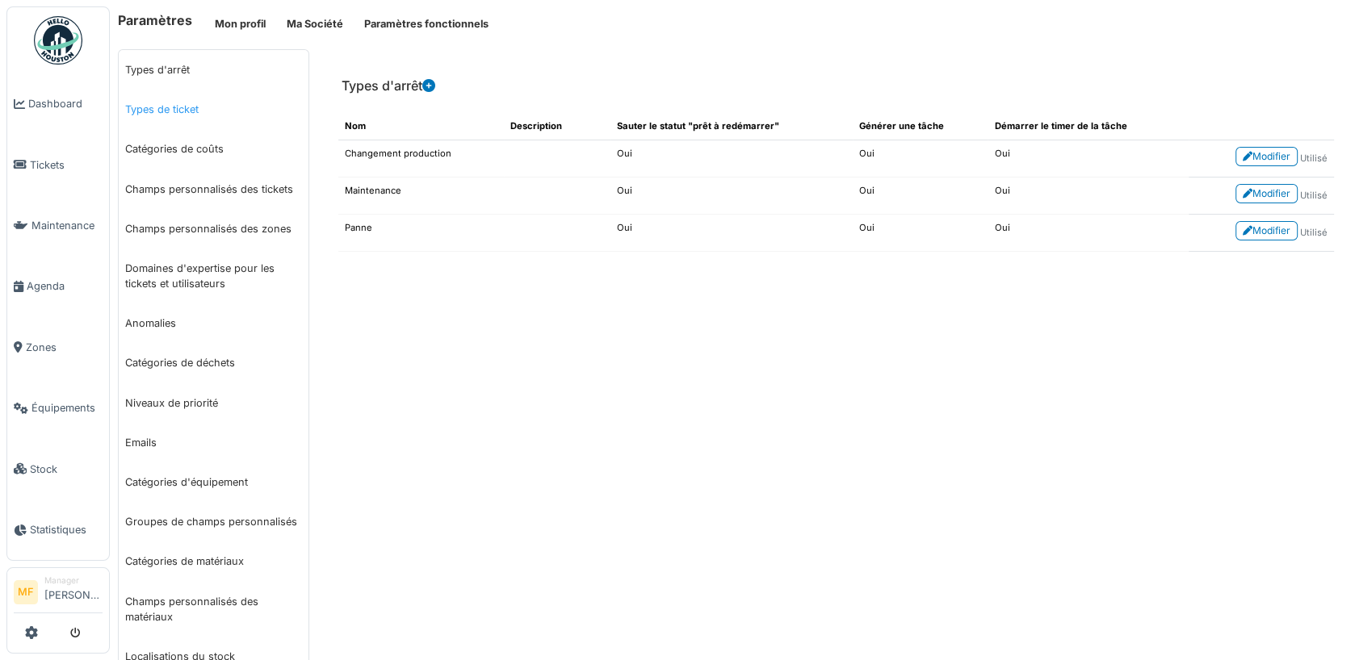
click at [171, 107] on link "Types de ticket" at bounding box center [214, 110] width 190 height 40
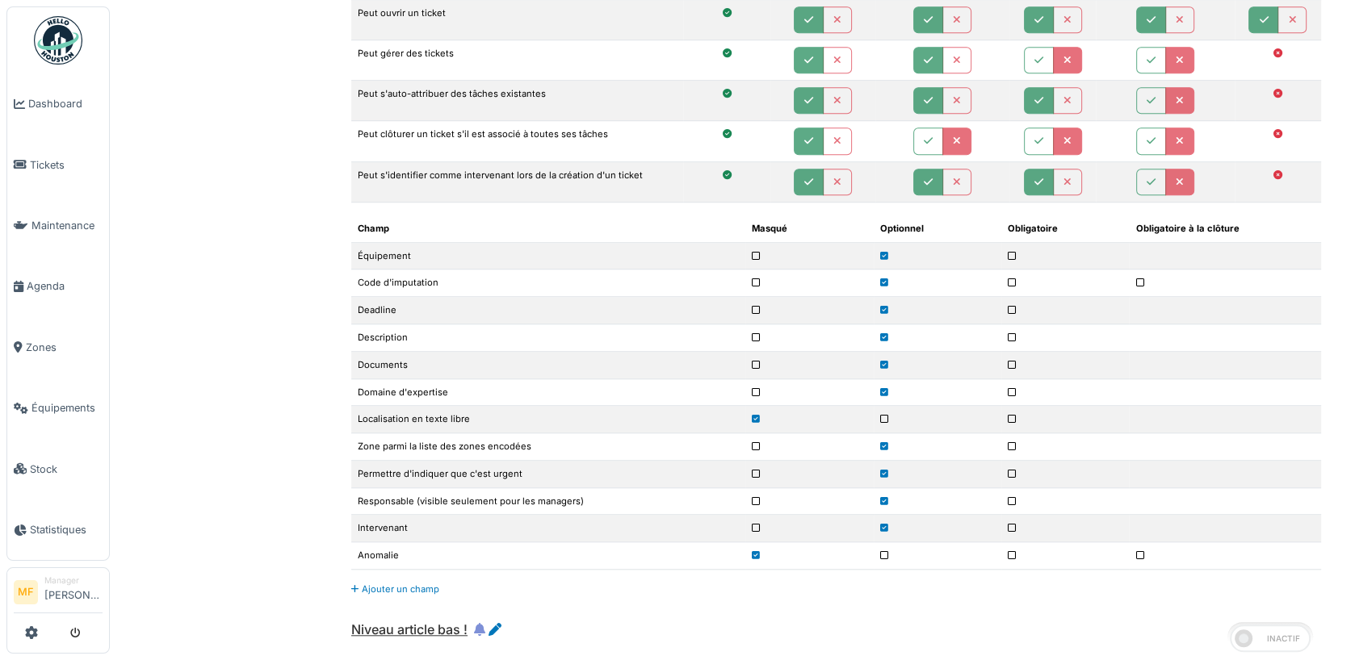
scroll to position [1295, 0]
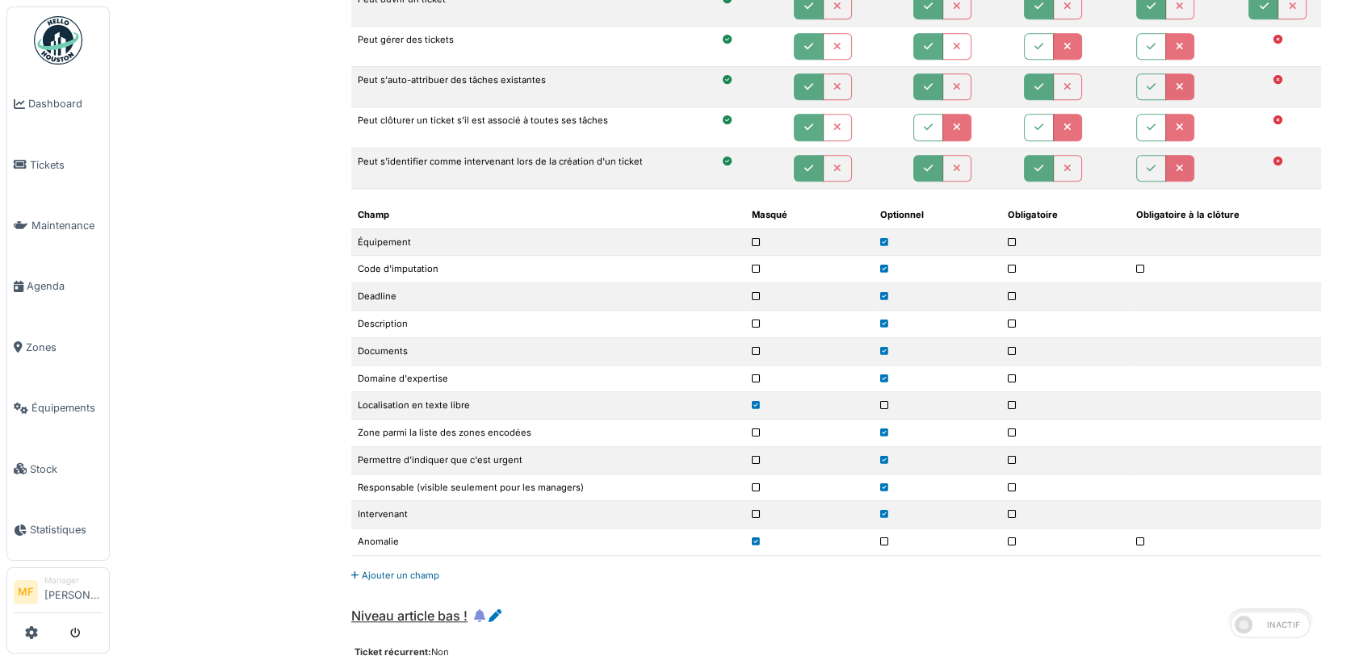
click at [381, 570] on link "Ajouter un champ" at bounding box center [395, 575] width 88 height 11
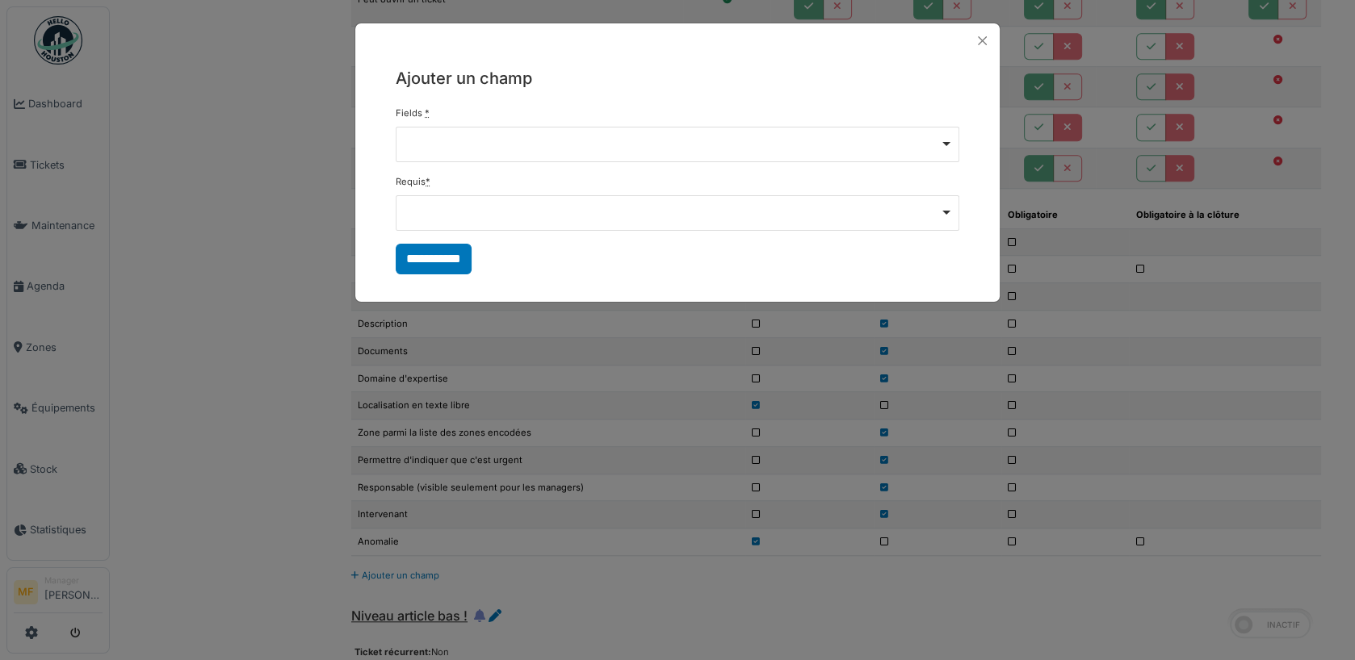
click at [458, 152] on div "Remove item" at bounding box center [678, 145] width 564 height 36
click at [394, 212] on div "**********" at bounding box center [677, 170] width 644 height 224
click at [467, 211] on div "Remove item" at bounding box center [678, 211] width 550 height 6
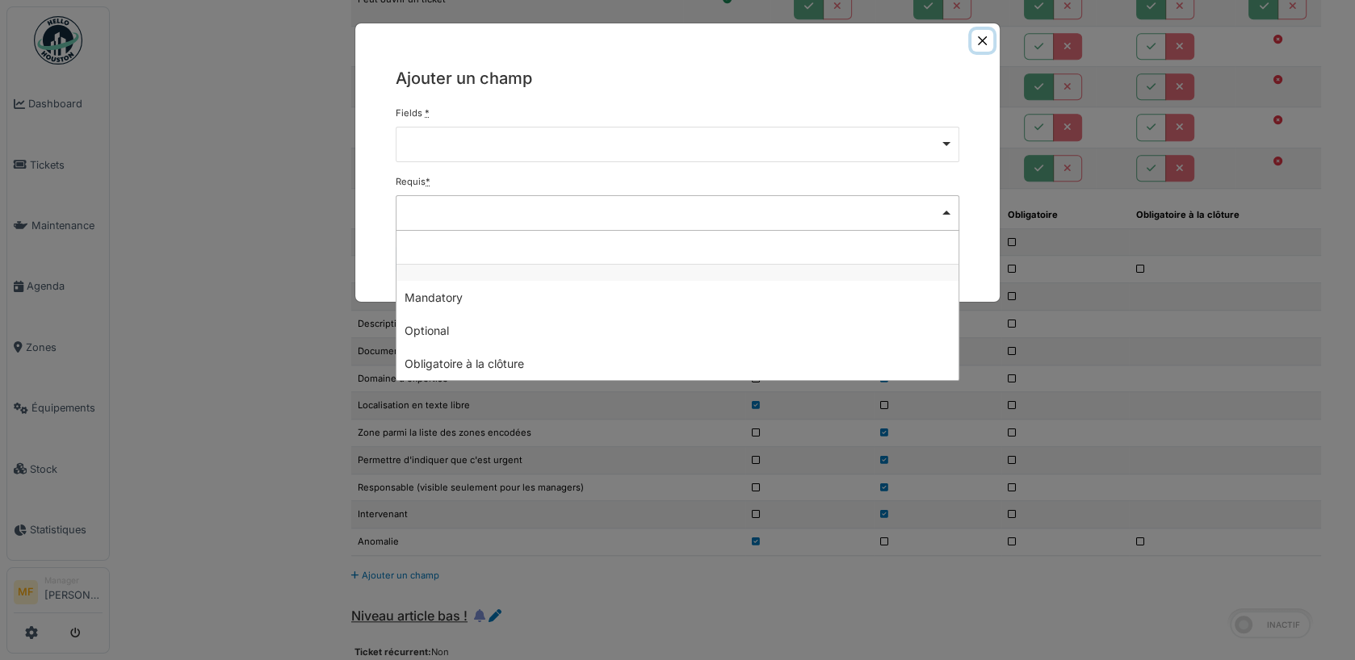
click at [985, 40] on button "Close" at bounding box center [982, 41] width 22 height 22
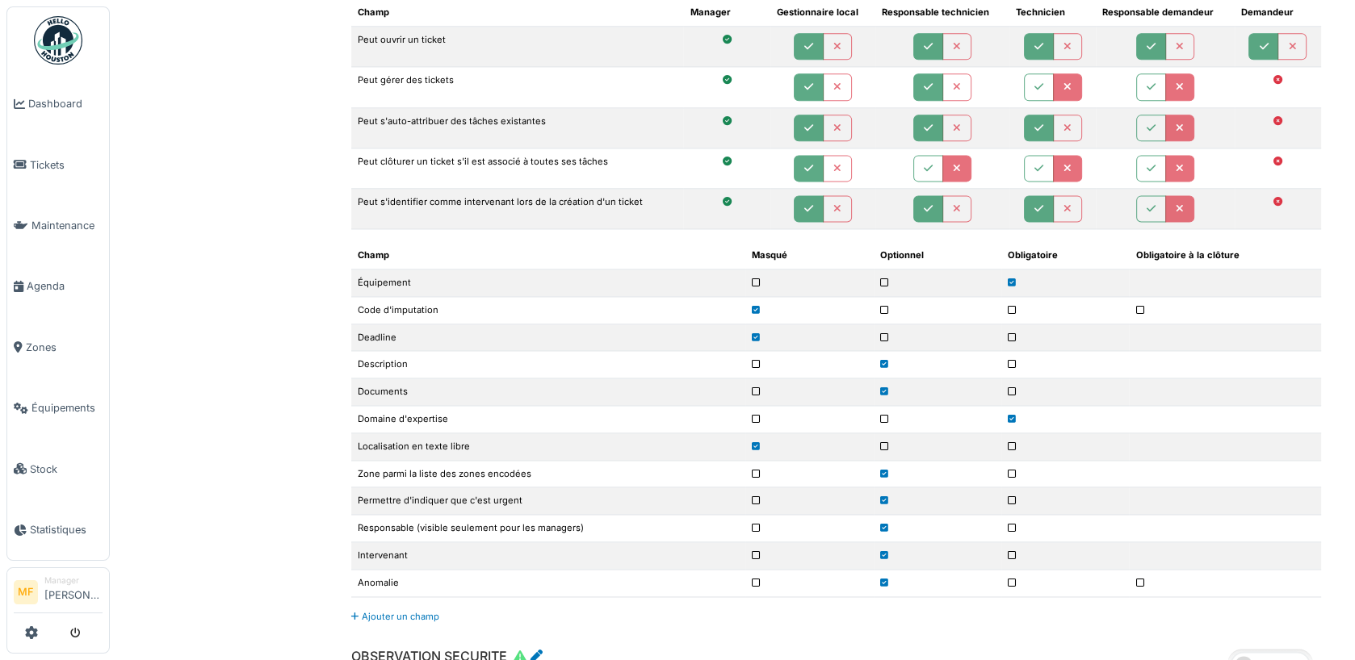
scroll to position [1854, 0]
